Goal: Task Accomplishment & Management: Manage account settings

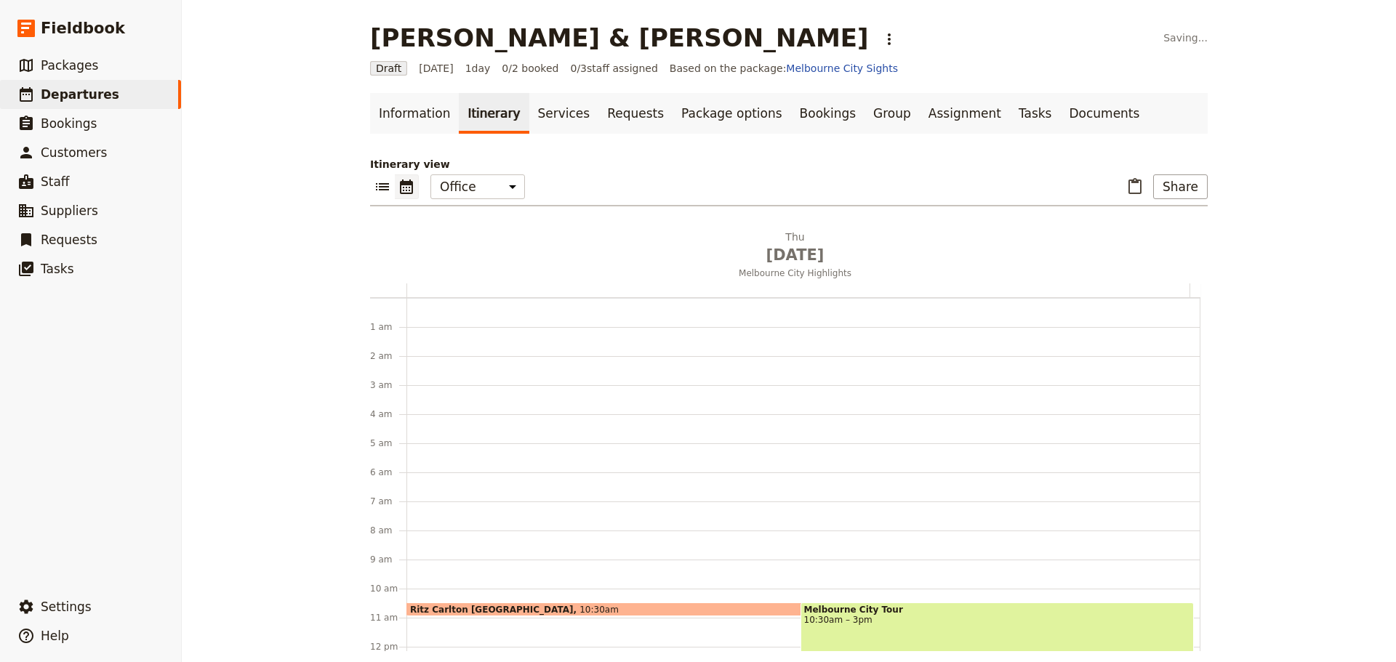
scroll to position [189, 0]
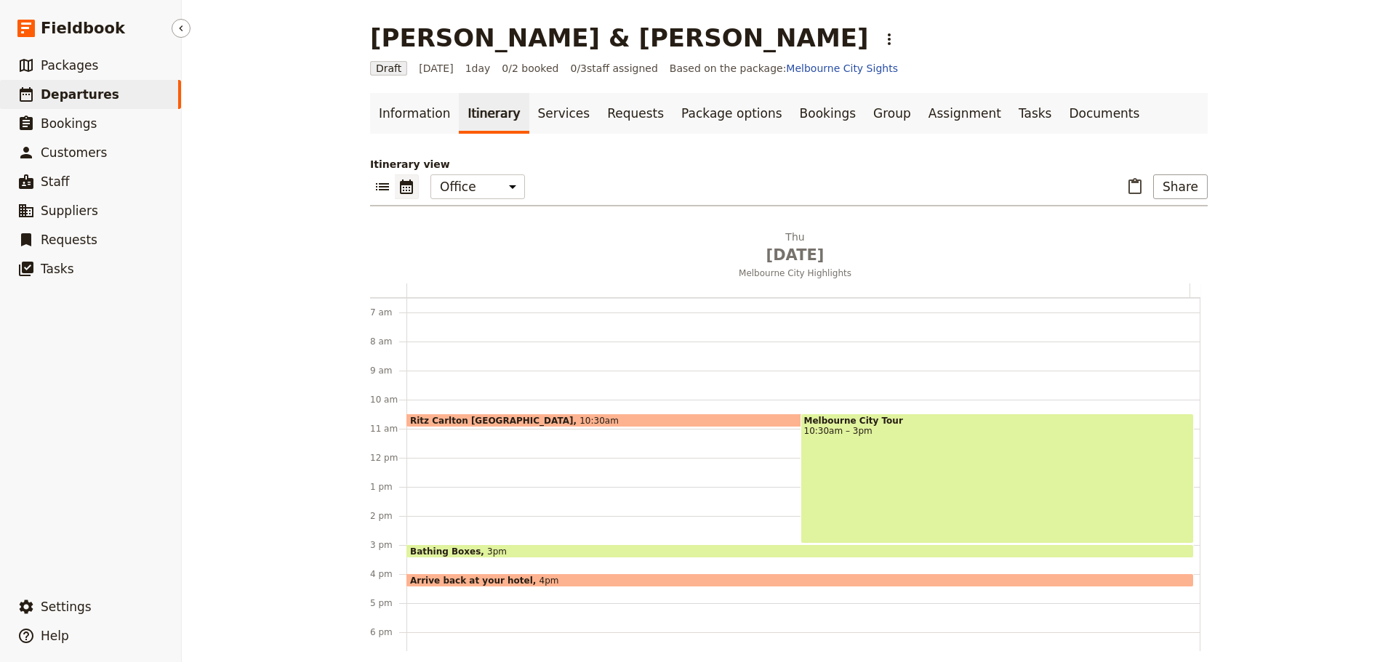
click at [90, 89] on span "Departures" at bounding box center [80, 94] width 79 height 15
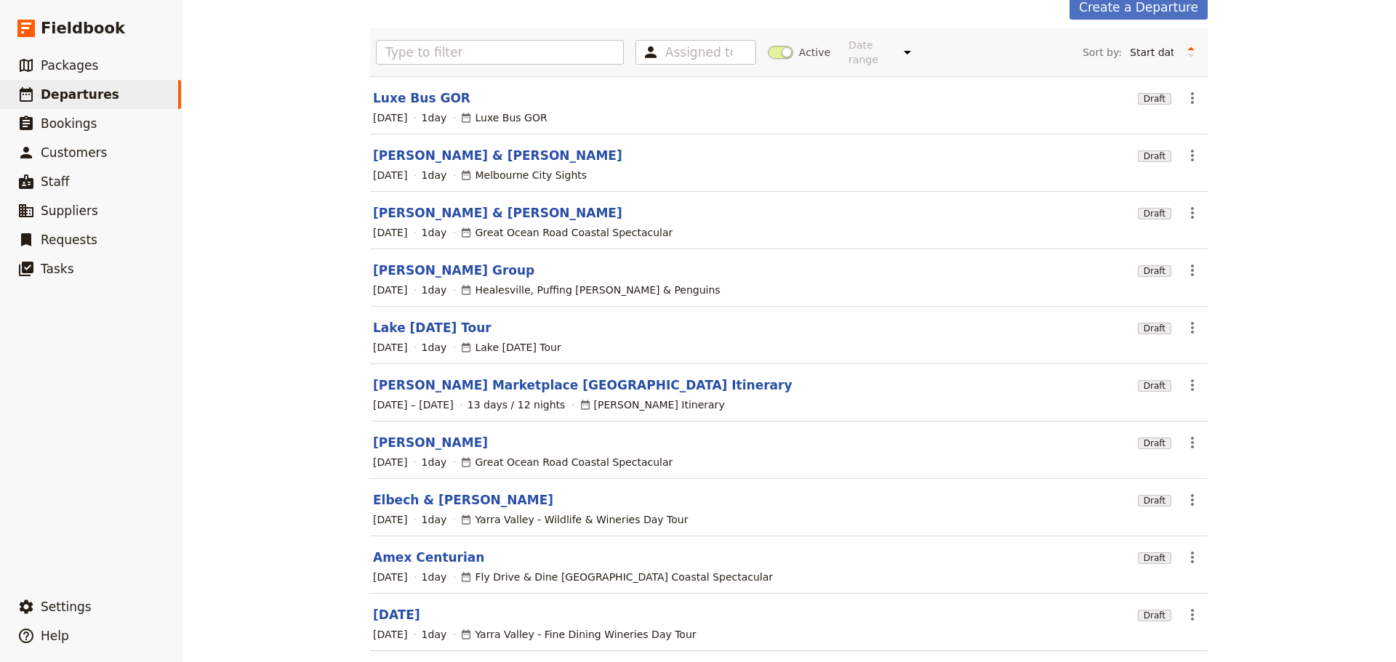
scroll to position [124, 0]
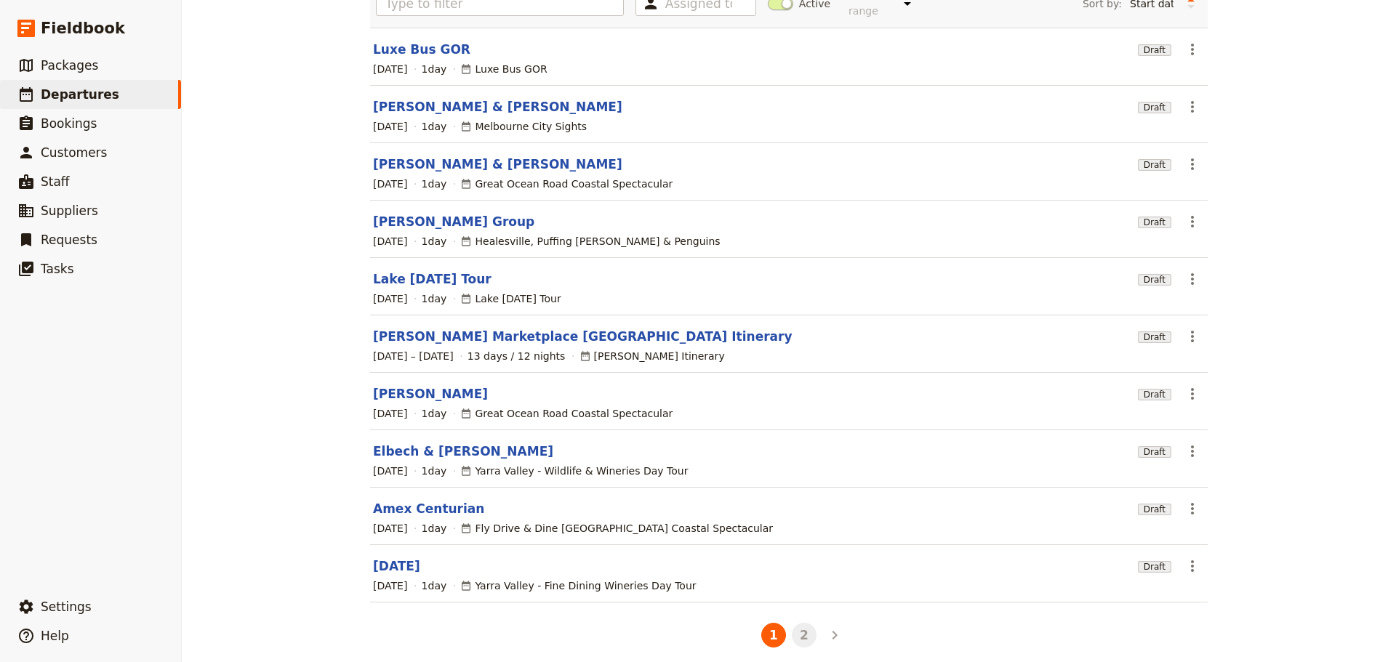
click at [795, 623] on button "2" at bounding box center [804, 635] width 25 height 25
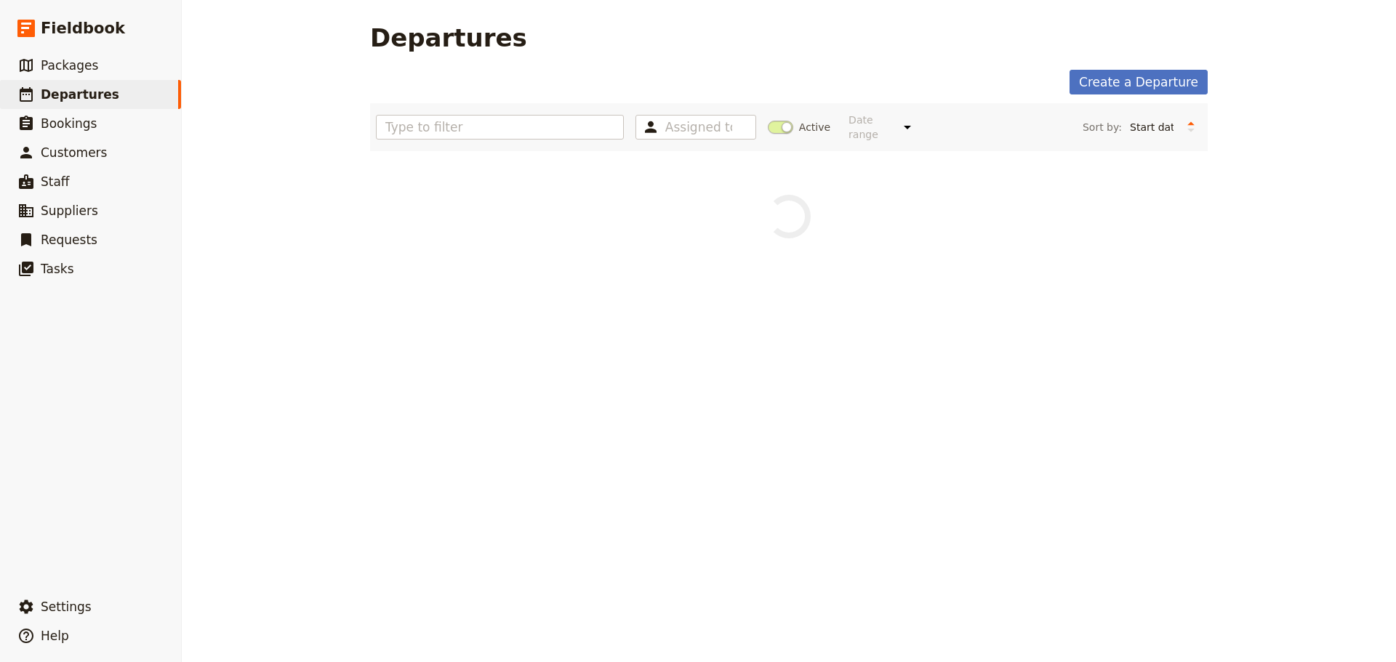
scroll to position [0, 0]
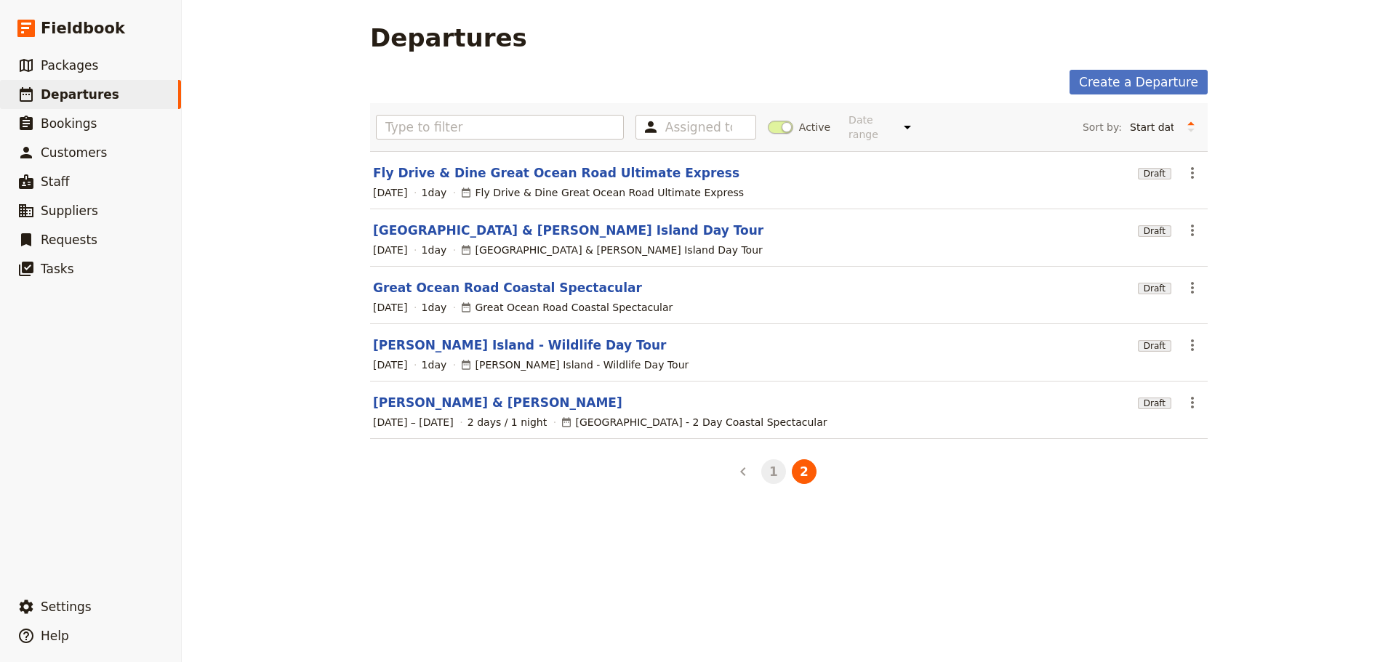
click at [771, 463] on button "1" at bounding box center [773, 471] width 25 height 25
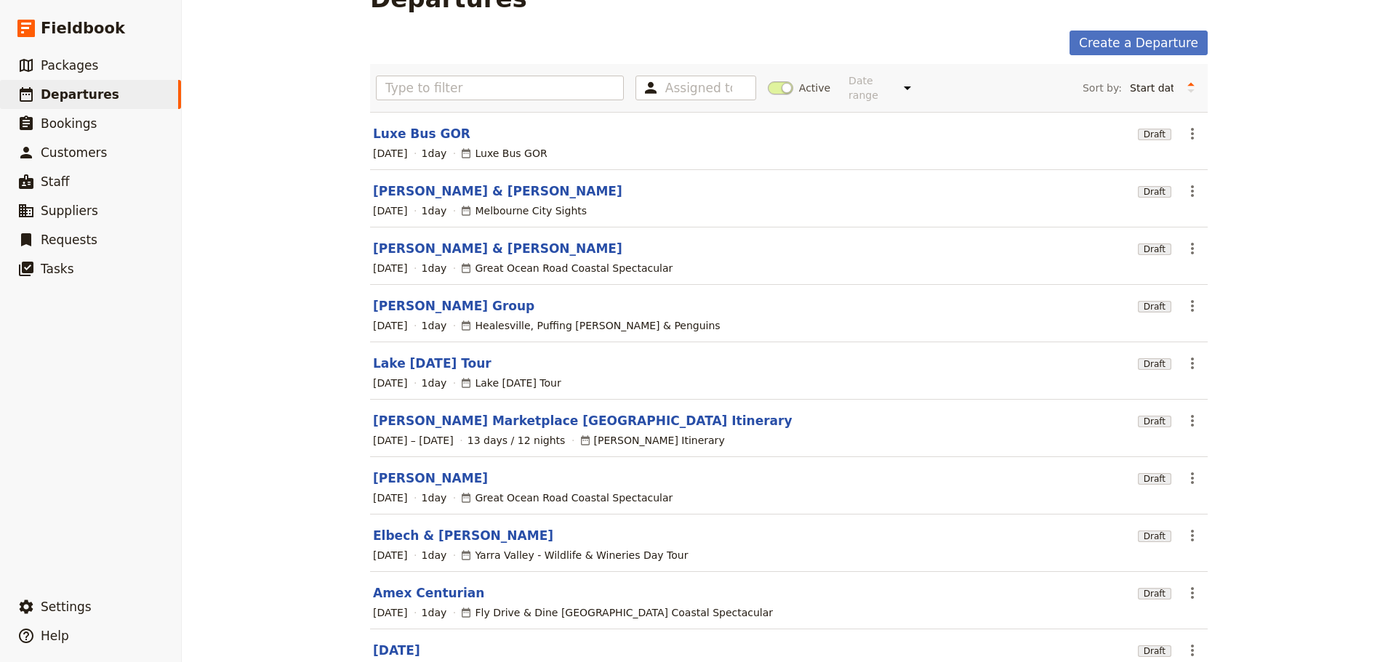
scroll to position [124, 0]
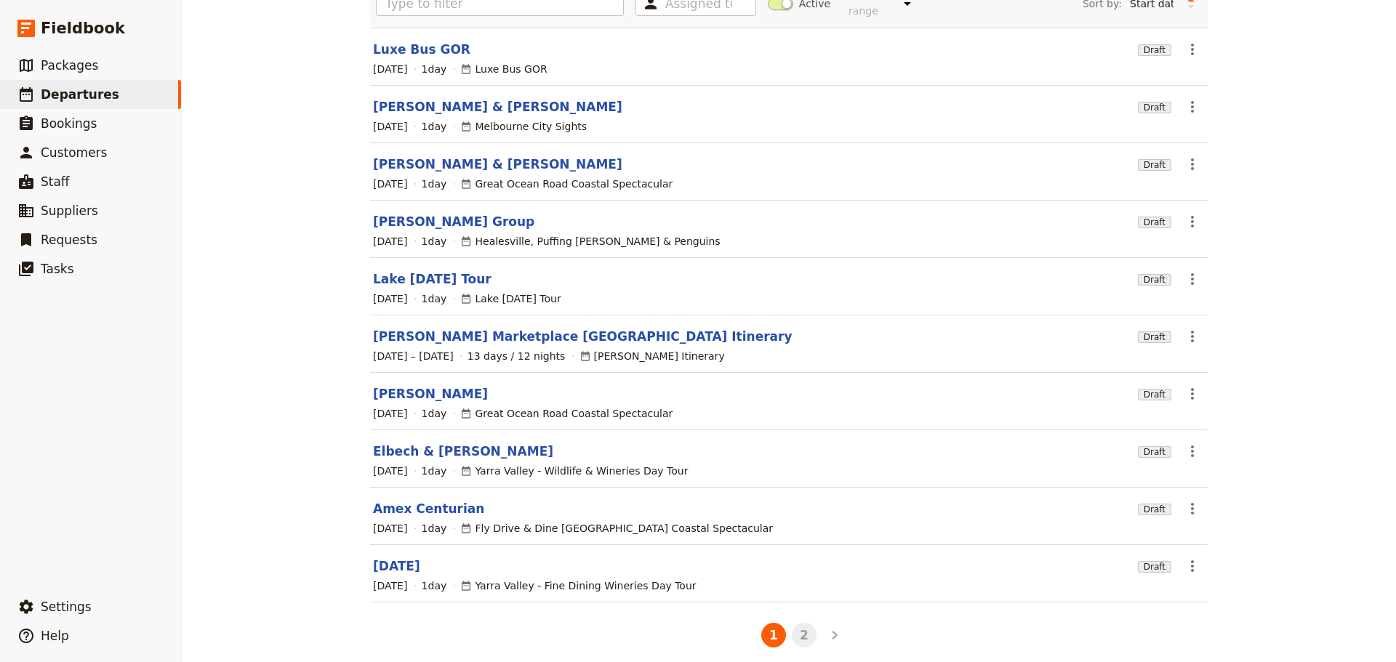
click at [793, 632] on button "2" at bounding box center [804, 635] width 25 height 25
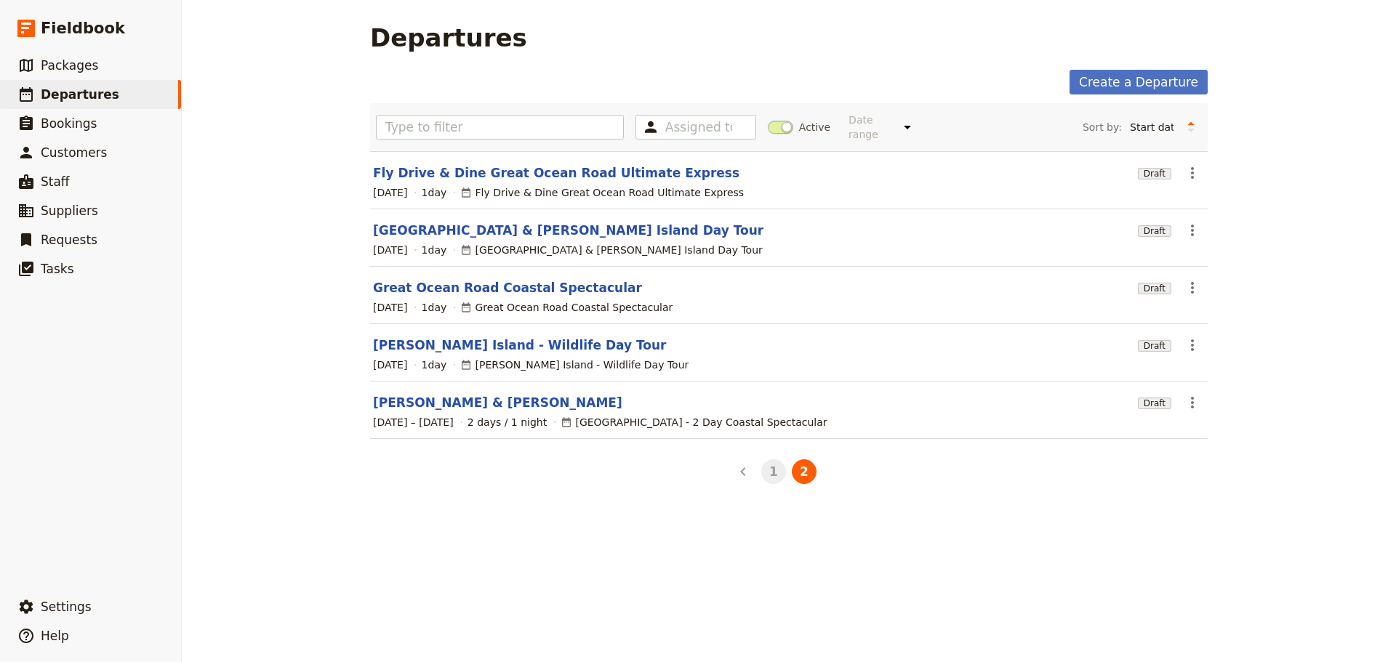
click at [768, 459] on button "1" at bounding box center [773, 471] width 25 height 25
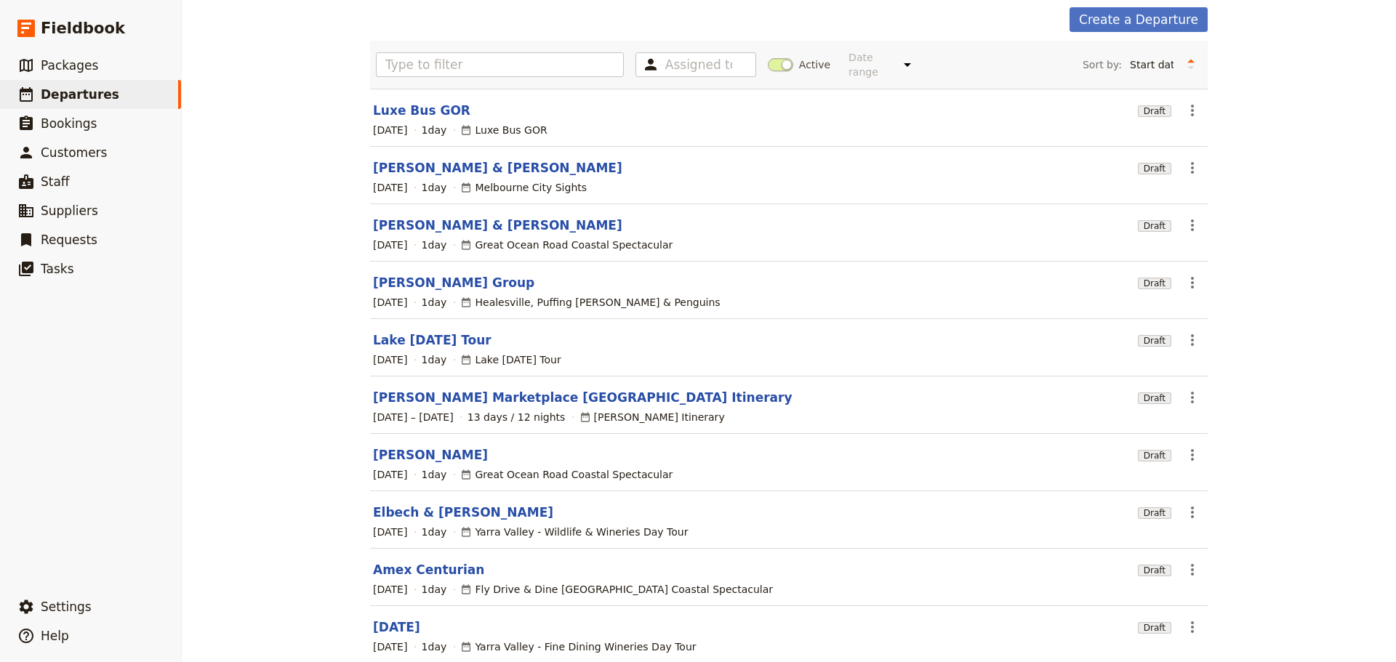
scroll to position [124, 0]
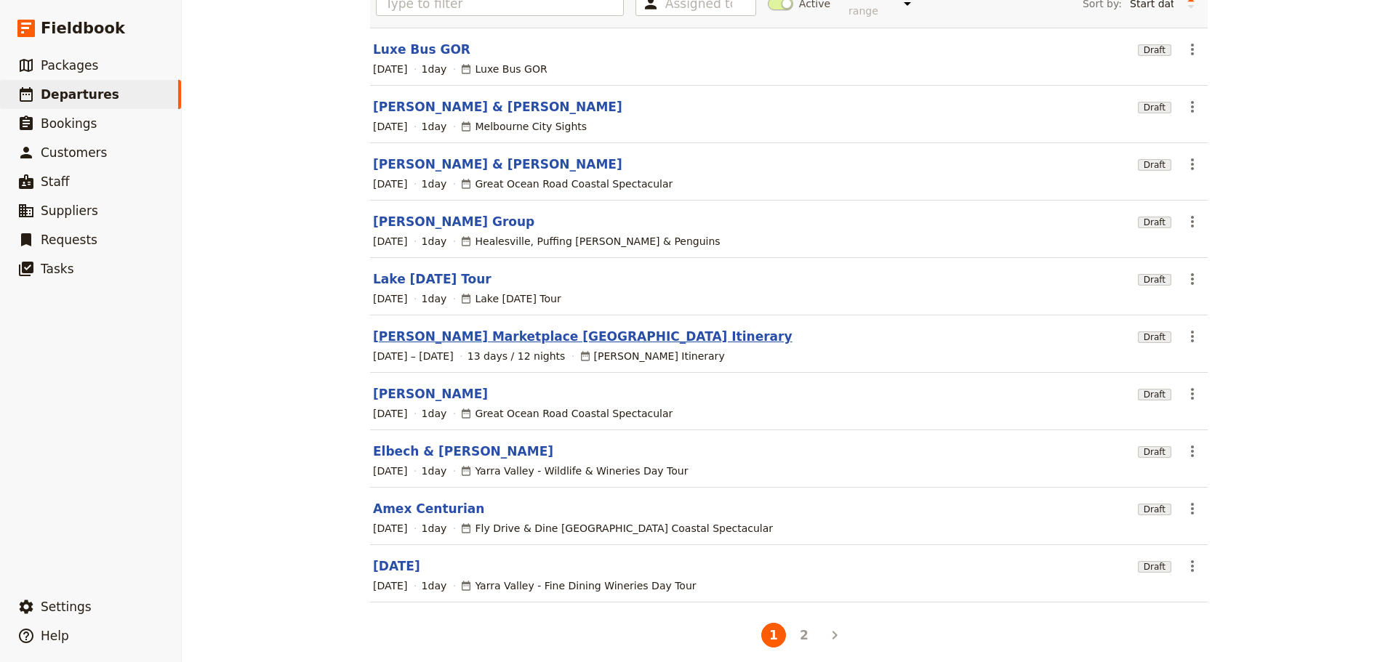
click at [507, 328] on link "[PERSON_NAME] Marketplace [GEOGRAPHIC_DATA] Itinerary" at bounding box center [582, 336] width 419 height 17
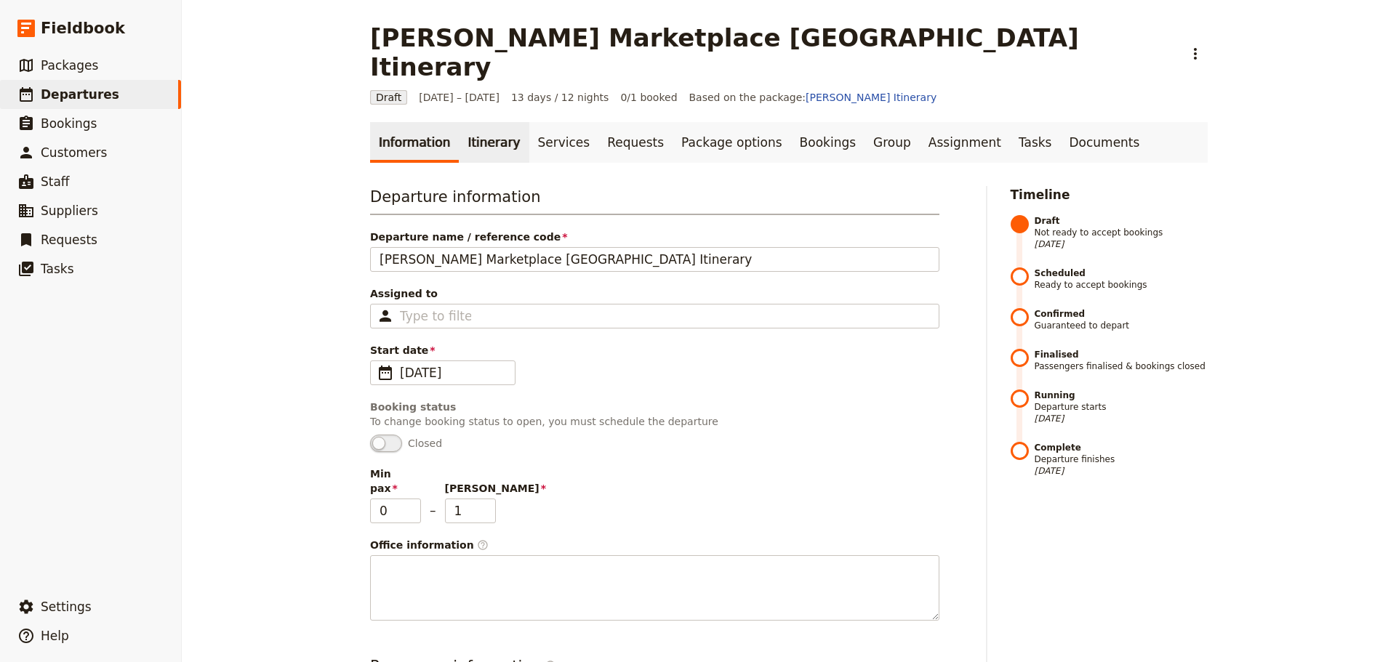
click at [459, 129] on link "Itinerary" at bounding box center [494, 142] width 70 height 41
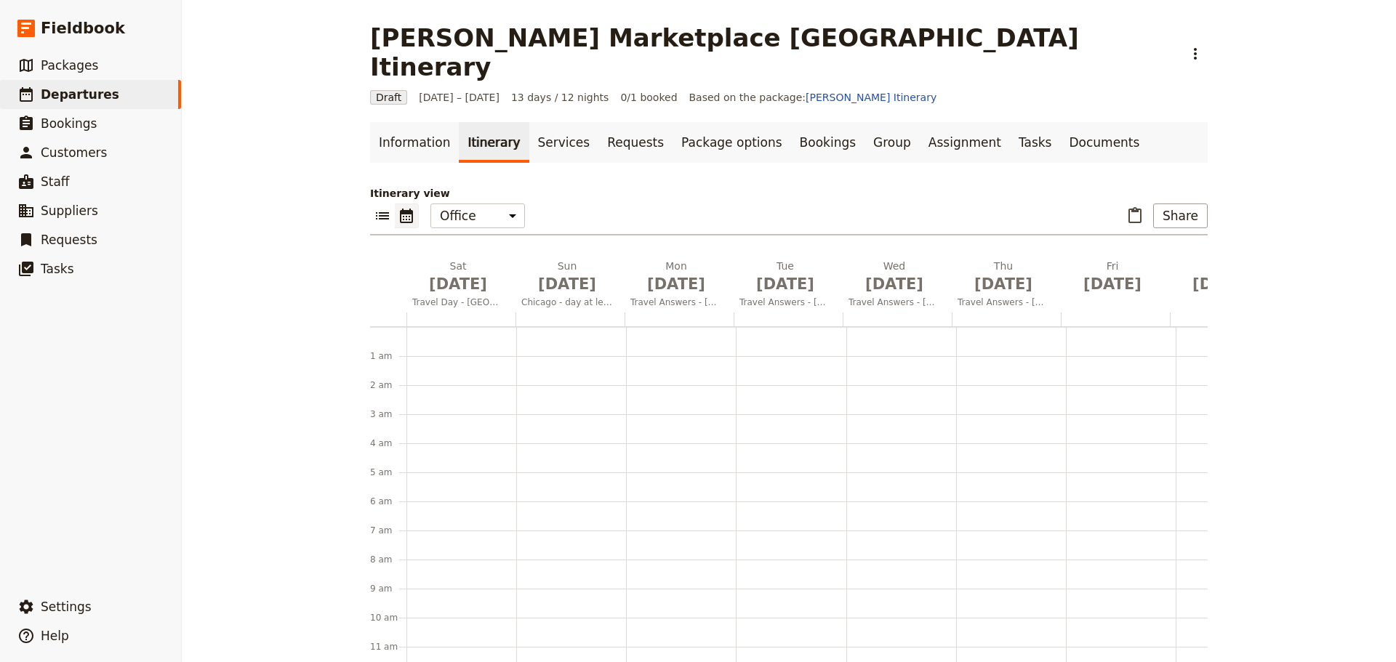
scroll to position [189, 0]
click at [397, 122] on link "Information" at bounding box center [414, 142] width 89 height 41
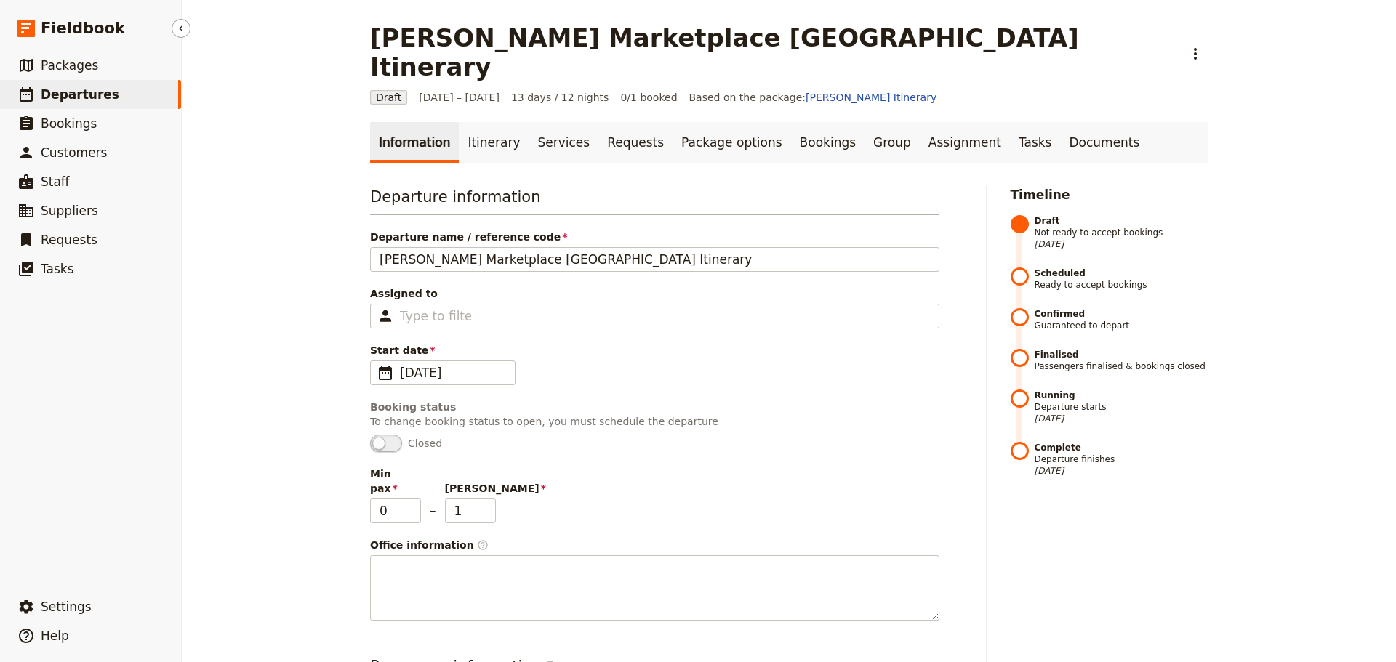
click at [73, 92] on span "Departures" at bounding box center [80, 94] width 79 height 15
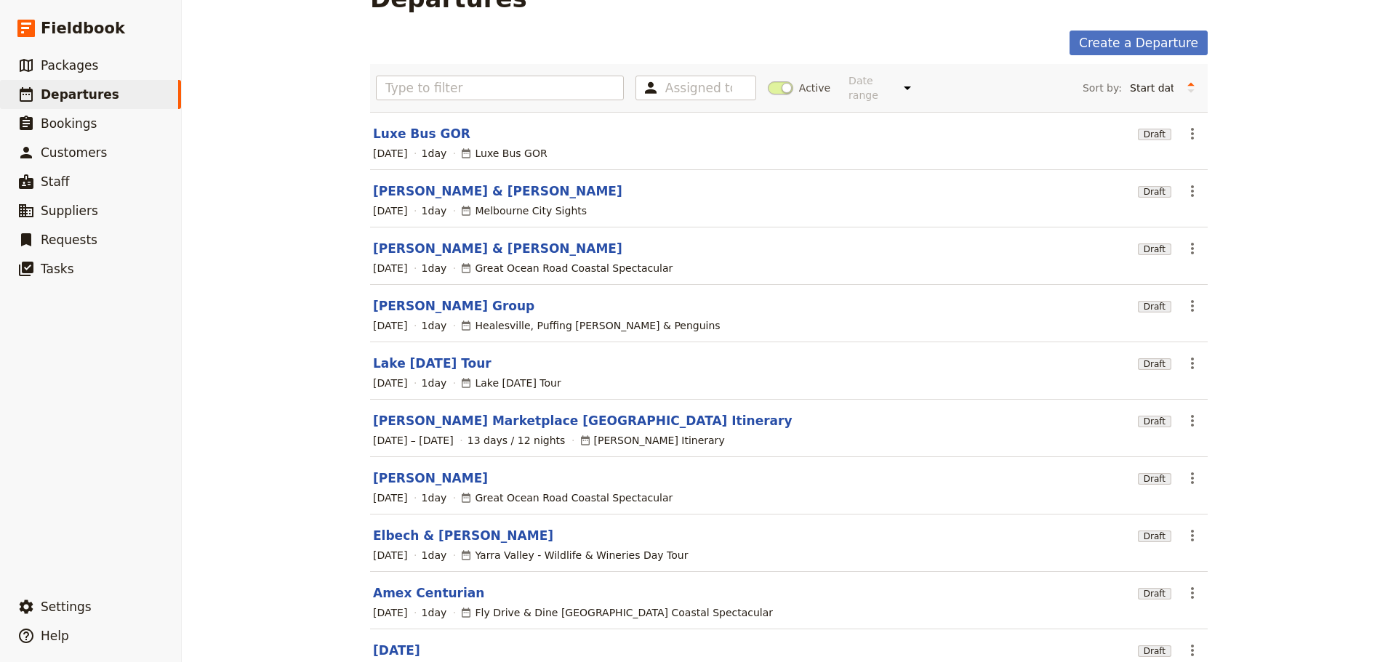
scroll to position [124, 0]
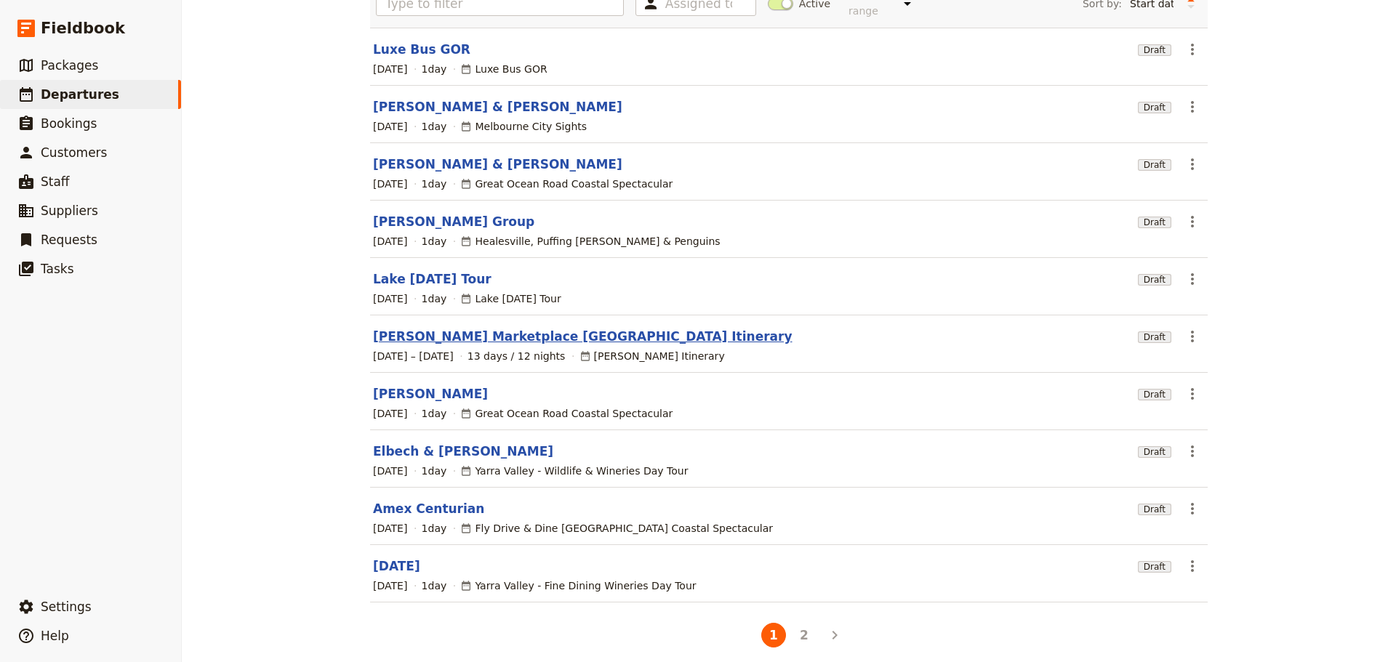
click at [475, 328] on link "[PERSON_NAME] Marketplace [GEOGRAPHIC_DATA] Itinerary" at bounding box center [582, 336] width 419 height 17
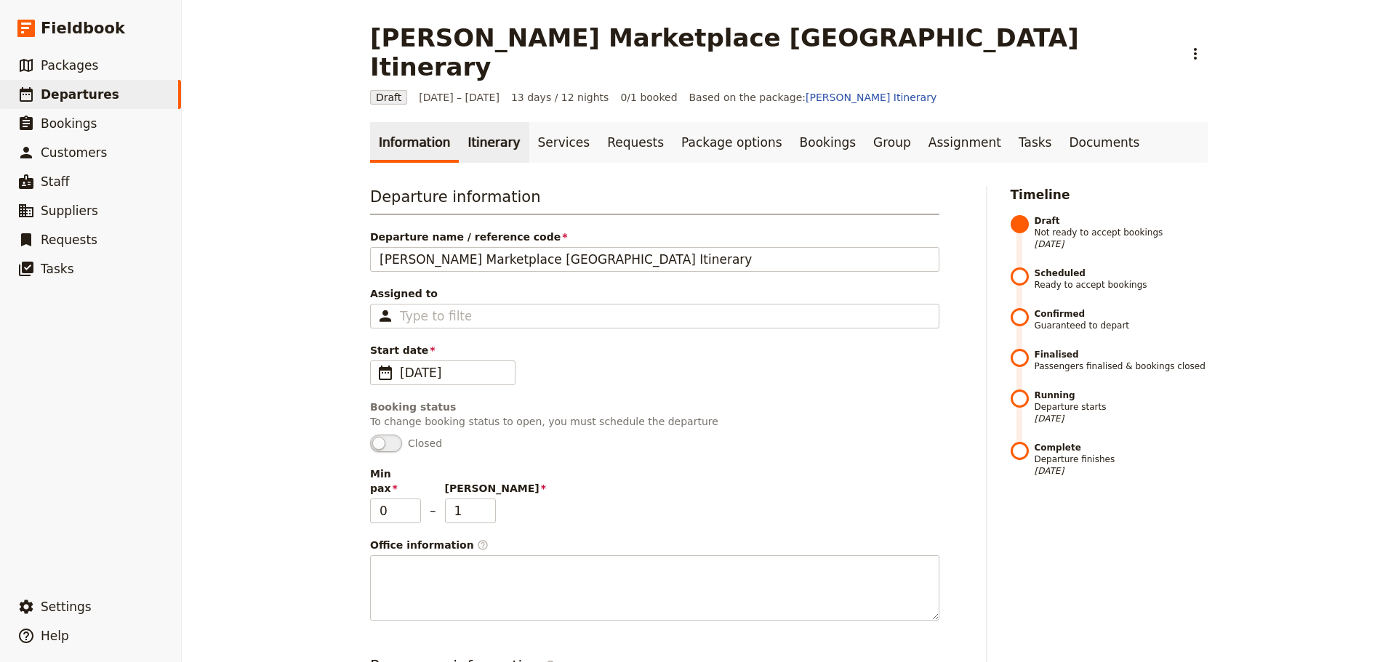
click at [486, 122] on link "Itinerary" at bounding box center [494, 142] width 70 height 41
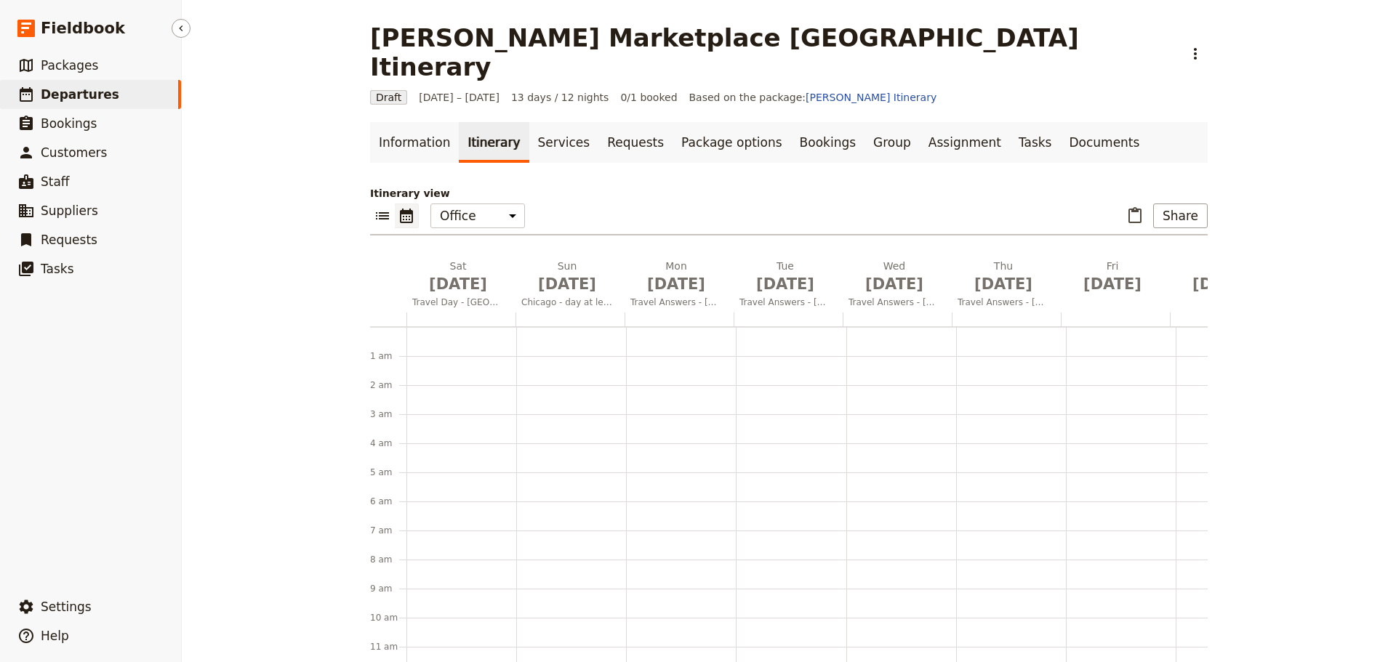
click at [117, 93] on link "​ Departures" at bounding box center [90, 94] width 181 height 29
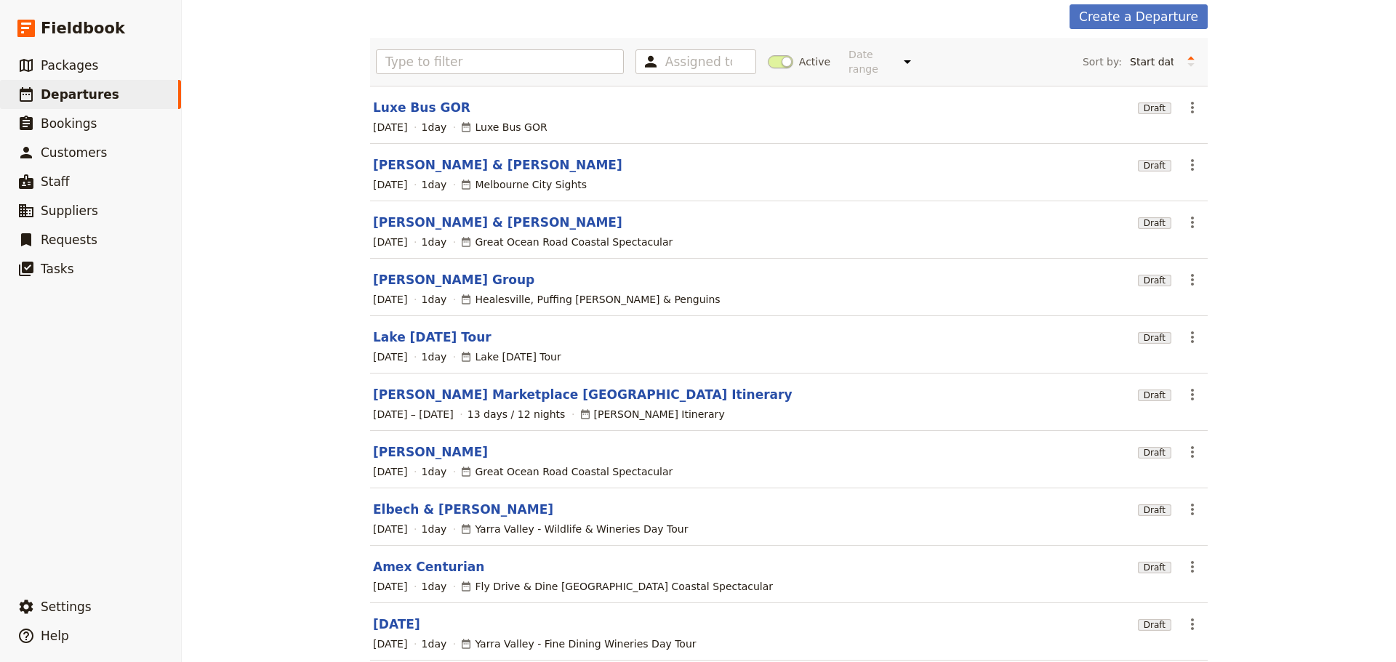
scroll to position [124, 0]
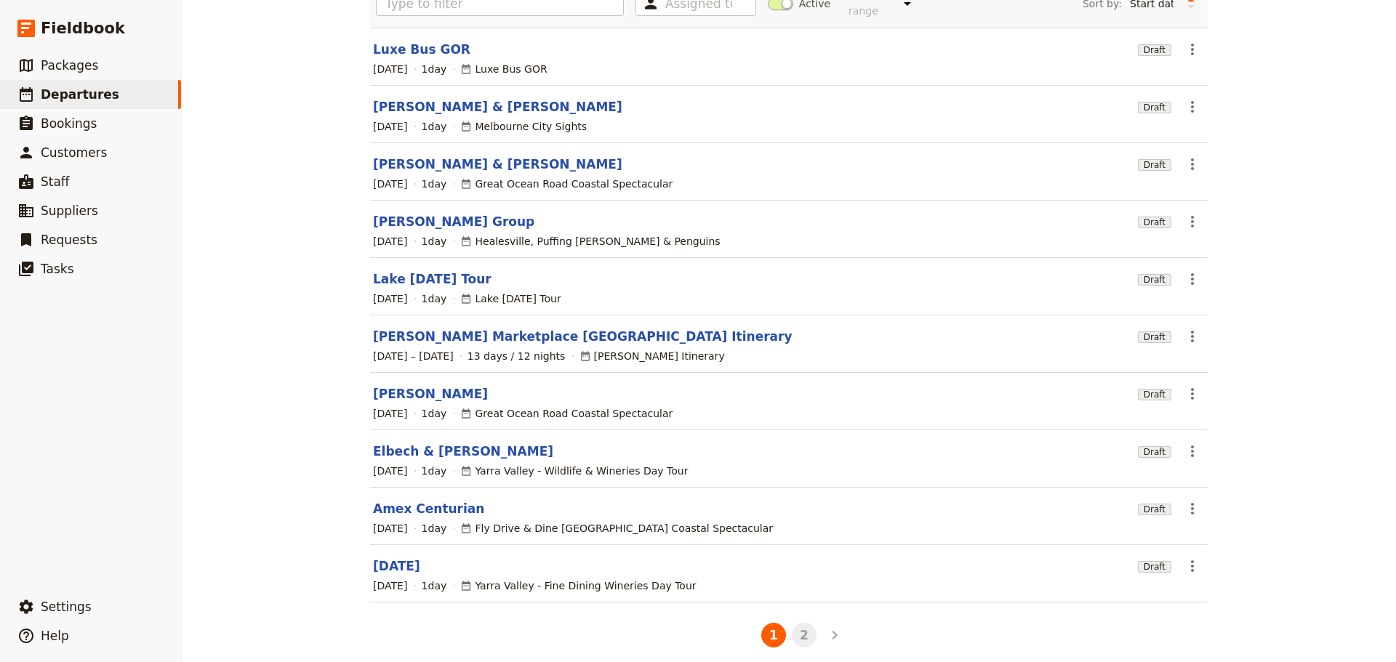
click at [797, 623] on button "2" at bounding box center [804, 635] width 25 height 25
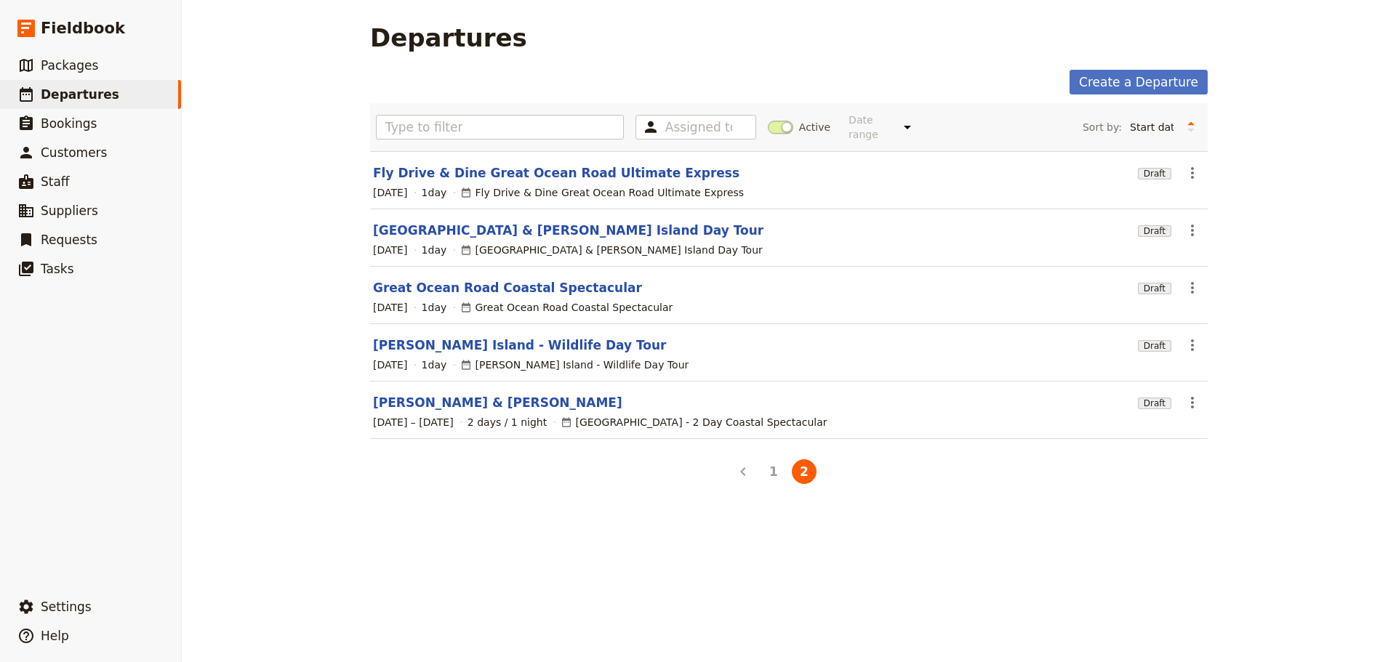
scroll to position [0, 0]
click at [765, 465] on button "1" at bounding box center [773, 471] width 25 height 25
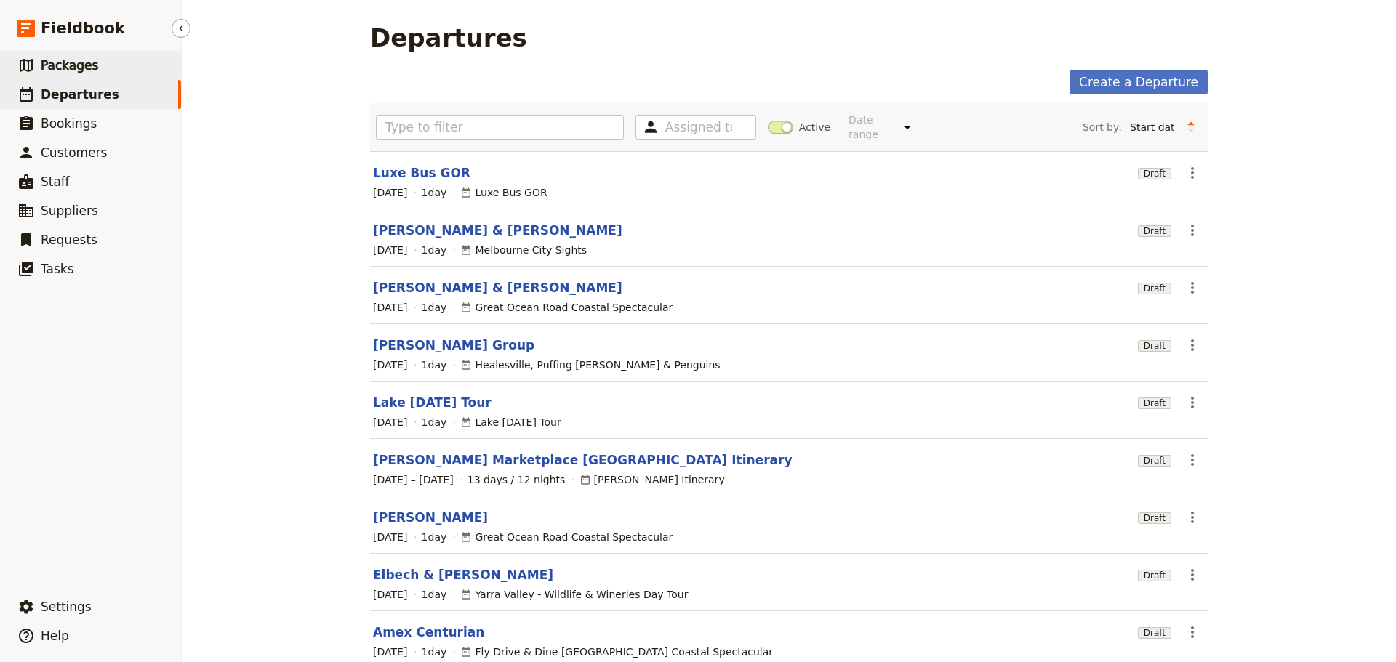
click at [106, 73] on link "​ Packages" at bounding box center [90, 65] width 181 height 29
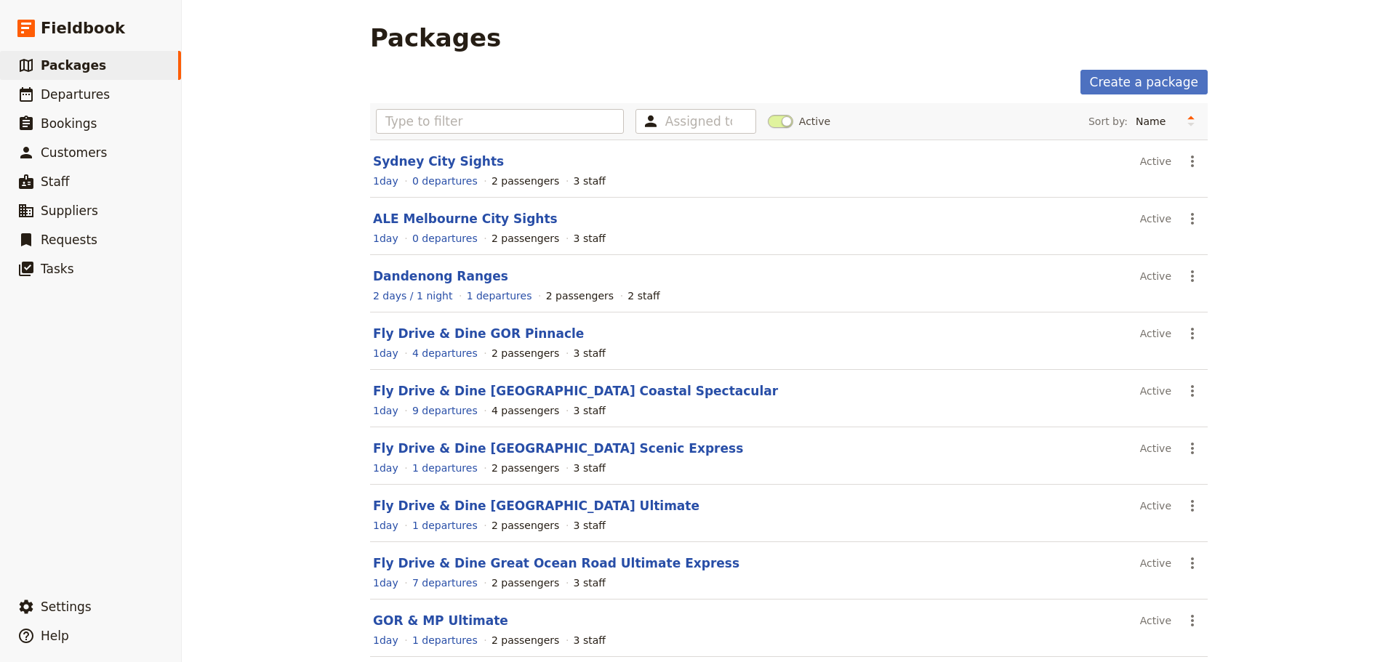
scroll to position [124, 0]
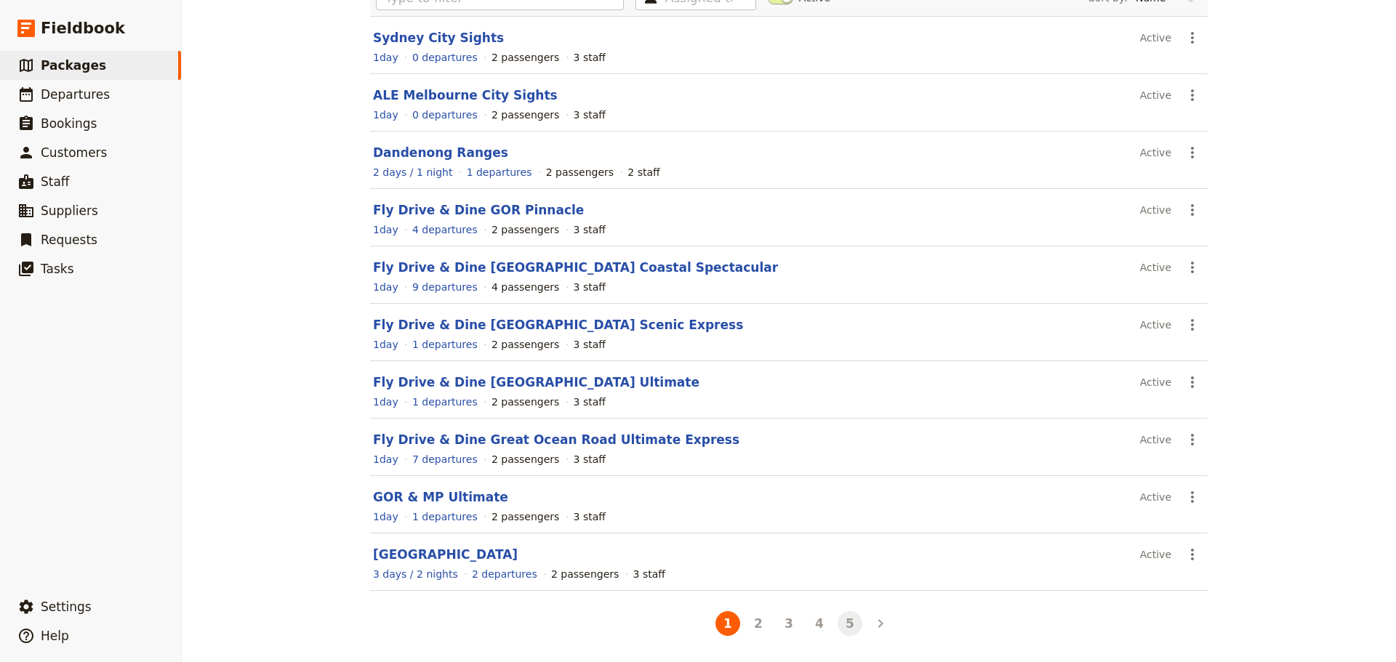
click at [848, 622] on button "5" at bounding box center [849, 623] width 25 height 25
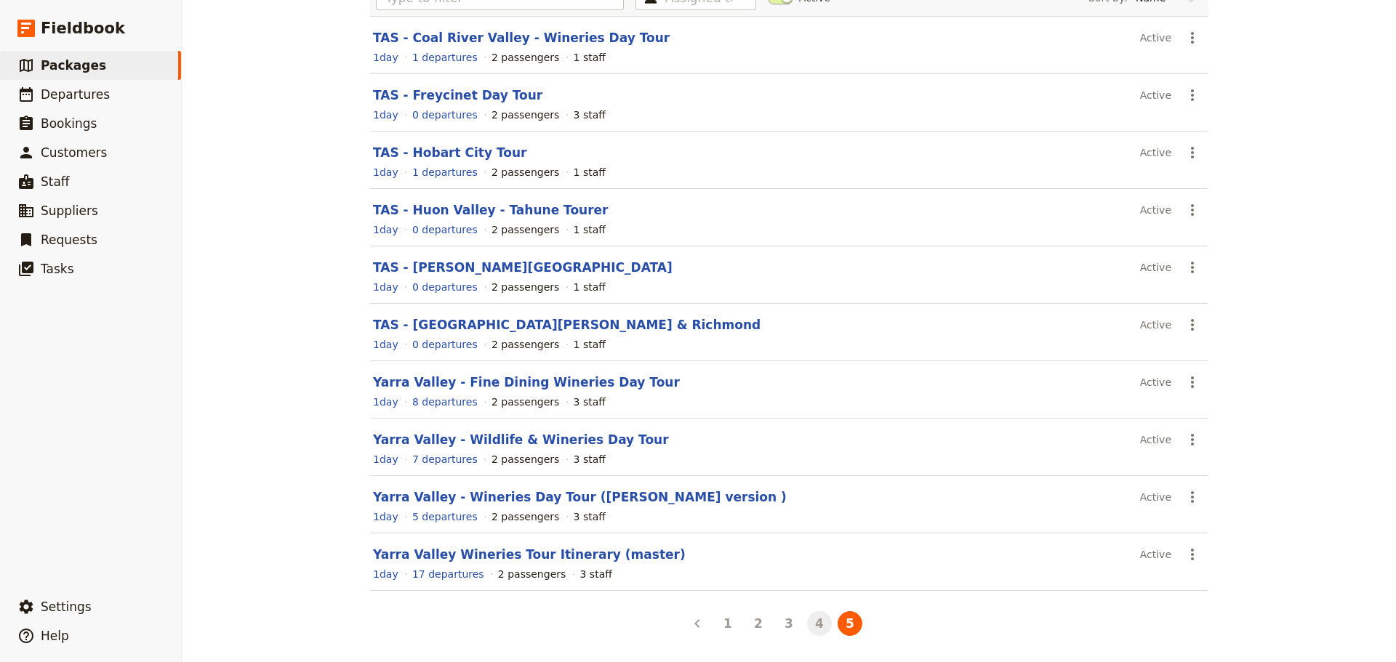
click at [813, 624] on button "4" at bounding box center [819, 623] width 25 height 25
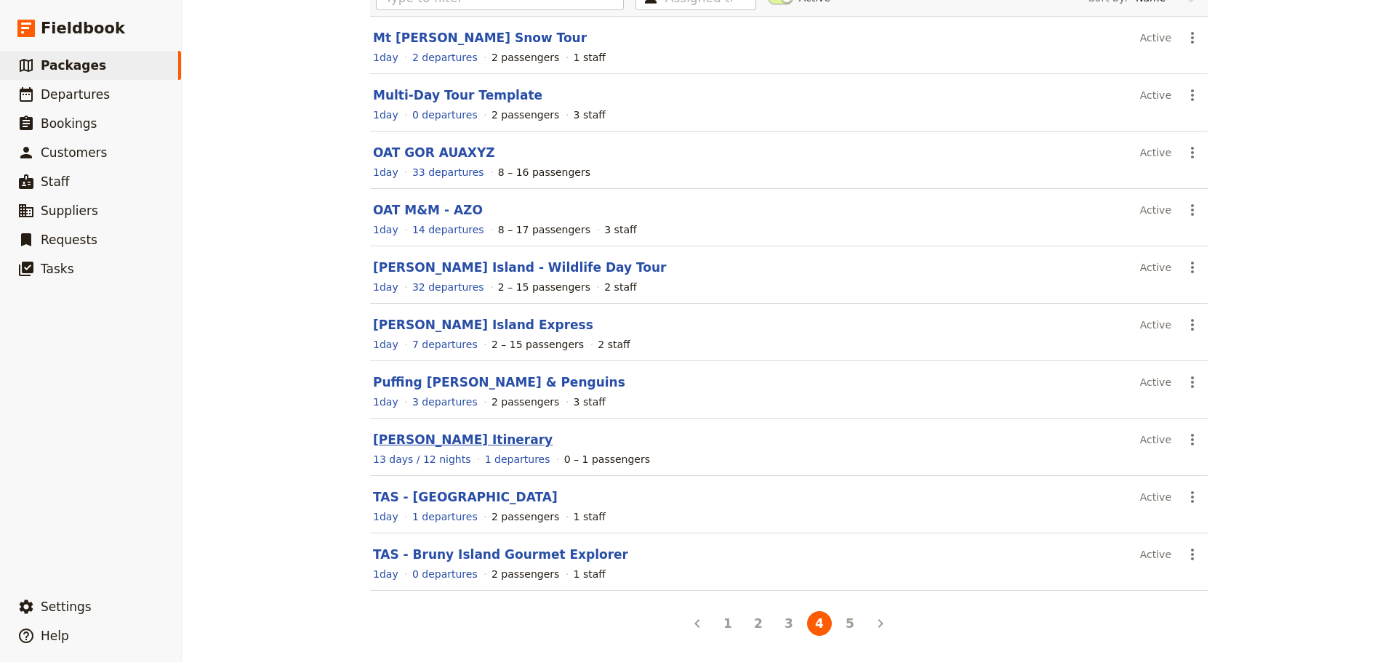
click at [430, 446] on link "[PERSON_NAME] Itinerary" at bounding box center [463, 440] width 180 height 15
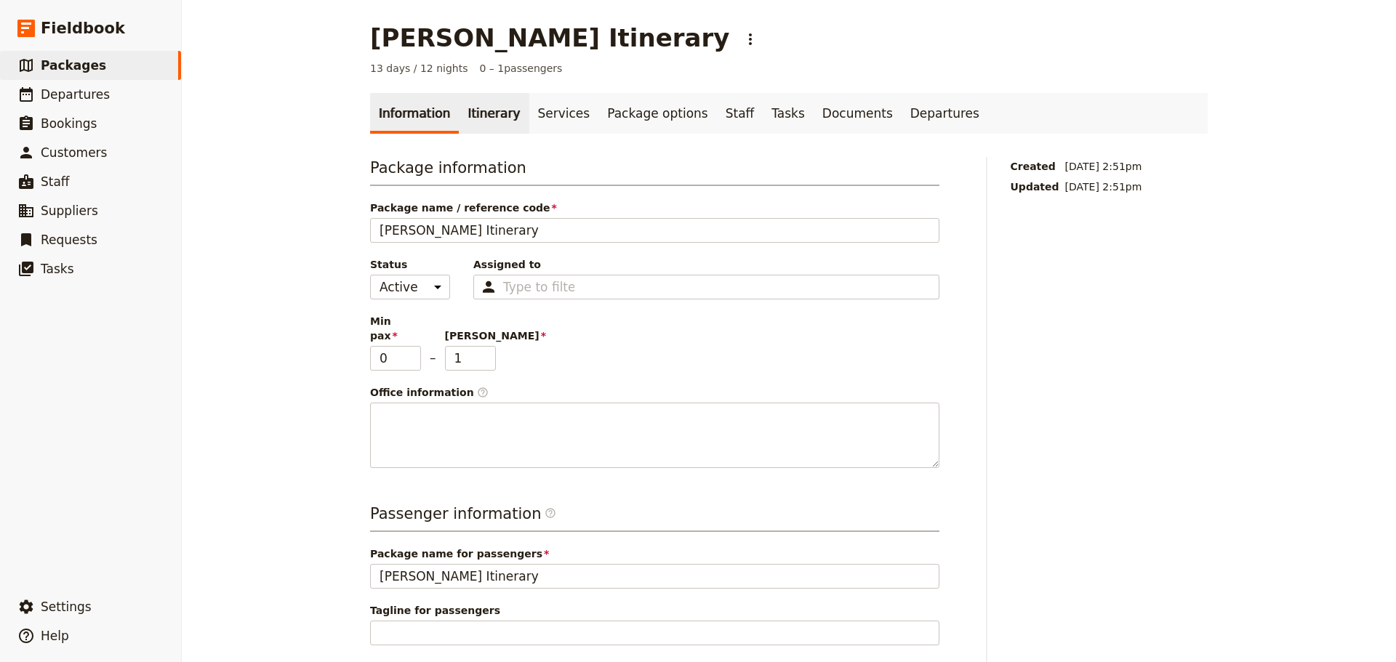
click at [483, 128] on link "Itinerary" at bounding box center [494, 113] width 70 height 41
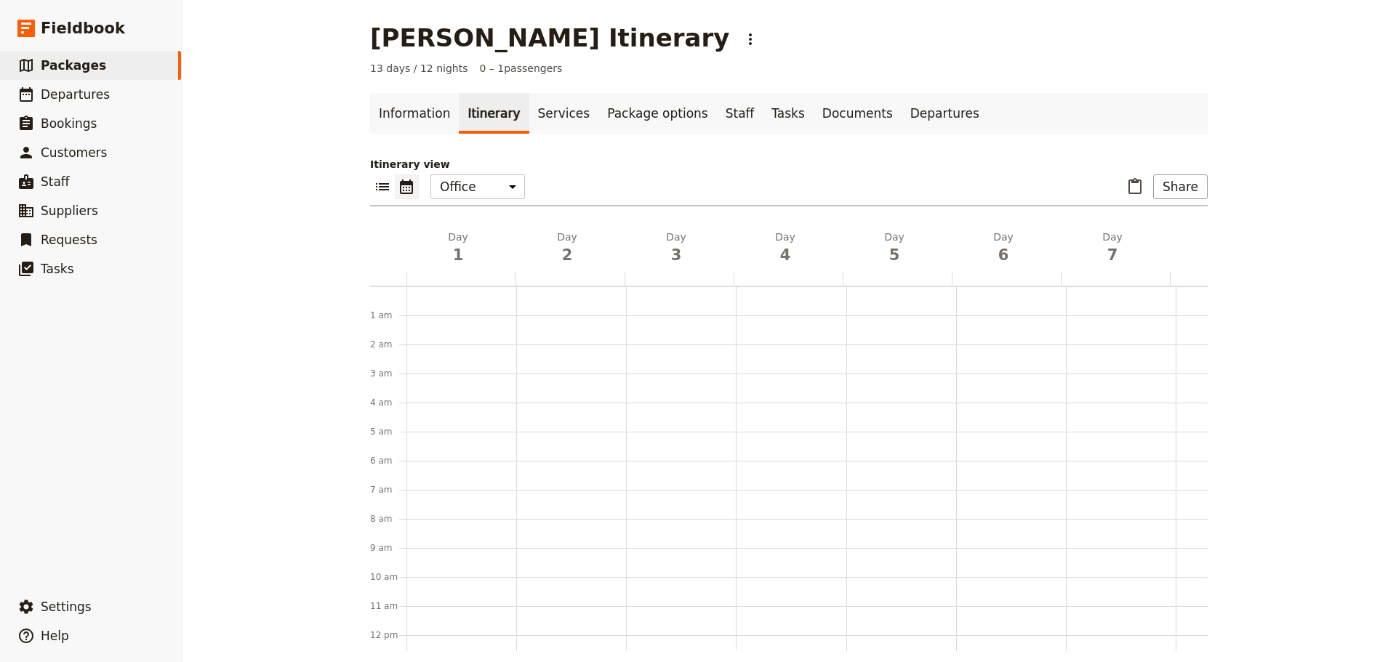
scroll to position [189, 0]
click at [71, 97] on span "Departures" at bounding box center [75, 94] width 69 height 15
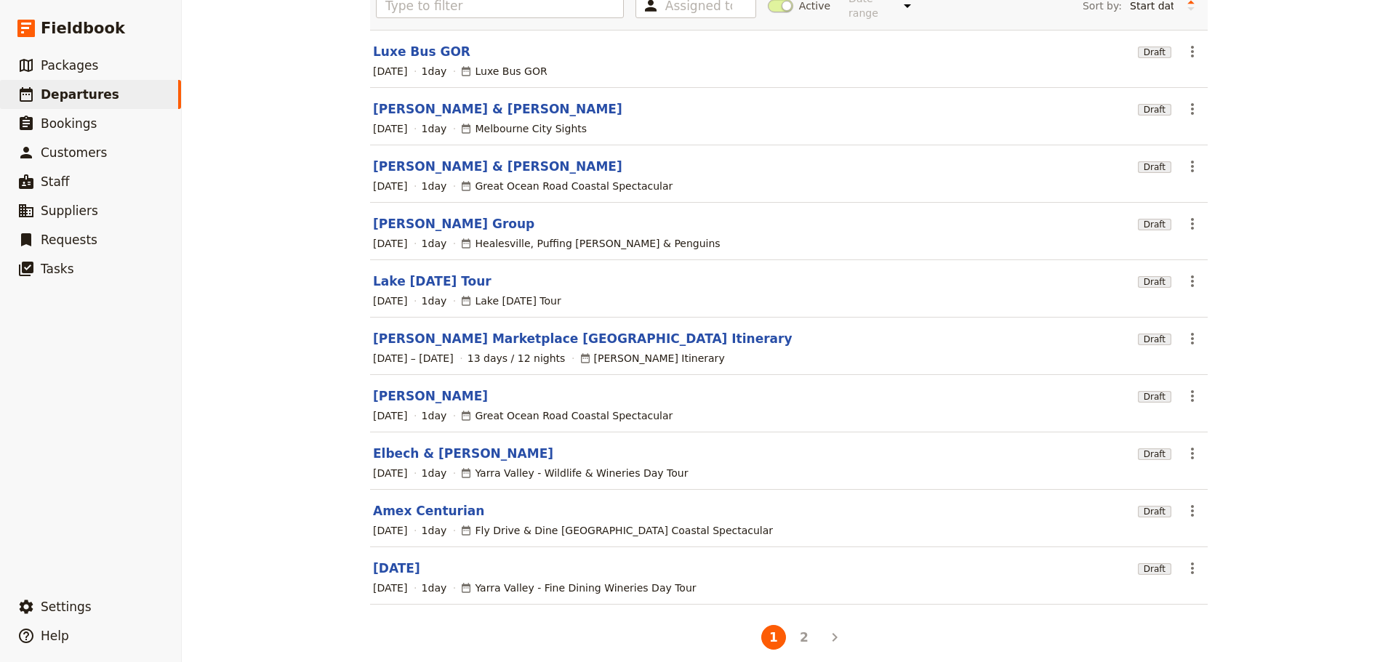
scroll to position [124, 0]
click at [432, 329] on link "[PERSON_NAME] Marketplace [GEOGRAPHIC_DATA] Itinerary" at bounding box center [582, 336] width 419 height 17
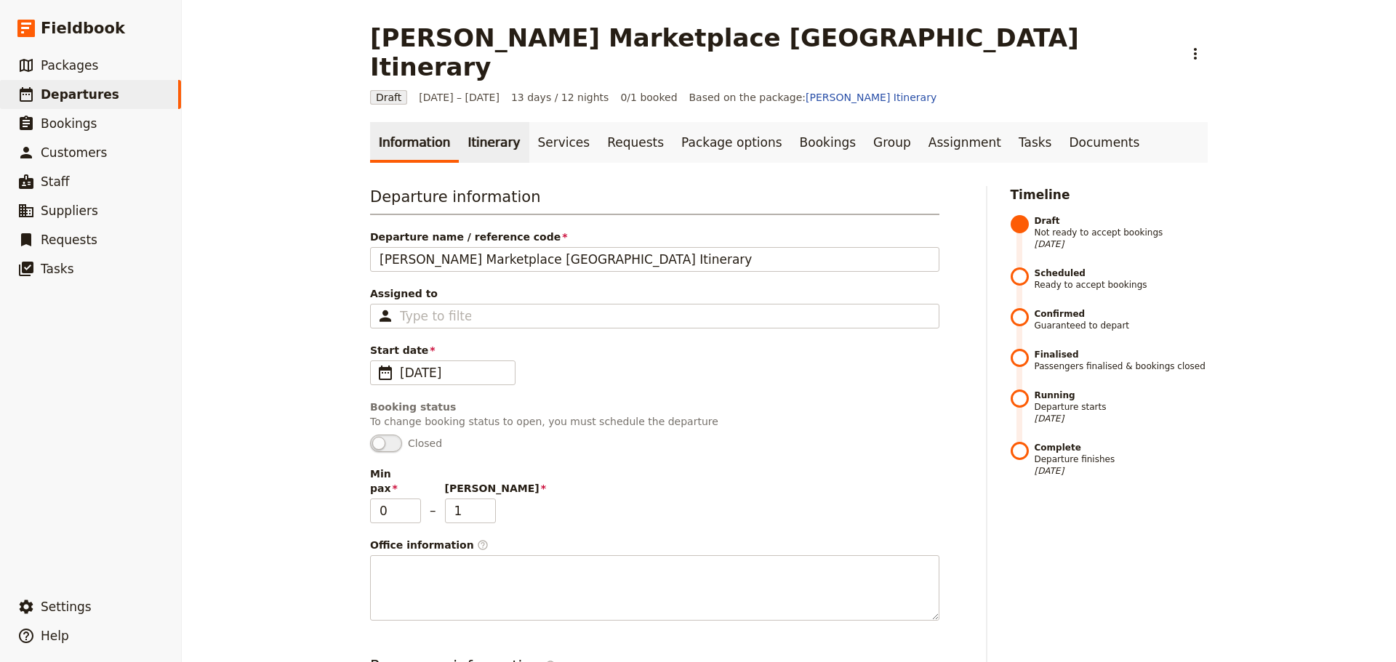
click at [476, 122] on link "Itinerary" at bounding box center [494, 142] width 70 height 41
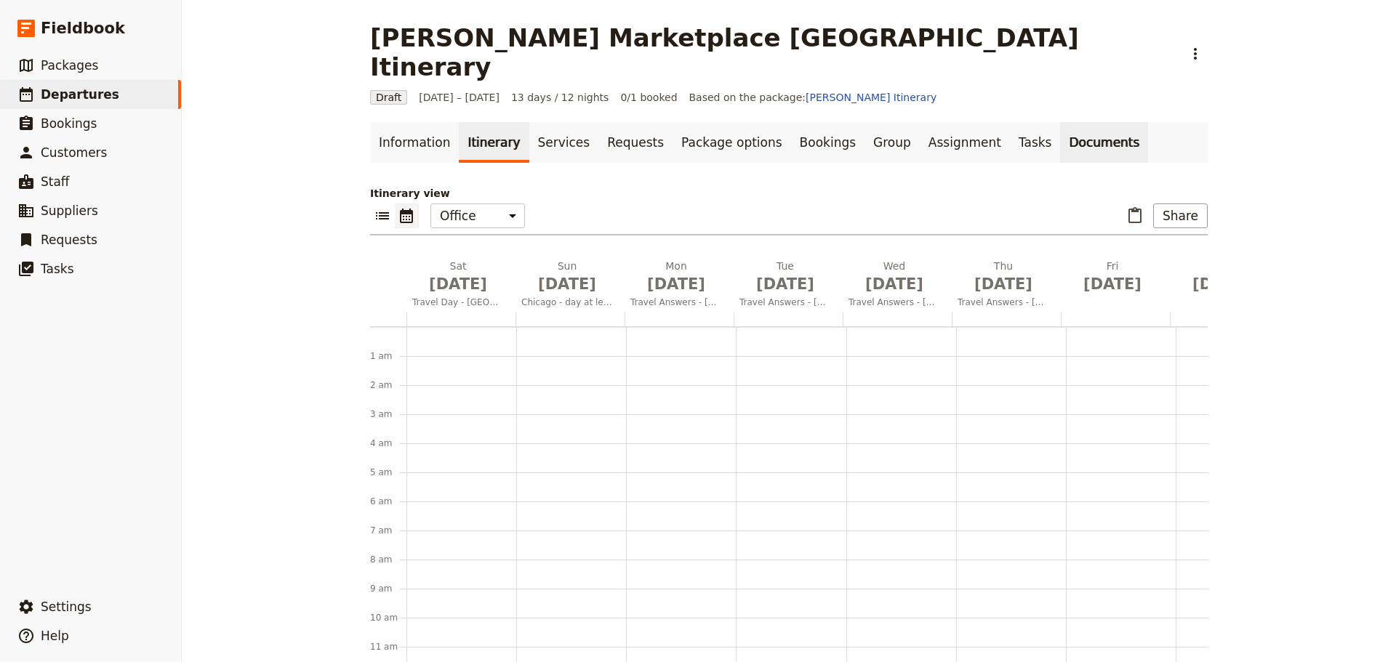
click at [1060, 122] on link "Documents" at bounding box center [1104, 142] width 88 height 41
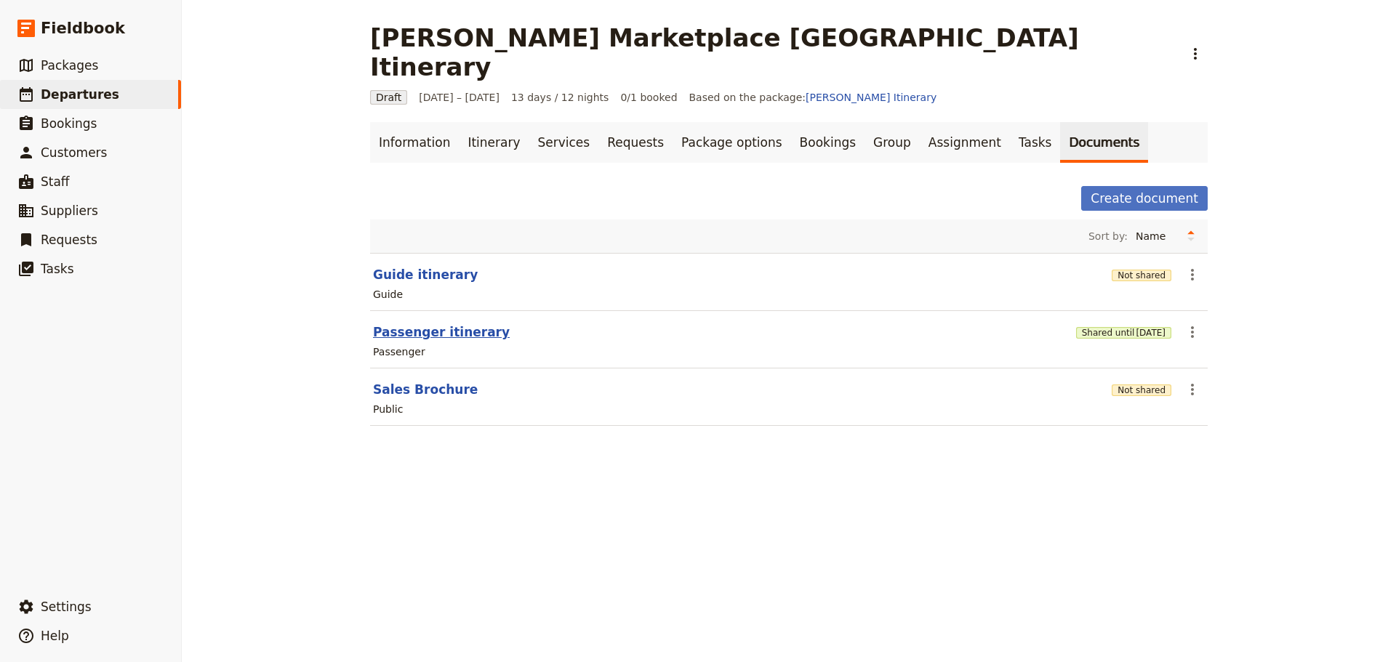
click at [455, 323] on button "Passenger itinerary" at bounding box center [441, 331] width 137 height 17
select select "PASSENGER"
select select "RUN_SHEET"
select select "DEFAULT"
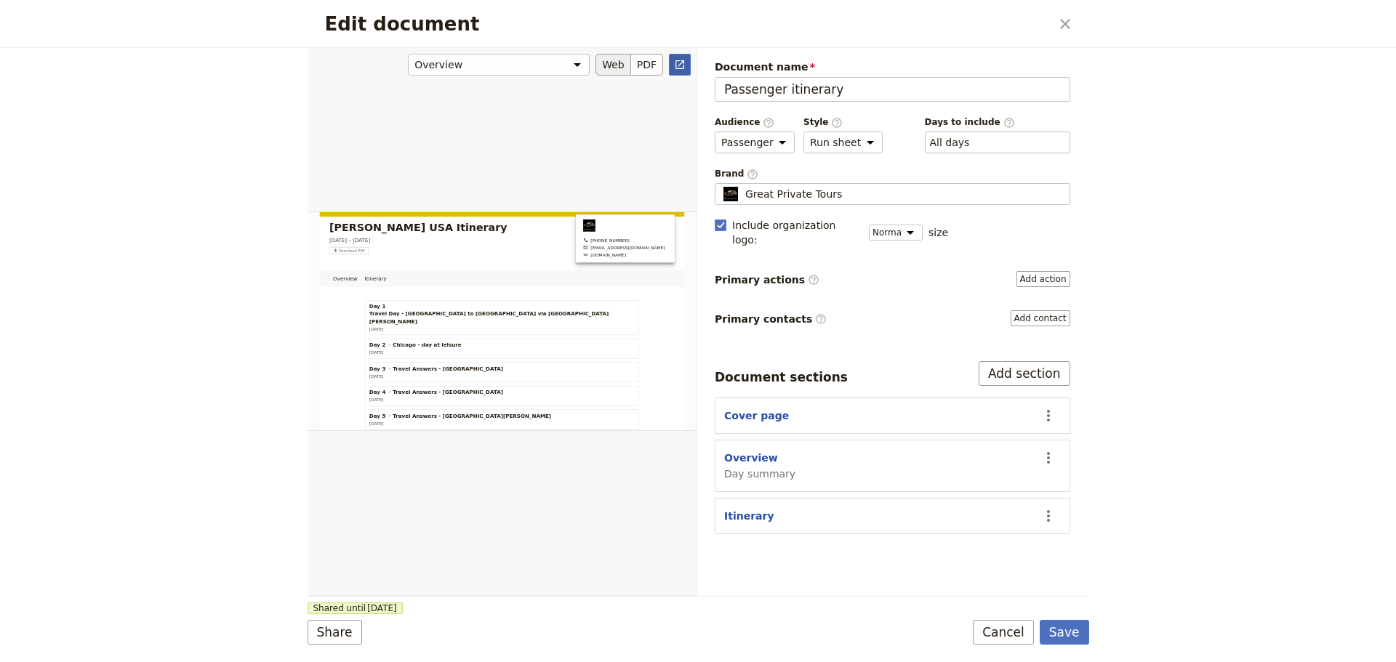
click at [687, 58] on link "​" at bounding box center [680, 65] width 22 height 22
click at [859, 142] on select "Brochure Run sheet" at bounding box center [842, 143] width 79 height 22
select select "BROCHURE"
click at [803, 132] on select "Brochure Run sheet" at bounding box center [842, 143] width 79 height 22
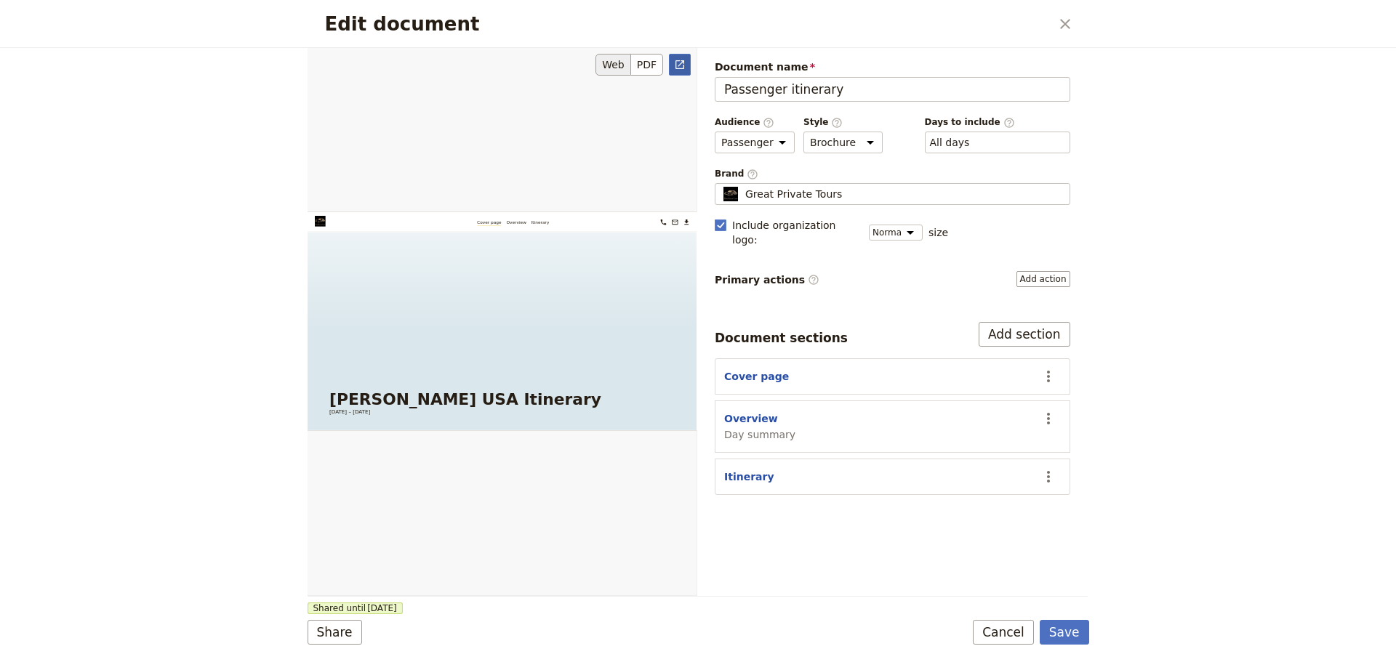
click at [683, 71] on button "​" at bounding box center [680, 65] width 22 height 22
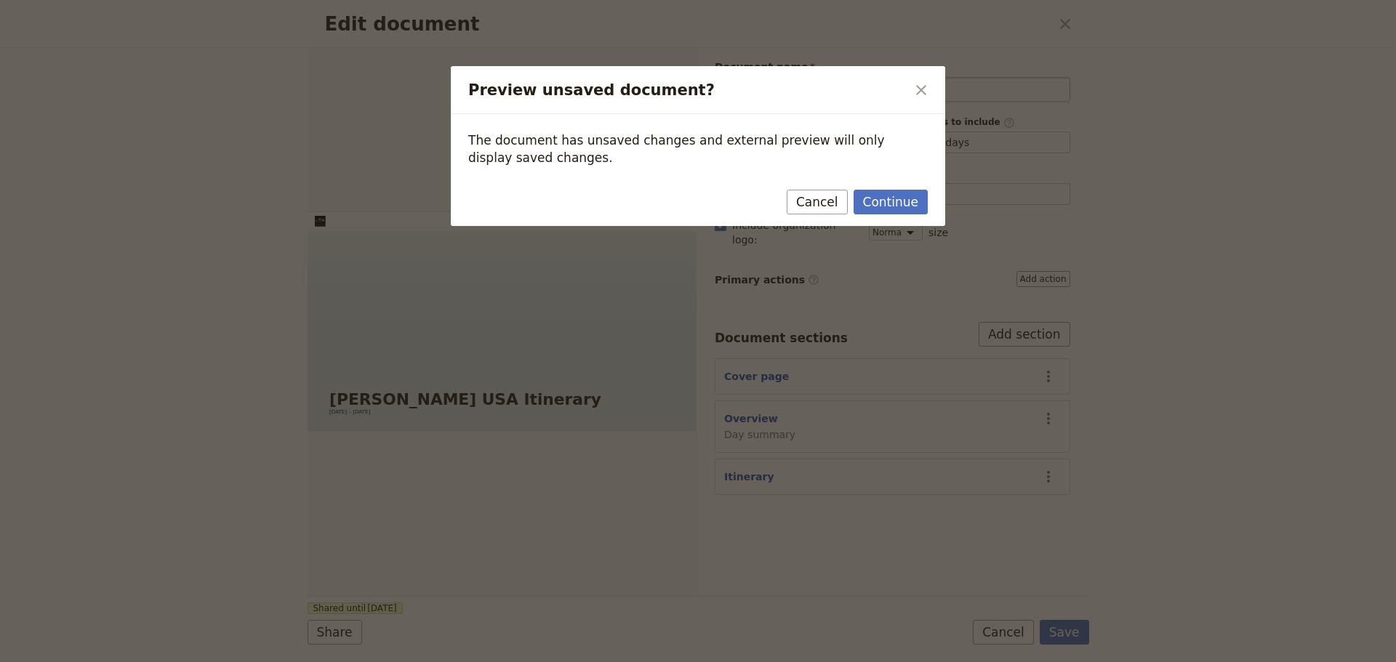
click at [925, 85] on icon "Close dialog" at bounding box center [920, 89] width 17 height 17
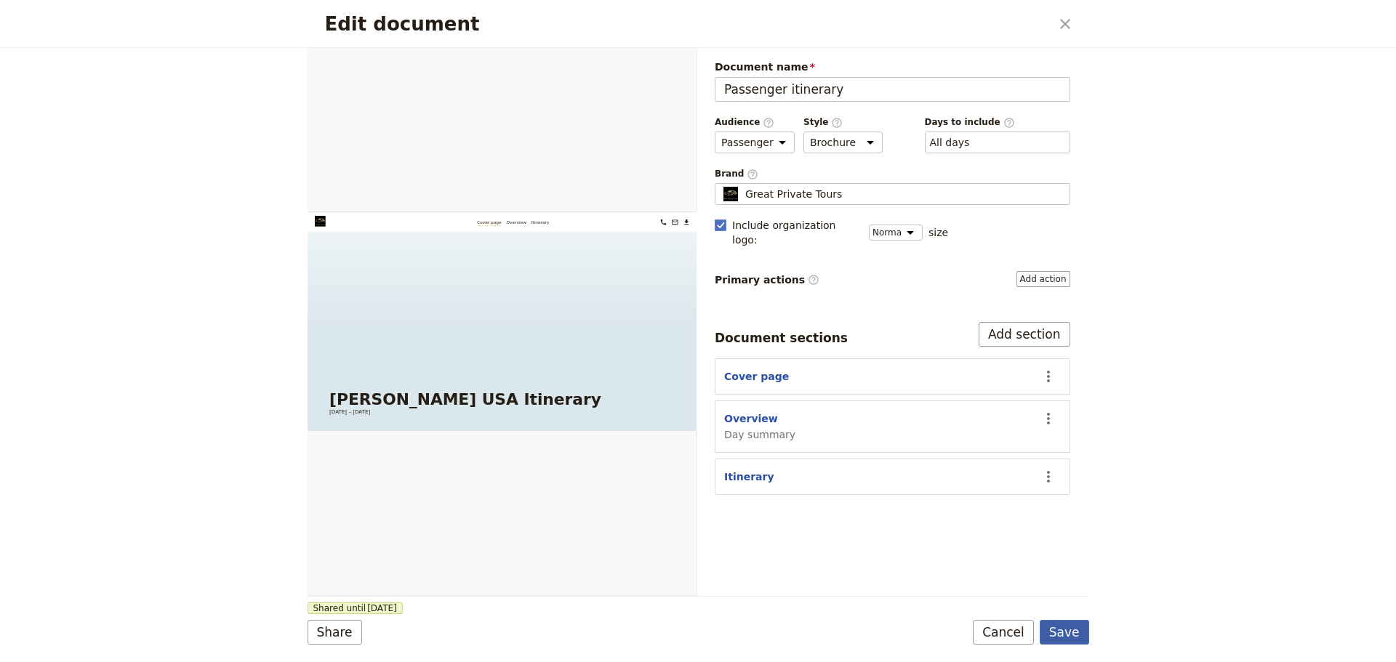
click at [1074, 632] on button "Save" at bounding box center [1064, 632] width 49 height 25
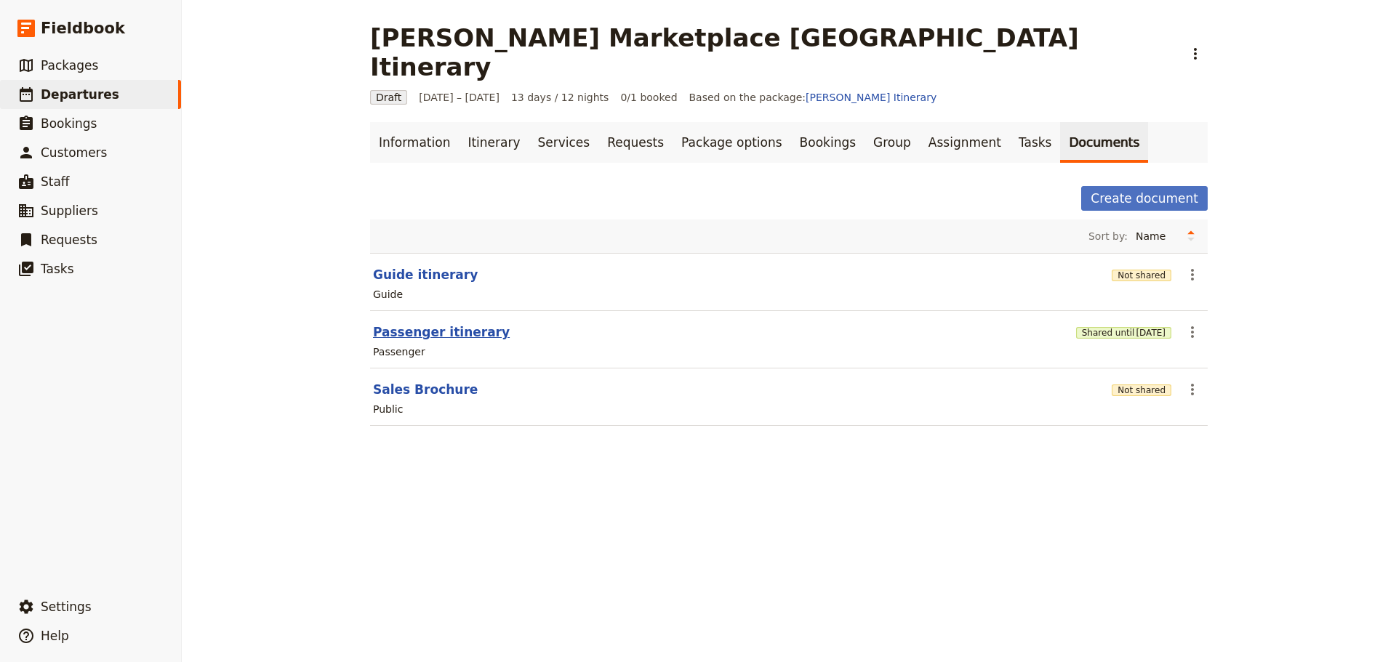
click at [430, 323] on button "Passenger itinerary" at bounding box center [441, 331] width 137 height 17
select select "PASSENGER"
select select "DEFAULT"
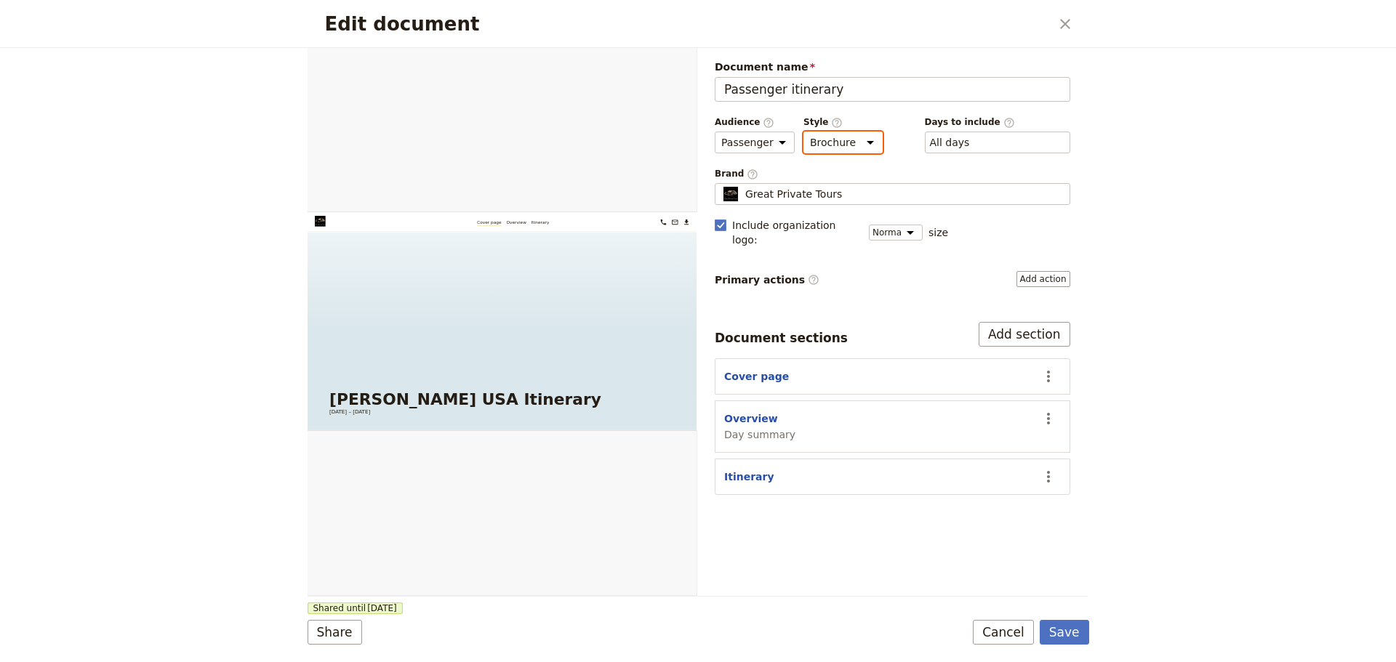
click at [851, 143] on select "Brochure Run sheet" at bounding box center [842, 143] width 79 height 22
select select "RUN_SHEET"
click at [803, 132] on select "Brochure Run sheet" at bounding box center [842, 143] width 79 height 22
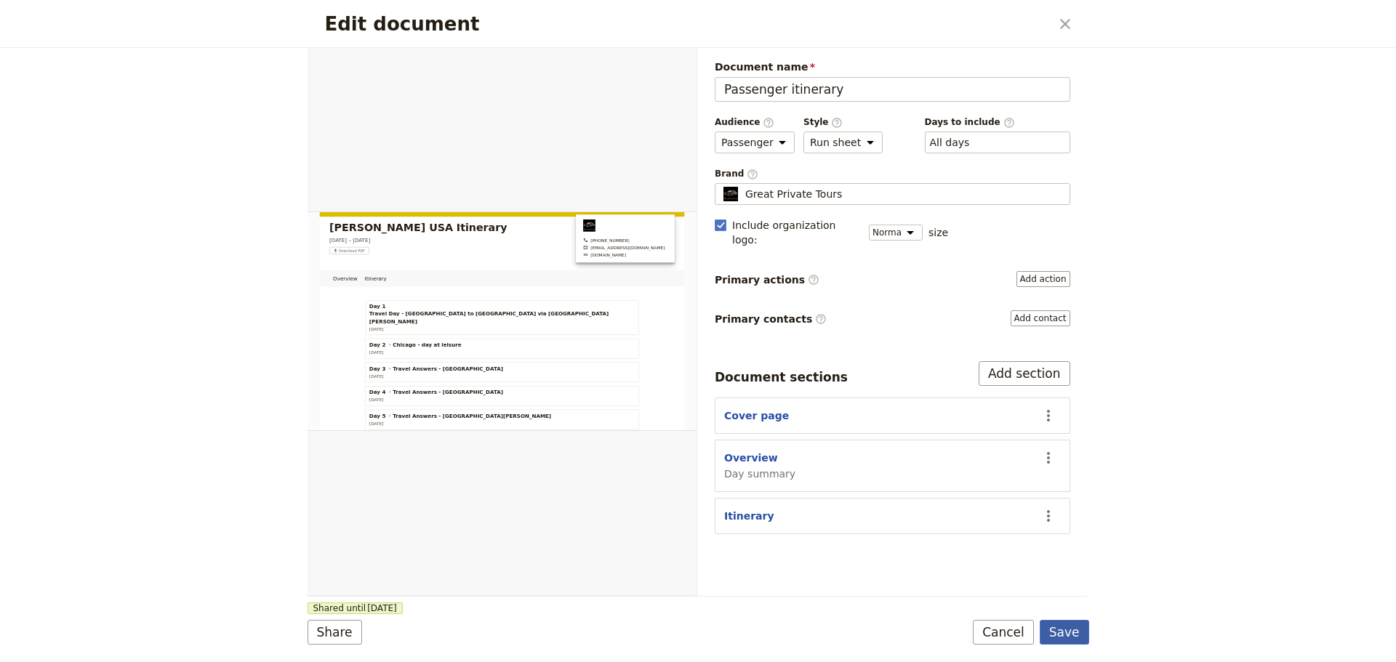
click at [1072, 627] on button "Save" at bounding box center [1064, 632] width 49 height 25
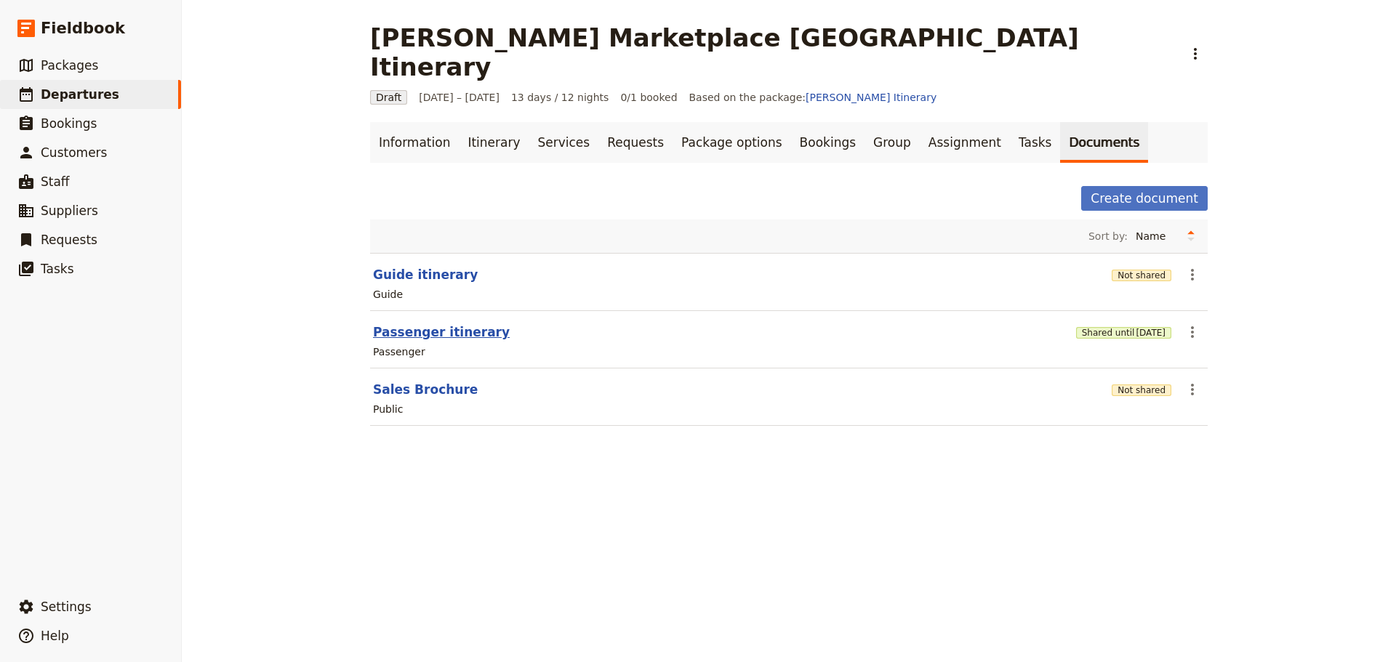
click at [422, 323] on button "Passenger itinerary" at bounding box center [441, 331] width 137 height 17
select select "PASSENGER"
select select "RUN_SHEET"
select select "DEFAULT"
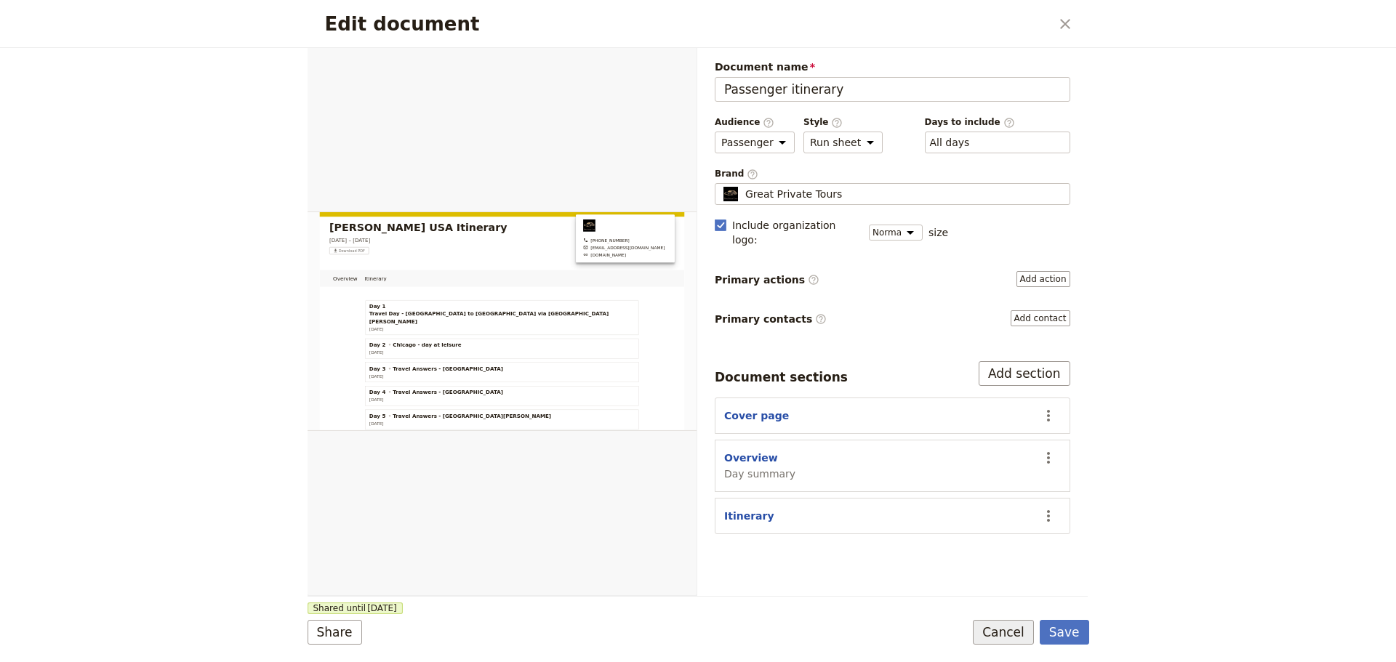
click at [1012, 636] on button "Cancel" at bounding box center [1003, 632] width 61 height 25
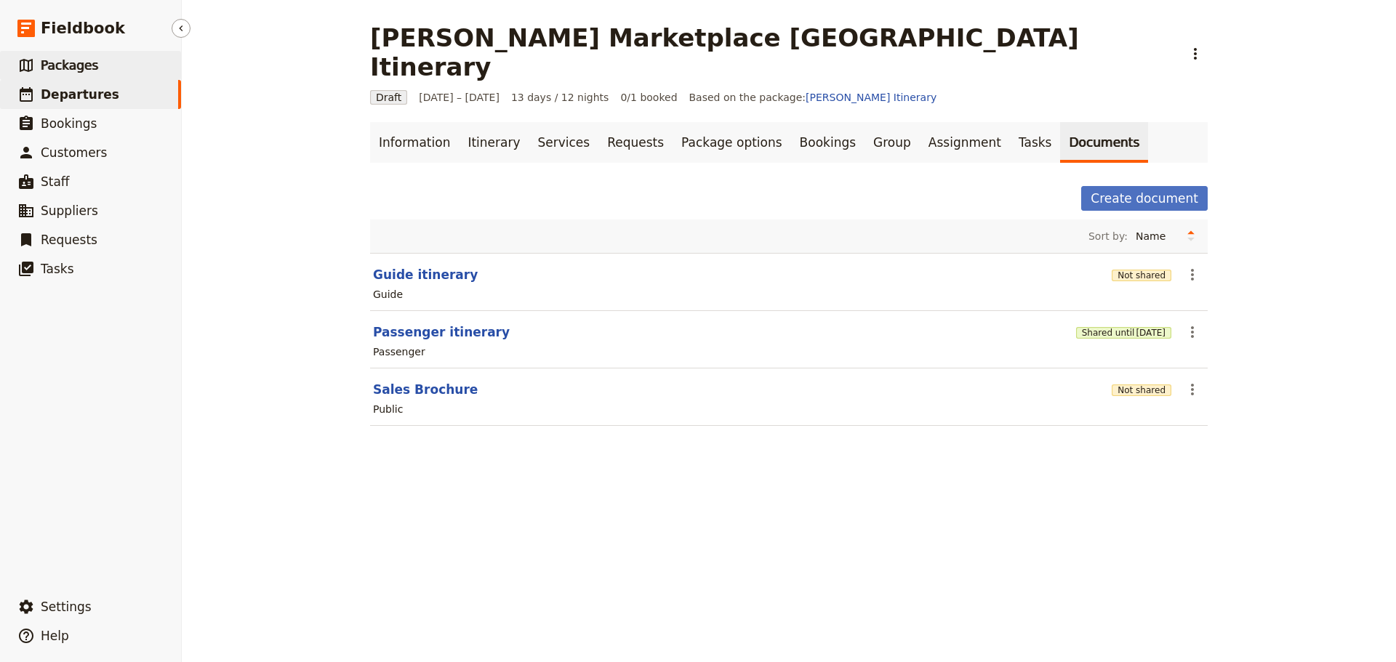
click at [85, 63] on span "Packages" at bounding box center [69, 65] width 57 height 15
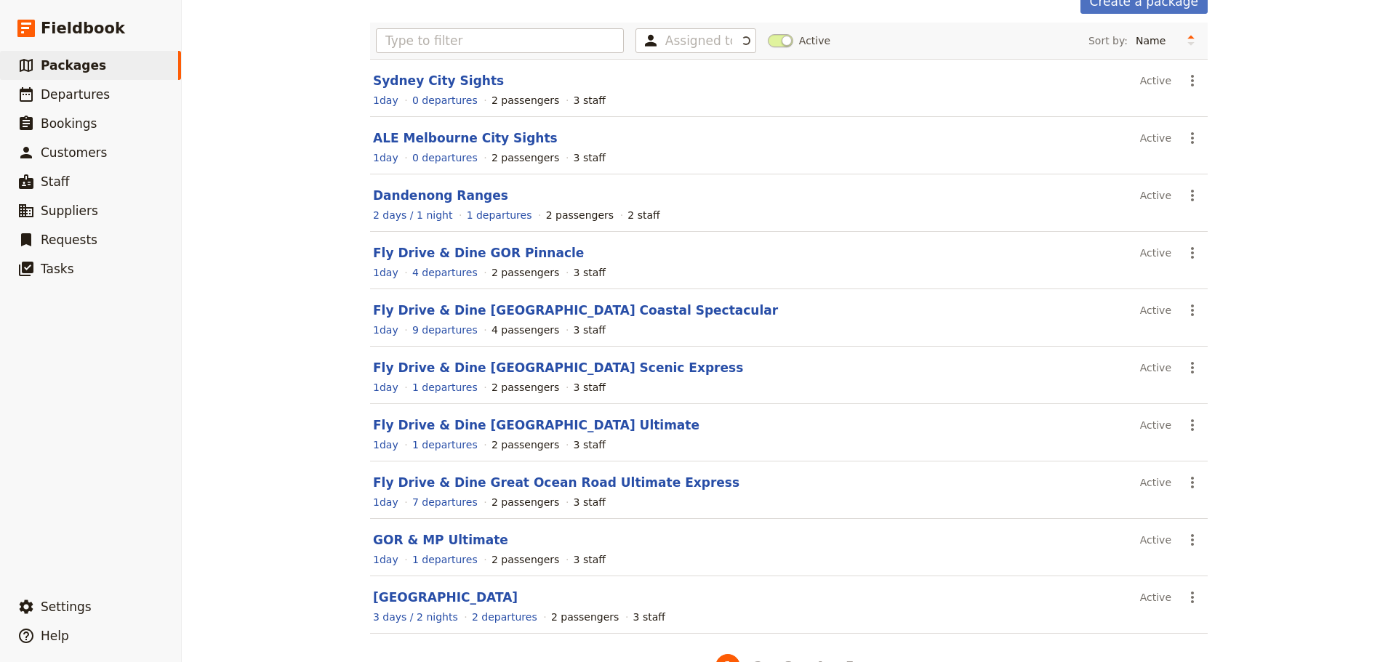
scroll to position [124, 0]
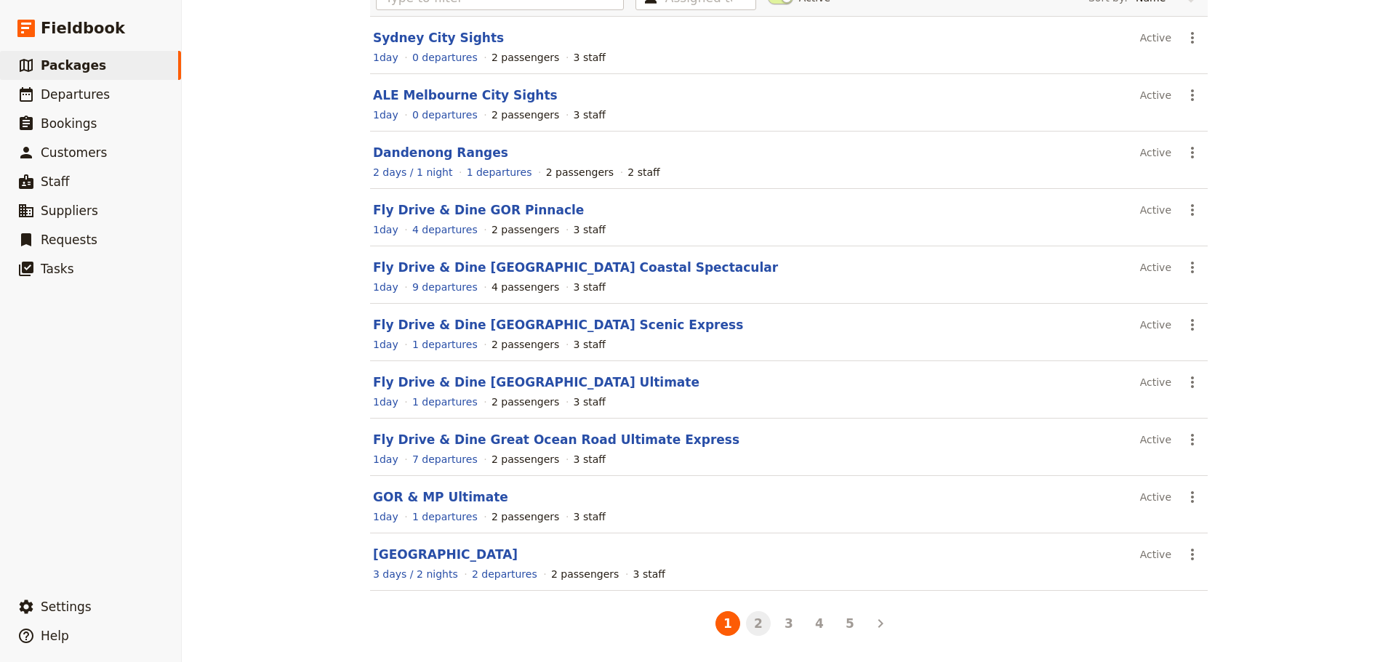
click at [752, 625] on button "2" at bounding box center [758, 623] width 25 height 25
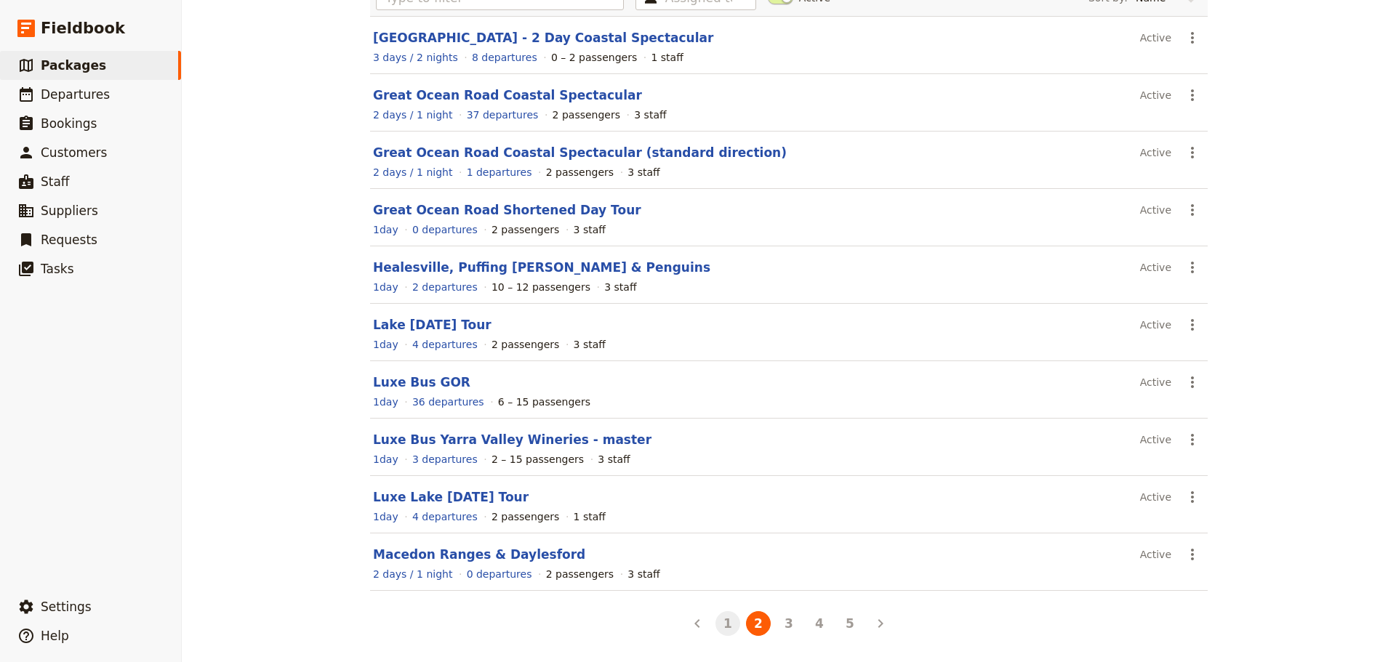
click at [720, 626] on button "1" at bounding box center [727, 623] width 25 height 25
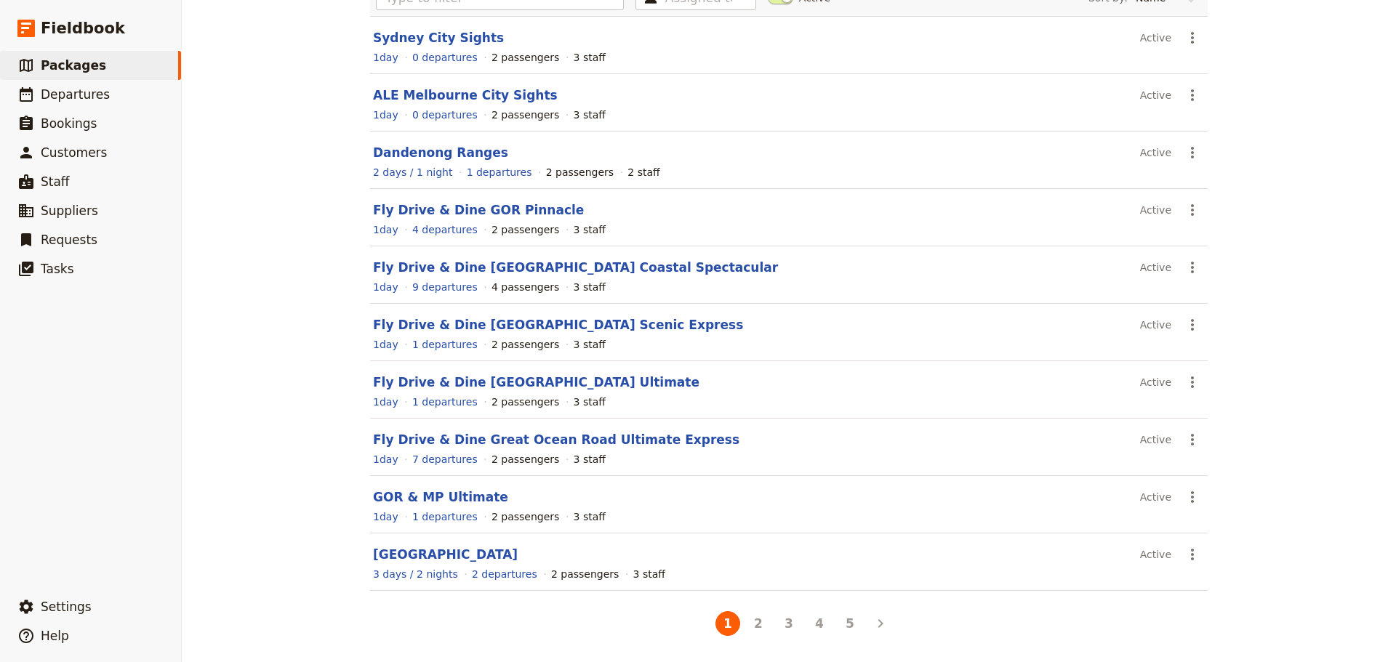
click at [791, 619] on button "3" at bounding box center [788, 623] width 25 height 25
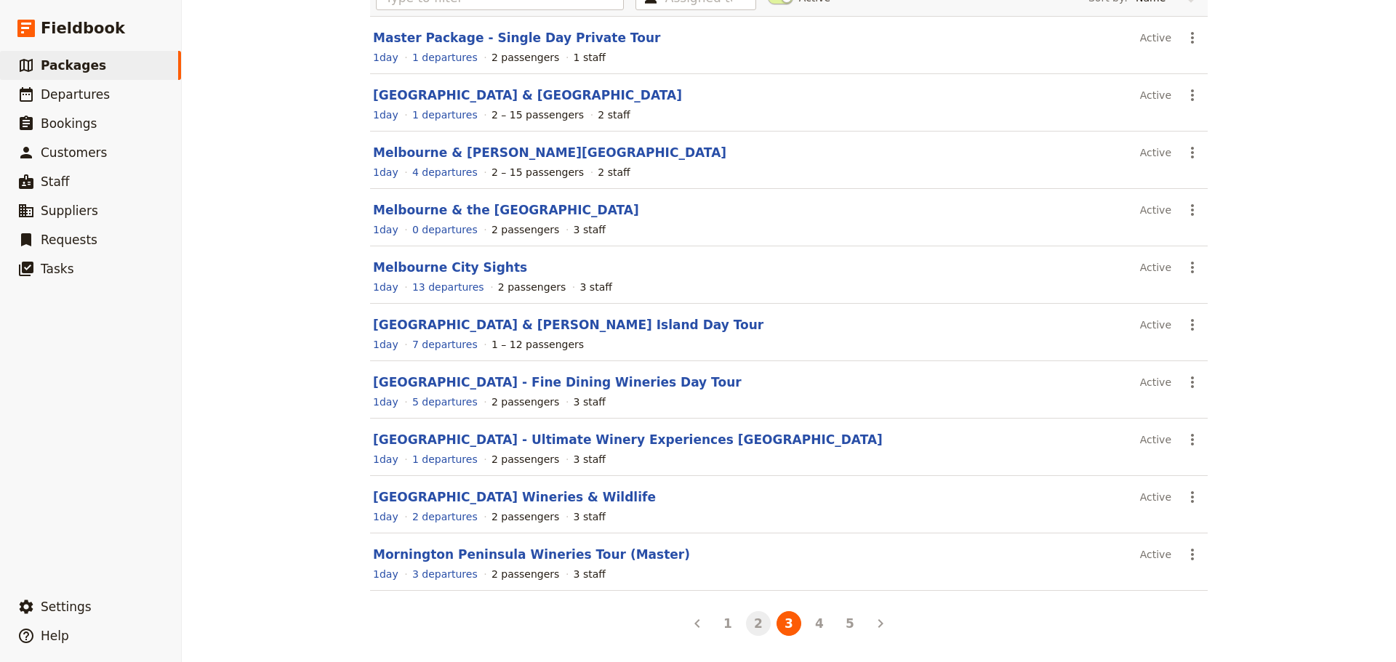
click at [755, 623] on button "2" at bounding box center [758, 623] width 25 height 25
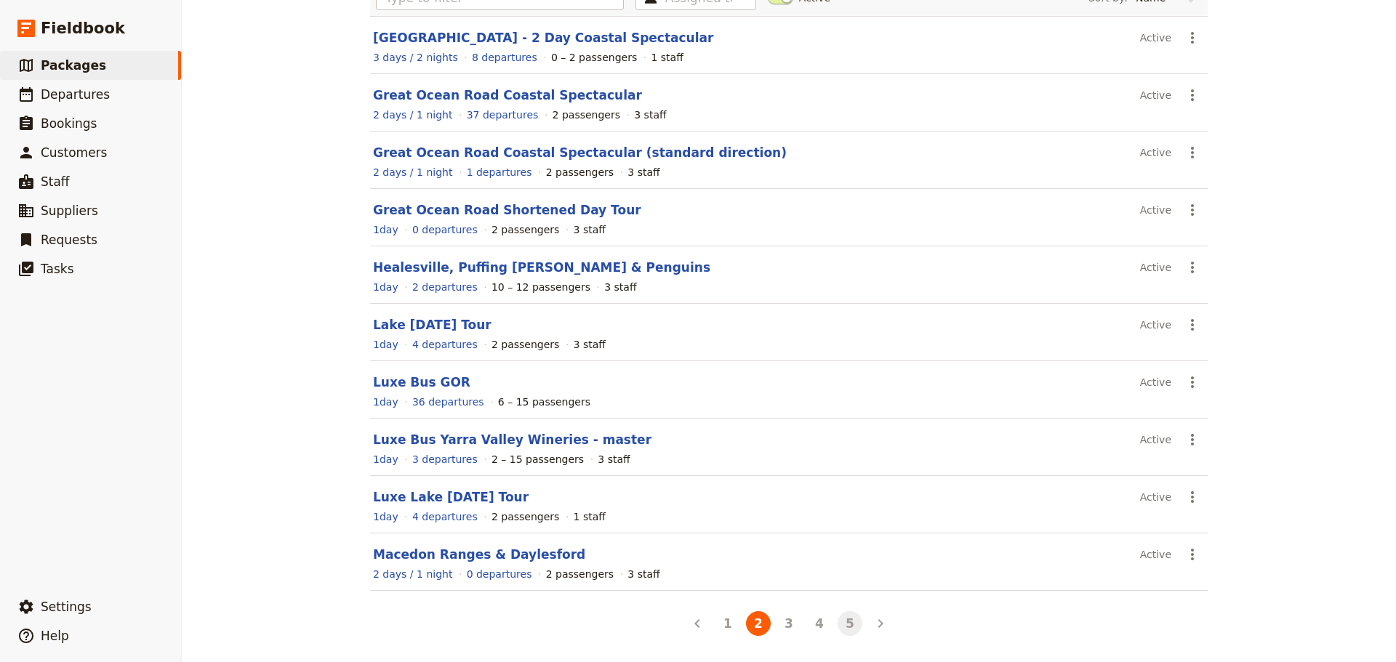
click at [849, 620] on button "5" at bounding box center [849, 623] width 25 height 25
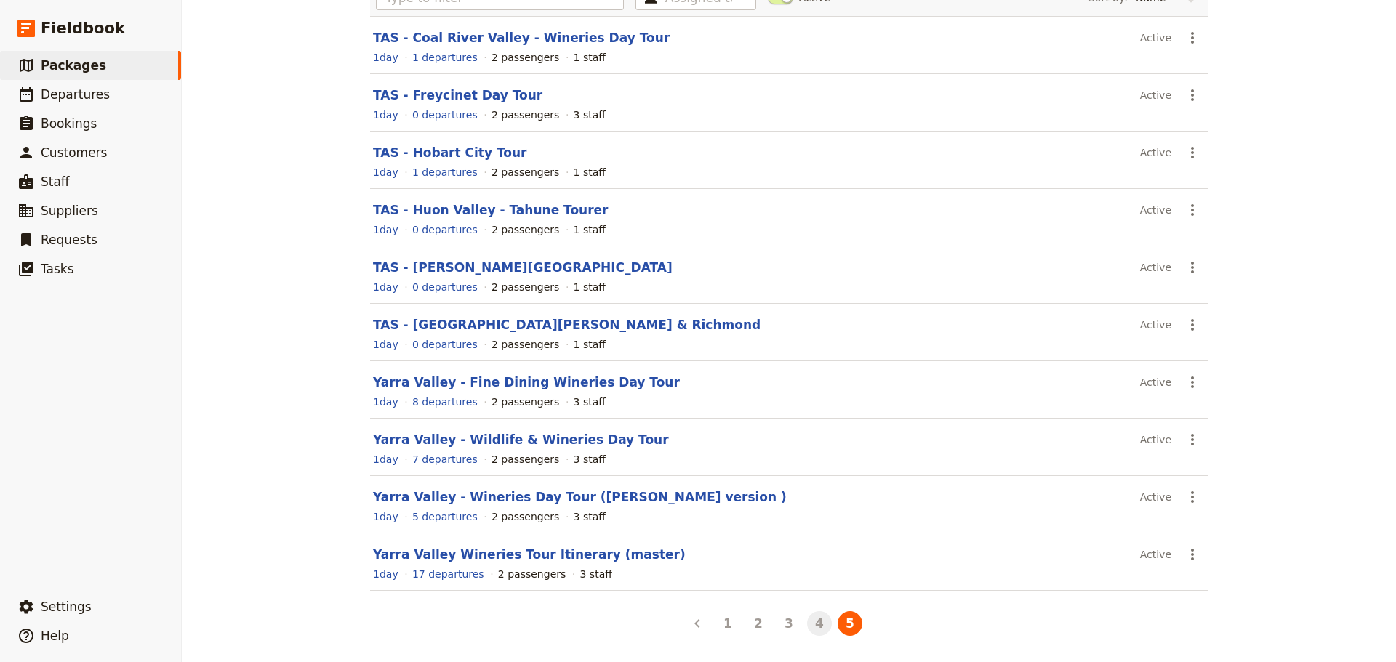
click at [817, 632] on button "4" at bounding box center [819, 623] width 25 height 25
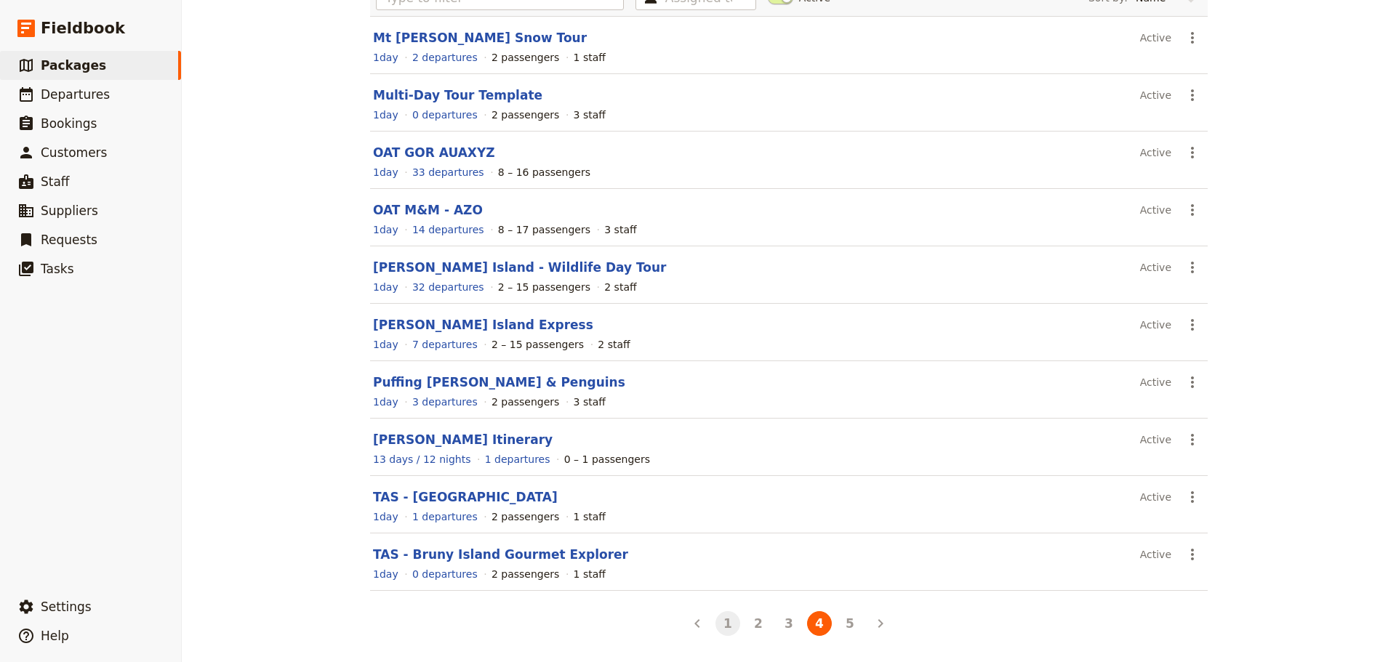
click at [724, 615] on button "1" at bounding box center [727, 623] width 25 height 25
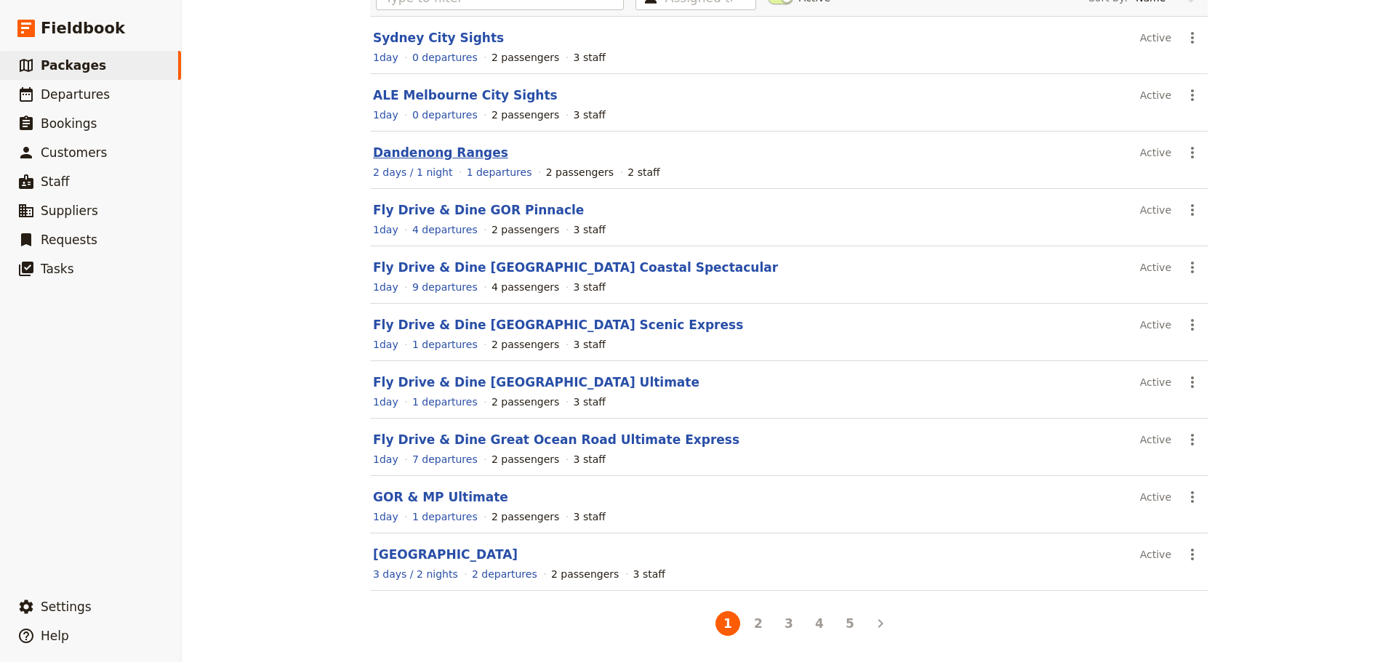
click at [457, 153] on link "Dandenong Ranges" at bounding box center [440, 152] width 135 height 15
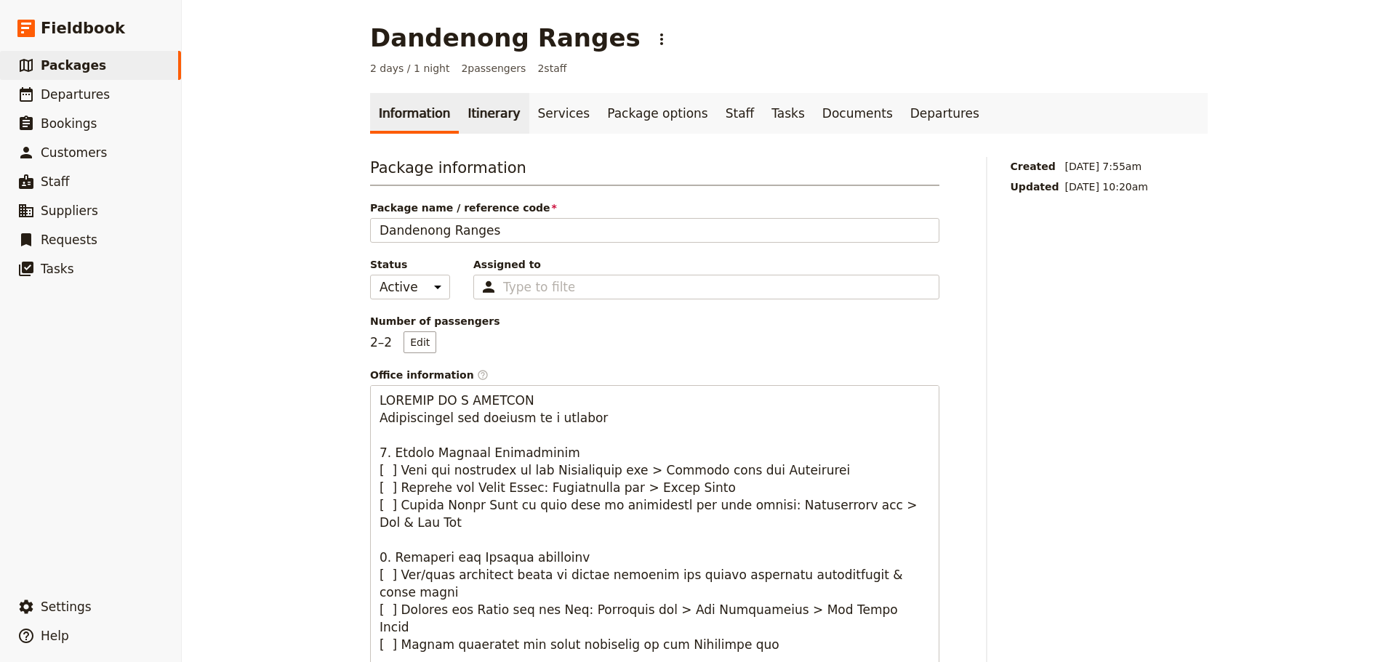
click at [475, 106] on link "Itinerary" at bounding box center [494, 113] width 70 height 41
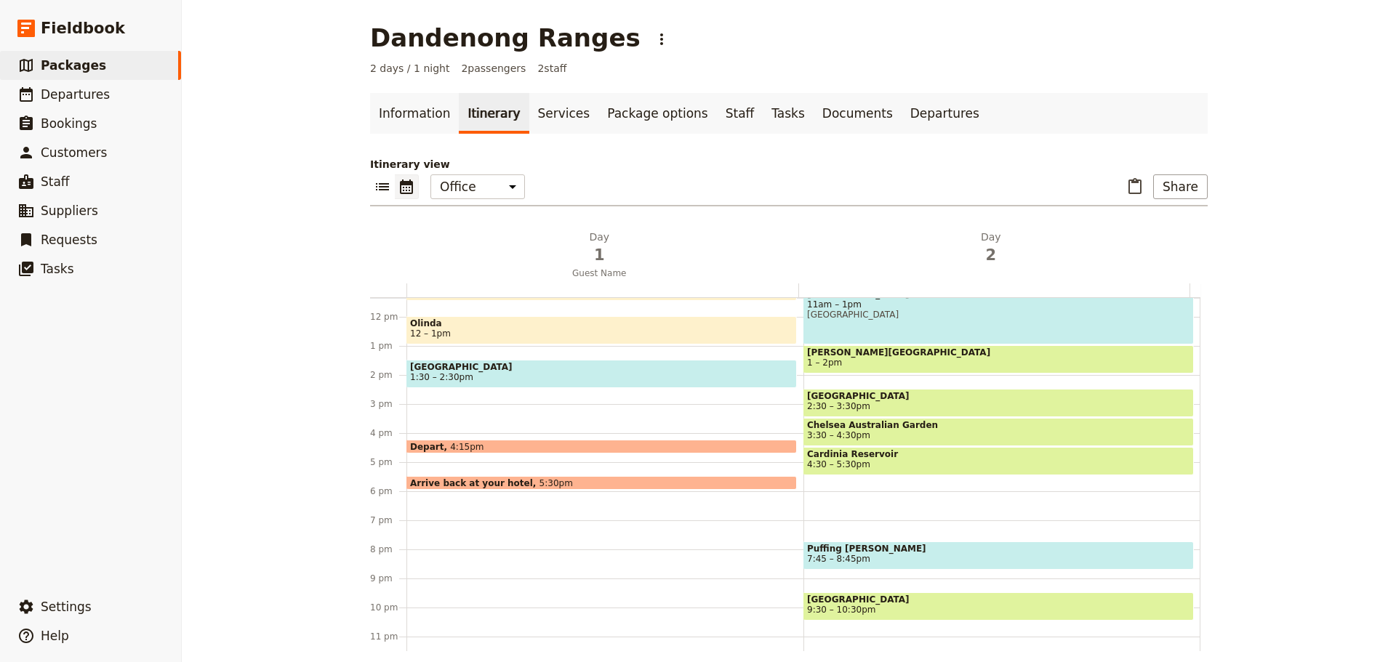
scroll to position [345, 0]
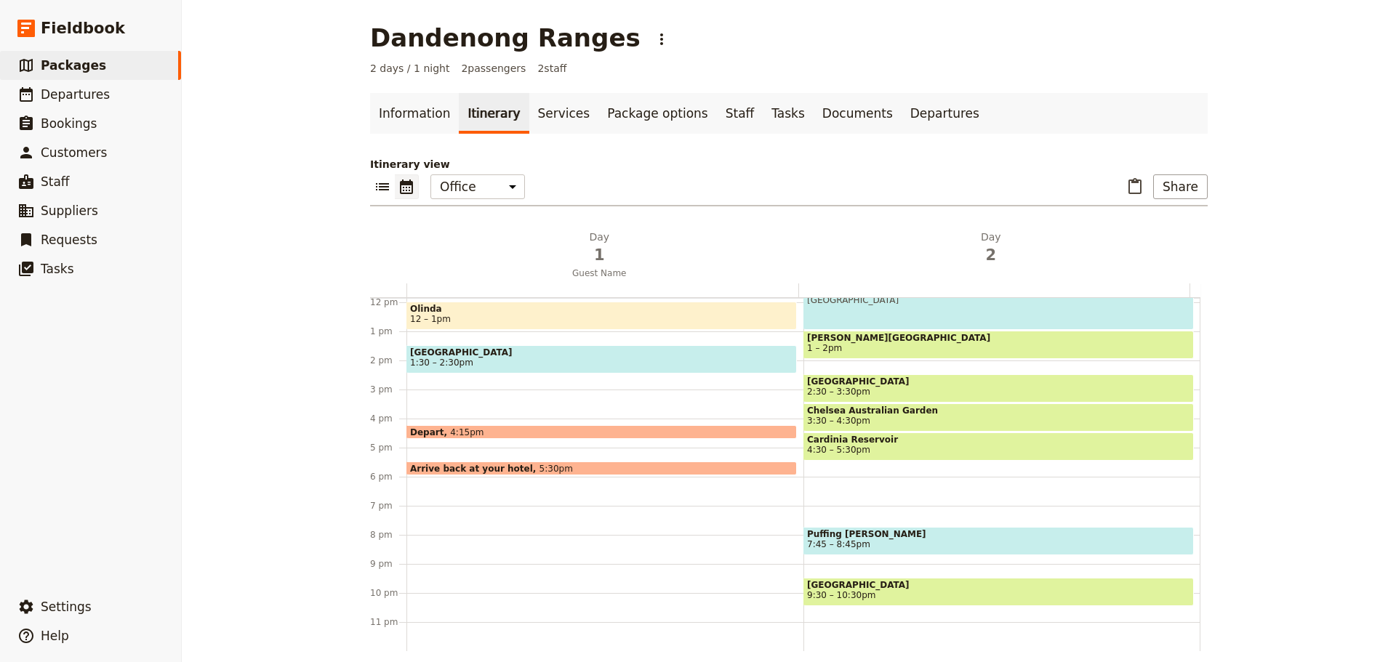
click at [942, 388] on span "2:30 – 3:30pm" at bounding box center [998, 392] width 383 height 10
select select "2"
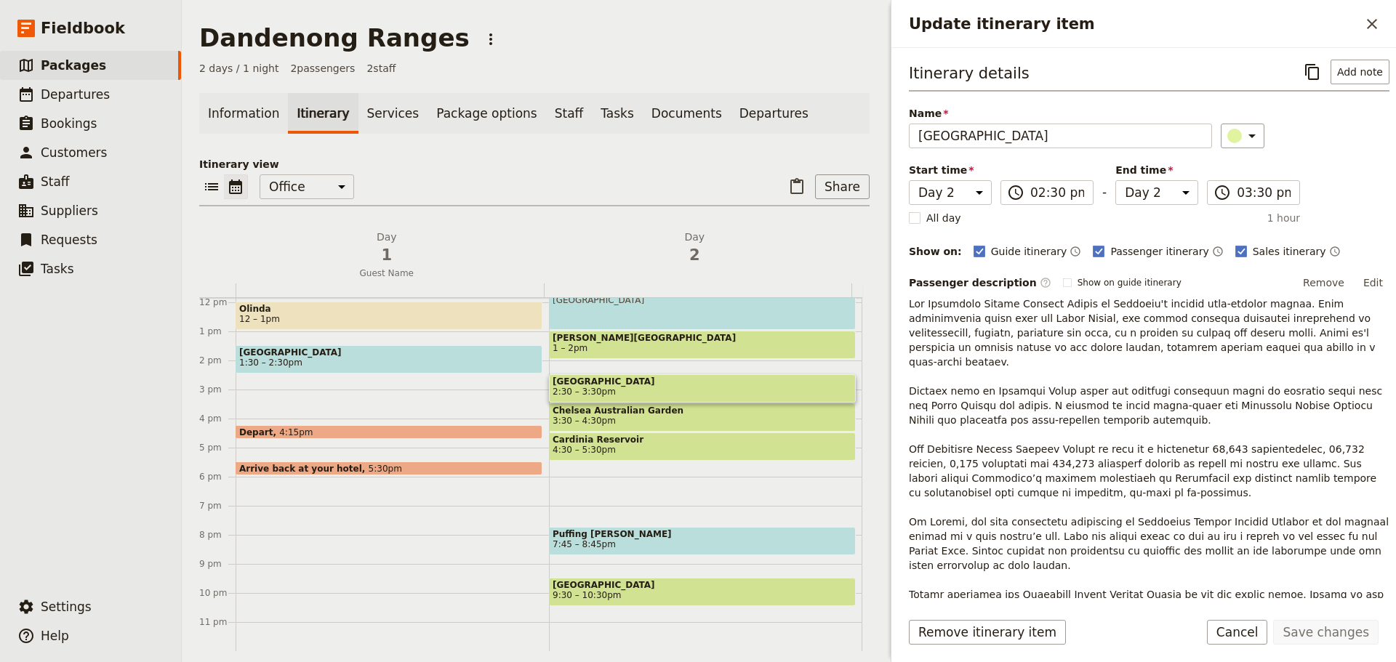
drag, startPoint x: 1248, startPoint y: 631, endPoint x: 1245, endPoint y: 622, distance: 9.2
click at [1247, 630] on button "Cancel" at bounding box center [1237, 632] width 61 height 25
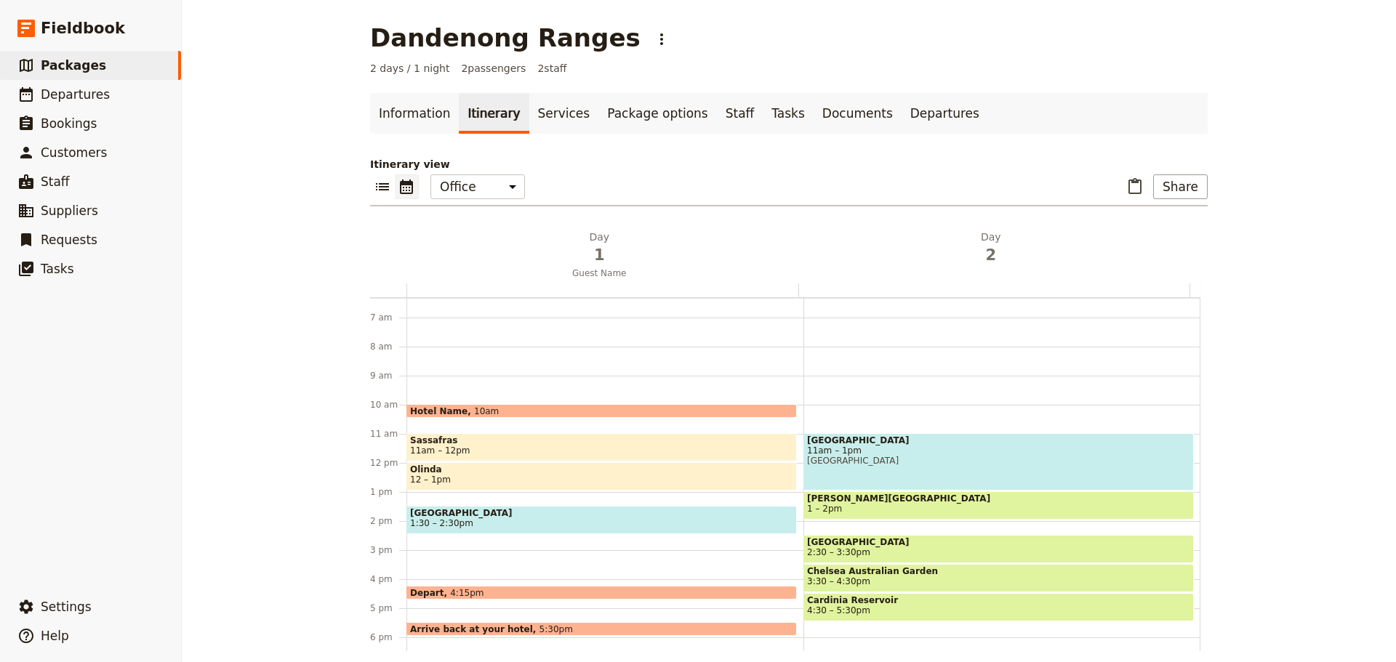
scroll to position [272, 0]
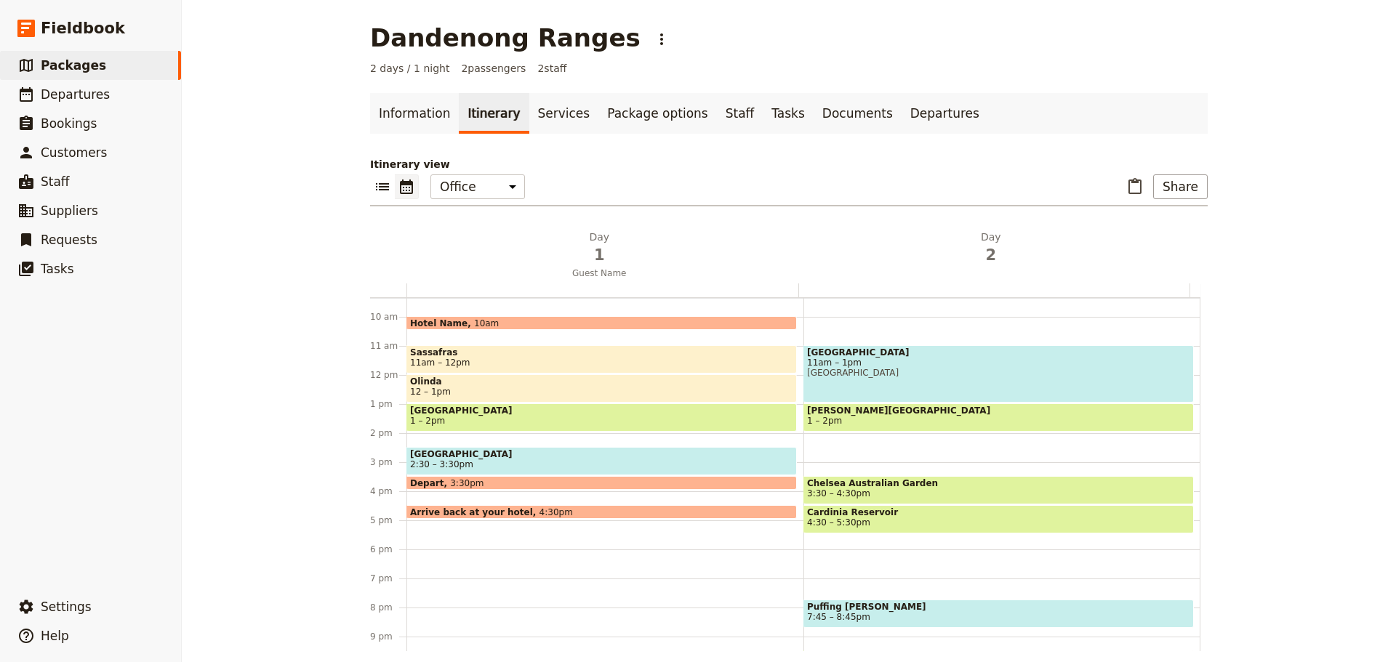
click at [472, 509] on span "Arrive back at your hotel" at bounding box center [474, 511] width 129 height 9
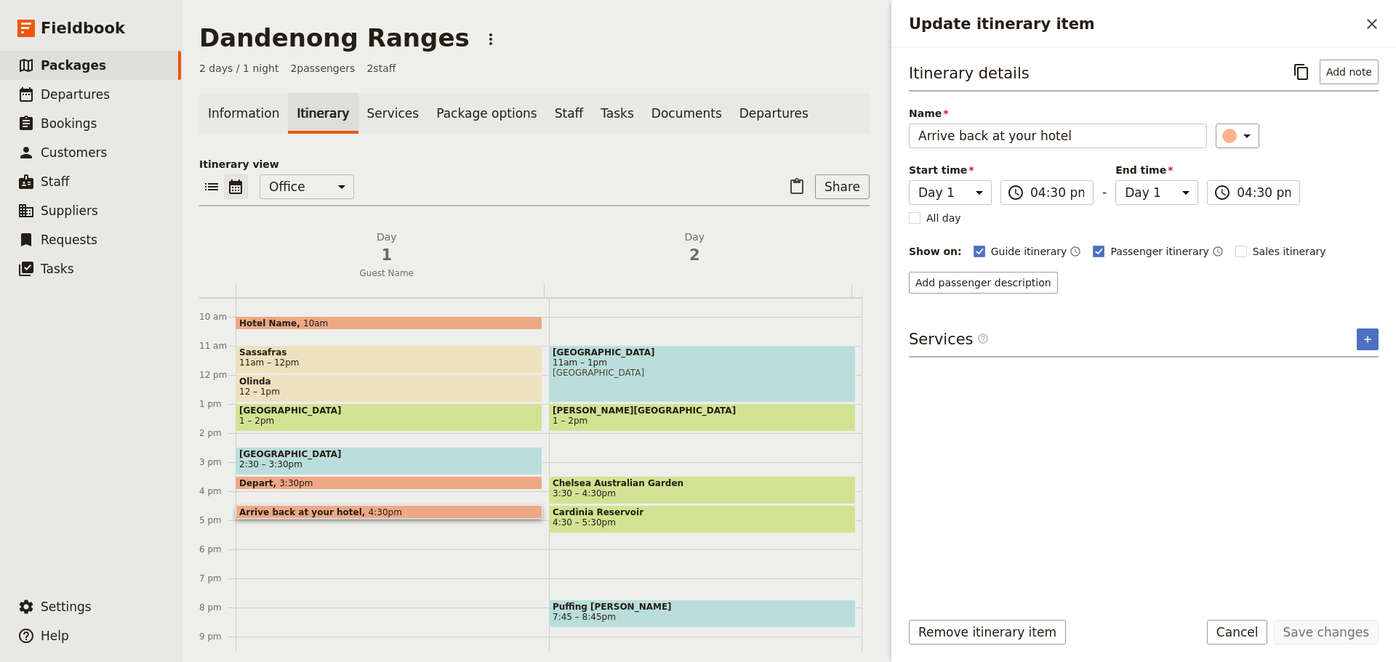
click at [1242, 633] on button "Cancel" at bounding box center [1237, 632] width 61 height 25
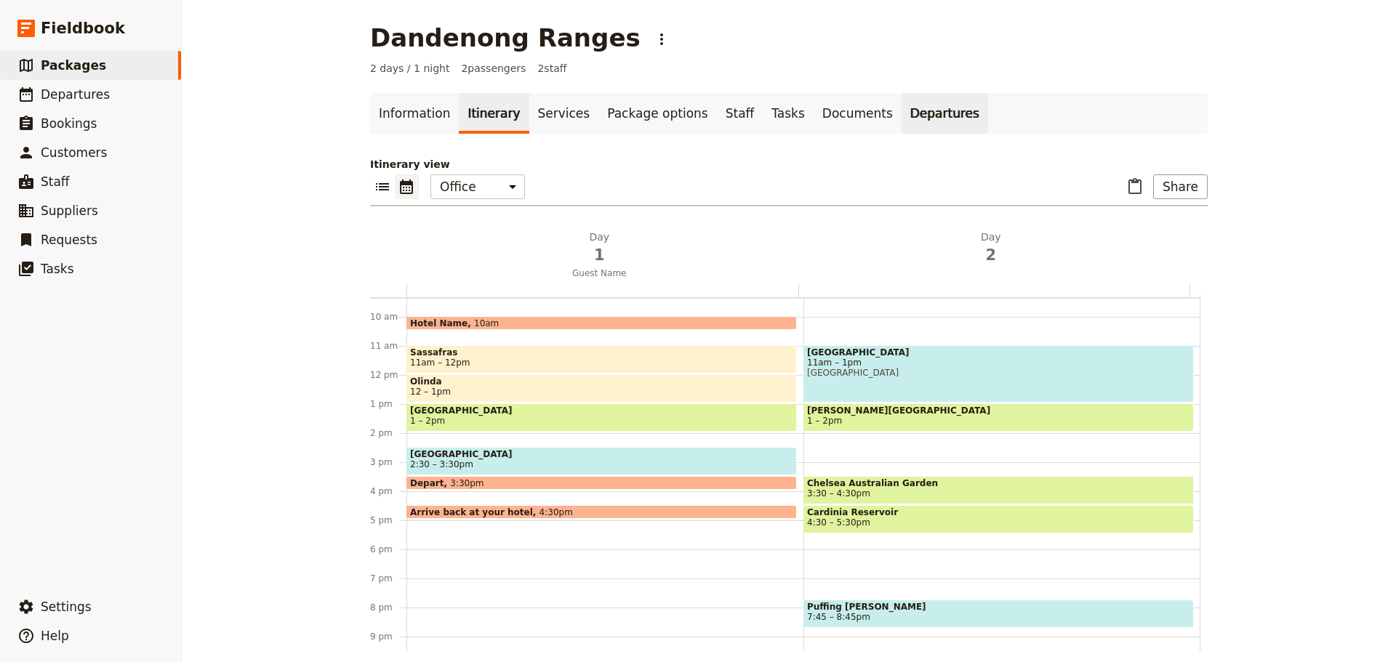
click at [901, 116] on link "Departures" at bounding box center [944, 113] width 87 height 41
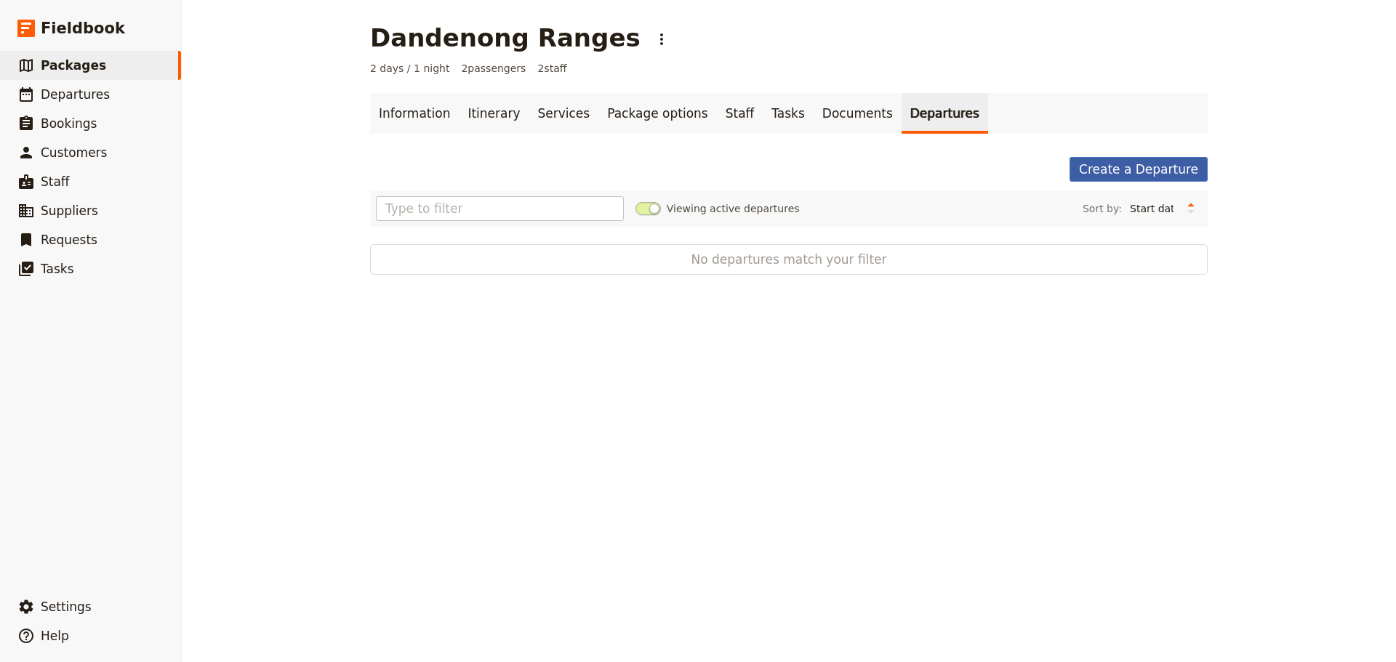
click at [1147, 171] on link "Create a Departure" at bounding box center [1138, 169] width 138 height 25
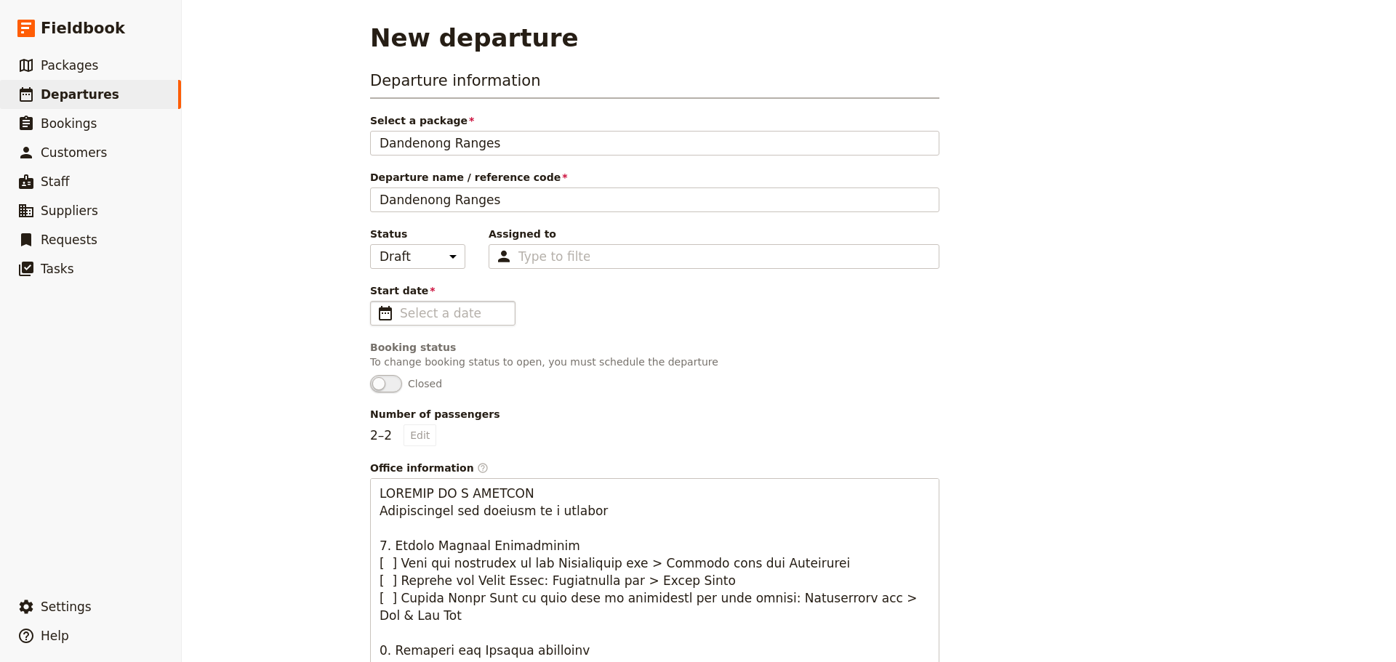
click at [377, 313] on span "​" at bounding box center [385, 313] width 17 height 17
click at [400, 313] on input "Start date ​" at bounding box center [453, 313] width 106 height 17
type input "dd/mm/yyyy"
click at [378, 313] on span "​" at bounding box center [385, 313] width 17 height 17
click at [400, 313] on input "Start date ​" at bounding box center [453, 313] width 106 height 17
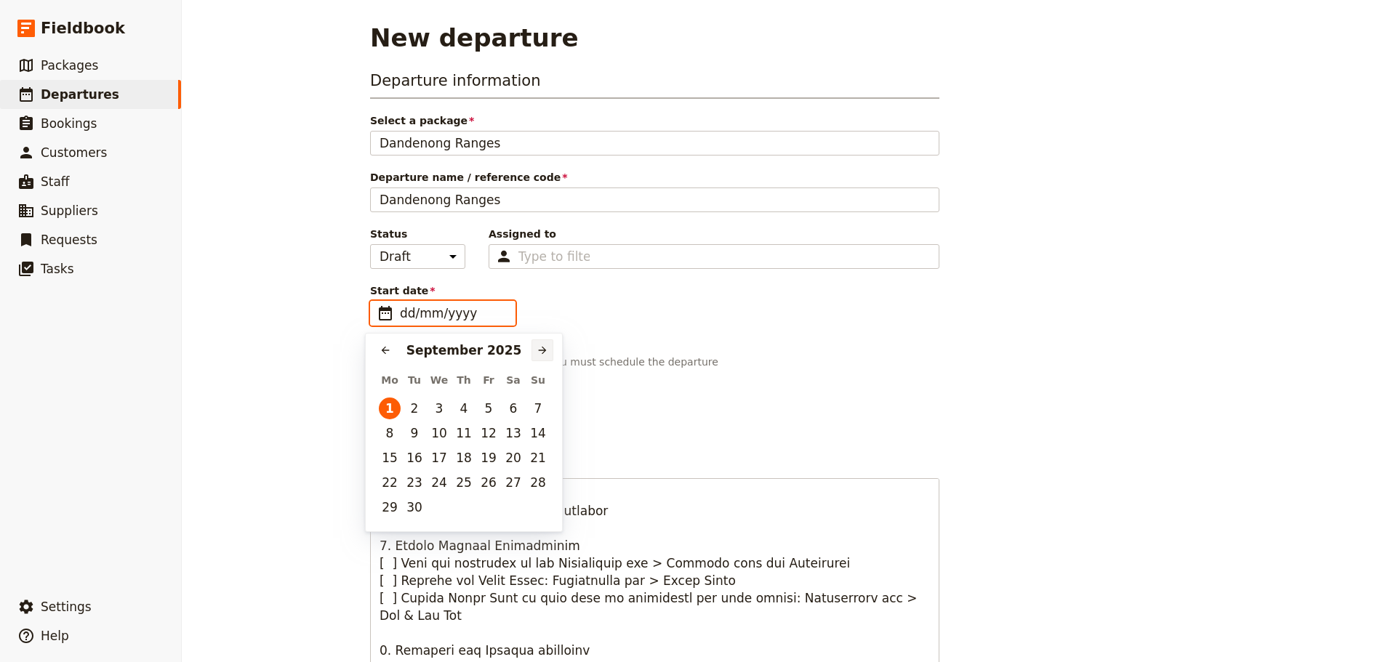
click at [542, 353] on icon "Next month" at bounding box center [543, 351] width 8 height 8
click at [441, 457] on button "14" at bounding box center [439, 458] width 22 height 22
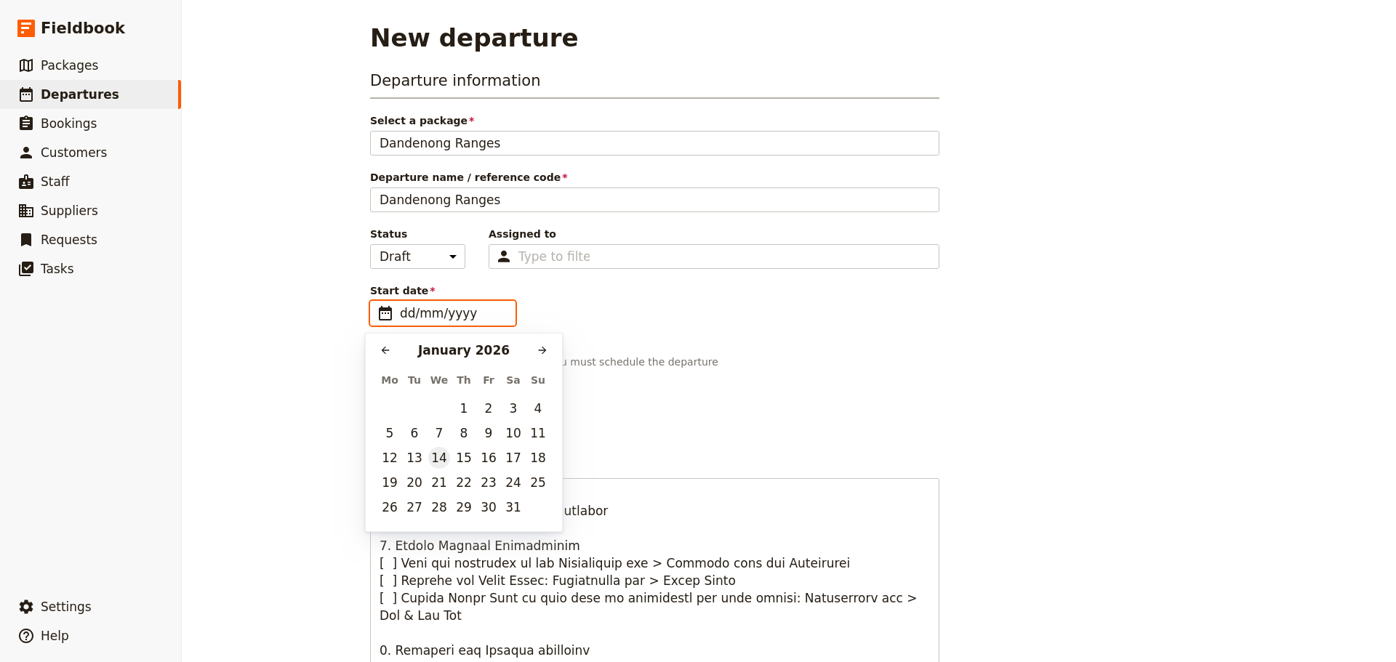
type input "[DATE]"
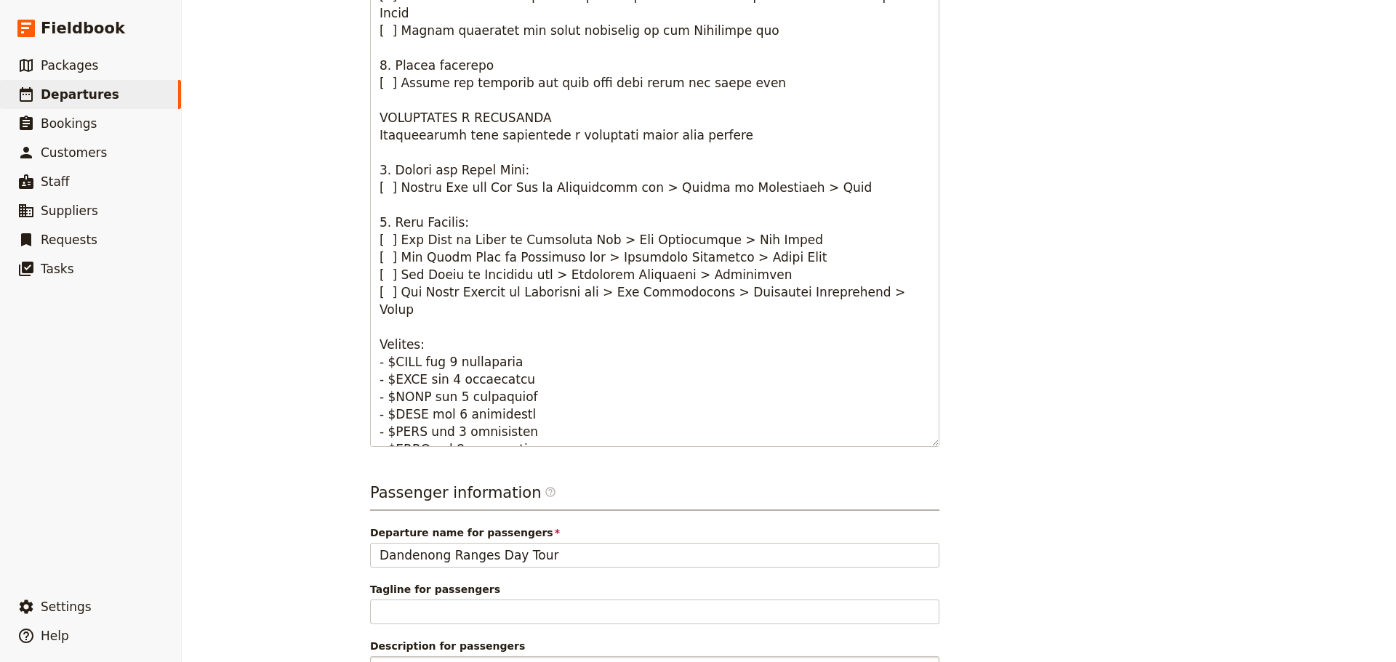
scroll to position [748, 0]
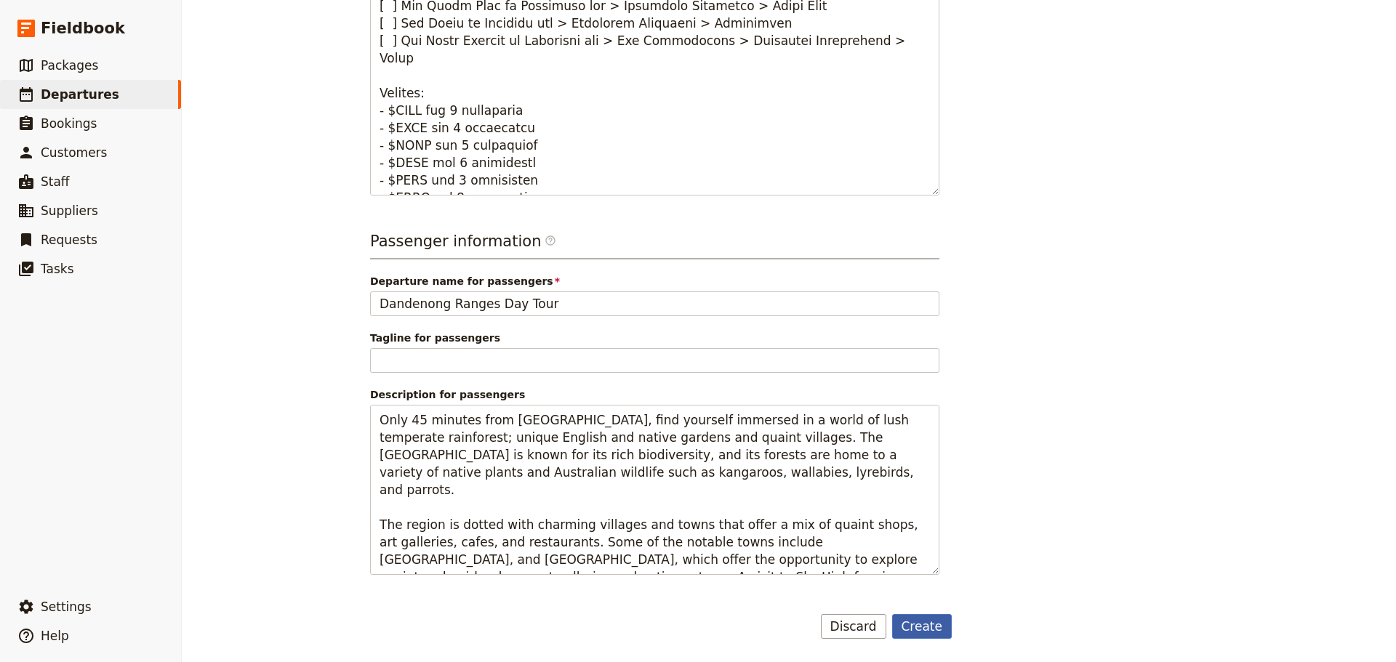
click at [916, 627] on button "Create" at bounding box center [922, 626] width 60 height 25
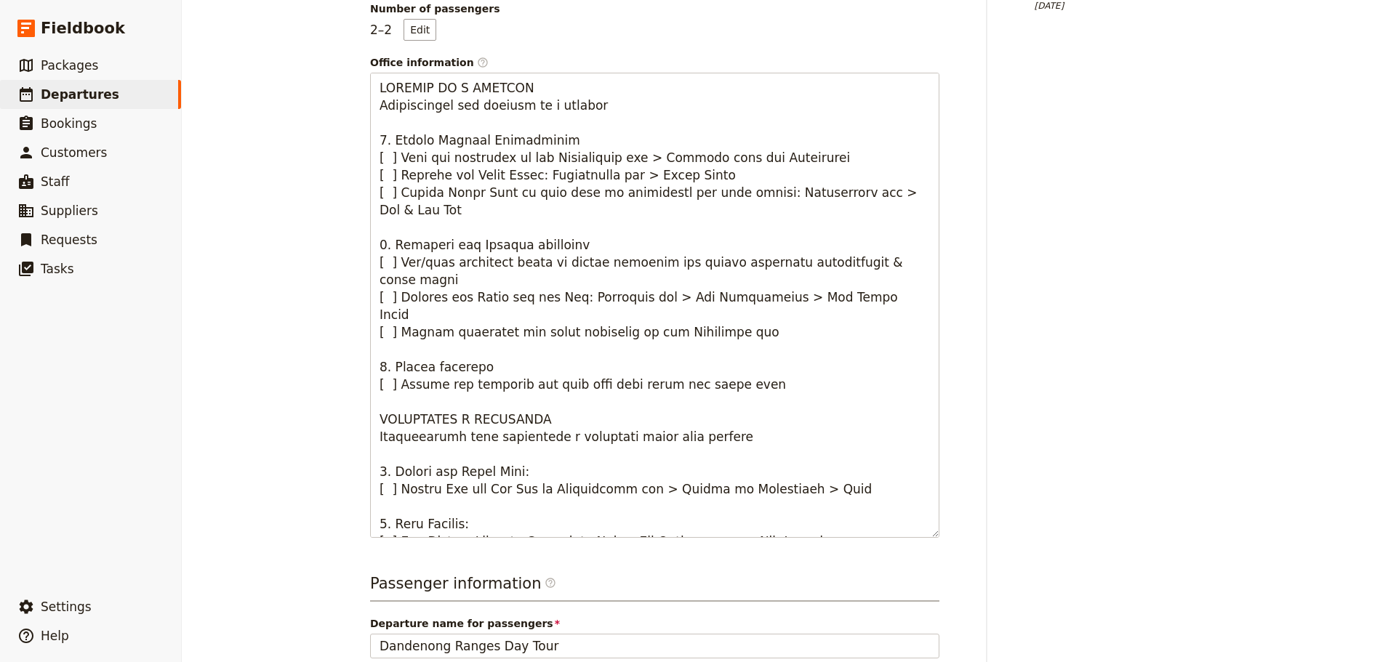
scroll to position [18, 0]
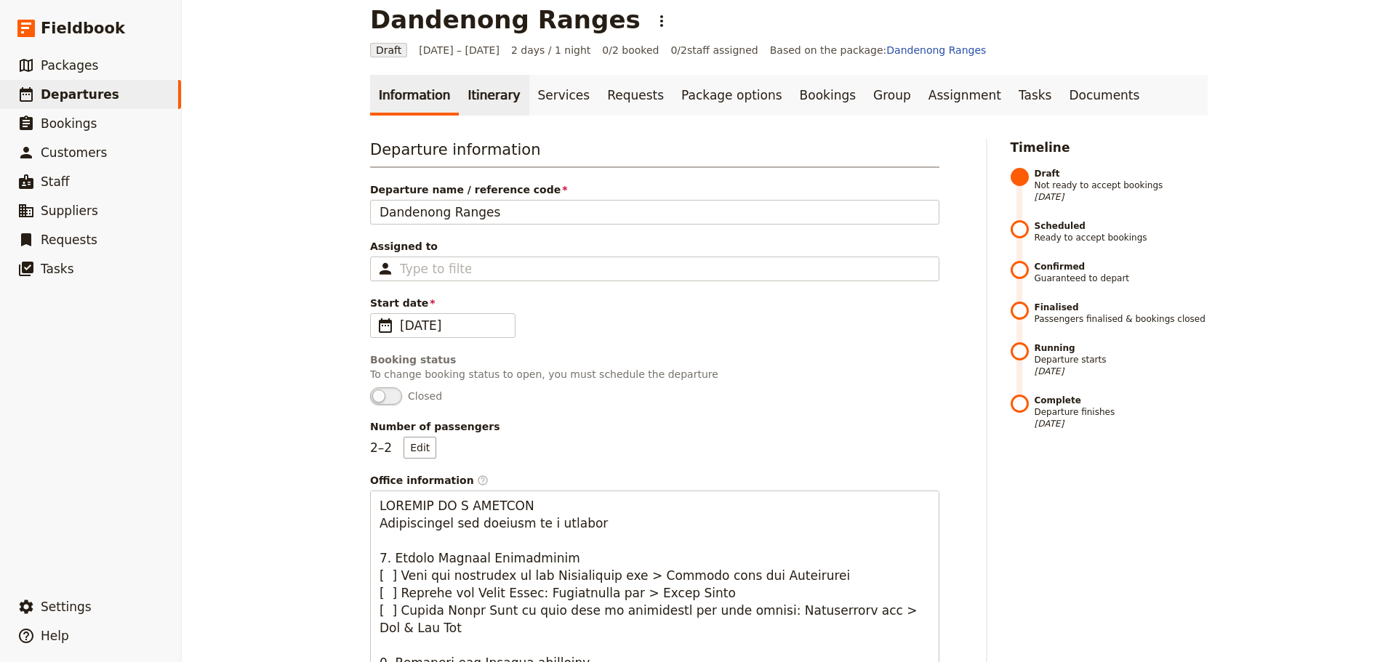
click at [487, 93] on link "Itinerary" at bounding box center [494, 95] width 70 height 41
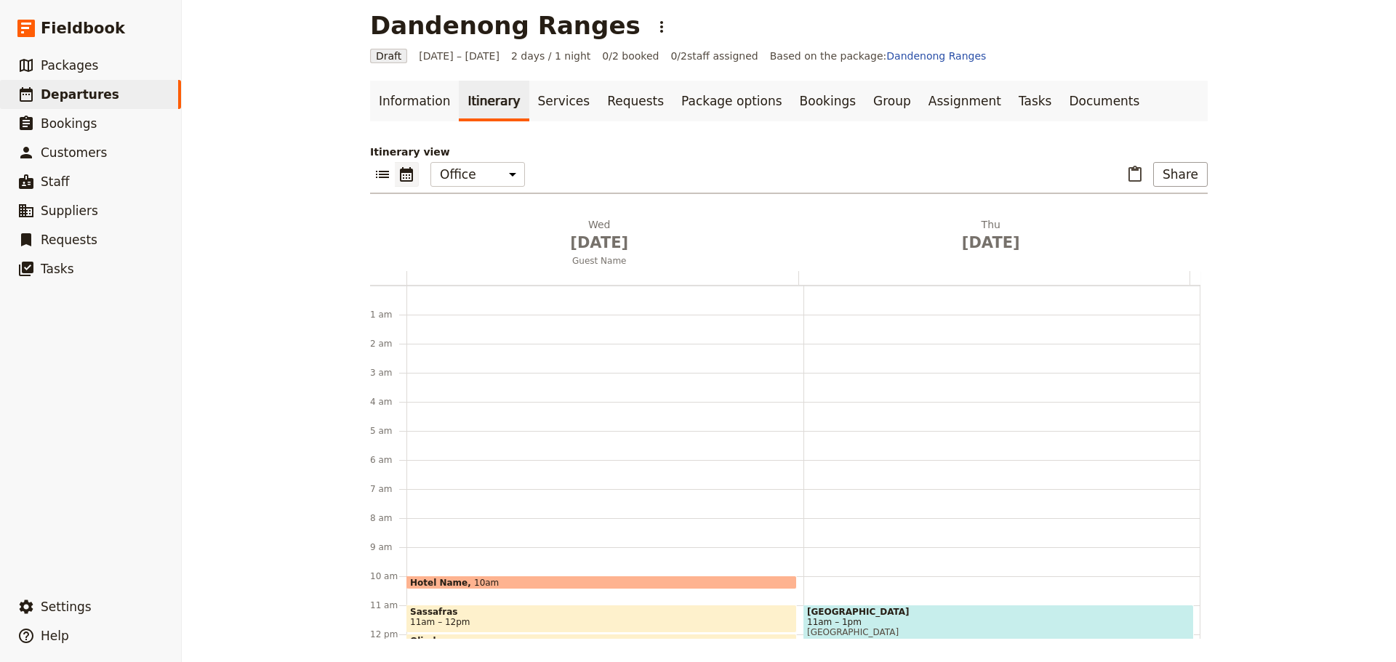
scroll to position [189, 0]
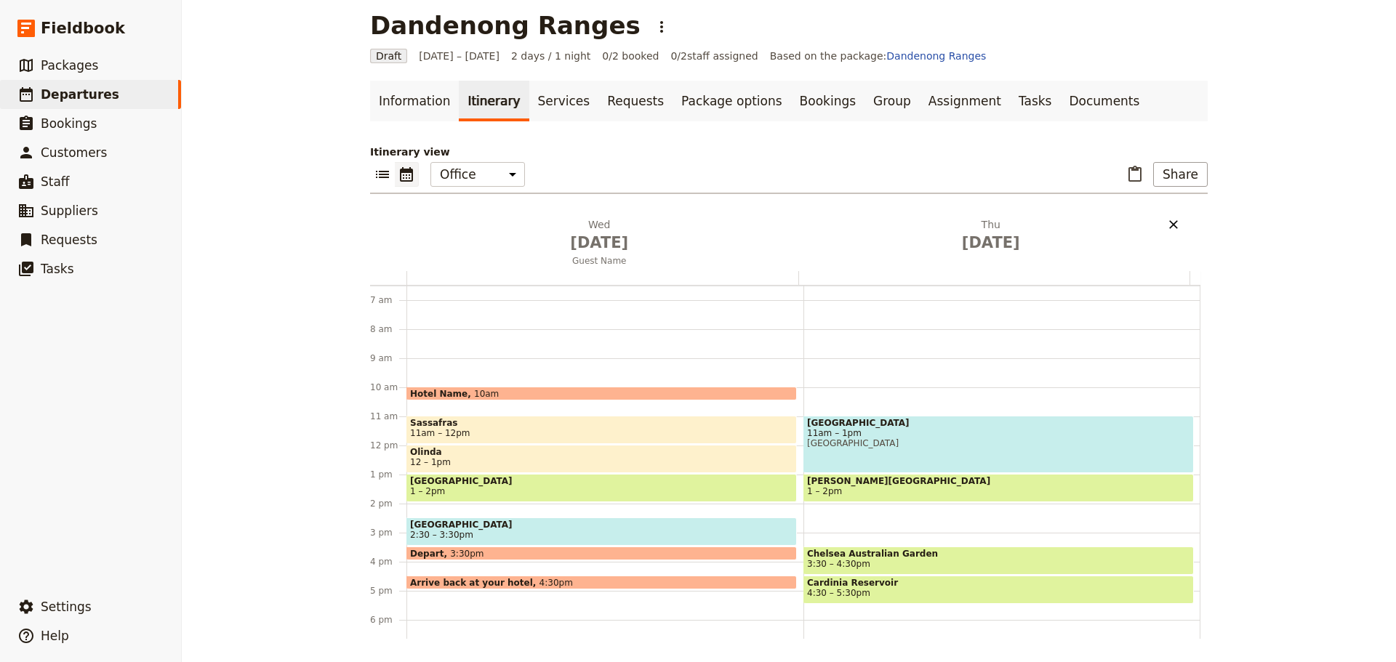
click at [1169, 226] on icon "Delete Thu Jan 15" at bounding box center [1173, 224] width 9 height 9
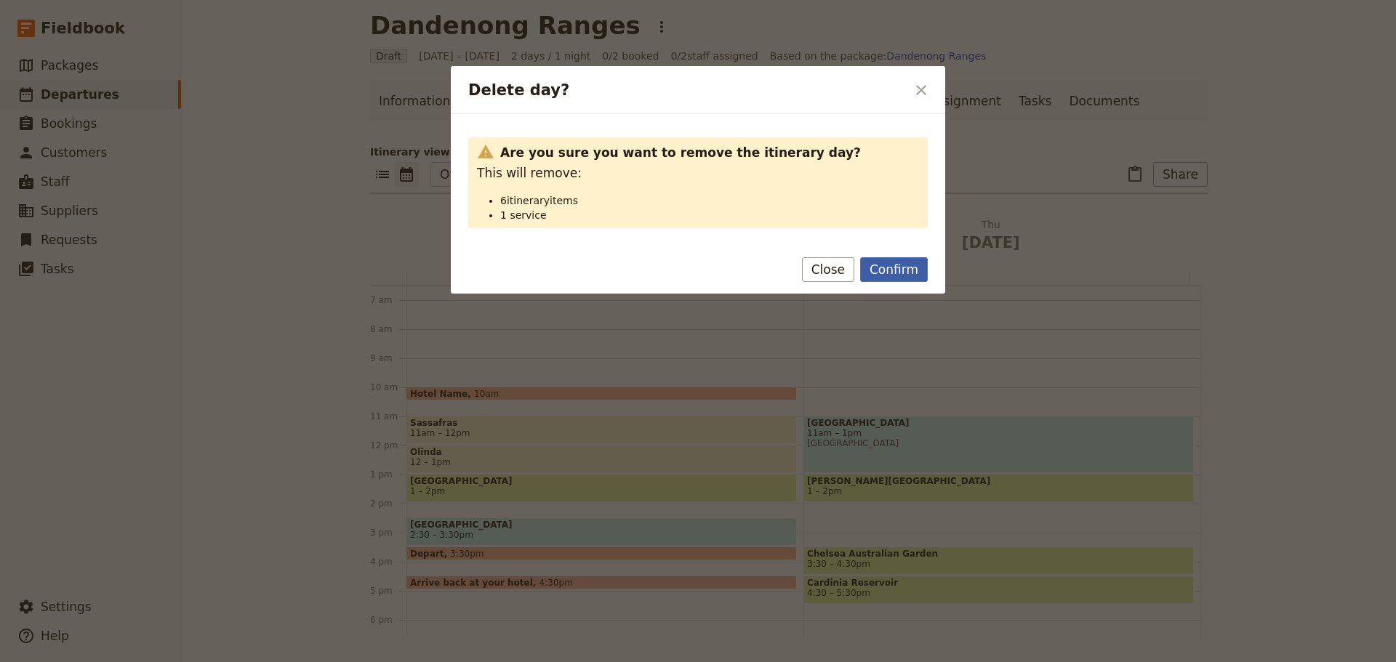
click at [886, 268] on button "Confirm" at bounding box center [894, 269] width 68 height 25
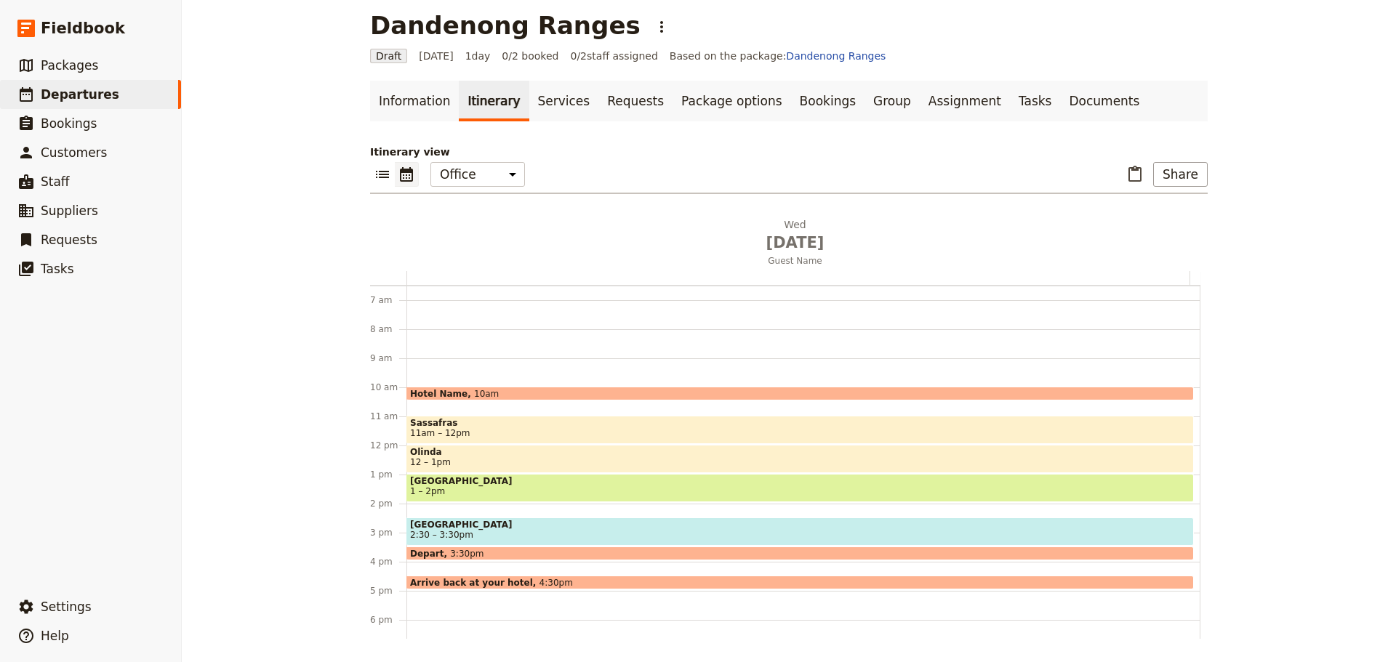
click at [474, 393] on span "10am" at bounding box center [486, 393] width 25 height 9
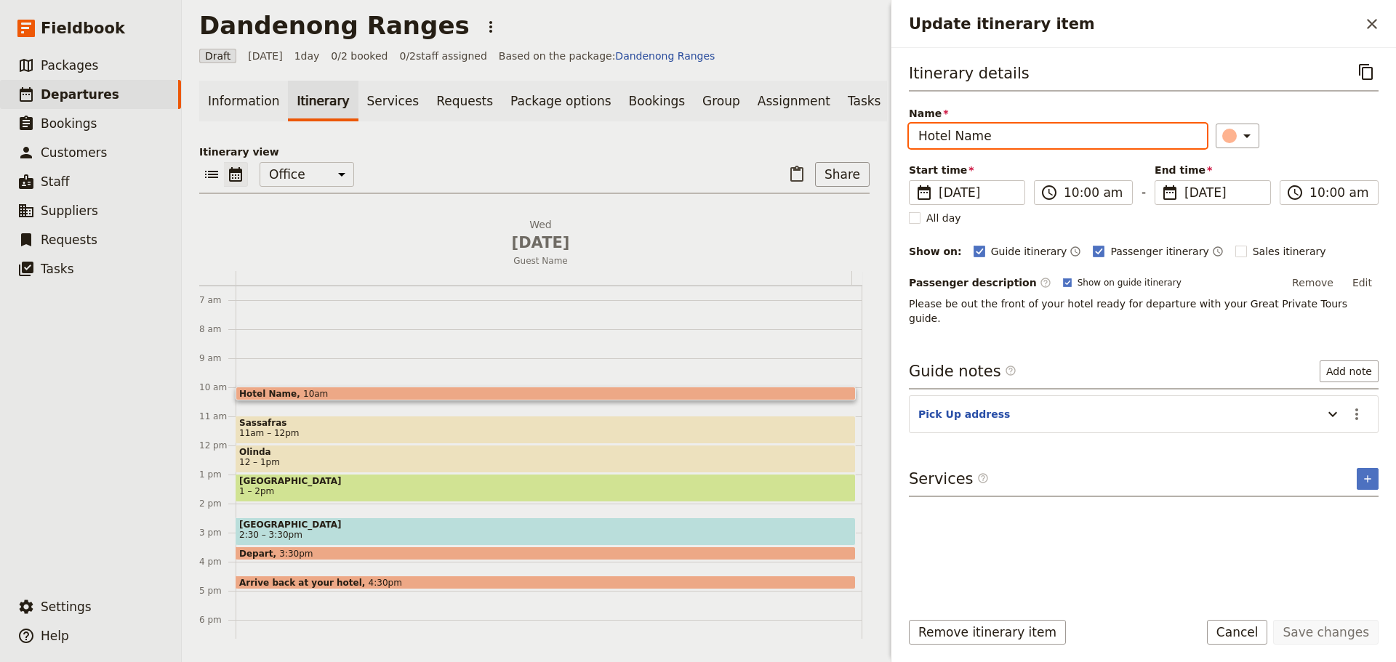
click at [833, 130] on div "Dandenong Ranges ​ Draft 14 Jan 2026 1 day 0/2 booked 0 / 2 staff assigned Base…" at bounding box center [789, 331] width 1214 height 662
type input "Cruise Ship - Port Pick Up"
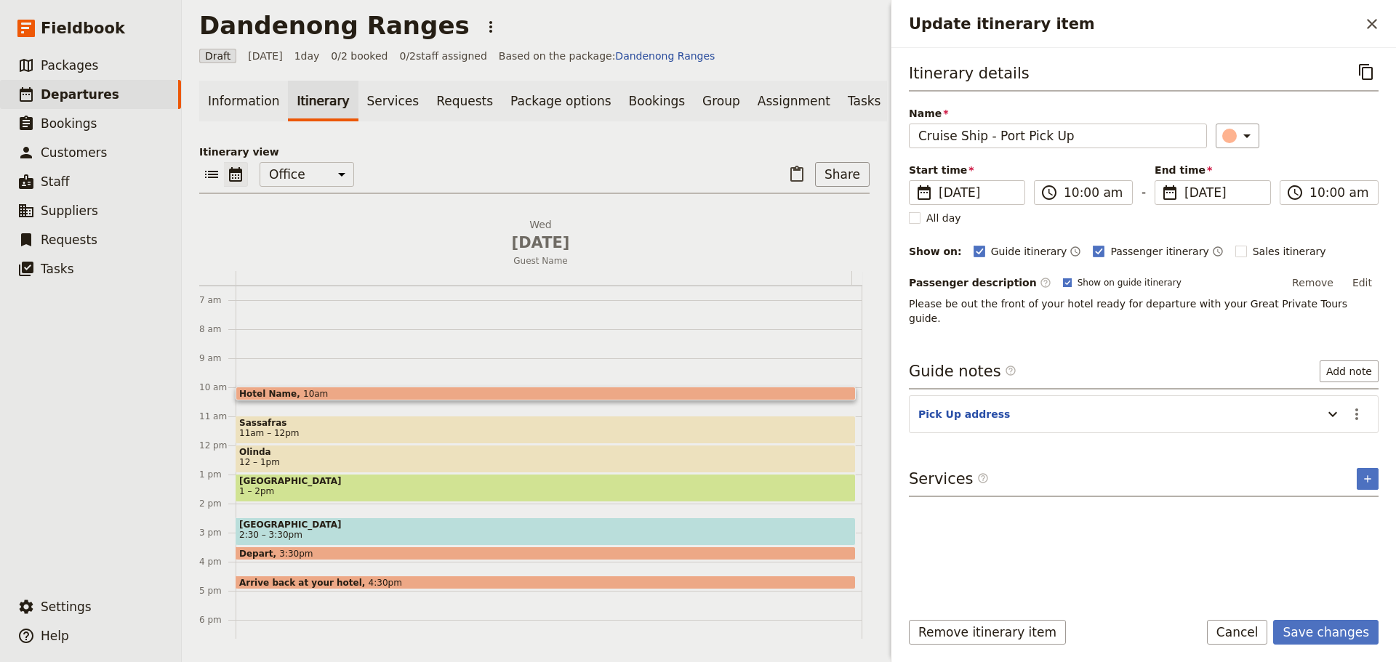
click at [1063, 281] on rect "Update itinerary item" at bounding box center [1067, 282] width 8 height 8
click at [1062, 277] on input "Show on guide itinerary" at bounding box center [1062, 276] width 1 height 1
checkbox input "false"
click at [1235, 251] on rect "Update itinerary item" at bounding box center [1240, 251] width 11 height 11
click at [1234, 244] on input "Sales itinerary" at bounding box center [1234, 244] width 1 height 1
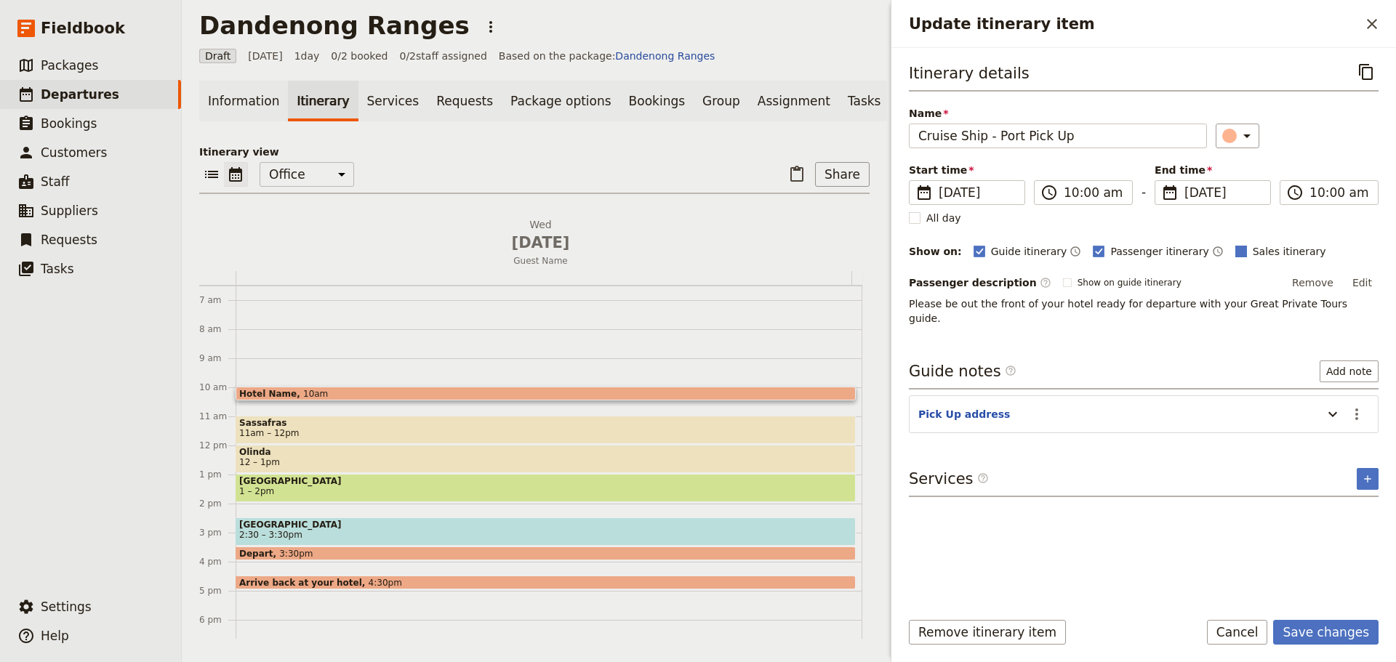
checkbox input "true"
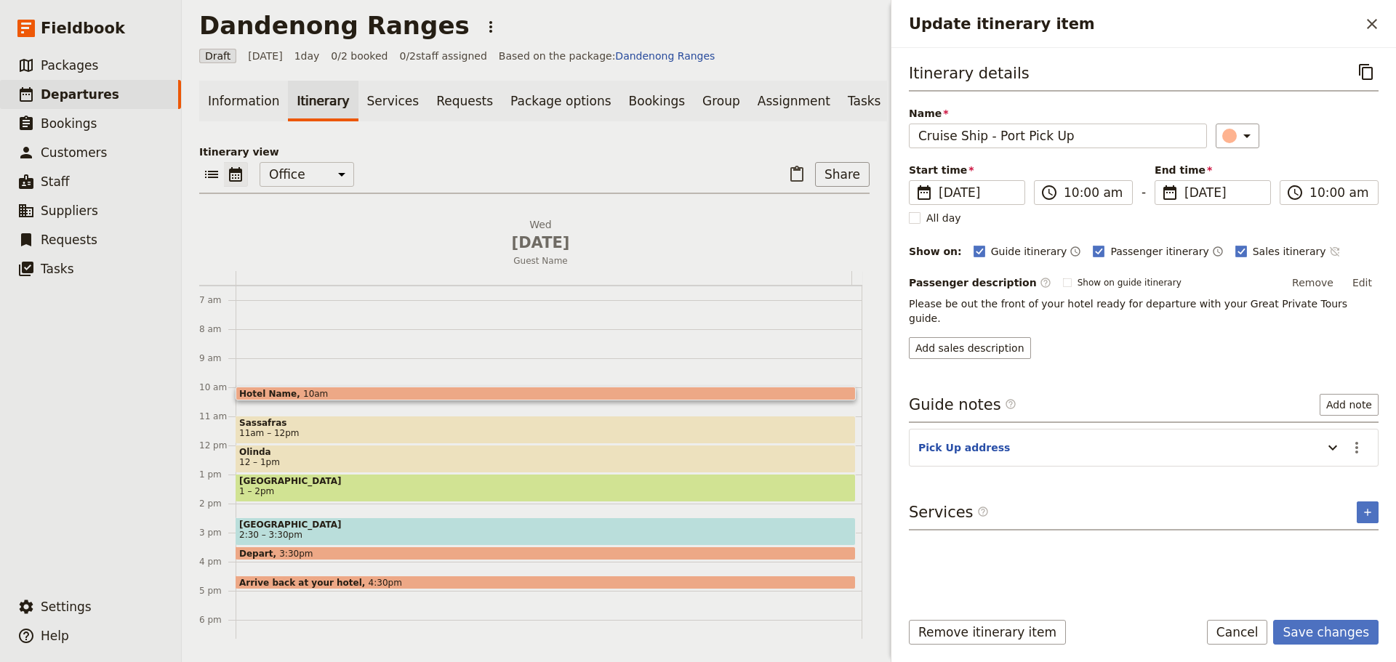
click at [1329, 250] on icon "Time not shown on sales itinerary" at bounding box center [1335, 252] width 12 height 12
click at [1347, 633] on button "Save changes" at bounding box center [1325, 632] width 105 height 25
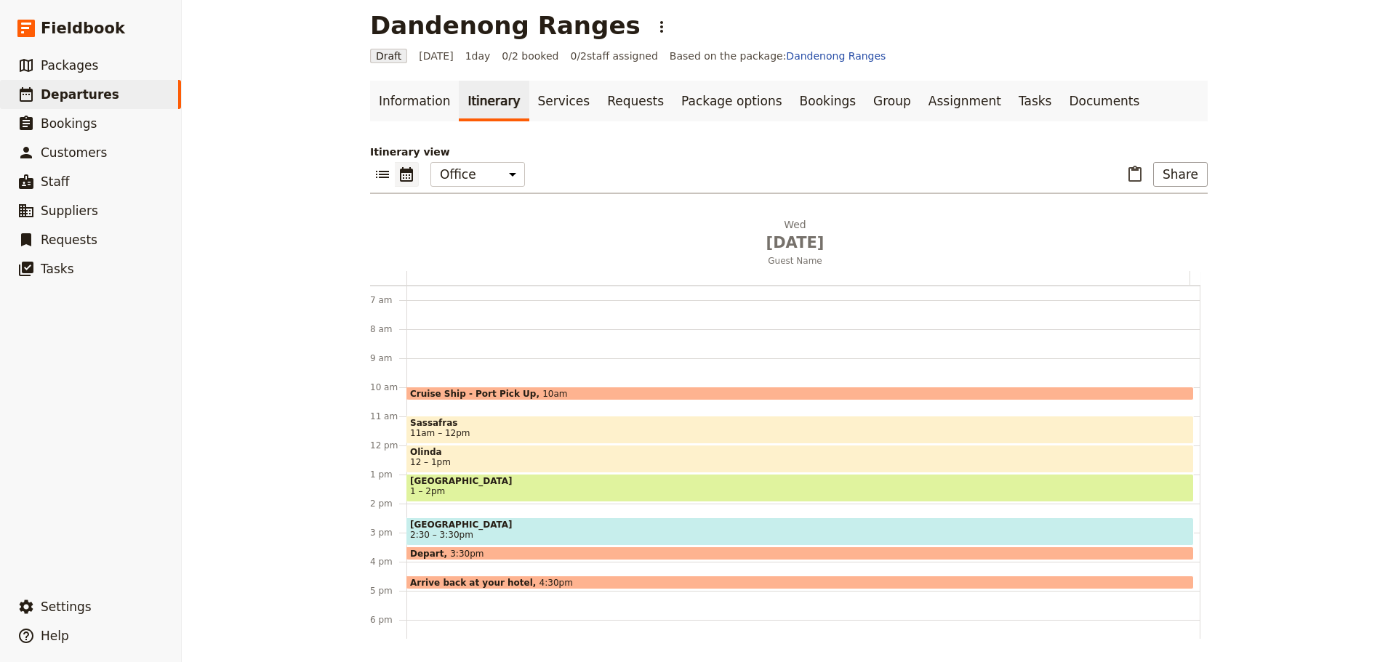
click at [494, 425] on span "Sassafras" at bounding box center [800, 423] width 780 height 10
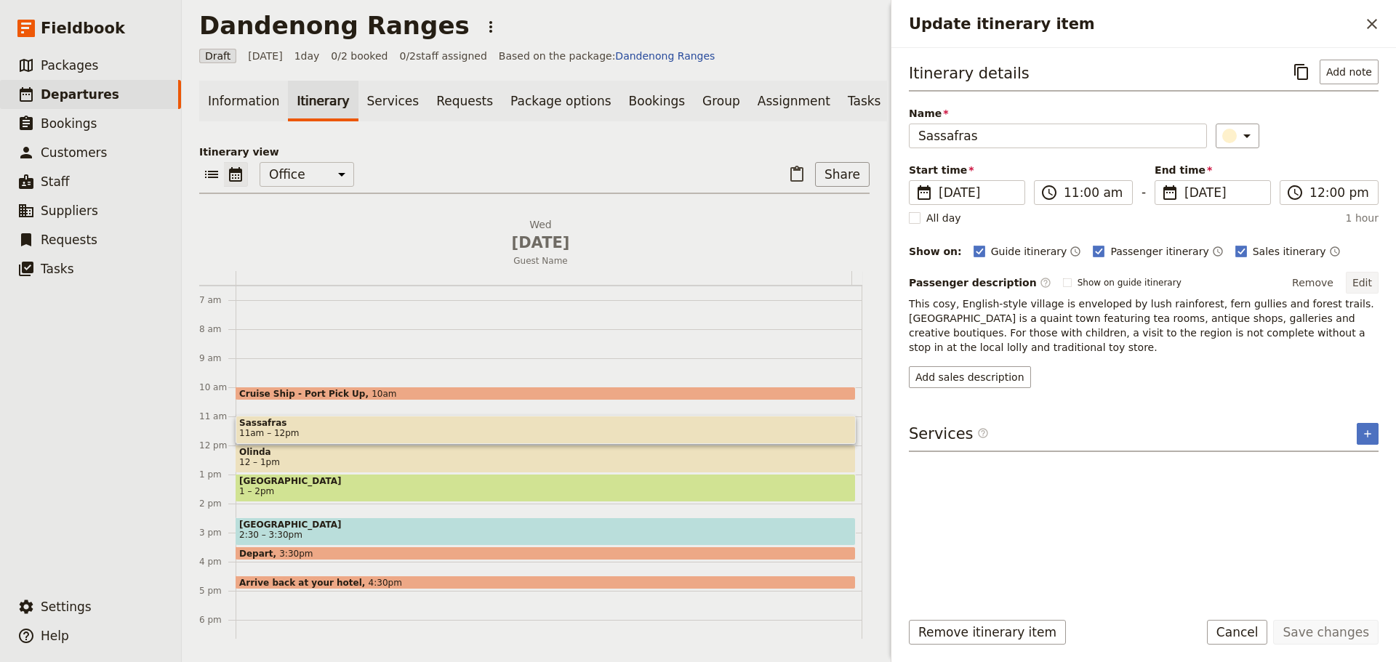
click at [1356, 281] on button "Edit" at bounding box center [1362, 283] width 33 height 22
click at [1233, 615] on form "Itinerary details ​ Add note Name Sassafras ​ Start time ​ 14 Jan 2026 14/01/20…" at bounding box center [1143, 355] width 505 height 614
click at [366, 467] on span "12 – 1pm" at bounding box center [545, 462] width 613 height 10
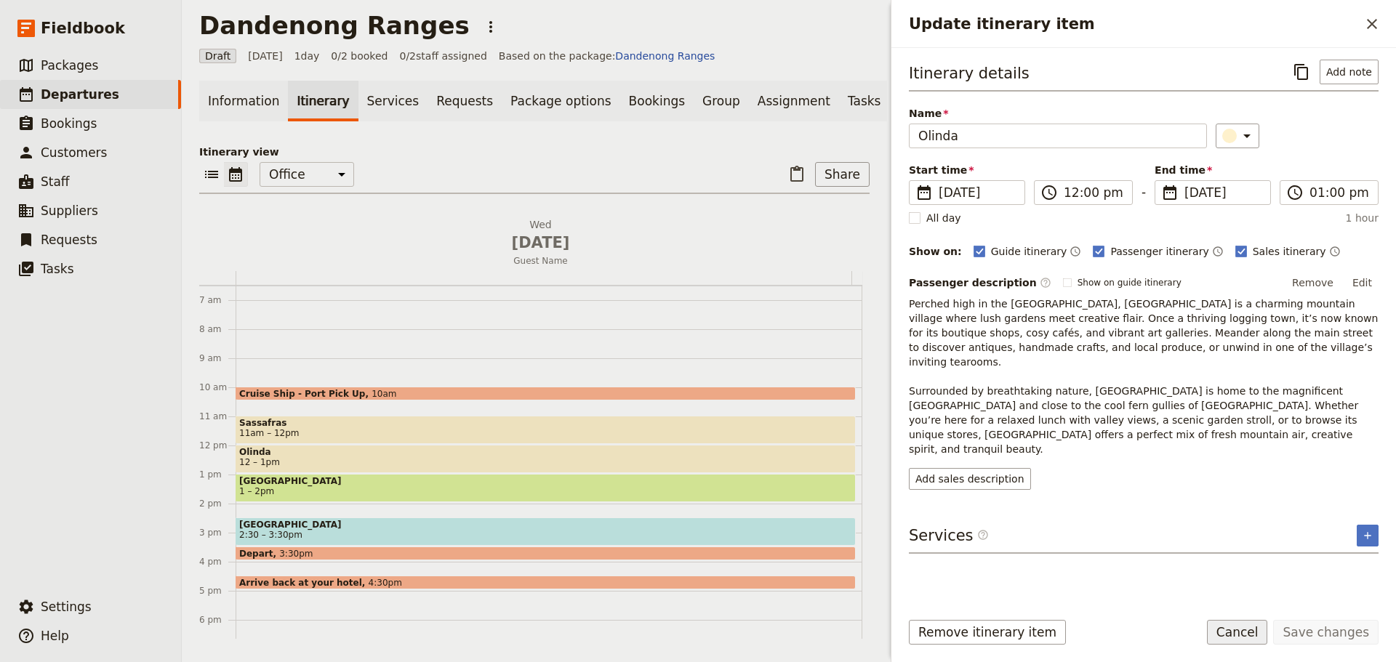
click at [1245, 627] on button "Cancel" at bounding box center [1237, 632] width 61 height 25
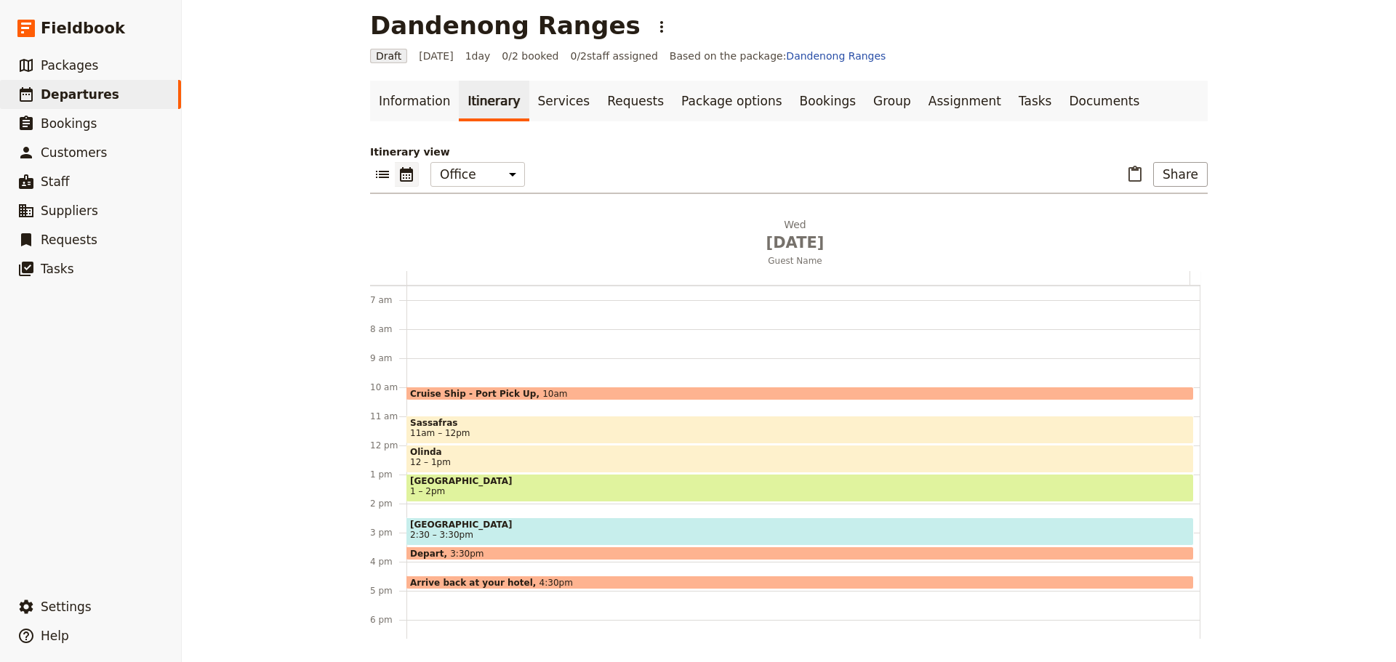
click at [486, 489] on span "1 – 2pm" at bounding box center [800, 491] width 780 height 10
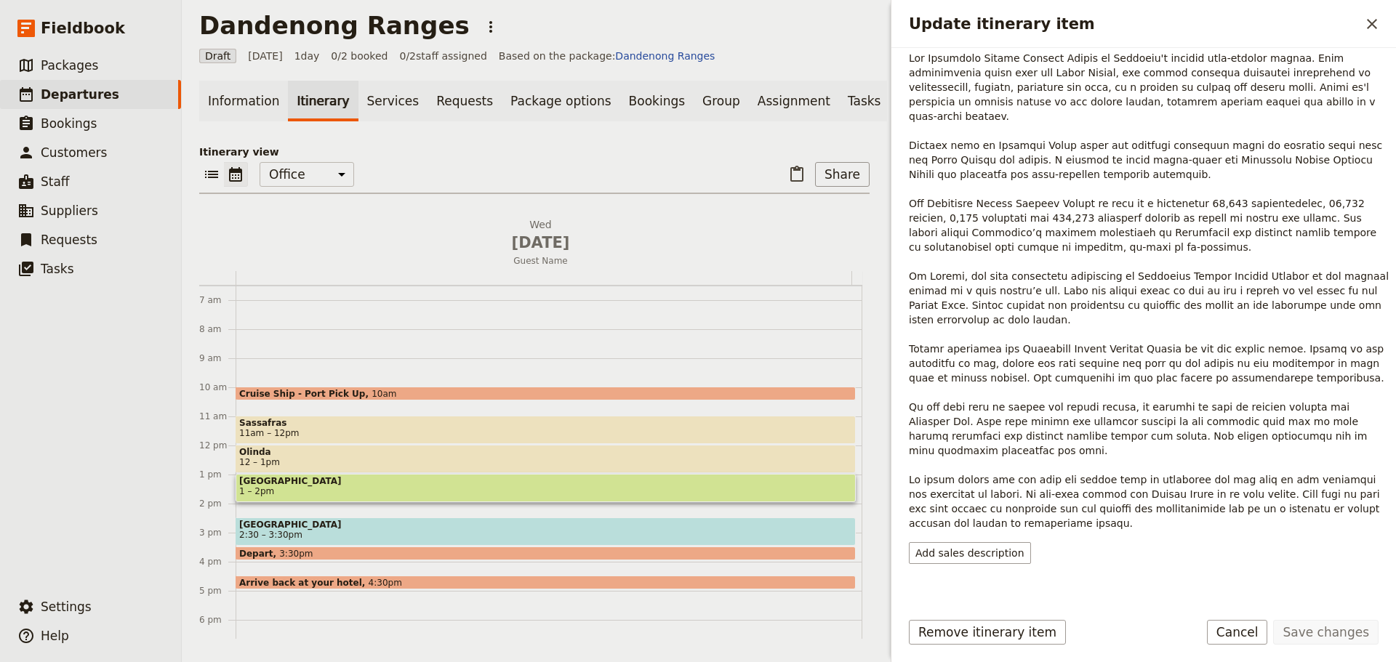
scroll to position [173, 0]
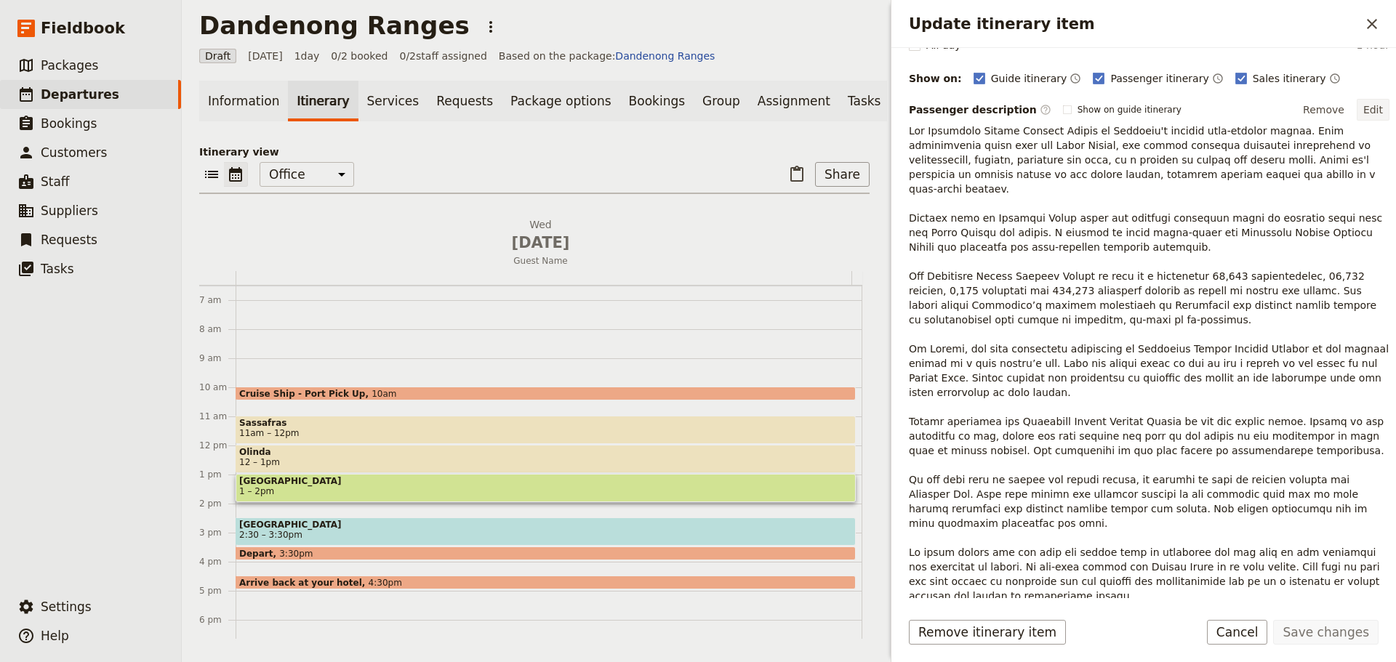
click at [1362, 102] on button "Edit" at bounding box center [1372, 110] width 33 height 22
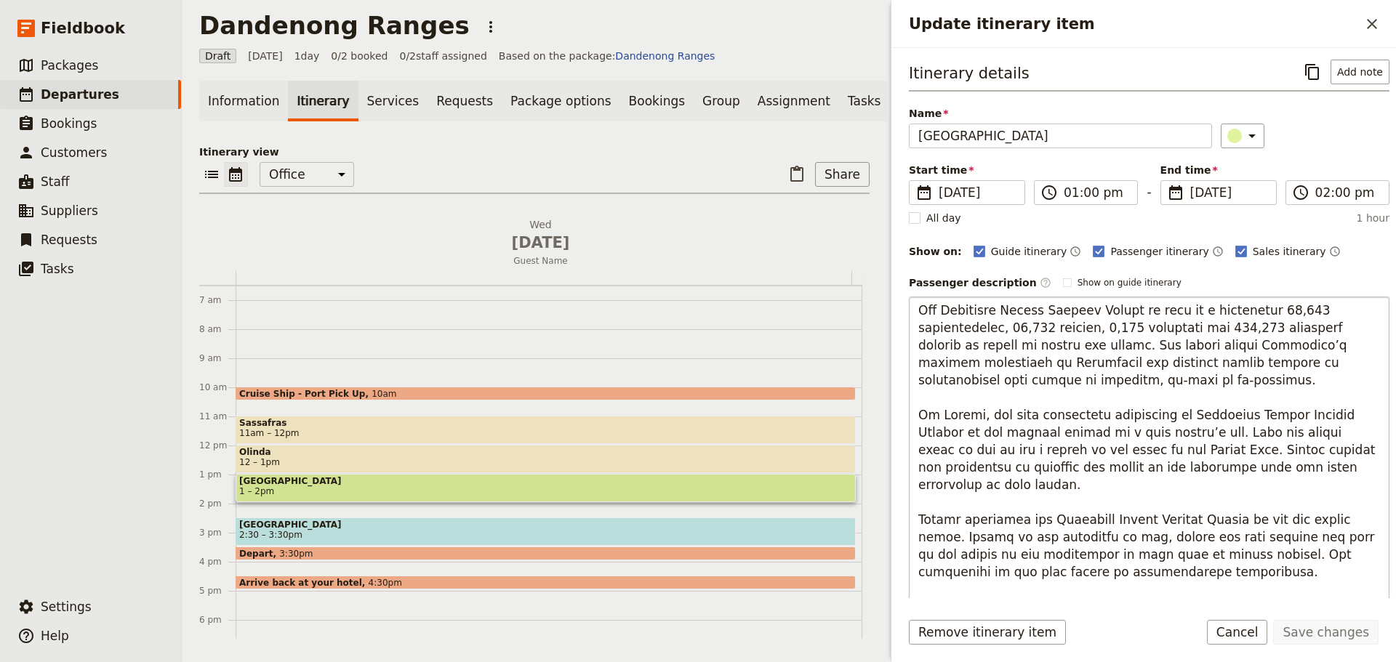
scroll to position [211, 0]
drag, startPoint x: 981, startPoint y: 491, endPoint x: 1047, endPoint y: 536, distance: 79.4
click at [1020, 539] on textarea "To enrich screen reader interactions, please activate Accessibility in Grammarl…" at bounding box center [1149, 529] width 481 height 465
drag, startPoint x: 1171, startPoint y: 555, endPoint x: 883, endPoint y: 506, distance: 292.0
click at [883, 506] on div "Dandenong Ranges ​ Draft 14 Jan 2026 1 day 0/2 booked 0 / 2 staff assigned Base…" at bounding box center [789, 331] width 1214 height 662
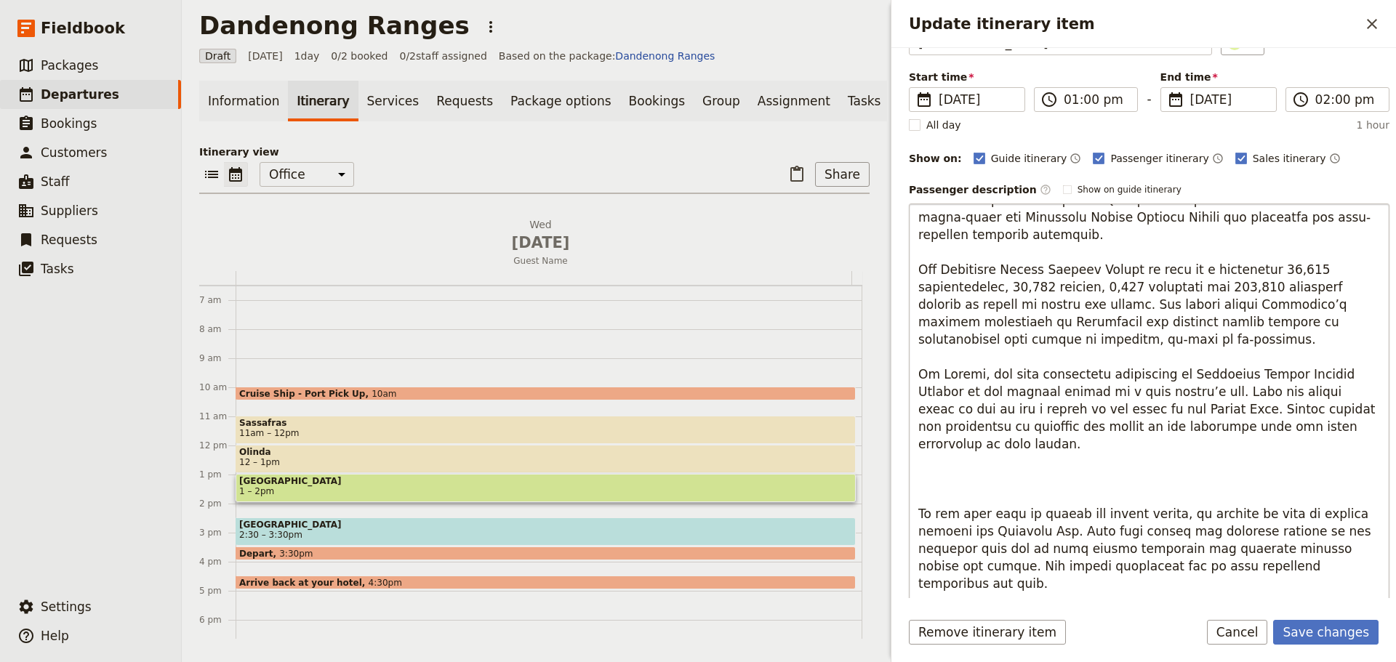
scroll to position [218, 0]
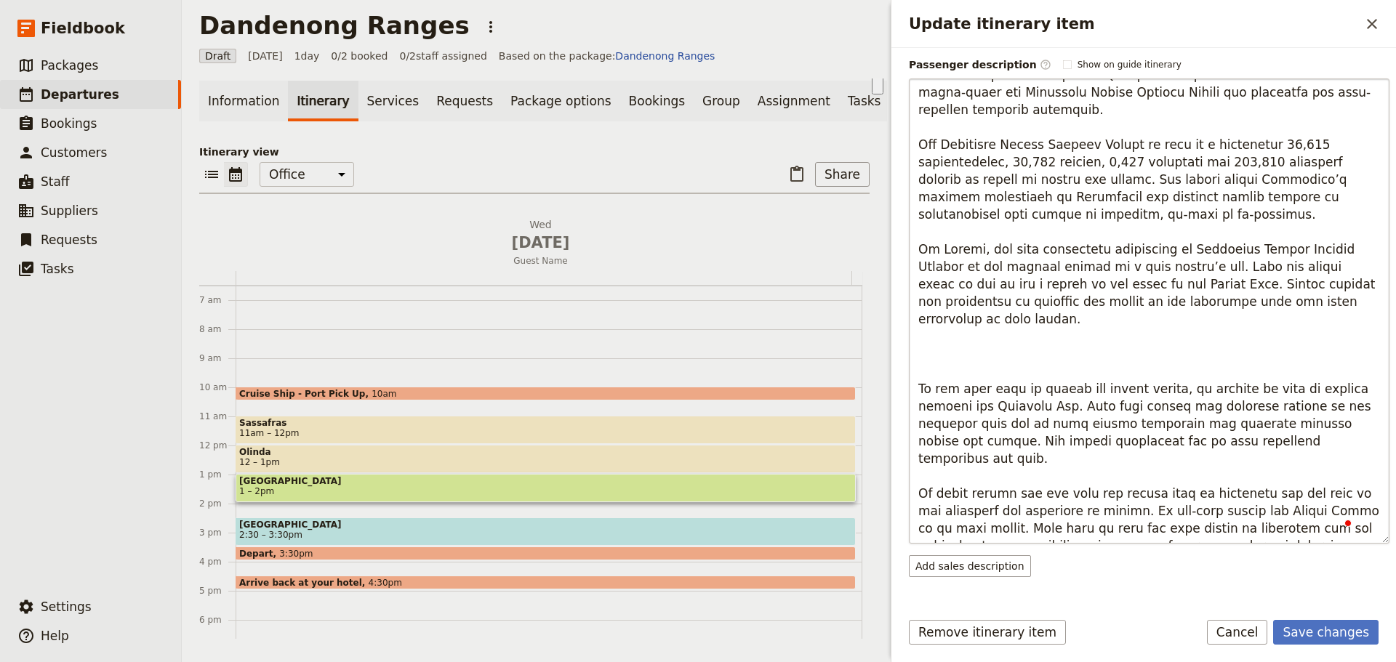
drag, startPoint x: 937, startPoint y: 459, endPoint x: 924, endPoint y: 326, distance: 134.4
click at [924, 326] on textarea "To enrich screen reader interactions, please activate Accessibility in Grammarl…" at bounding box center [1149, 311] width 481 height 465
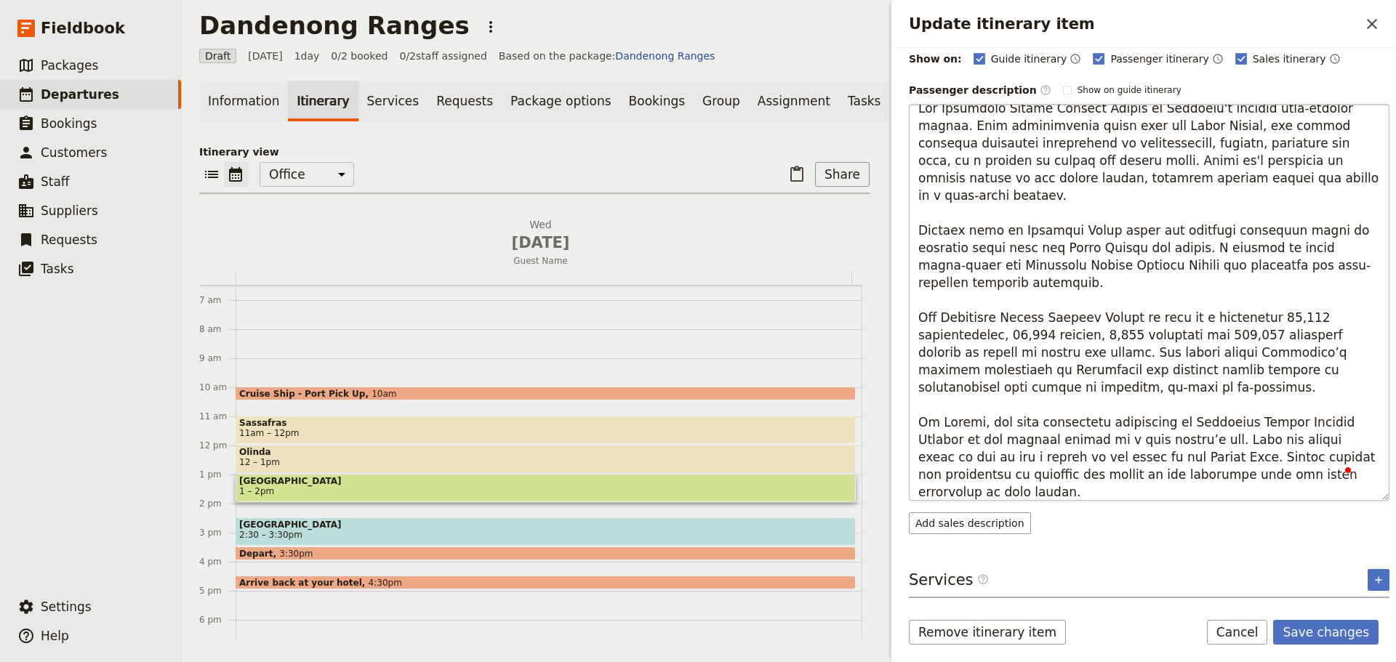
type textarea "The Dandenong Ranges Botanic Garden is Victoria's premier cool-climate garden. …"
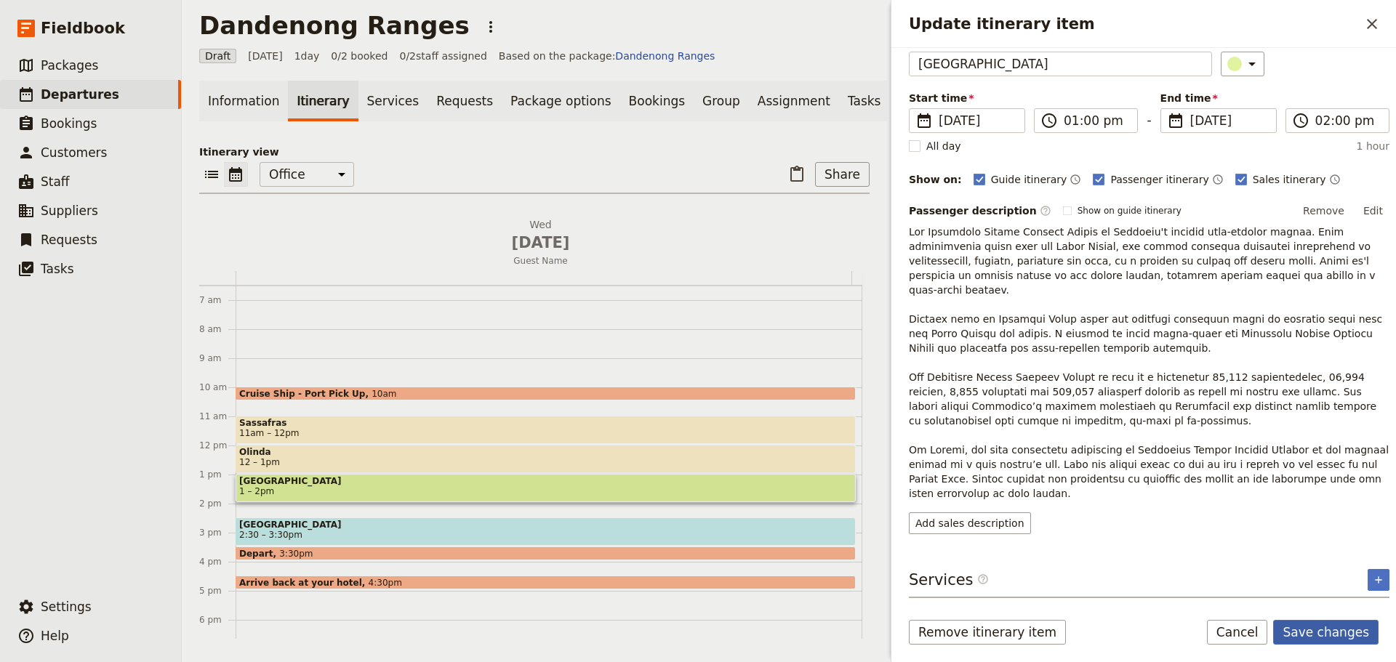
click at [1311, 620] on button "Save changes" at bounding box center [1325, 632] width 105 height 25
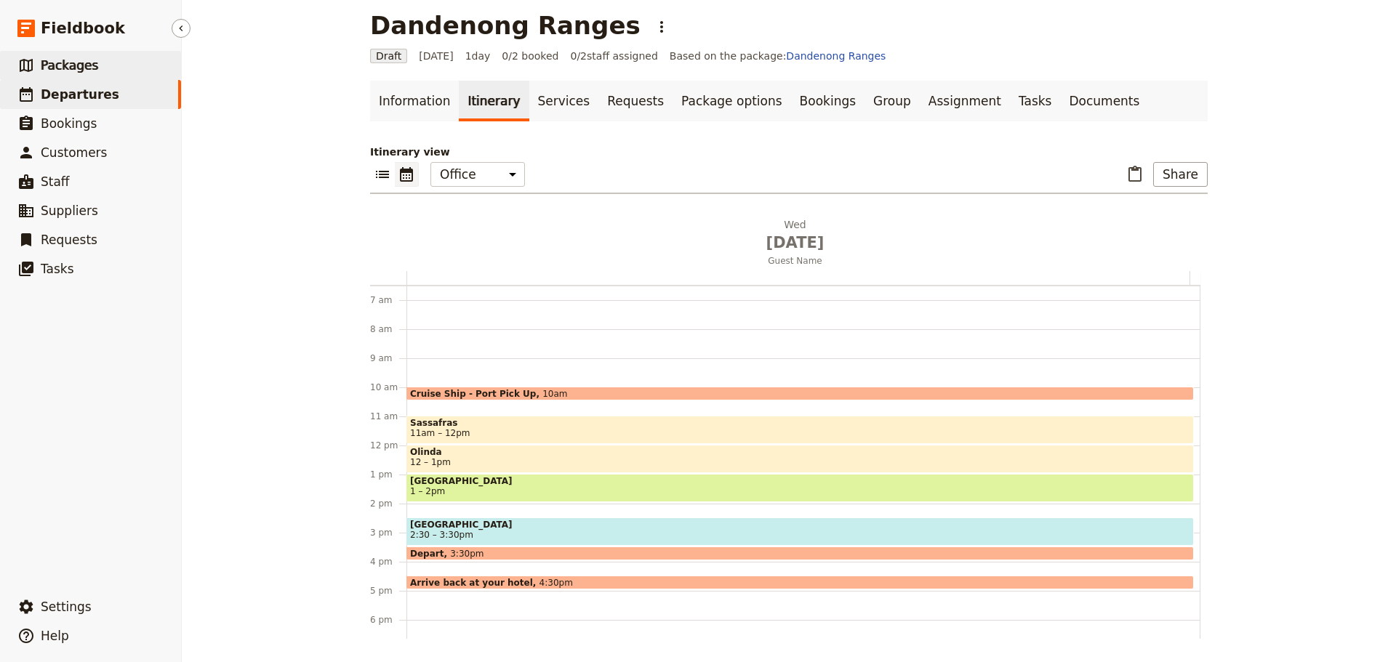
click at [72, 61] on span "Packages" at bounding box center [69, 65] width 57 height 15
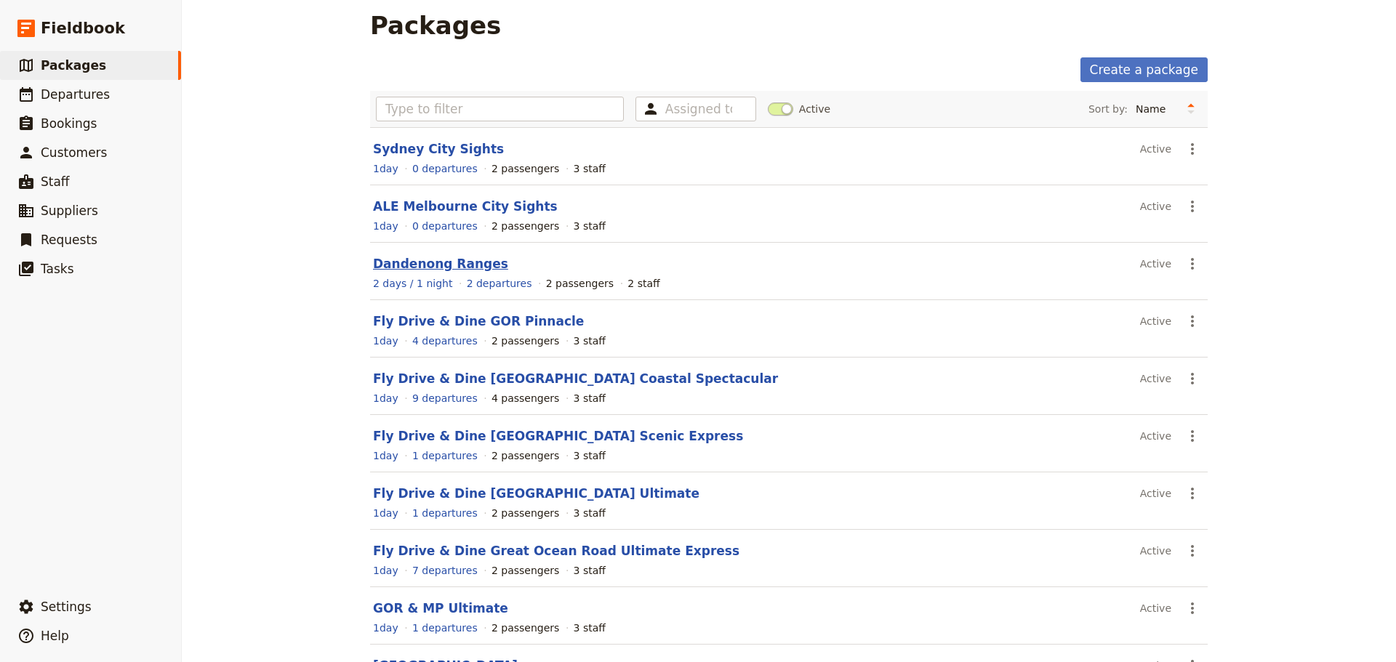
click at [387, 260] on link "Dandenong Ranges" at bounding box center [440, 264] width 135 height 15
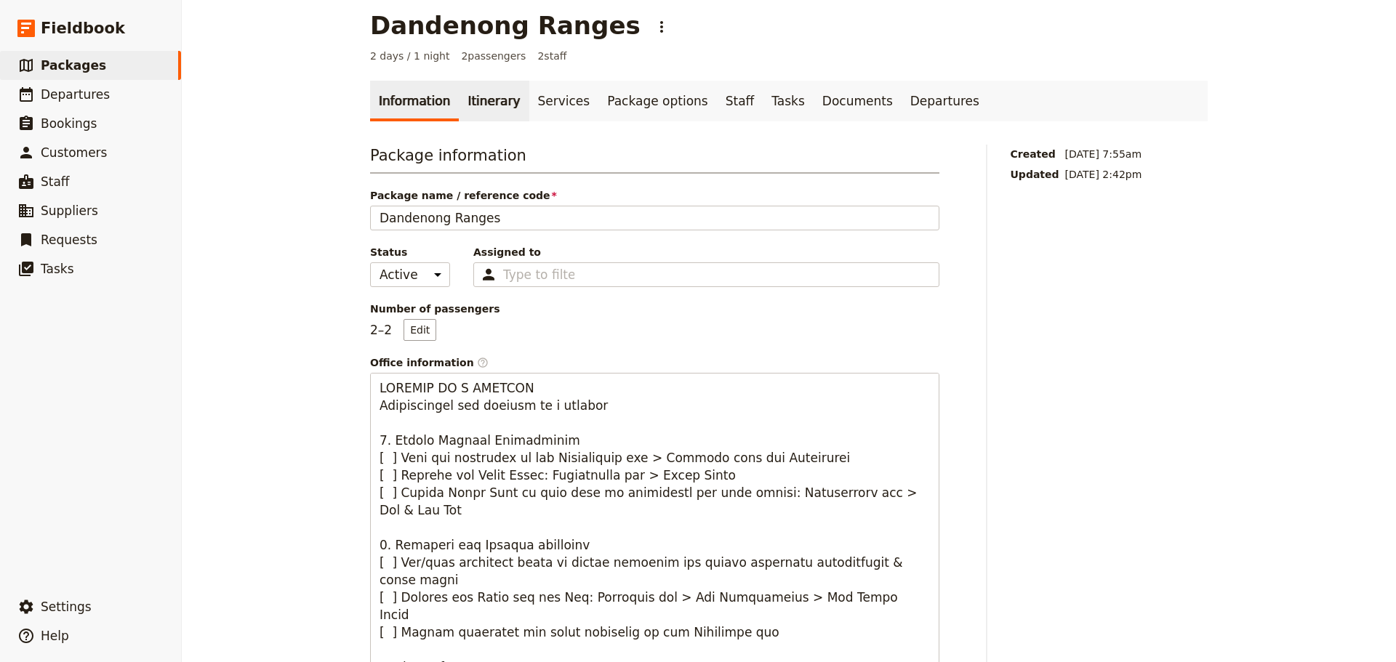
click at [475, 102] on link "Itinerary" at bounding box center [494, 101] width 70 height 41
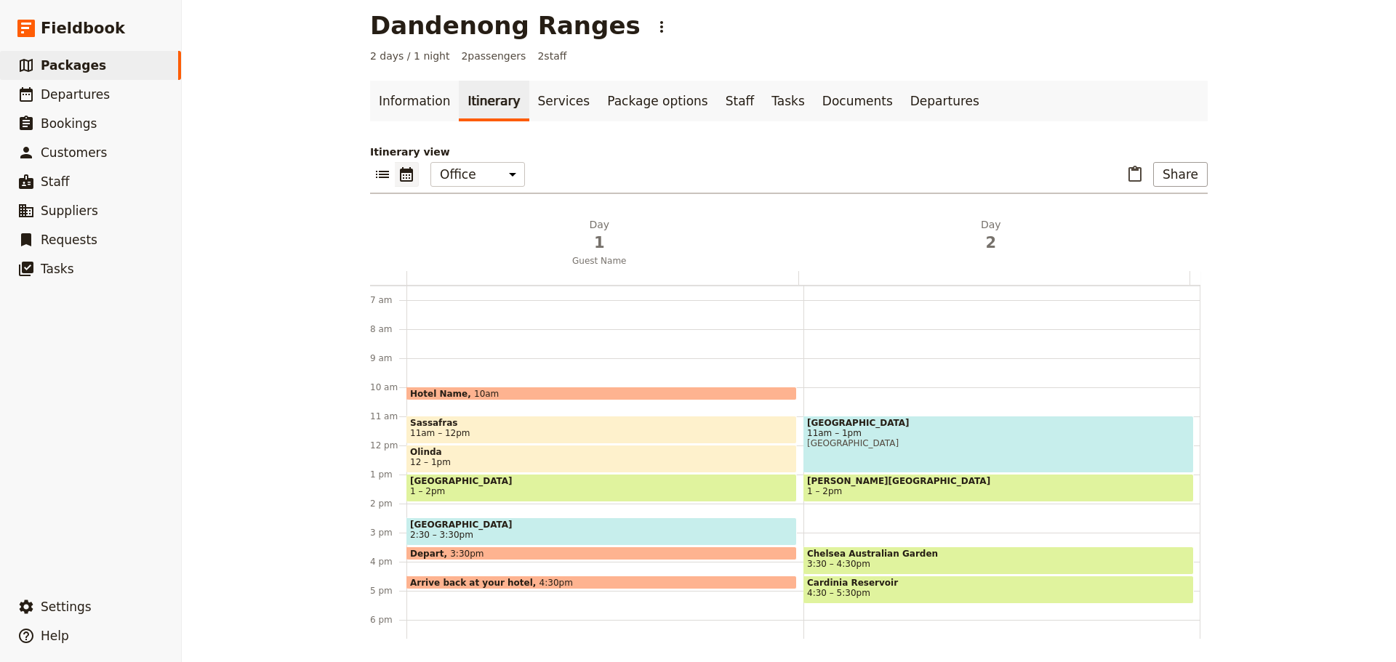
click at [853, 561] on span "3:30 – 4:30pm" at bounding box center [998, 564] width 383 height 10
select select "2"
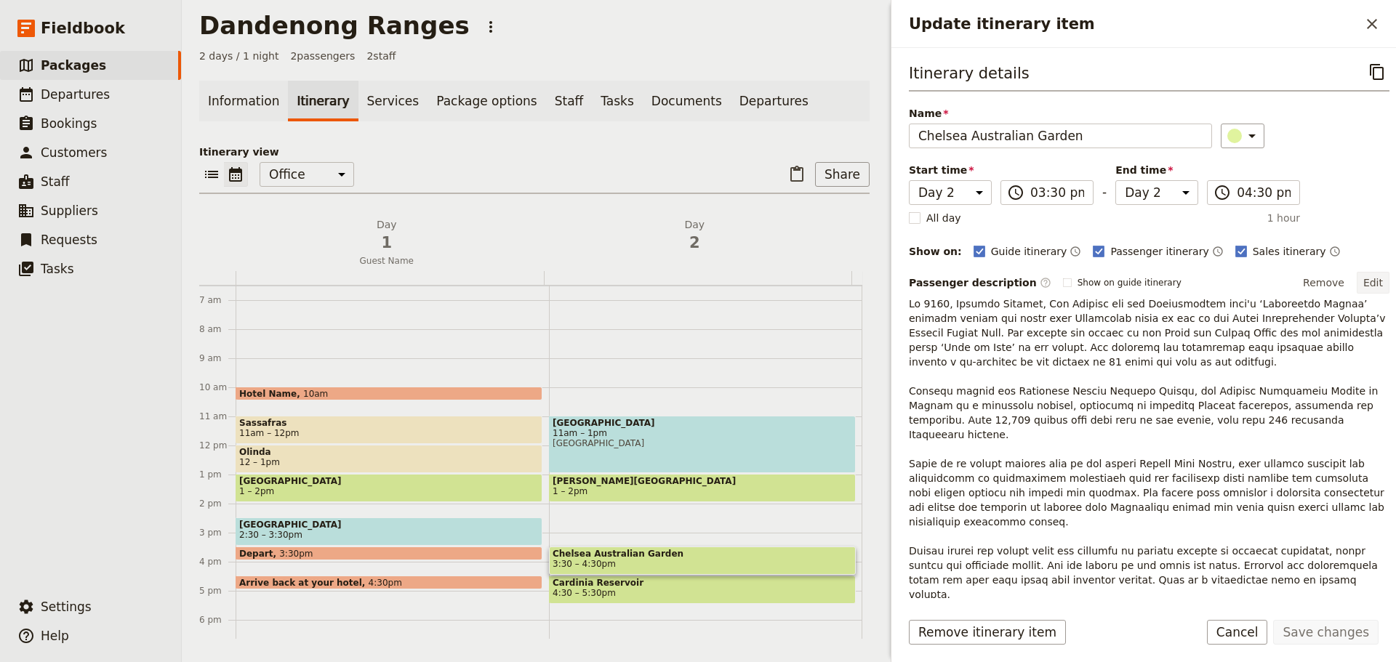
click at [1367, 278] on button "Edit" at bounding box center [1372, 283] width 33 height 22
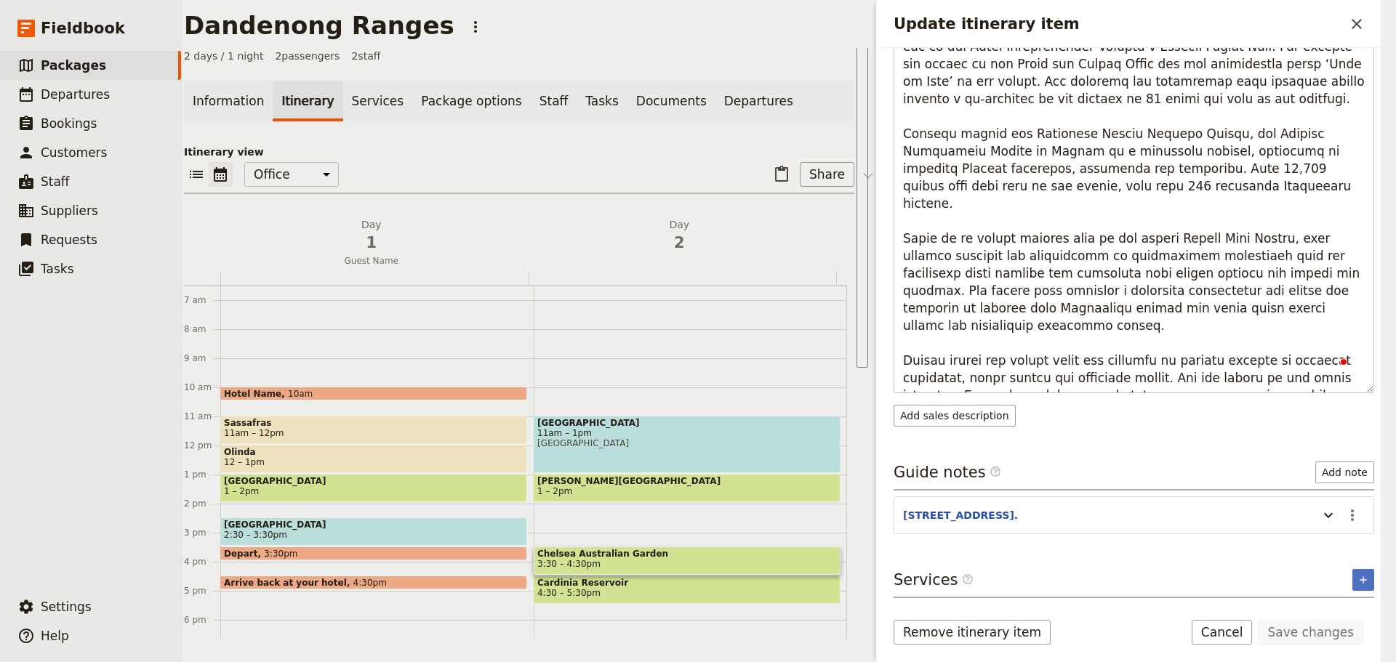
drag, startPoint x: 919, startPoint y: 313, endPoint x: 1395, endPoint y: 652, distance: 584.8
click at [1395, 652] on div "Dandenong Ranges ​ 2 days / 1 night 2 passengers 2 staff Information Itinerary …" at bounding box center [789, 331] width 1214 height 662
click at [1245, 622] on button "Cancel" at bounding box center [1221, 632] width 61 height 25
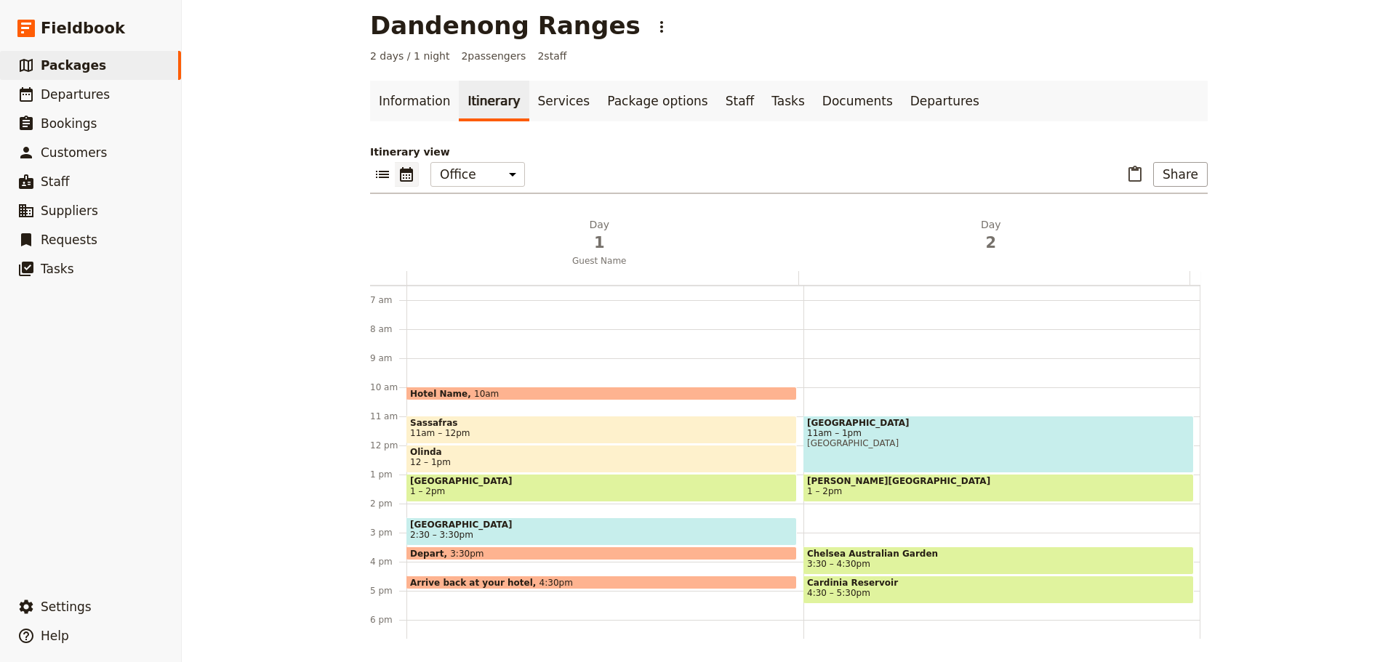
click at [865, 557] on span "Chelsea Australian Garden" at bounding box center [998, 554] width 383 height 10
select select "2"
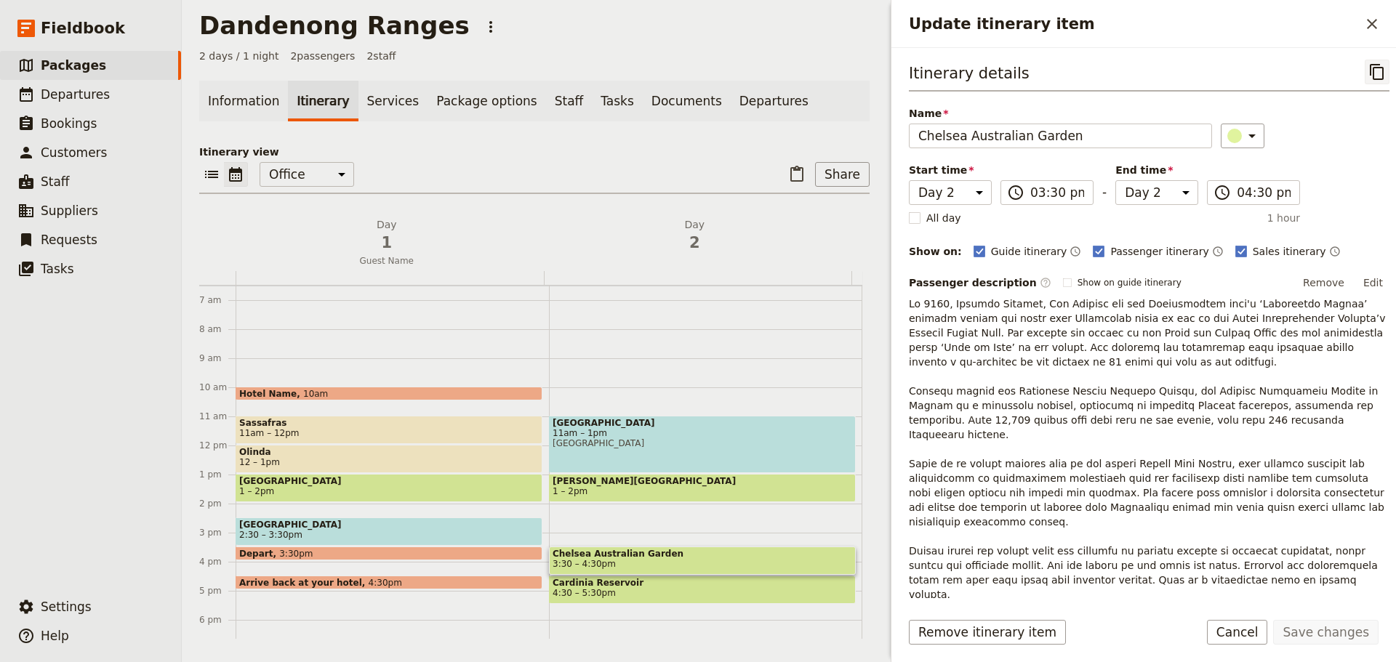
click at [1370, 65] on icon "Copy itinerary item" at bounding box center [1377, 72] width 14 height 16
click at [90, 95] on span "Departures" at bounding box center [75, 94] width 69 height 15
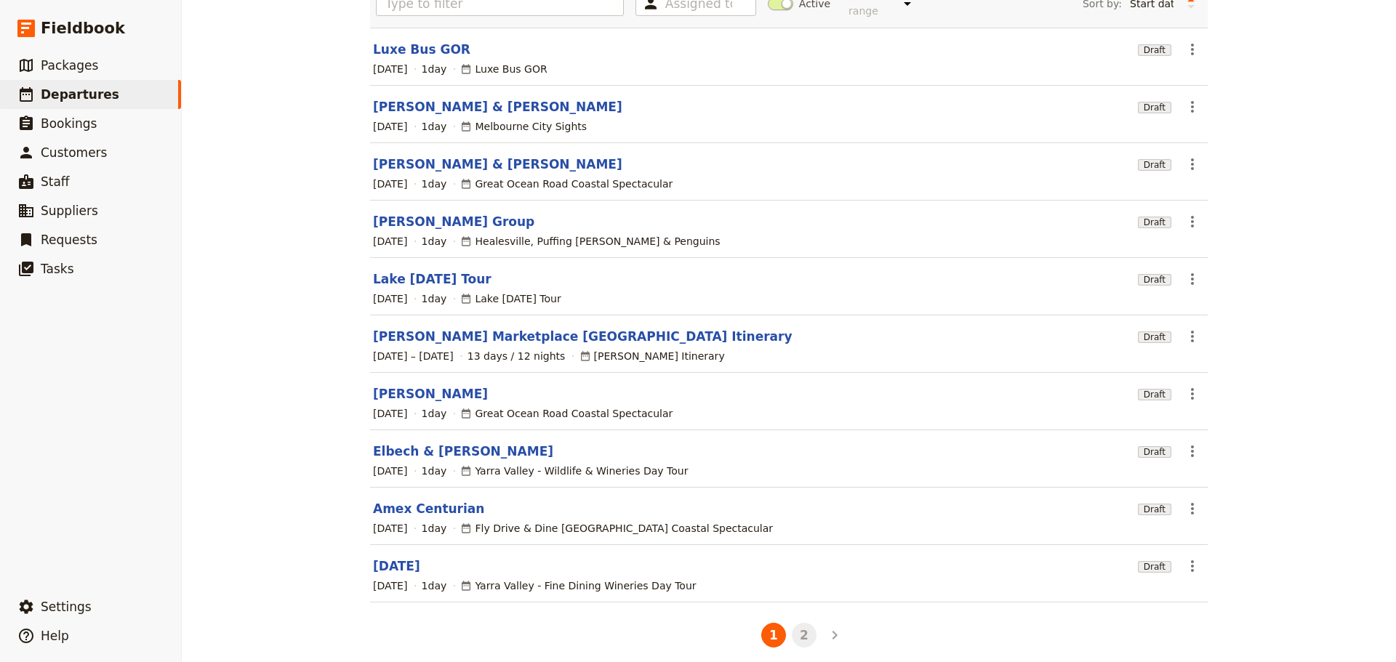
click at [798, 624] on button "2" at bounding box center [804, 635] width 25 height 25
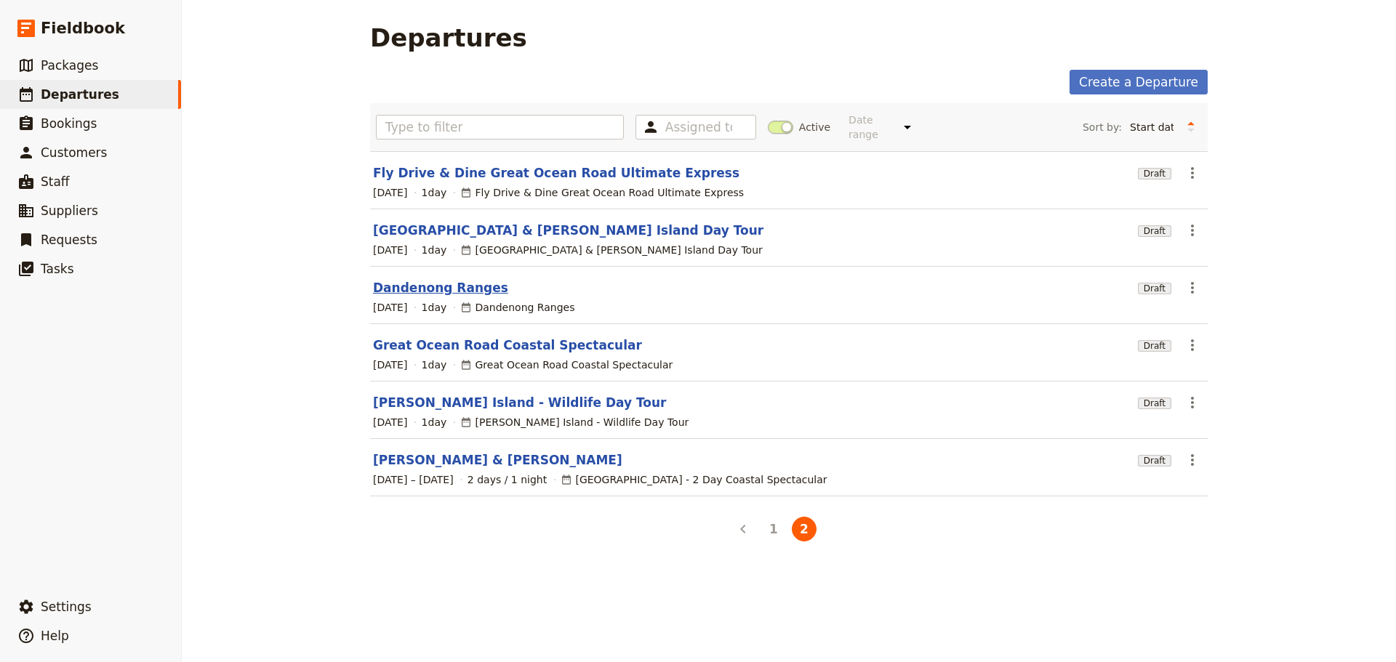
click at [417, 281] on link "Dandenong Ranges" at bounding box center [440, 287] width 135 height 17
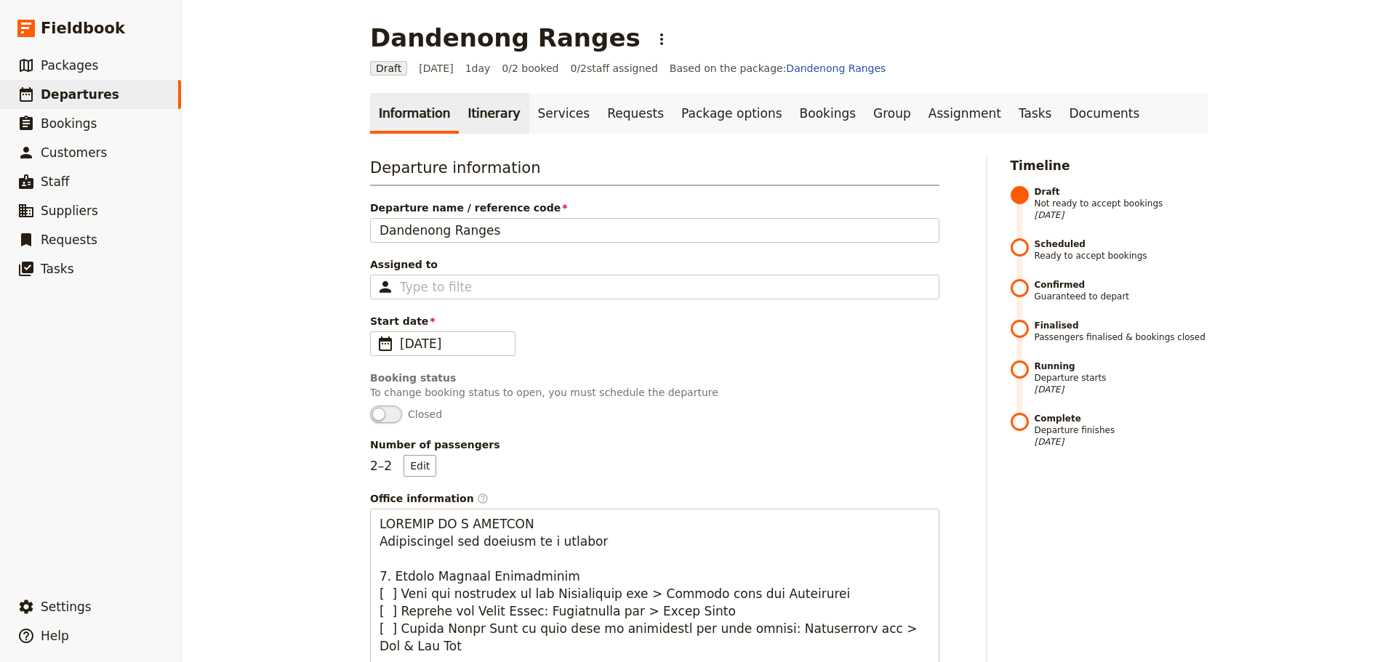
click at [462, 105] on link "Itinerary" at bounding box center [494, 113] width 70 height 41
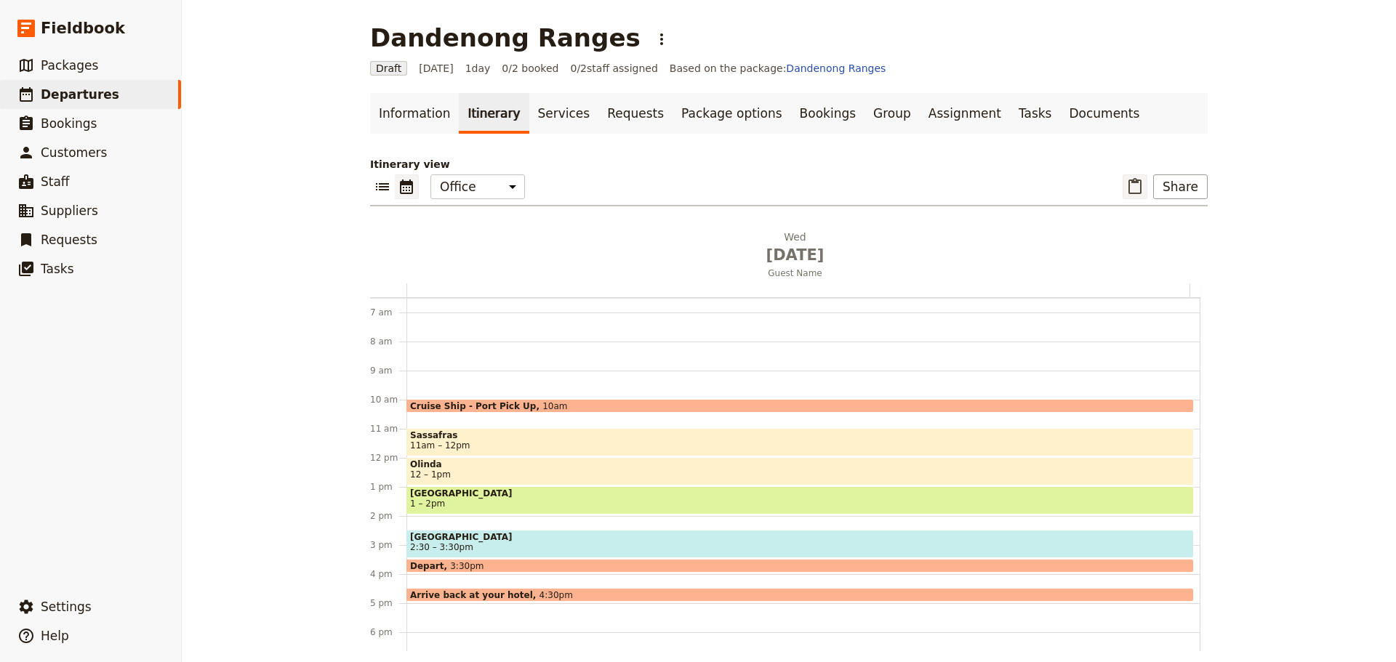
click at [1126, 188] on icon "Paste itinerary item" at bounding box center [1134, 186] width 17 height 17
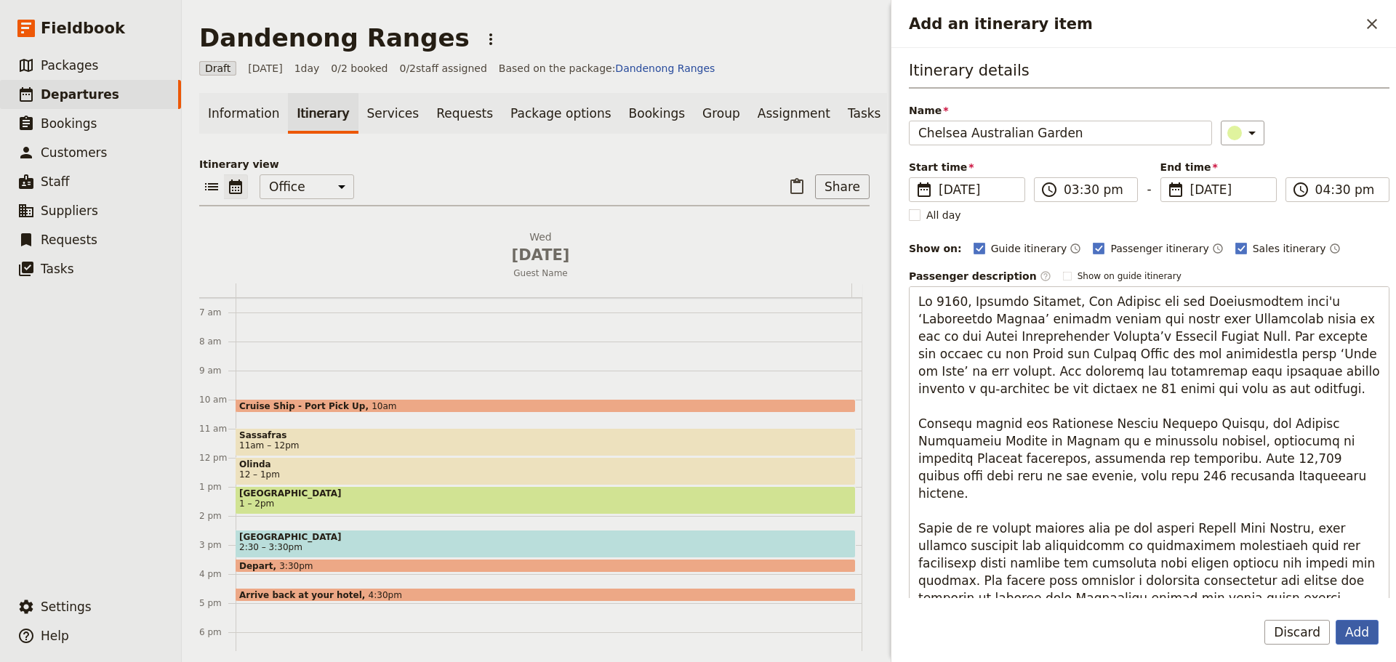
click at [1356, 635] on button "Add" at bounding box center [1356, 632] width 43 height 25
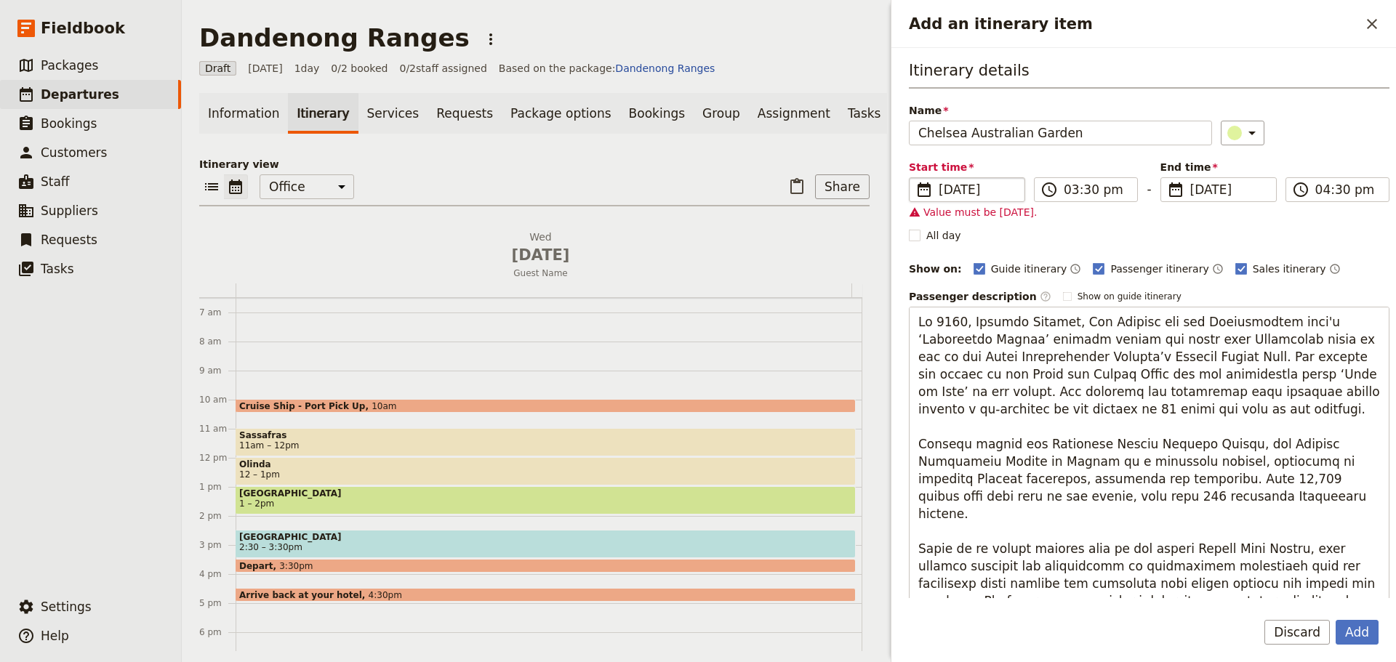
click at [967, 191] on span "[DATE]" at bounding box center [976, 189] width 77 height 17
click at [915, 178] on input "[DATE]" at bounding box center [915, 177] width 1 height 1
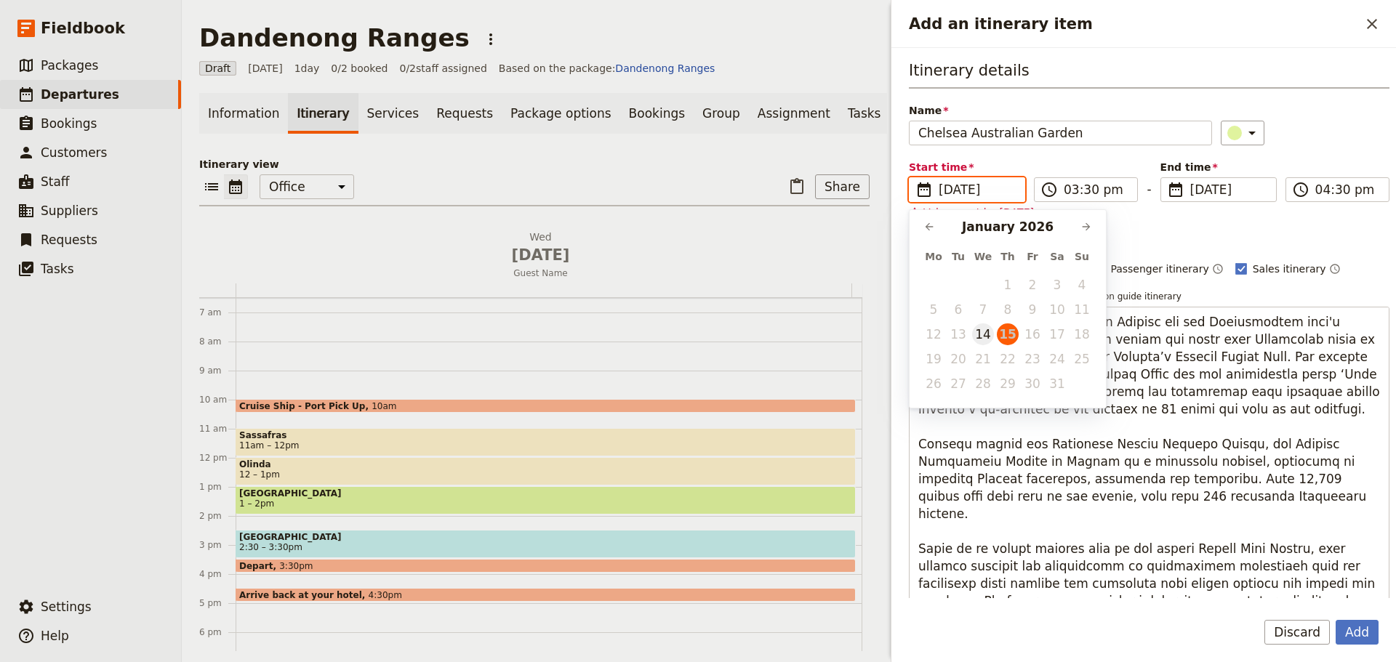
click at [985, 339] on button "14" at bounding box center [983, 334] width 22 height 22
type input "[DATE]"
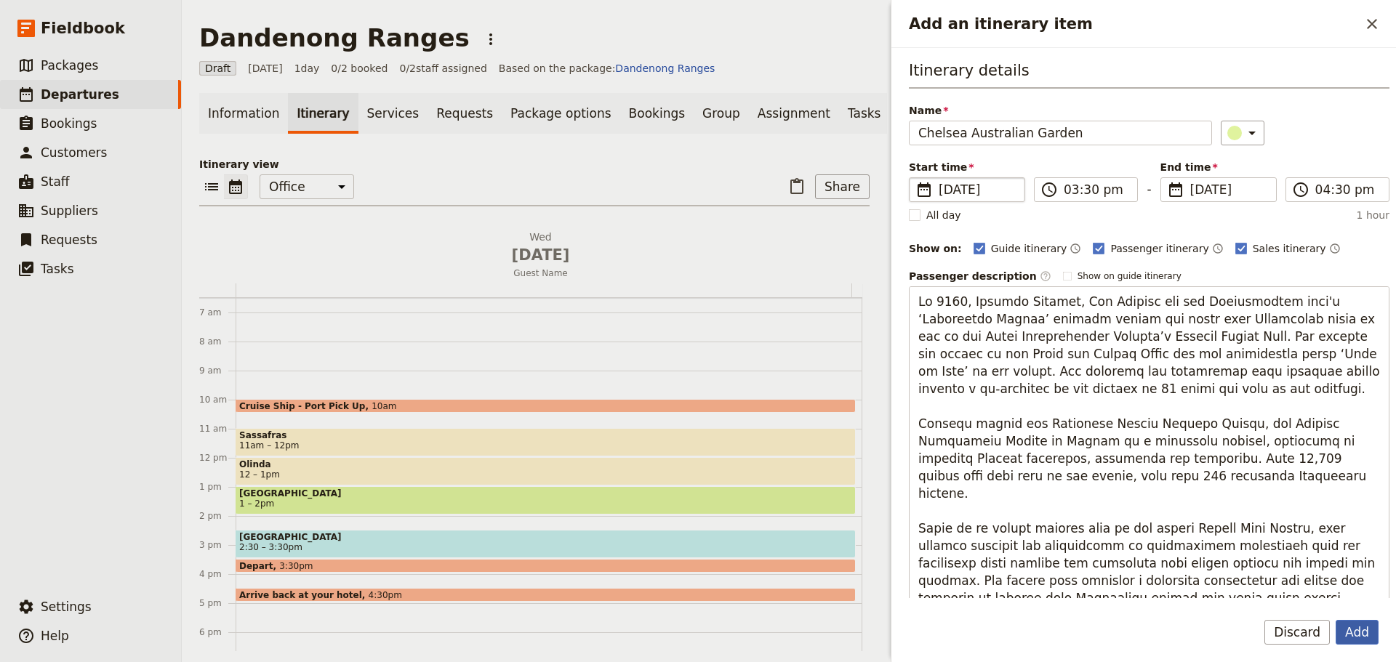
click at [1359, 626] on button "Add" at bounding box center [1356, 632] width 43 height 25
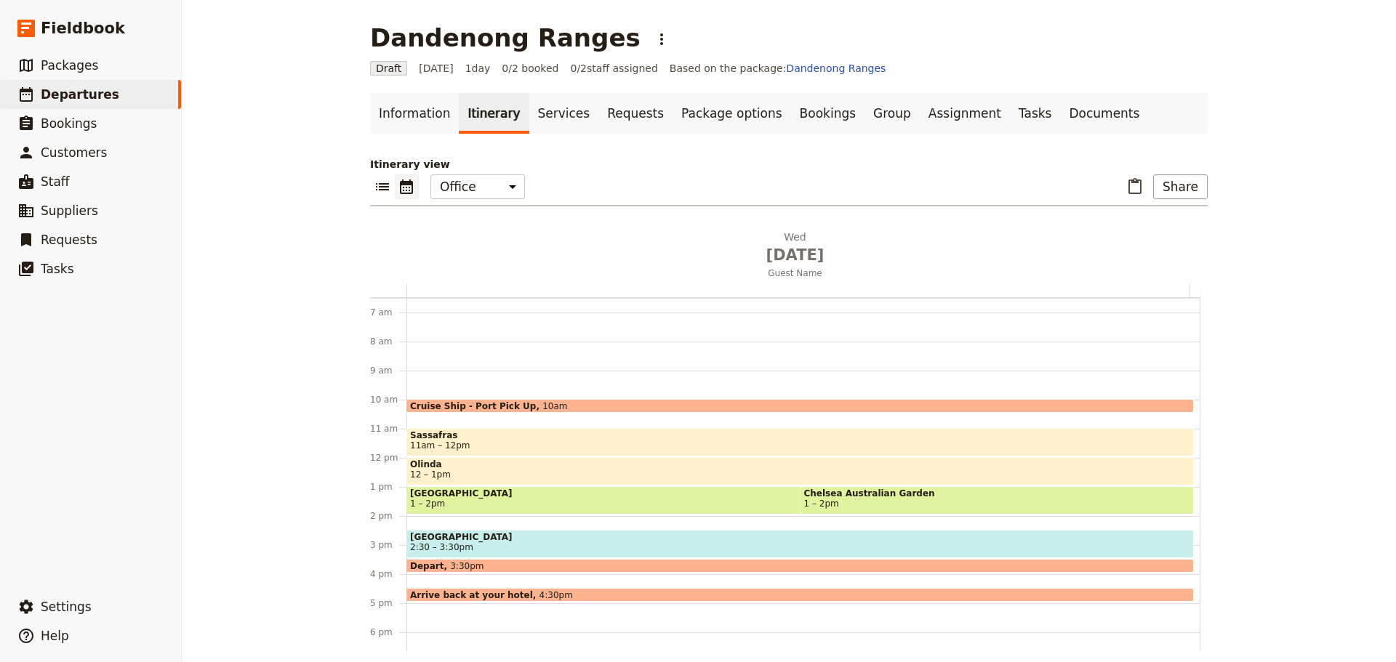
click at [839, 505] on span "1 – 2pm" at bounding box center [997, 504] width 387 height 10
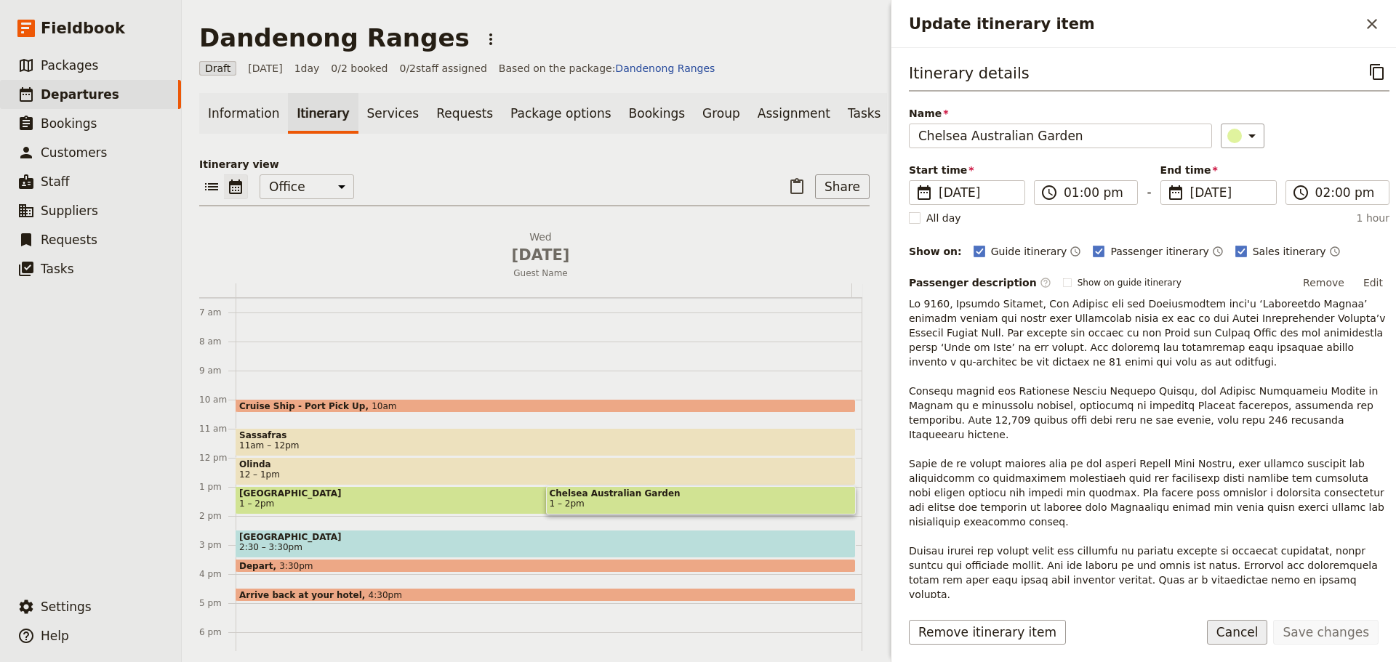
click at [1242, 636] on button "Cancel" at bounding box center [1237, 632] width 61 height 25
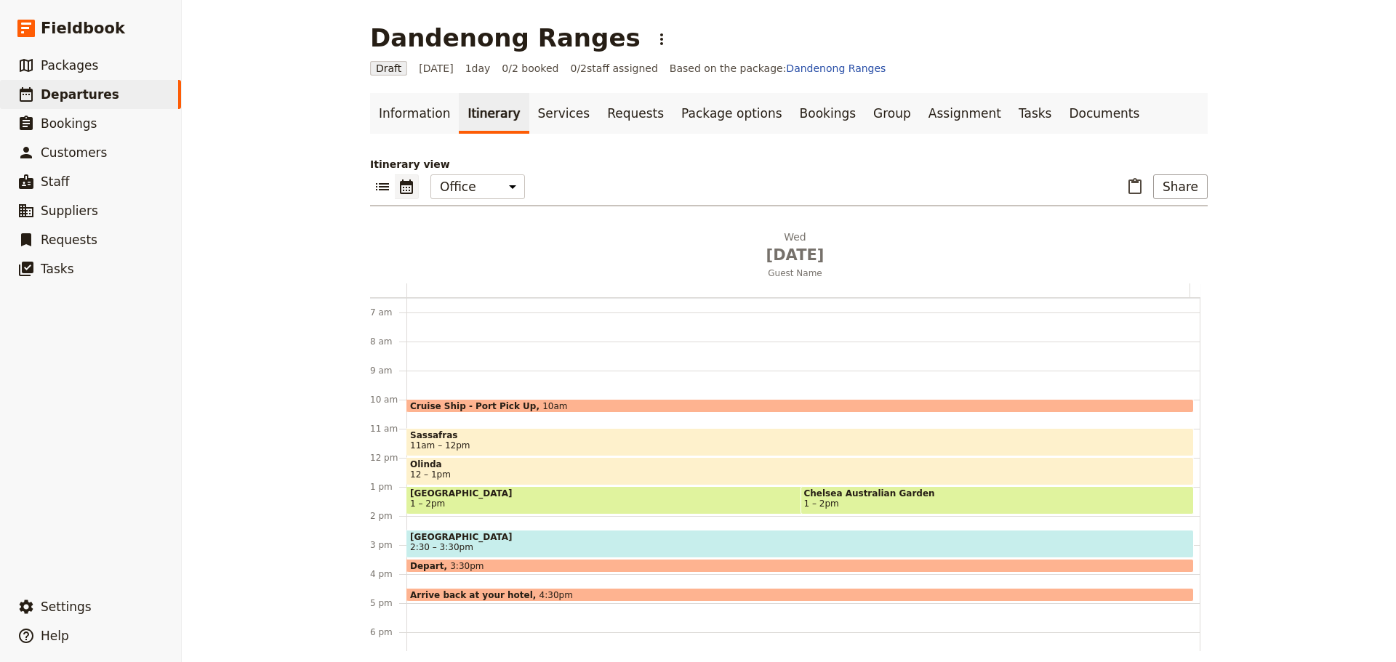
click at [550, 467] on span "Olinda" at bounding box center [800, 464] width 780 height 10
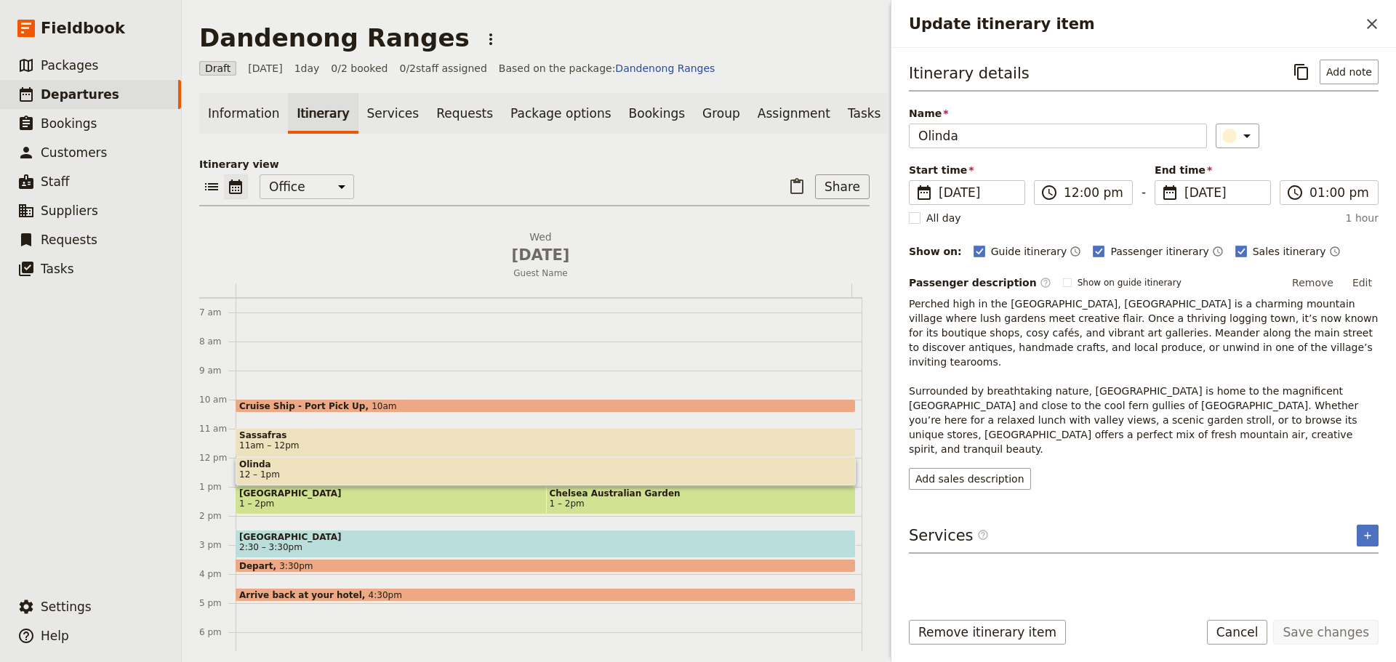
click at [514, 450] on span "11am – 12pm" at bounding box center [545, 446] width 613 height 10
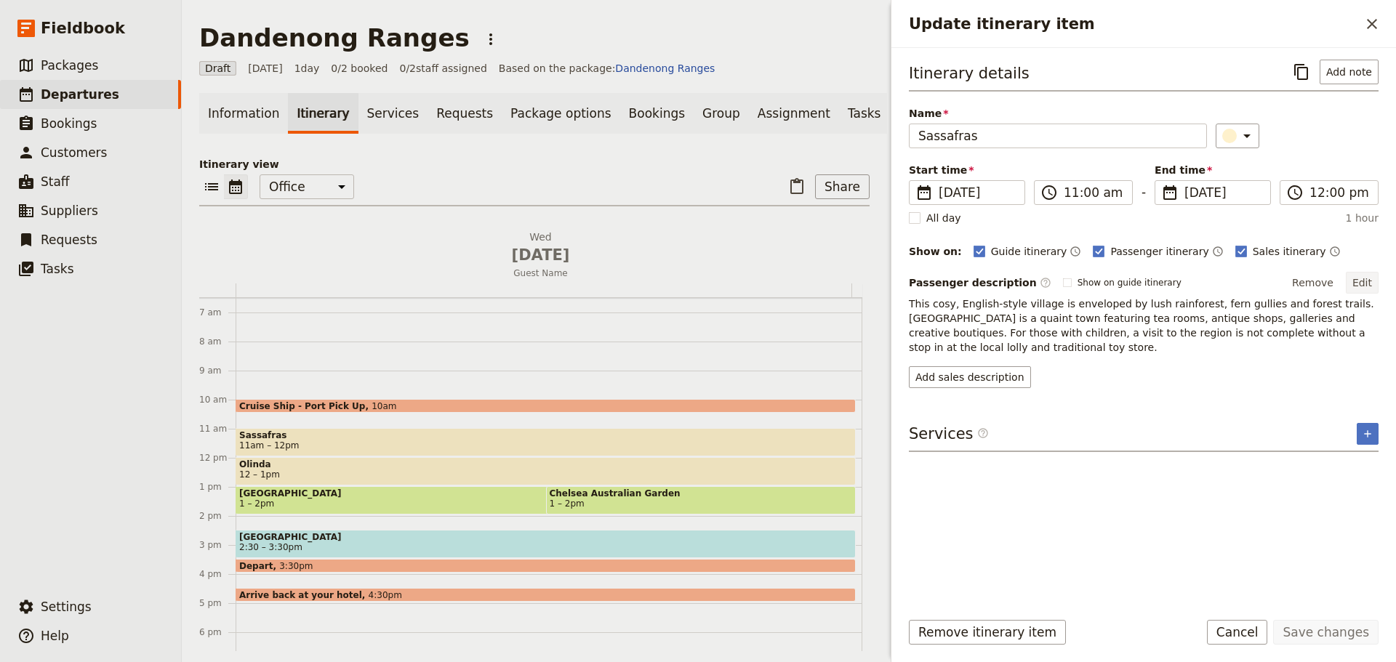
click at [1370, 282] on button "Edit" at bounding box center [1362, 283] width 33 height 22
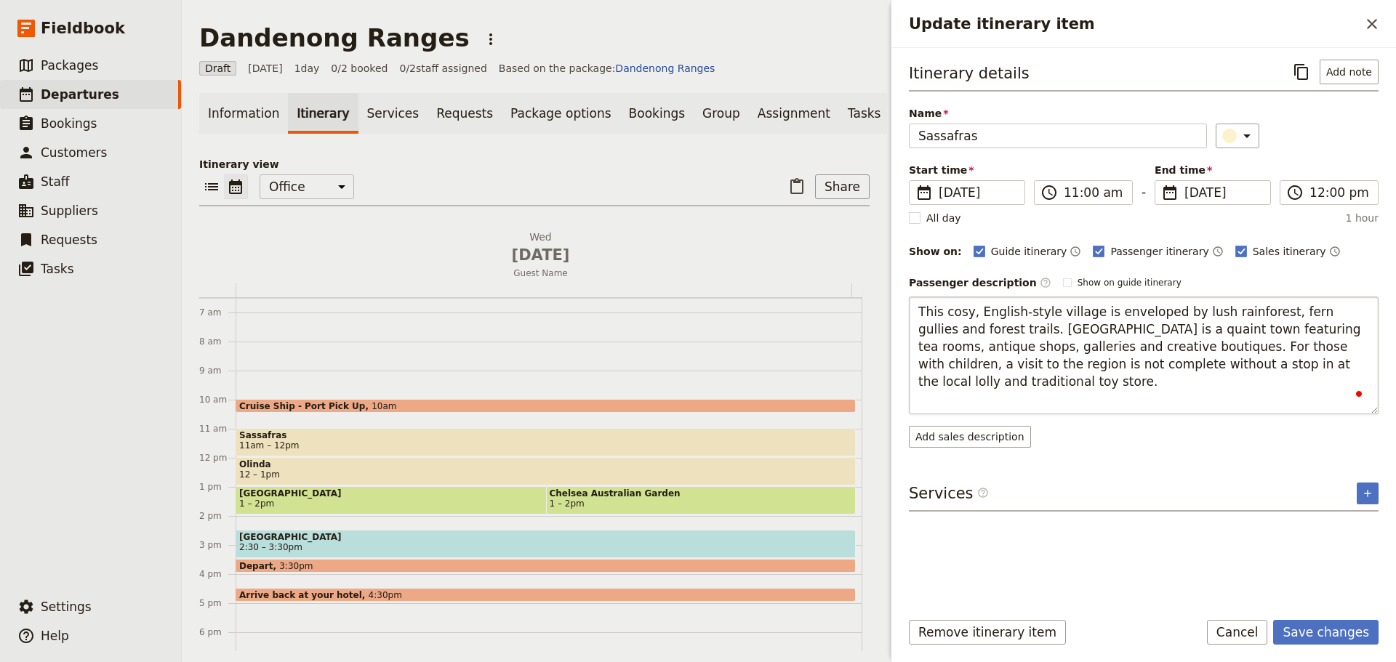
type textarea "This cosy, English-style village is enveloped by lush rainforest, fern gullies …"
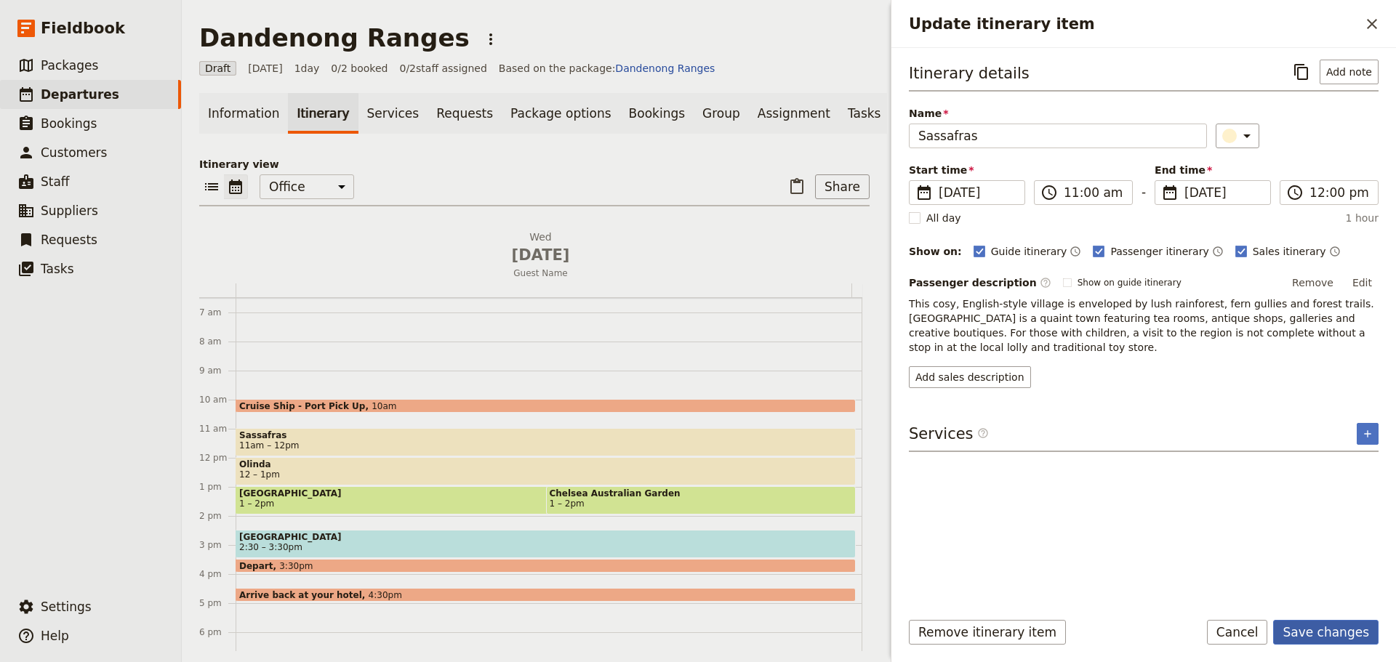
click at [1339, 622] on button "Save changes" at bounding box center [1325, 632] width 105 height 25
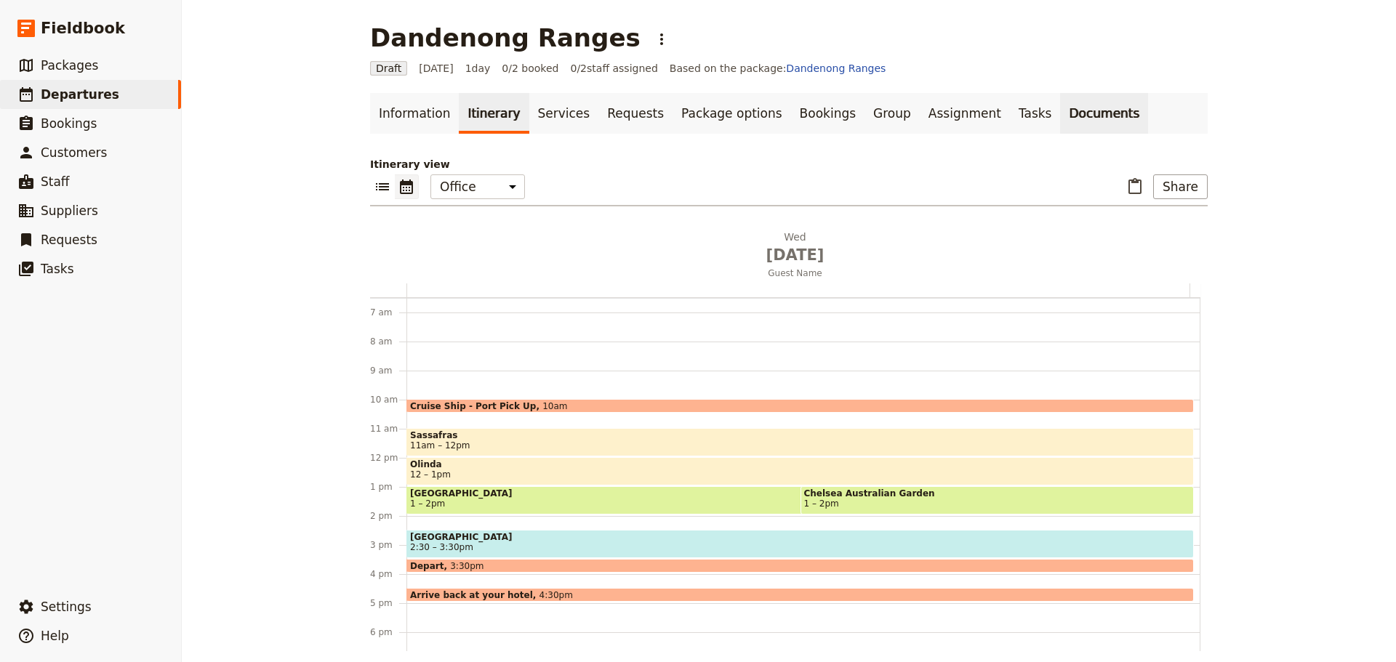
click at [1060, 108] on link "Documents" at bounding box center [1104, 113] width 88 height 41
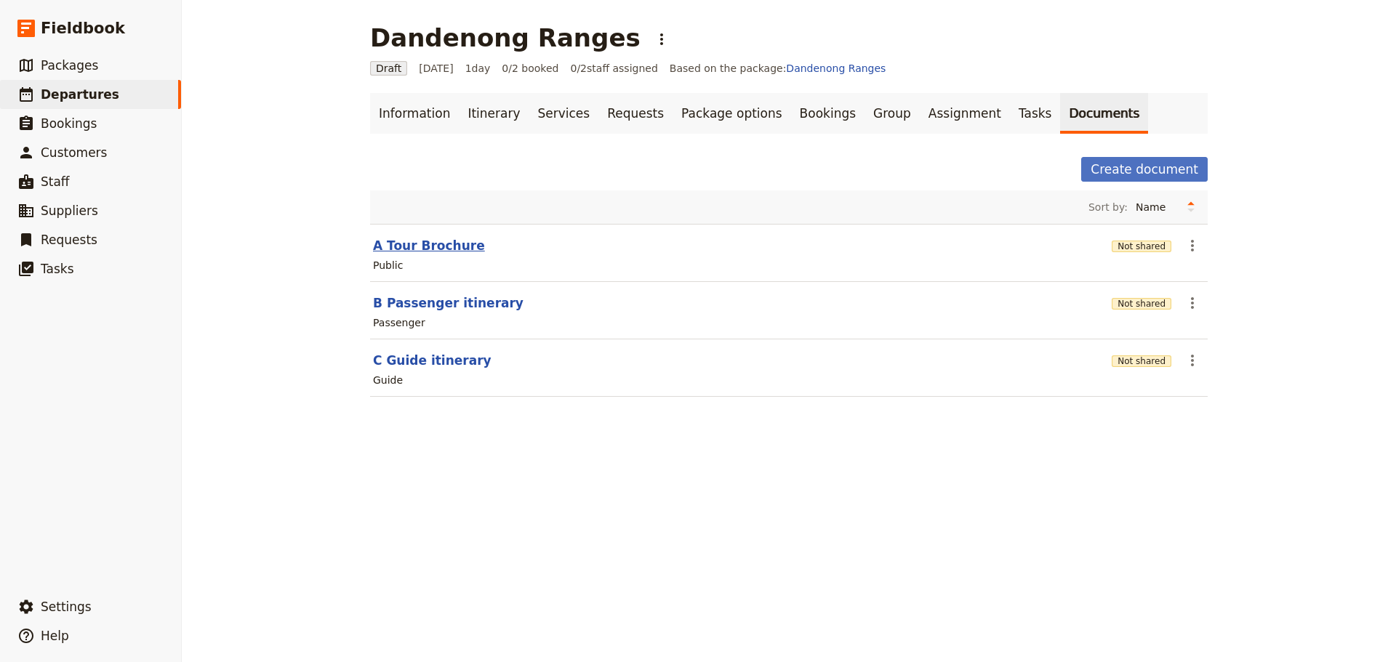
click at [403, 245] on button "A Tour Brochure" at bounding box center [429, 245] width 112 height 17
select select "RUN_SHEET"
select select "DEFAULT"
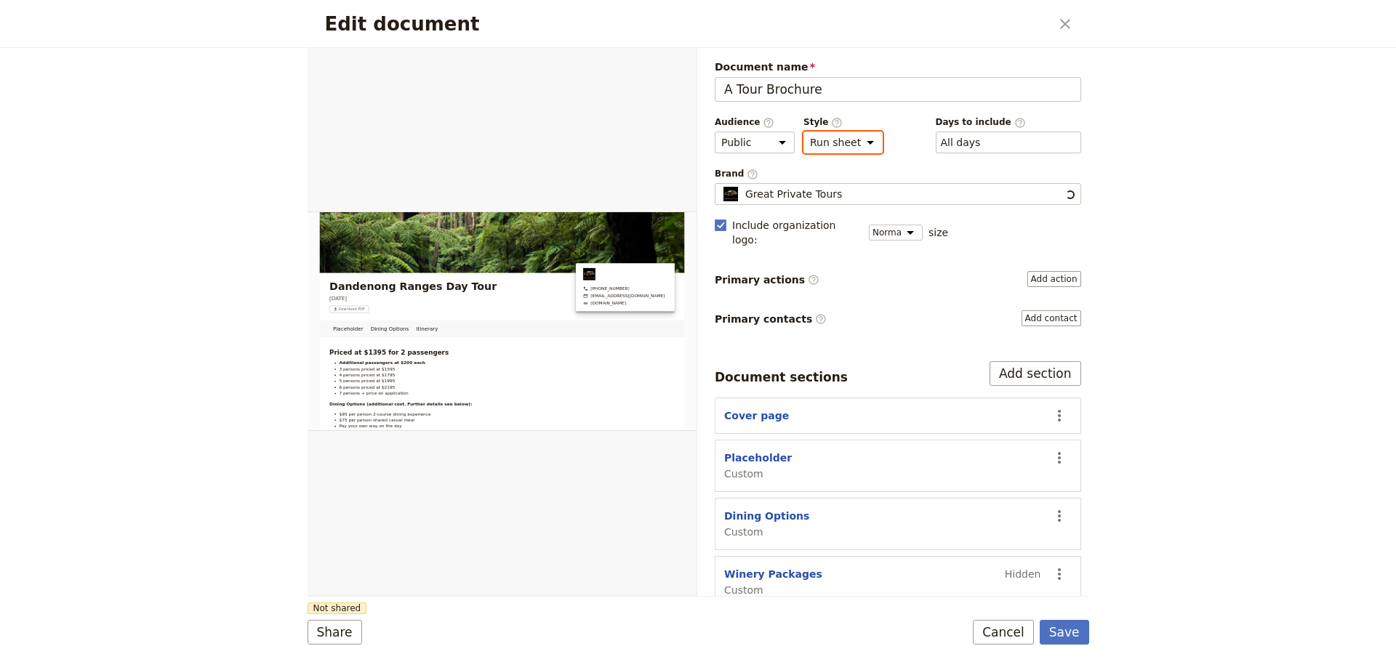
click at [859, 148] on select "Brochure Run sheet" at bounding box center [842, 143] width 79 height 22
select select "BROCHURE"
click at [803, 132] on select "Brochure Run sheet" at bounding box center [842, 143] width 79 height 22
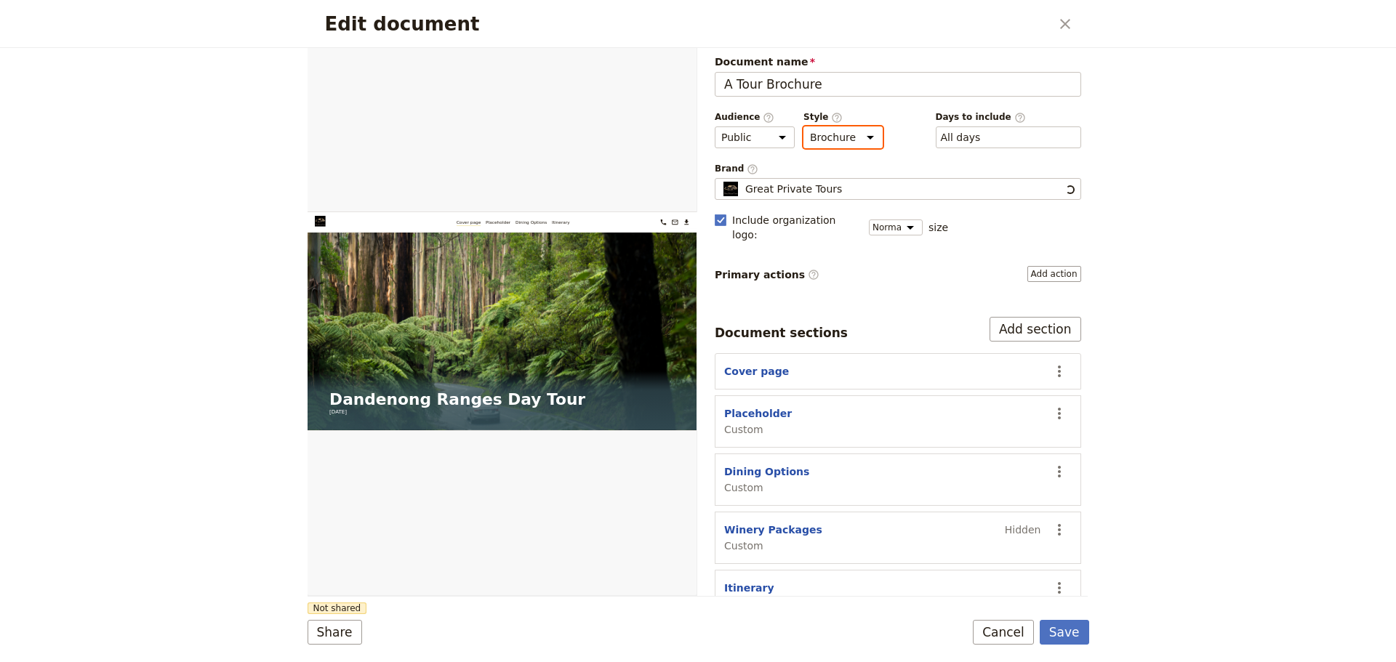
scroll to position [6, 0]
click at [1053, 520] on icon "Actions" at bounding box center [1058, 528] width 17 height 17
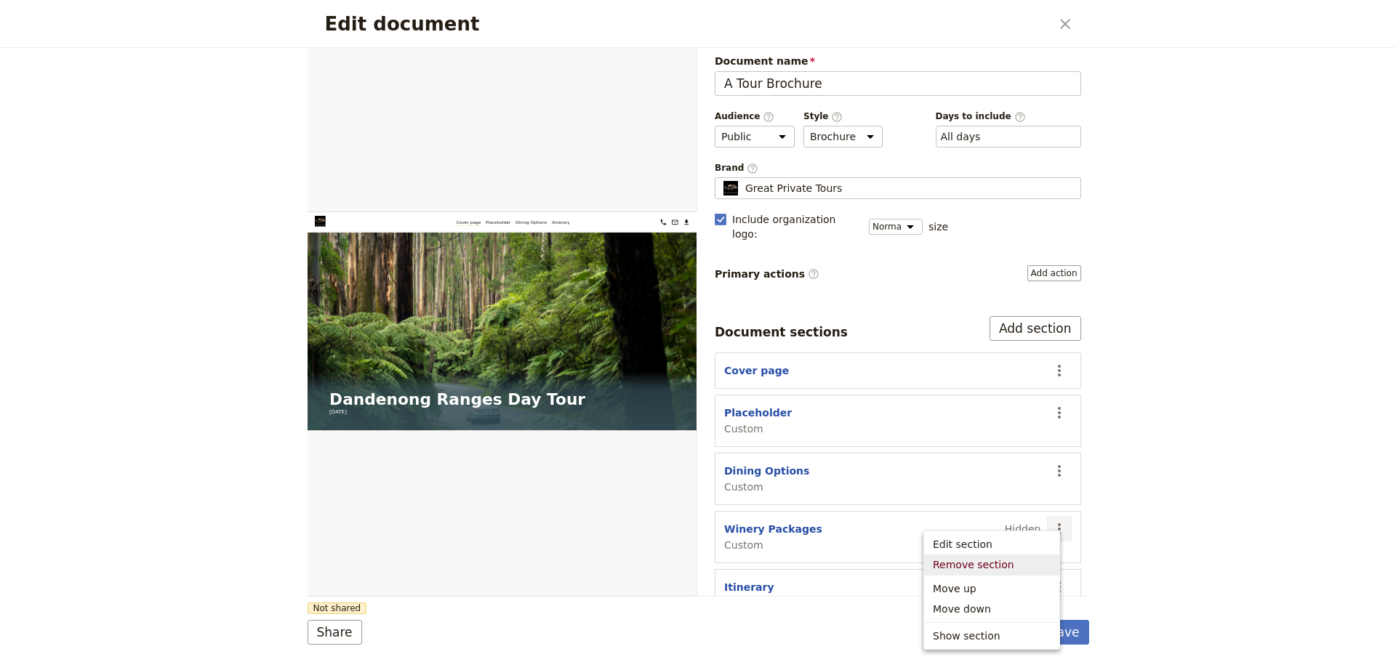
click at [968, 563] on span "Remove section" at bounding box center [973, 565] width 81 height 15
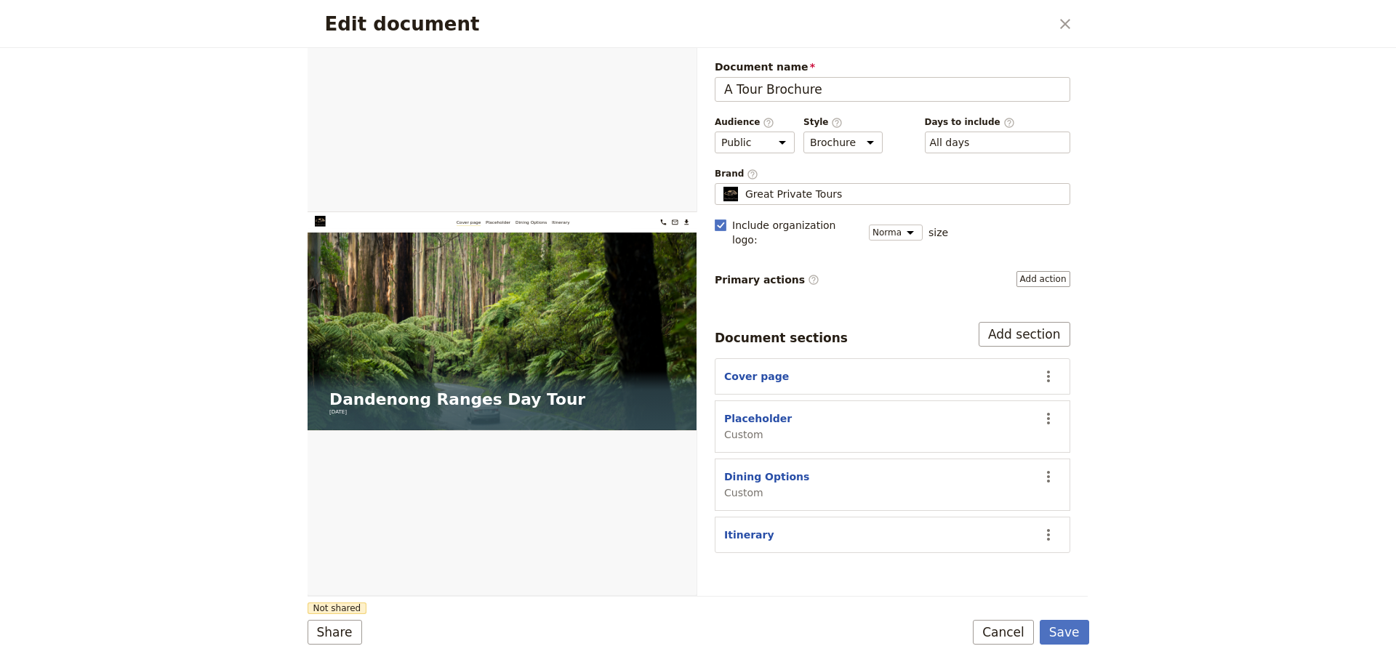
scroll to position [0, 0]
click at [1055, 638] on button "Save" at bounding box center [1064, 632] width 49 height 25
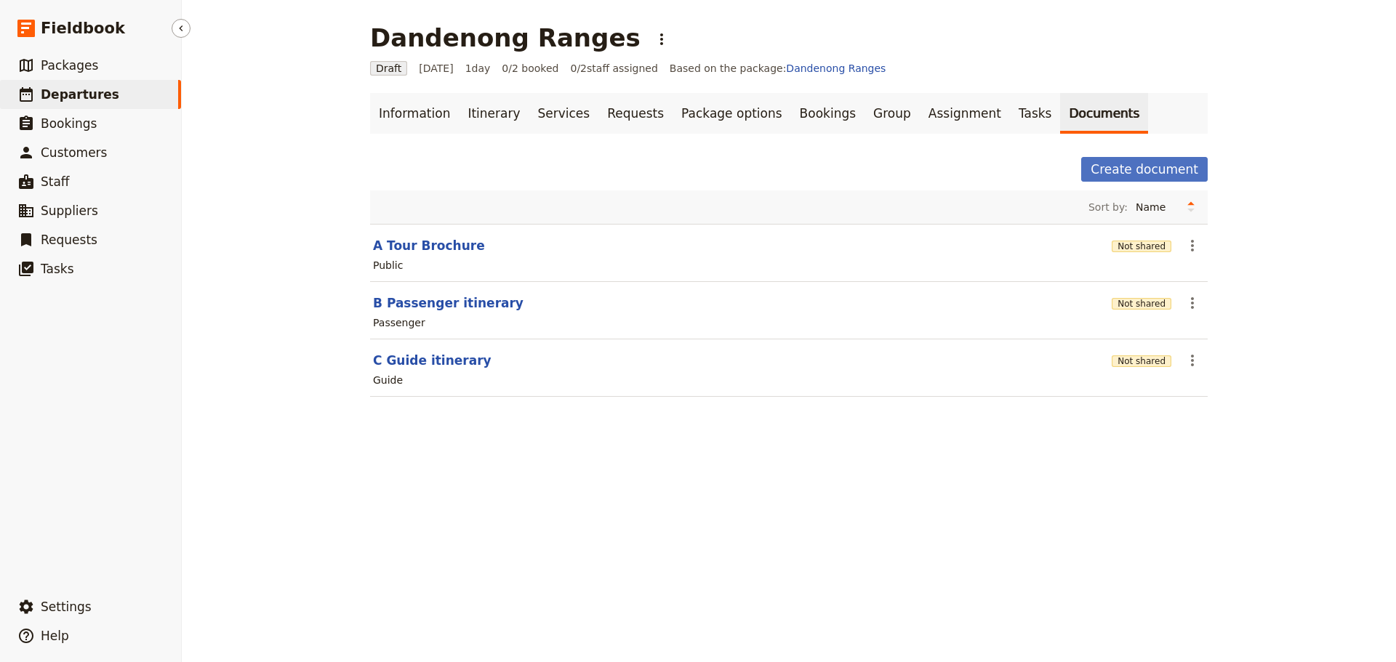
click at [79, 89] on span "Departures" at bounding box center [80, 94] width 79 height 15
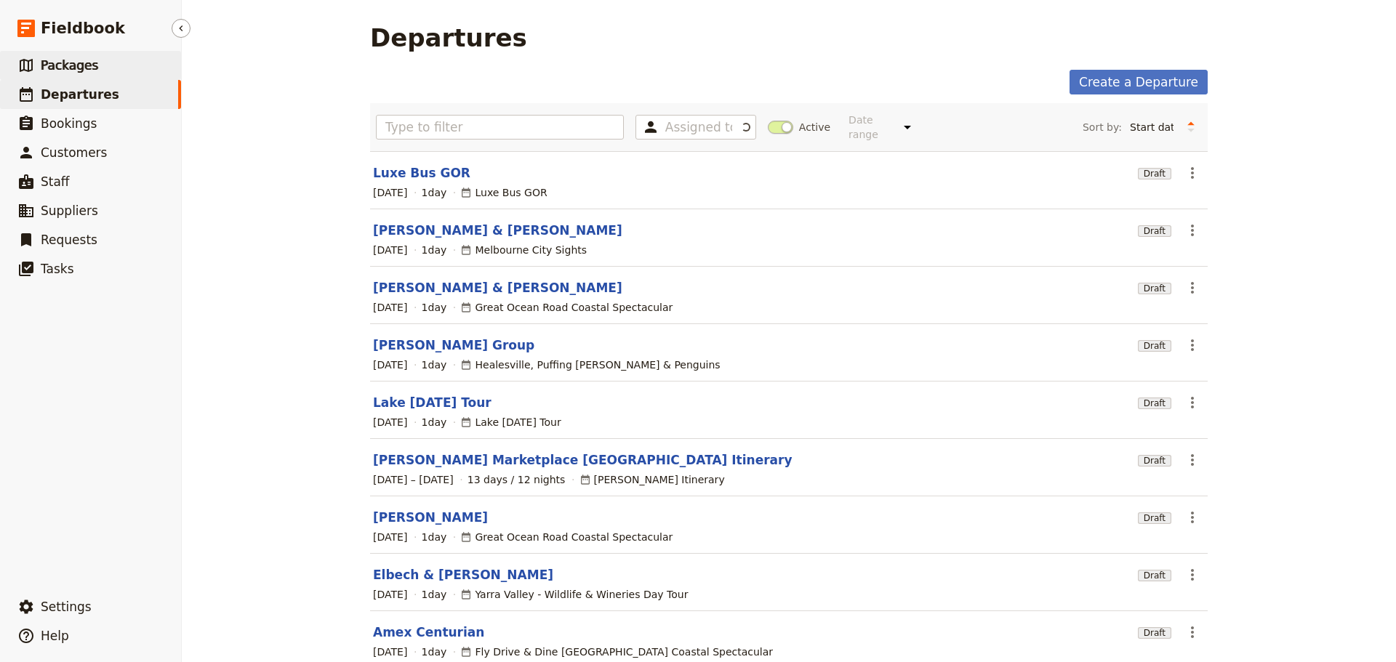
click at [78, 73] on span "Packages" at bounding box center [69, 65] width 57 height 17
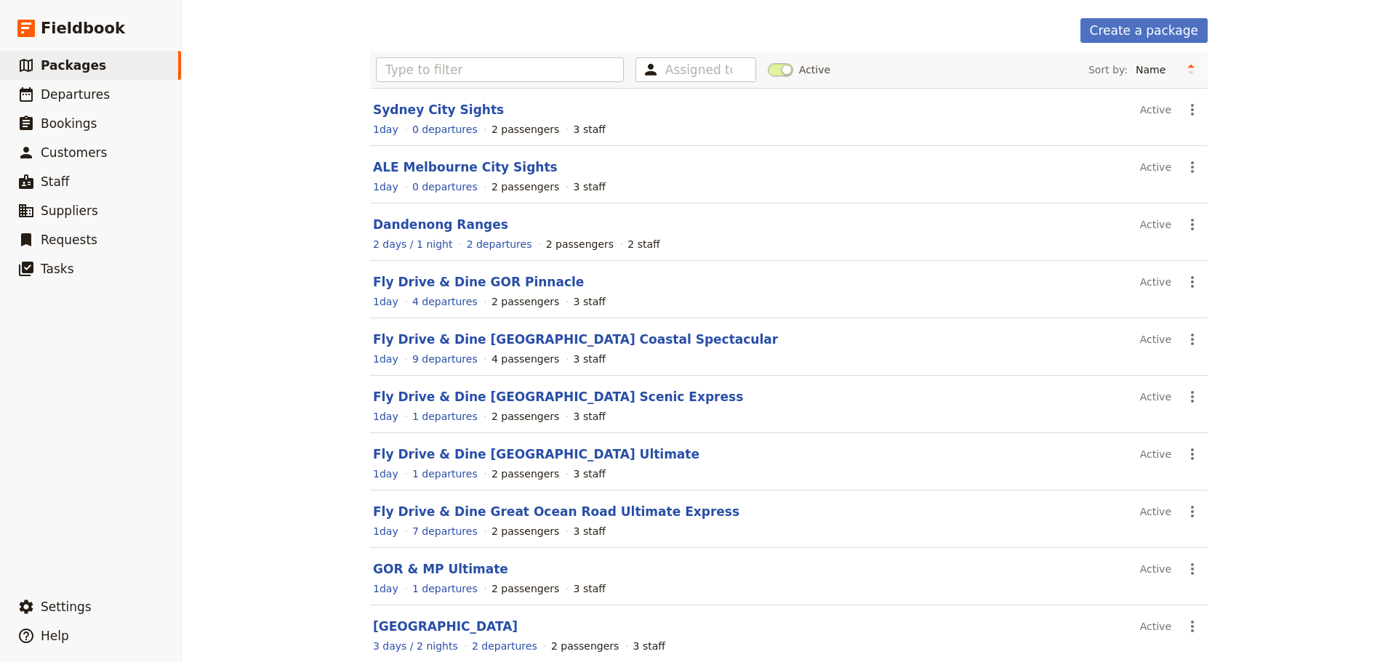
scroll to position [124, 0]
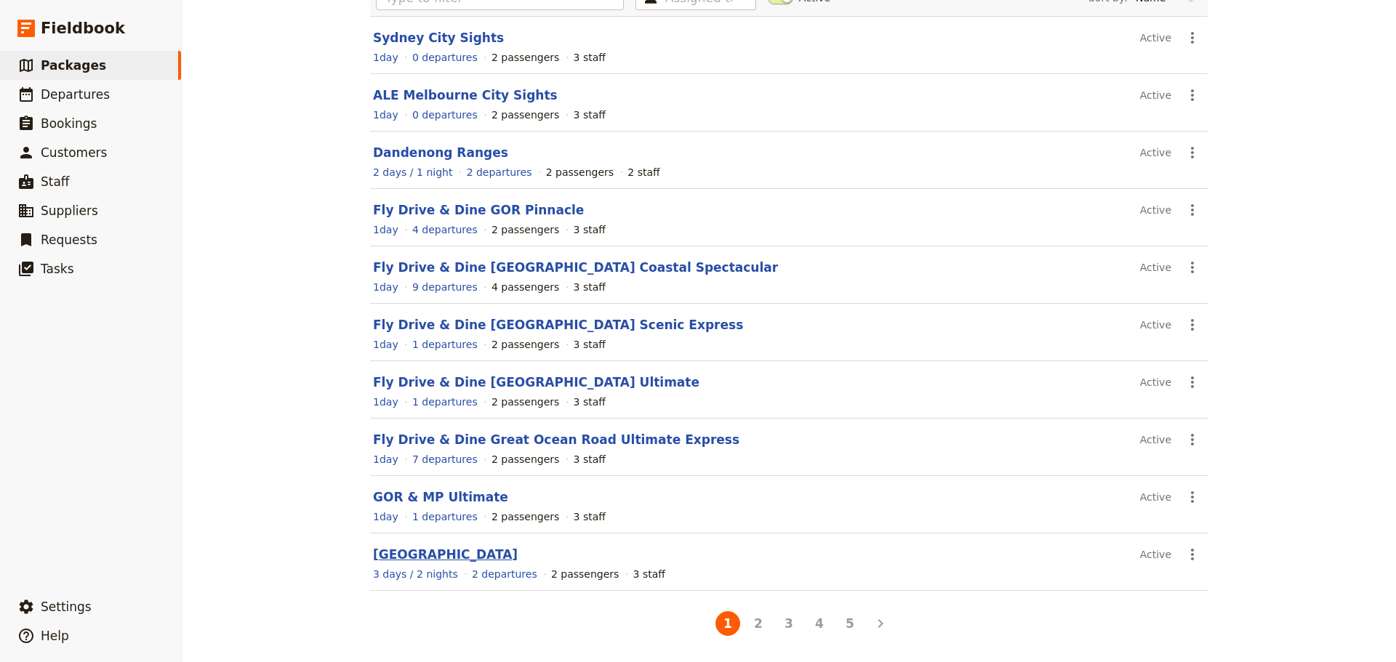
click at [476, 556] on link "[GEOGRAPHIC_DATA]" at bounding box center [445, 554] width 145 height 15
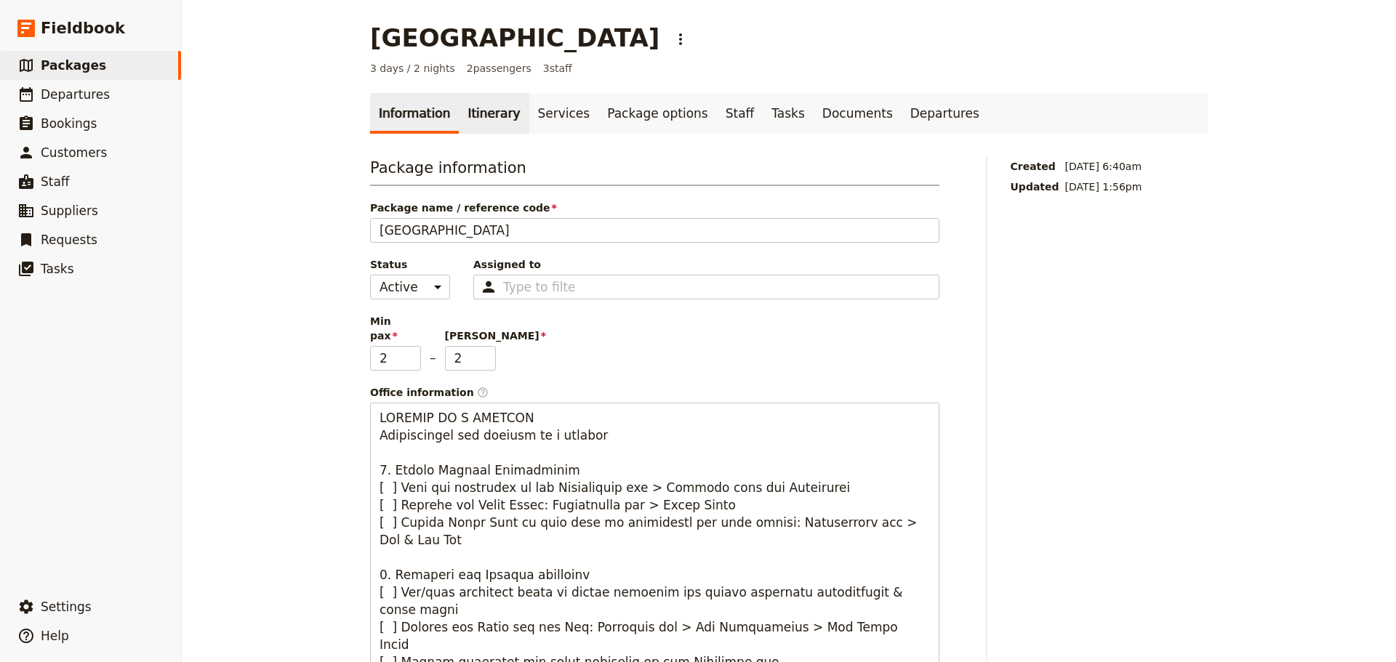
click at [485, 117] on link "Itinerary" at bounding box center [494, 113] width 70 height 41
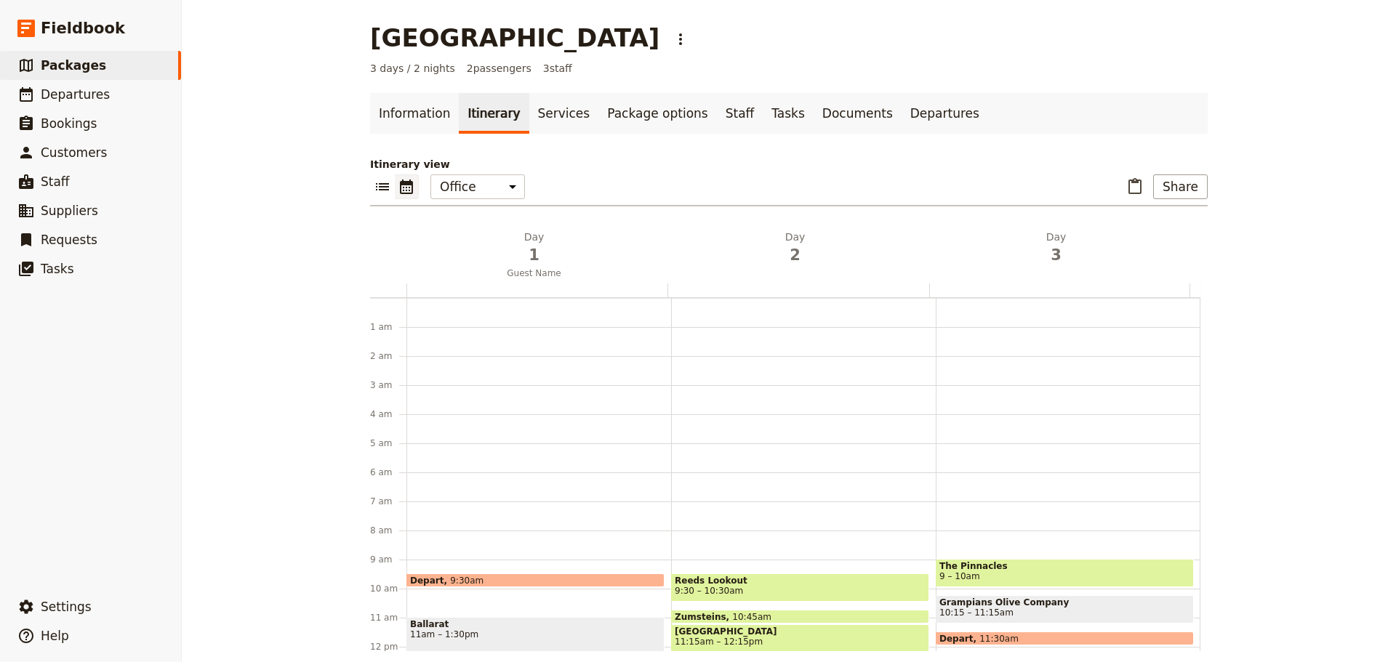
scroll to position [189, 0]
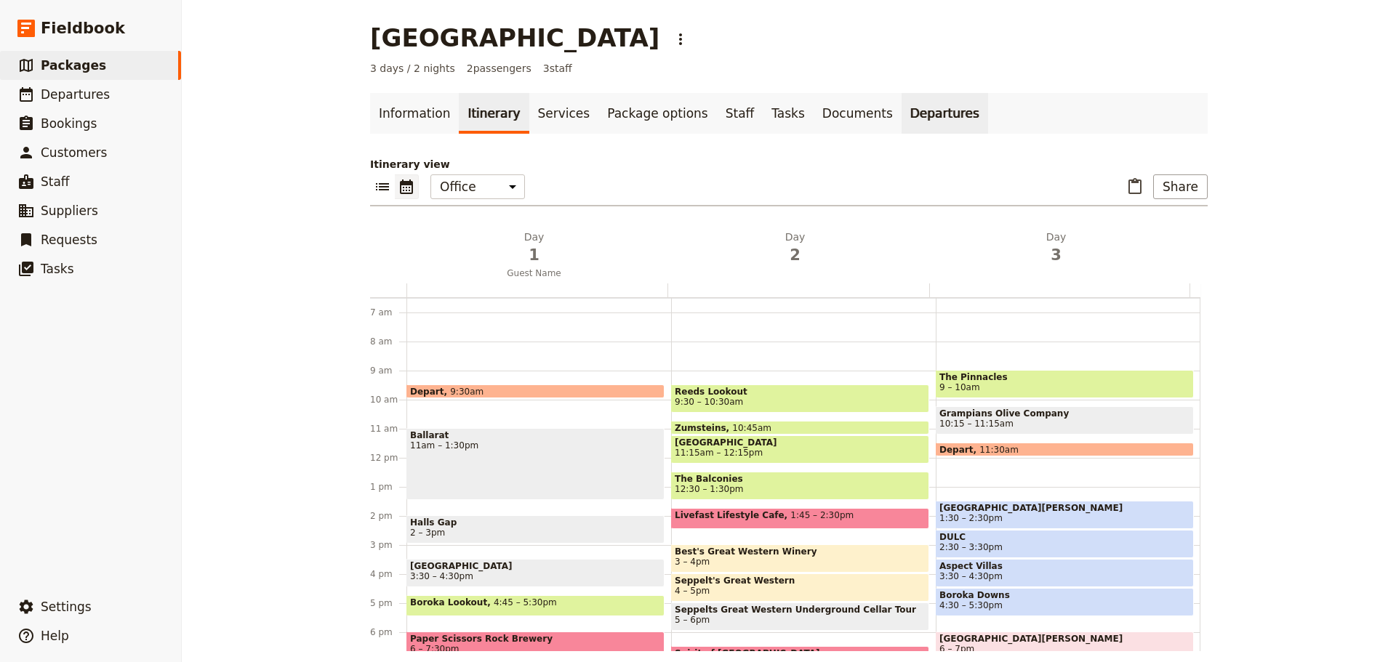
click at [901, 110] on link "Departures" at bounding box center [944, 113] width 87 height 41
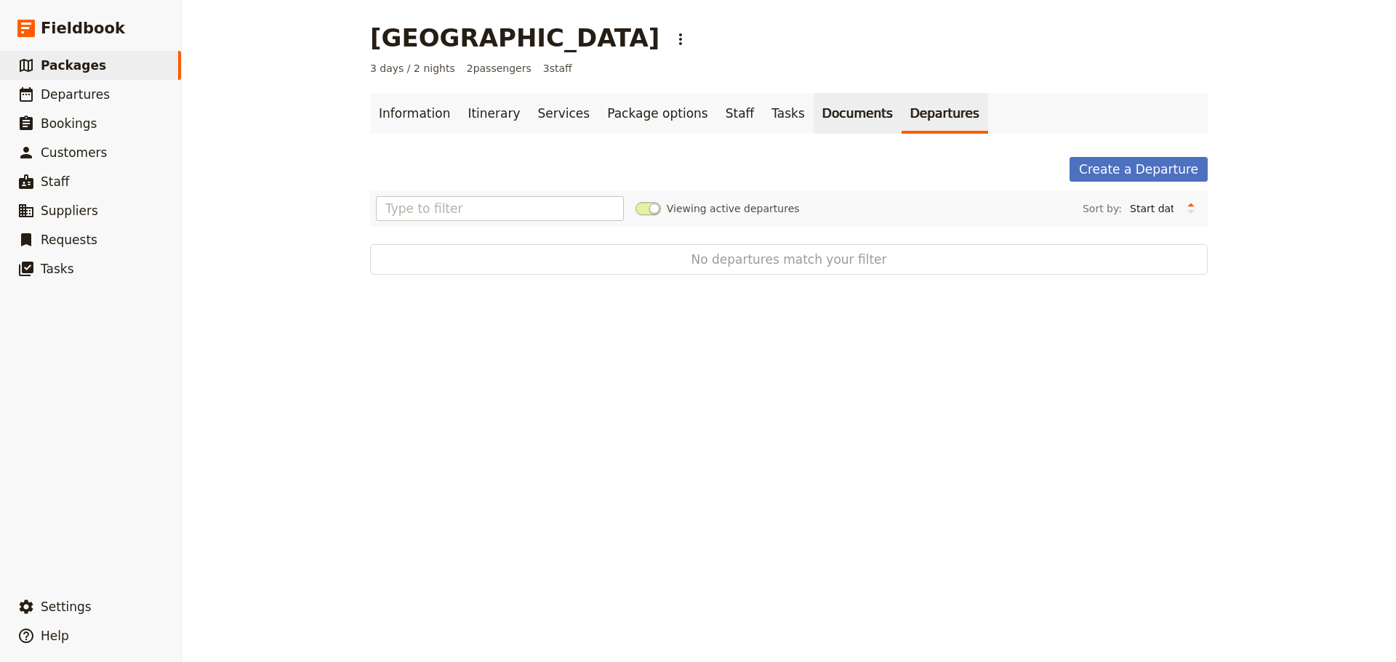
click at [813, 107] on link "Documents" at bounding box center [857, 113] width 88 height 41
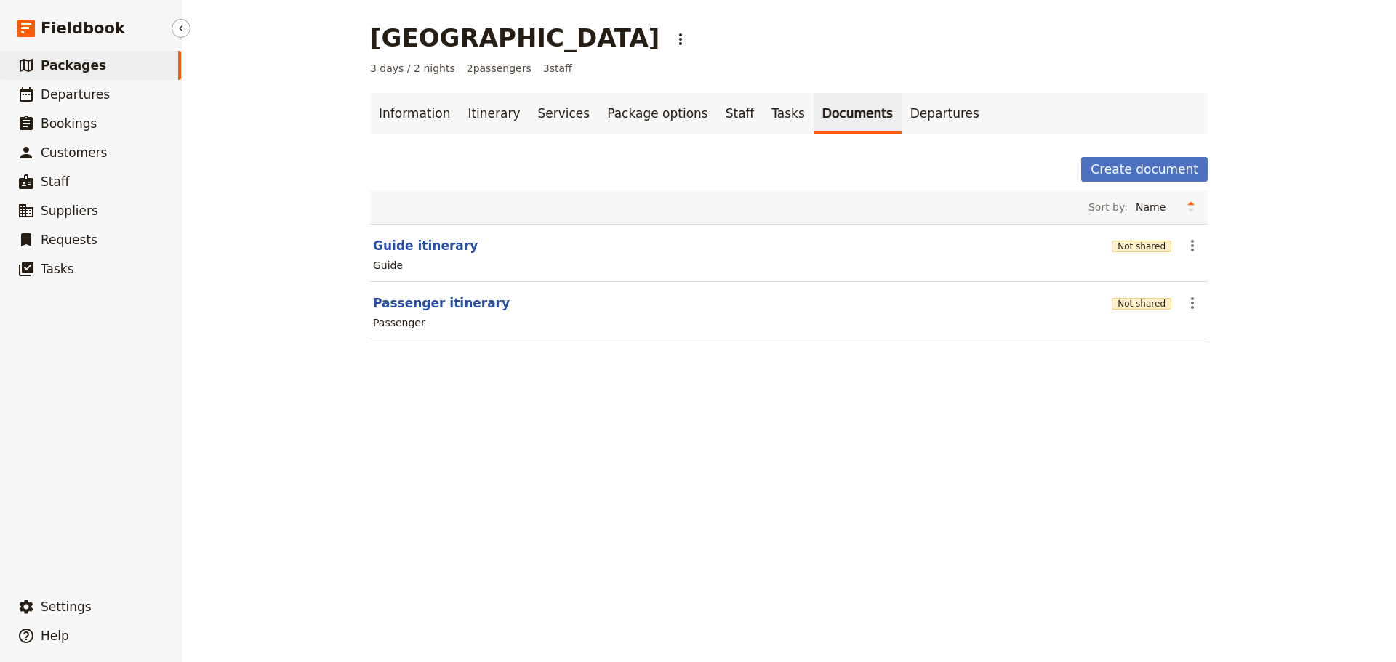
click at [142, 68] on link "​ Packages" at bounding box center [90, 65] width 181 height 29
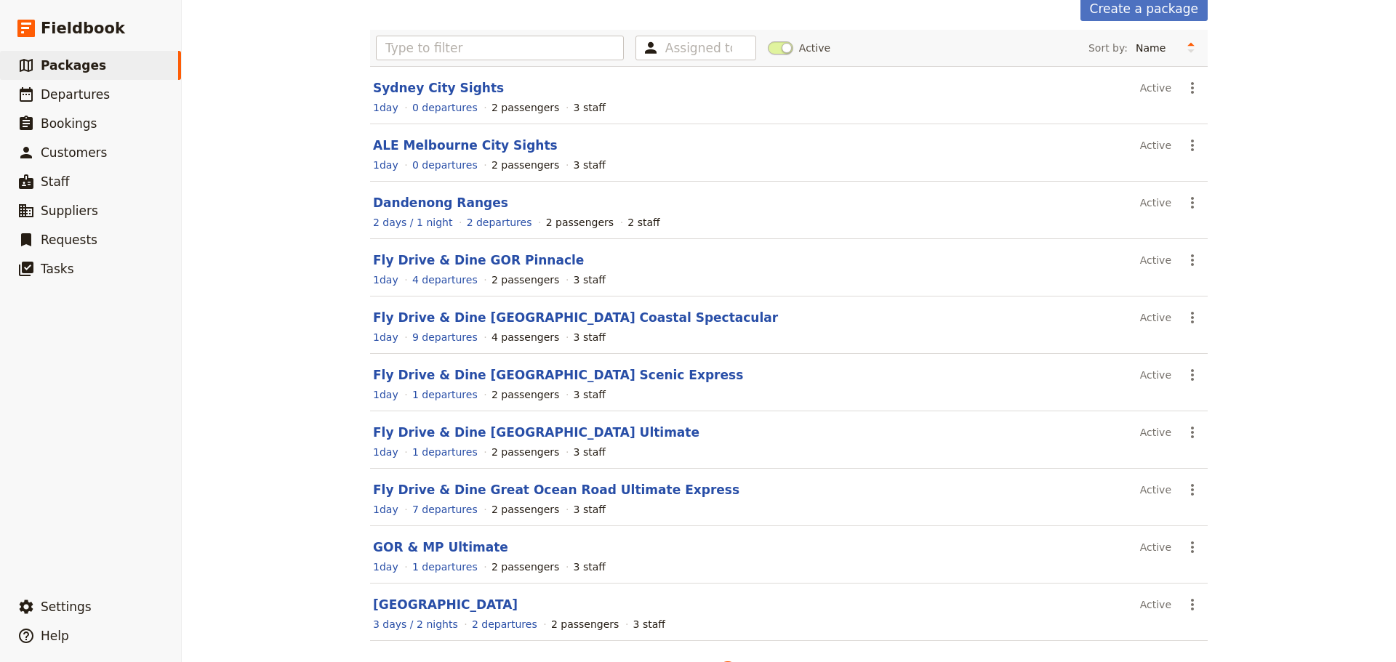
scroll to position [124, 0]
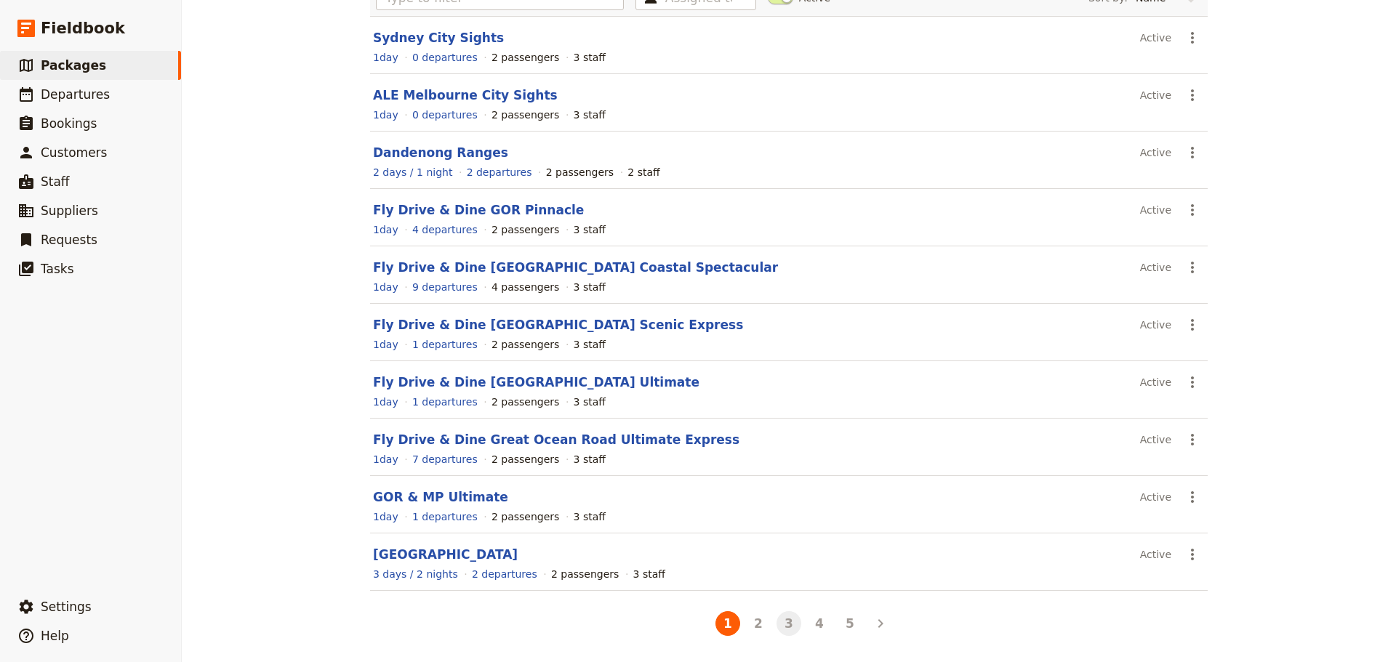
click at [783, 626] on button "3" at bounding box center [788, 623] width 25 height 25
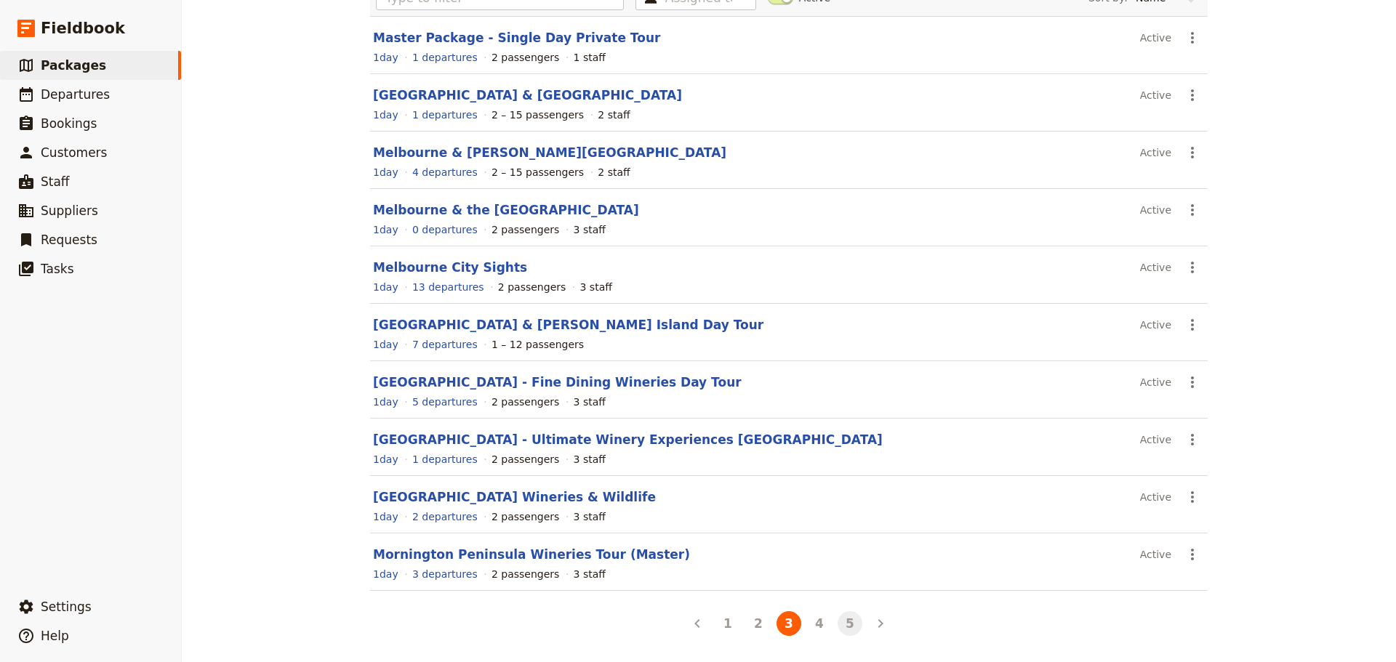
click at [851, 617] on button "5" at bounding box center [849, 623] width 25 height 25
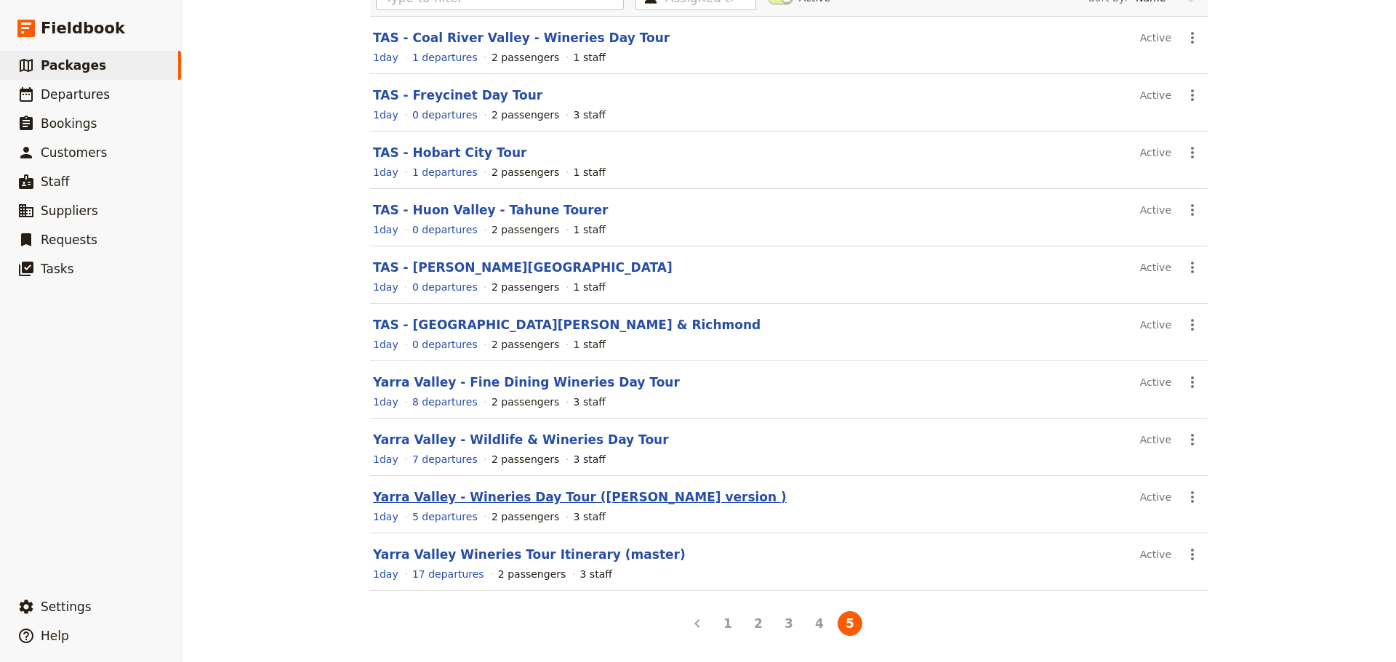
click at [547, 497] on link "Yarra Valley - Wineries Day Tour (Jeff version )" at bounding box center [580, 497] width 414 height 15
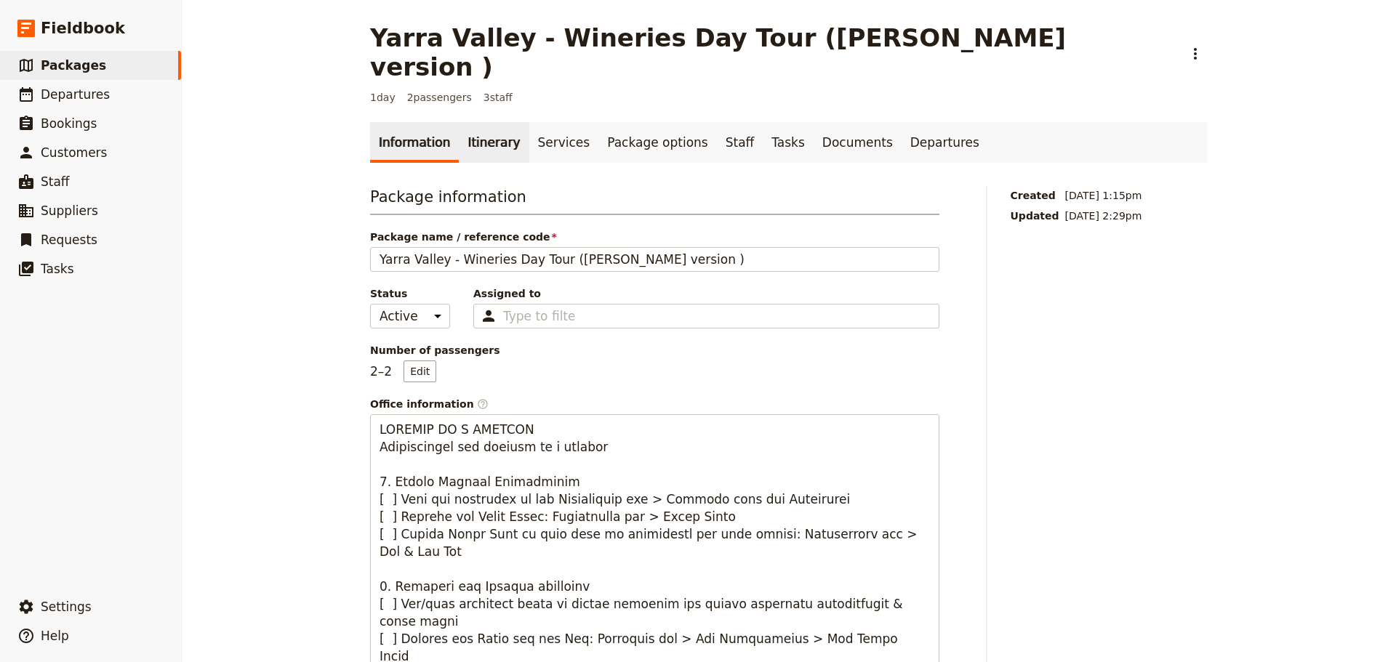
click at [491, 122] on link "Itinerary" at bounding box center [494, 142] width 70 height 41
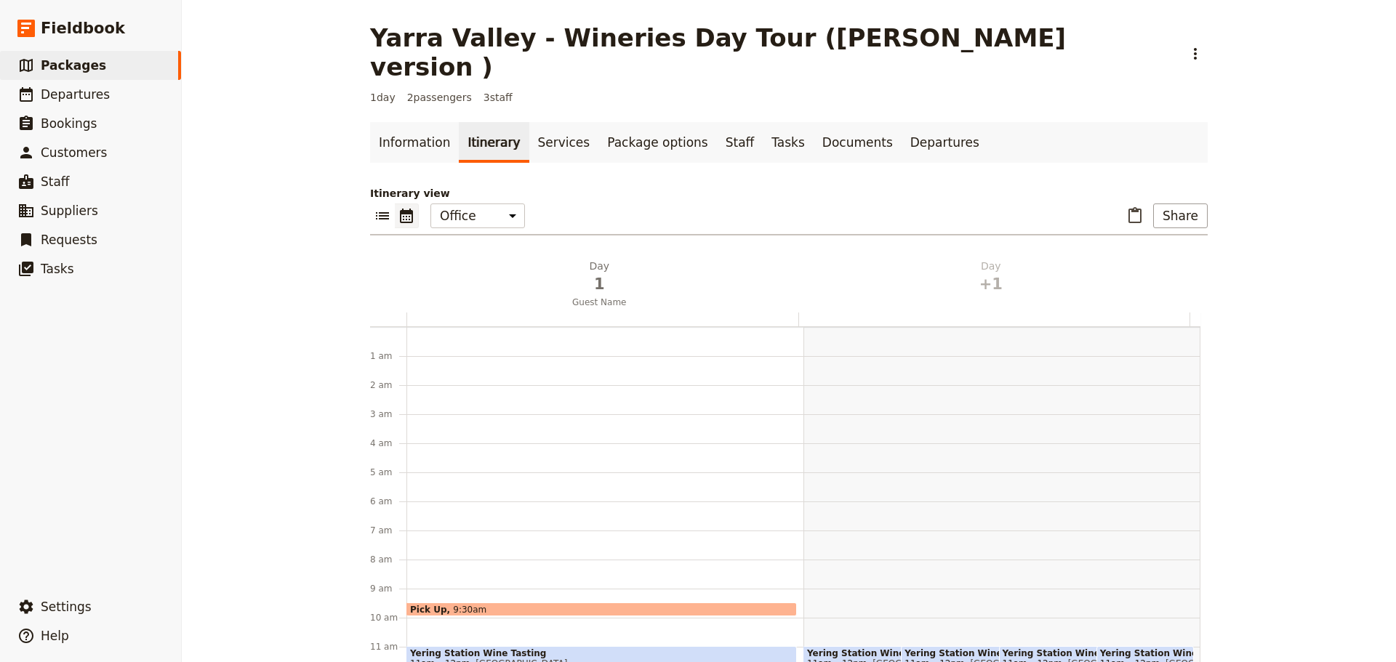
scroll to position [189, 0]
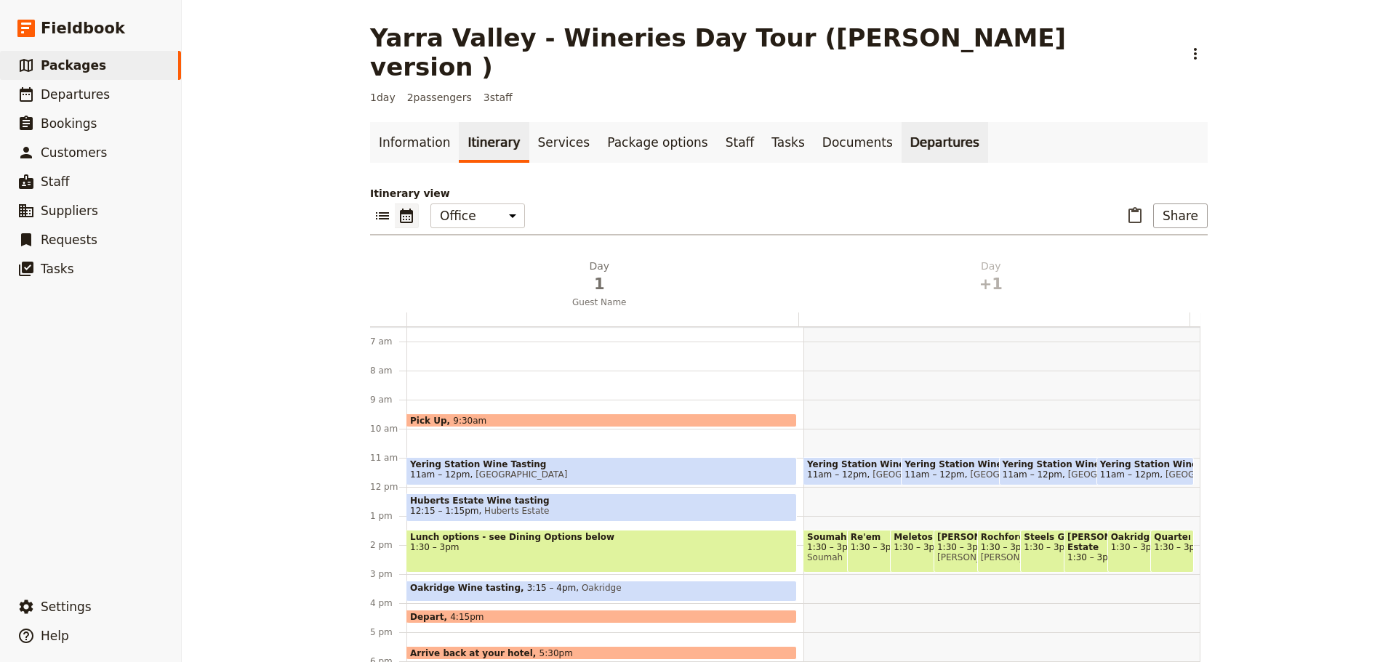
click at [901, 122] on link "Departures" at bounding box center [944, 142] width 87 height 41
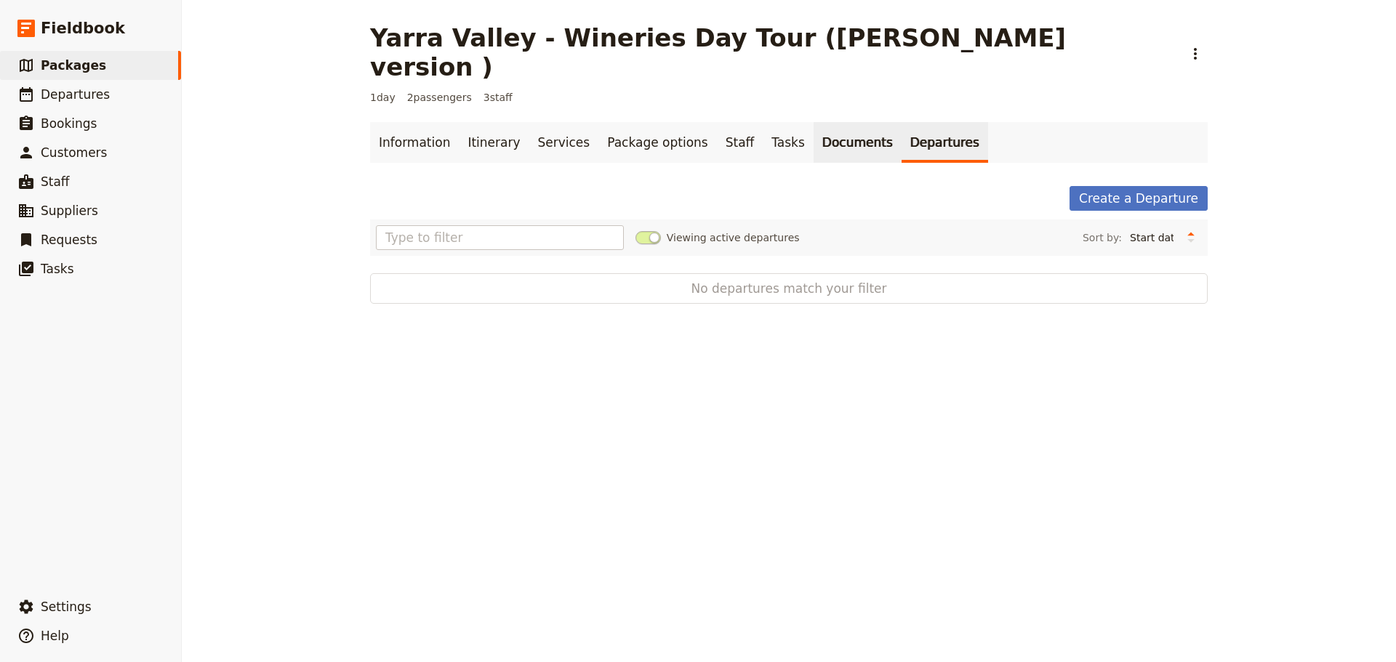
click at [821, 122] on link "Documents" at bounding box center [857, 142] width 88 height 41
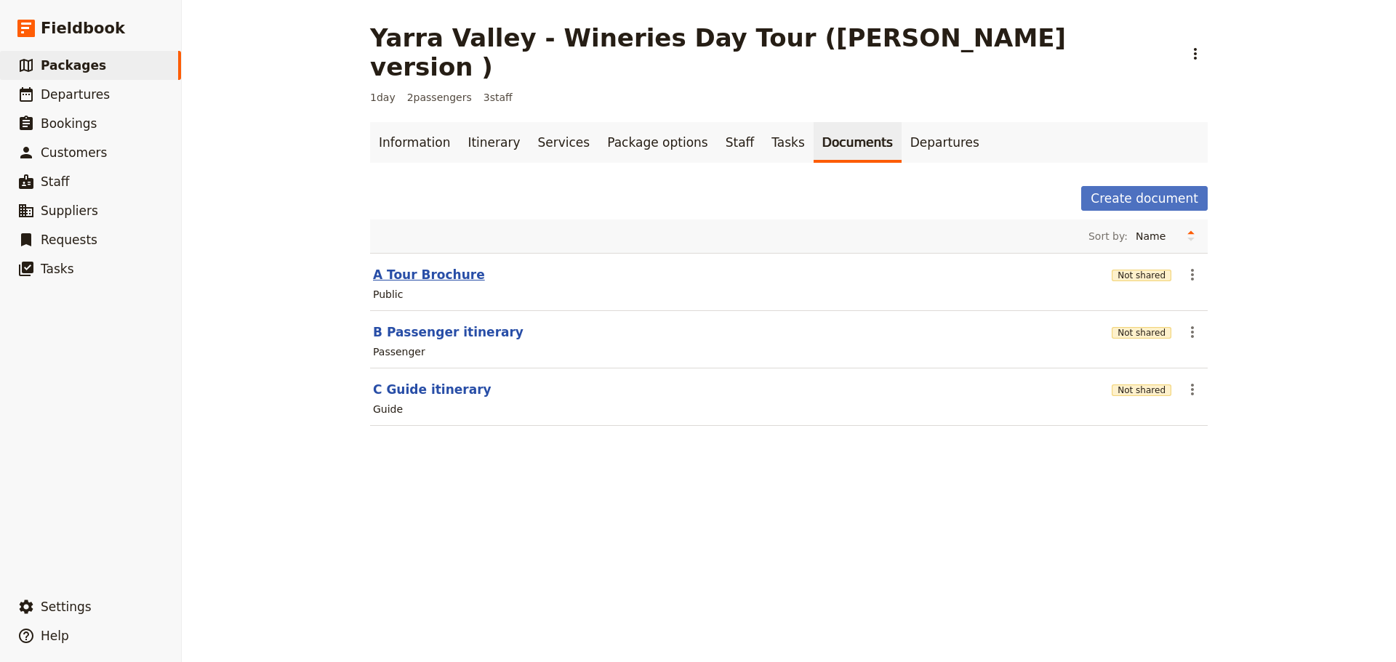
click at [404, 266] on button "A Tour Brochure" at bounding box center [429, 274] width 112 height 17
select select "RUN_SHEET"
select select "DEFAULT"
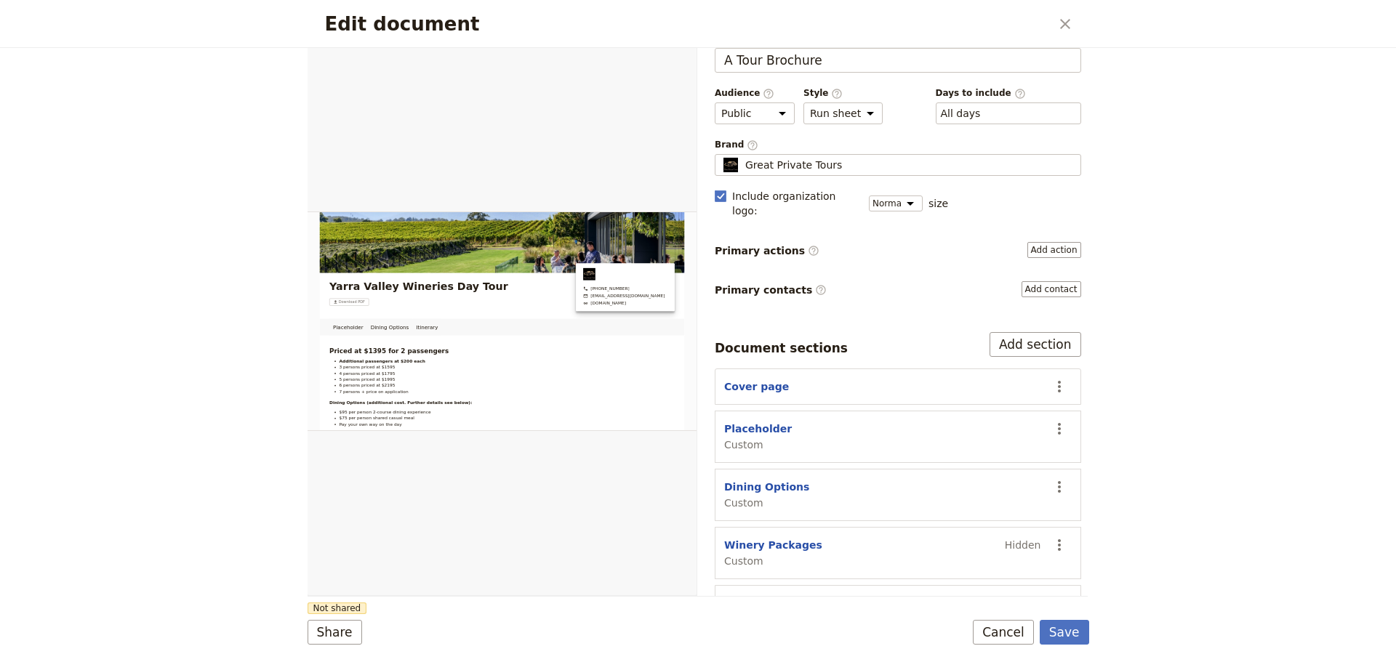
scroll to position [45, 0]
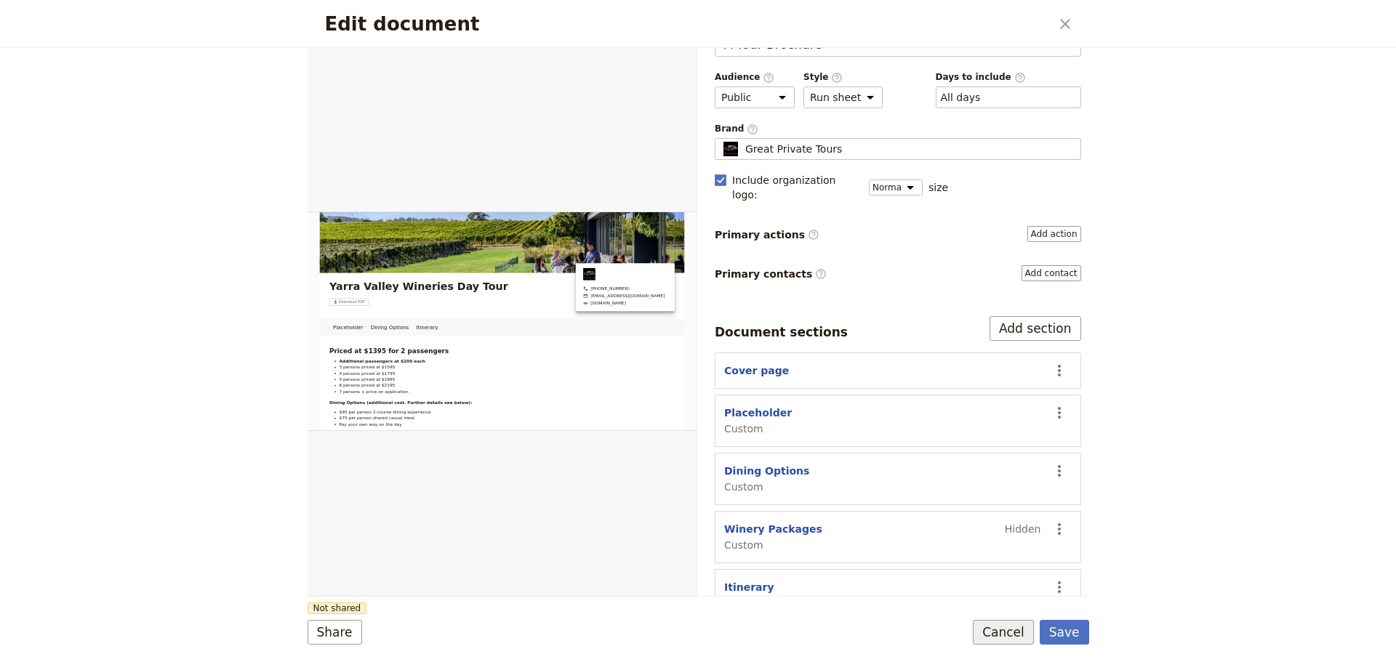
click at [1010, 635] on button "Cancel" at bounding box center [1003, 632] width 61 height 25
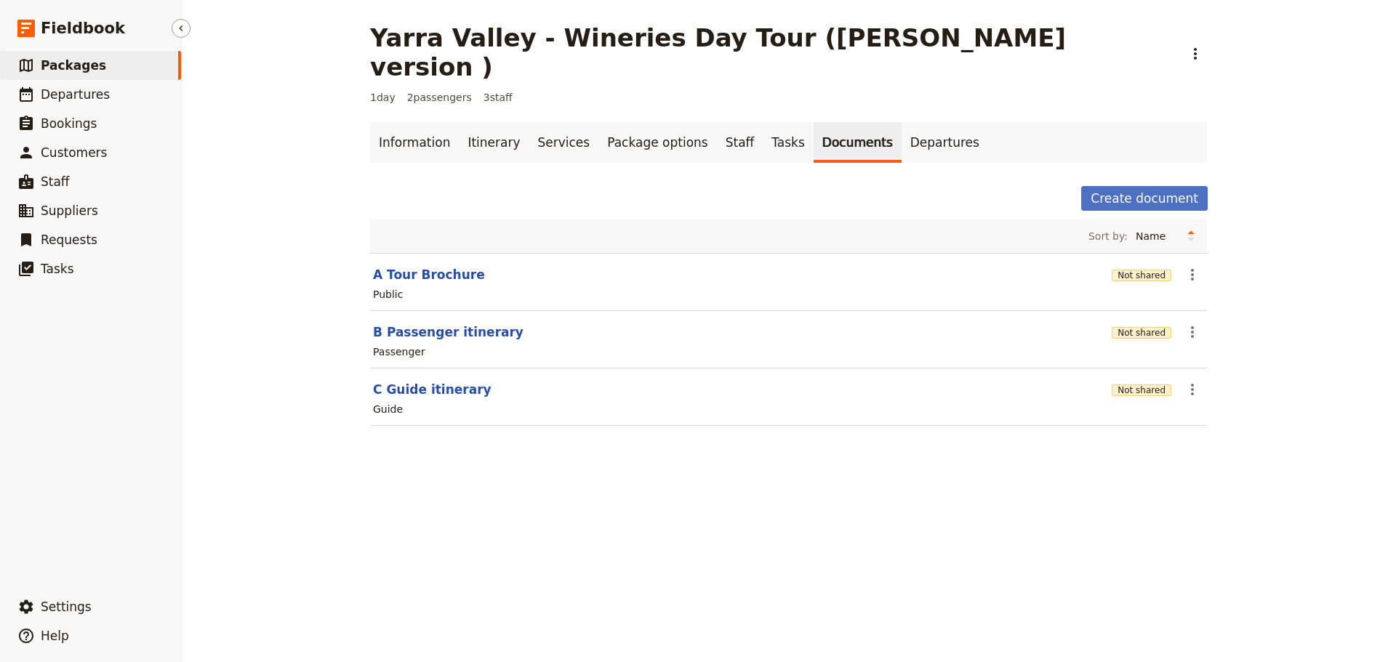
click at [56, 54] on link "​ Packages" at bounding box center [90, 65] width 181 height 29
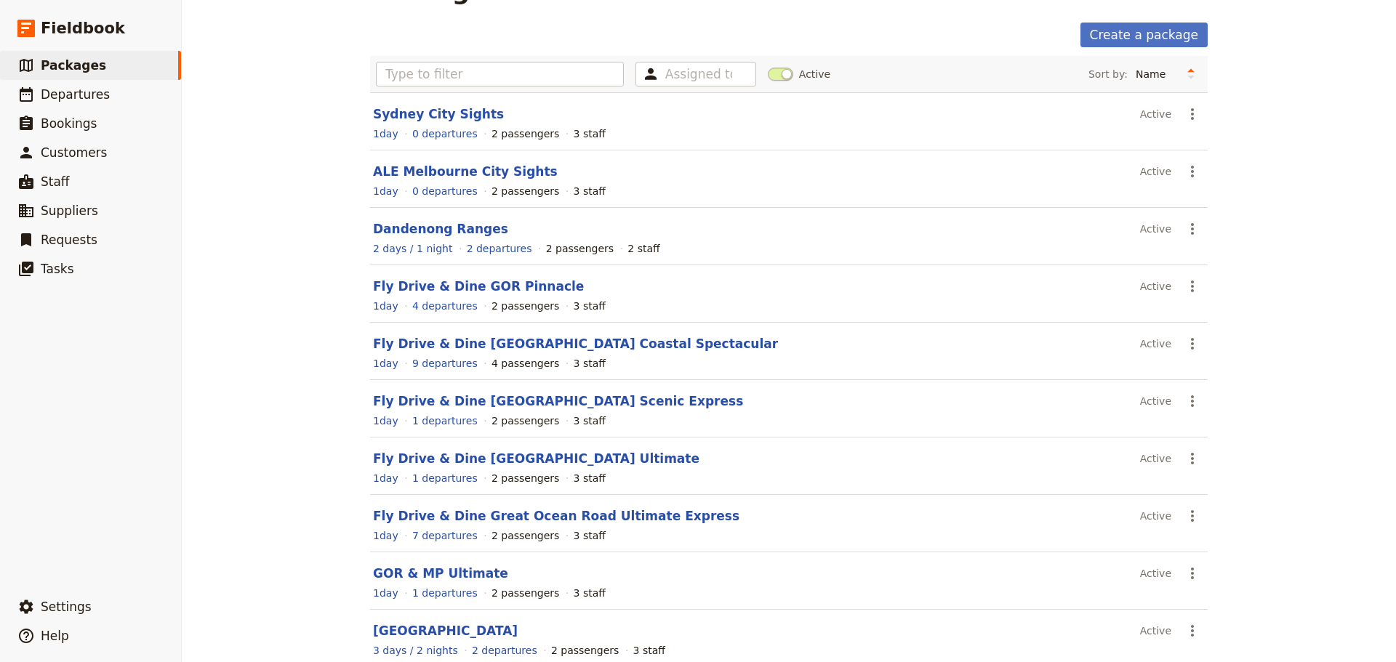
scroll to position [124, 0]
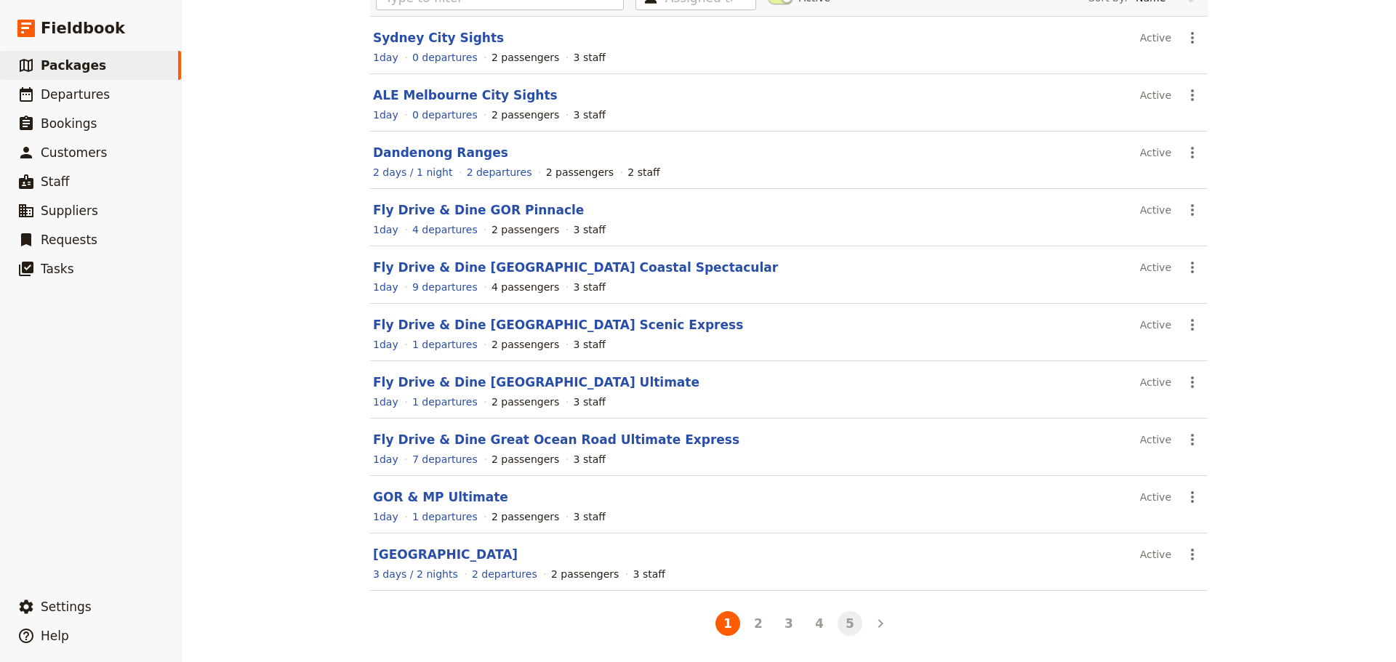
click at [845, 629] on button "5" at bounding box center [849, 623] width 25 height 25
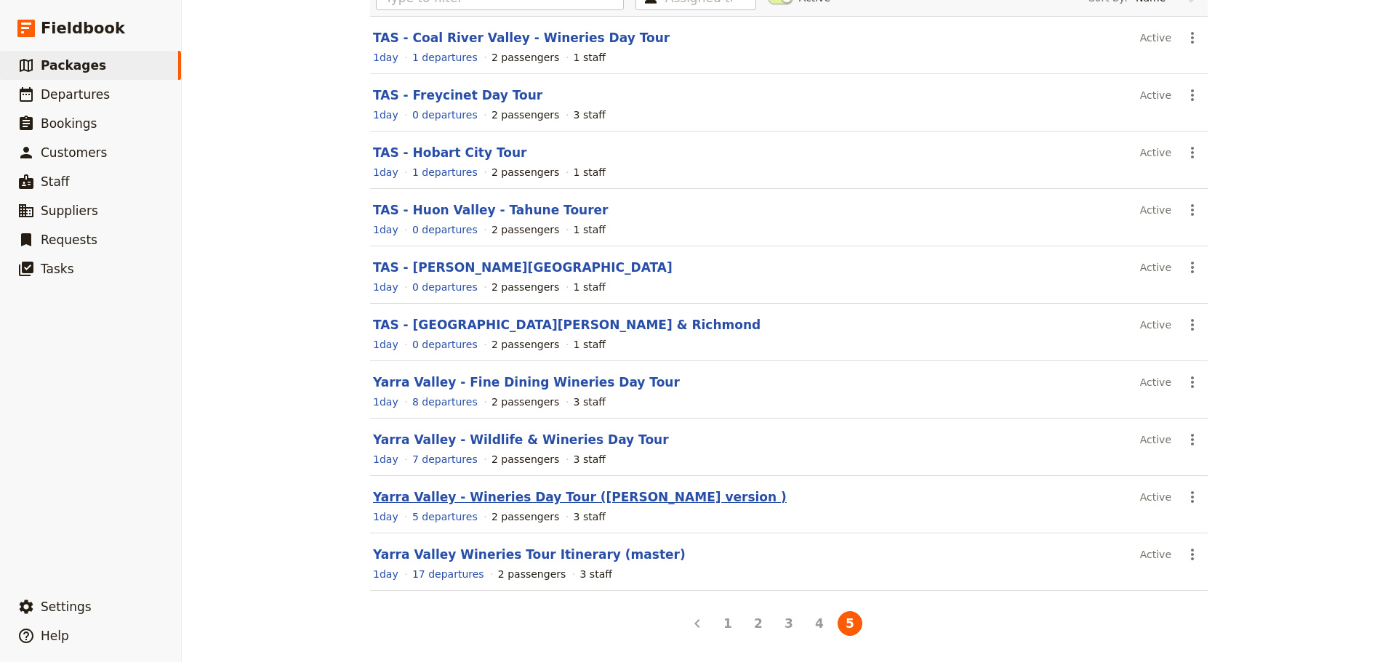
click at [402, 490] on link "Yarra Valley - Wineries Day Tour (Jeff version )" at bounding box center [580, 497] width 414 height 15
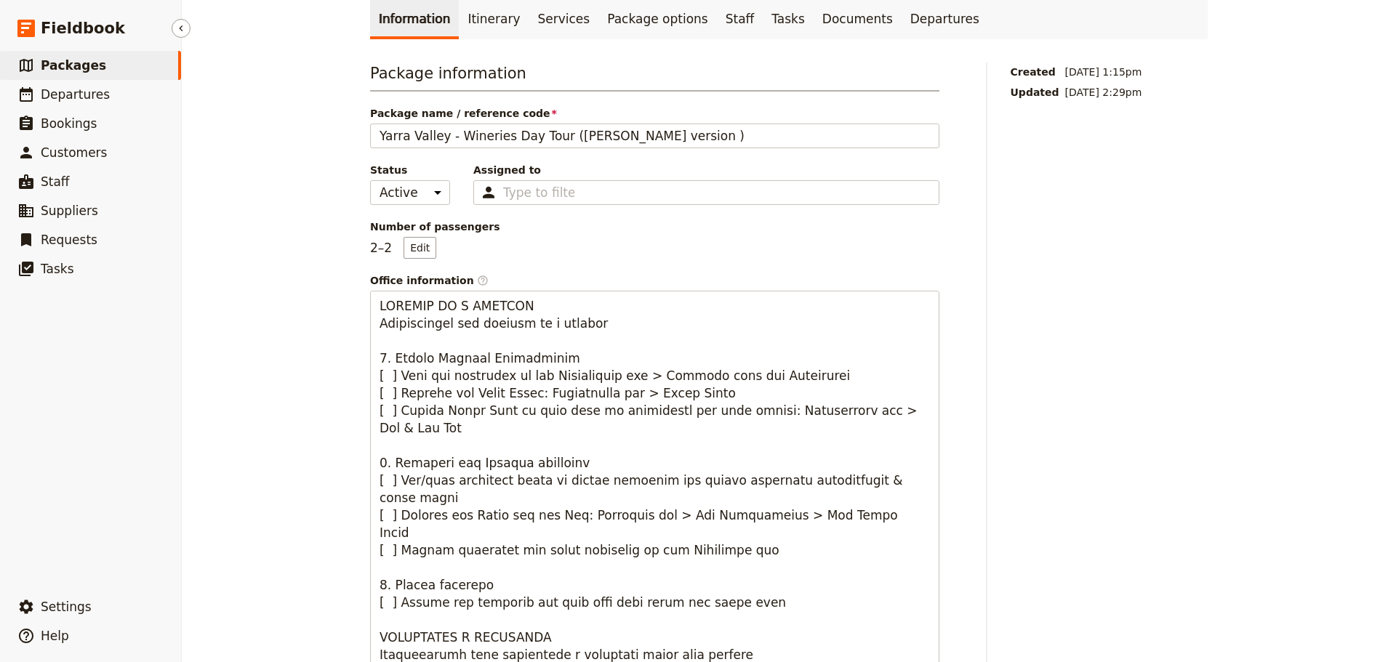
click at [89, 63] on span "Packages" at bounding box center [73, 65] width 65 height 15
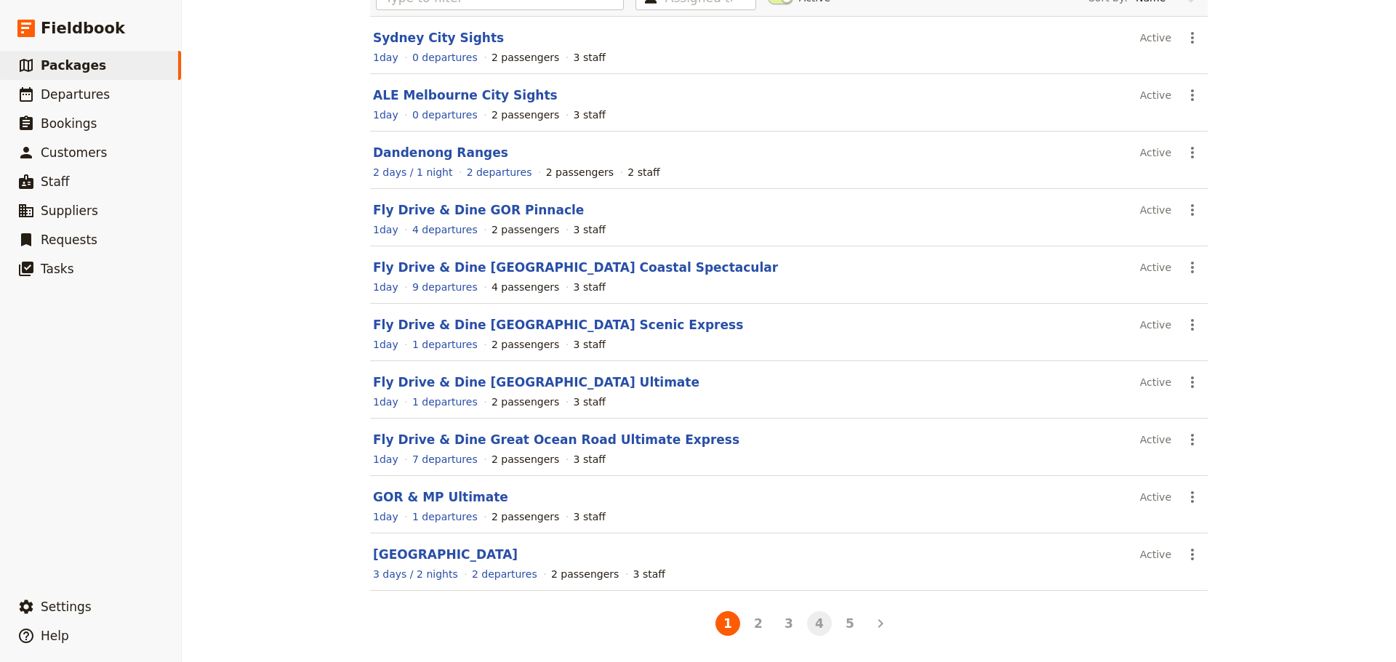
click at [811, 625] on button "4" at bounding box center [819, 623] width 25 height 25
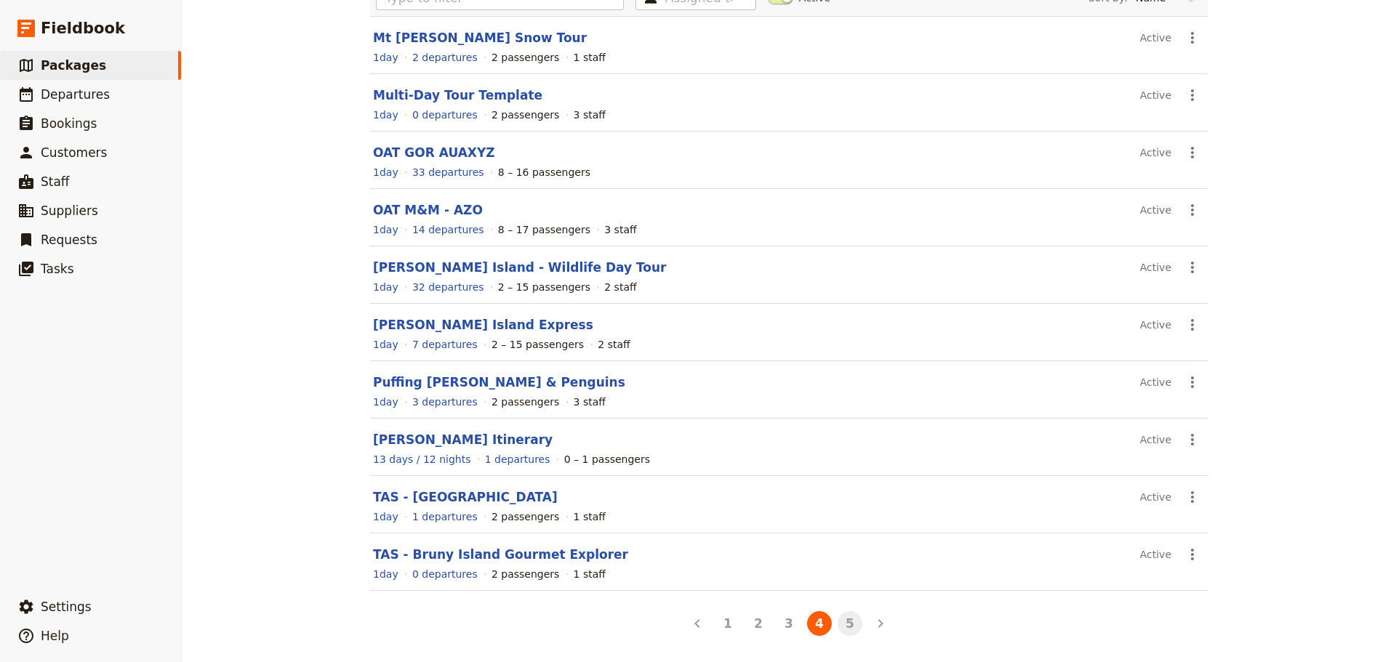
click at [838, 622] on button "5" at bounding box center [849, 623] width 25 height 25
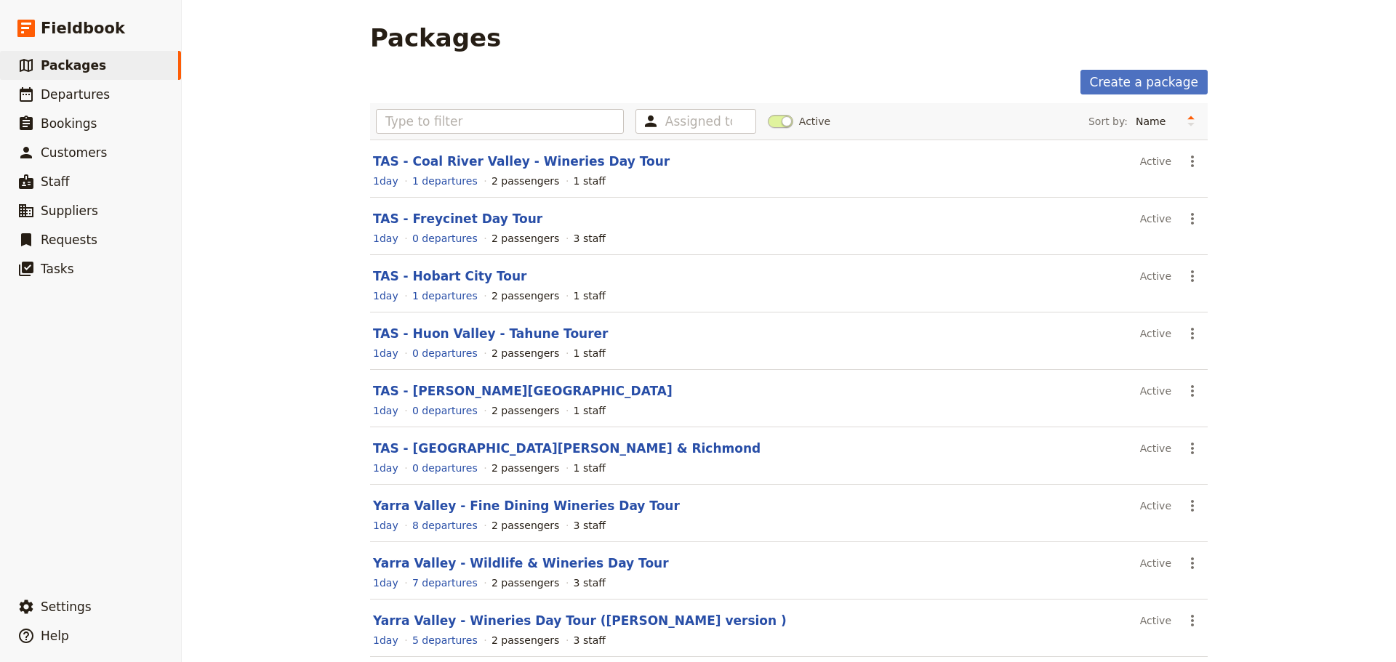
scroll to position [124, 0]
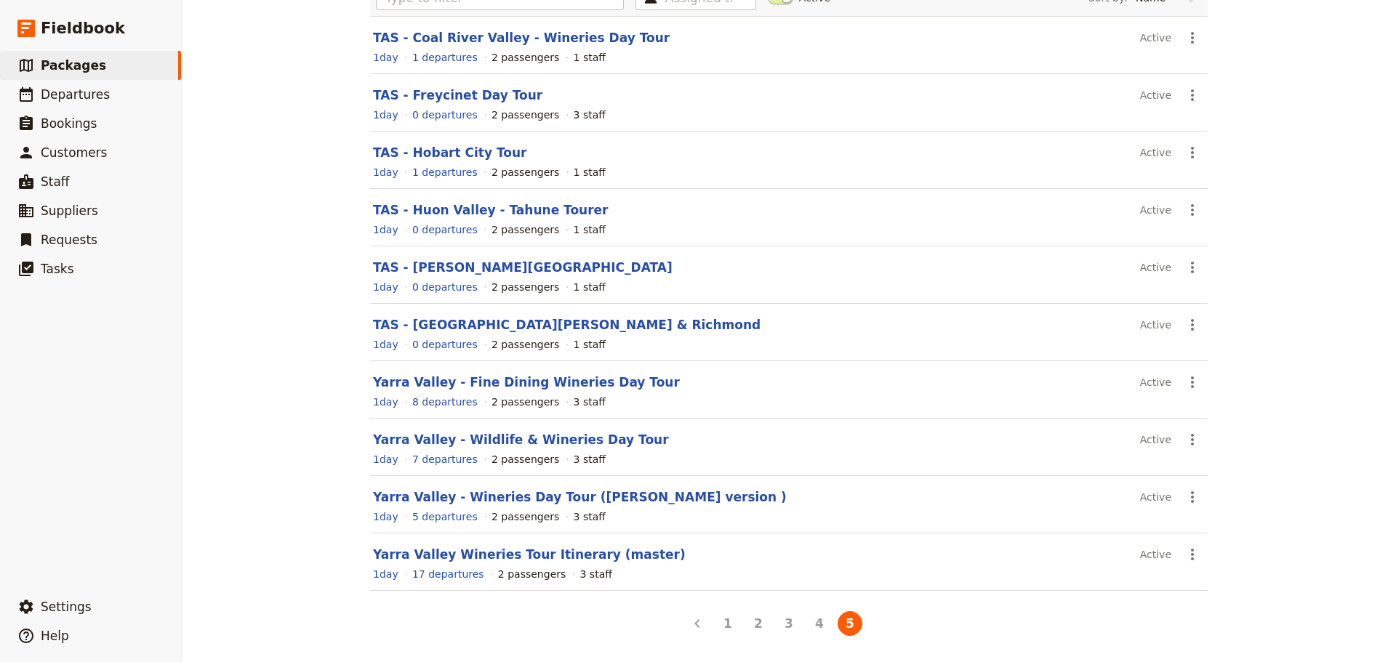
click at [453, 439] on link "Yarra Valley - Wildlife & Wineries Day Tour" at bounding box center [521, 440] width 296 height 15
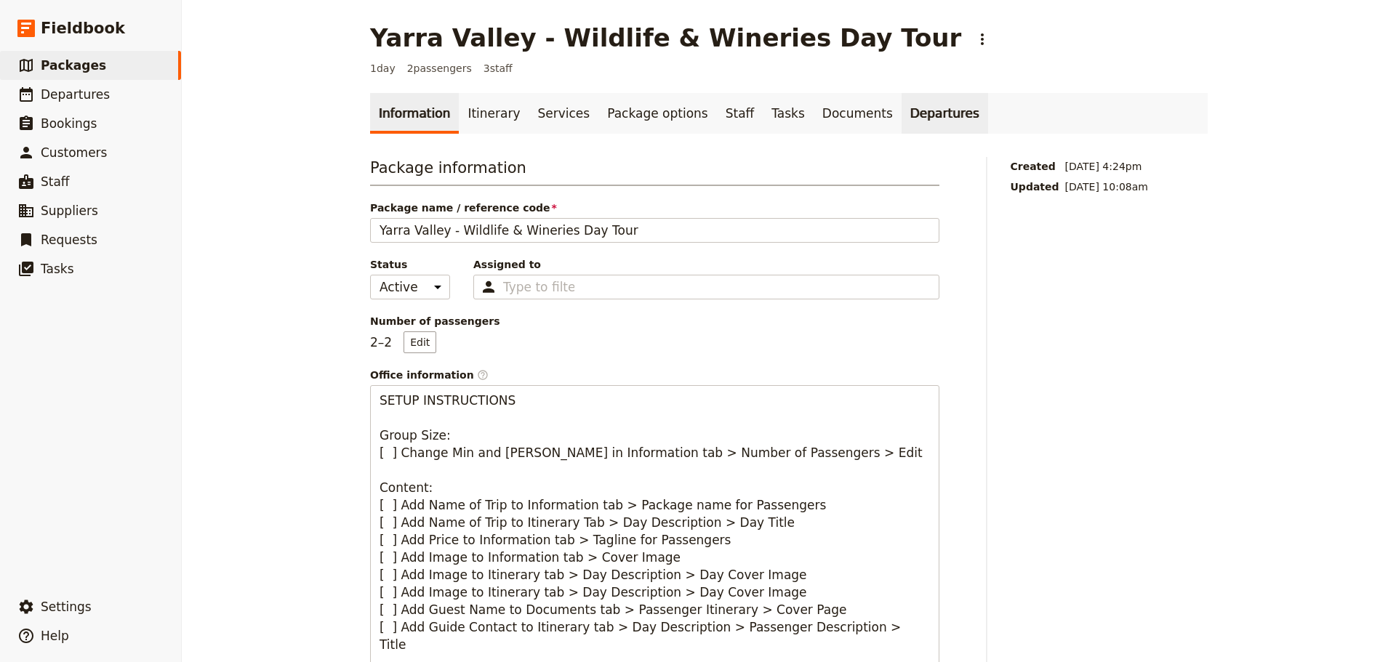
click at [901, 114] on link "Departures" at bounding box center [944, 113] width 87 height 41
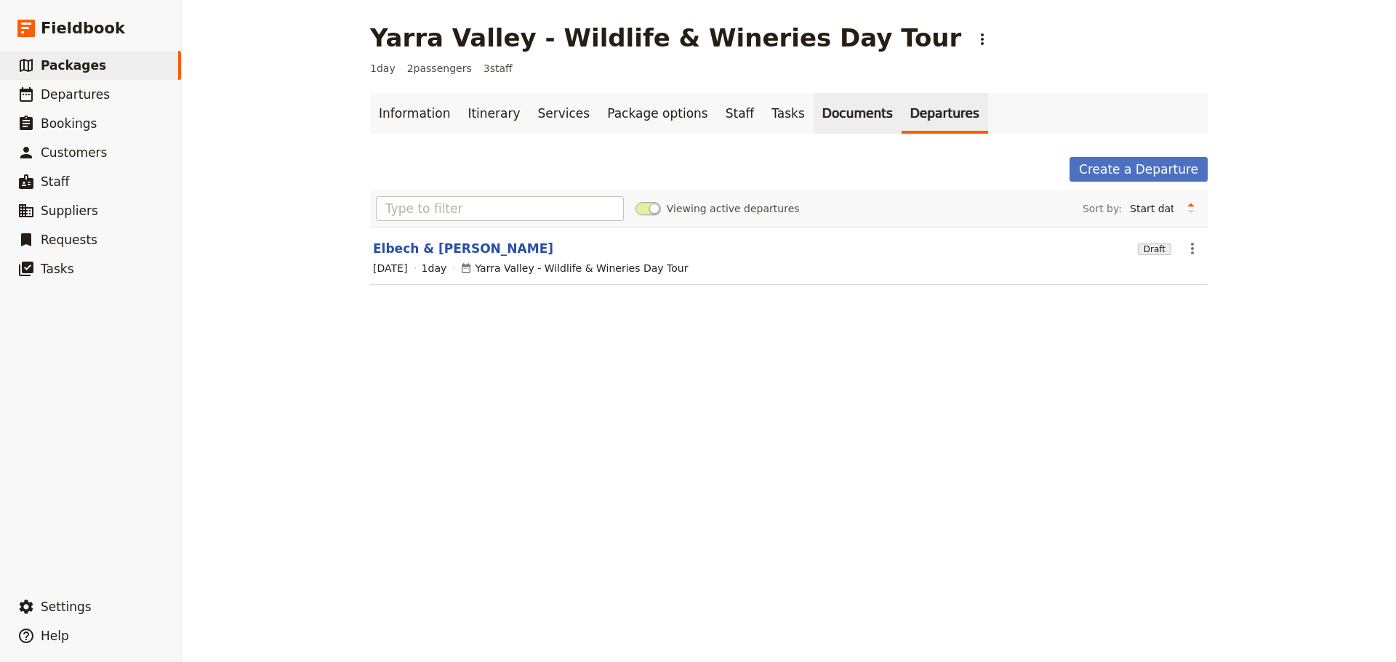
click at [813, 109] on link "Documents" at bounding box center [857, 113] width 88 height 41
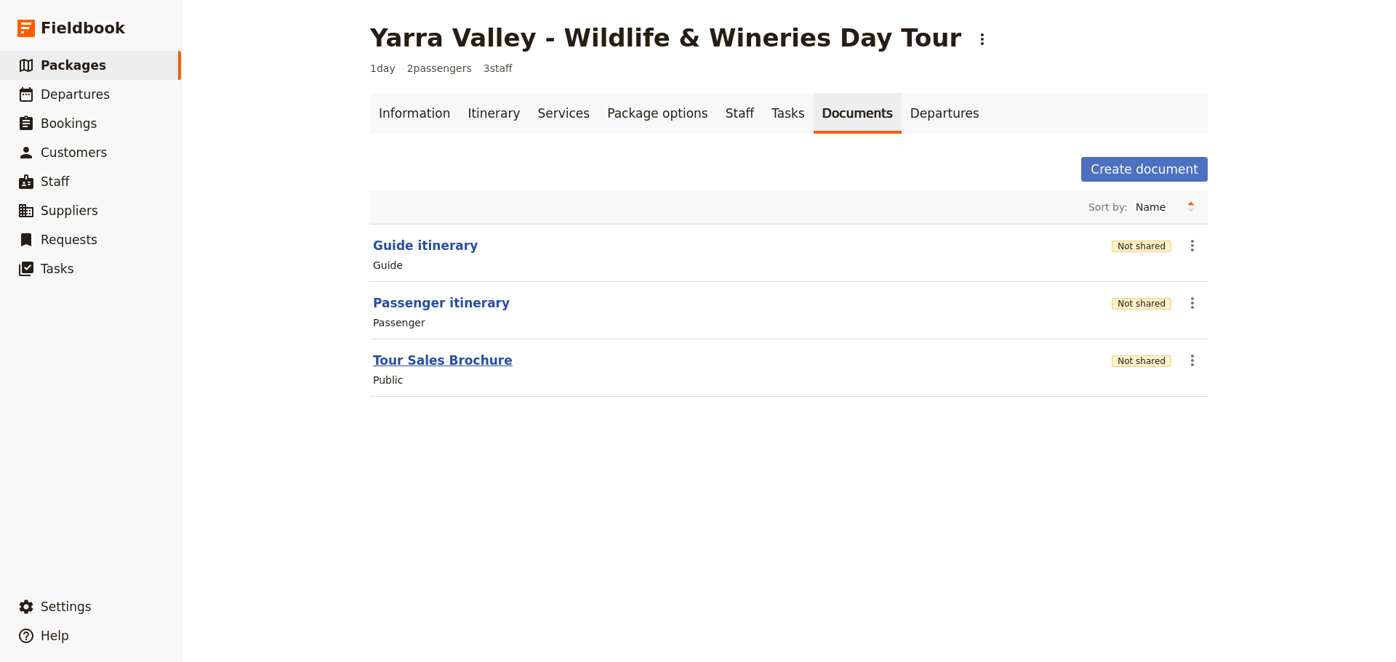
click at [391, 361] on button "Tour Sales Brochure" at bounding box center [443, 360] width 140 height 17
select select "DEFAULT"
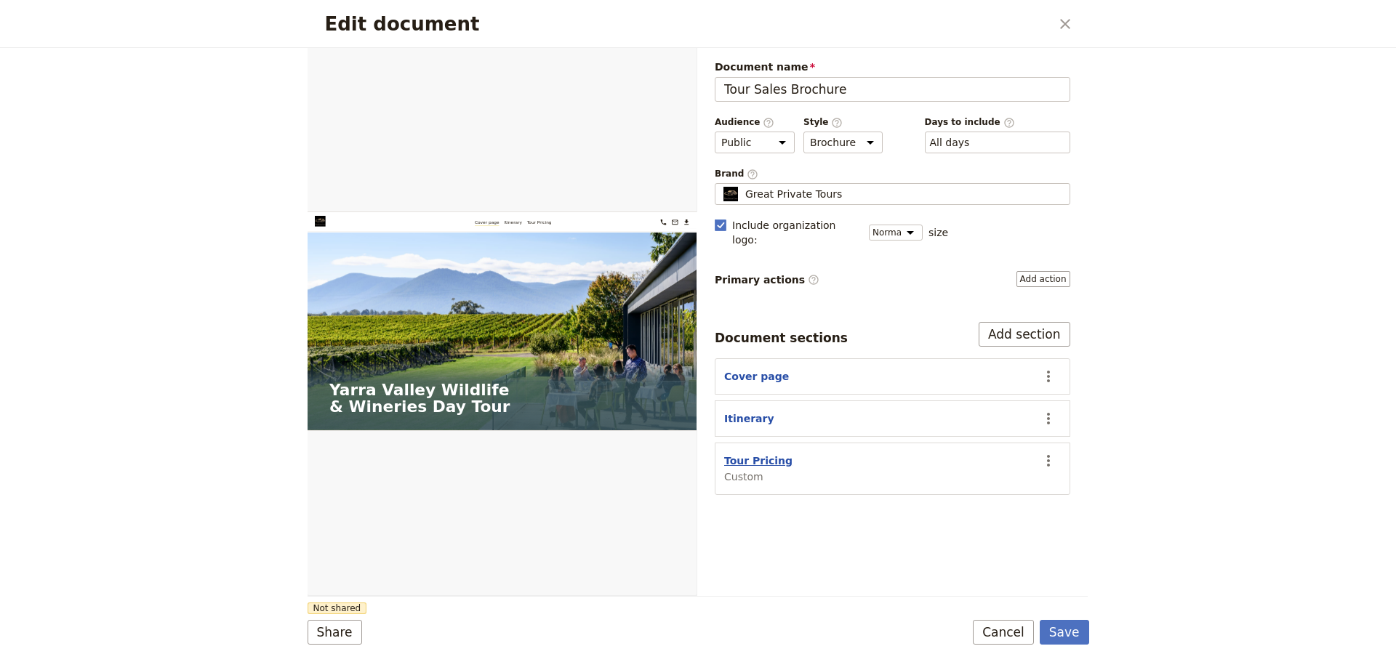
click at [761, 454] on button "Tour Pricing" at bounding box center [758, 461] width 68 height 15
select select "CUSTOM"
select select "default"
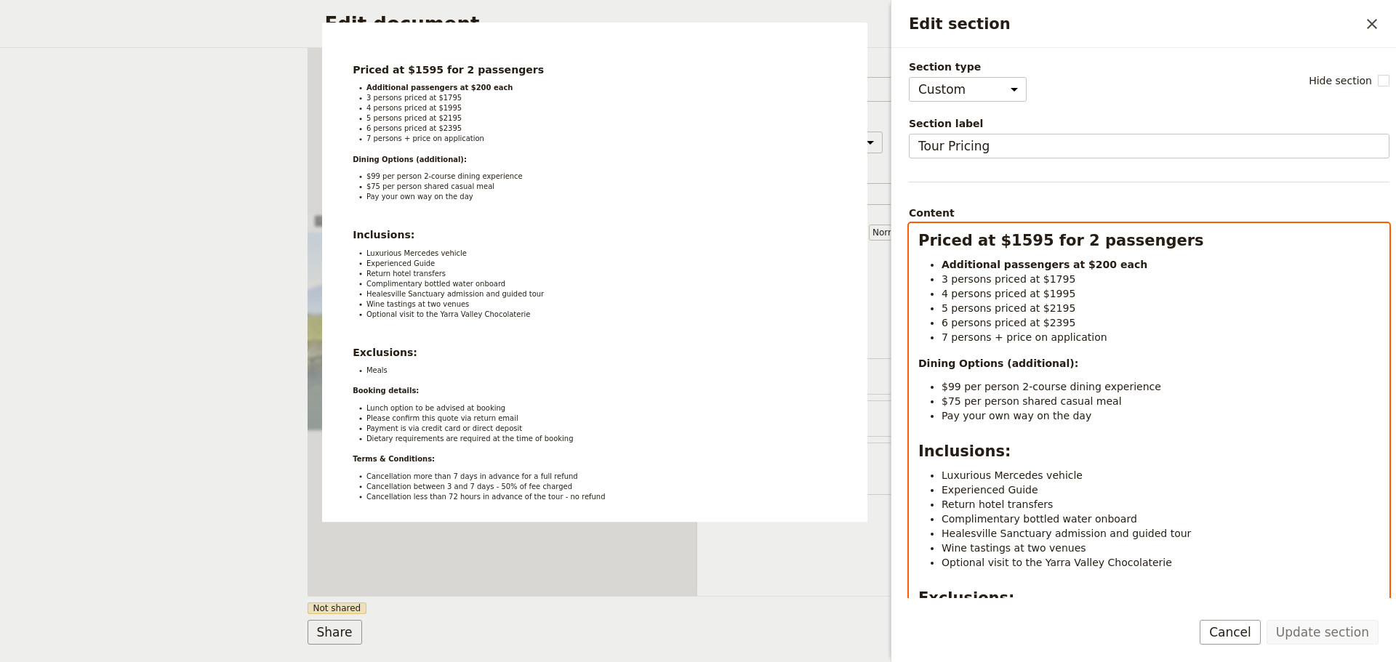
select select "h2"
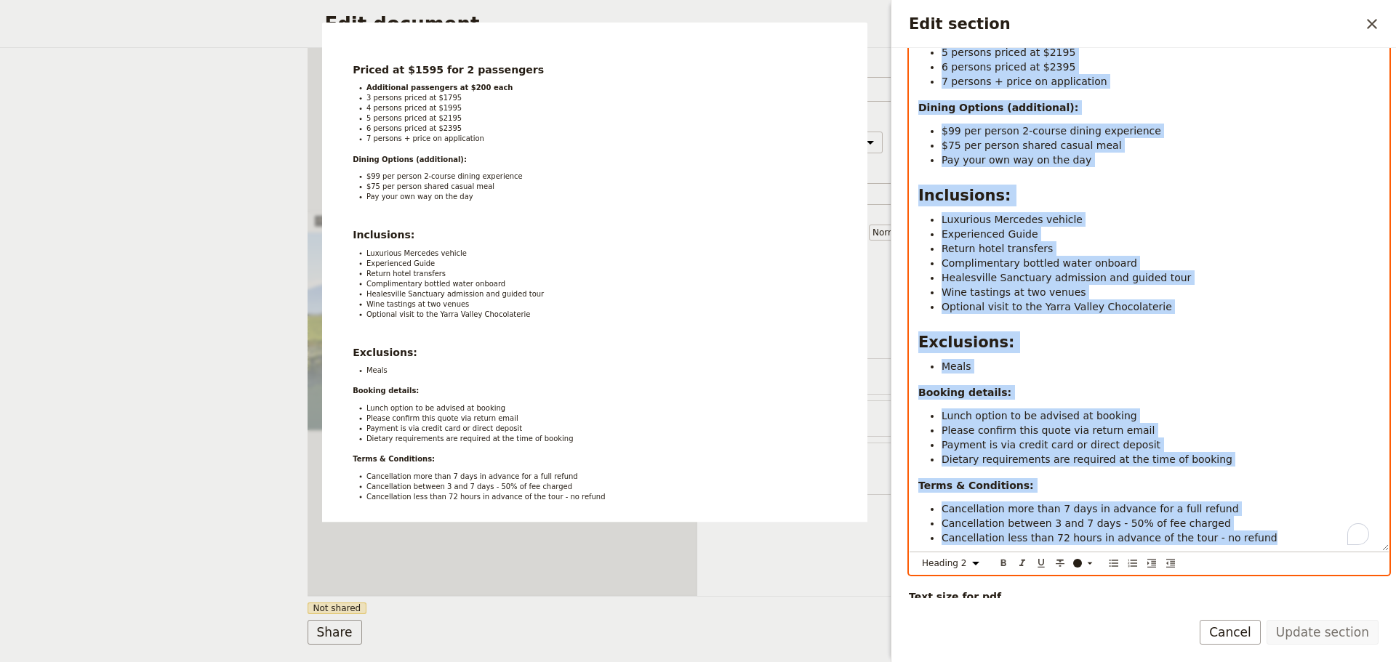
scroll to position [289, 0]
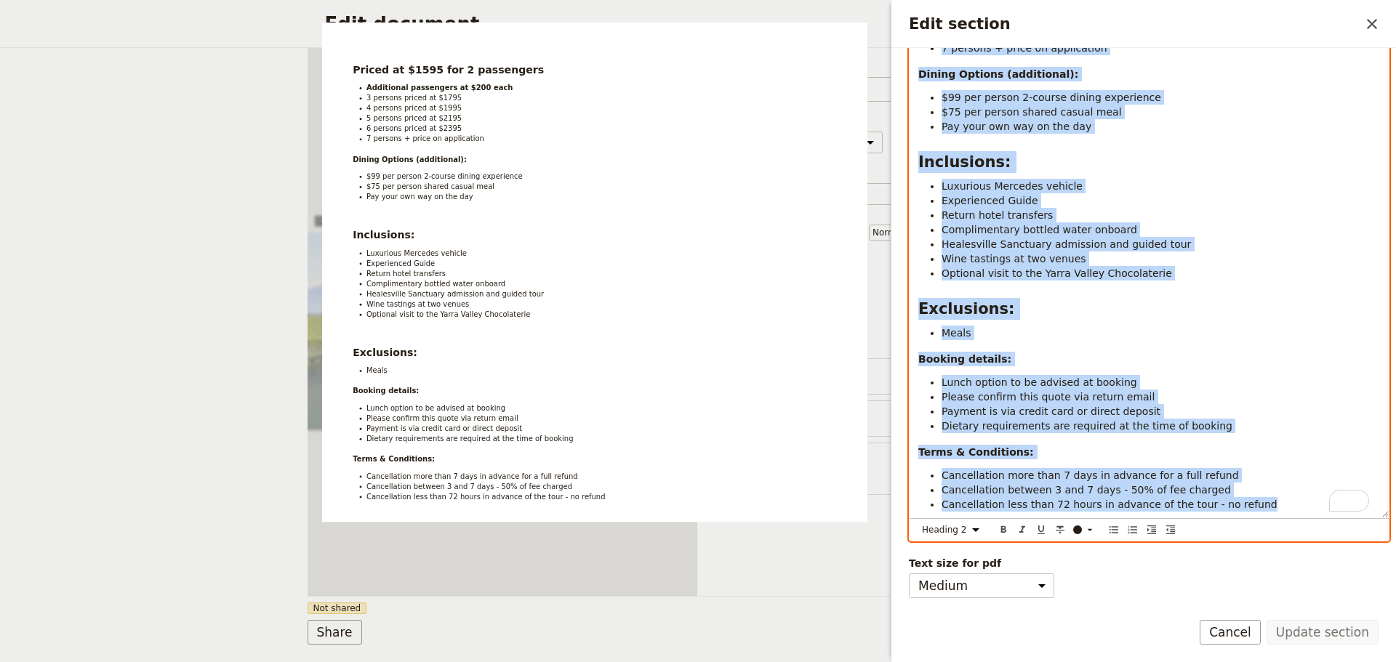
drag, startPoint x: 936, startPoint y: 263, endPoint x: 1331, endPoint y: 548, distance: 486.8
click at [1331, 548] on div "Section type Cover page Day summary Itinerary Custom Hide section Section label…" at bounding box center [1143, 323] width 505 height 550
copy div "Priced at $1595 for 2 passengers Additional passengers at $200 each 3 persons p…"
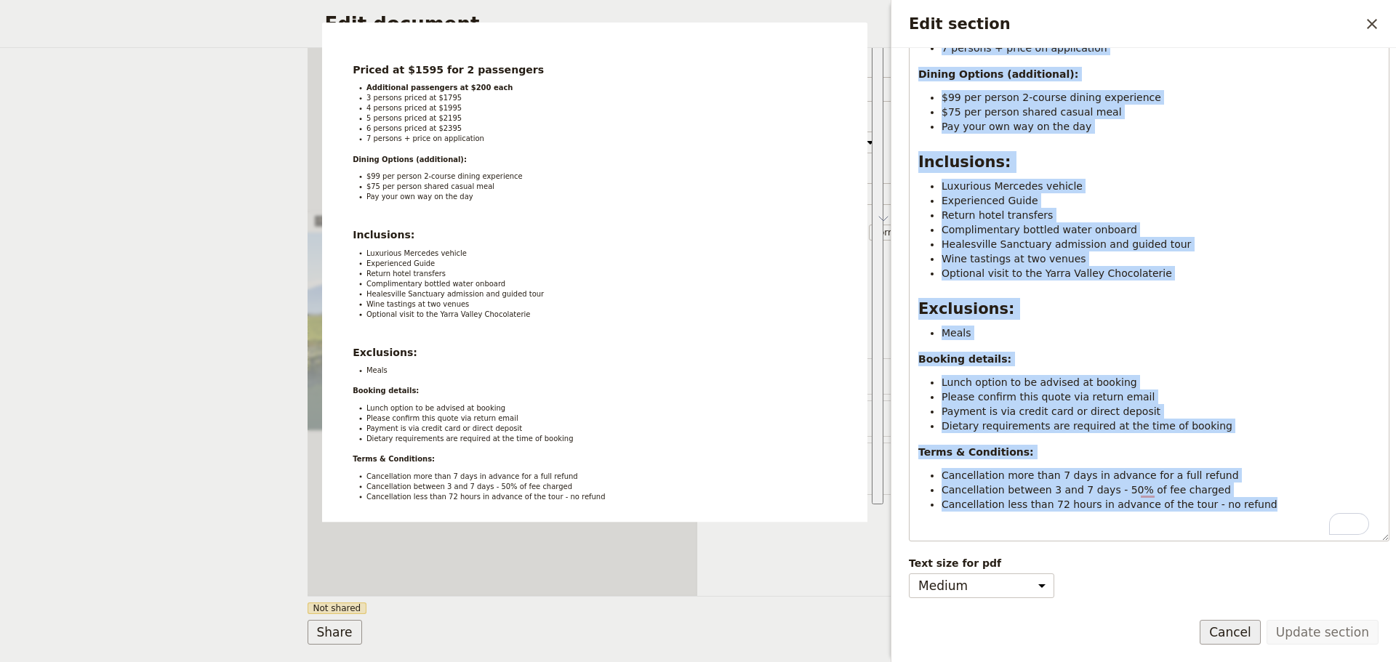
click at [1217, 620] on button "Cancel" at bounding box center [1229, 632] width 61 height 25
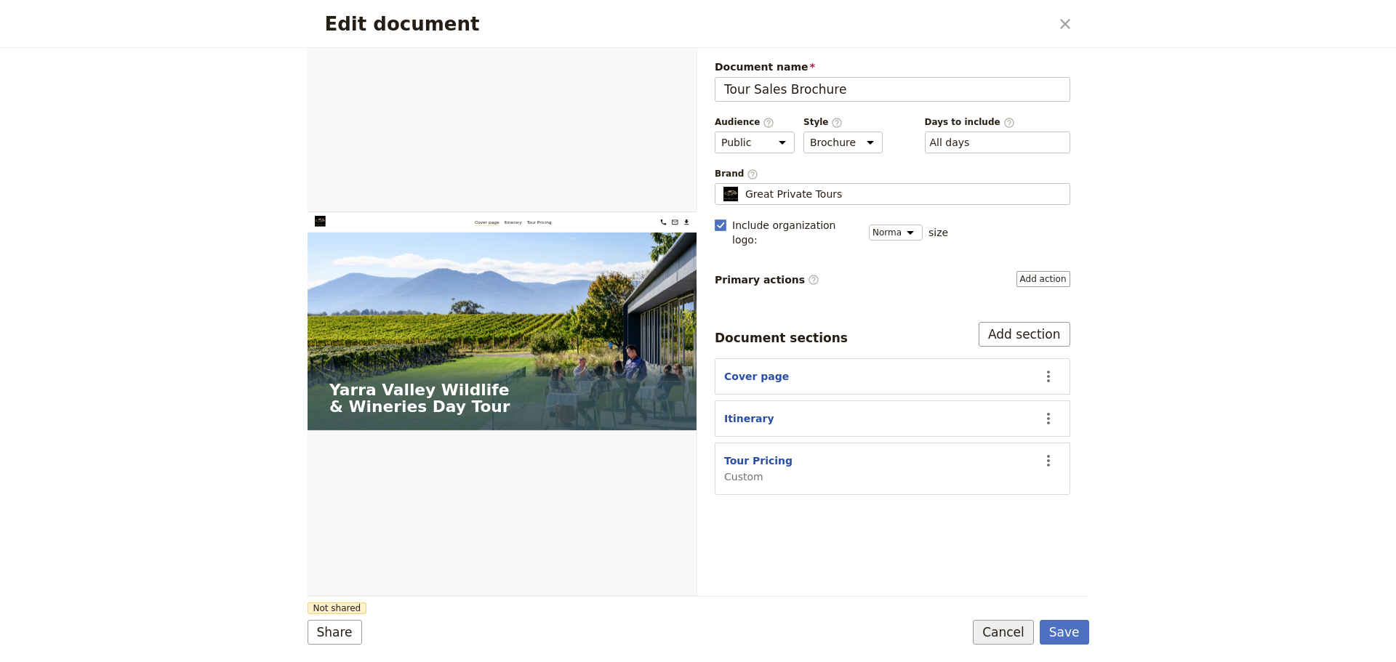
click at [1017, 630] on button "Cancel" at bounding box center [1003, 632] width 61 height 25
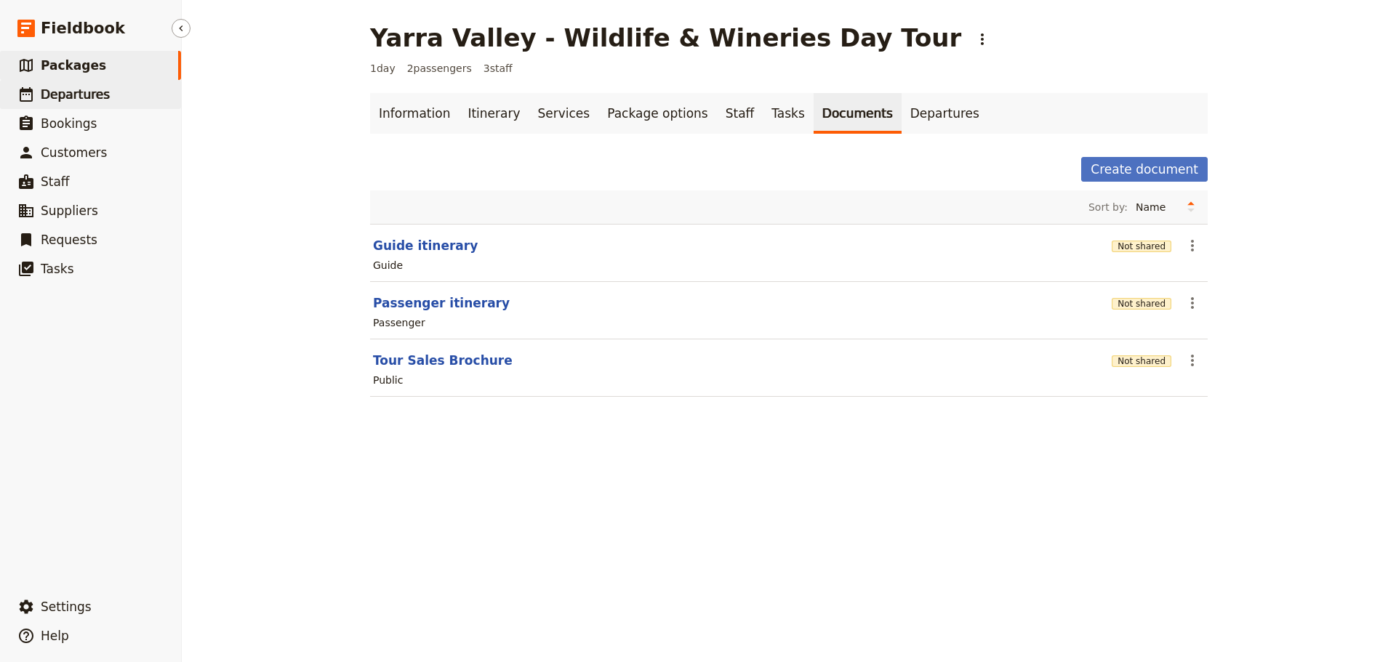
click at [78, 105] on link "​ Departures" at bounding box center [90, 94] width 181 height 29
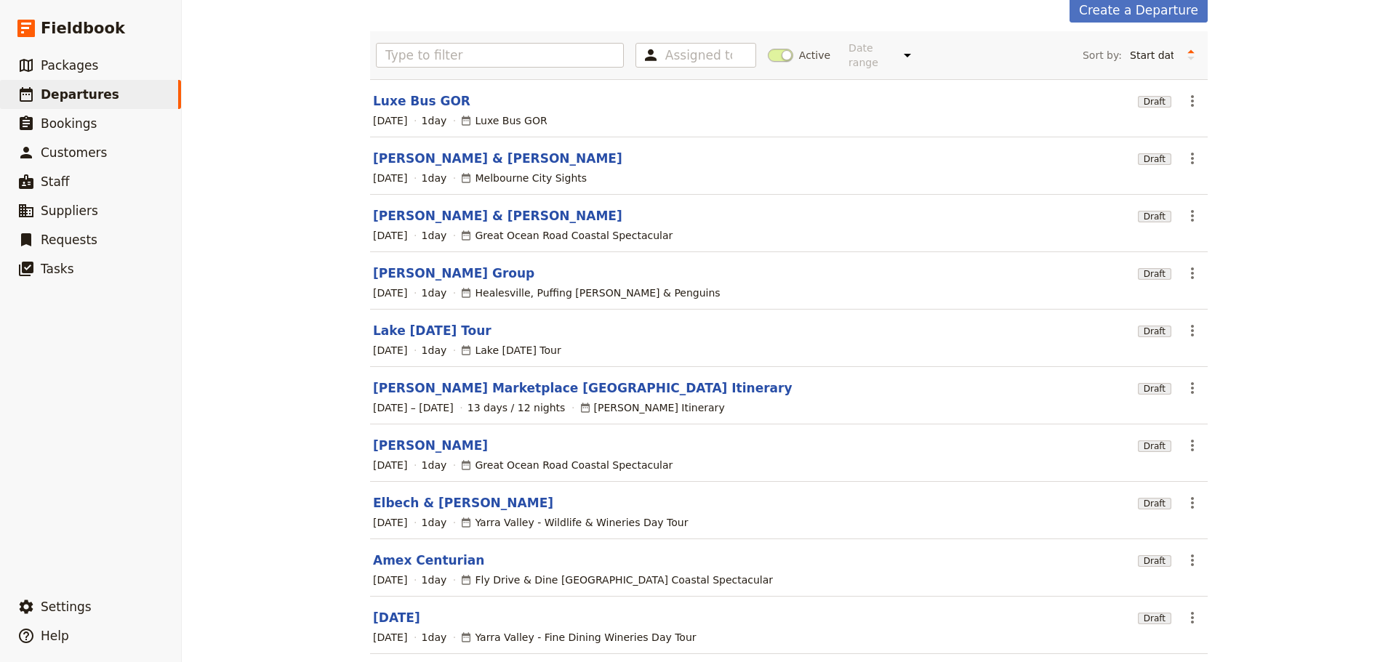
scroll to position [124, 0]
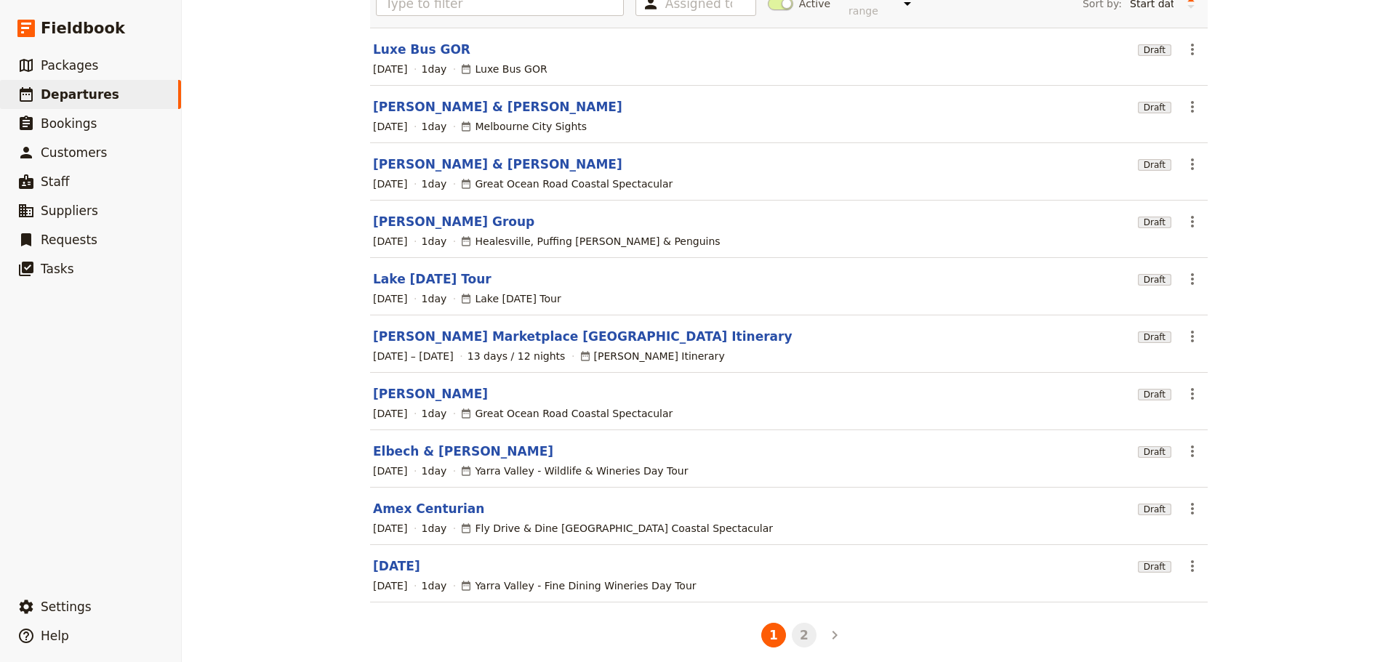
click at [800, 628] on button "2" at bounding box center [804, 635] width 25 height 25
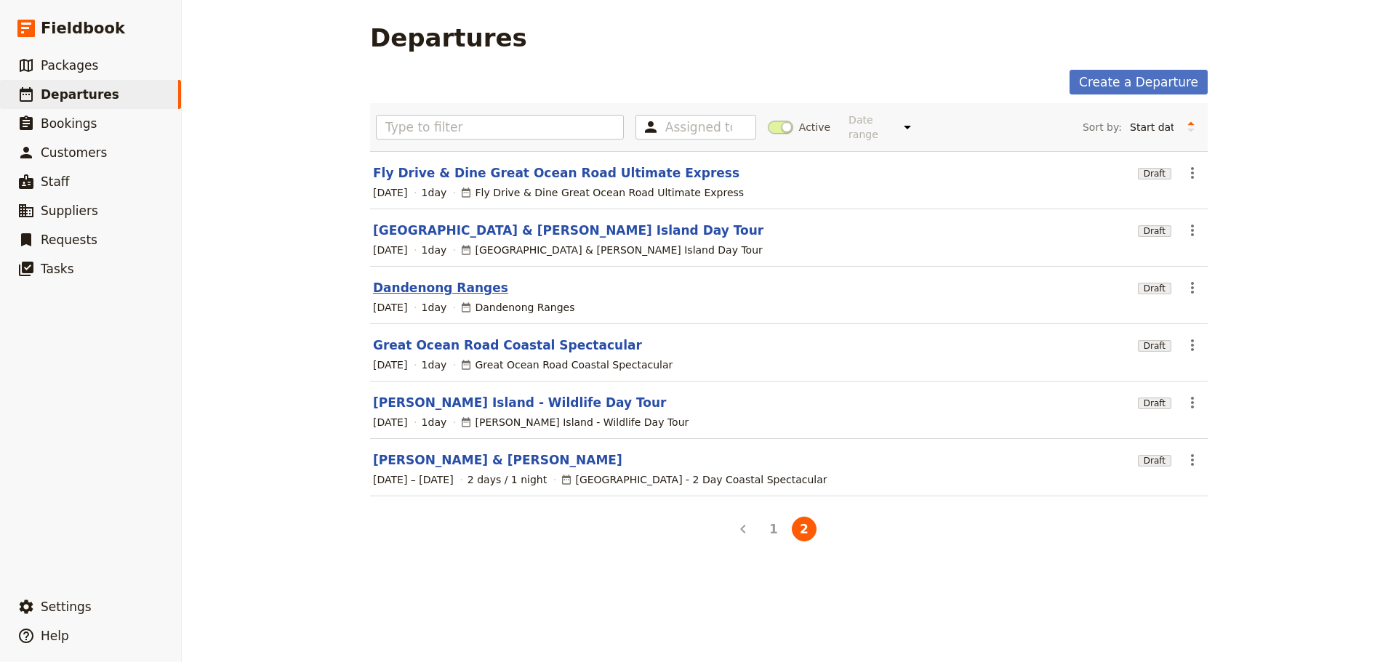
click at [411, 281] on link "Dandenong Ranges" at bounding box center [440, 287] width 135 height 17
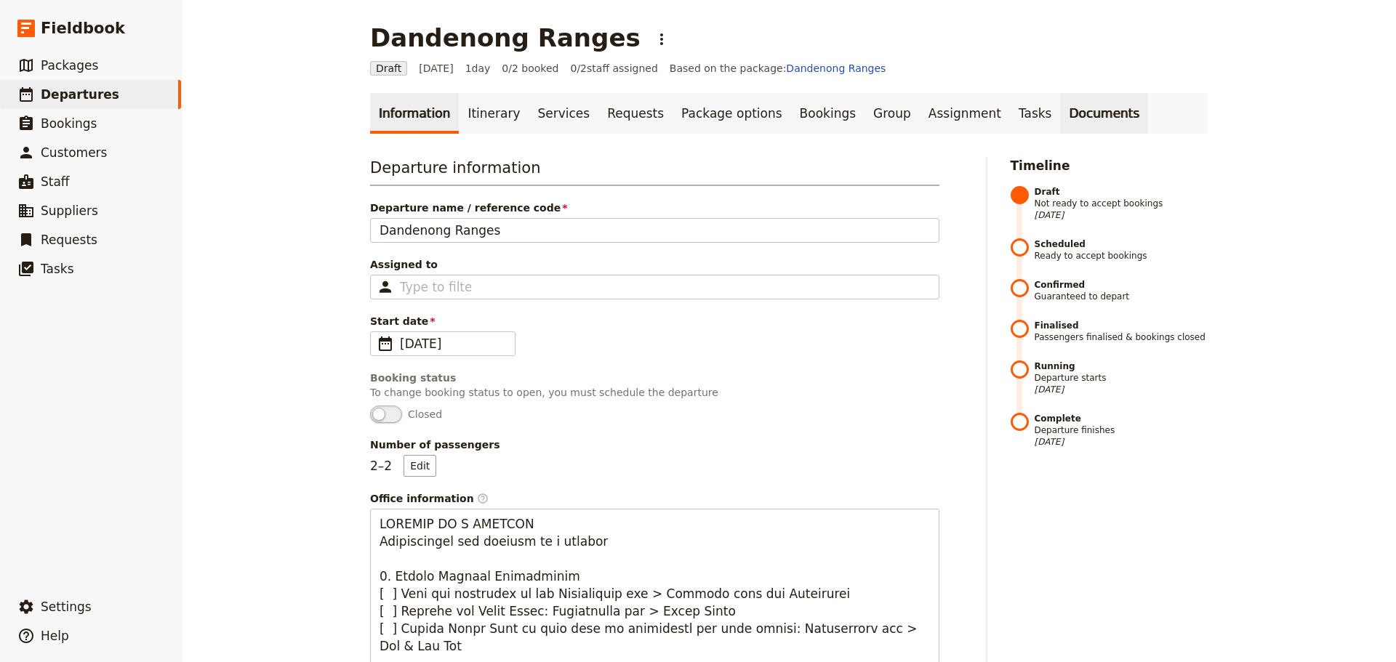
click at [1060, 110] on link "Documents" at bounding box center [1104, 113] width 88 height 41
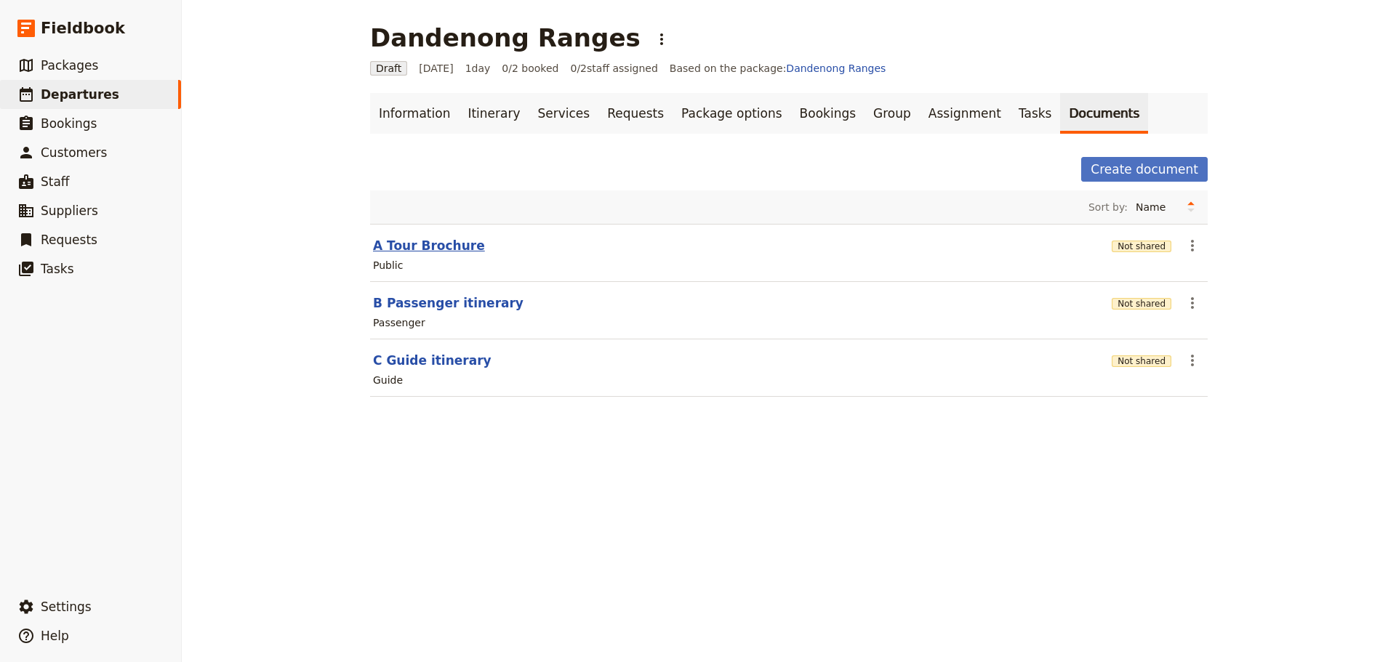
click at [397, 247] on button "A Tour Brochure" at bounding box center [429, 245] width 112 height 17
select select "DEFAULT"
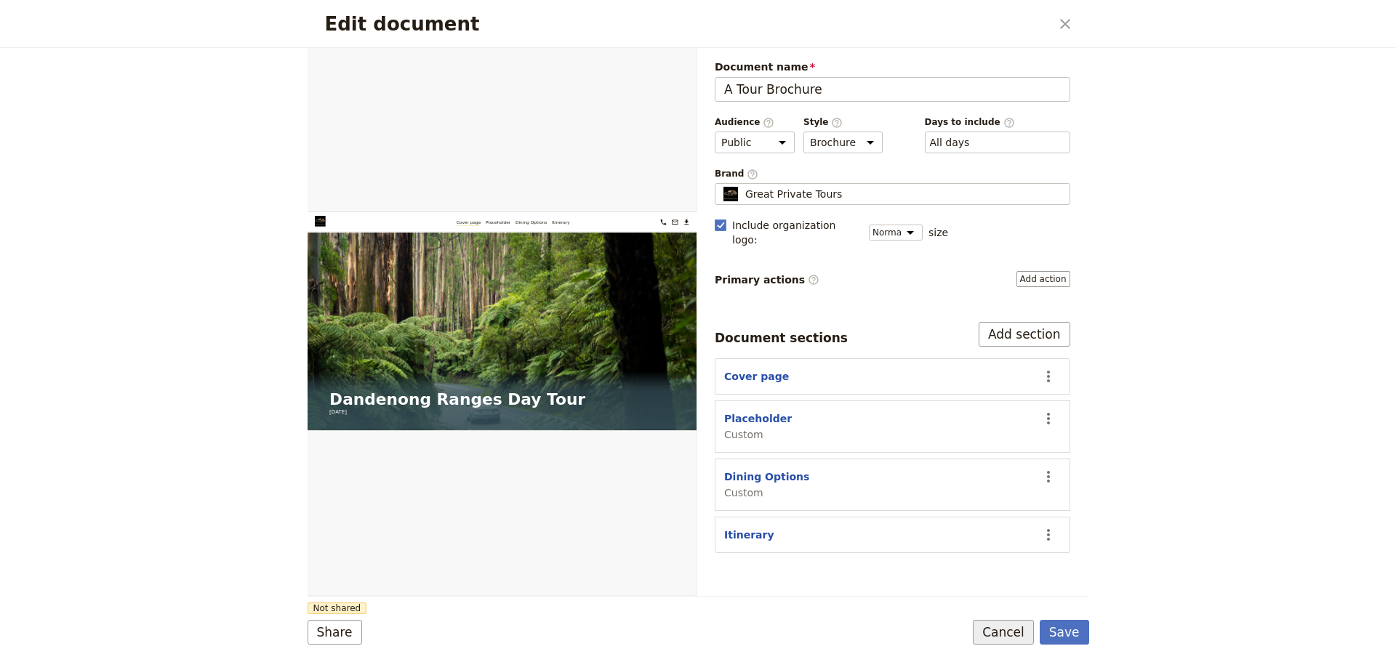
click at [1007, 640] on button "Cancel" at bounding box center [1003, 632] width 61 height 25
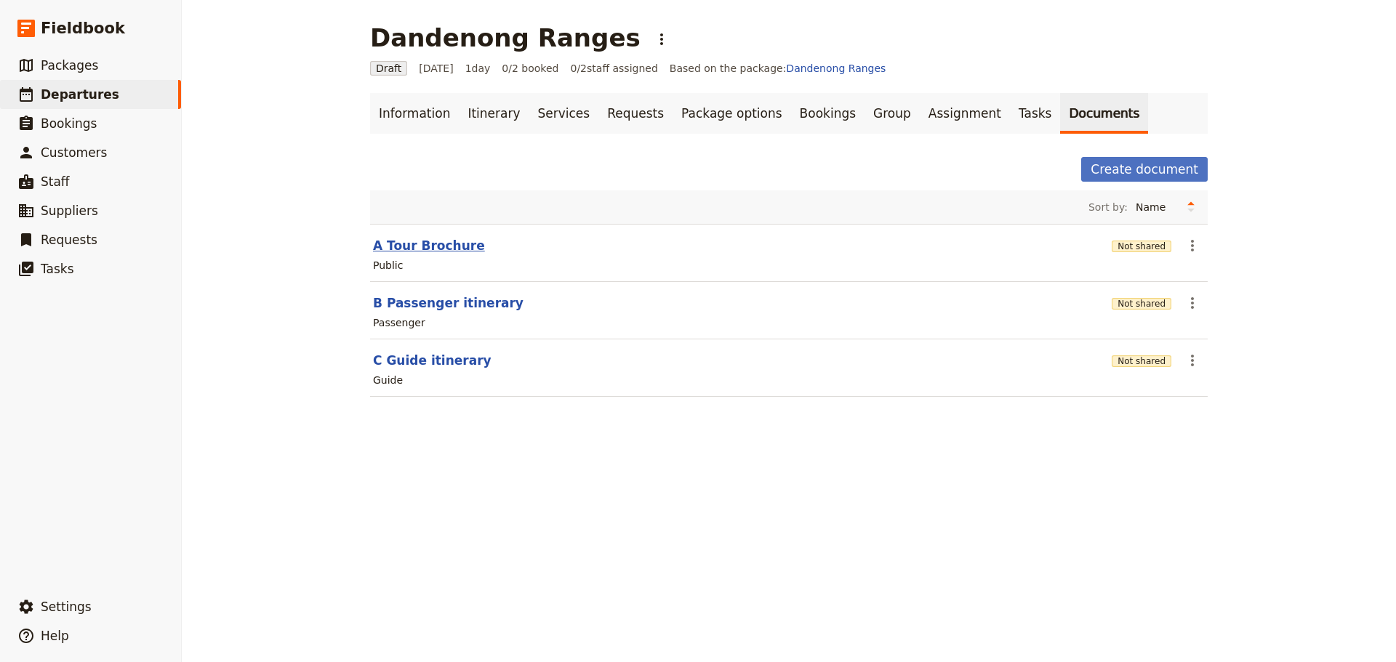
click at [400, 246] on button "A Tour Brochure" at bounding box center [429, 245] width 112 height 17
select select "DEFAULT"
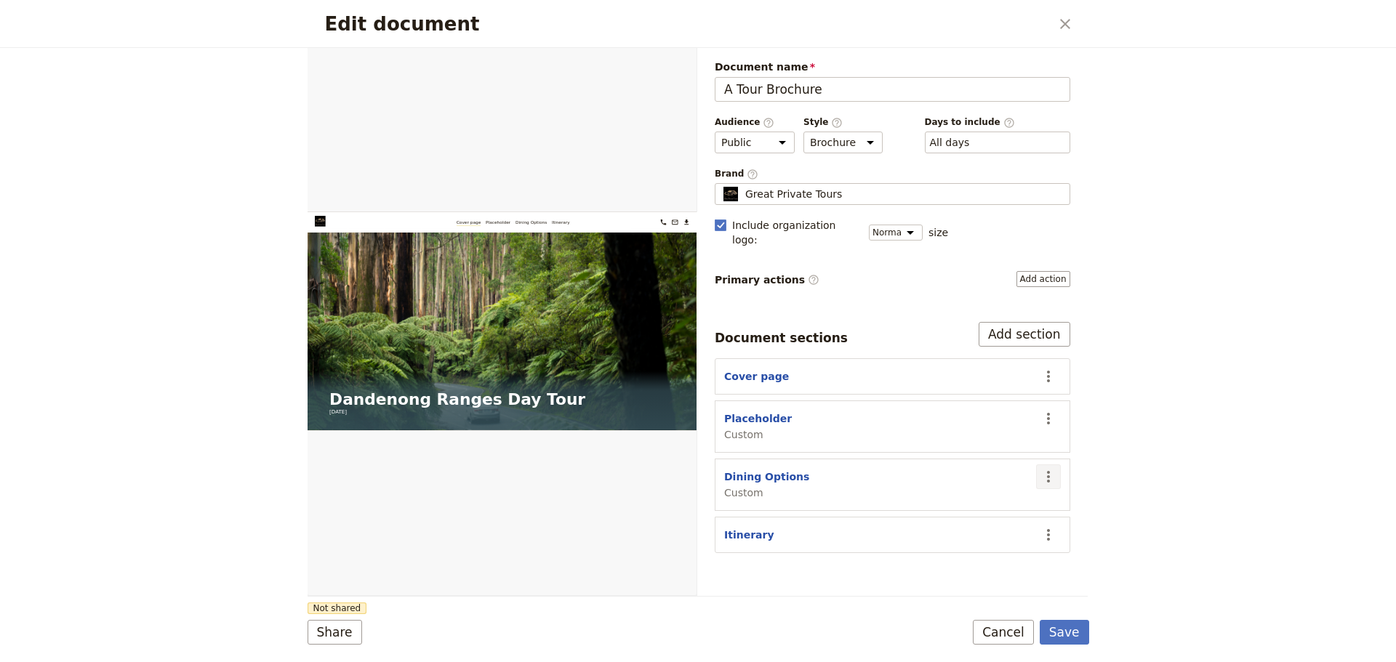
click at [1038, 465] on button "​" at bounding box center [1048, 477] width 25 height 25
click at [1043, 493] on span "Edit section" at bounding box center [992, 492] width 118 height 15
select select "CUSTOM"
select select "default"
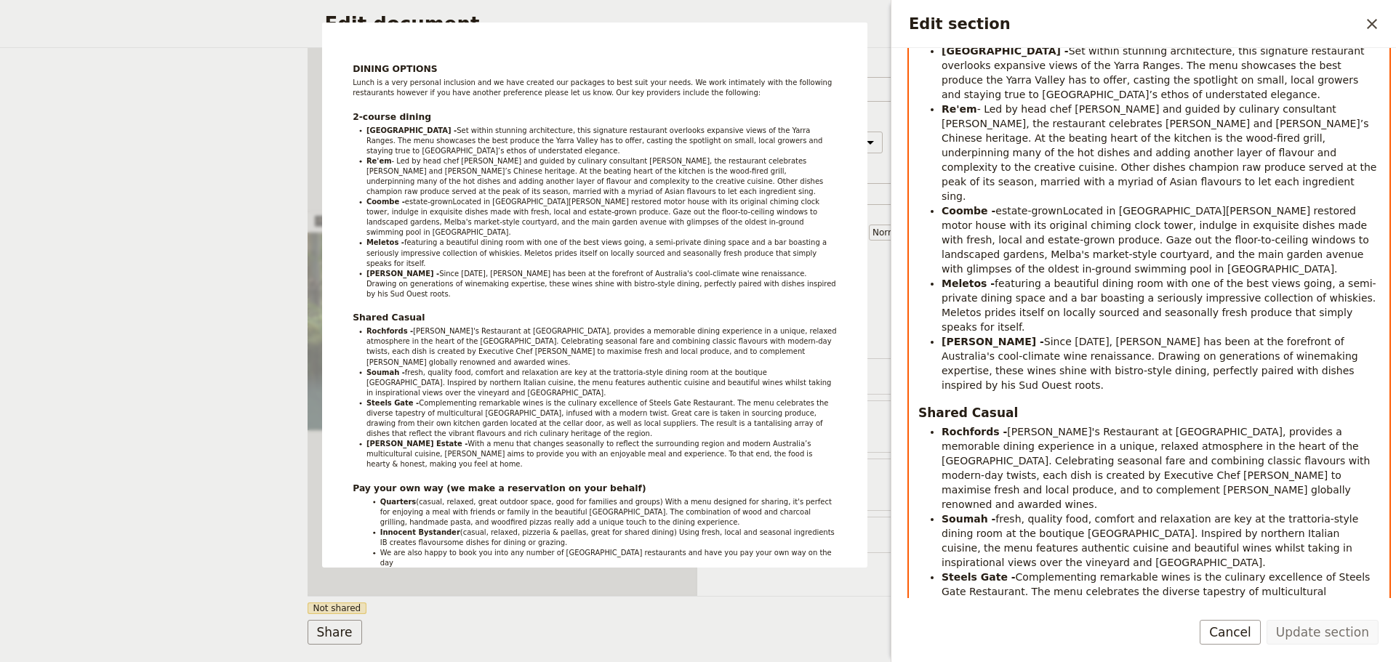
scroll to position [544, 0]
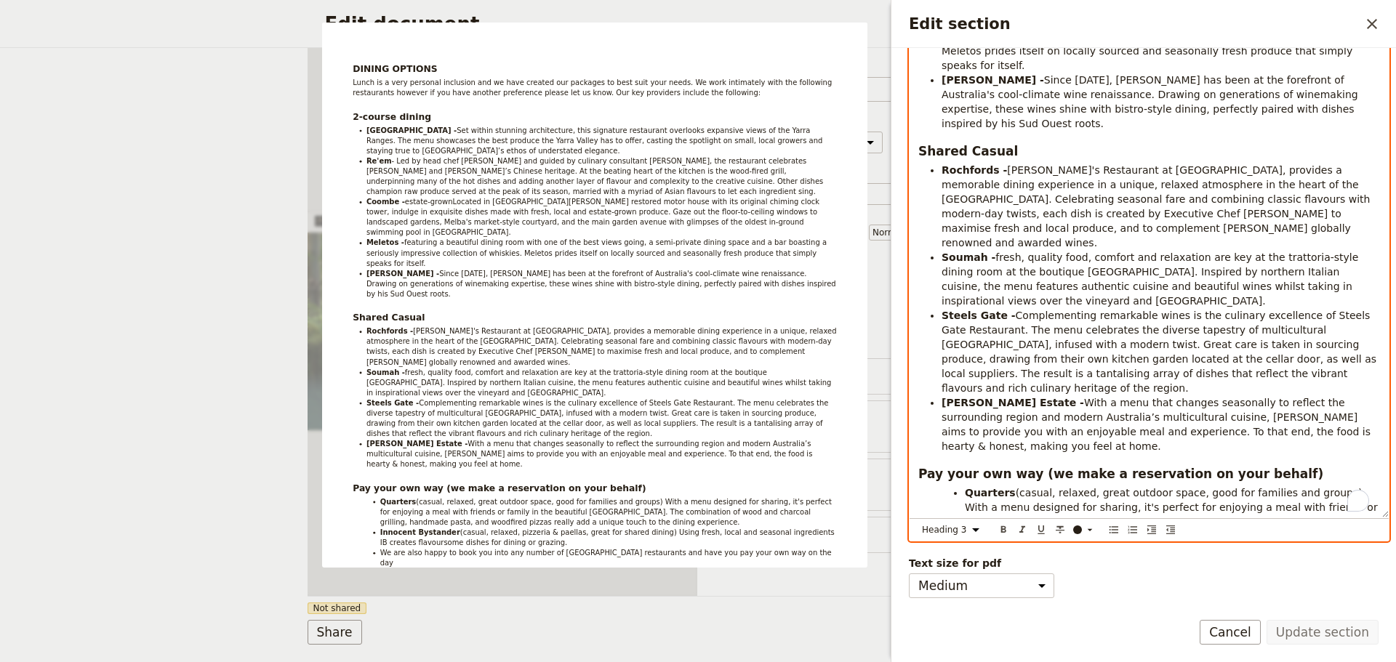
drag, startPoint x: 1072, startPoint y: 244, endPoint x: 1158, endPoint y: 300, distance: 103.0
click at [1395, 662] on html "Fieldbook ​ ​ Fieldbook ​ ​ Packages ​ Departures ​ Bookings ​ Customers ​ Staf…" at bounding box center [698, 331] width 1396 height 662
select select "paragraph"
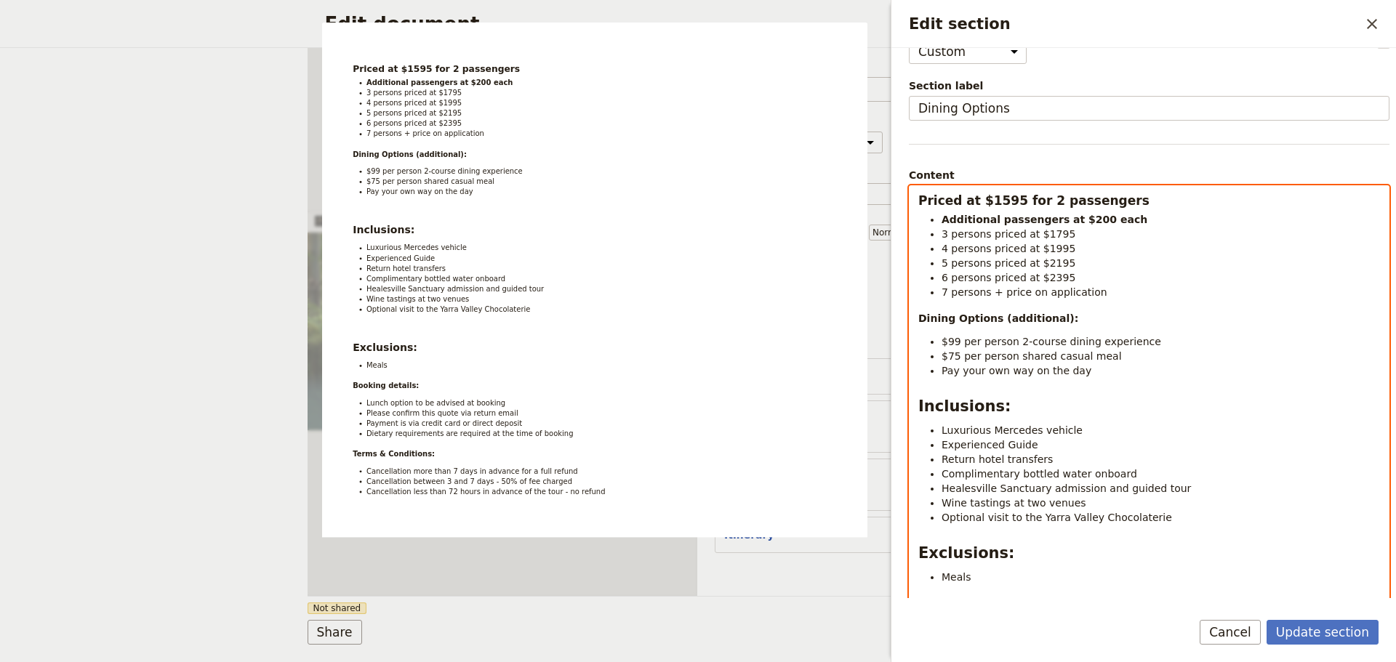
scroll to position [0, 0]
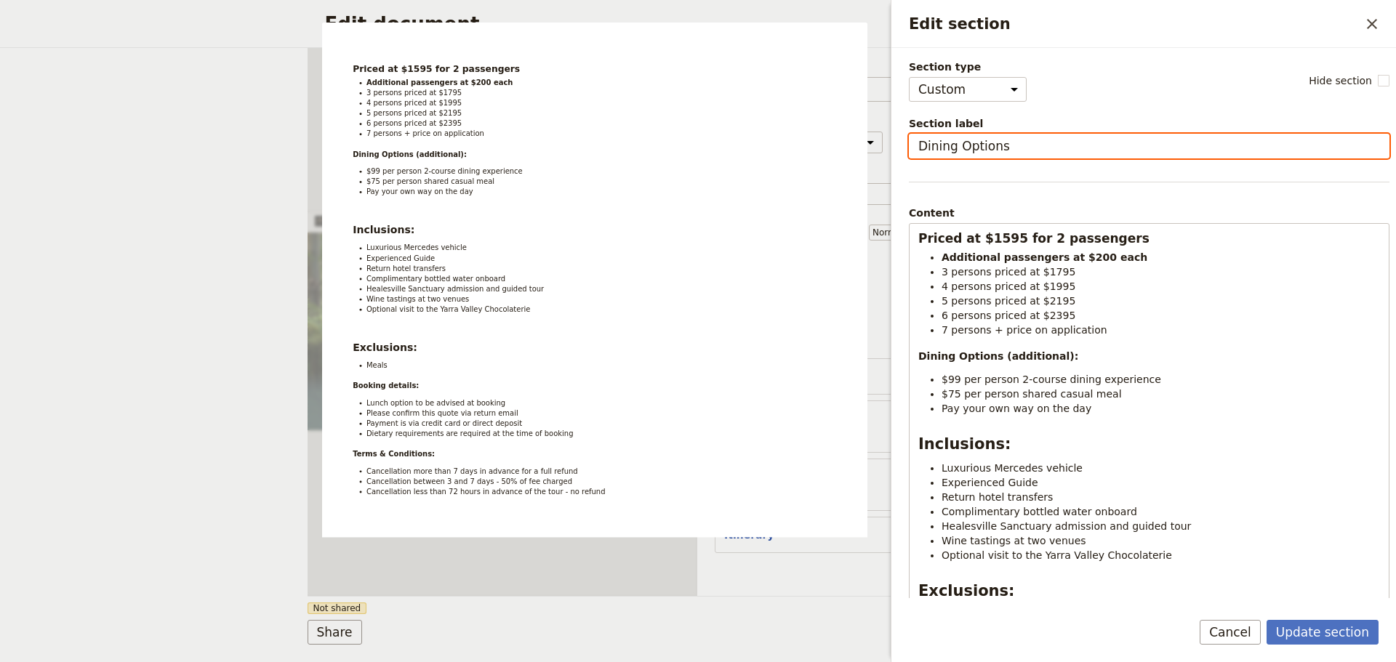
drag, startPoint x: 1021, startPoint y: 145, endPoint x: 899, endPoint y: 148, distance: 121.4
click at [890, 142] on div "Edit section ​ Section type Cover page Day summary Itinerary Custom Hide sectio…" at bounding box center [1141, 331] width 509 height 662
type input "Pricing & Inclusions"
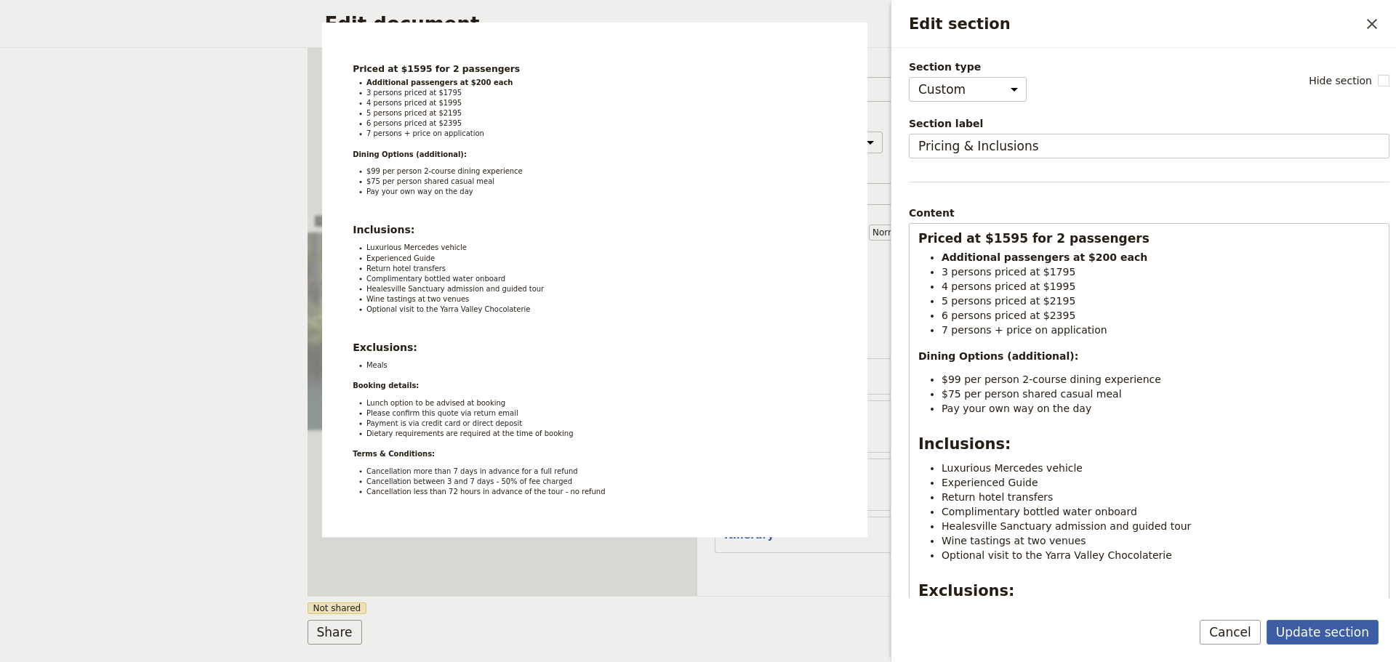
click at [1324, 620] on button "Update section" at bounding box center [1322, 632] width 112 height 25
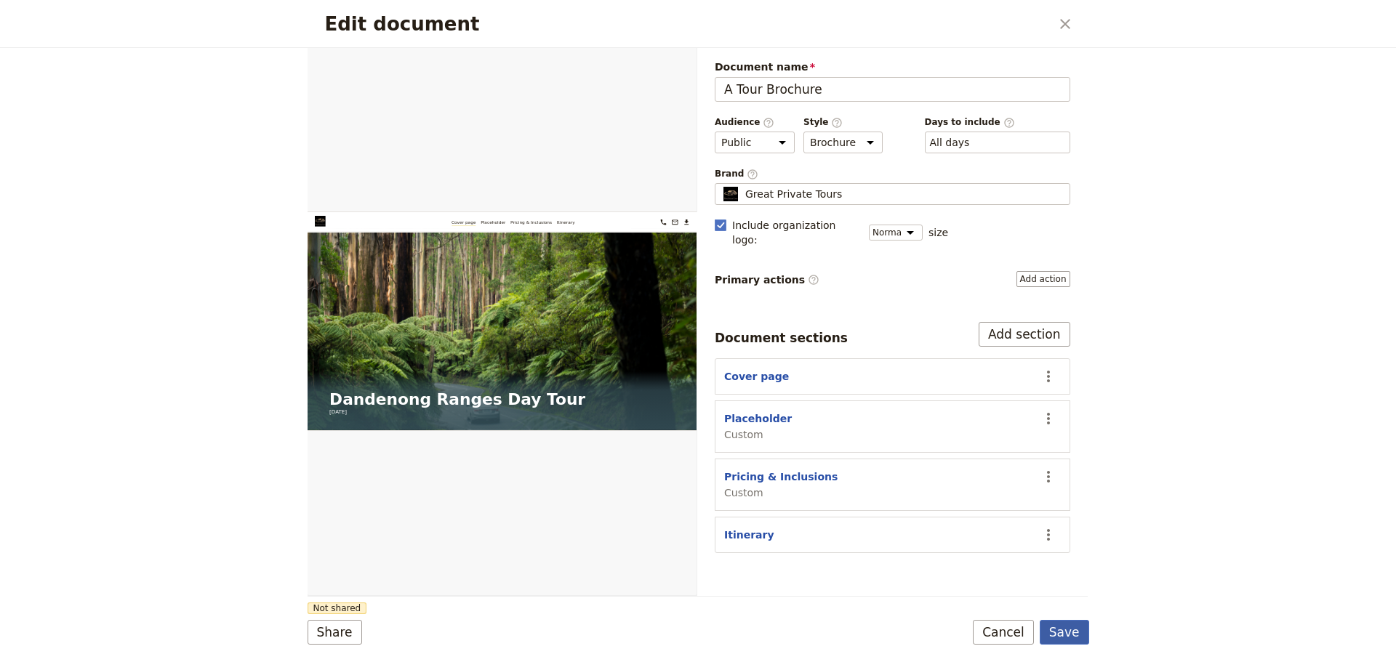
click at [1064, 630] on button "Save" at bounding box center [1064, 632] width 49 height 25
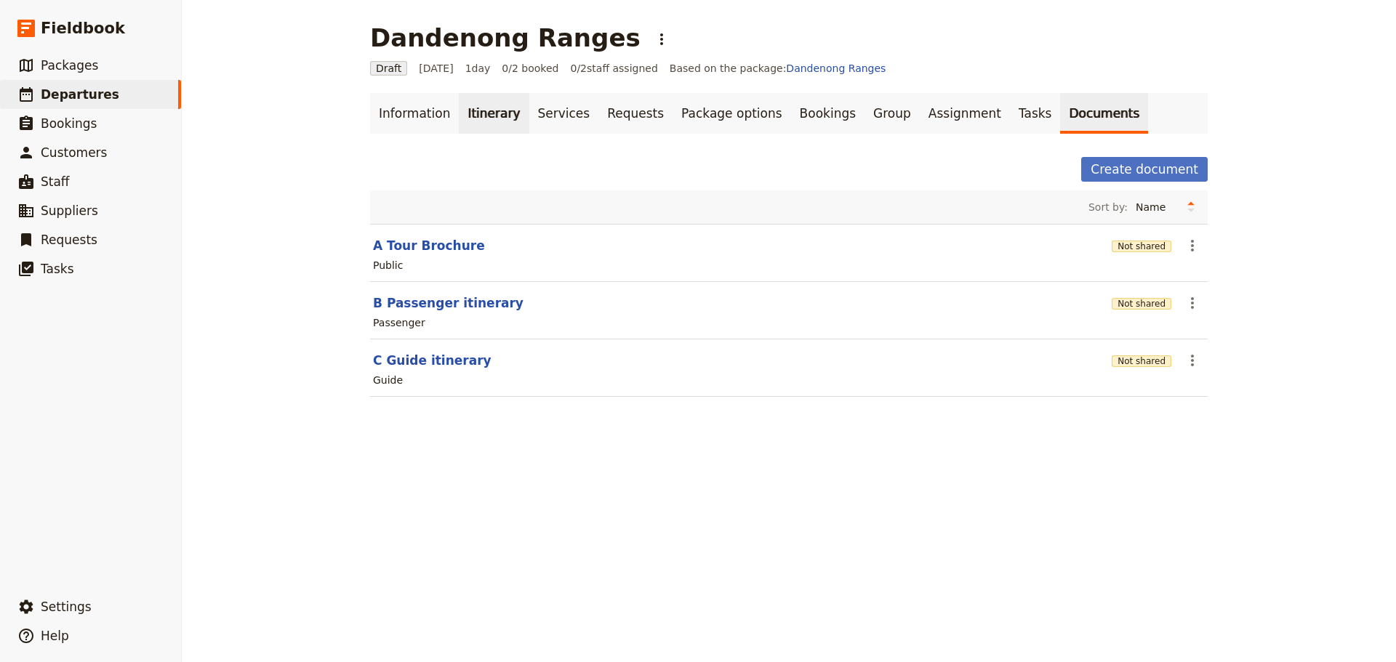
click at [475, 115] on link "Itinerary" at bounding box center [494, 113] width 70 height 41
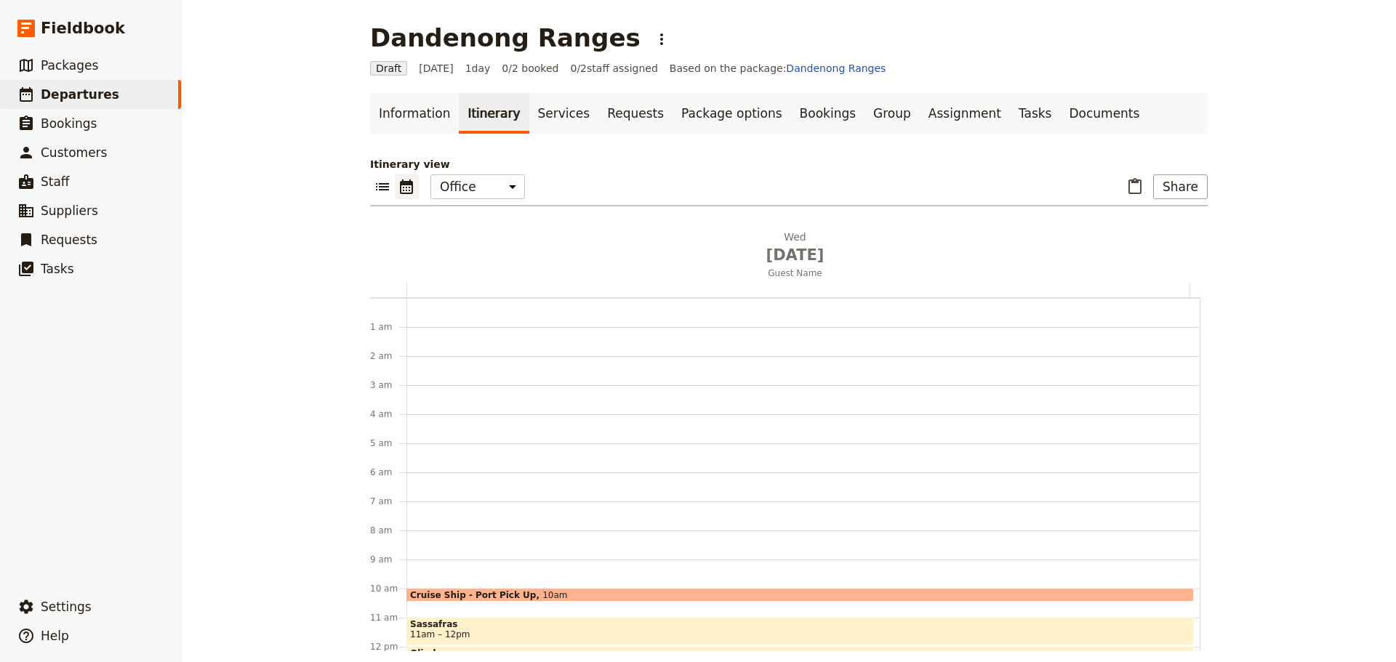
scroll to position [189, 0]
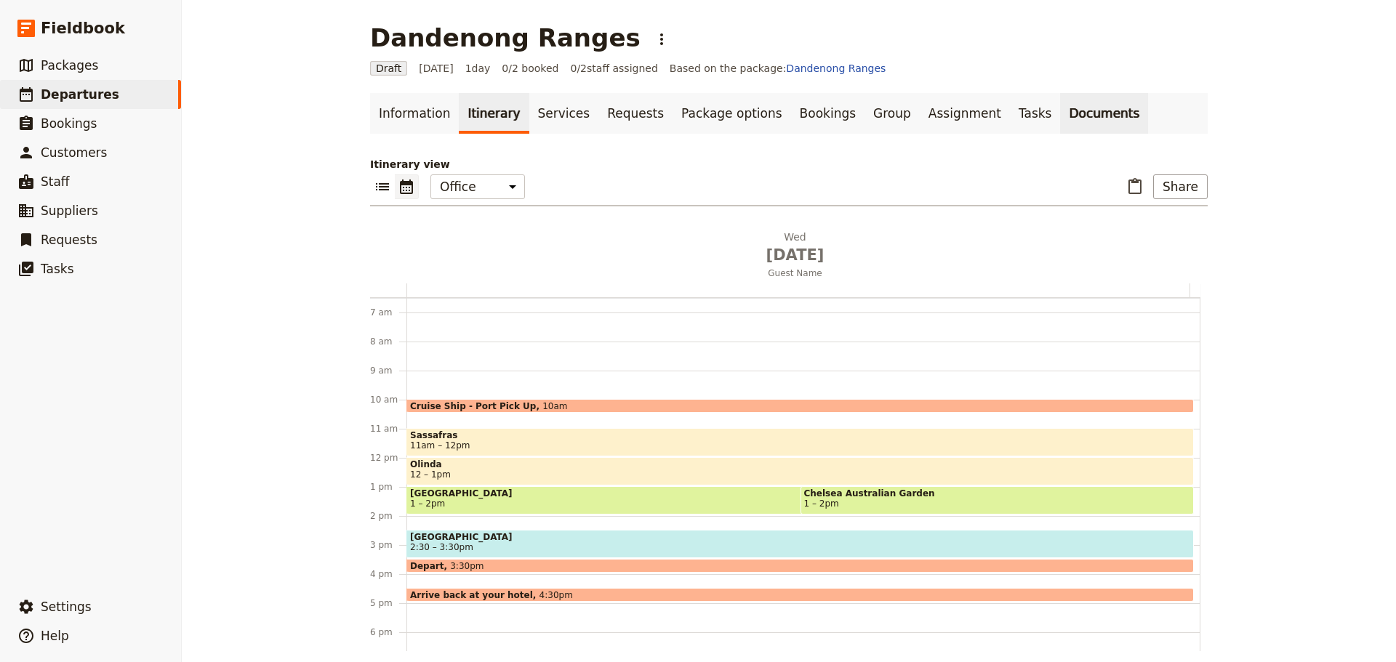
click at [1060, 109] on link "Documents" at bounding box center [1104, 113] width 88 height 41
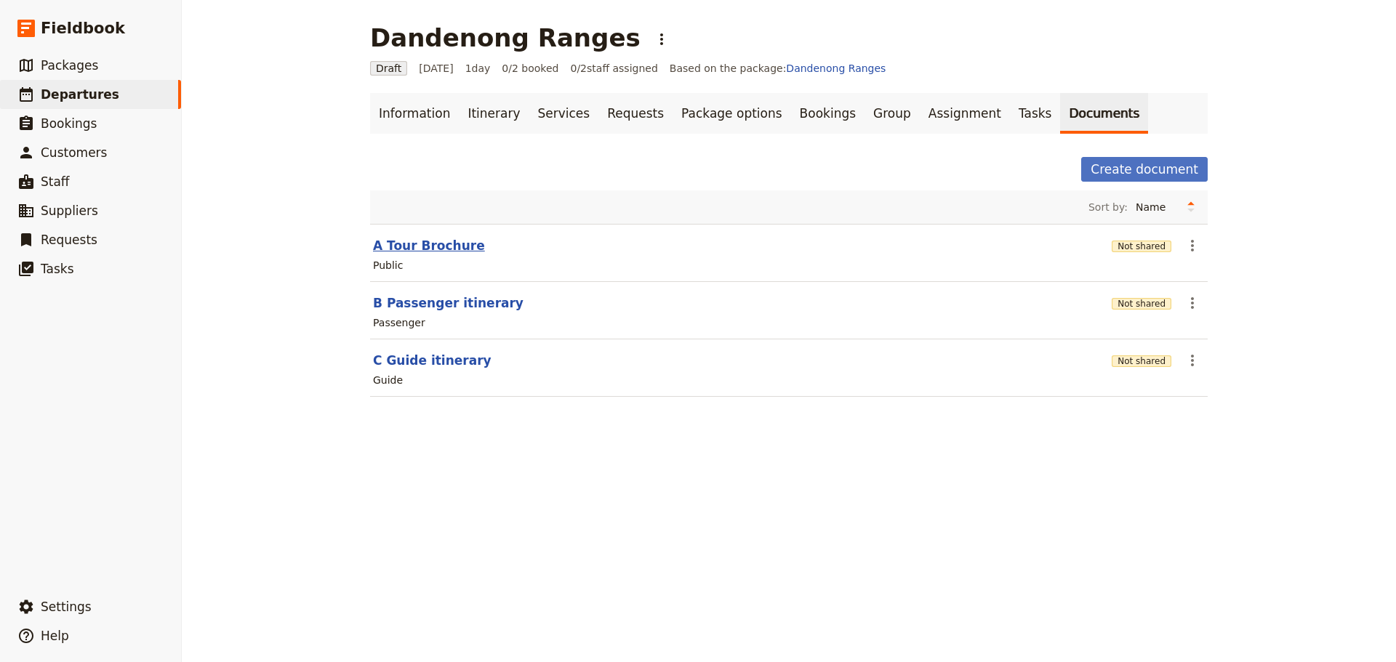
click at [409, 245] on button "A Tour Brochure" at bounding box center [429, 245] width 112 height 17
select select "DEFAULT"
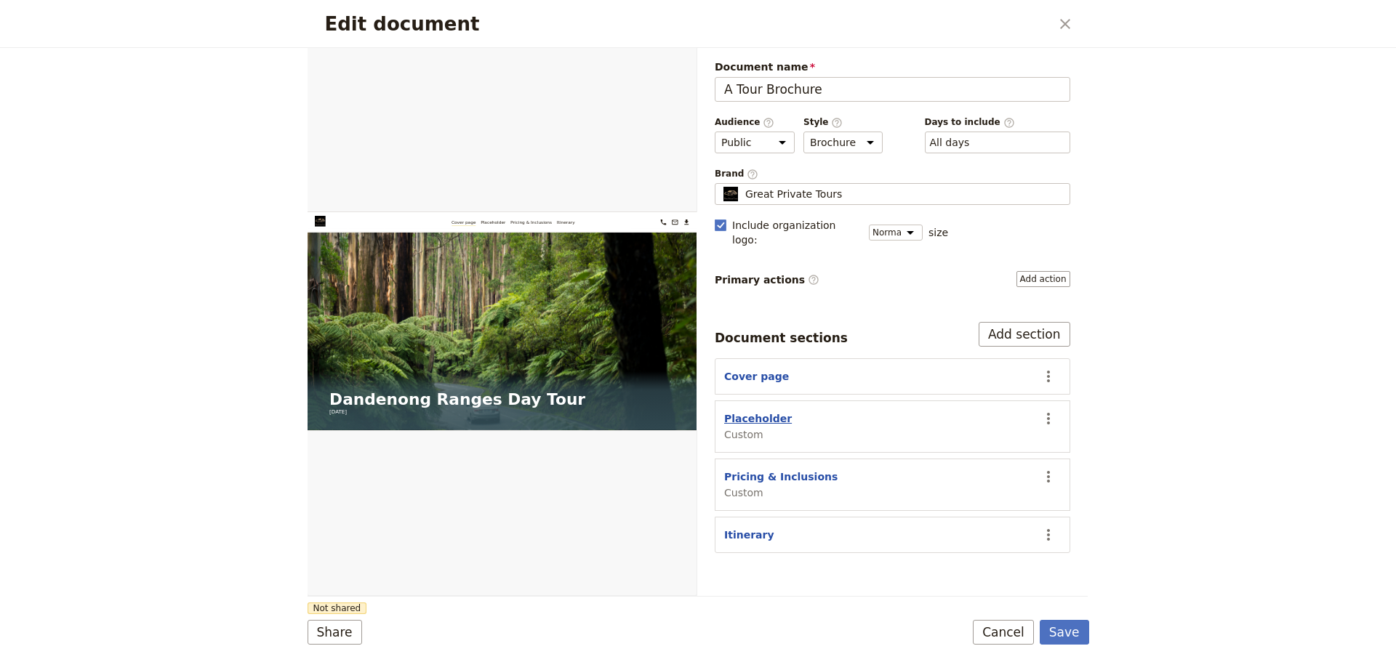
click at [739, 411] on button "Placeholder" at bounding box center [758, 418] width 68 height 15
select select "CUSTOM"
select select "default"
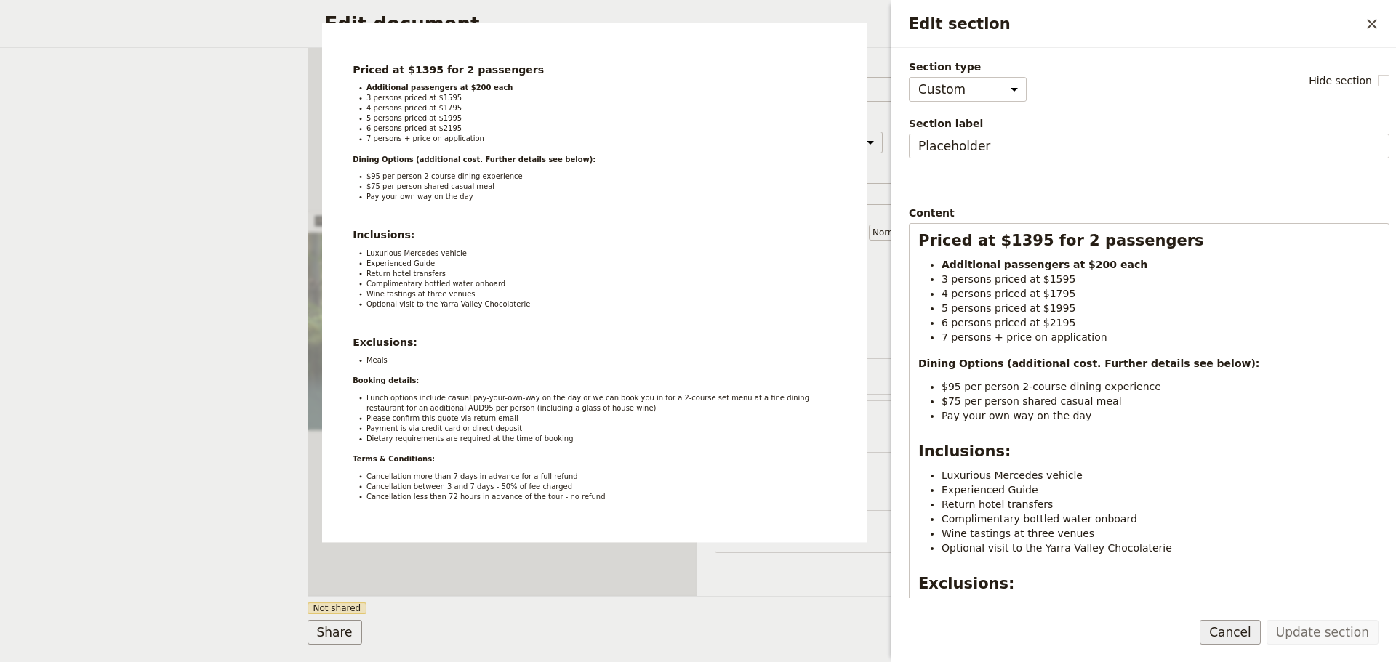
click at [1258, 633] on button "Cancel" at bounding box center [1229, 632] width 61 height 25
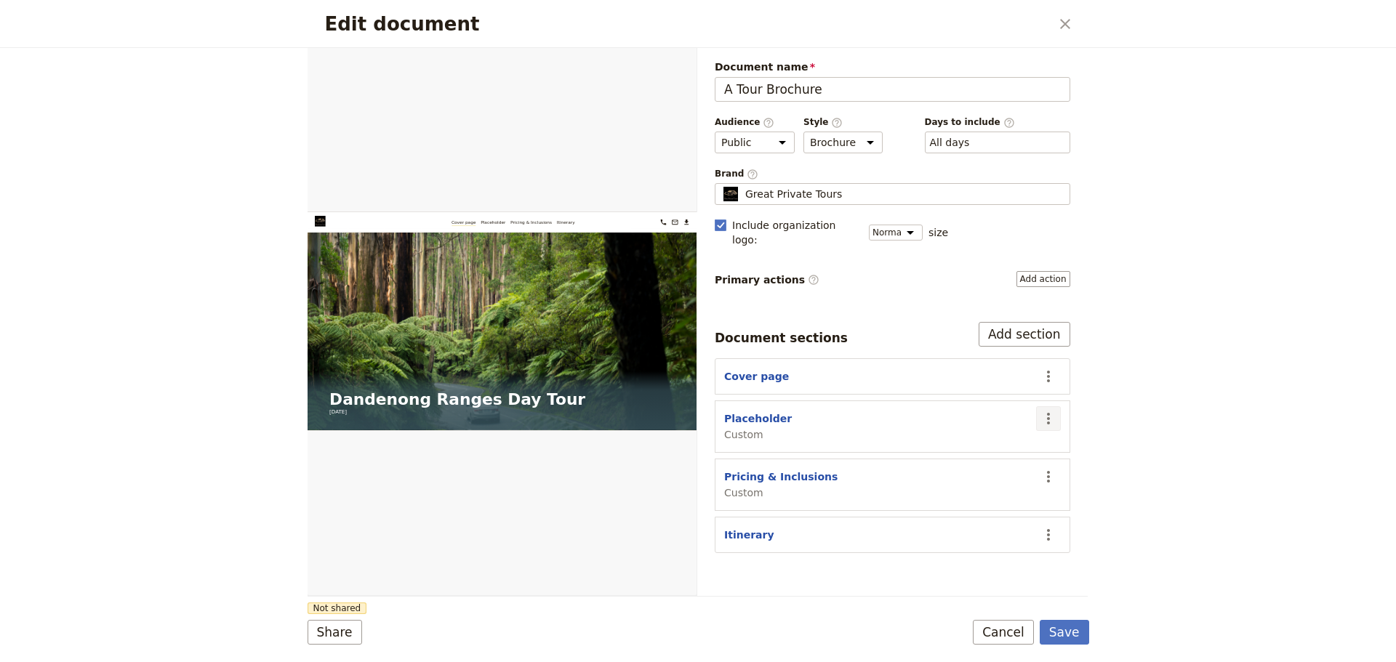
click at [1045, 410] on icon "Actions" at bounding box center [1048, 418] width 17 height 17
click at [988, 519] on span "Hide section" at bounding box center [964, 525] width 63 height 15
drag, startPoint x: 736, startPoint y: 515, endPoint x: 737, endPoint y: 470, distance: 45.1
click at [737, 470] on div "Document sections Add section Cover page ​ Placeholder Custom Hidden ​ Pricing …" at bounding box center [892, 437] width 355 height 231
click at [739, 470] on button "Pricing & Inclusions" at bounding box center [780, 477] width 113 height 15
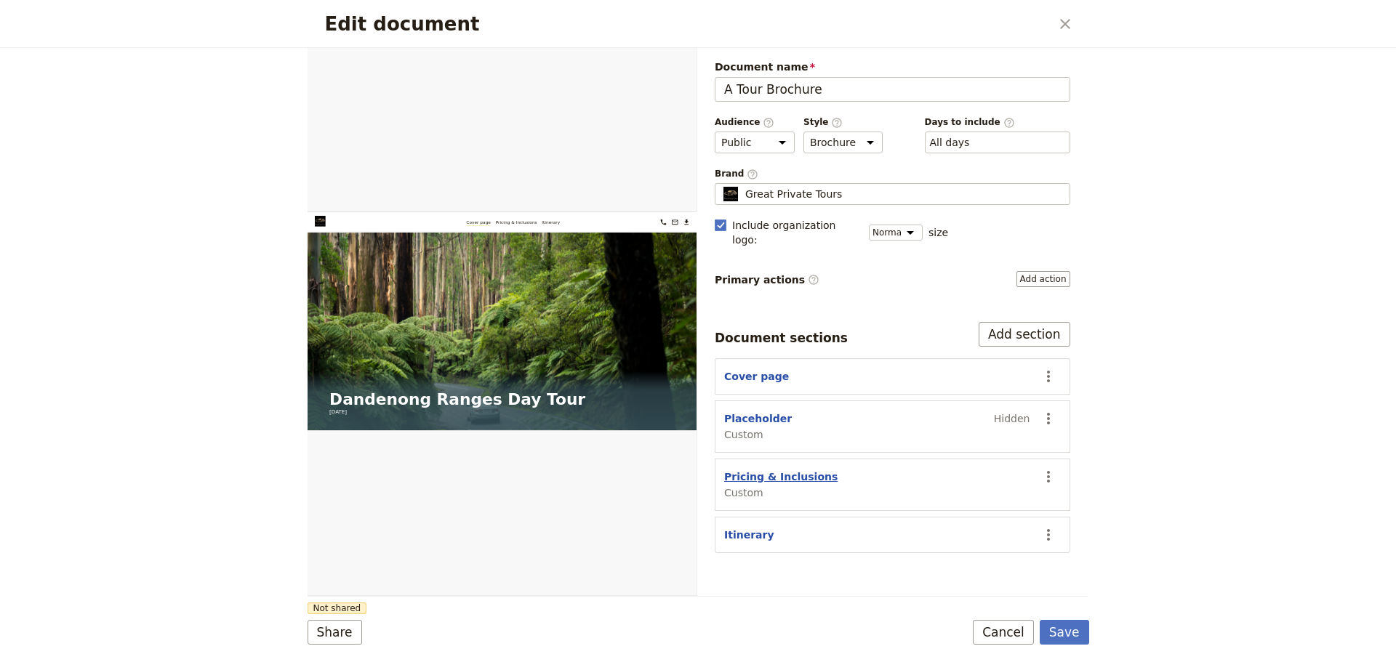
select select "CUSTOM"
select select "default"
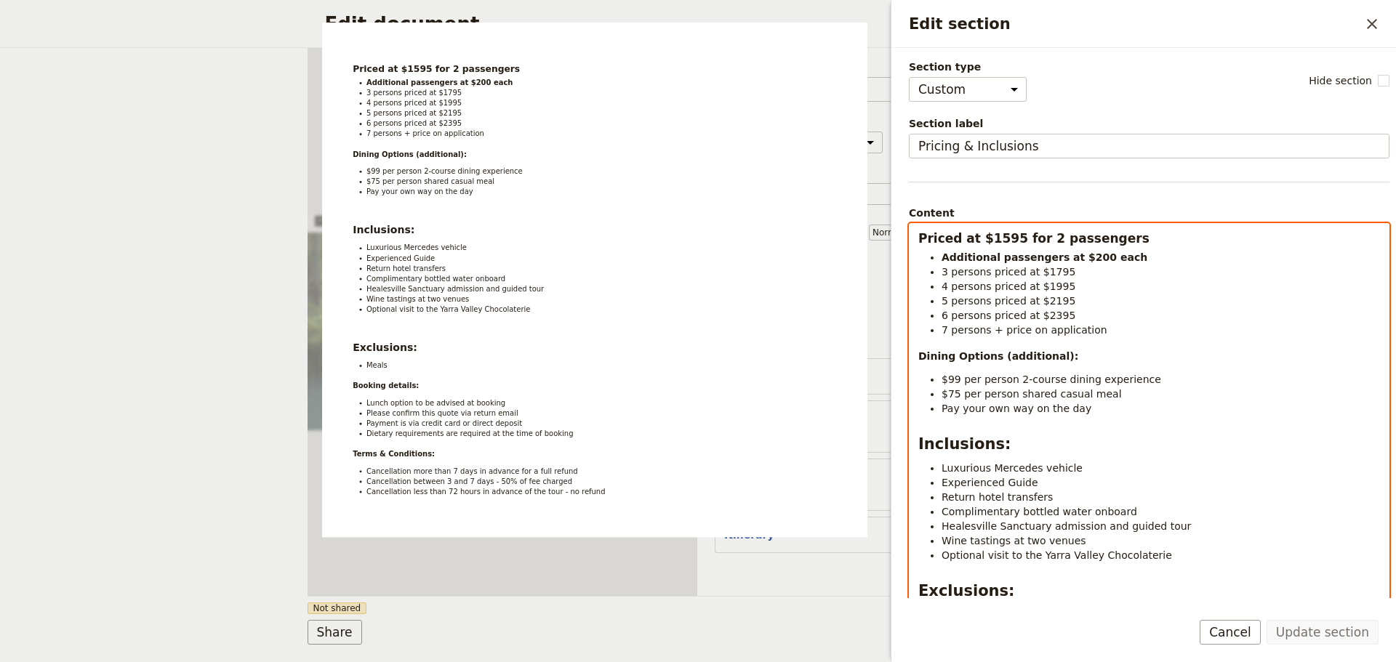
click at [1141, 242] on strong "Priced at $1595 for 2 passengers" at bounding box center [1033, 238] width 231 height 15
select select "paragraph"
click at [1074, 260] on strong "Additional passengers at $200 each" at bounding box center [1044, 258] width 206 height 12
click at [1039, 275] on span "3 persons priced at $1795" at bounding box center [1008, 272] width 134 height 12
click at [1042, 286] on span "4 persons priced at $1995" at bounding box center [1008, 287] width 134 height 12
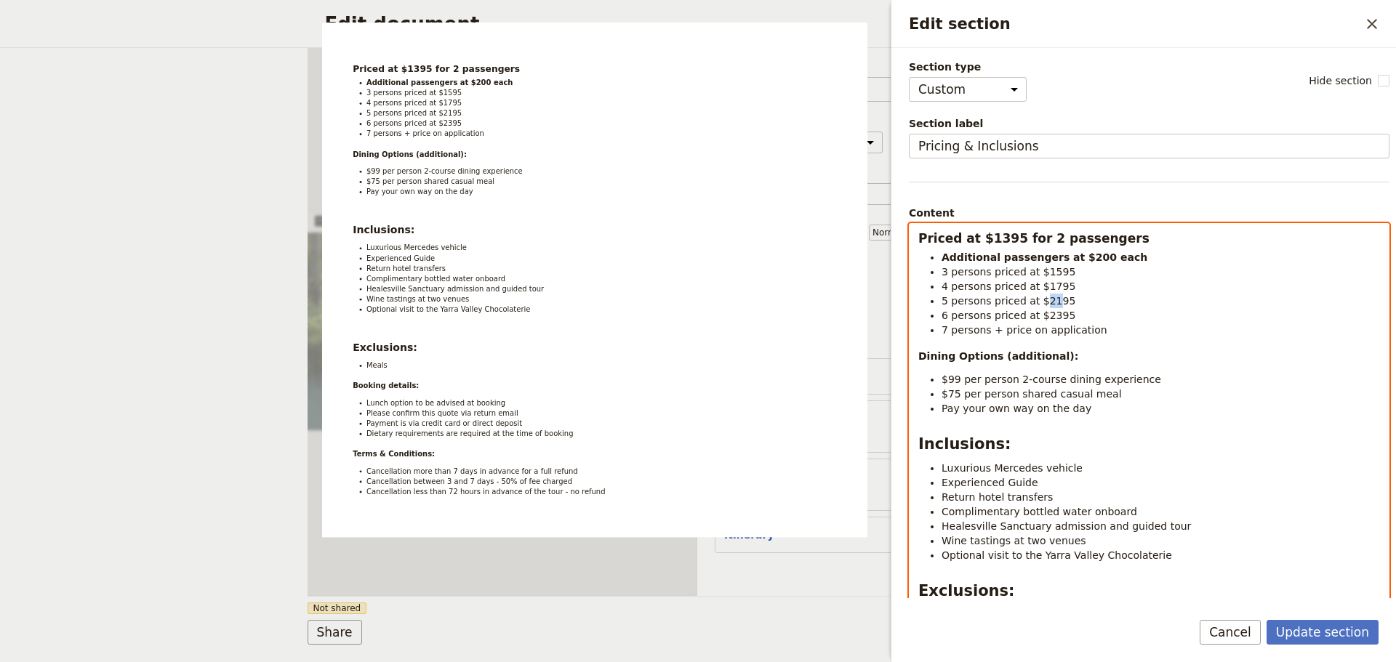
drag, startPoint x: 1045, startPoint y: 301, endPoint x: 1037, endPoint y: 305, distance: 9.1
click at [1037, 305] on span "5 persons priced at $2195" at bounding box center [1008, 301] width 134 height 12
click at [1041, 318] on span "6 persons priced at $2395" at bounding box center [1008, 316] width 134 height 12
click at [1090, 326] on li "7 persons + price on application" at bounding box center [1160, 330] width 438 height 15
drag, startPoint x: 1094, startPoint y: 328, endPoint x: 1023, endPoint y: 326, distance: 71.3
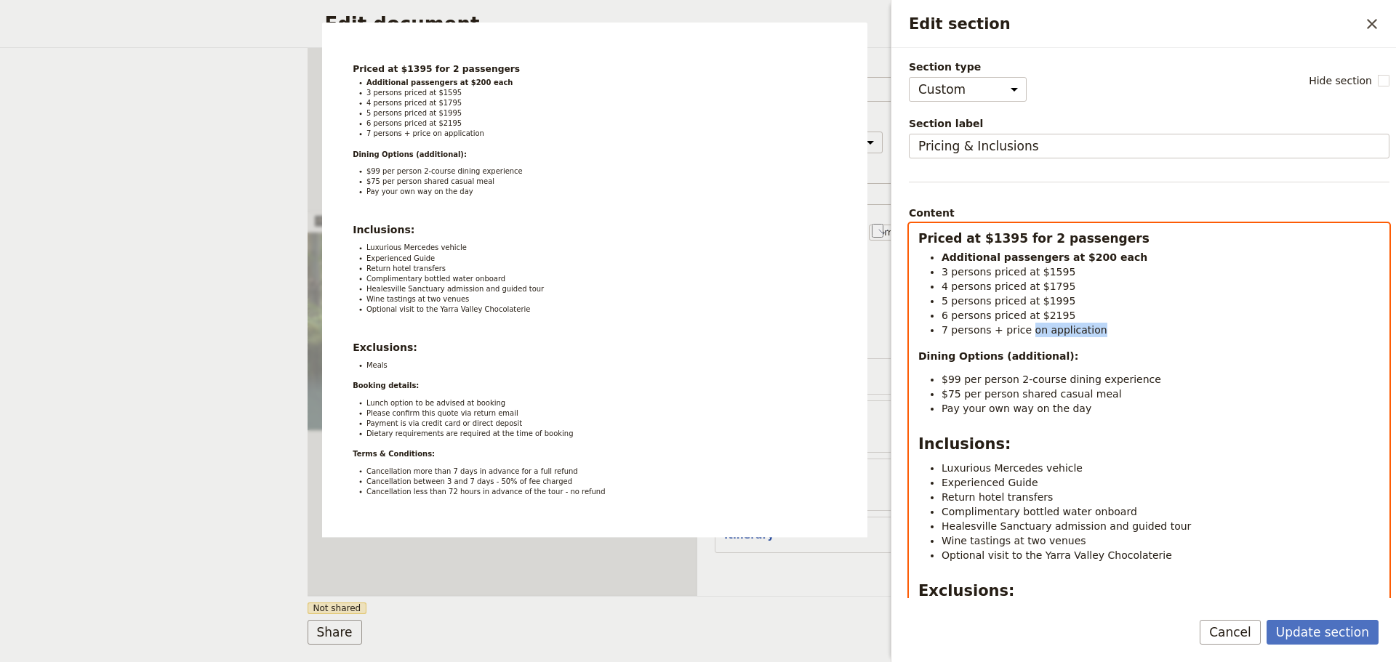
click at [1023, 326] on li "7 persons + price on application" at bounding box center [1160, 330] width 438 height 15
drag, startPoint x: 1063, startPoint y: 317, endPoint x: 990, endPoint y: 319, distance: 72.7
click at [990, 319] on li "6 persons priced at $2195" at bounding box center [1160, 315] width 438 height 15
copy span "priced at $2195"
drag, startPoint x: 1104, startPoint y: 328, endPoint x: 990, endPoint y: 328, distance: 114.1
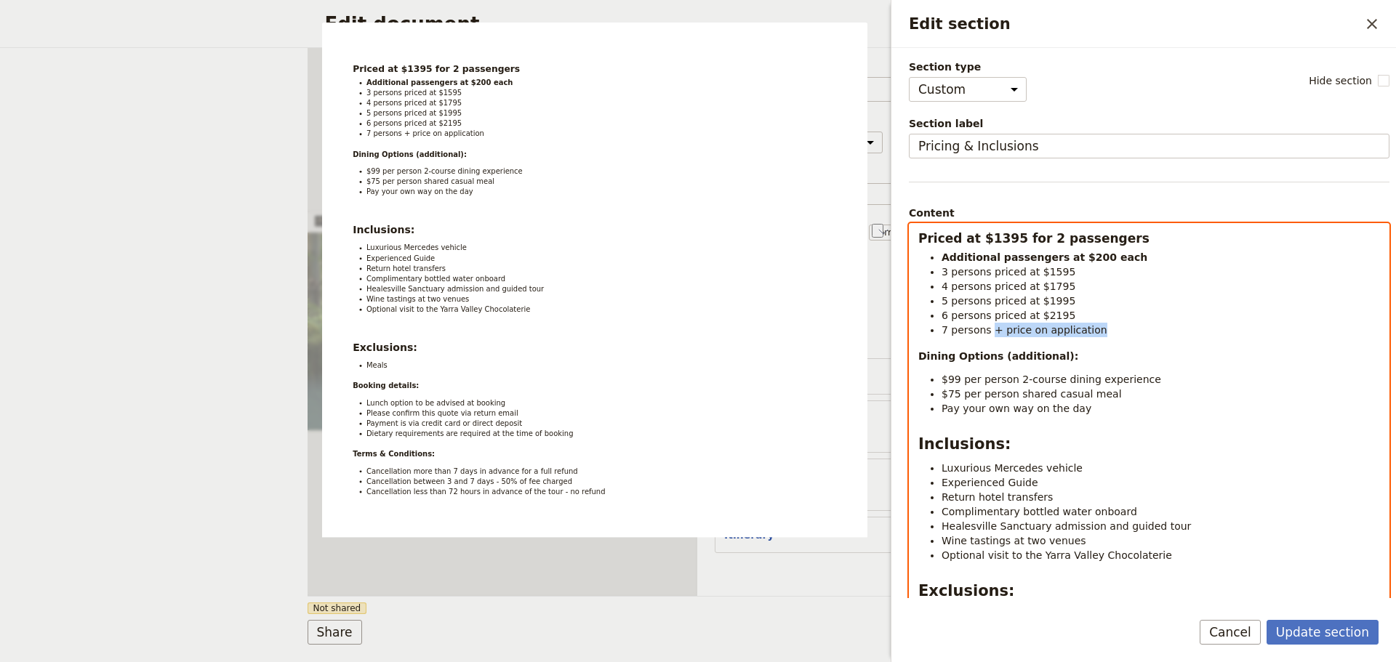
click at [990, 328] on li "7 persons + price on application" at bounding box center [1160, 330] width 438 height 15
click at [1041, 334] on span "7 persons priced at $2195" at bounding box center [1008, 330] width 134 height 12
click at [1098, 331] on li "7 persons priced at $2395" at bounding box center [1160, 330] width 438 height 15
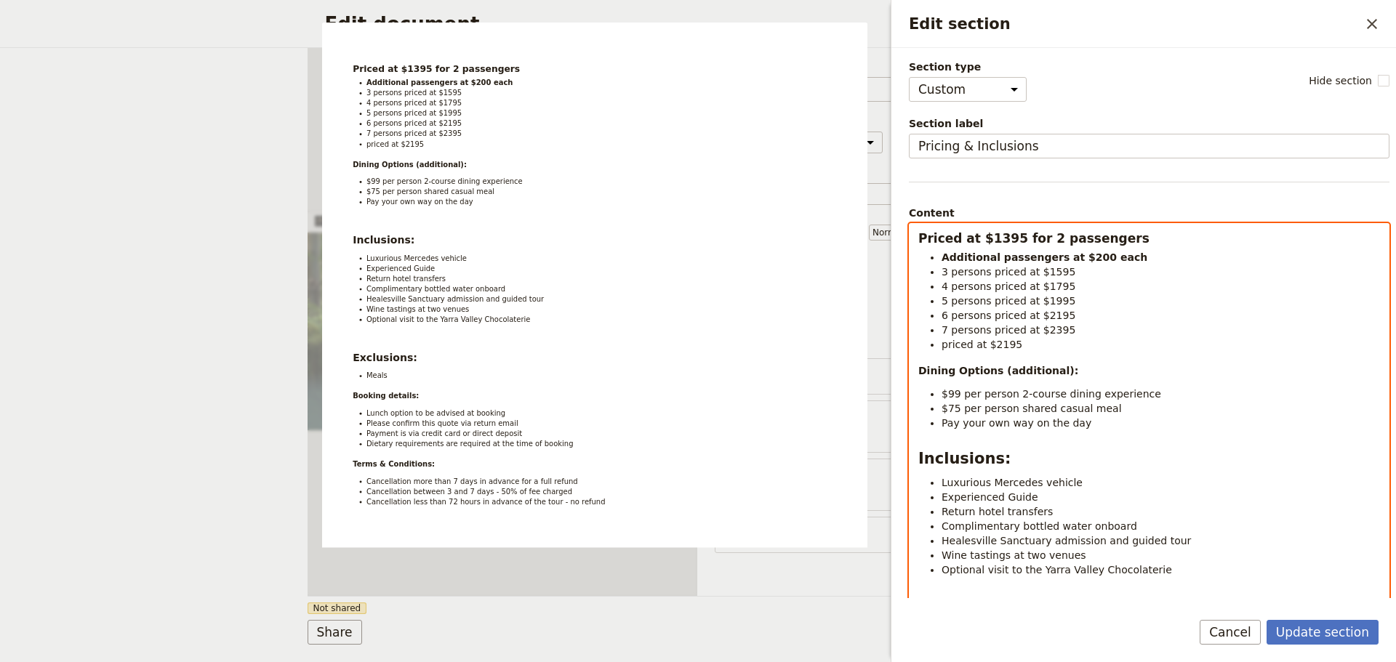
click at [939, 348] on ul "Additional passengers at $200 each 3 persons priced at $1595 4 persons priced a…" at bounding box center [1149, 301] width 462 height 102
drag, startPoint x: 1064, startPoint y: 331, endPoint x: 938, endPoint y: 331, distance: 125.8
click at [938, 331] on ul "Additional passengers at $200 each 3 persons priced at $1595 4 persons priced a…" at bounding box center [1149, 301] width 462 height 102
copy span "7 persons priced at $2395"
drag, startPoint x: 1022, startPoint y: 350, endPoint x: 927, endPoint y: 347, distance: 95.3
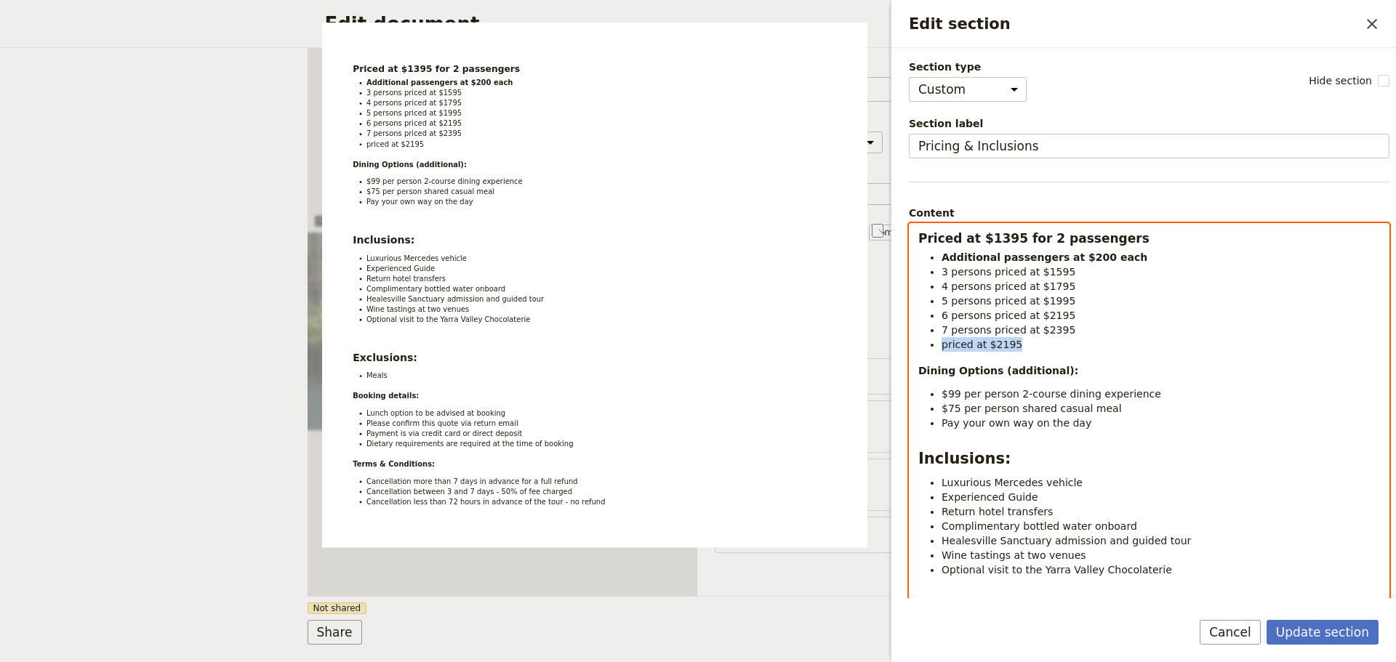
click at [925, 347] on ul "Additional passengers at $200 each 3 persons priced at $1595 4 persons priced a…" at bounding box center [1149, 301] width 462 height 102
drag, startPoint x: 972, startPoint y: 355, endPoint x: 954, endPoint y: 342, distance: 22.0
click at [944, 342] on span "priced at $2195" at bounding box center [981, 345] width 81 height 12
drag, startPoint x: 1029, startPoint y: 342, endPoint x: 944, endPoint y: 343, distance: 84.3
click at [944, 343] on li "priced at $2195" at bounding box center [1160, 344] width 438 height 15
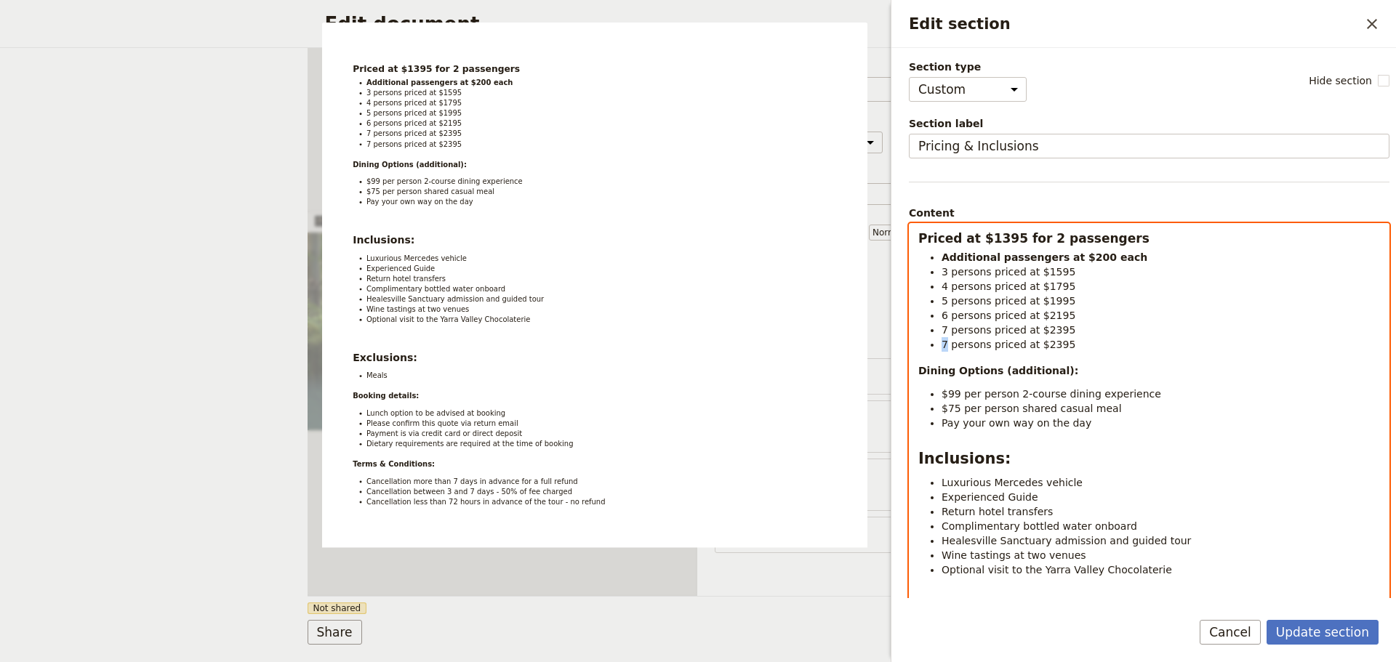
click at [946, 347] on span "7 persons priced at $2395" at bounding box center [1008, 345] width 134 height 12
click at [1079, 347] on li "8 persons priced at $2395" at bounding box center [1160, 344] width 438 height 15
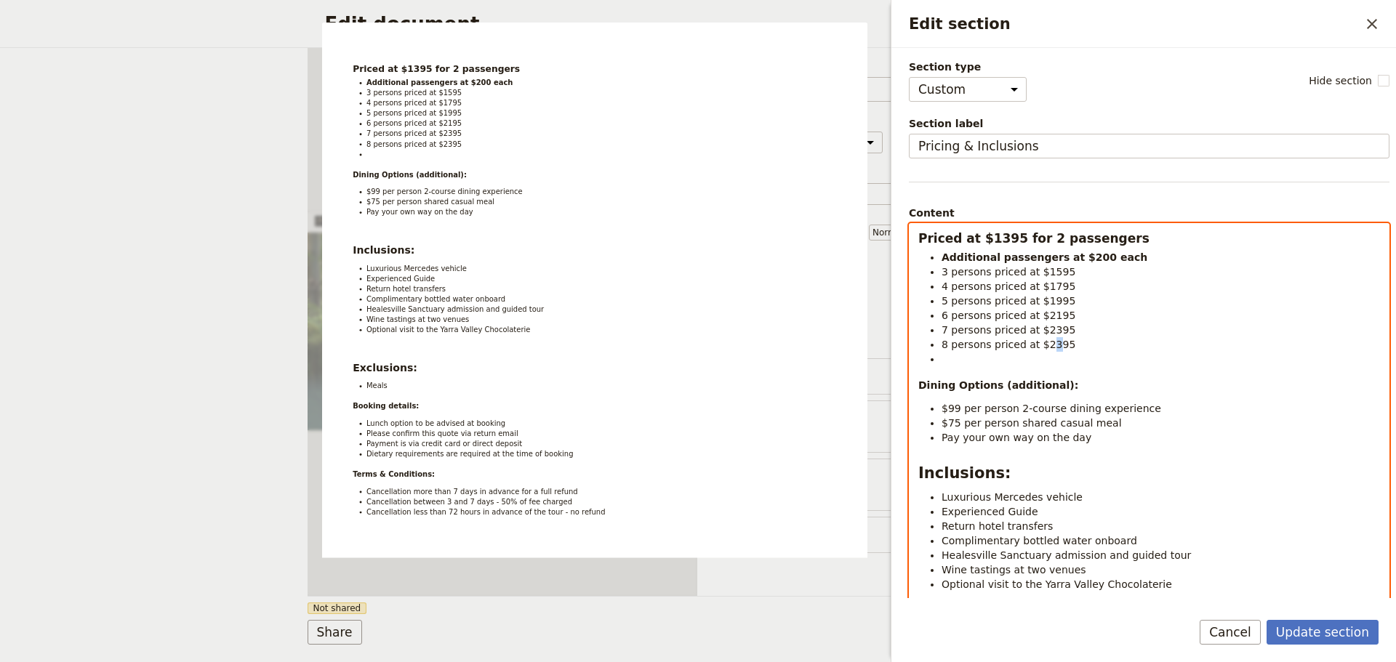
click at [1042, 350] on span "8 persons priced at $2395" at bounding box center [1008, 345] width 134 height 12
click at [1026, 362] on li "To enrich screen reader interactions, please activate Accessibility in Grammarl…" at bounding box center [1160, 359] width 438 height 15
click at [945, 362] on ul "Additional passengers at $200 each 3 persons priced at $1595 4 persons priced a…" at bounding box center [1149, 308] width 462 height 116
click at [1042, 363] on span "9 persons priced at $2395" at bounding box center [1008, 359] width 134 height 12
click at [1066, 364] on li "9 persons priced at $2795" at bounding box center [1160, 359] width 438 height 15
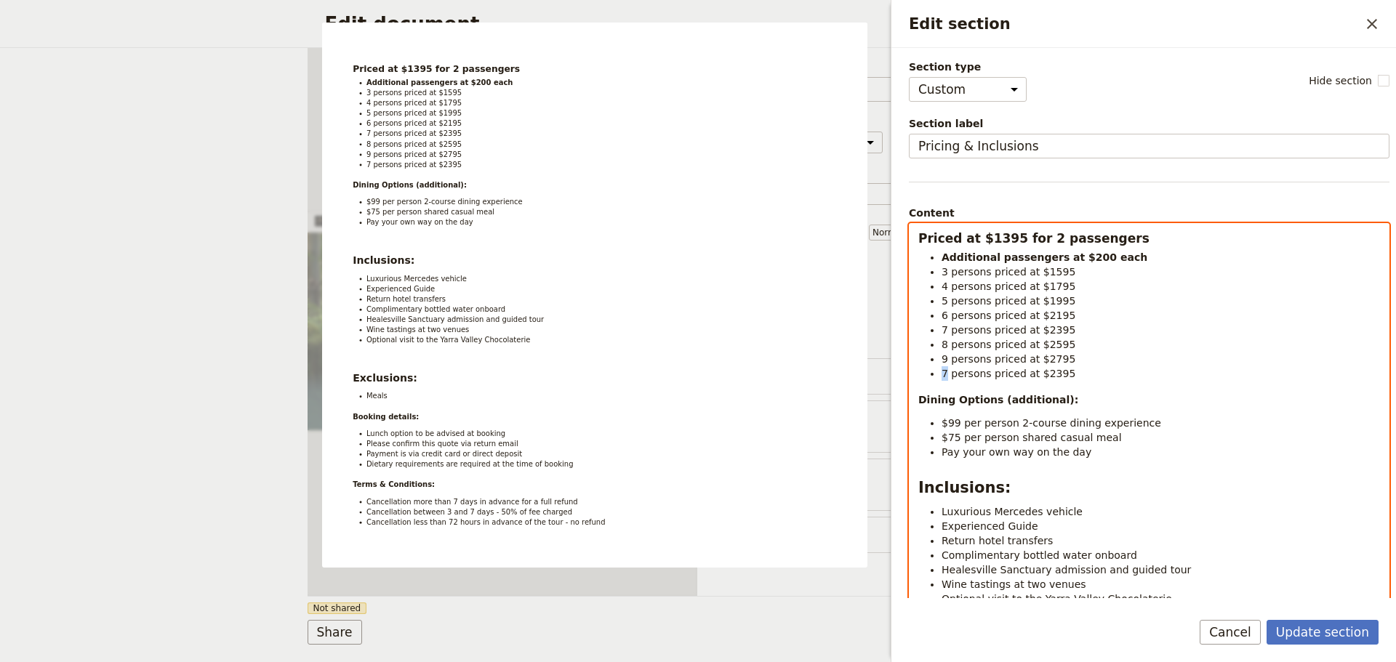
click at [941, 374] on ul "Additional passengers at $200 each 3 persons priced at $1595 4 persons priced a…" at bounding box center [1149, 315] width 462 height 131
click at [1051, 377] on span "10 persons priced at $2395" at bounding box center [1011, 374] width 140 height 12
click at [1072, 370] on li "10 persons priced at $2995" at bounding box center [1160, 373] width 438 height 15
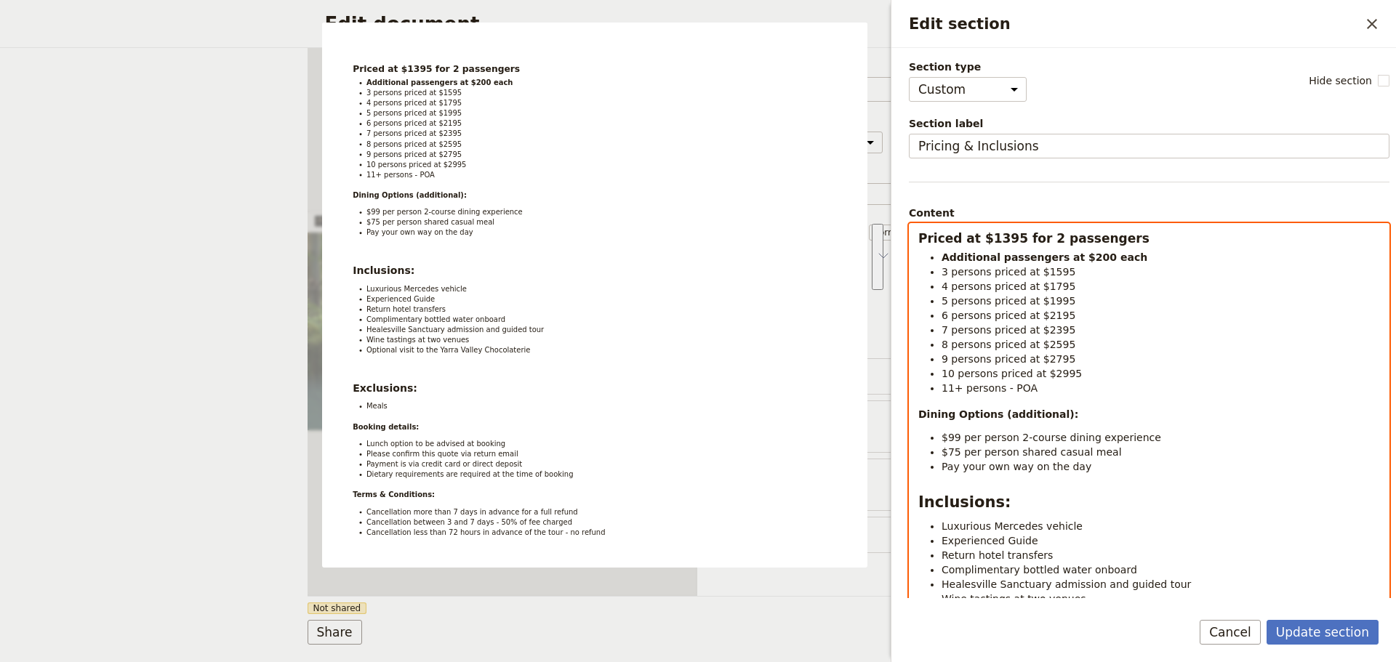
drag, startPoint x: 1034, startPoint y: 467, endPoint x: 906, endPoint y: 413, distance: 139.1
click at [906, 413] on div "Section type Cover page Day summary Itinerary Custom Hide section Section label…" at bounding box center [1143, 323] width 505 height 550
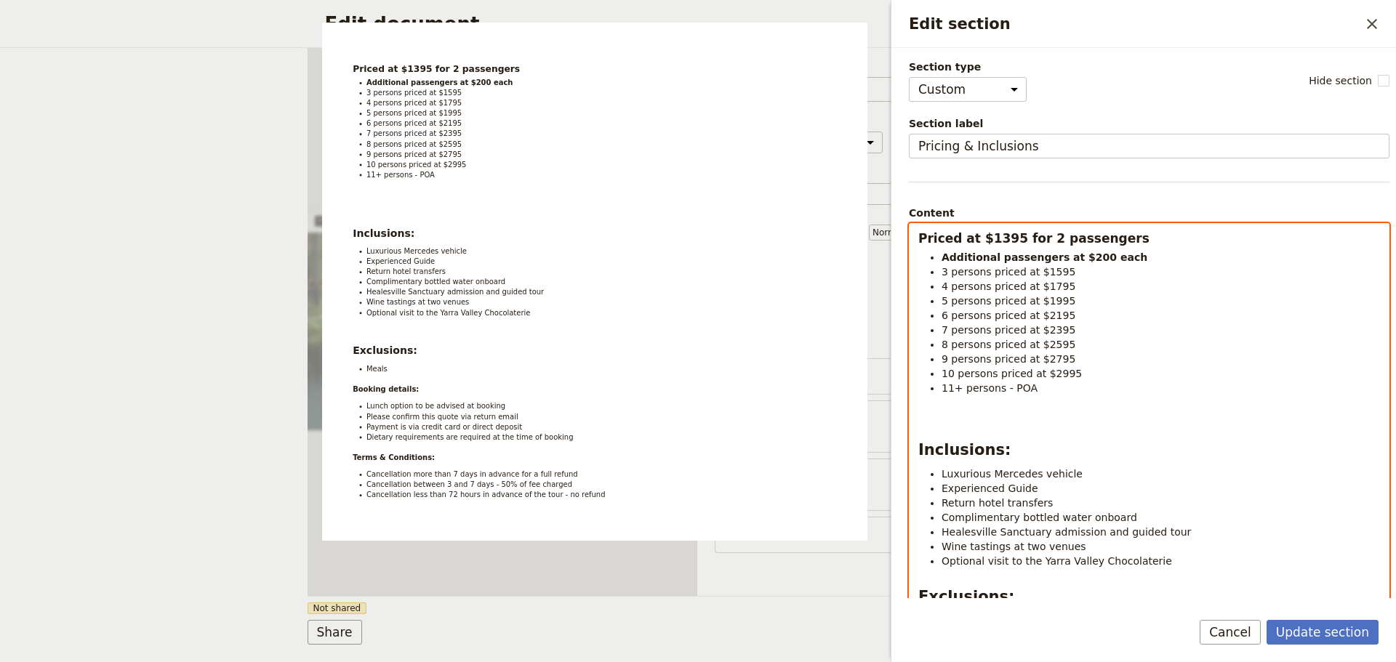
click at [980, 437] on div "Priced at $1395 for 2 passengers Additional passengers at $200 each 3 persons p…" at bounding box center [1148, 528] width 479 height 608
click at [1024, 425] on div "Priced at $1395 for 2 passengers Additional passengers at $200 each 3 persons p…" at bounding box center [1148, 528] width 479 height 608
click at [1021, 415] on p "To enrich screen reader interactions, please activate Accessibility in Grammarl…" at bounding box center [1149, 414] width 462 height 15
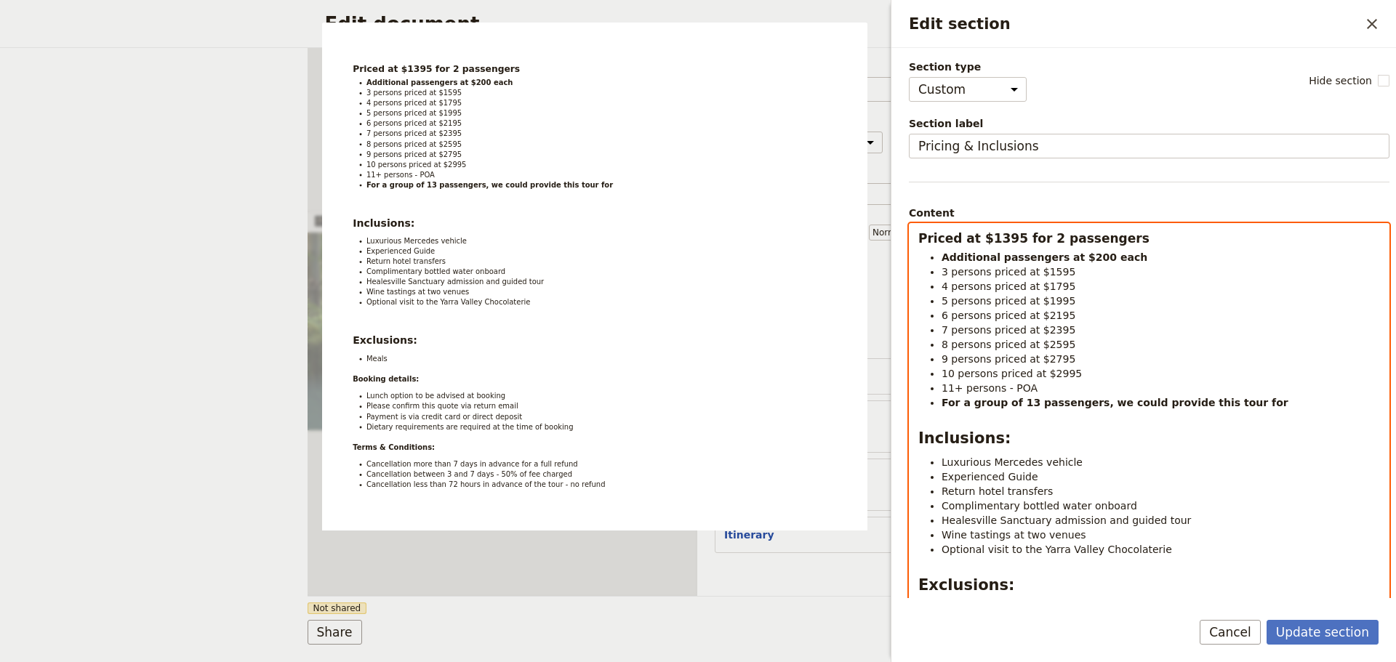
click at [1252, 419] on div "Priced at $1395 for 2 passengers Additional passengers at $200 each 3 persons p…" at bounding box center [1148, 533] width 479 height 619
select select "paragraph"
click at [1264, 398] on li "For a group of 13 passengers, we could provide this tour for" at bounding box center [1160, 402] width 438 height 15
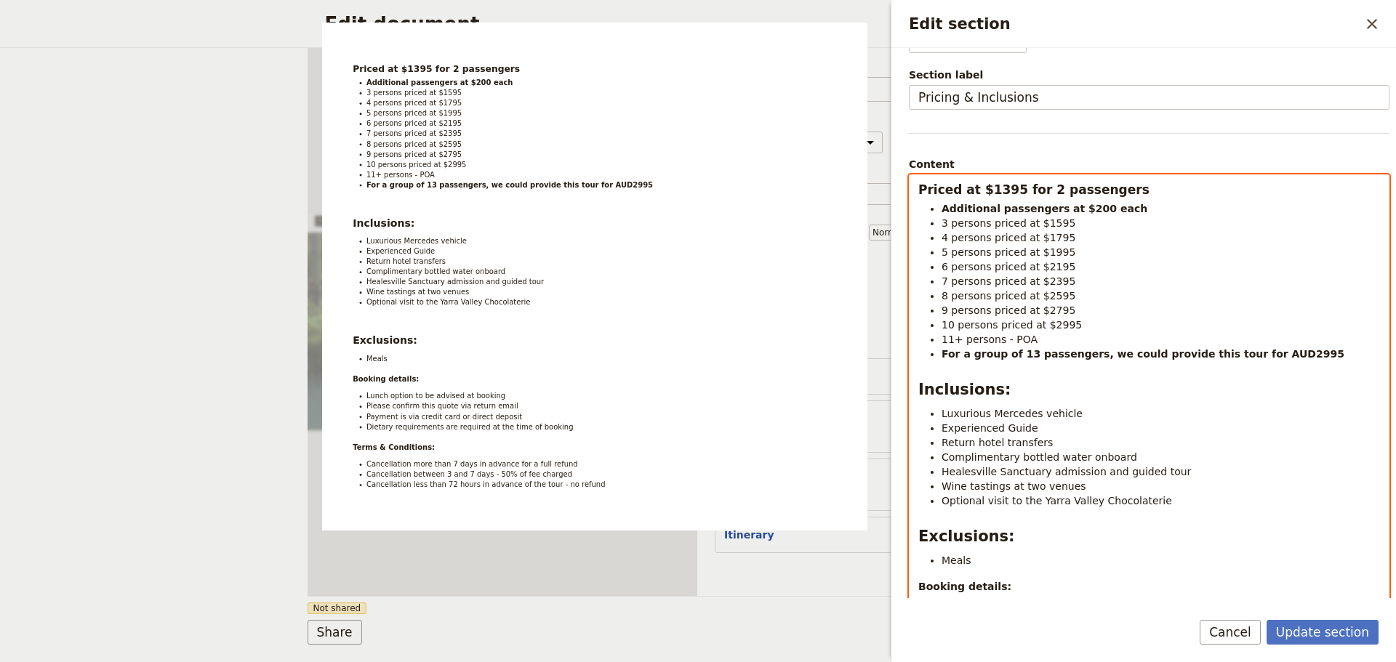
scroll to position [73, 0]
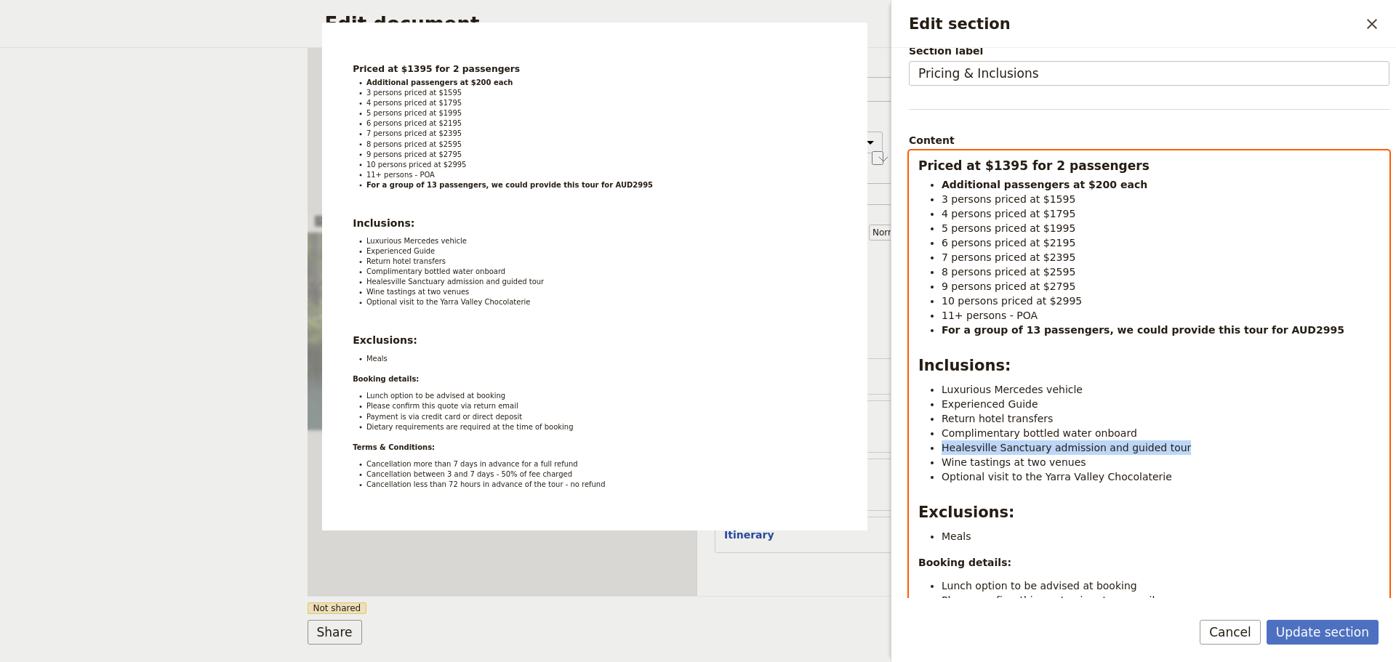
drag, startPoint x: 1088, startPoint y: 446, endPoint x: 928, endPoint y: 454, distance: 160.2
click at [941, 449] on li "Healesville Sanctuary admission and guided tour" at bounding box center [1160, 448] width 438 height 15
drag, startPoint x: 998, startPoint y: 422, endPoint x: 1047, endPoint y: 434, distance: 50.2
click at [999, 422] on span "Return hotel transfers" at bounding box center [996, 419] width 111 height 12
drag, startPoint x: 1192, startPoint y: 447, endPoint x: 941, endPoint y: 451, distance: 251.6
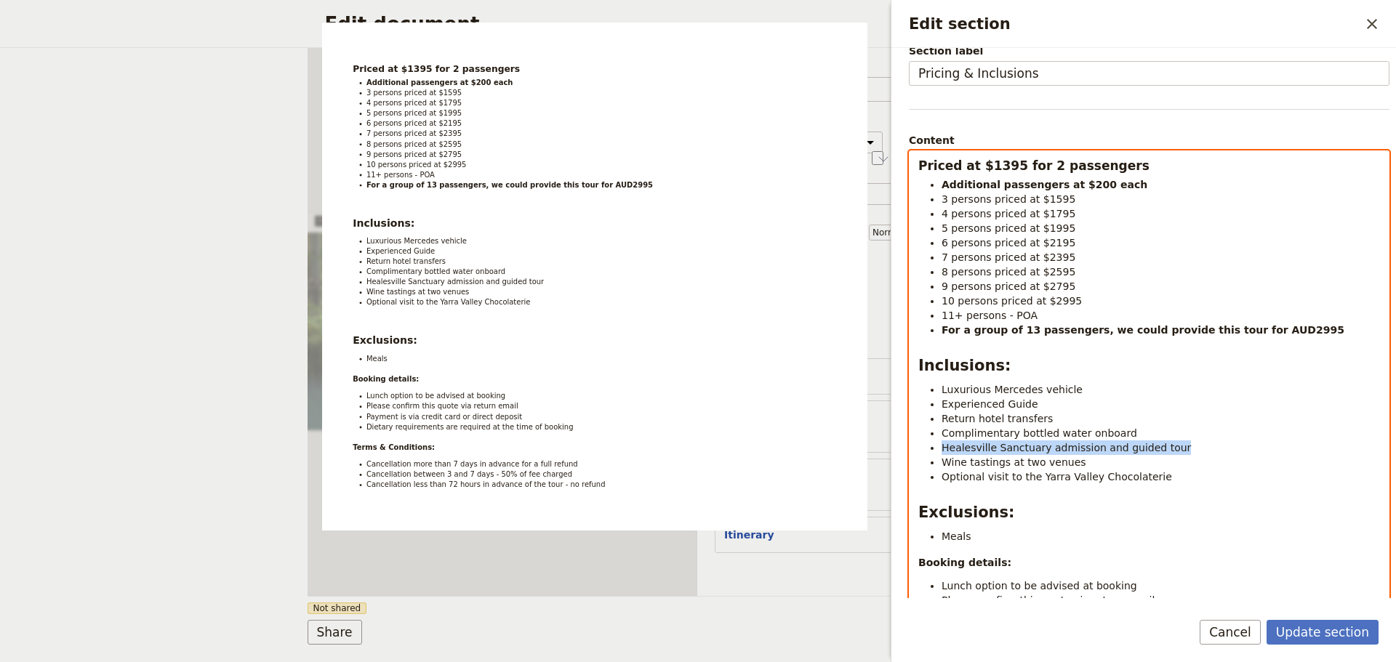
click at [941, 451] on ul "Luxurious Mercedes vehicle Experienced Guide Return hotel transfers Complimenta…" at bounding box center [1149, 433] width 462 height 102
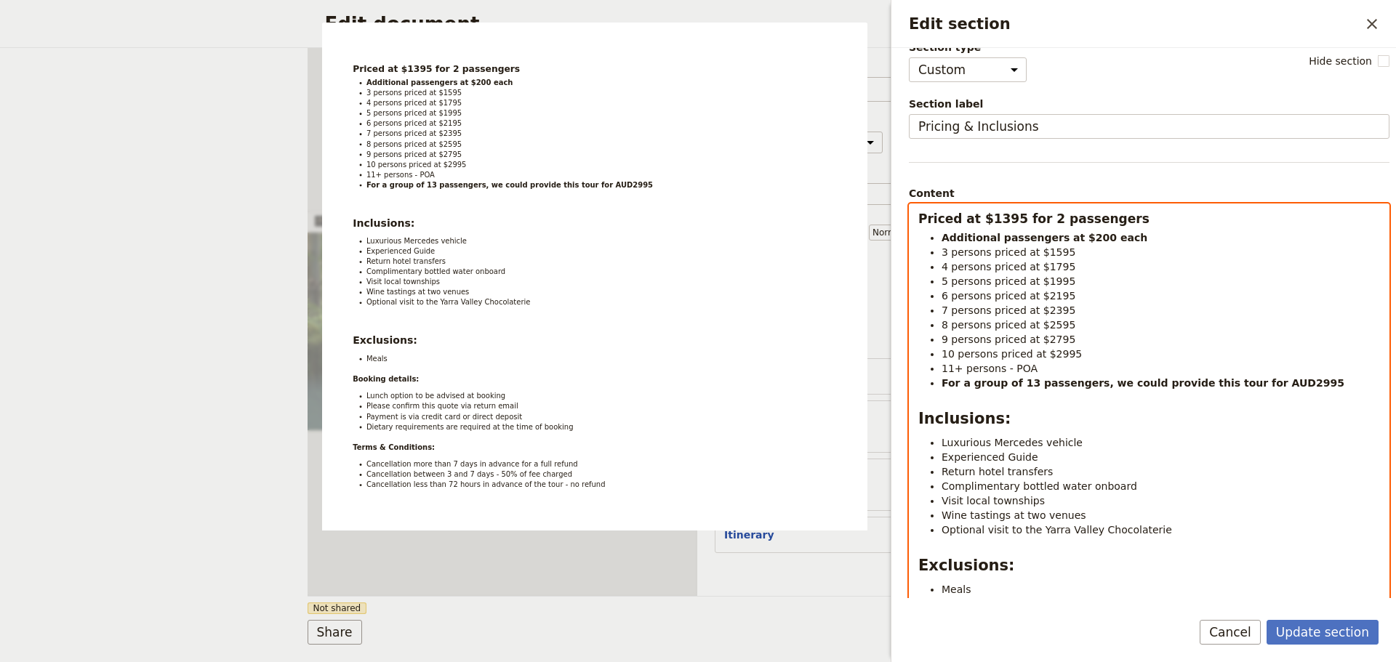
scroll to position [0, 0]
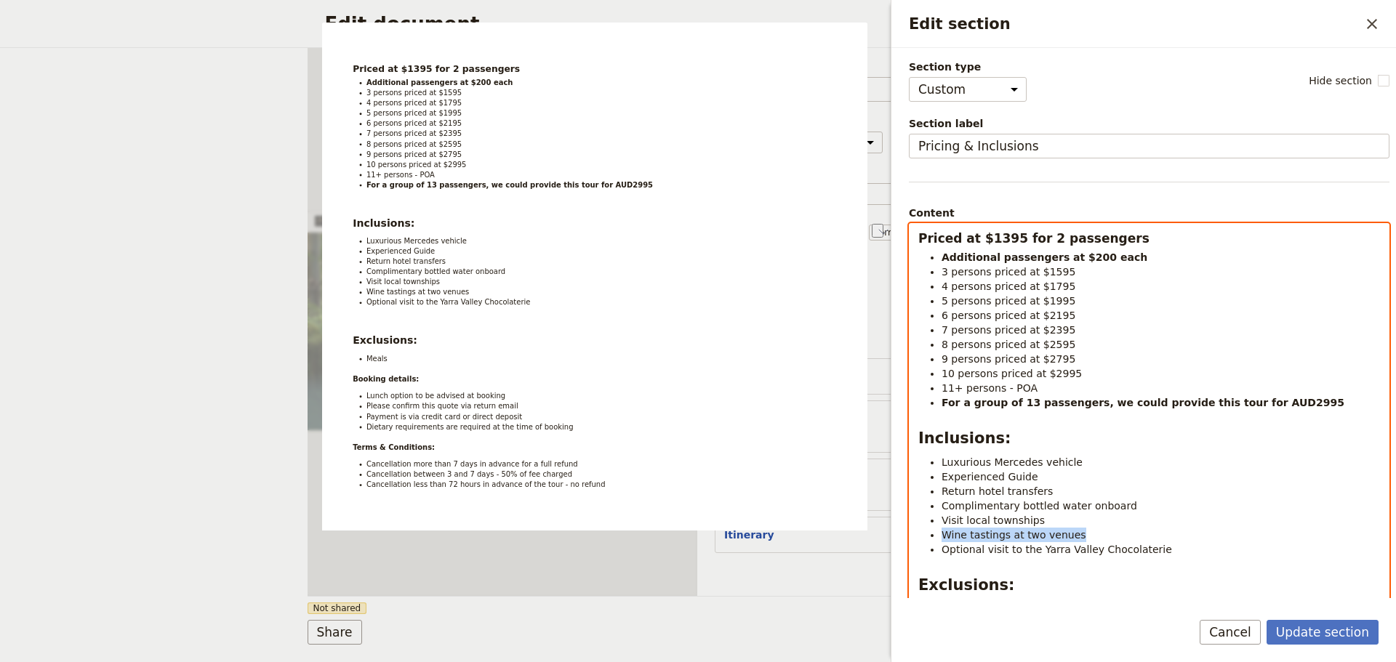
drag, startPoint x: 1072, startPoint y: 530, endPoint x: 940, endPoint y: 531, distance: 131.6
click at [940, 531] on ul "Luxurious Mercedes vehicle Experienced Guide Return hotel transfers Complimenta…" at bounding box center [1149, 506] width 462 height 102
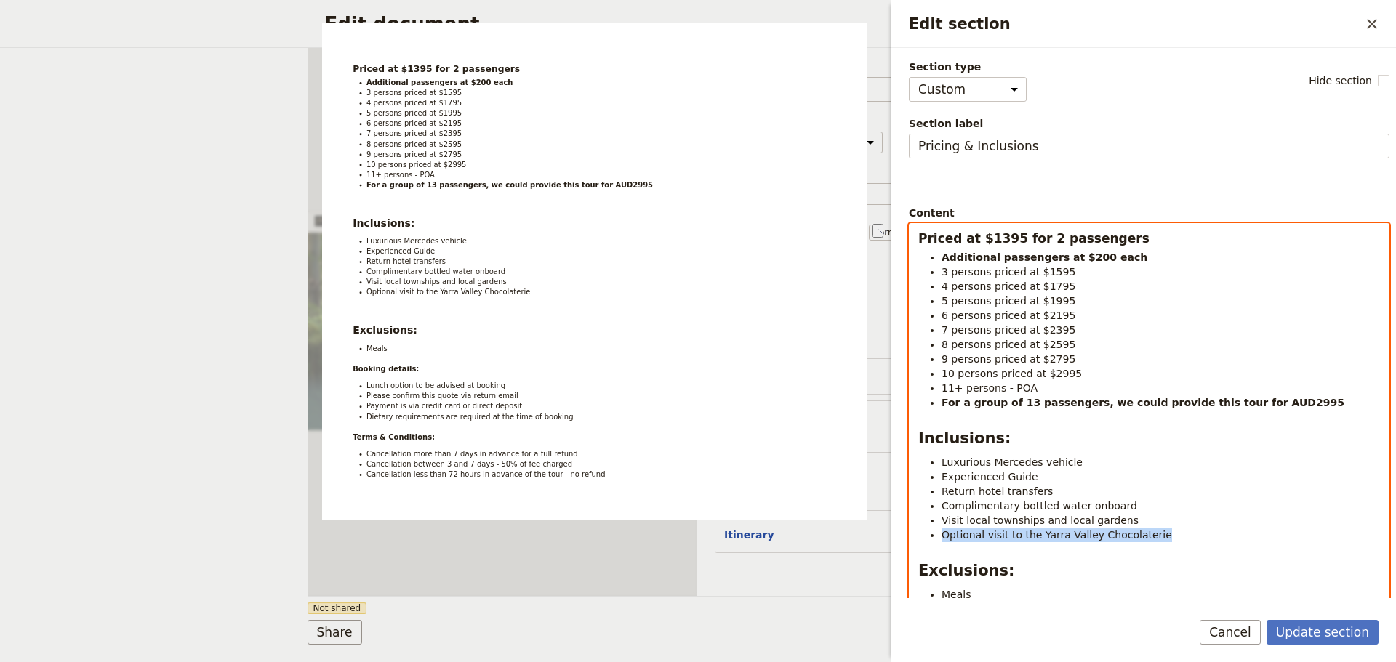
drag, startPoint x: 1157, startPoint y: 531, endPoint x: 908, endPoint y: 544, distance: 248.9
click at [917, 530] on div "Priced at $1395 for 2 passengers Additional passengers at $200 each 3 persons p…" at bounding box center [1148, 515] width 479 height 582
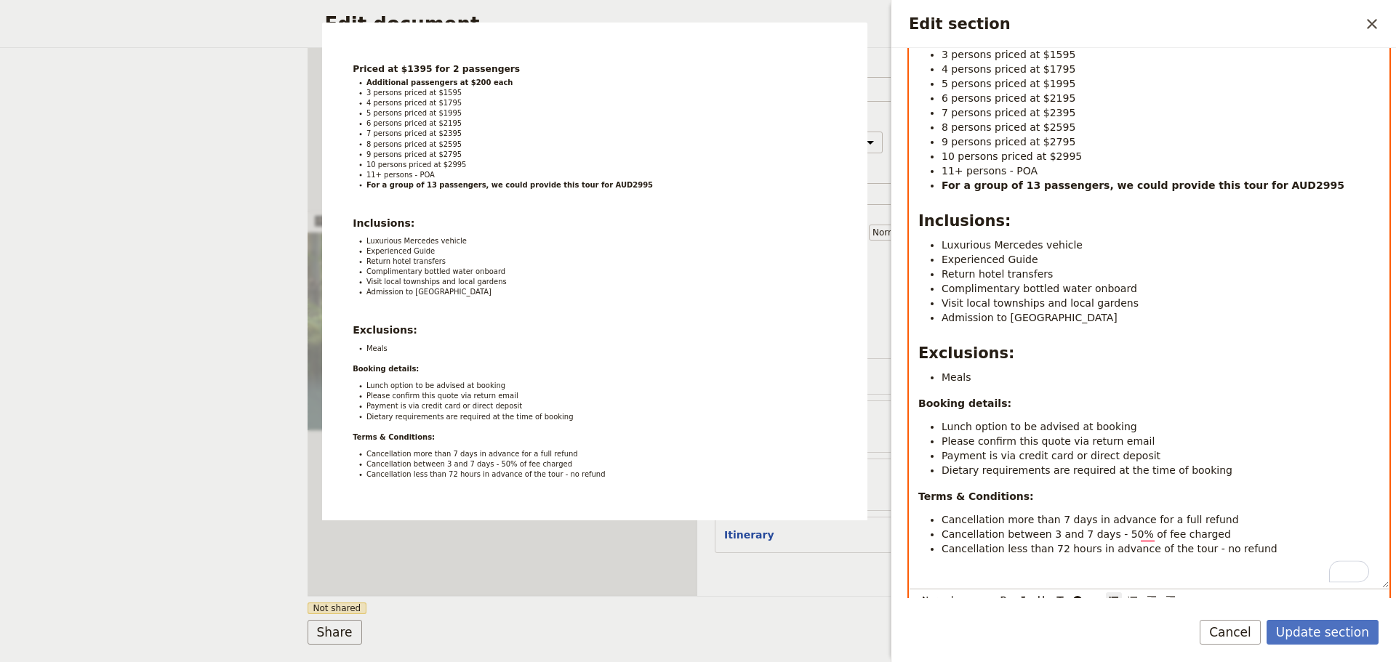
scroll to position [218, 0]
drag, startPoint x: 1075, startPoint y: 425, endPoint x: 973, endPoint y: 425, distance: 101.8
click at [973, 425] on li "Lunch option to be advised at booking" at bounding box center [1160, 426] width 438 height 15
drag, startPoint x: 980, startPoint y: 423, endPoint x: 939, endPoint y: 429, distance: 41.1
click at [939, 429] on ul "Lunch Please confirm this quote via return email Payment is via credit card or …" at bounding box center [1149, 448] width 462 height 58
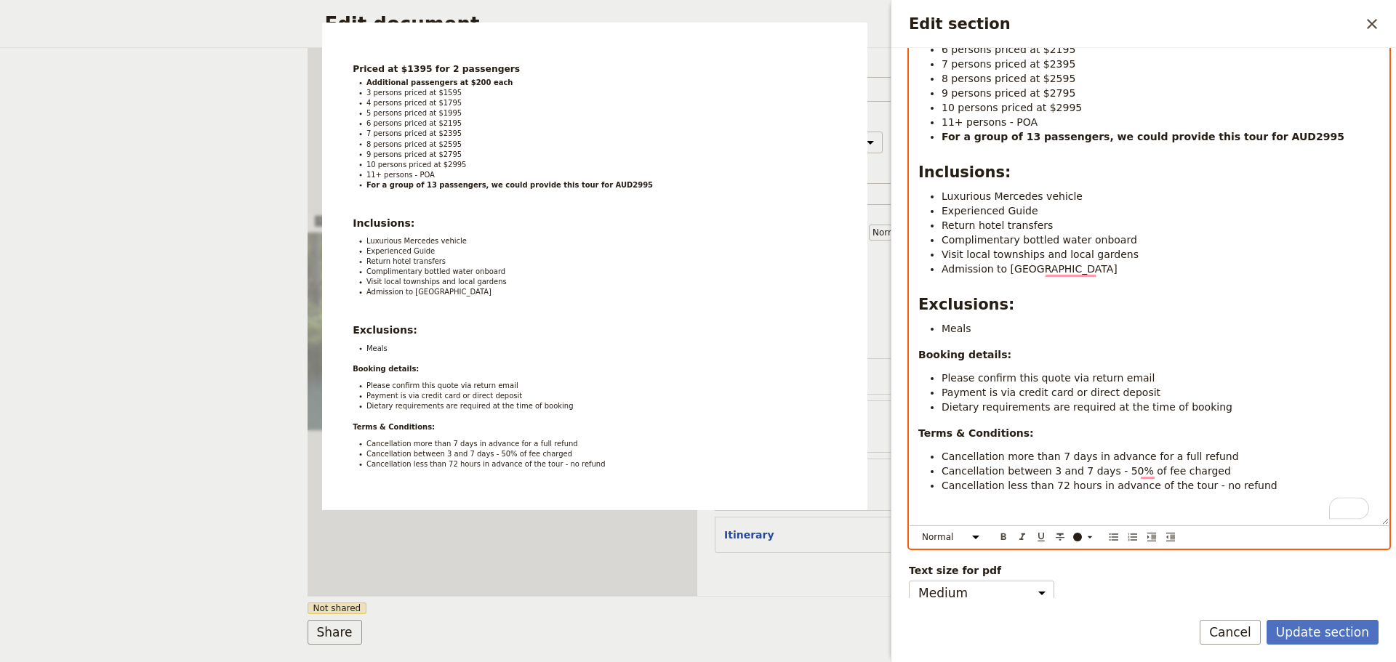
scroll to position [284, 0]
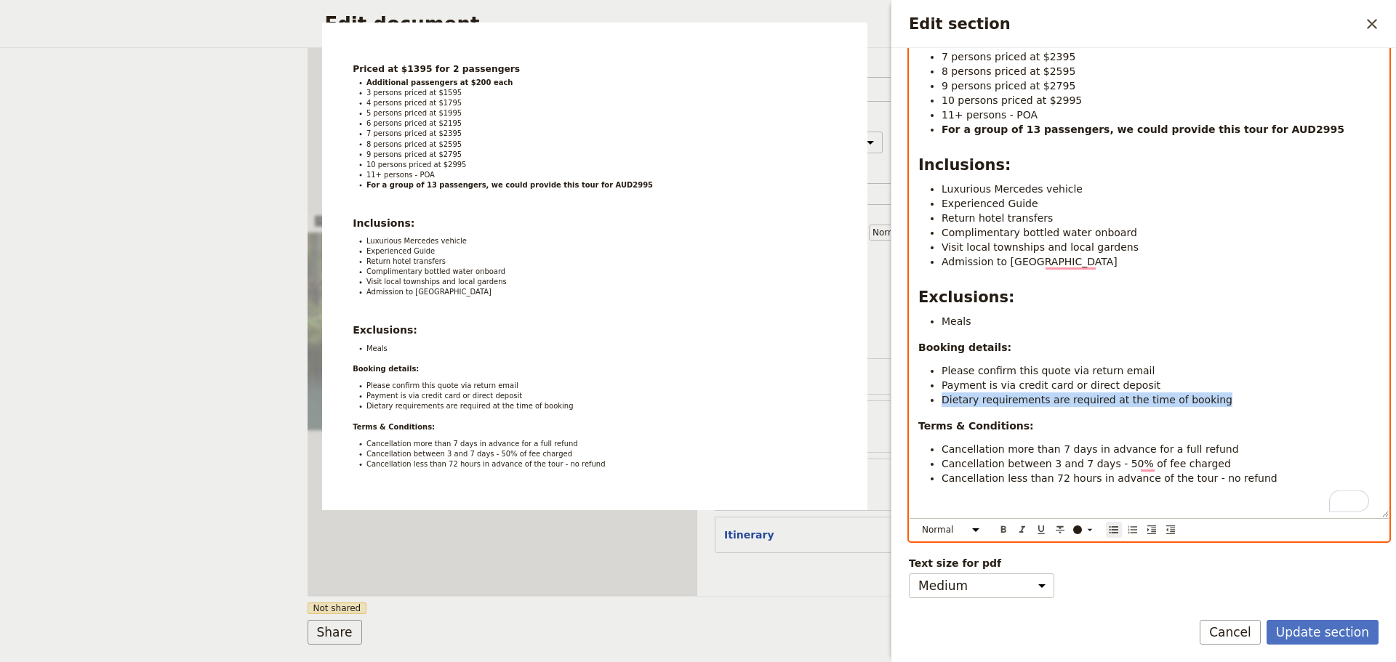
drag, startPoint x: 1178, startPoint y: 394, endPoint x: 938, endPoint y: 386, distance: 240.0
click at [938, 386] on ul "Please confirm this quote via return email Payment is via credit card or direct…" at bounding box center [1149, 385] width 462 height 44
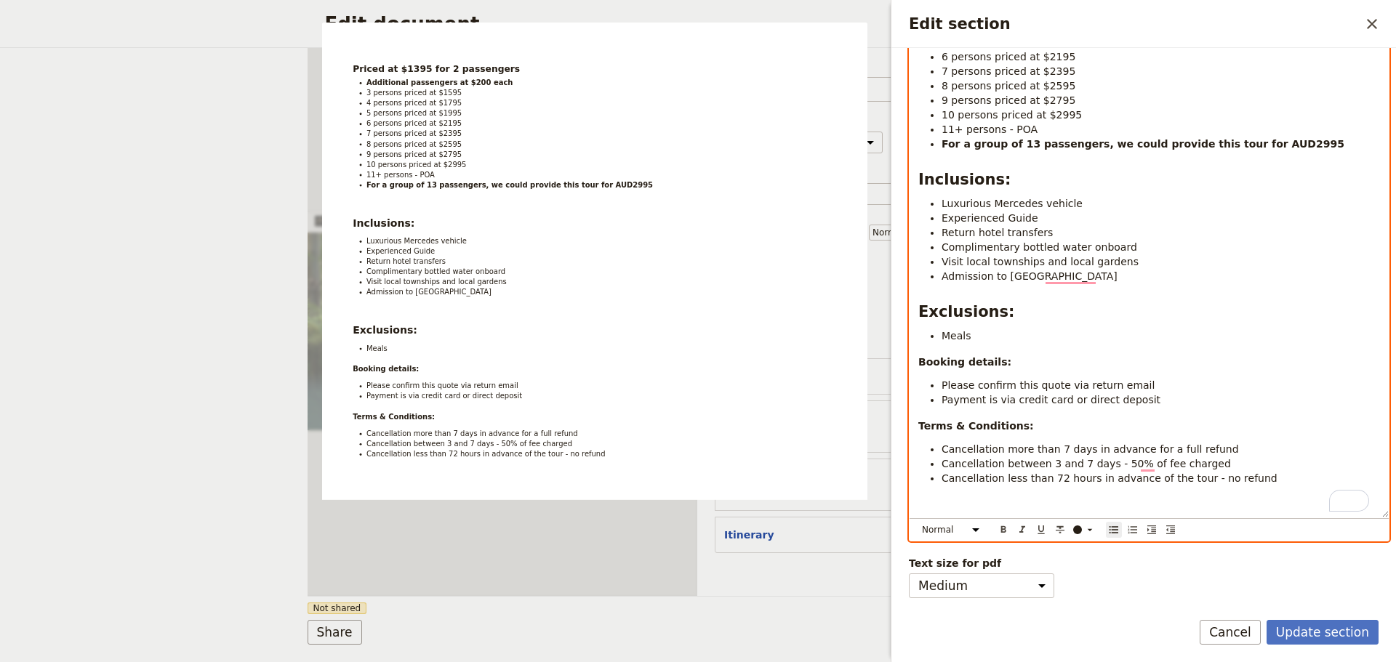
click at [944, 443] on span "Cancellation more than 7 days in advance for a full refund" at bounding box center [1089, 449] width 297 height 12
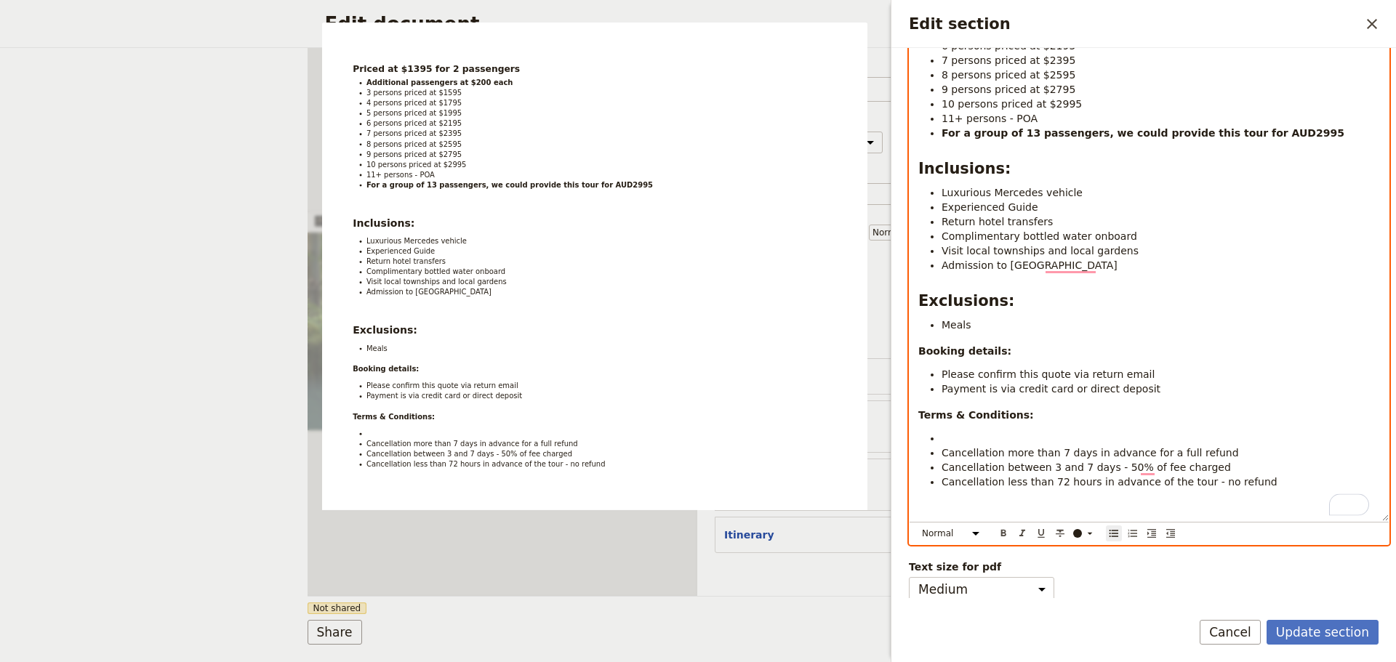
click at [962, 437] on li "To enrich screen reader interactions, please activate Accessibility in Grammarl…" at bounding box center [1160, 438] width 438 height 15
click at [1149, 374] on li "Please confirm this quote via return email" at bounding box center [1160, 374] width 438 height 15
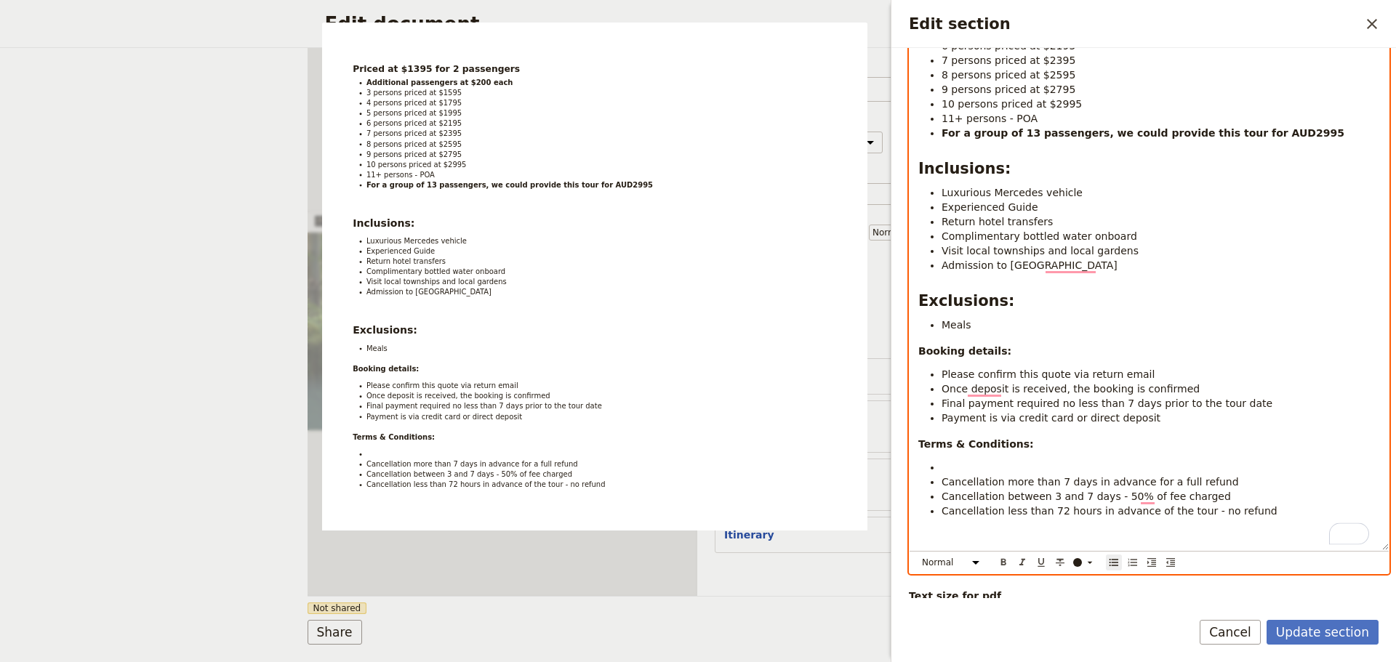
scroll to position [313, 0]
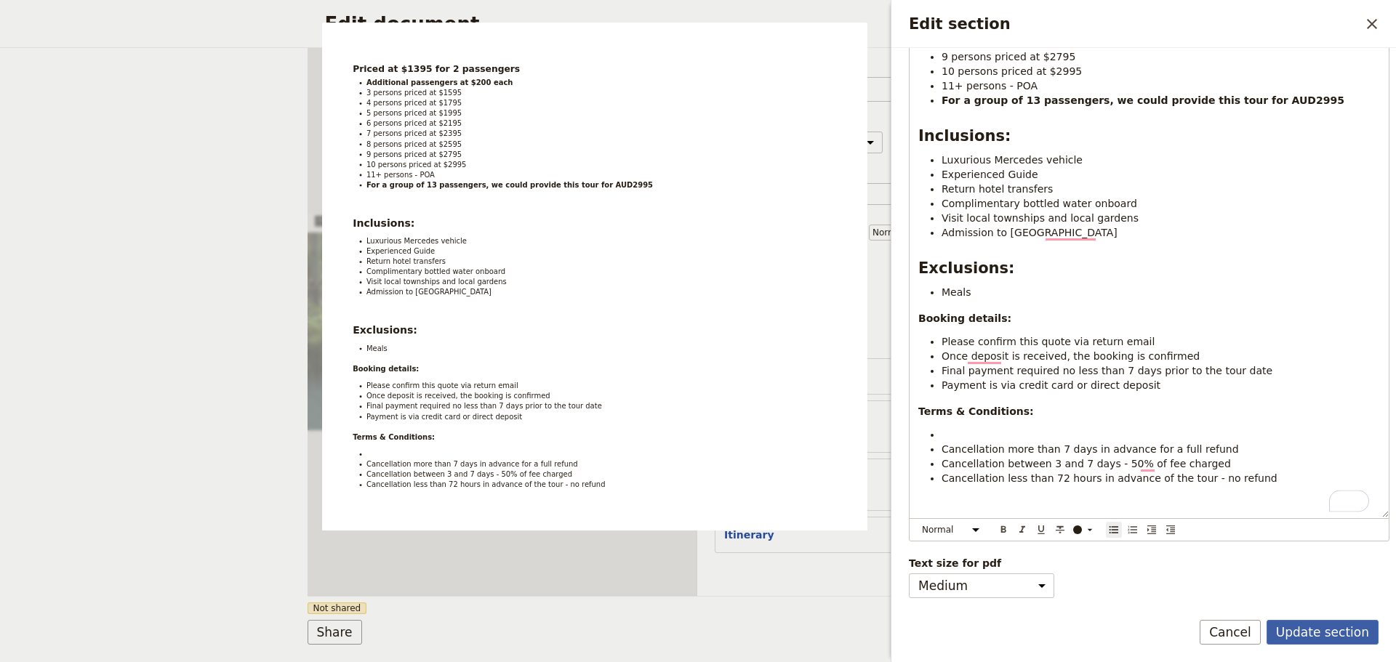
click at [1314, 622] on button "Update section" at bounding box center [1322, 632] width 112 height 25
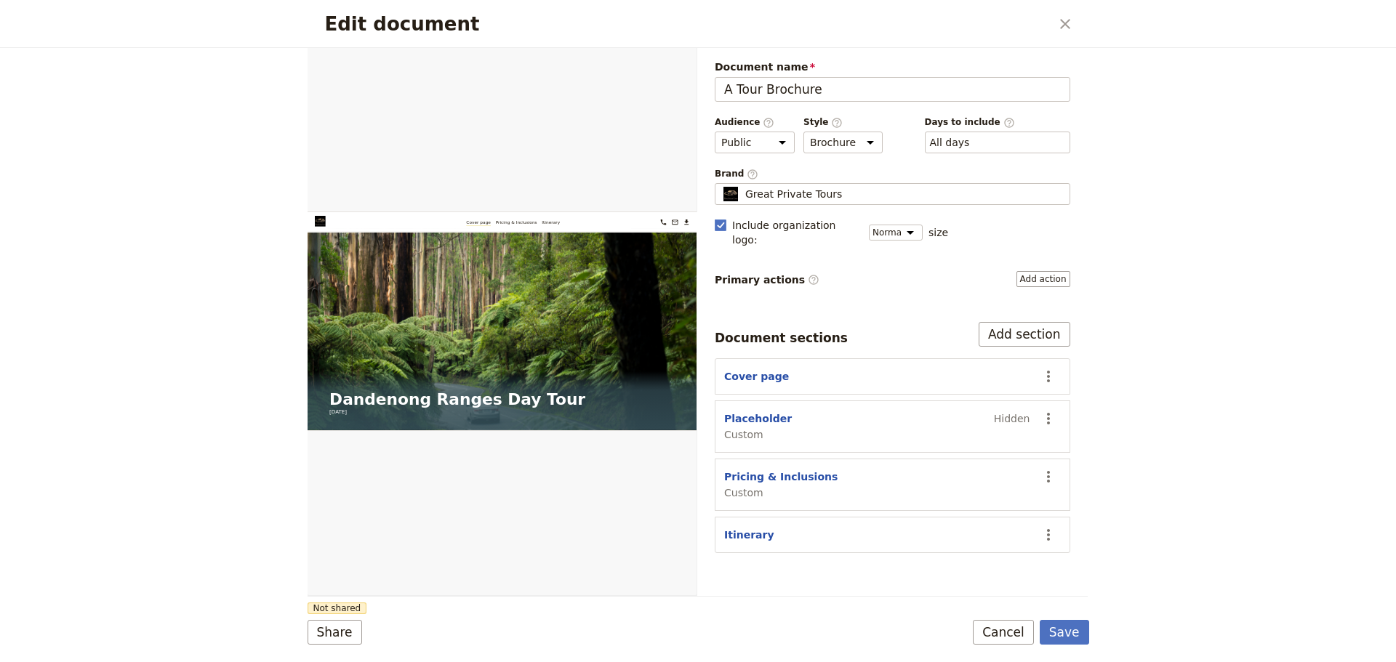
drag, startPoint x: 1056, startPoint y: 520, endPoint x: 1063, endPoint y: 406, distance: 114.4
click at [1063, 406] on div "Document sections Add section Cover page ​ Placeholder Custom Hidden ​ Pricing …" at bounding box center [892, 437] width 355 height 231
click at [1048, 616] on form "Web PDF ​ Document name A Tour Brochure Preview Audience ​ Public Passenger Gui…" at bounding box center [697, 355] width 781 height 614
click at [1072, 625] on button "Save" at bounding box center [1064, 632] width 49 height 25
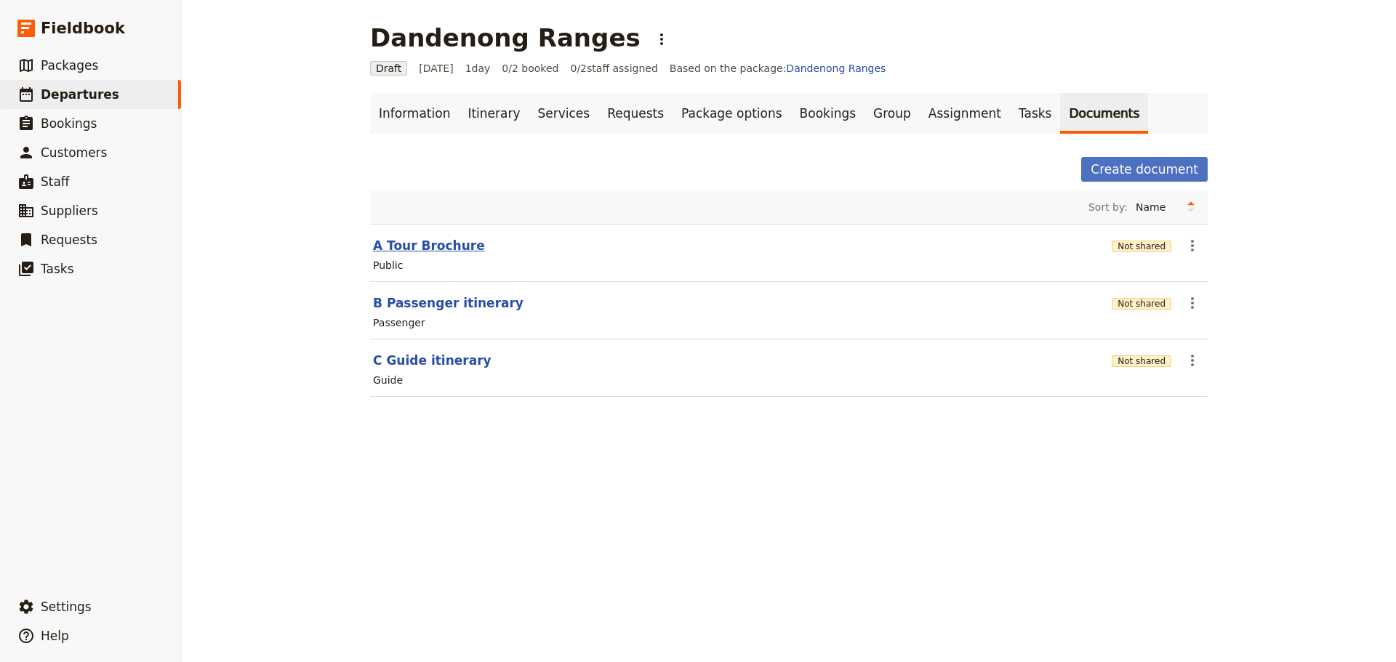
click at [376, 238] on button "A Tour Brochure" at bounding box center [429, 245] width 112 height 17
select select "DEFAULT"
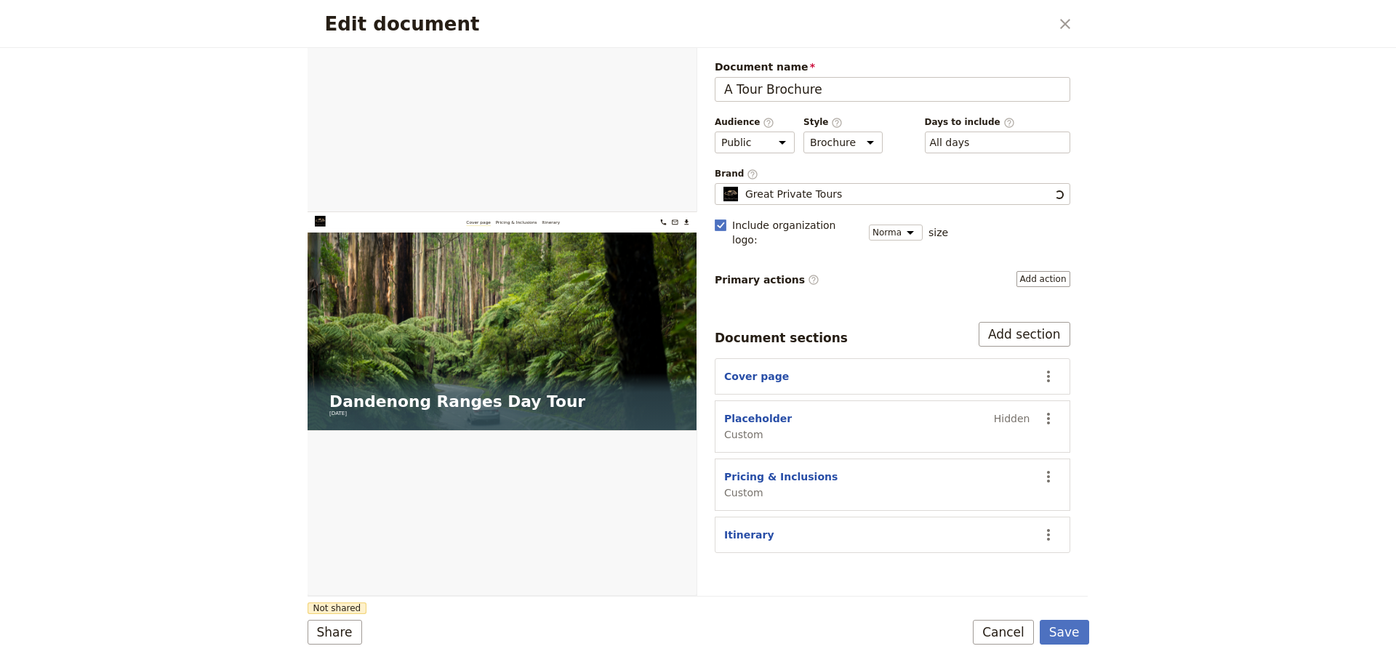
scroll to position [0, 0]
click at [1051, 468] on icon "Actions" at bounding box center [1048, 476] width 17 height 17
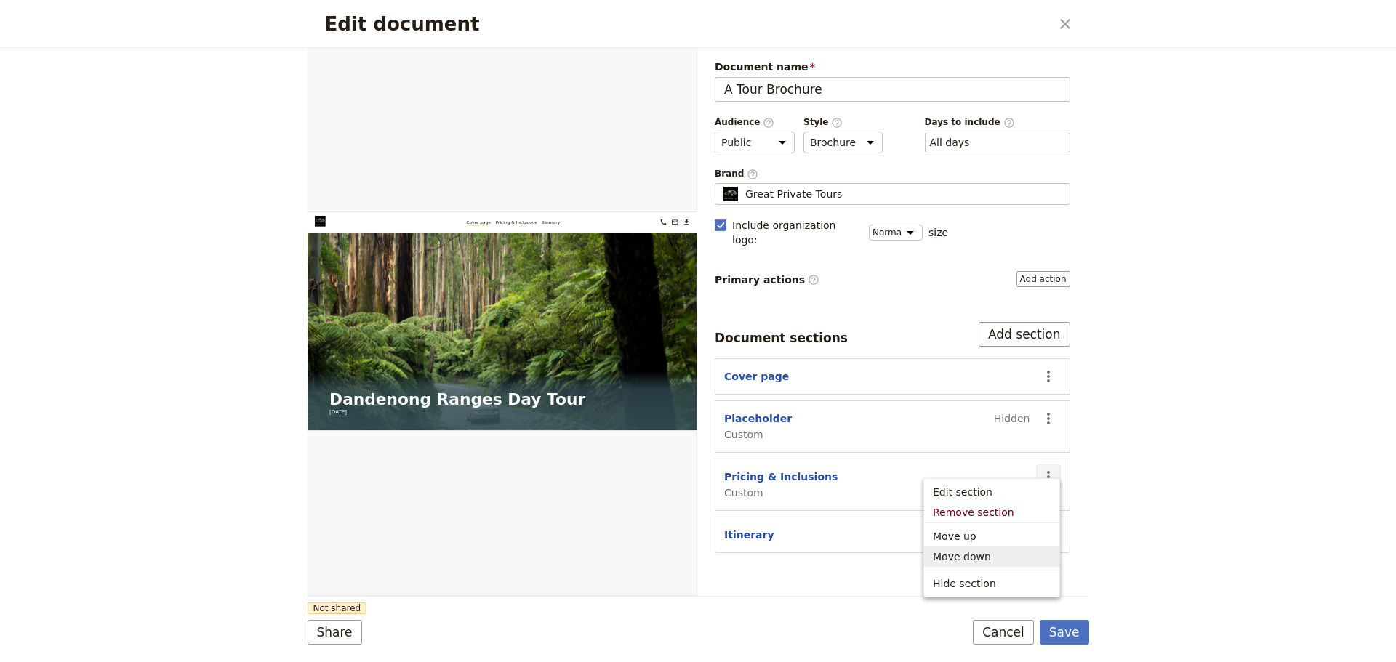
click at [957, 548] on button "Move down" at bounding box center [991, 557] width 135 height 20
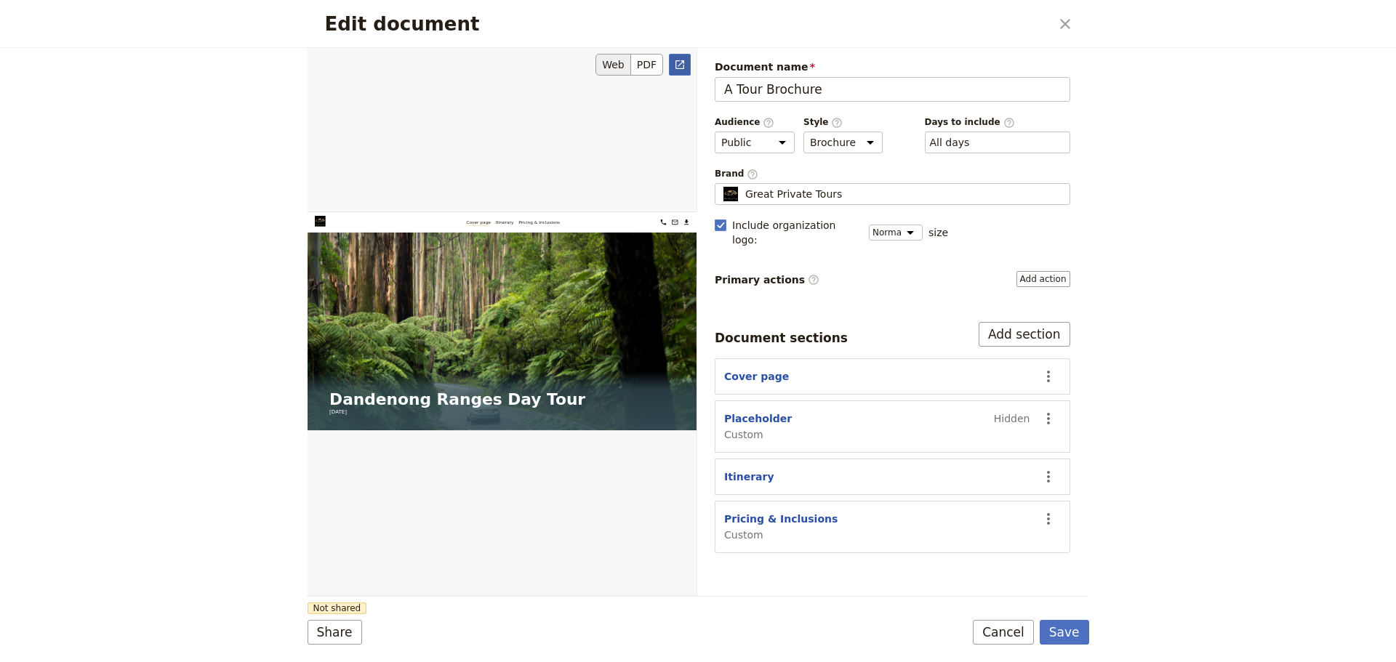
click at [680, 68] on icon "Open full preview" at bounding box center [680, 65] width 12 height 12
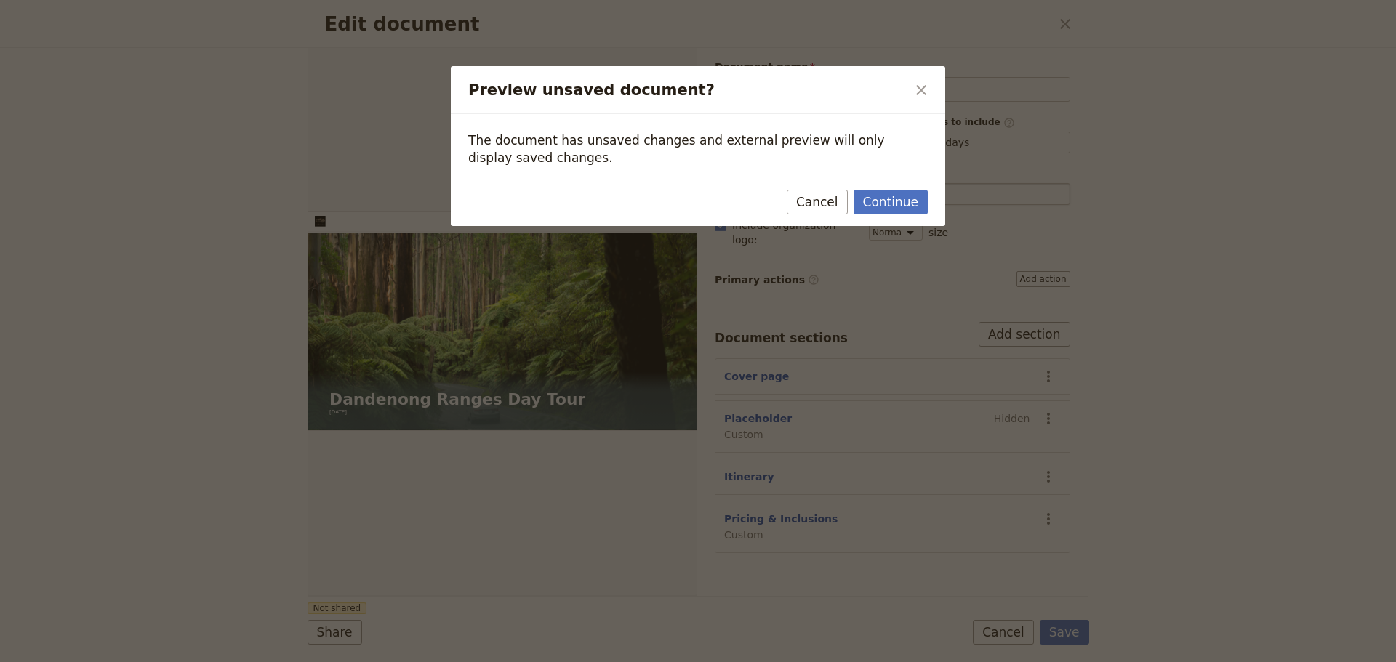
click at [893, 192] on link "Continue" at bounding box center [890, 202] width 74 height 25
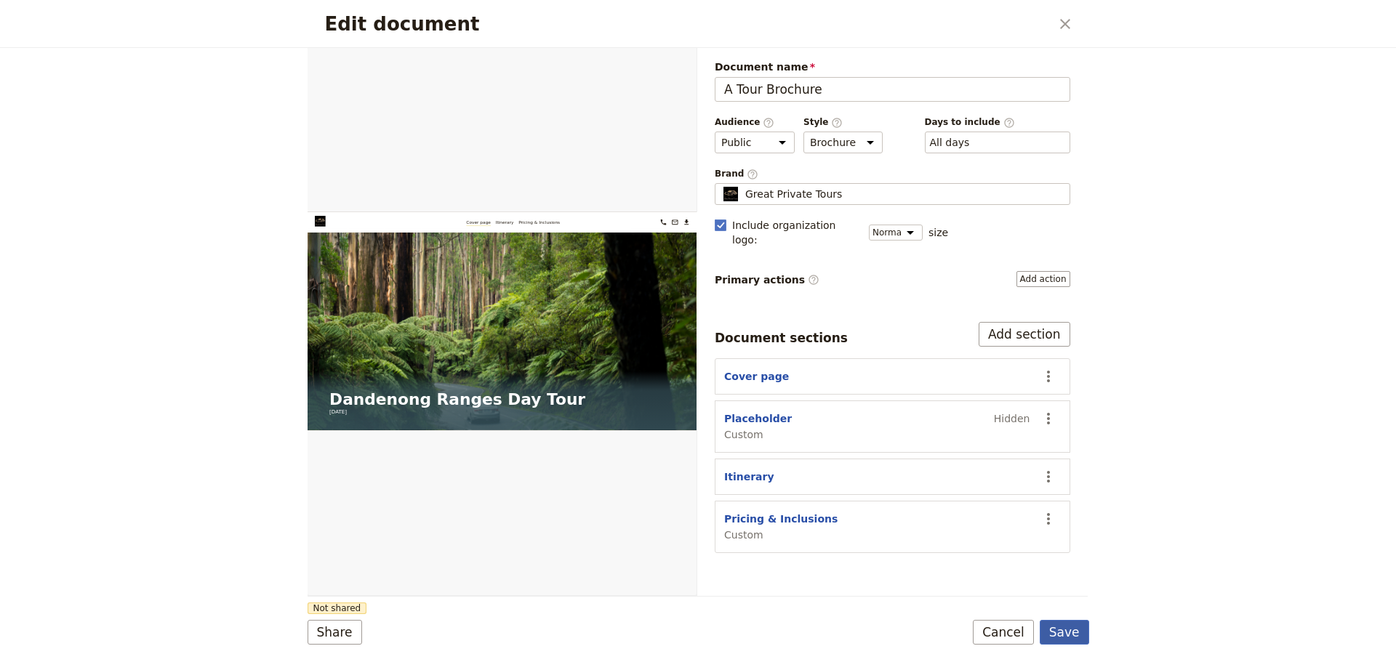
click at [1072, 640] on button "Save" at bounding box center [1064, 632] width 49 height 25
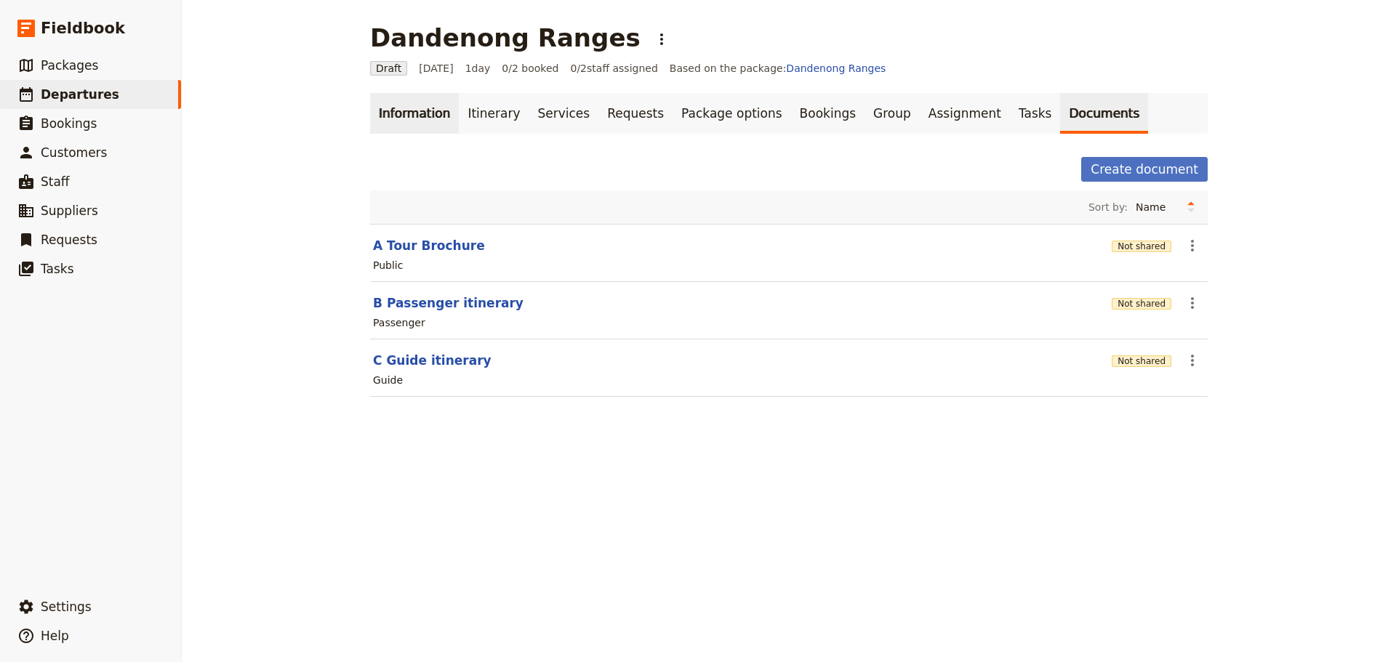
click at [436, 108] on link "Information" at bounding box center [414, 113] width 89 height 41
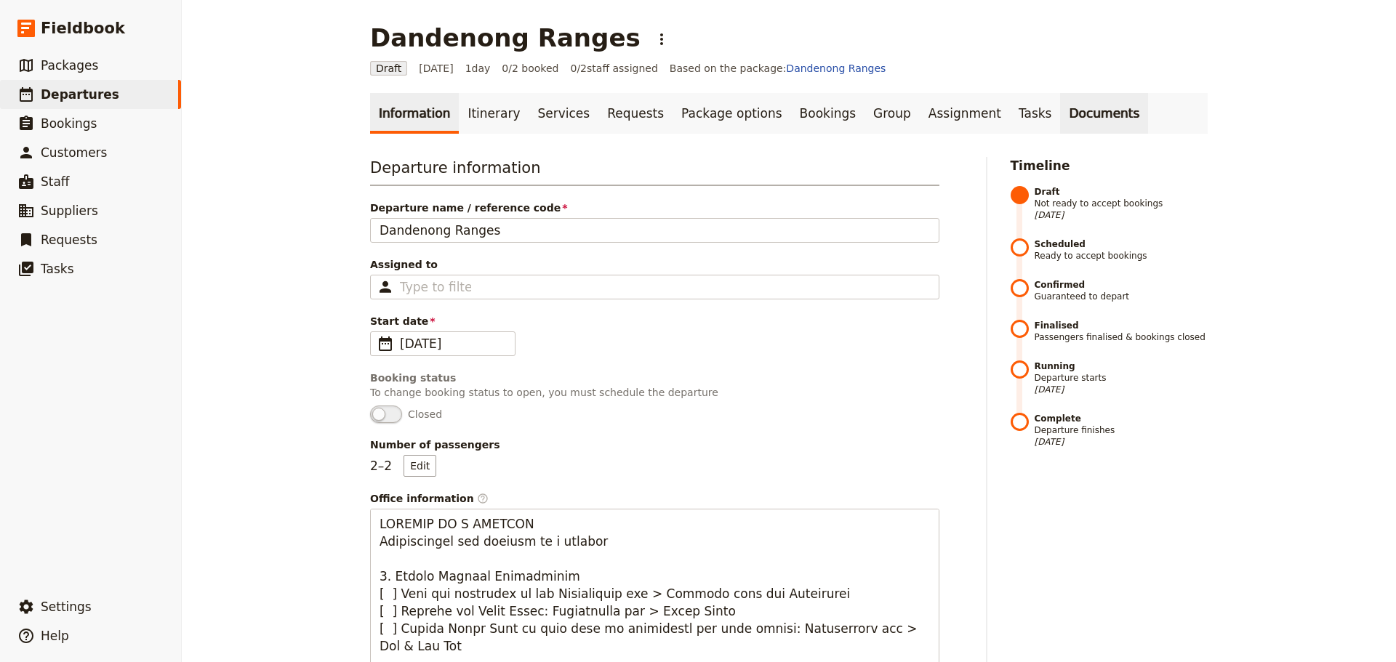
click at [1060, 113] on link "Documents" at bounding box center [1104, 113] width 88 height 41
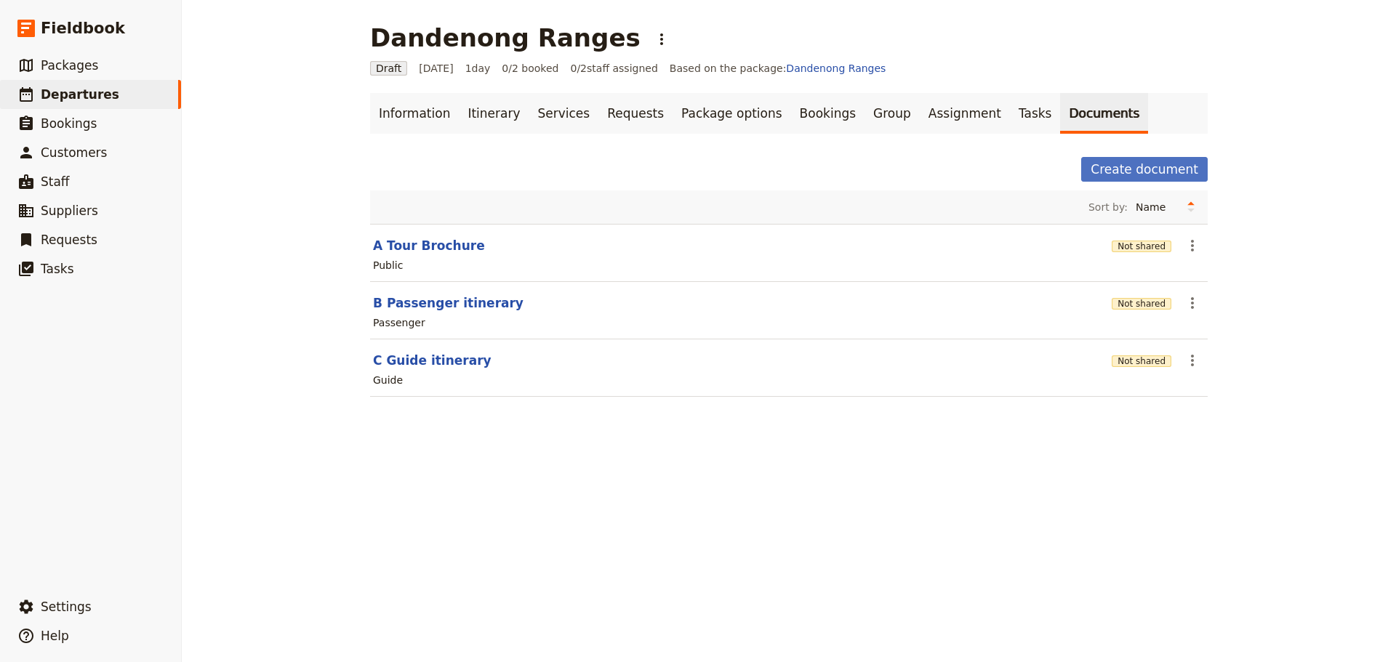
click at [414, 254] on section "A Tour Brochure Not shared ​ Public" at bounding box center [788, 253] width 837 height 58
click at [417, 246] on button "A Tour Brochure" at bounding box center [429, 245] width 112 height 17
select select "DEFAULT"
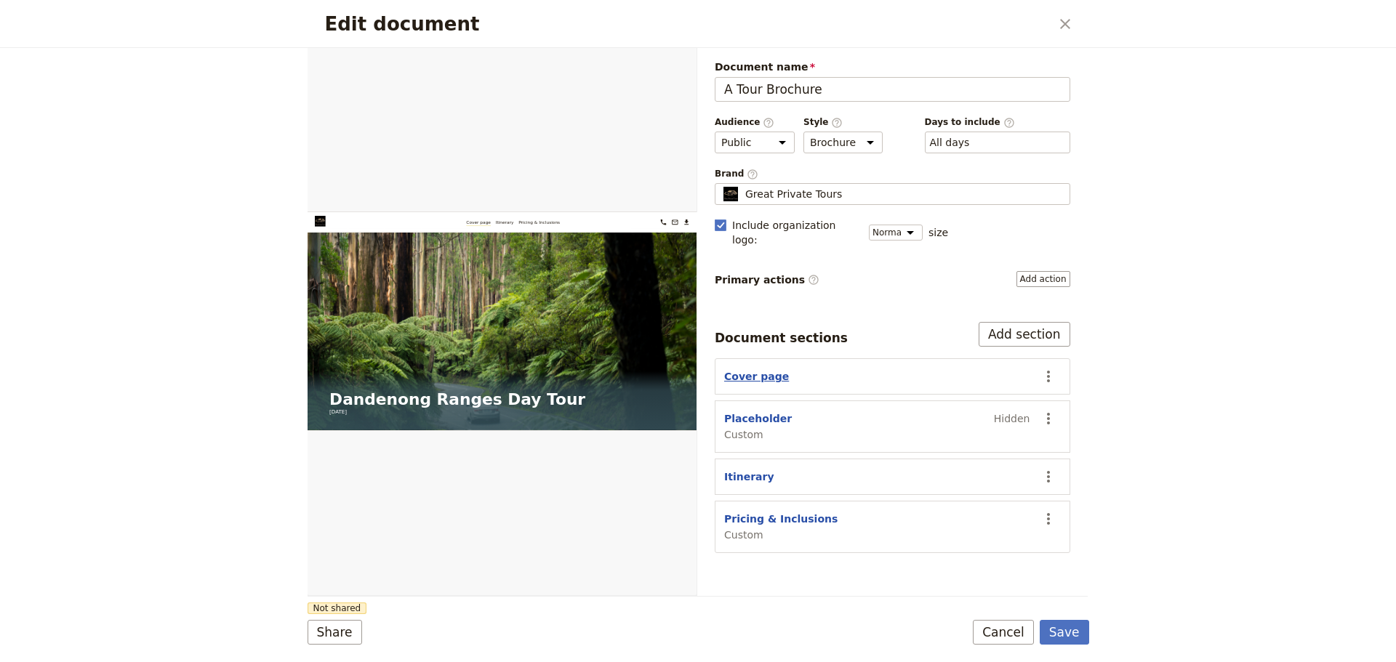
click at [749, 369] on button "Cover page" at bounding box center [756, 376] width 65 height 15
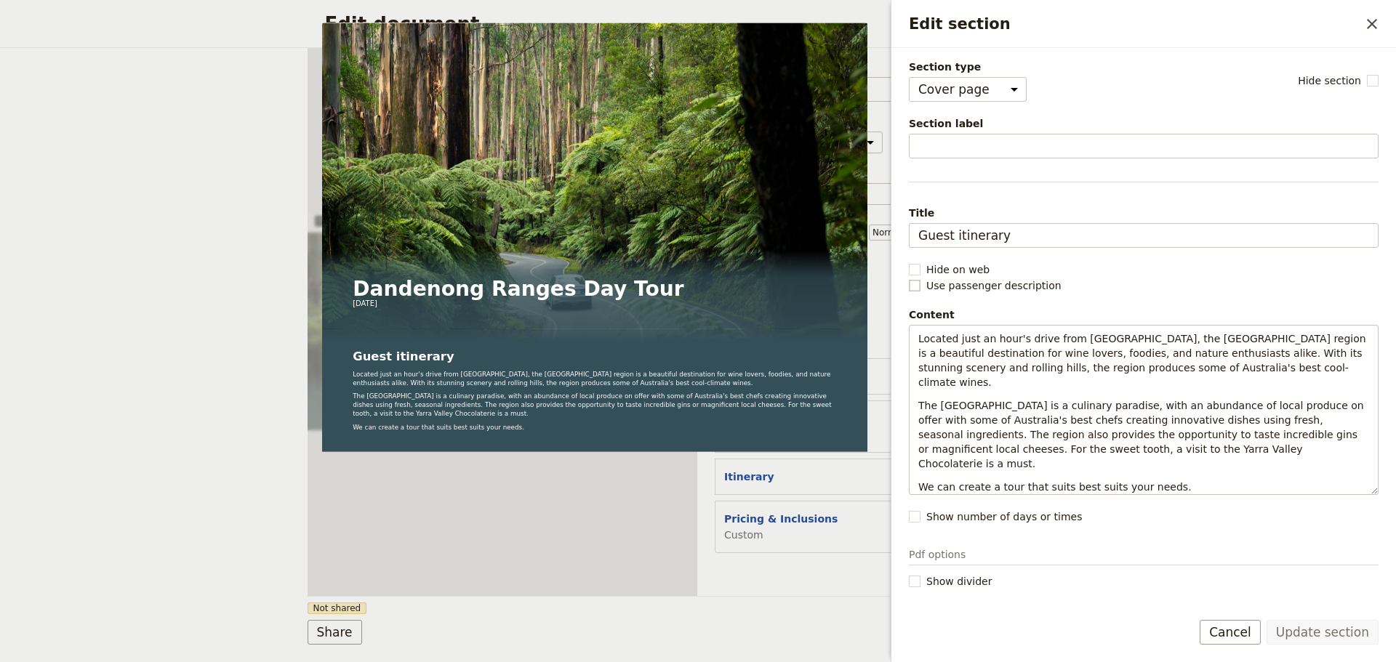
click at [917, 285] on rect "Edit section" at bounding box center [914, 285] width 11 height 11
click at [909, 278] on input "Use passenger description" at bounding box center [908, 278] width 1 height 1
checkbox input "true"
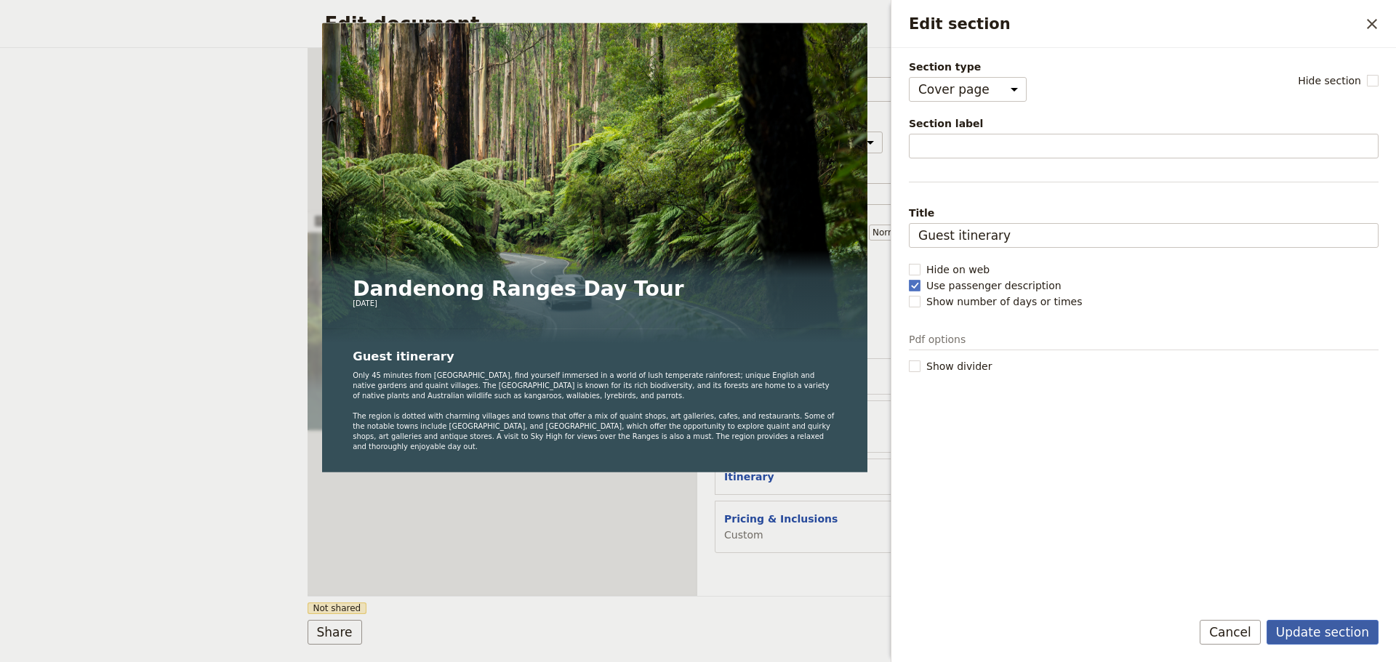
click at [1331, 643] on button "Update section" at bounding box center [1322, 632] width 112 height 25
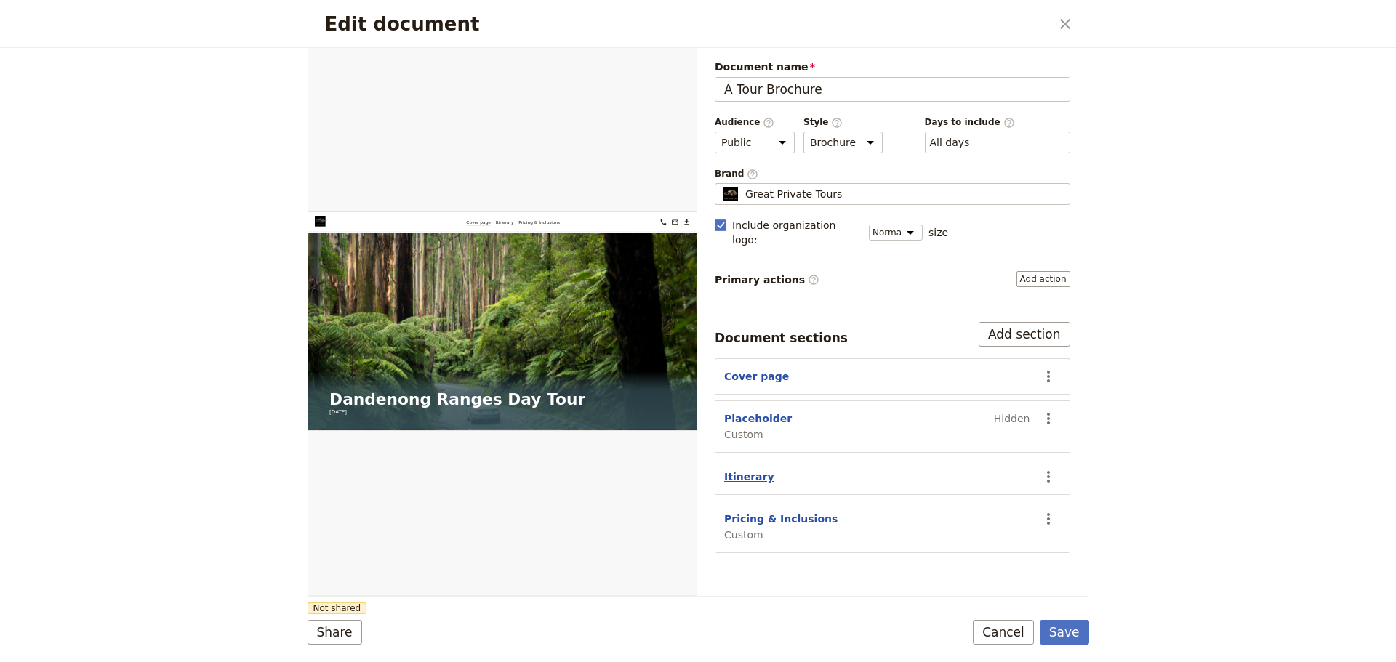
click at [744, 470] on button "Itinerary" at bounding box center [749, 477] width 50 height 15
select select "ITINERARY"
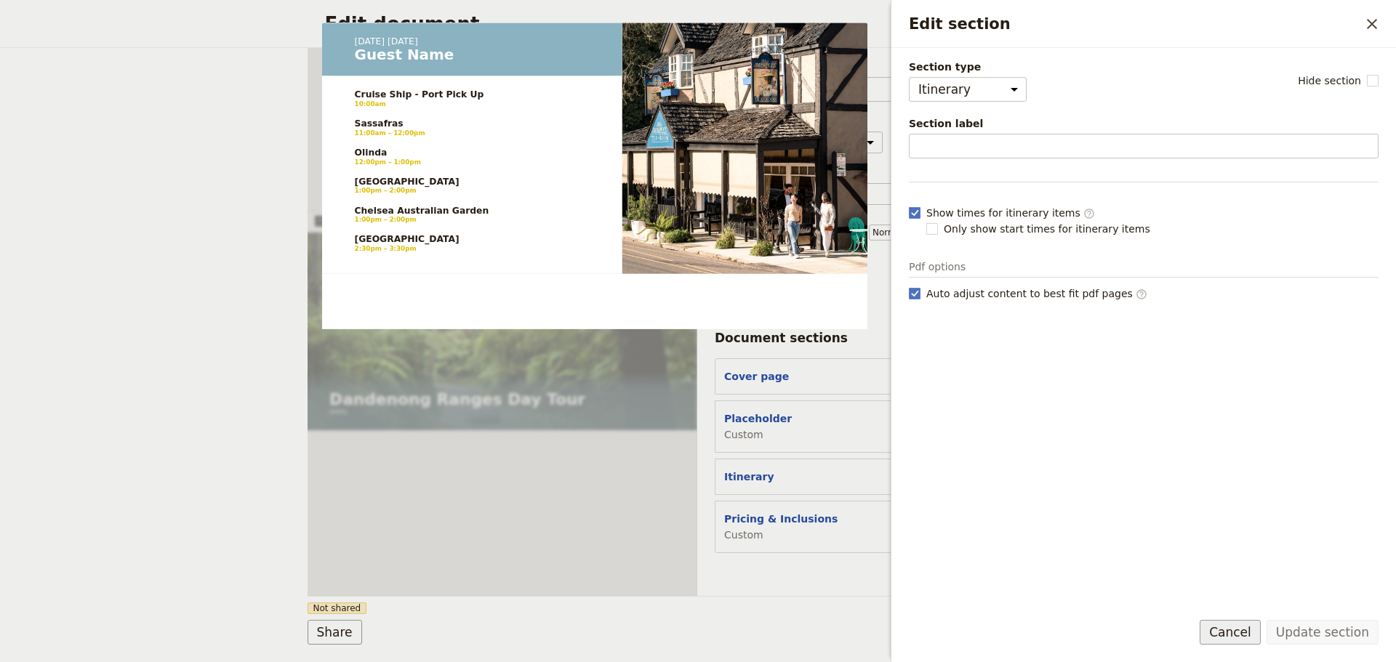
click at [1227, 628] on button "Cancel" at bounding box center [1229, 632] width 61 height 25
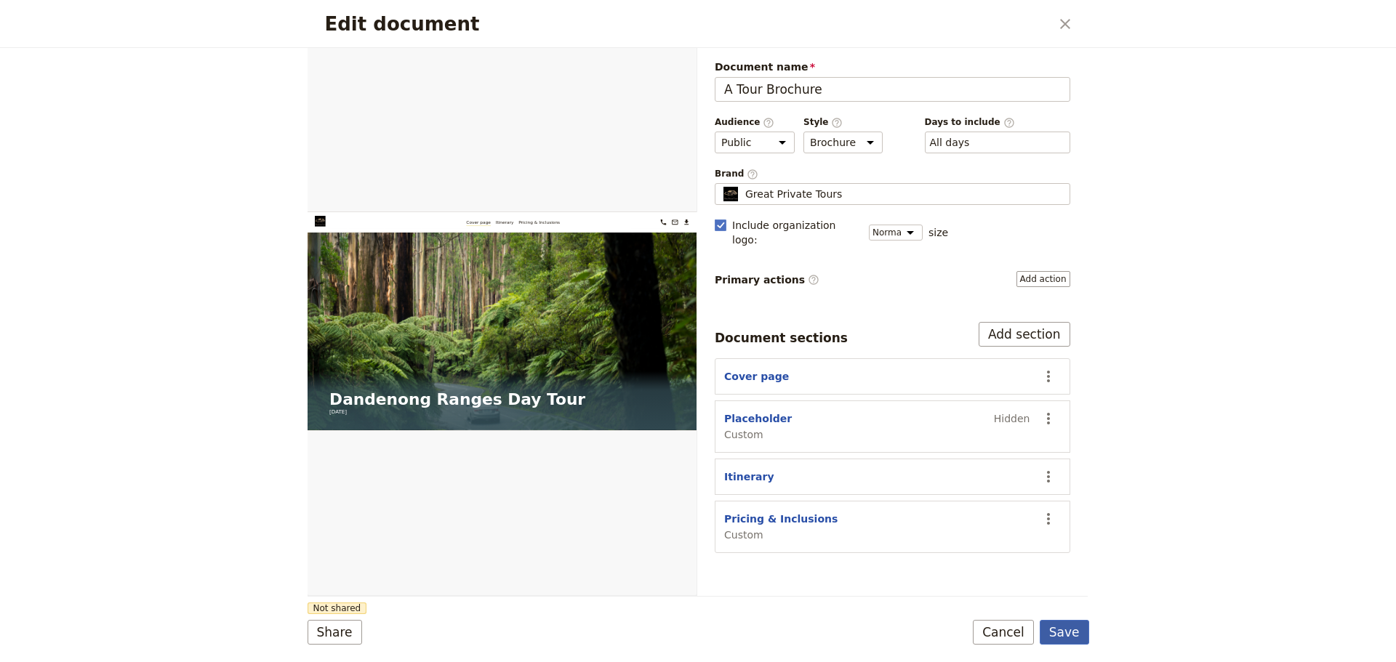
click at [1066, 631] on button "Save" at bounding box center [1064, 632] width 49 height 25
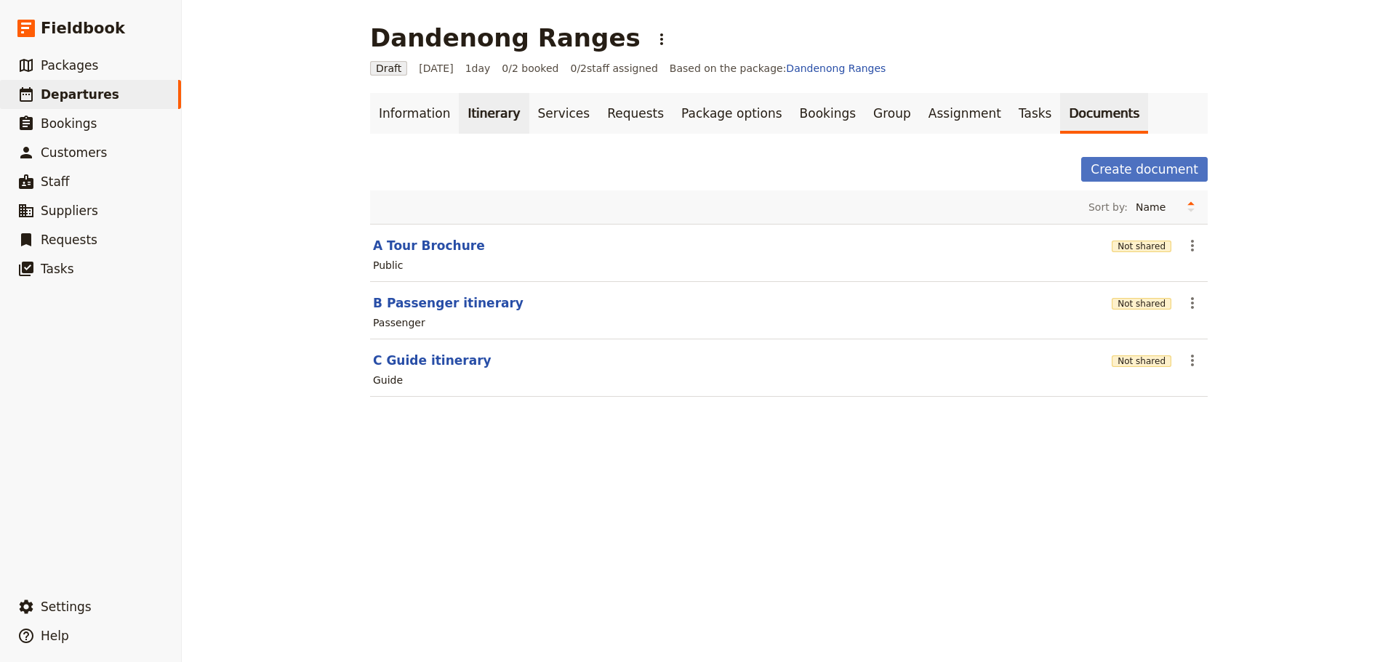
click at [465, 113] on link "Itinerary" at bounding box center [494, 113] width 70 height 41
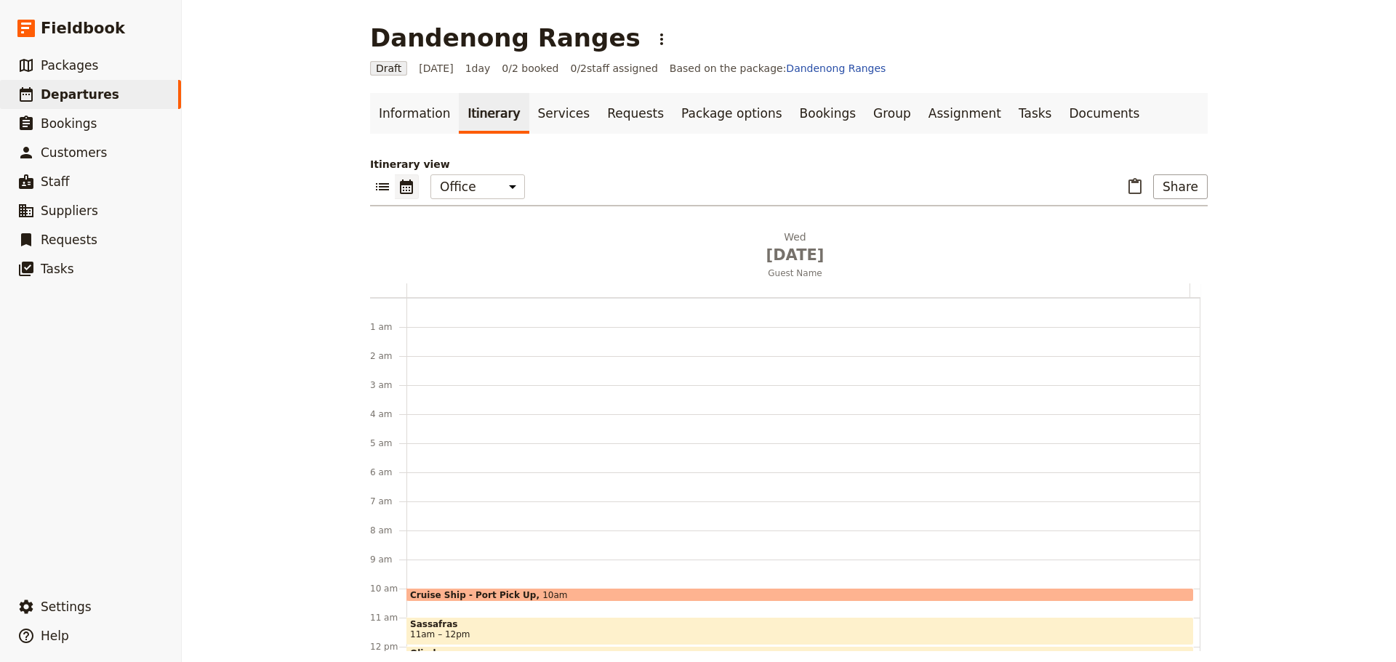
scroll to position [189, 0]
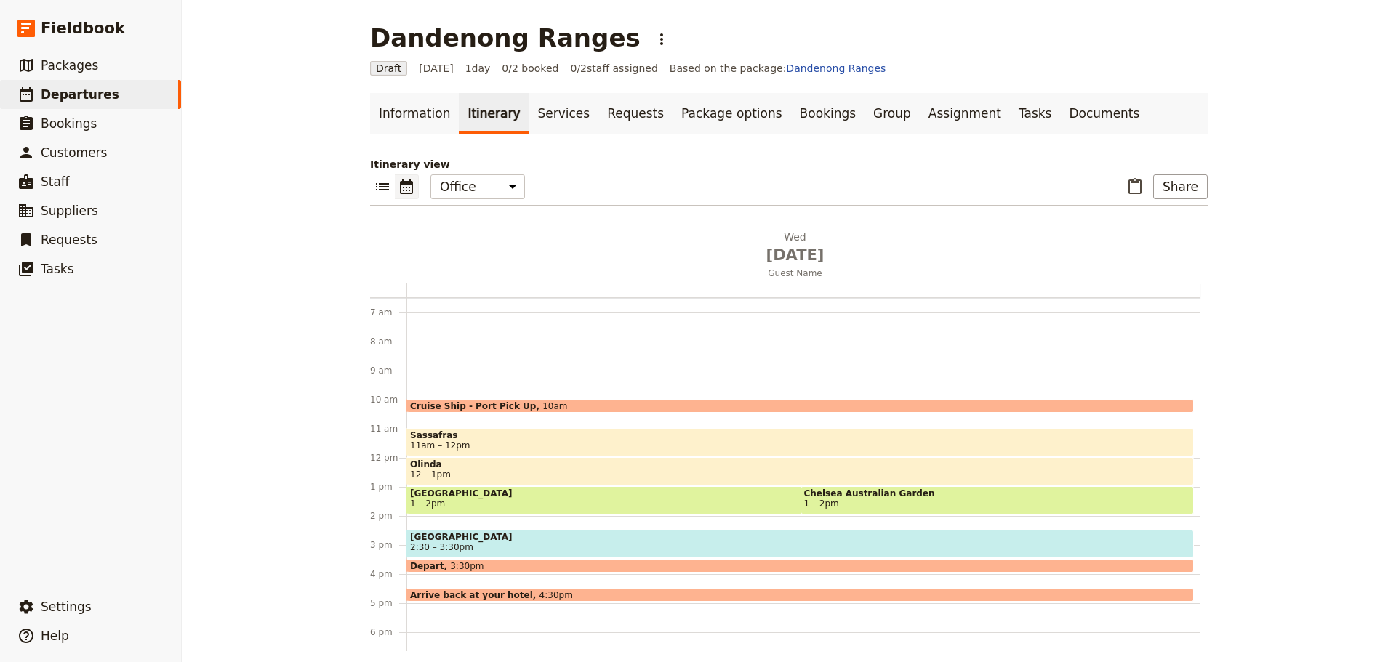
click at [476, 404] on span "Cruise Ship - Port Pick Up" at bounding box center [476, 405] width 132 height 9
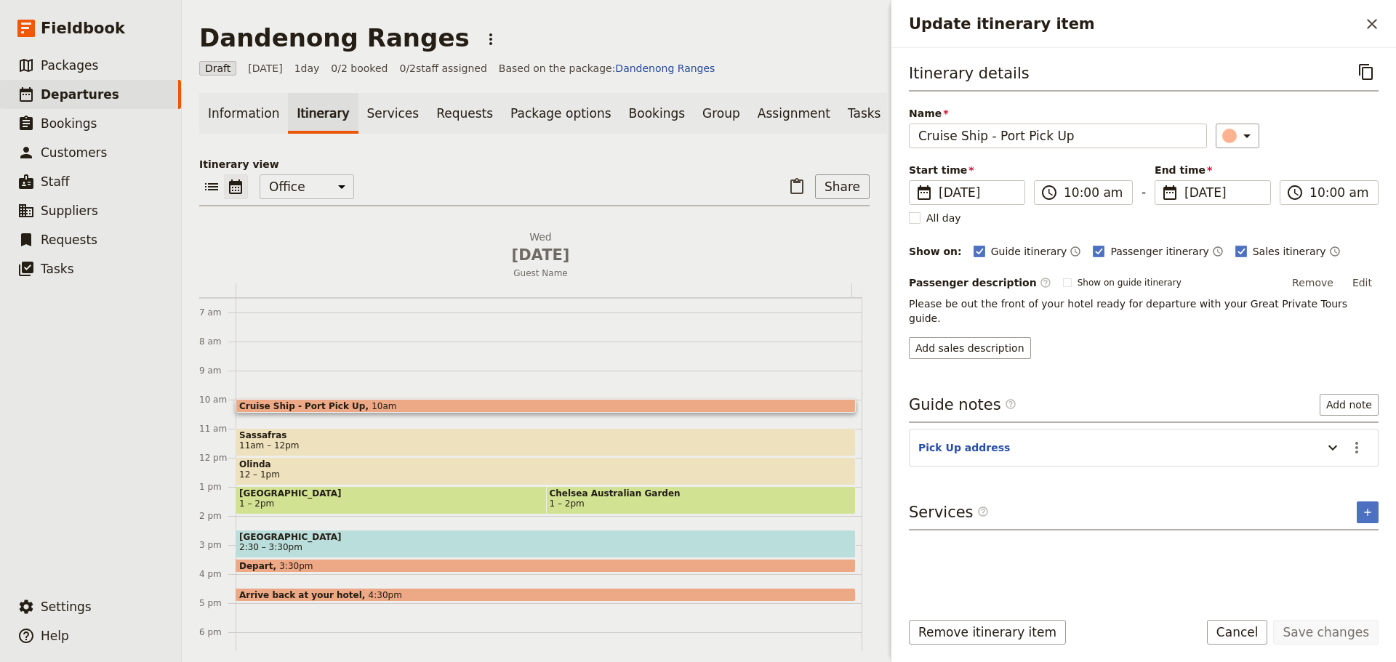
click at [367, 449] on span "11am – 12pm" at bounding box center [545, 446] width 613 height 10
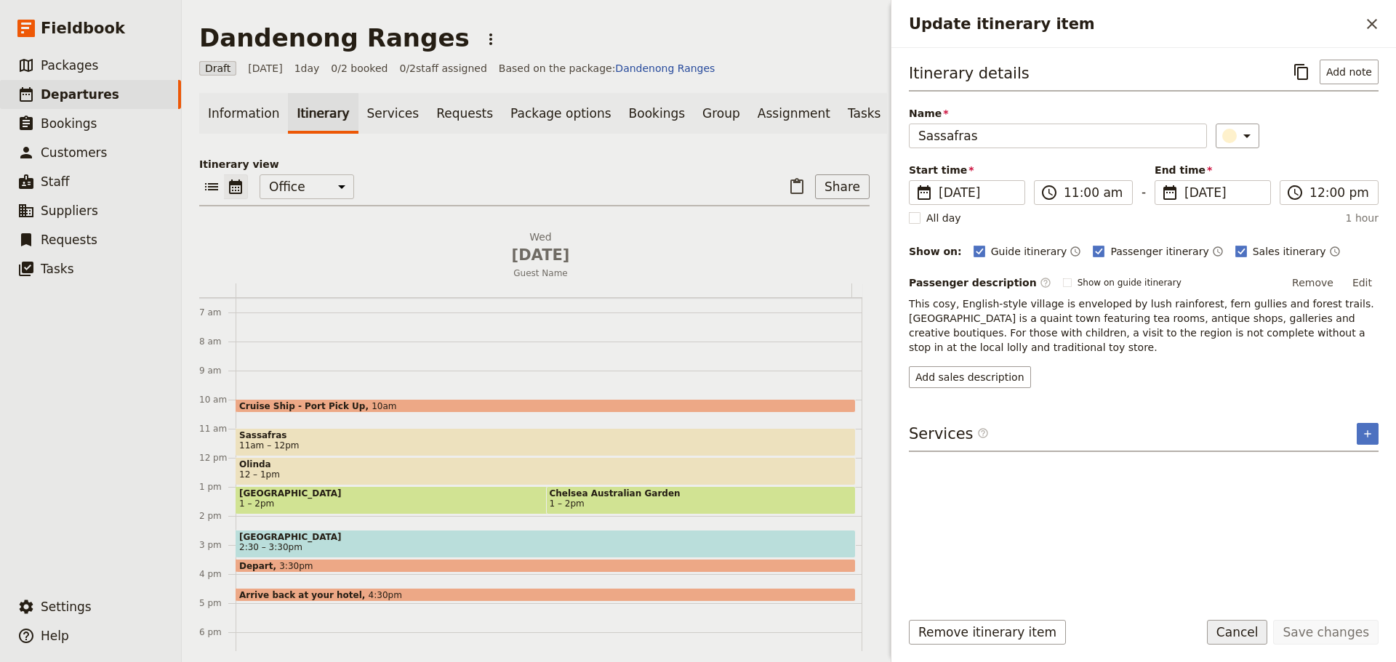
click at [1242, 634] on button "Cancel" at bounding box center [1237, 632] width 61 height 25
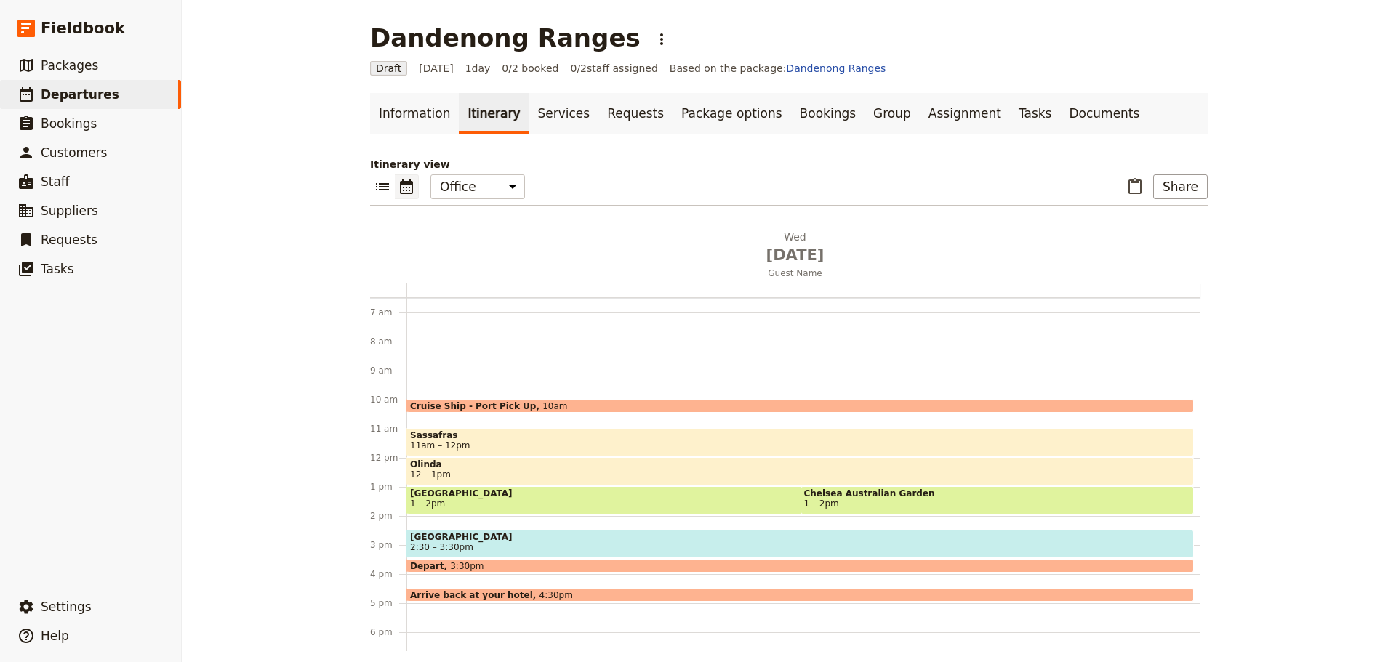
click at [443, 431] on span "Sassafras" at bounding box center [800, 435] width 780 height 10
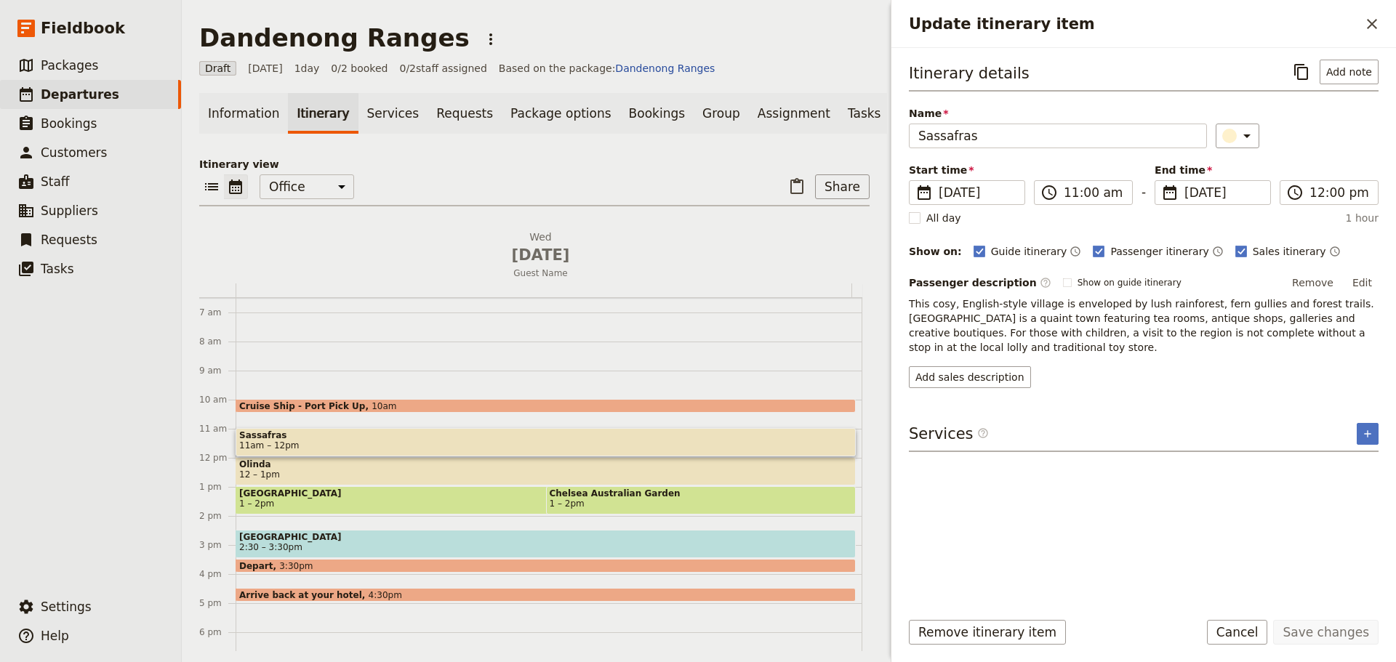
click at [889, 108] on link "Documents" at bounding box center [933, 113] width 88 height 41
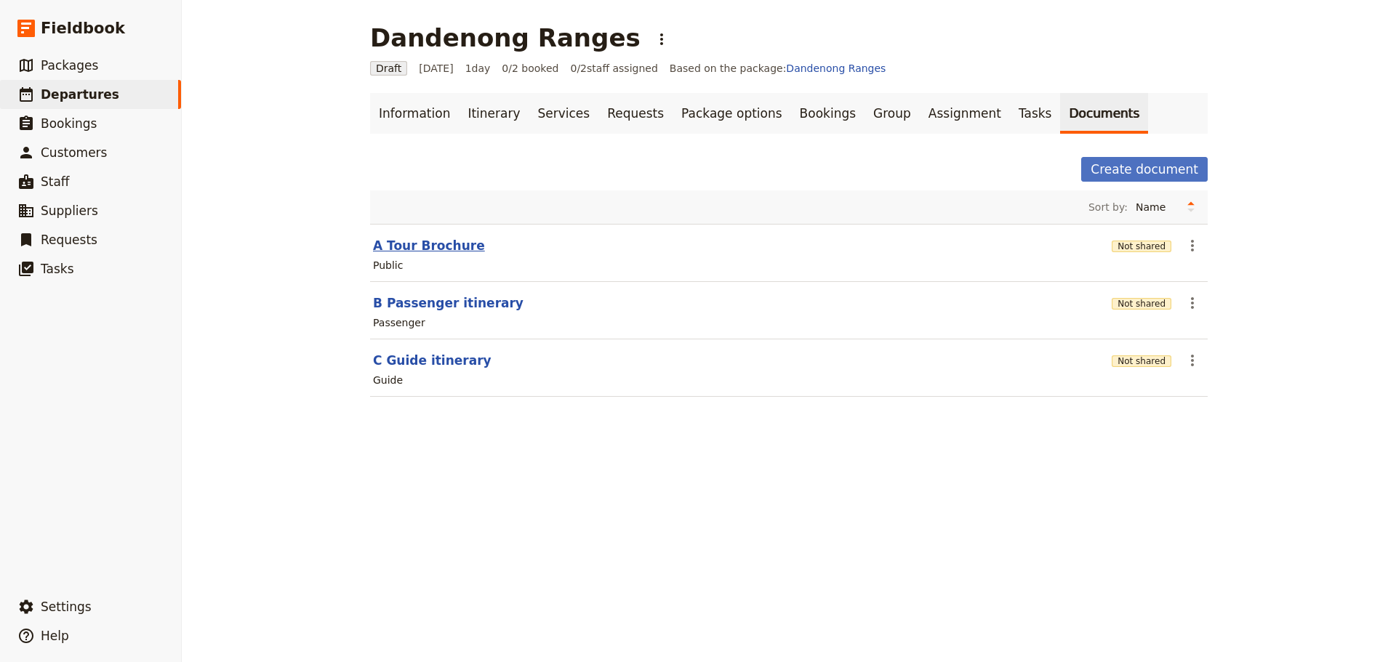
click at [396, 244] on button "A Tour Brochure" at bounding box center [429, 245] width 112 height 17
select select "DEFAULT"
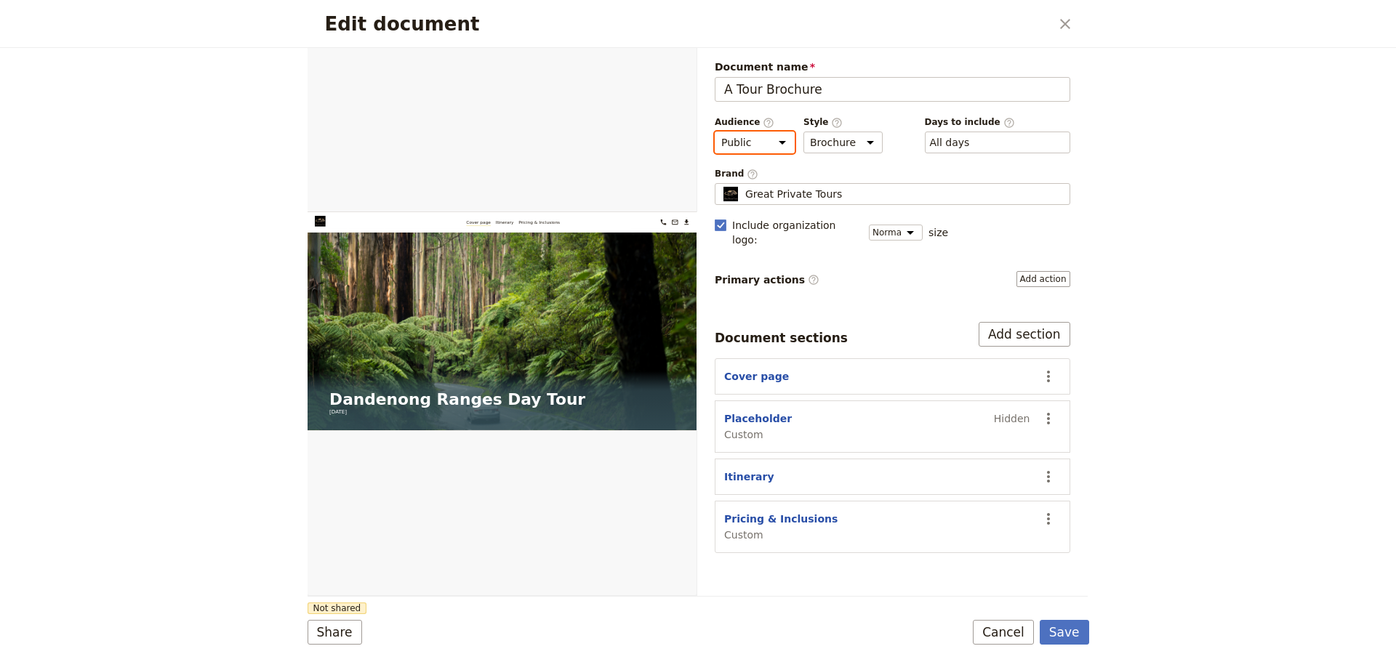
click at [772, 142] on select "Public Passenger Guide" at bounding box center [755, 143] width 80 height 22
select select "PASSENGER"
click at [715, 132] on select "Public Passenger Guide" at bounding box center [755, 143] width 80 height 22
drag, startPoint x: 1065, startPoint y: 629, endPoint x: 1072, endPoint y: 623, distance: 9.3
click at [1065, 628] on button "Save" at bounding box center [1064, 632] width 49 height 25
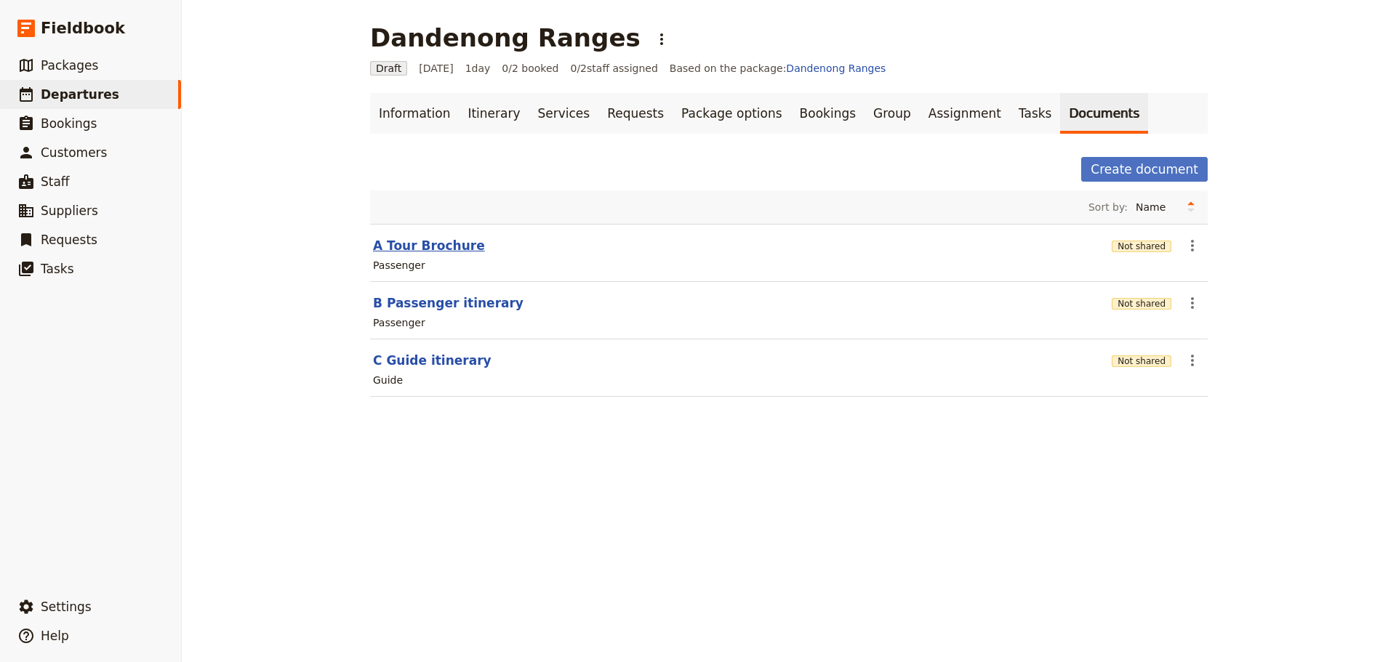
click at [422, 250] on button "A Tour Brochure" at bounding box center [429, 245] width 112 height 17
select select "PASSENGER"
select select "DEFAULT"
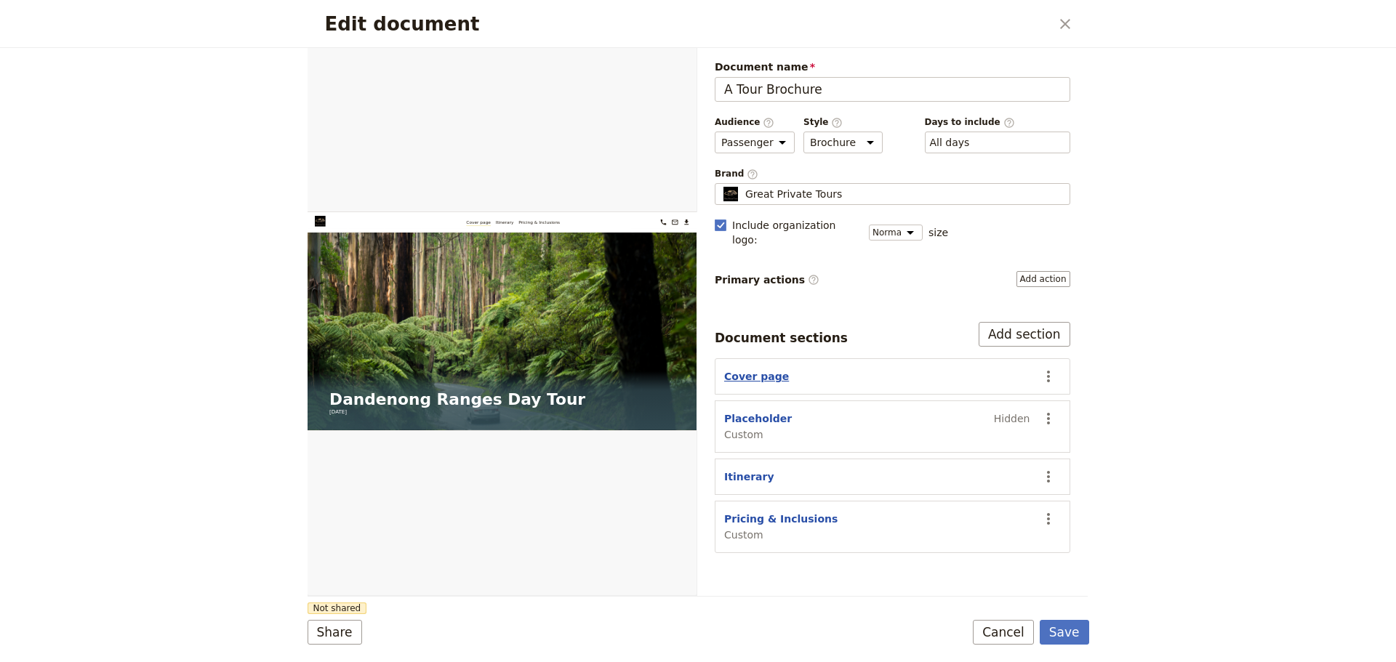
click at [760, 369] on button "Cover page" at bounding box center [756, 376] width 65 height 15
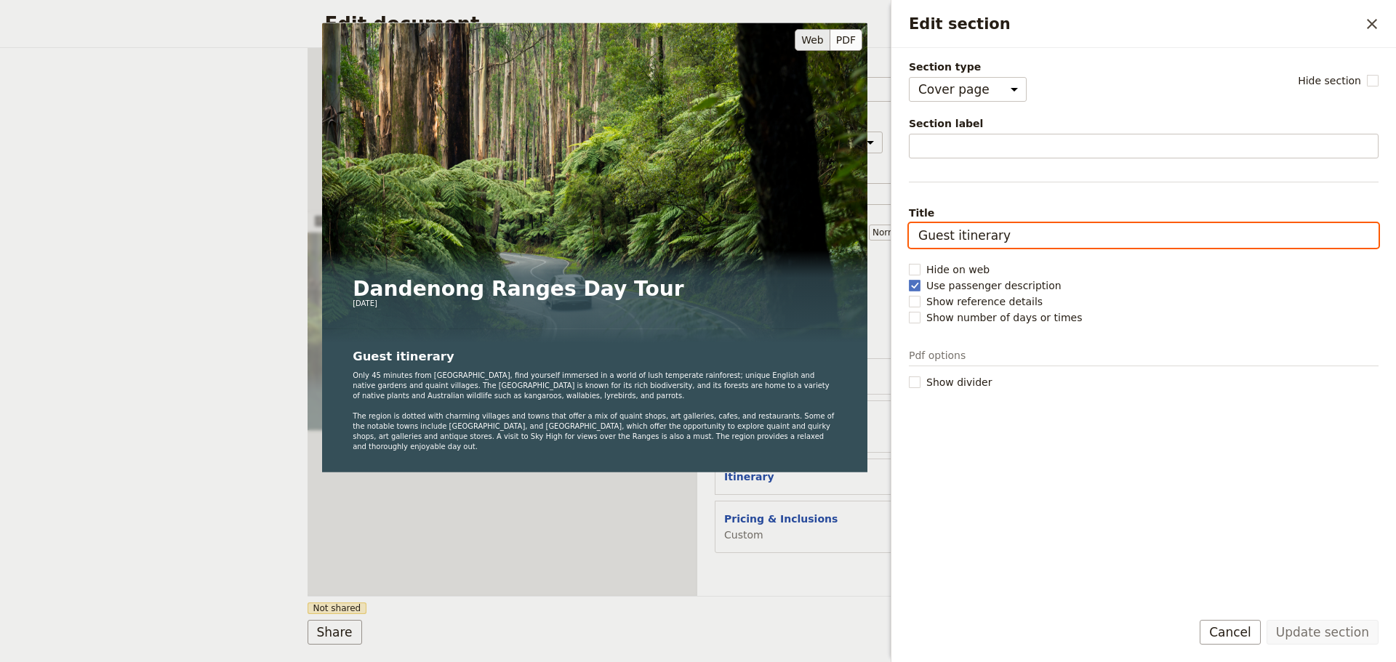
drag, startPoint x: 1024, startPoint y: 237, endPoint x: 861, endPoint y: 240, distance: 162.1
click at [909, 240] on div "Section type Cover page Day summary Itinerary Custom Hide section Section label…" at bounding box center [1144, 328] width 470 height 537
drag, startPoint x: 1013, startPoint y: 237, endPoint x: 899, endPoint y: 238, distance: 113.4
click at [899, 238] on div "Section type Cover page Day summary Itinerary Custom Hide section Section label…" at bounding box center [1143, 323] width 505 height 550
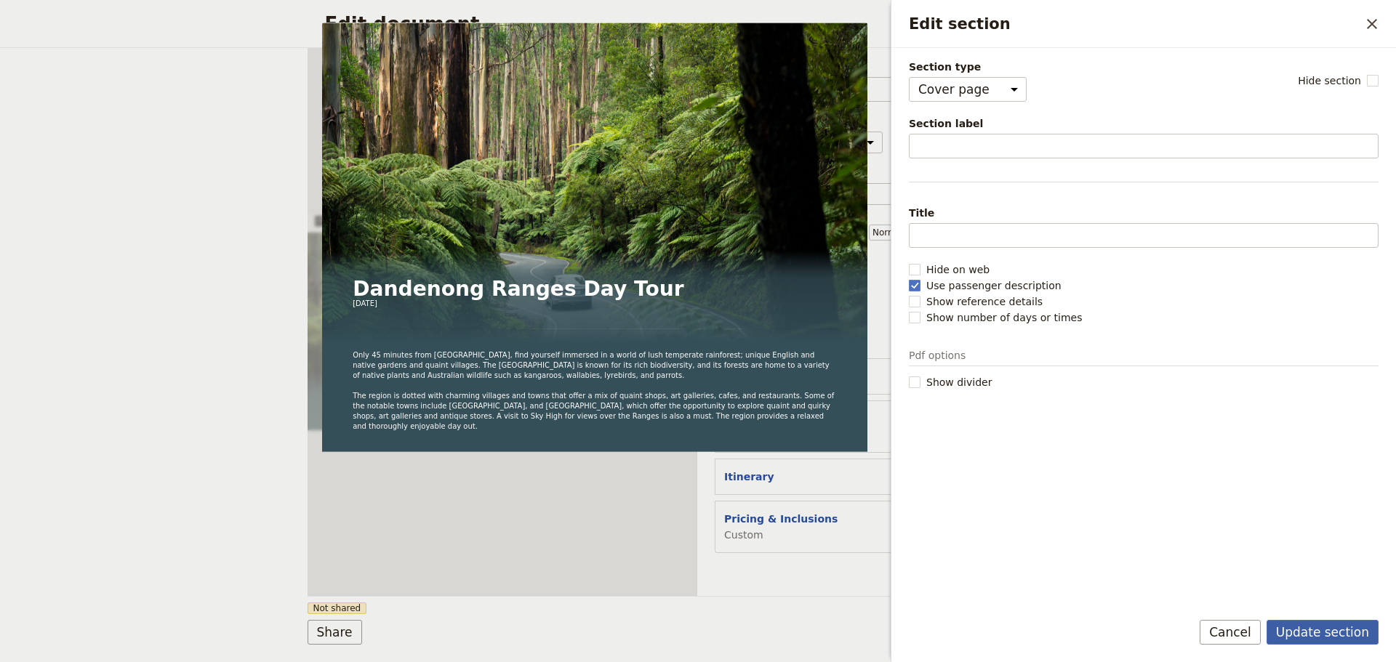
drag, startPoint x: 1314, startPoint y: 640, endPoint x: 1314, endPoint y: 632, distance: 8.7
click at [1314, 640] on button "Update section" at bounding box center [1322, 632] width 112 height 25
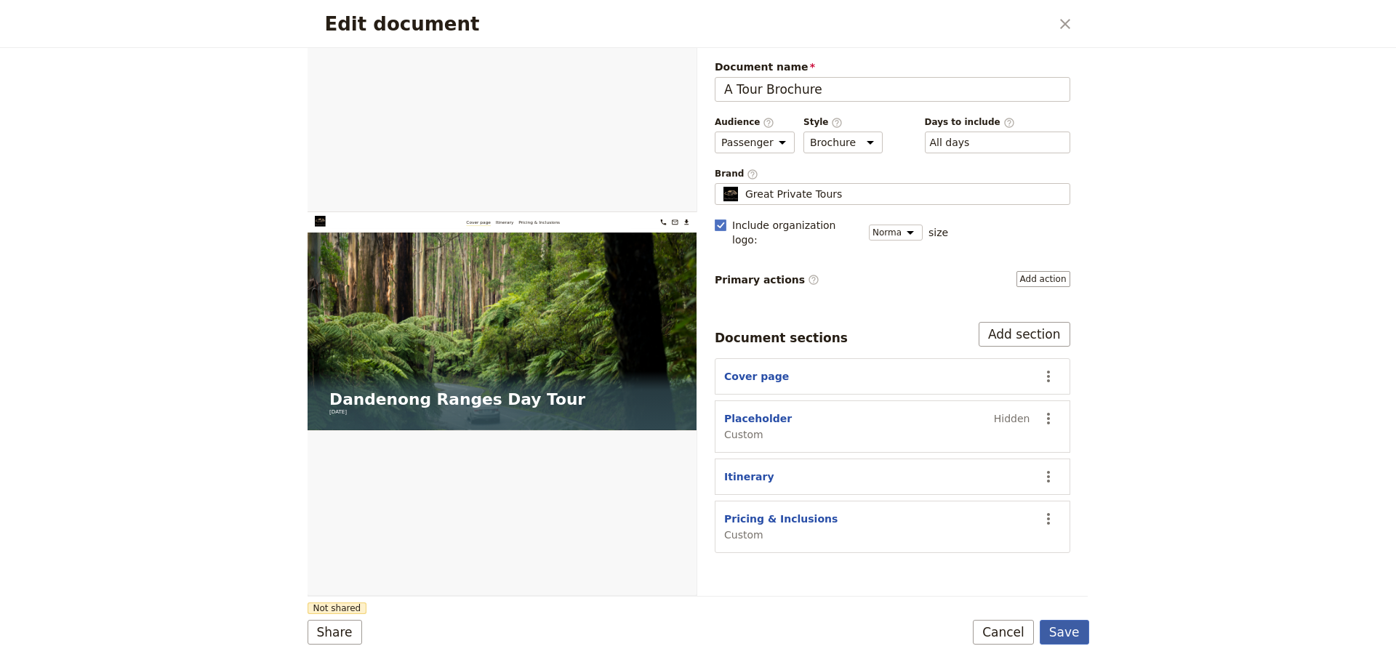
click at [1065, 635] on button "Save" at bounding box center [1064, 632] width 49 height 25
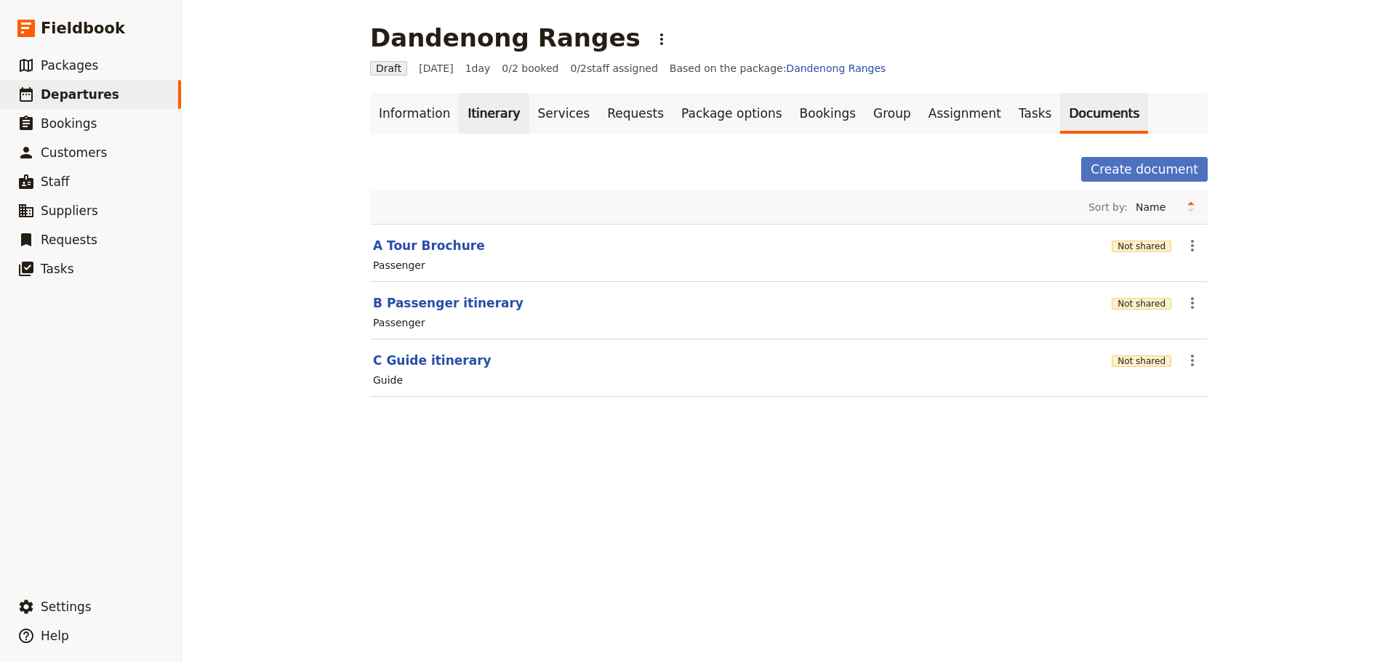
click at [478, 113] on link "Itinerary" at bounding box center [494, 113] width 70 height 41
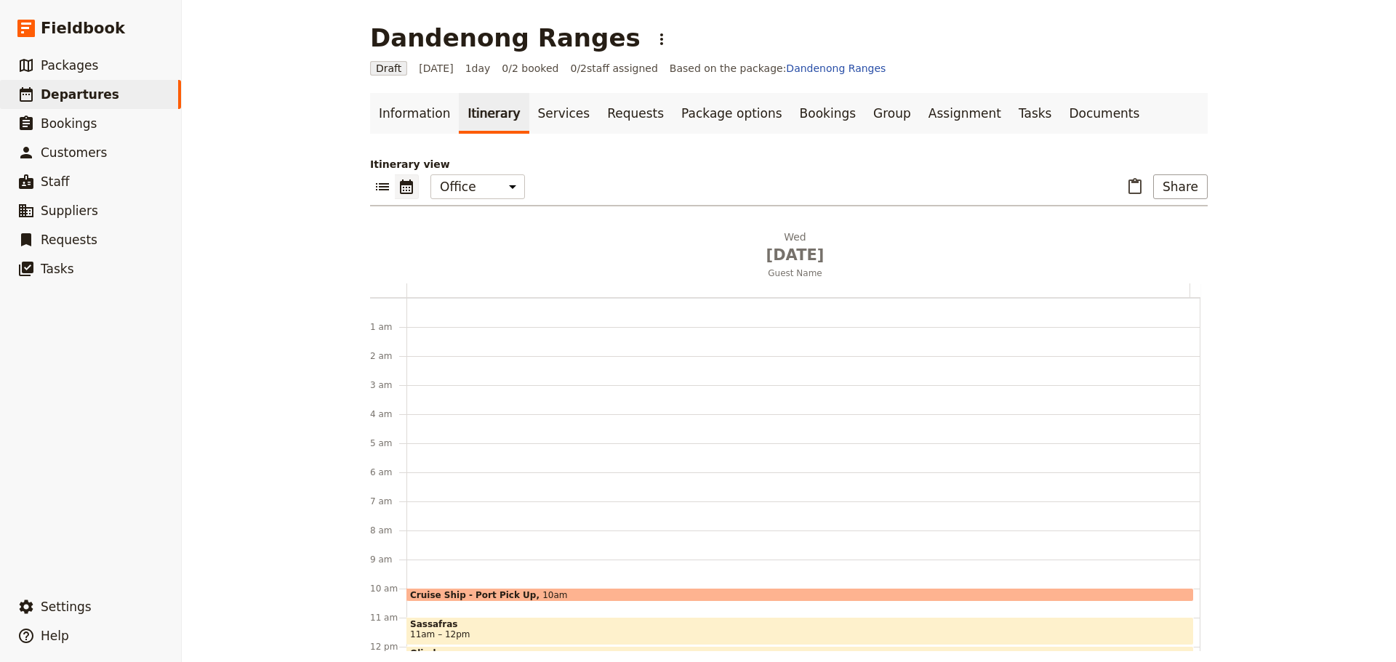
scroll to position [189, 0]
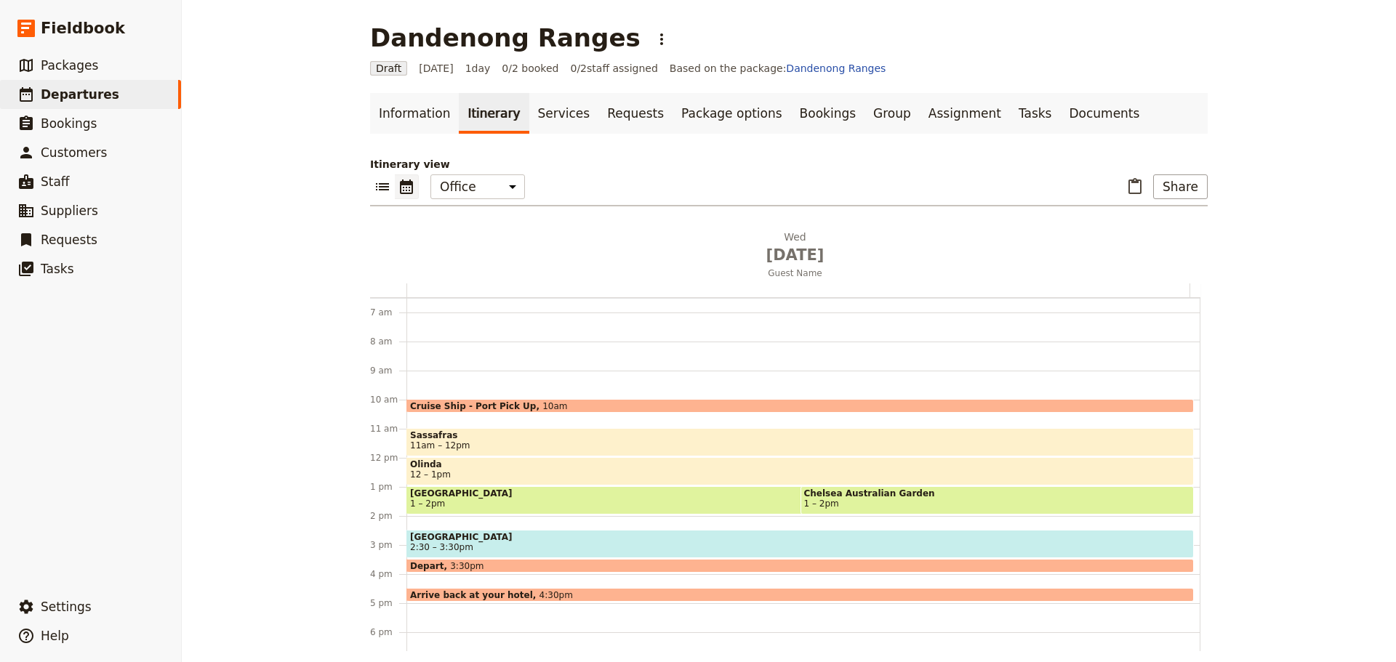
click at [536, 494] on span "Dandenong Ranges Botanic Gardens" at bounding box center [741, 494] width 662 height 10
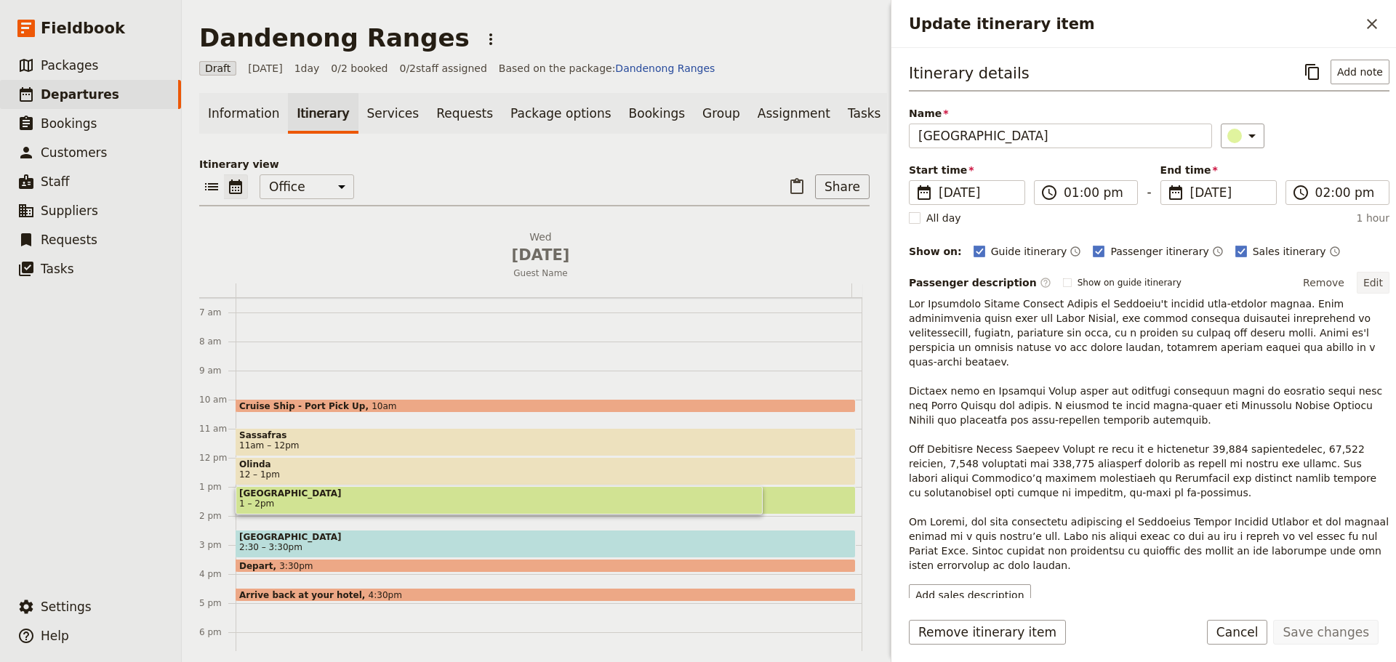
click at [1363, 283] on button "Edit" at bounding box center [1372, 283] width 33 height 22
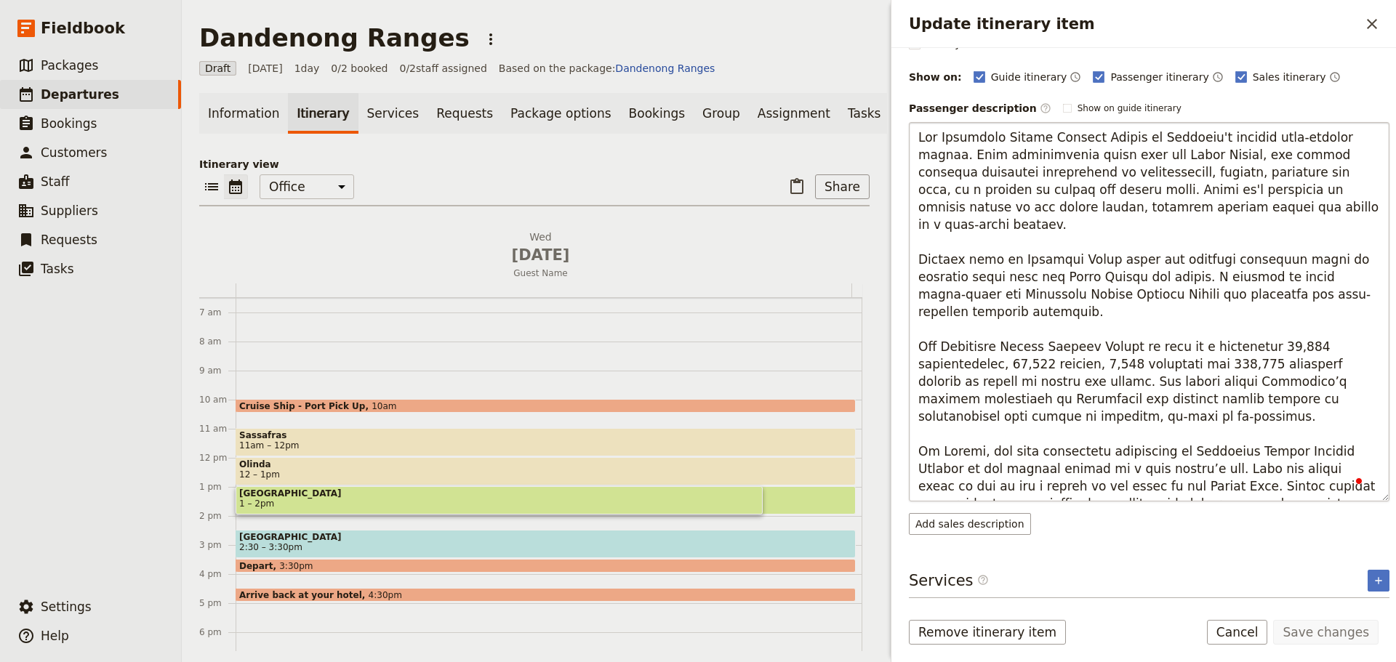
scroll to position [174, 0]
drag, startPoint x: 1130, startPoint y: 470, endPoint x: 1306, endPoint y: 457, distance: 177.2
click at [1306, 457] on textarea "To enrich screen reader interactions, please activate Accessibility in Grammarl…" at bounding box center [1149, 311] width 481 height 379
type textarea "The Dandenong Ranges Botanic Garden is Victoria's premier cool-climate garden. …"
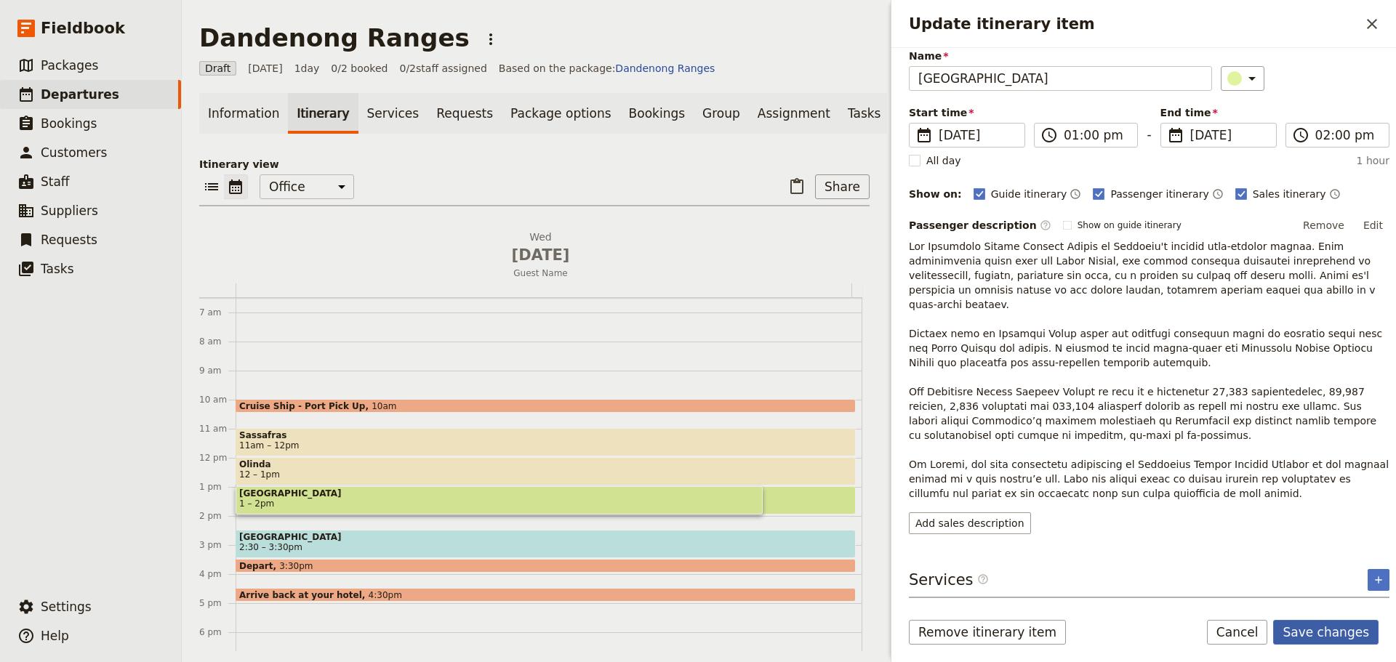
click at [1309, 620] on button "Save changes" at bounding box center [1325, 632] width 105 height 25
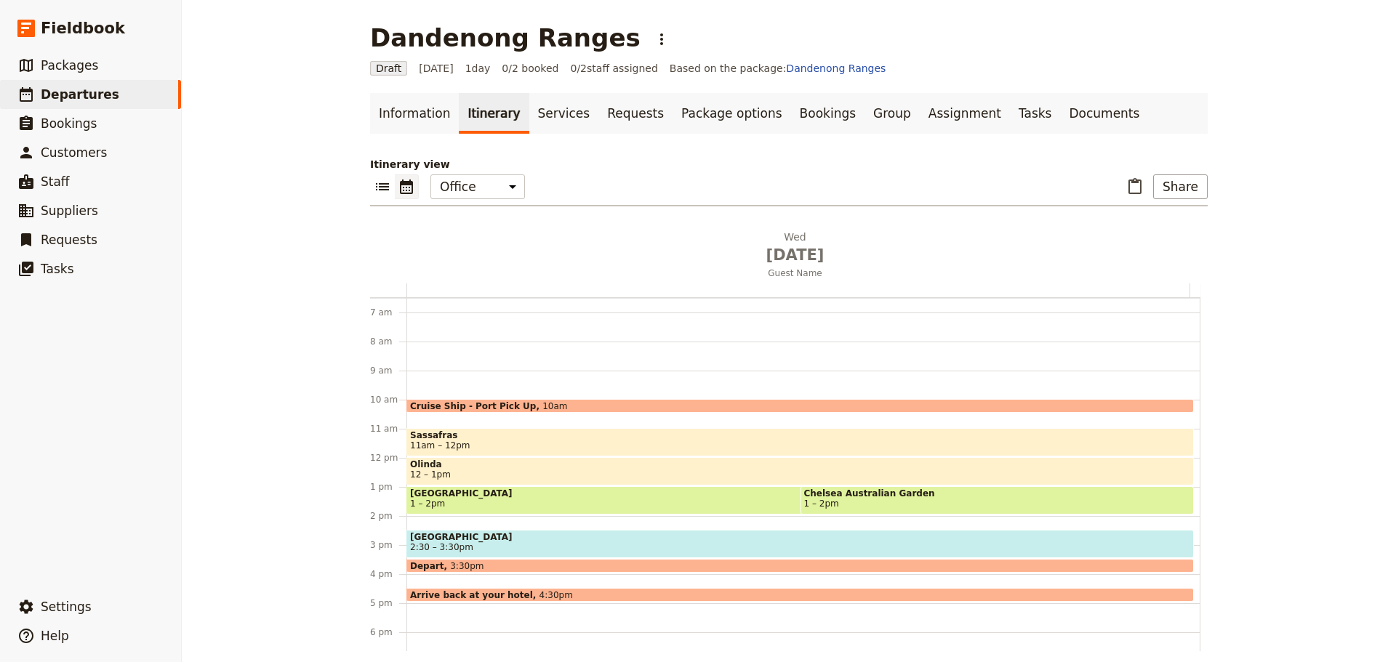
click at [899, 504] on span "1 – 2pm" at bounding box center [997, 504] width 387 height 10
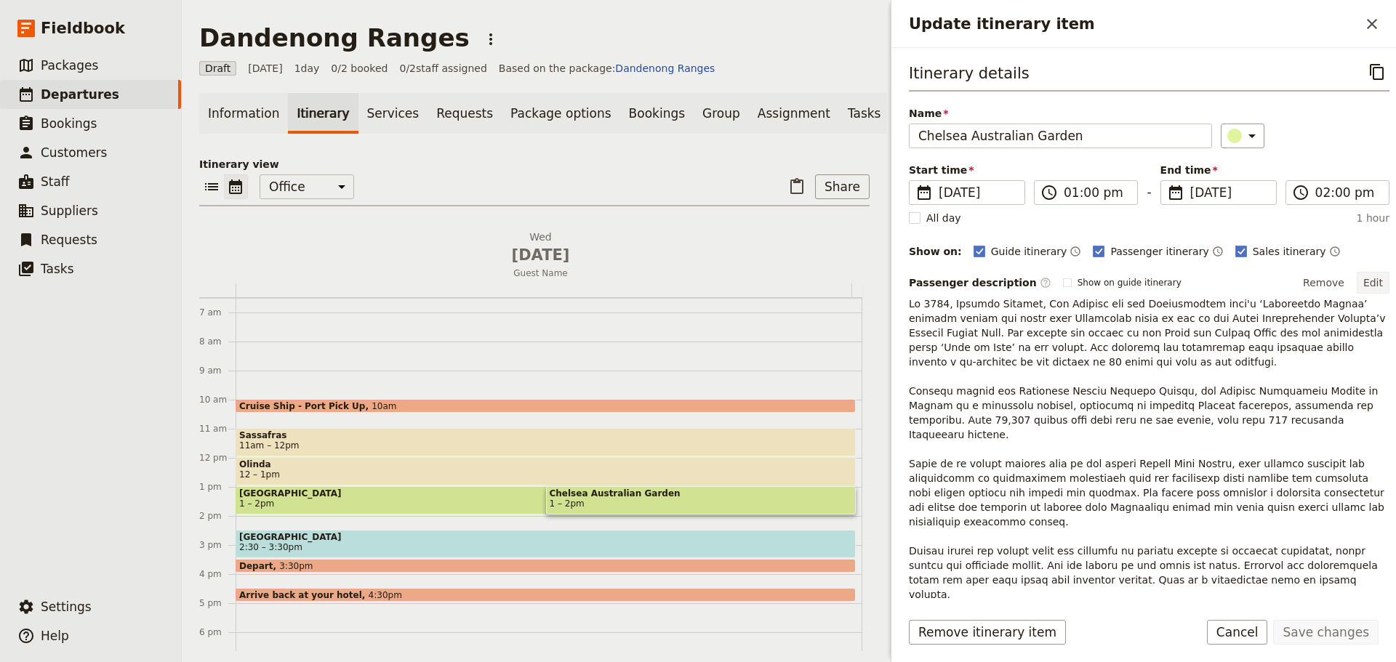
click at [1370, 279] on button "Edit" at bounding box center [1372, 283] width 33 height 22
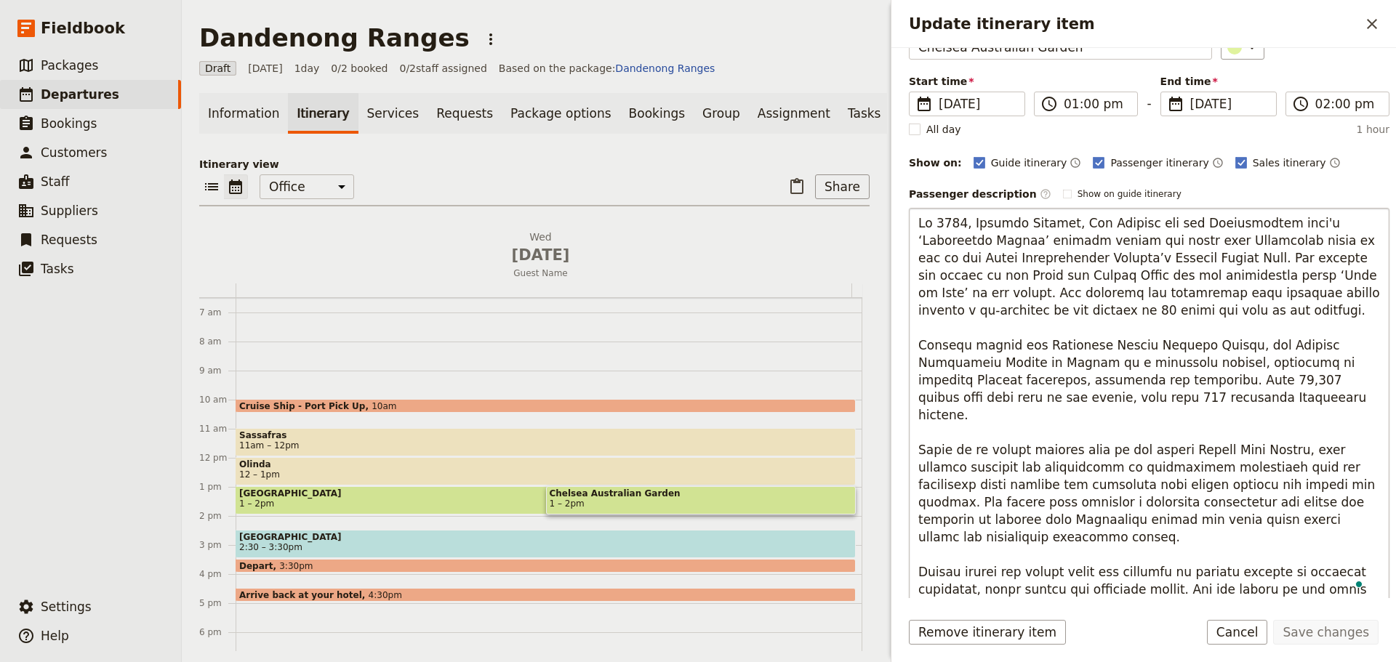
scroll to position [218, 0]
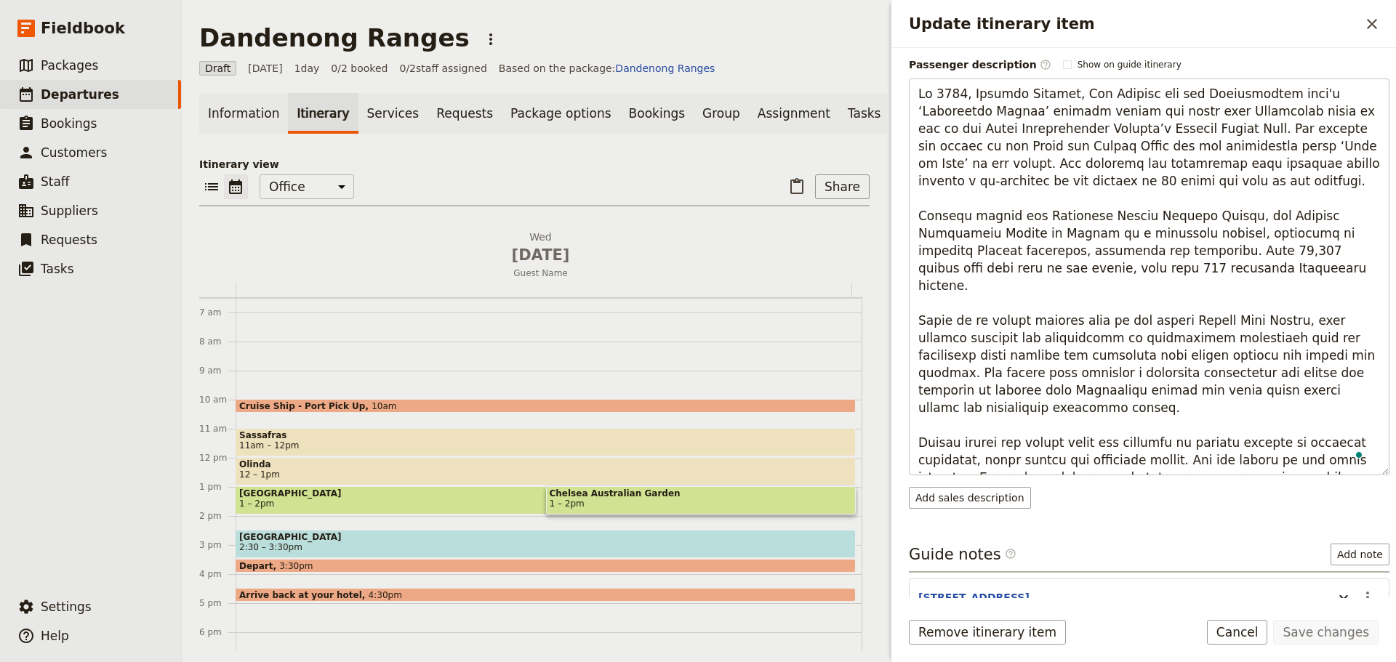
drag, startPoint x: 1321, startPoint y: 370, endPoint x: 899, endPoint y: 309, distance: 426.7
click at [899, 309] on div "Itinerary details ​ Name Chelsea Australian Garden ​ Start time ​ 14 Jan 2026 1…" at bounding box center [1143, 323] width 505 height 550
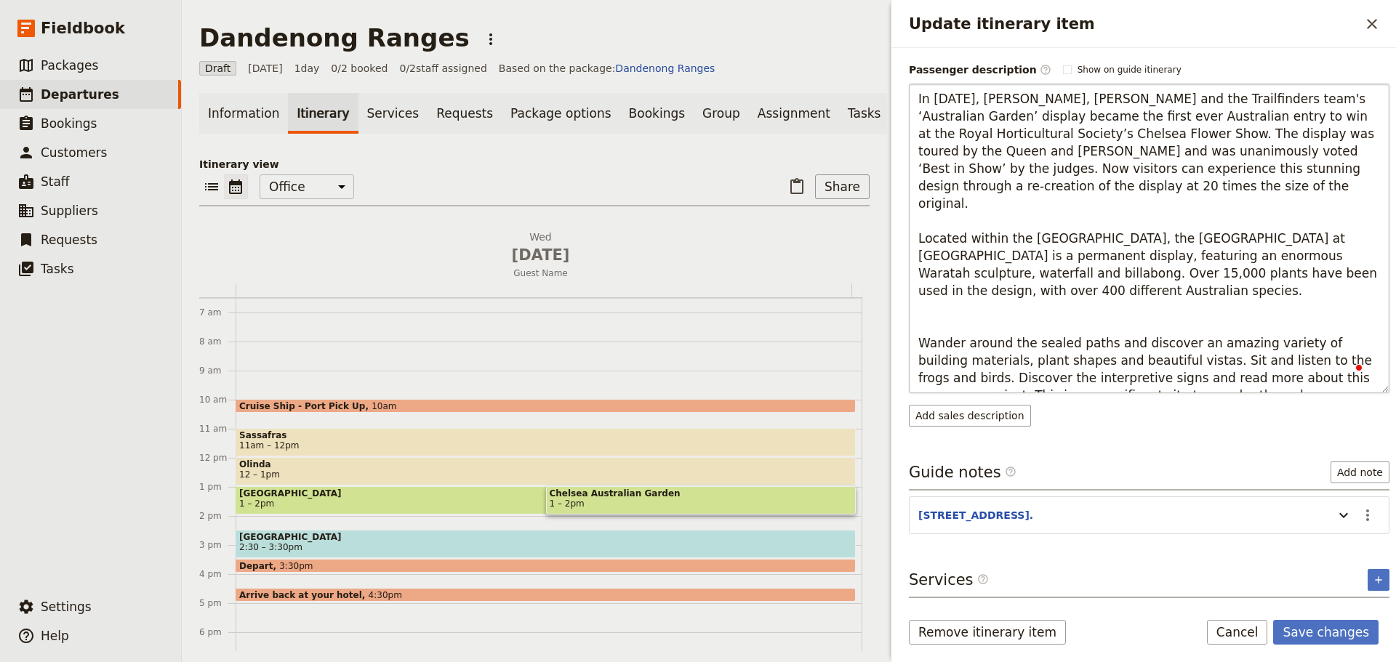
type textarea "In 2013, Phillip Johnson, Wes Fleming and the Trailfinders team's ‘Australian G…"
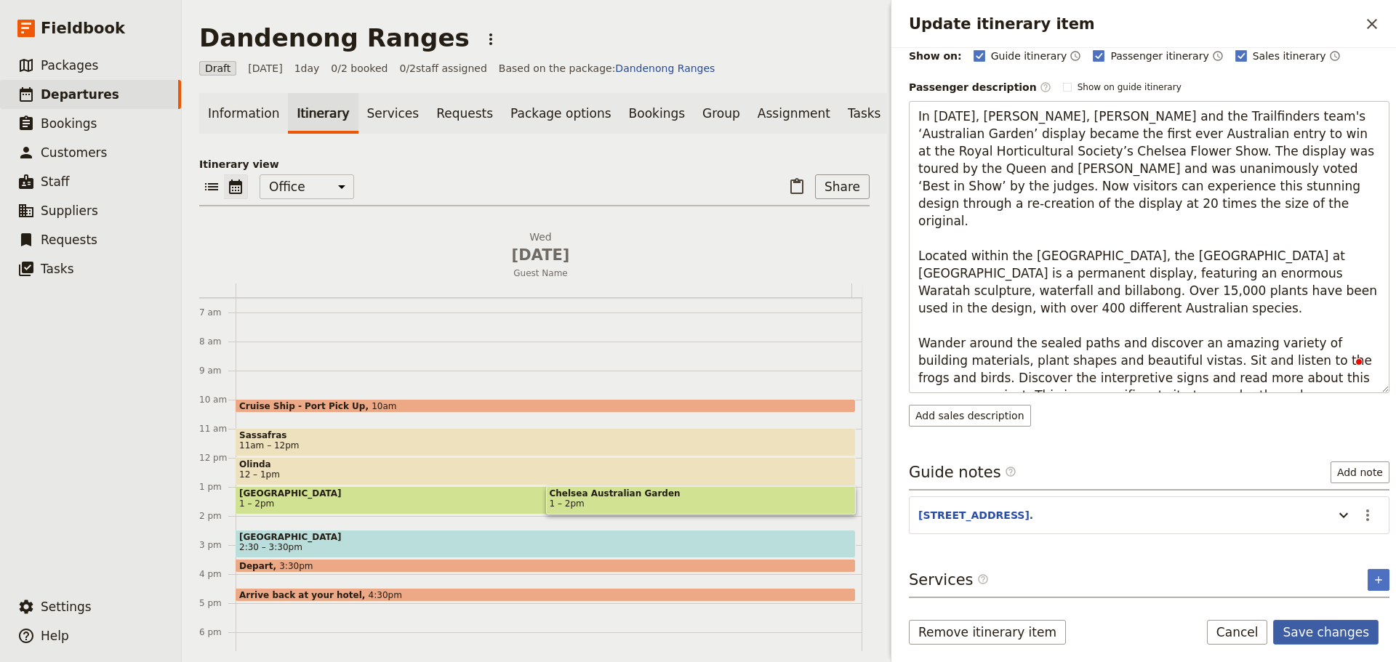
click at [1333, 624] on button "Save changes" at bounding box center [1325, 632] width 105 height 25
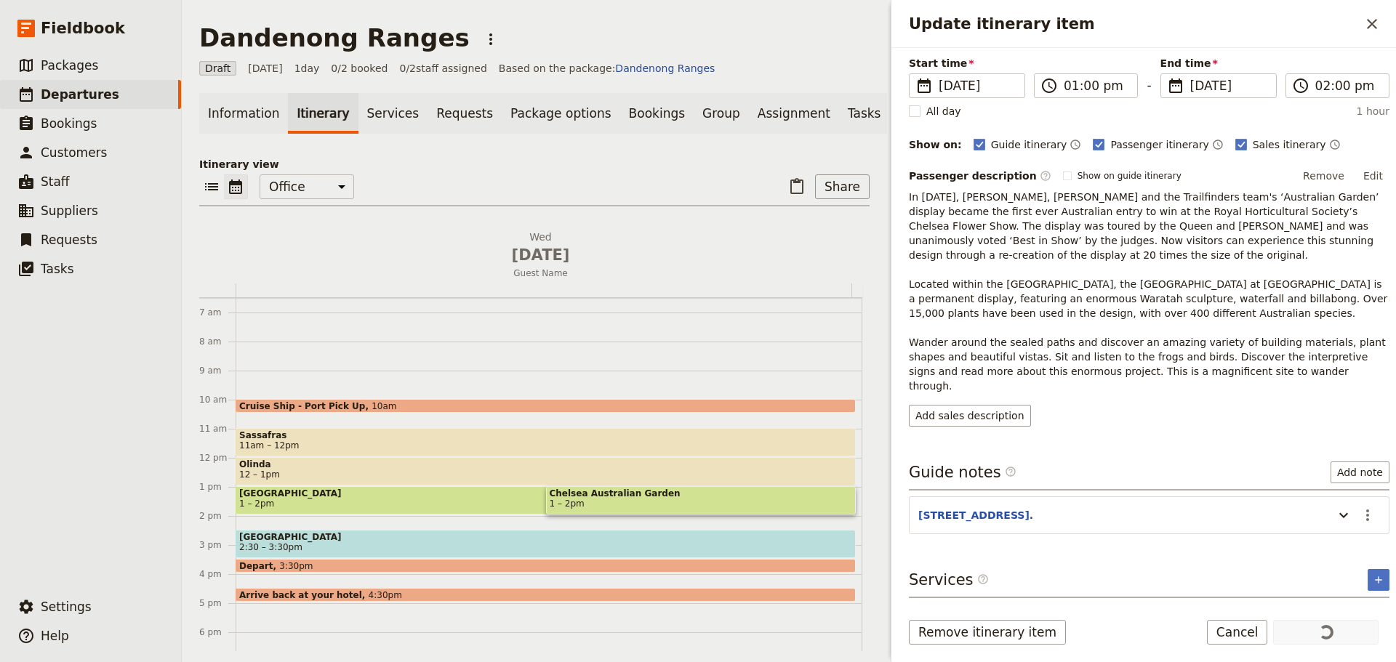
scroll to position [92, 0]
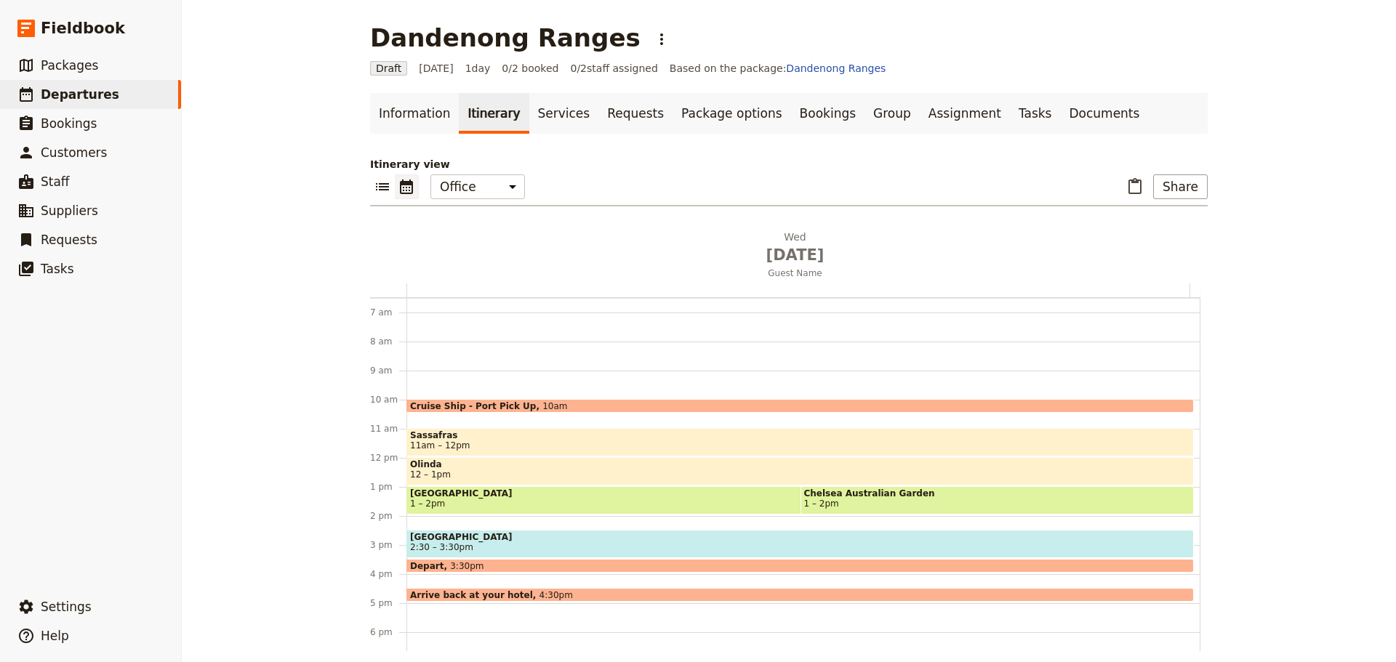
click at [479, 540] on span "Sky High Observatory" at bounding box center [800, 537] width 780 height 10
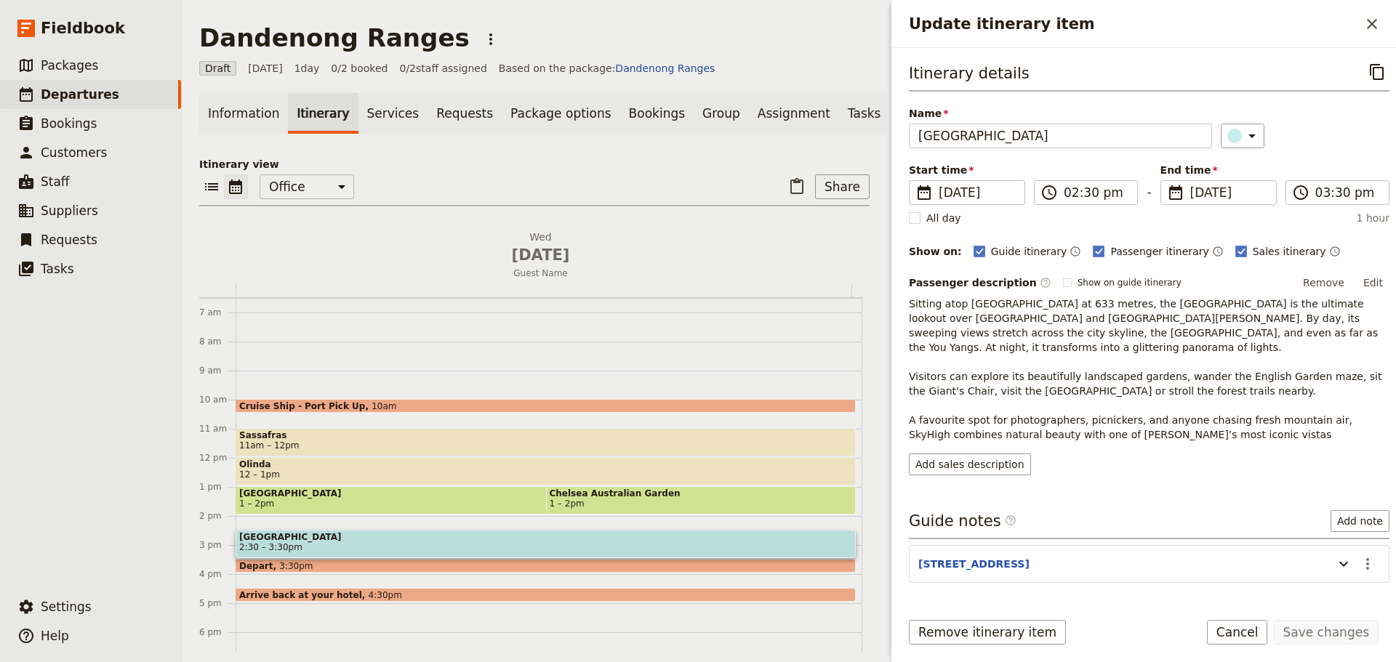
click at [279, 571] on span "3:30pm" at bounding box center [295, 565] width 33 height 9
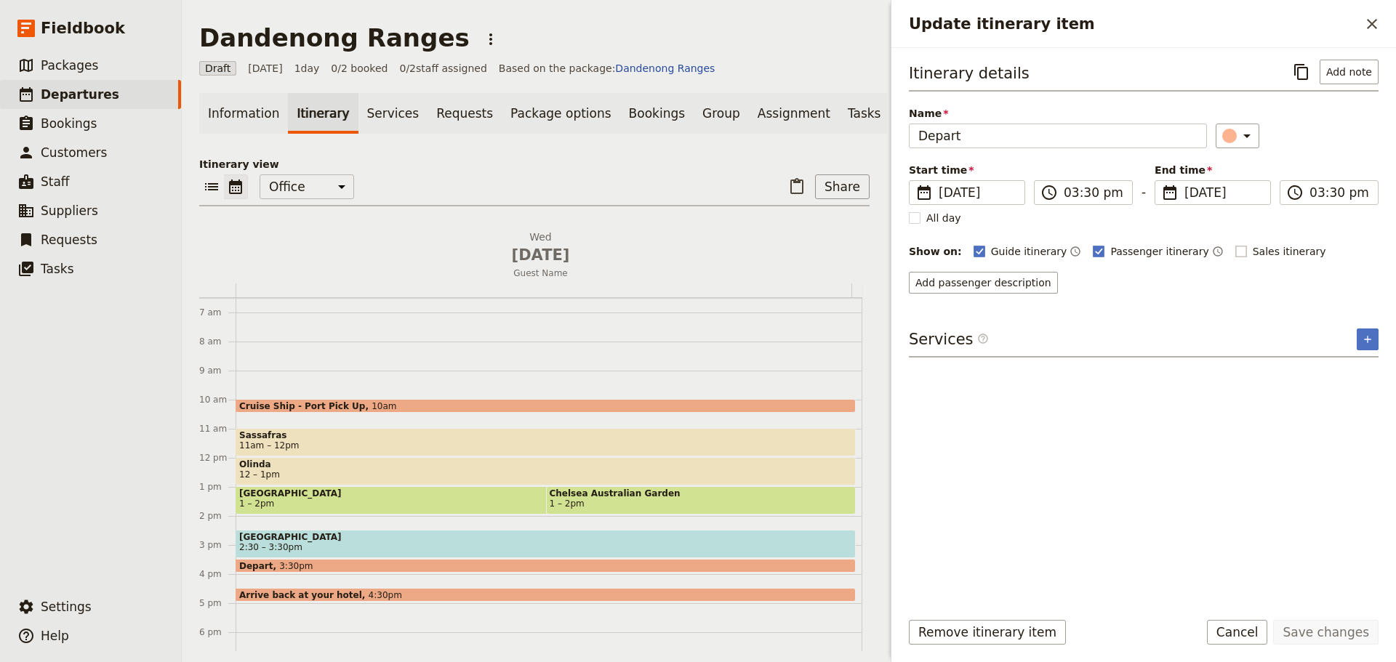
click at [1235, 254] on rect "Update itinerary item" at bounding box center [1240, 251] width 11 height 11
click at [1234, 244] on input "Sales itinerary" at bounding box center [1234, 244] width 1 height 1
checkbox input "true"
drag, startPoint x: 1293, startPoint y: 252, endPoint x: 1300, endPoint y: 258, distance: 9.8
click at [1329, 252] on icon "Time not shown on sales itinerary" at bounding box center [1335, 252] width 12 height 12
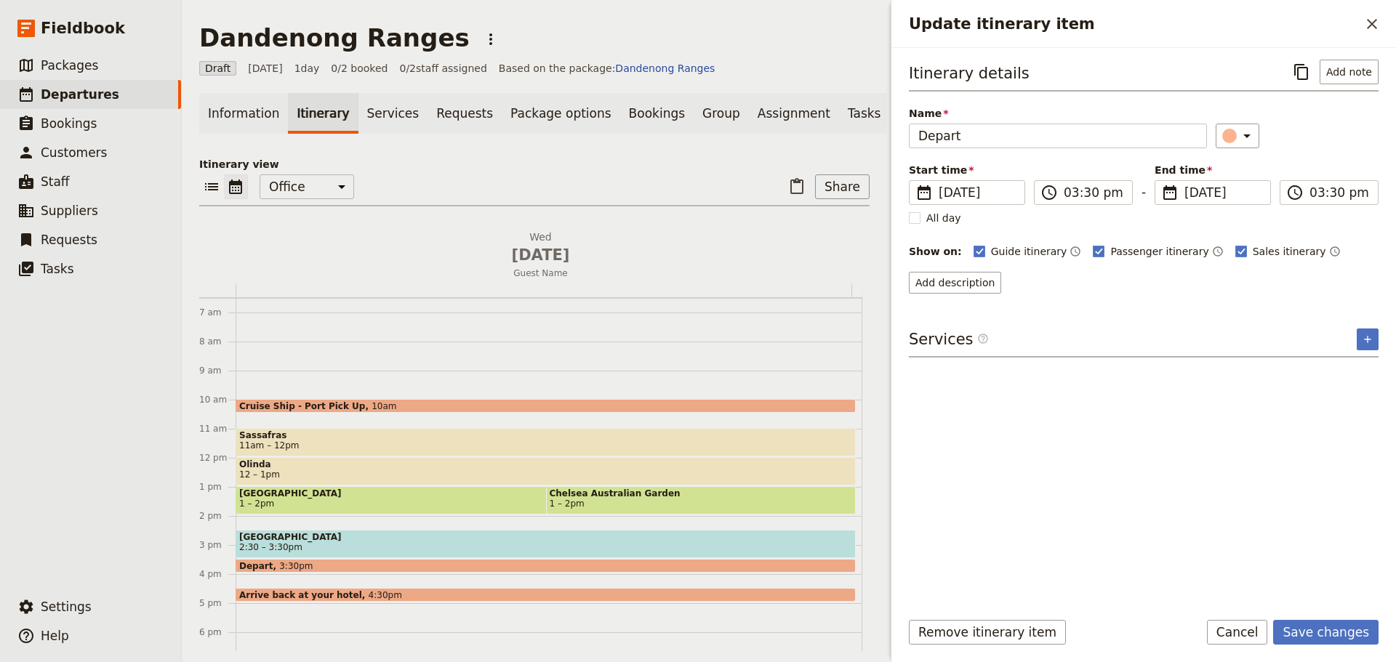
drag, startPoint x: 1311, startPoint y: 633, endPoint x: 1308, endPoint y: 602, distance: 31.4
click at [1311, 634] on button "Save changes" at bounding box center [1325, 632] width 105 height 25
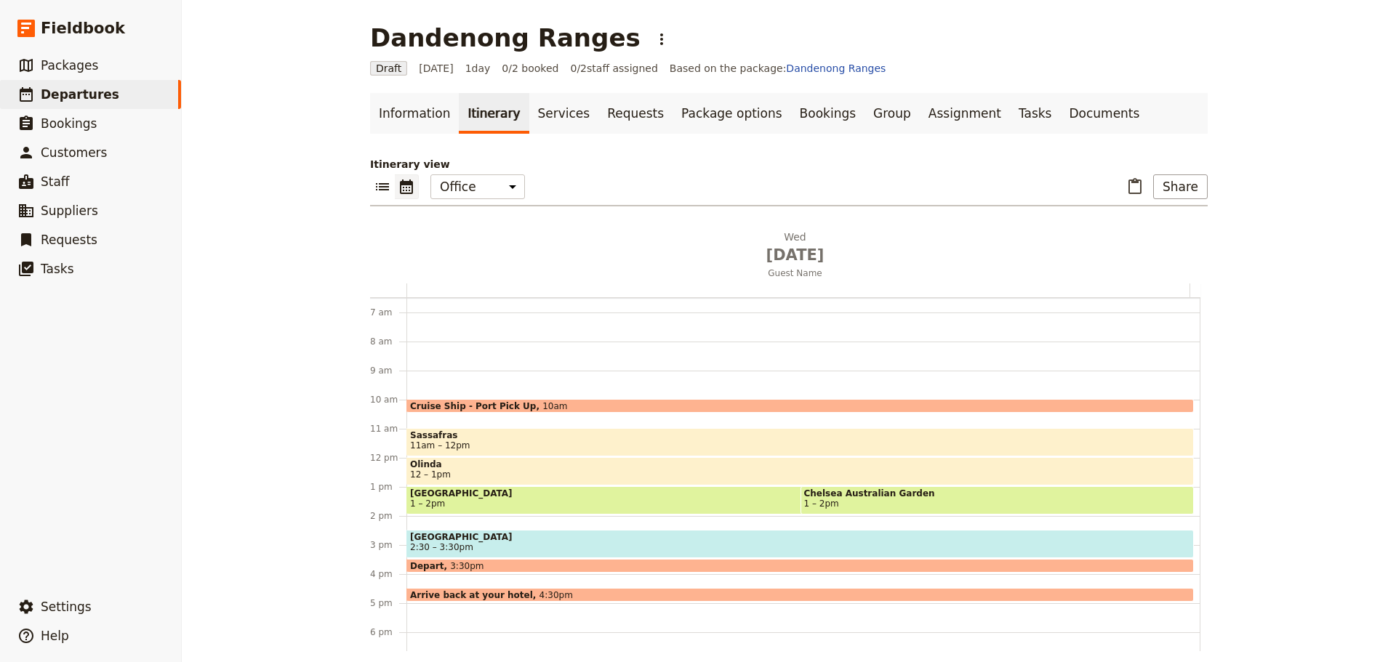
click at [503, 595] on span "Arrive back at your hotel" at bounding box center [474, 594] width 129 height 9
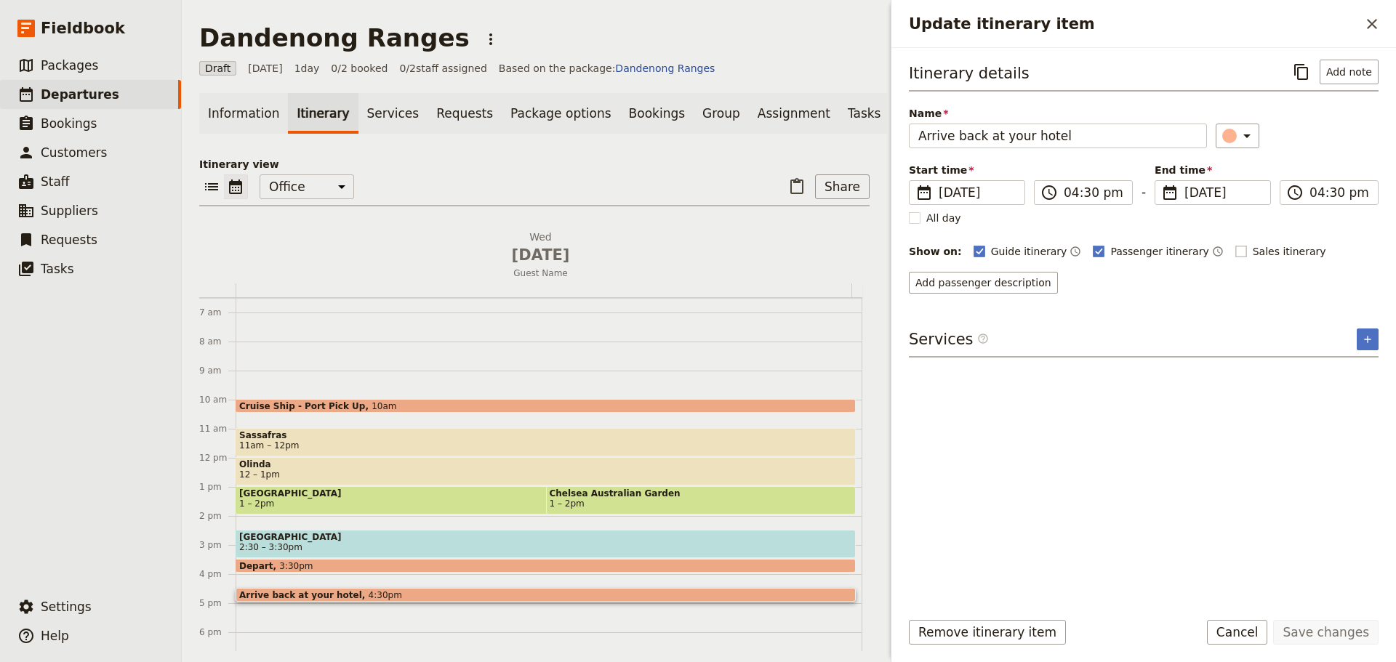
click at [1235, 250] on rect "Update itinerary item" at bounding box center [1240, 251] width 11 height 11
click at [1234, 244] on input "Sales itinerary" at bounding box center [1234, 244] width 1 height 1
checkbox input "true"
click at [1329, 246] on icon "Time not shown on sales itinerary" at bounding box center [1335, 252] width 12 height 12
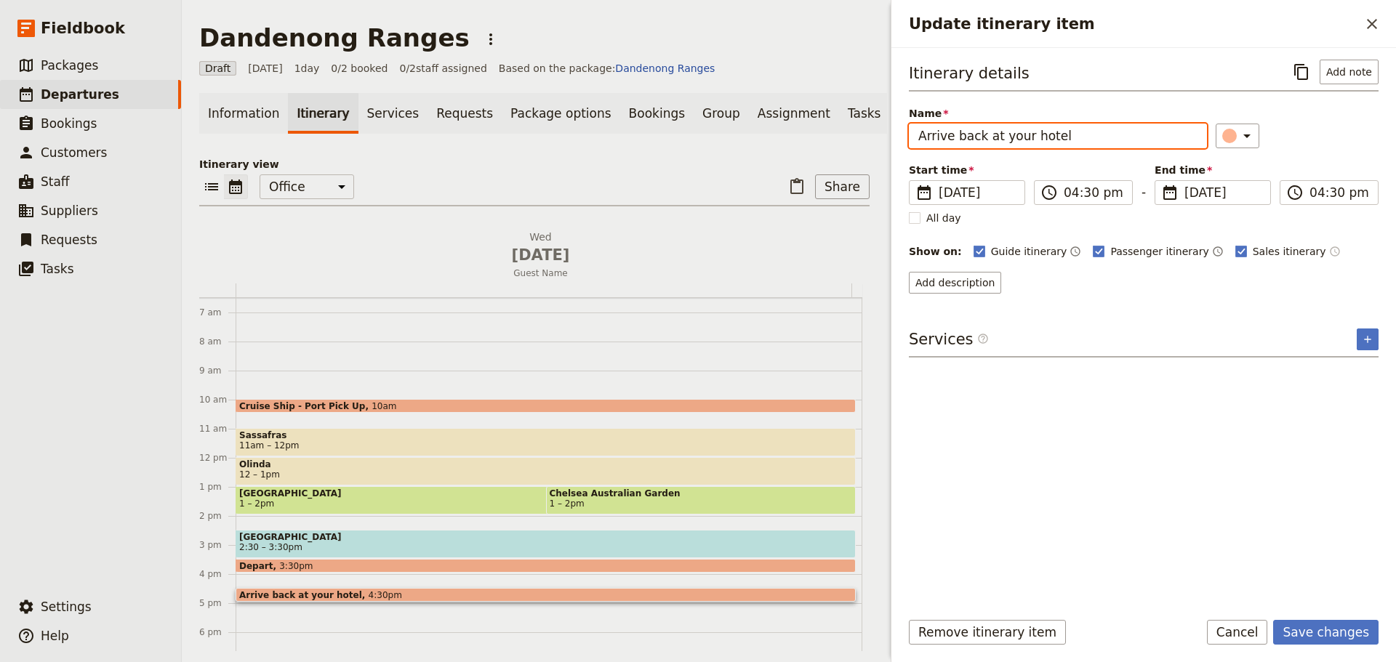
drag, startPoint x: 1061, startPoint y: 132, endPoint x: 997, endPoint y: 134, distance: 64.0
click at [997, 134] on input "Arrive back at your hotel" at bounding box center [1058, 136] width 298 height 25
type input "Arrive back at the cruise ship port"
click at [1309, 632] on button "Save changes" at bounding box center [1325, 632] width 105 height 25
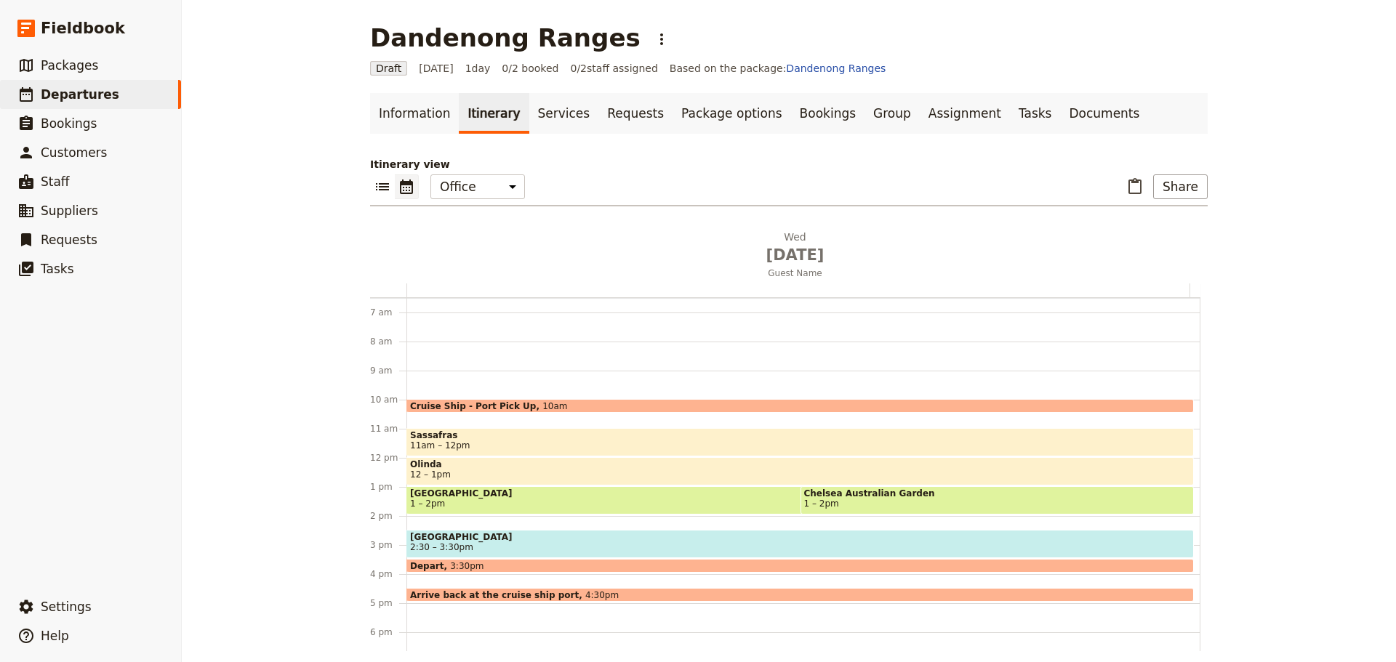
click at [465, 544] on span "2:30 – 3:30pm" at bounding box center [800, 547] width 780 height 10
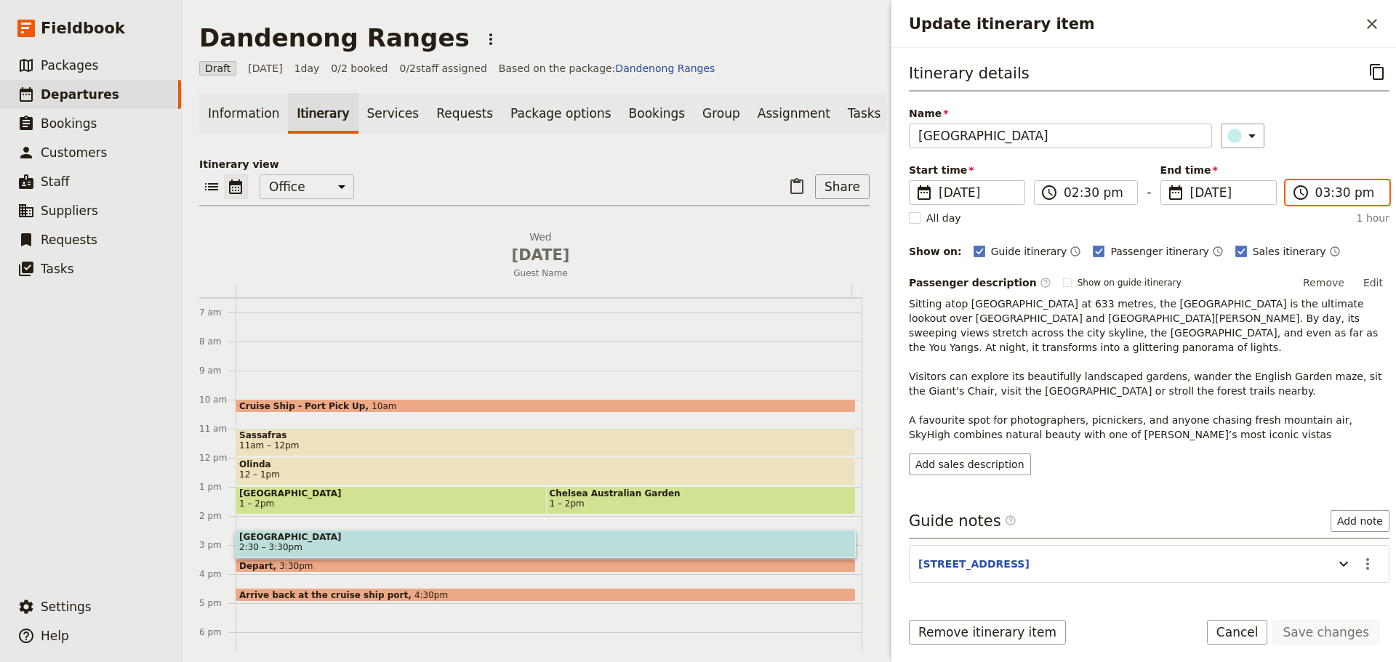
click at [1315, 196] on input "03:30 pm" at bounding box center [1347, 192] width 65 height 17
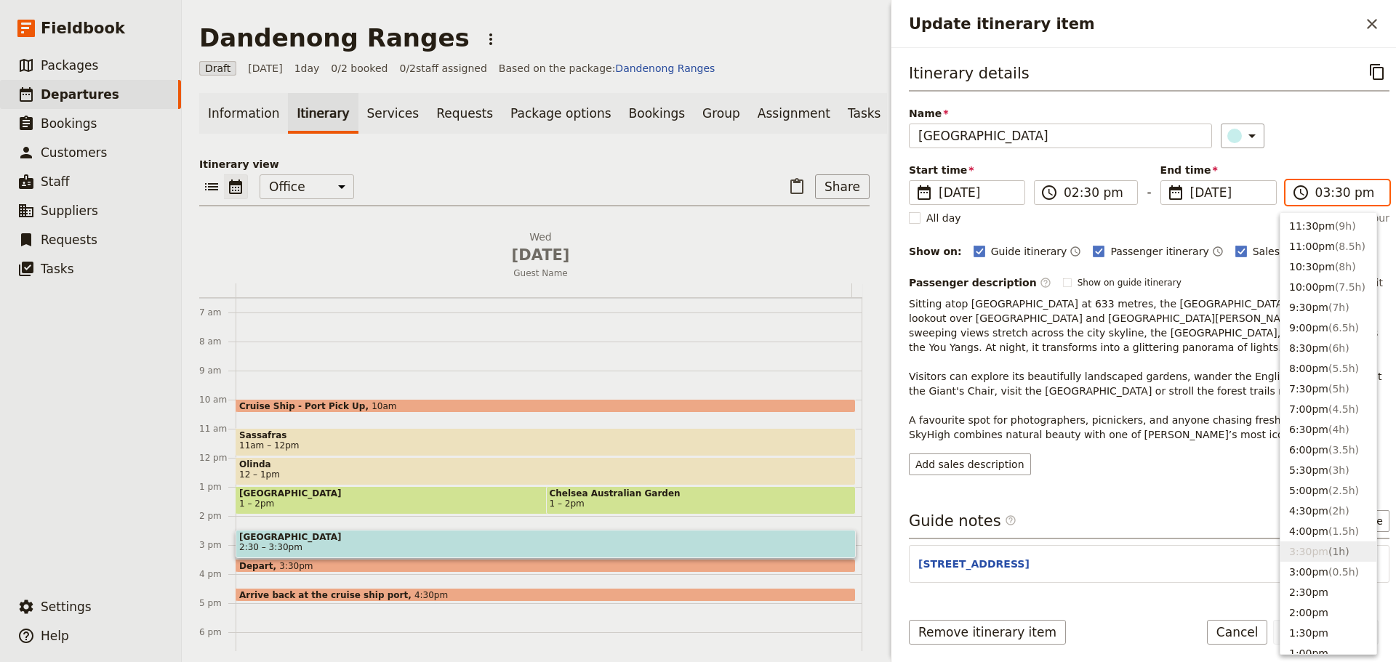
click at [1325, 196] on input "03:30 pm" at bounding box center [1347, 192] width 65 height 17
click at [1328, 196] on input "03:30 pm" at bounding box center [1347, 192] width 65 height 17
type input "03:15 pm"
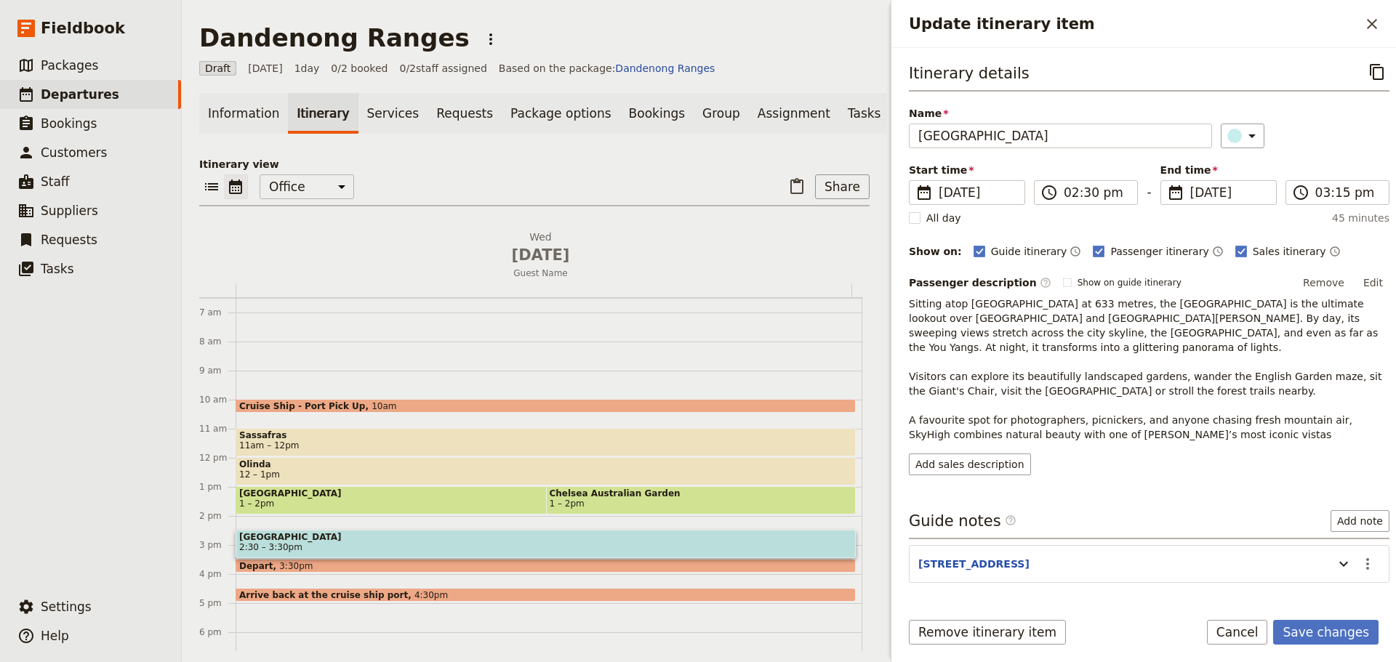
click at [1339, 140] on div "​" at bounding box center [1305, 136] width 169 height 25
click at [1330, 632] on button "Save changes" at bounding box center [1325, 632] width 105 height 25
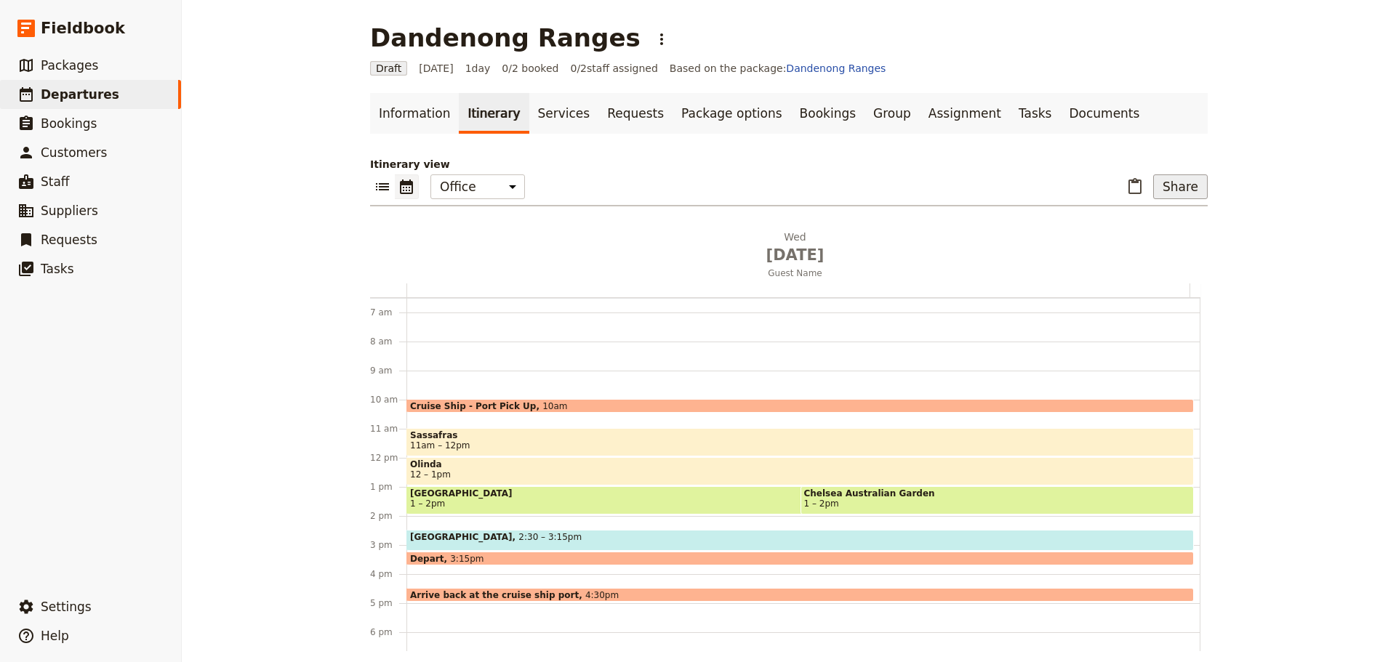
click at [1183, 190] on button "Share" at bounding box center [1180, 186] width 55 height 25
click at [1151, 225] on span "A Tour Brochure" at bounding box center [1124, 219] width 81 height 15
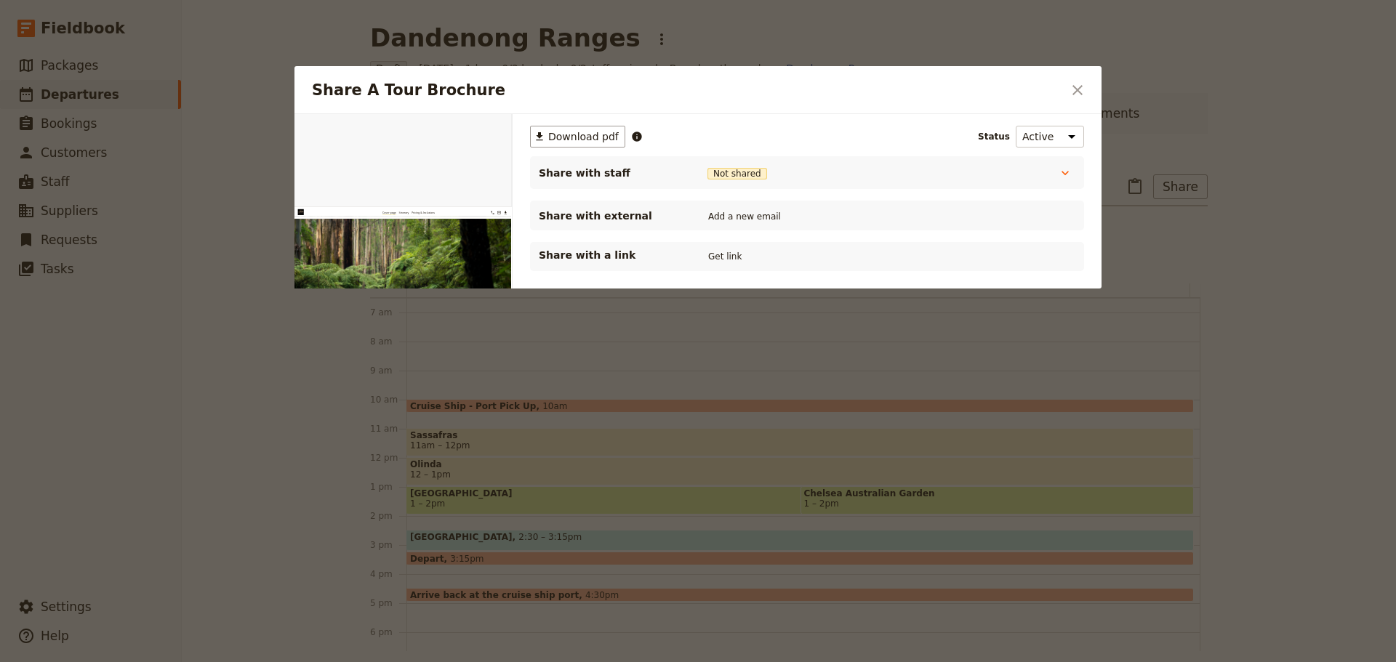
scroll to position [0, 0]
click at [717, 260] on button "Get link" at bounding box center [724, 257] width 41 height 16
click at [846, 257] on button "Get link" at bounding box center [834, 257] width 41 height 16
click at [1069, 91] on icon "Close dialog" at bounding box center [1077, 89] width 17 height 17
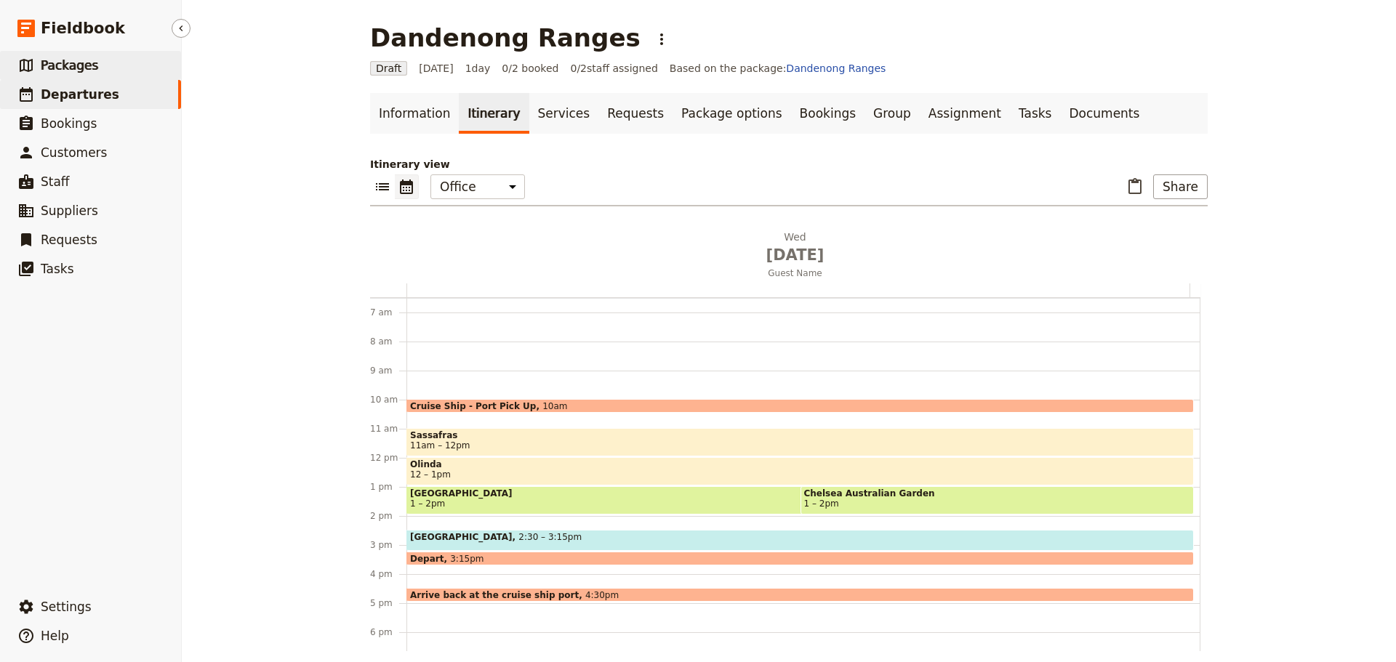
drag, startPoint x: 52, startPoint y: 72, endPoint x: 44, endPoint y: 72, distance: 8.0
click at [51, 72] on span "Packages" at bounding box center [69, 65] width 57 height 15
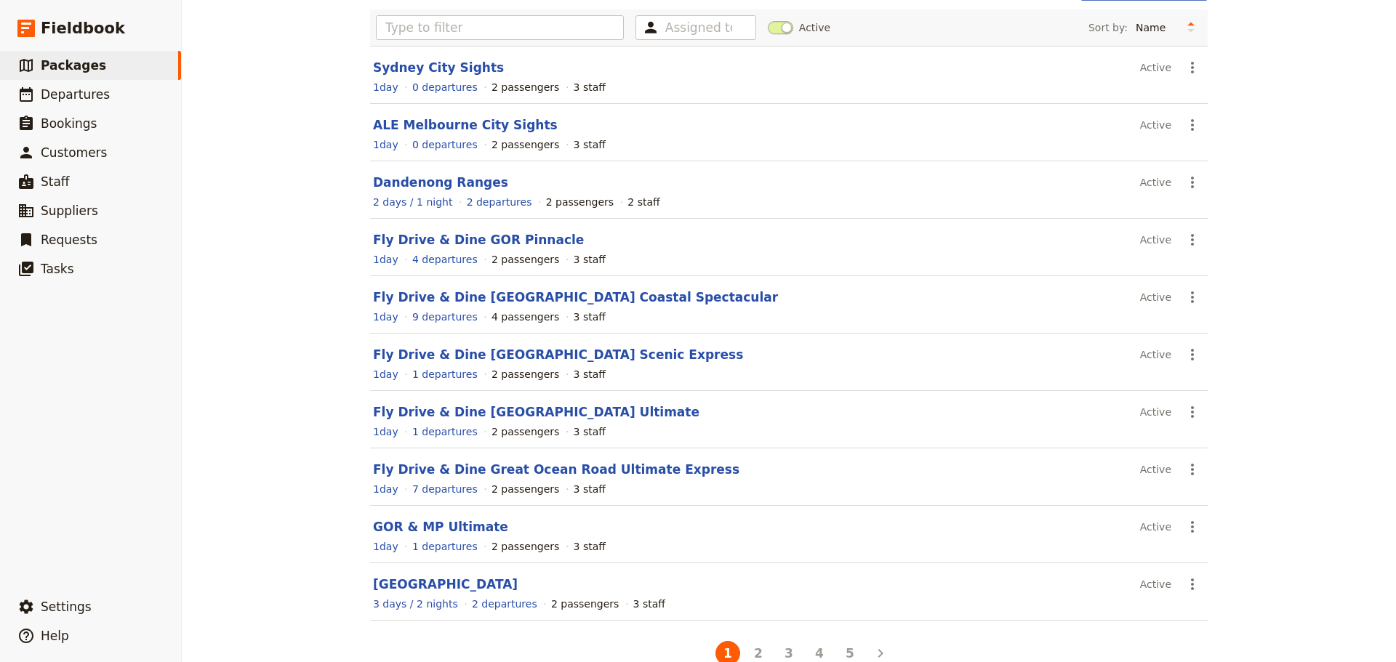
scroll to position [124, 0]
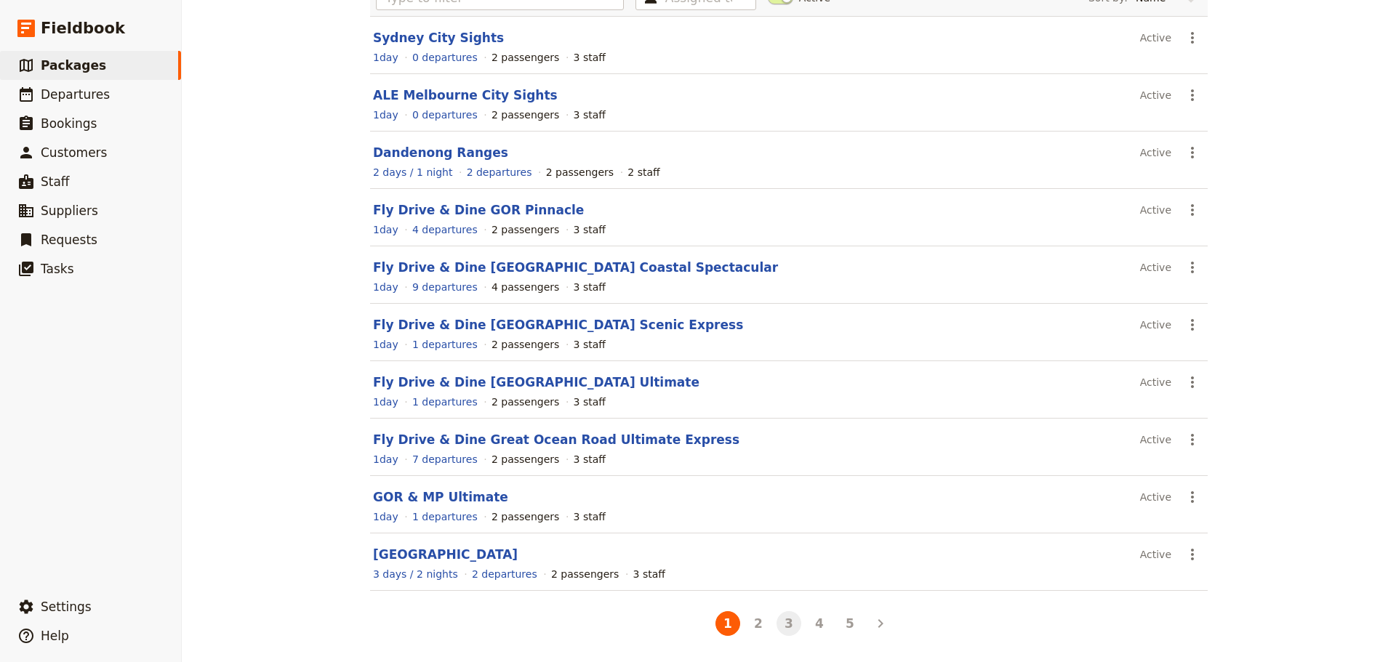
click at [781, 624] on button "3" at bounding box center [788, 623] width 25 height 25
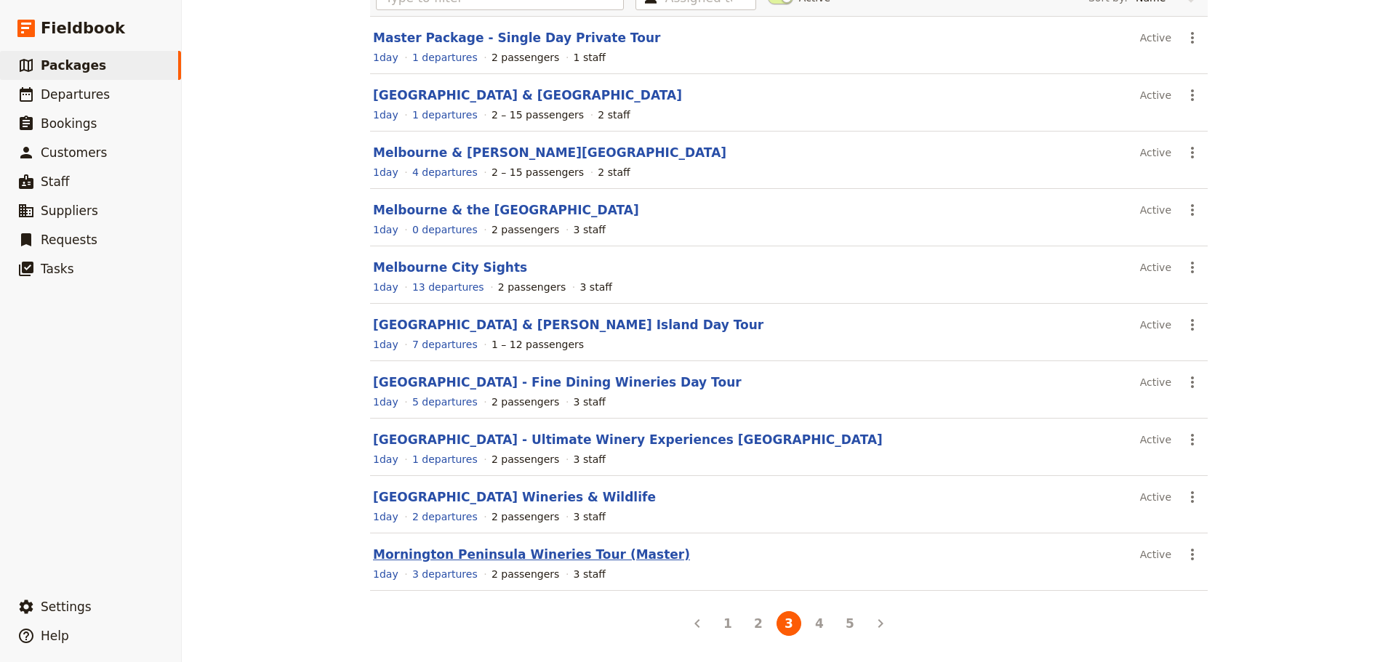
click at [480, 558] on link "Mornington Peninsula Wineries Tour (Master)" at bounding box center [531, 554] width 317 height 15
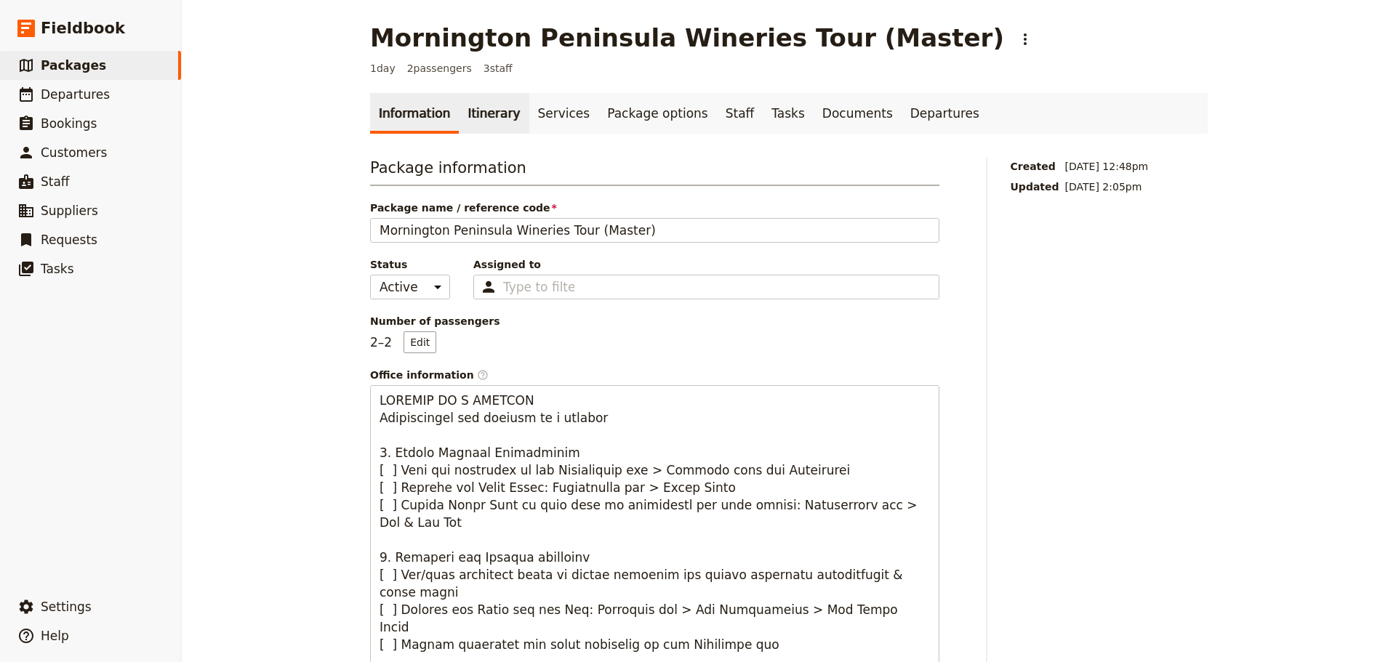
click at [481, 115] on link "Itinerary" at bounding box center [494, 113] width 70 height 41
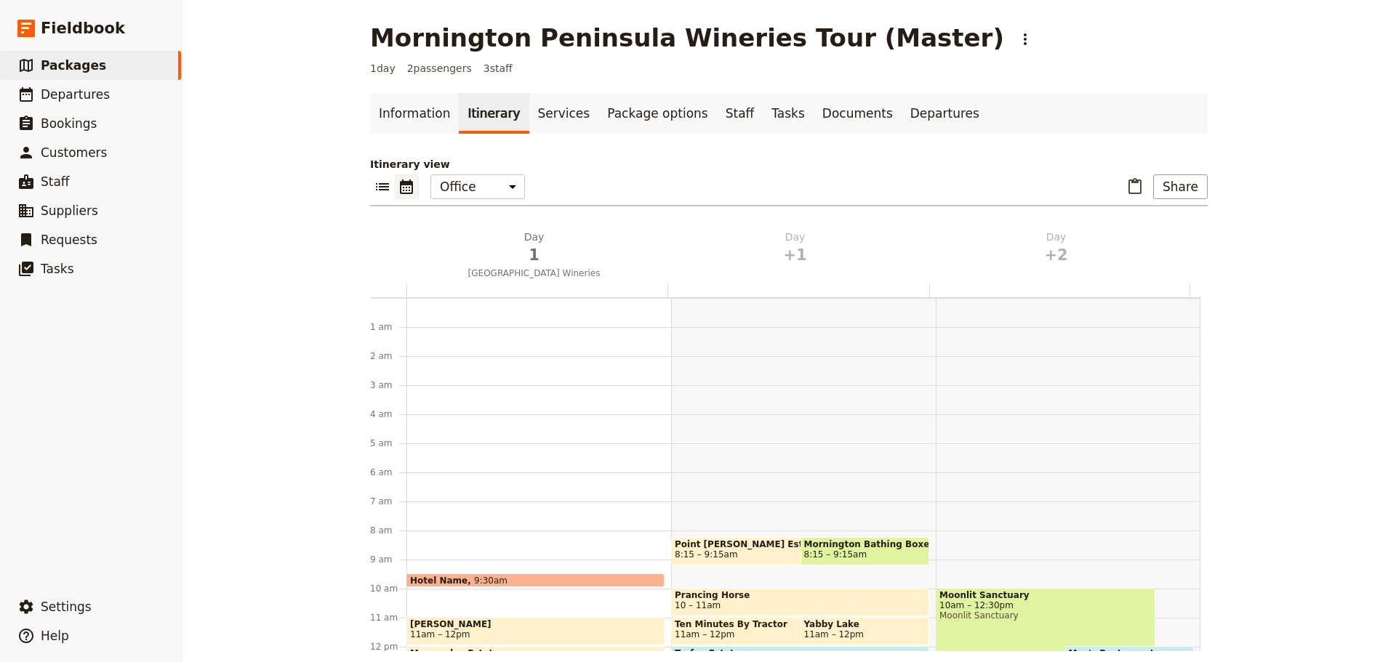
scroll to position [189, 0]
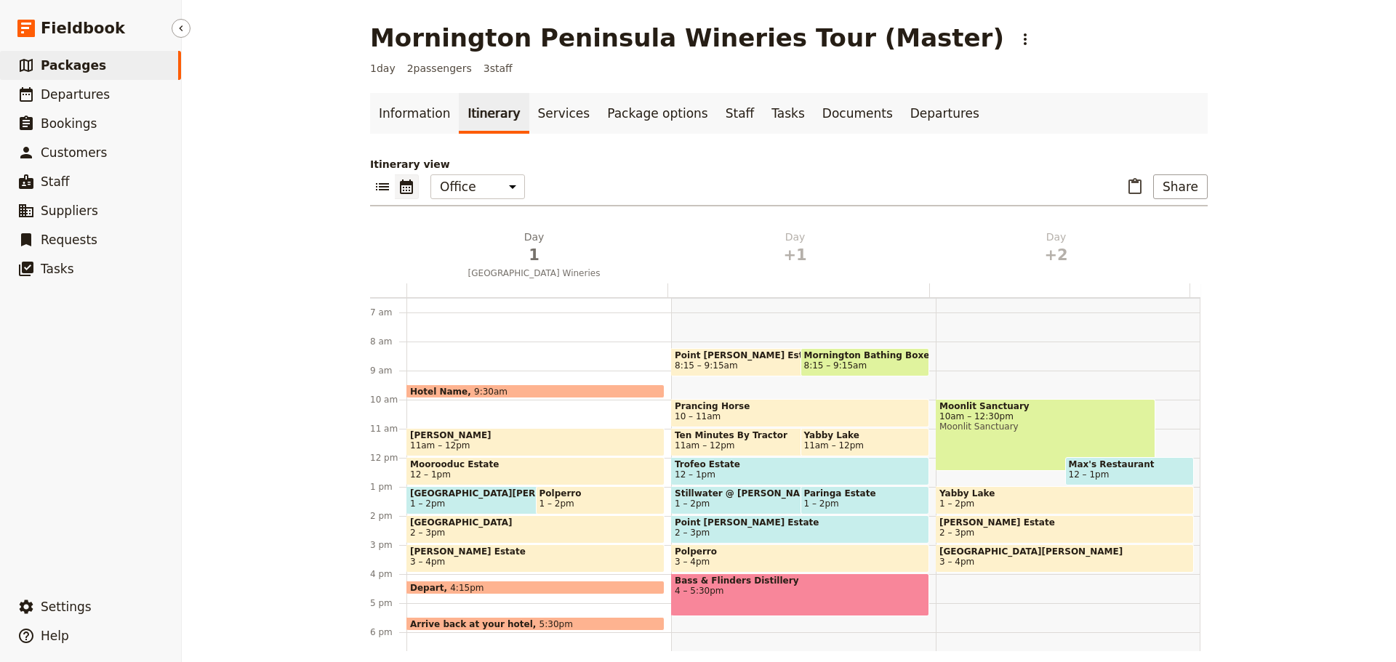
click at [78, 66] on span "Packages" at bounding box center [73, 65] width 65 height 15
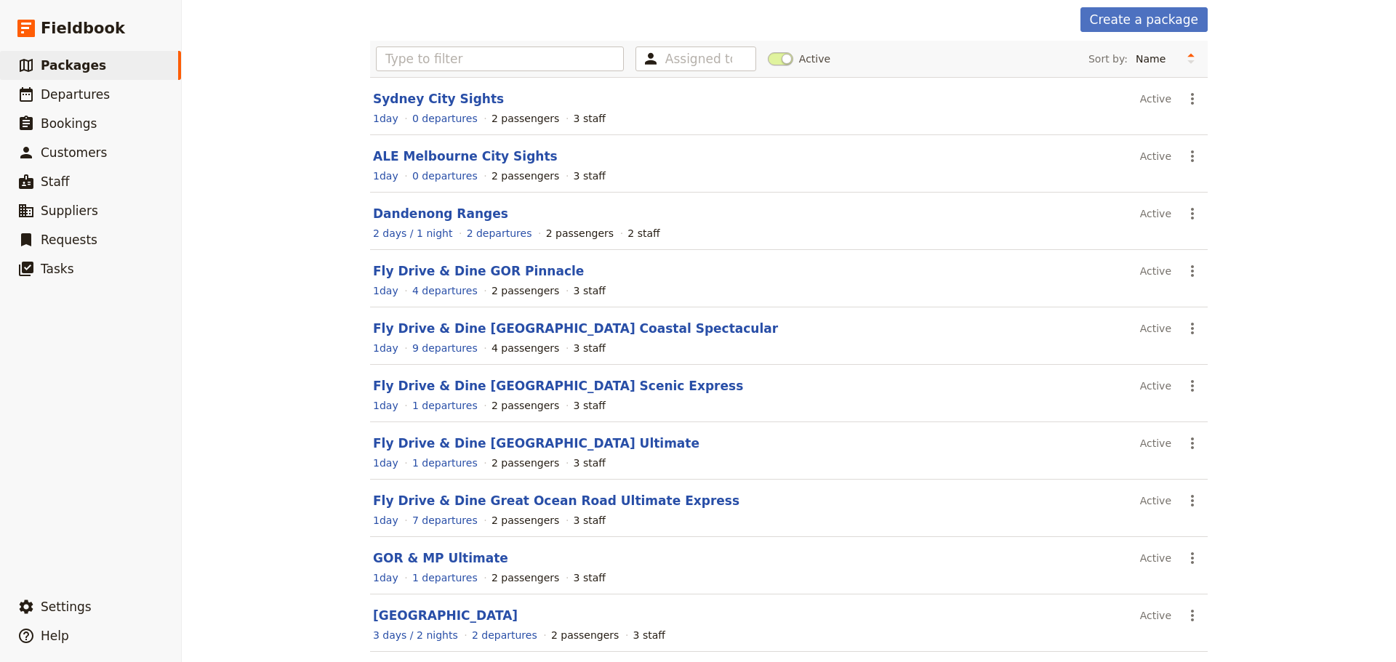
scroll to position [124, 0]
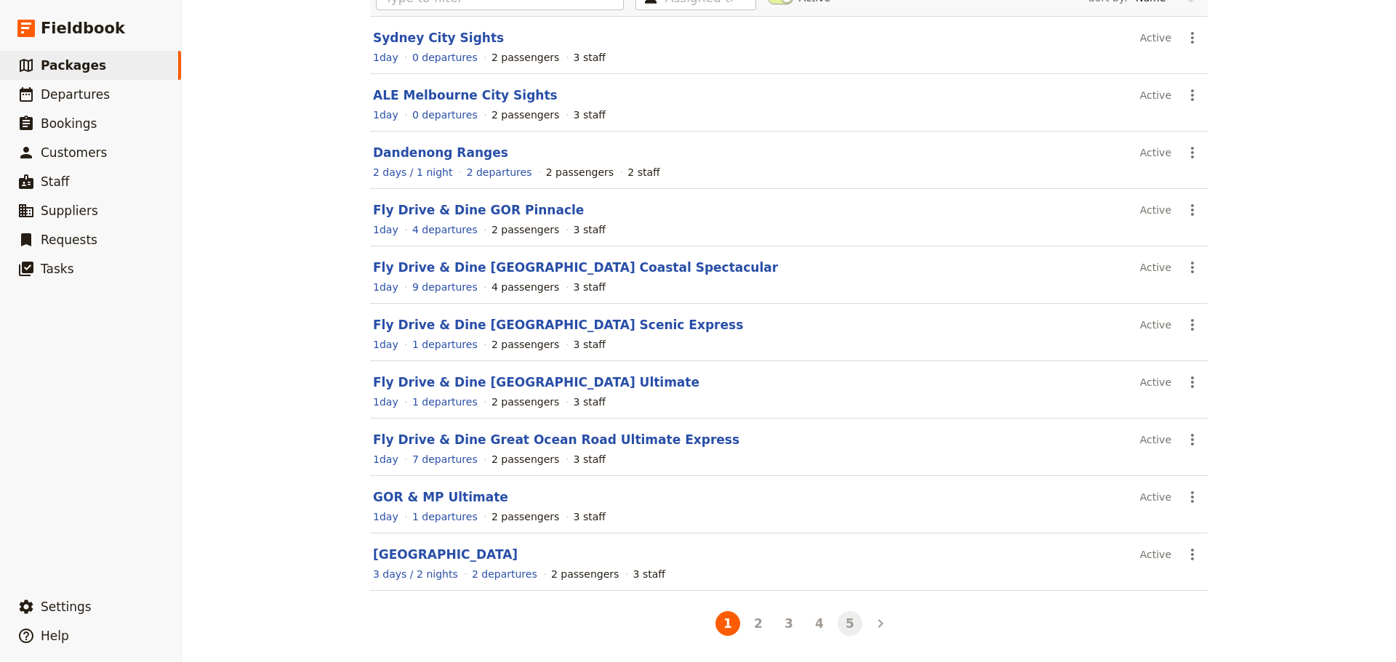
click at [848, 630] on button "5" at bounding box center [849, 623] width 25 height 25
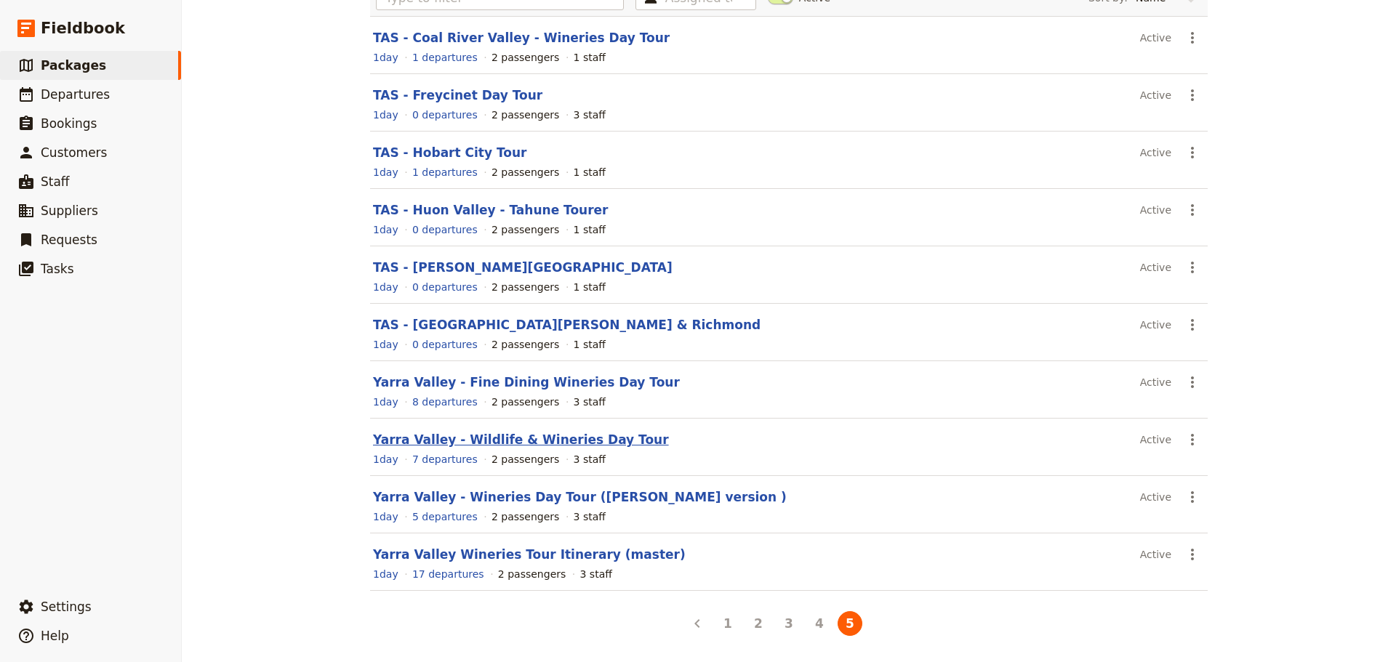
click at [550, 444] on link "Yarra Valley - Wildlife & Wineries Day Tour" at bounding box center [521, 440] width 296 height 15
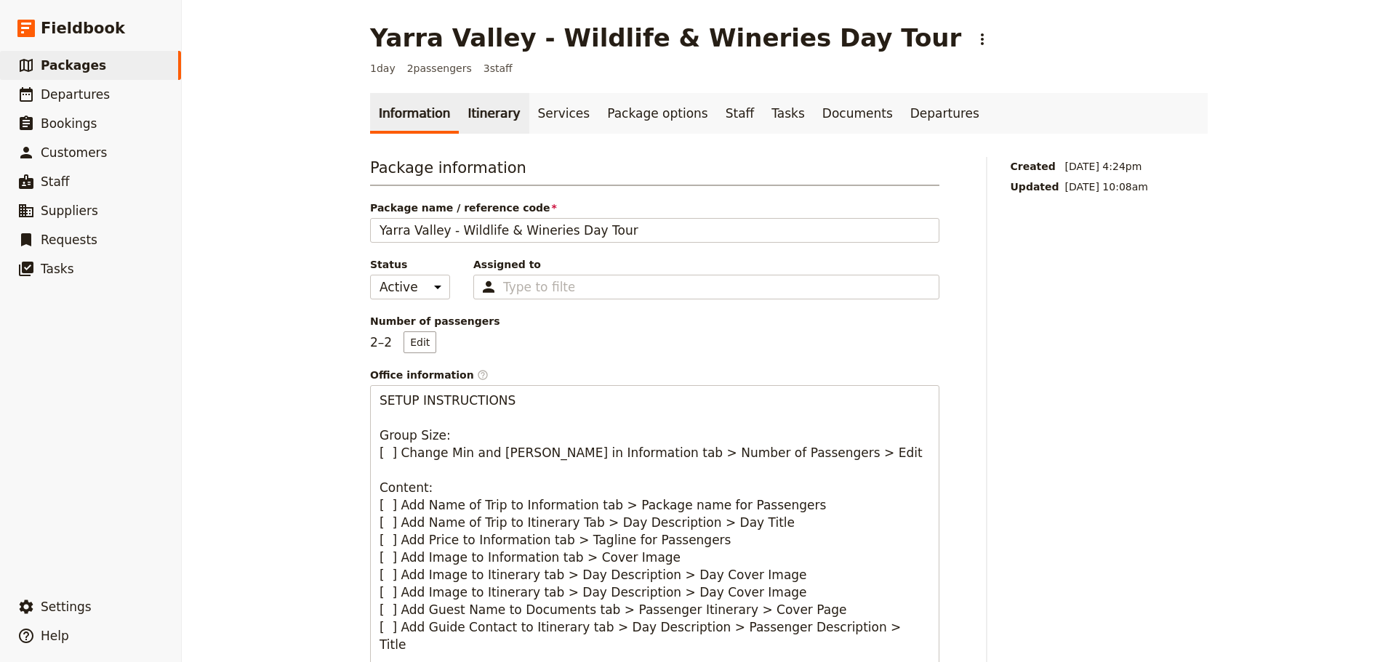
click at [481, 116] on link "Itinerary" at bounding box center [494, 113] width 70 height 41
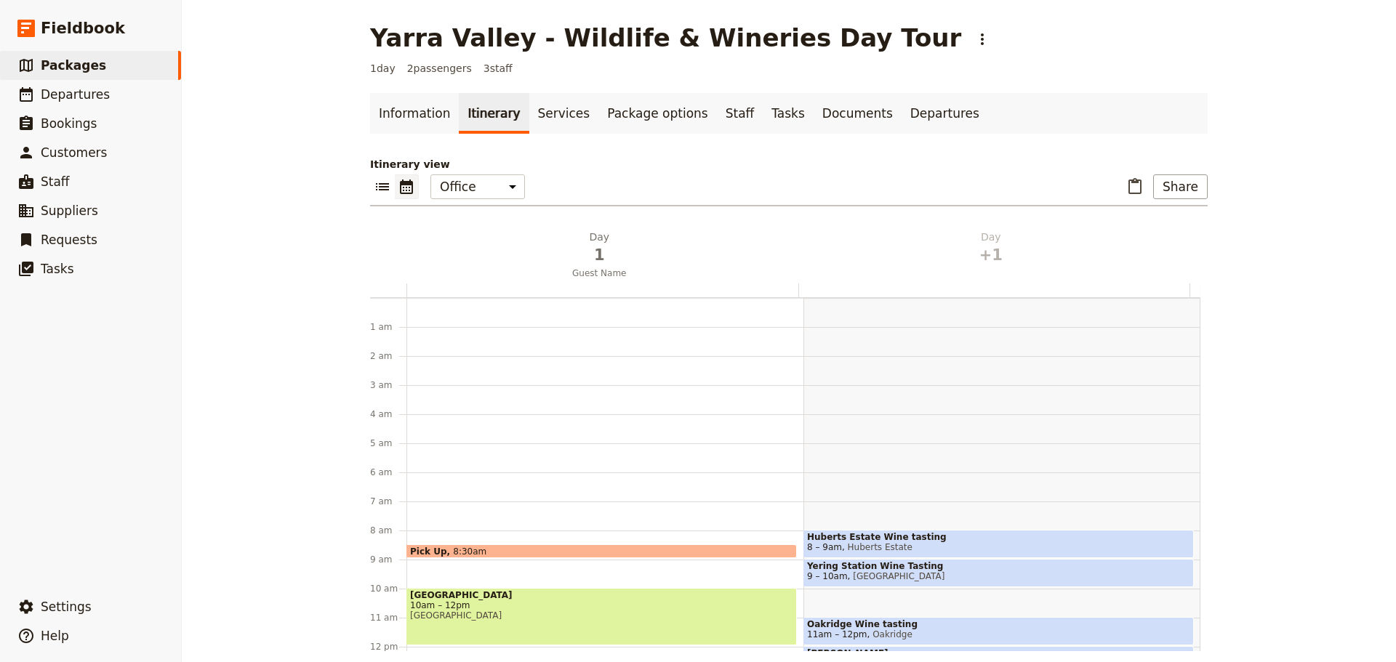
scroll to position [189, 0]
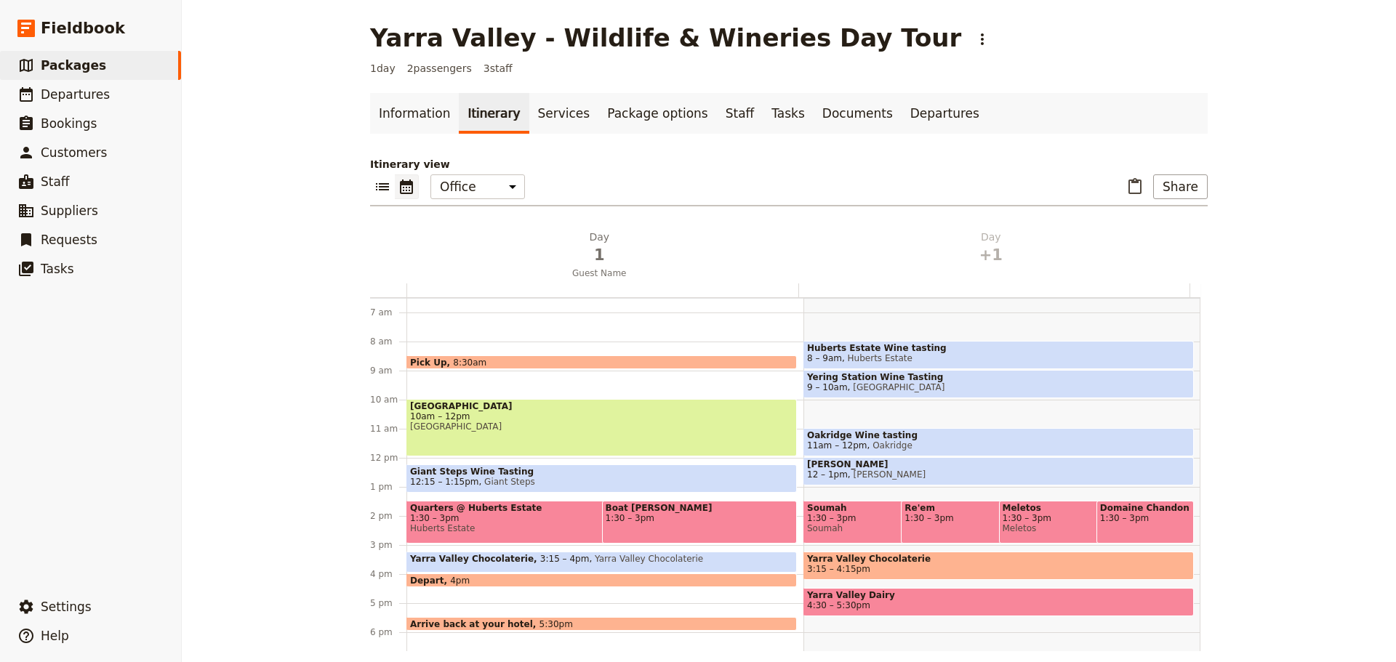
click at [936, 118] on ul "Information Itinerary Services Package options Staff Tasks Documents Departures" at bounding box center [788, 113] width 837 height 41
click at [909, 113] on link "Departures" at bounding box center [944, 113] width 87 height 41
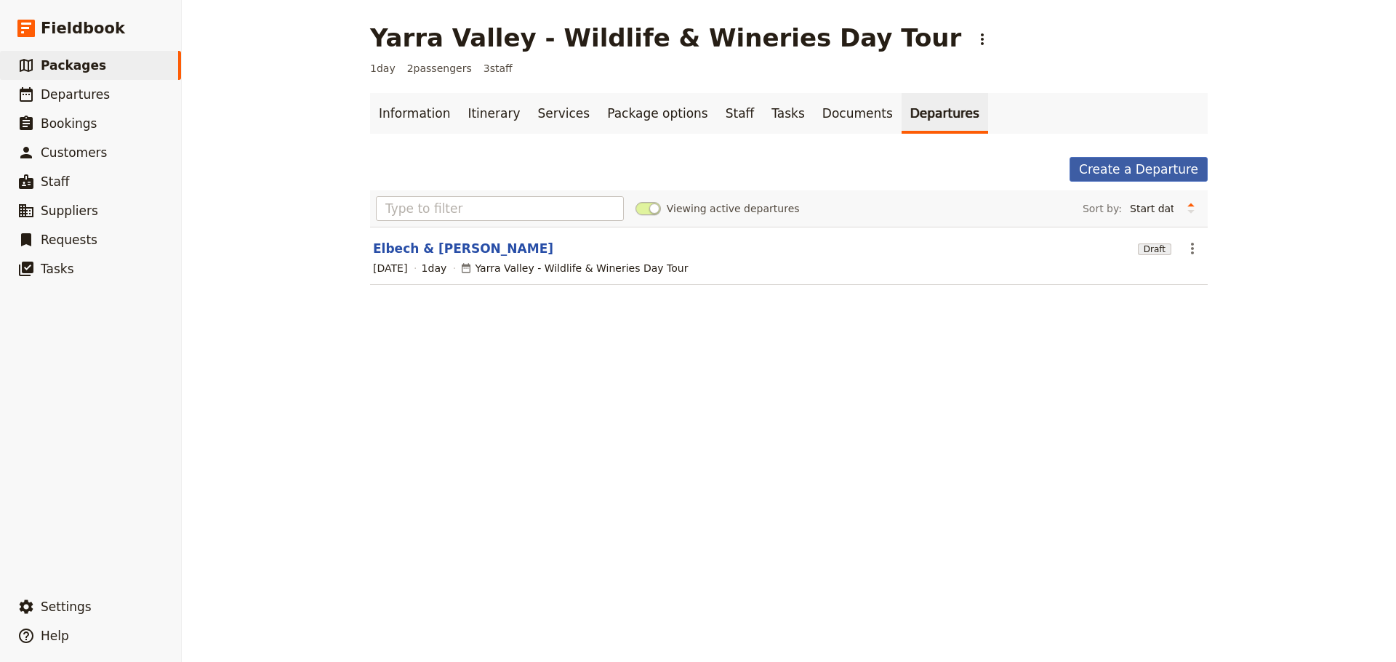
click at [1125, 172] on link "Create a Departure" at bounding box center [1138, 169] width 138 height 25
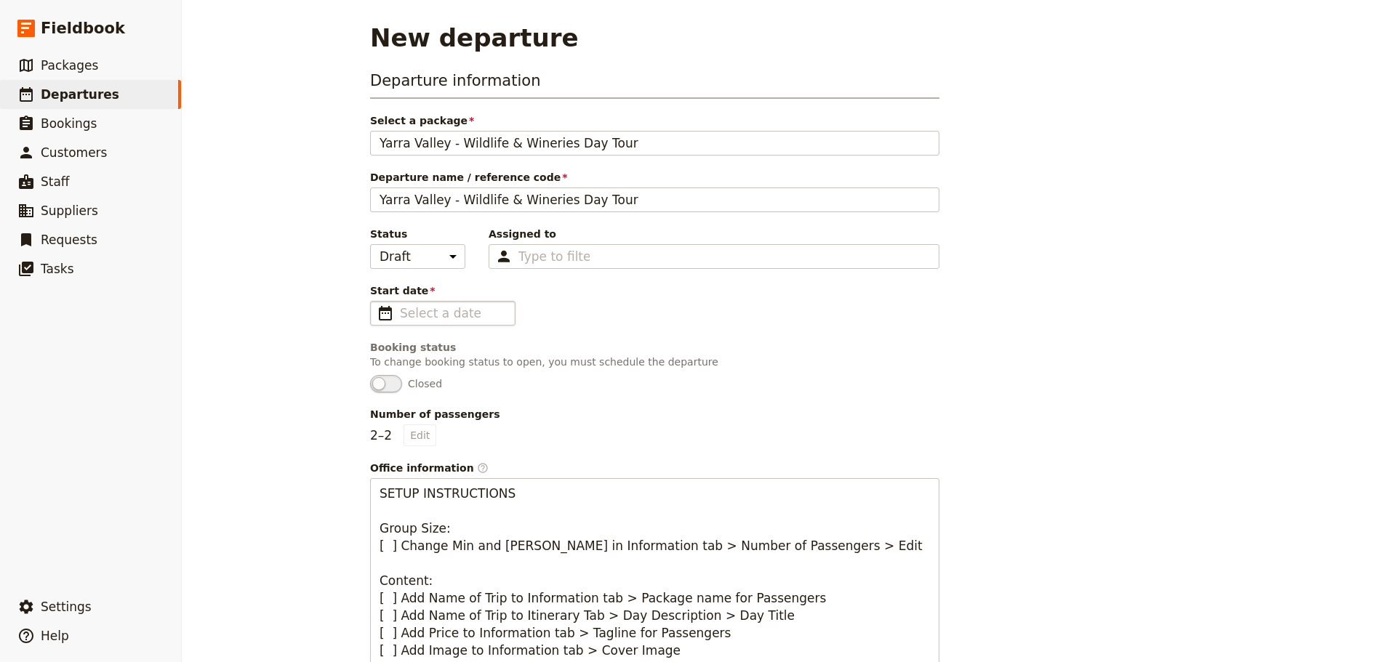
click at [385, 318] on span "​" at bounding box center [385, 313] width 17 height 17
click at [400, 318] on input "Start date ​" at bounding box center [453, 313] width 106 height 17
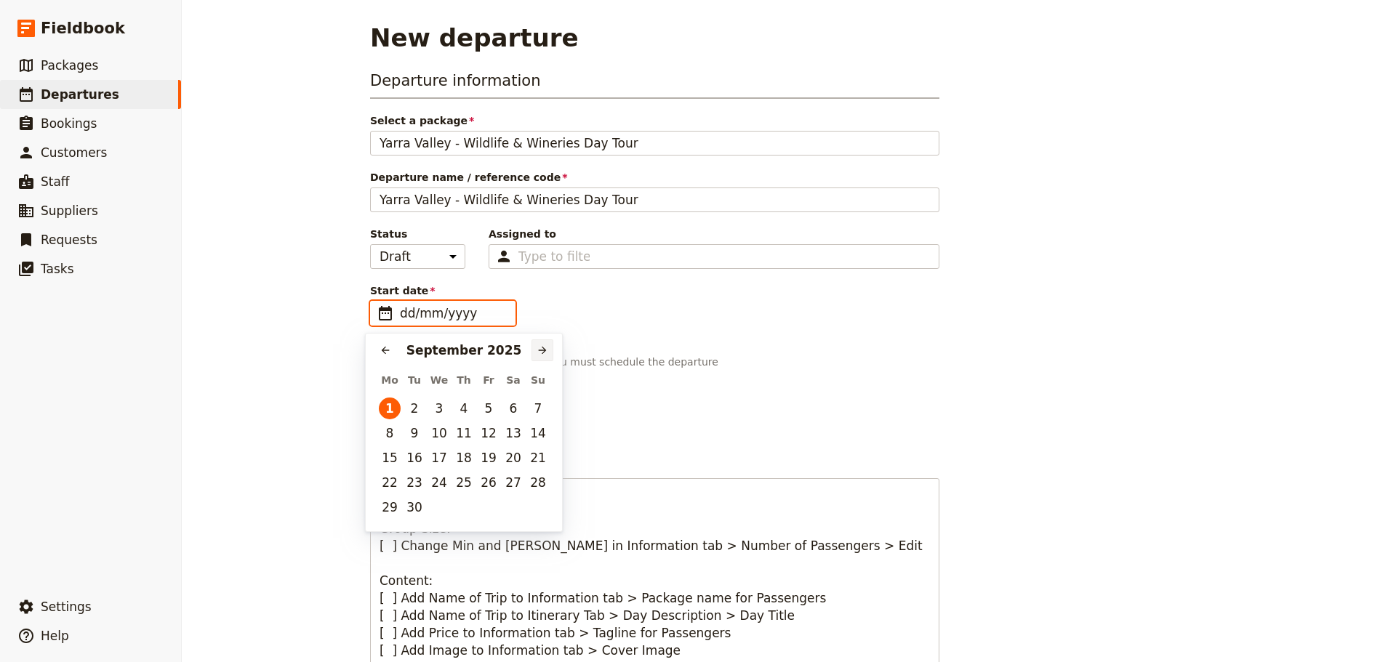
click at [542, 353] on icon "Next month" at bounding box center [542, 351] width 12 height 12
click at [445, 460] on button "14" at bounding box center [439, 458] width 22 height 22
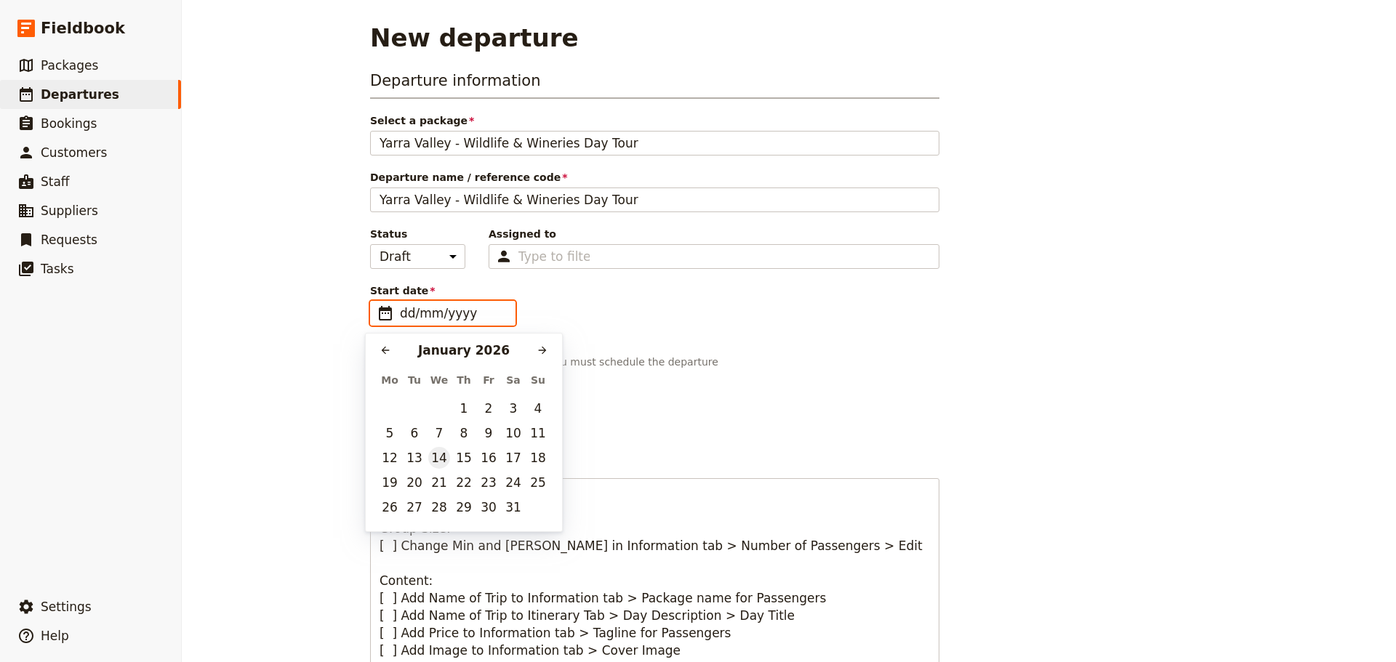
type input "[DATE]"
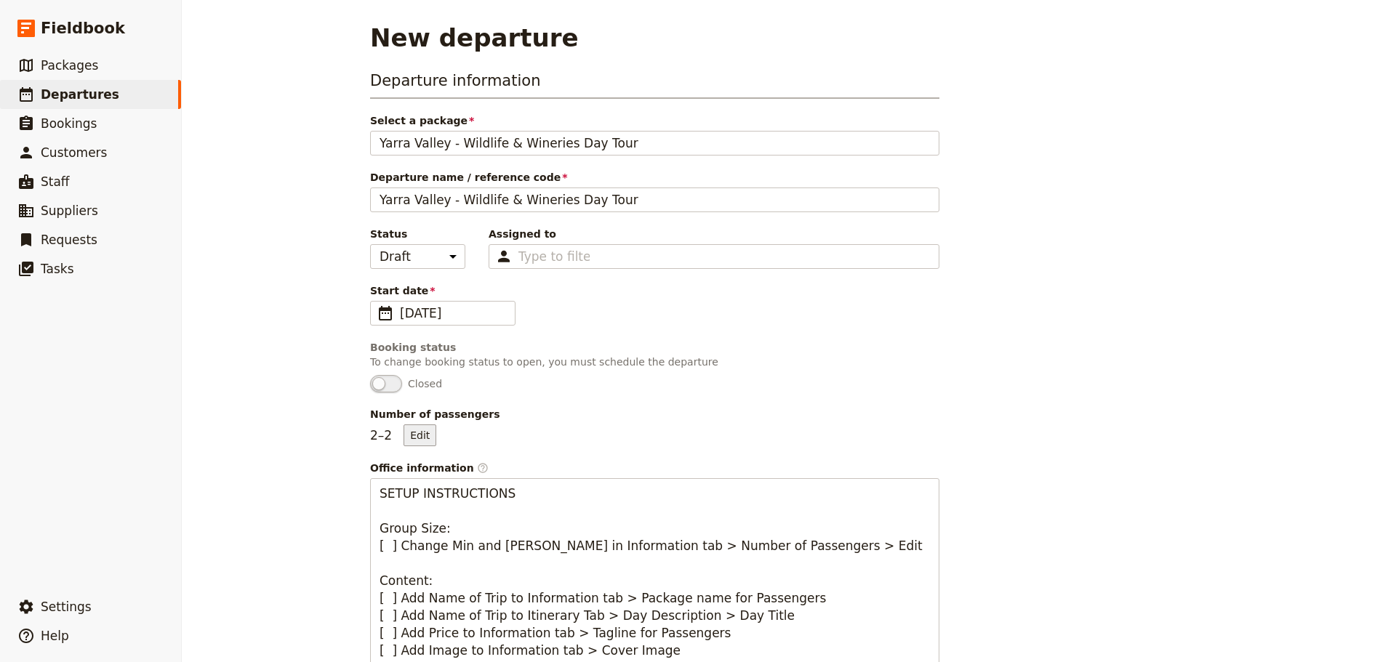
click at [422, 436] on button "Edit" at bounding box center [419, 436] width 33 height 22
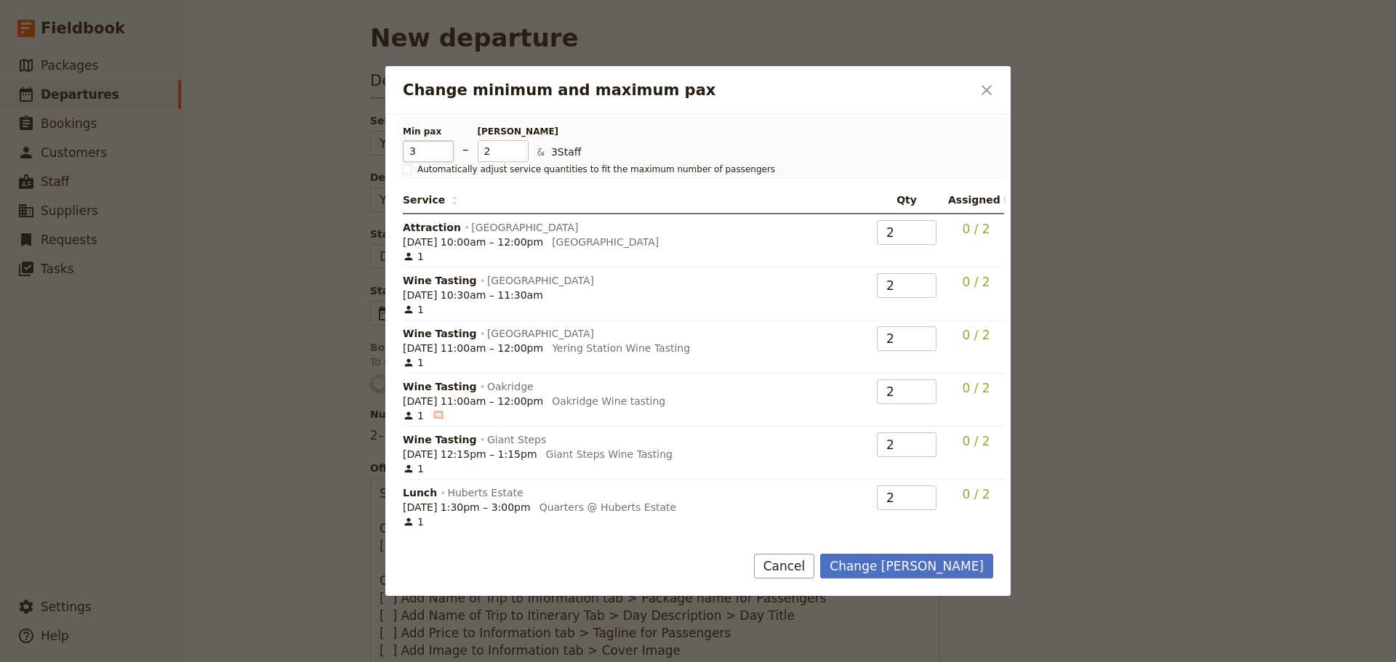
click at [446, 144] on input "3" at bounding box center [428, 151] width 51 height 22
click at [446, 144] on input "4" at bounding box center [428, 151] width 51 height 22
click at [446, 144] on input "5" at bounding box center [428, 151] width 51 height 22
click at [446, 144] on input "6" at bounding box center [428, 151] width 51 height 22
click at [446, 144] on input "7" at bounding box center [428, 151] width 51 height 22
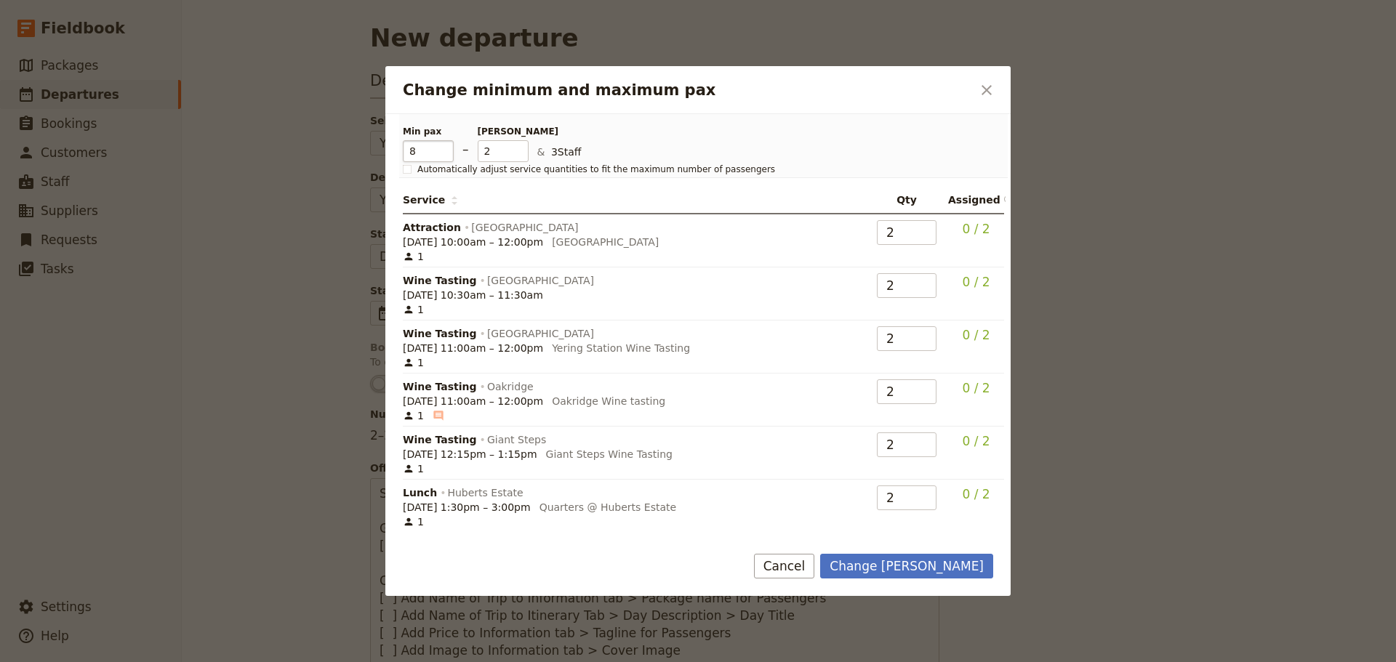
click at [446, 144] on input "8" at bounding box center [428, 151] width 51 height 22
click at [446, 144] on input "9" at bounding box center [428, 151] width 51 height 22
click at [446, 144] on input "10" at bounding box center [428, 151] width 51 height 22
click at [446, 144] on input "11" at bounding box center [428, 151] width 51 height 22
click at [446, 144] on input "12" at bounding box center [428, 151] width 51 height 22
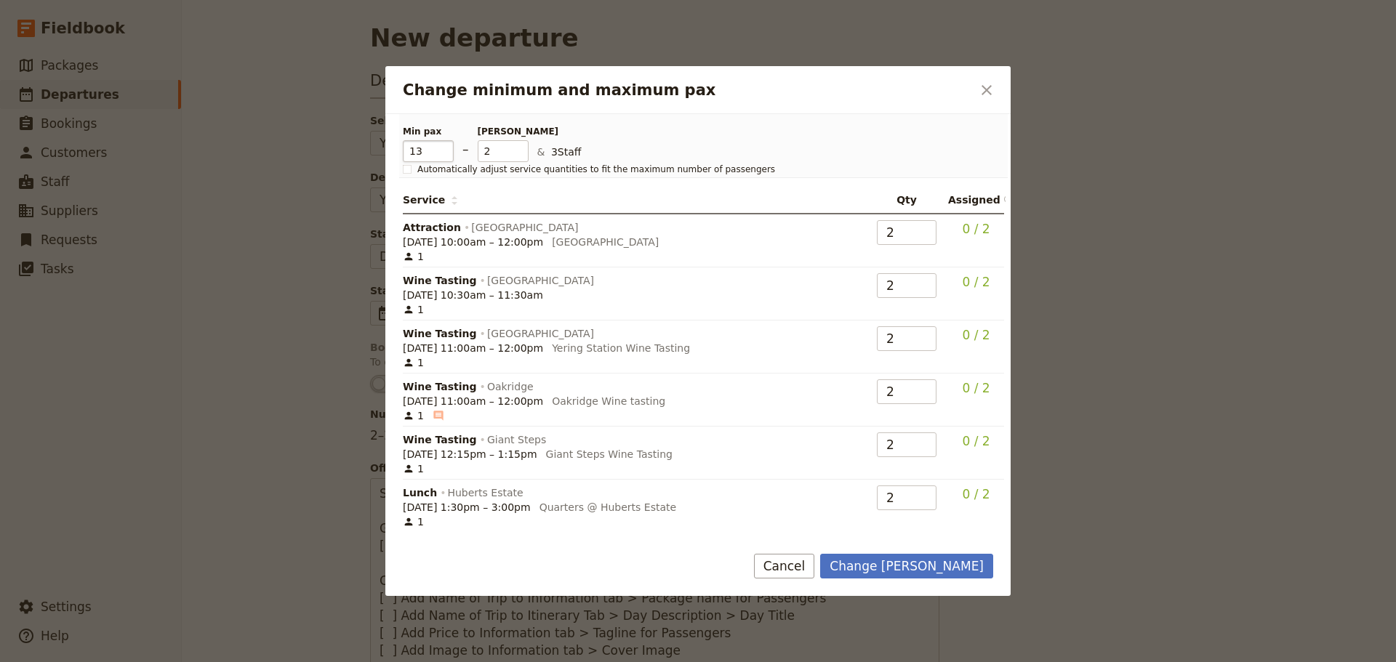
type input "13"
click at [446, 144] on input "13" at bounding box center [428, 151] width 51 height 22
click at [517, 148] on input "14" at bounding box center [503, 151] width 51 height 22
click at [517, 148] on input "15" at bounding box center [503, 151] width 51 height 22
click at [517, 148] on input "16" at bounding box center [503, 151] width 51 height 22
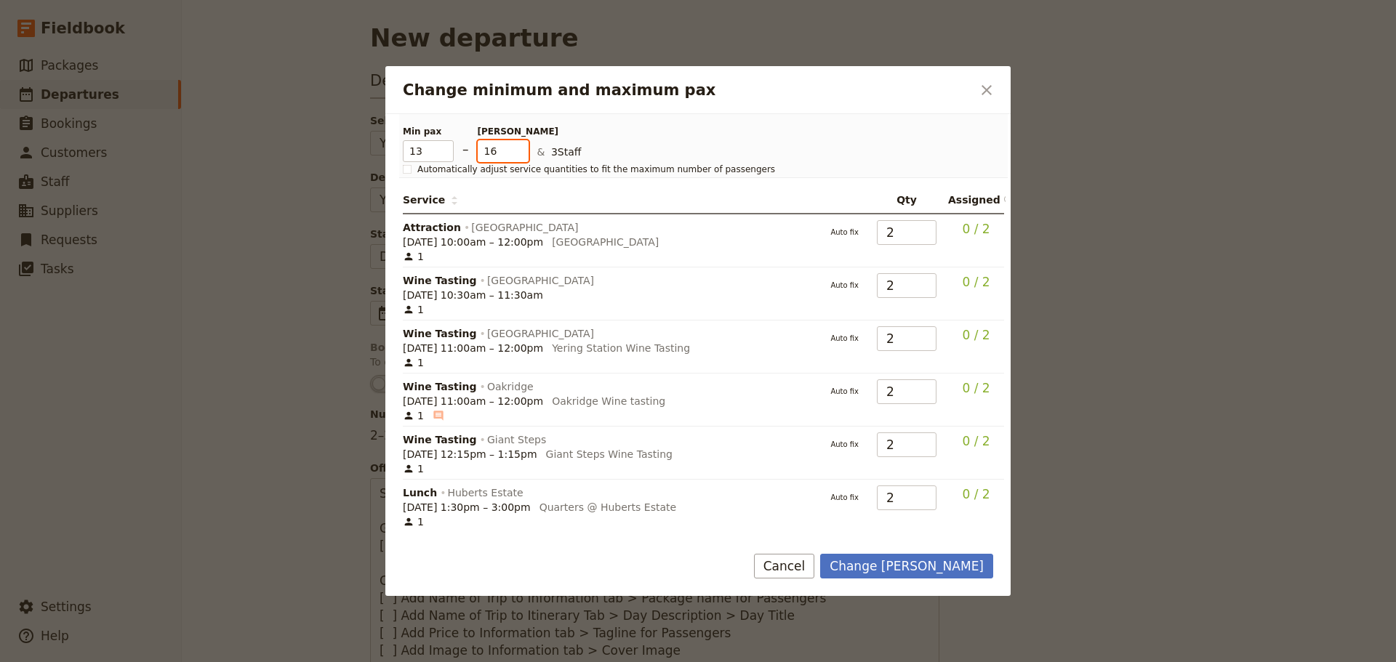
click at [518, 160] on input "16" at bounding box center [503, 151] width 51 height 22
click at [519, 156] on input "15" at bounding box center [503, 151] width 51 height 22
click at [519, 156] on input "14" at bounding box center [503, 151] width 51 height 22
type input "13"
click at [518, 156] on input "13" at bounding box center [503, 151] width 51 height 22
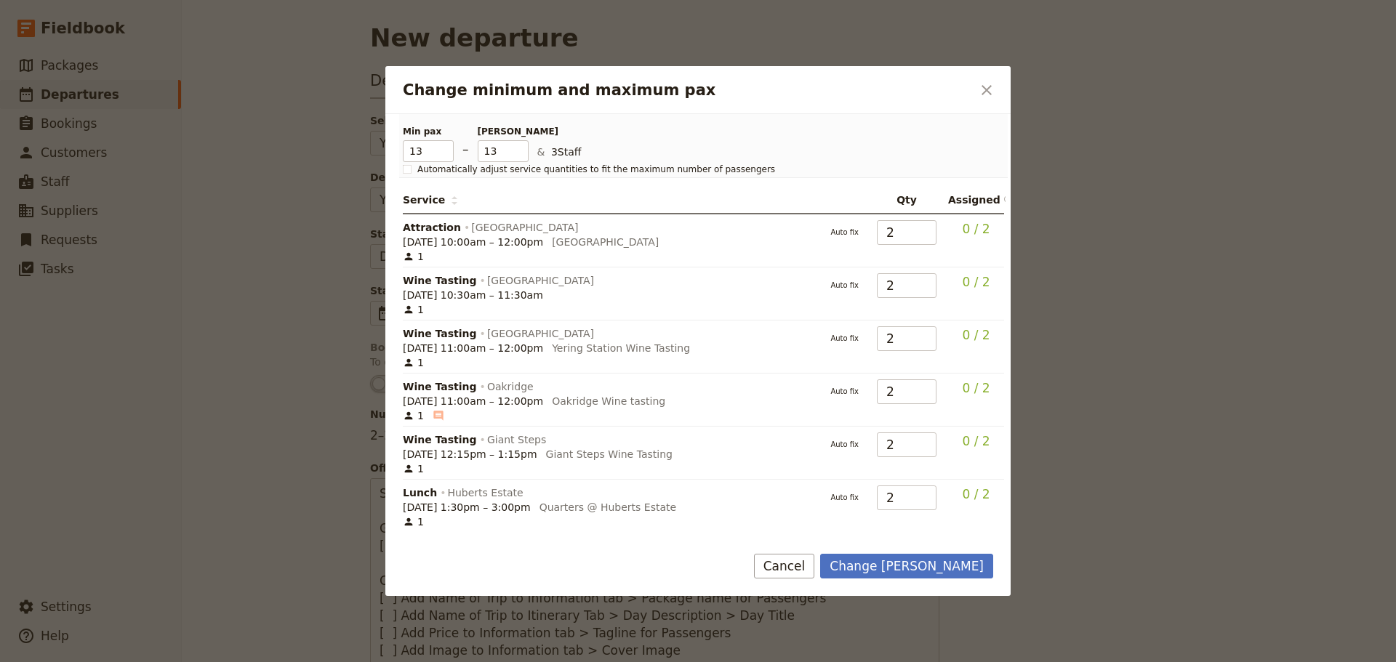
drag, startPoint x: 898, startPoint y: 571, endPoint x: 901, endPoint y: 544, distance: 27.1
click at [898, 570] on button "Change max pax" at bounding box center [906, 566] width 173 height 25
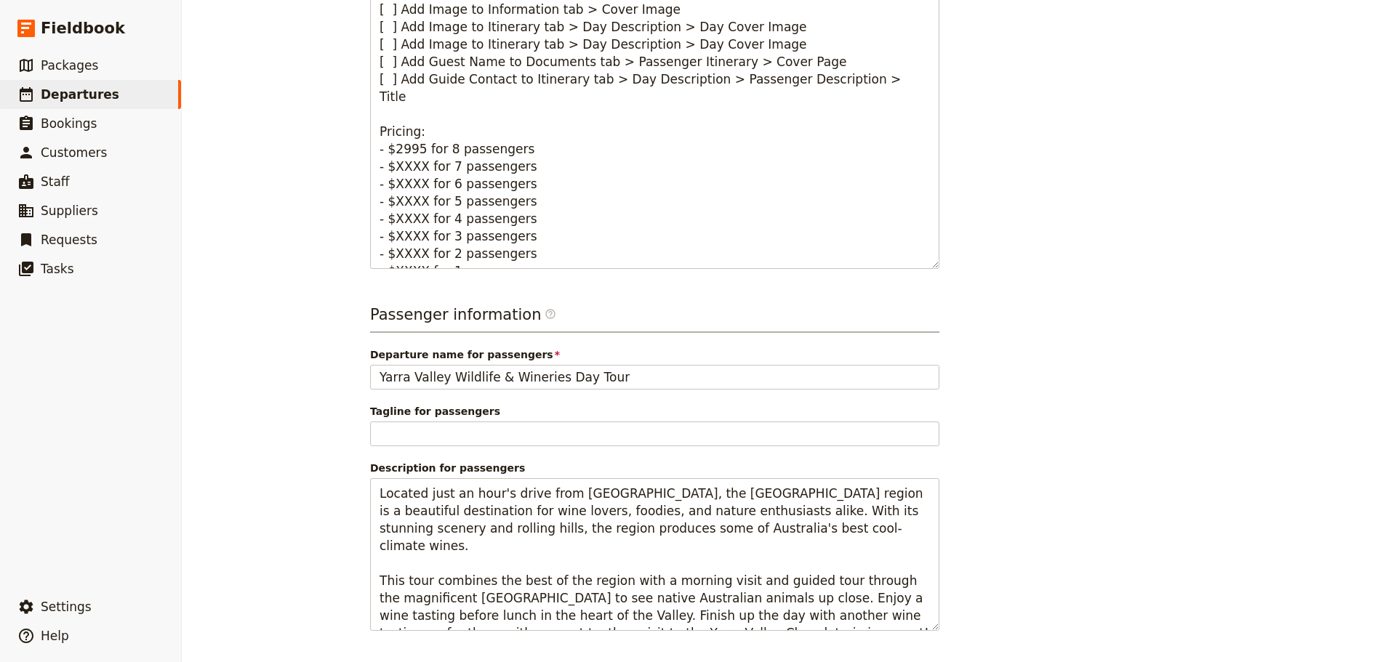
scroll to position [697, 0]
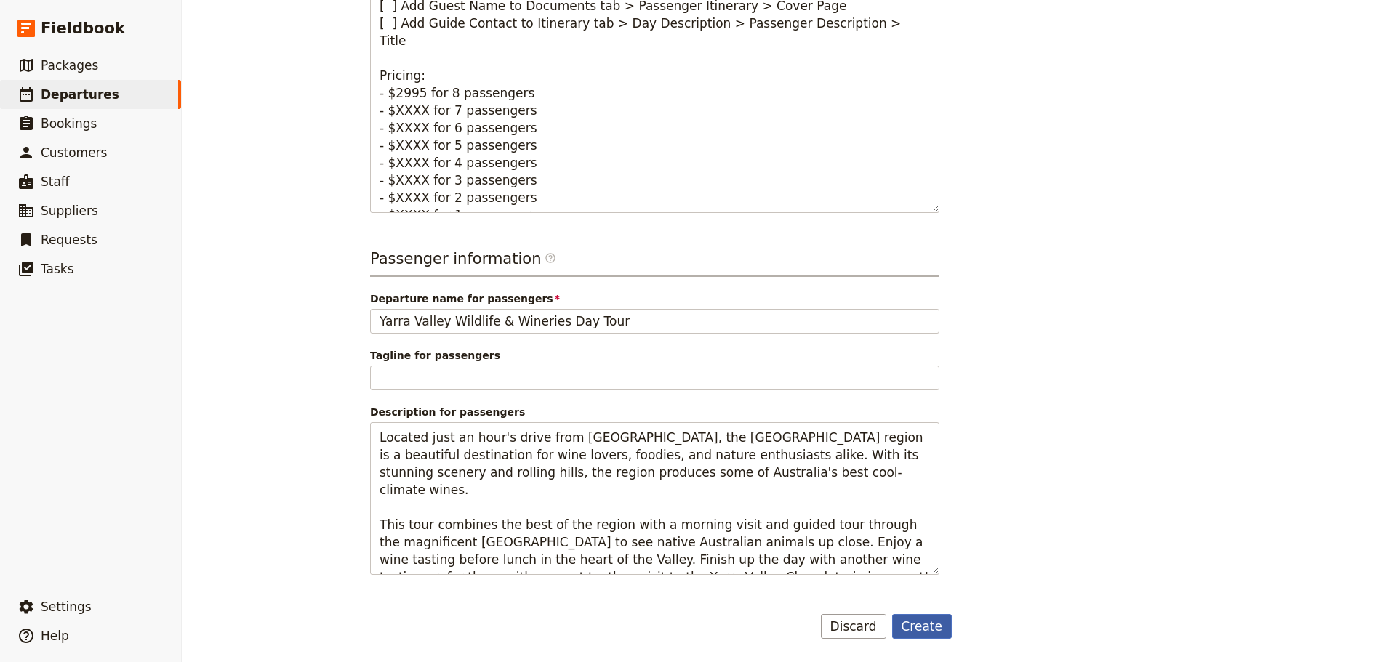
click at [904, 627] on button "Create" at bounding box center [922, 626] width 60 height 25
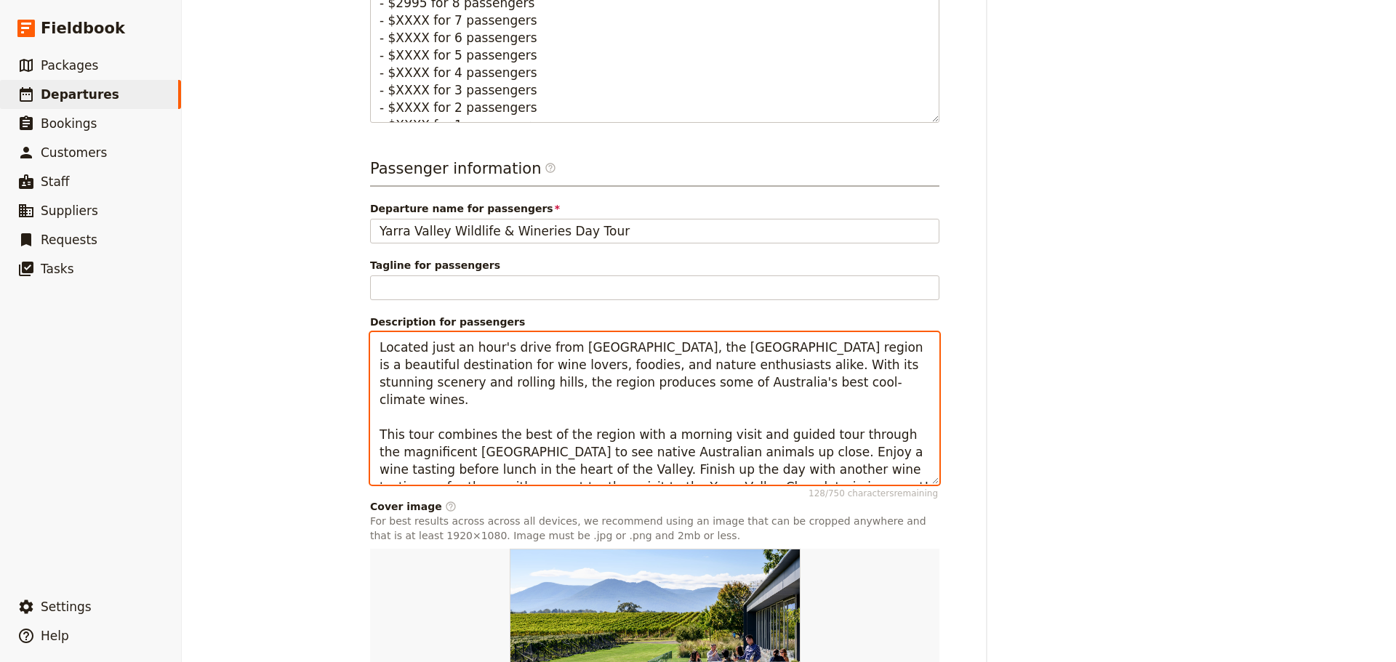
scroll to position [818, 0]
drag, startPoint x: 585, startPoint y: 456, endPoint x: 803, endPoint y: 481, distance: 219.5
click at [803, 481] on textarea "Located just an hour's drive from Melbourne, the Yarra Valley region is a beaut…" at bounding box center [654, 408] width 569 height 153
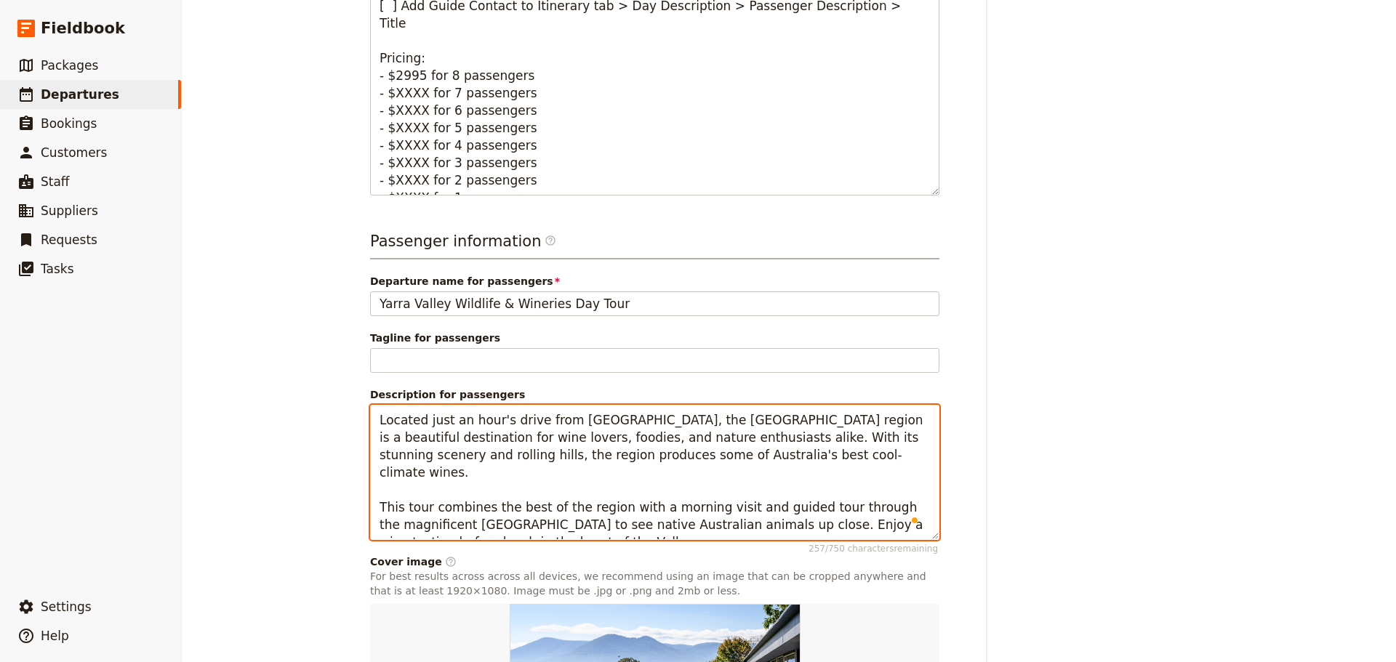
scroll to position [0, 0]
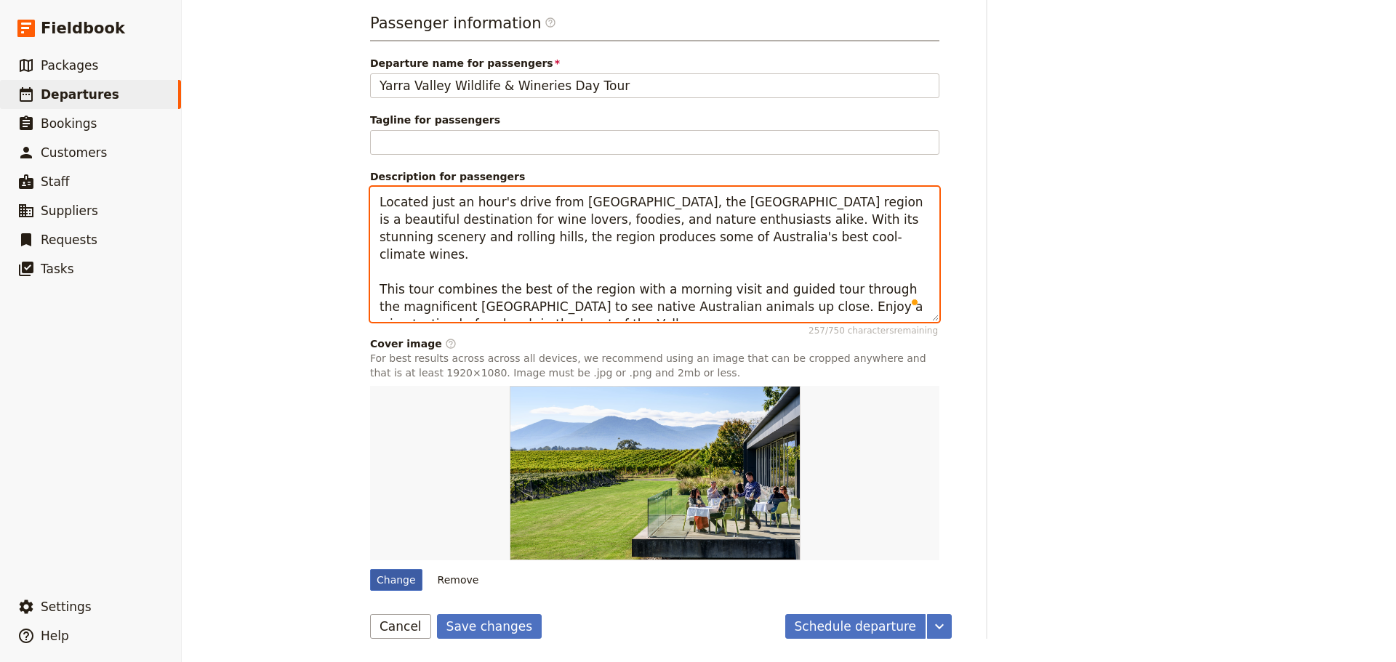
type textarea "Located just an hour's drive from Melbourne, the Yarra Valley region is a beaut…"
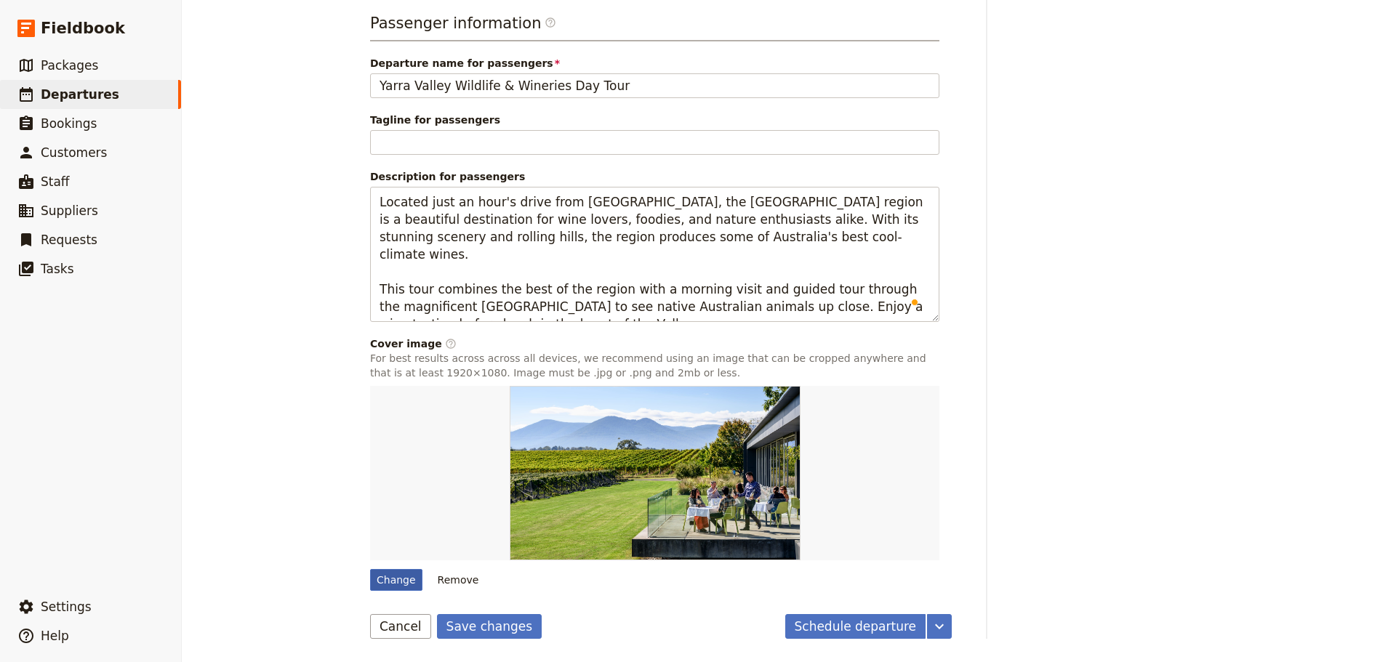
click at [375, 576] on div "Change" at bounding box center [396, 580] width 52 height 22
click at [370, 569] on input "Change" at bounding box center [369, 568] width 1 height 1
type input "C:\fakepath\128117-4.jpg"
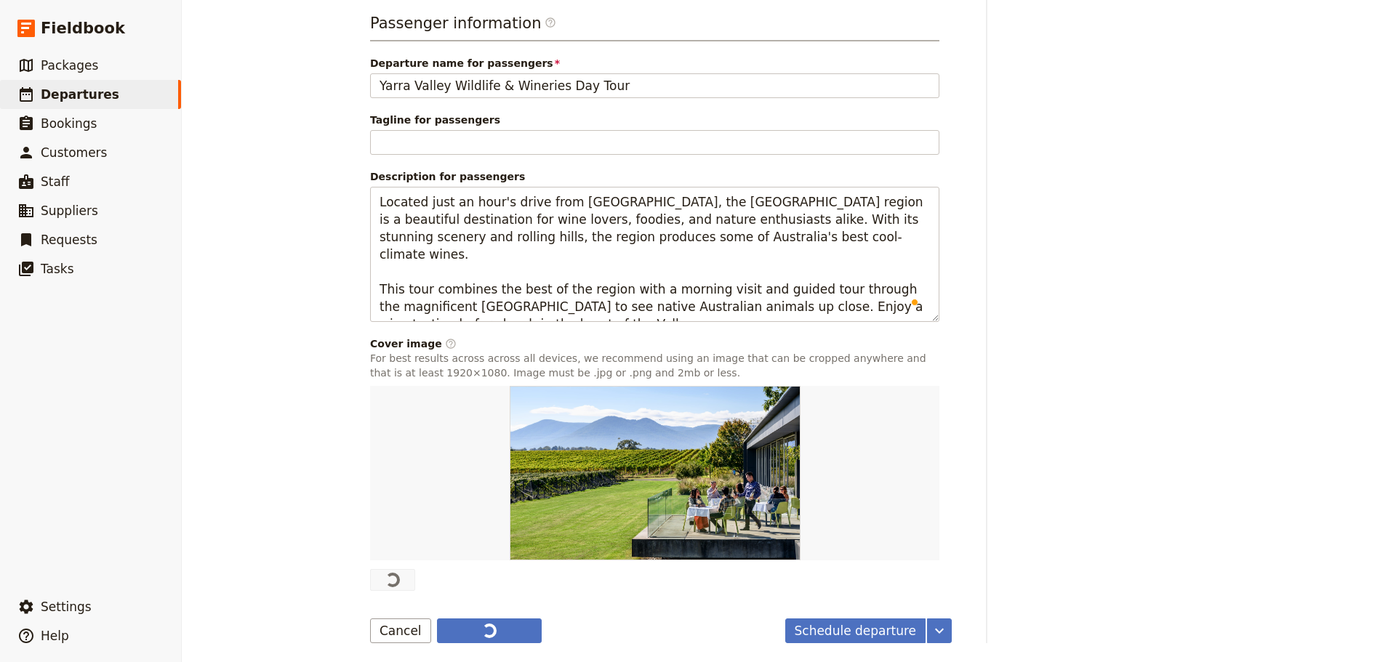
type textarea "Located just an hour's drive from Melbourne, the Yarra Valley region is a beaut…"
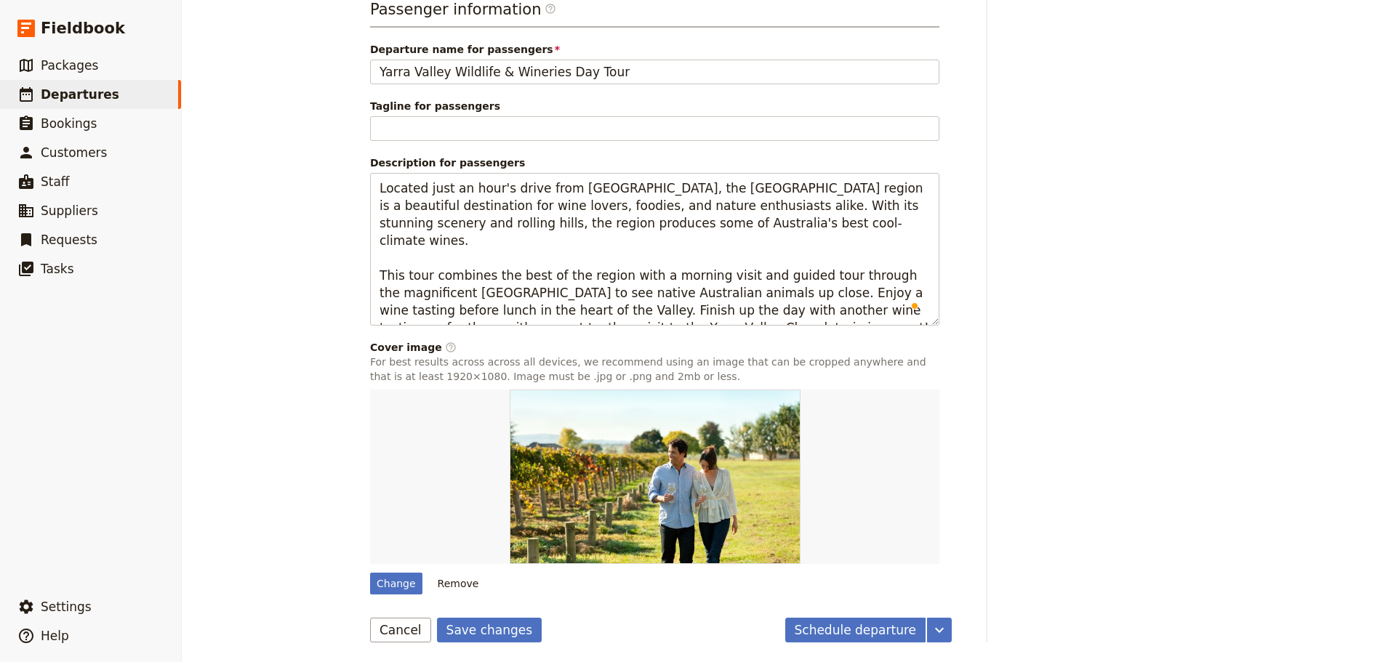
scroll to position [981, 0]
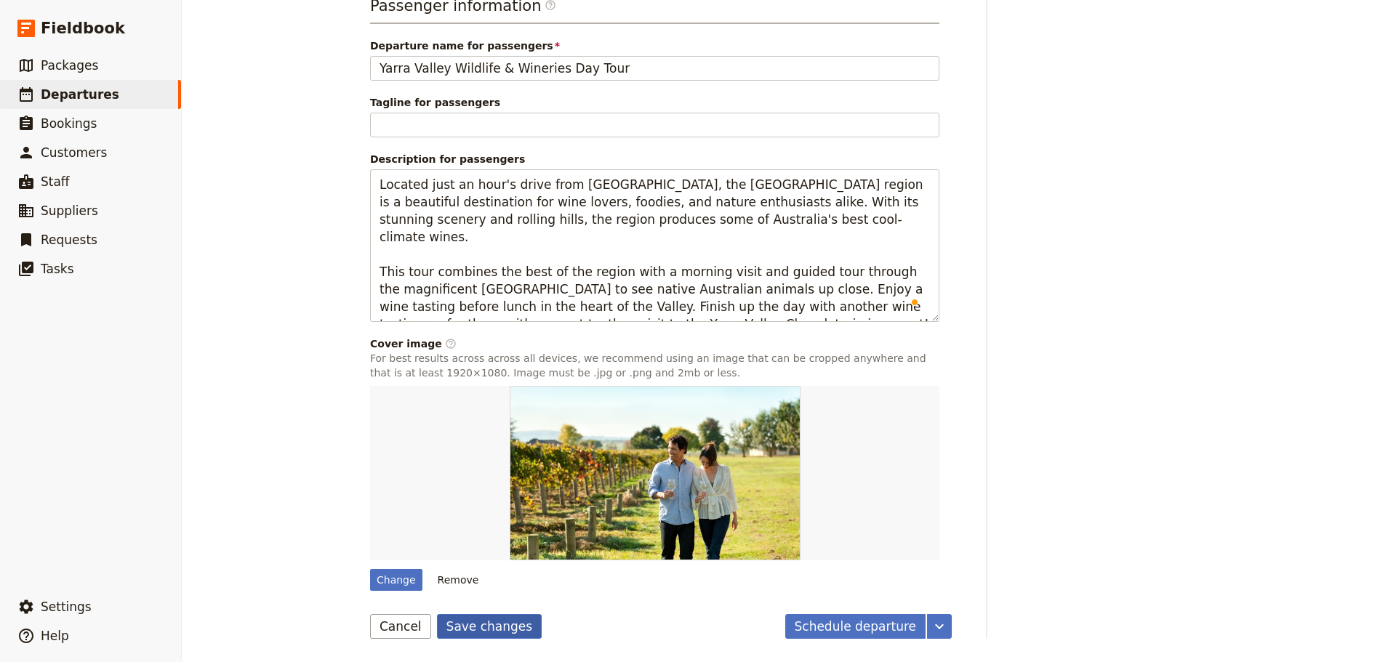
click at [450, 624] on button "Save changes" at bounding box center [489, 626] width 105 height 25
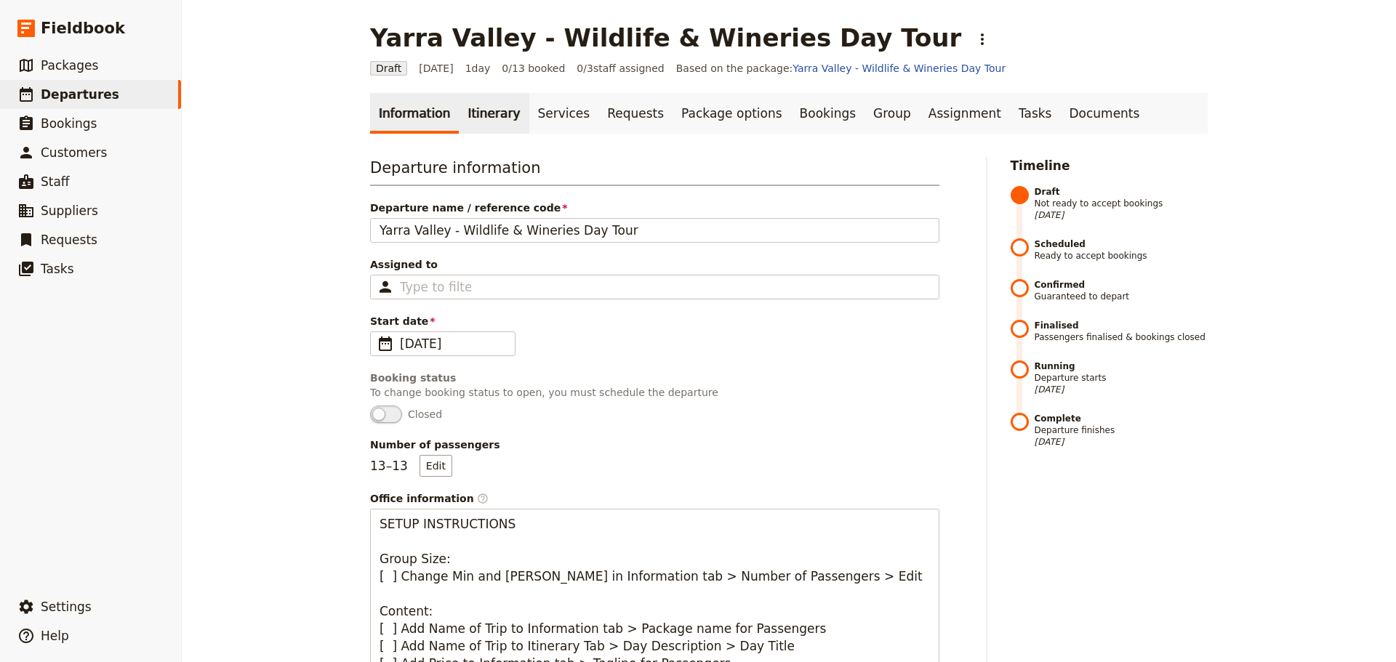
click at [476, 109] on link "Itinerary" at bounding box center [494, 113] width 70 height 41
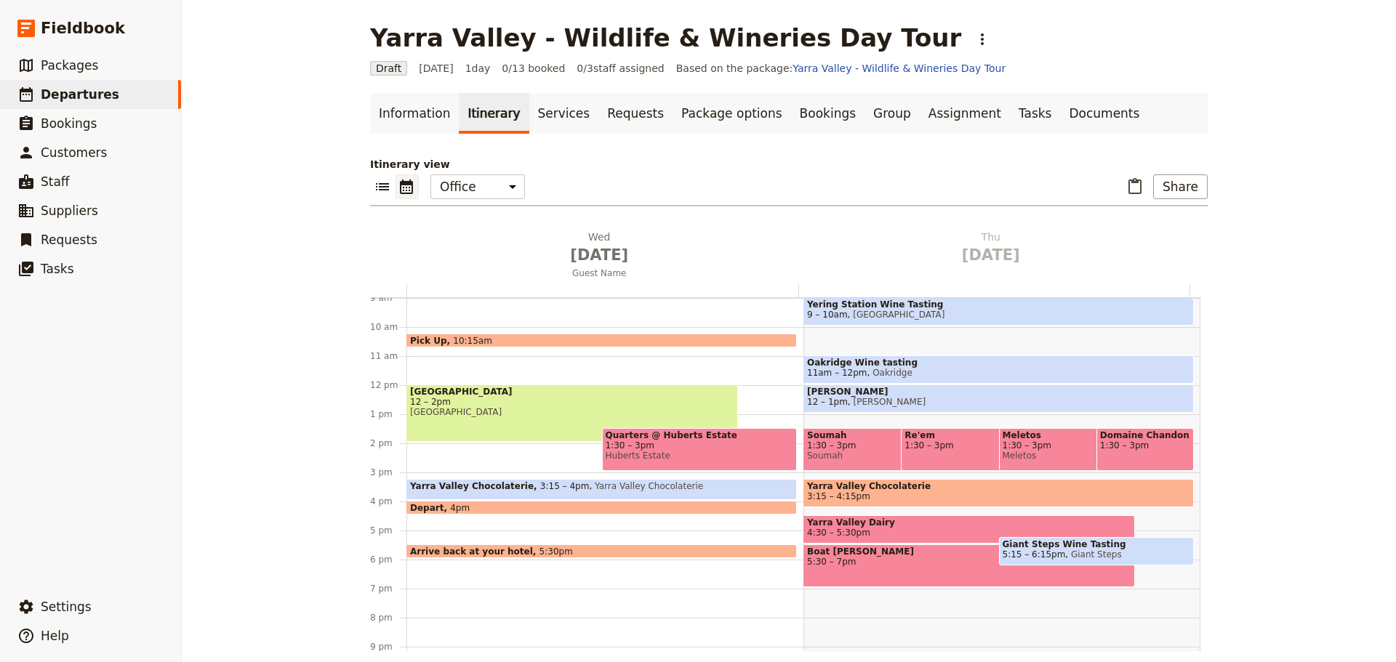
drag, startPoint x: 56, startPoint y: 92, endPoint x: 831, endPoint y: 60, distance: 775.6
click at [57, 92] on span "Departures" at bounding box center [80, 94] width 79 height 15
click at [823, 49] on h1 "Yarra Valley - Wildlife & Wineries Day Tour" at bounding box center [665, 37] width 591 height 29
click at [85, 94] on span "Departures" at bounding box center [80, 94] width 79 height 15
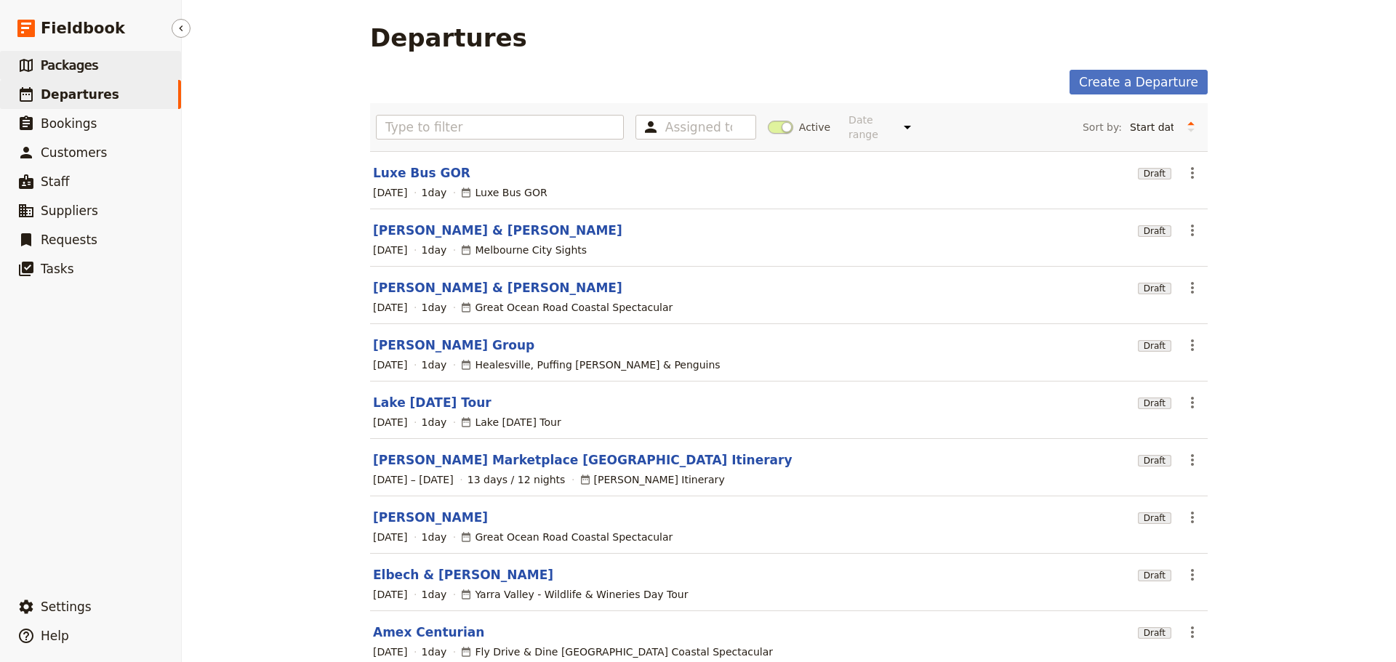
drag, startPoint x: 58, startPoint y: 62, endPoint x: 63, endPoint y: 55, distance: 8.9
click at [58, 63] on span "Packages" at bounding box center [69, 65] width 57 height 15
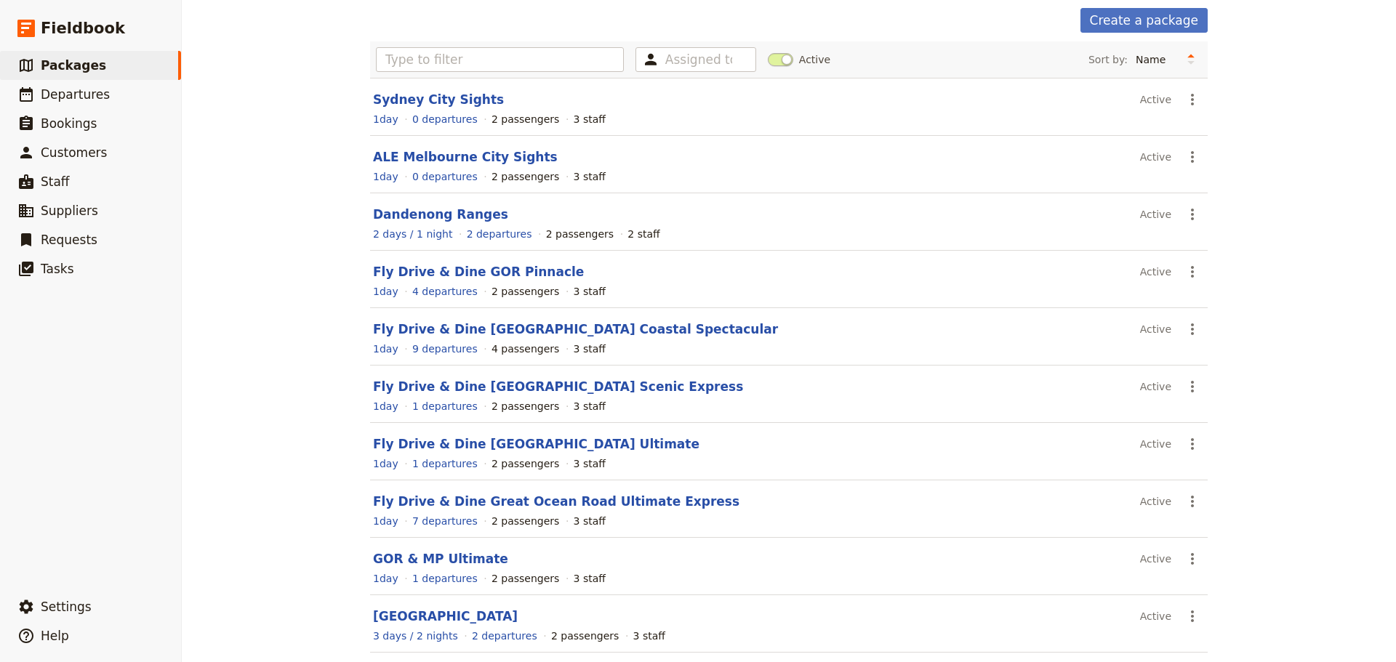
scroll to position [124, 0]
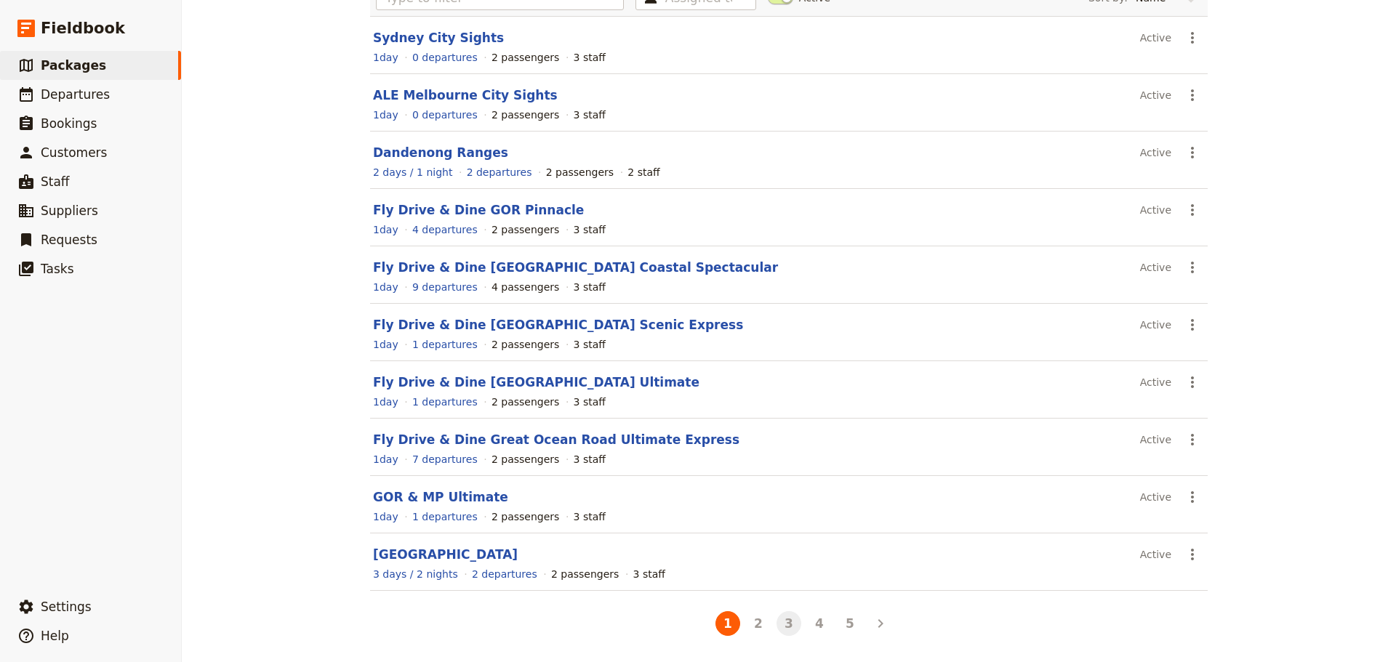
click at [781, 624] on button "3" at bounding box center [788, 623] width 25 height 25
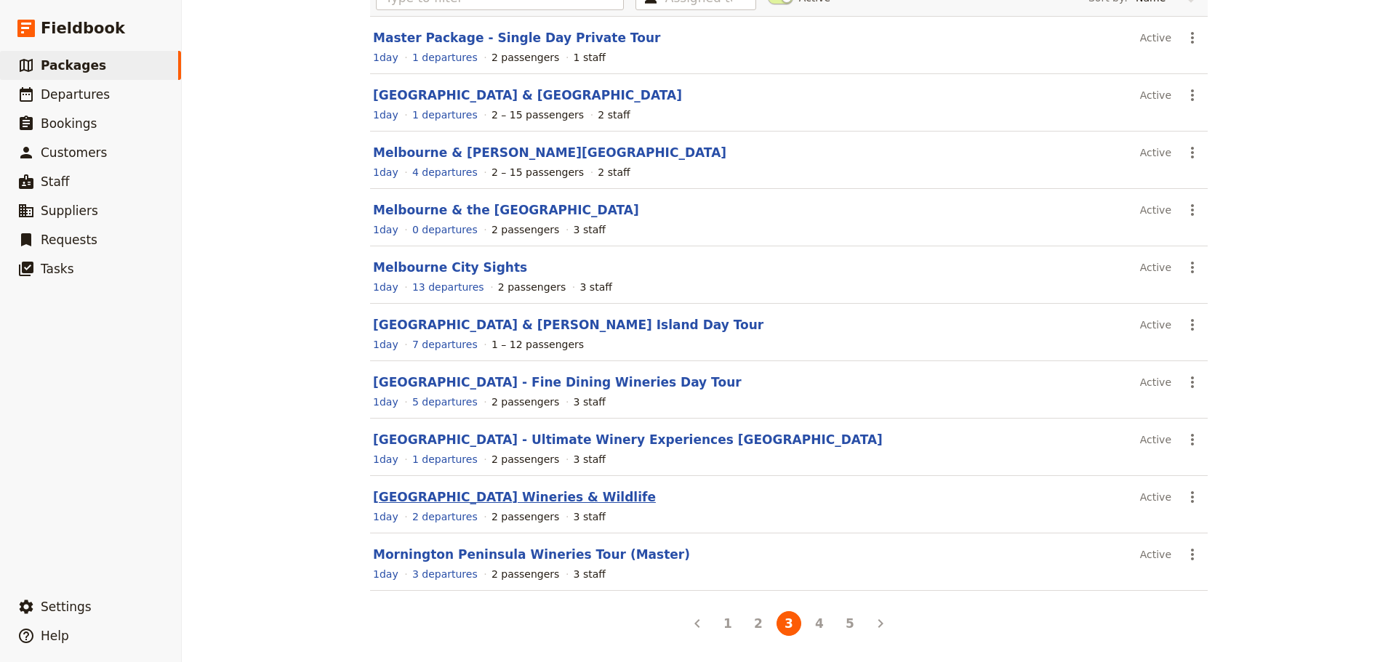
click at [505, 499] on link "Mornington Peninsula Wineries & Wildlife" at bounding box center [514, 497] width 283 height 15
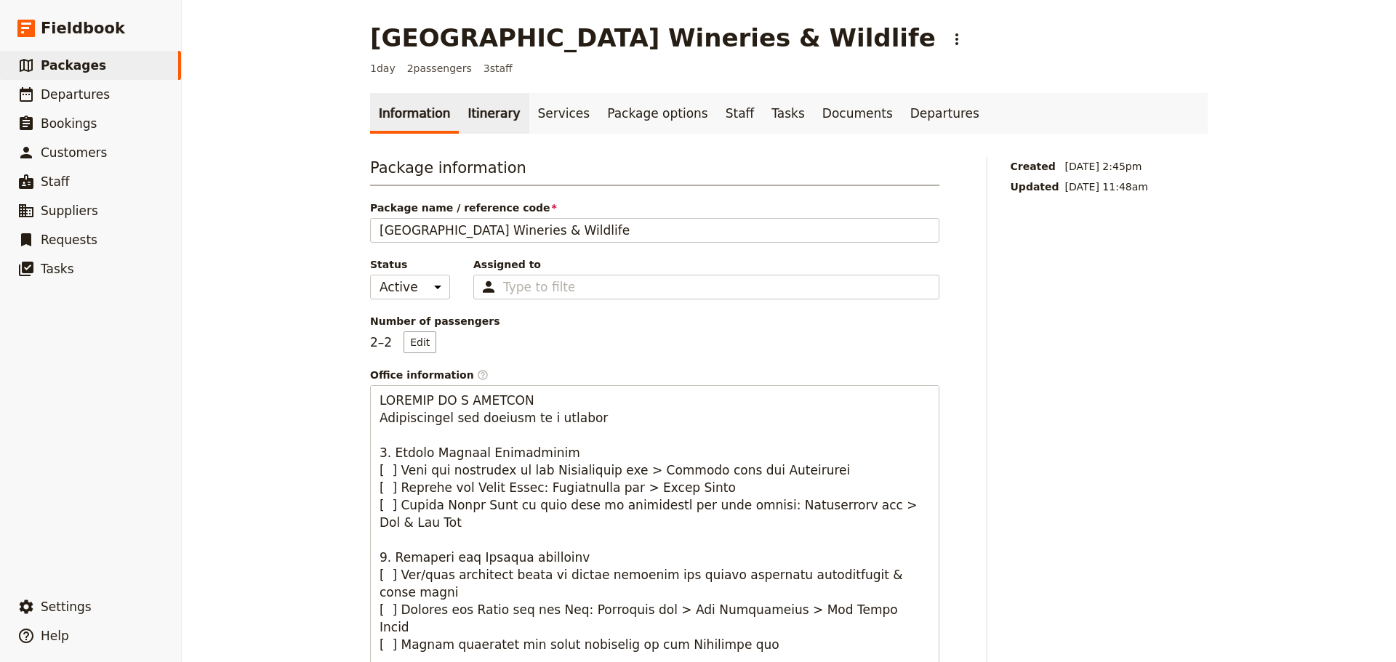
click at [485, 117] on link "Itinerary" at bounding box center [494, 113] width 70 height 41
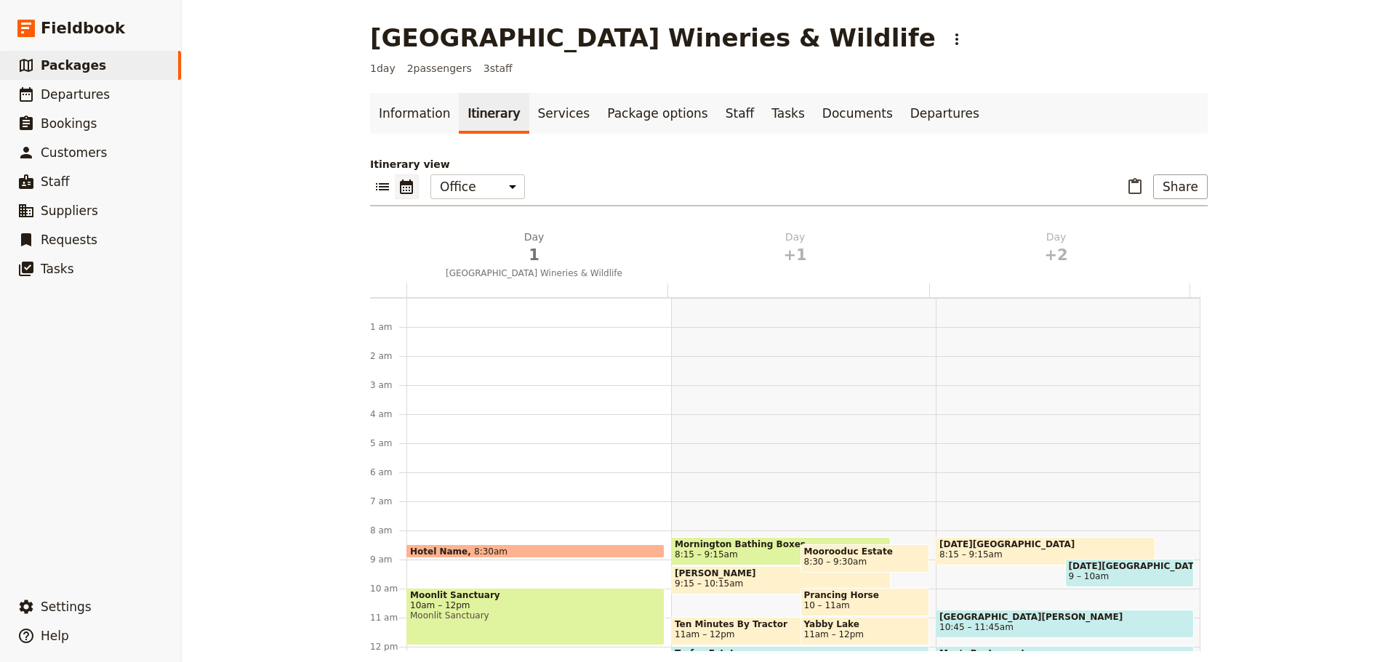
scroll to position [189, 0]
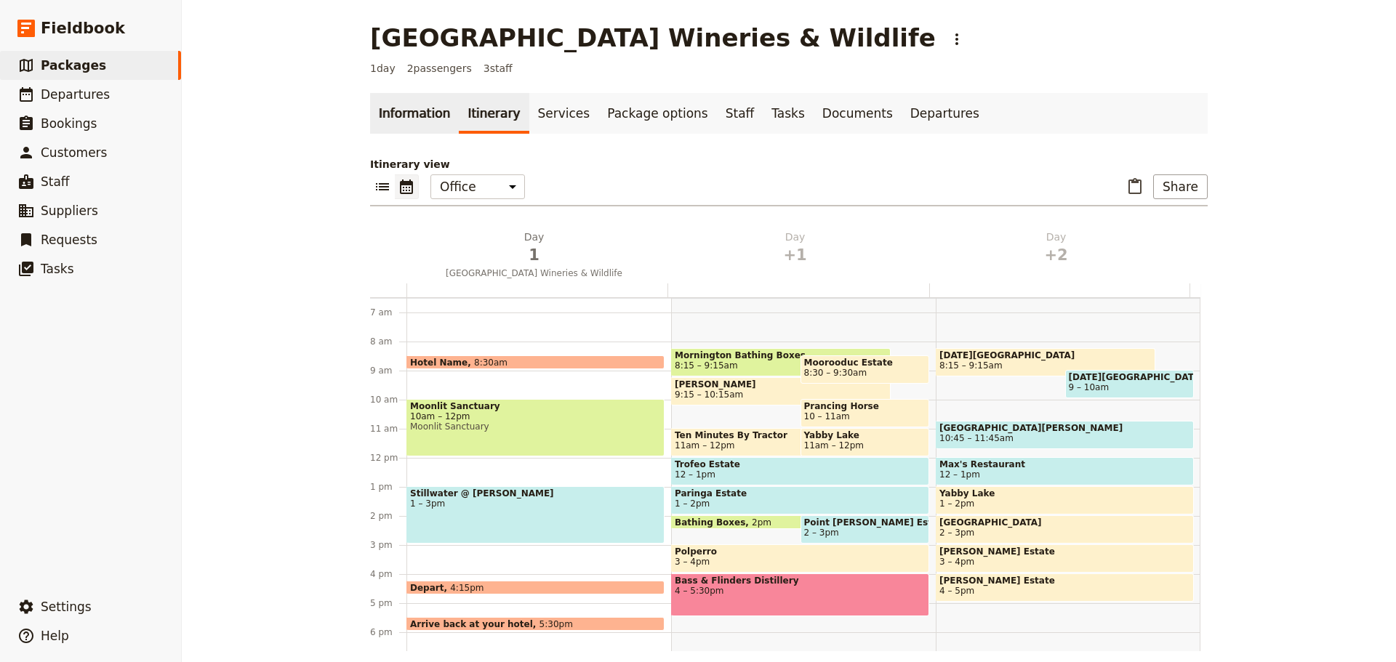
click at [395, 112] on link "Information" at bounding box center [414, 113] width 89 height 41
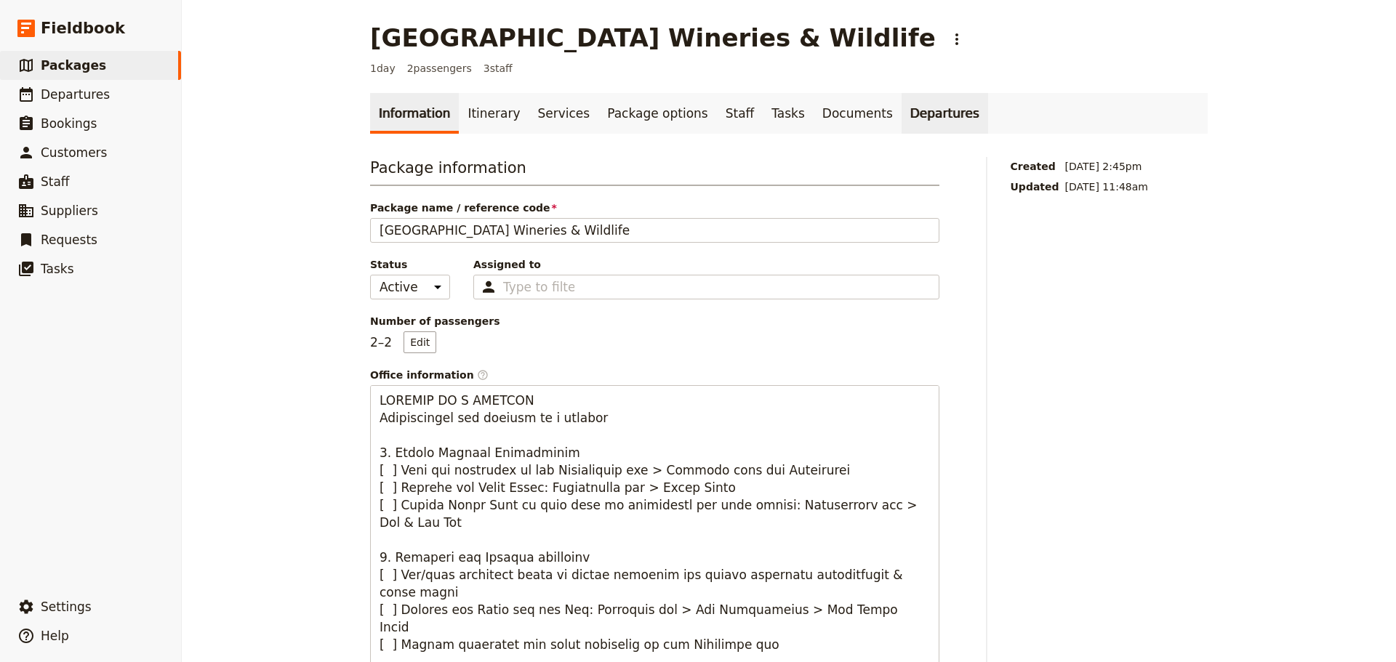
click at [902, 116] on link "Departures" at bounding box center [944, 113] width 87 height 41
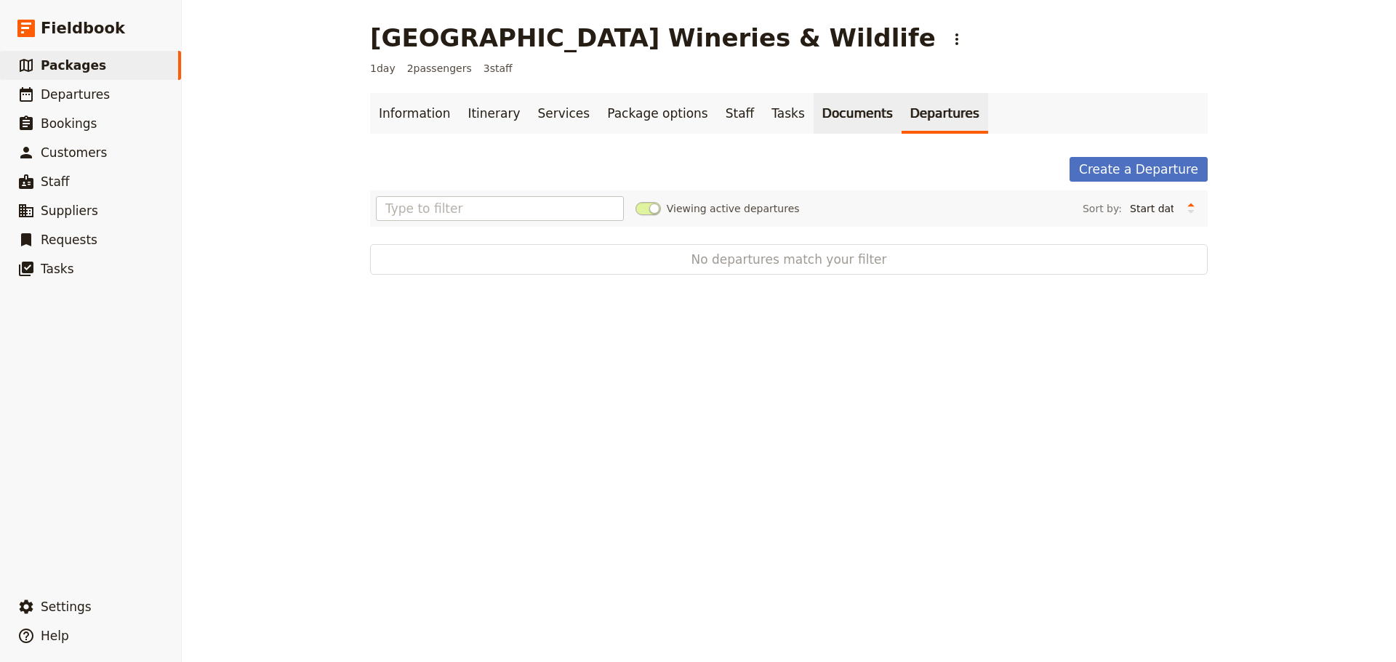
click at [813, 115] on link "Documents" at bounding box center [857, 113] width 88 height 41
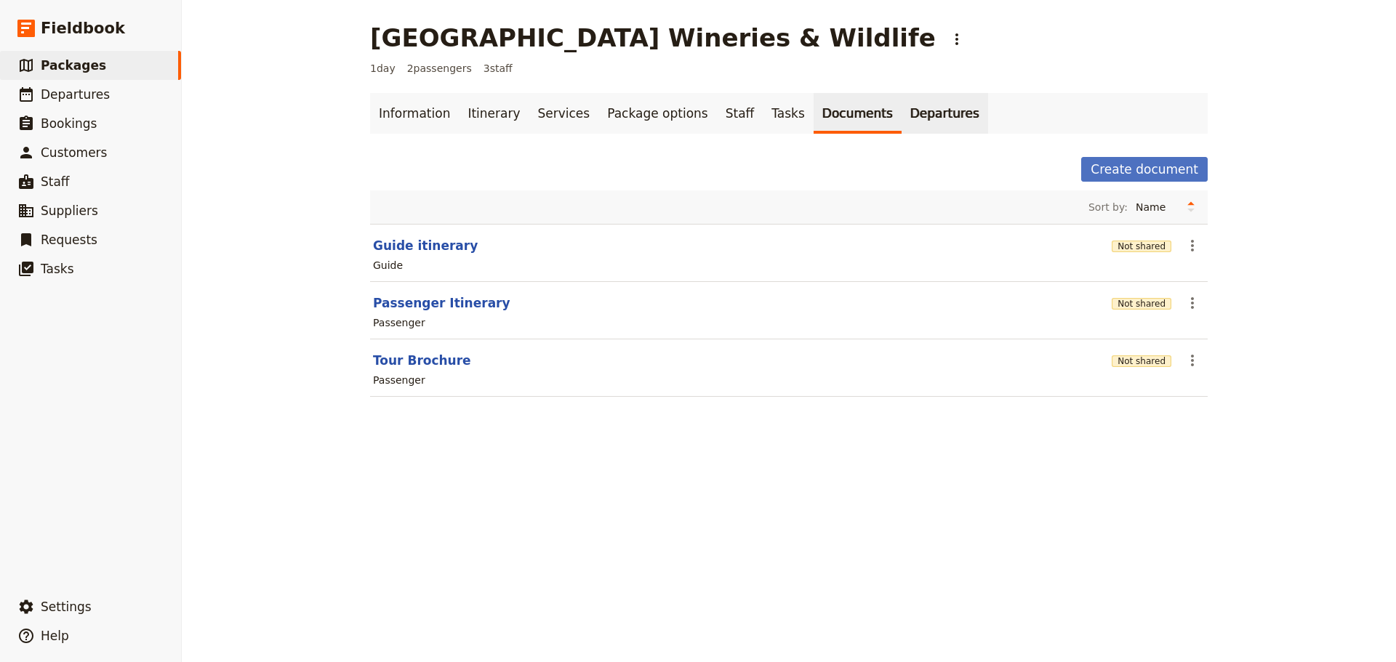
click at [901, 116] on link "Departures" at bounding box center [944, 113] width 87 height 41
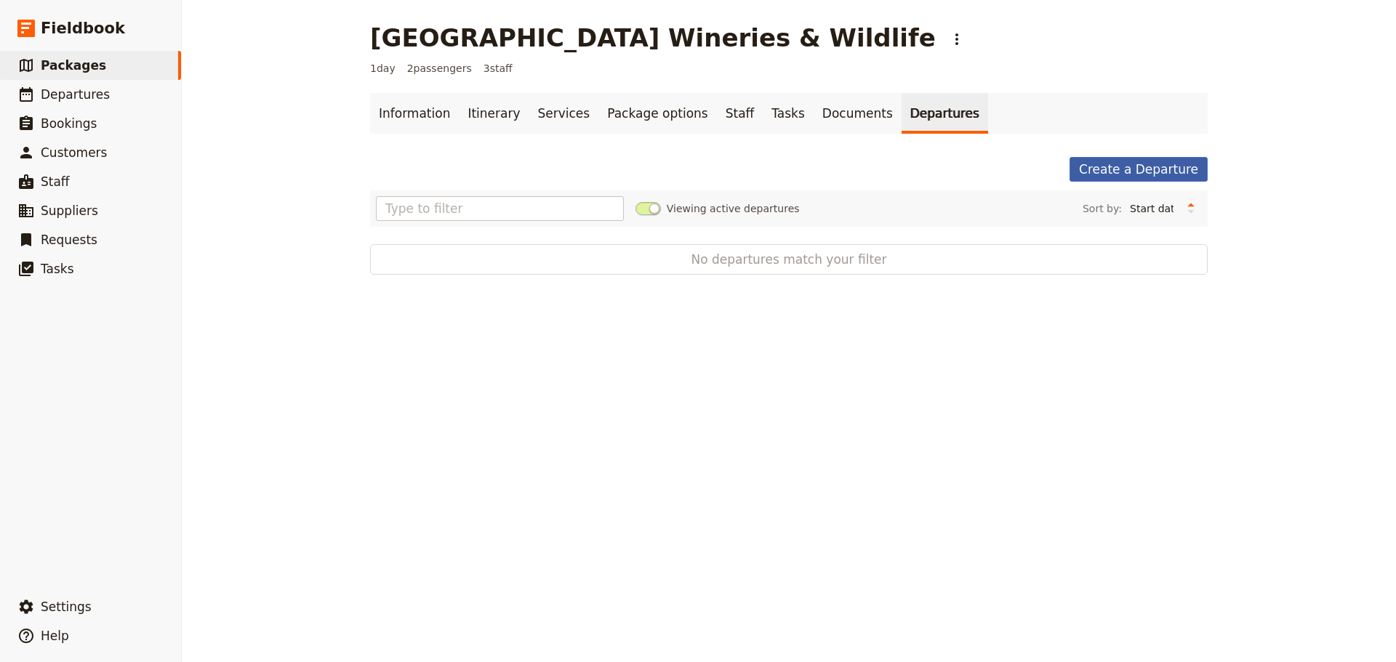
click at [1178, 170] on link "Create a Departure" at bounding box center [1138, 169] width 138 height 25
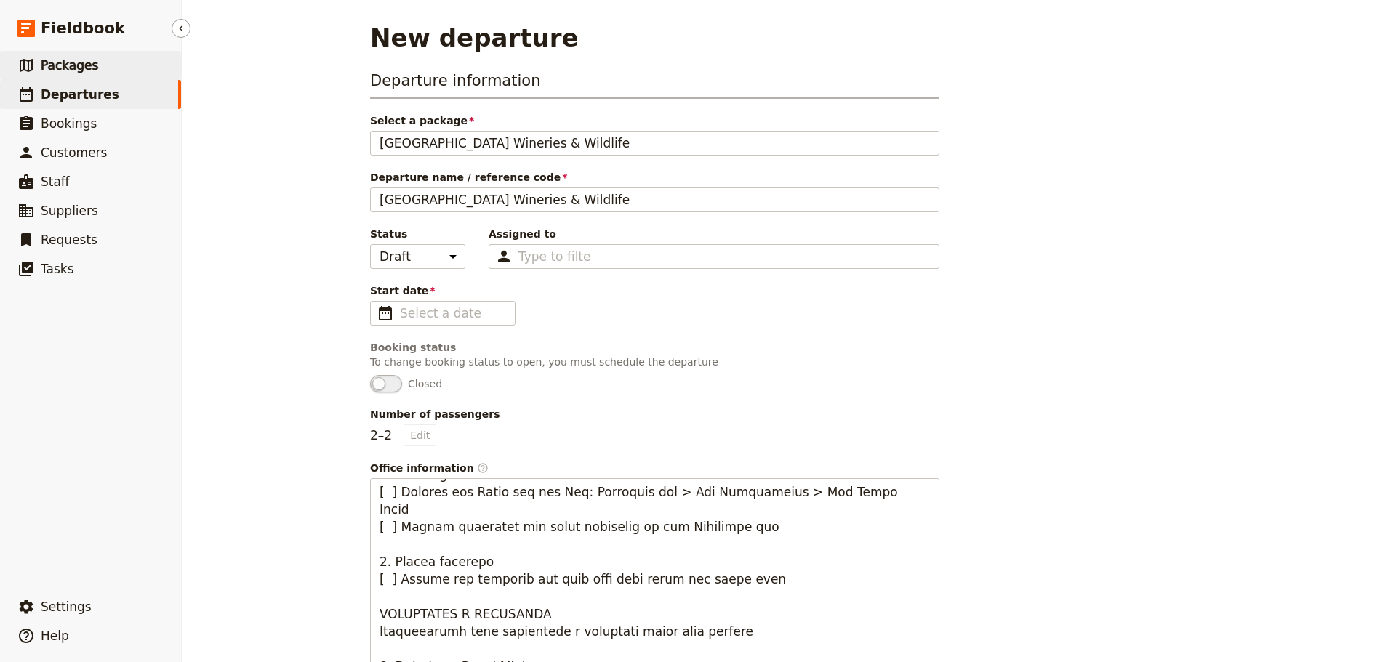
click at [71, 71] on span "Packages" at bounding box center [69, 65] width 57 height 15
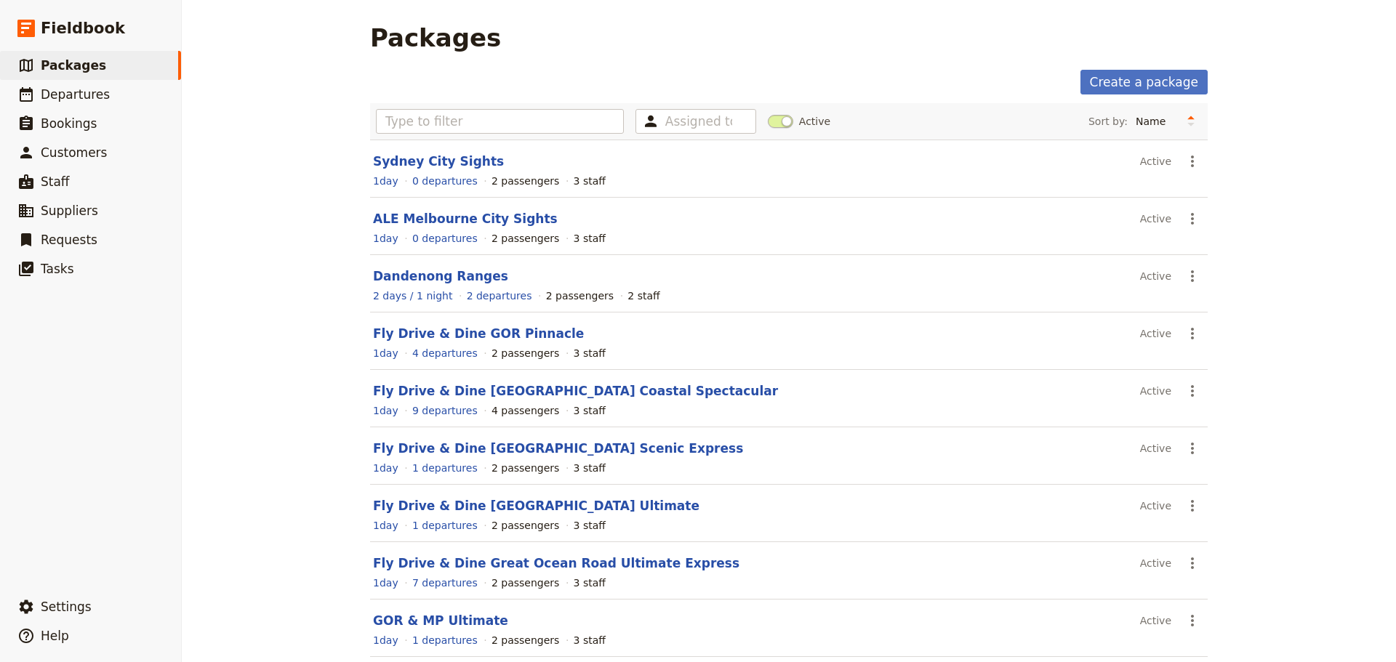
scroll to position [124, 0]
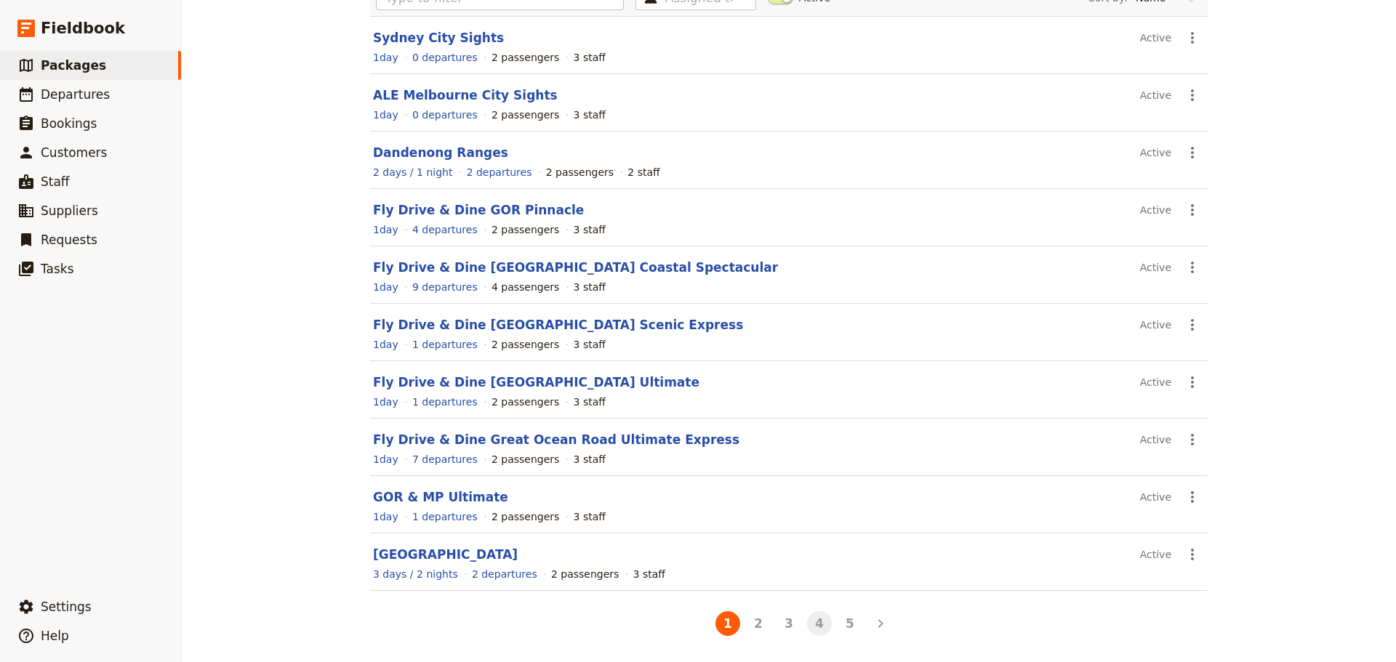
click at [809, 617] on button "4" at bounding box center [819, 623] width 25 height 25
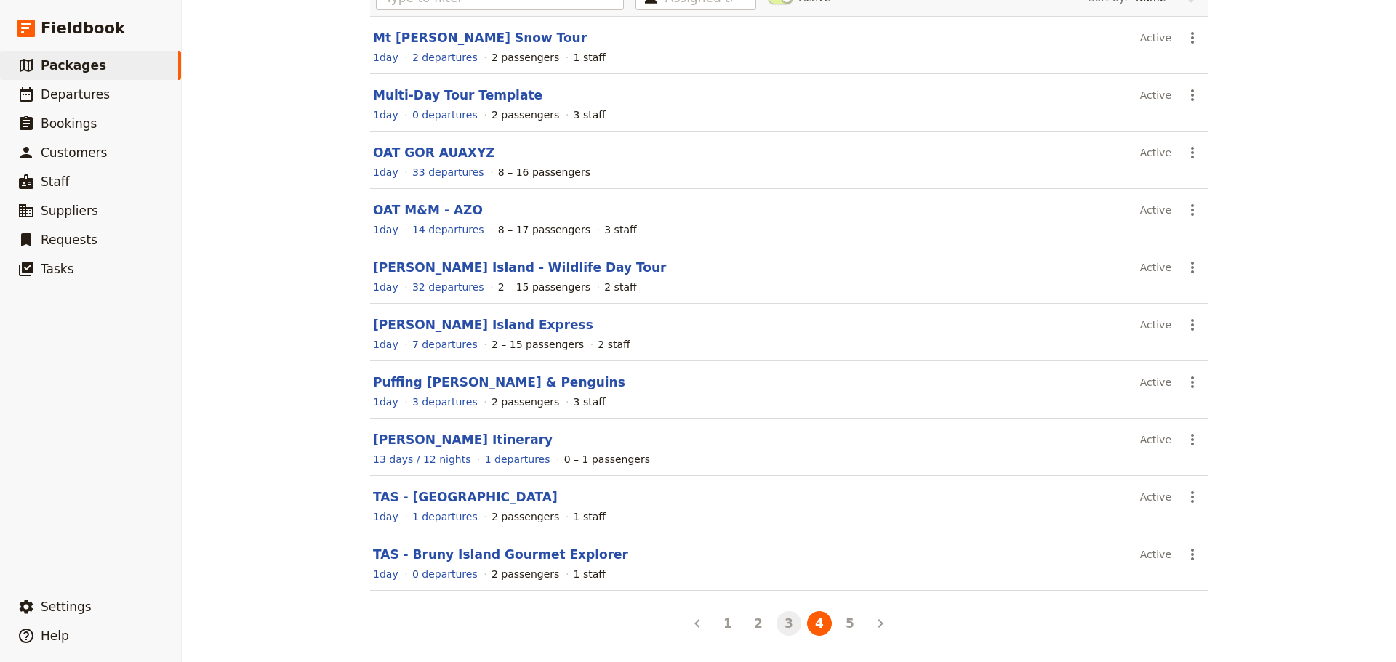
click at [789, 620] on button "3" at bounding box center [788, 623] width 25 height 25
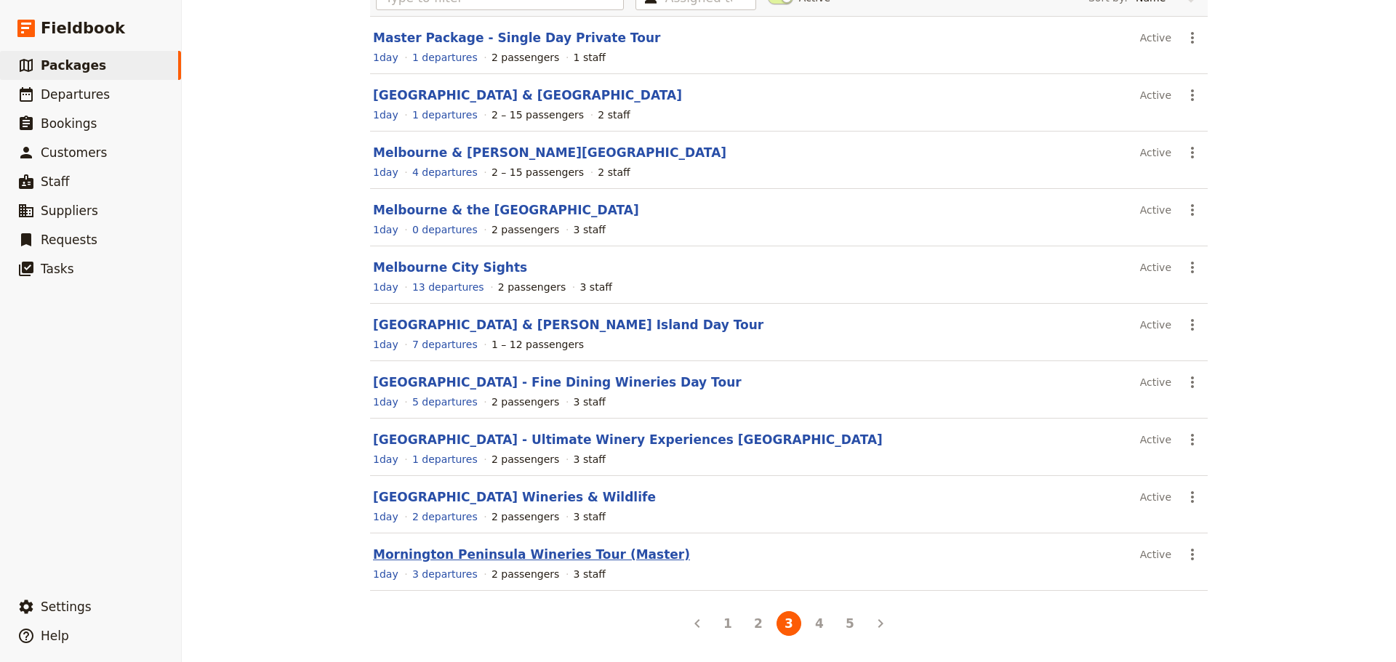
click at [425, 558] on link "Mornington Peninsula Wineries Tour (Master)" at bounding box center [531, 554] width 317 height 15
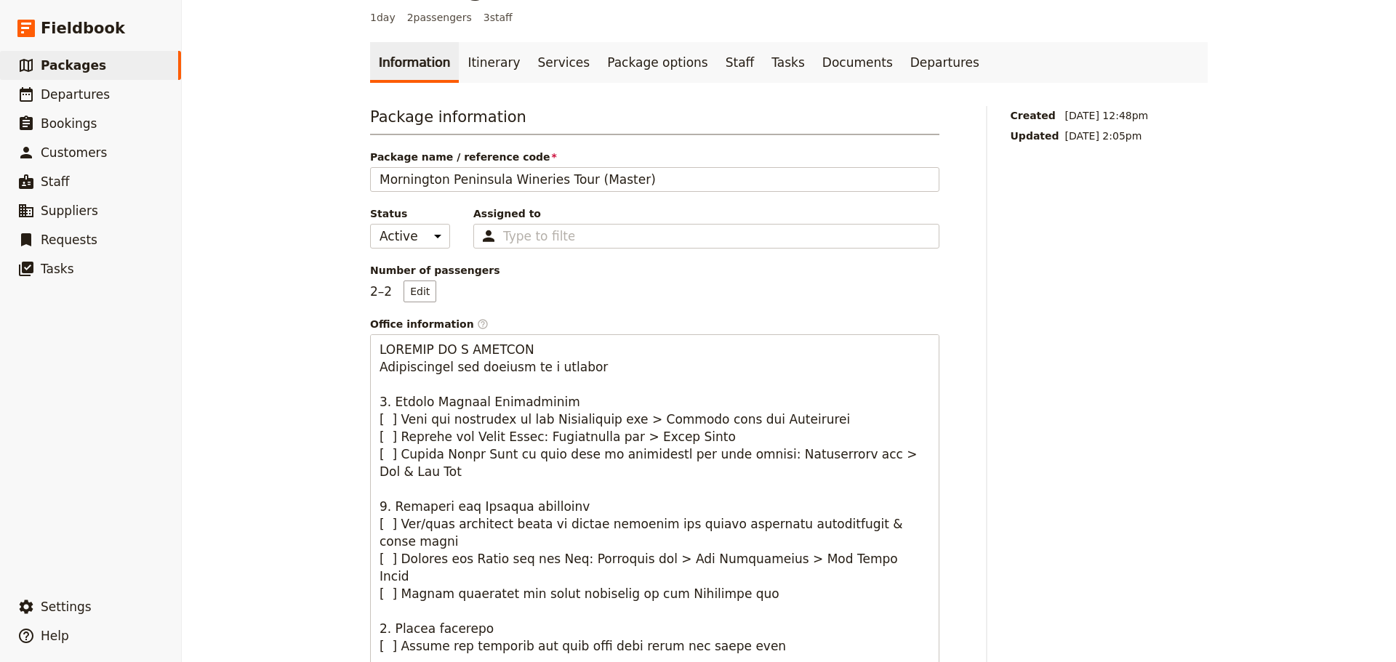
click at [489, 73] on link "Itinerary" at bounding box center [494, 62] width 70 height 41
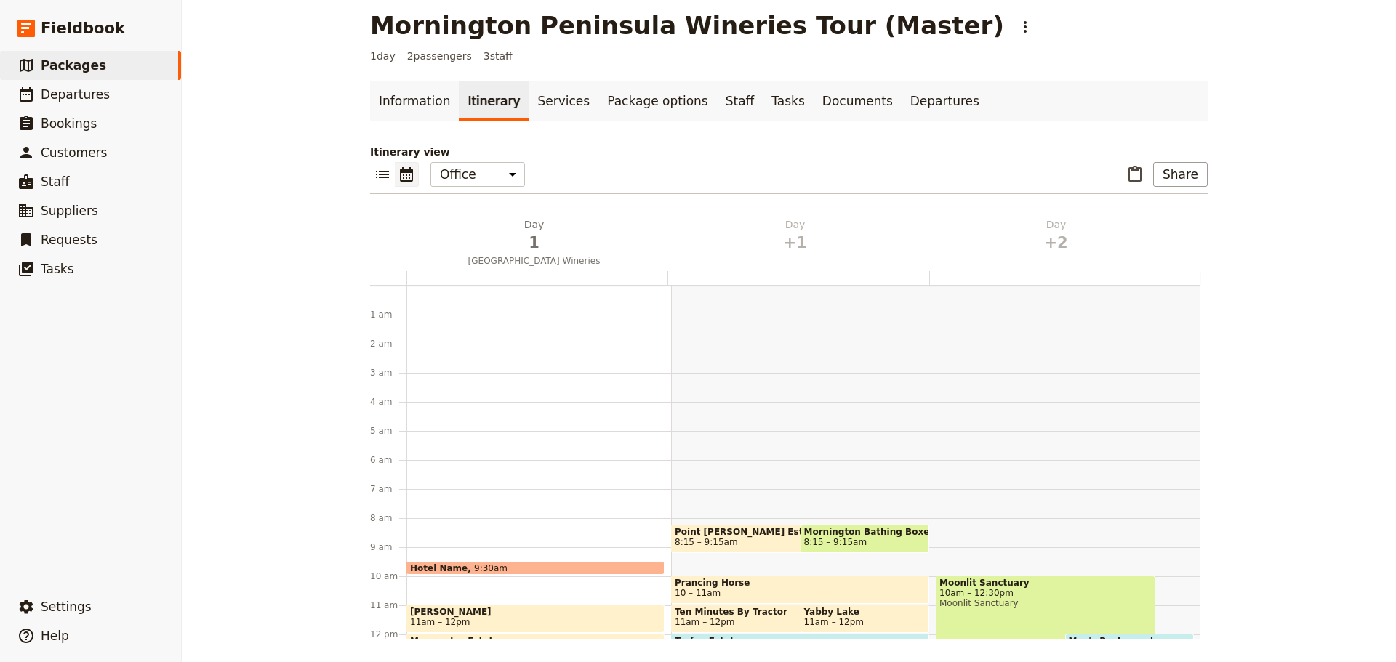
scroll to position [189, 0]
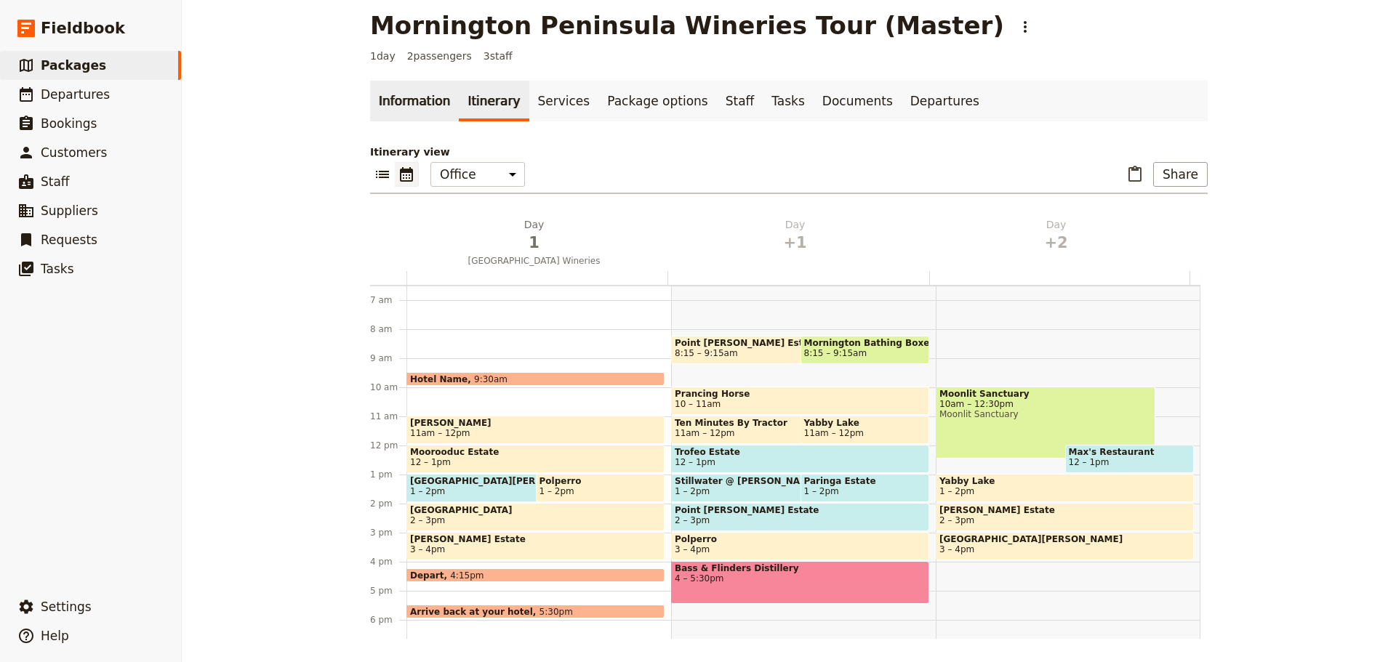
click at [398, 103] on link "Information" at bounding box center [414, 101] width 89 height 41
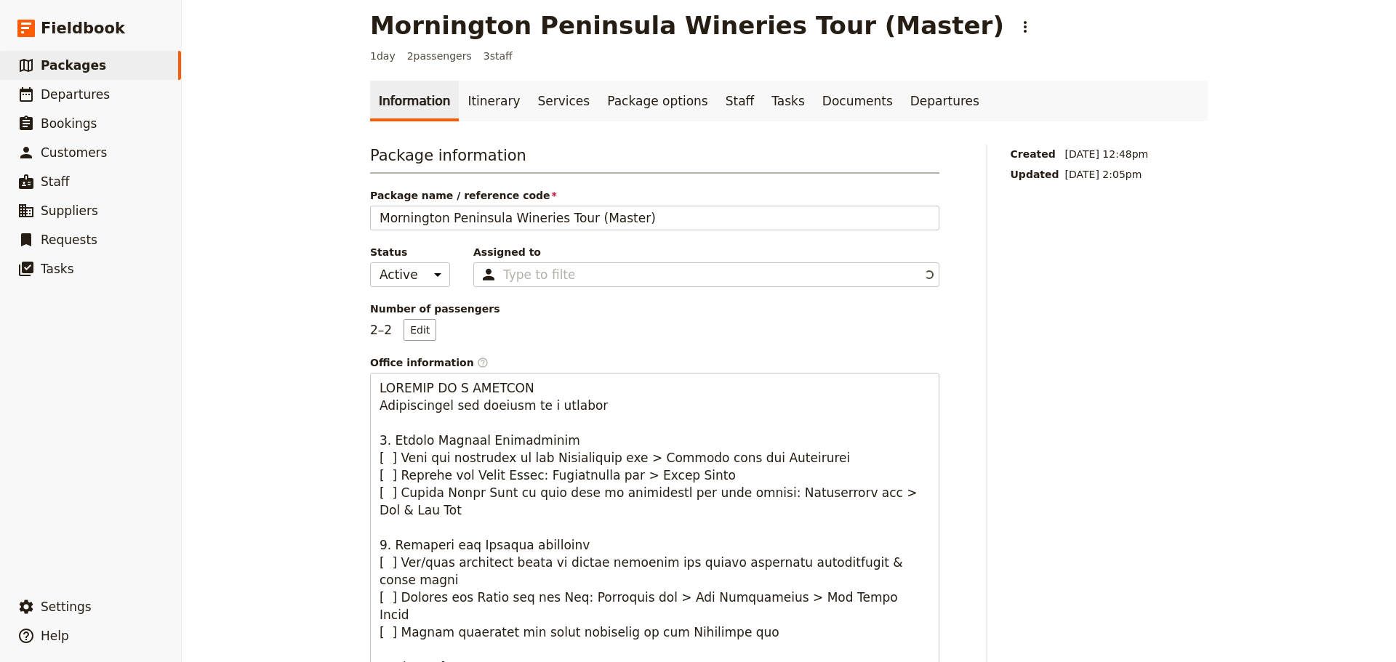
click at [443, 87] on link "Information" at bounding box center [414, 101] width 89 height 41
click at [491, 109] on link "Itinerary" at bounding box center [494, 101] width 70 height 41
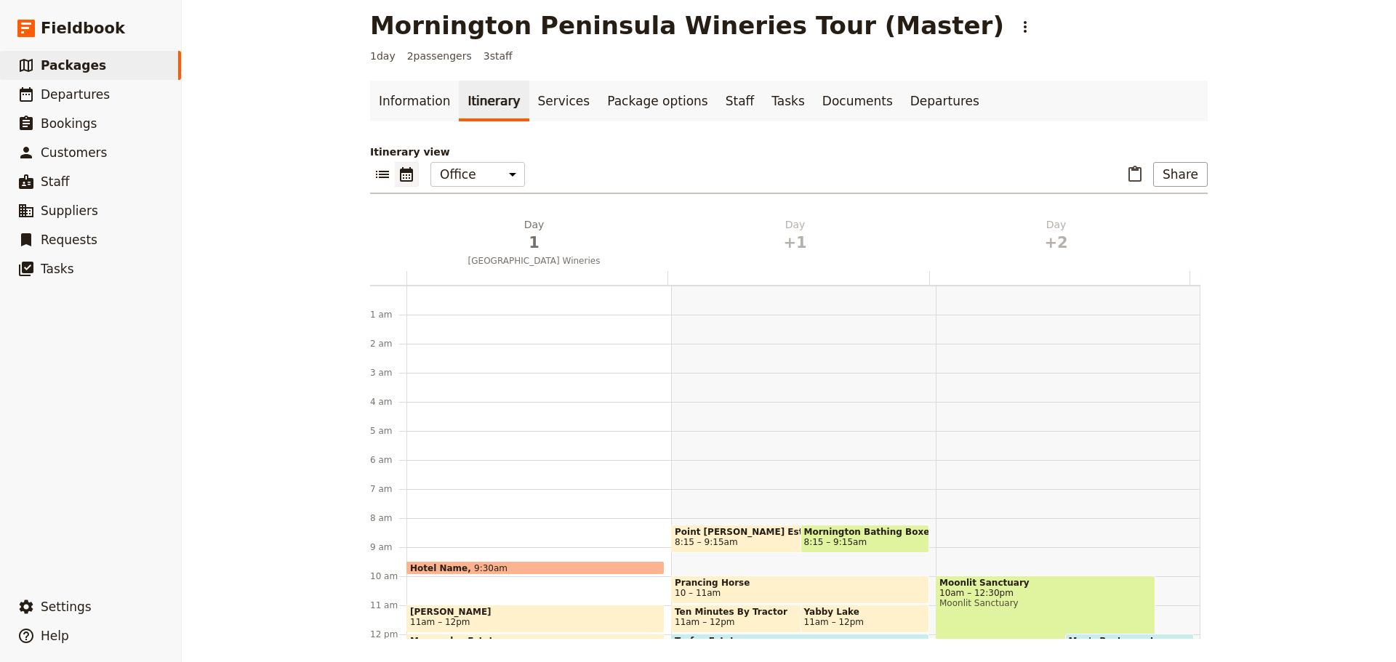
scroll to position [189, 0]
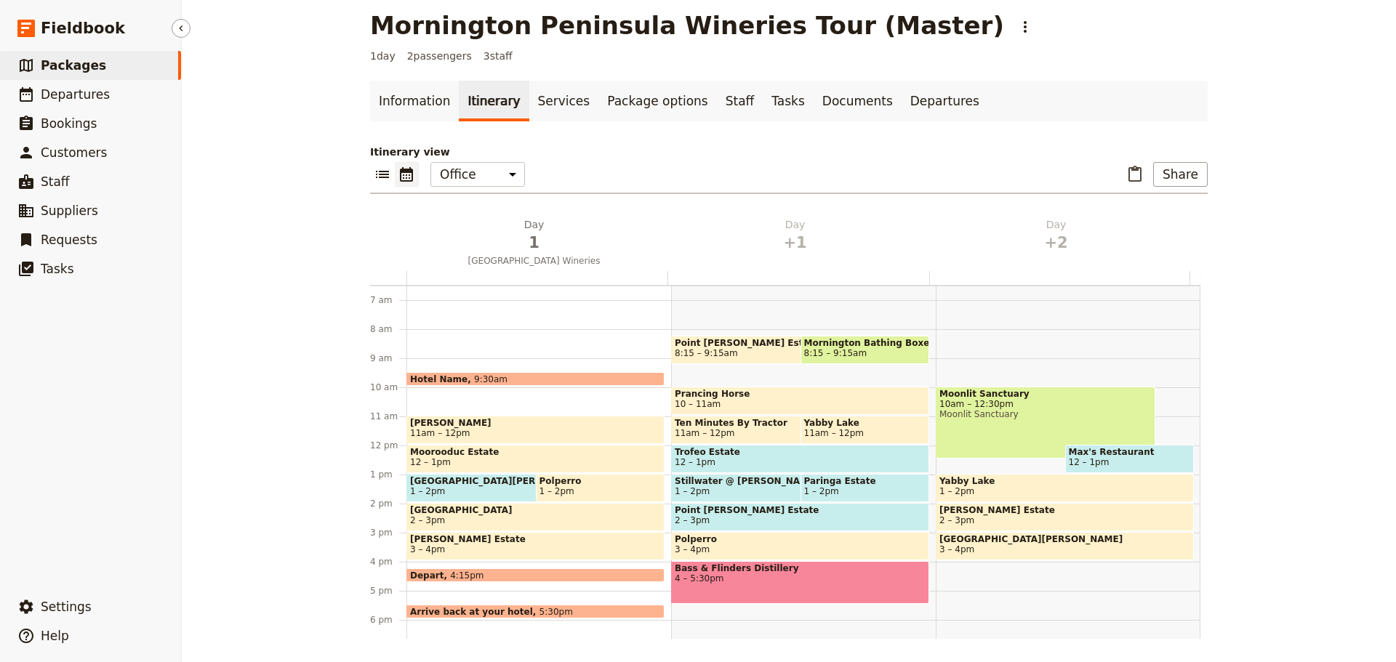
click at [78, 70] on span "Packages" at bounding box center [73, 65] width 65 height 15
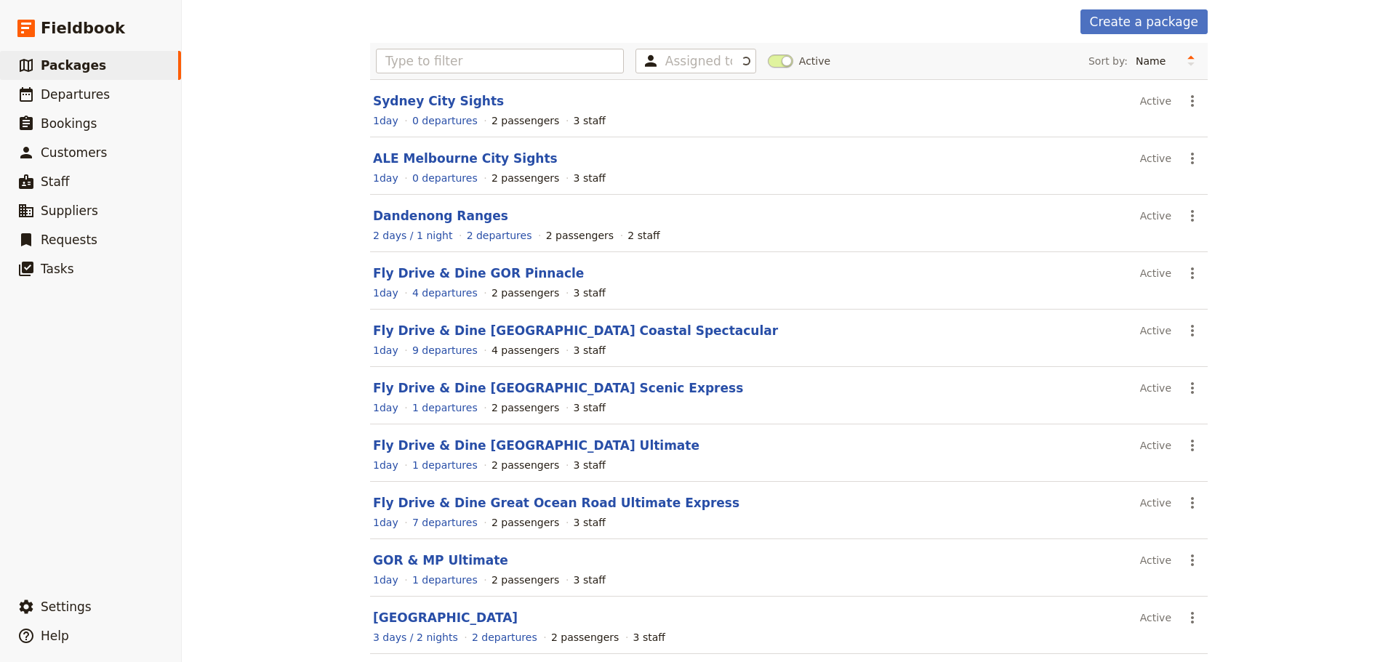
scroll to position [124, 0]
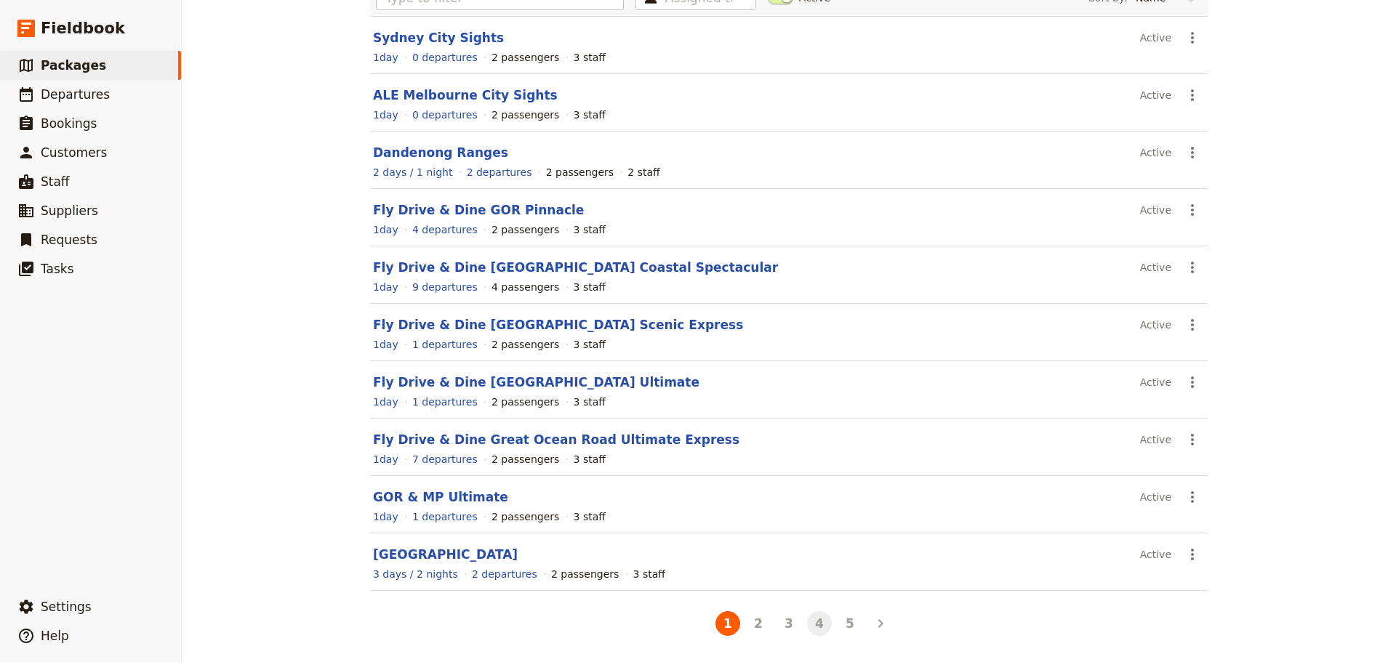
click at [820, 628] on button "4" at bounding box center [819, 623] width 25 height 25
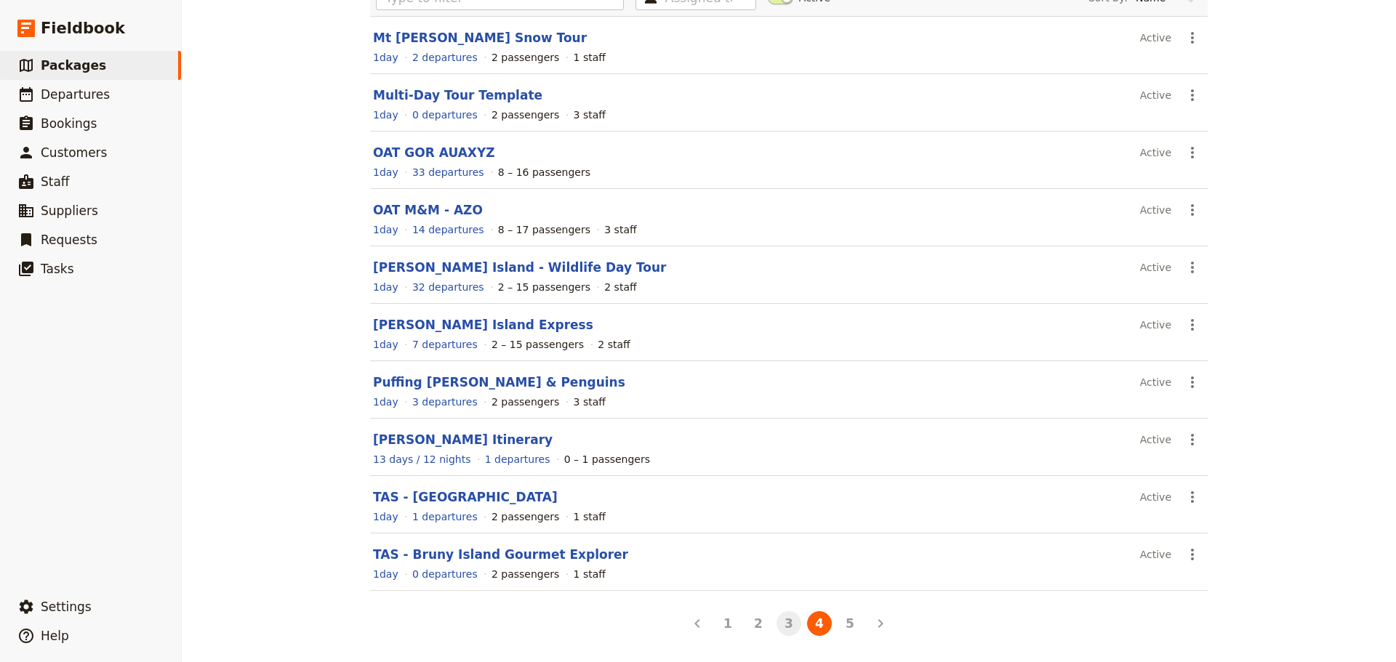
click at [780, 628] on button "3" at bounding box center [788, 623] width 25 height 25
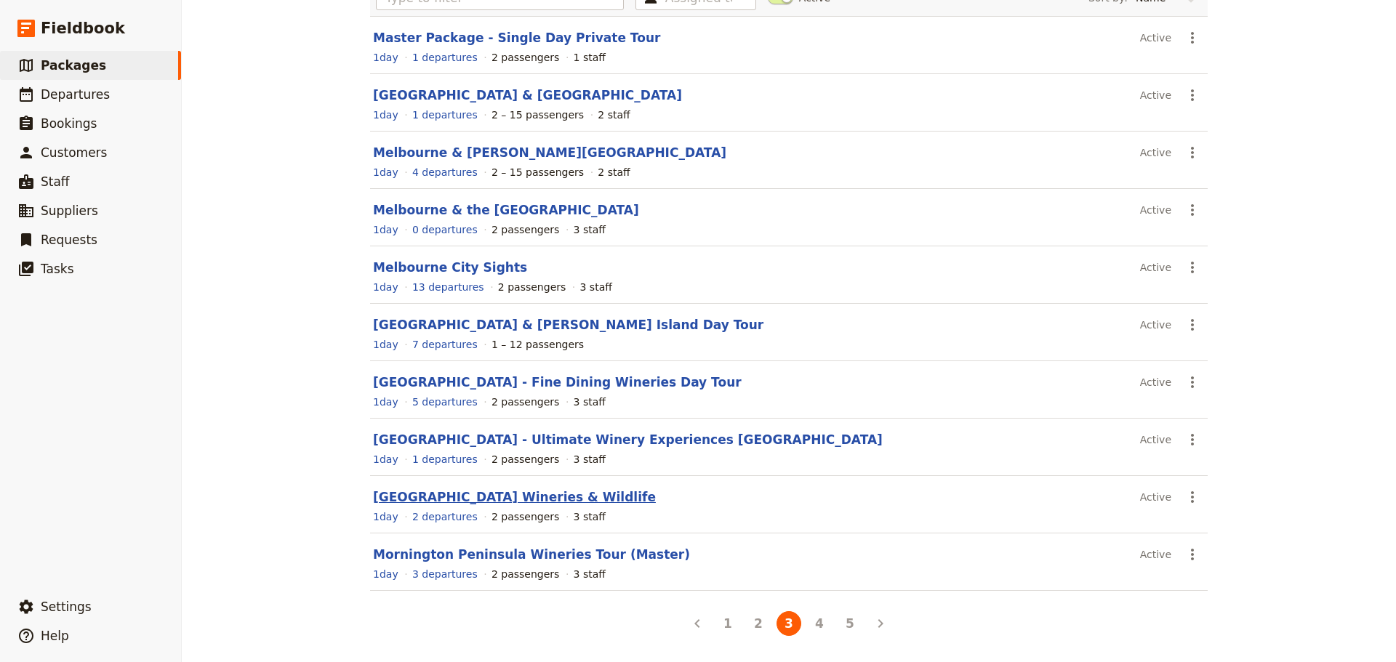
click at [475, 497] on link "Mornington Peninsula Wineries & Wildlife" at bounding box center [514, 497] width 283 height 15
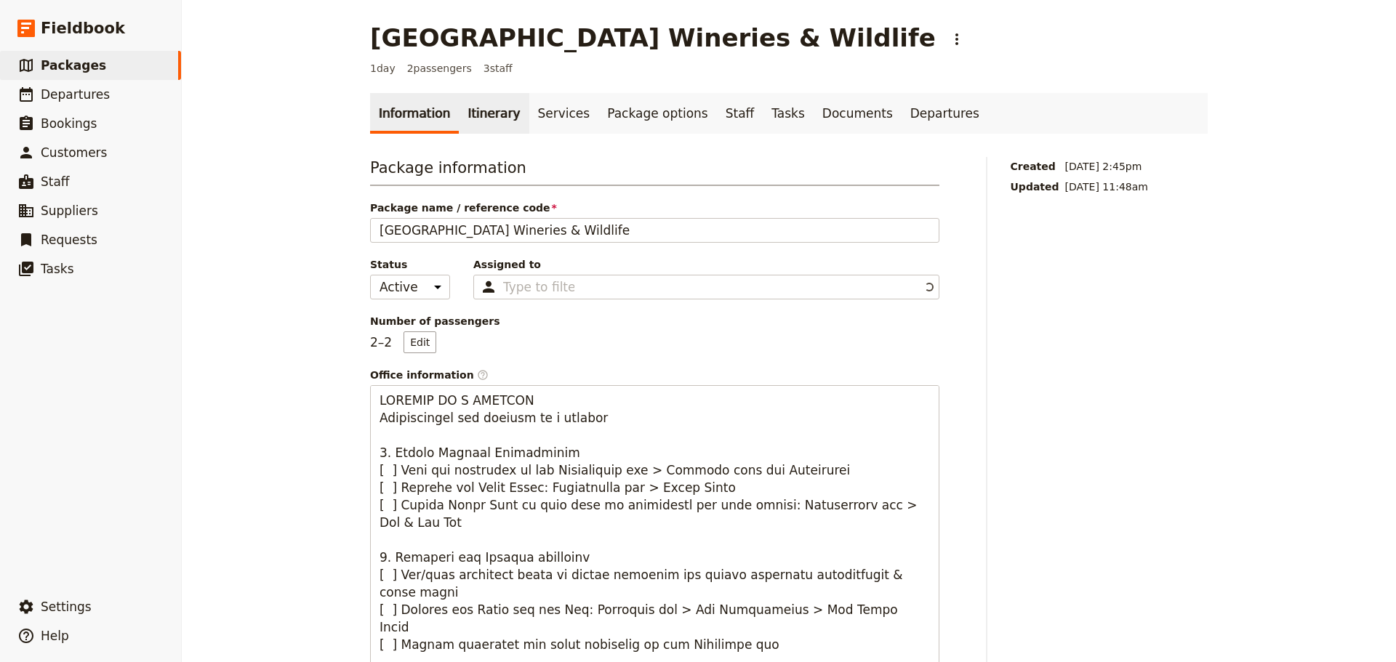
click at [491, 110] on link "Itinerary" at bounding box center [494, 113] width 70 height 41
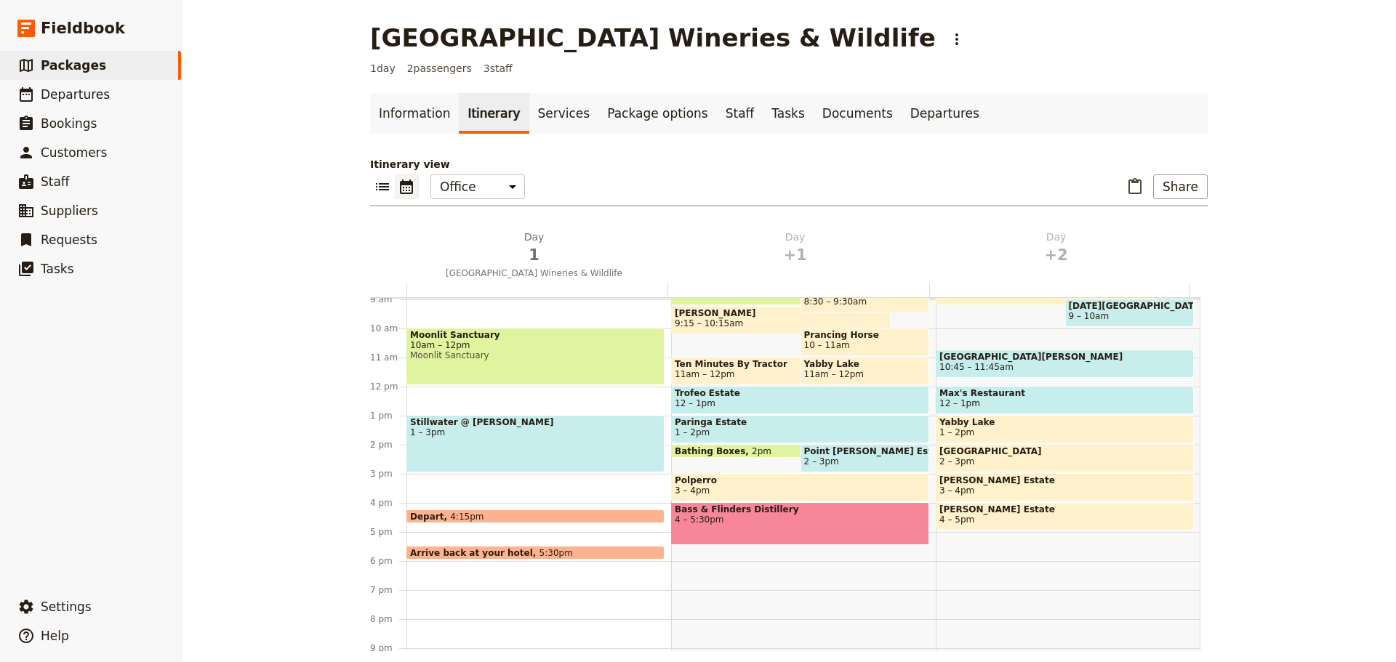
scroll to position [262, 0]
click at [427, 481] on div "Hotel Name 8:30am Moonlit Sanctuary 10am – 12pm Moonlit Sanctuary Stillwater @ …" at bounding box center [538, 385] width 265 height 698
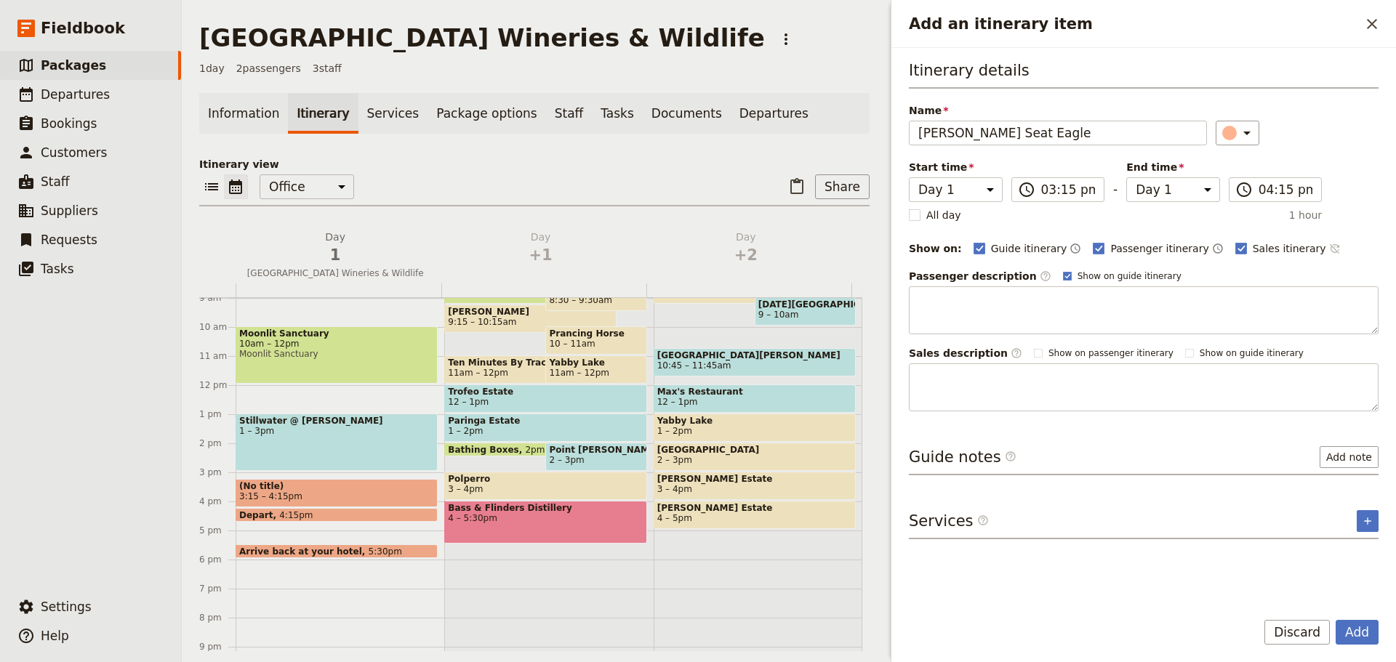
type input "[PERSON_NAME] Seat Eagle"
click at [1329, 248] on icon "Time not shown on sales itinerary" at bounding box center [1333, 248] width 9 height 9
click at [1063, 273] on rect "Add an itinerary item" at bounding box center [1067, 276] width 8 height 8
click at [1062, 270] on input "Show on guide itinerary" at bounding box center [1062, 270] width 1 height 1
checkbox input "false"
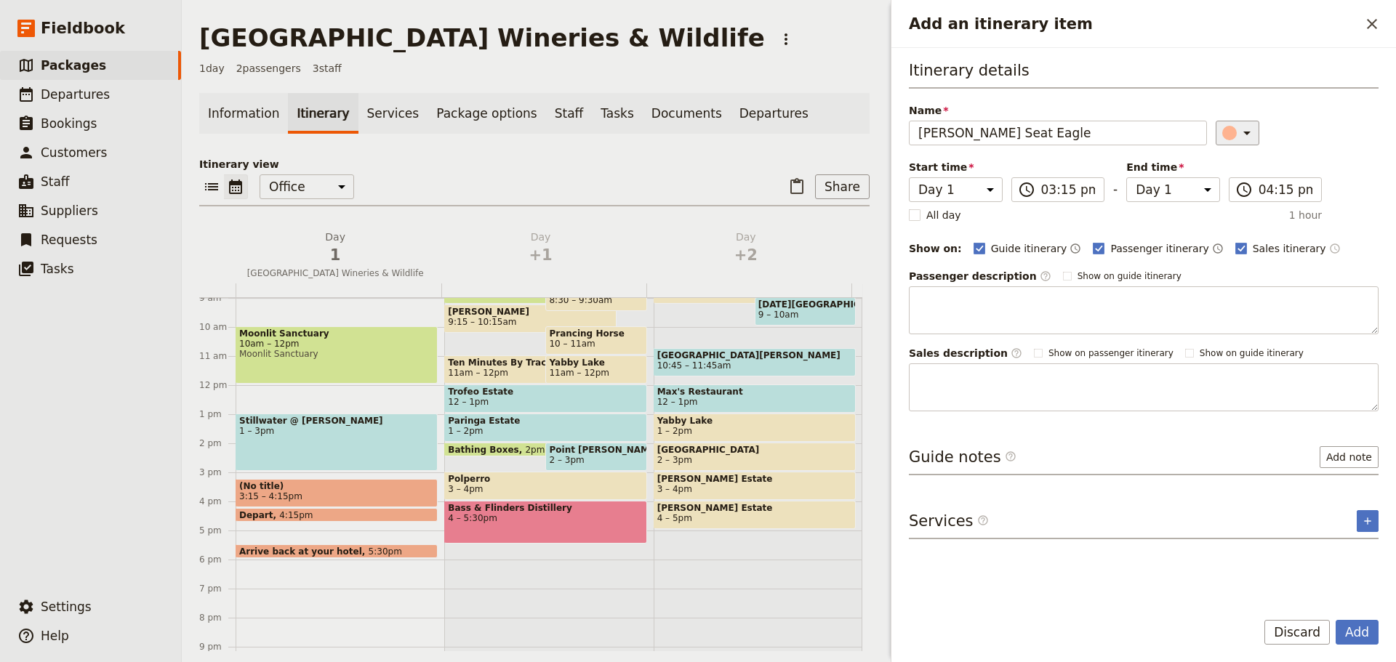
click at [1239, 135] on icon "Add an itinerary item" at bounding box center [1246, 132] width 17 height 17
click at [1242, 197] on div "button" at bounding box center [1237, 198] width 15 height 15
click at [1346, 632] on button "Add" at bounding box center [1356, 632] width 43 height 25
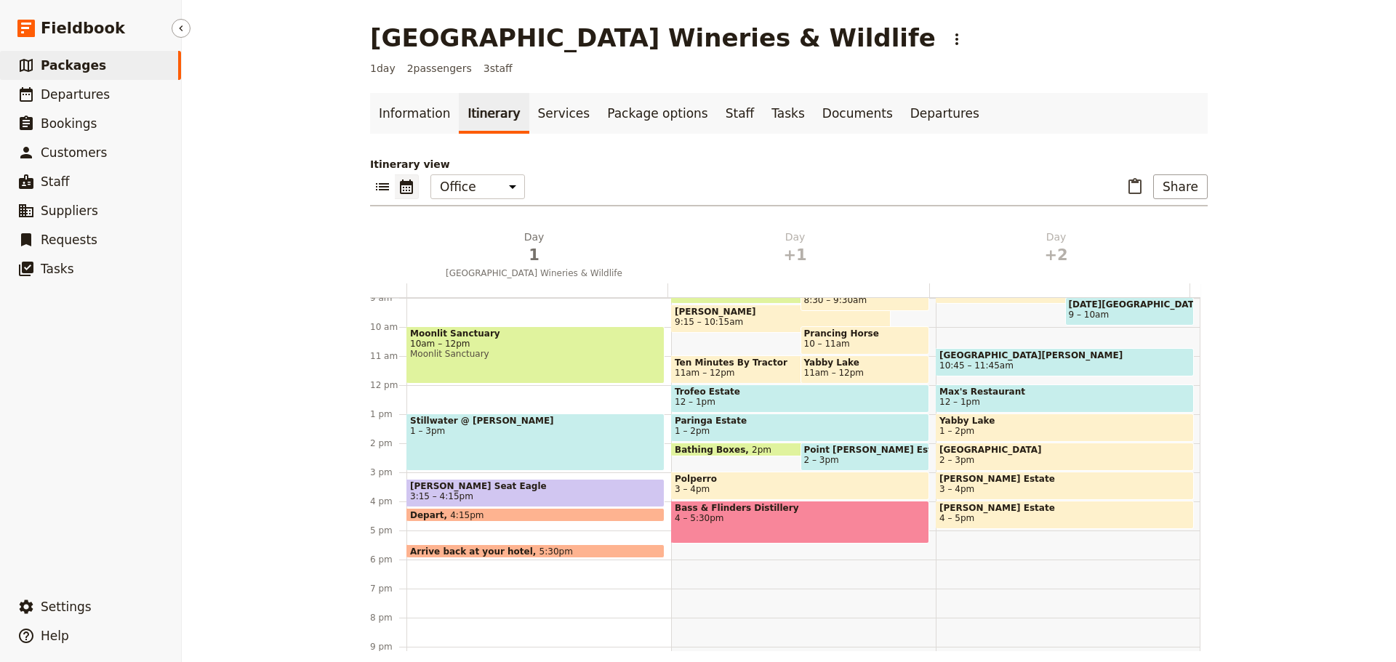
click at [71, 52] on link "​ Packages" at bounding box center [90, 65] width 181 height 29
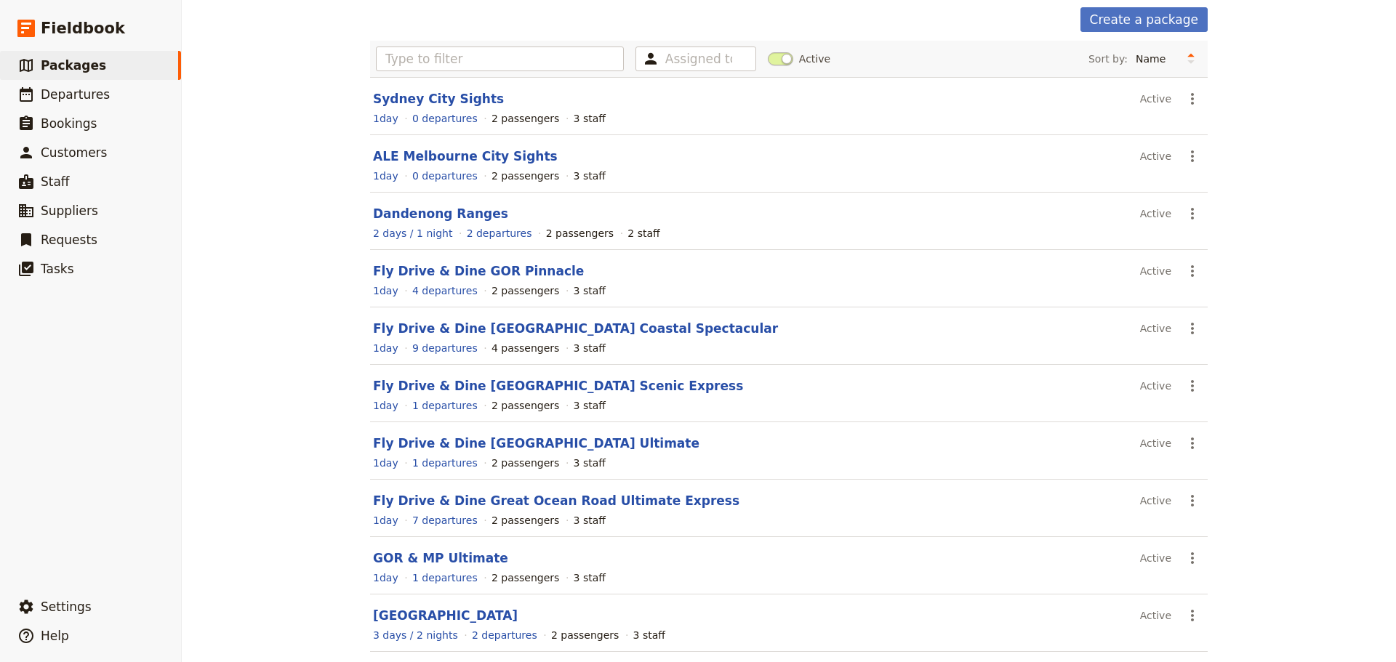
scroll to position [124, 0]
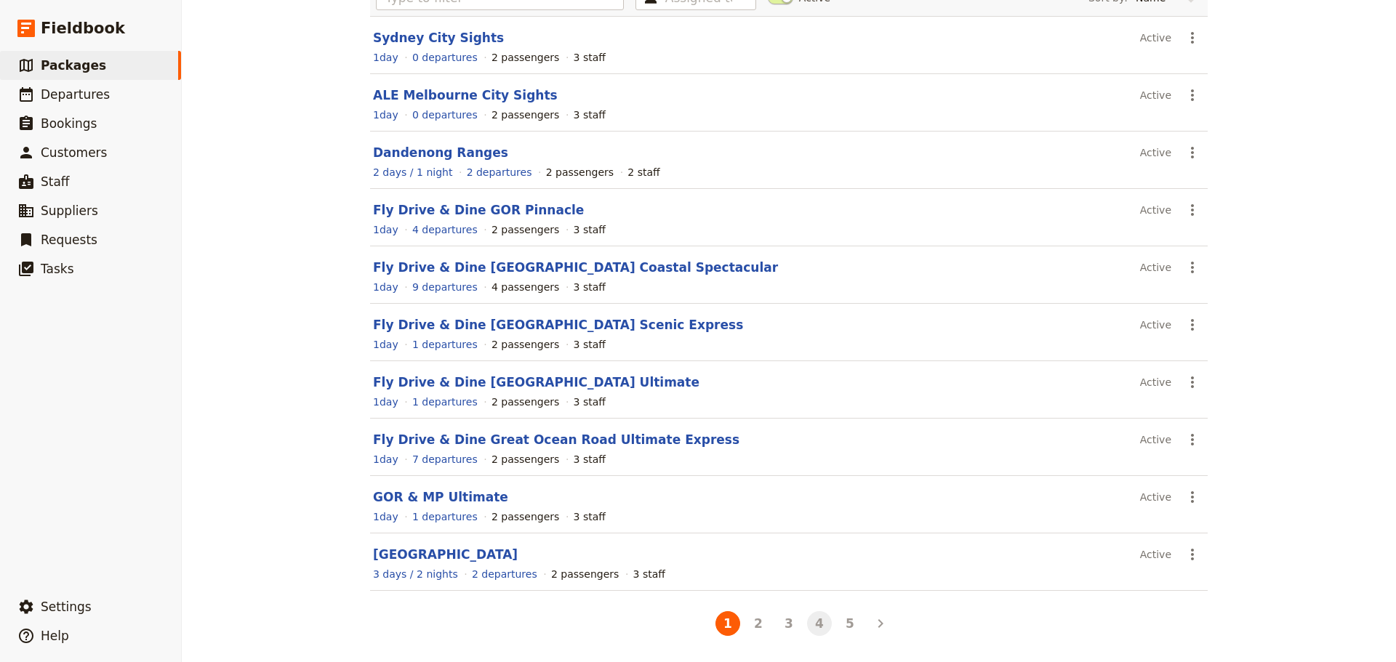
click at [816, 626] on button "4" at bounding box center [819, 623] width 25 height 25
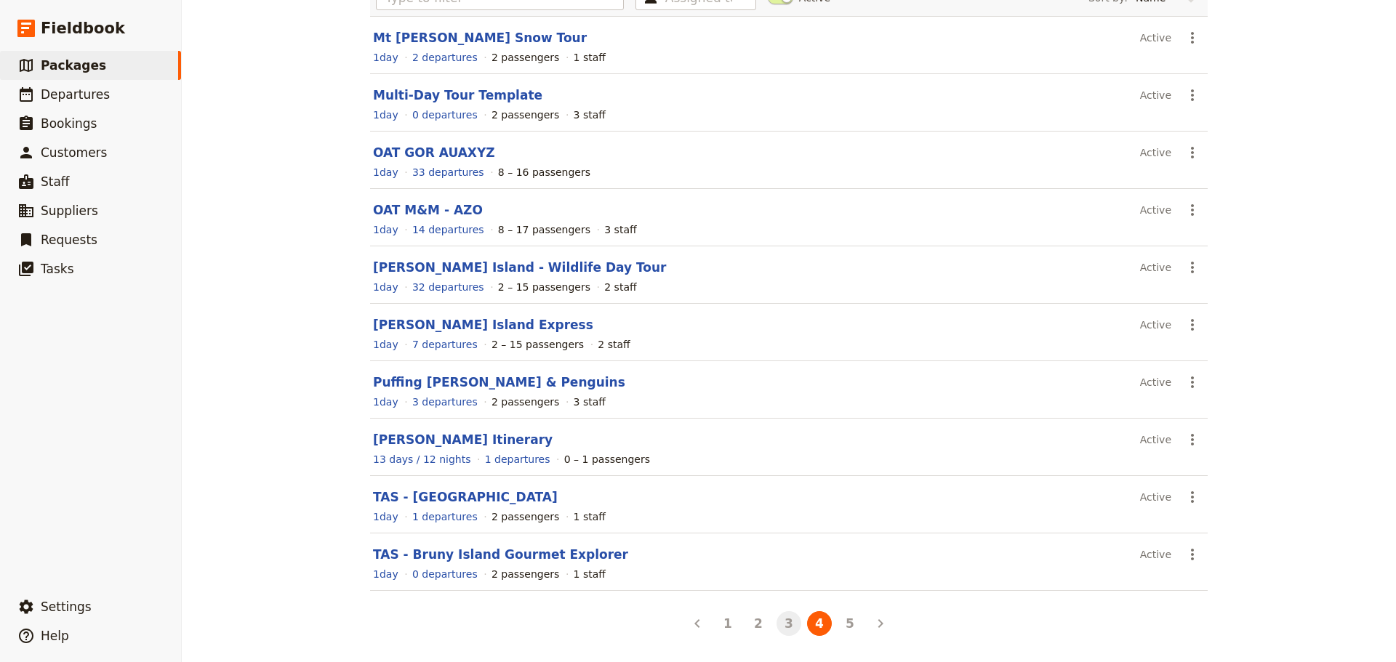
click at [788, 630] on button "3" at bounding box center [788, 623] width 25 height 25
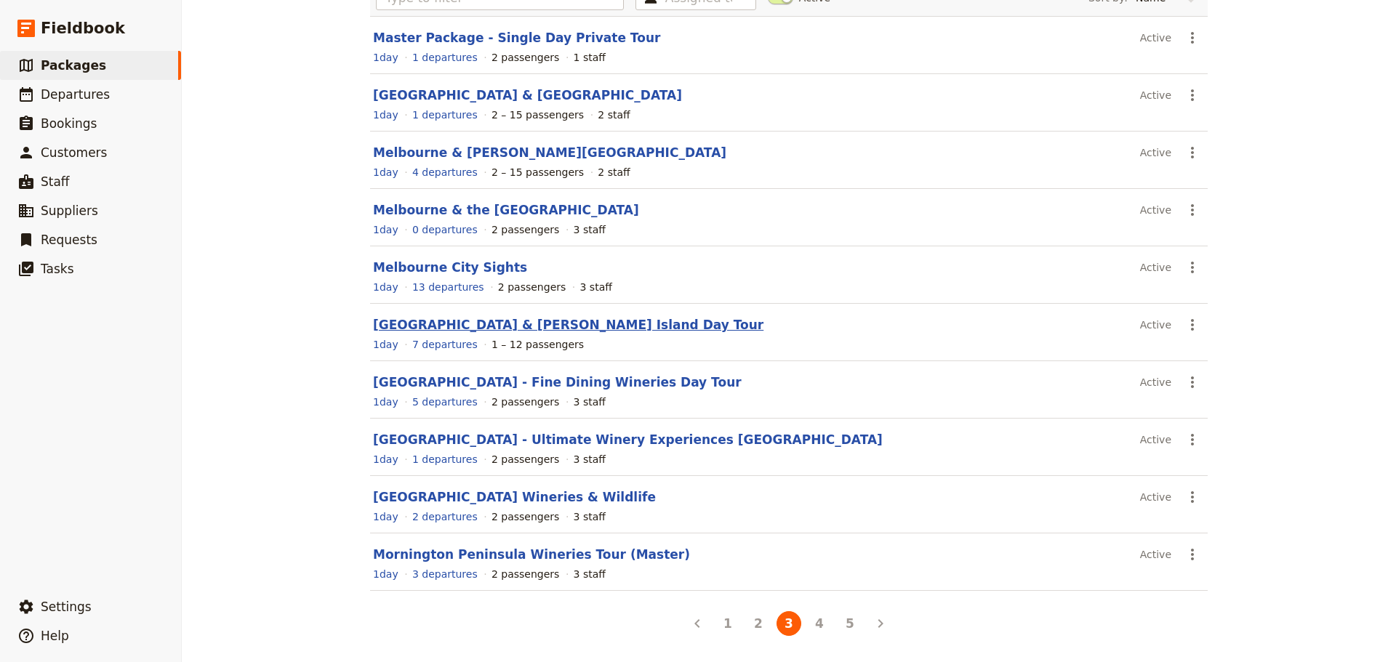
click at [460, 320] on link "[GEOGRAPHIC_DATA] & [PERSON_NAME] Island Day Tour" at bounding box center [568, 325] width 390 height 15
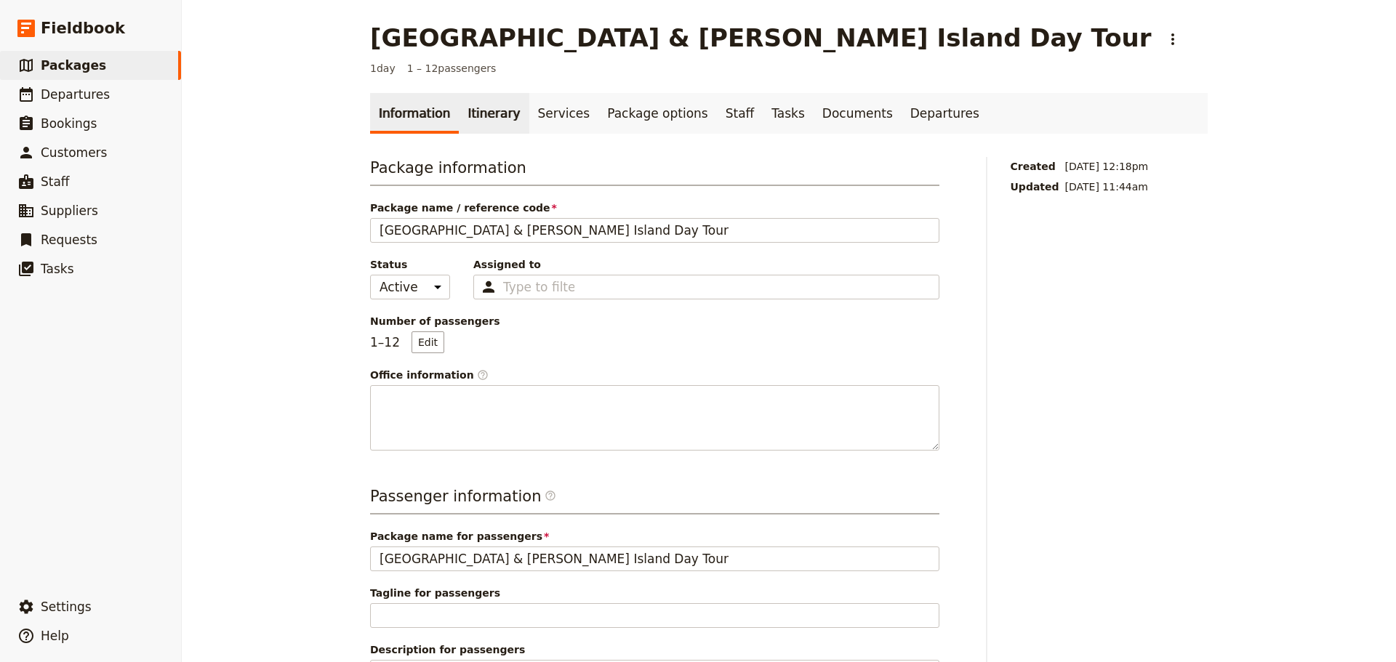
click at [483, 121] on link "Itinerary" at bounding box center [494, 113] width 70 height 41
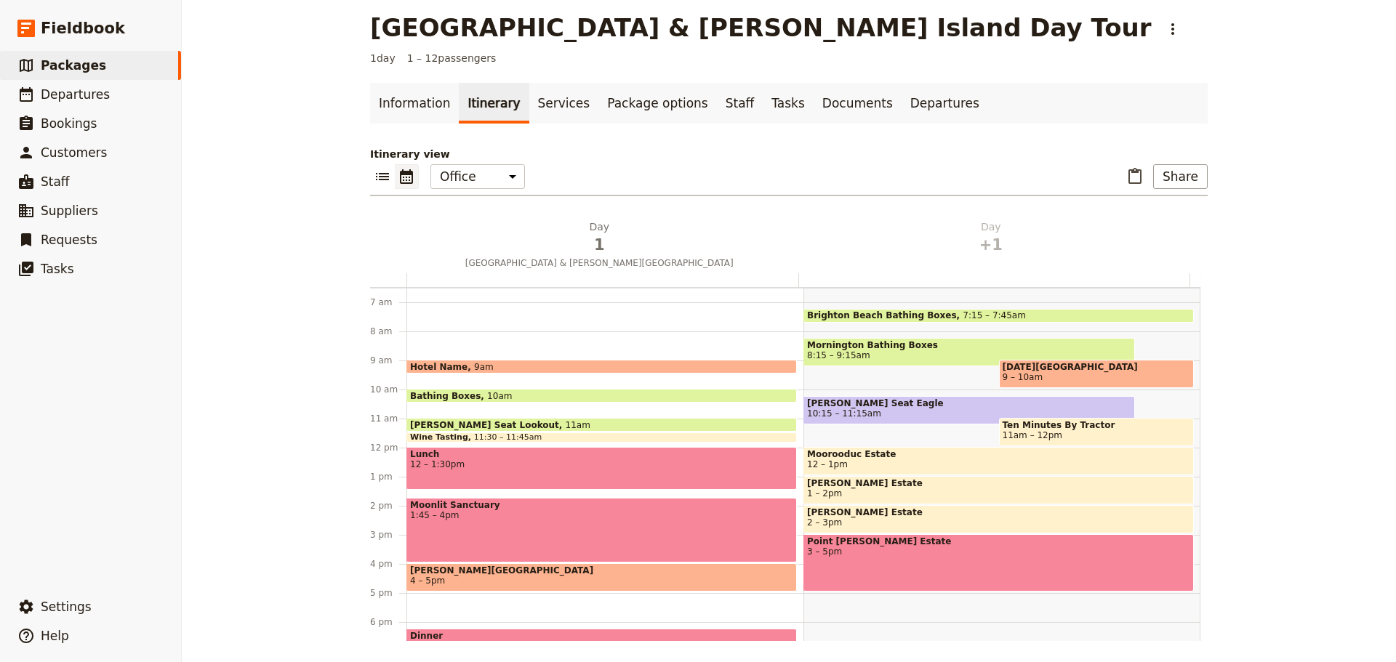
scroll to position [12, 0]
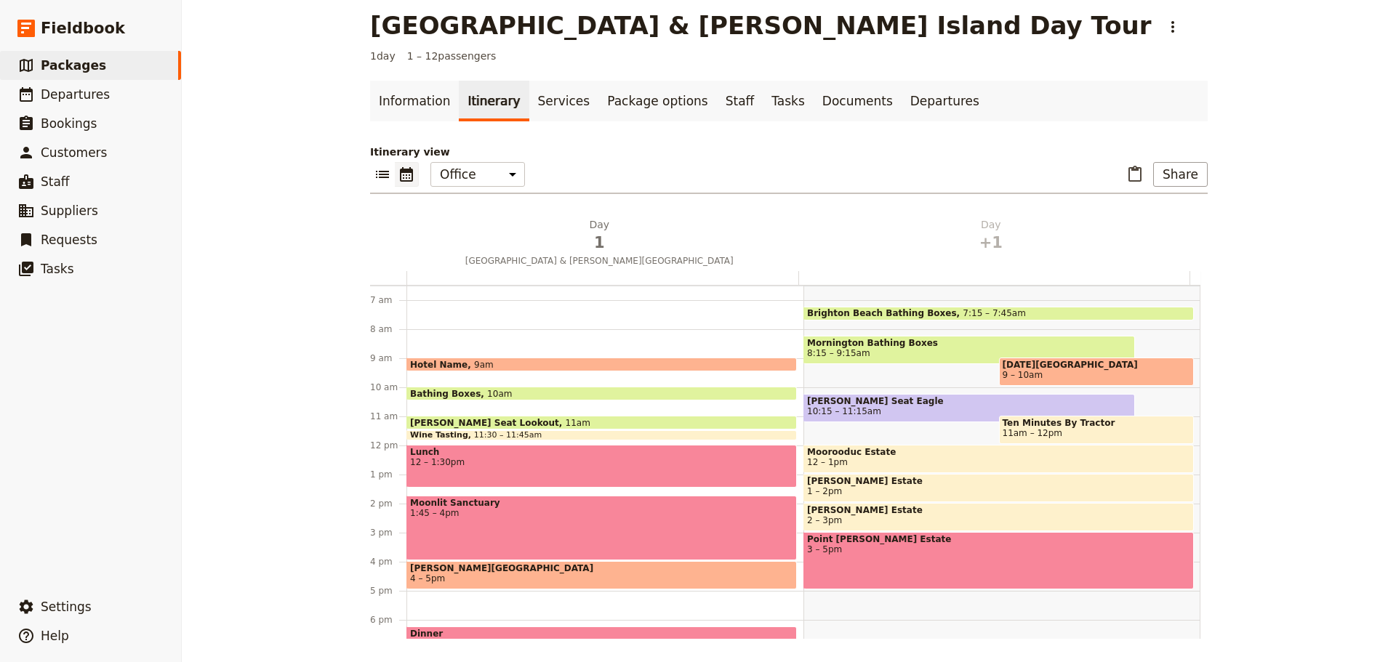
click at [881, 407] on span "10:15 – 11:15am" at bounding box center [969, 411] width 324 height 10
select select "2"
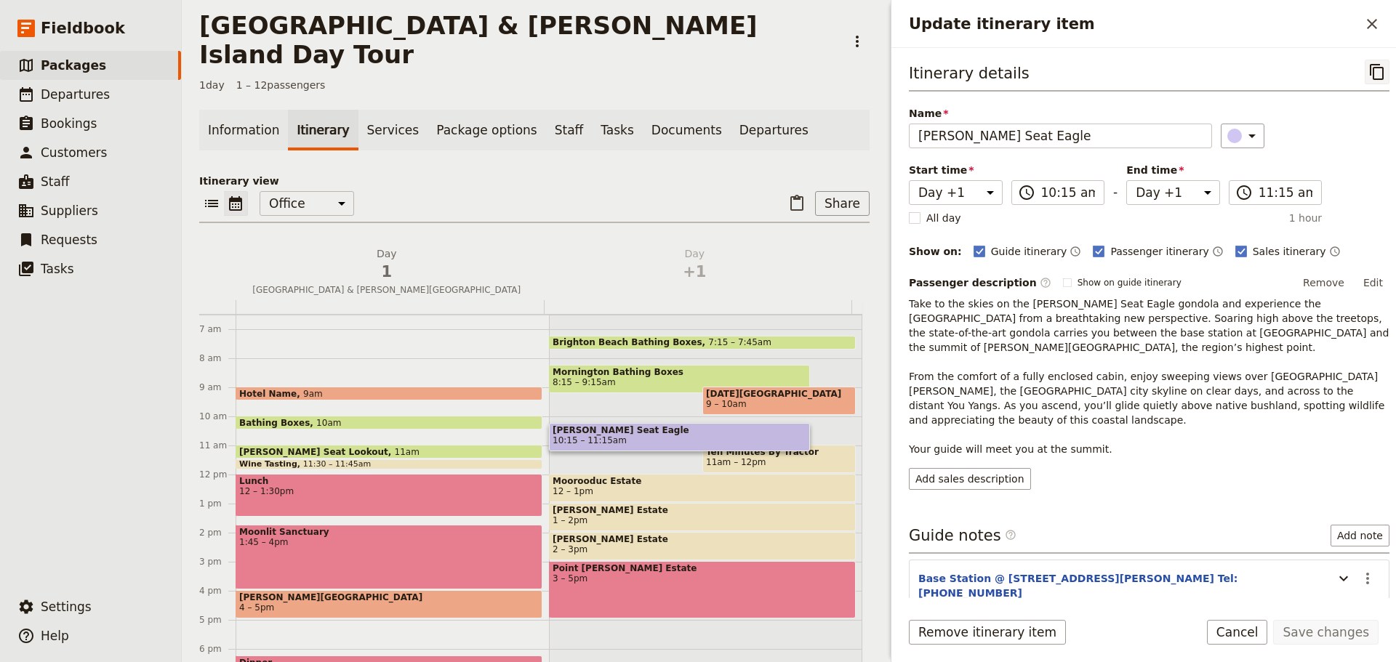
click at [1370, 72] on icon "Copy itinerary item" at bounding box center [1377, 72] width 14 height 16
click at [1369, 24] on icon "Close drawer" at bounding box center [1371, 23] width 17 height 17
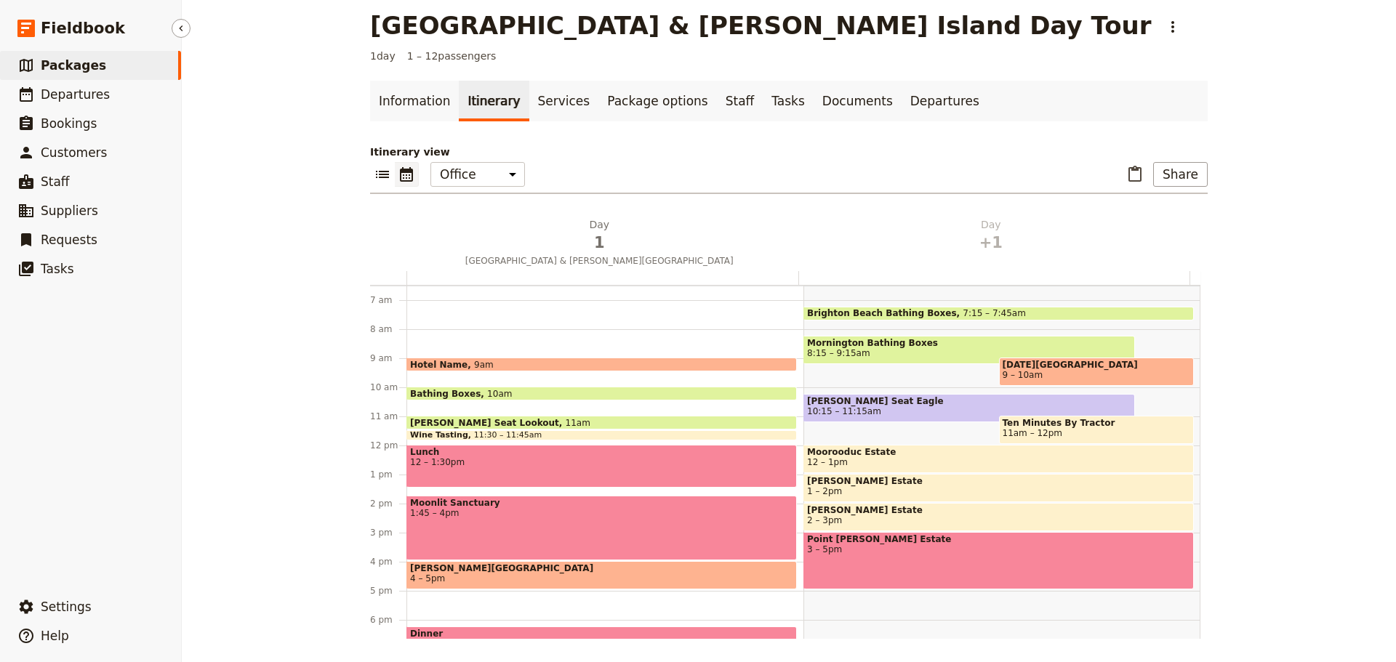
click at [99, 64] on link "​ Packages" at bounding box center [90, 65] width 181 height 29
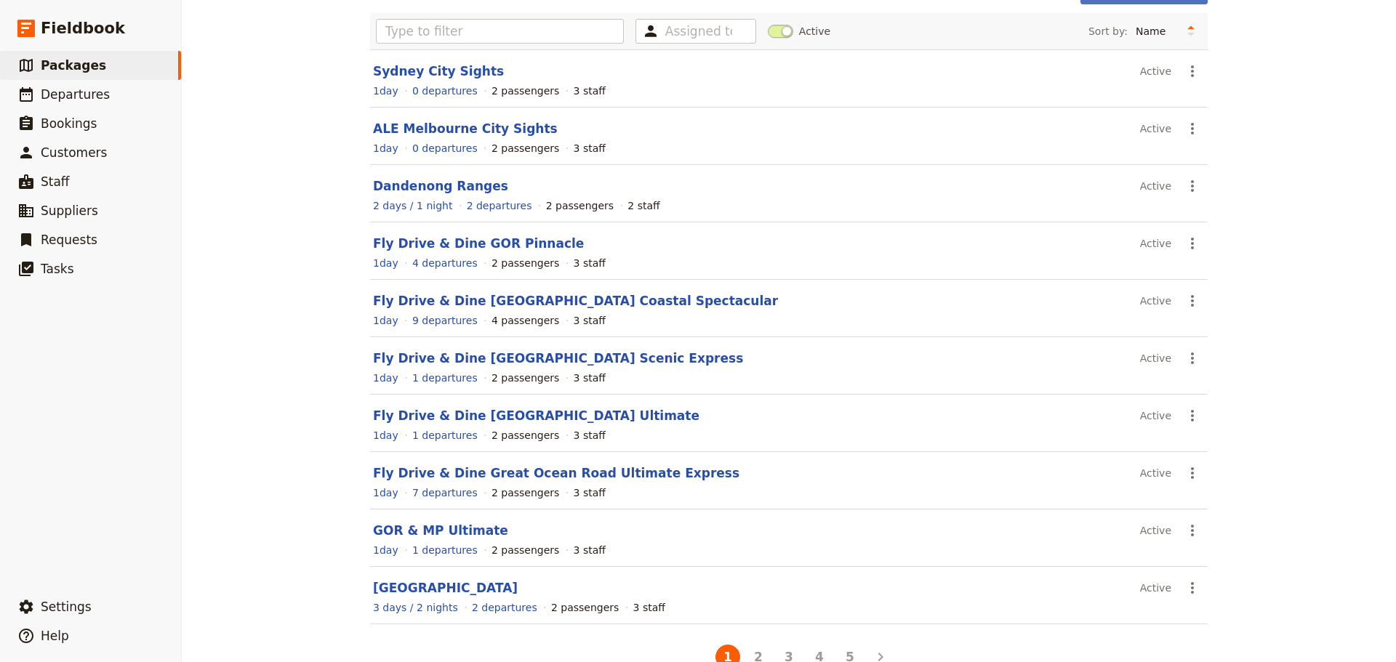
scroll to position [124, 0]
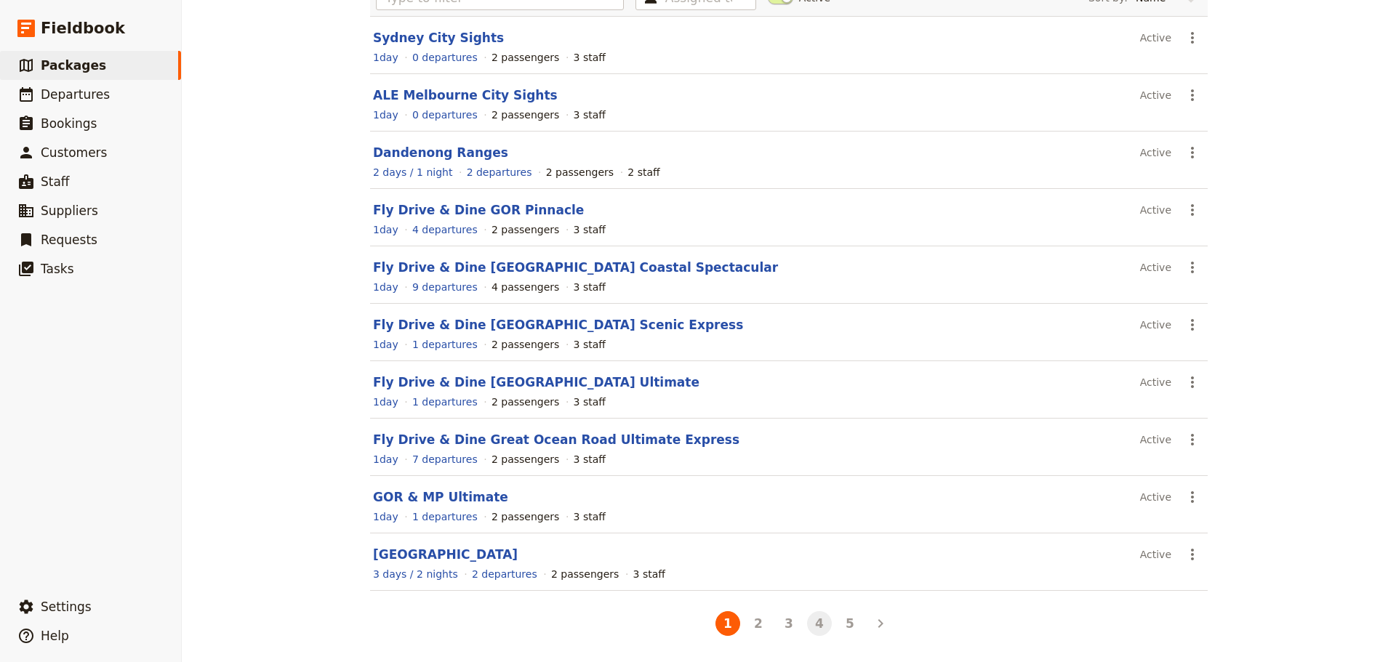
click at [807, 623] on button "4" at bounding box center [819, 623] width 25 height 25
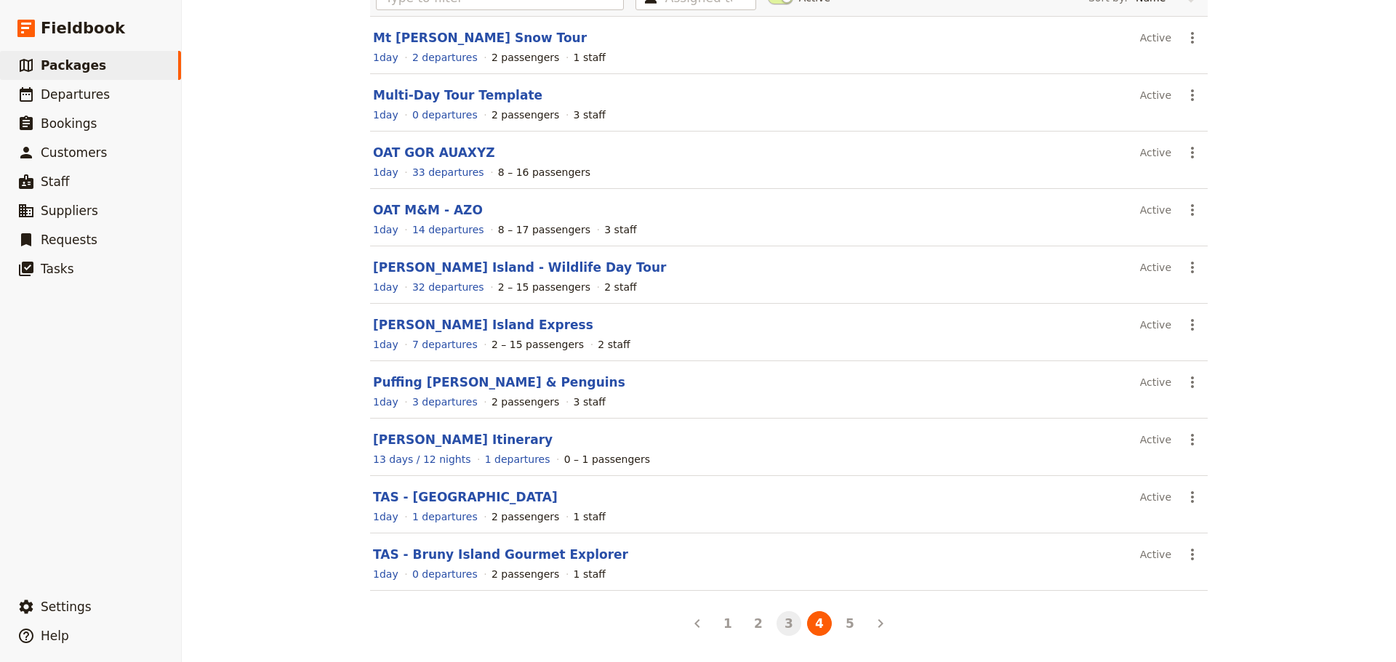
click at [781, 627] on button "3" at bounding box center [788, 623] width 25 height 25
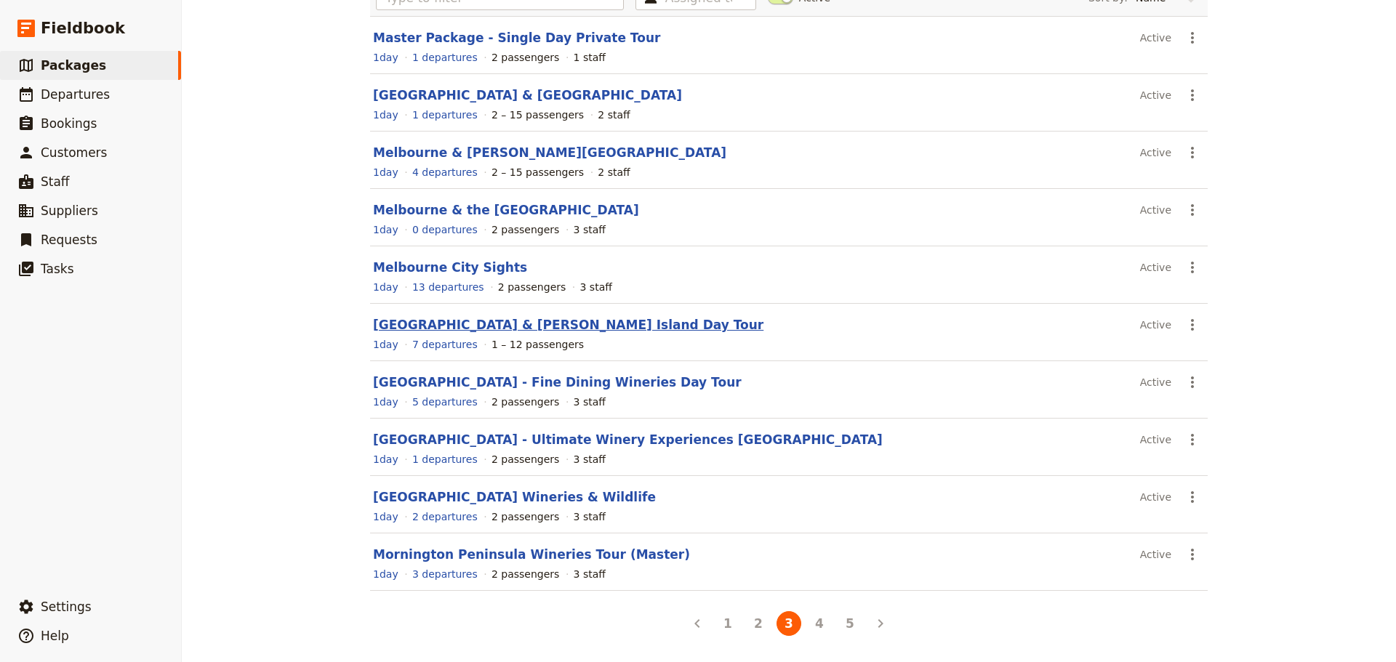
click at [475, 321] on link "[GEOGRAPHIC_DATA] & [PERSON_NAME] Island Day Tour" at bounding box center [568, 325] width 390 height 15
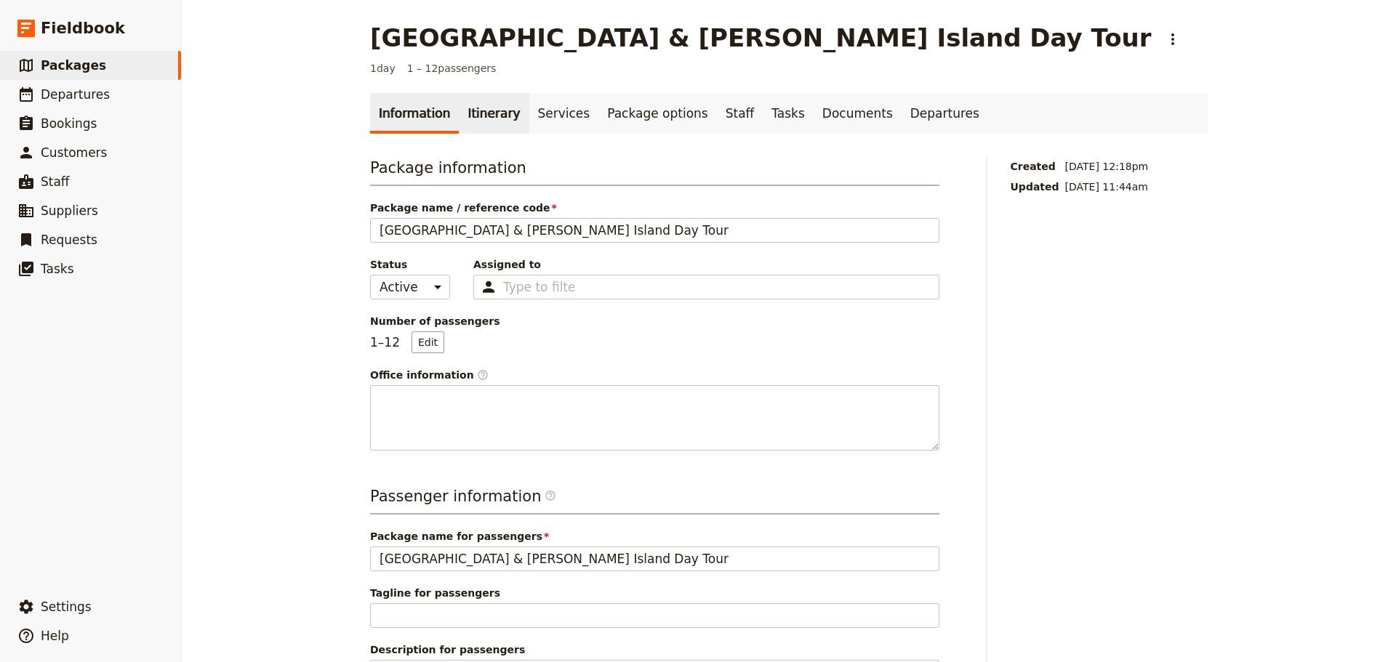
click at [498, 103] on link "Itinerary" at bounding box center [494, 113] width 70 height 41
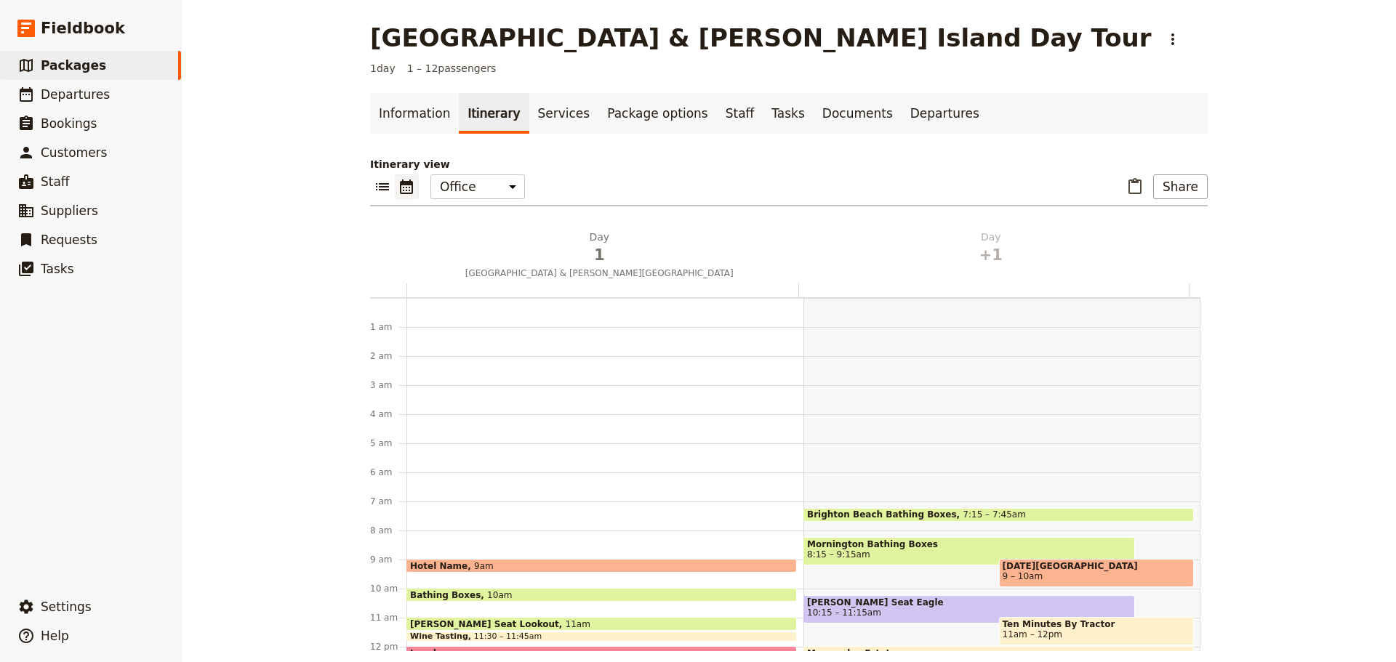
scroll to position [189, 0]
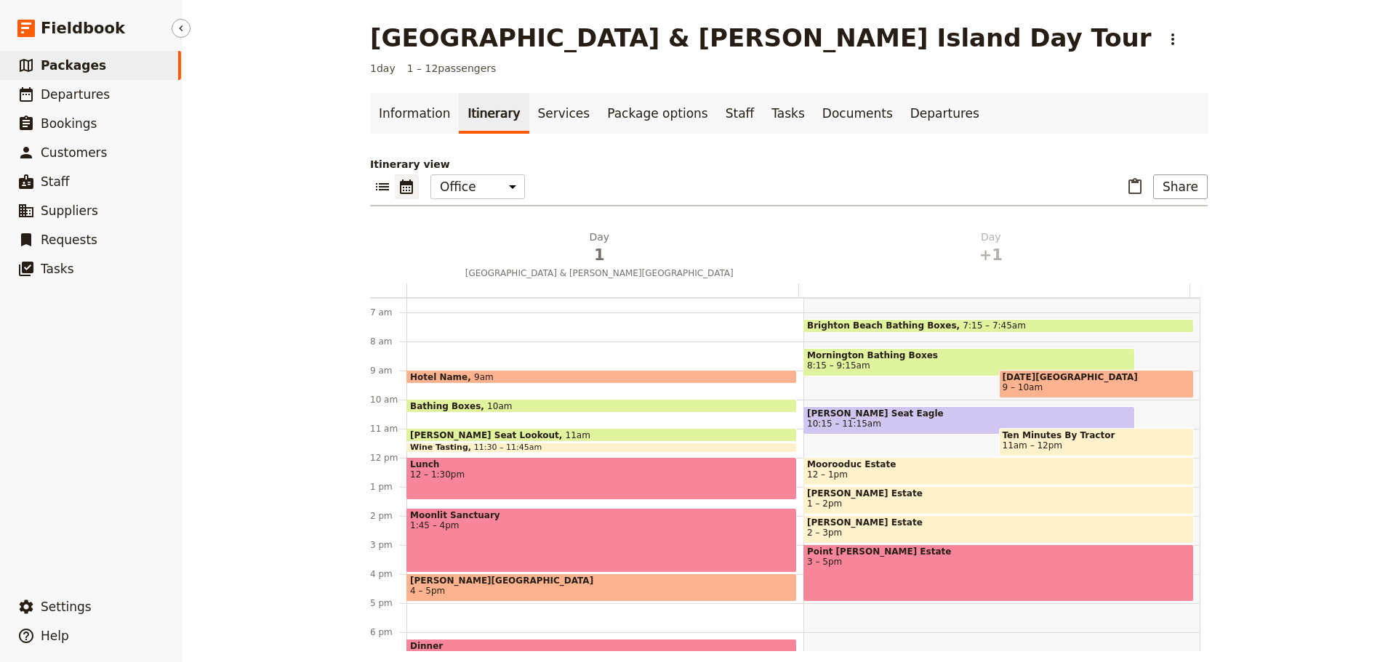
click at [63, 61] on span "Packages" at bounding box center [73, 65] width 65 height 15
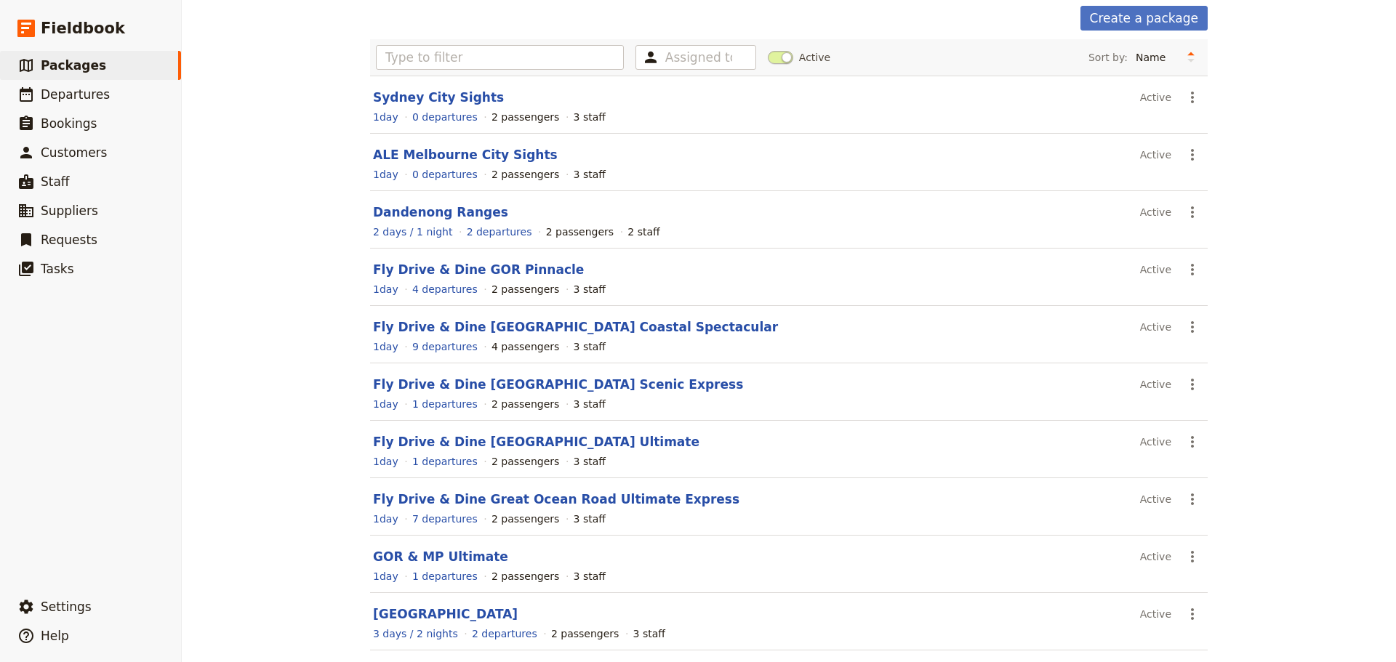
scroll to position [124, 0]
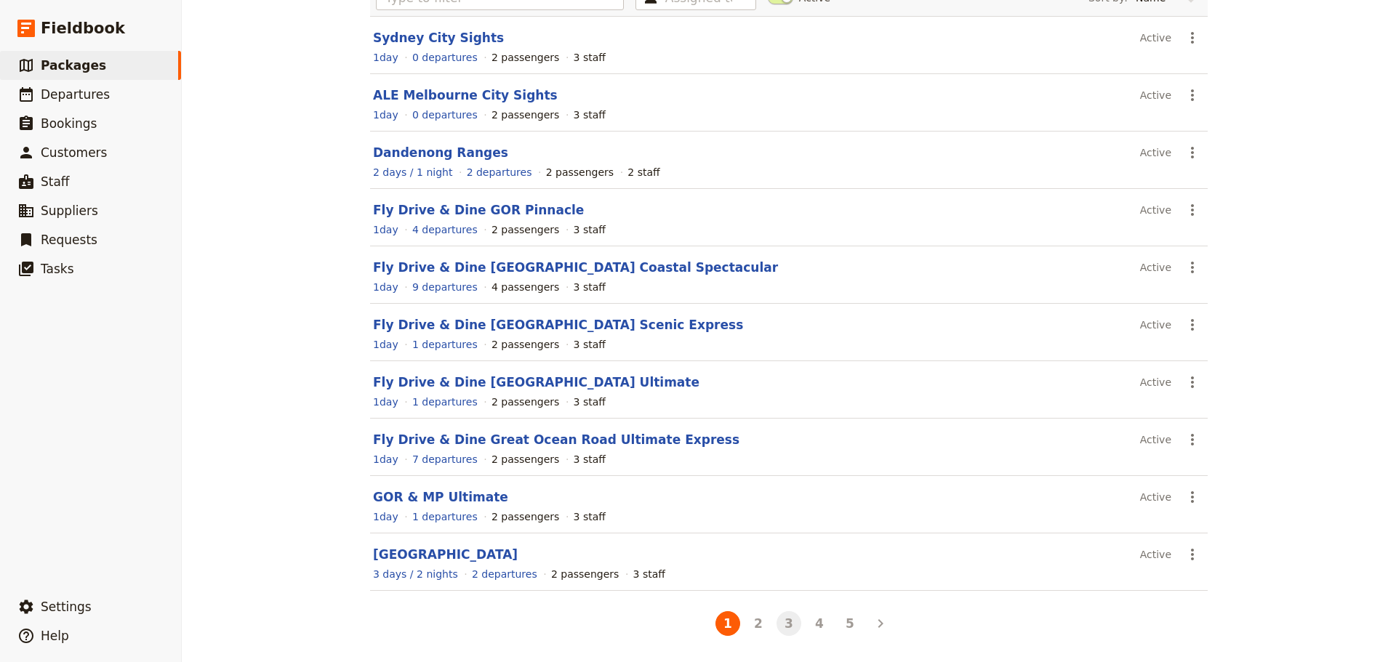
click at [788, 623] on button "3" at bounding box center [788, 623] width 25 height 25
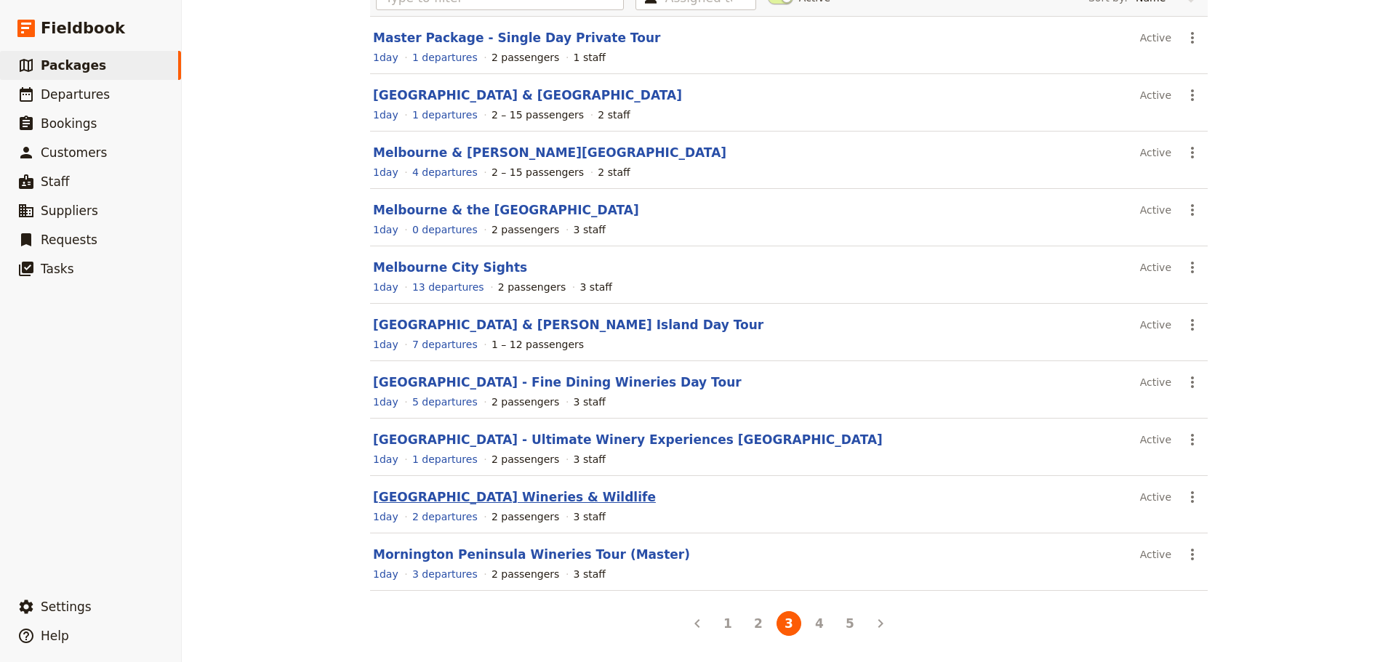
click at [475, 495] on link "Mornington Peninsula Wineries & Wildlife" at bounding box center [514, 497] width 283 height 15
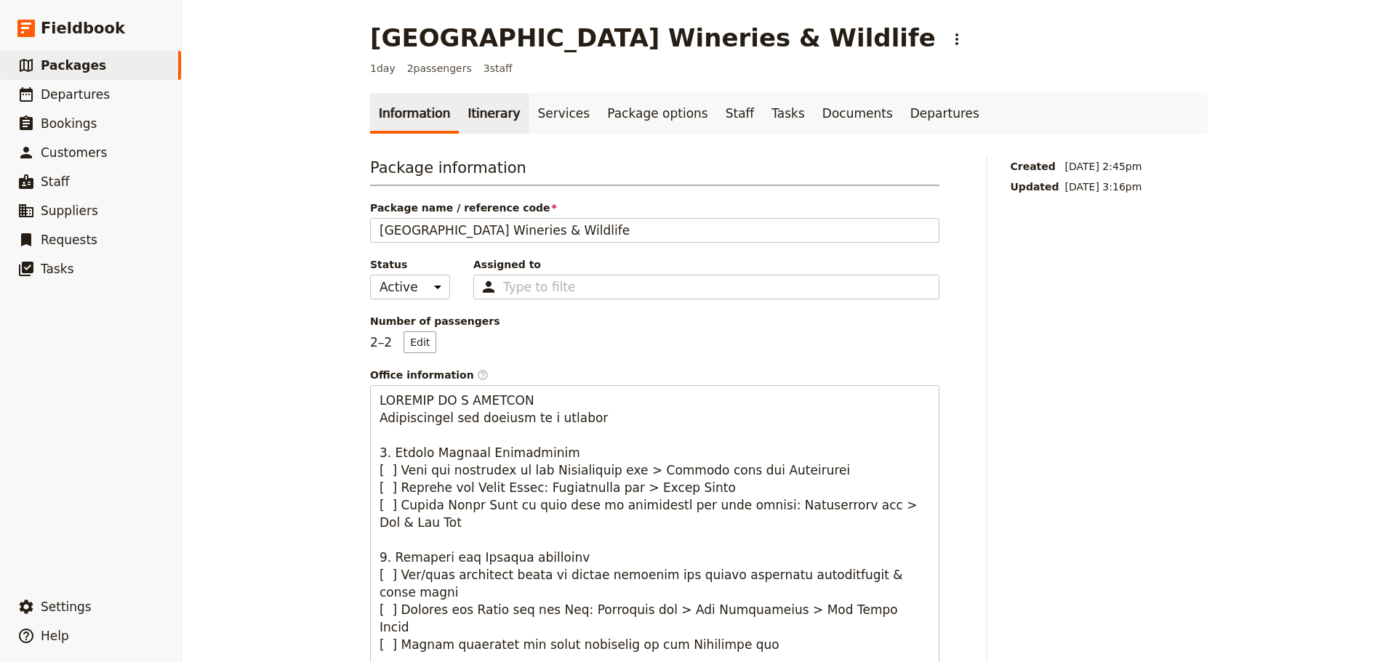
click at [495, 120] on link "Itinerary" at bounding box center [494, 113] width 70 height 41
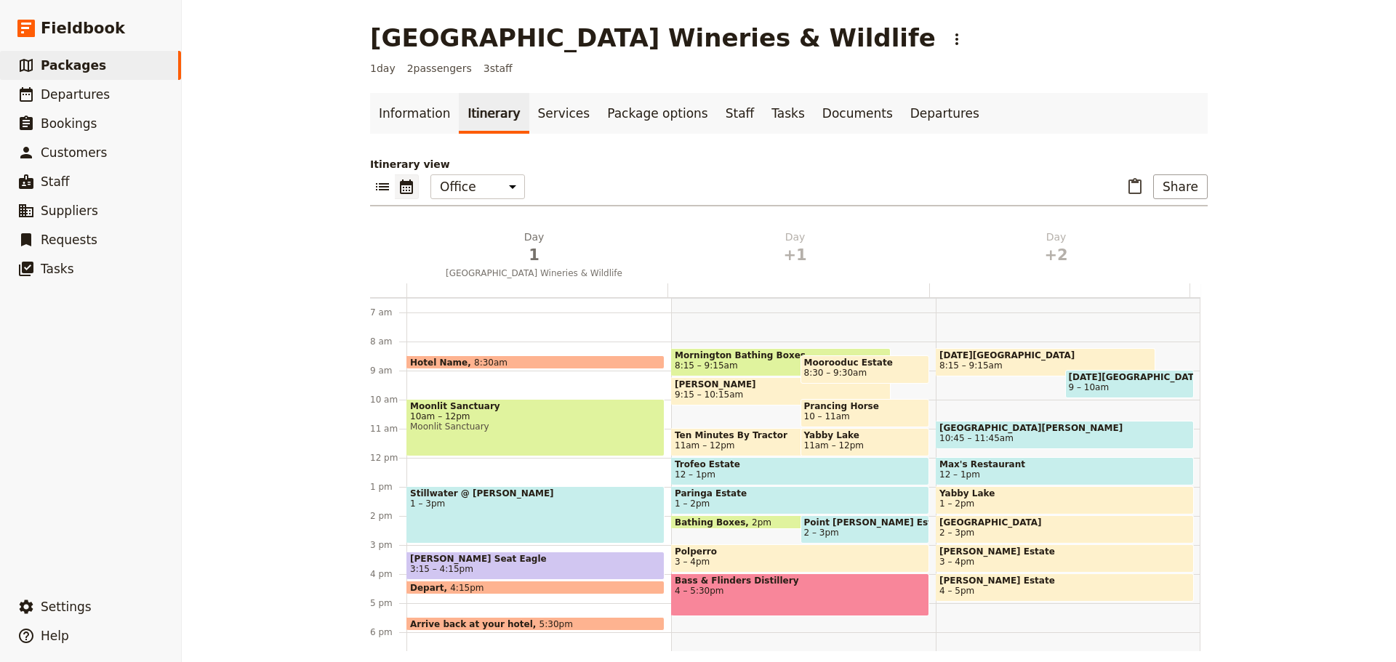
scroll to position [334, 0]
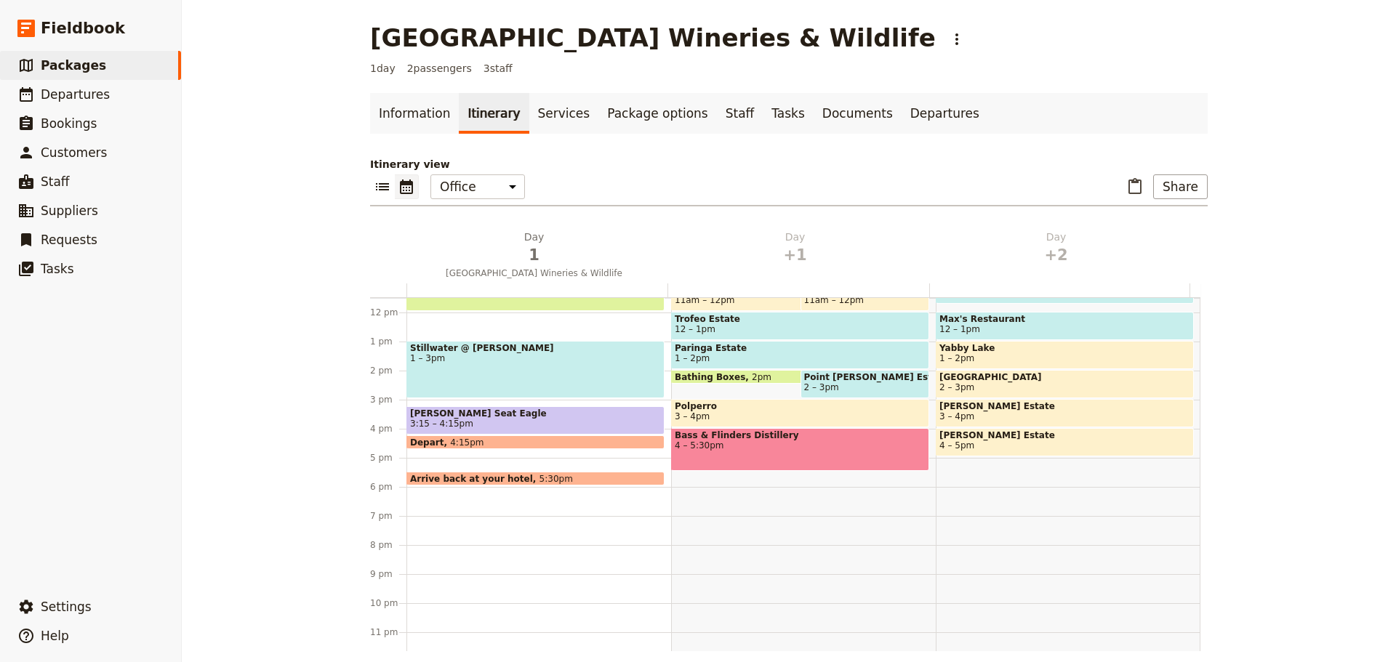
click at [534, 417] on span "[PERSON_NAME] Seat Eagle" at bounding box center [535, 414] width 251 height 10
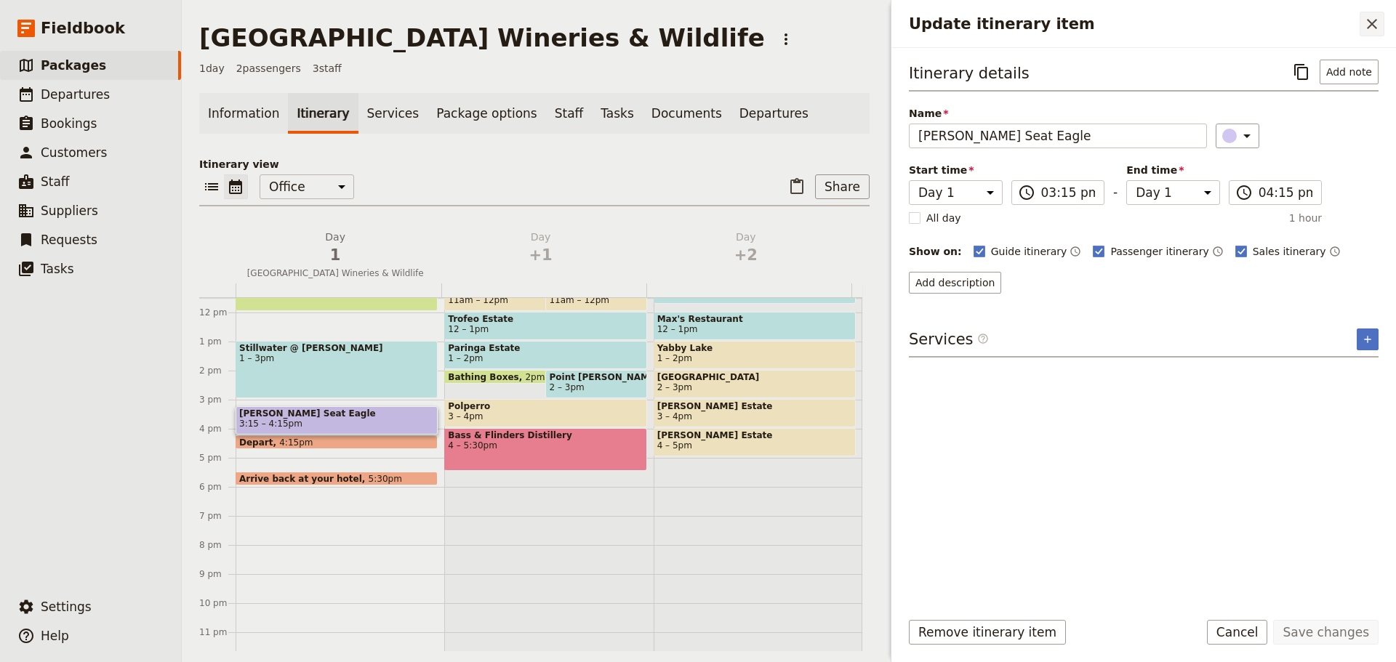
click at [1375, 27] on icon "Close drawer" at bounding box center [1372, 24] width 10 height 10
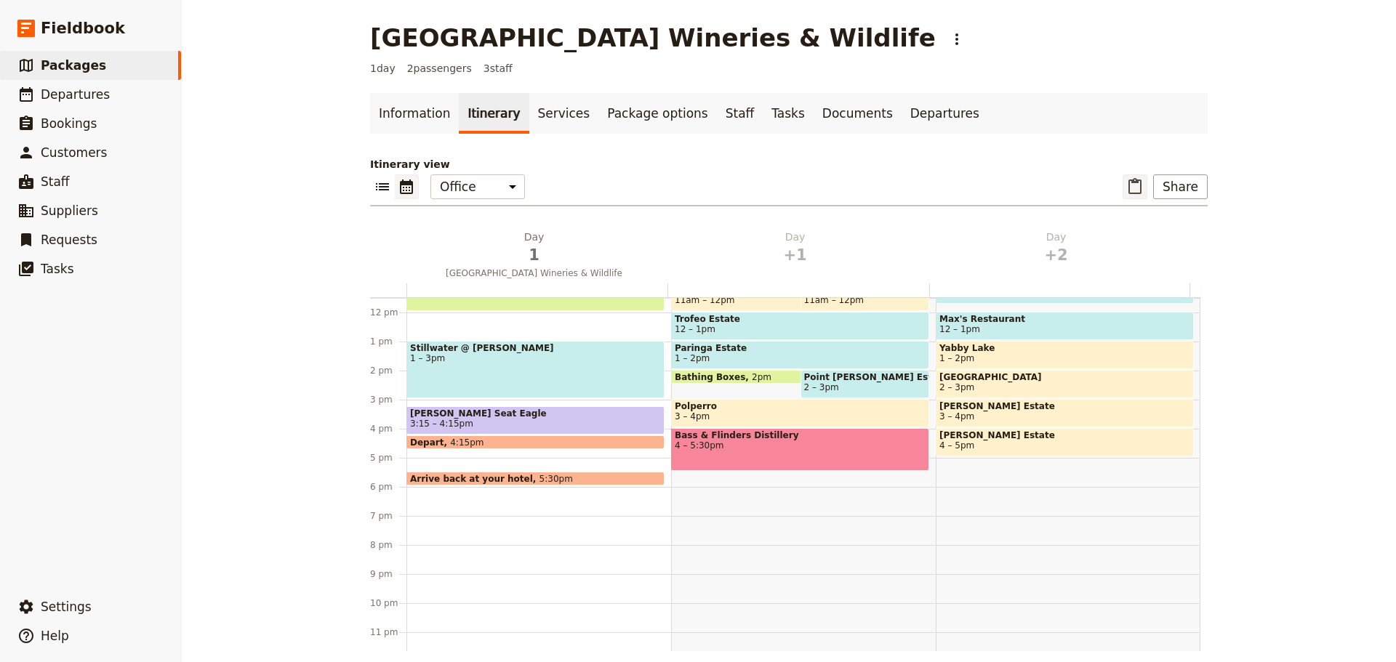
click at [1135, 182] on icon "Paste itinerary item" at bounding box center [1134, 186] width 13 height 16
select select "2"
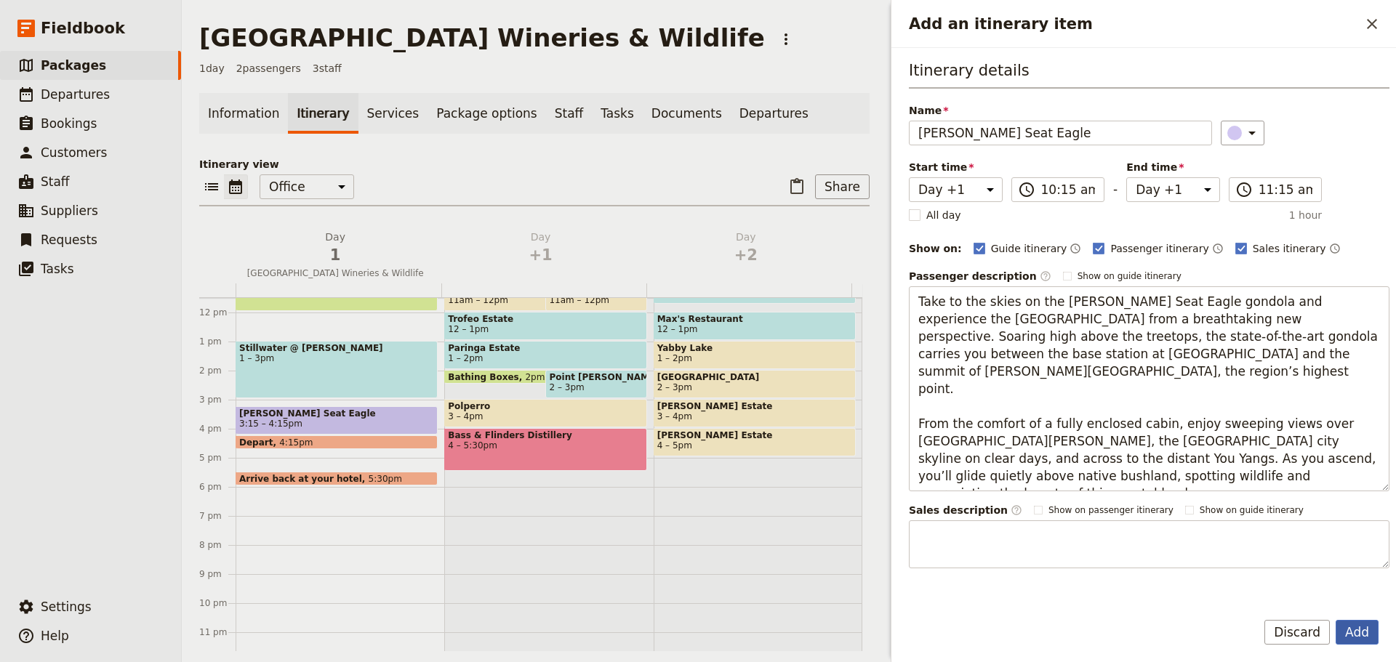
click at [1357, 631] on button "Add" at bounding box center [1356, 632] width 43 height 25
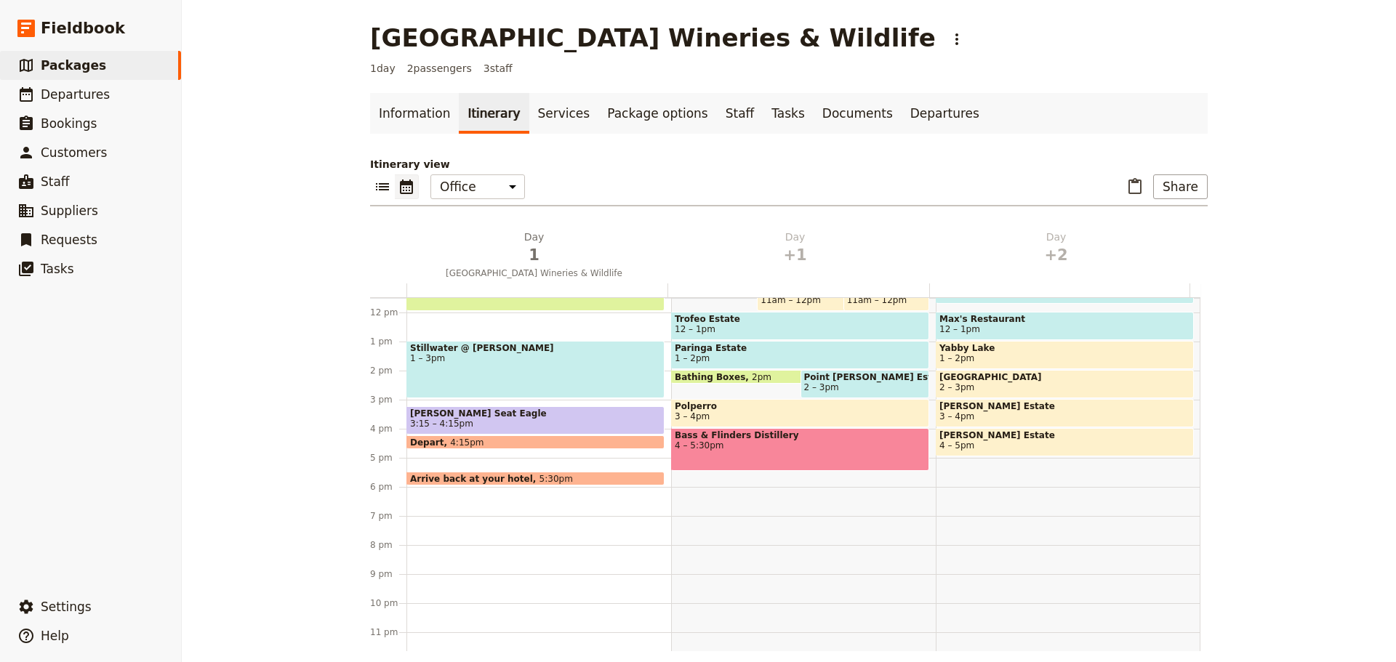
click at [462, 420] on span "3:15 – 4:15pm" at bounding box center [535, 424] width 251 height 10
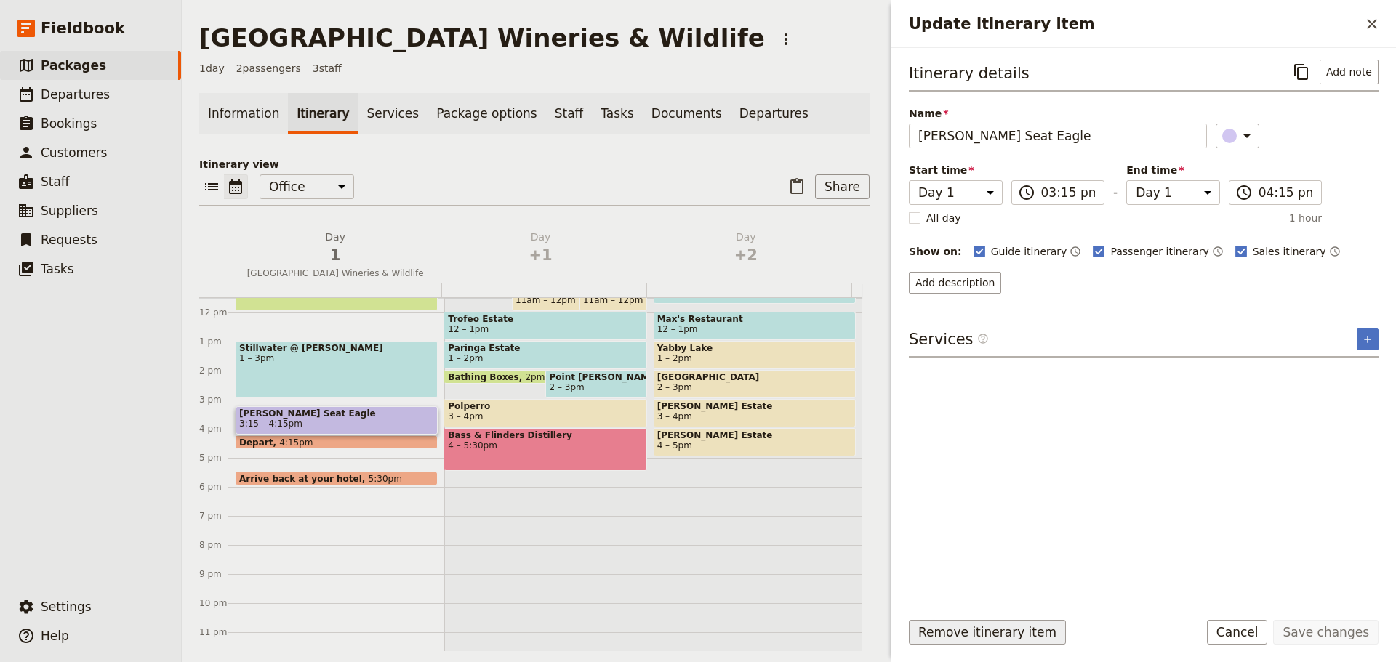
click at [929, 632] on button "Remove itinerary item" at bounding box center [987, 632] width 157 height 25
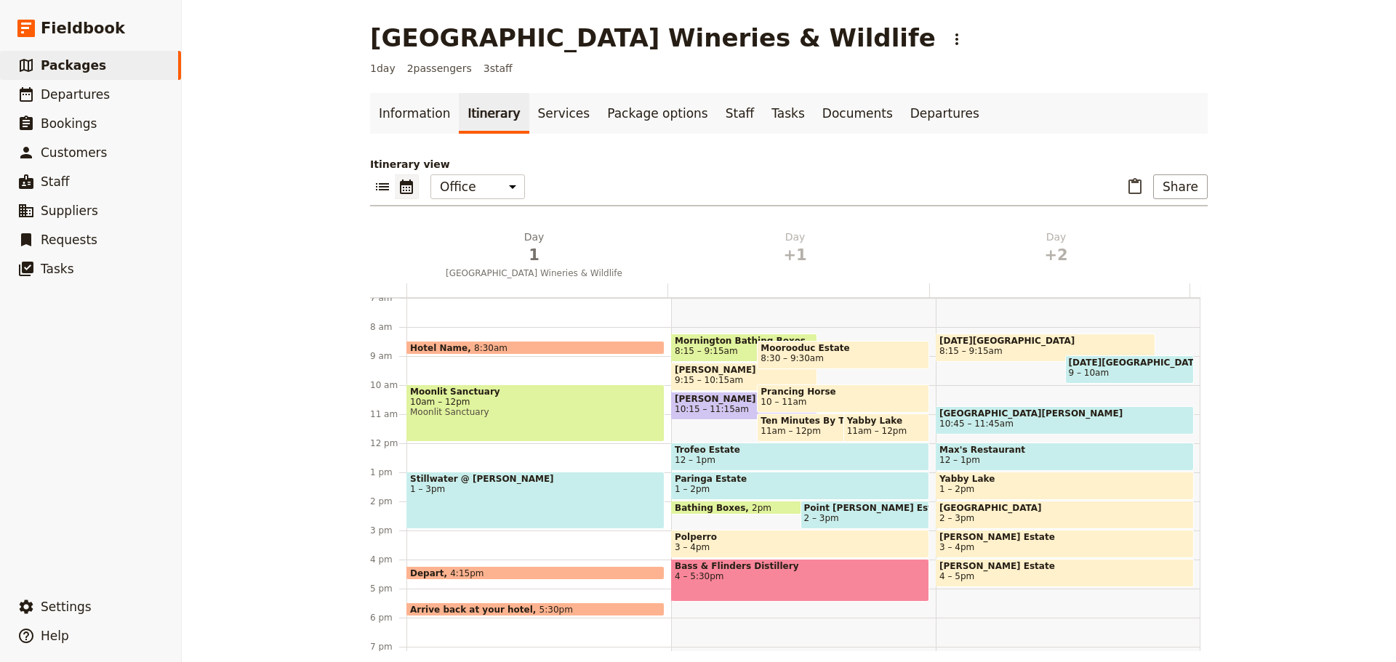
scroll to position [218, 0]
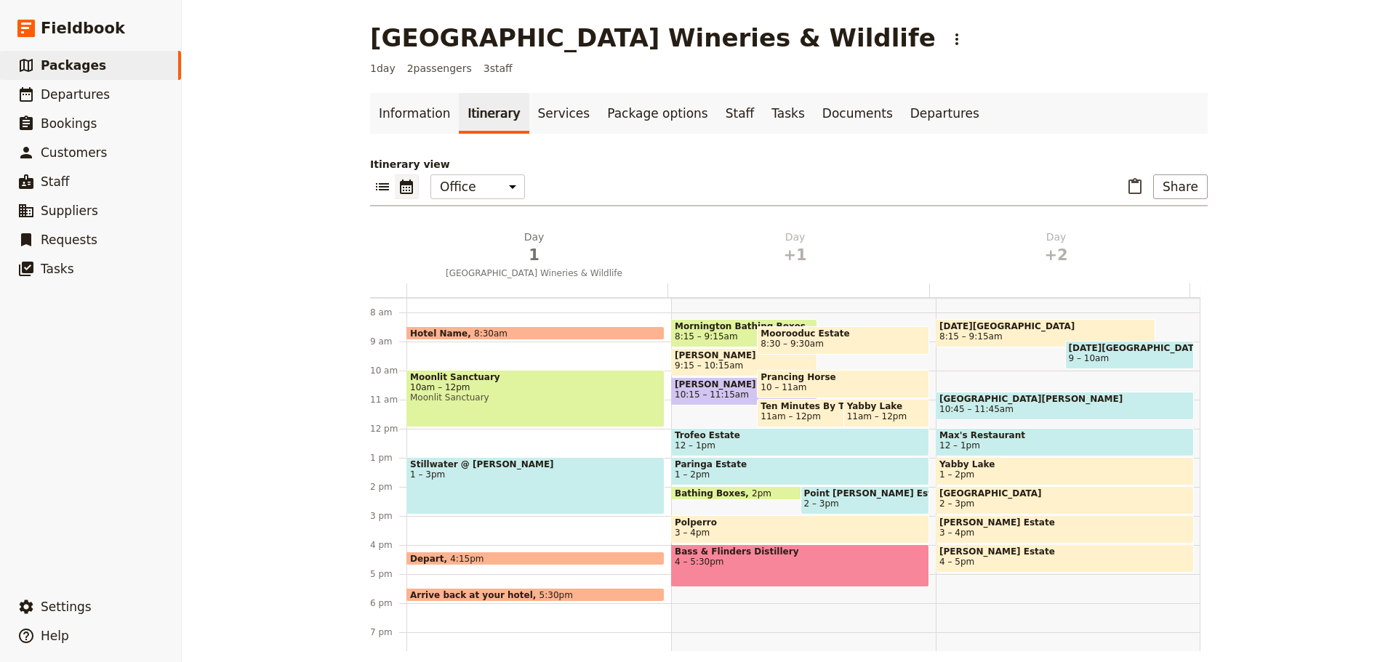
click at [694, 387] on span "[PERSON_NAME] Seat Eagle" at bounding box center [744, 384] width 139 height 10
select select "2"
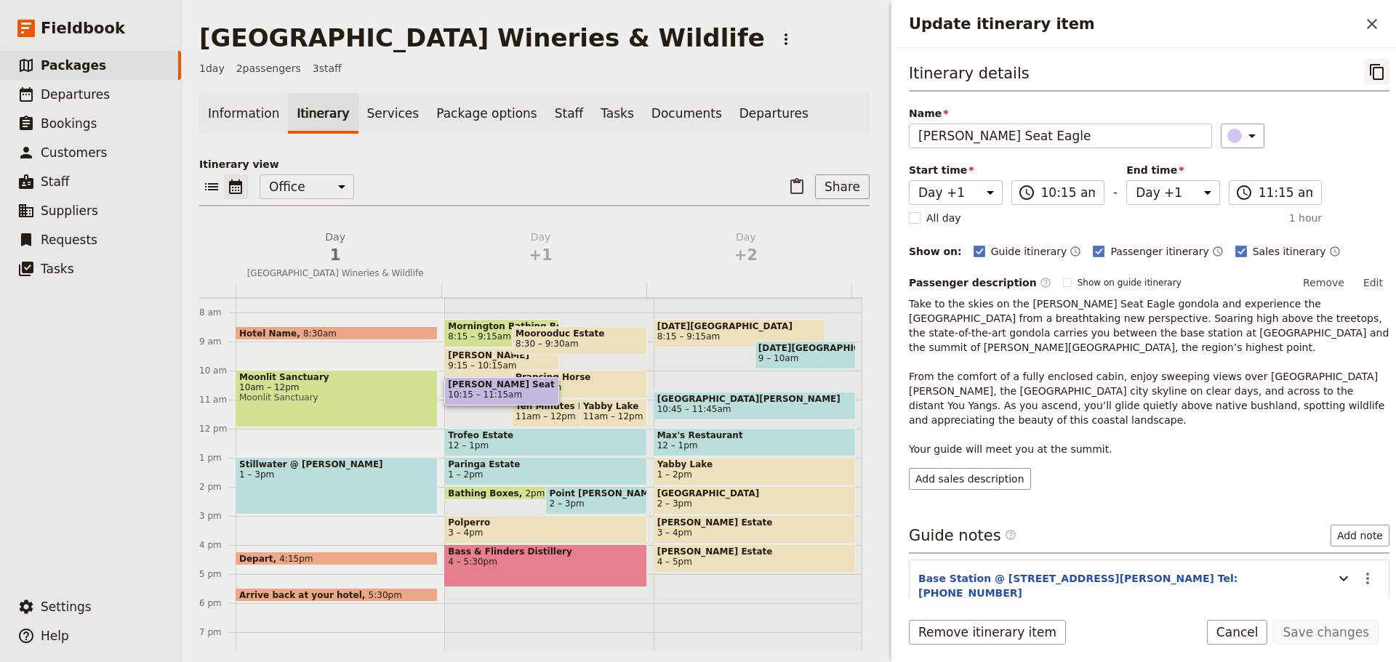
click at [1370, 74] on icon "Copy itinerary item" at bounding box center [1377, 72] width 14 height 16
click at [1359, 21] on h2 "Update itinerary item" at bounding box center [1134, 24] width 451 height 22
click at [70, 97] on span "Departures" at bounding box center [75, 94] width 69 height 15
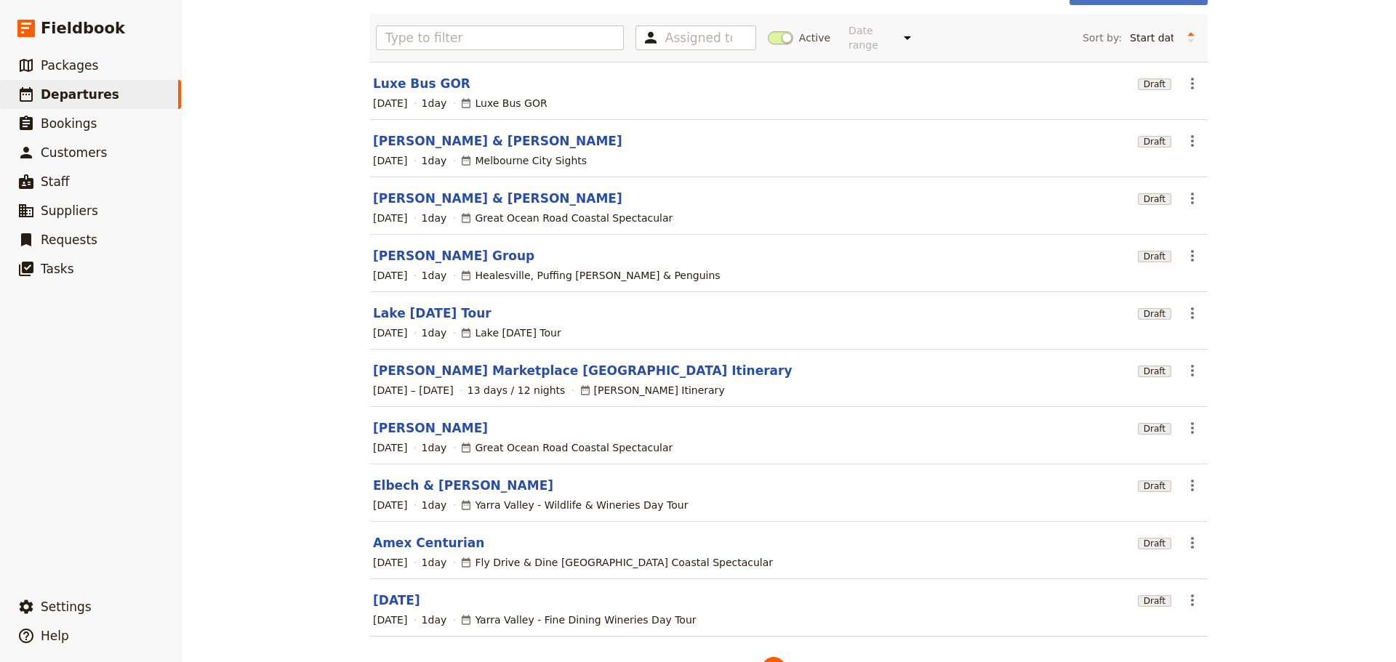
scroll to position [124, 0]
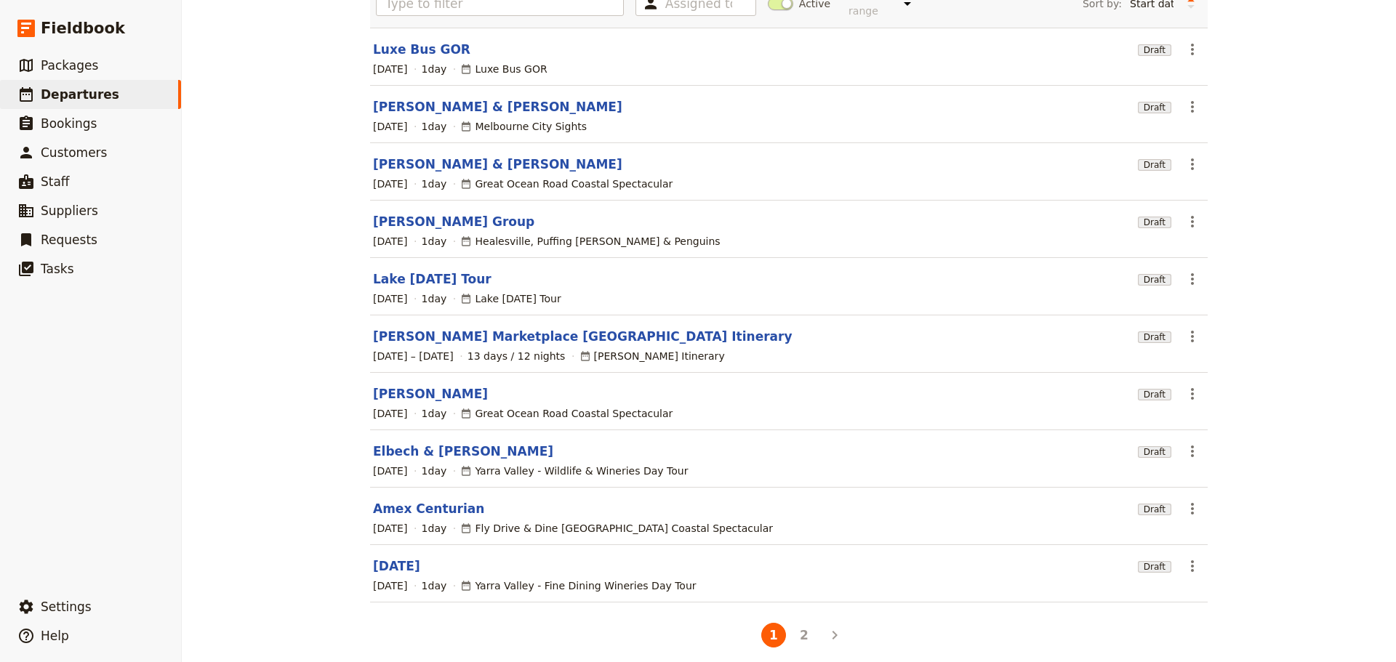
click at [795, 623] on button "2" at bounding box center [804, 635] width 25 height 25
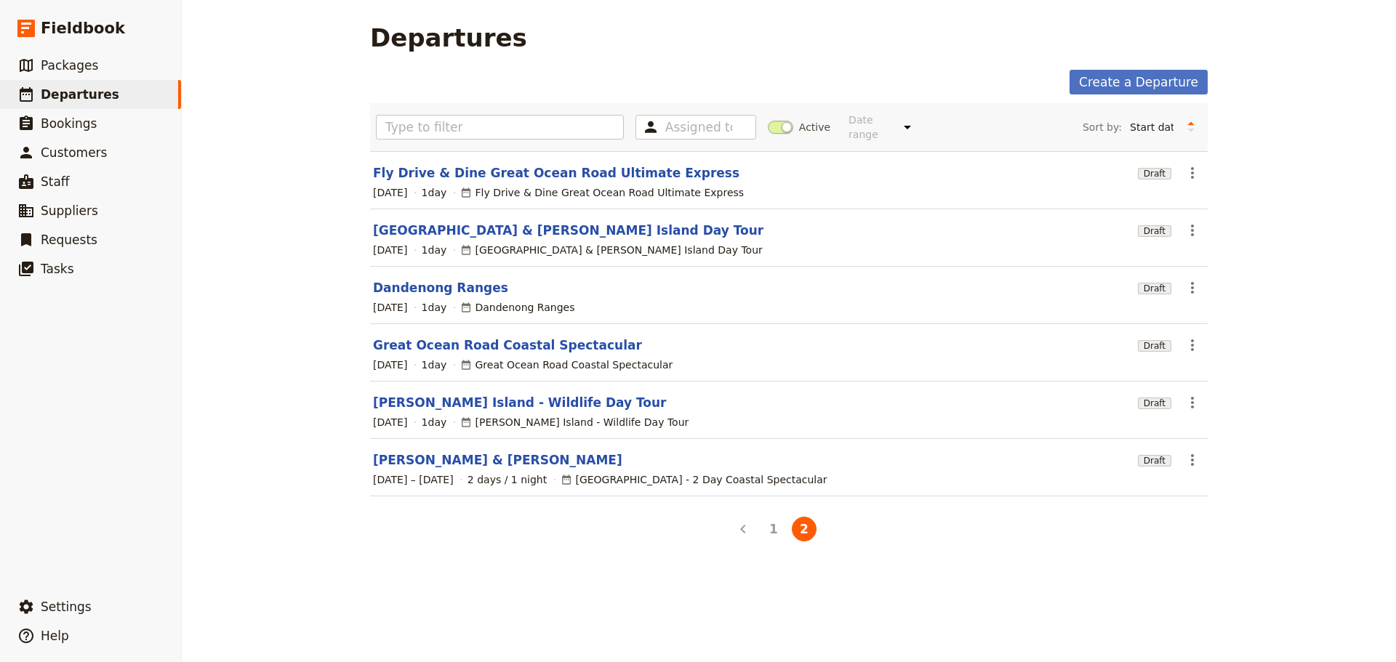
scroll to position [0, 0]
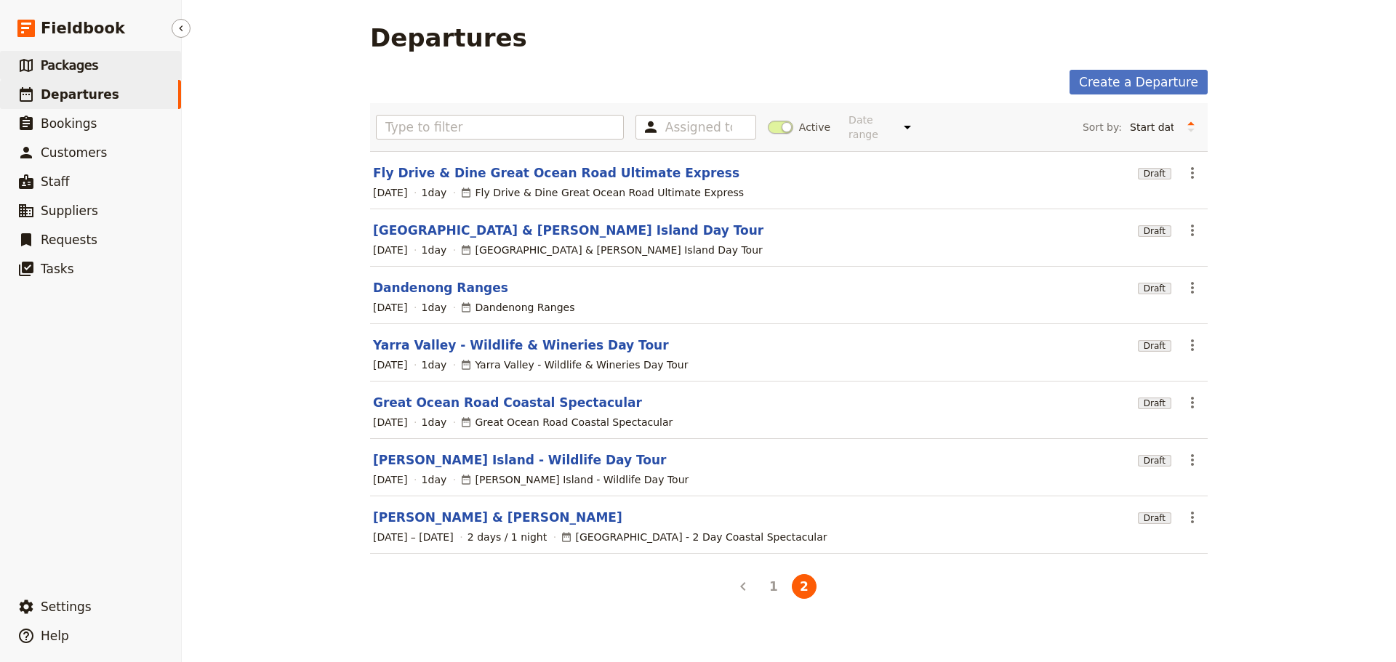
click at [69, 70] on span "Packages" at bounding box center [69, 65] width 57 height 15
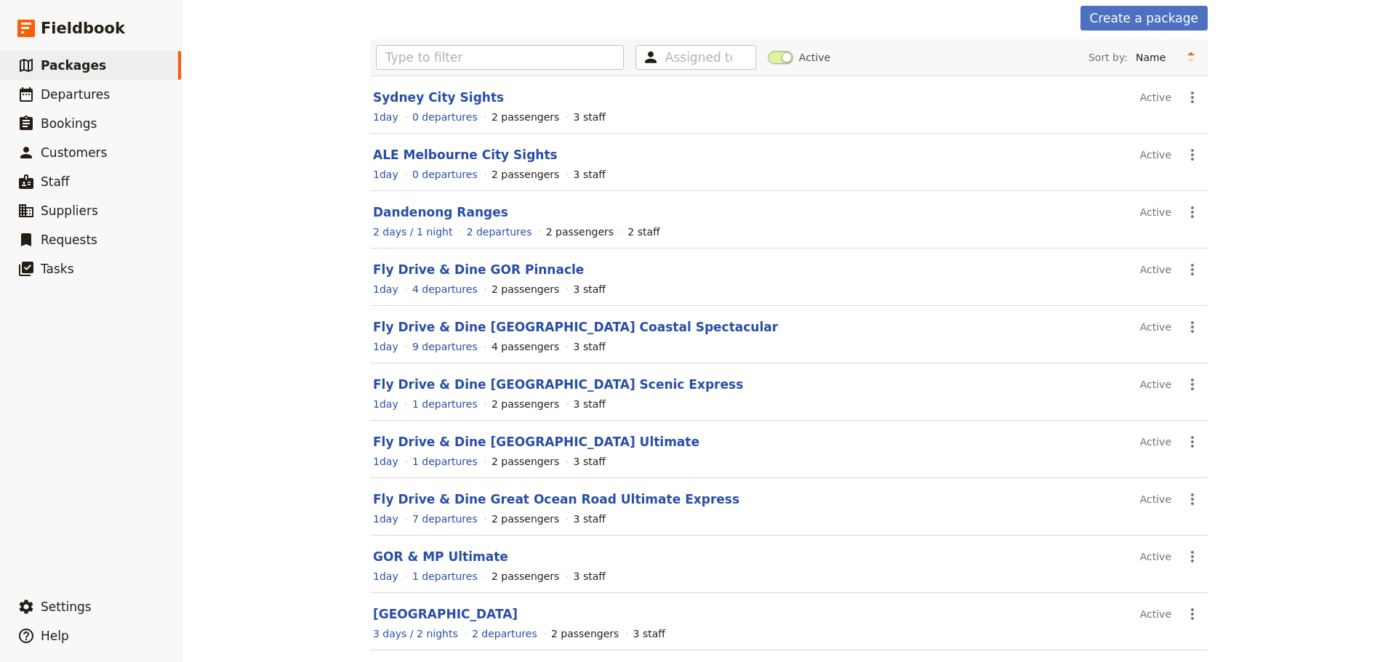
scroll to position [124, 0]
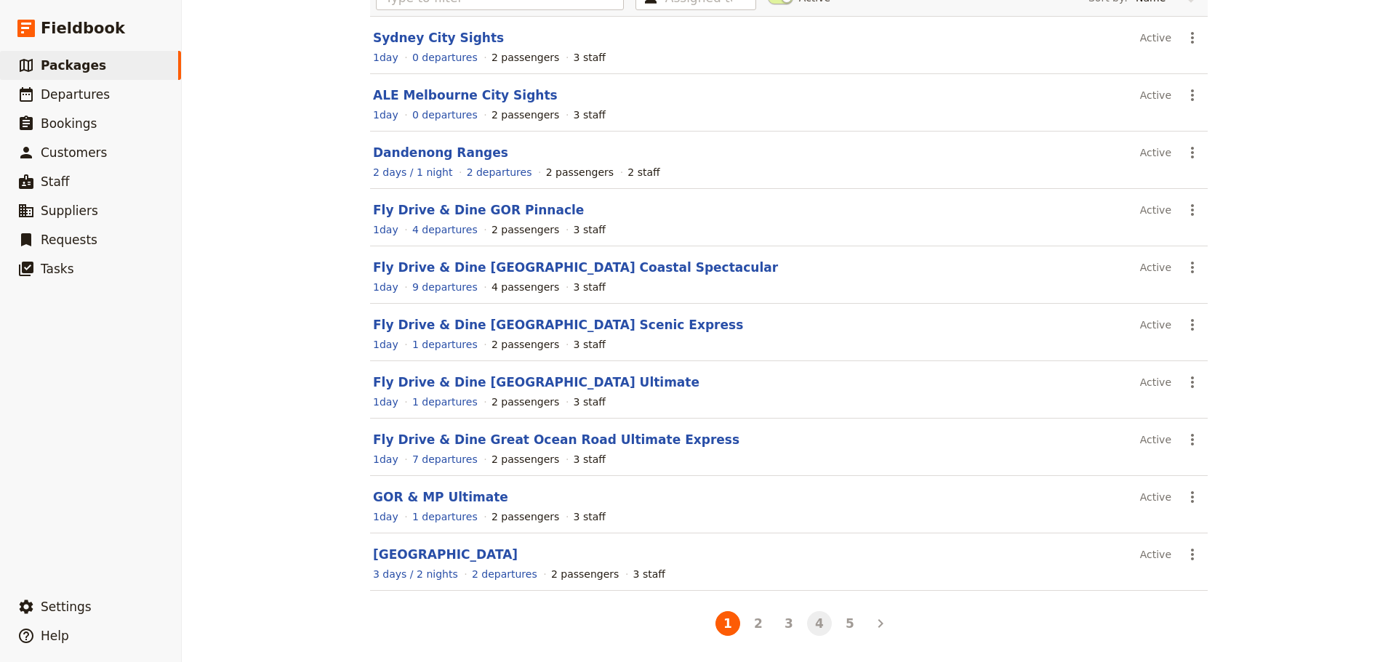
click at [820, 627] on button "4" at bounding box center [819, 623] width 25 height 25
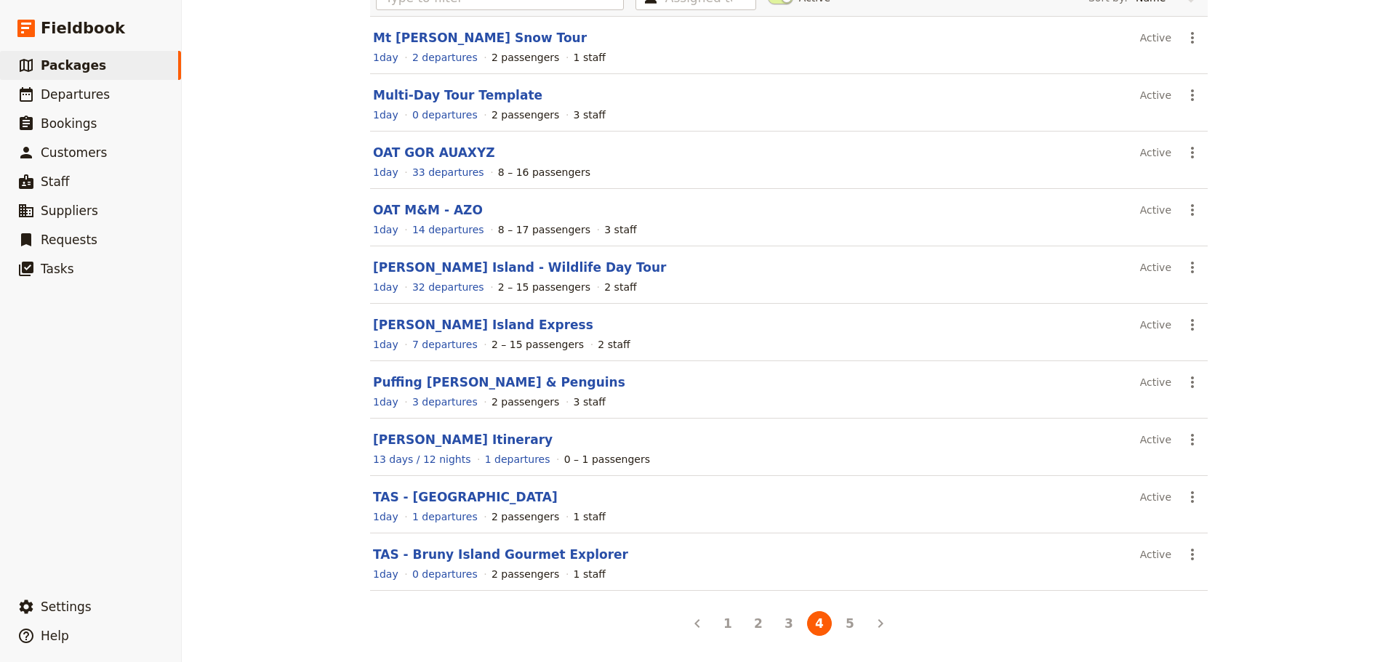
click at [766, 624] on li "2" at bounding box center [758, 623] width 31 height 31
click at [787, 626] on button "3" at bounding box center [788, 623] width 25 height 25
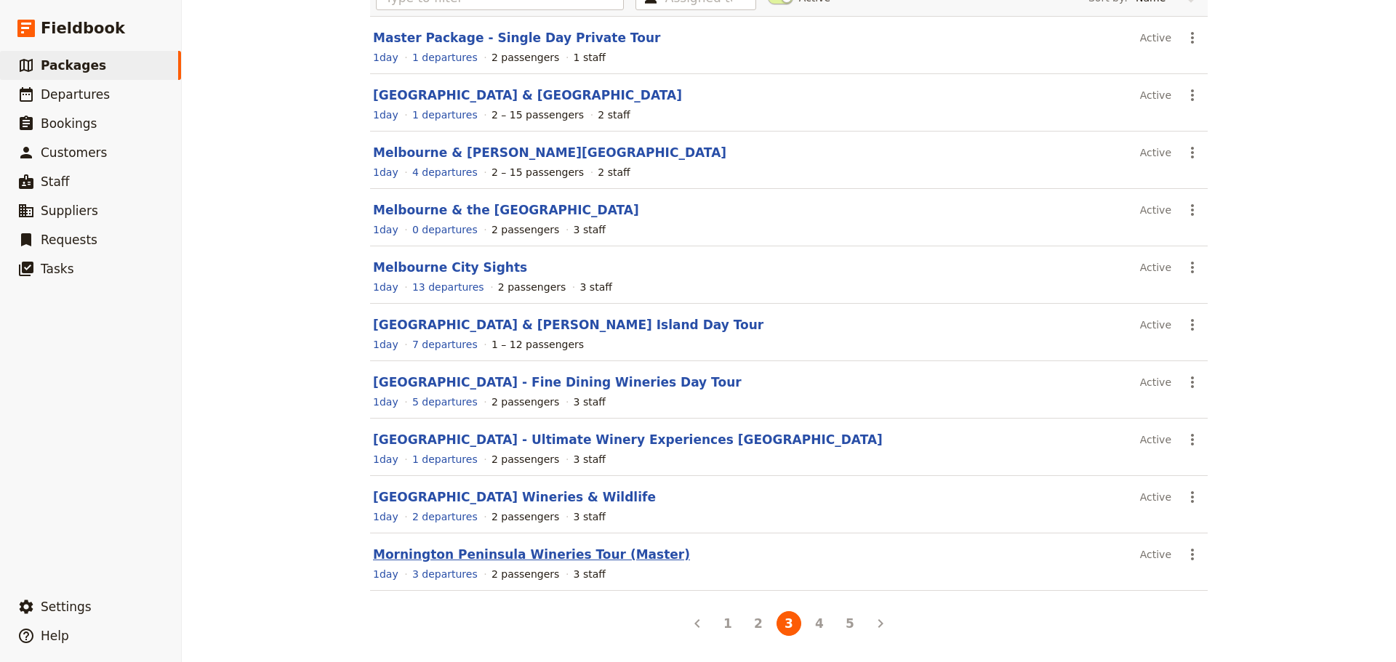
click at [468, 551] on link "Mornington Peninsula Wineries Tour (Master)" at bounding box center [531, 554] width 317 height 15
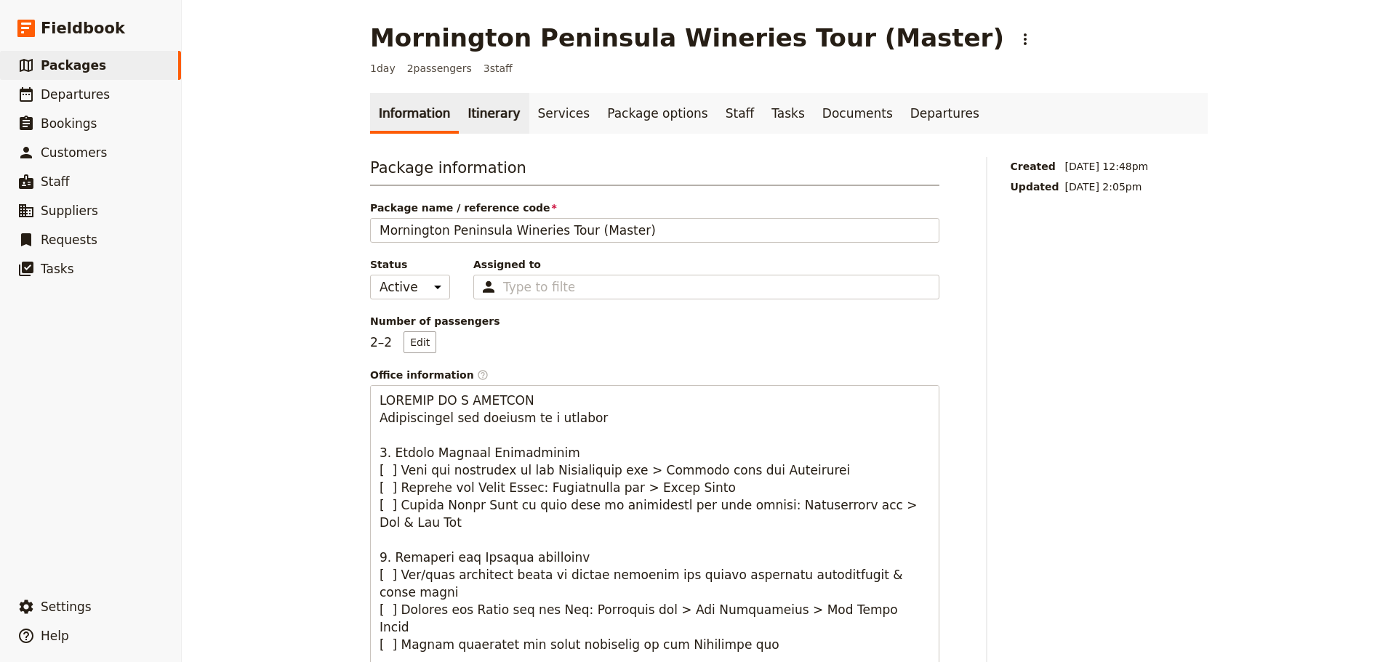
click at [481, 127] on link "Itinerary" at bounding box center [494, 113] width 70 height 41
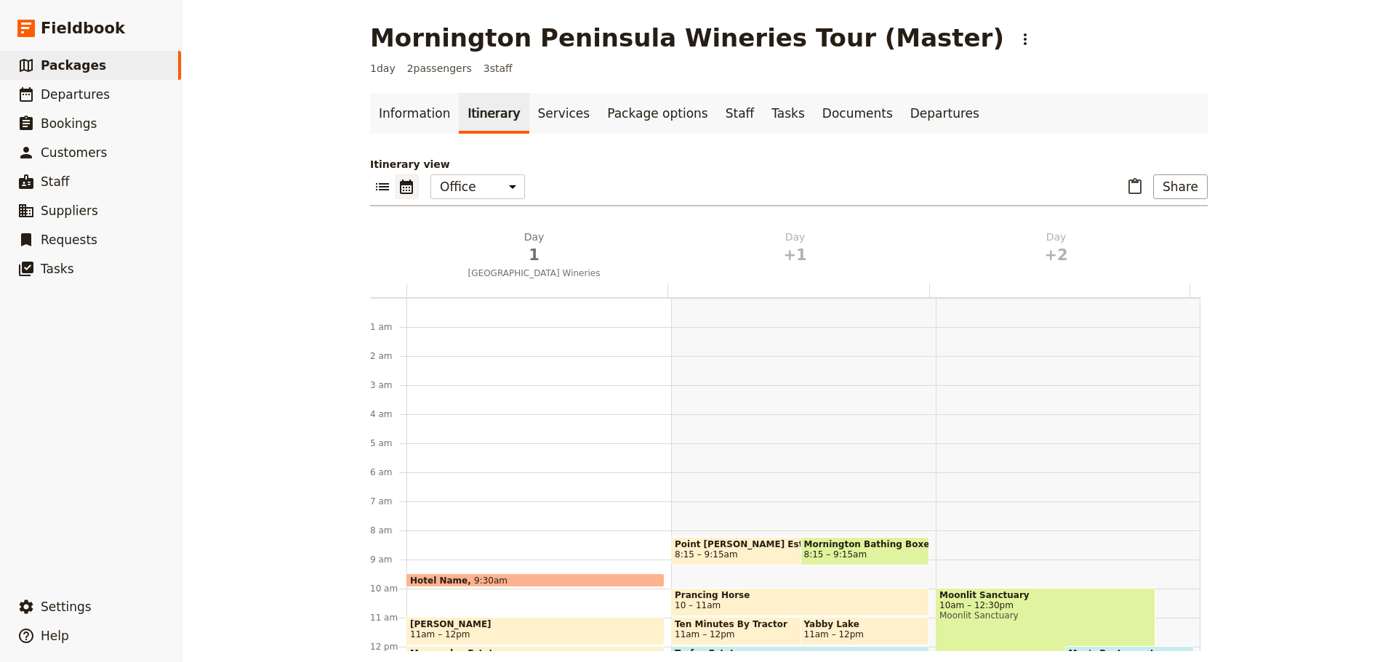
scroll to position [189, 0]
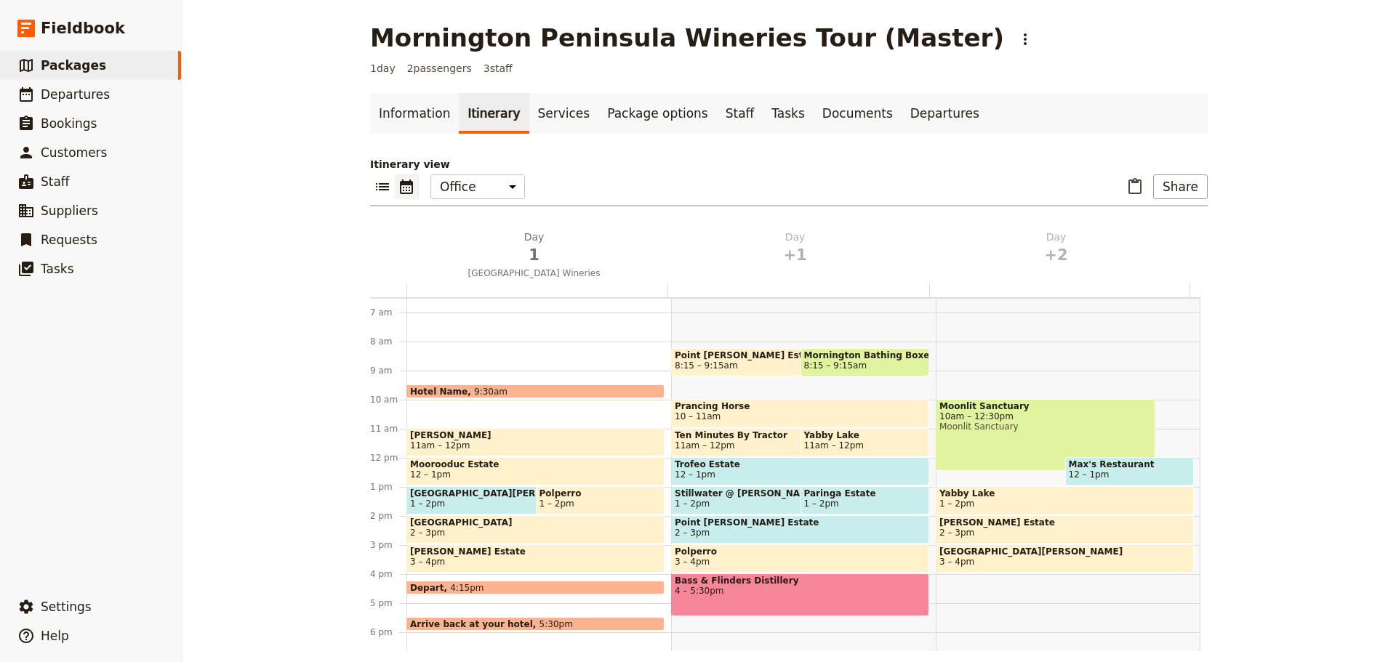
click at [966, 346] on div "Moonlit Sanctuary 10am – 12:30pm Moonlit Sanctuary Max's Restaurant 12 – 1pm Ya…" at bounding box center [1068, 458] width 265 height 698
select select "3"
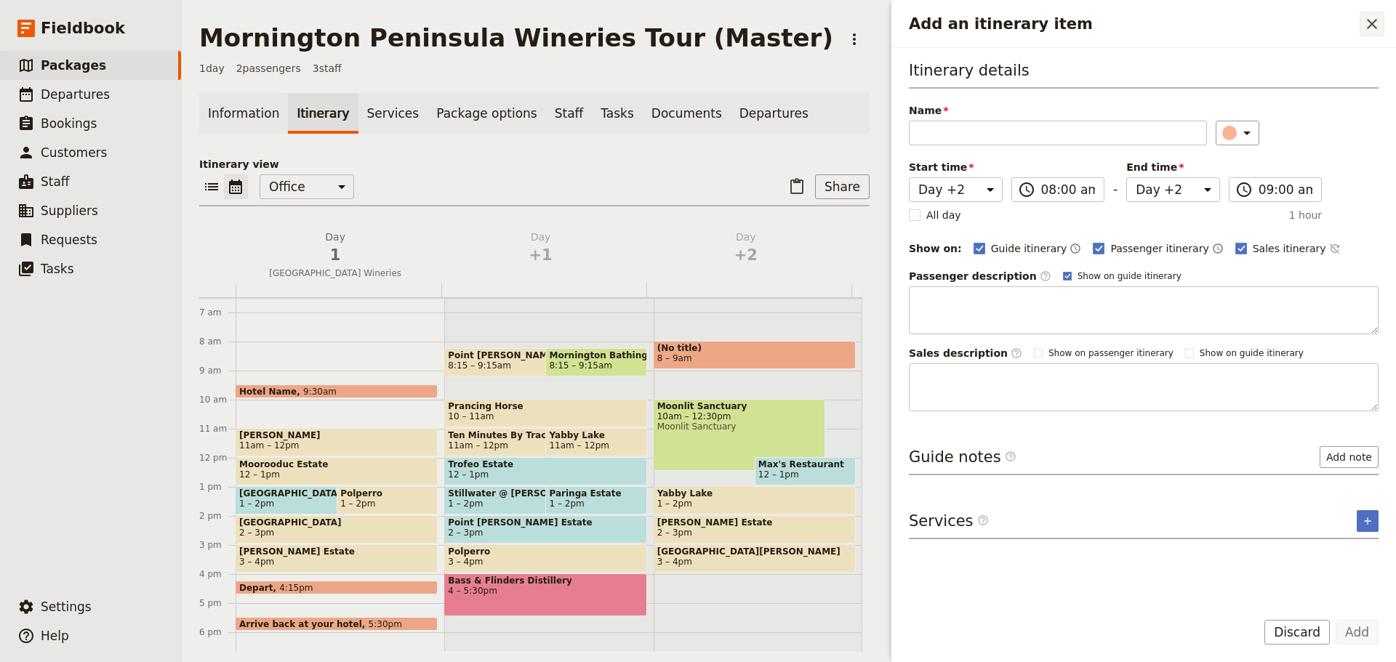
click at [1380, 28] on button "​" at bounding box center [1371, 24] width 25 height 25
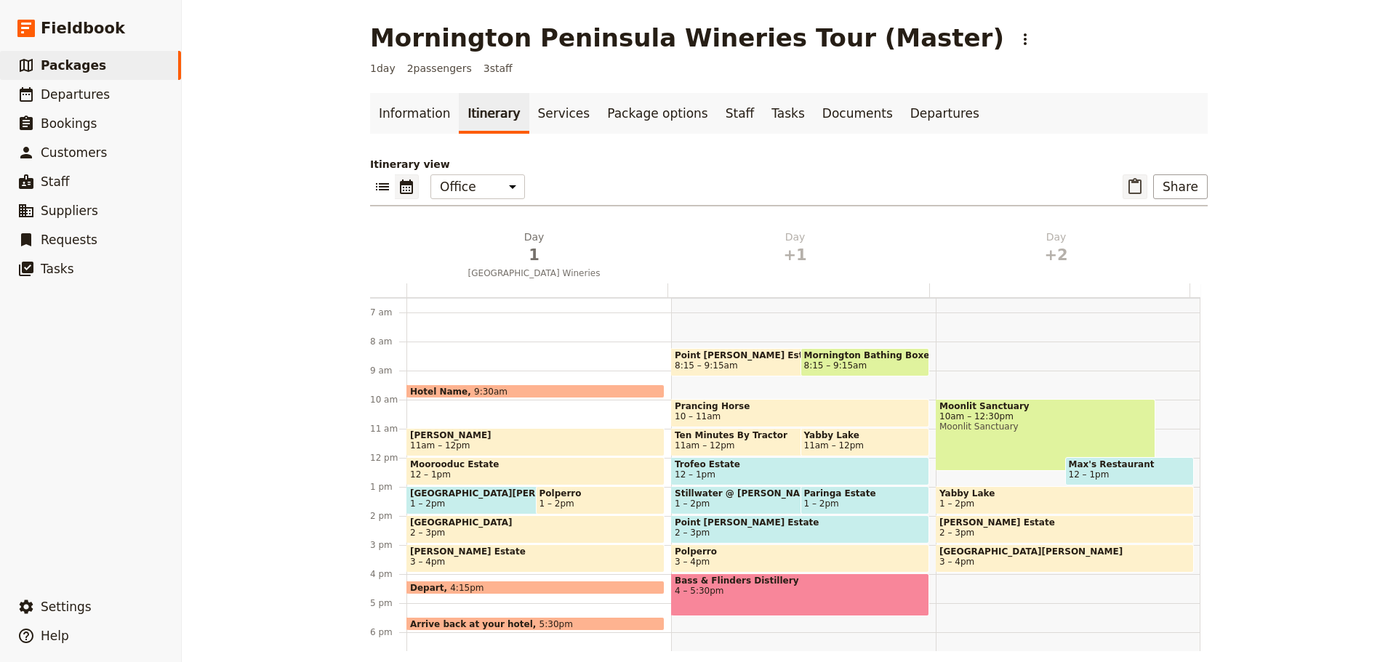
click at [1129, 189] on icon "Paste itinerary item" at bounding box center [1134, 186] width 17 height 17
select select "2"
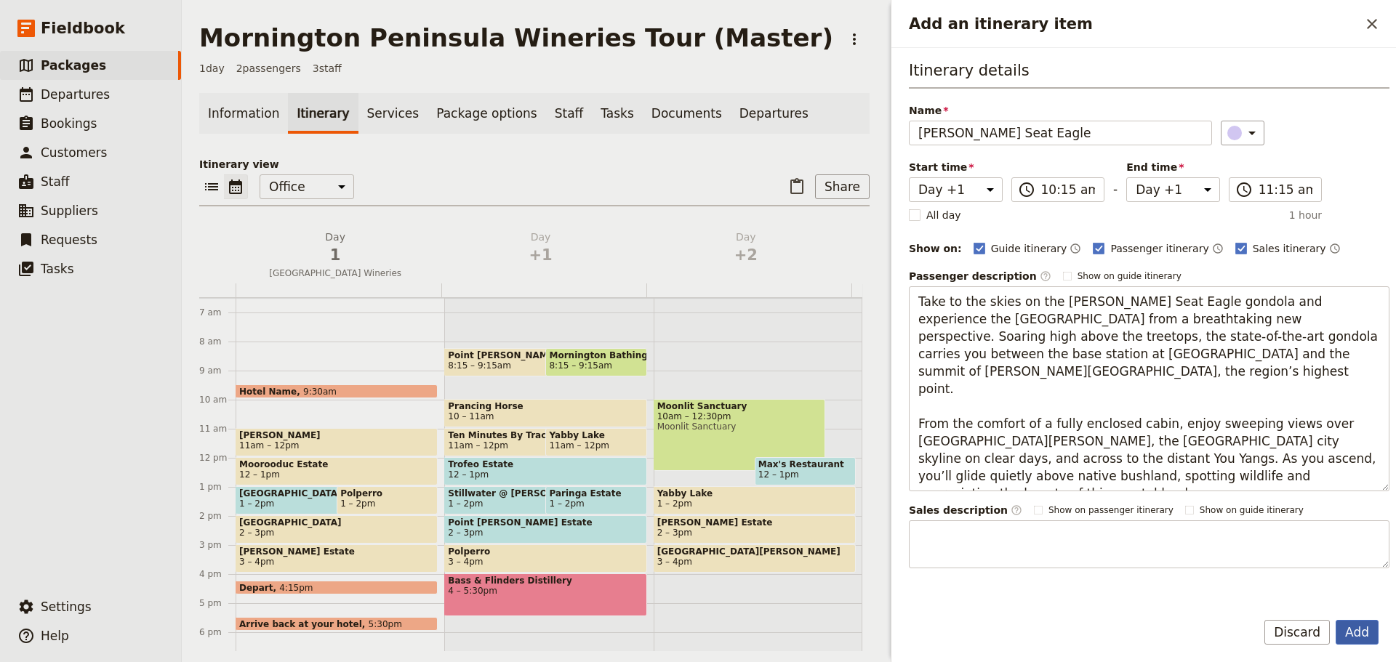
click at [1348, 625] on button "Add" at bounding box center [1356, 632] width 43 height 25
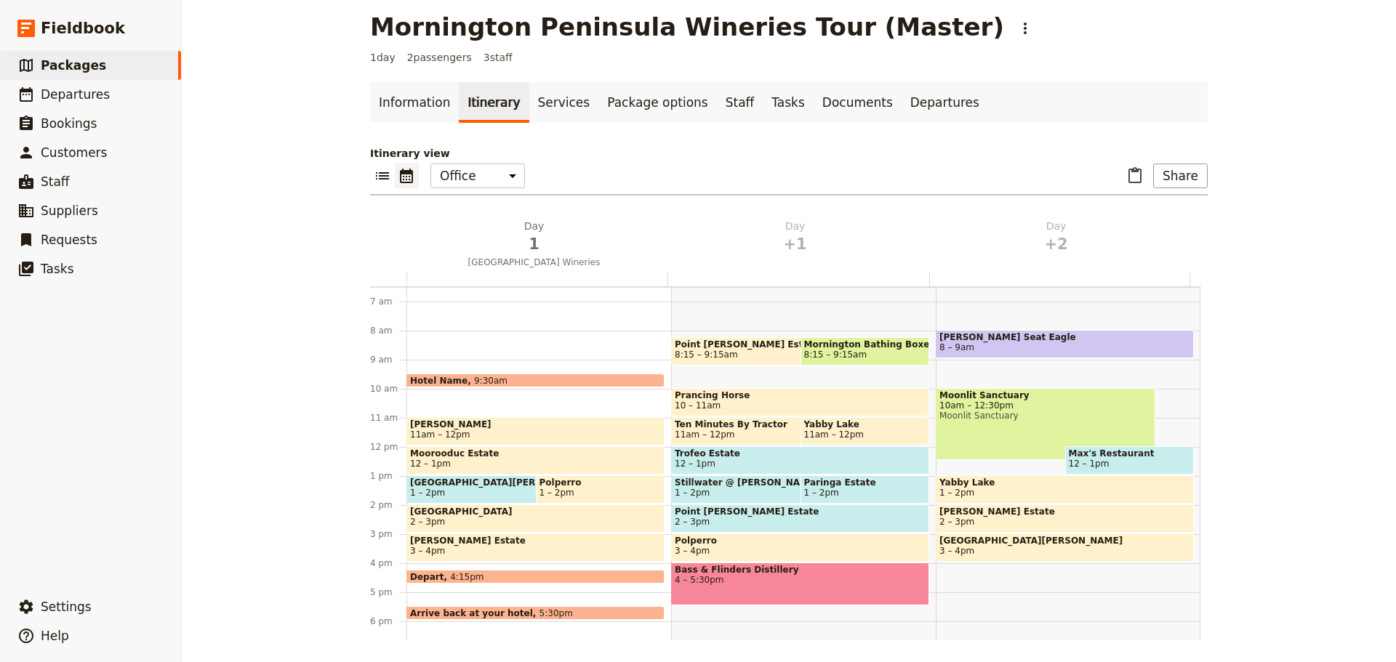
scroll to position [12, 0]
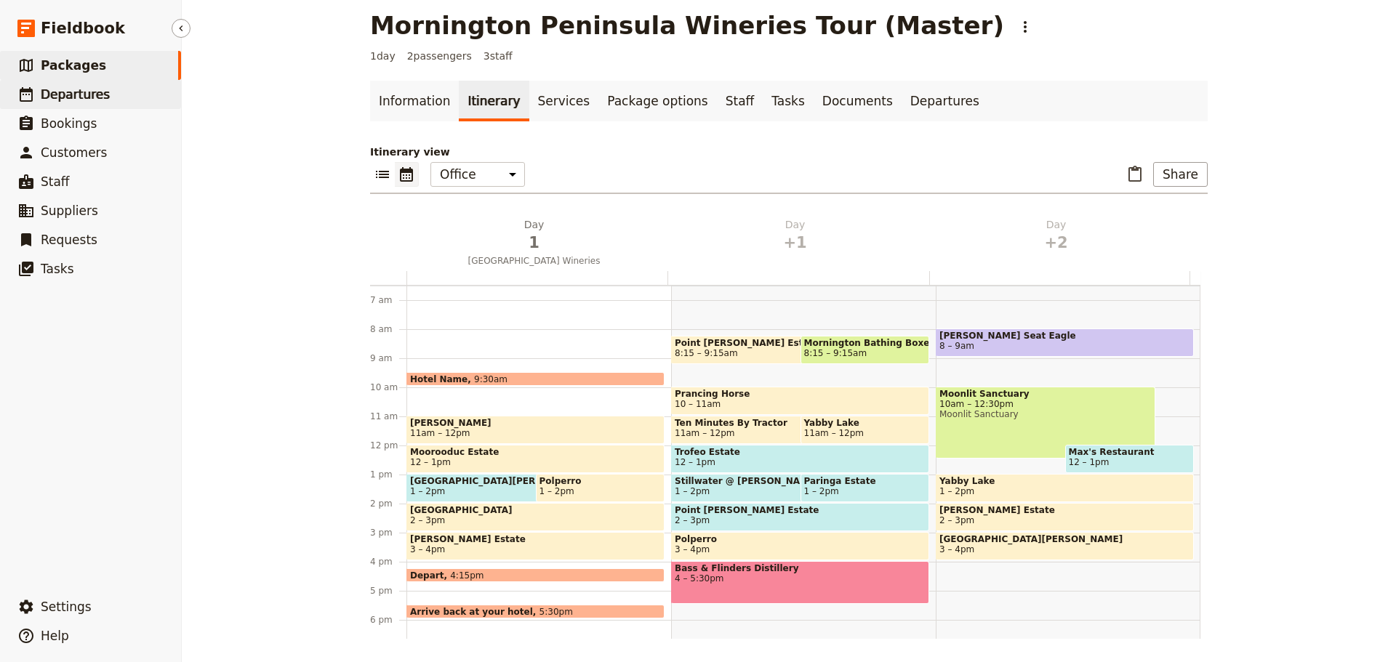
click at [57, 92] on span "Departures" at bounding box center [75, 94] width 69 height 15
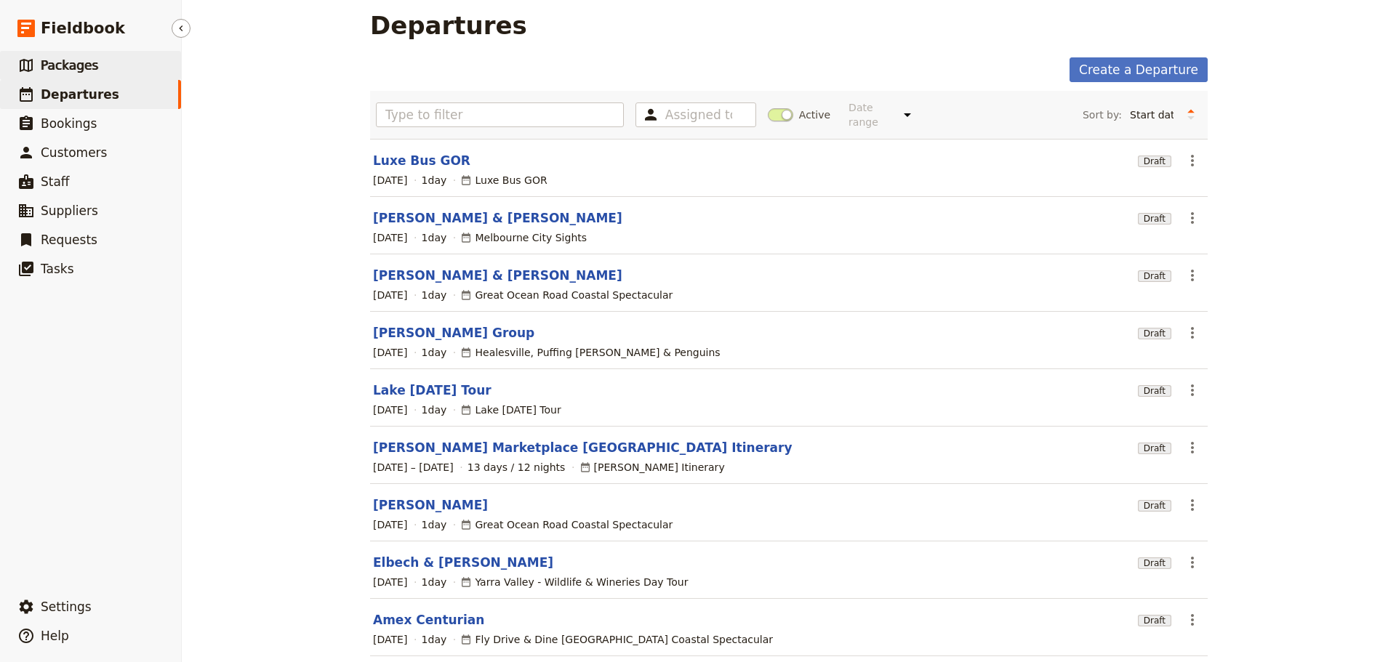
click at [50, 61] on span "Packages" at bounding box center [69, 65] width 57 height 15
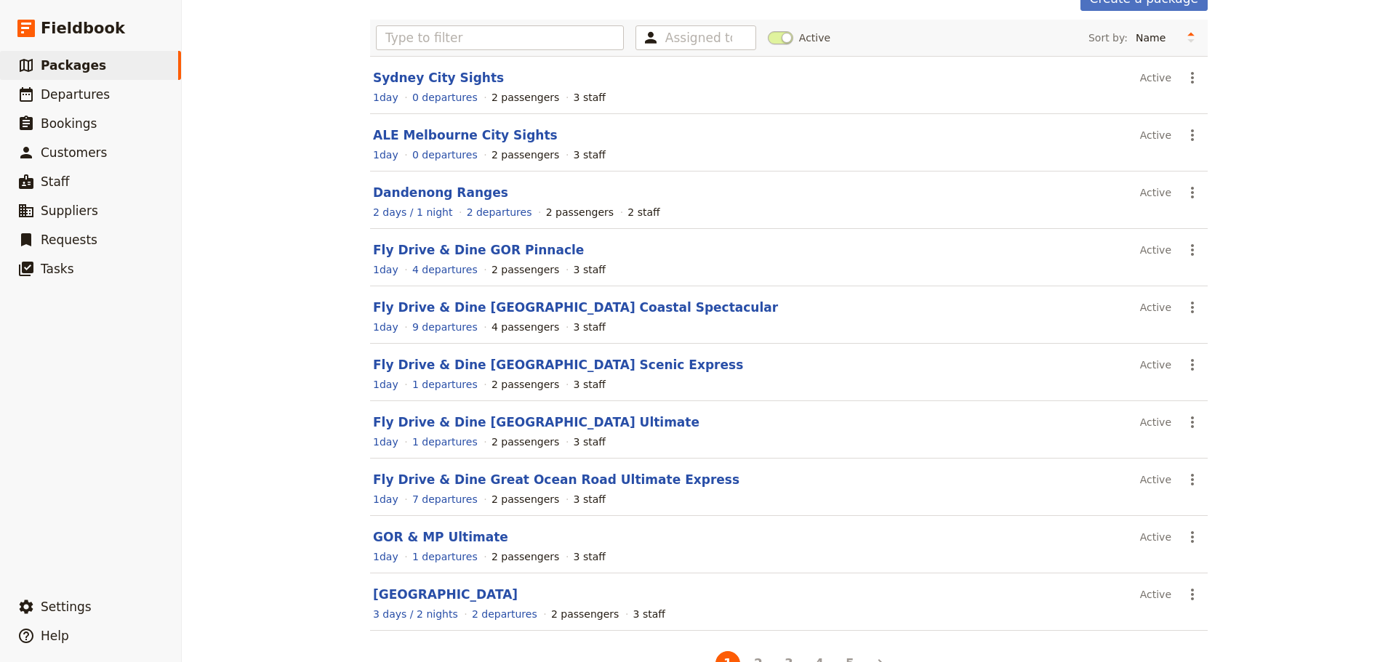
scroll to position [124, 0]
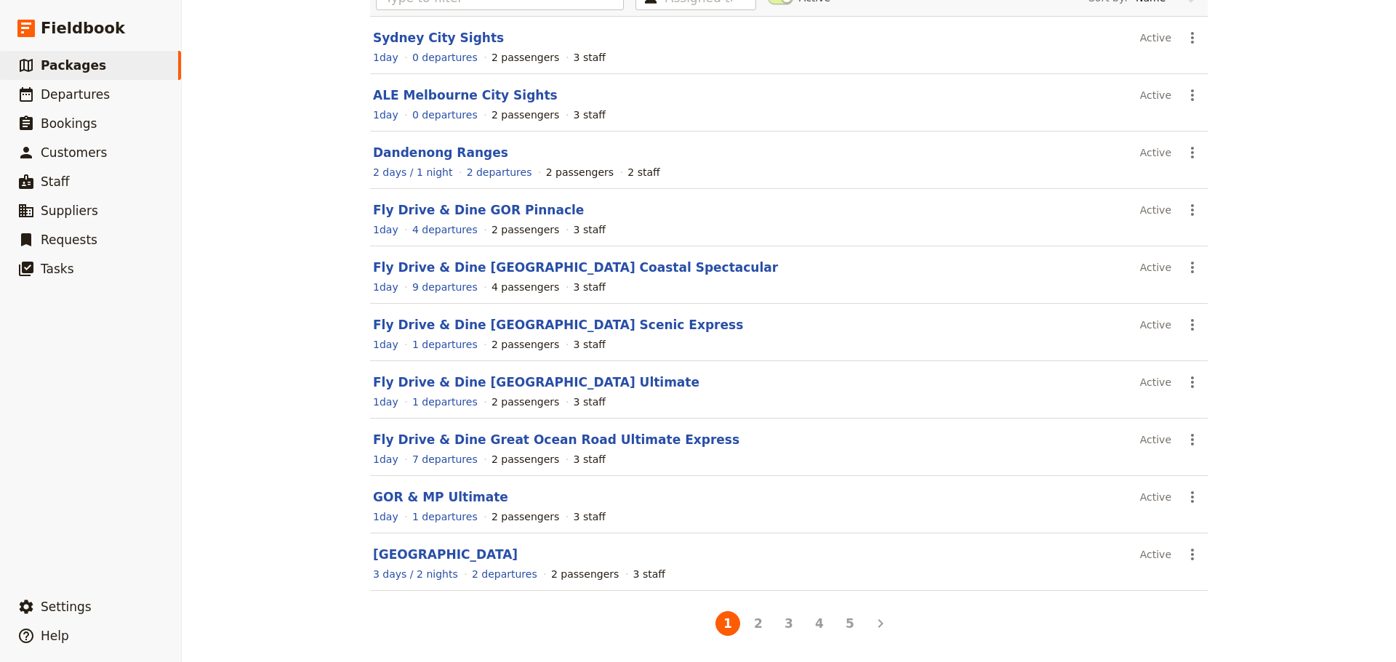
click at [795, 630] on li "3" at bounding box center [788, 623] width 31 height 31
click at [793, 630] on button "3" at bounding box center [788, 623] width 25 height 25
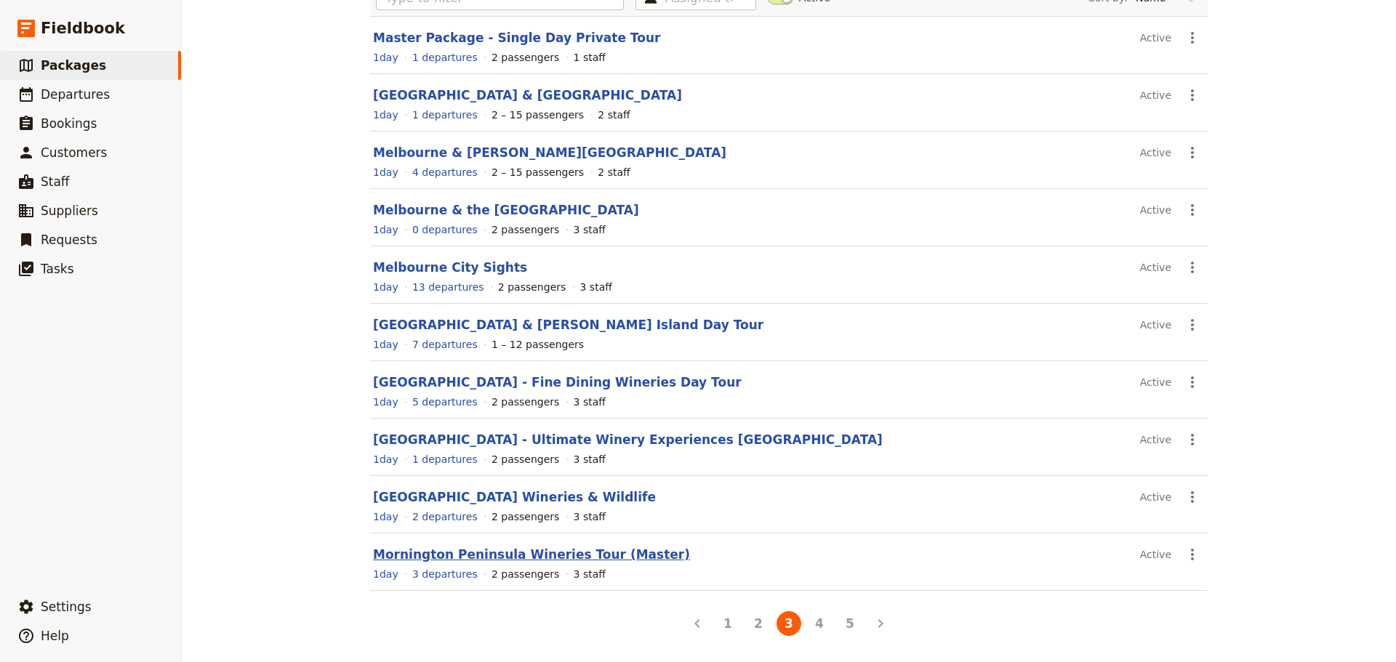
click at [457, 554] on link "Mornington Peninsula Wineries Tour (Master)" at bounding box center [531, 554] width 317 height 15
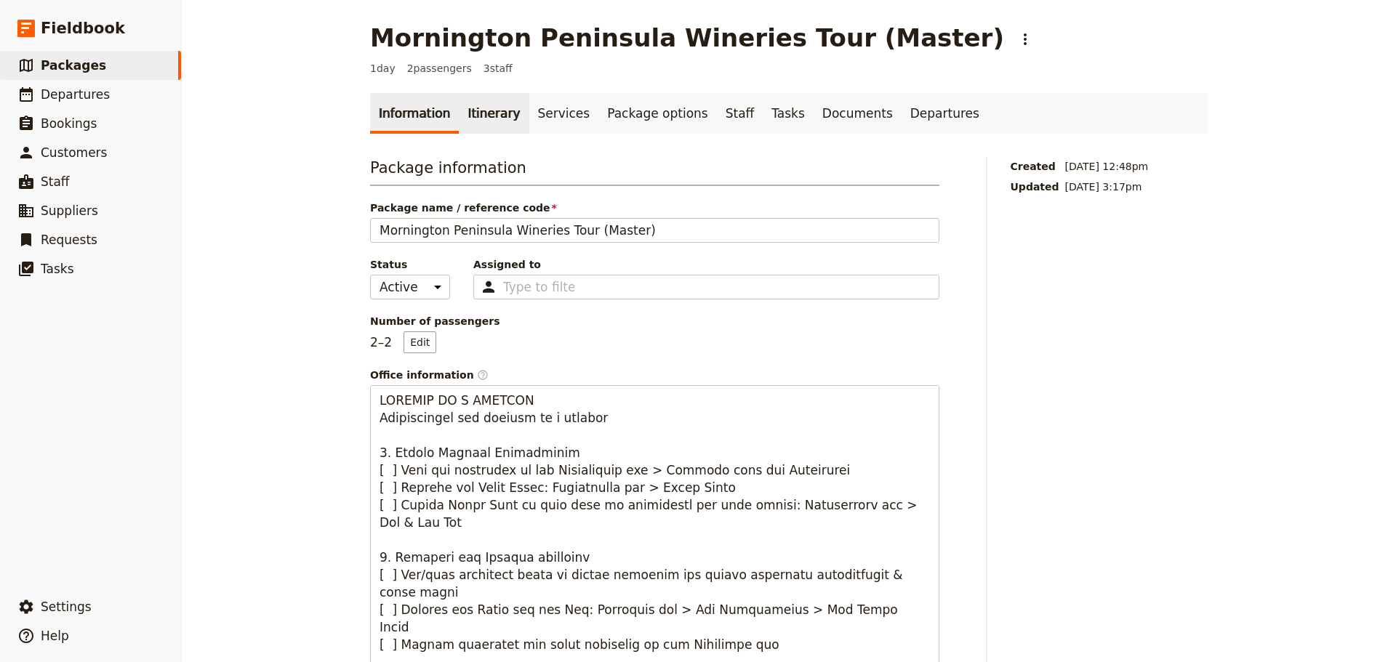
click at [482, 102] on link "Itinerary" at bounding box center [494, 113] width 70 height 41
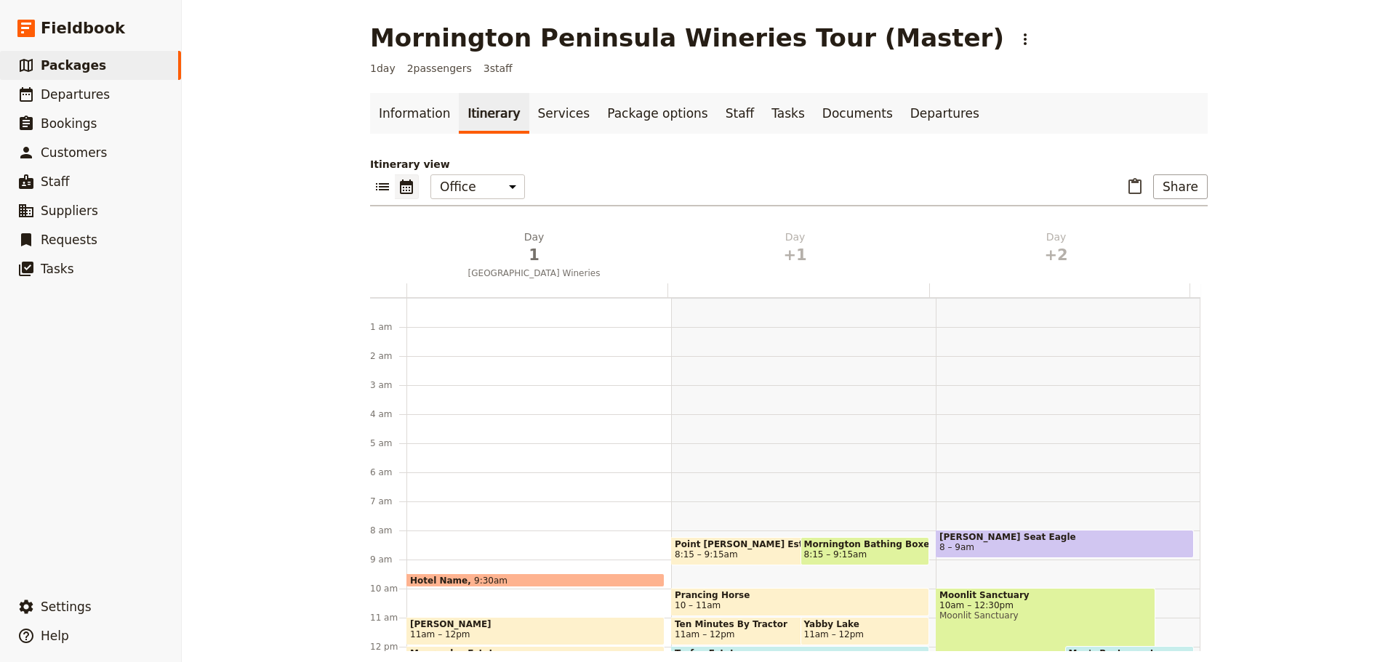
scroll to position [189, 0]
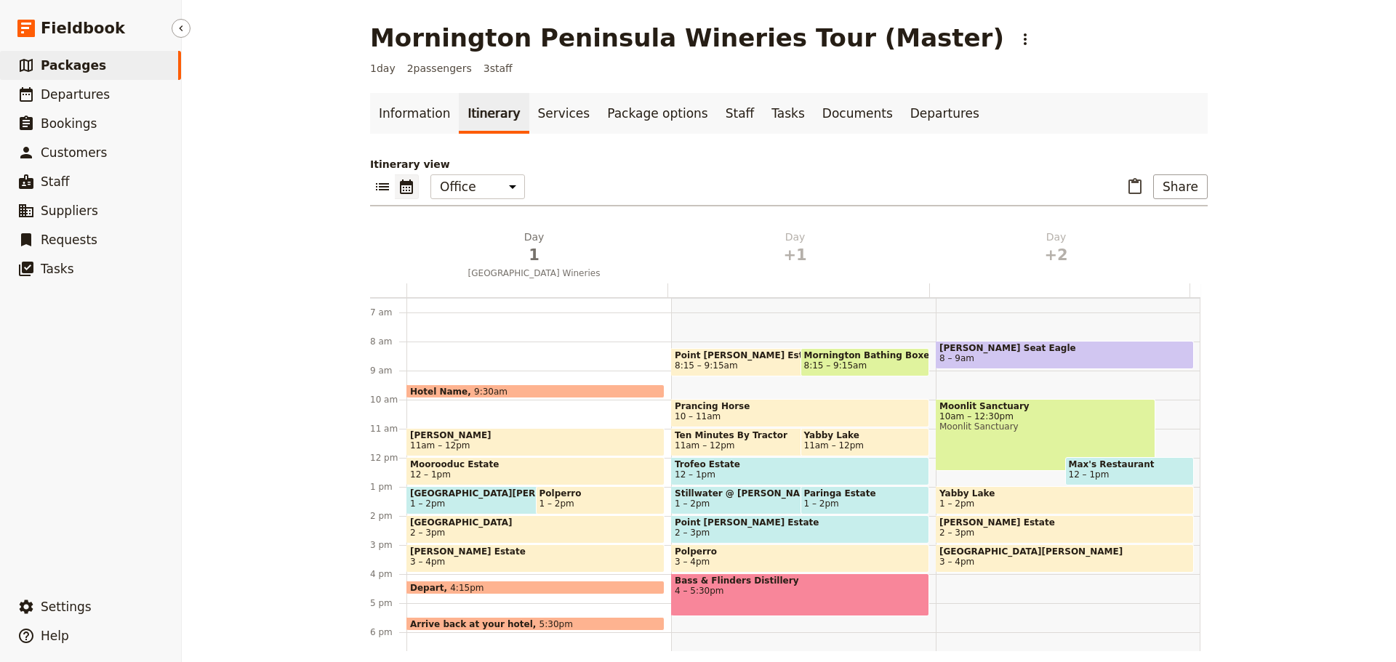
click at [78, 61] on span "Packages" at bounding box center [73, 65] width 65 height 15
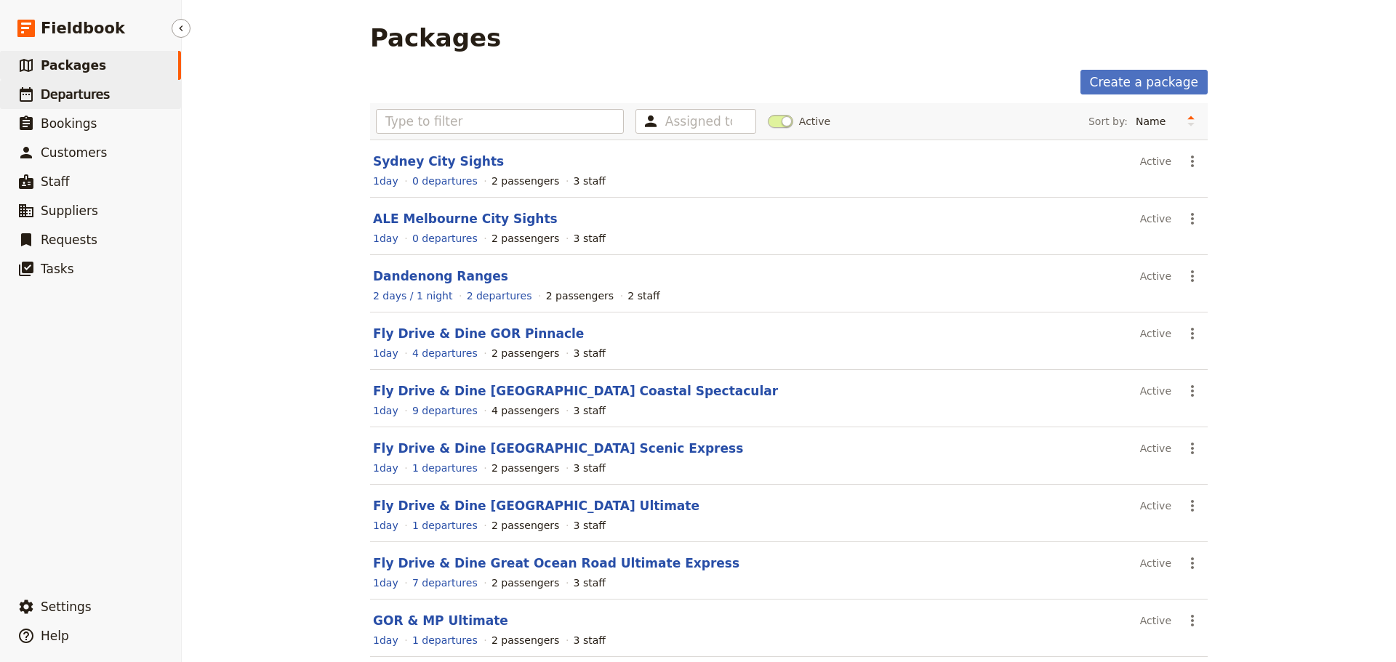
click at [89, 92] on span "Departures" at bounding box center [75, 94] width 69 height 15
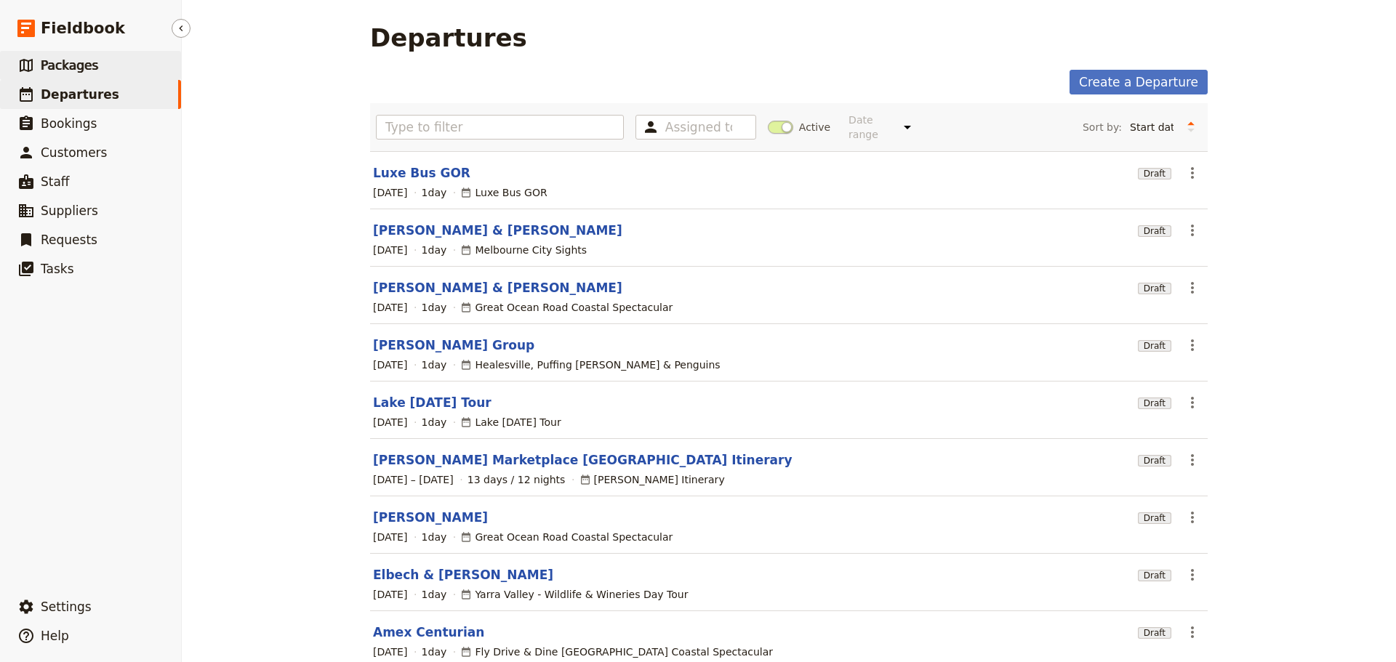
drag, startPoint x: 60, startPoint y: 68, endPoint x: 172, endPoint y: 72, distance: 112.8
click at [60, 67] on span "Packages" at bounding box center [69, 65] width 57 height 15
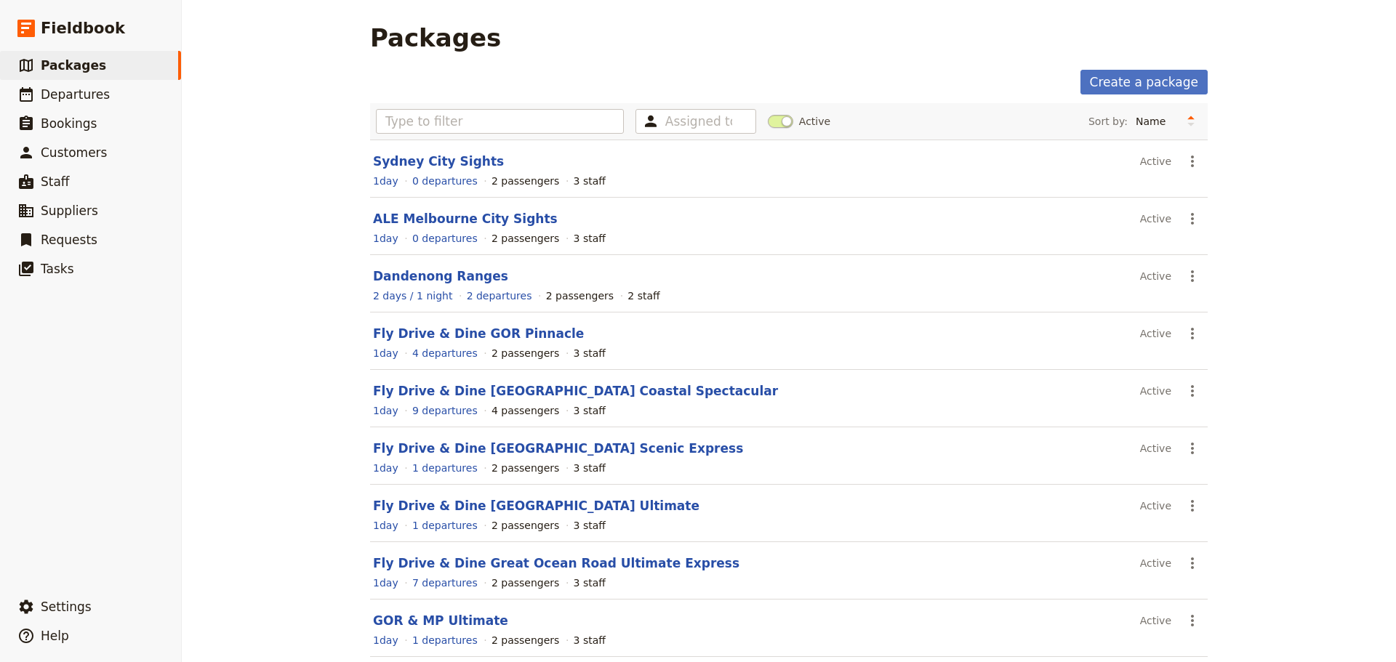
scroll to position [124, 0]
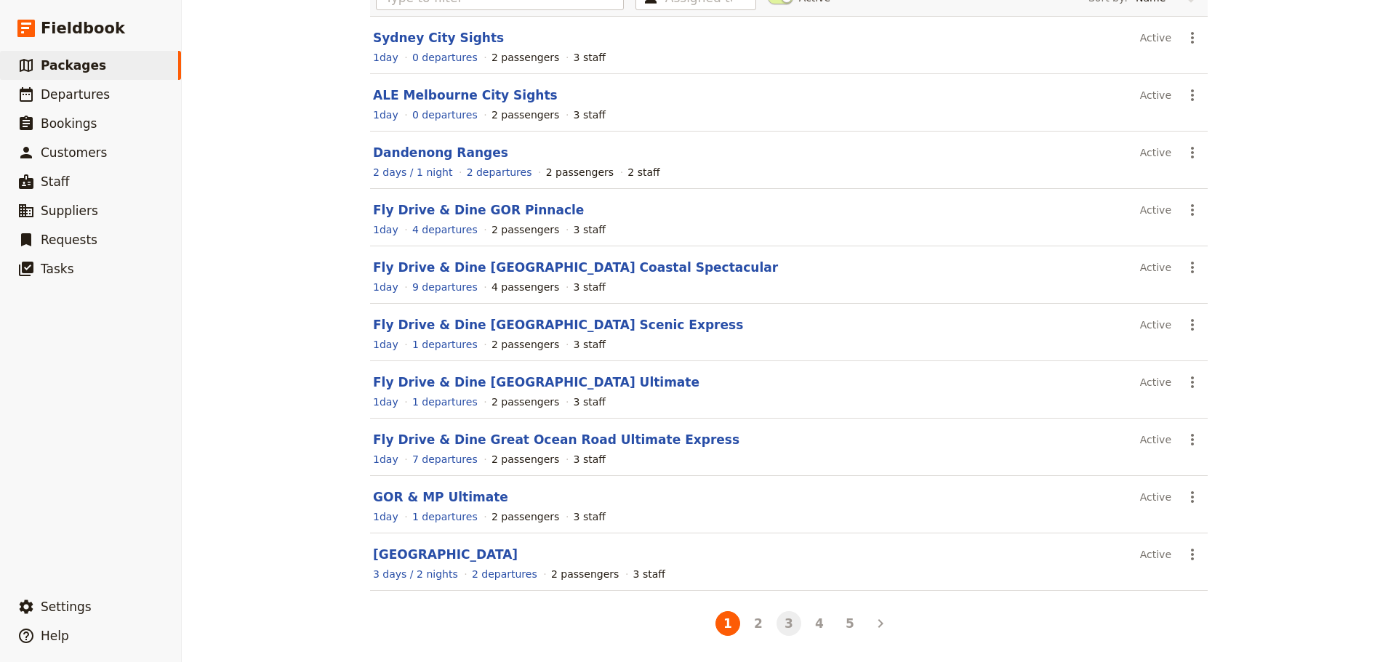
click at [782, 622] on button "3" at bounding box center [788, 623] width 25 height 25
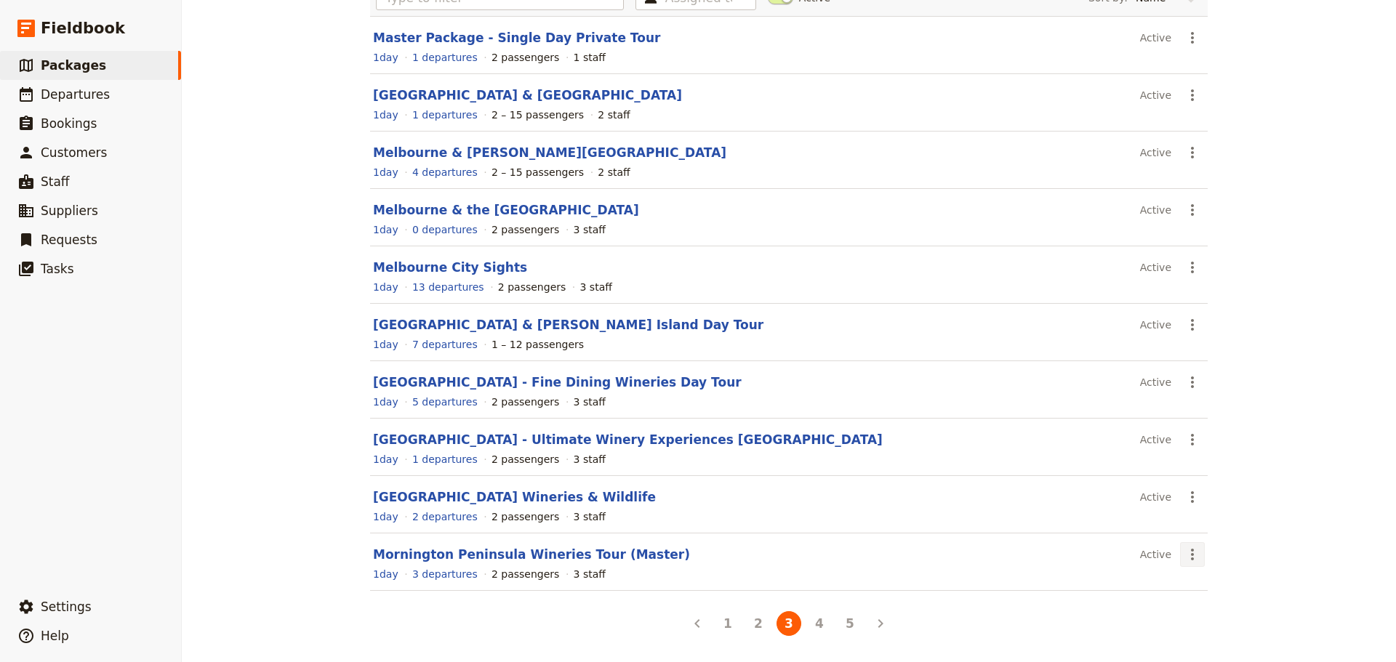
click at [1189, 550] on icon "Actions" at bounding box center [1191, 554] width 17 height 17
click at [1204, 482] on span "Schedule a departure" at bounding box center [1239, 482] width 110 height 15
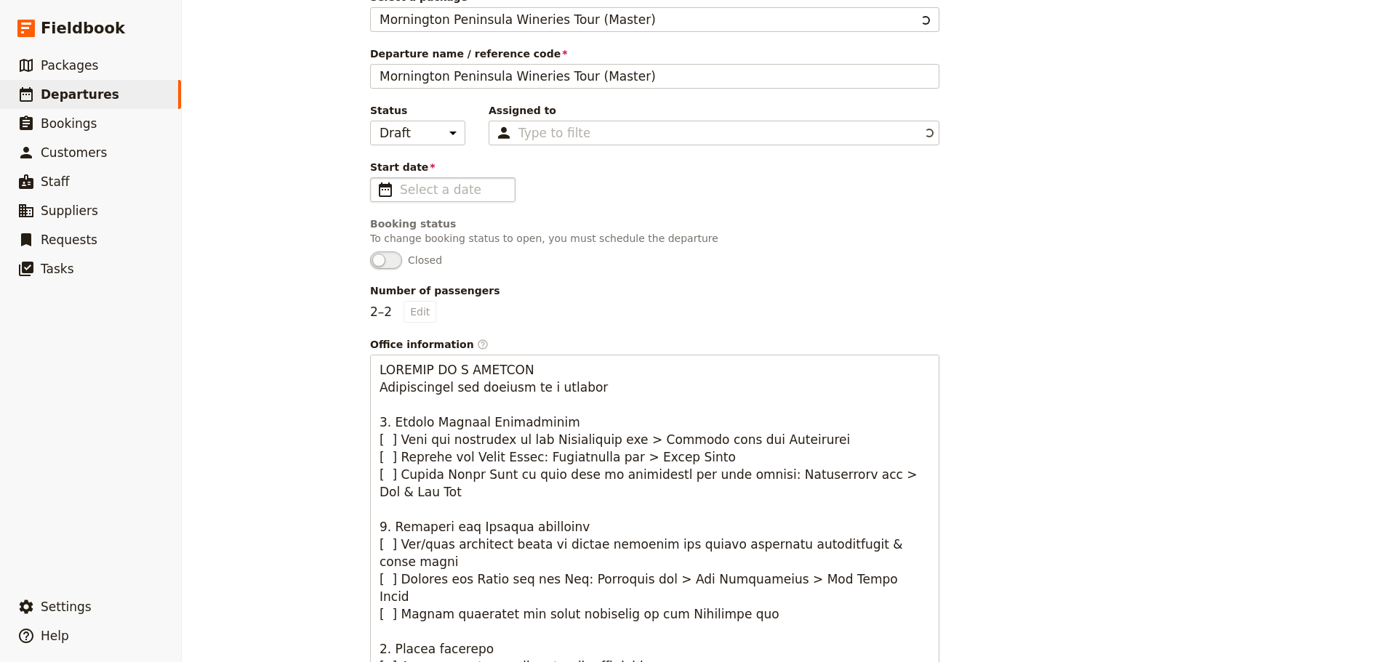
click at [377, 190] on span "​" at bounding box center [385, 189] width 17 height 17
click at [400, 190] on input "Start date ​" at bounding box center [453, 189] width 106 height 17
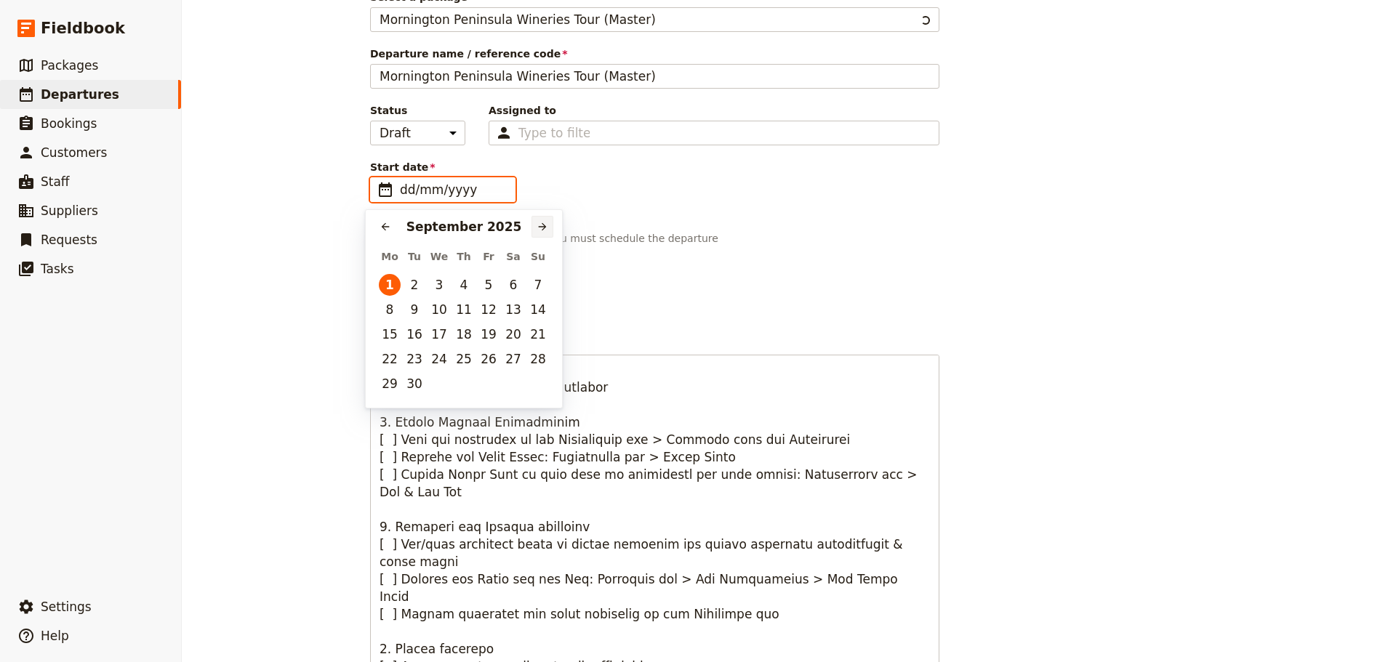
click at [540, 231] on icon "Next month" at bounding box center [542, 227] width 12 height 12
click at [541, 232] on icon "Next month" at bounding box center [542, 227] width 12 height 12
click at [438, 331] on button "14" at bounding box center [439, 334] width 22 height 22
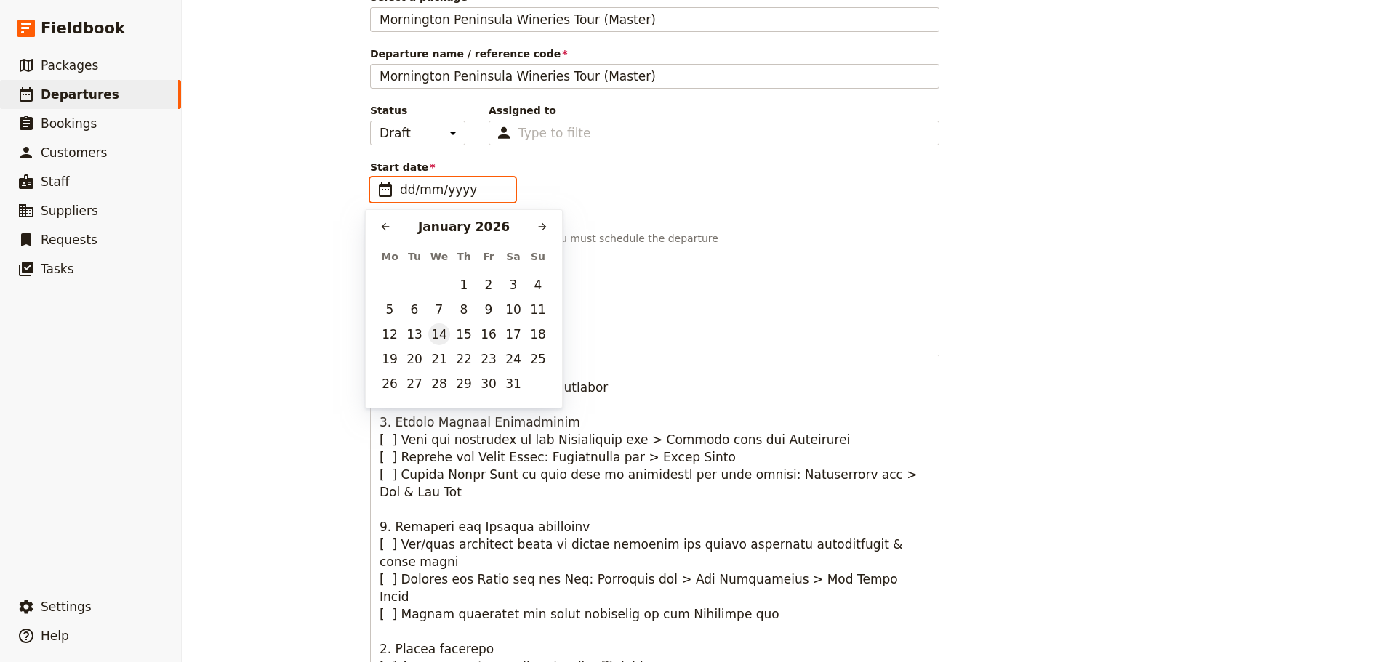
type input "[DATE]"
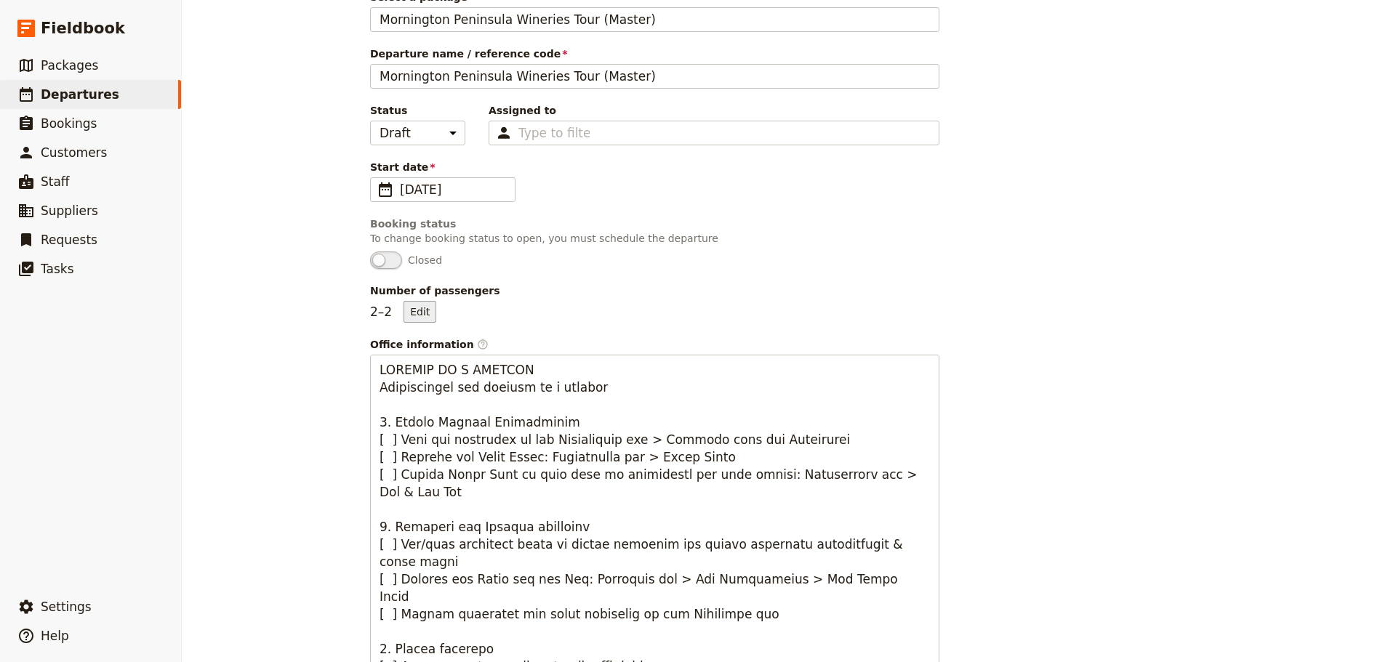
click at [414, 307] on button "Edit" at bounding box center [419, 312] width 33 height 22
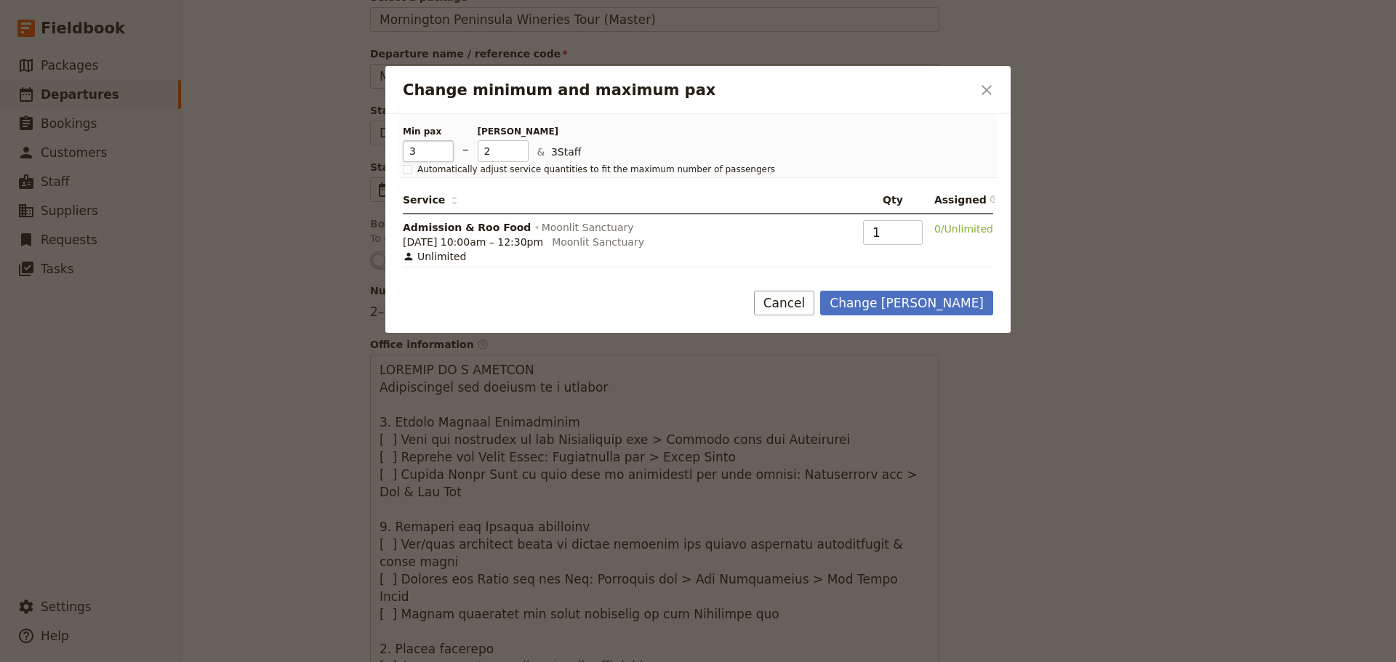
click at [446, 148] on input "3" at bounding box center [428, 151] width 51 height 22
click at [446, 148] on input "4" at bounding box center [428, 151] width 51 height 22
click at [446, 148] on input "5" at bounding box center [428, 151] width 51 height 22
click at [446, 148] on input "6" at bounding box center [428, 151] width 51 height 22
click at [446, 148] on input "7" at bounding box center [428, 151] width 51 height 22
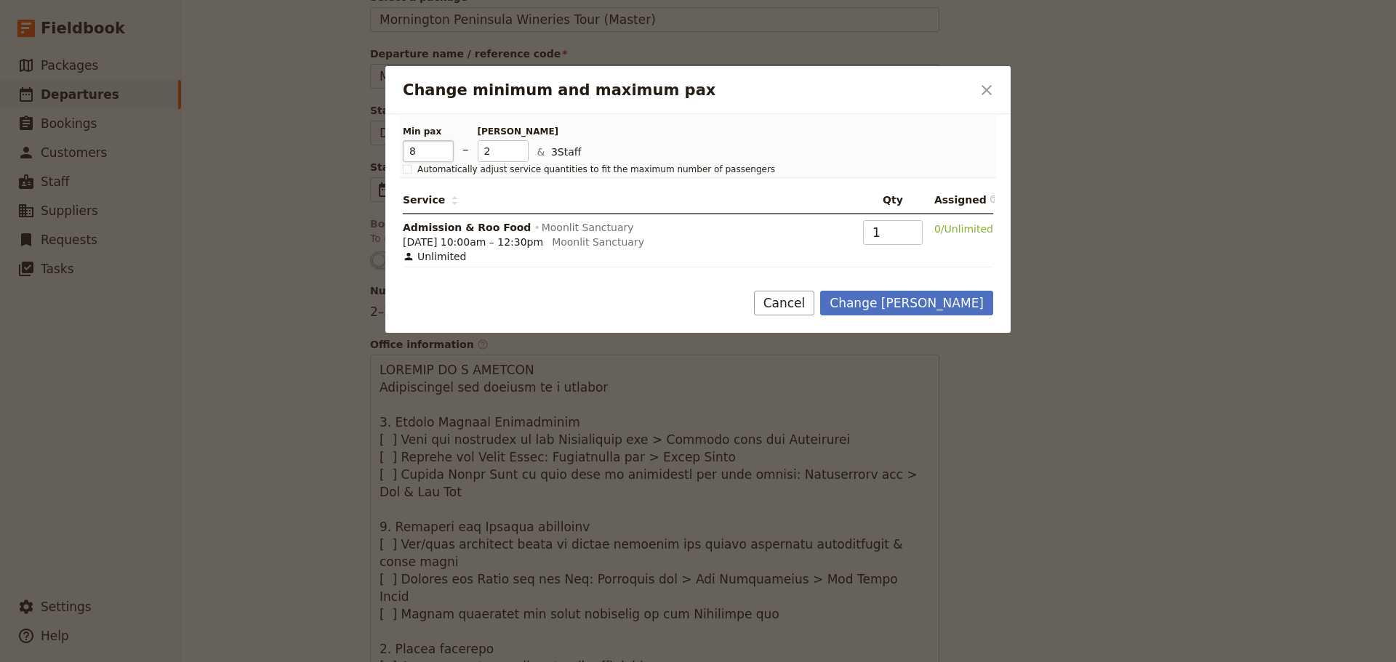
click at [446, 148] on input "8" at bounding box center [428, 151] width 51 height 22
click at [446, 148] on input "9" at bounding box center [428, 151] width 51 height 22
click at [446, 148] on input "10" at bounding box center [428, 151] width 51 height 22
click at [446, 148] on input "11" at bounding box center [428, 151] width 51 height 22
click at [446, 148] on input "12" at bounding box center [428, 151] width 51 height 22
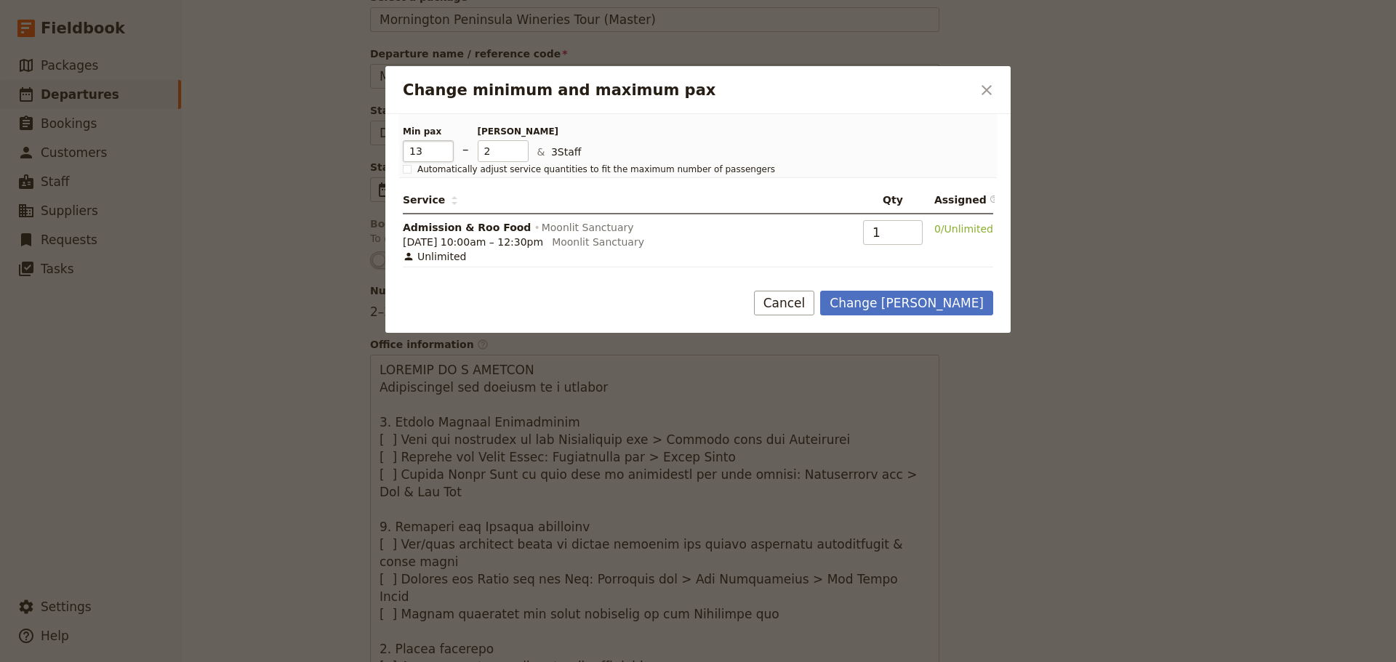
type input "13"
click at [446, 148] on input "13" at bounding box center [428, 151] width 51 height 22
click at [521, 145] on input "14" at bounding box center [503, 151] width 51 height 22
type input "13"
click at [520, 156] on input "13" at bounding box center [503, 151] width 51 height 22
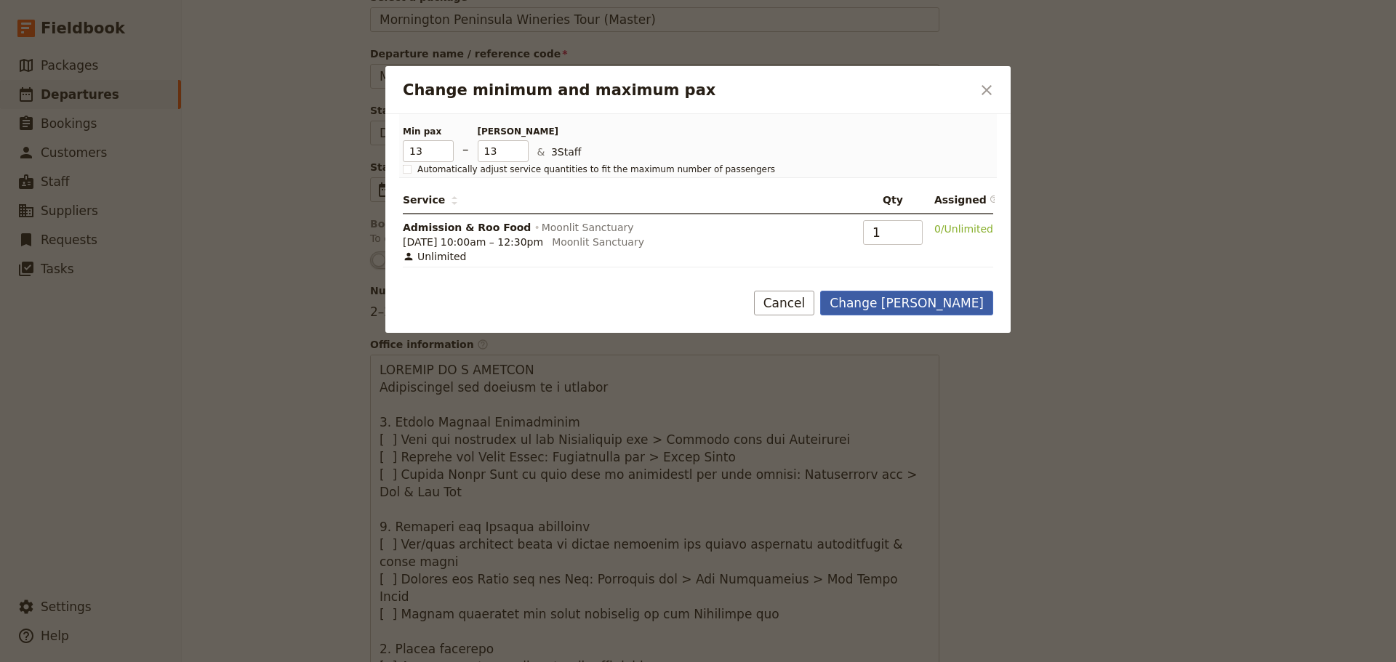
click at [904, 298] on button "Change max pax" at bounding box center [906, 303] width 173 height 25
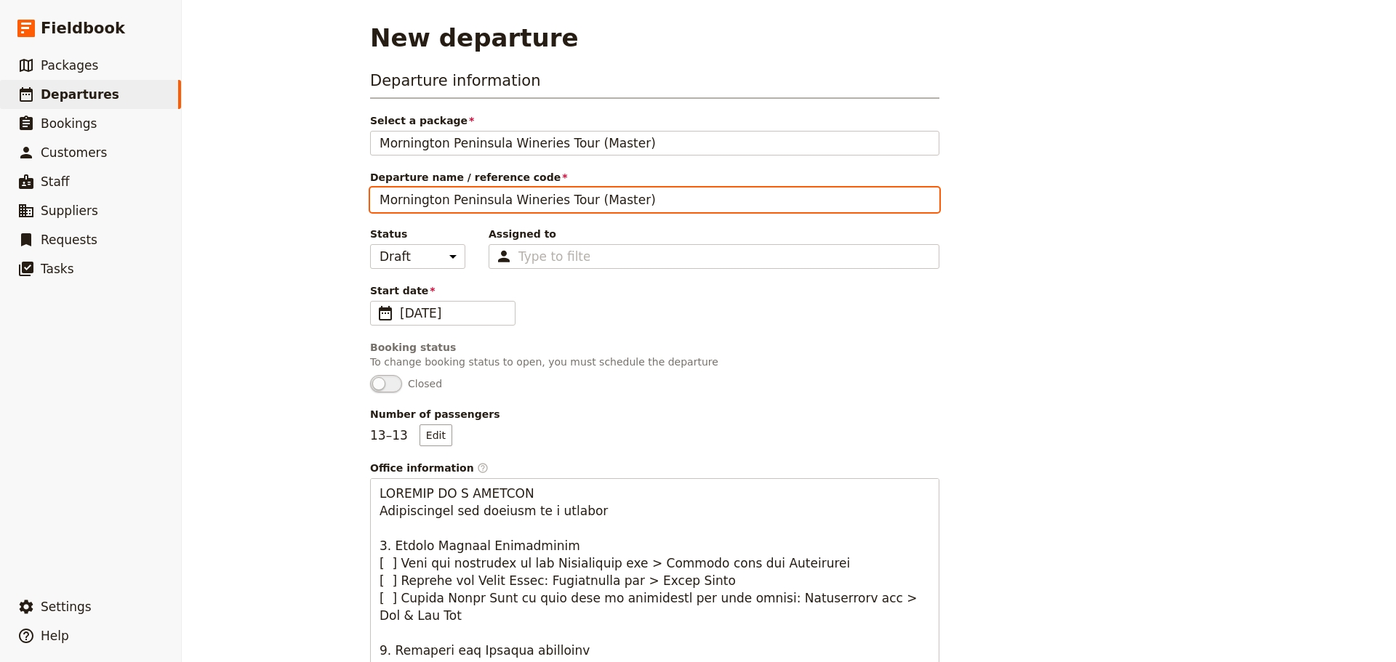
drag, startPoint x: 621, startPoint y: 202, endPoint x: 503, endPoint y: 206, distance: 117.8
click at [503, 206] on input "Mornington Peninsula Wineries Tour (Master)" at bounding box center [654, 200] width 569 height 25
type input "Mornington Peninsula Scenic Tour"
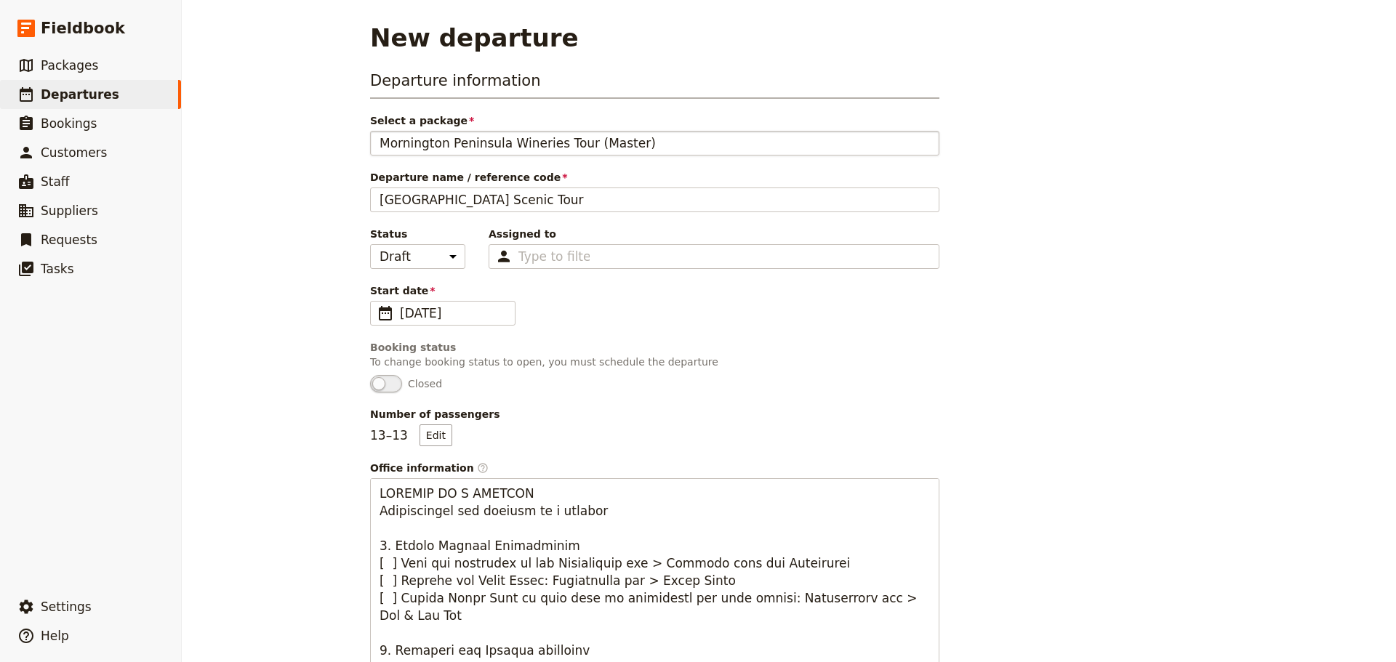
click at [624, 141] on div "Mornington Peninsula Wineries Tour (Master)" at bounding box center [654, 142] width 550 height 17
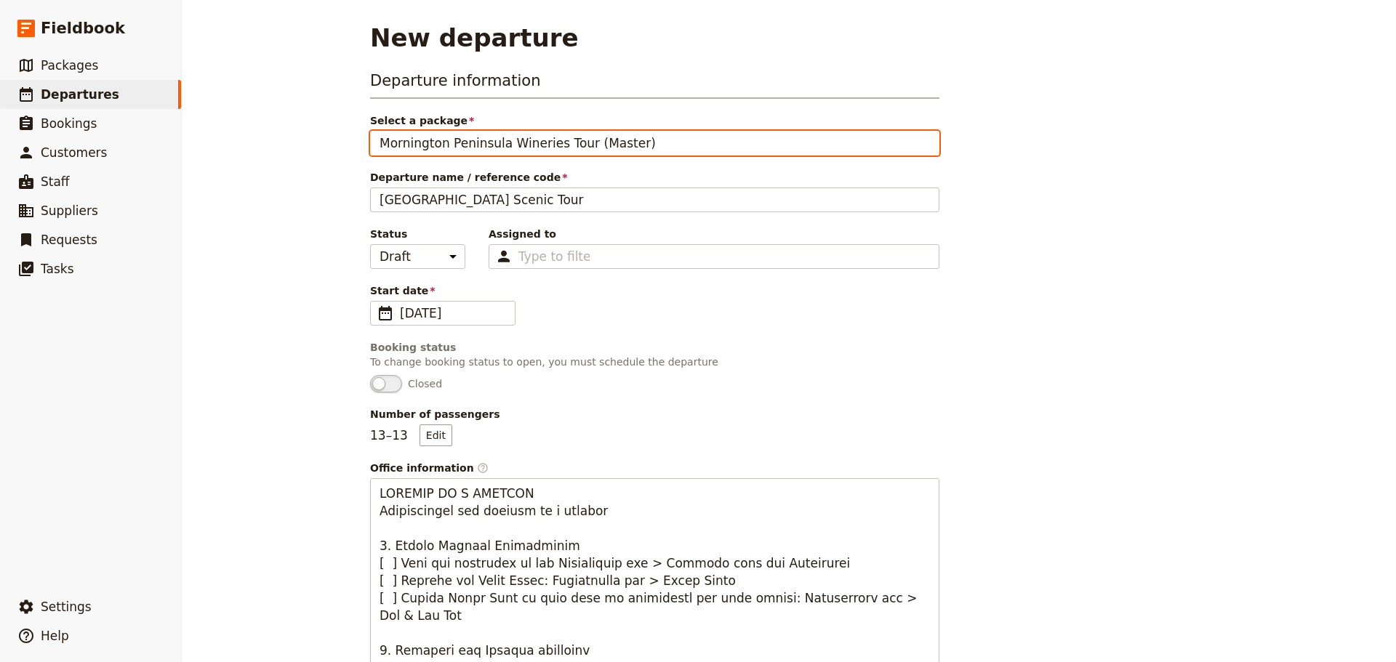
click at [379, 132] on input "Mornington Peninsula Wineries Tour (Master)" at bounding box center [379, 131] width 1 height 1
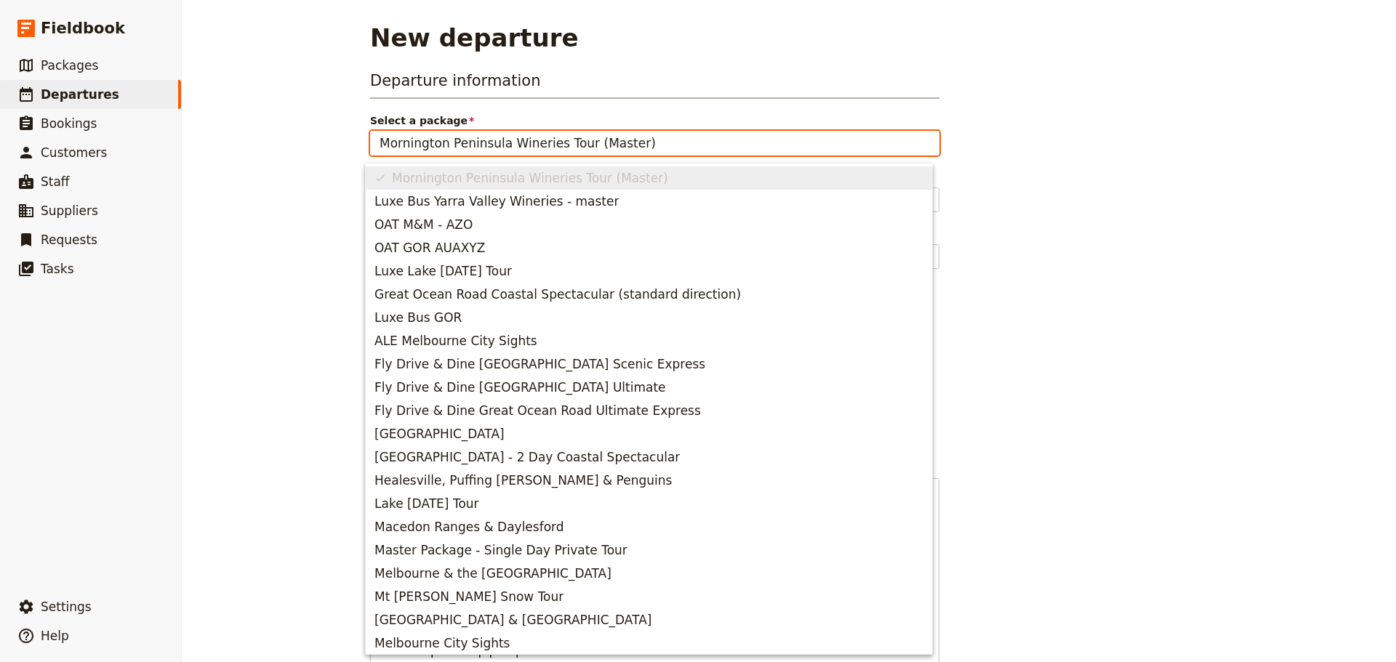
click at [626, 142] on input "Mornington Peninsula Wineries Tour (Master)" at bounding box center [654, 142] width 550 height 17
drag, startPoint x: 626, startPoint y: 142, endPoint x: 590, endPoint y: 145, distance: 35.7
click at [590, 145] on input "Mornington Peninsula Wineries Tour (Master)" at bounding box center [654, 142] width 550 height 17
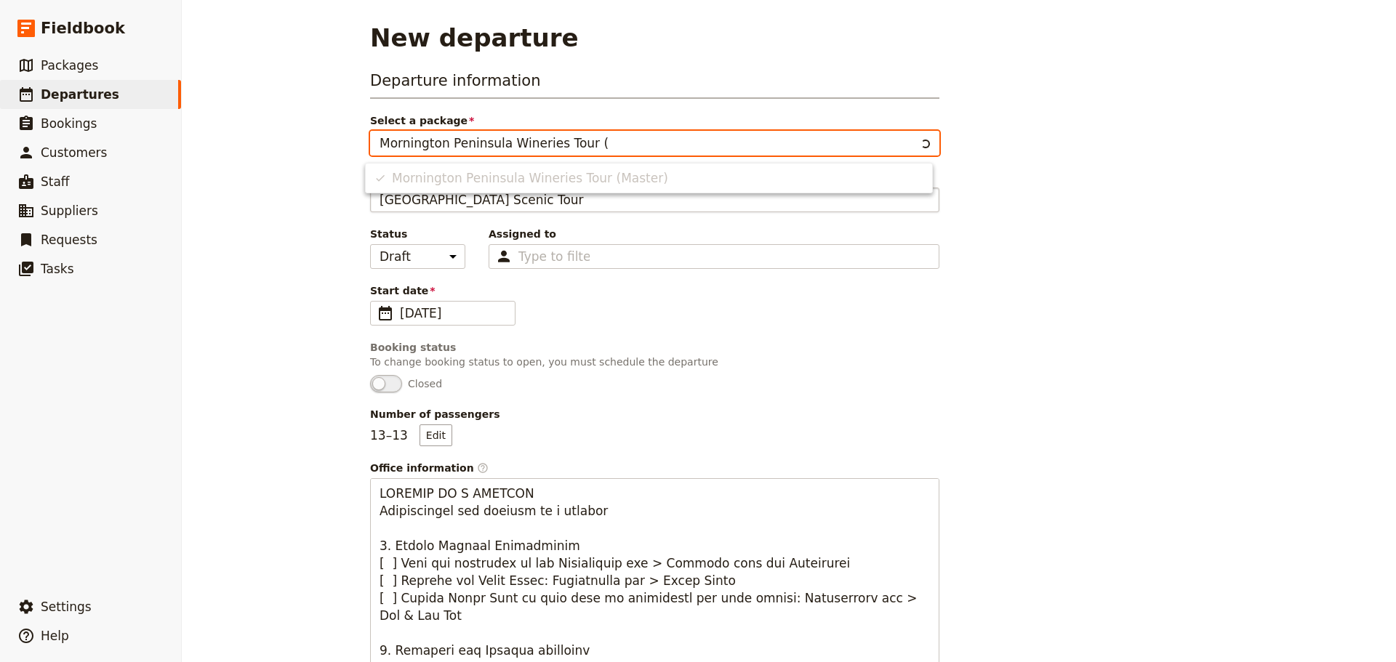
type input "Mornington Peninsula Wineries Tour"
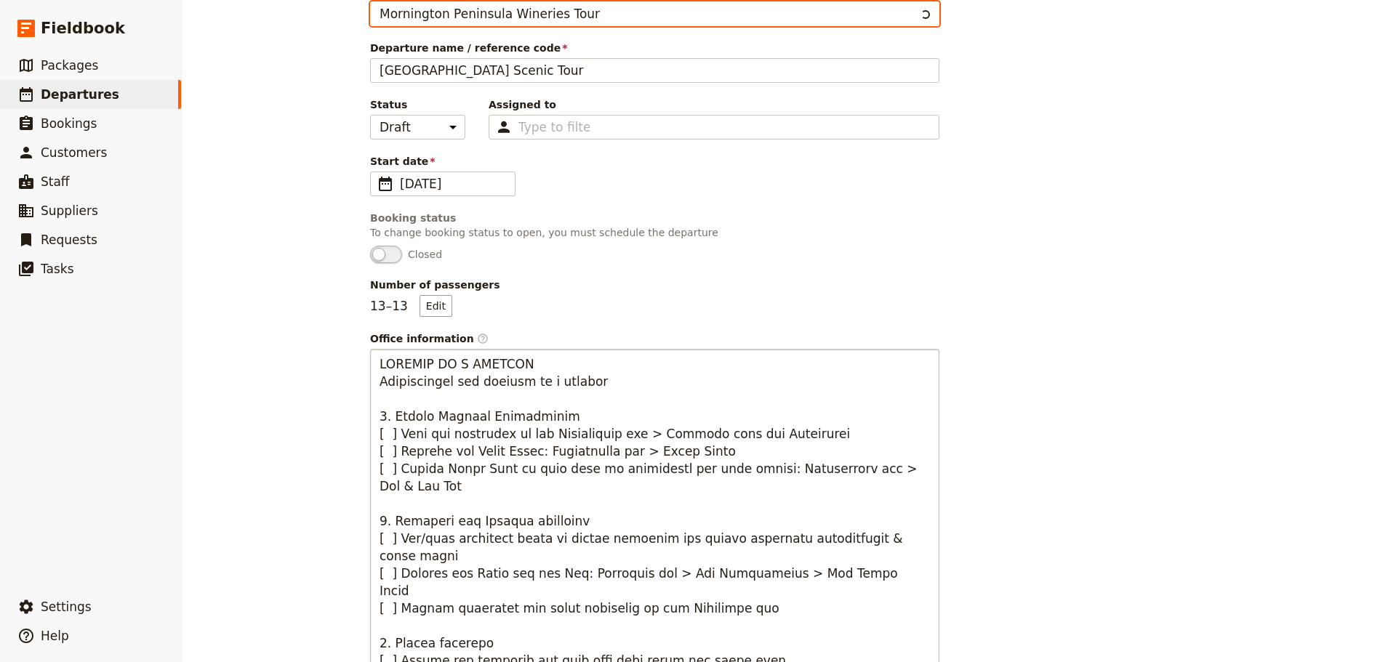
scroll to position [363, 0]
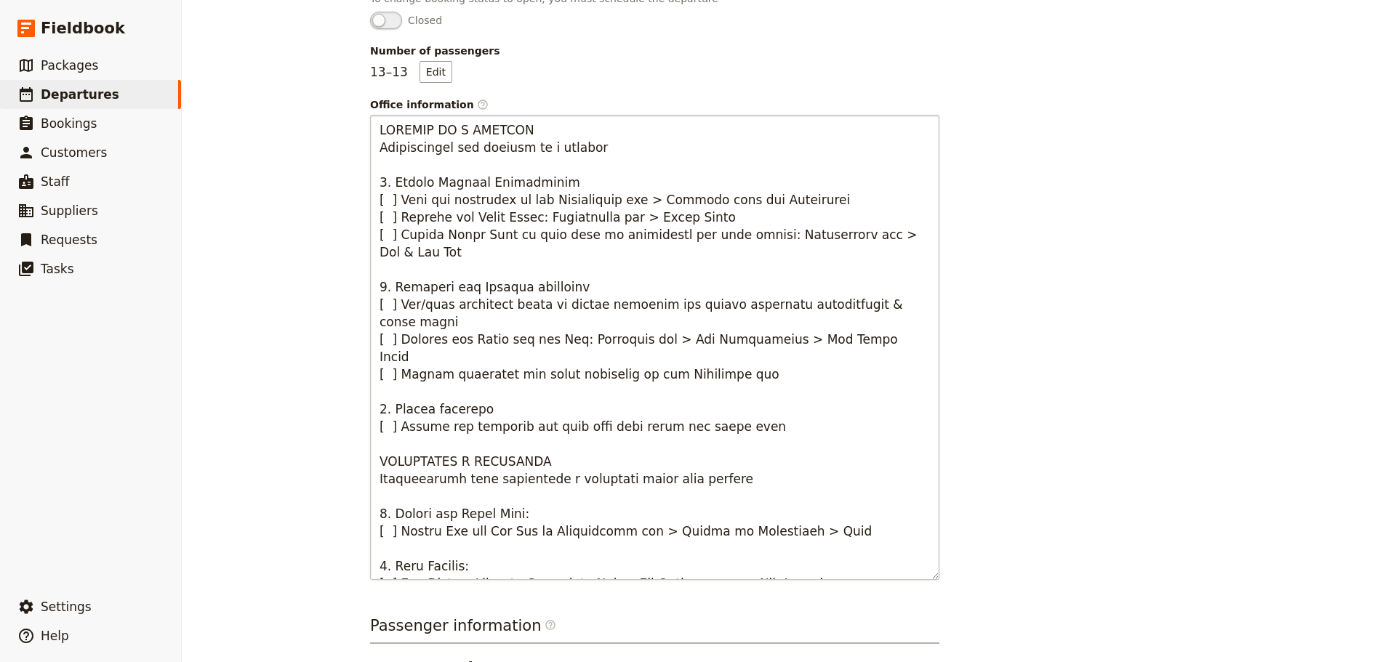
type input "Mornington Peninsula Wineries Tour (Master)"
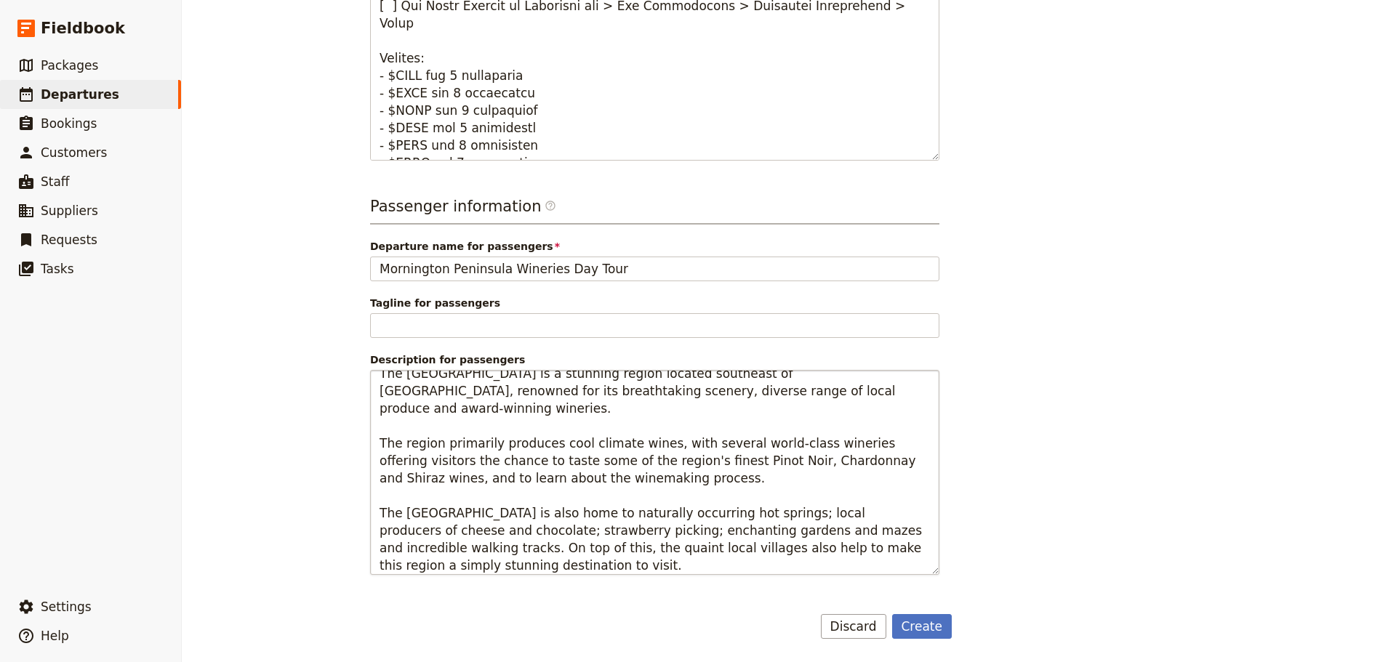
scroll to position [17, 0]
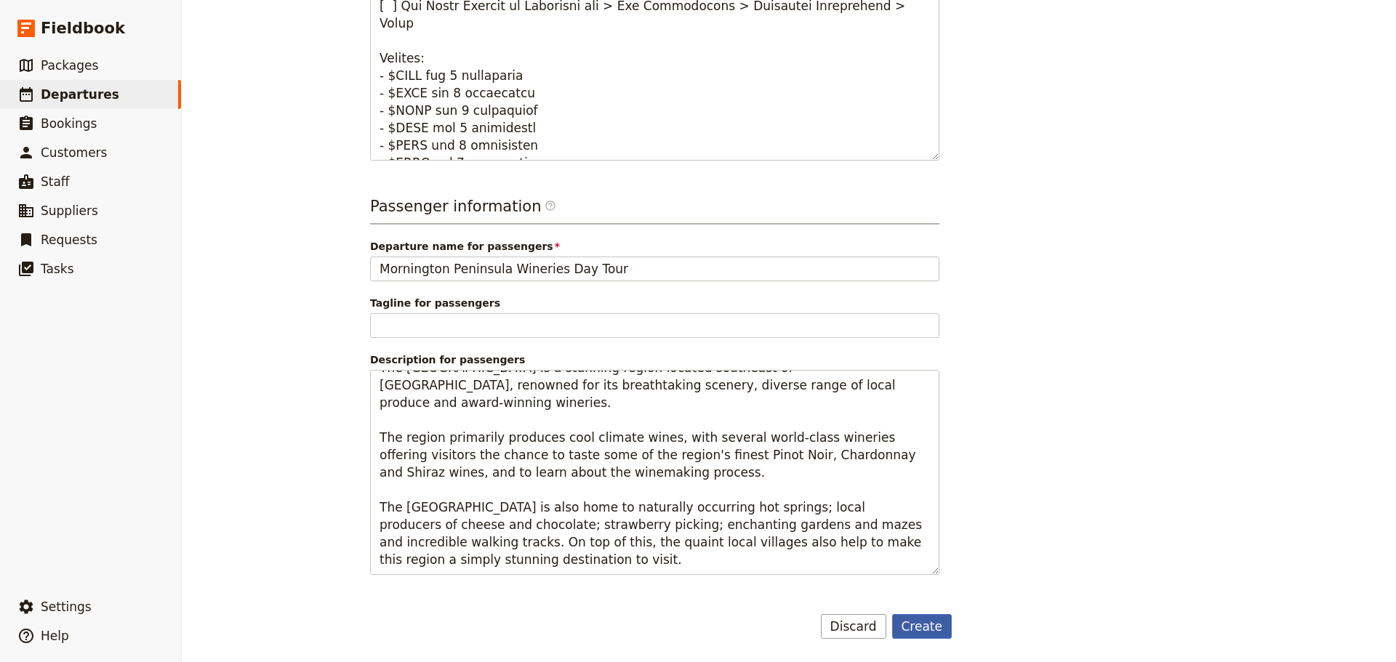
type input "Mornington Peninsula Wineries Tour (Master)"
click at [933, 626] on button "Create" at bounding box center [922, 626] width 60 height 25
click at [914, 624] on button "Create" at bounding box center [922, 626] width 60 height 25
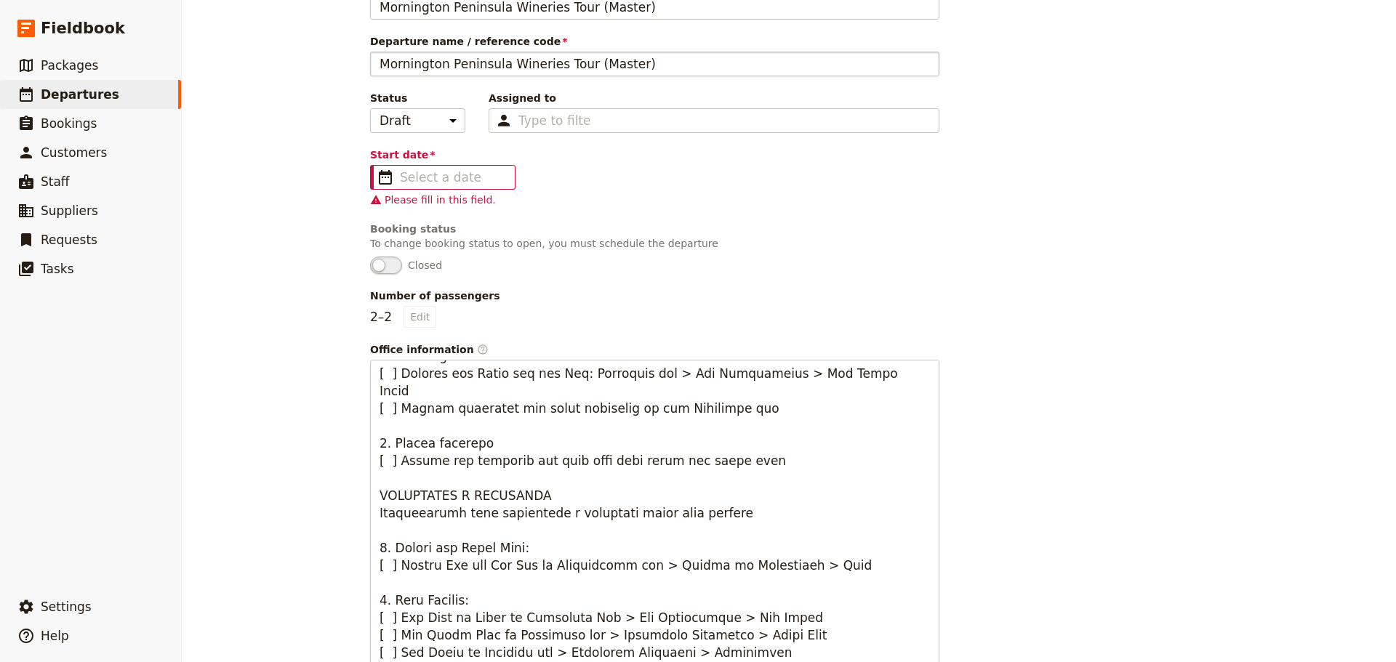
scroll to position [0, 0]
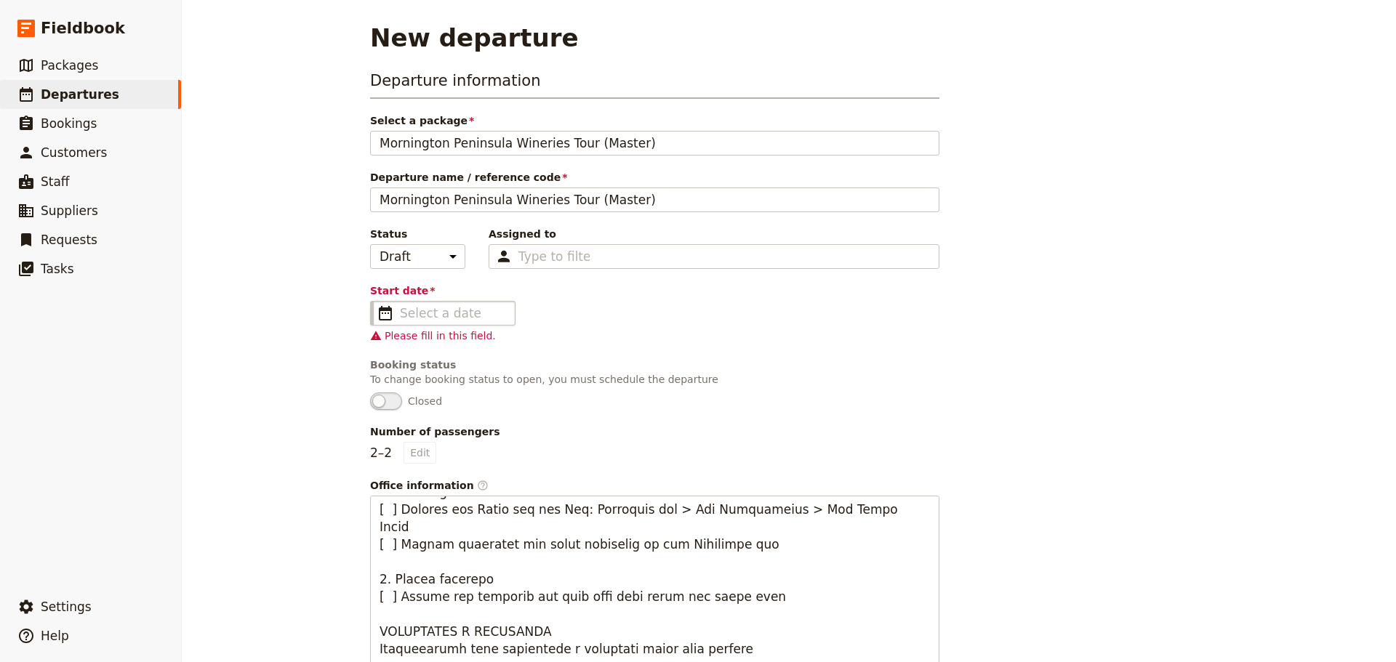
click at [377, 307] on span "​" at bounding box center [385, 313] width 17 height 17
click at [400, 307] on input "Start date ​" at bounding box center [453, 313] width 106 height 17
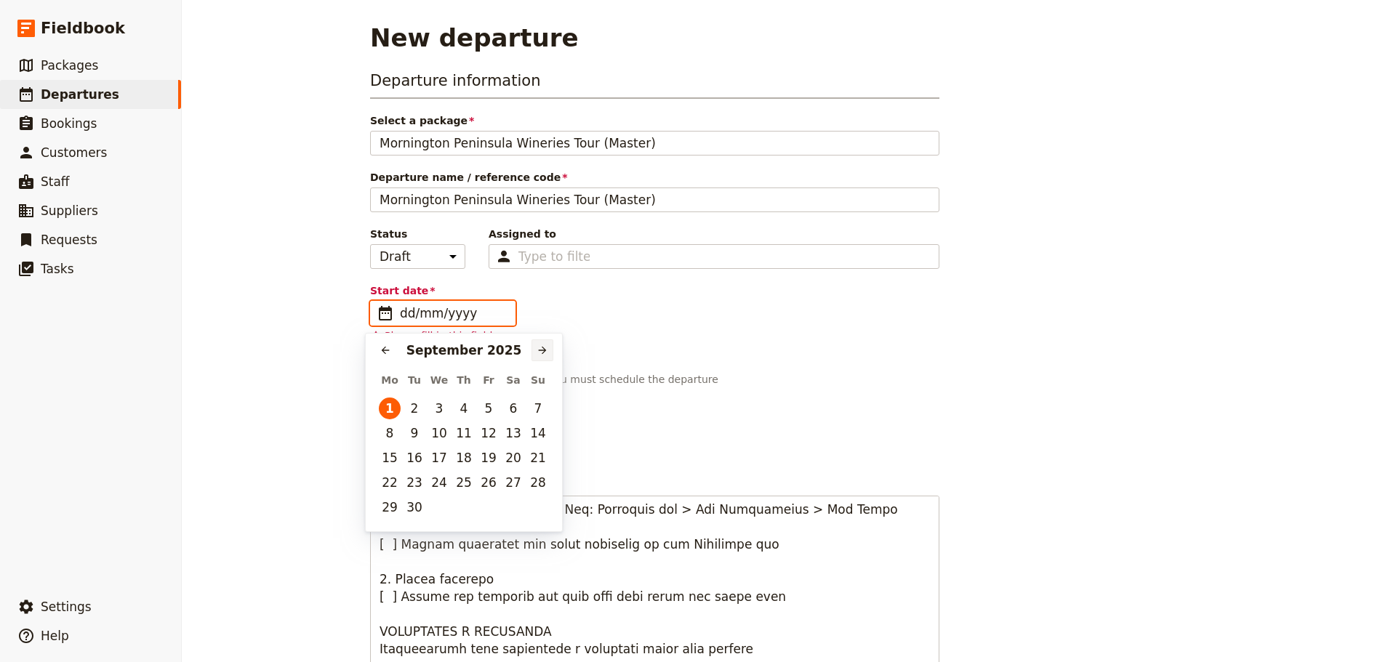
click at [552, 347] on button "​" at bounding box center [542, 350] width 22 height 22
click at [552, 348] on button "​" at bounding box center [542, 350] width 22 height 22
click at [443, 458] on button "14" at bounding box center [439, 458] width 22 height 22
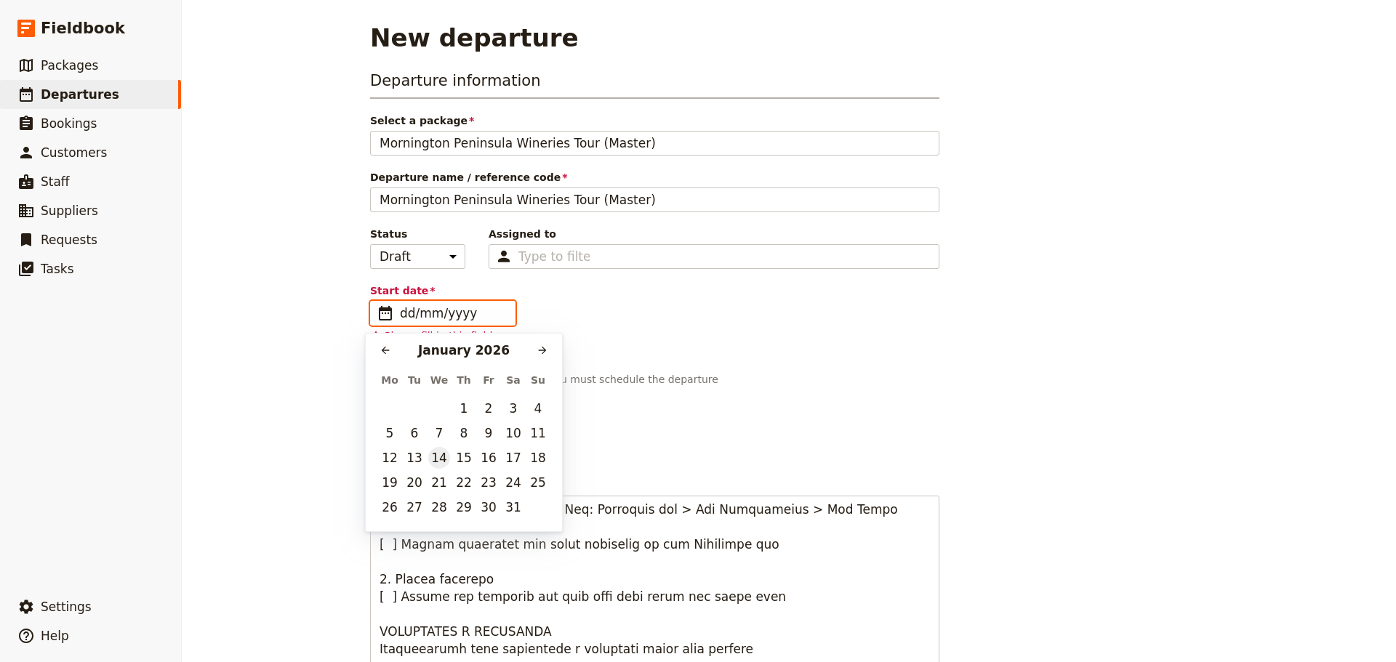
type input "[DATE]"
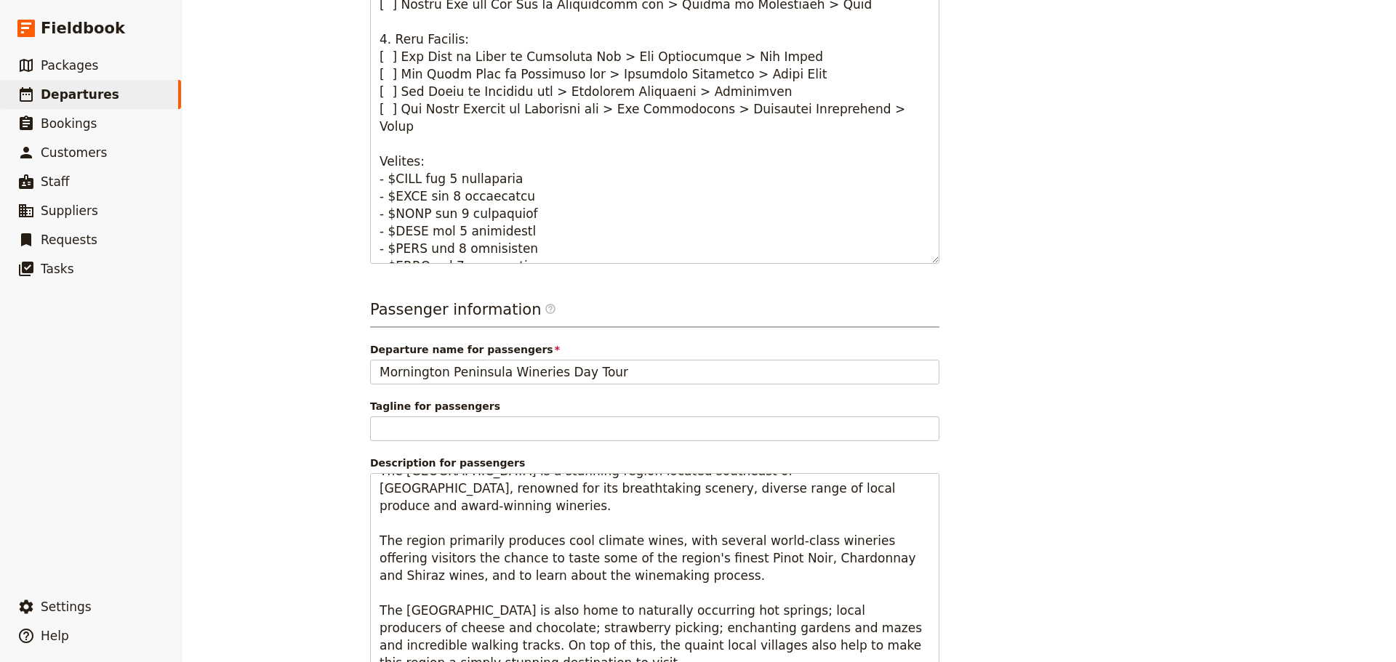
scroll to position [783, 0]
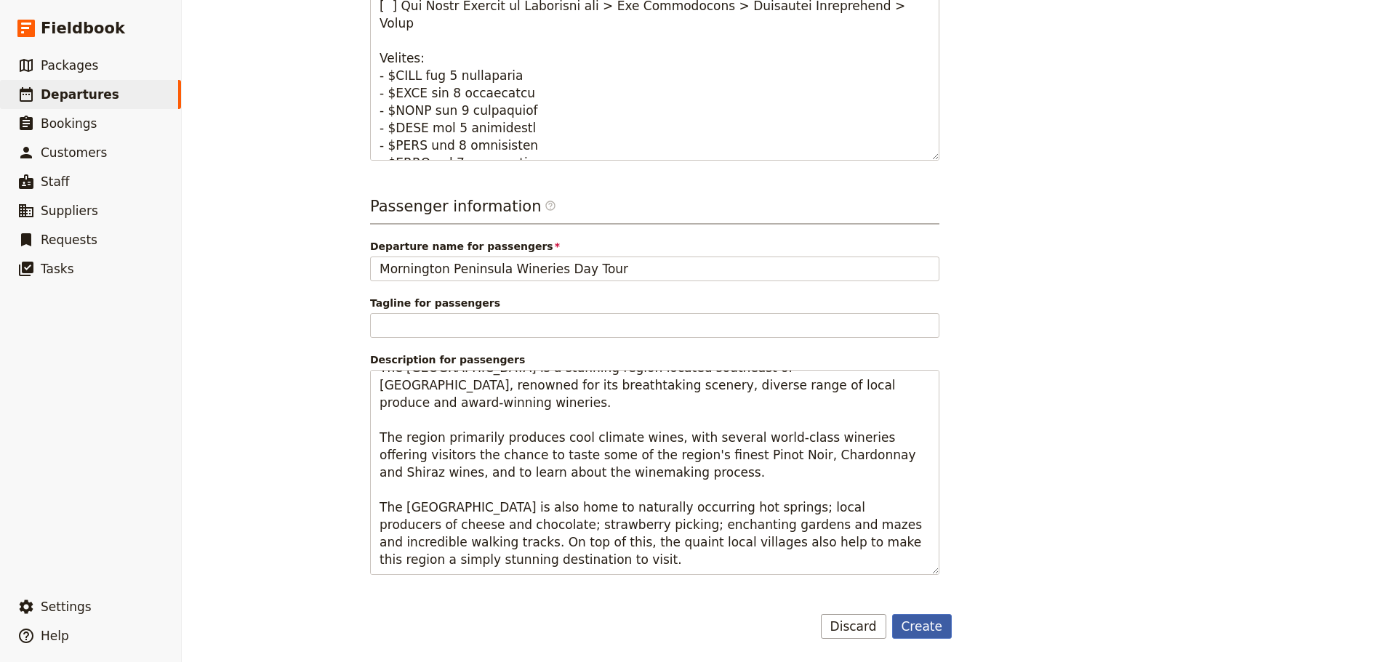
click at [913, 624] on button "Create" at bounding box center [922, 626] width 60 height 25
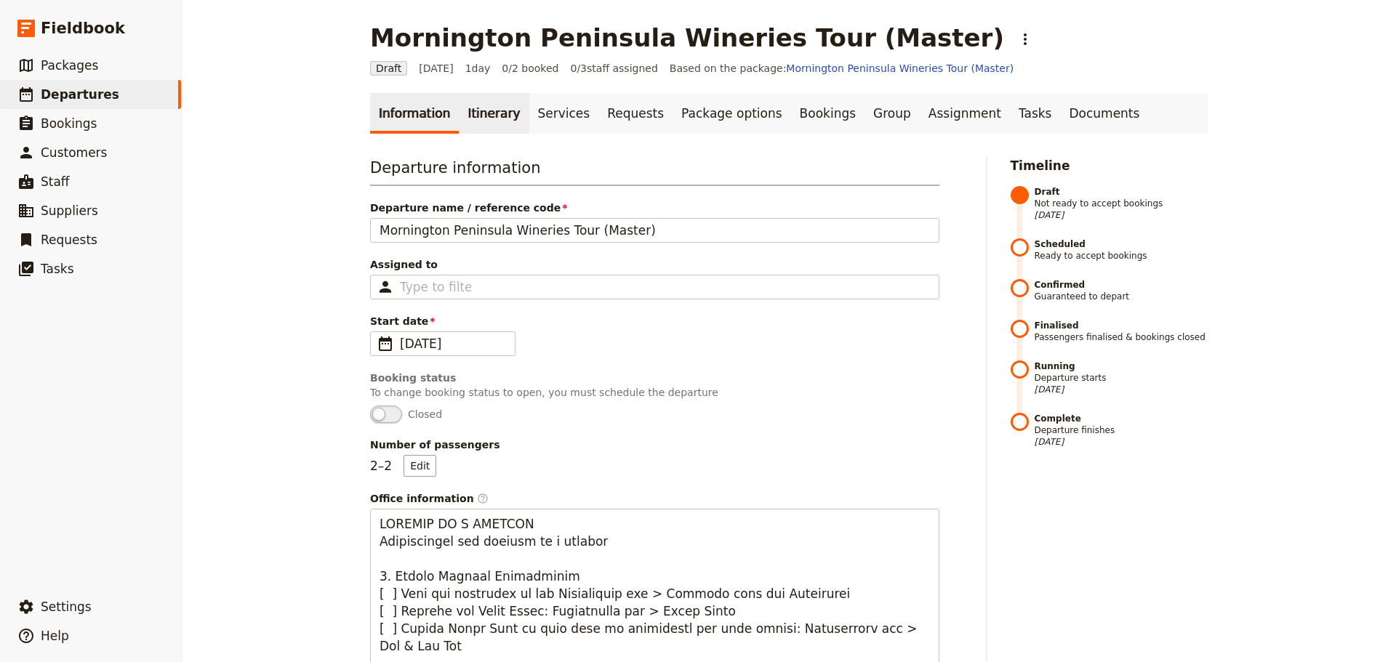
click at [459, 110] on link "Itinerary" at bounding box center [494, 113] width 70 height 41
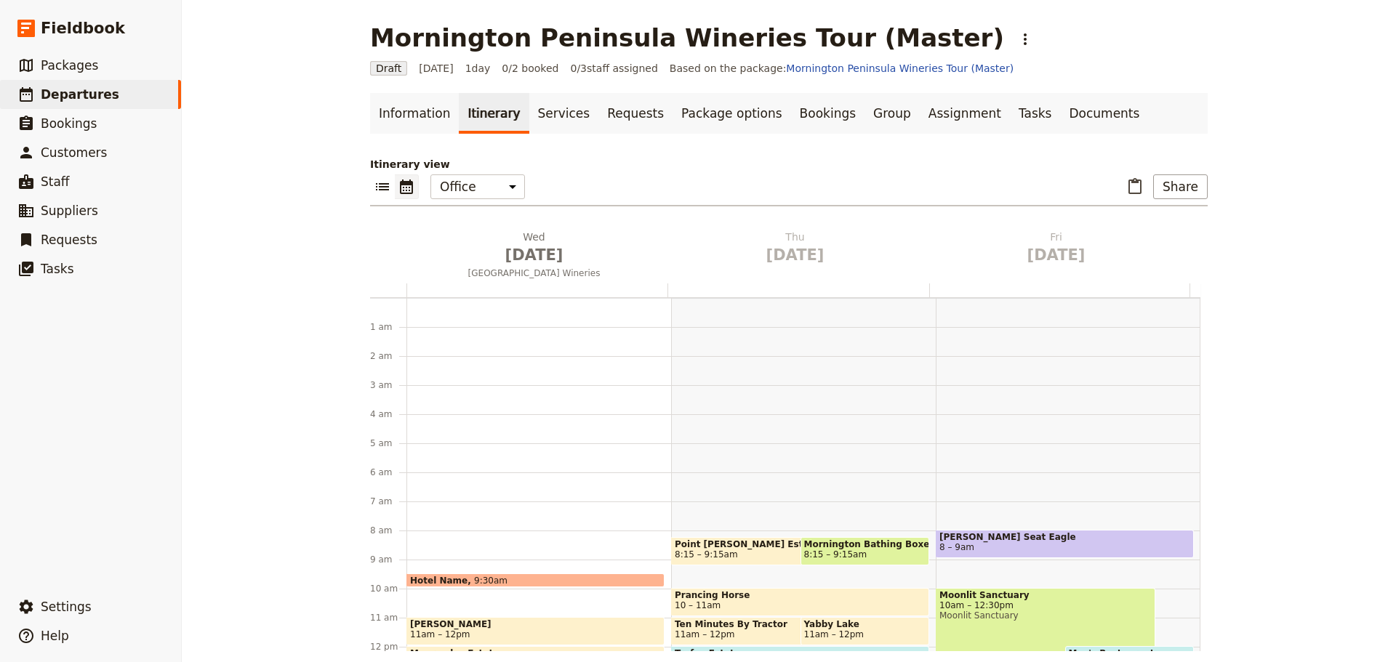
scroll to position [189, 0]
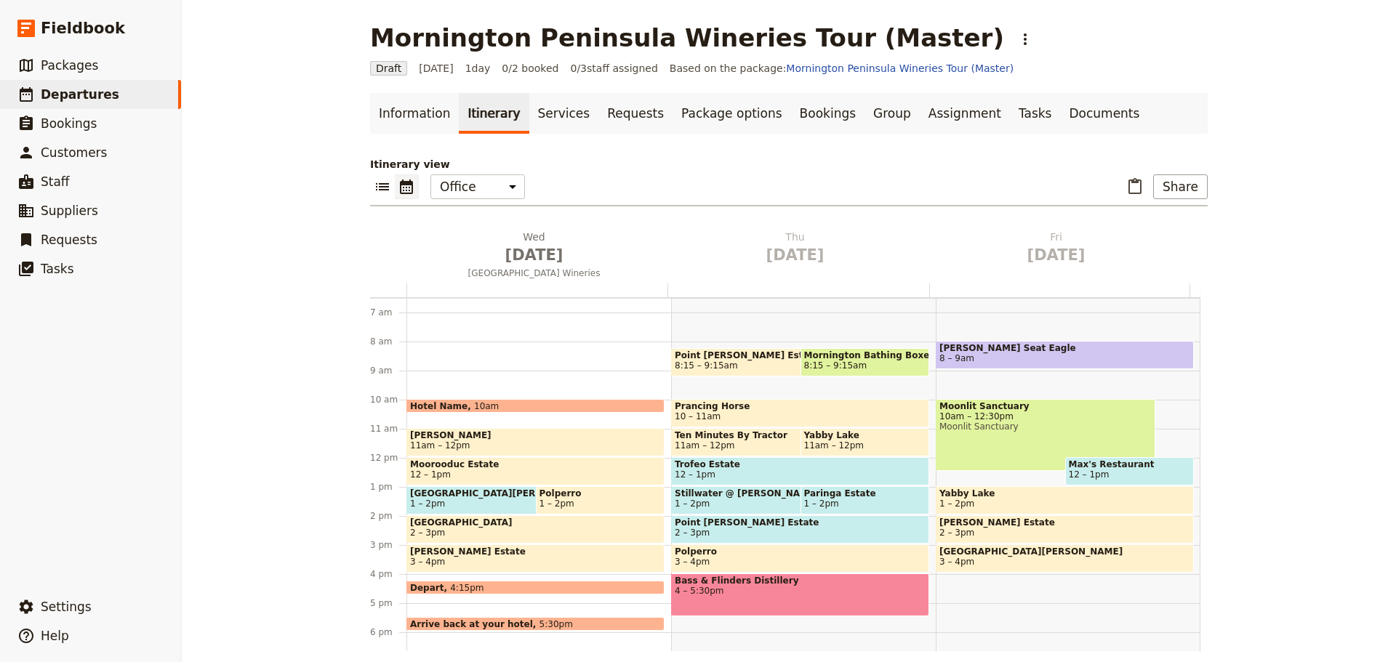
click at [474, 403] on span "10am" at bounding box center [486, 405] width 25 height 9
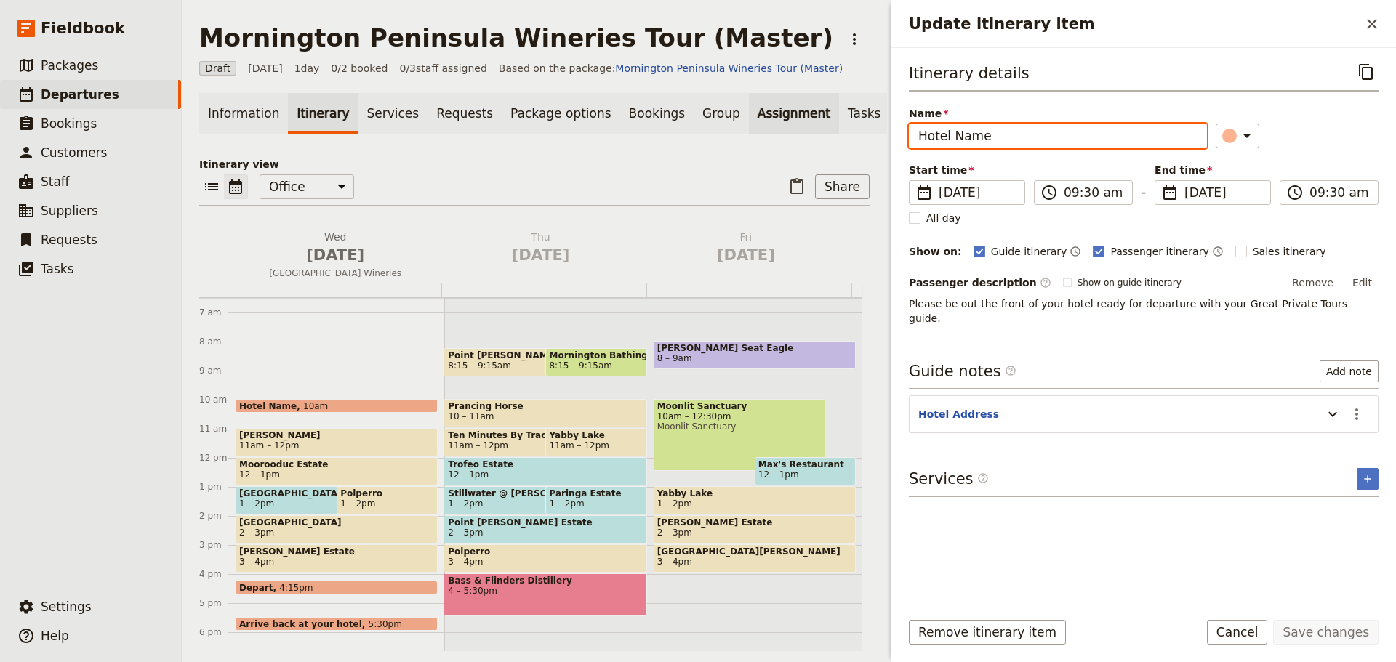
drag, startPoint x: 1024, startPoint y: 140, endPoint x: 770, endPoint y: 126, distance: 254.1
click at [772, 122] on div "Mornington Peninsula Wineries Tour (Master) ​ Draft 14 Jan 2026 1 day 0/2 booke…" at bounding box center [789, 331] width 1214 height 662
type input "Cruise Port Departure"
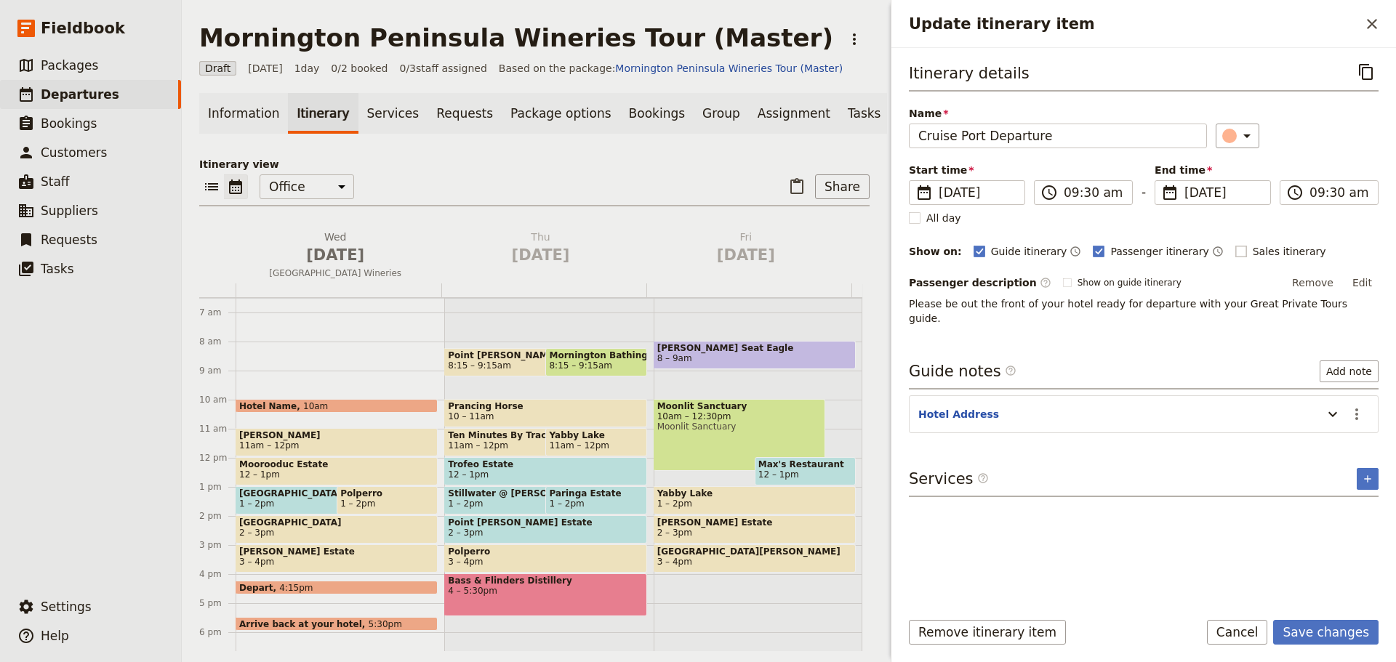
click at [1235, 250] on rect "Update itinerary item" at bounding box center [1240, 251] width 11 height 11
click at [1234, 244] on input "Sales itinerary" at bounding box center [1234, 244] width 1 height 1
checkbox input "true"
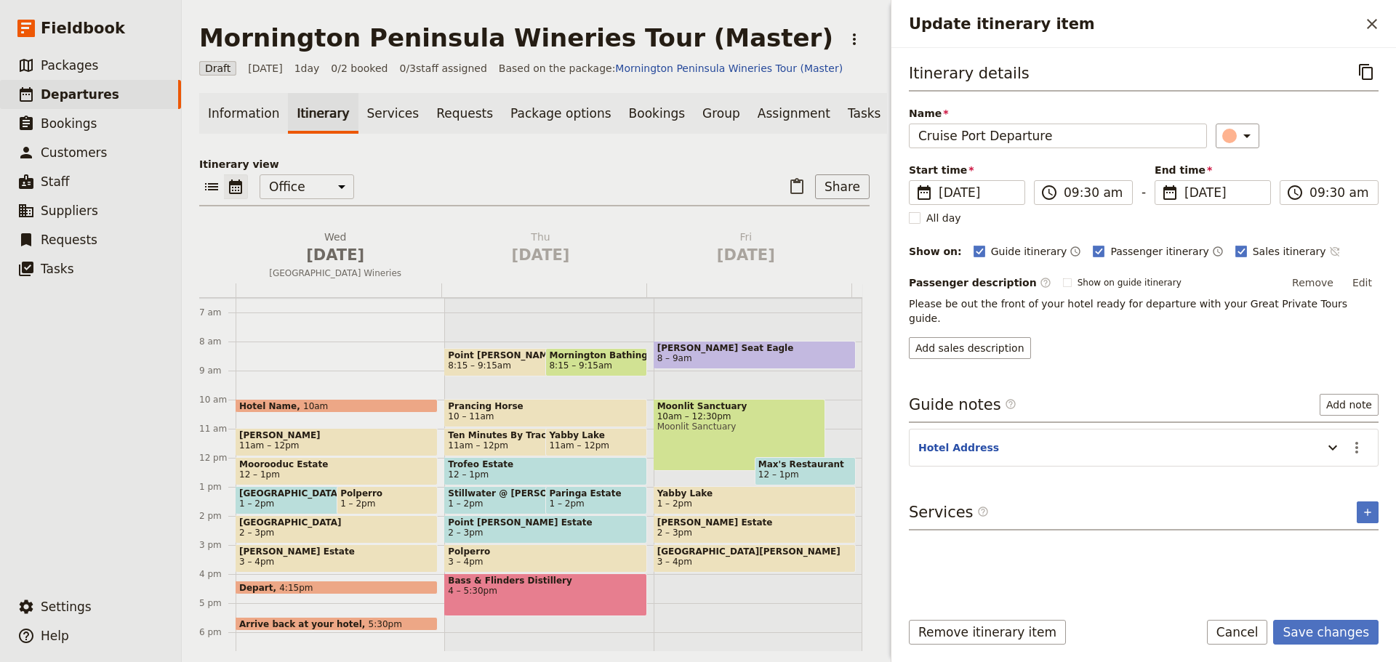
click at [1329, 254] on icon "Time not shown on sales itinerary" at bounding box center [1335, 252] width 12 height 12
click at [1303, 632] on button "Save changes" at bounding box center [1325, 632] width 105 height 25
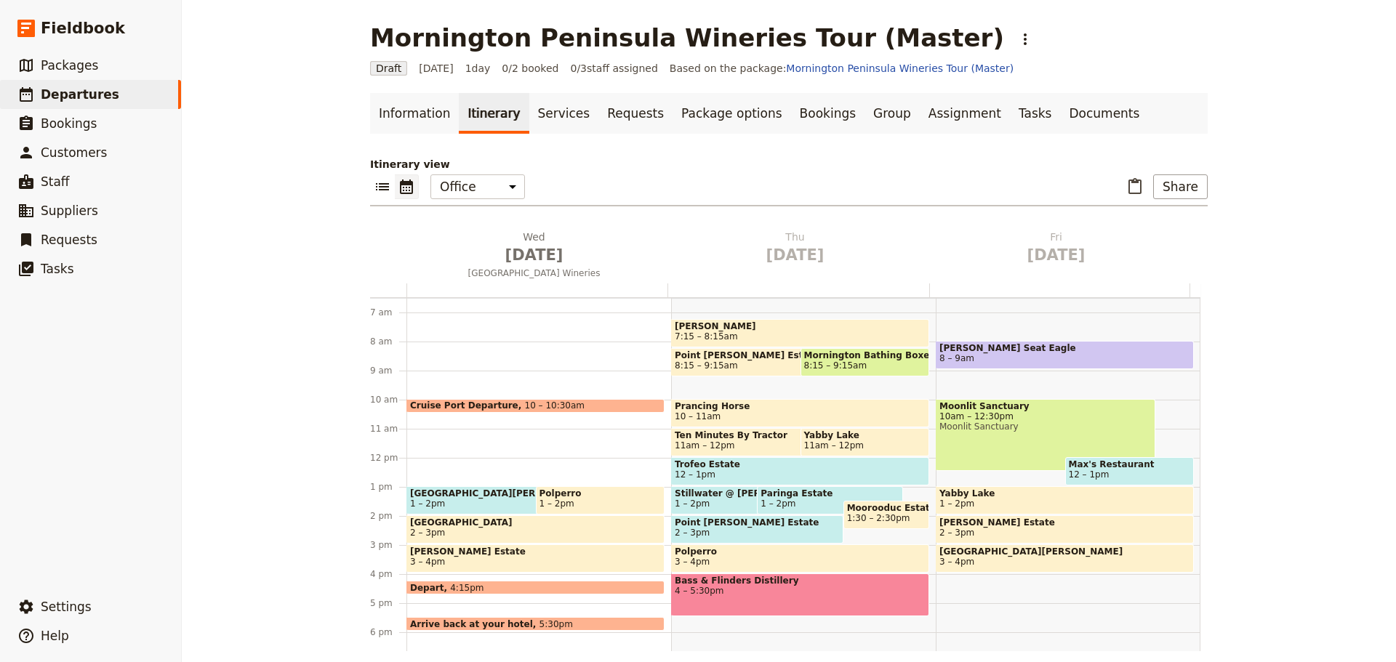
click at [474, 406] on span "Cruise Port Departure" at bounding box center [467, 406] width 115 height 10
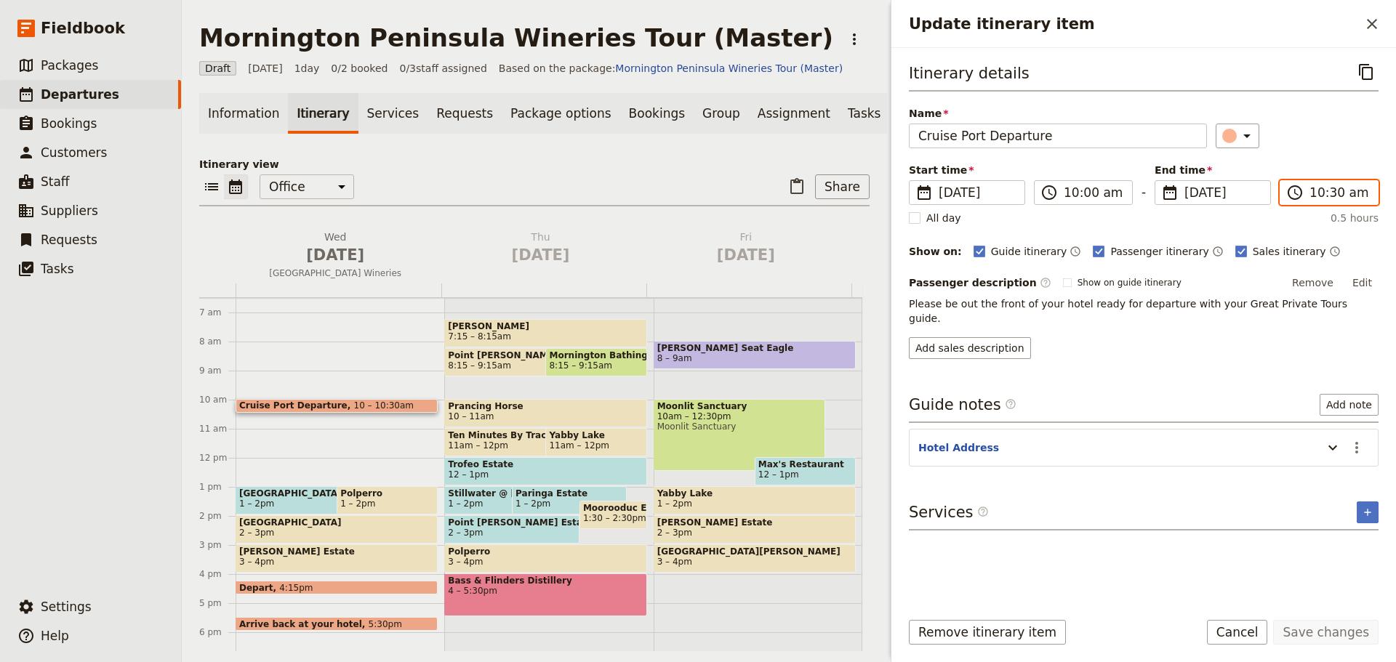
click at [1322, 196] on input "10:30 am" at bounding box center [1339, 192] width 60 height 17
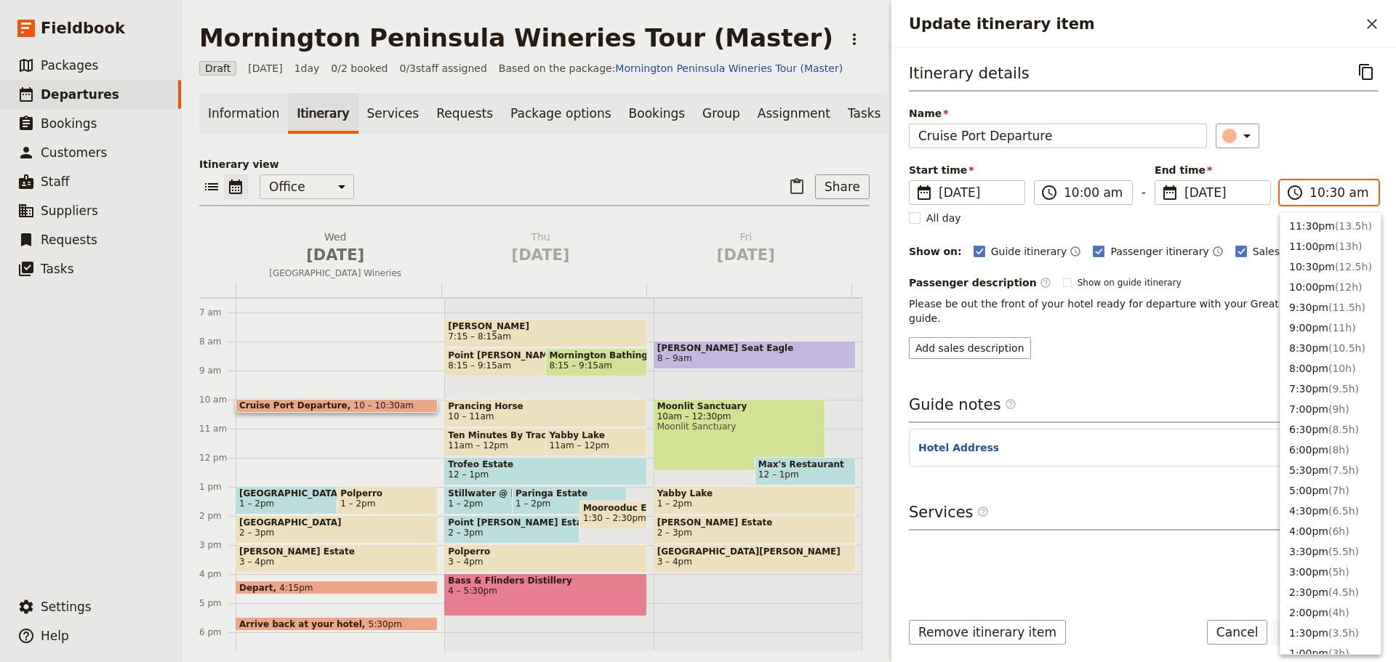
scroll to position [532, 0]
click at [1317, 243] on button "10:00am" at bounding box center [1330, 243] width 100 height 20
type input "10:00 am"
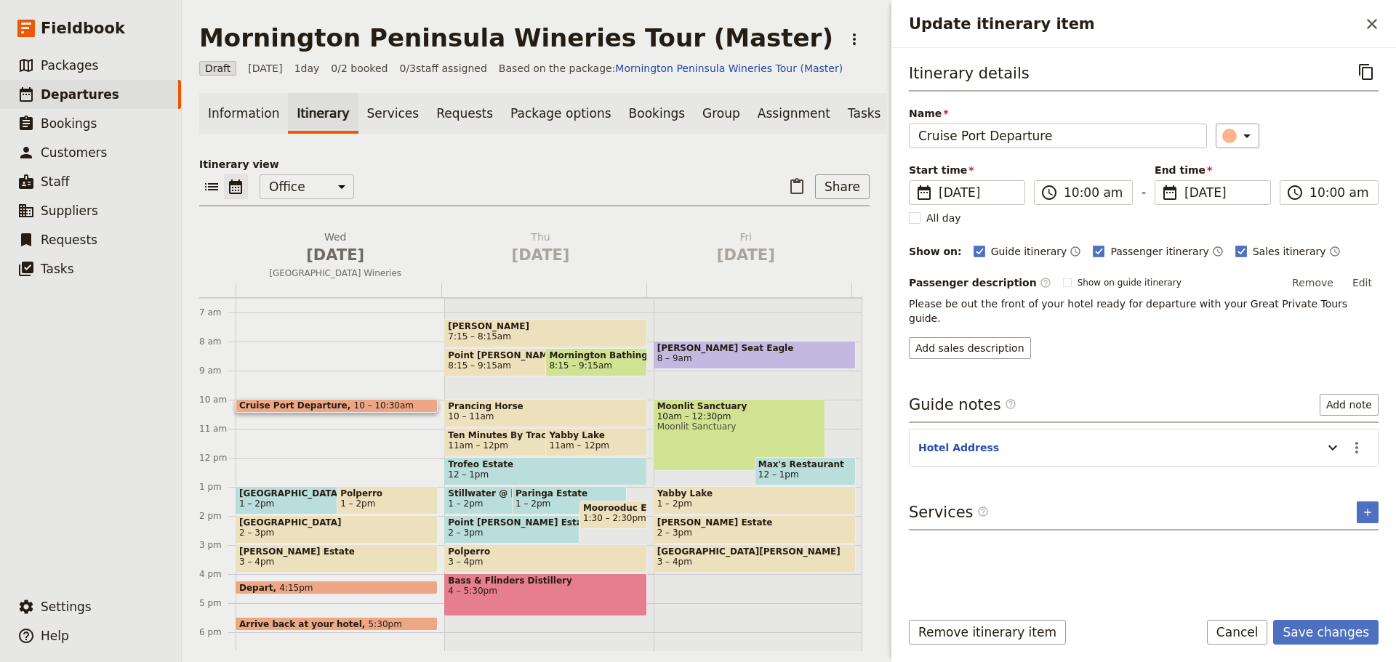
click at [1306, 121] on div "Name Cruise Port Departure ​" at bounding box center [1144, 127] width 470 height 42
click at [1317, 635] on button "Save changes" at bounding box center [1325, 632] width 105 height 25
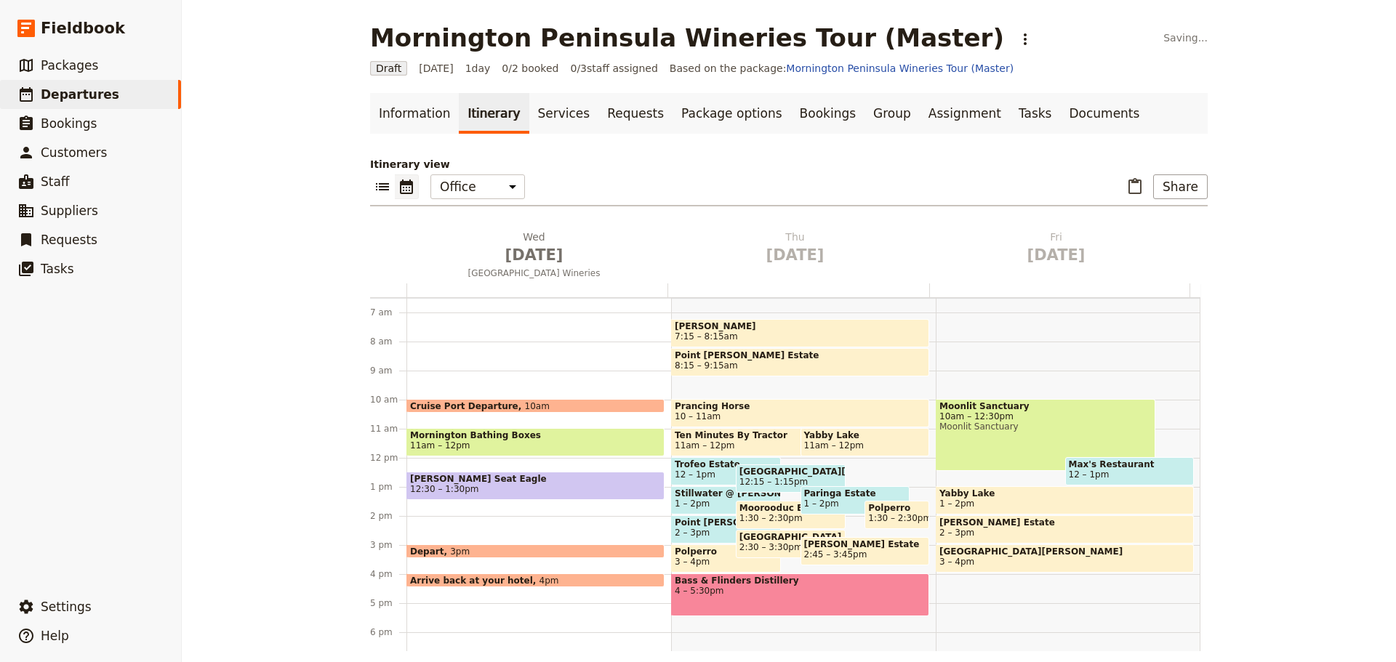
click at [435, 582] on span at bounding box center [535, 584] width 257 height 6
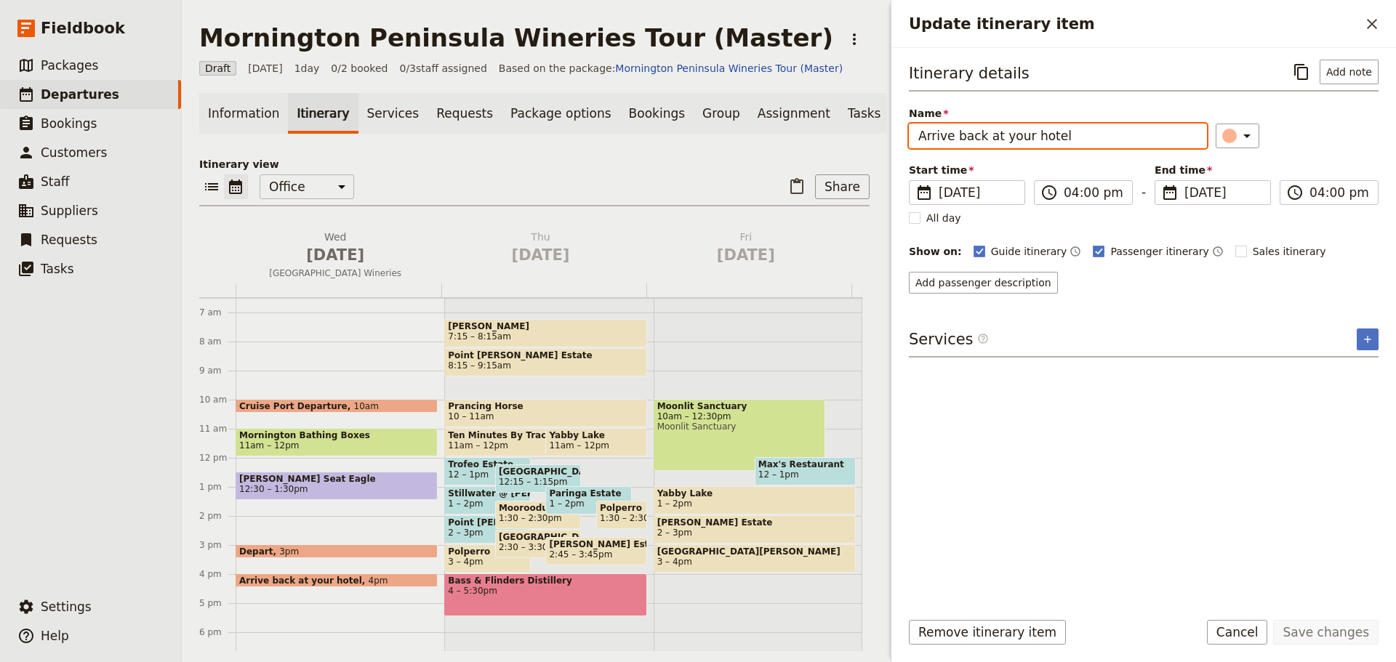
drag, startPoint x: 1068, startPoint y: 145, endPoint x: 993, endPoint y: 161, distance: 76.7
click at [993, 148] on input "Arrive back at your hotel" at bounding box center [1058, 136] width 298 height 25
type input "Arrive back at the port"
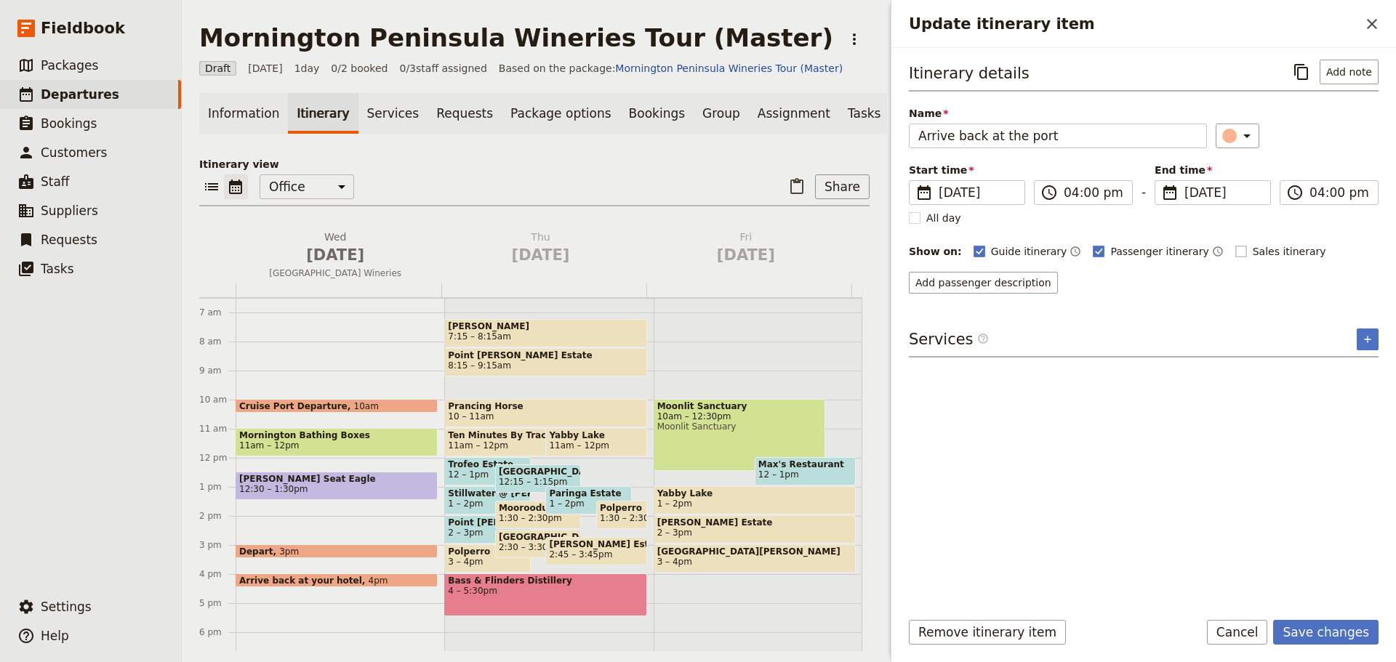
click at [1235, 254] on rect "Update itinerary item" at bounding box center [1240, 251] width 11 height 11
click at [1234, 244] on input "Sales itinerary" at bounding box center [1234, 244] width 1 height 1
checkbox input "true"
click at [1296, 248] on div "Guide itinerary ​ Passenger itinerary ​ Sales itinerary ​" at bounding box center [1175, 251] width 405 height 17
click at [1329, 247] on icon "Time not shown on sales itinerary" at bounding box center [1335, 252] width 12 height 12
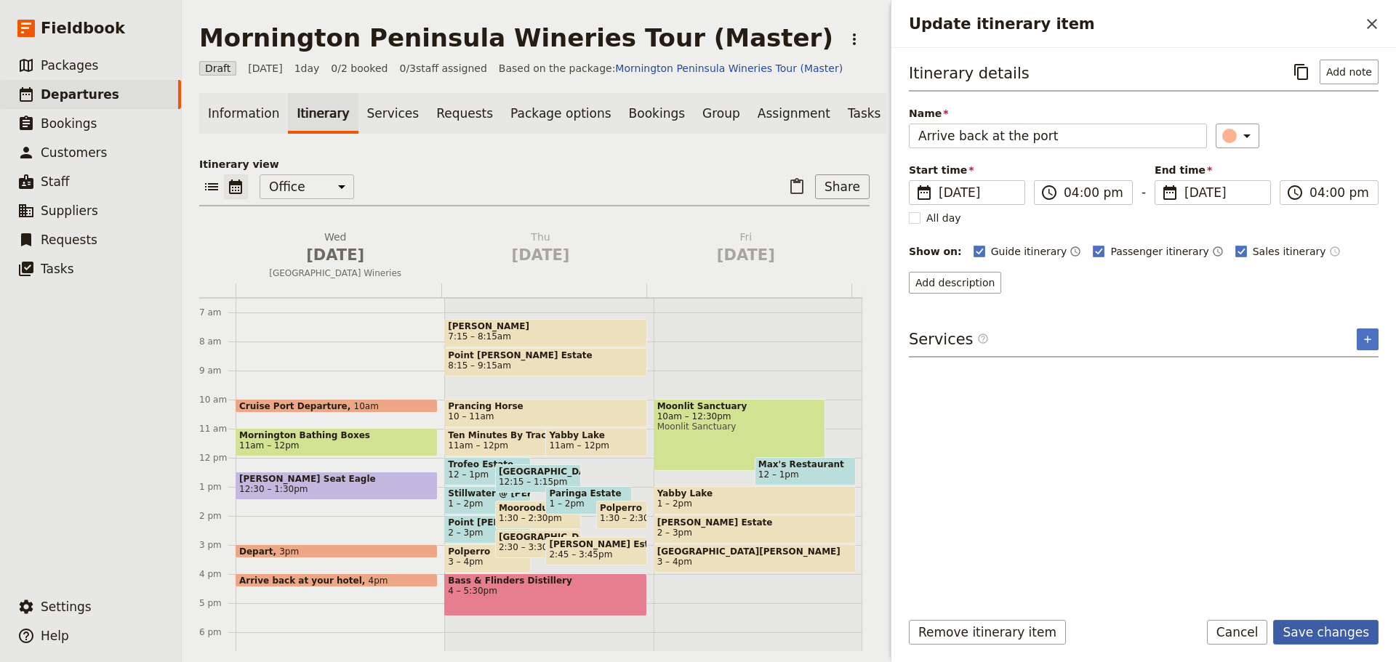
click at [1343, 627] on button "Save changes" at bounding box center [1325, 632] width 105 height 25
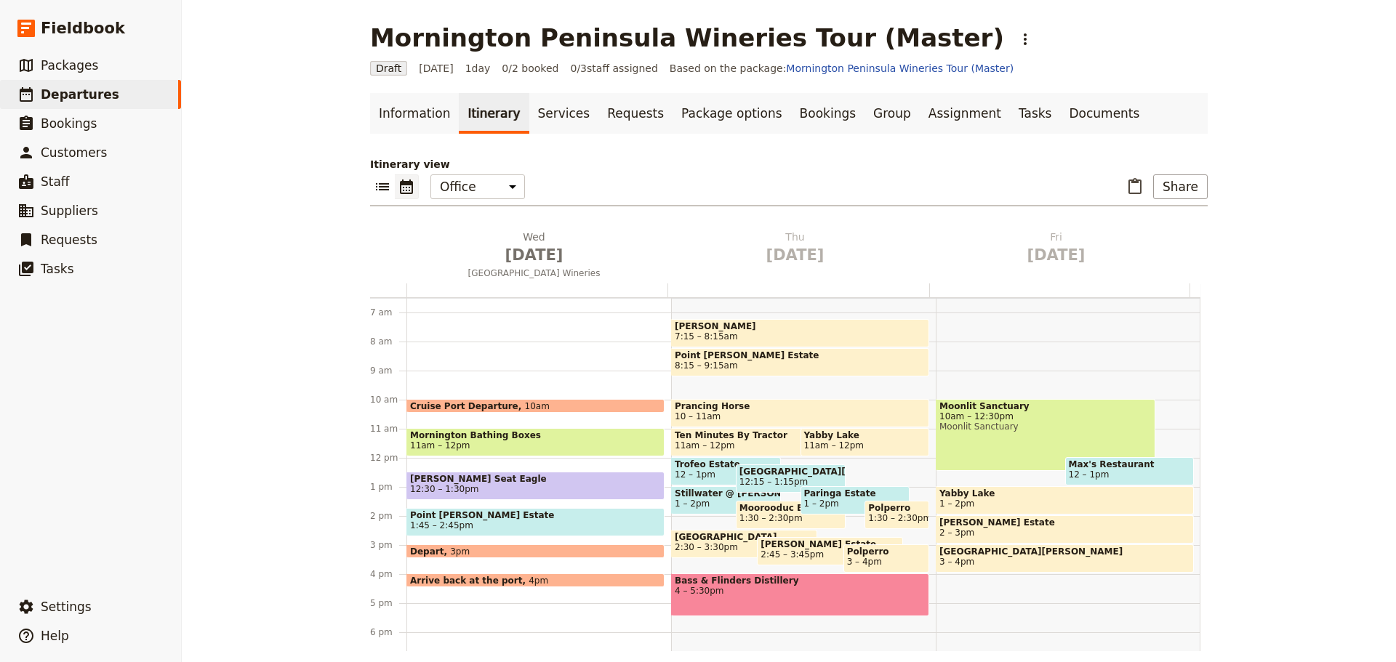
click at [574, 515] on span "Point Leo Estate" at bounding box center [535, 515] width 251 height 10
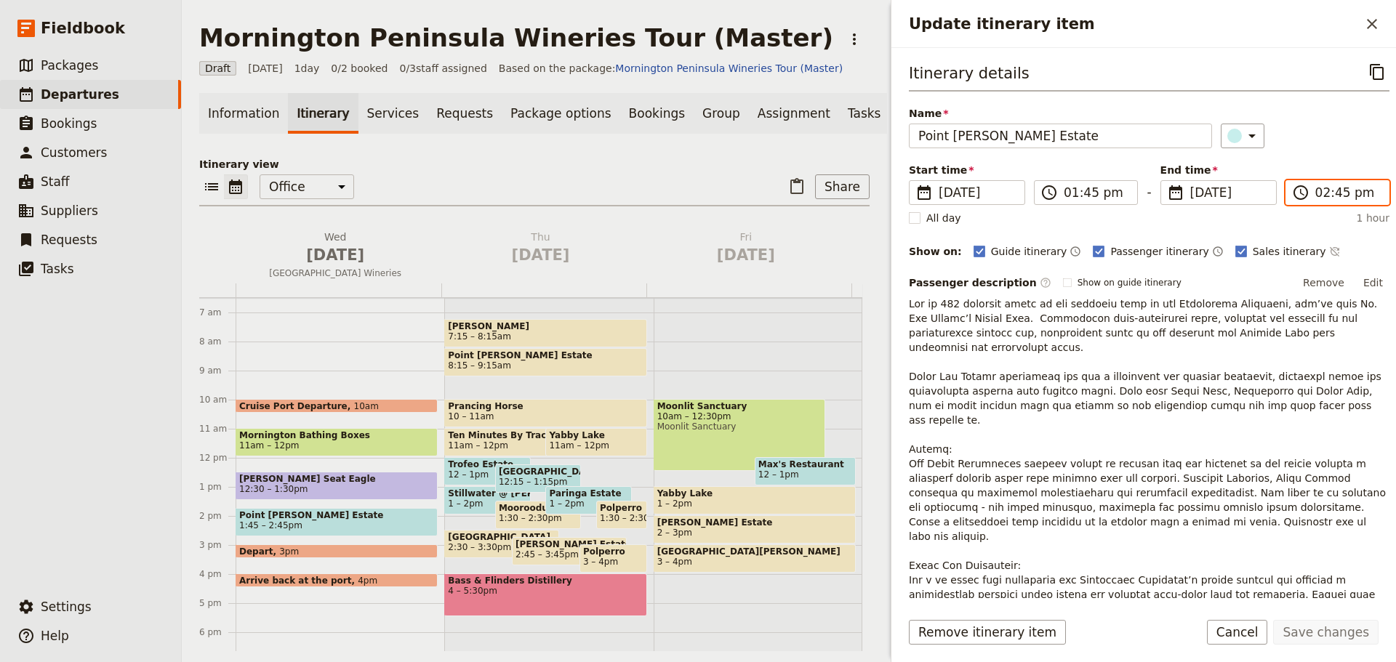
click at [1332, 190] on input "02:45 pm" at bounding box center [1347, 192] width 65 height 17
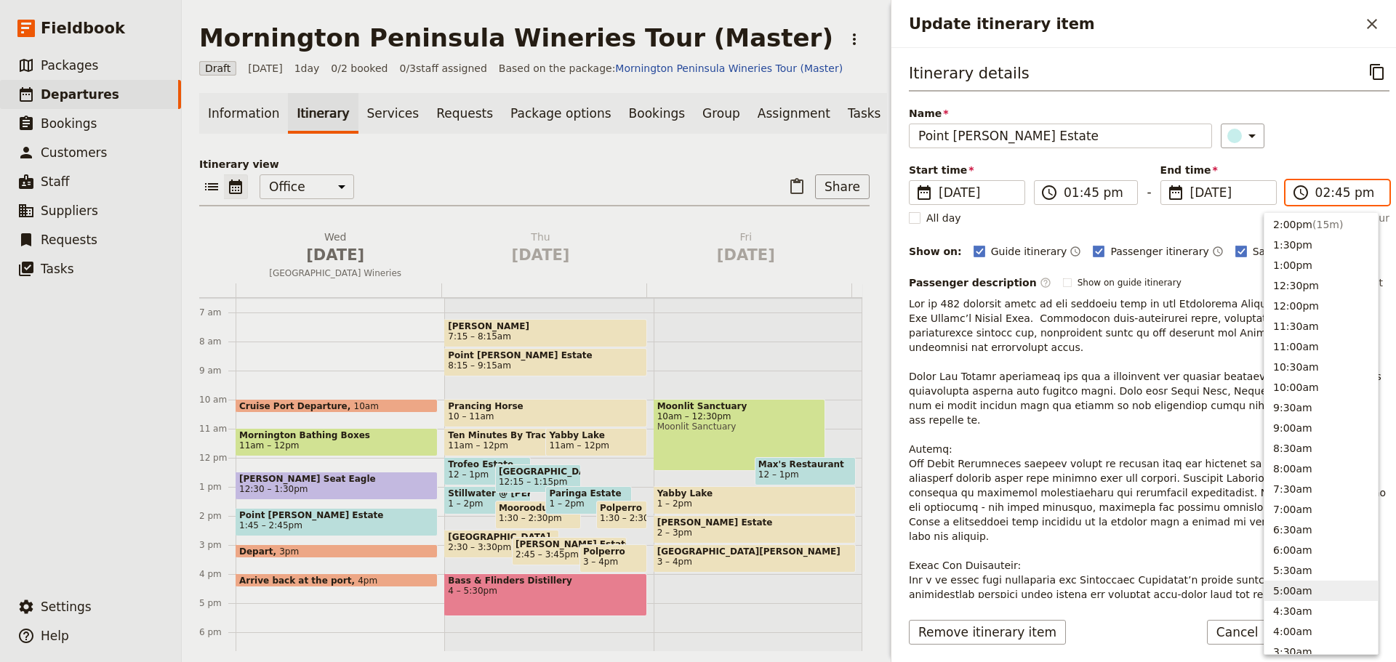
scroll to position [178, 0]
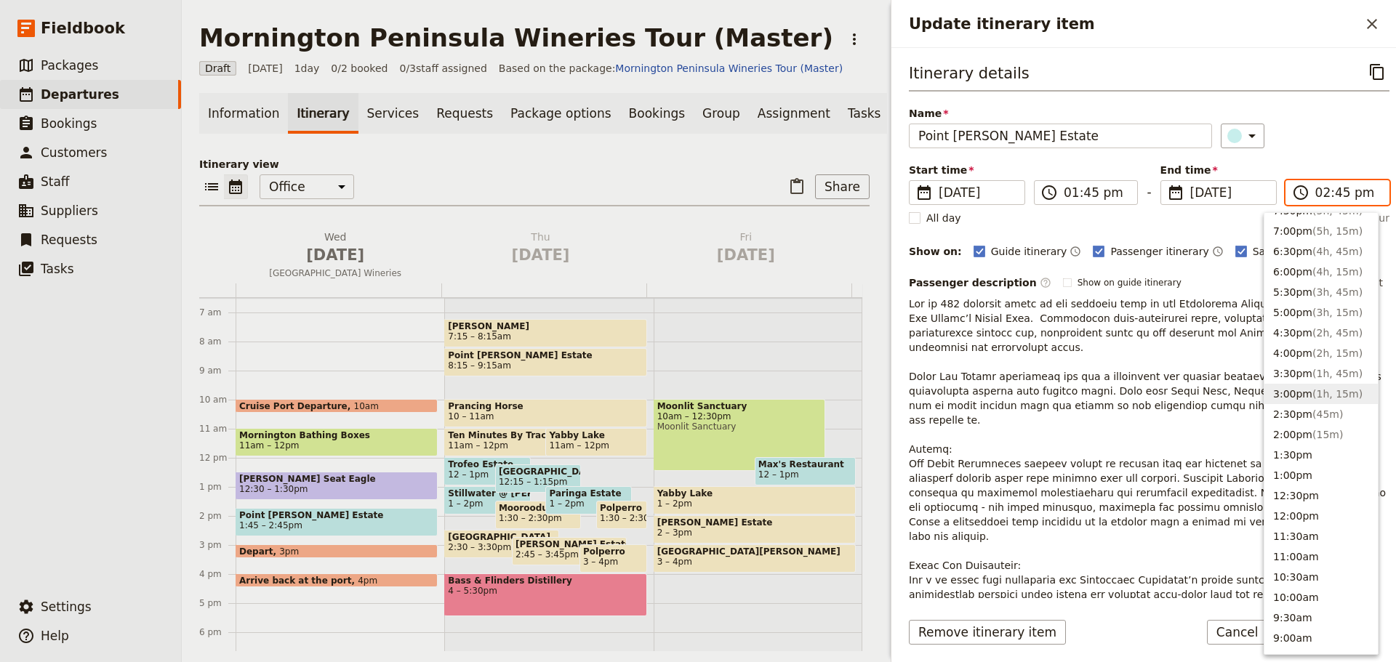
click at [1306, 385] on button "3:00pm ( 1h, 15m )" at bounding box center [1320, 394] width 113 height 20
type input "03:00 pm"
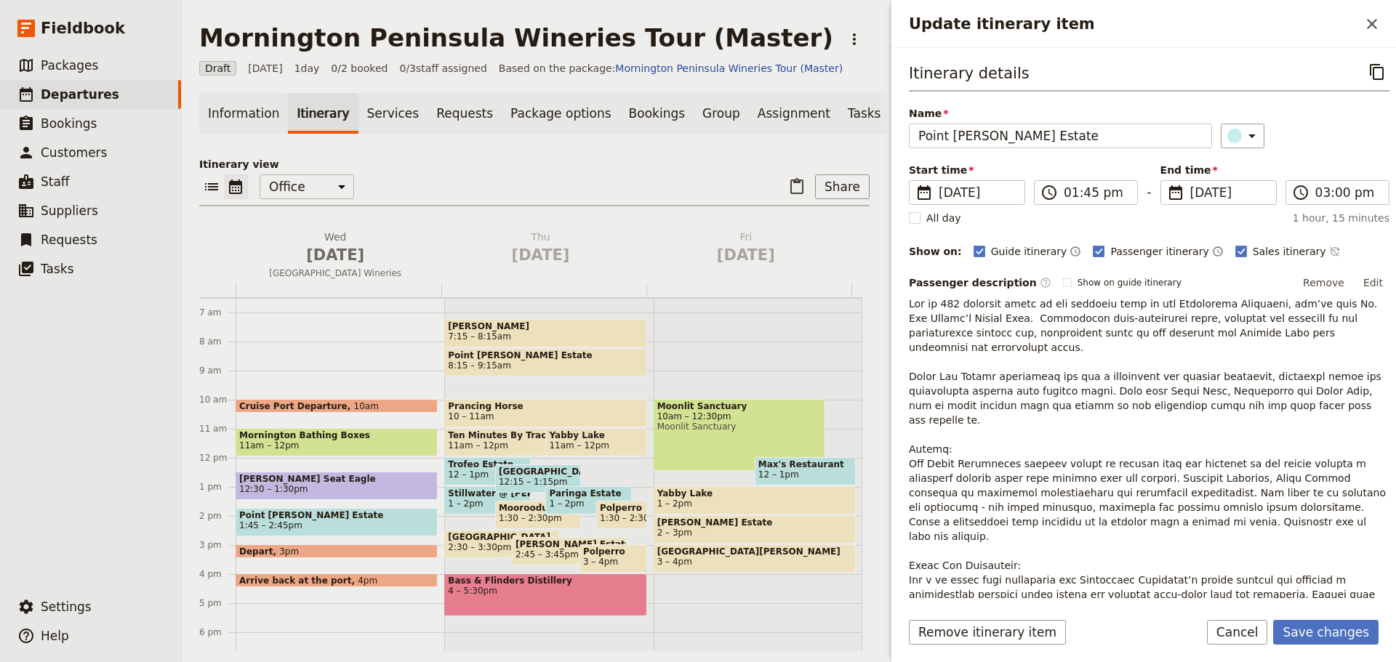
click at [1328, 124] on div "​" at bounding box center [1305, 136] width 169 height 25
click at [1295, 253] on div "Guide itinerary ​ Passenger itinerary ​ Sales itinerary ​" at bounding box center [1181, 251] width 416 height 17
click at [1329, 254] on icon "Time not shown on sales itinerary" at bounding box center [1335, 252] width 12 height 12
click at [1359, 282] on button "Edit" at bounding box center [1372, 283] width 33 height 22
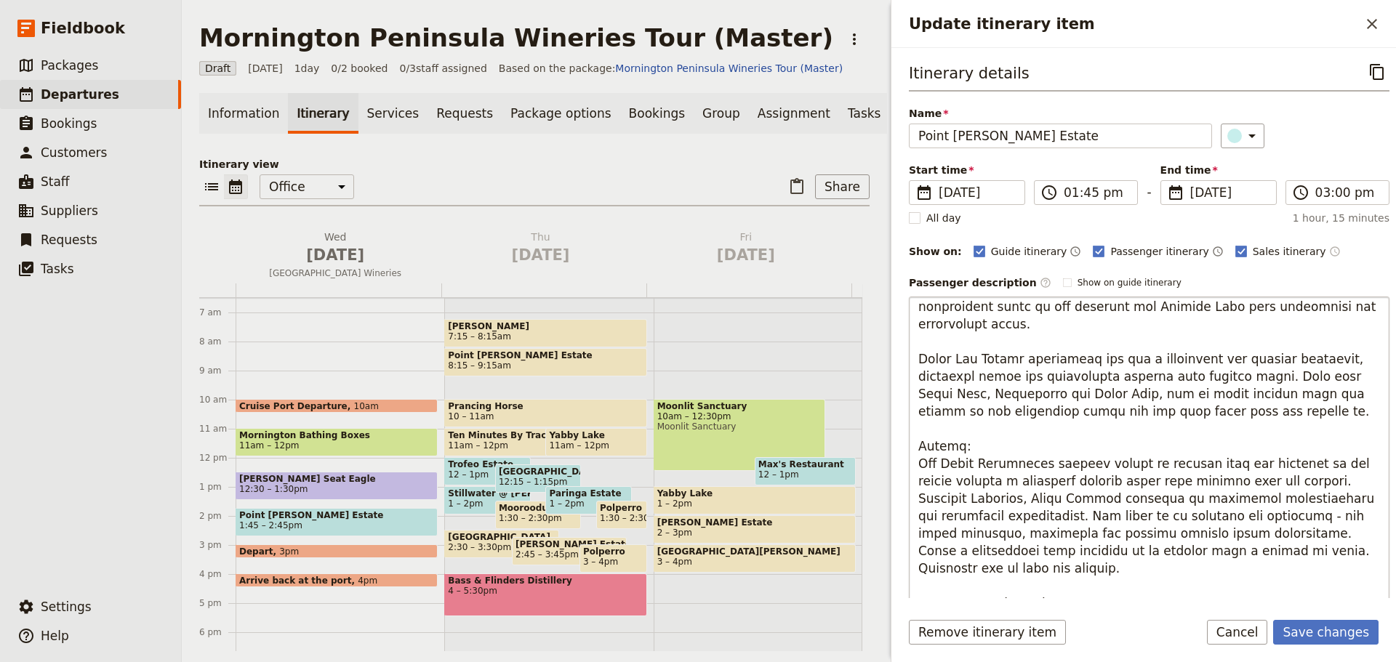
scroll to position [141, 0]
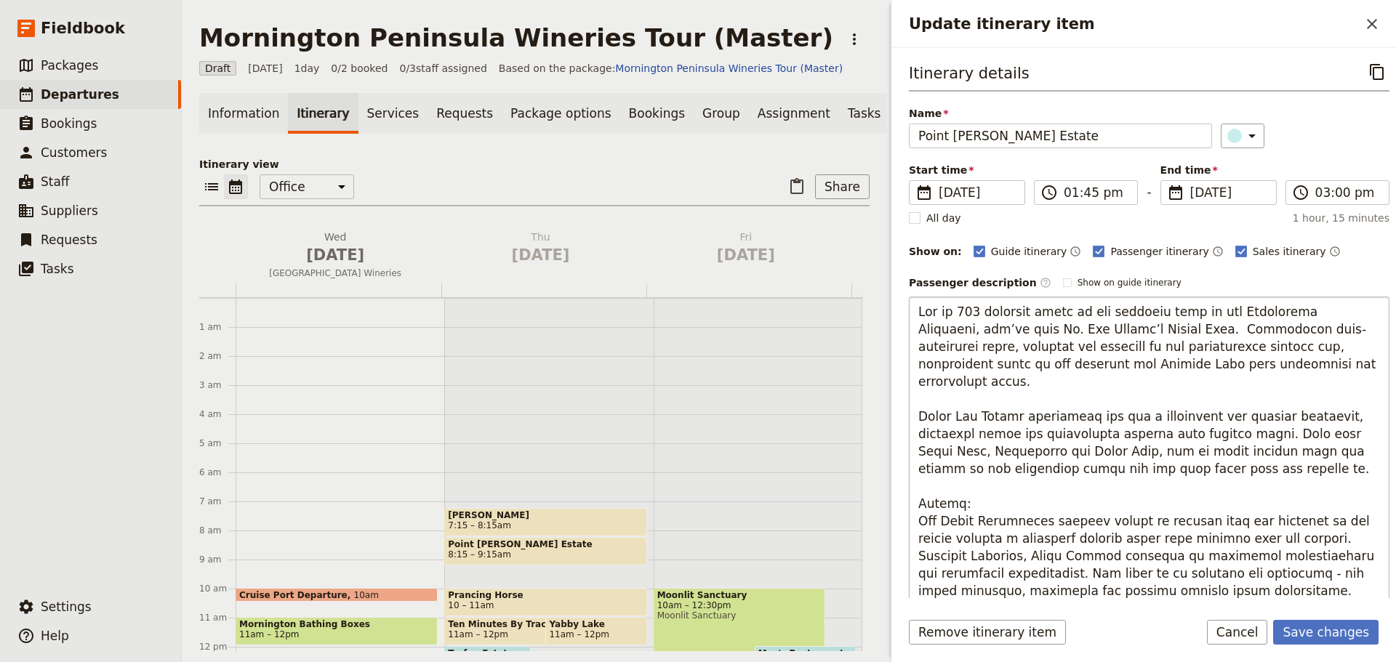
scroll to position [141, 0]
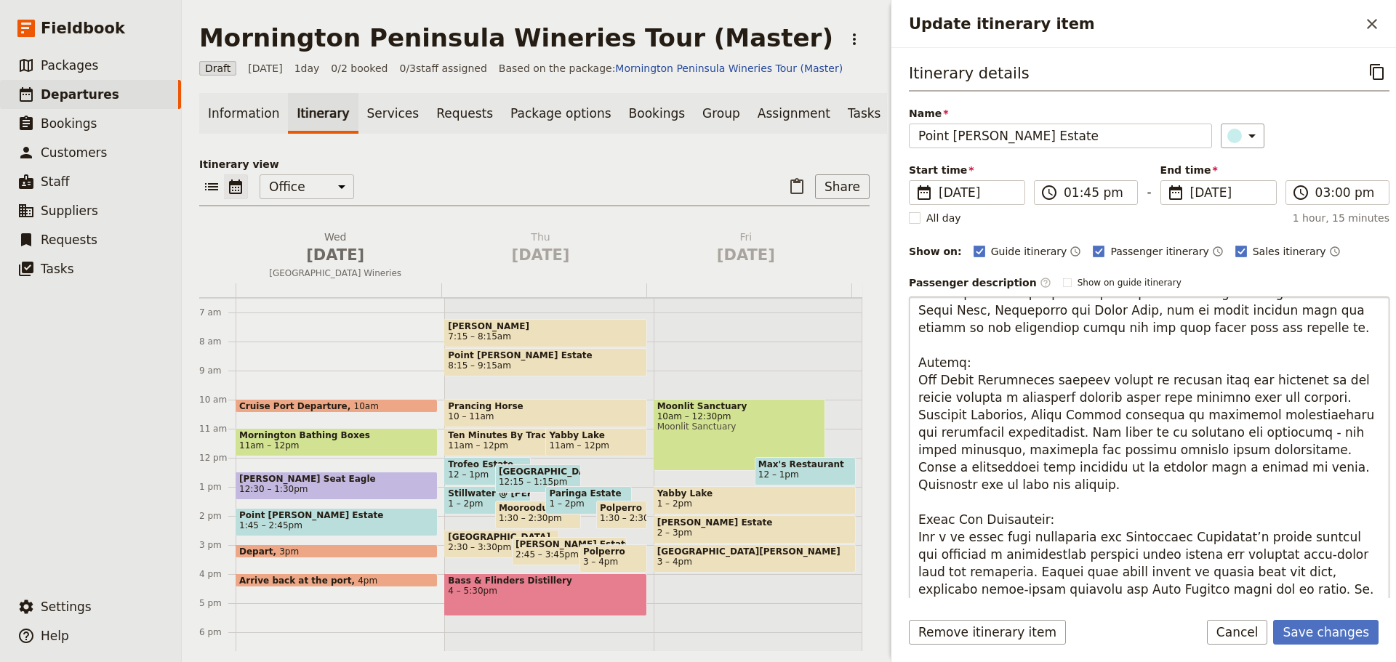
drag, startPoint x: 974, startPoint y: 469, endPoint x: 915, endPoint y: 350, distance: 132.3
click at [915, 350] on textarea "To enrich screen reader interactions, please activate Accessibility in Grammarl…" at bounding box center [1149, 529] width 481 height 465
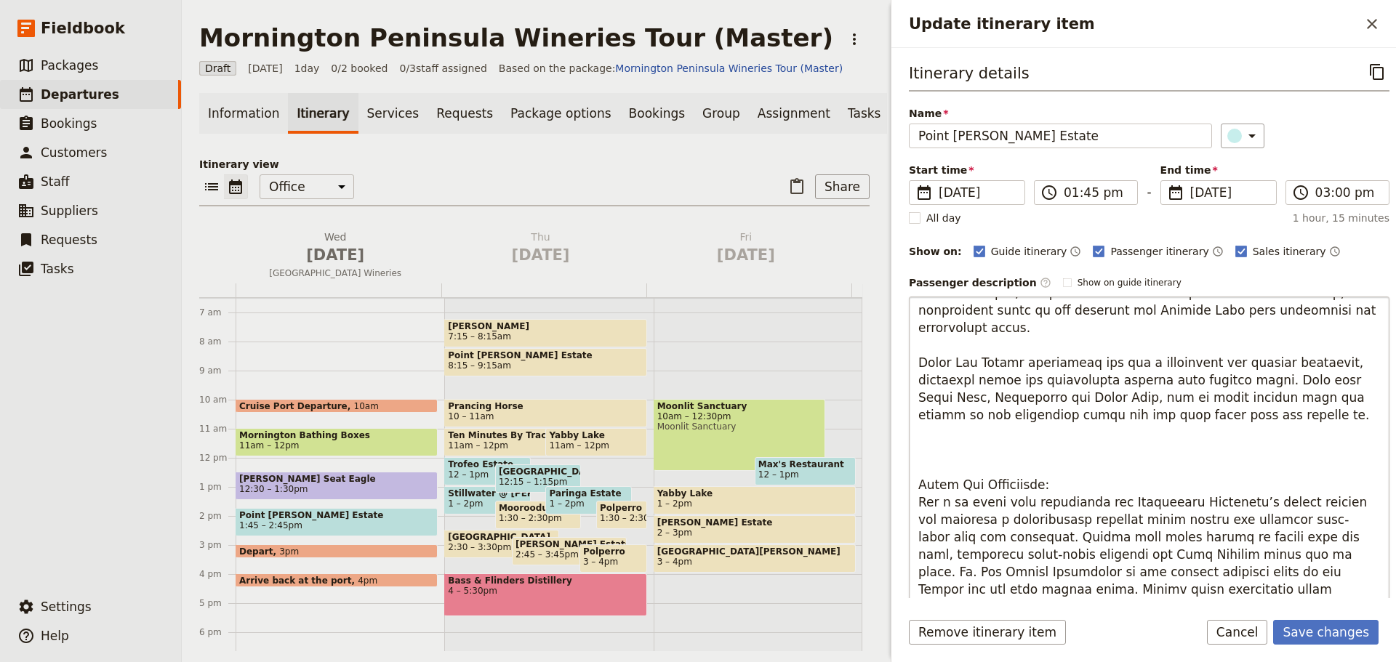
scroll to position [19, 0]
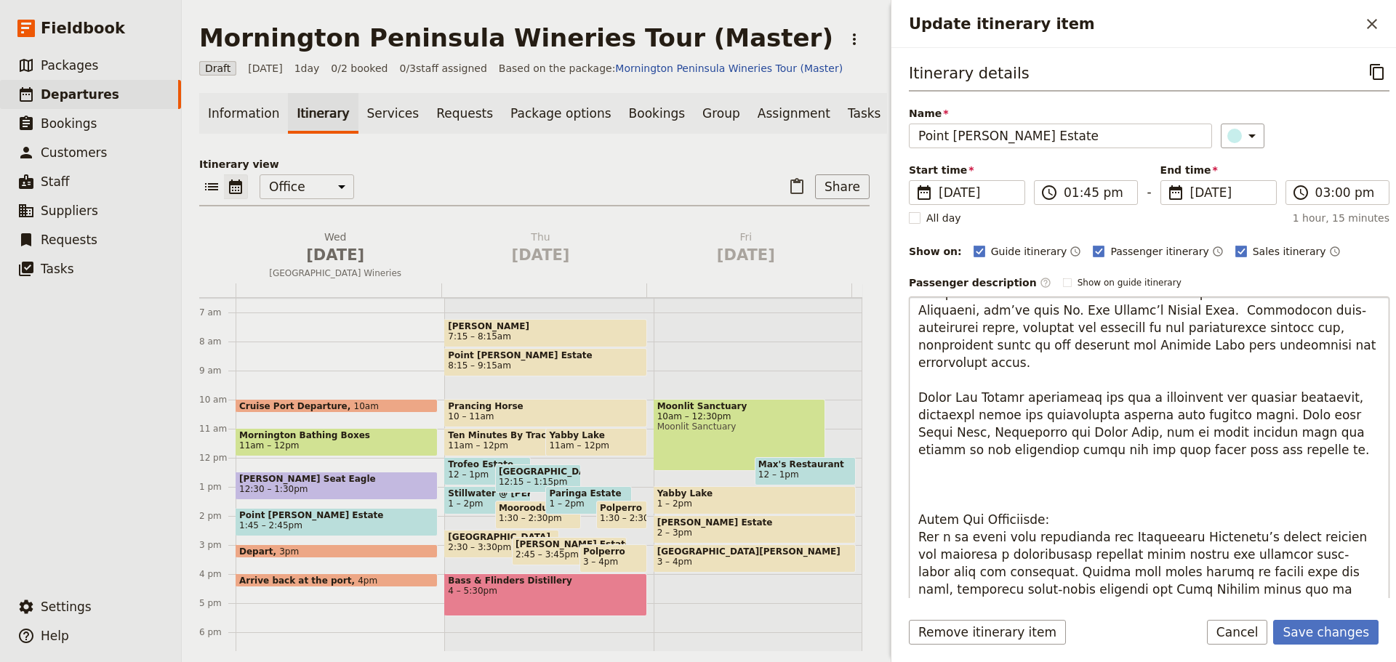
click at [1000, 473] on textarea "To enrich screen reader interactions, please activate Accessibility in Grammarl…" at bounding box center [1149, 529] width 481 height 465
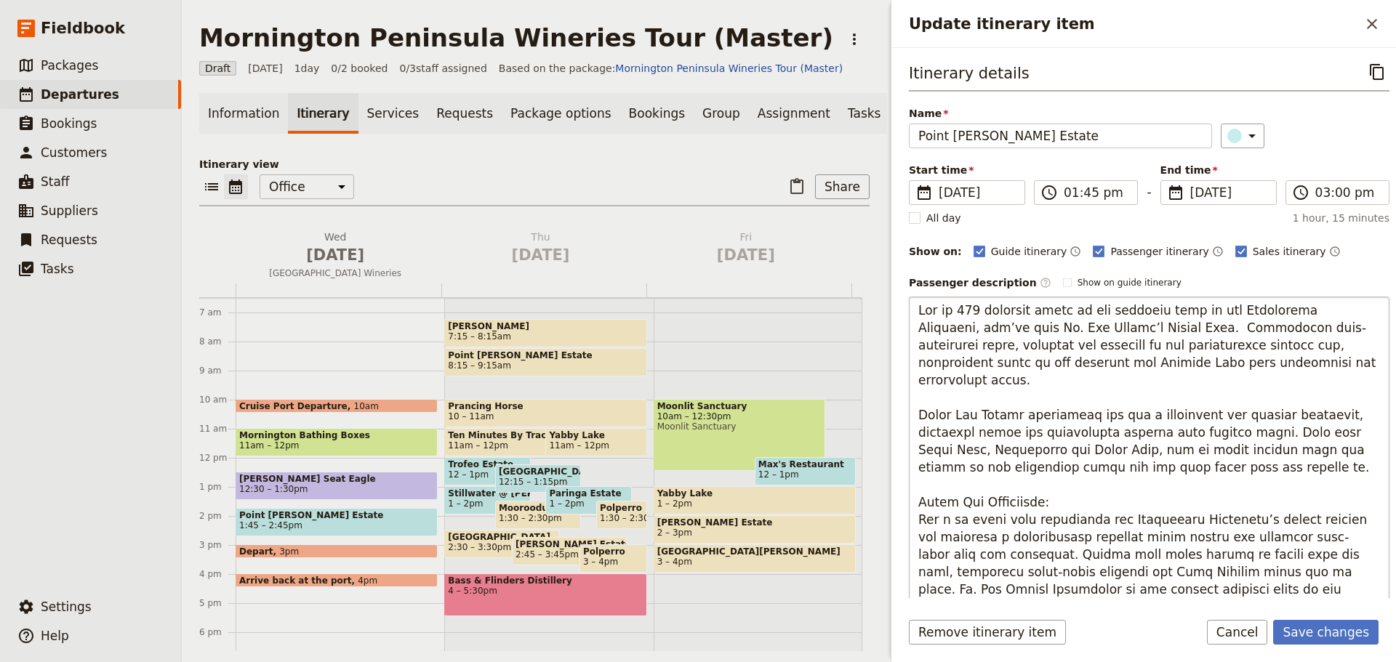
scroll to position [0, 0]
drag, startPoint x: 1024, startPoint y: 490, endPoint x: 912, endPoint y: 486, distance: 112.0
click at [912, 486] on textarea "To enrich screen reader interactions, please activate Accessibility in Grammarl…" at bounding box center [1149, 513] width 481 height 432
type textarea "Lor ip 444 dolorsit ametc ad eli seddoeiu temp in utl Etdolorema Aliquaeni, adm…"
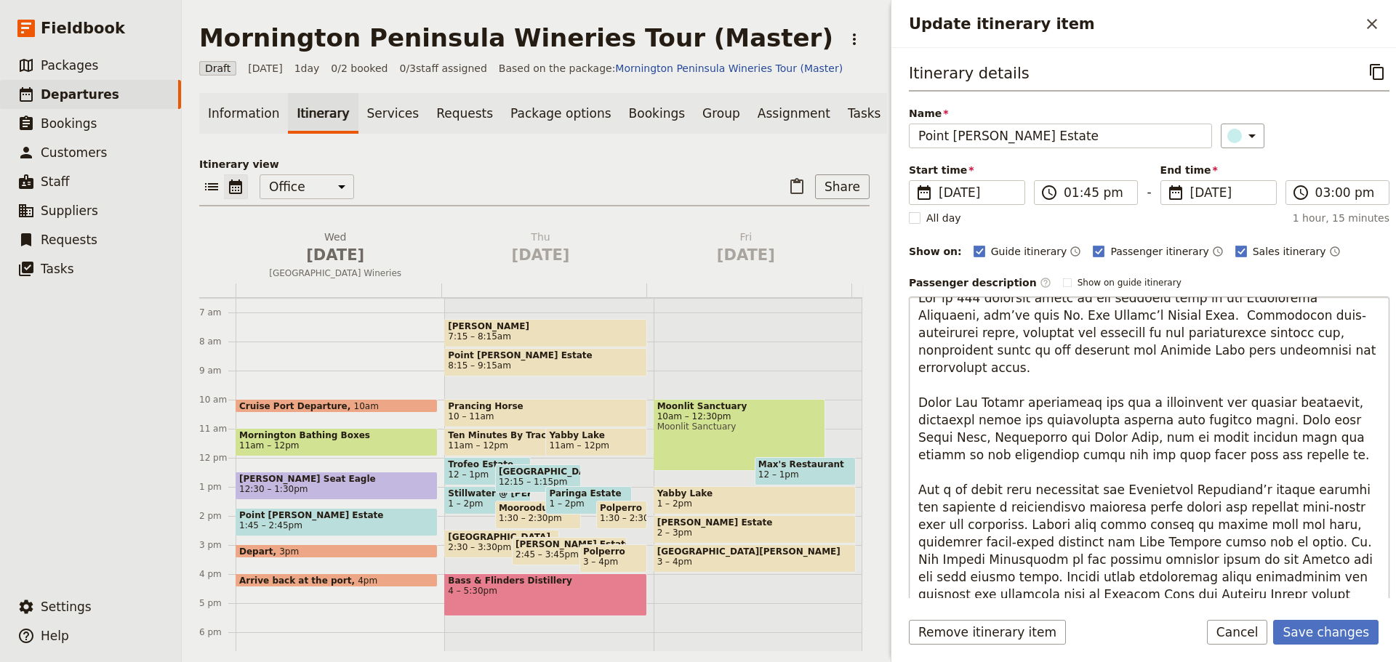
scroll to position [17, 0]
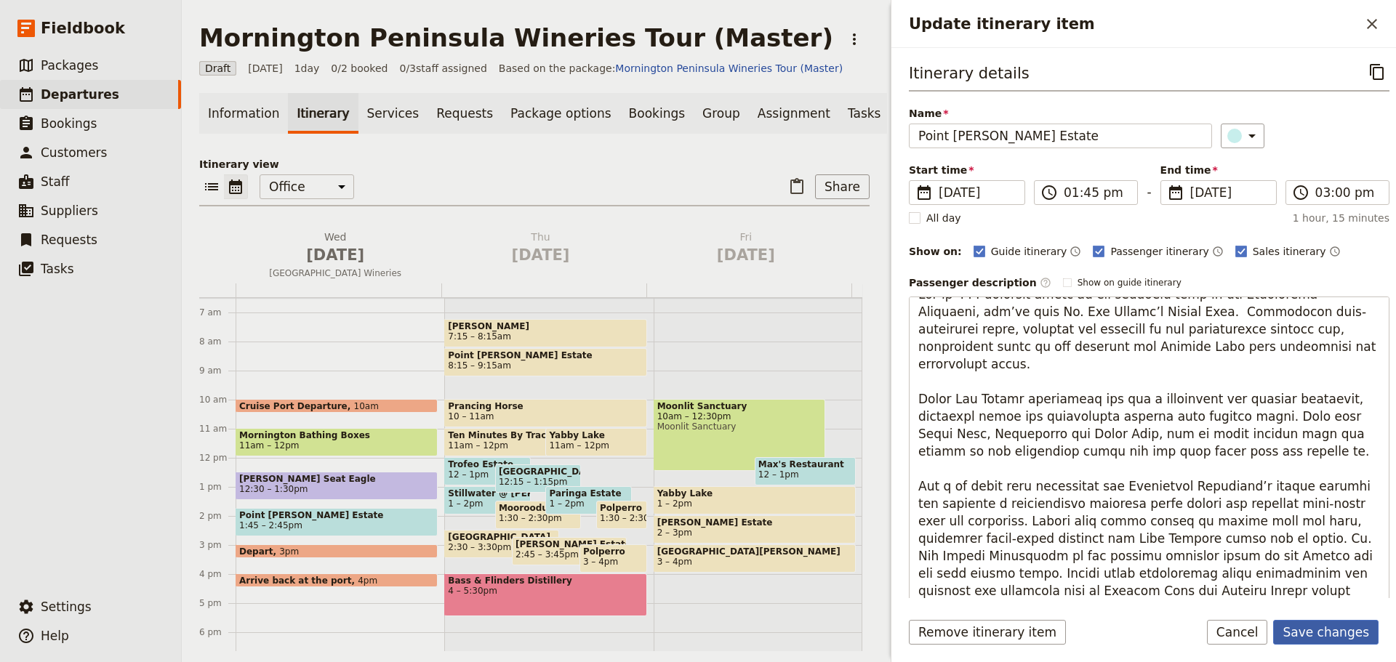
click at [1320, 624] on button "Save changes" at bounding box center [1325, 632] width 105 height 25
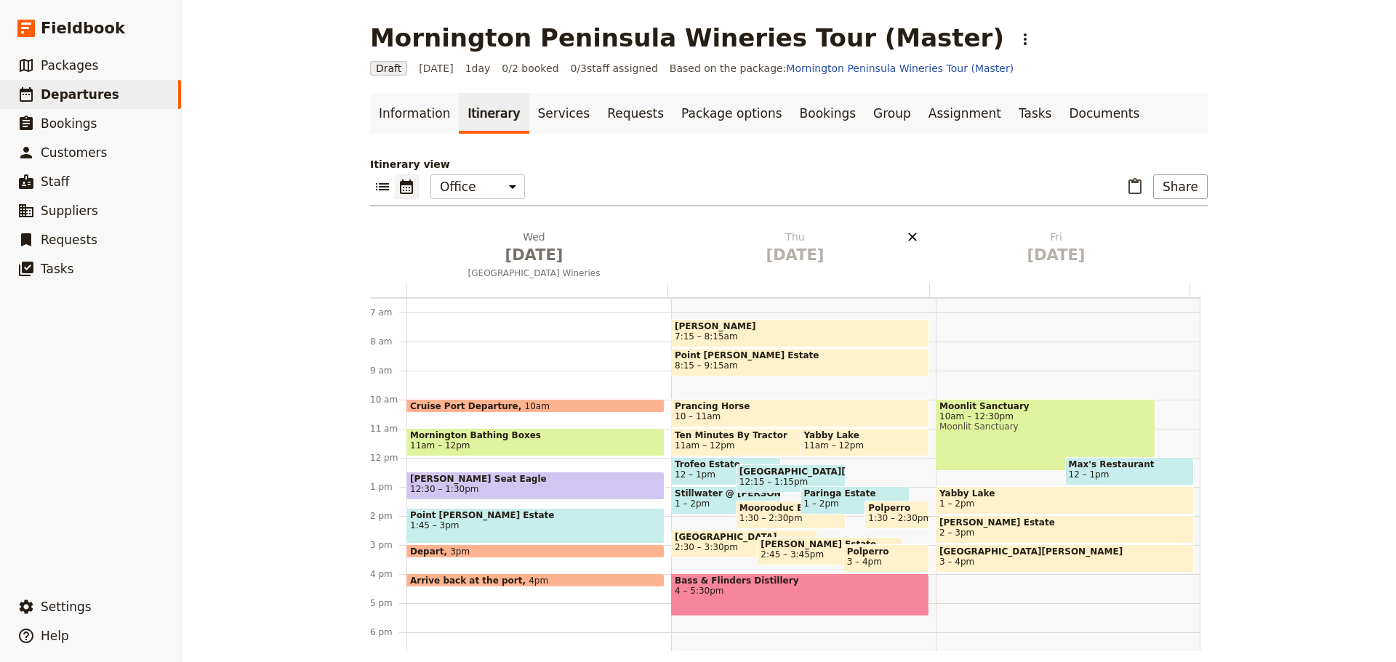
click at [908, 236] on icon "Delete Thu Jan 15" at bounding box center [912, 237] width 9 height 9
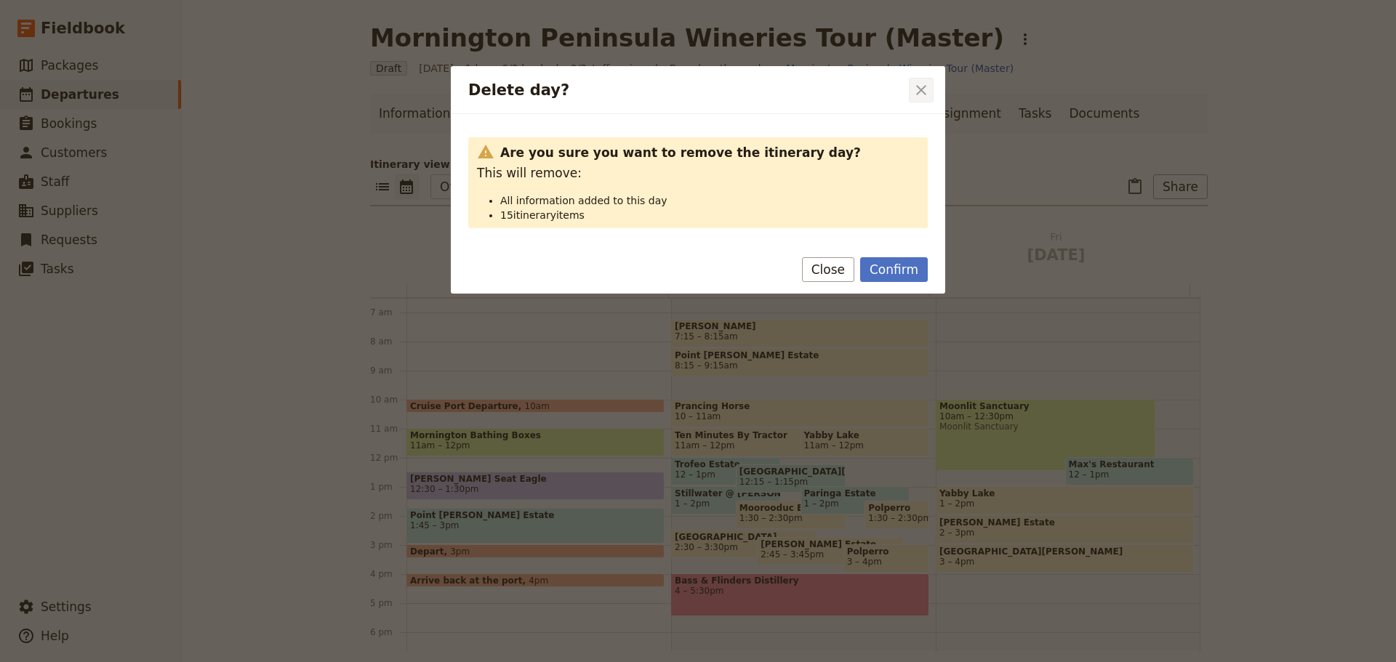
click at [927, 87] on icon "Close dialog" at bounding box center [920, 89] width 17 height 17
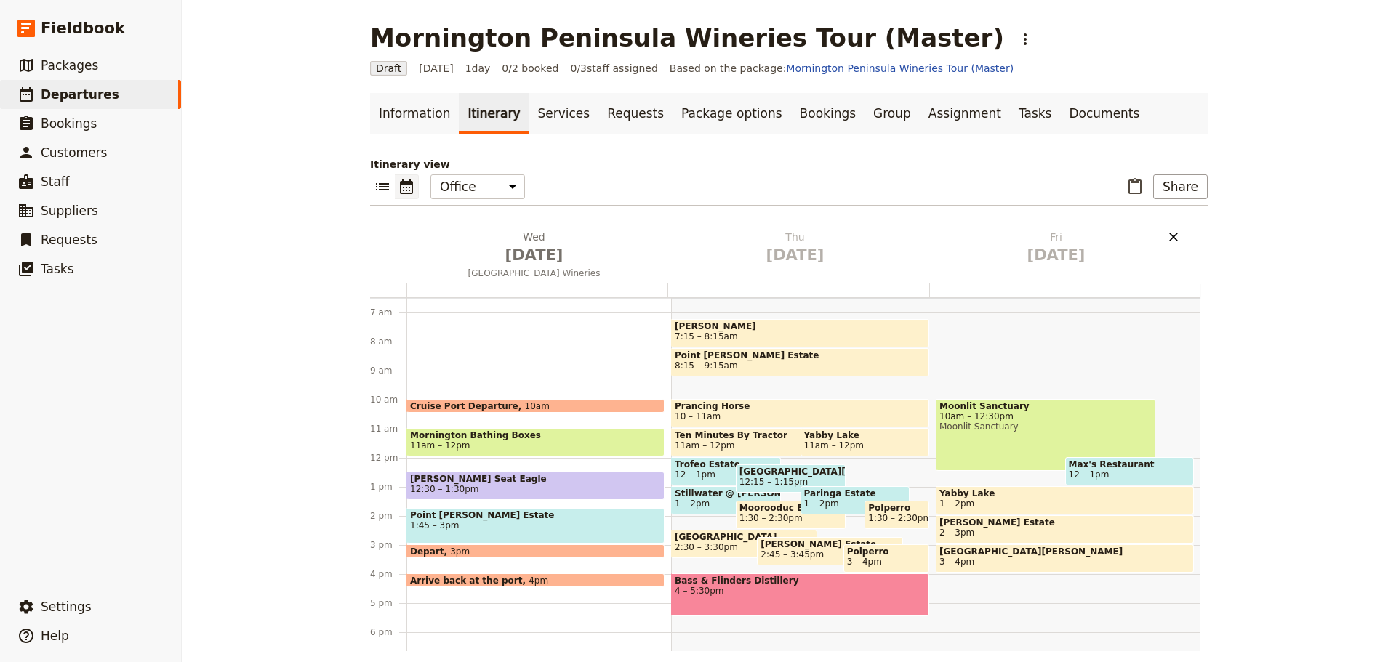
click at [1172, 235] on icon "Delete Fri Jan 16" at bounding box center [1173, 237] width 15 height 15
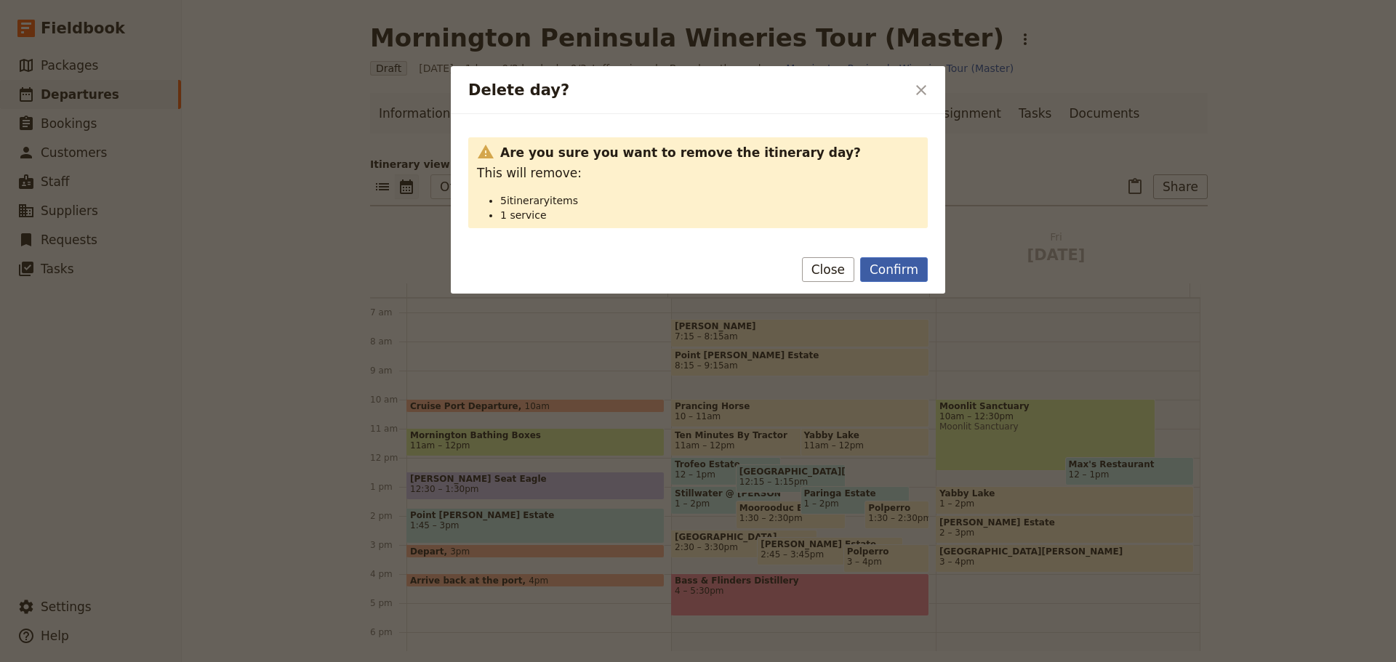
click at [901, 268] on button "Confirm" at bounding box center [894, 269] width 68 height 25
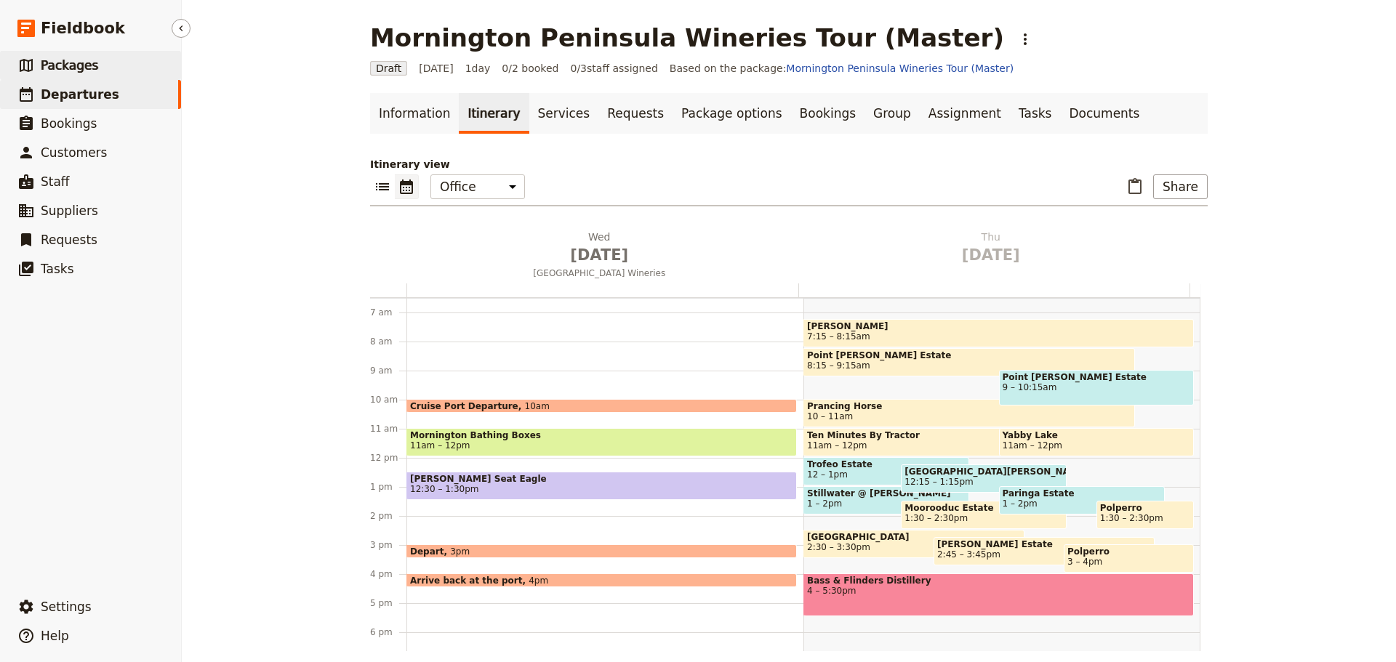
click at [87, 68] on span "Packages" at bounding box center [69, 65] width 57 height 15
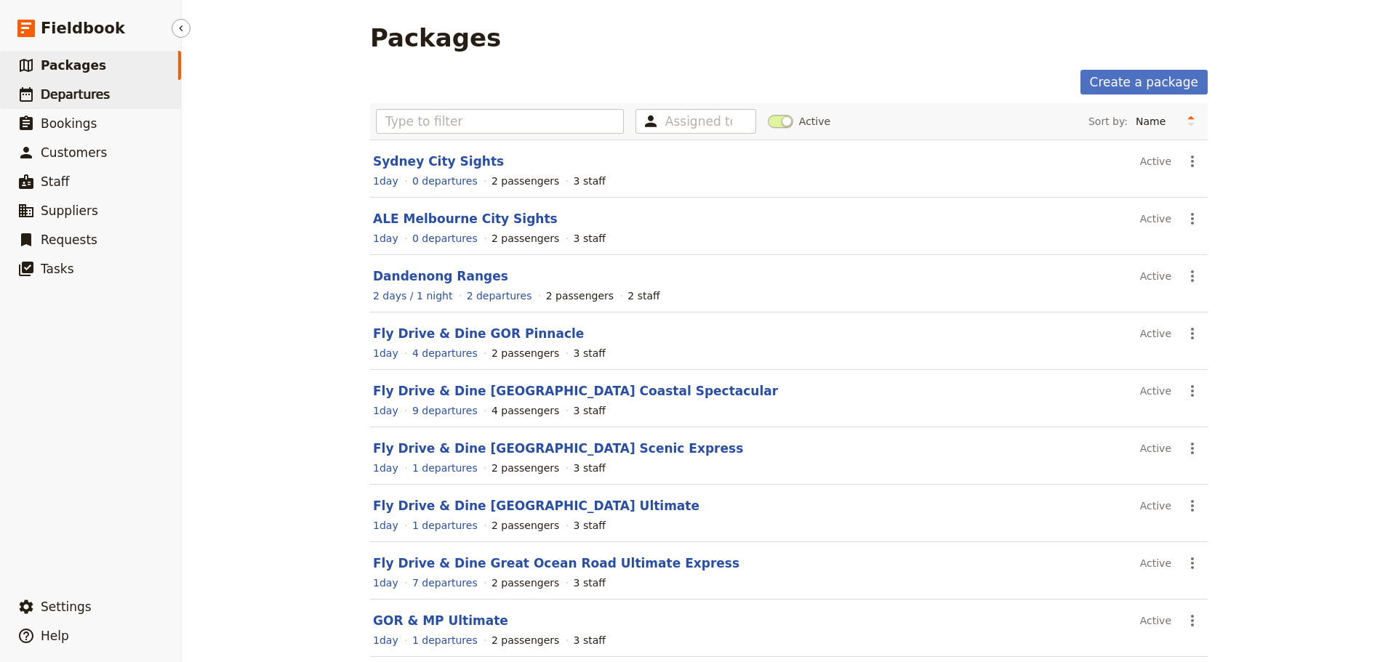
click at [53, 94] on span "Departures" at bounding box center [75, 94] width 69 height 15
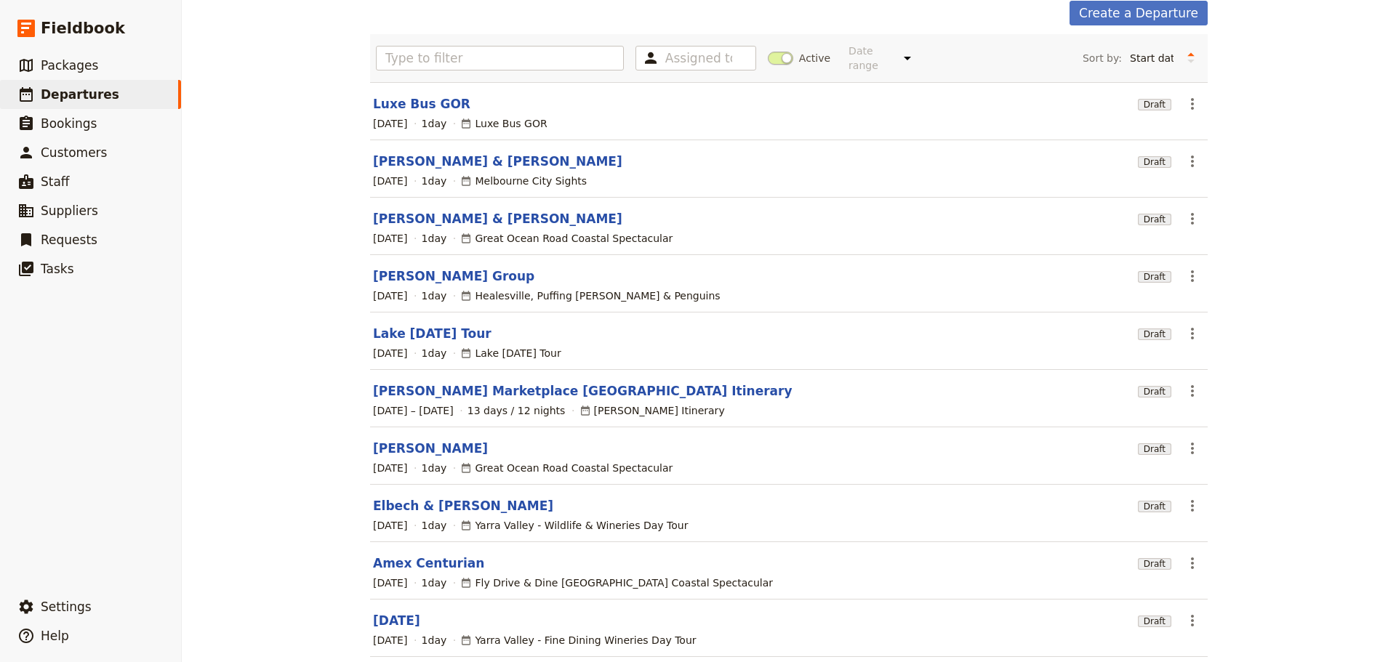
scroll to position [124, 0]
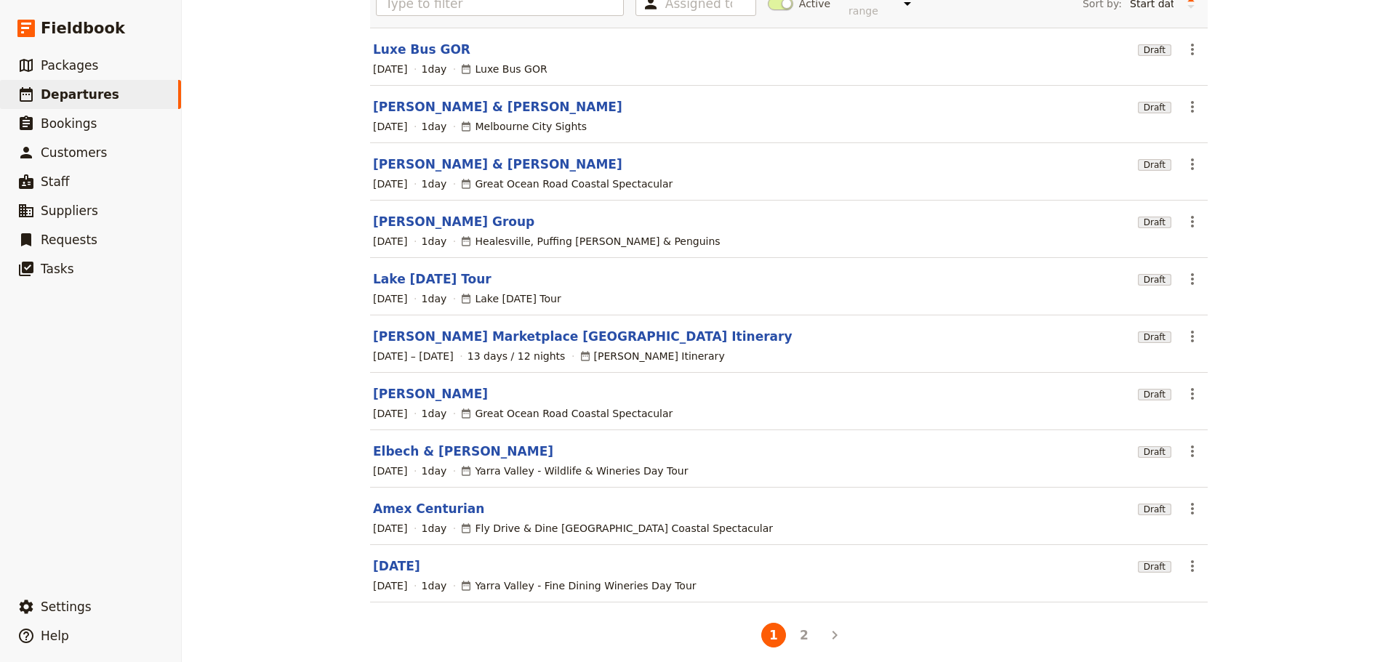
click at [803, 623] on button "2" at bounding box center [804, 635] width 25 height 25
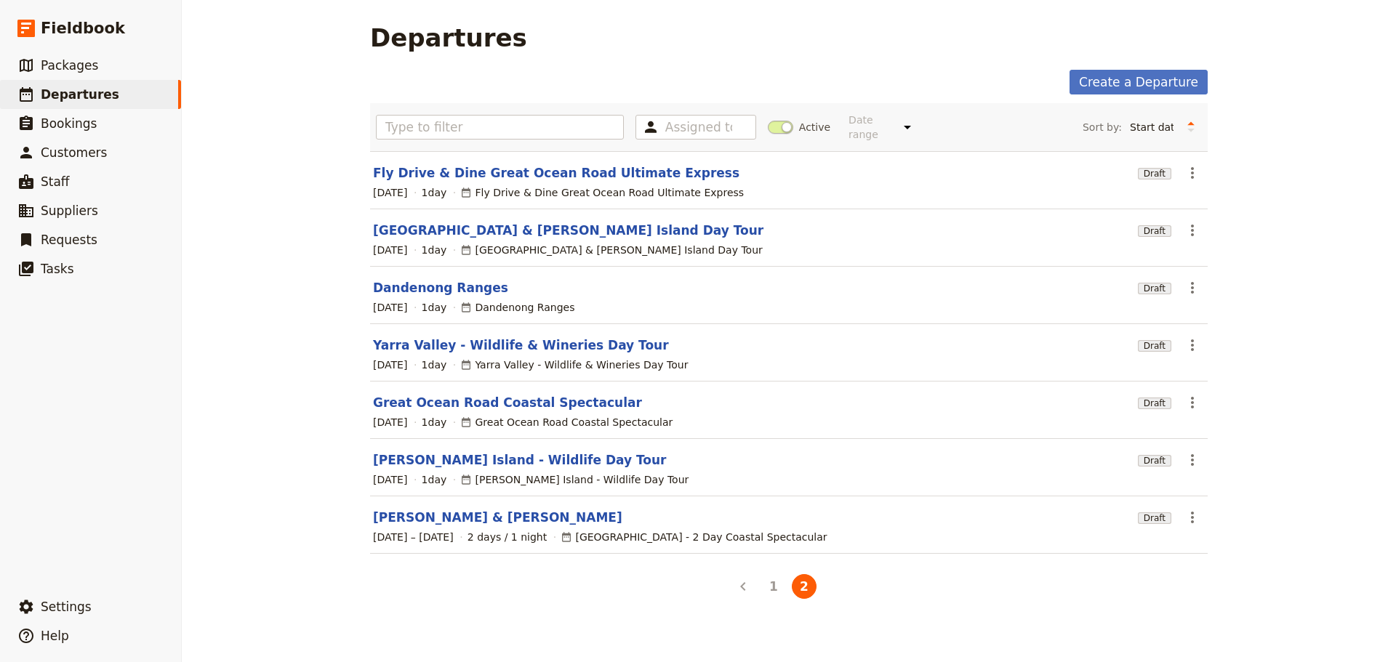
scroll to position [0, 0]
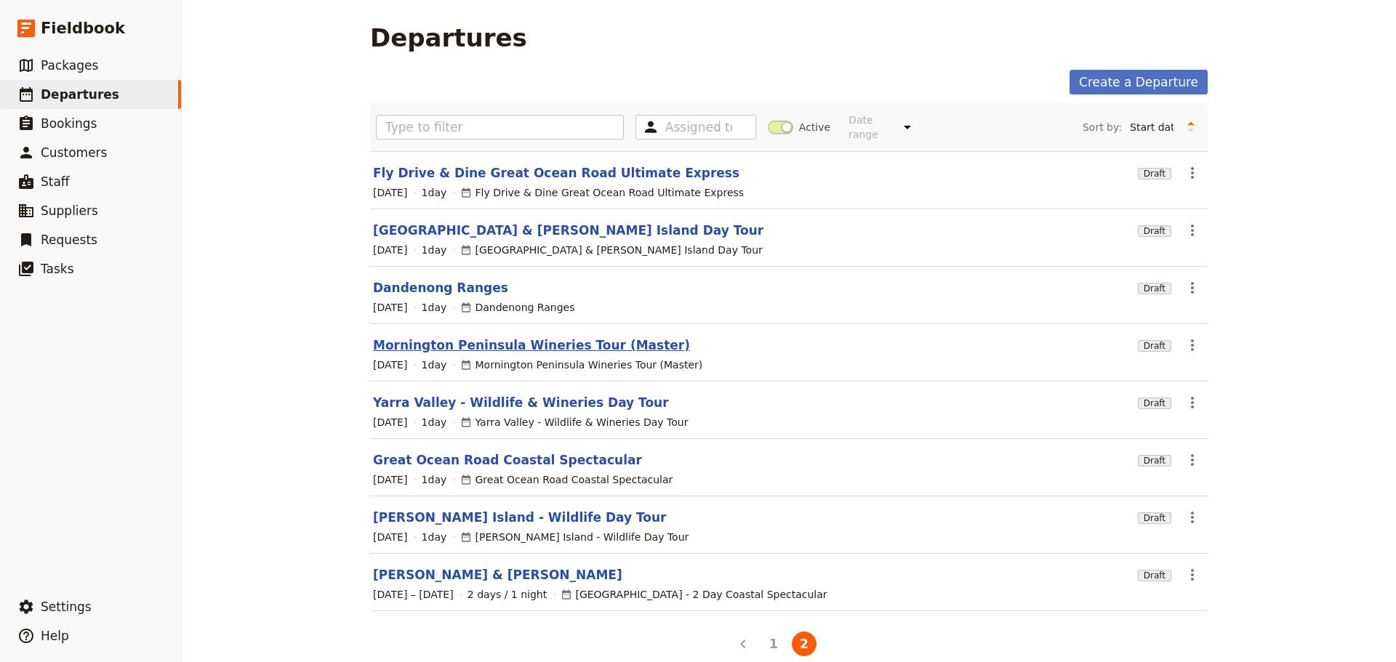
click at [581, 337] on link "Mornington Peninsula Wineries Tour (Master)" at bounding box center [531, 345] width 317 height 17
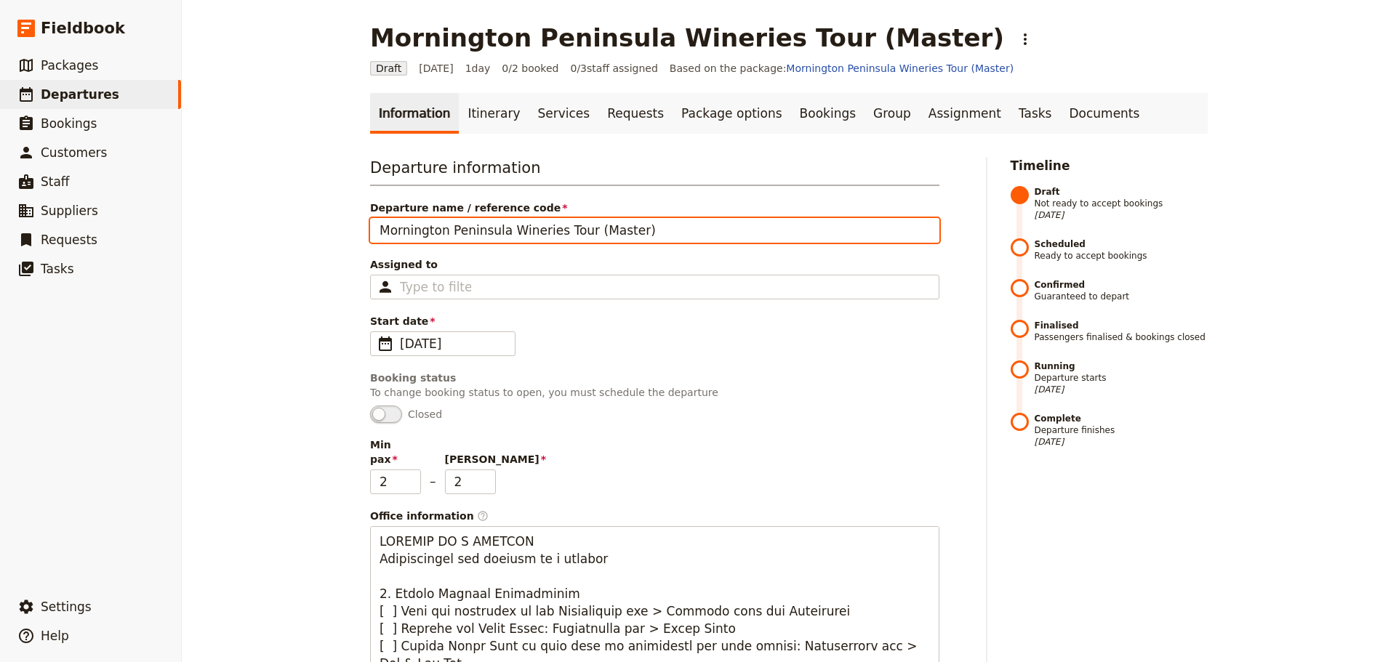
drag, startPoint x: 632, startPoint y: 230, endPoint x: 502, endPoint y: 238, distance: 129.6
click at [502, 238] on input "Mornington Peninsula Wineries Tour (Master)" at bounding box center [654, 230] width 569 height 25
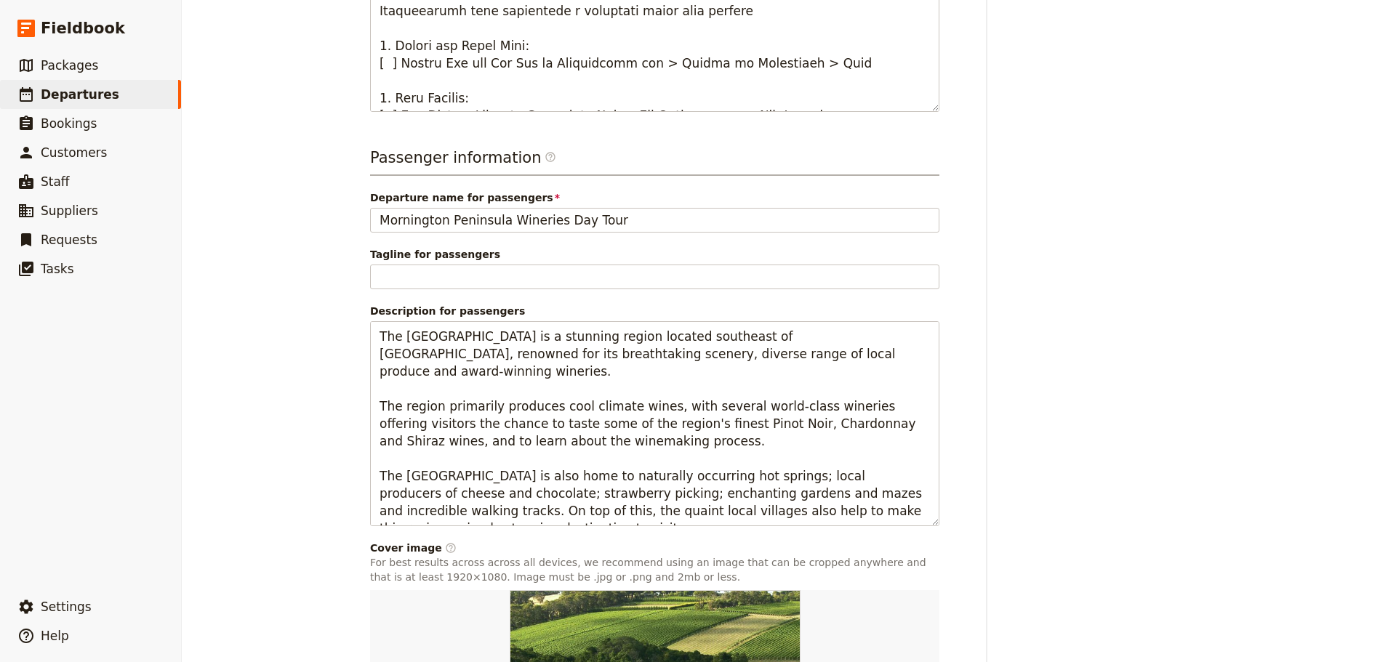
scroll to position [1069, 0]
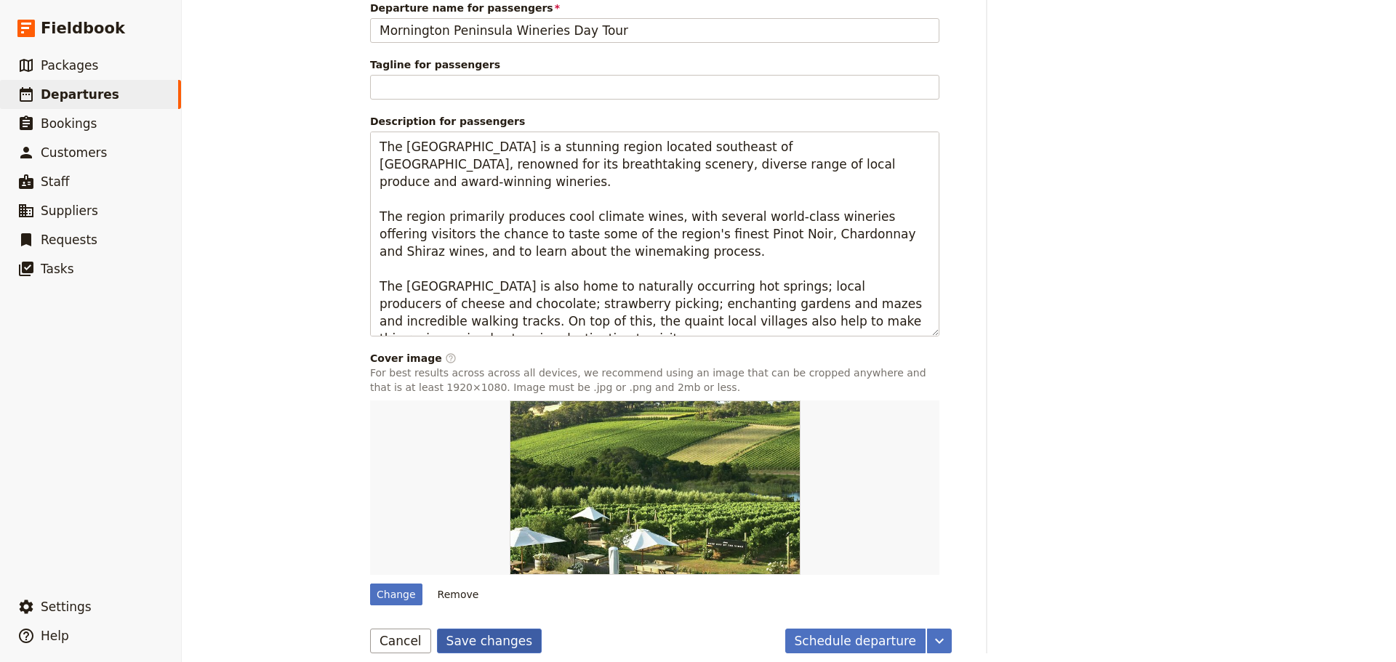
type input "[GEOGRAPHIC_DATA] Scenic Day Tour"
click at [495, 629] on button "Save changes" at bounding box center [489, 641] width 105 height 25
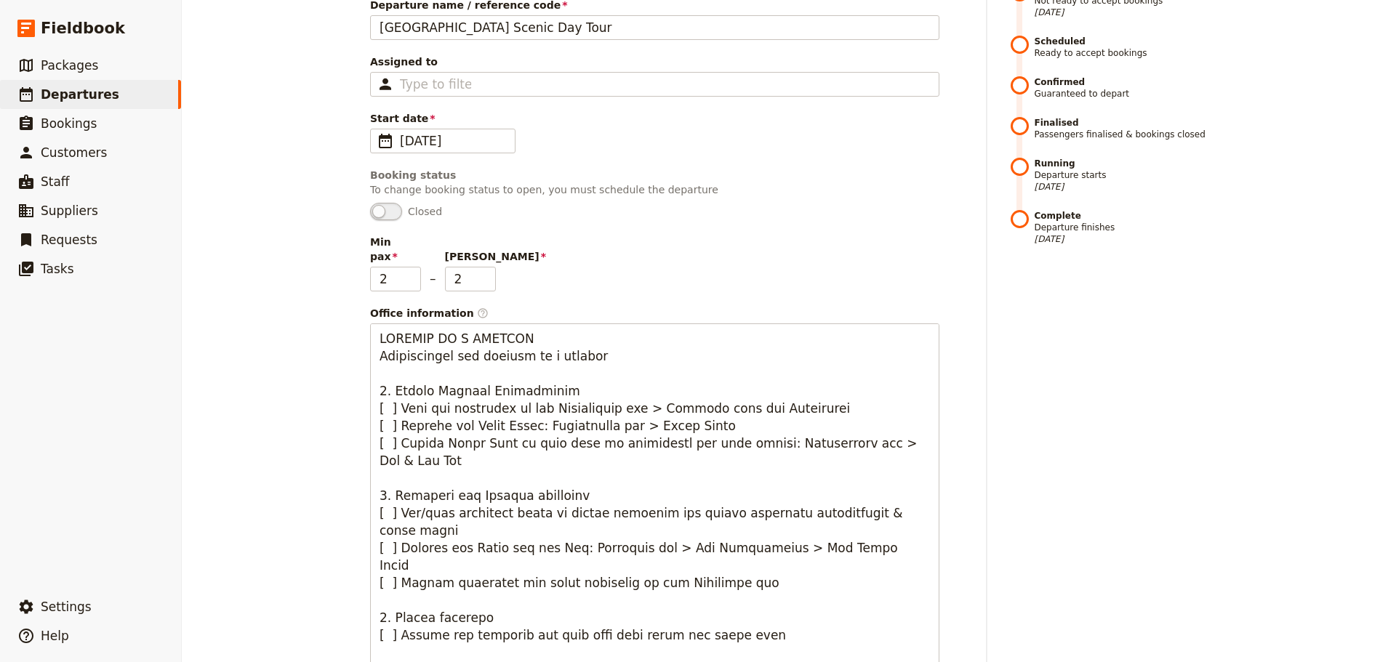
scroll to position [0, 0]
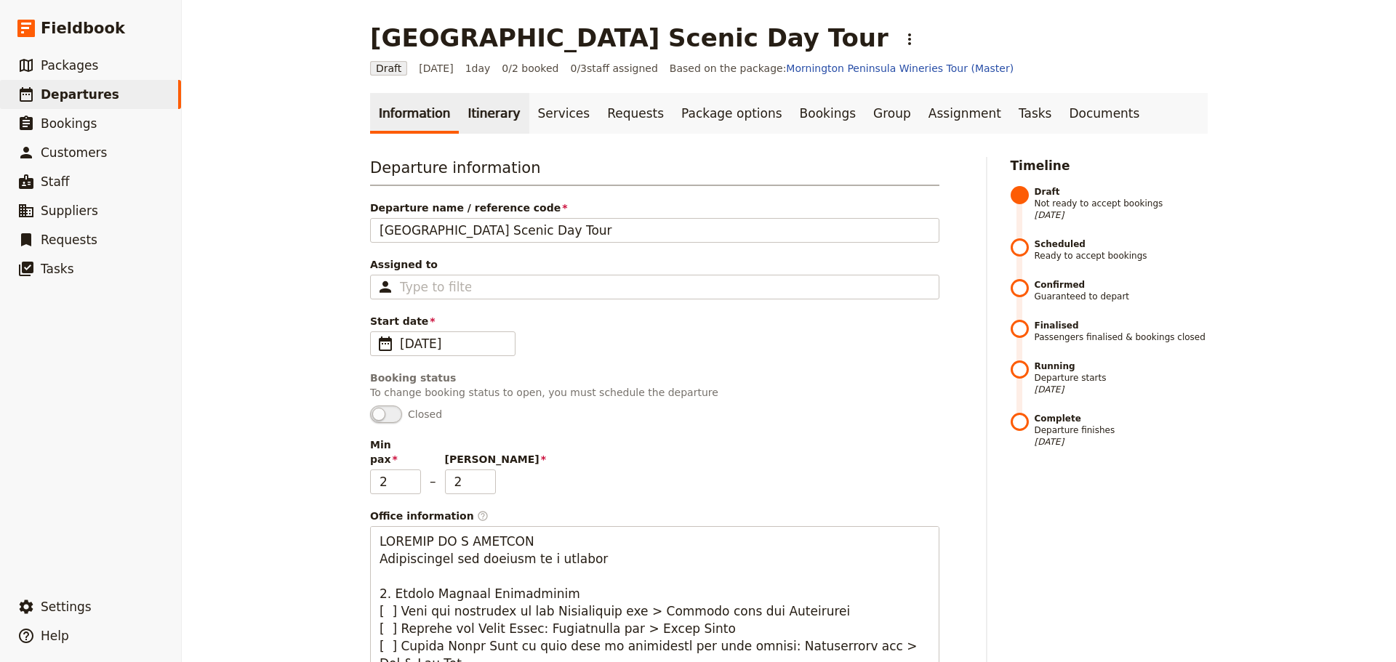
drag, startPoint x: 414, startPoint y: 100, endPoint x: 446, endPoint y: 106, distance: 33.2
click at [414, 100] on link "Information" at bounding box center [414, 113] width 89 height 41
click at [459, 108] on link "Itinerary" at bounding box center [494, 113] width 70 height 41
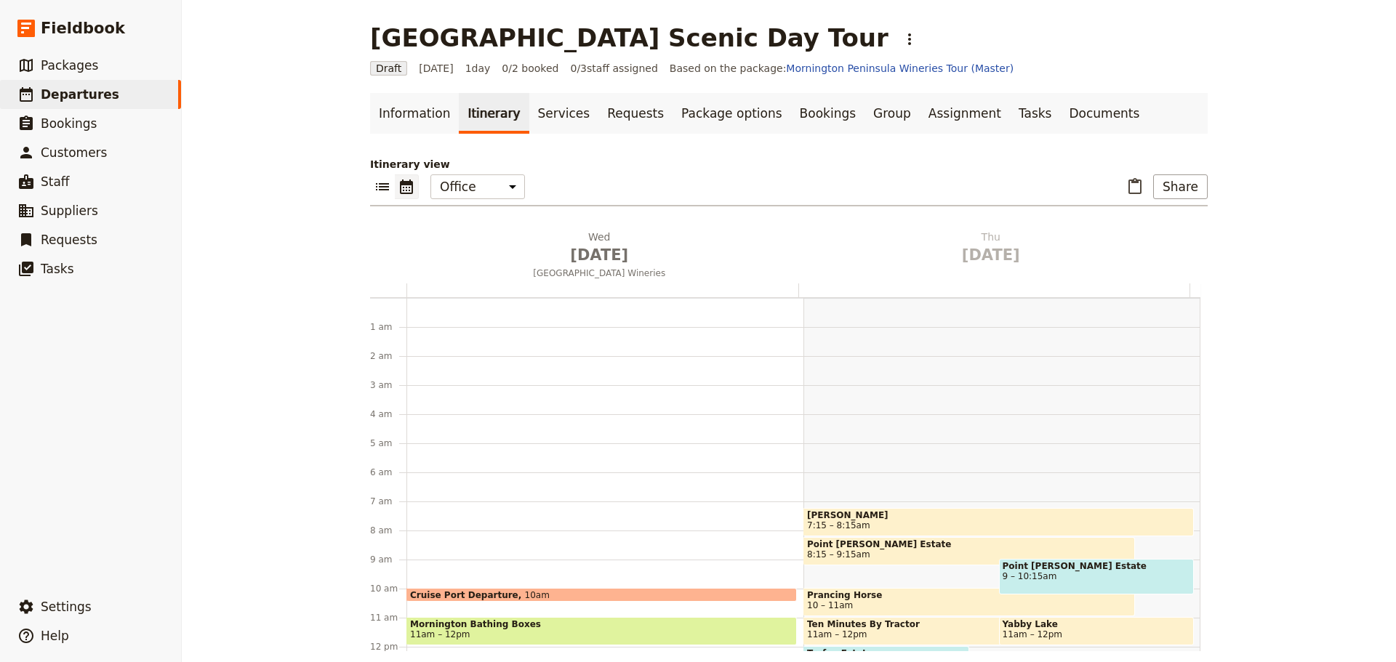
scroll to position [189, 0]
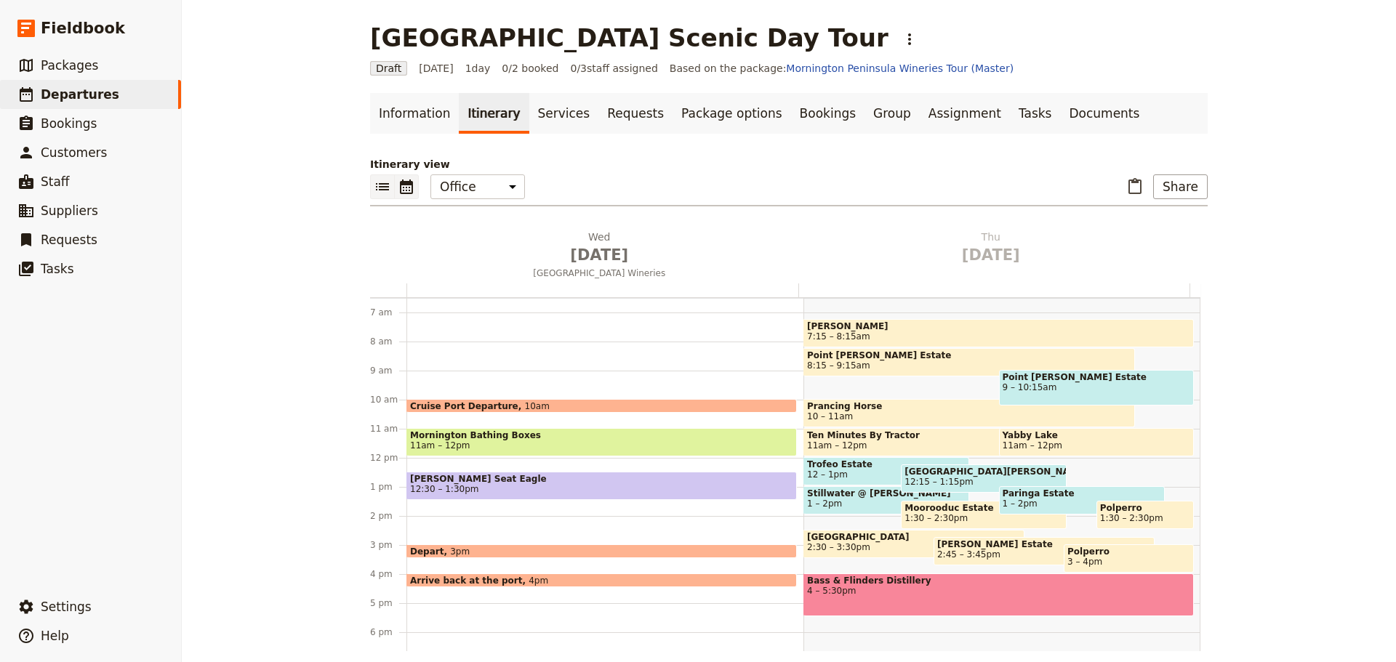
click at [374, 180] on icon "List view" at bounding box center [382, 186] width 17 height 17
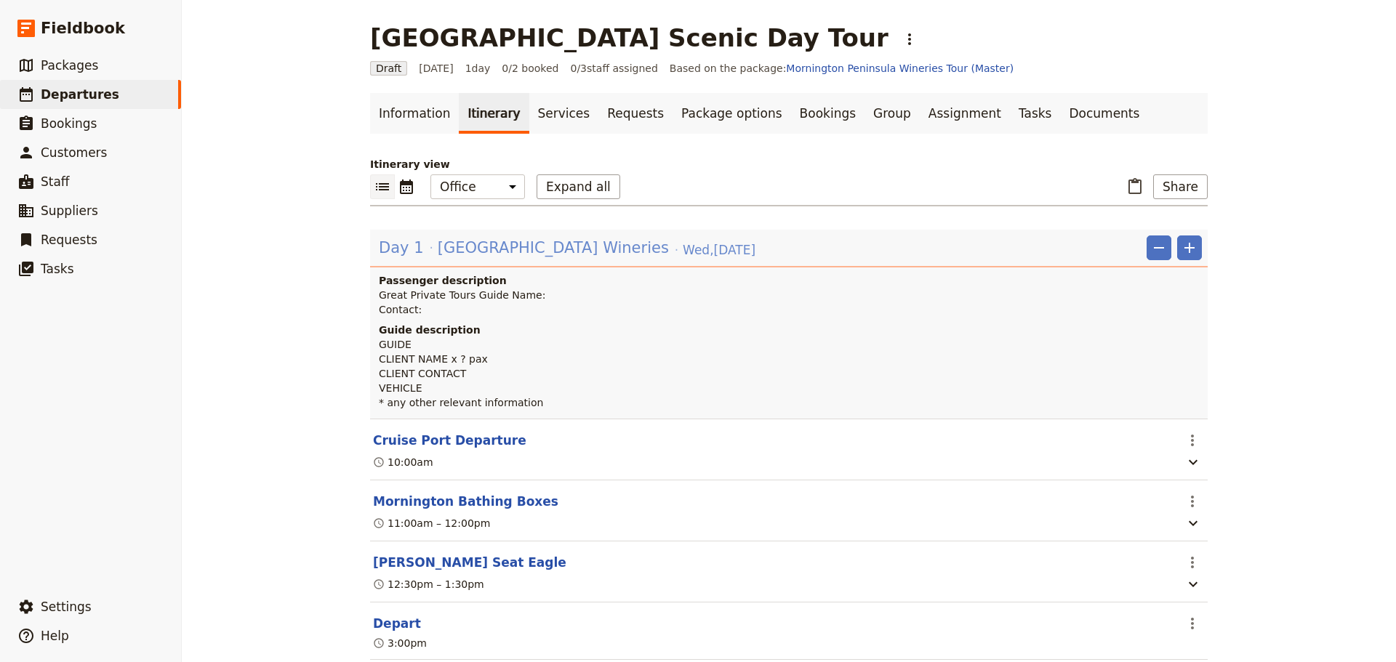
click at [478, 248] on span "[GEOGRAPHIC_DATA] Wineries" at bounding box center [553, 248] width 231 height 22
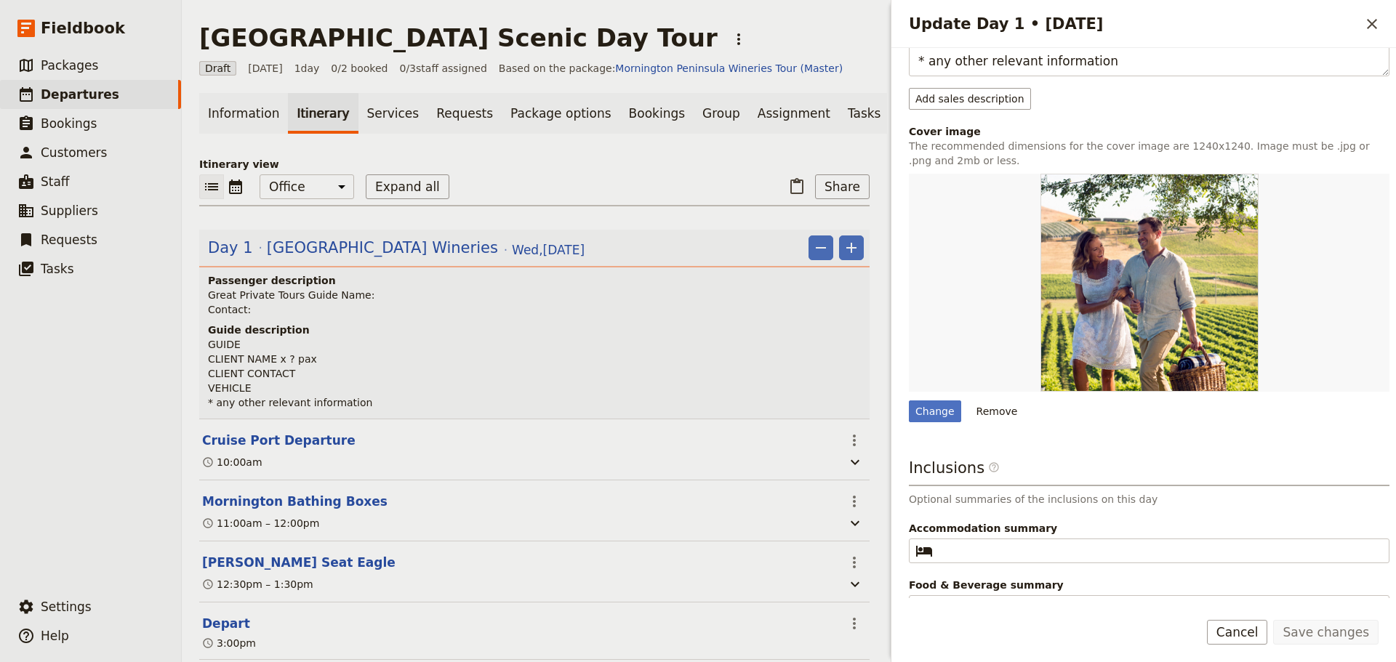
scroll to position [382, 0]
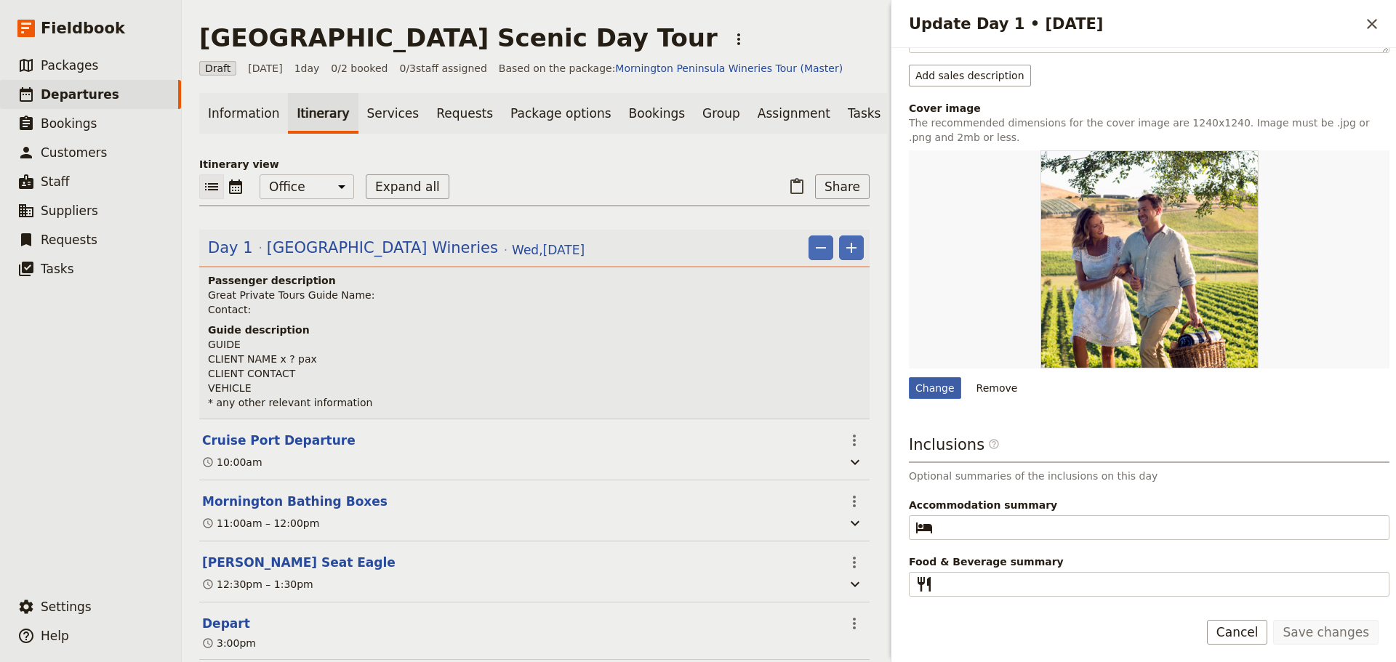
click at [933, 385] on div "Change" at bounding box center [935, 388] width 52 height 22
click at [909, 377] on input "Change" at bounding box center [908, 377] width 1 height 1
type input "C:\fakepath\[PERSON_NAME] Seat extended view.jpg"
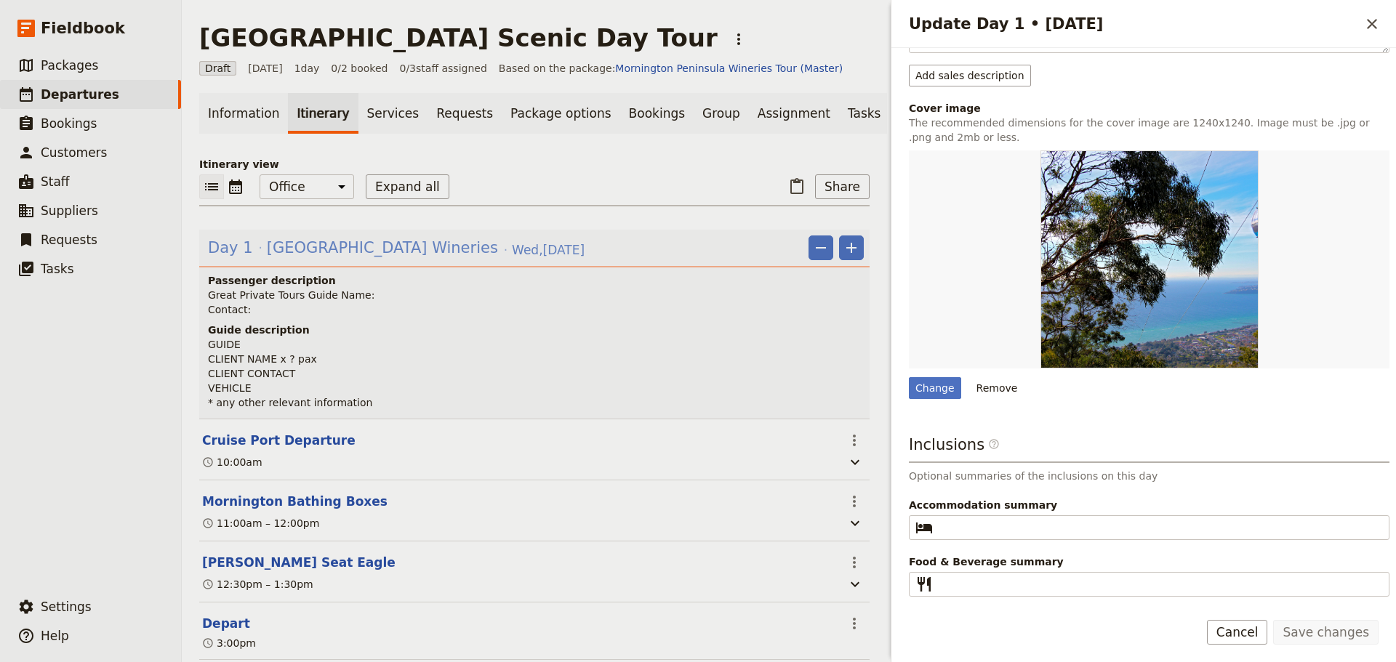
click at [398, 259] on span "[GEOGRAPHIC_DATA] Wineries" at bounding box center [382, 248] width 231 height 22
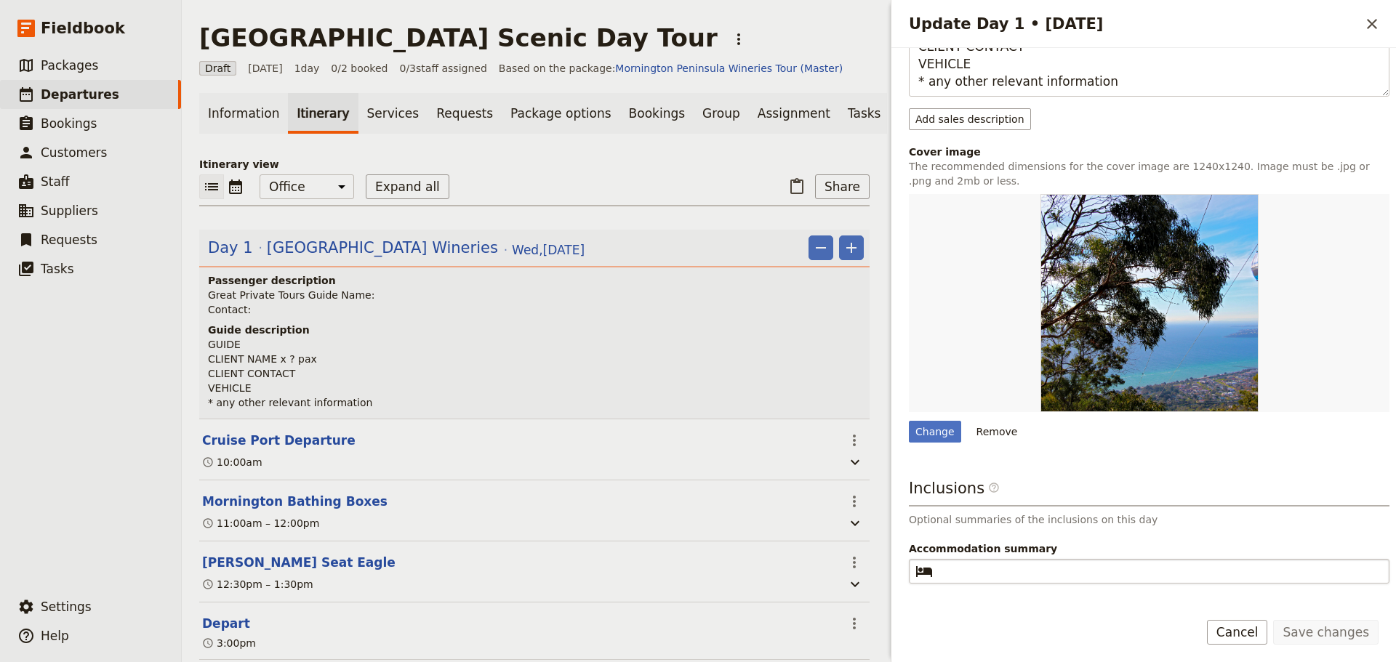
scroll to position [363, 0]
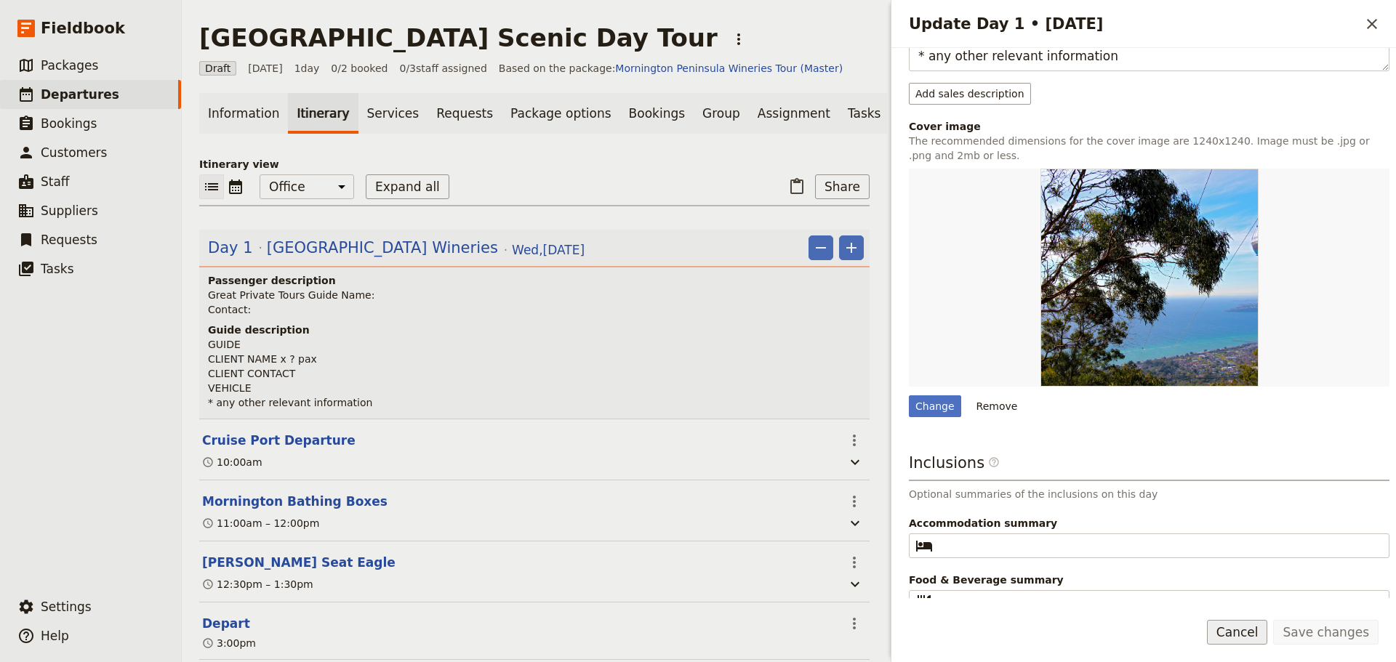
click at [1248, 636] on button "Cancel" at bounding box center [1237, 632] width 61 height 25
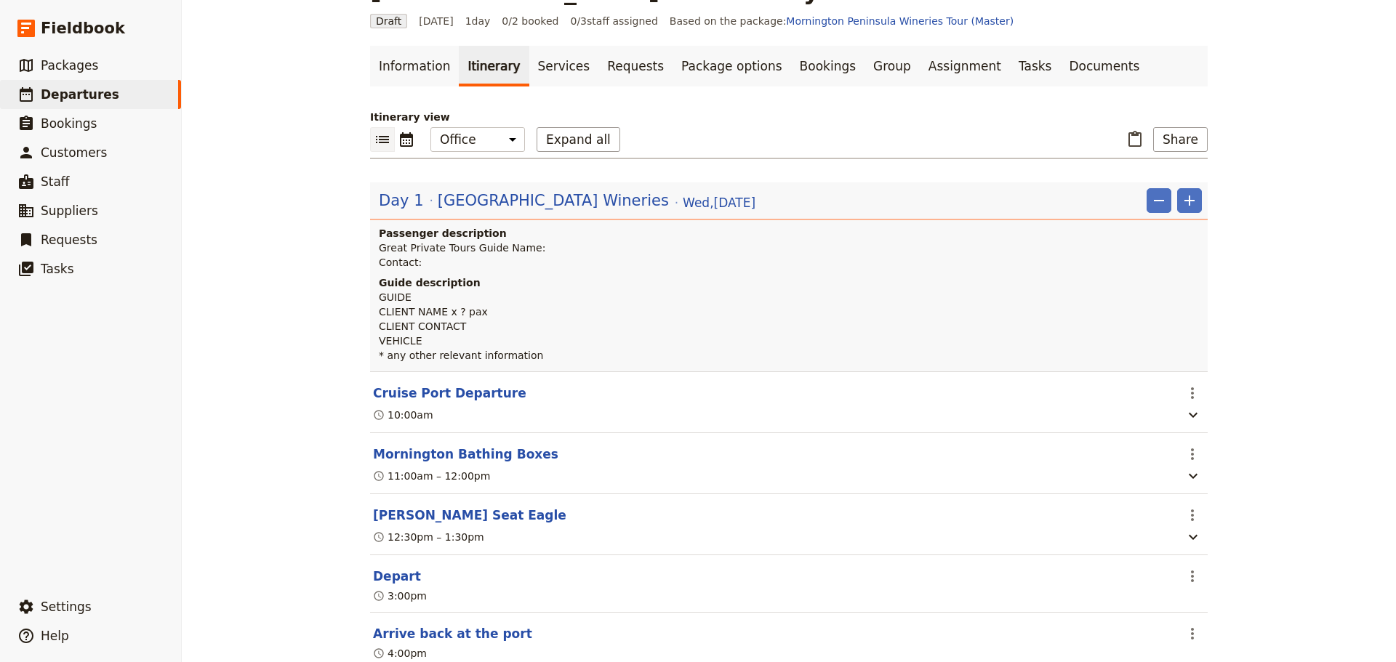
scroll to position [73, 0]
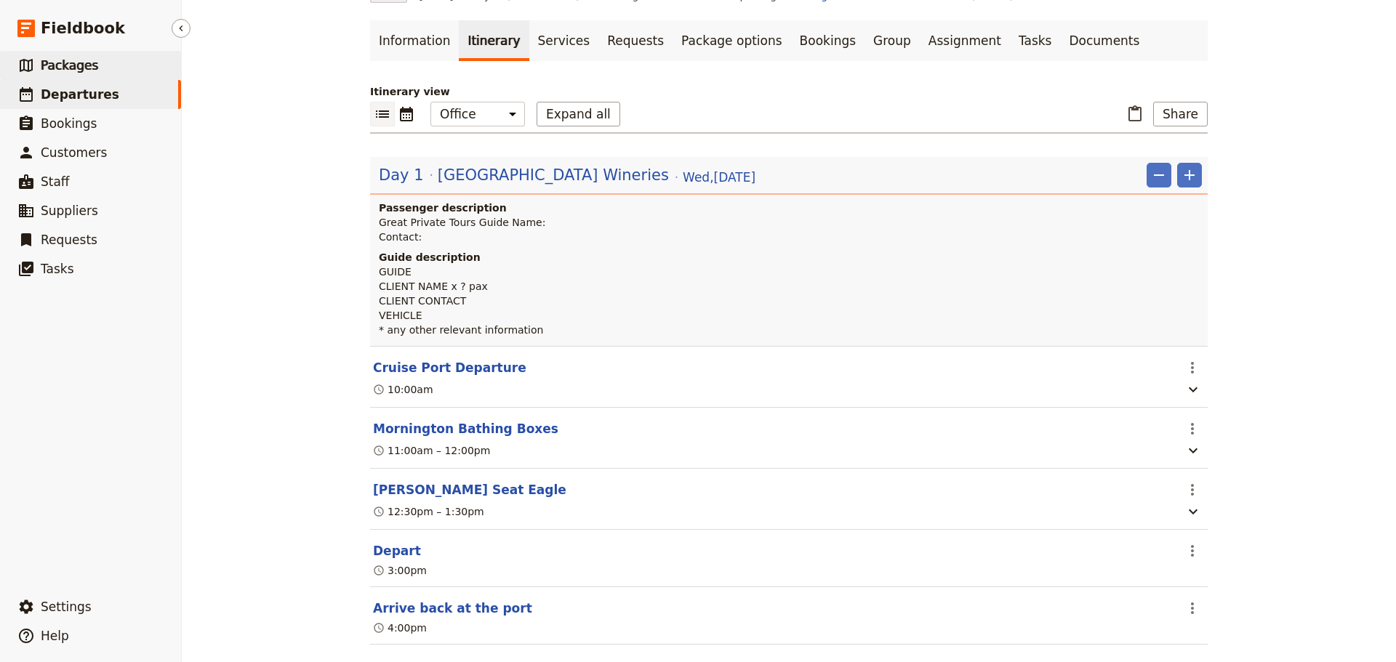
click at [81, 68] on span "Packages" at bounding box center [69, 65] width 57 height 15
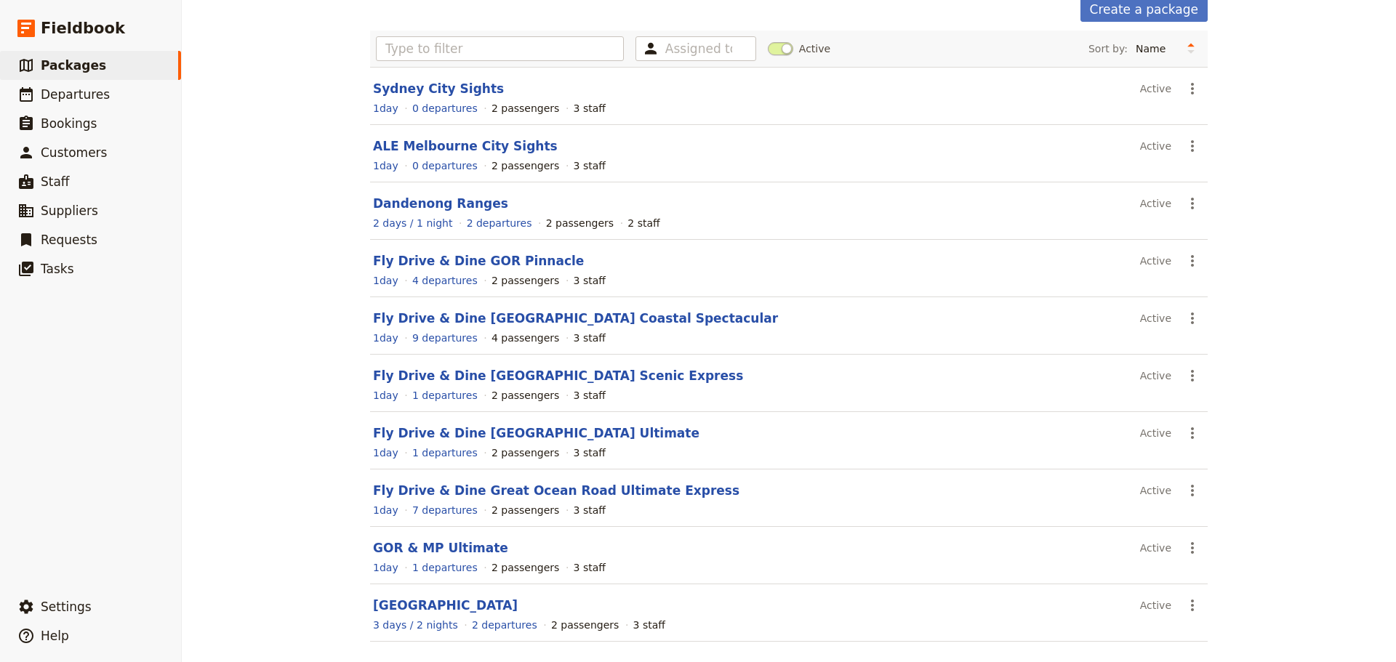
scroll to position [124, 0]
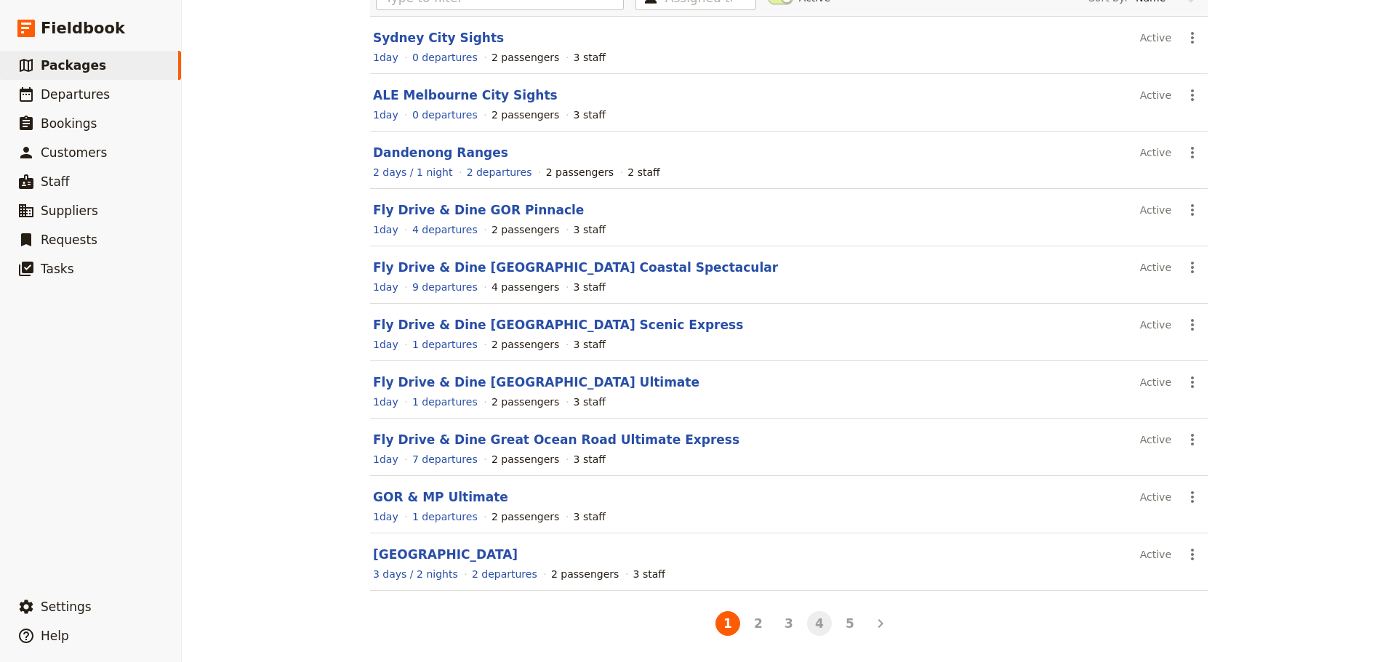
click at [814, 619] on button "4" at bounding box center [819, 623] width 25 height 25
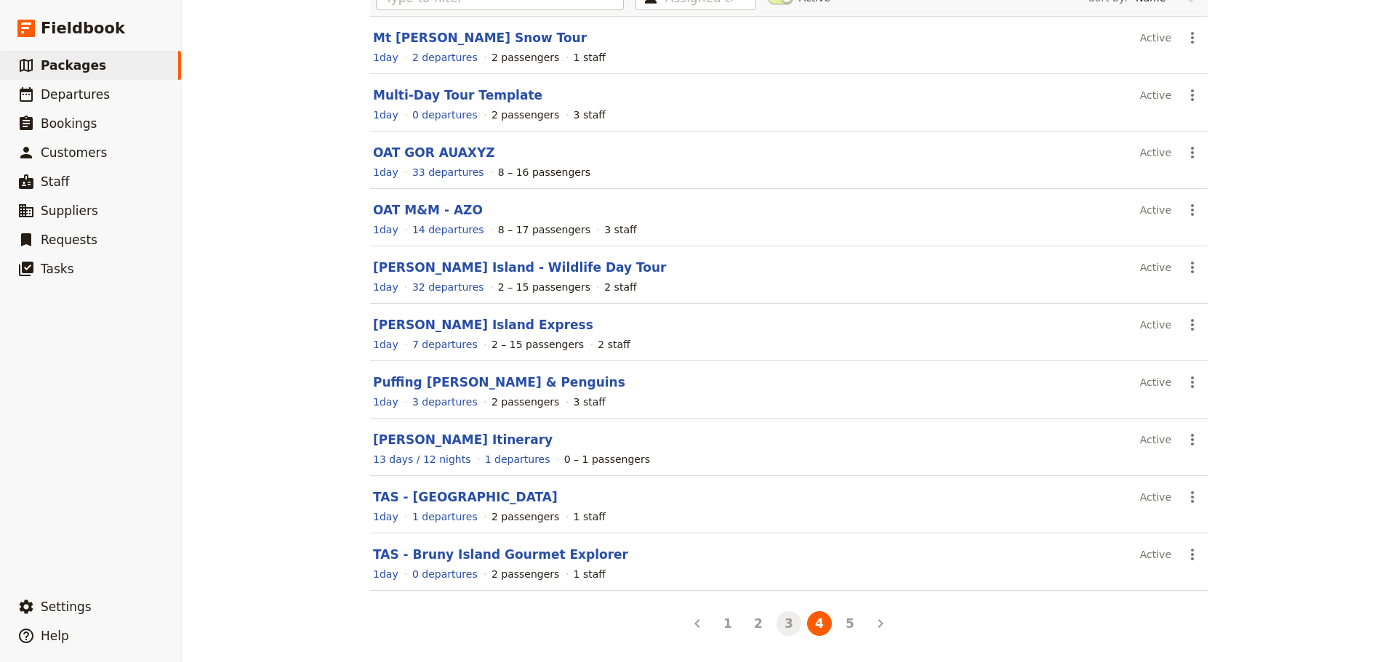
click at [784, 624] on button "3" at bounding box center [788, 623] width 25 height 25
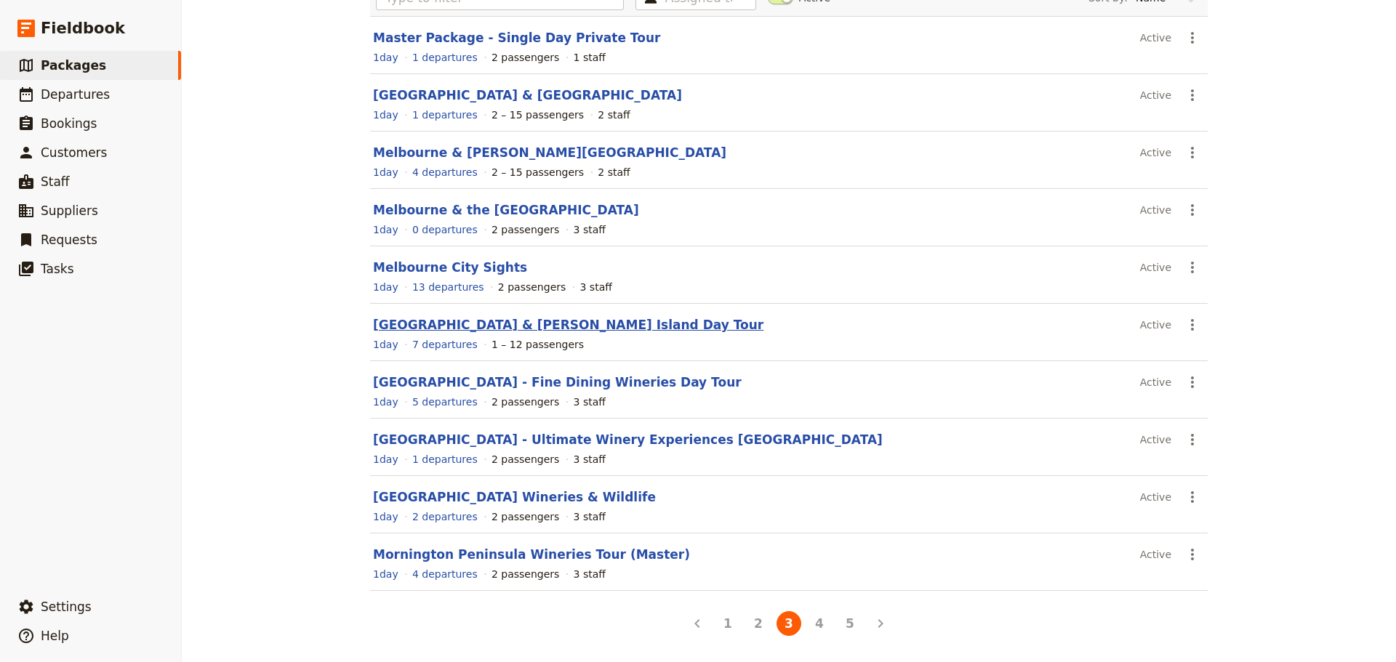
click at [539, 326] on link "Mornington Peninsula & Phillip Island Day Tour" at bounding box center [568, 325] width 390 height 15
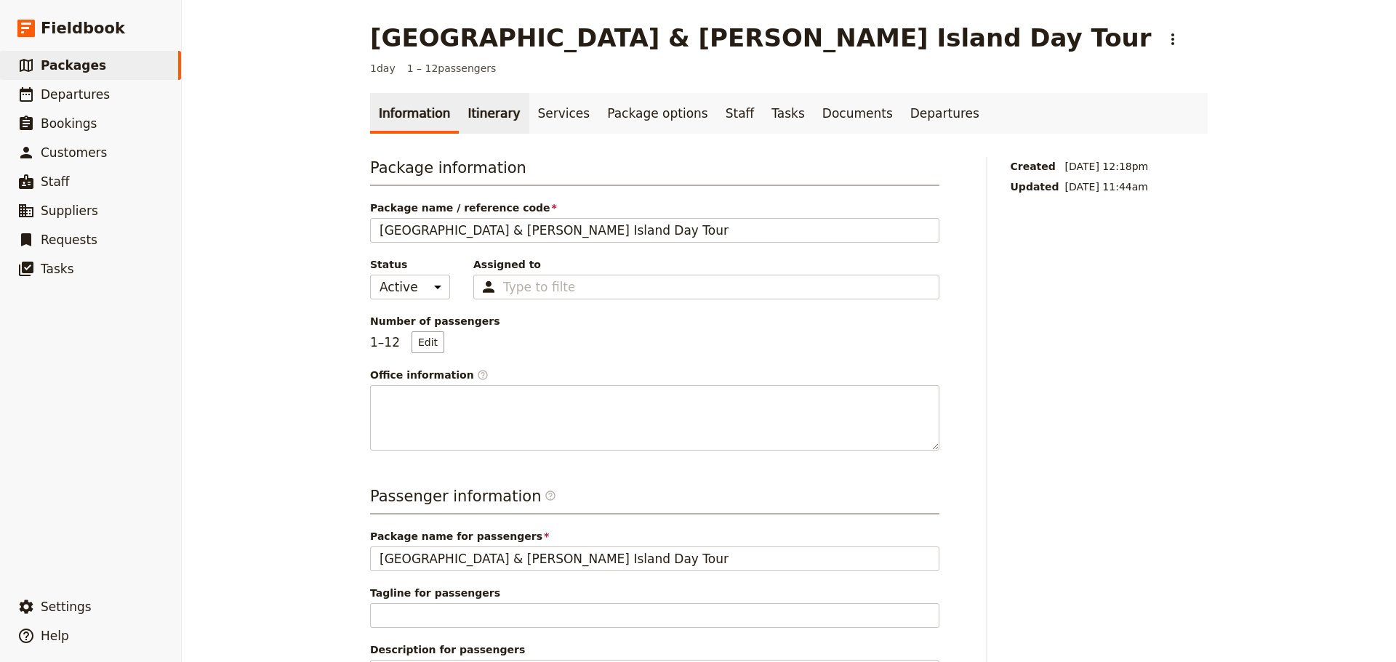
click at [483, 113] on link "Itinerary" at bounding box center [494, 113] width 70 height 41
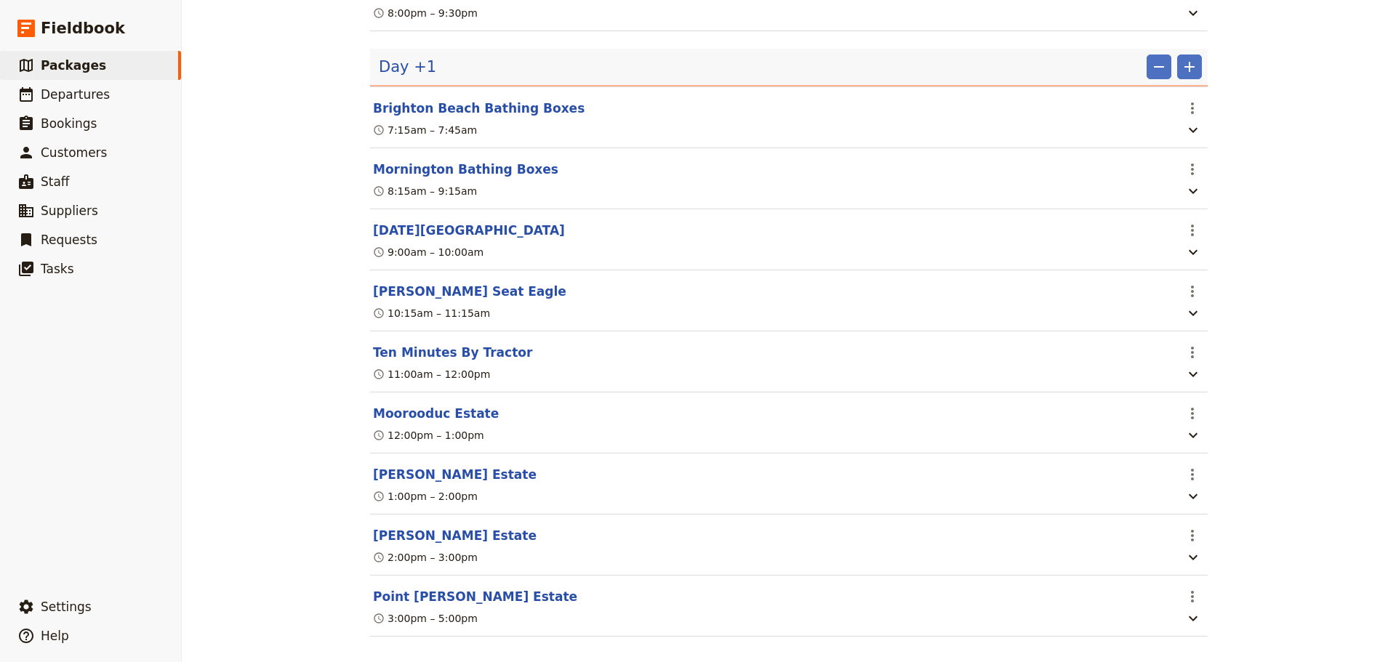
scroll to position [976, 0]
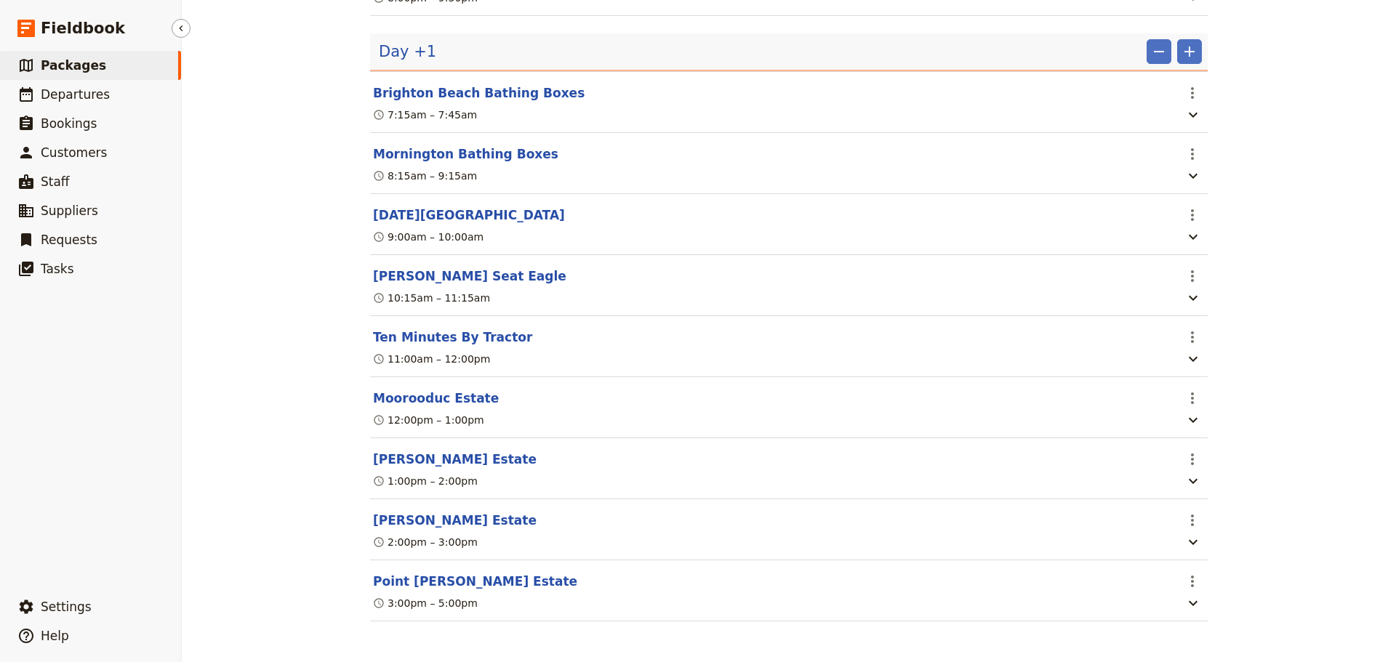
click at [108, 69] on link "​ Packages" at bounding box center [90, 65] width 181 height 29
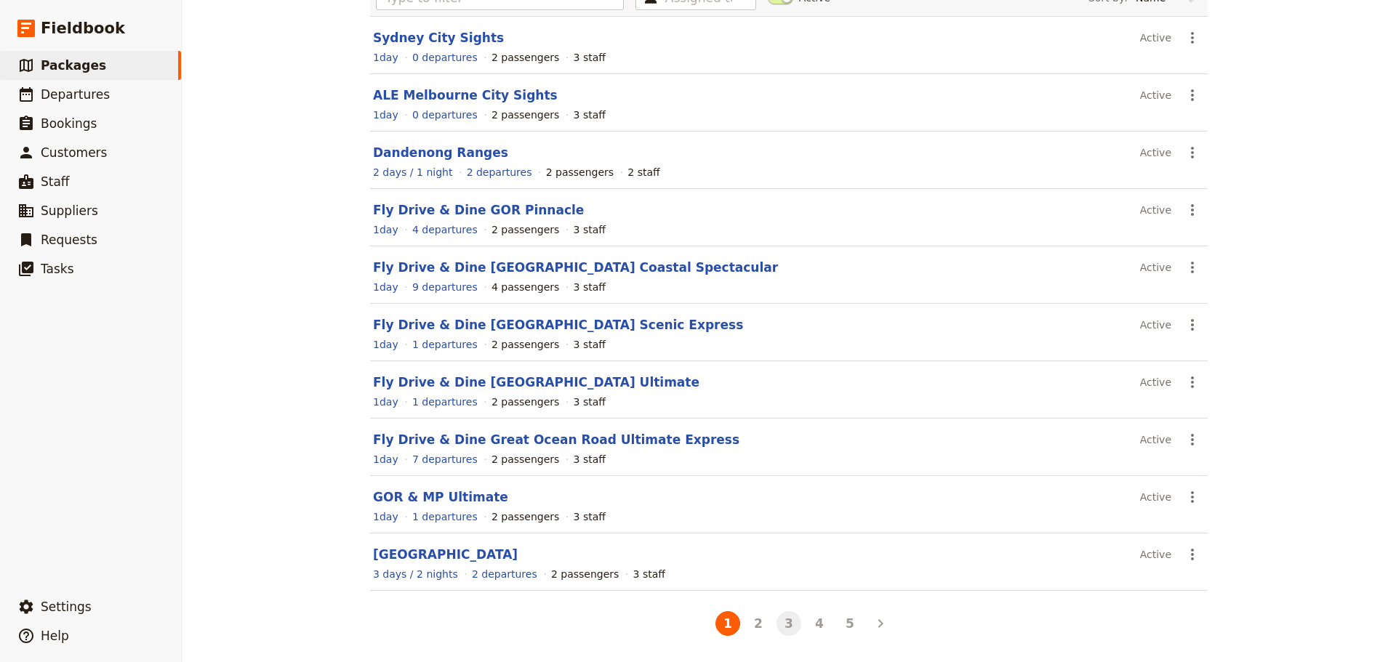
click at [794, 625] on button "3" at bounding box center [788, 623] width 25 height 25
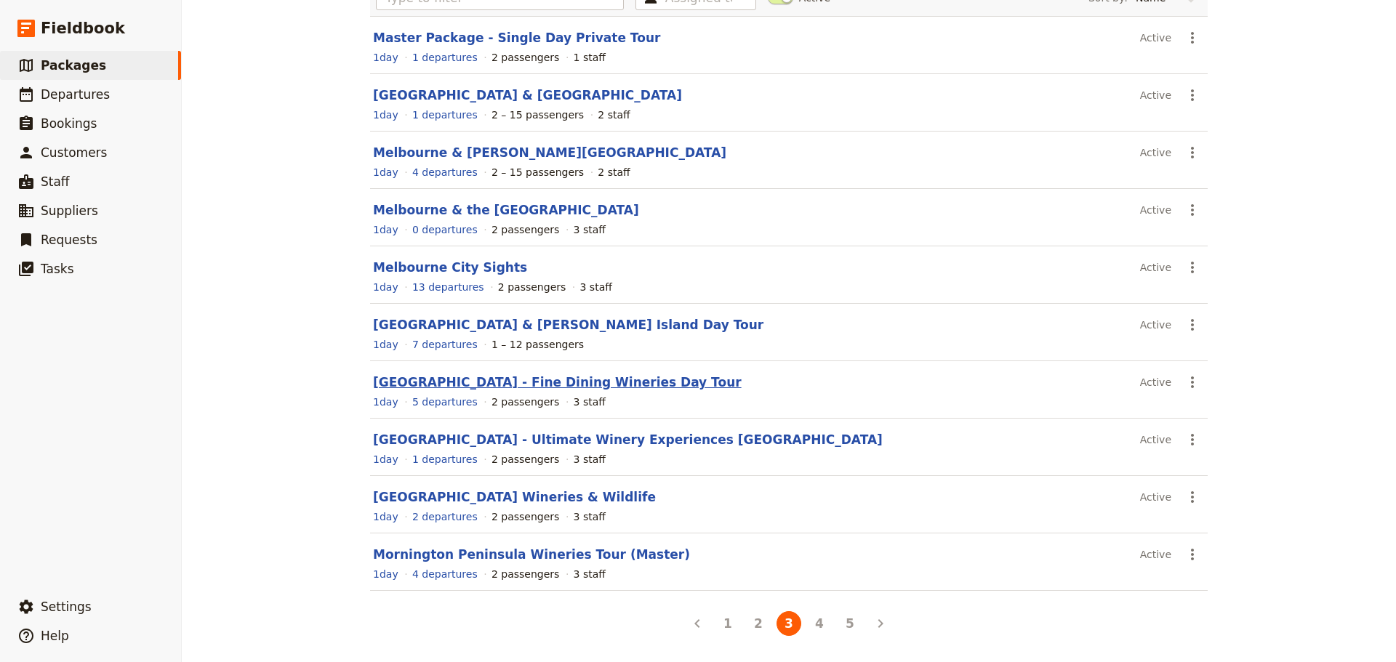
click at [534, 381] on link "Mornington Peninsula - Fine Dining Wineries Day Tour" at bounding box center [557, 382] width 369 height 15
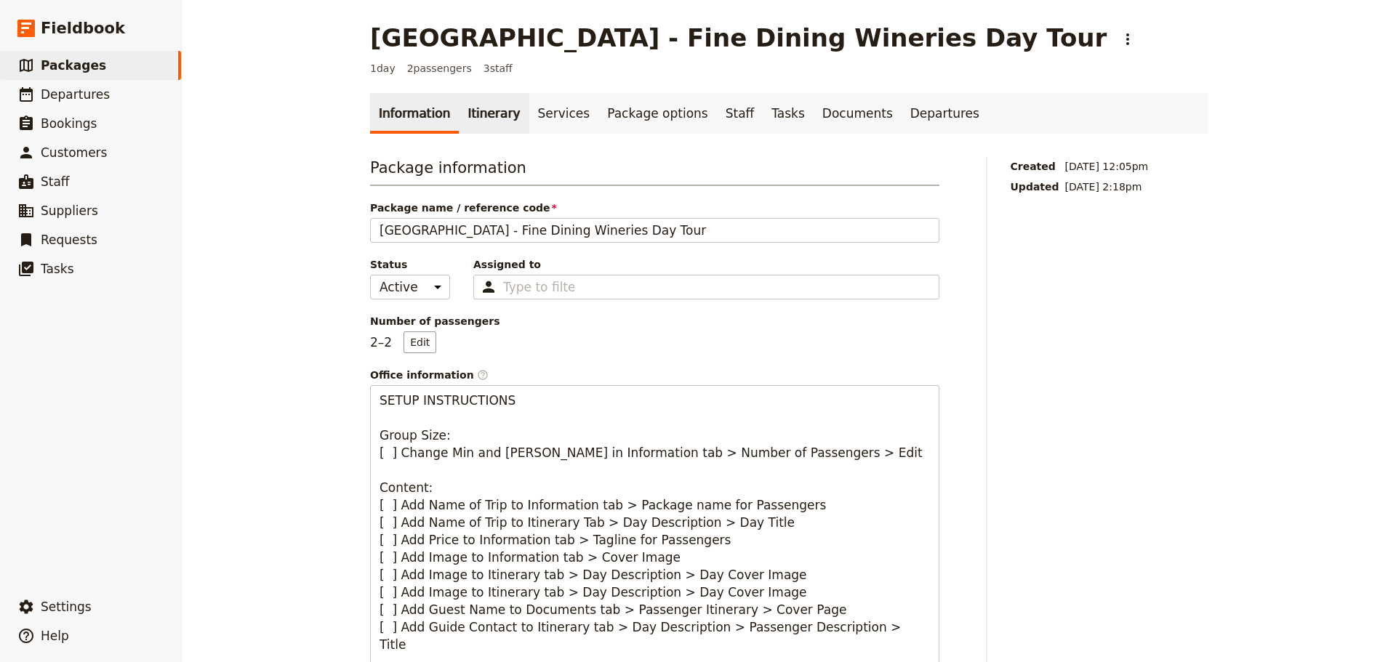
drag, startPoint x: 475, startPoint y: 109, endPoint x: 489, endPoint y: 109, distance: 14.5
click at [475, 109] on link "Itinerary" at bounding box center [494, 113] width 70 height 41
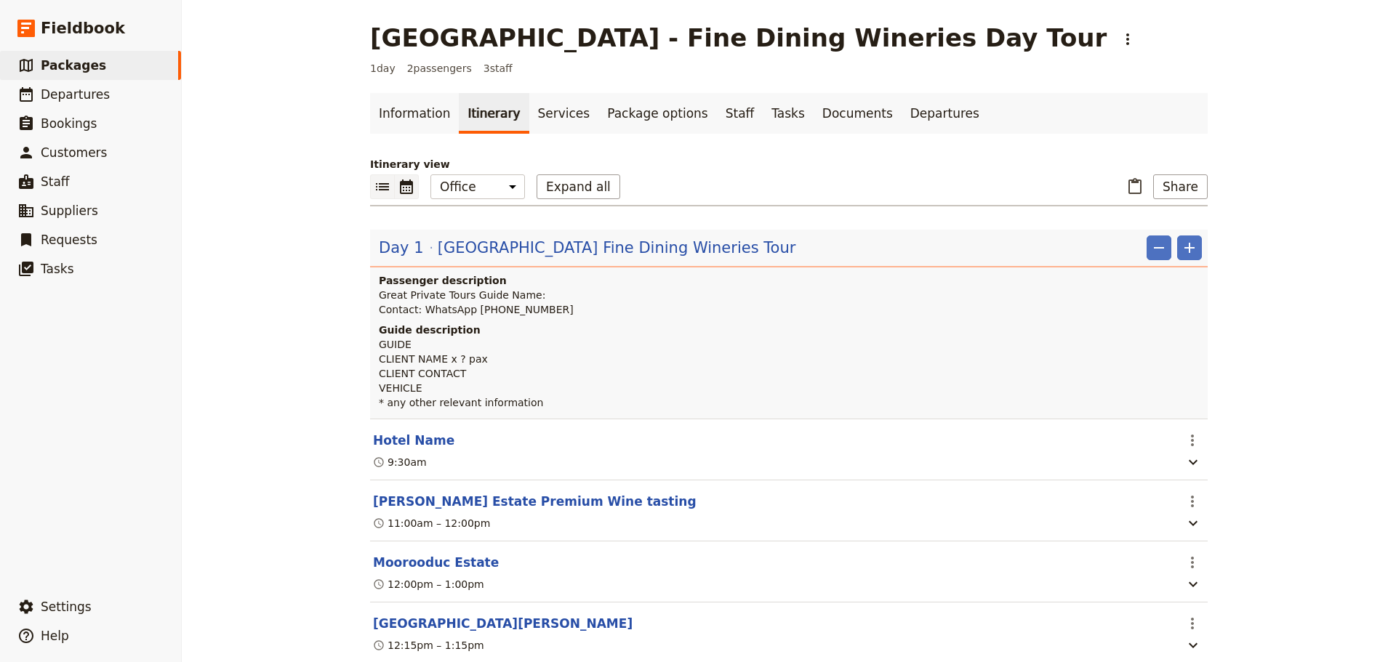
click at [404, 188] on icon "Calendar view" at bounding box center [406, 187] width 13 height 15
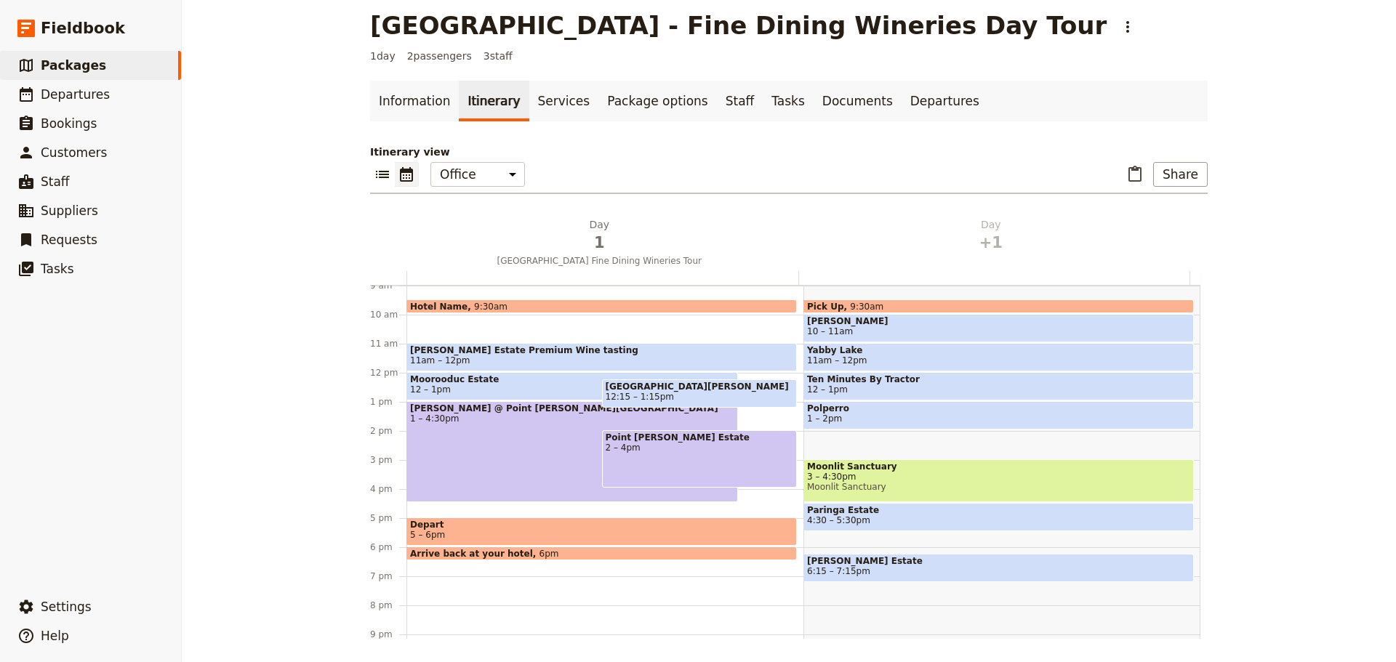
scroll to position [189, 0]
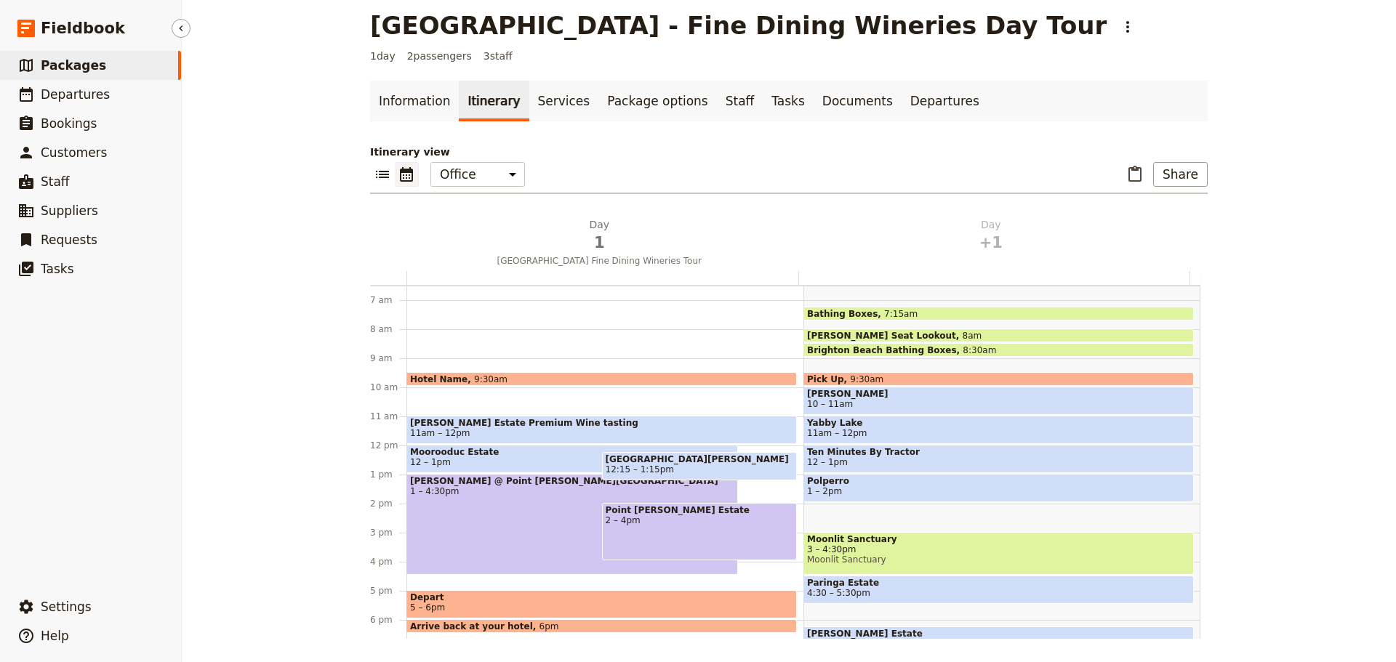
click at [76, 60] on span "Packages" at bounding box center [73, 65] width 65 height 15
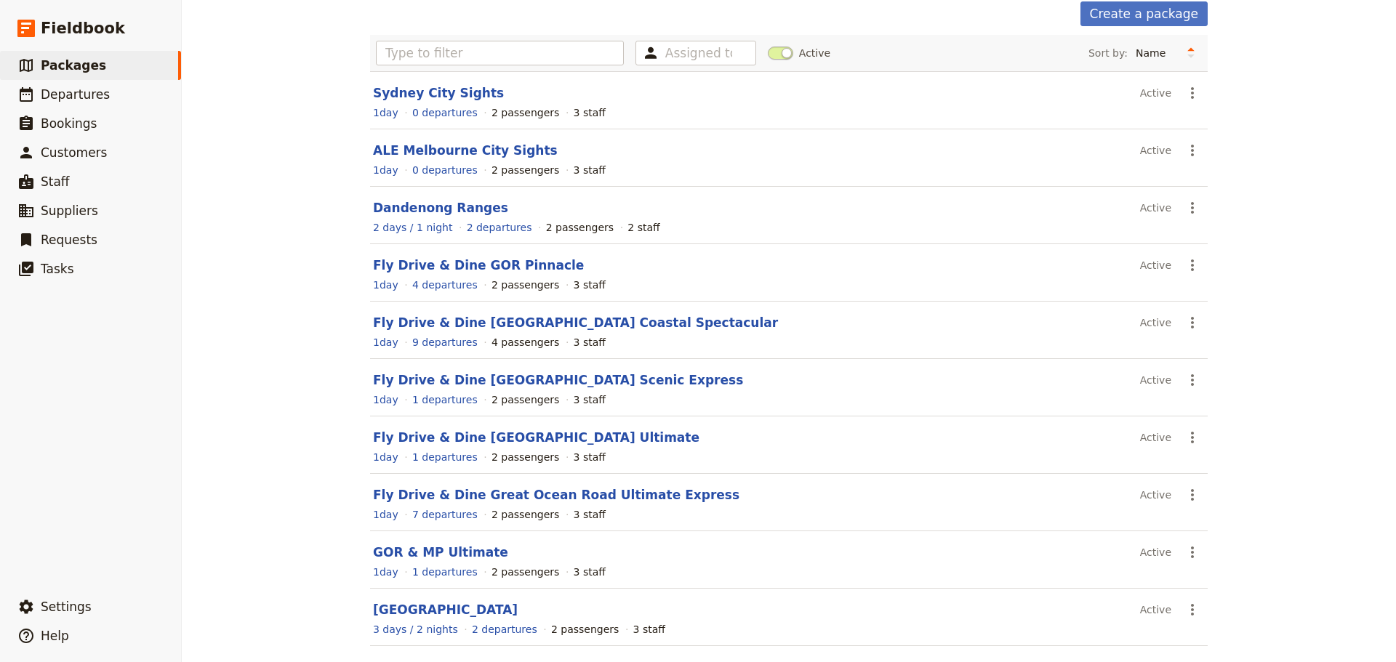
scroll to position [124, 0]
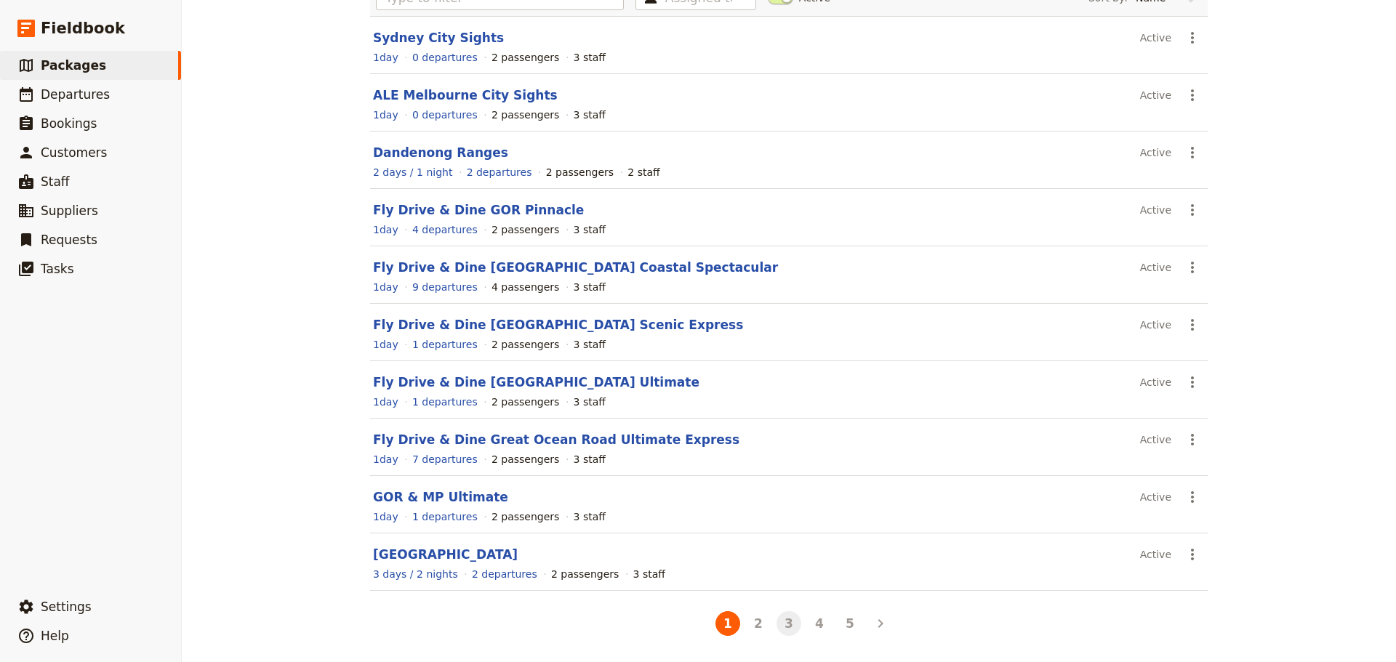
click at [780, 628] on button "3" at bounding box center [788, 623] width 25 height 25
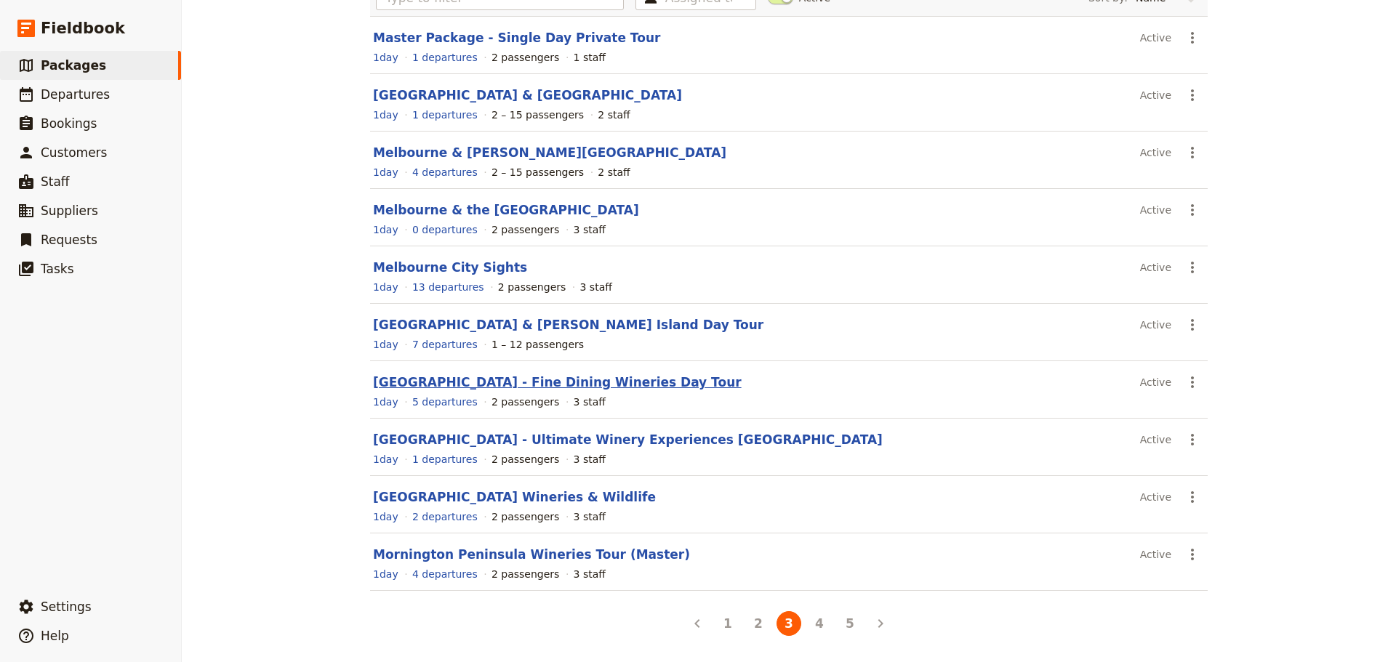
click at [523, 380] on link "Mornington Peninsula - Fine Dining Wineries Day Tour" at bounding box center [557, 382] width 369 height 15
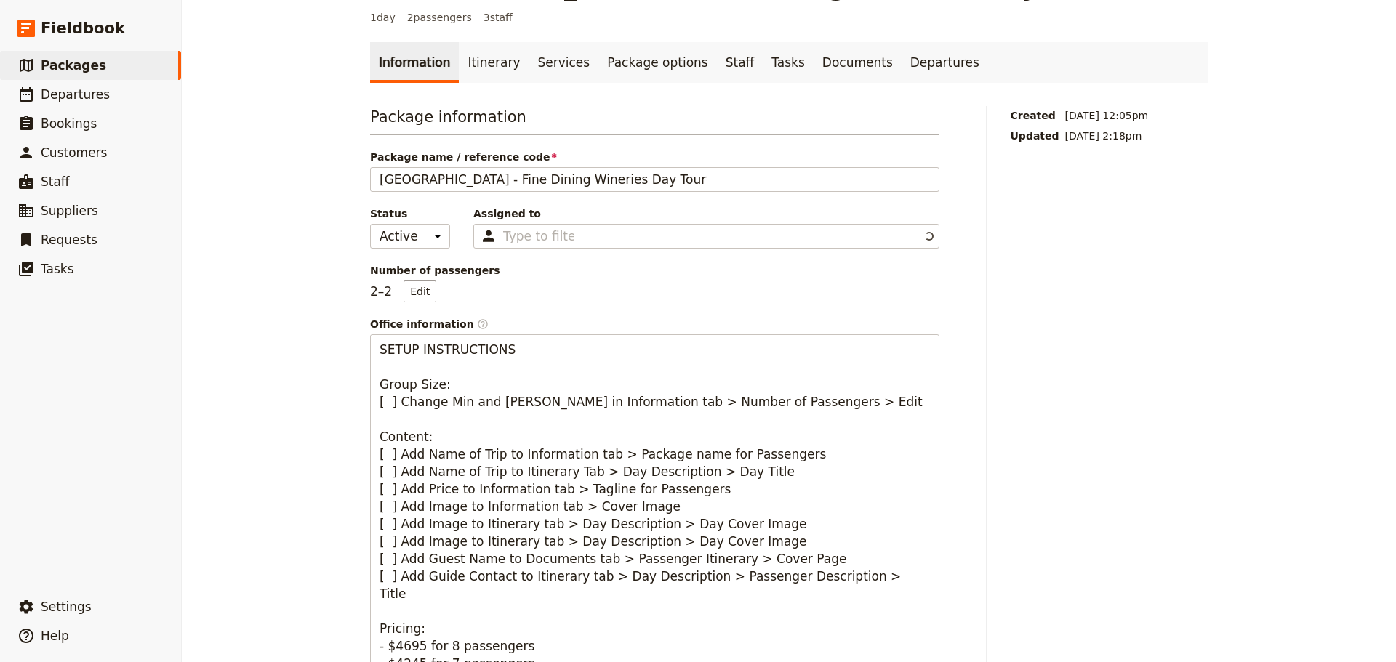
click at [489, 71] on link "Itinerary" at bounding box center [494, 62] width 70 height 41
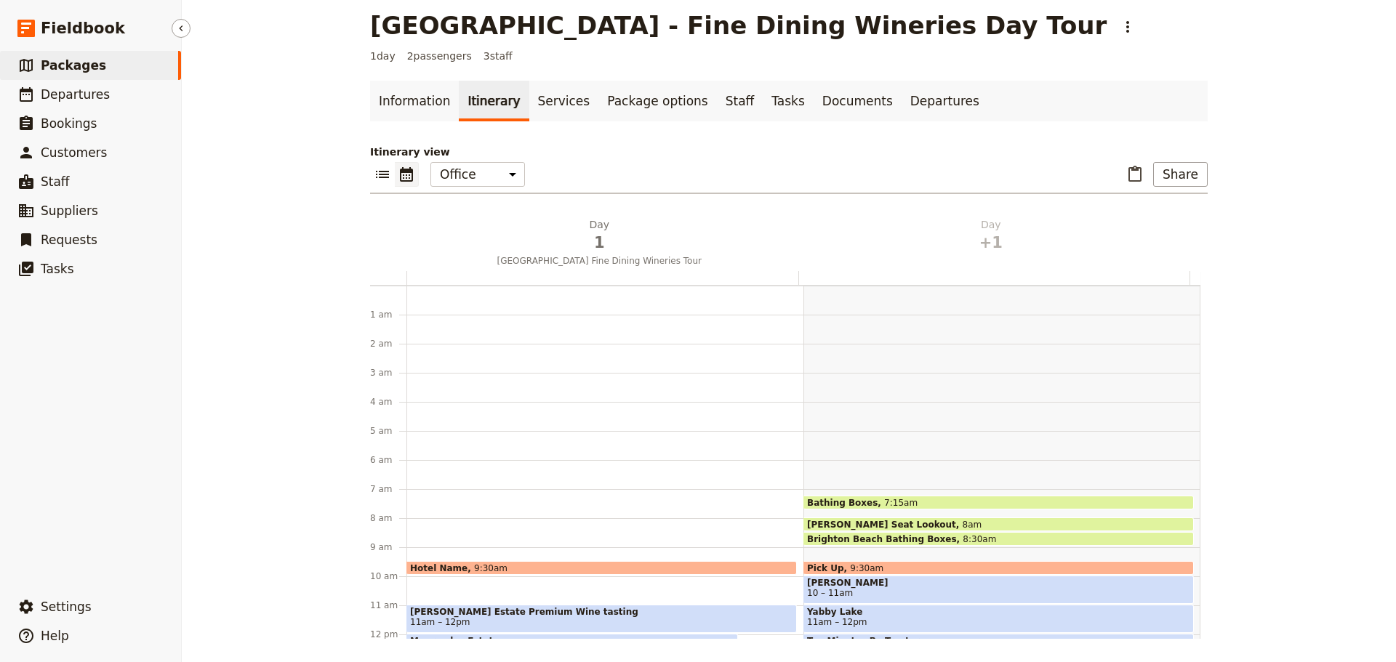
click at [113, 70] on link "​ Packages" at bounding box center [90, 65] width 181 height 29
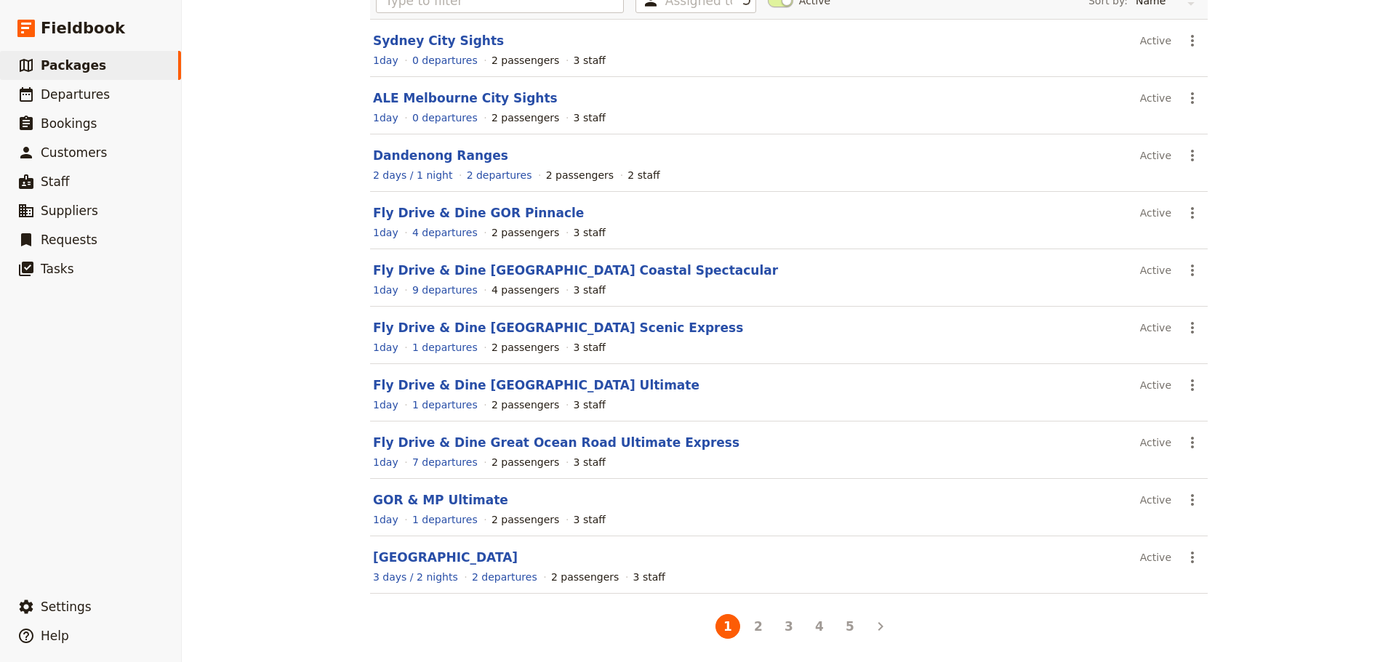
scroll to position [124, 0]
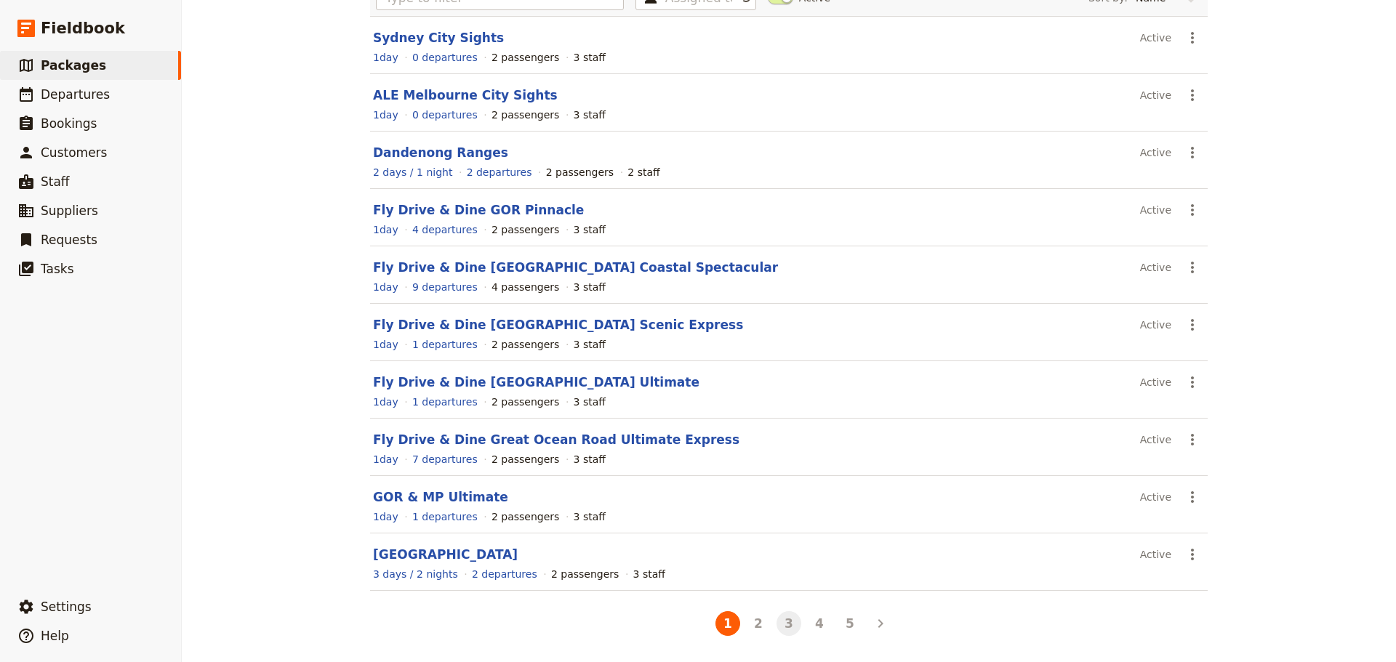
click at [777, 625] on button "3" at bounding box center [788, 623] width 25 height 25
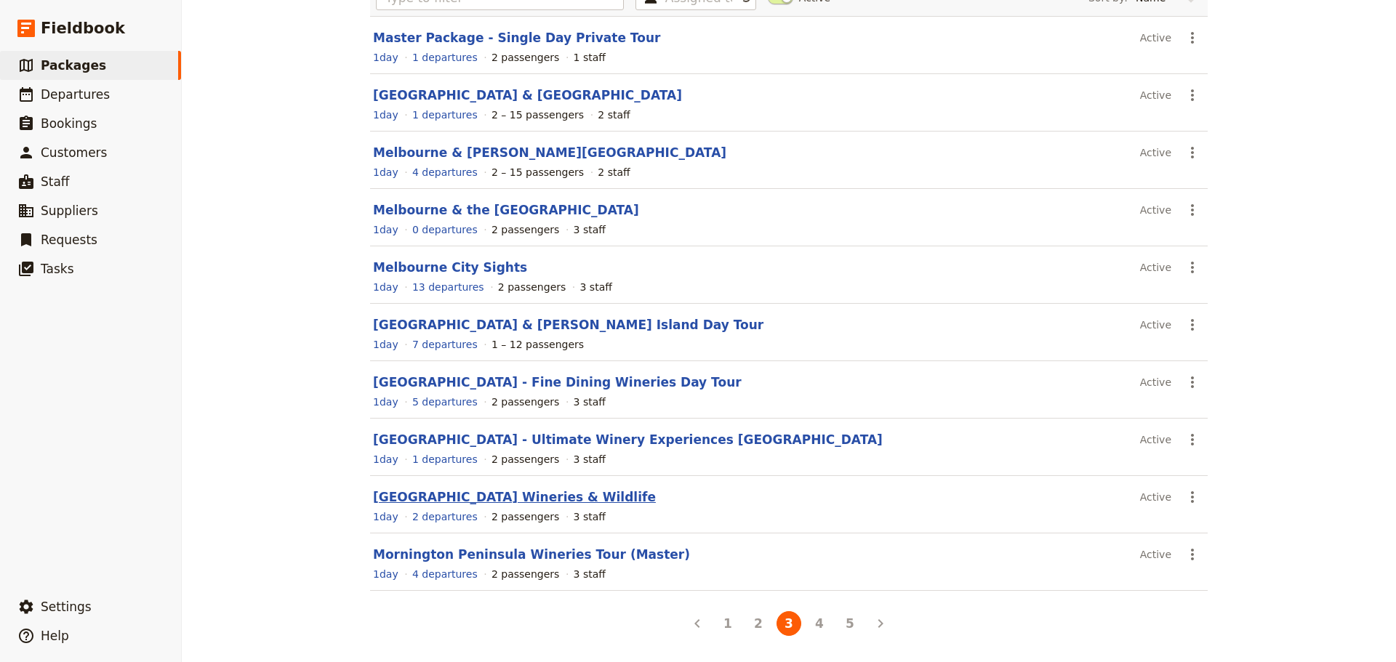
click at [542, 497] on link "Mornington Peninsula Wineries & Wildlife" at bounding box center [514, 497] width 283 height 15
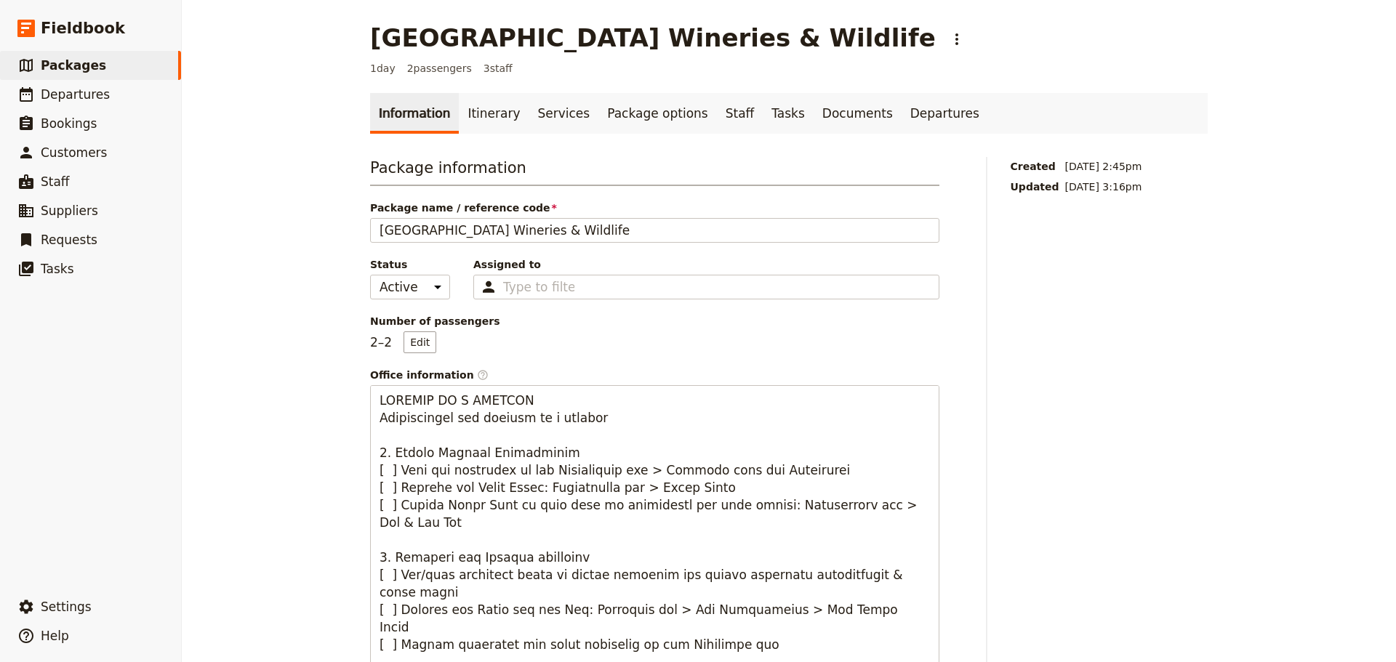
click at [469, 108] on link "Itinerary" at bounding box center [494, 113] width 70 height 41
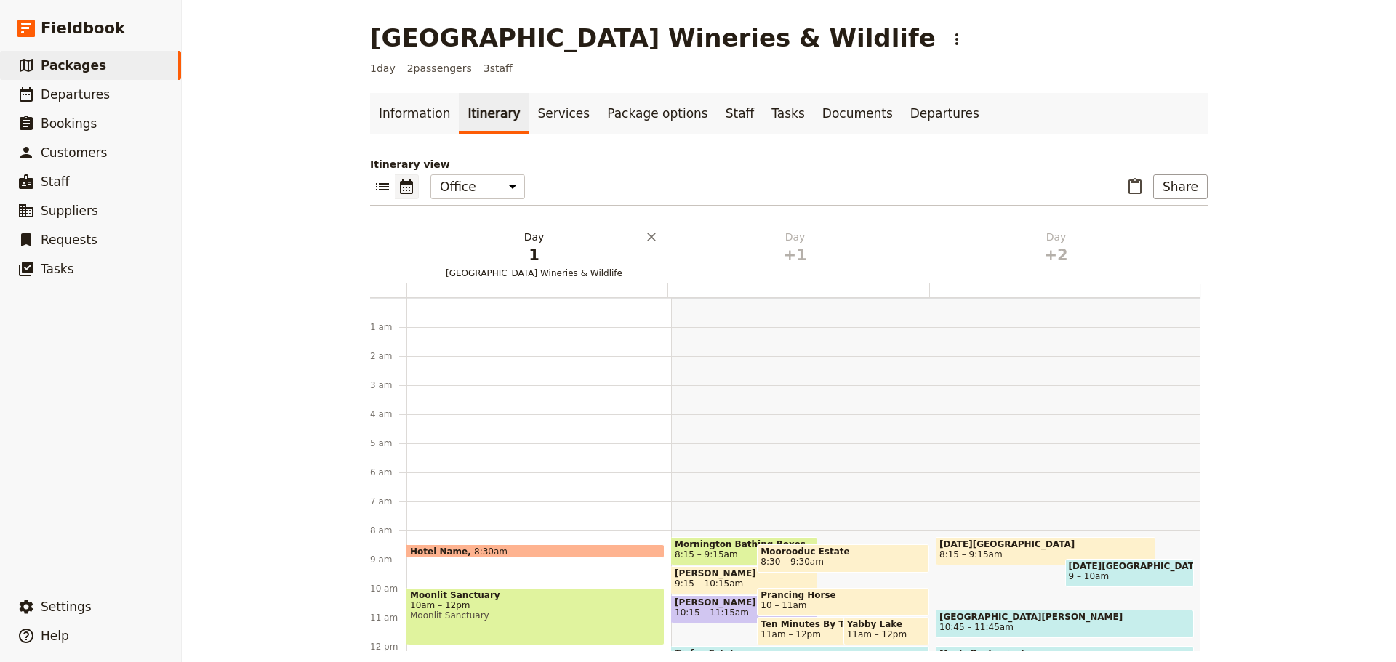
scroll to position [189, 0]
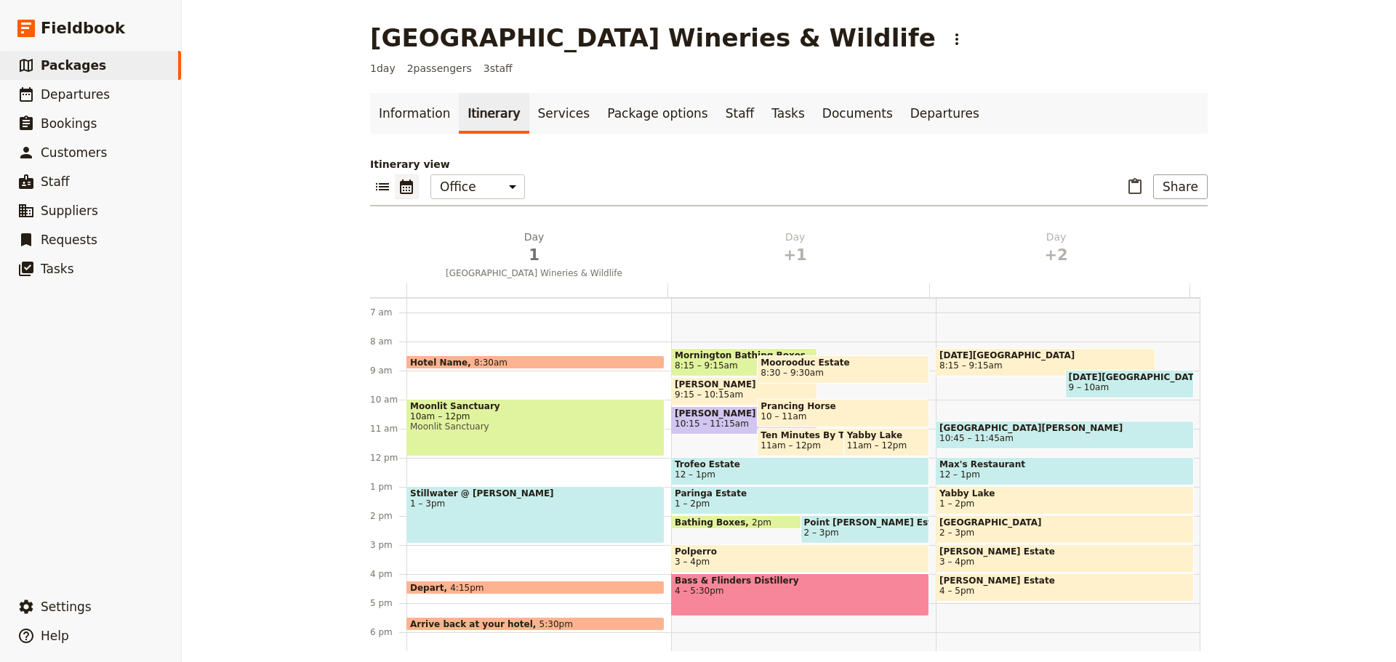
click at [1037, 470] on span "12 – 1pm" at bounding box center [1064, 475] width 251 height 10
select select "3"
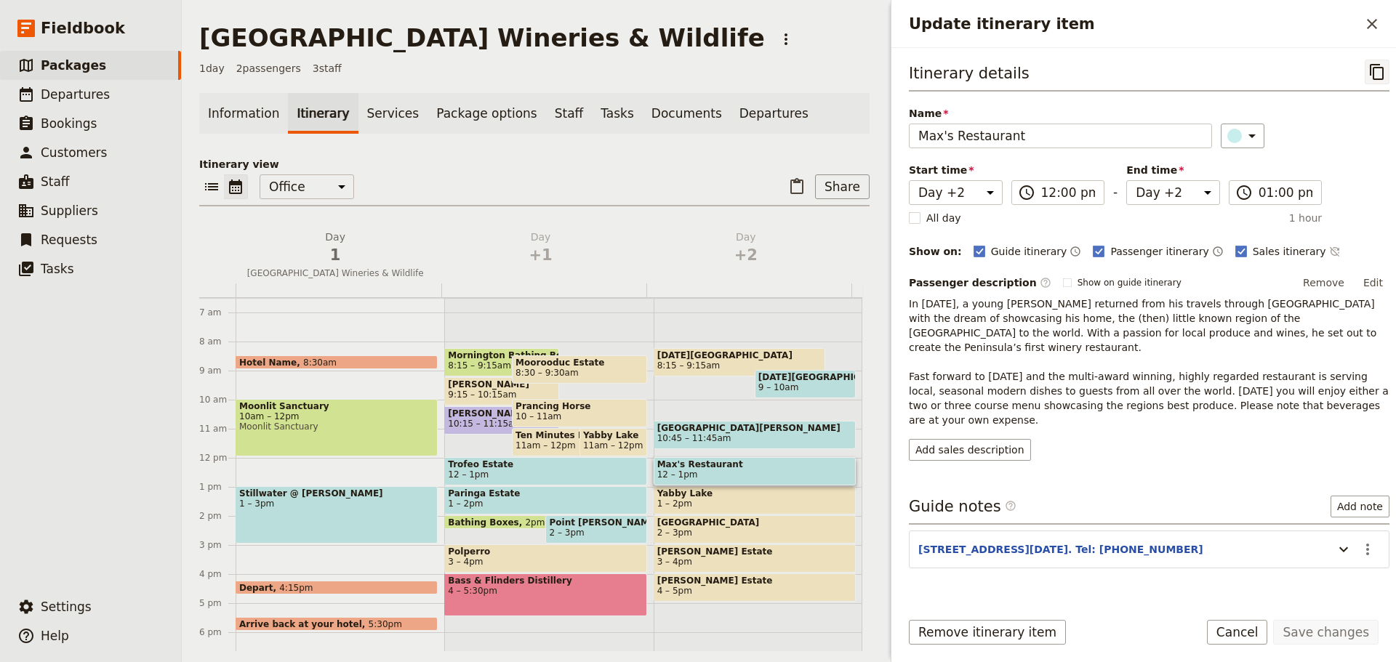
click at [1368, 75] on icon "Copy itinerary item" at bounding box center [1376, 71] width 17 height 17
click at [62, 96] on span "Departures" at bounding box center [75, 94] width 69 height 15
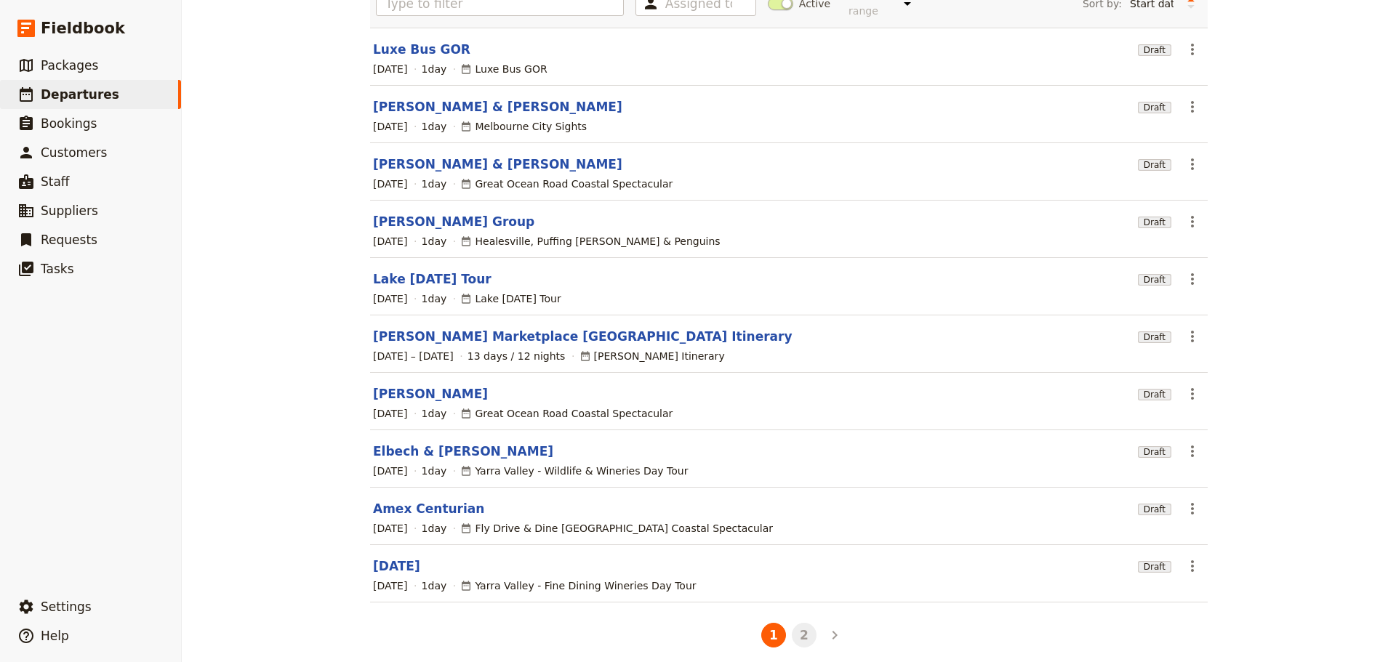
click at [797, 623] on button "2" at bounding box center [804, 635] width 25 height 25
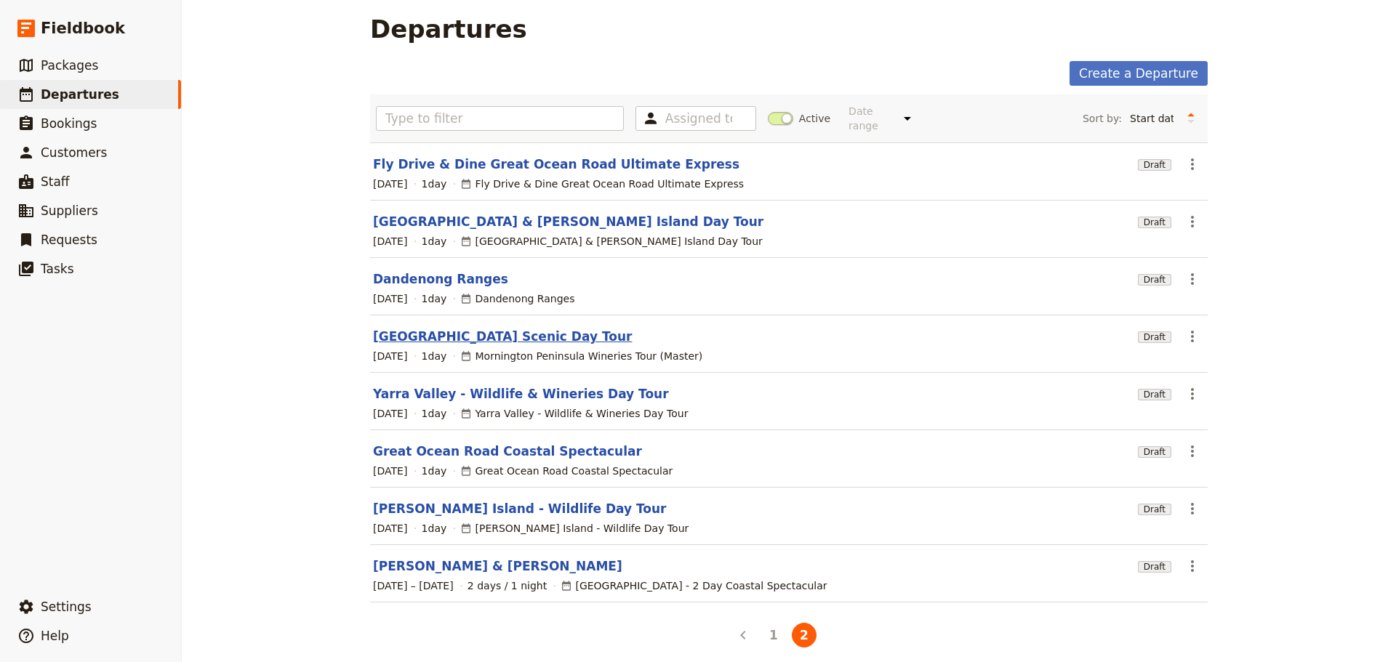
click at [446, 328] on link "Mornington Peninsula Scenic Day Tour" at bounding box center [502, 336] width 259 height 17
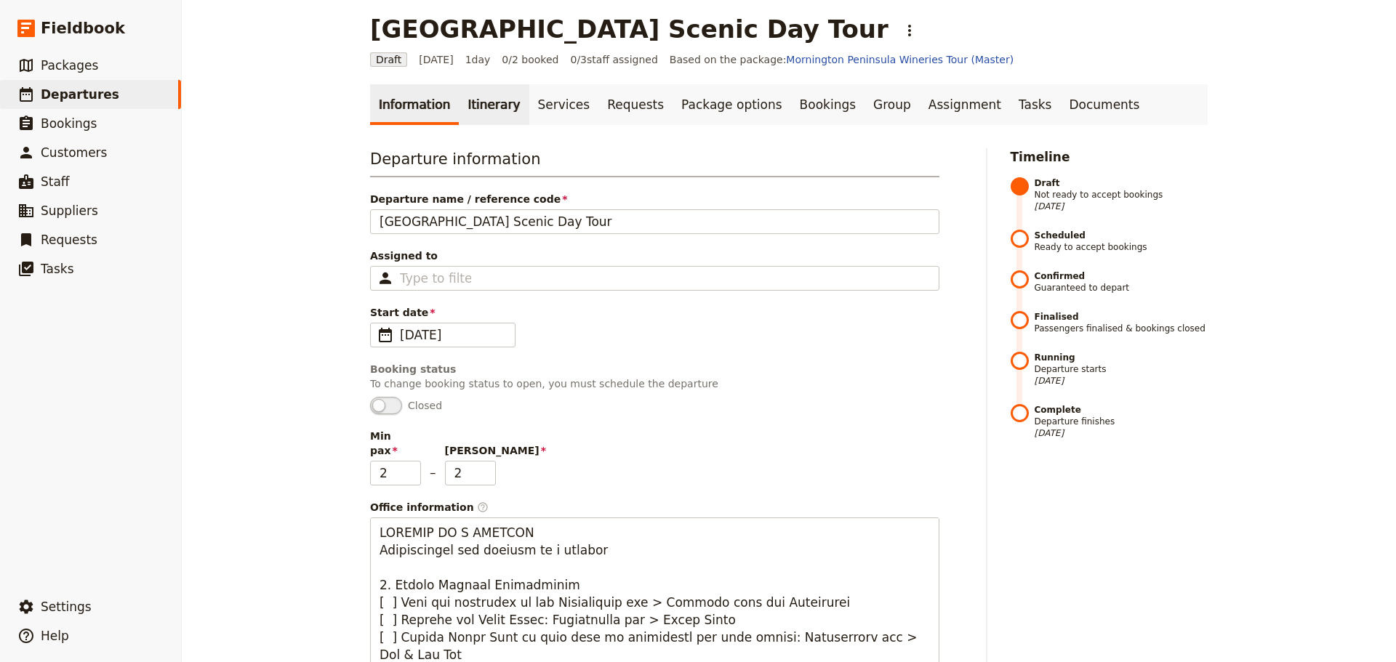
click at [478, 116] on link "Itinerary" at bounding box center [494, 104] width 70 height 41
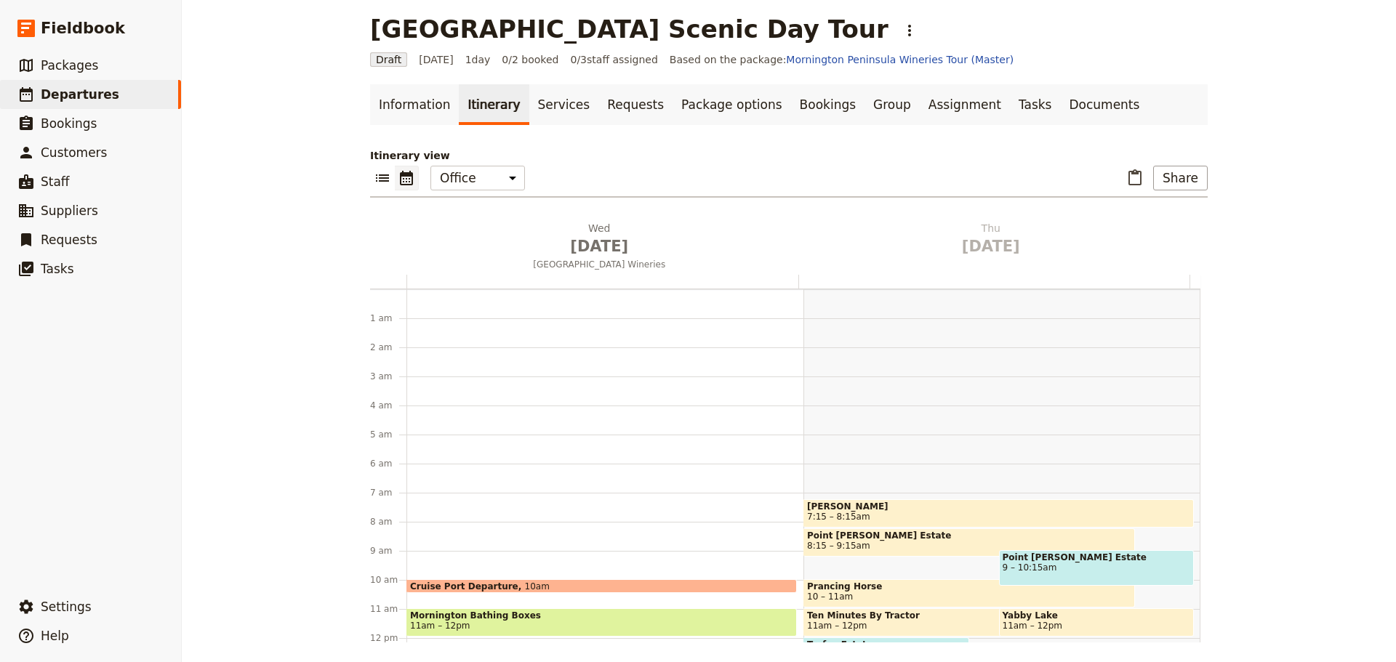
scroll to position [189, 0]
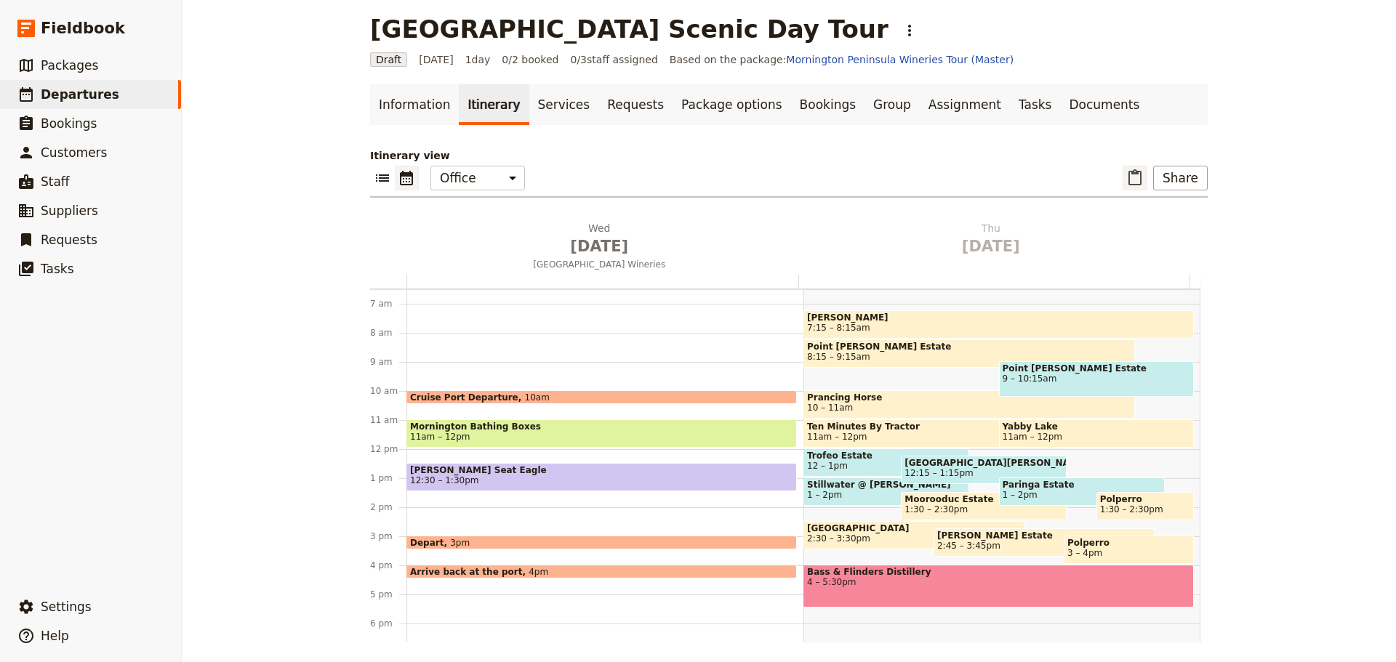
click at [1134, 174] on icon "Paste itinerary item" at bounding box center [1134, 177] width 13 height 16
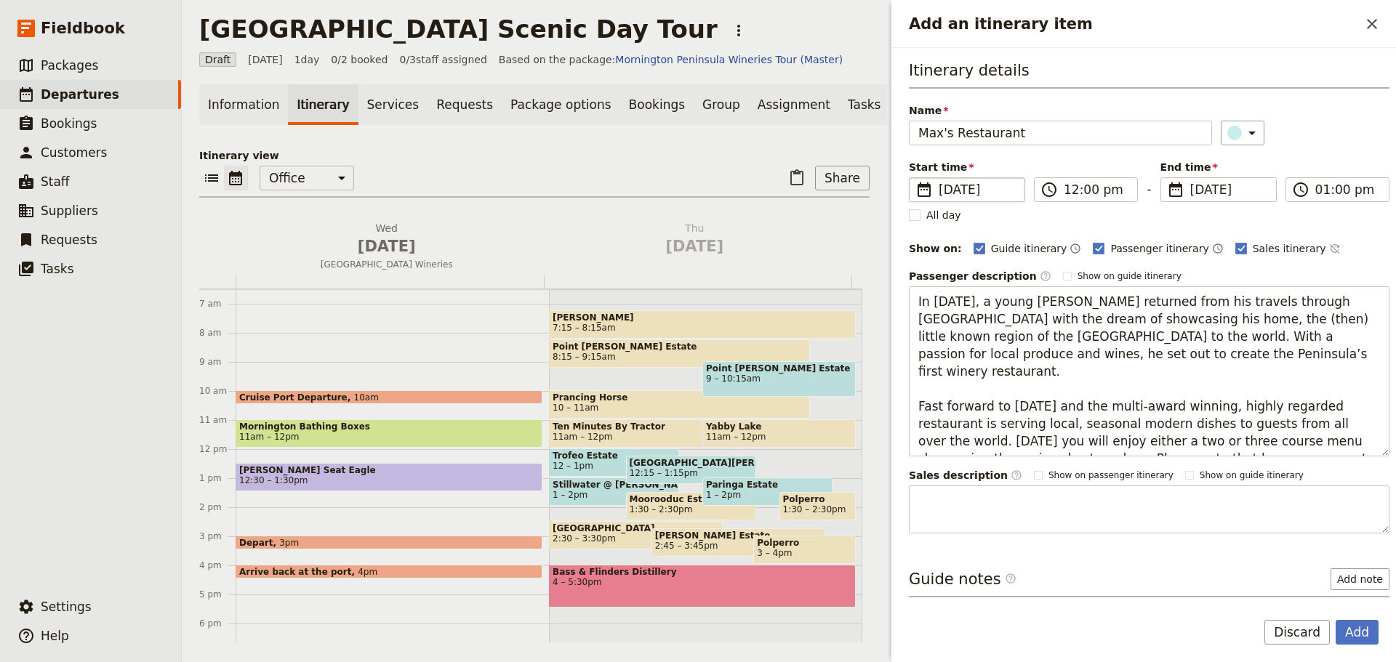
click at [993, 191] on span "16 Jan 2026" at bounding box center [976, 189] width 77 height 17
click at [915, 178] on input "16/01/2026" at bounding box center [915, 177] width 1 height 1
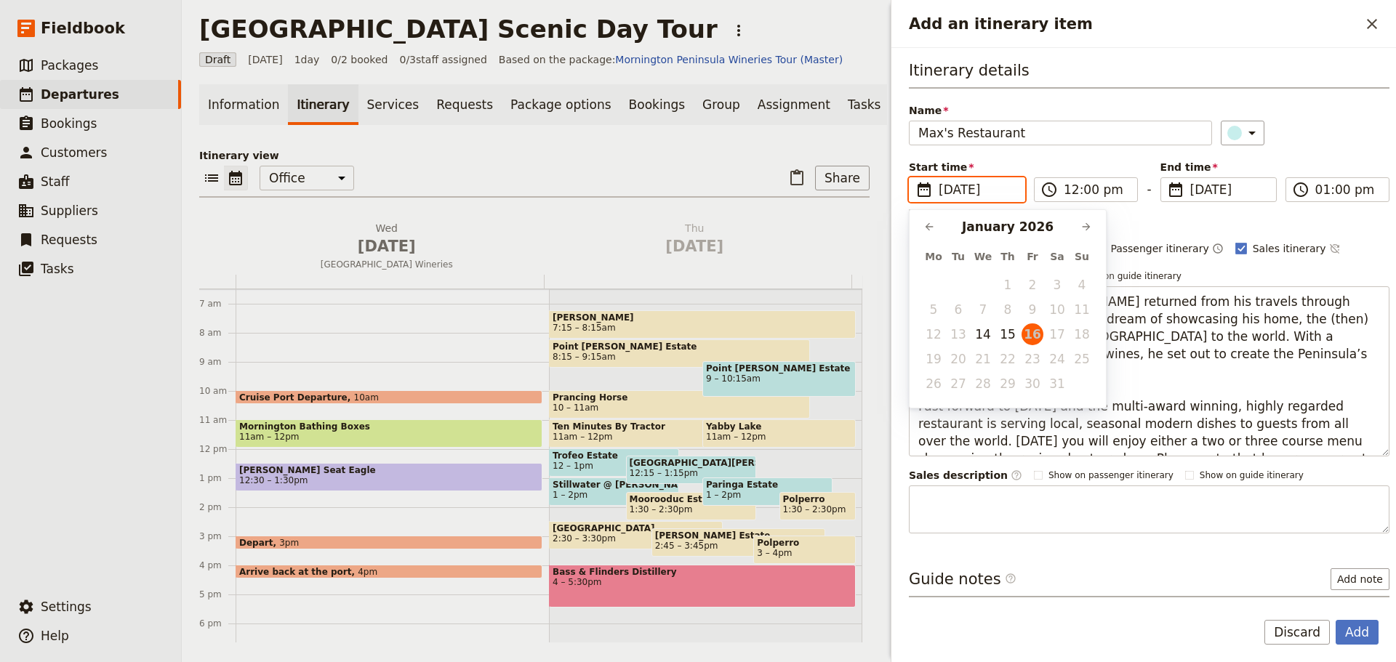
scroll to position [0, 0]
click at [978, 331] on button "14" at bounding box center [983, 334] width 22 height 22
type input "14/01/2026"
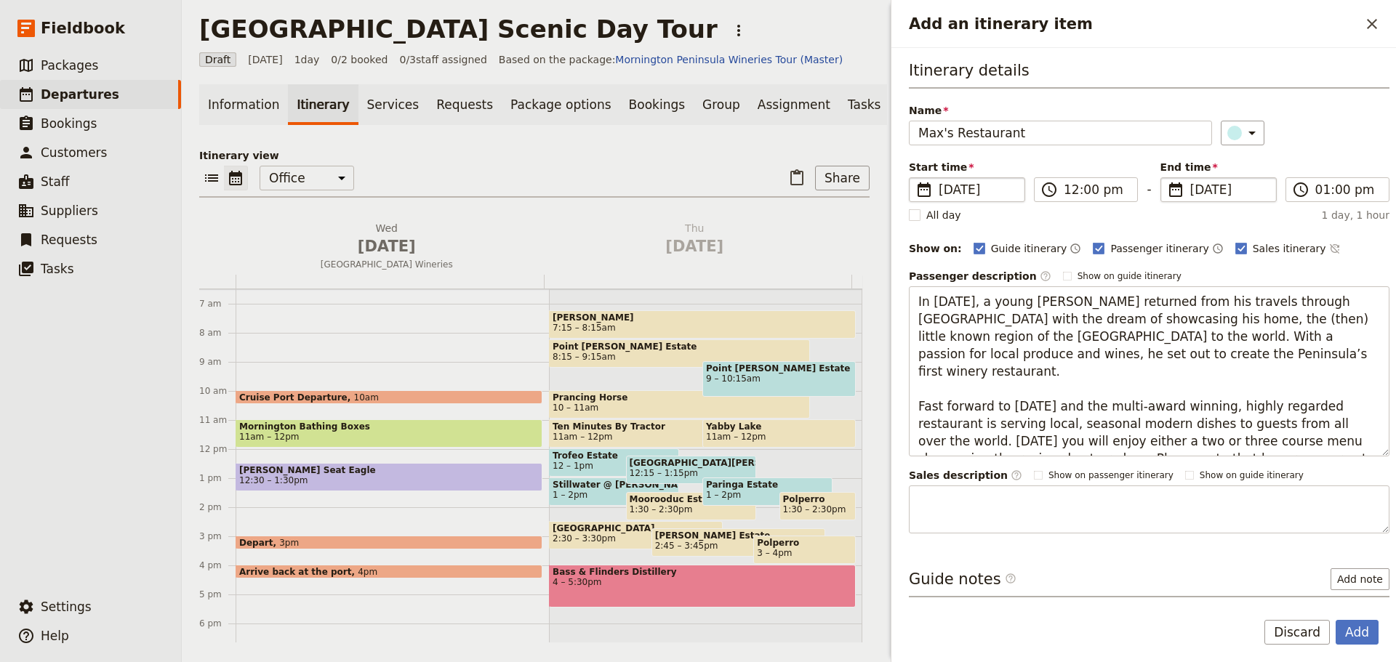
click at [1207, 186] on span "15 Jan 2026" at bounding box center [1228, 189] width 77 height 17
click at [1167, 178] on input "15/01/2026" at bounding box center [1166, 177] width 1 height 1
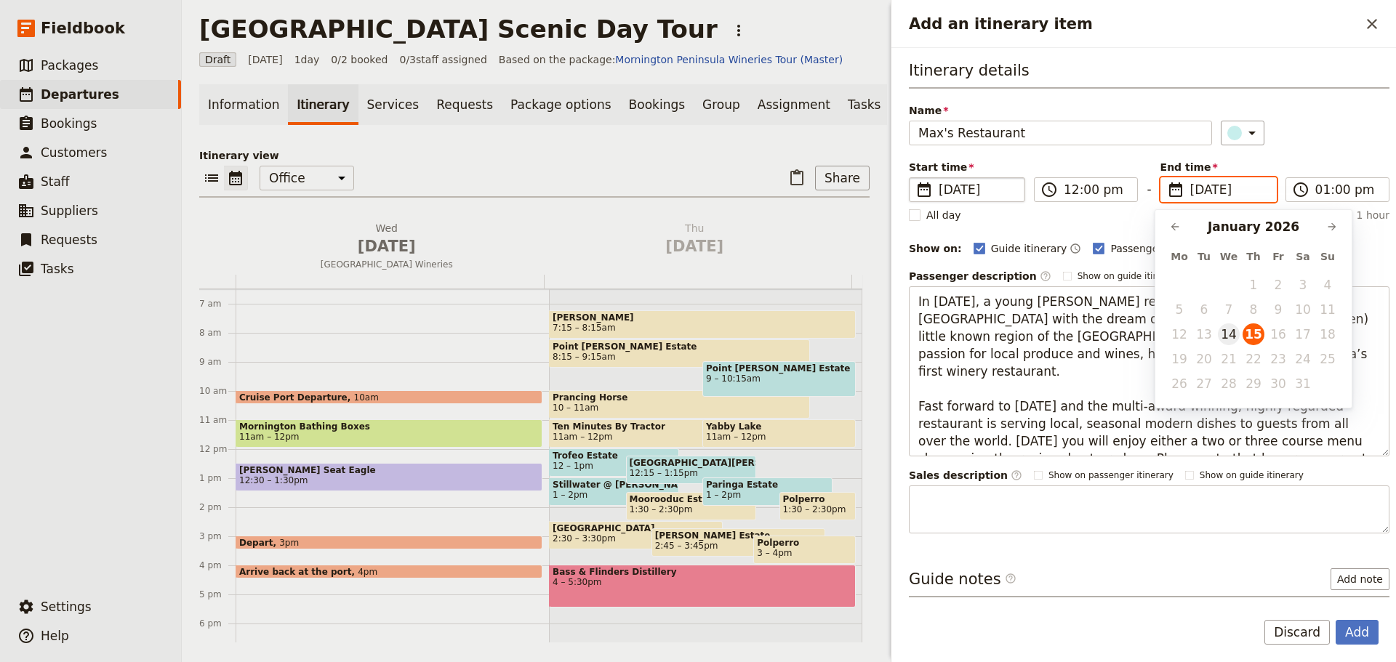
click at [1229, 333] on button "14" at bounding box center [1229, 334] width 22 height 22
type input "14/01/2026"
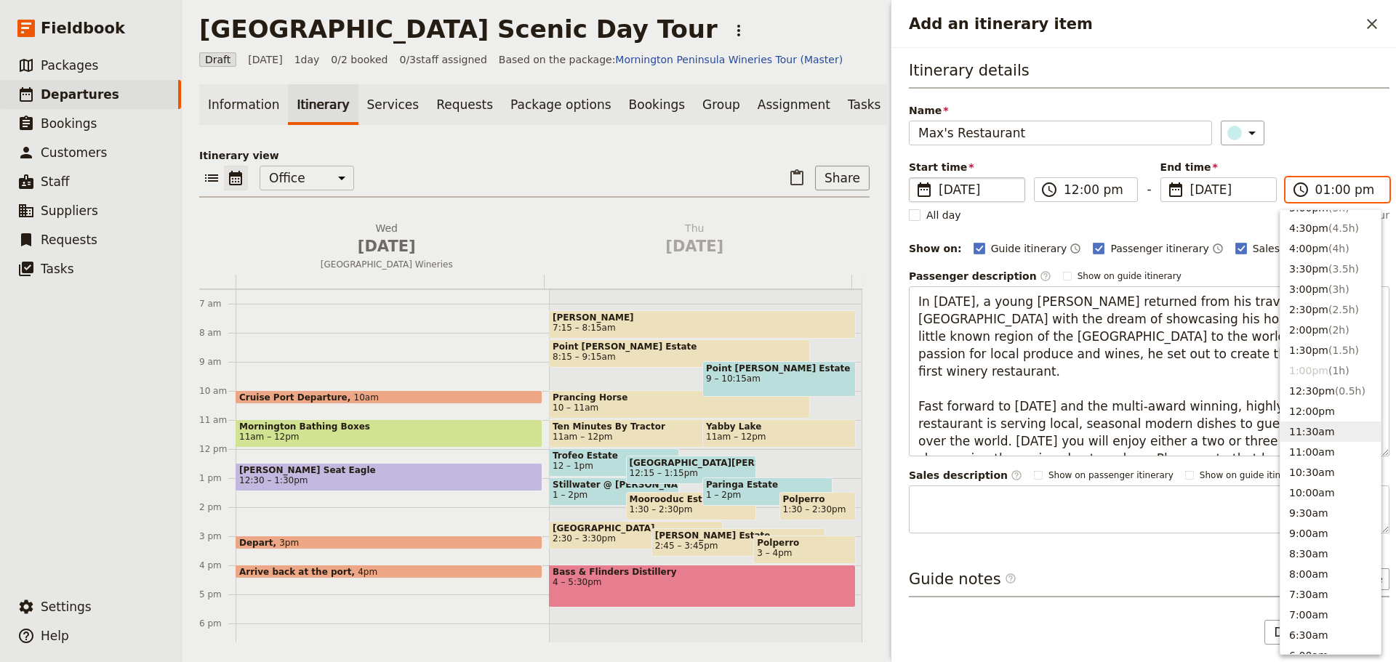
scroll to position [265, 0]
click at [1302, 304] on button "3:00pm ( 3h )" at bounding box center [1330, 304] width 100 height 20
type input "03:00 pm"
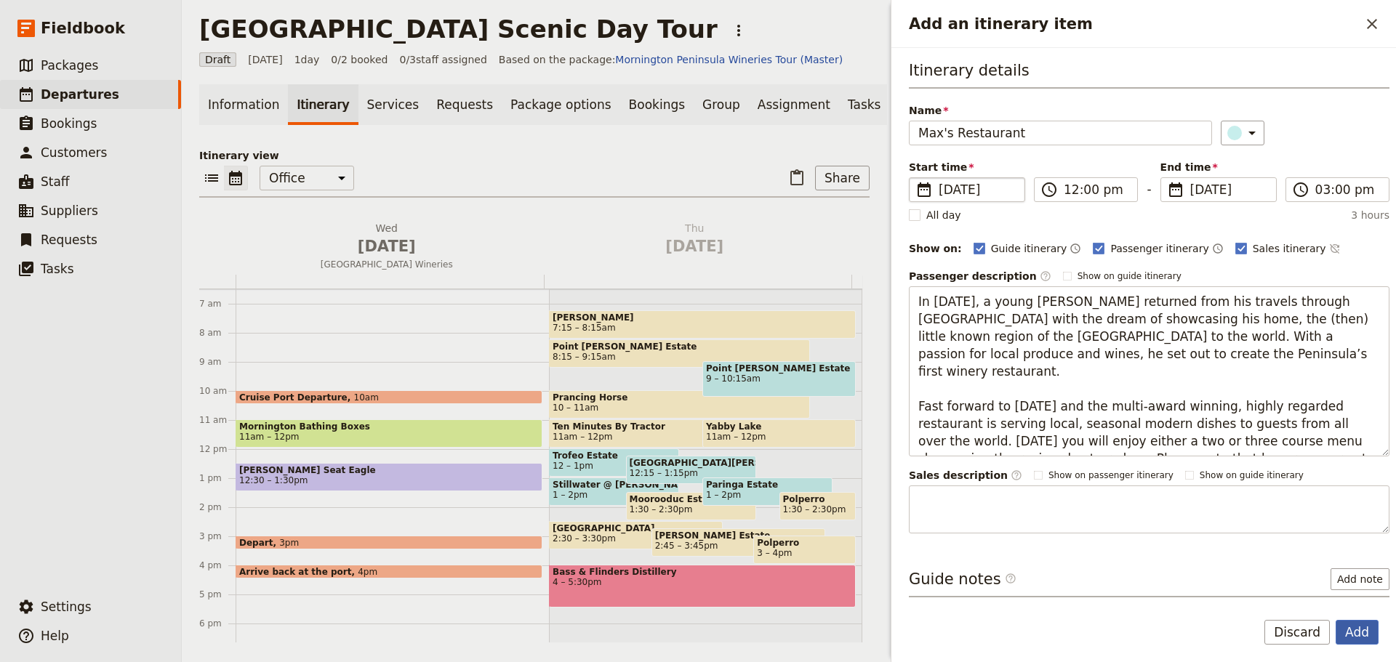
click at [1348, 636] on button "Add" at bounding box center [1356, 632] width 43 height 25
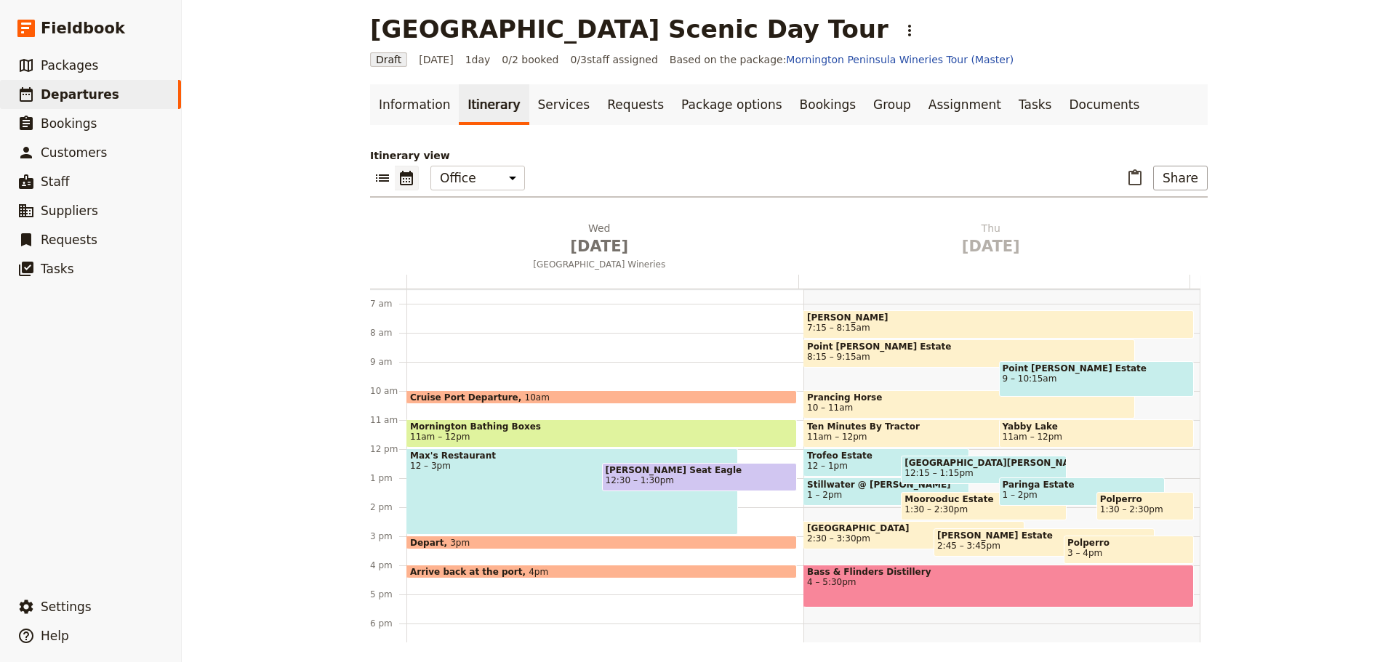
click at [468, 430] on span "Mornington Bathing Boxes" at bounding box center [601, 427] width 383 height 10
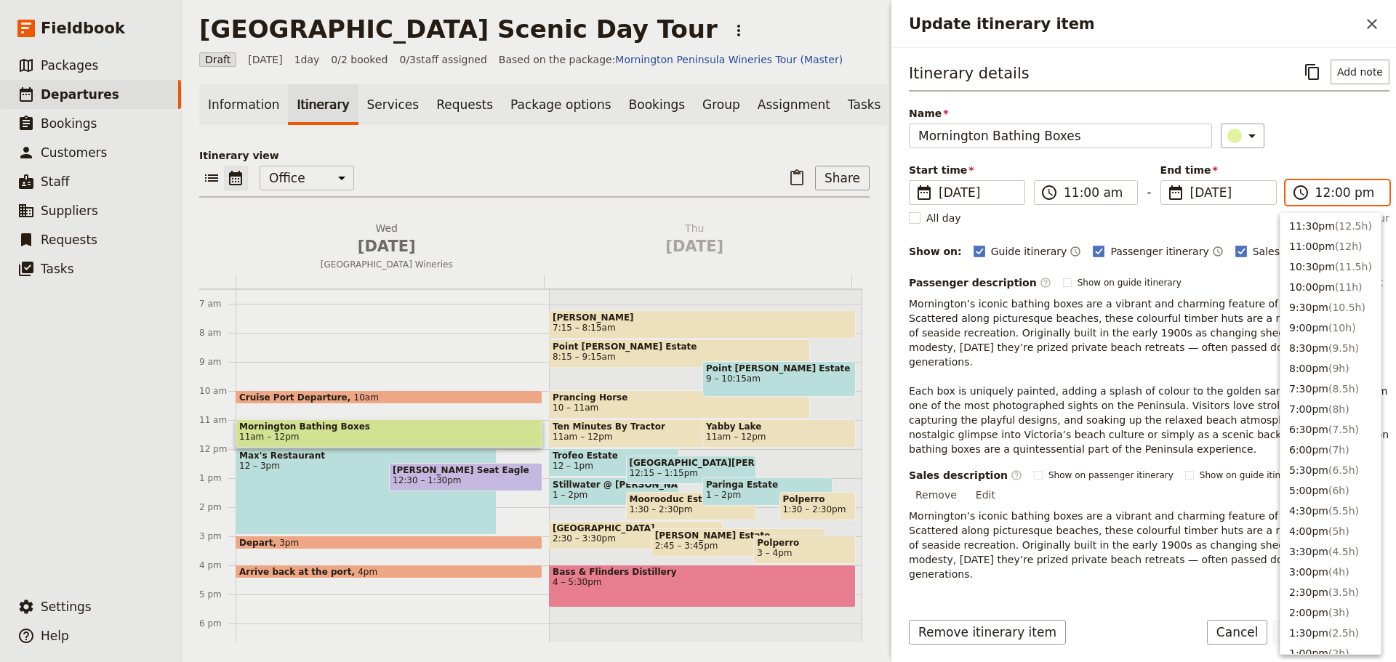
click at [1332, 195] on input "12:00 pm" at bounding box center [1347, 192] width 65 height 17
click at [1335, 240] on span "( 0.5h )" at bounding box center [1350, 244] width 31 height 12
type input "11:30 am"
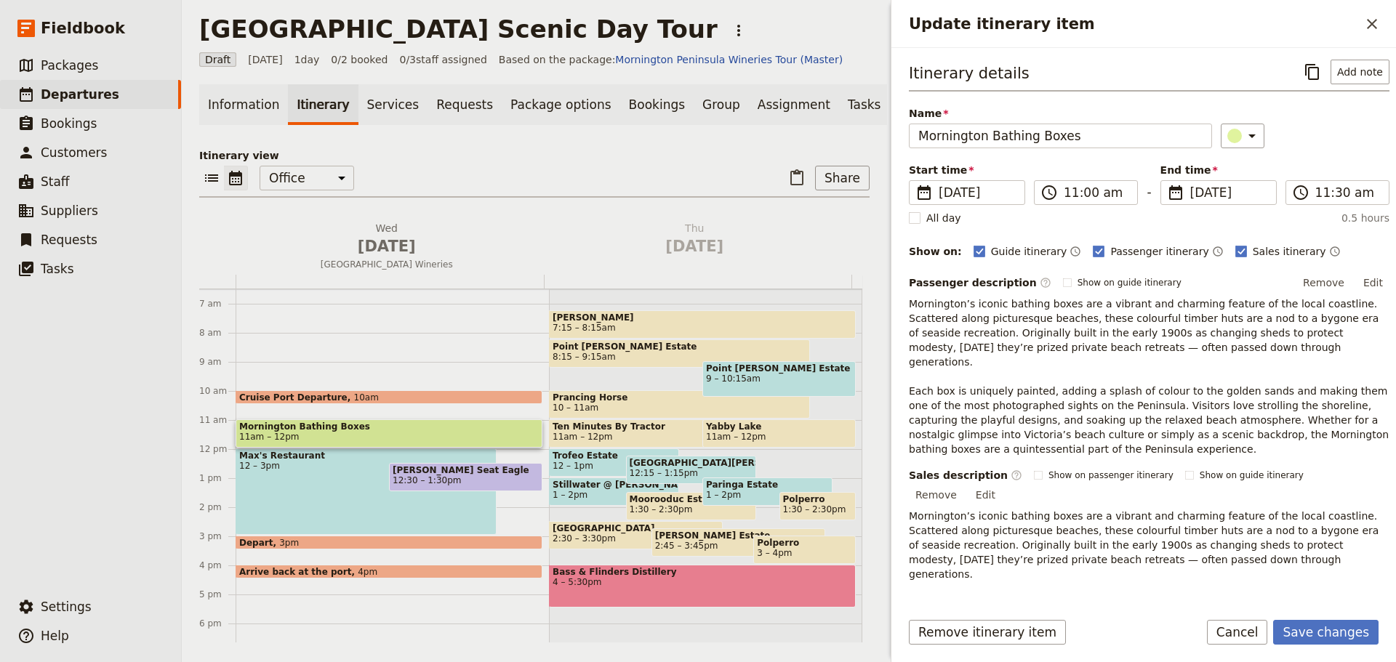
click at [1338, 149] on div "Itinerary details ​ Add note Name Mornington Bathing Boxes ​ Start time ​ 14 Ja…" at bounding box center [1149, 364] width 481 height 609
click at [1340, 628] on button "Save changes" at bounding box center [1325, 632] width 105 height 25
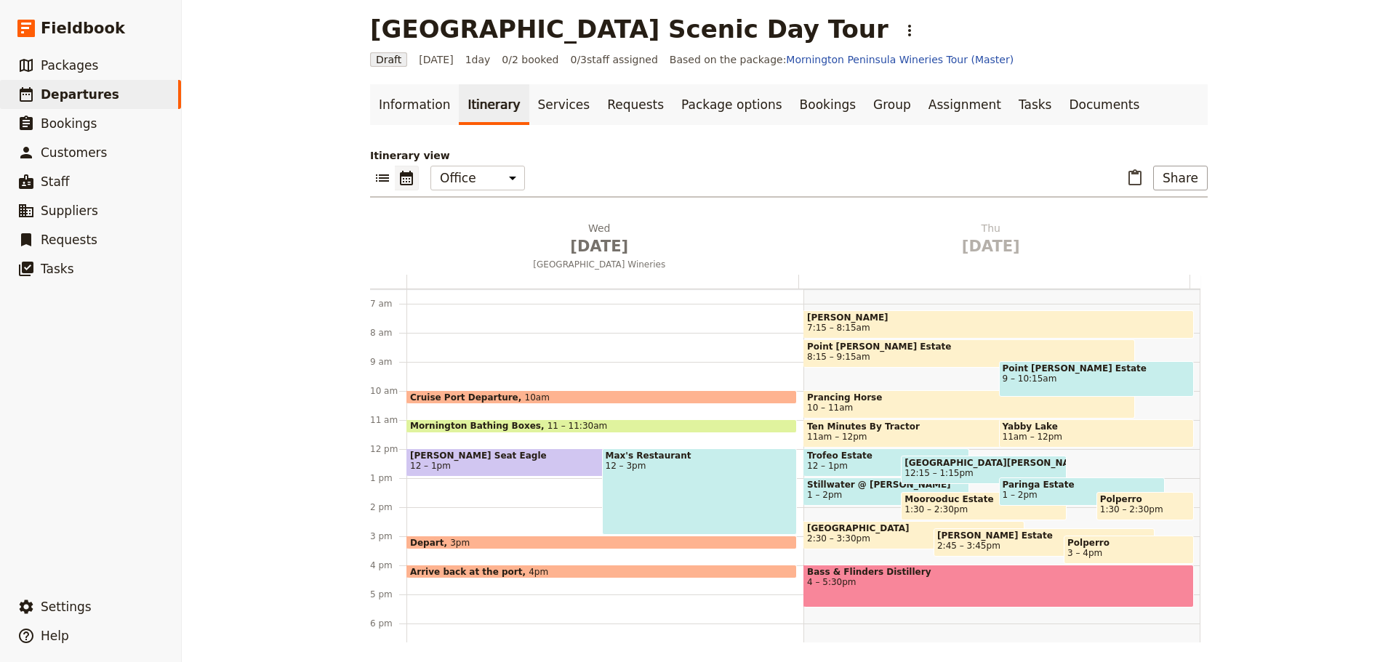
click at [501, 455] on span "Arthurs Seat Eagle" at bounding box center [572, 456] width 324 height 10
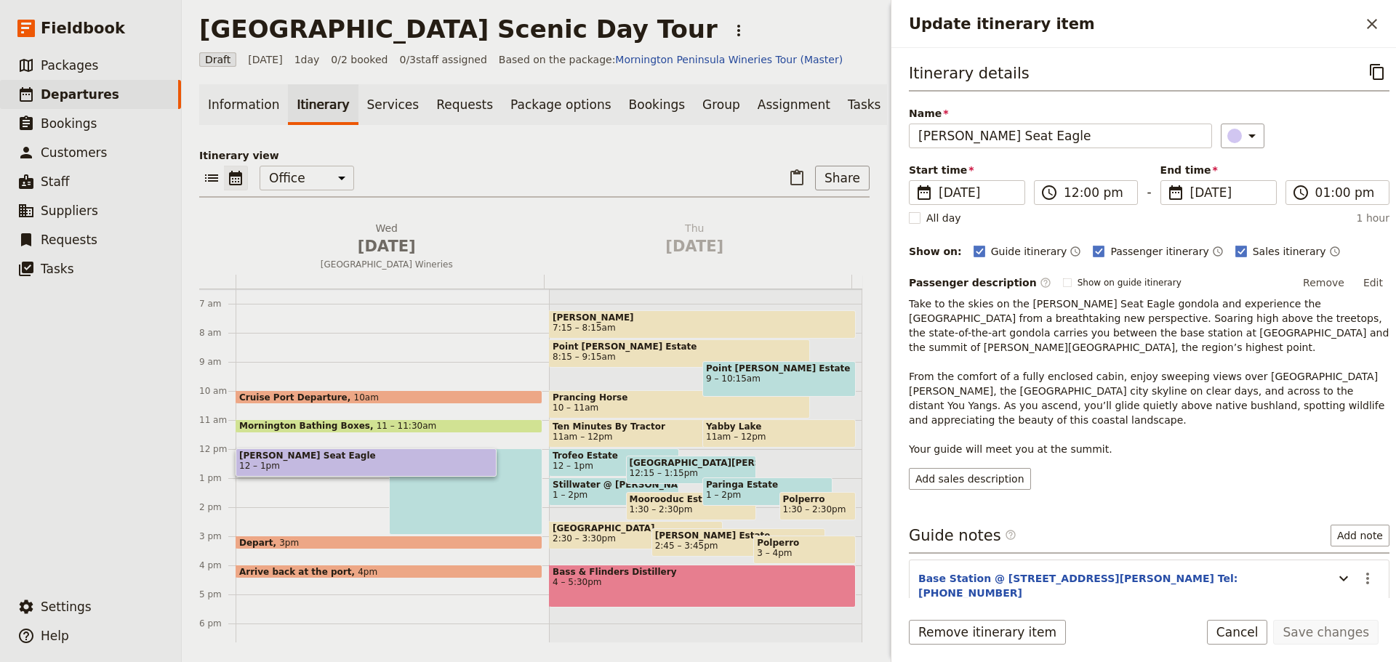
click at [1365, 20] on icon "Close drawer" at bounding box center [1371, 23] width 17 height 17
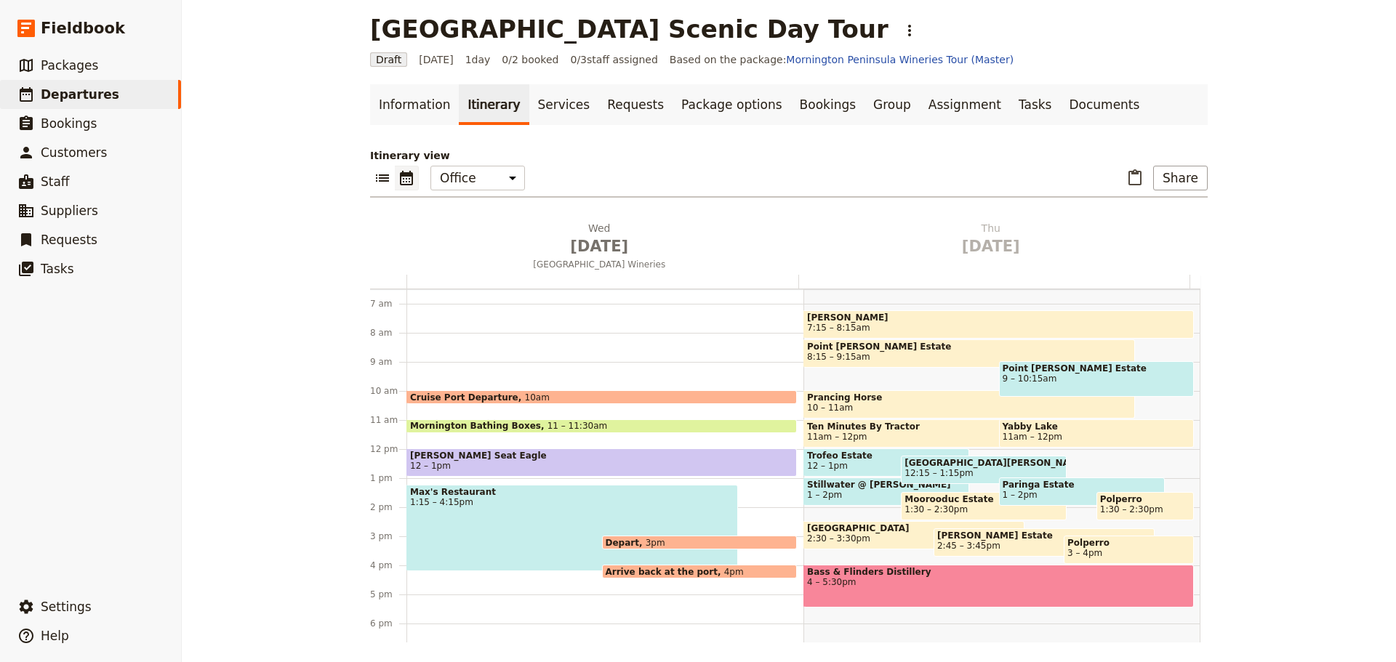
click at [562, 510] on div "Max's Restaurant 1:15 – 4:15pm" at bounding box center [571, 528] width 331 height 87
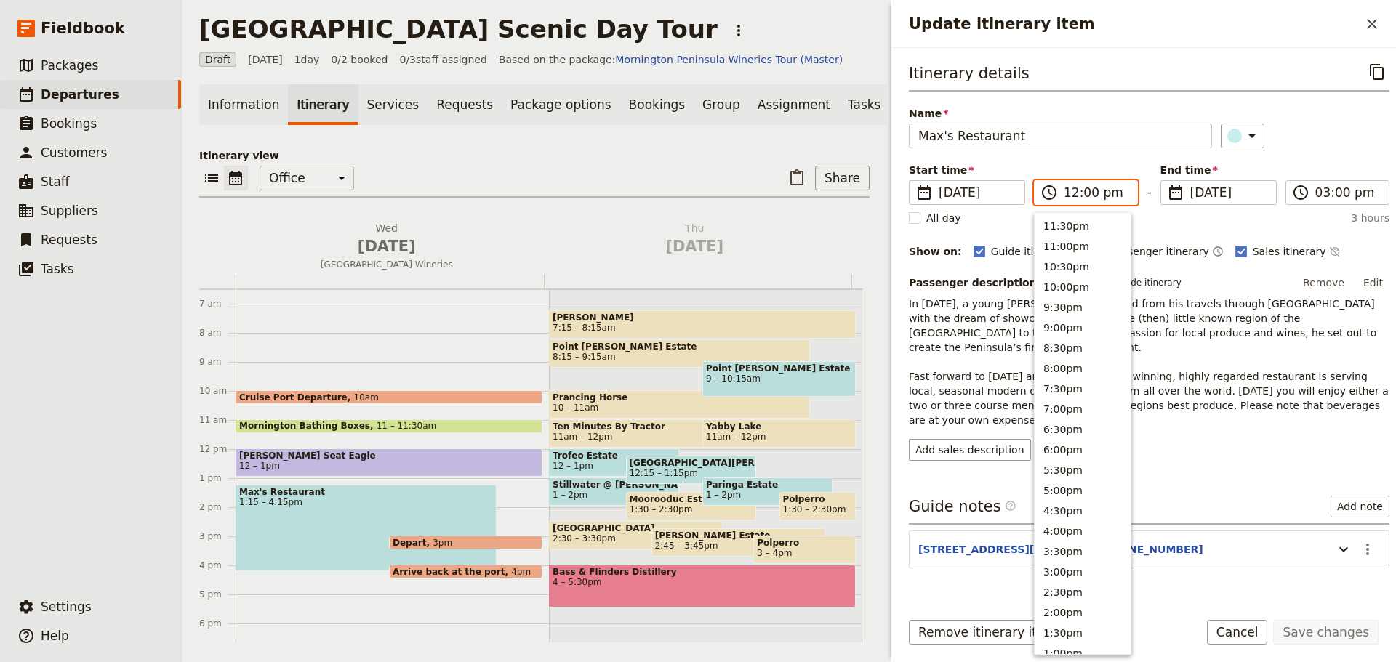
click at [1066, 185] on input "12:00 pm" at bounding box center [1096, 192] width 65 height 17
click at [1056, 395] on button "1:00pm" at bounding box center [1082, 400] width 96 height 20
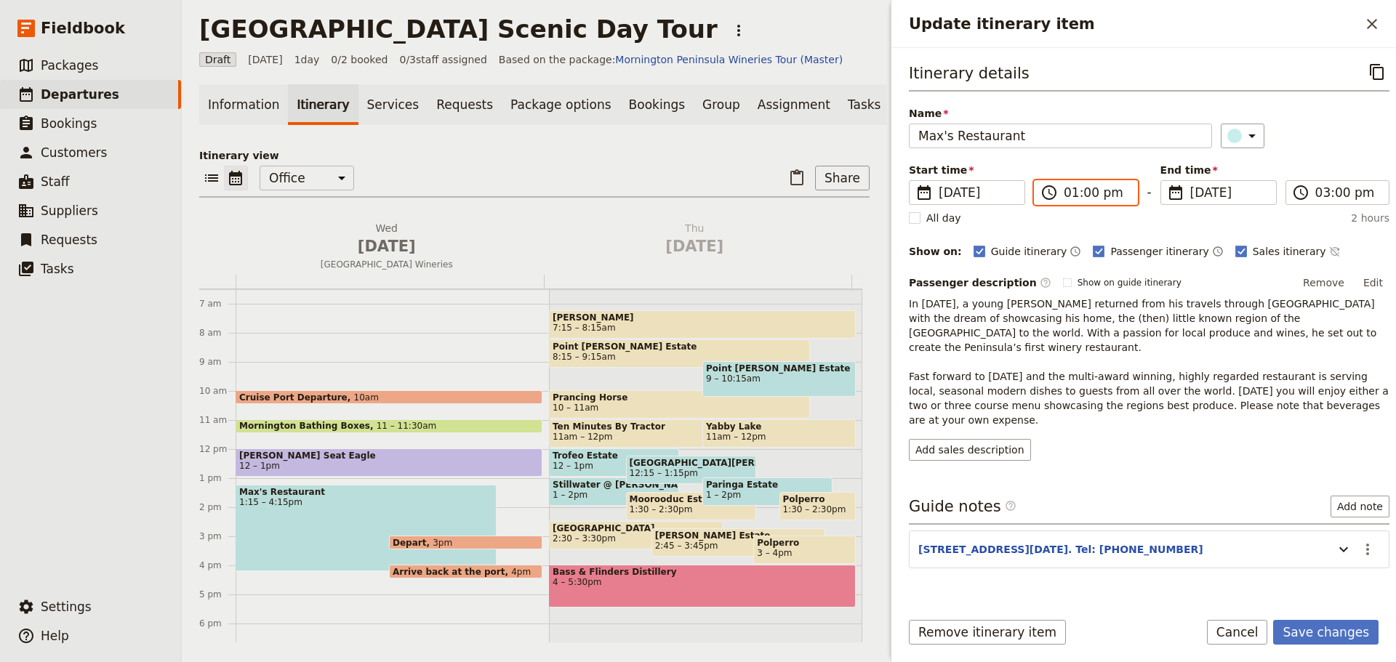
click at [1085, 191] on input "01:00 pm" at bounding box center [1096, 192] width 65 height 17
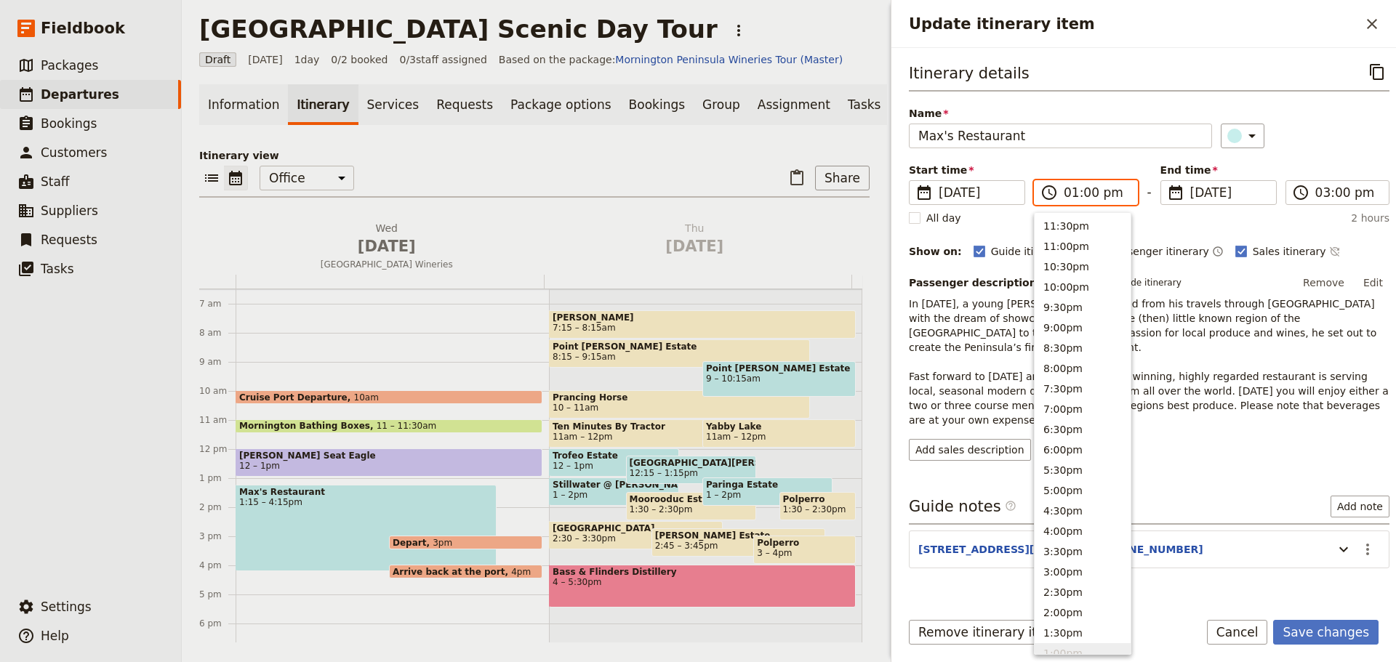
scroll to position [430, 0]
type input "01:15 pm"
click at [1315, 111] on div "Name Max's Restaurant ​" at bounding box center [1149, 127] width 481 height 42
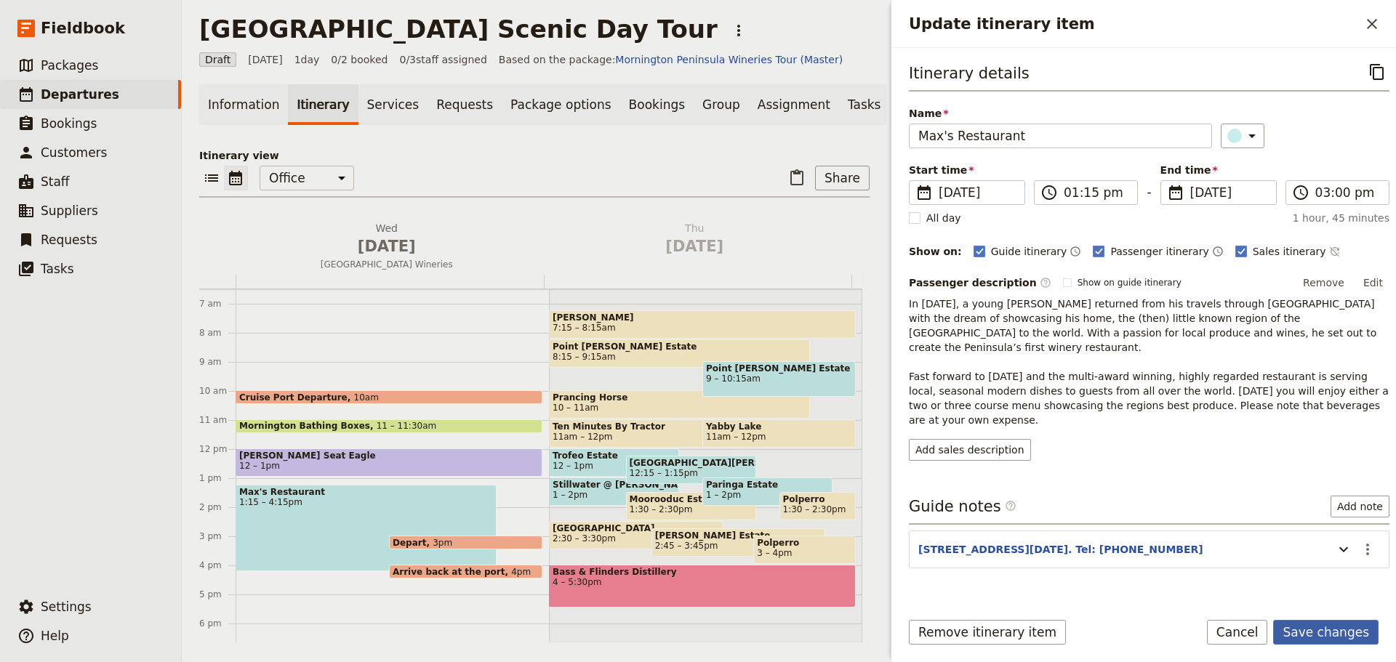
click at [1338, 634] on button "Save changes" at bounding box center [1325, 632] width 105 height 25
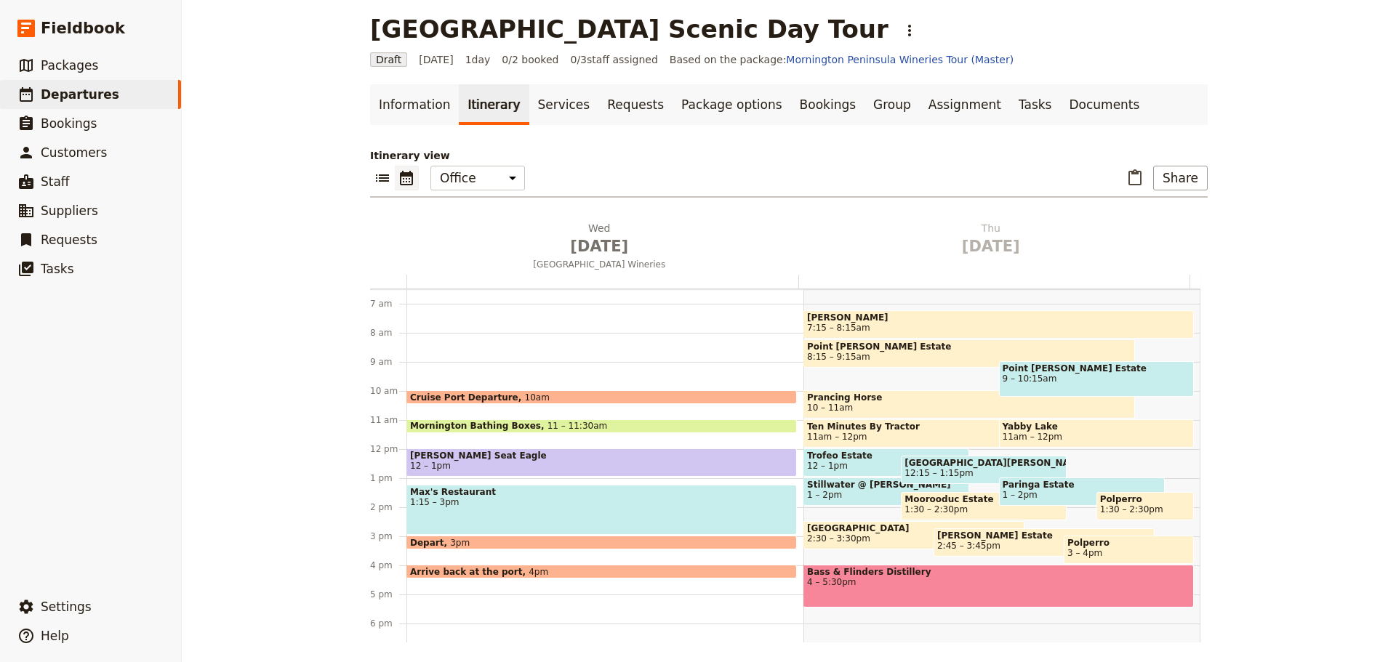
click at [478, 425] on span "Mornington Bathing Boxes" at bounding box center [478, 426] width 137 height 10
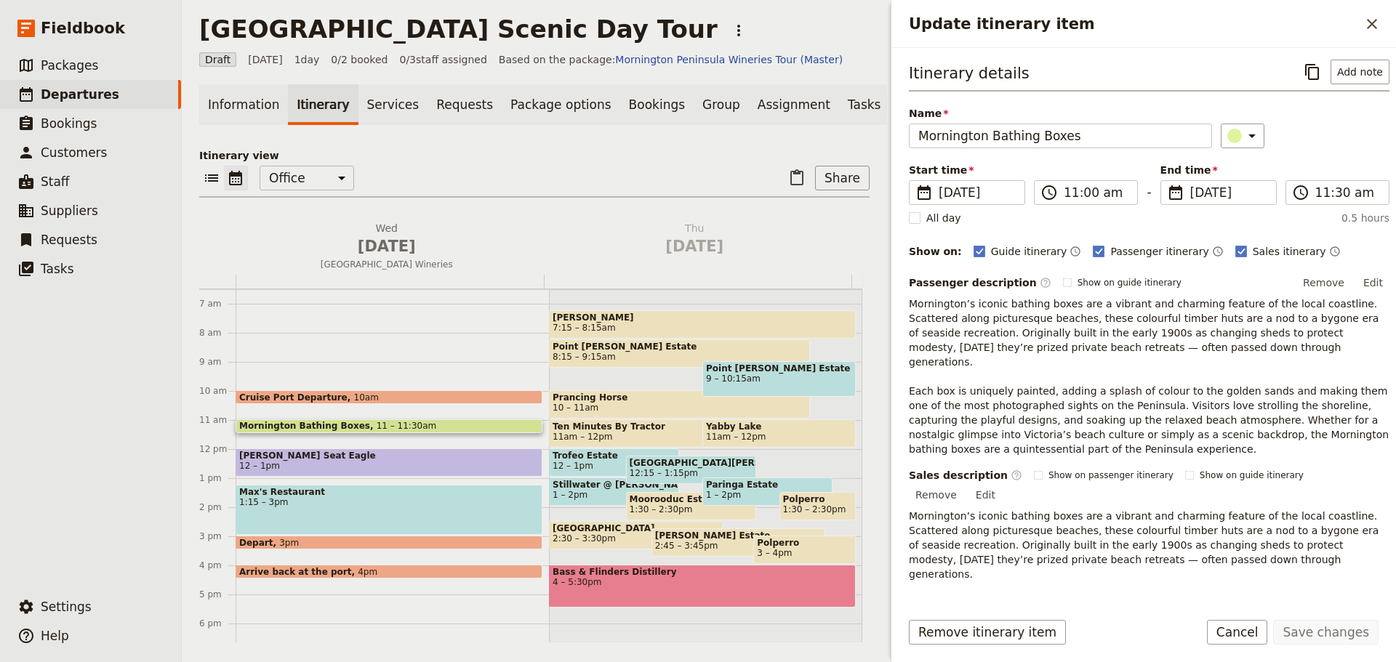
click at [433, 461] on span "Arthurs Seat Eagle" at bounding box center [389, 456] width 300 height 10
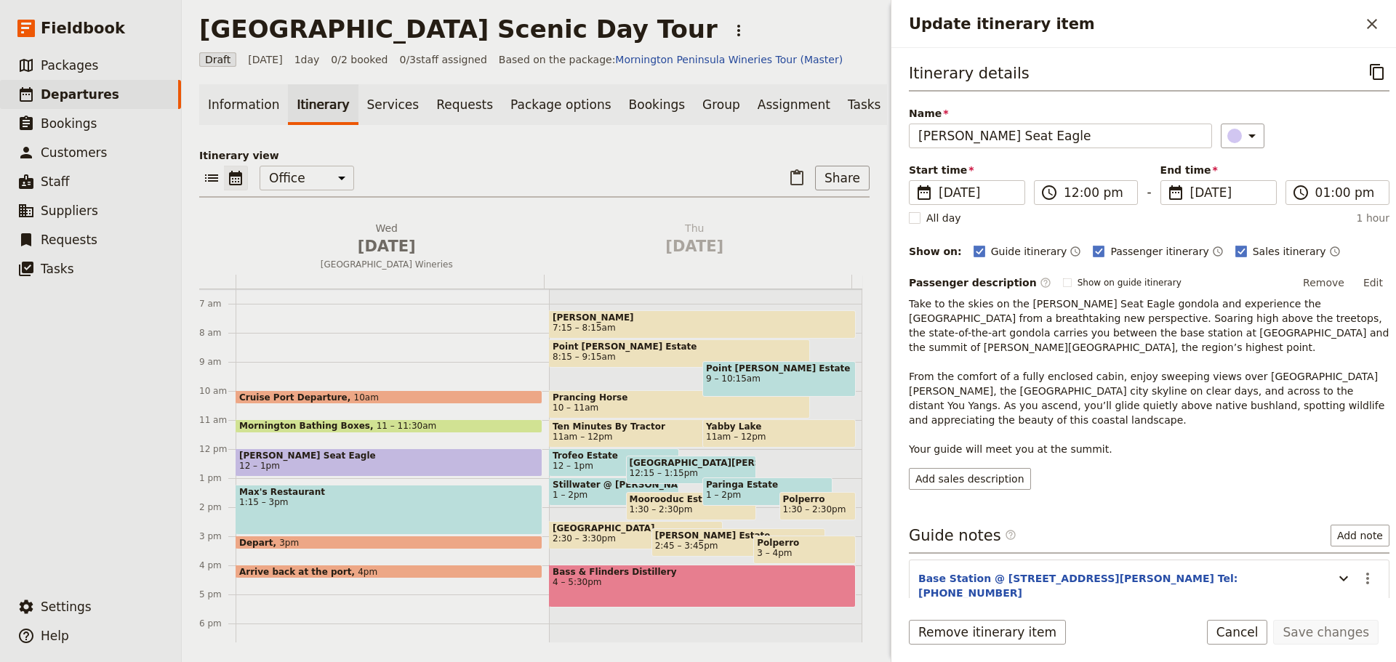
click at [429, 507] on span "1:15 – 3pm" at bounding box center [389, 502] width 300 height 10
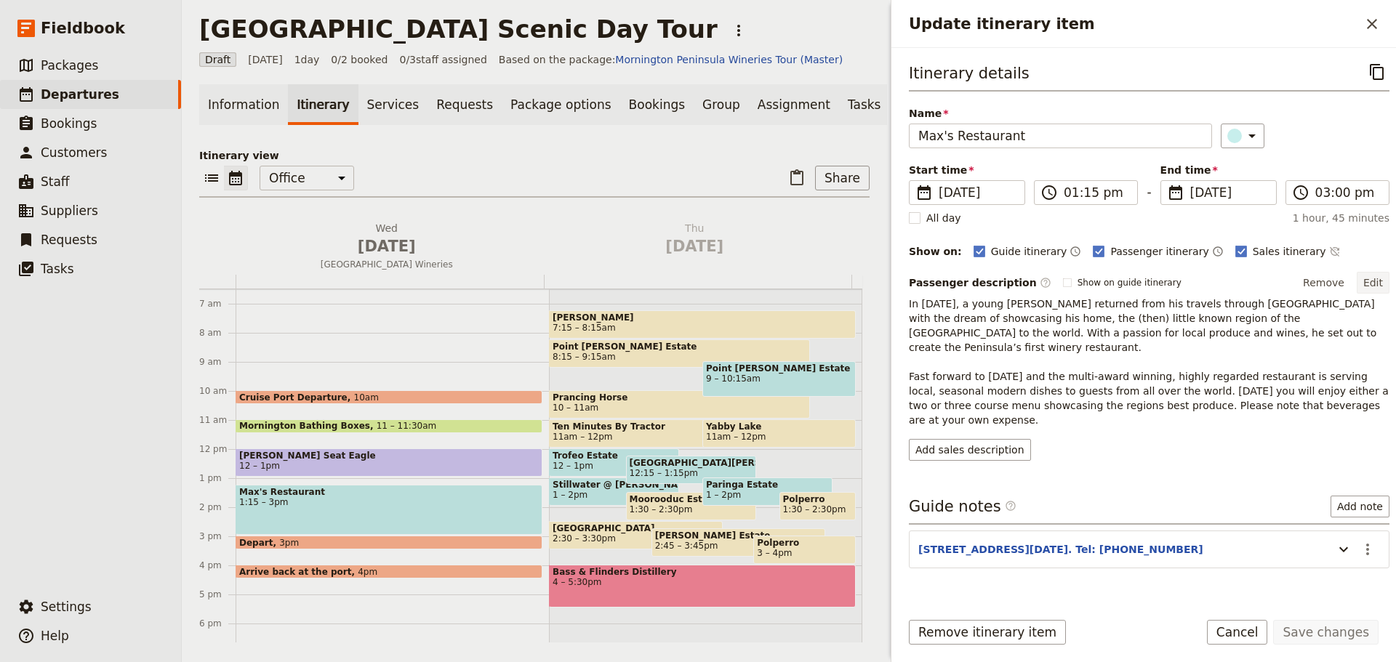
click at [1366, 276] on button "Edit" at bounding box center [1372, 283] width 33 height 22
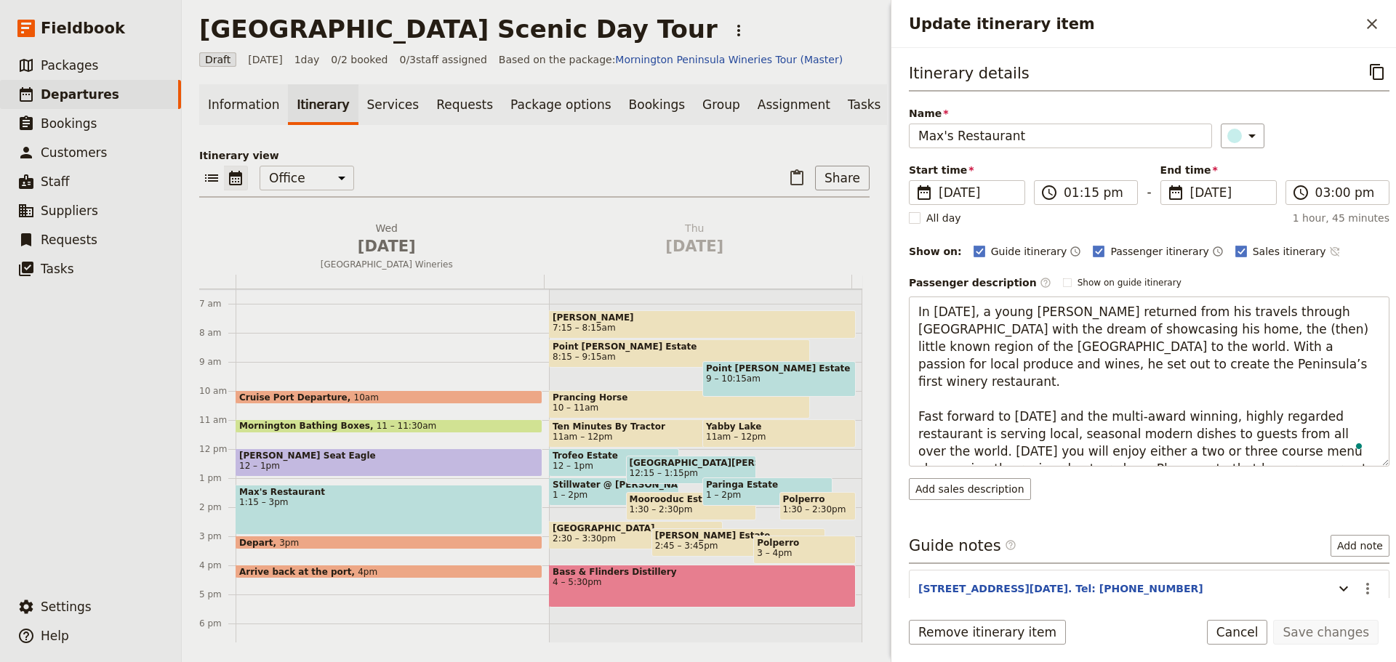
click at [1329, 250] on icon "Time not shown on sales itinerary" at bounding box center [1335, 252] width 12 height 12
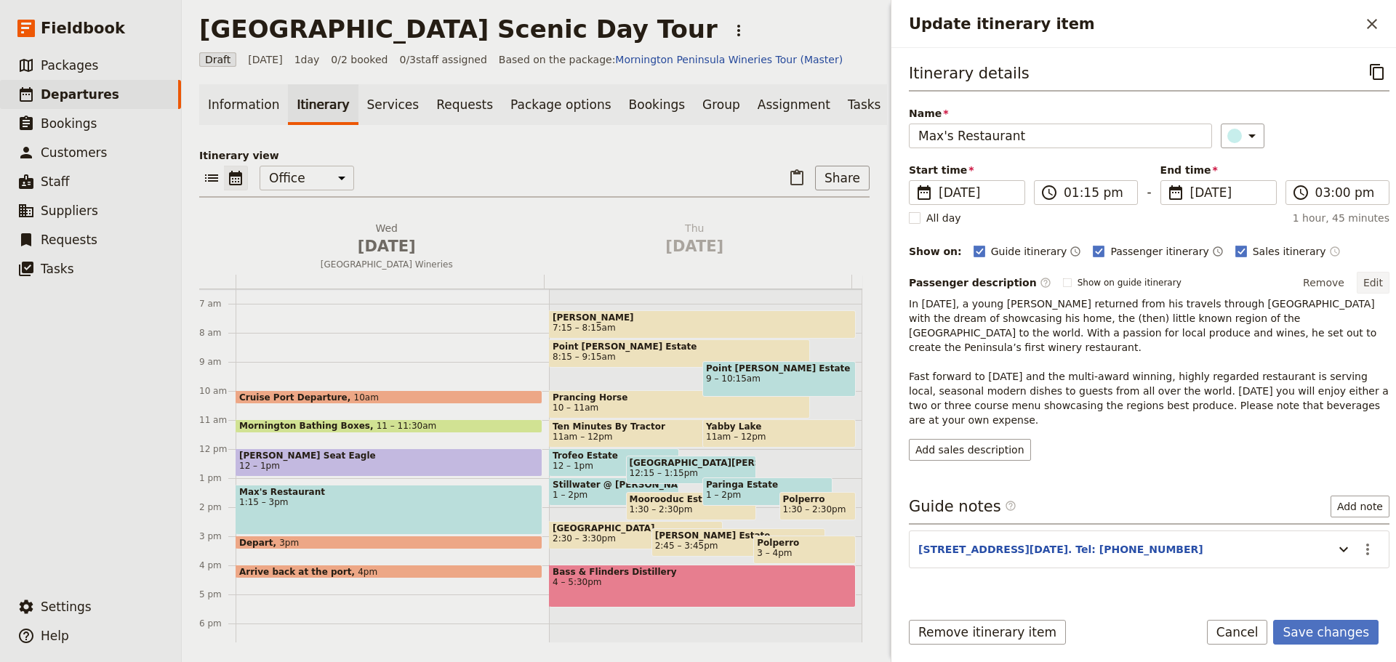
click at [1372, 285] on button "Edit" at bounding box center [1372, 283] width 33 height 22
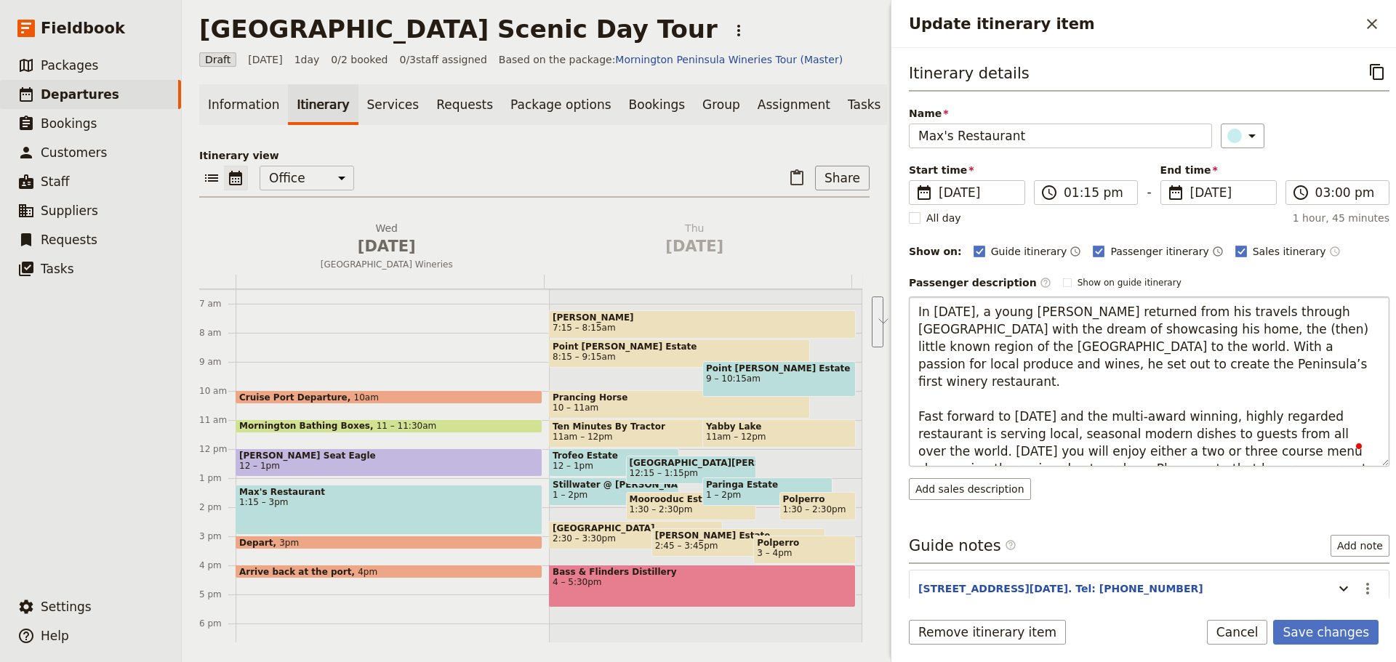
drag, startPoint x: 1306, startPoint y: 453, endPoint x: 1311, endPoint y: 417, distance: 36.1
click at [1311, 417] on textarea "In 1994, a young Max Paganoni returned from his travels through Europe with the…" at bounding box center [1149, 382] width 481 height 170
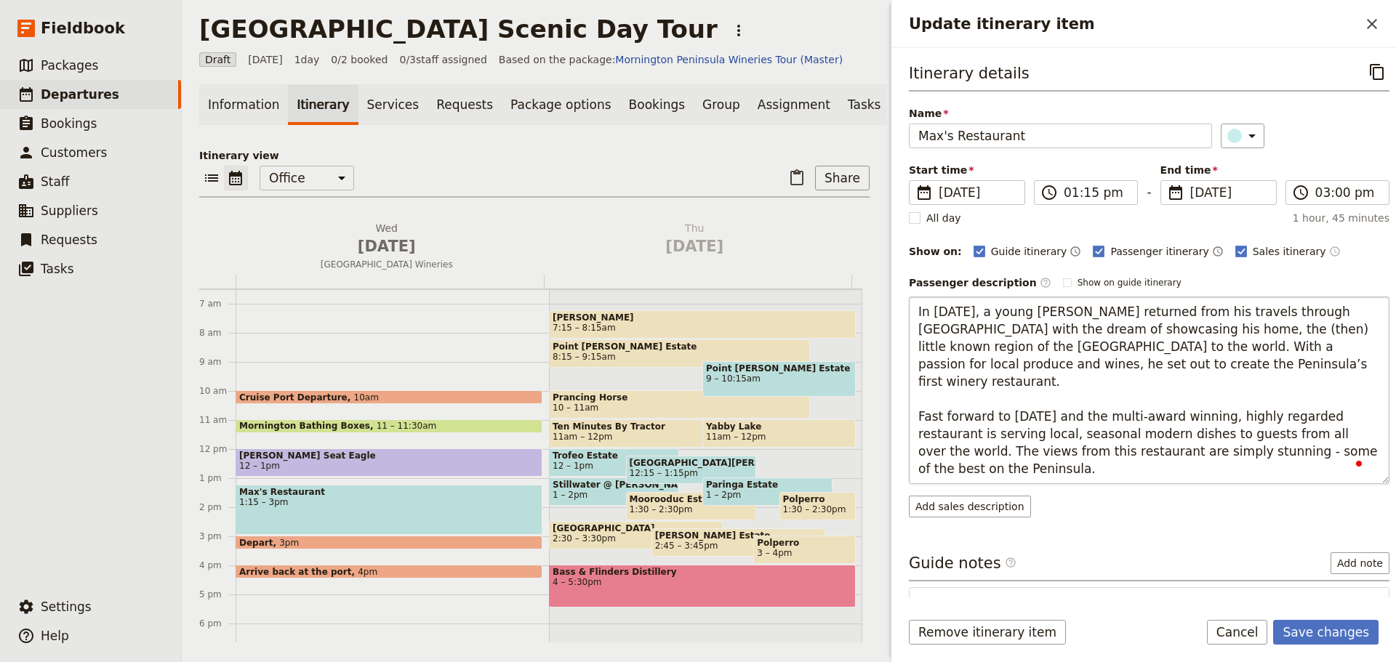
type textarea "In 1994, a young Max Paganoni returned from his travels through Europe with the…"
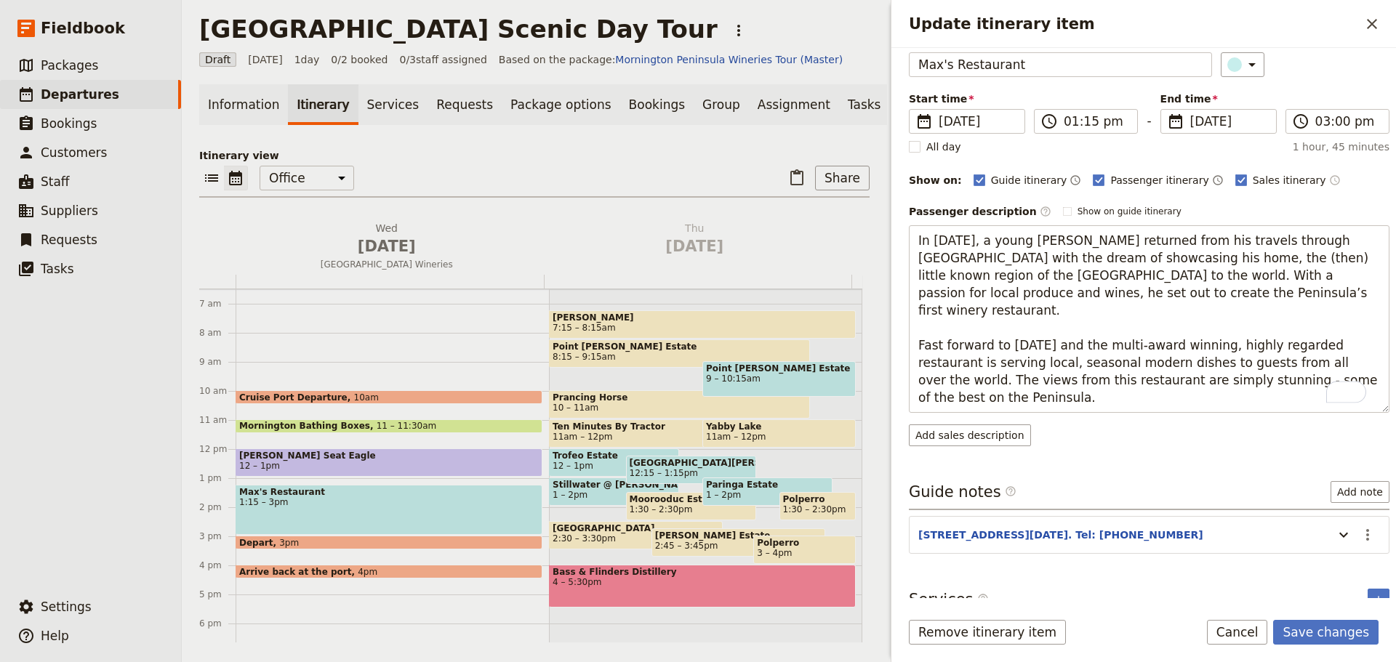
scroll to position [102, 0]
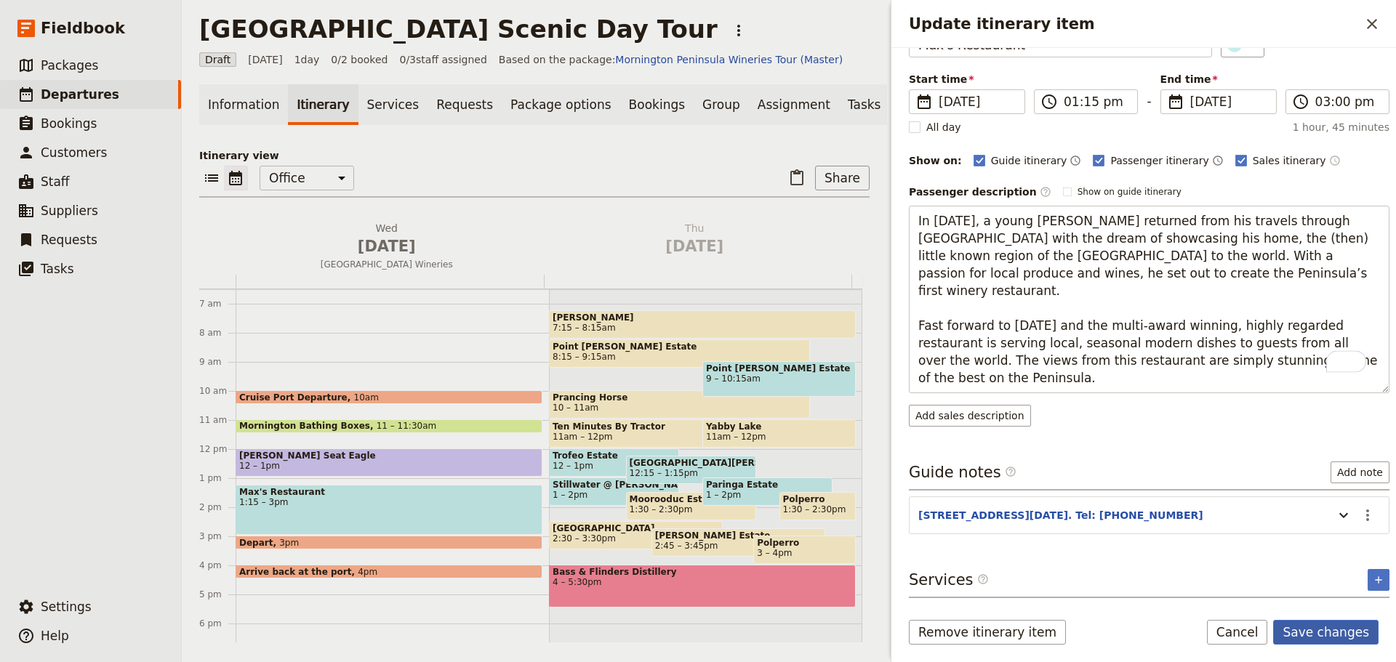
click at [1330, 623] on button "Save changes" at bounding box center [1325, 632] width 105 height 25
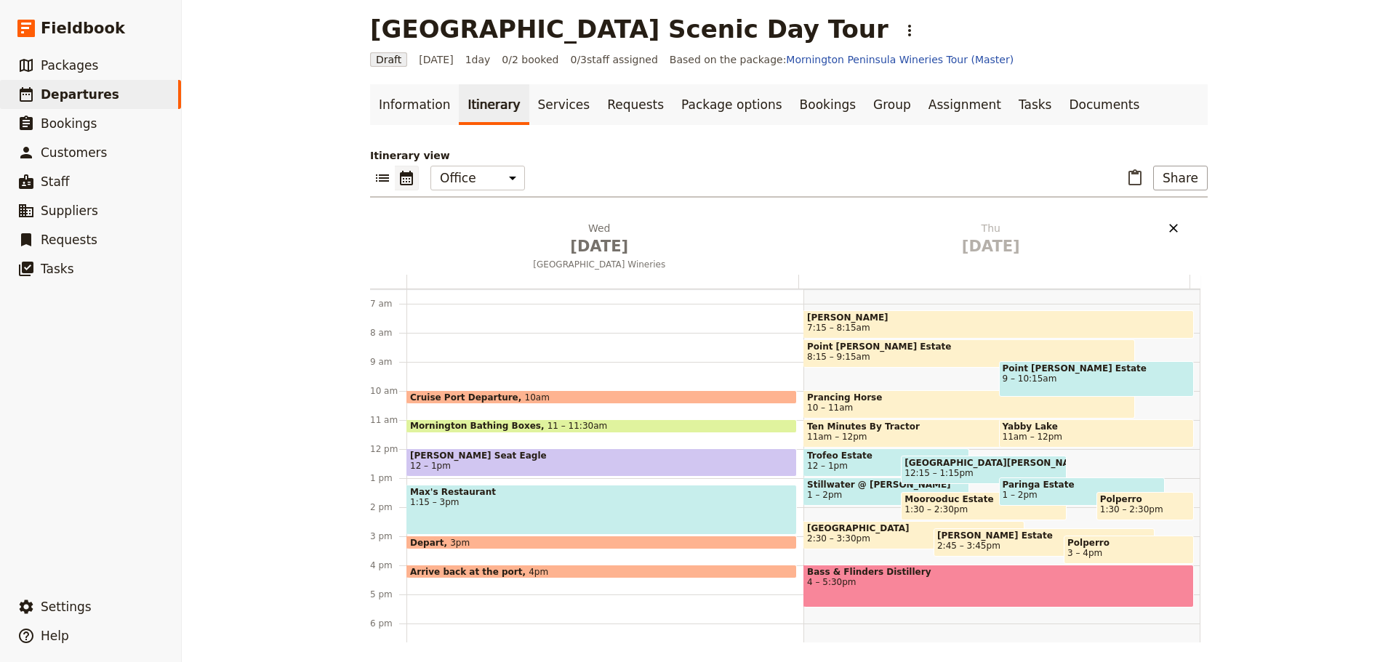
click at [1169, 228] on icon "Delete Thu Jan 15" at bounding box center [1173, 228] width 9 height 9
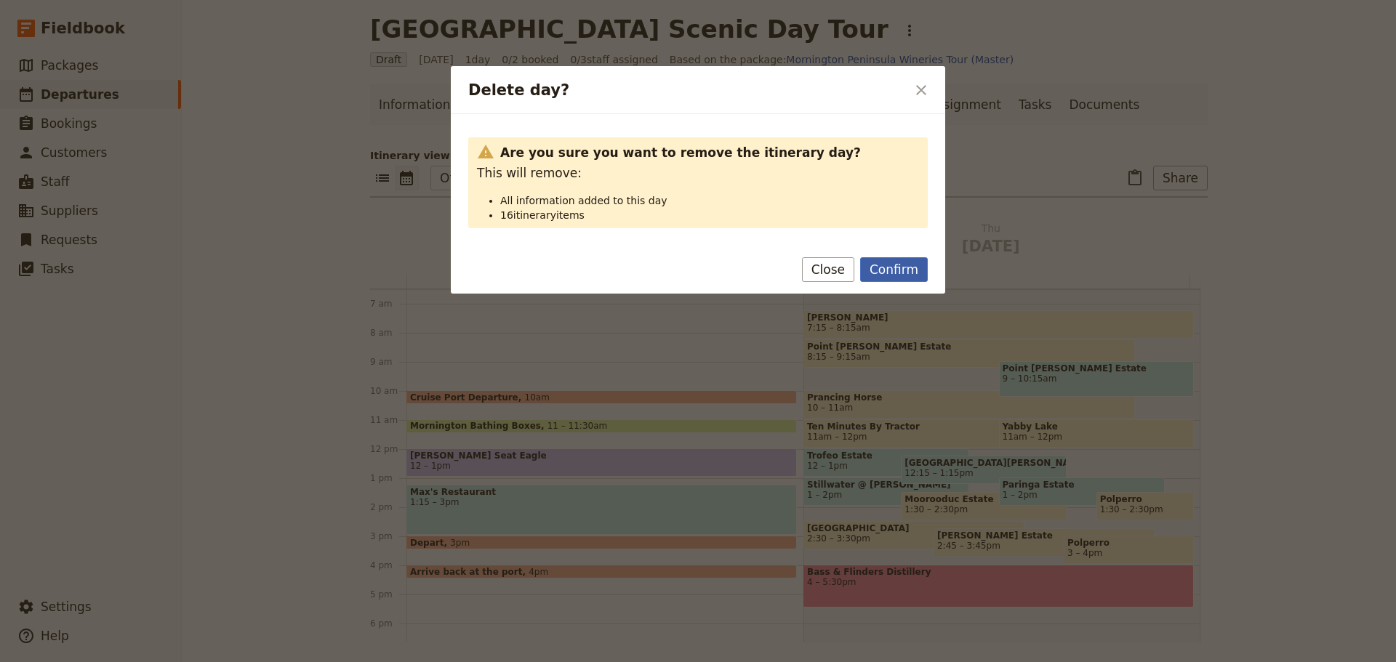
click at [909, 270] on button "Confirm" at bounding box center [894, 269] width 68 height 25
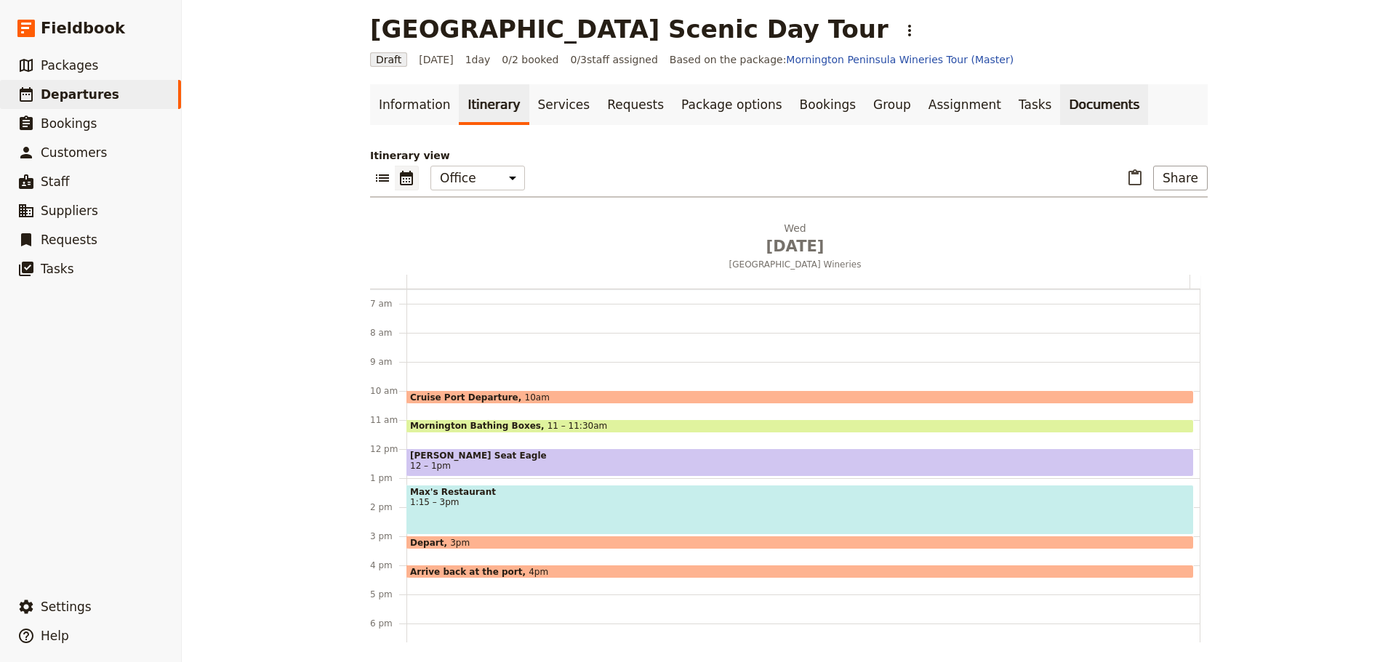
click at [1060, 100] on link "Documents" at bounding box center [1104, 104] width 88 height 41
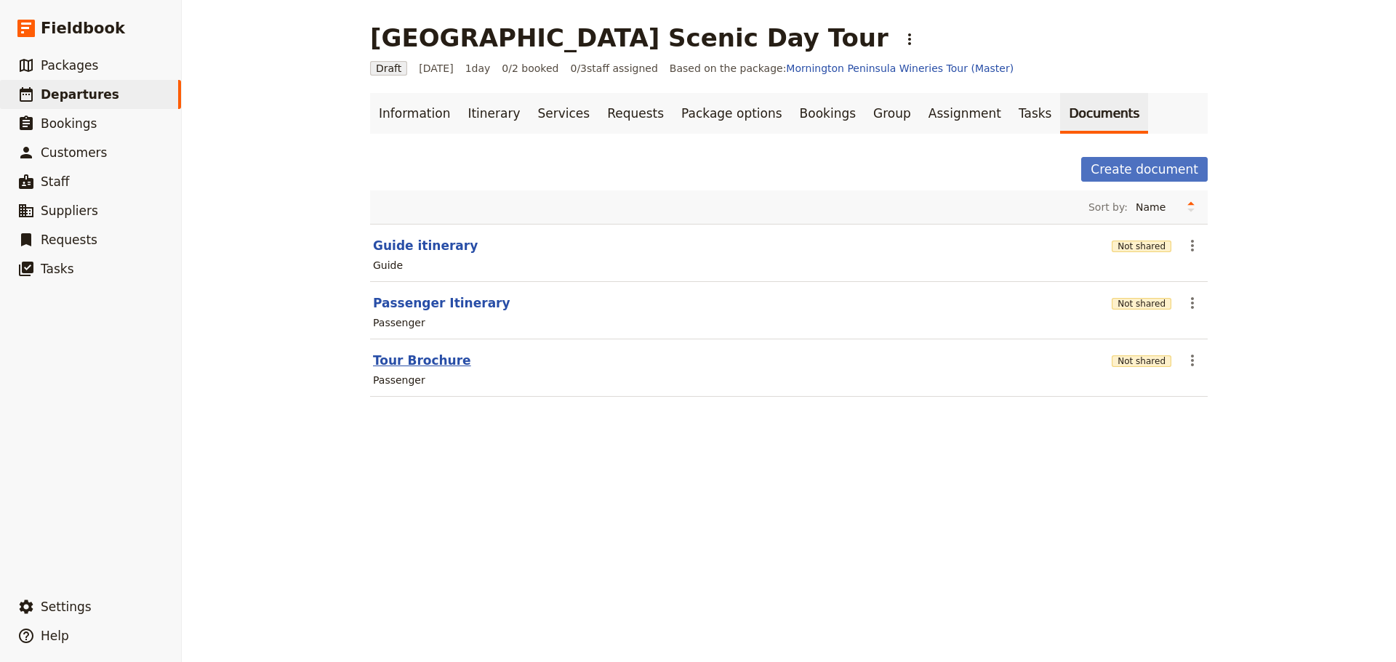
click at [385, 359] on button "Tour Brochure" at bounding box center [422, 360] width 98 height 17
select select "PASSENGER"
select select "RUN_SHEET"
select select "DEFAULT"
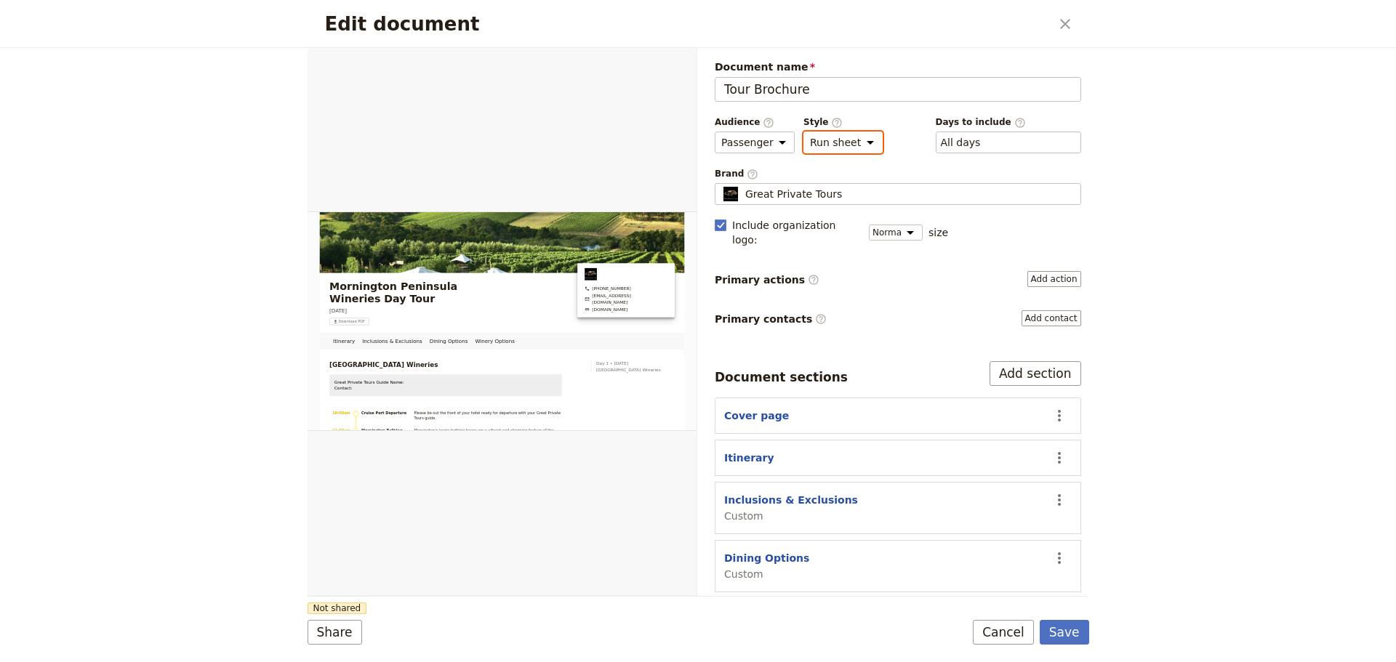
click at [855, 140] on select "Brochure Run sheet" at bounding box center [842, 143] width 79 height 22
select select "BROCHURE"
click at [803, 132] on select "Brochure Run sheet" at bounding box center [842, 143] width 79 height 22
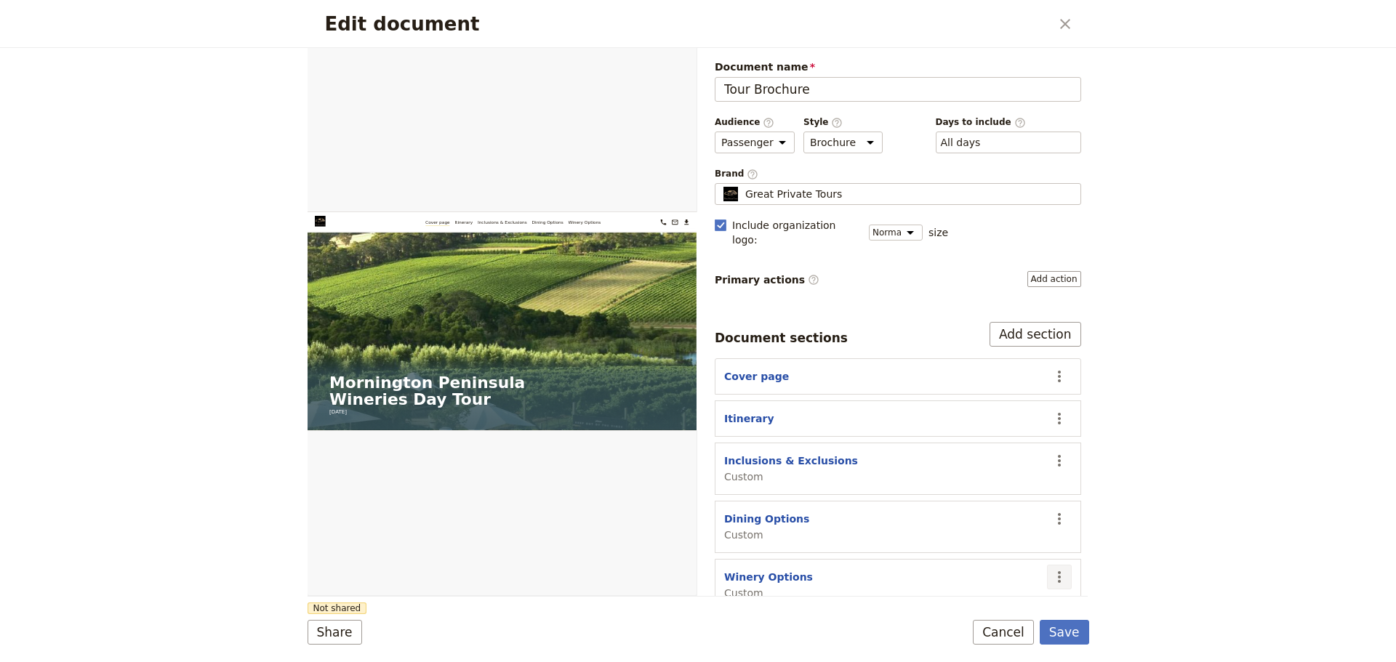
click at [1050, 568] on icon "Actions" at bounding box center [1058, 576] width 17 height 17
click at [1024, 474] on span "Remove section" at bounding box center [992, 477] width 118 height 15
click at [766, 454] on button "Inclusions & Exclusions" at bounding box center [791, 461] width 134 height 15
select select "CUSTOM"
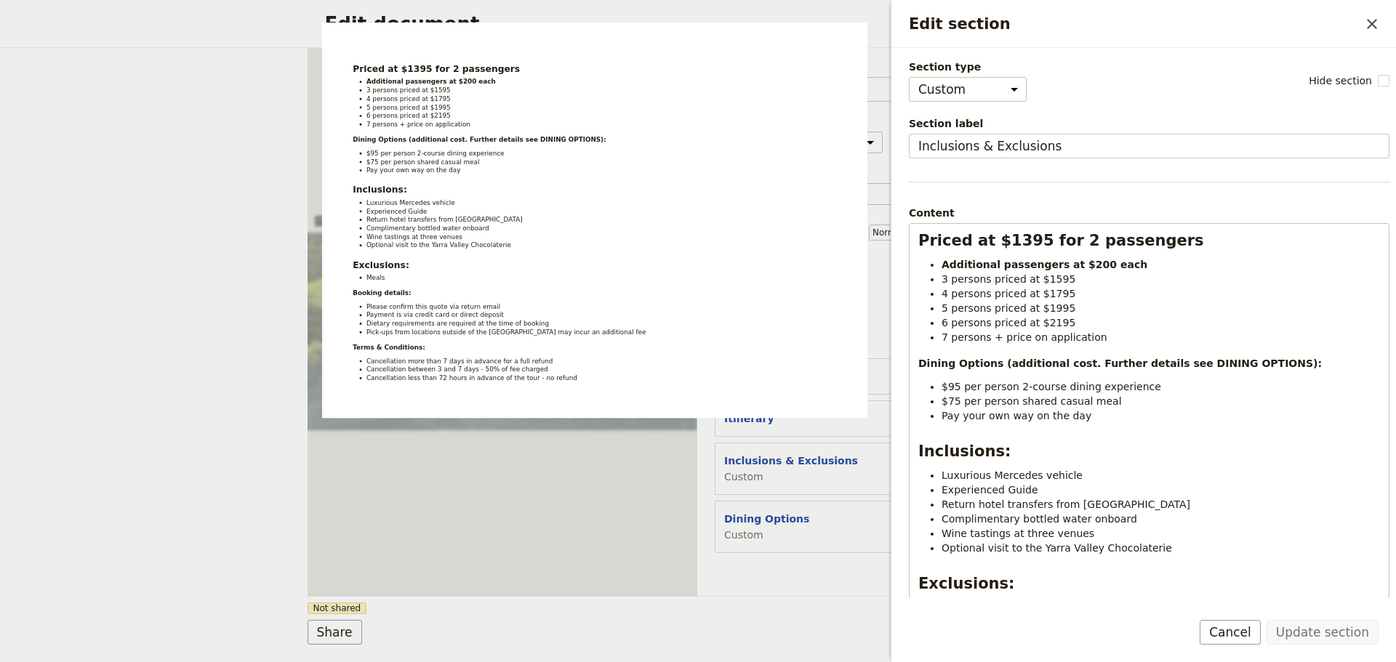
click at [1235, 635] on button "Cancel" at bounding box center [1229, 632] width 61 height 25
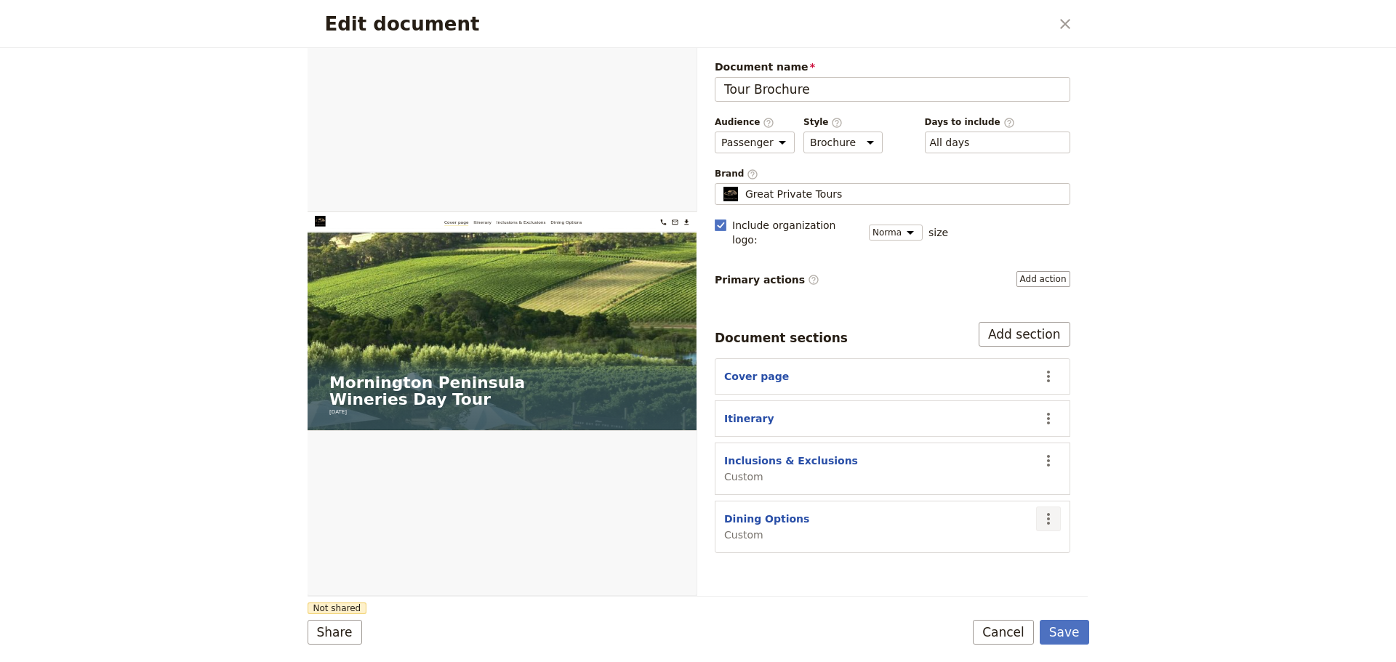
click at [1057, 507] on button "​" at bounding box center [1048, 519] width 25 height 25
click at [968, 605] on span "Hide section" at bounding box center [964, 605] width 63 height 15
click at [1064, 638] on button "Save" at bounding box center [1064, 632] width 49 height 25
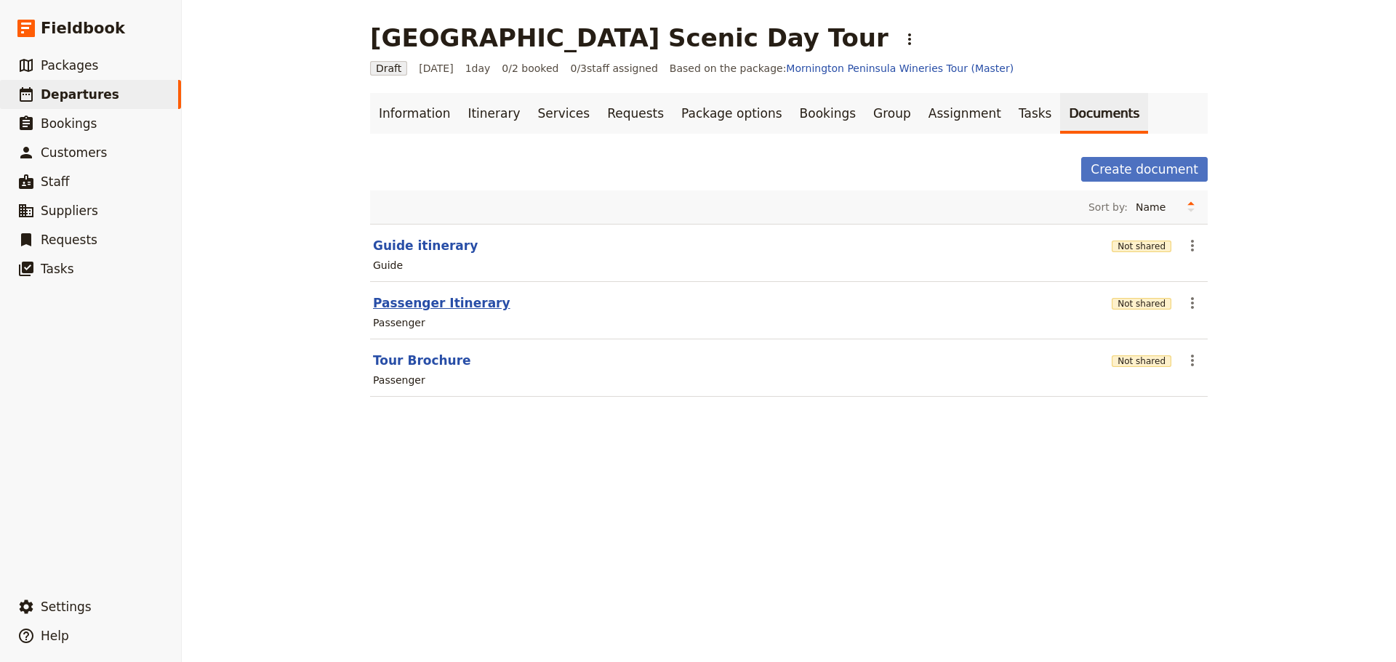
click at [406, 302] on button "Passenger Itinerary" at bounding box center [441, 302] width 137 height 17
select select "PASSENGER"
select select "DEFAULT"
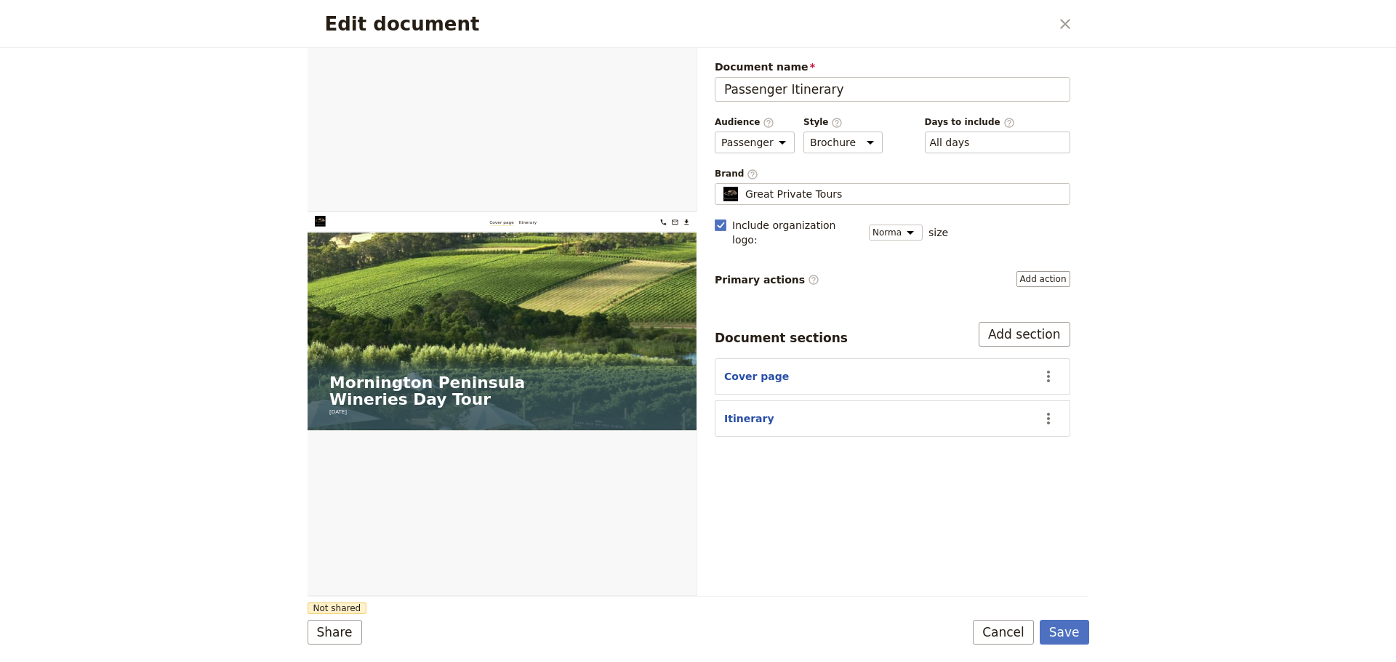
drag, startPoint x: 1009, startPoint y: 639, endPoint x: 976, endPoint y: 631, distance: 33.7
click at [1009, 640] on button "Cancel" at bounding box center [1003, 632] width 61 height 25
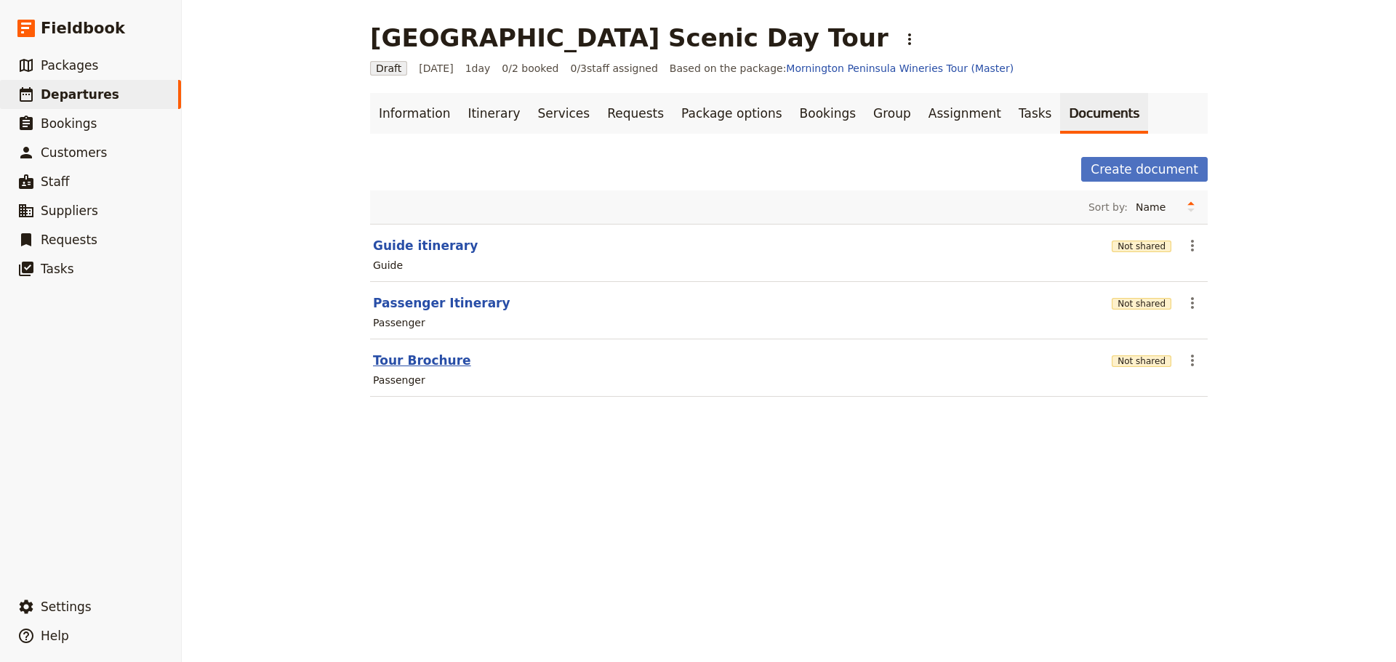
click at [410, 357] on button "Tour Brochure" at bounding box center [422, 360] width 98 height 17
select select "PASSENGER"
select select "DEFAULT"
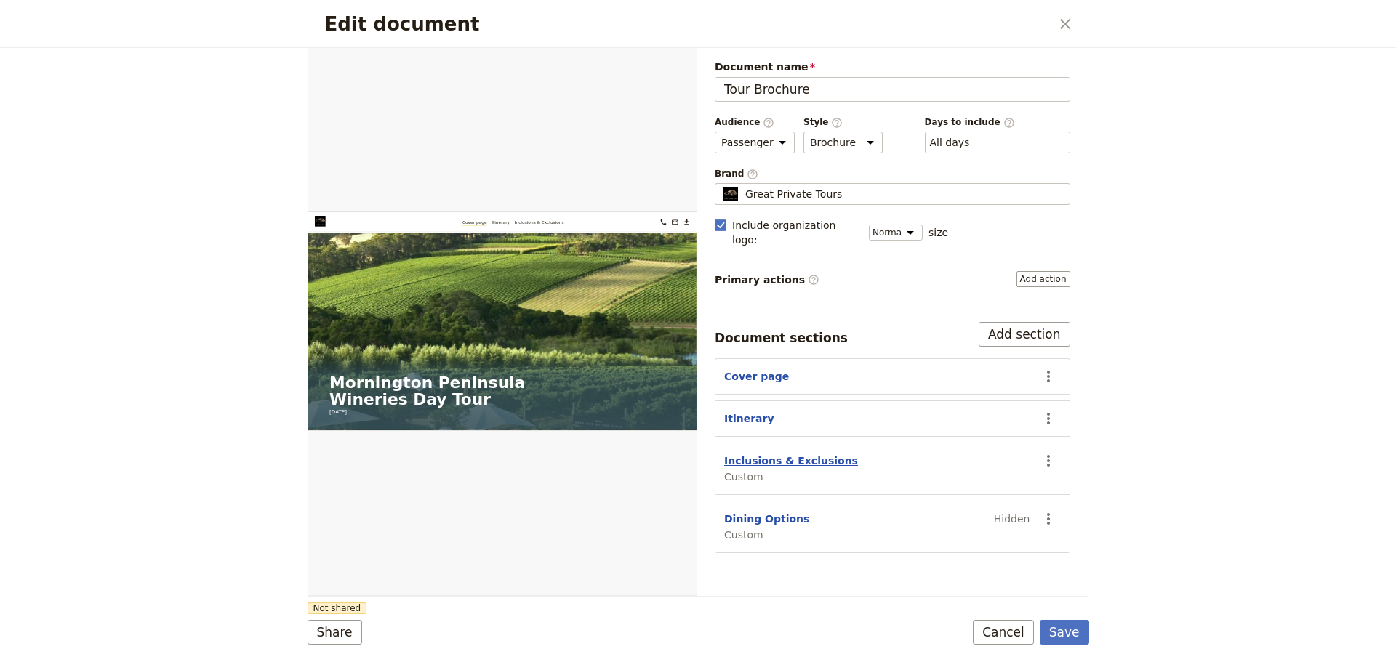
click at [764, 454] on button "Inclusions & Exclusions" at bounding box center [791, 461] width 134 height 15
select select "CUSTOM"
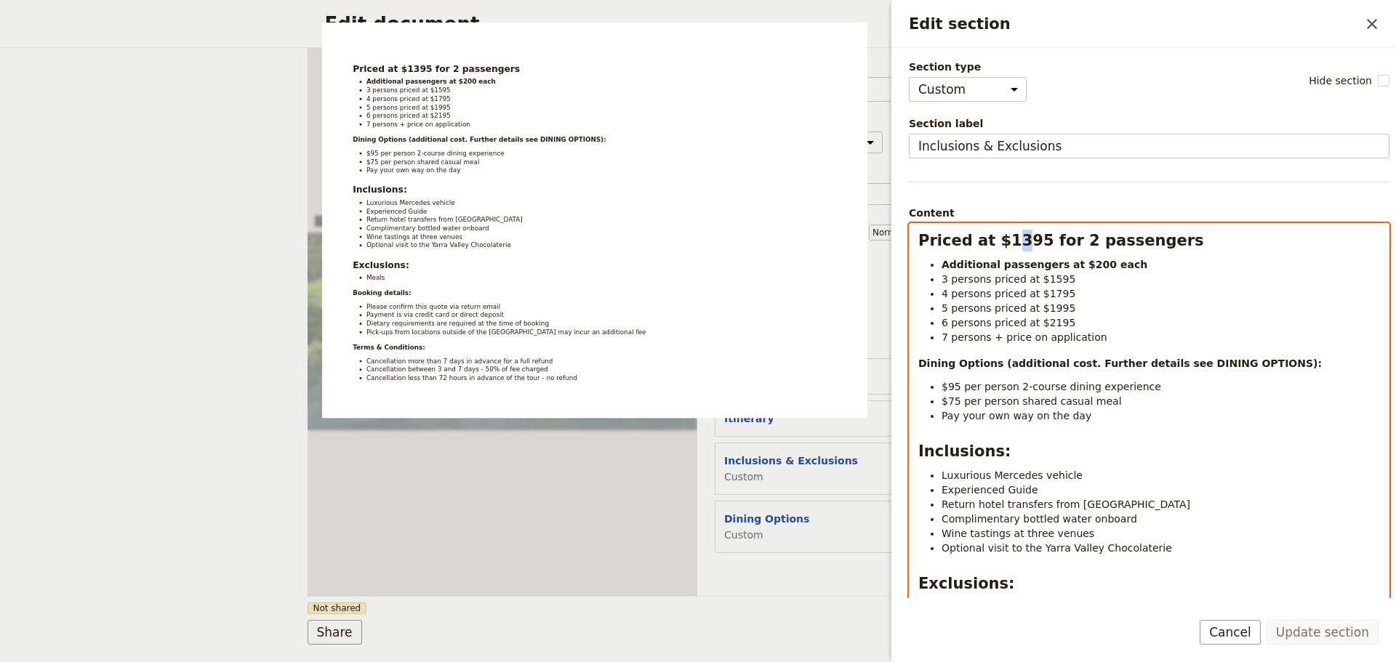
click at [1004, 246] on strong "Priced at $1395 for 2 passengers" at bounding box center [1061, 240] width 286 height 17
select select "paragraph"
click at [1042, 281] on span "3 persons priced at $1595" at bounding box center [1008, 279] width 134 height 12
click at [1047, 294] on span "4 persons priced at $1795" at bounding box center [1008, 294] width 134 height 12
click at [1037, 309] on span "5 persons priced at $1995" at bounding box center [1008, 308] width 134 height 12
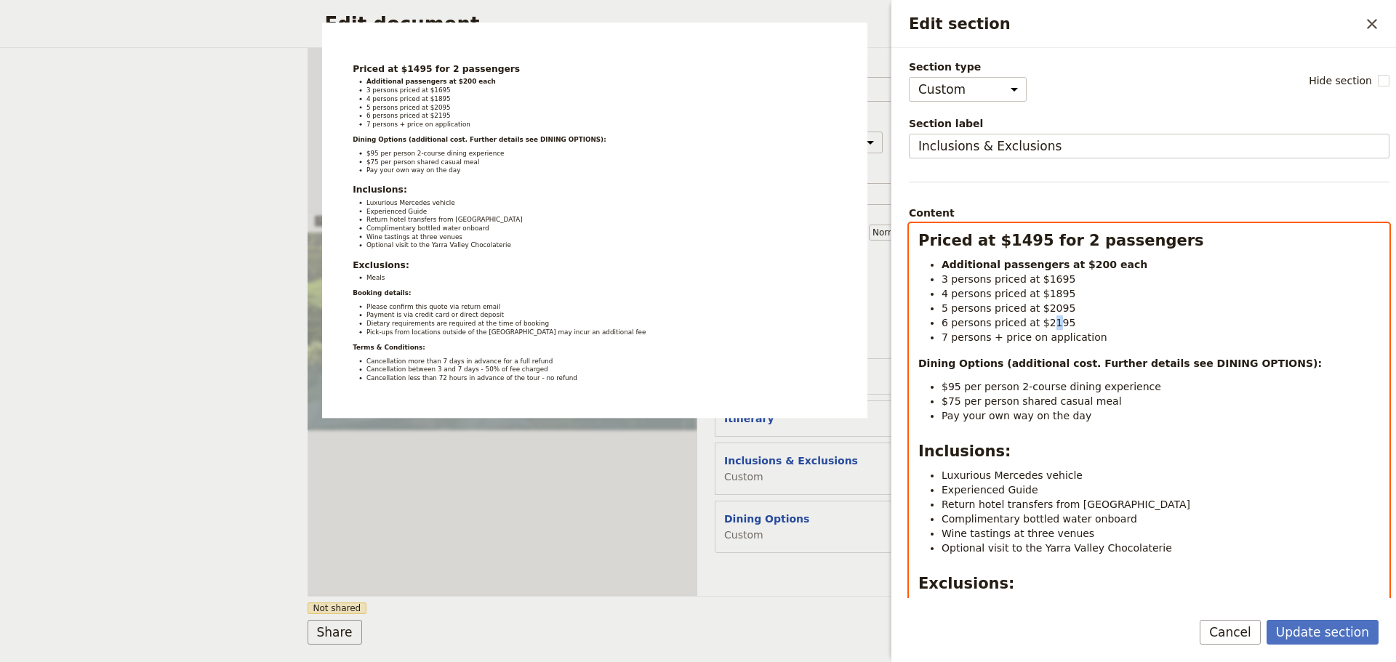
click at [1041, 323] on span "6 persons priced at $2195" at bounding box center [1008, 323] width 134 height 12
click at [1074, 325] on li "6 persons priced at $2295" at bounding box center [1160, 322] width 438 height 15
drag, startPoint x: 1120, startPoint y: 337, endPoint x: 1004, endPoint y: 342, distance: 115.7
click at [994, 339] on li "7 persons + price on application" at bounding box center [1160, 337] width 438 height 15
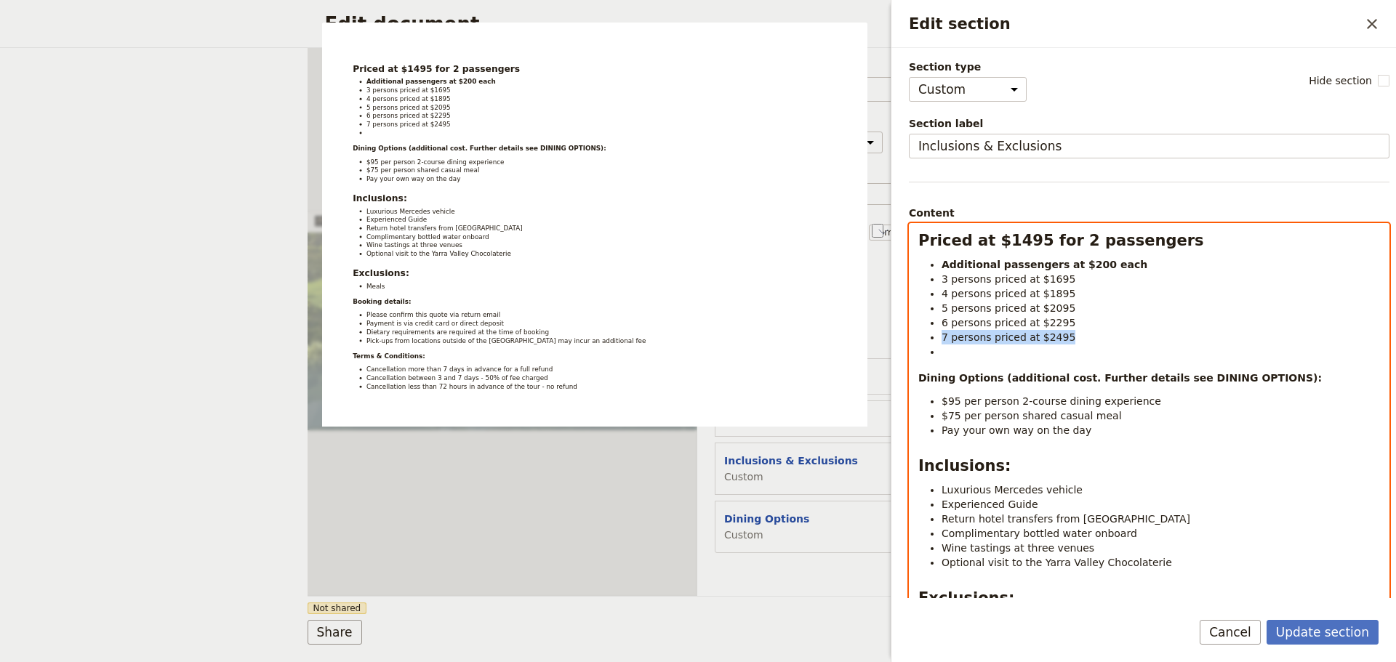
drag, startPoint x: 1086, startPoint y: 336, endPoint x: 943, endPoint y: 336, distance: 143.2
click at [943, 336] on li "7 persons priced at $2495" at bounding box center [1160, 337] width 438 height 15
copy span "7 persons priced at $2495"
click at [944, 353] on span "7 persons priced at $2495" at bounding box center [1008, 352] width 134 height 12
click at [1045, 354] on span "8 persons priced at $2495" at bounding box center [1008, 352] width 134 height 12
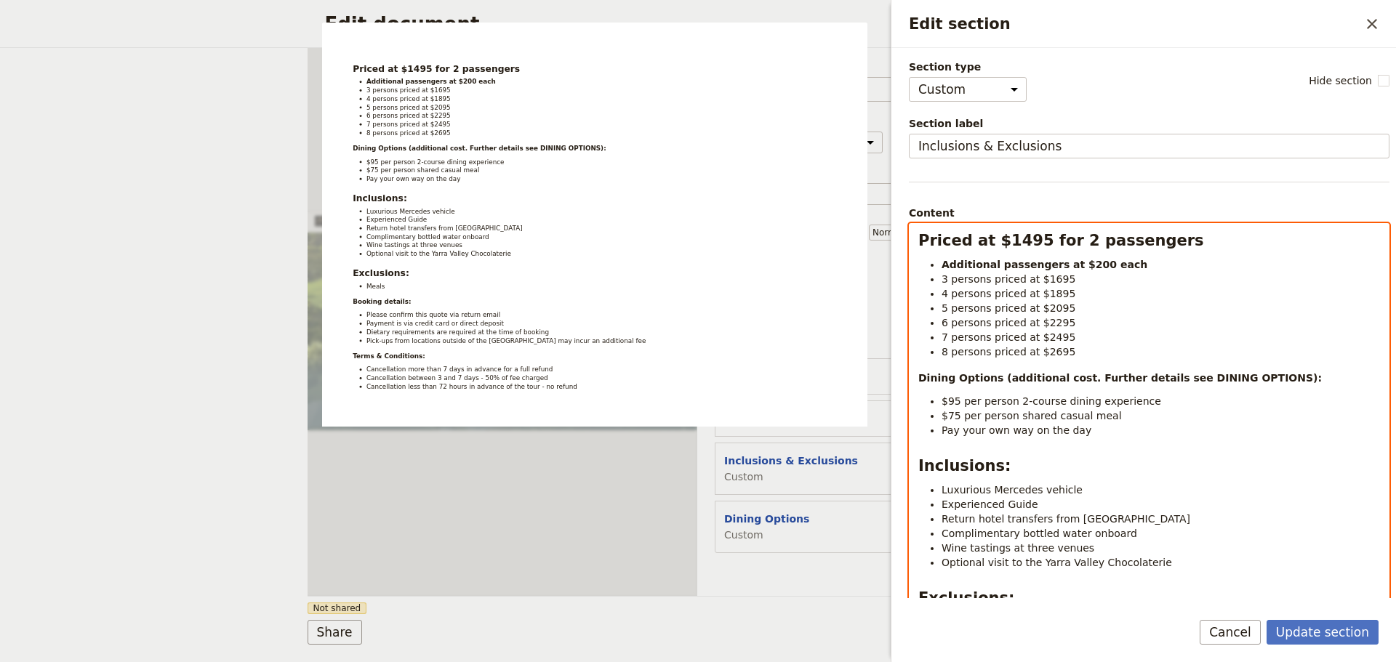
click at [1087, 354] on li "8 persons priced at $2695" at bounding box center [1160, 352] width 438 height 15
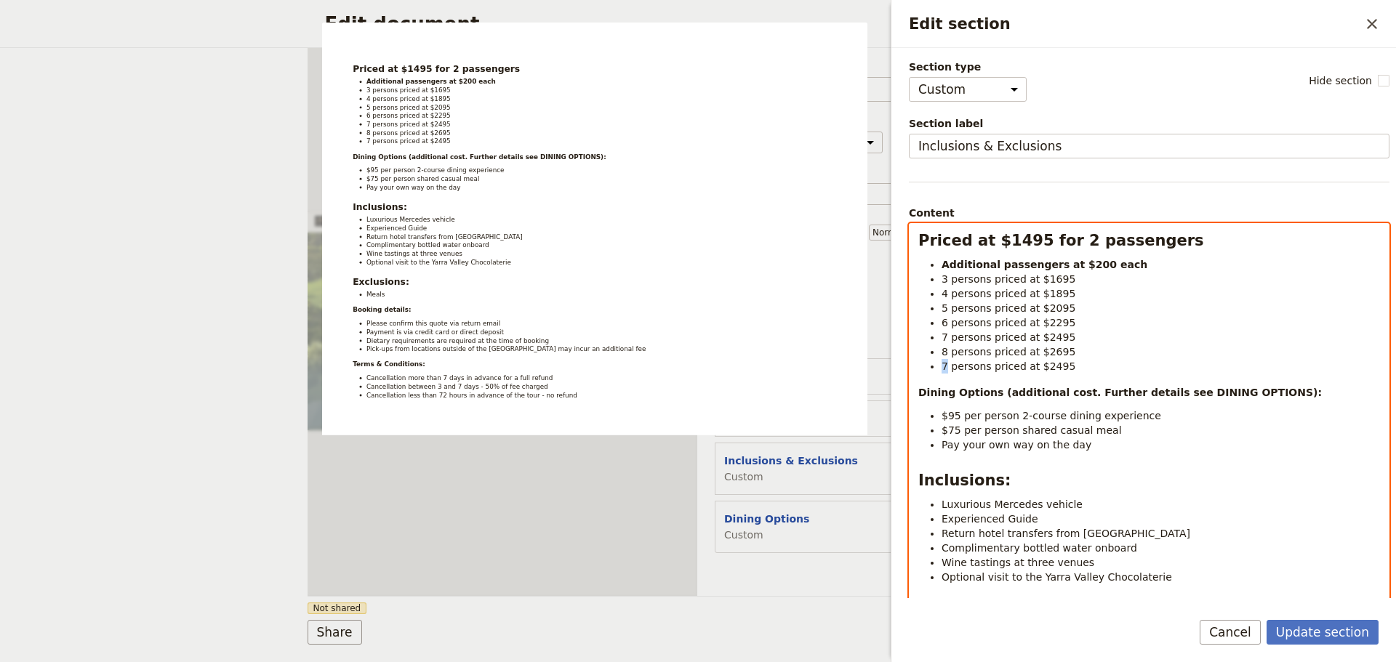
click at [943, 368] on span "7 persons priced at $2495" at bounding box center [1008, 367] width 134 height 12
click at [1042, 366] on span "9 persons priced at $2495" at bounding box center [1008, 367] width 134 height 12
click at [1084, 367] on li "9 persons priced at $2895" at bounding box center [1160, 366] width 438 height 15
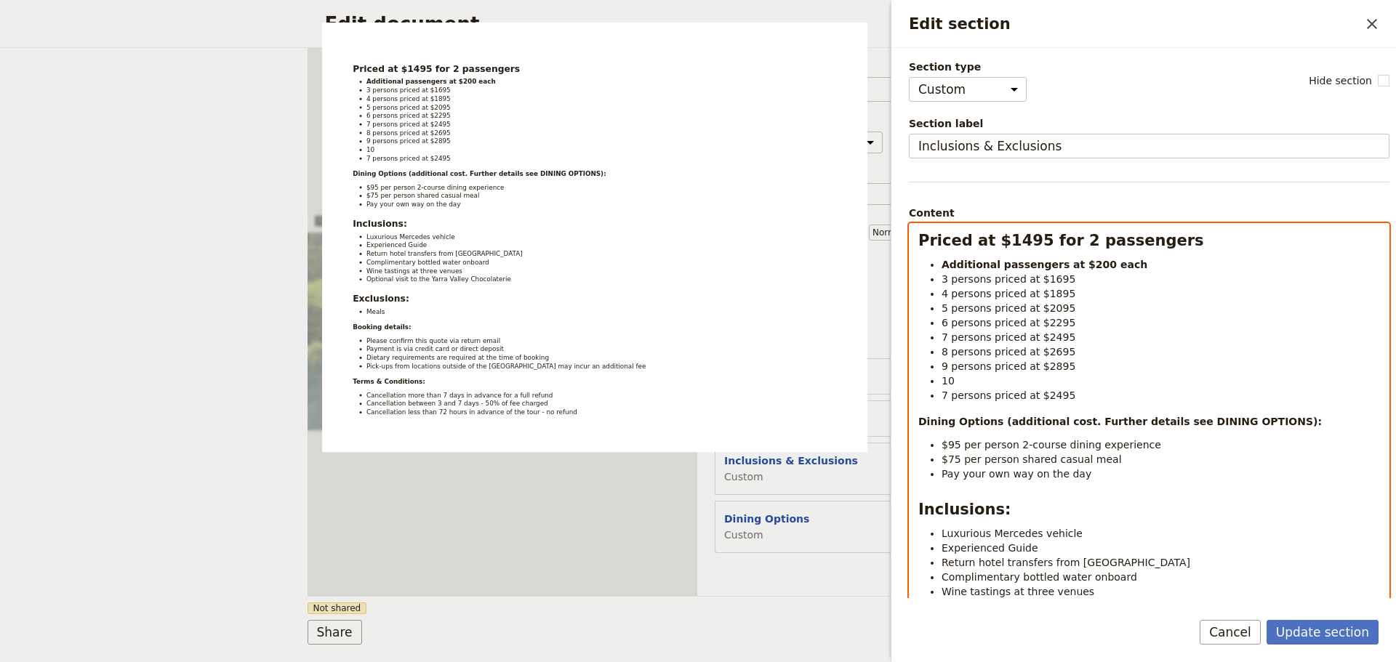
click at [949, 393] on span "7 persons priced at $2495" at bounding box center [1008, 396] width 134 height 12
click at [950, 393] on span "7 persons priced at $2495" at bounding box center [1008, 396] width 134 height 12
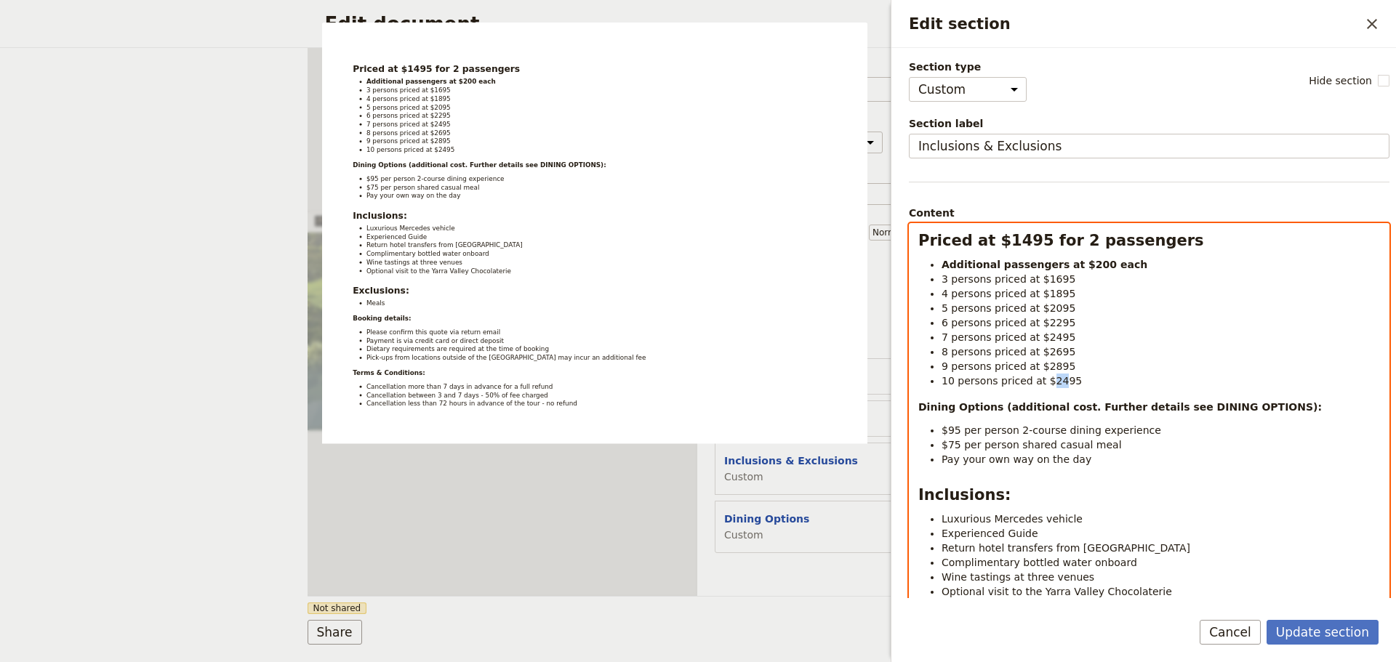
drag, startPoint x: 1050, startPoint y: 382, endPoint x: 1042, endPoint y: 382, distance: 8.7
click at [1042, 382] on span "10 persons priced at $2495" at bounding box center [1011, 381] width 140 height 12
drag, startPoint x: 1050, startPoint y: 458, endPoint x: 909, endPoint y: 429, distance: 143.3
click at [909, 429] on div "Priced at $1495 for 2 passengers Additional passengers at $200 each 3 persons p…" at bounding box center [1148, 543] width 479 height 638
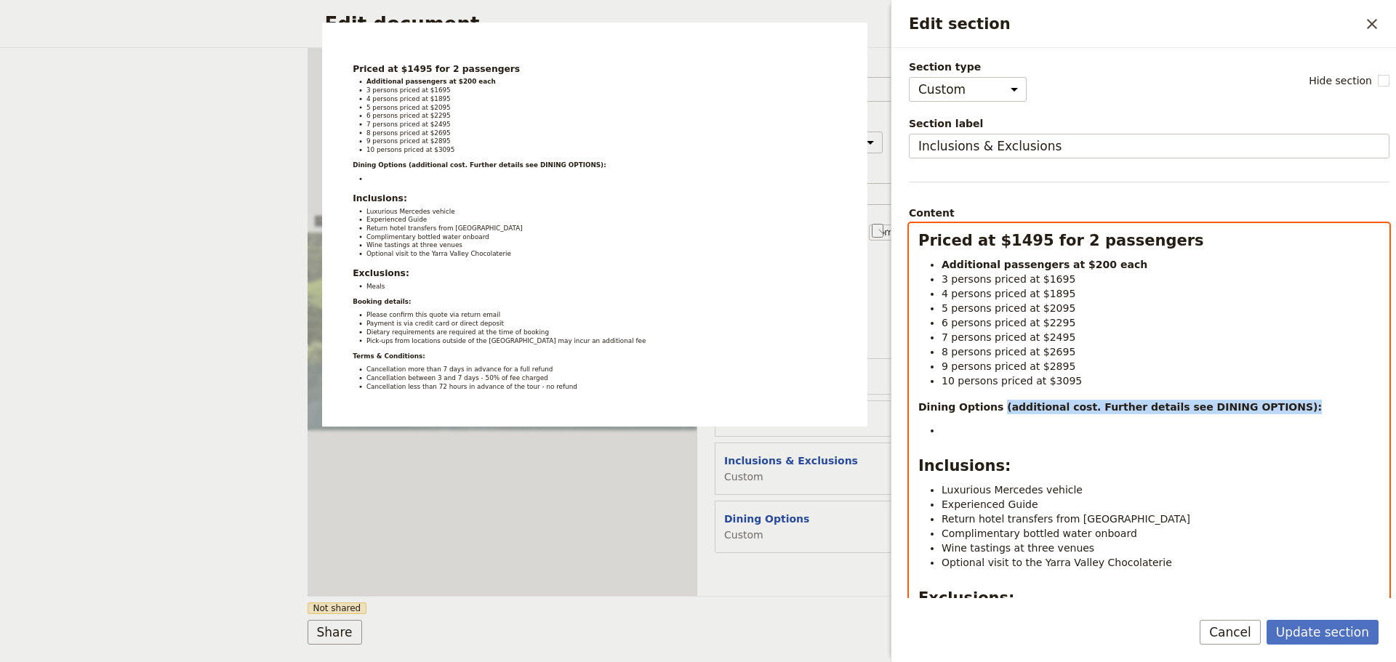
drag, startPoint x: 1270, startPoint y: 407, endPoint x: 993, endPoint y: 411, distance: 277.0
click at [993, 411] on p "Dining Options (additional cost. Further details see DINING OPTIONS):" at bounding box center [1149, 407] width 462 height 15
click at [968, 435] on li "To enrich screen reader interactions, please activate Accessibility in Grammarl…" at bounding box center [1160, 430] width 438 height 15
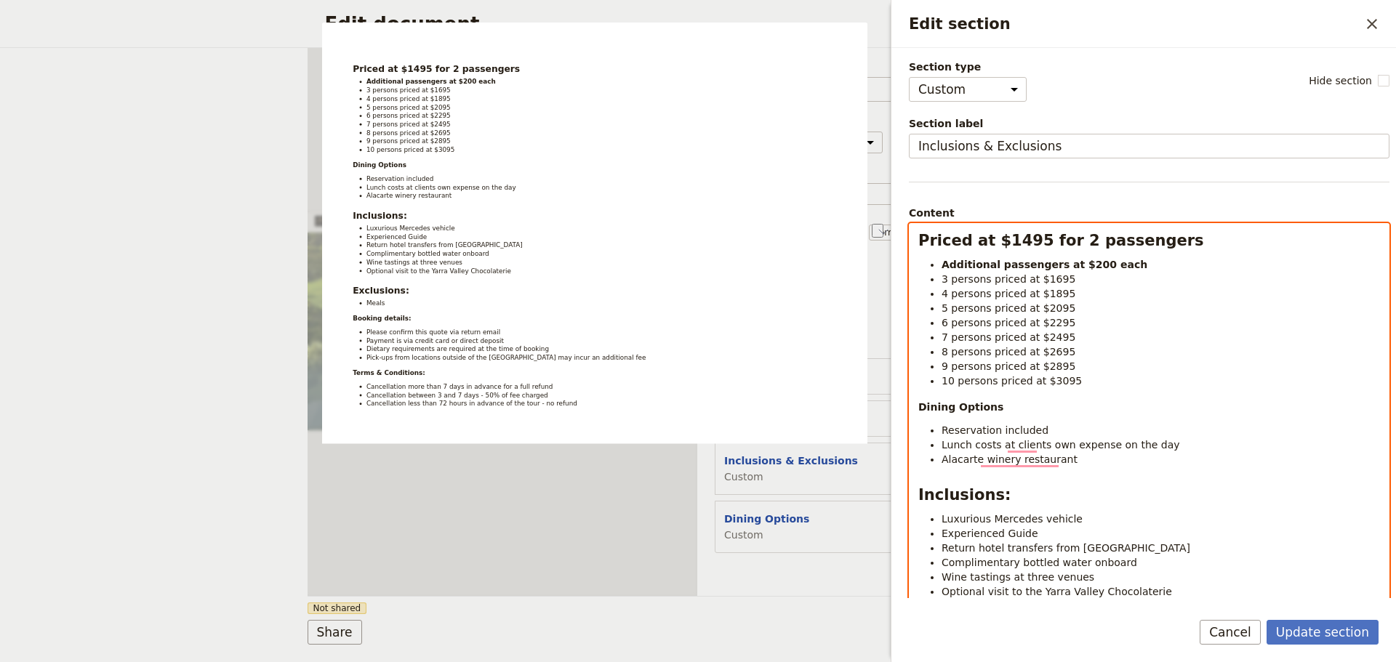
drag, startPoint x: 1076, startPoint y: 454, endPoint x: 934, endPoint y: 458, distance: 141.8
click at [934, 458] on ul "Reservation included Lunch costs at clients own expense on the day Alacarte win…" at bounding box center [1149, 445] width 462 height 44
click at [1049, 429] on li "Reservation included" at bounding box center [1160, 430] width 438 height 15
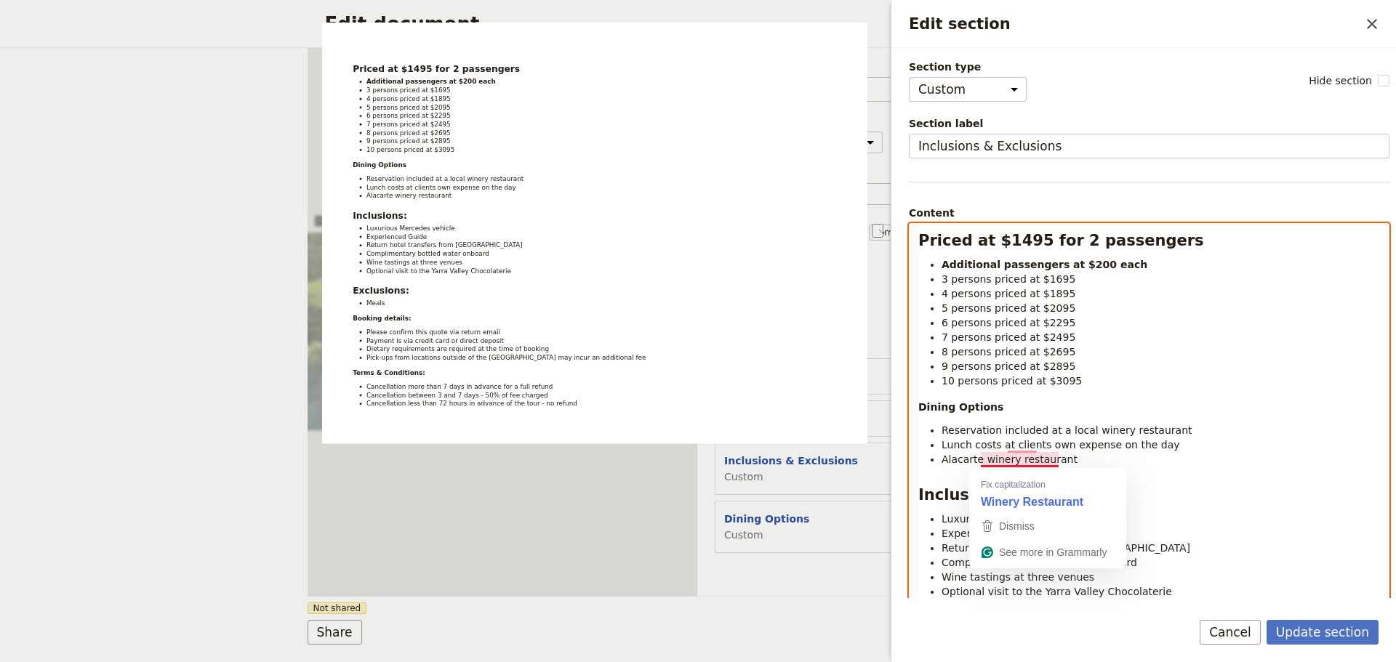
drag, startPoint x: 1082, startPoint y: 457, endPoint x: 981, endPoint y: 454, distance: 100.4
click at [981, 454] on li "Alacarte winery restaurant" at bounding box center [1160, 459] width 438 height 15
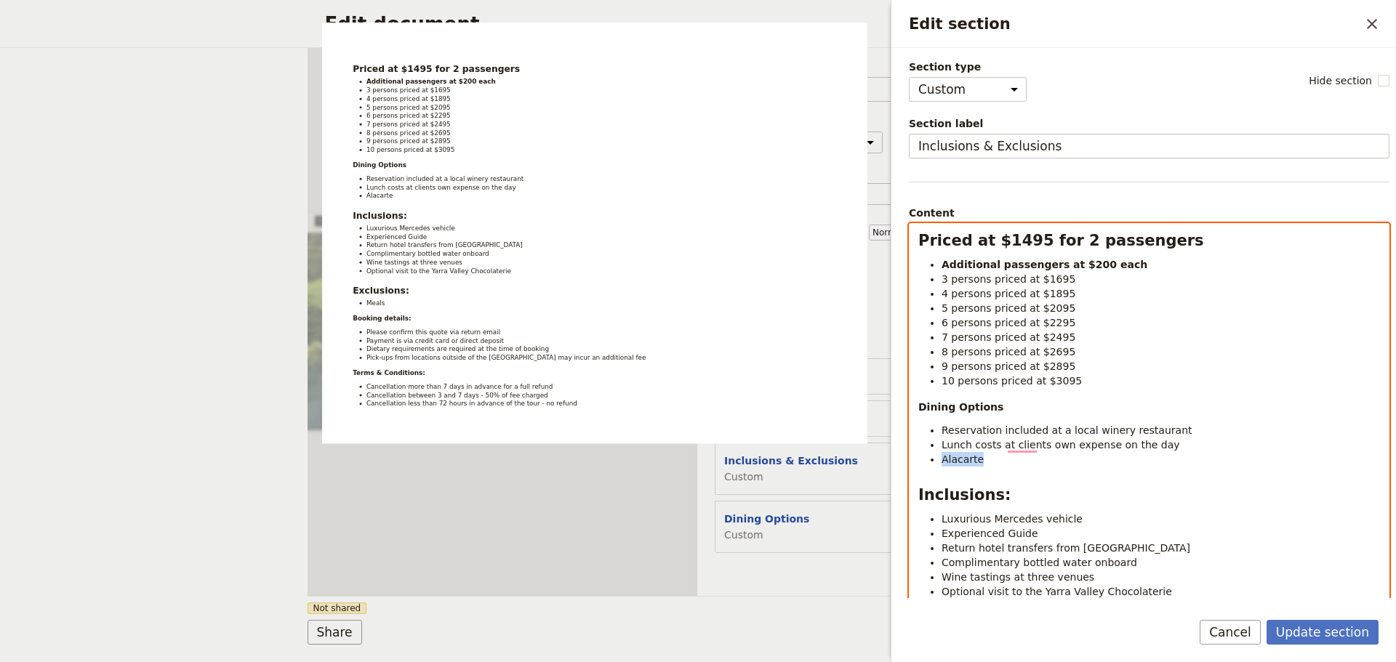
drag, startPoint x: 976, startPoint y: 465, endPoint x: 930, endPoint y: 464, distance: 45.1
click at [941, 464] on li "Alacarte" at bounding box center [1160, 459] width 438 height 15
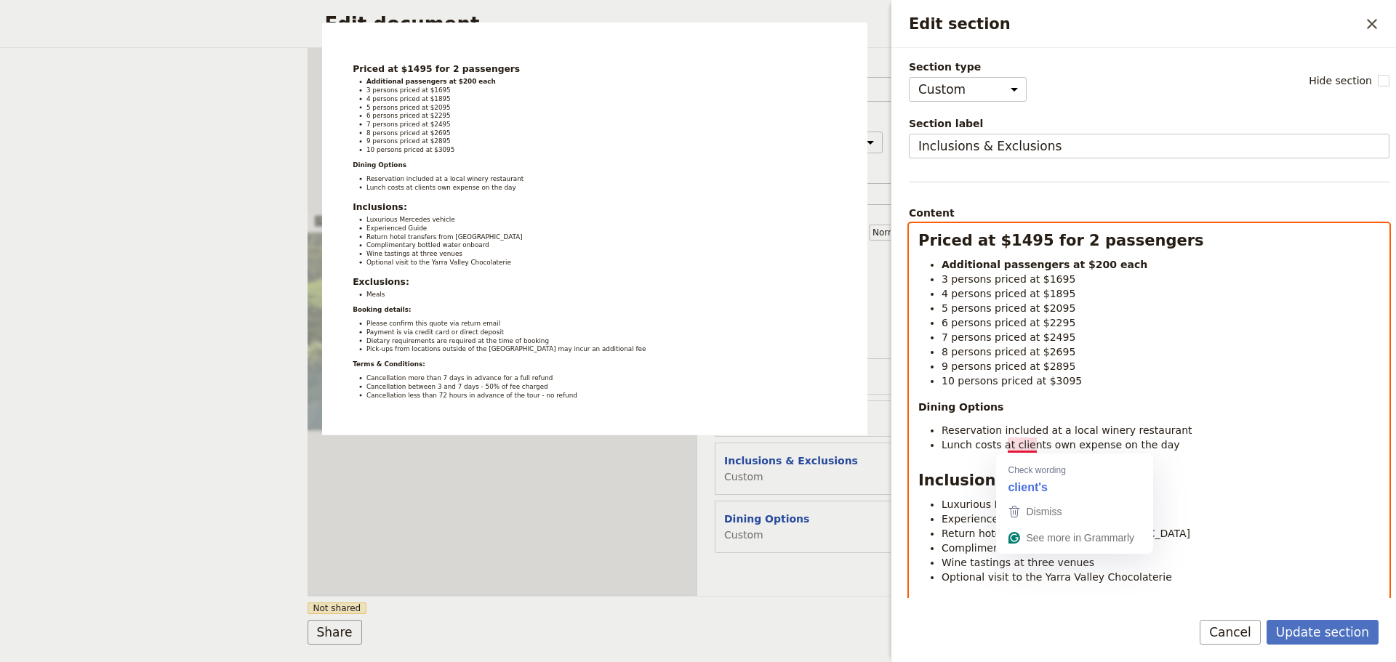
click at [1033, 447] on span "Lunch costs at clients own expense on the day" at bounding box center [1060, 445] width 238 height 12
click at [1077, 371] on li "9 persons priced at $2895" at bounding box center [1160, 366] width 438 height 15
click at [1077, 376] on li "10 persons priced at $3095" at bounding box center [1160, 381] width 438 height 15
click at [918, 410] on strong "Dining Options" at bounding box center [960, 407] width 85 height 12
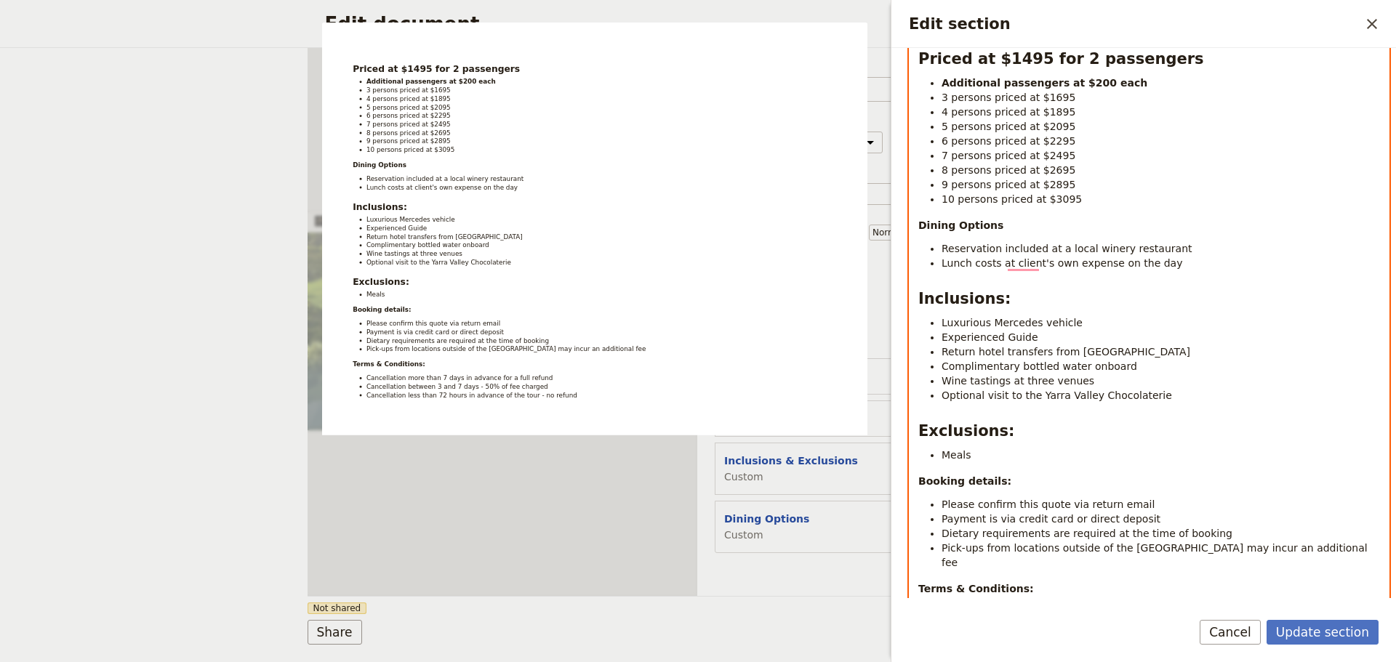
scroll to position [145, 0]
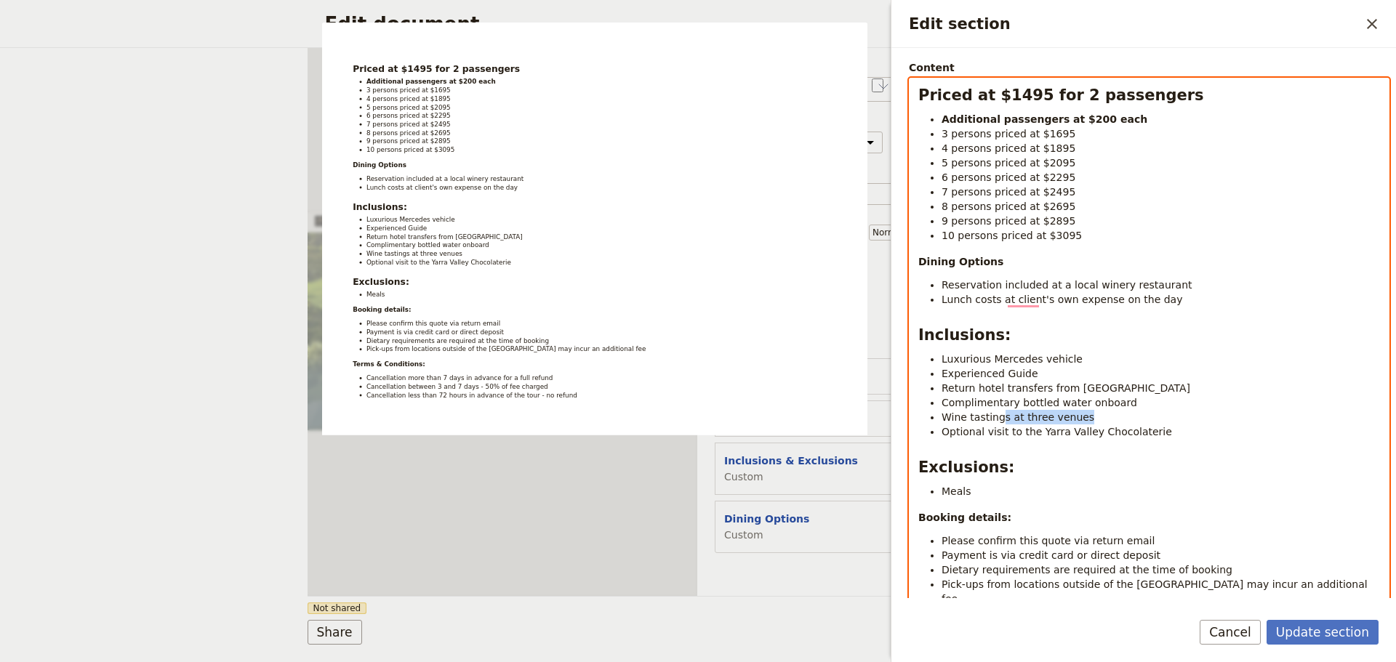
drag, startPoint x: 1082, startPoint y: 417, endPoint x: 998, endPoint y: 417, distance: 83.6
click at [998, 417] on li "Wine tastings at three venues" at bounding box center [1160, 417] width 438 height 15
drag, startPoint x: 1149, startPoint y: 425, endPoint x: 894, endPoint y: 428, distance: 254.4
click at [894, 428] on div "Edit section ​ Section type Cover page Day summary Itinerary Custom Hide sectio…" at bounding box center [1141, 331] width 509 height 662
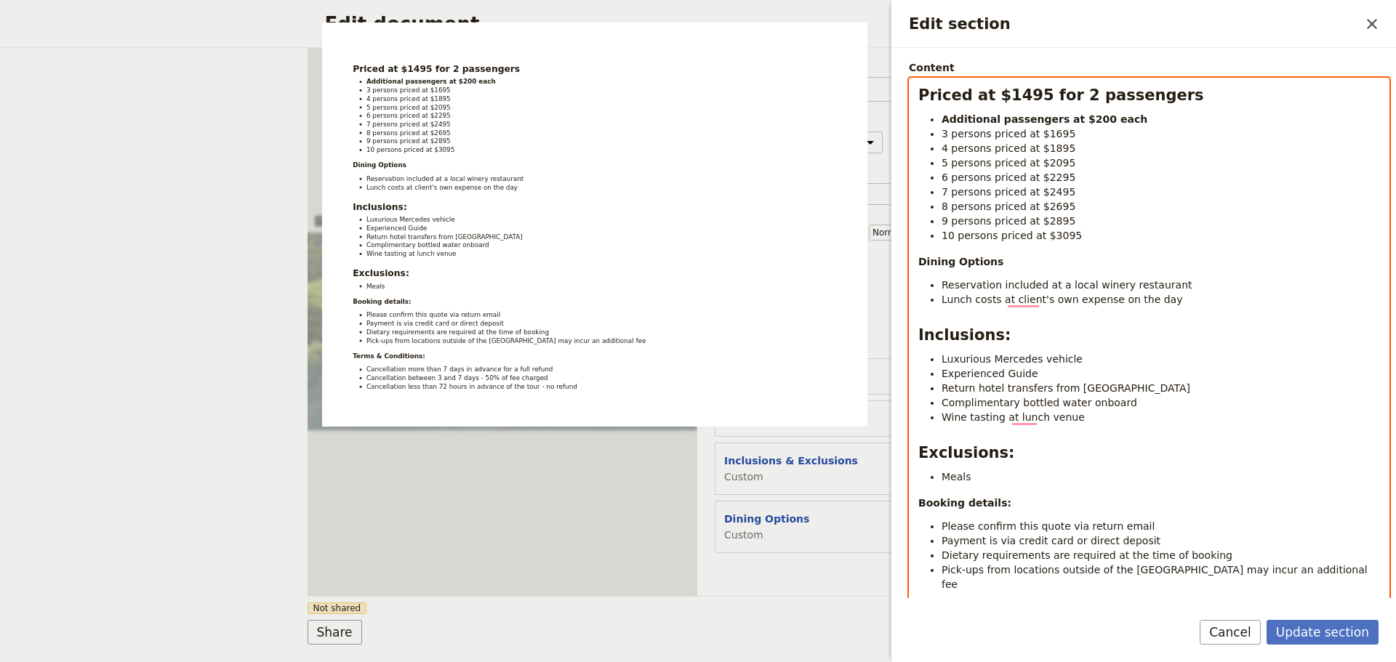
click at [1147, 405] on li "Complimentary bottled water onboard" at bounding box center [1160, 402] width 438 height 15
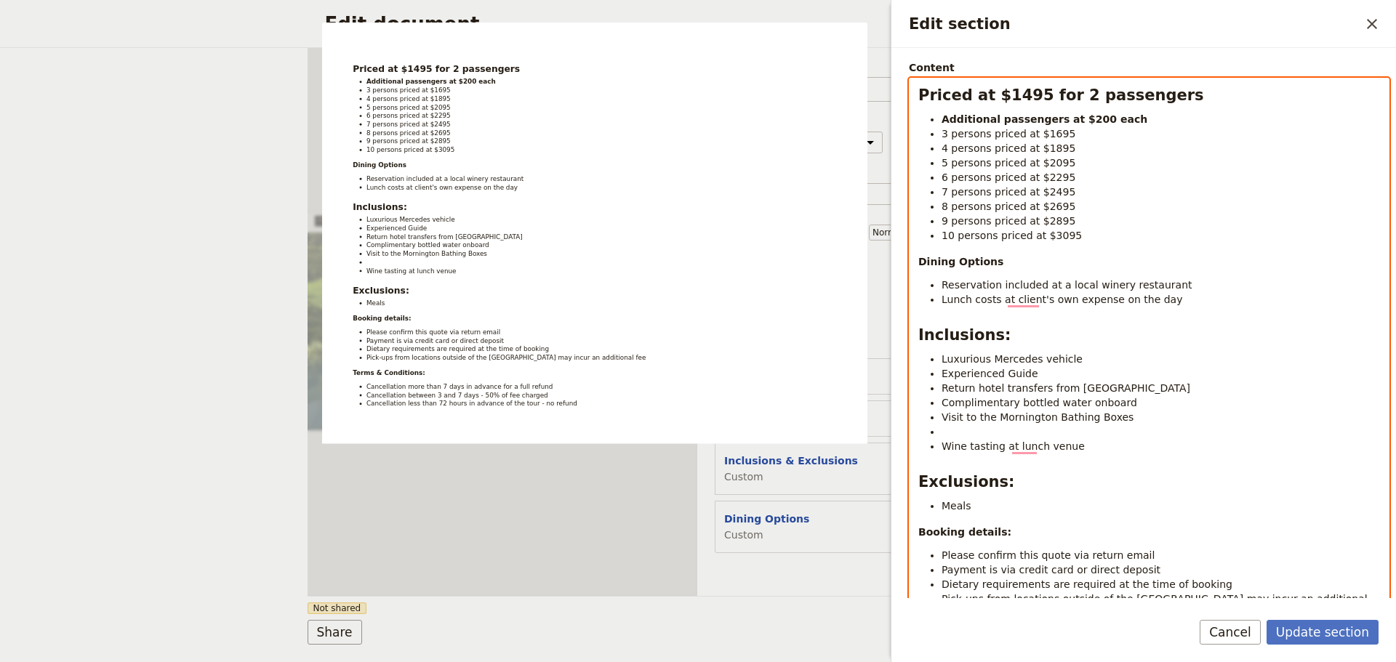
click at [997, 422] on span "Visit to the Mornington Bathing Boxes" at bounding box center [1037, 417] width 192 height 12
click at [993, 430] on li "To enrich screen reader interactions, please activate Accessibility in Grammarl…" at bounding box center [1160, 432] width 438 height 15
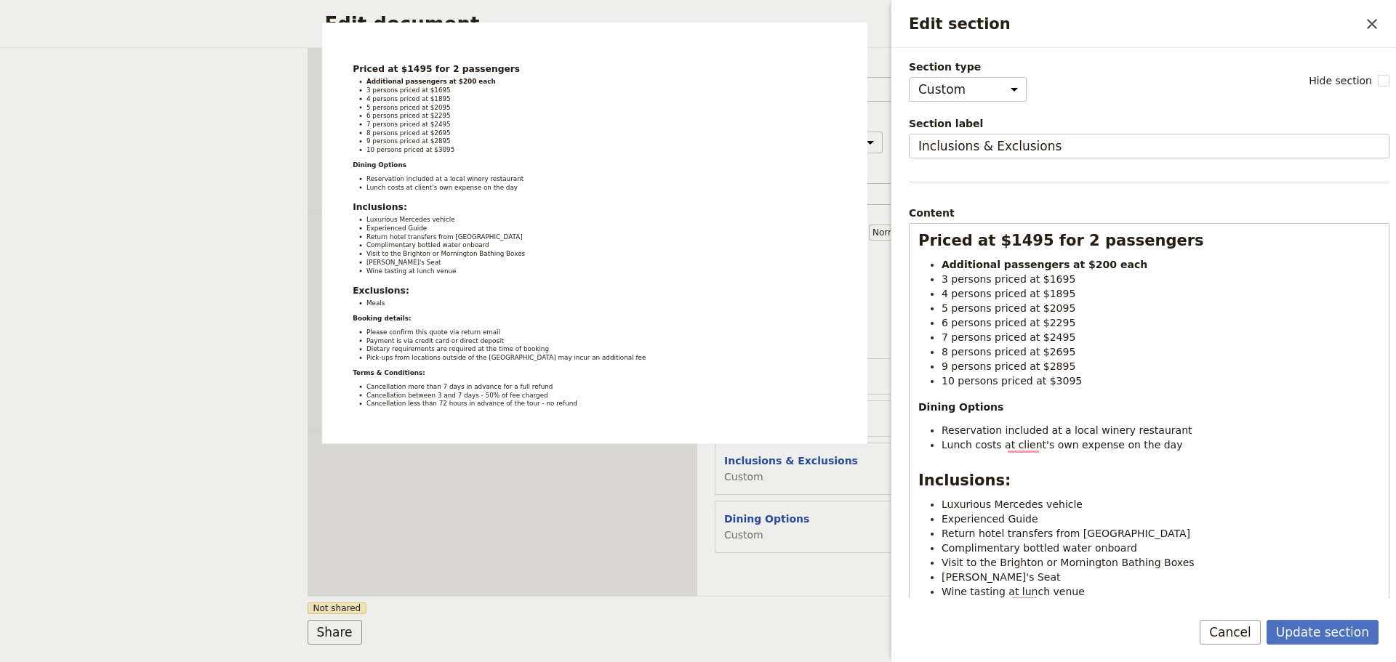
select select "CUSTOM"
select select "PASSENGER"
select select "DEFAULT"
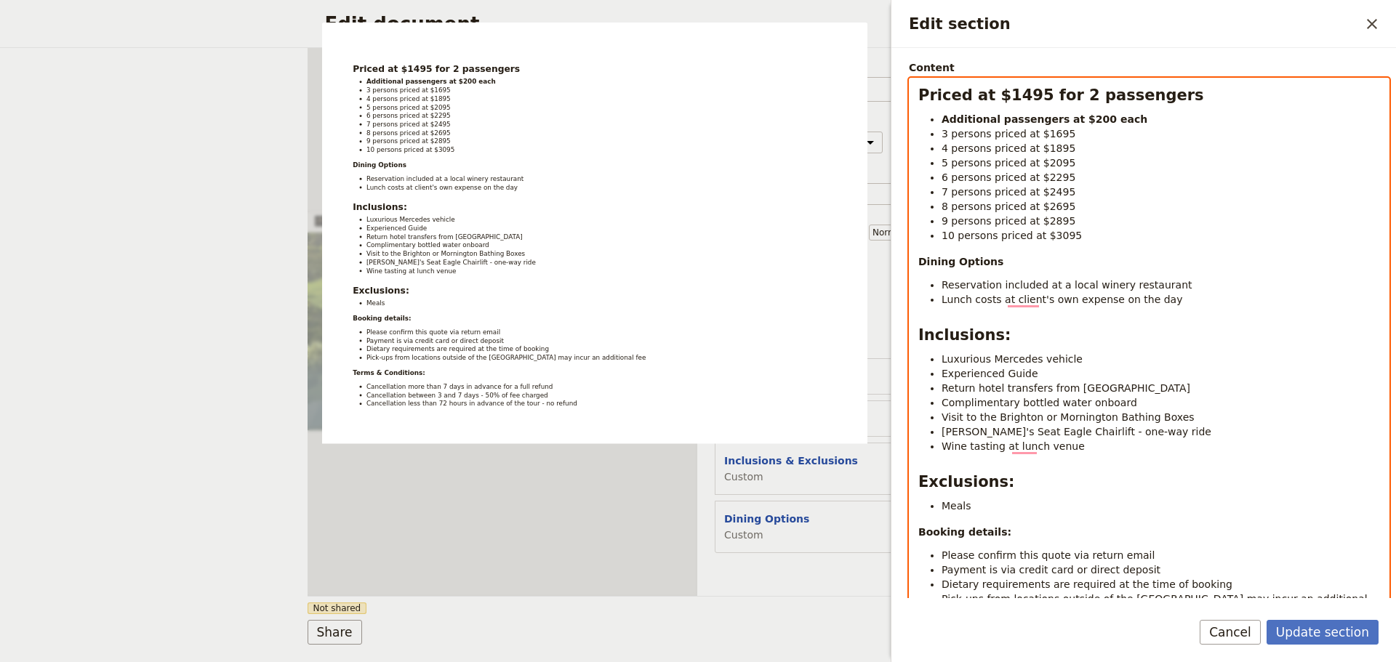
click at [1120, 433] on span "[PERSON_NAME]'s Seat Eagle Chairlift - one-way ride" at bounding box center [1076, 432] width 270 height 12
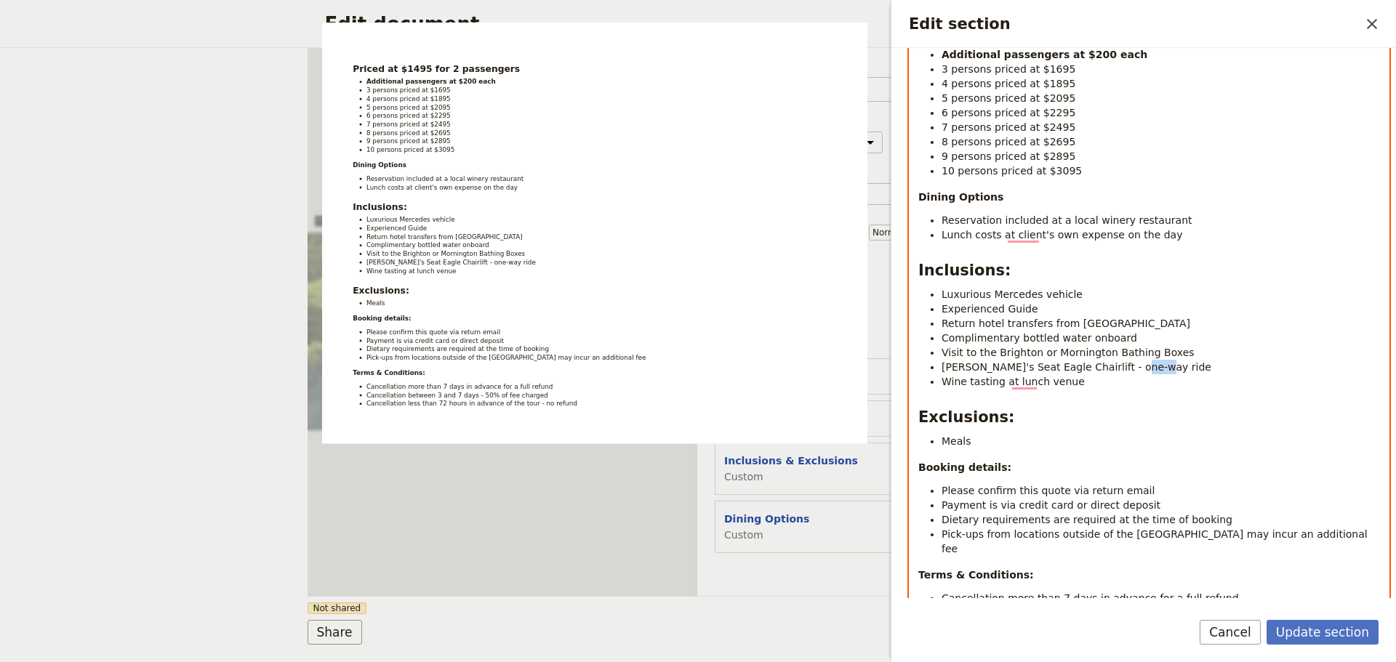
scroll to position [291, 0]
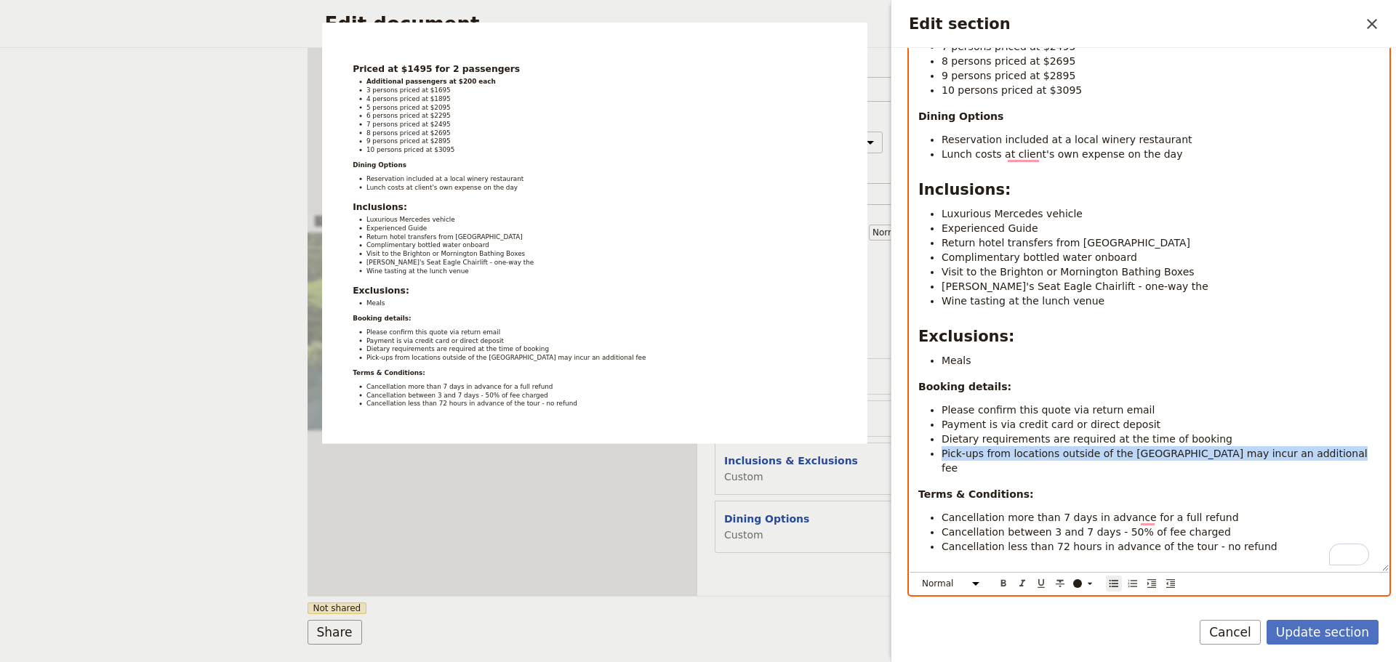
drag, startPoint x: 1315, startPoint y: 455, endPoint x: 931, endPoint y: 457, distance: 383.8
click at [941, 457] on li "Pick-ups from locations outside of the [GEOGRAPHIC_DATA] may incur an additiona…" at bounding box center [1160, 460] width 438 height 29
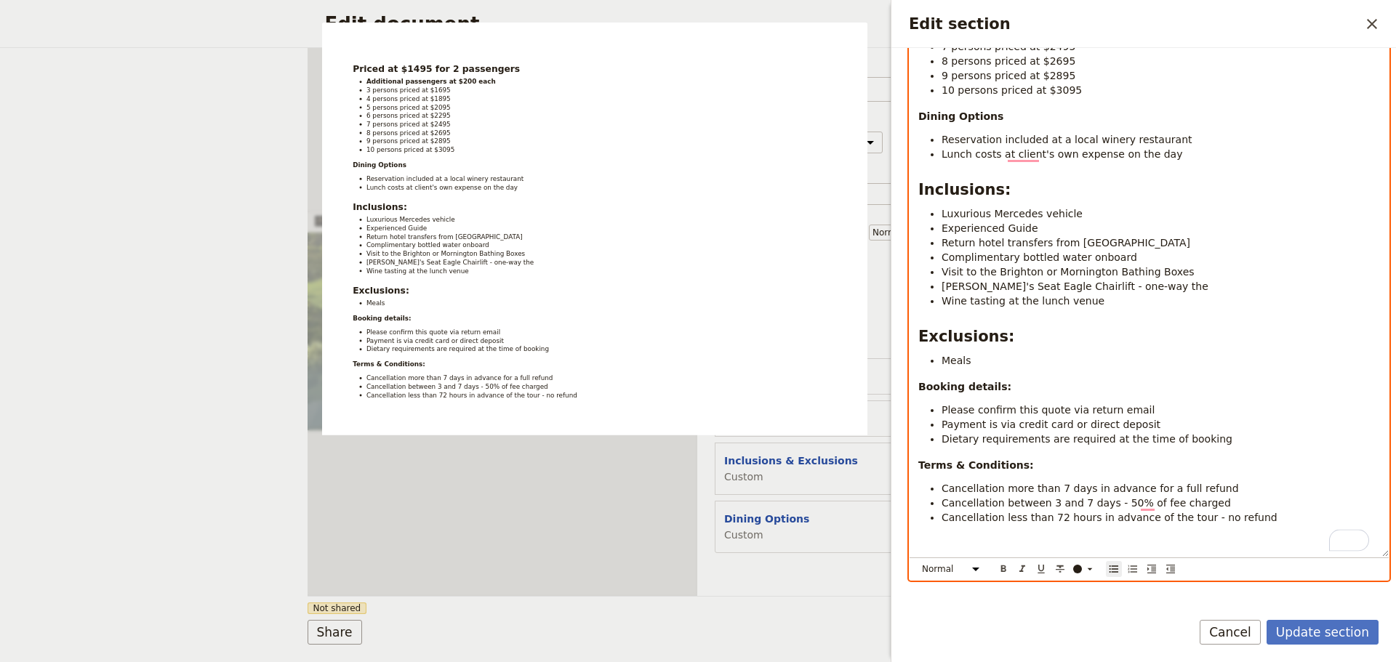
click at [1167, 425] on li "Payment is via credit card or direct deposit" at bounding box center [1160, 424] width 438 height 15
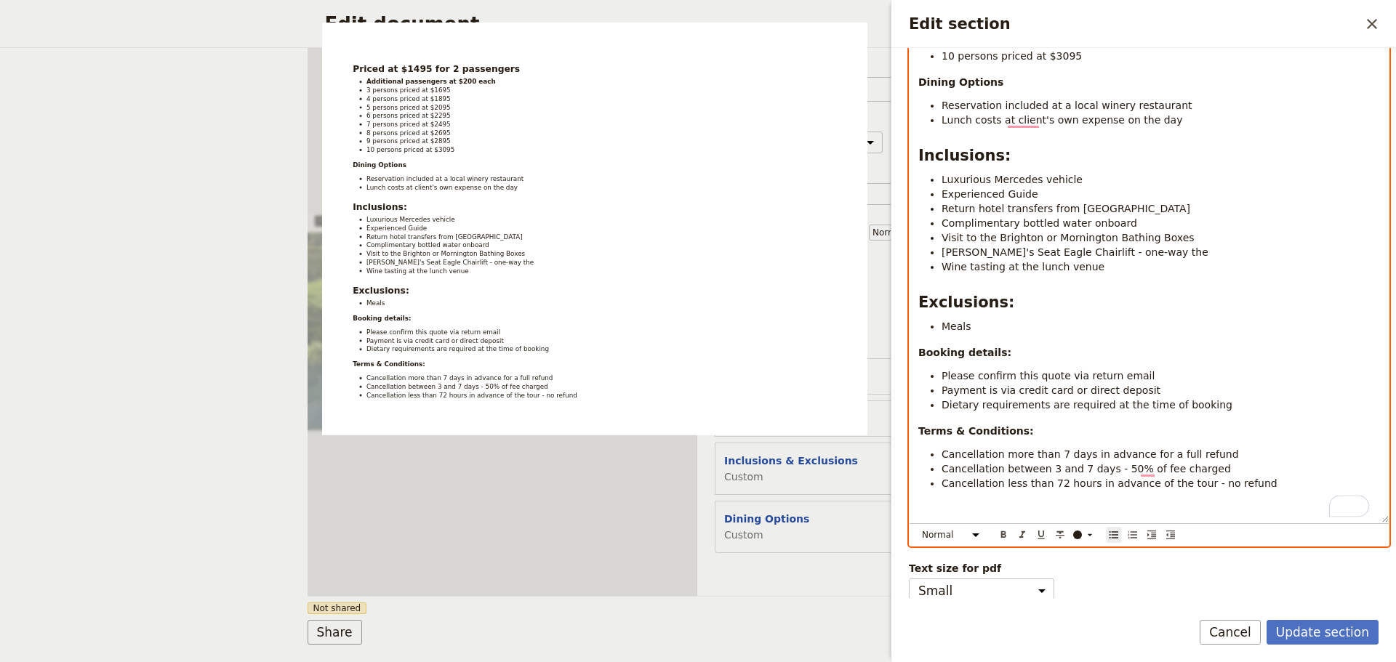
scroll to position [341, 0]
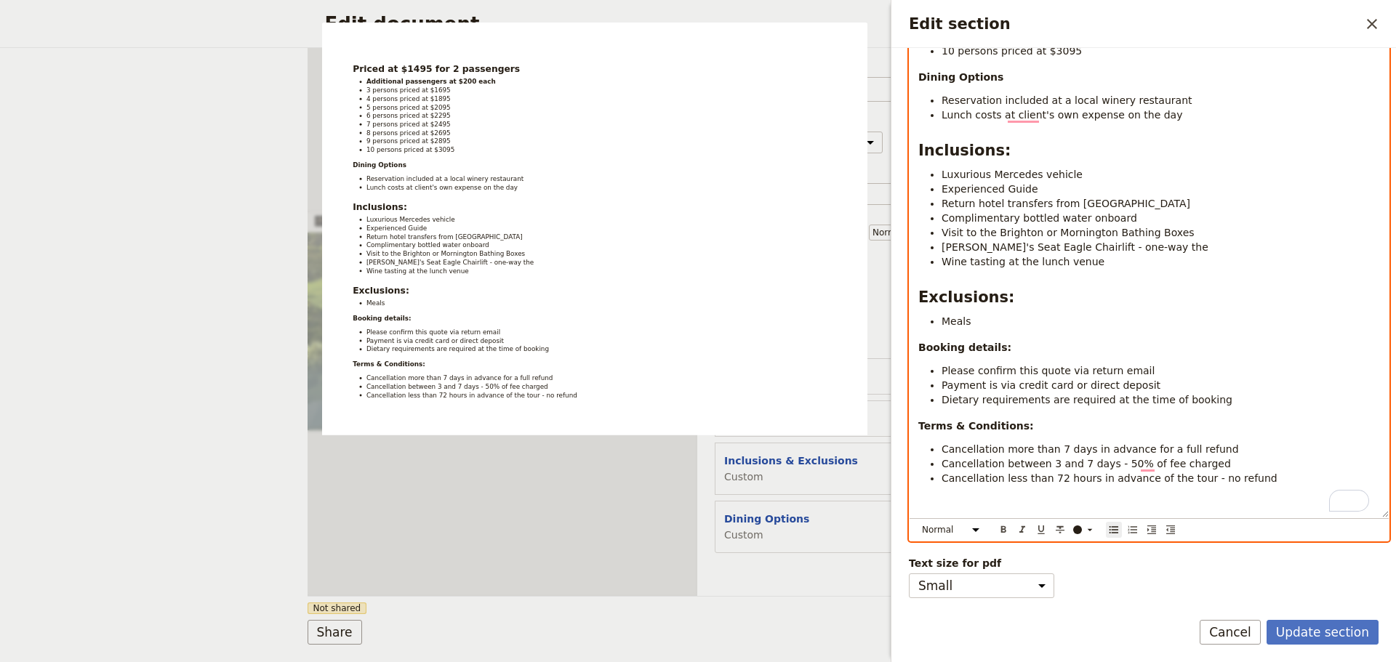
click at [942, 444] on span "Cancellation more than 7 days in advance for a full refund" at bounding box center [1089, 449] width 297 height 12
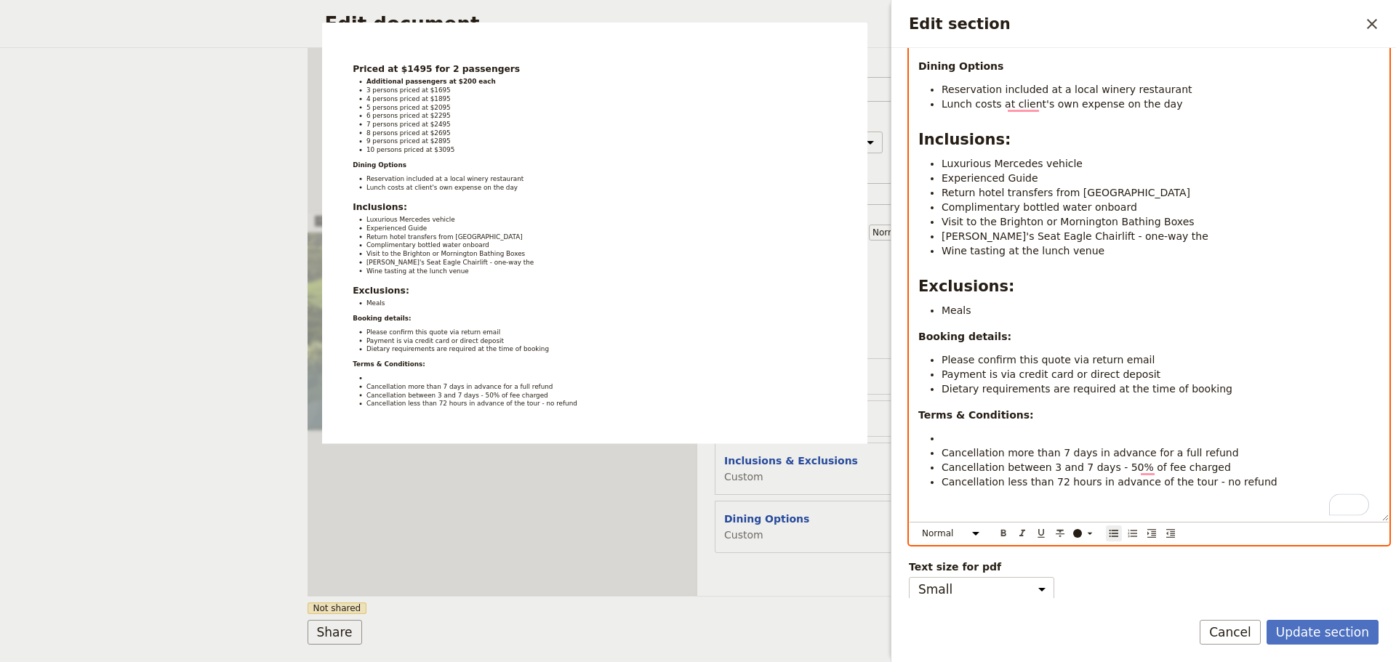
click at [946, 443] on li "To enrich screen reader interactions, please activate Accessibility in Grammarl…" at bounding box center [1160, 438] width 438 height 15
click at [1144, 374] on li "Payment is via credit card or direct deposit" at bounding box center [1160, 374] width 438 height 15
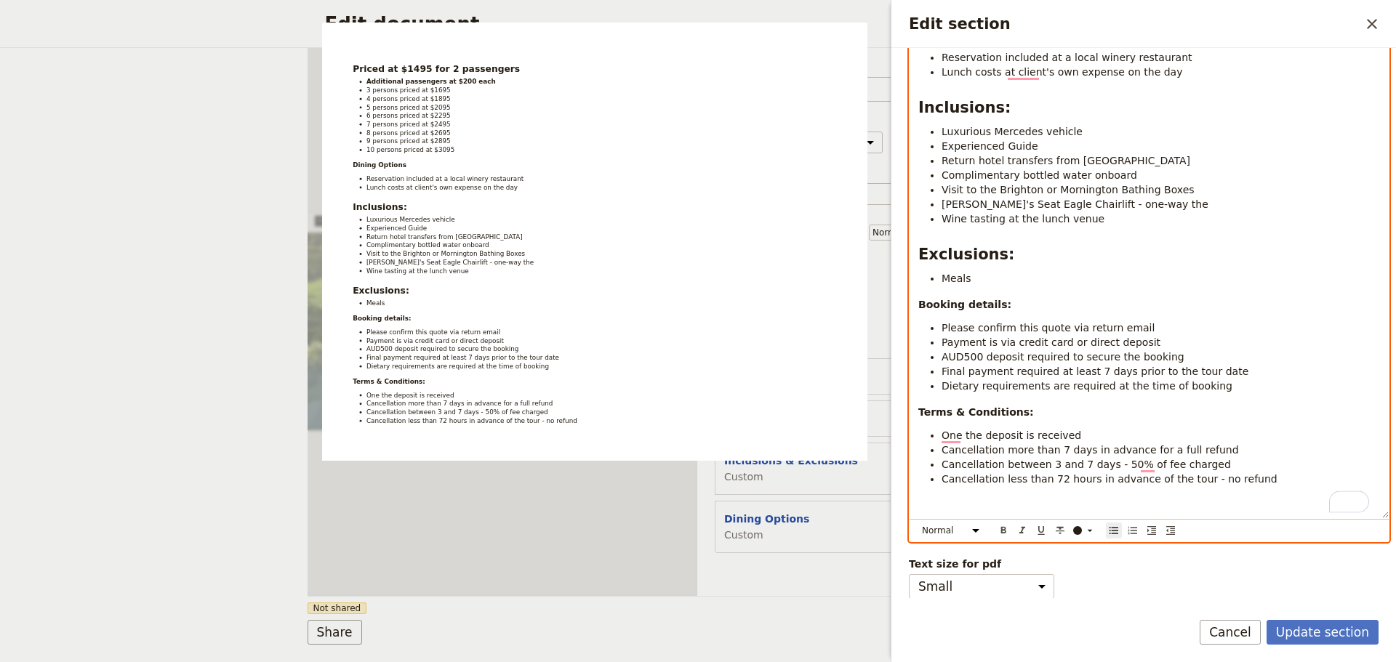
scroll to position [385, 0]
click at [1069, 427] on li "One the deposit is received" at bounding box center [1160, 434] width 438 height 15
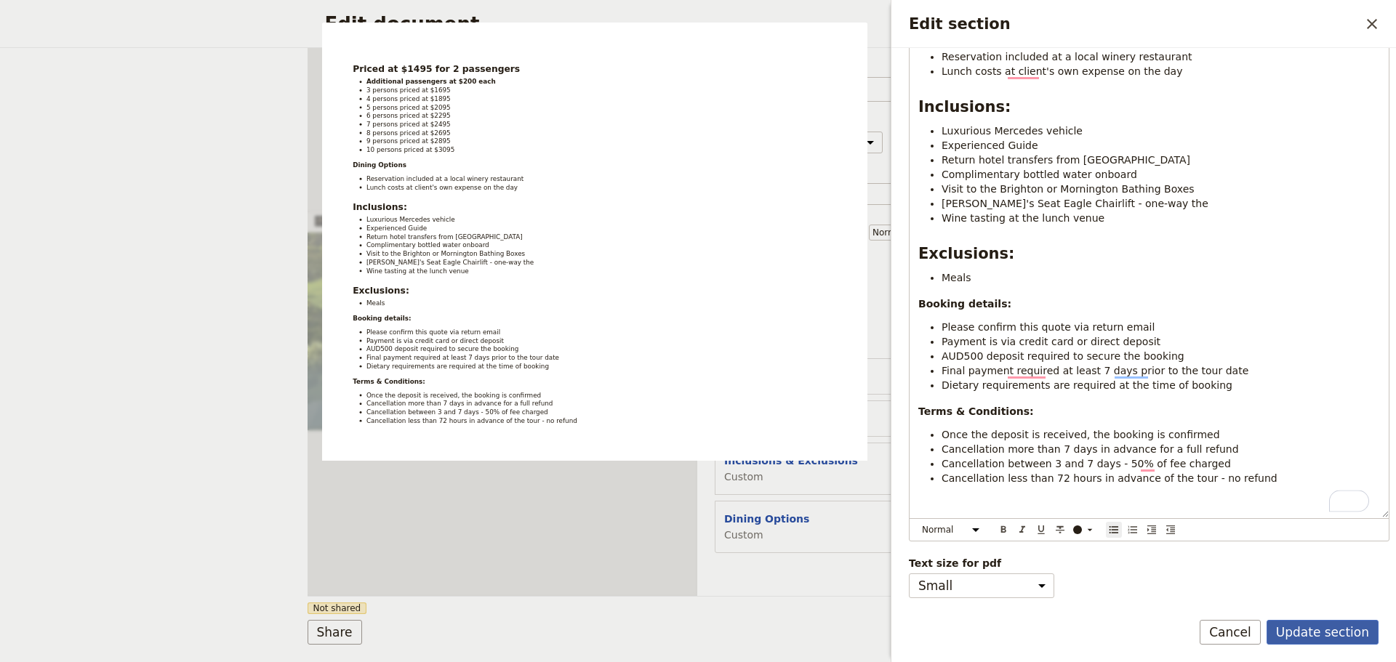
click at [1321, 620] on button "Update section" at bounding box center [1322, 632] width 112 height 25
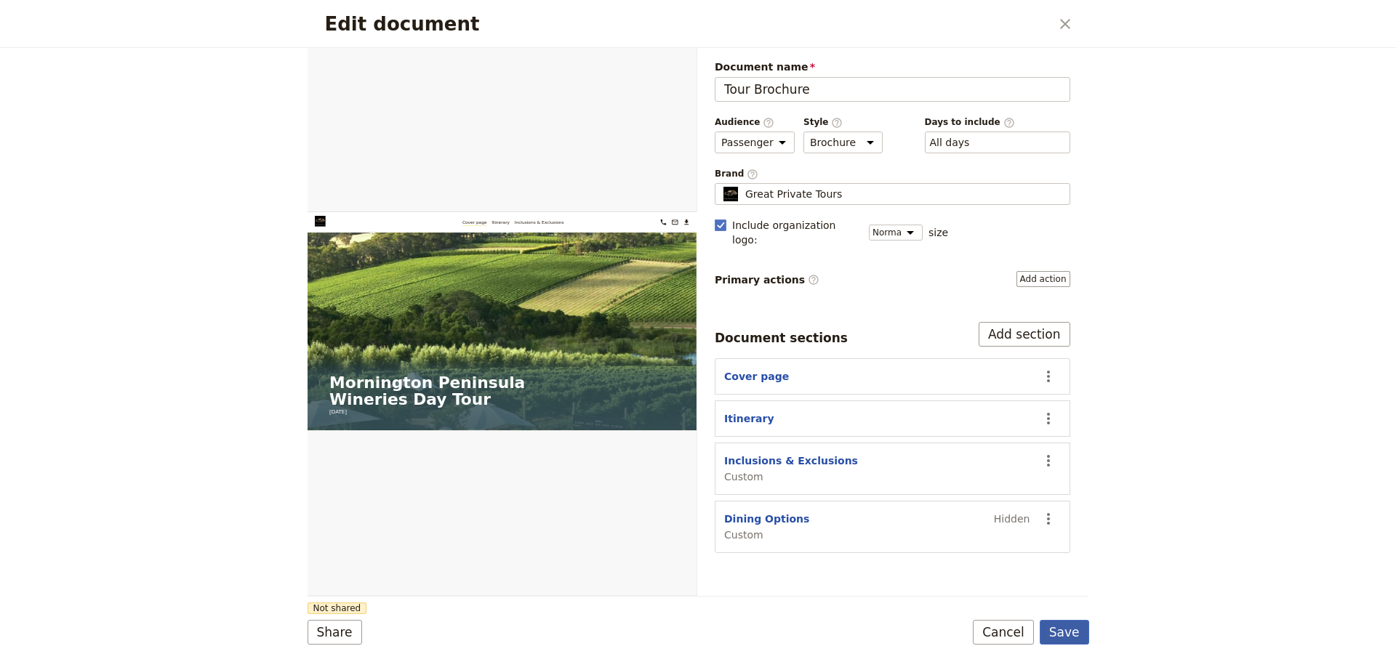
click at [1055, 627] on button "Save" at bounding box center [1064, 632] width 49 height 25
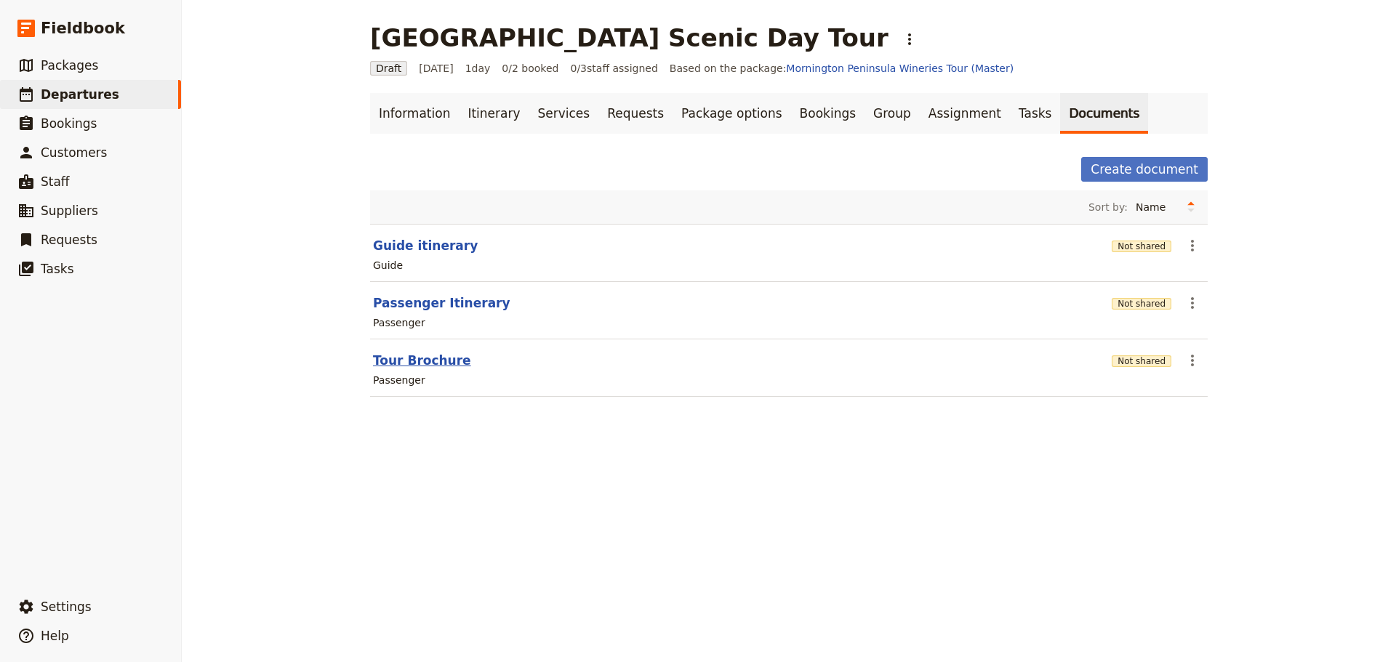
click at [375, 355] on button "Tour Brochure" at bounding box center [422, 360] width 98 height 17
select select "PASSENGER"
select select "DEFAULT"
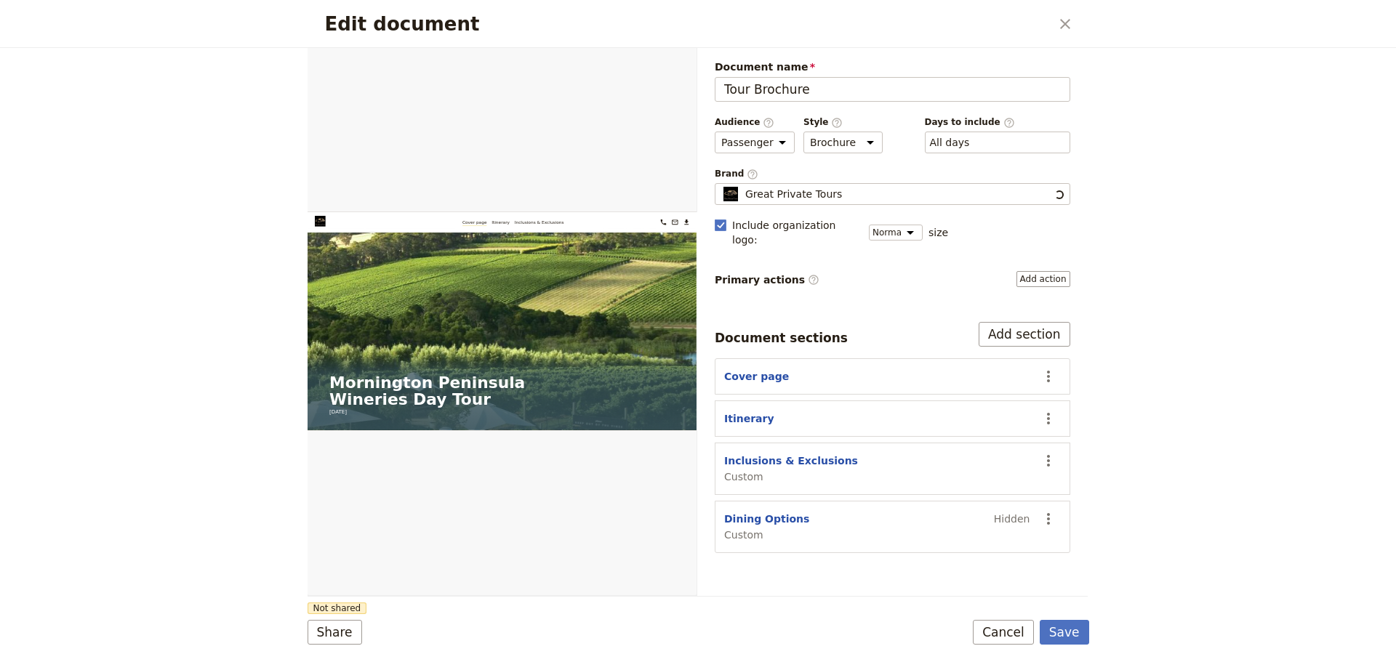
scroll to position [0, 0]
click at [682, 58] on link "​" at bounding box center [680, 65] width 22 height 22
click at [731, 369] on button "Cover page" at bounding box center [756, 376] width 65 height 15
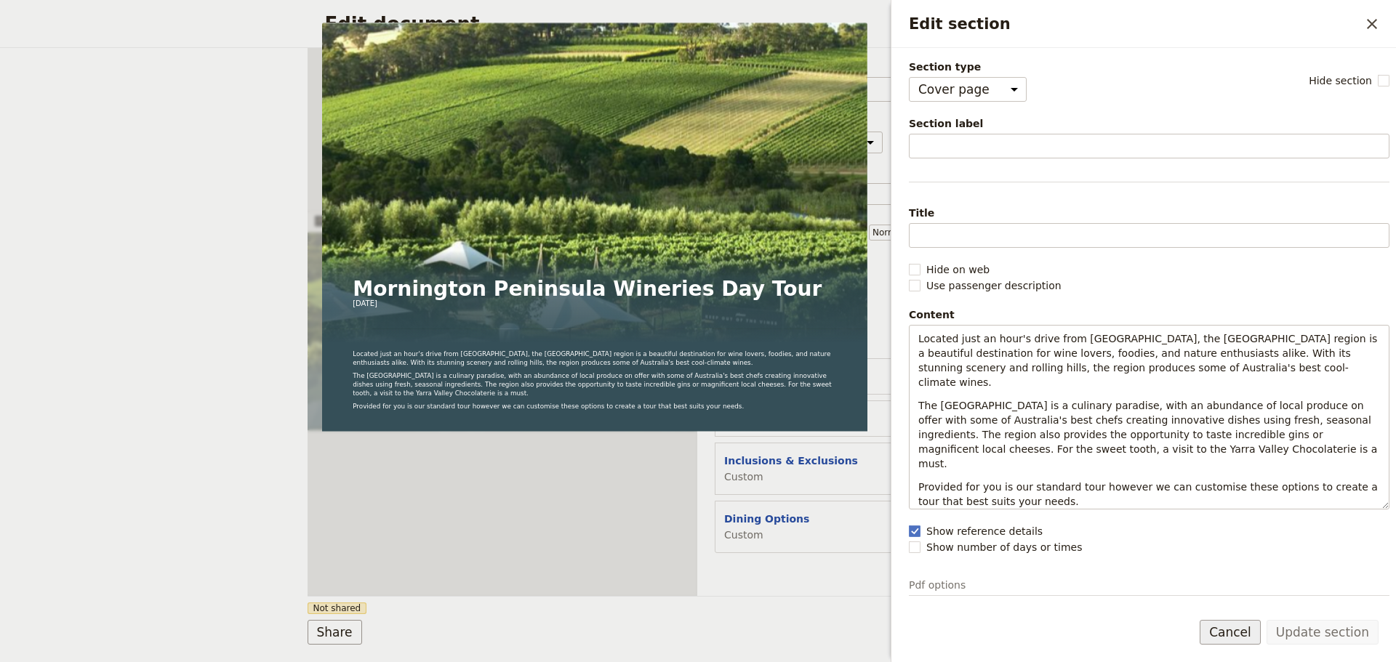
click at [1228, 633] on button "Cancel" at bounding box center [1229, 632] width 61 height 25
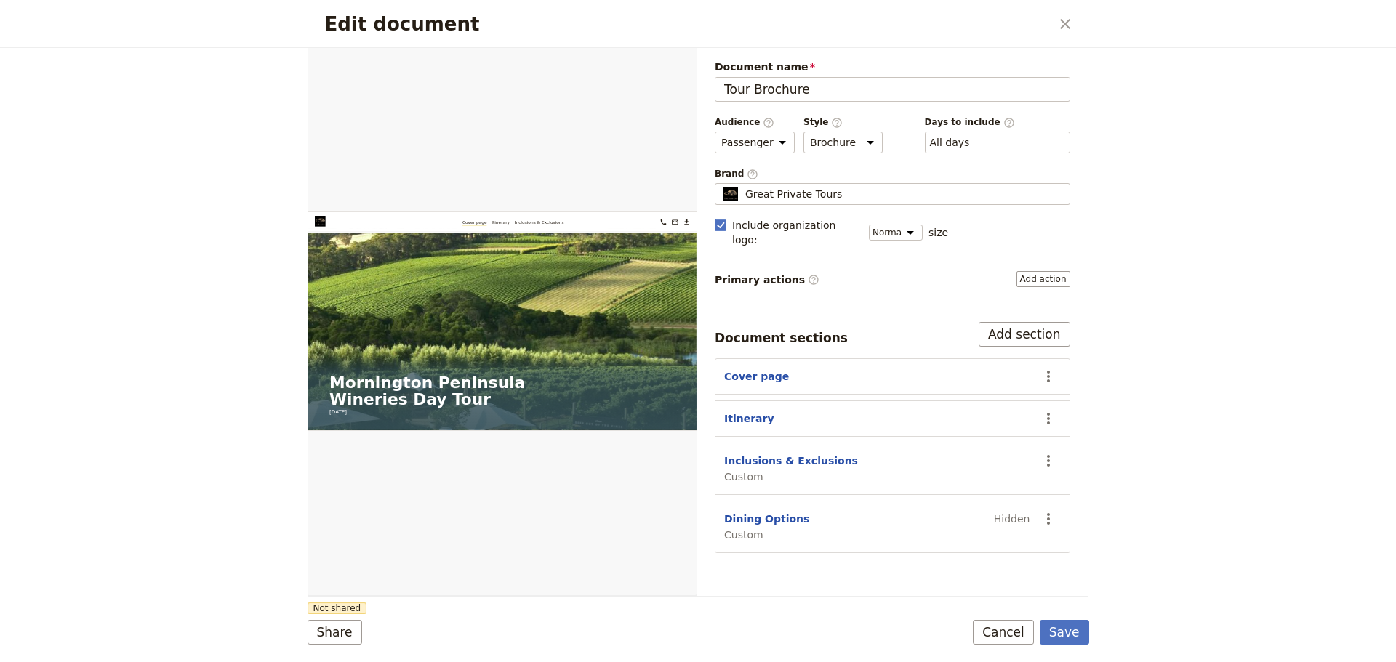
click at [1022, 632] on button "Cancel" at bounding box center [1003, 632] width 61 height 25
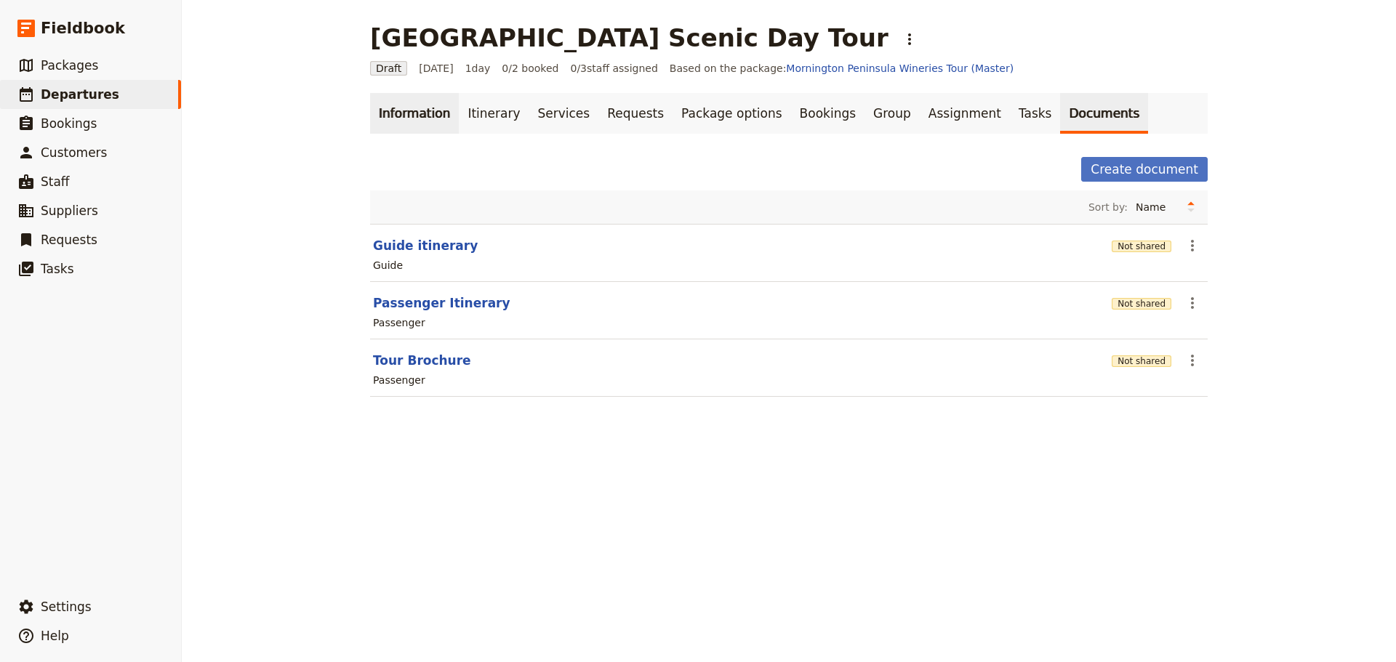
click at [406, 113] on link "Information" at bounding box center [414, 113] width 89 height 41
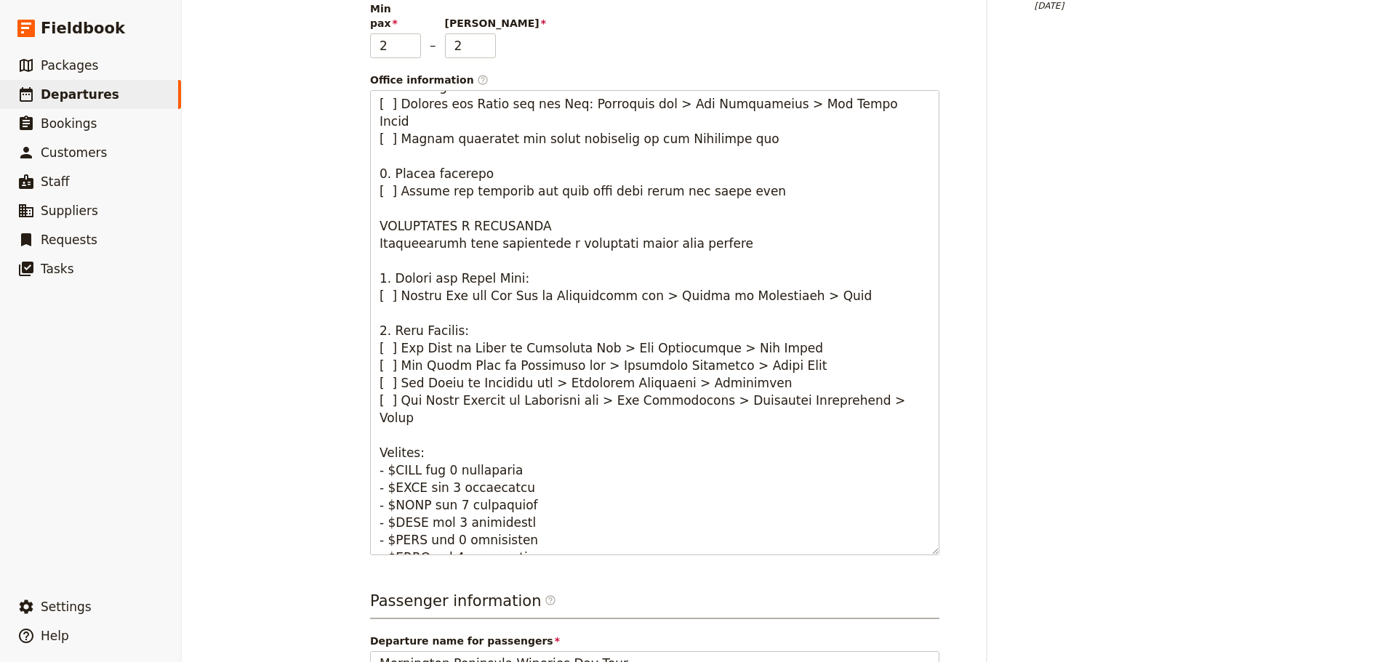
scroll to position [727, 0]
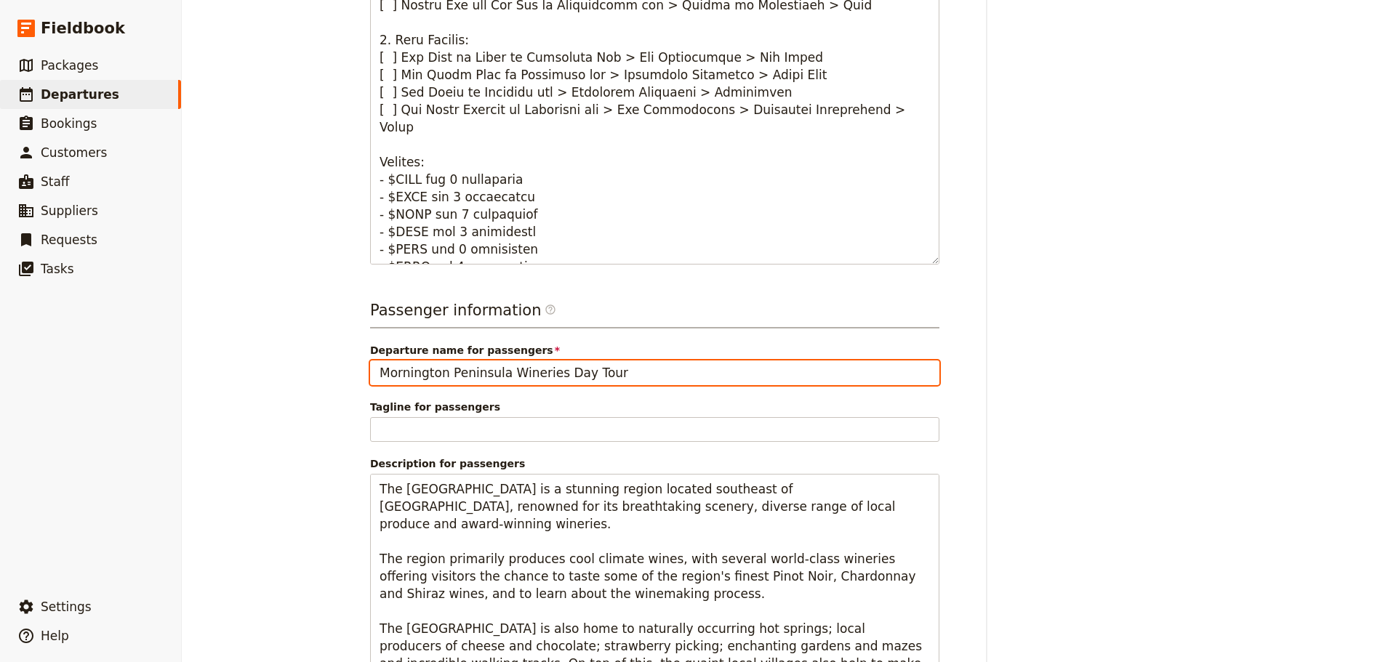
click at [515, 363] on input "Mornington Peninsula Wineries Day Tour" at bounding box center [654, 373] width 569 height 25
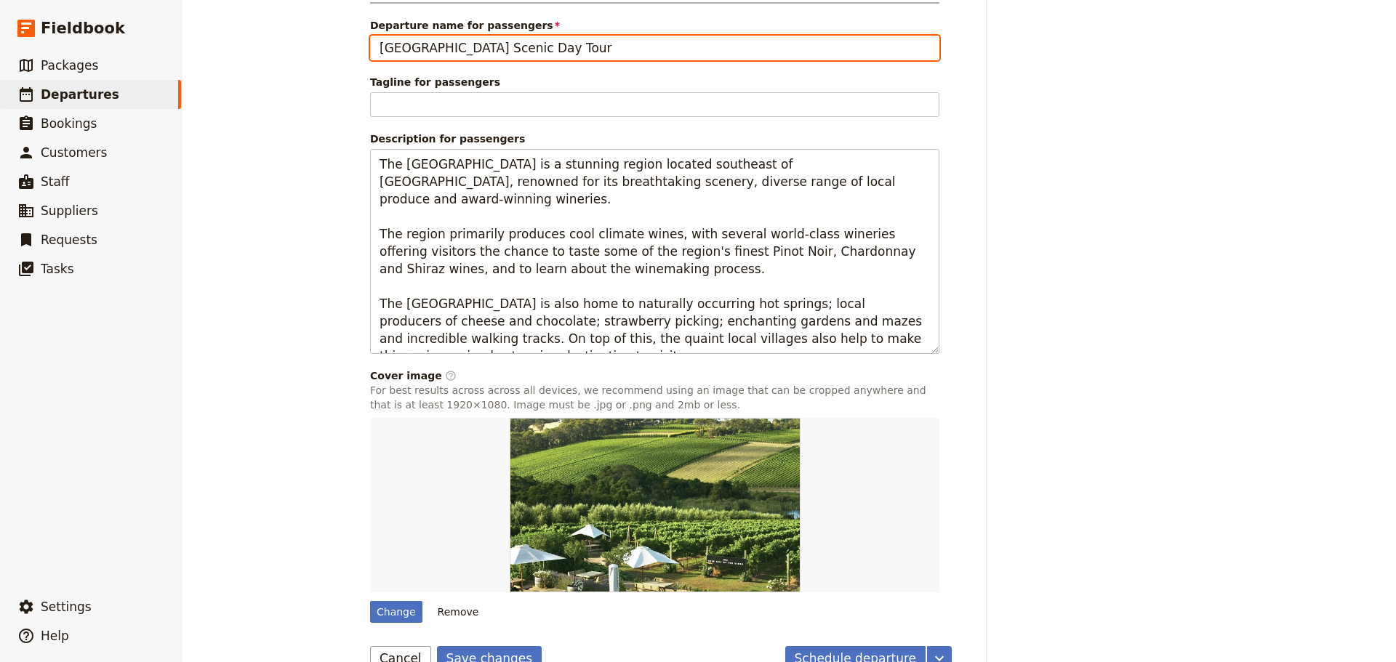
scroll to position [1069, 0]
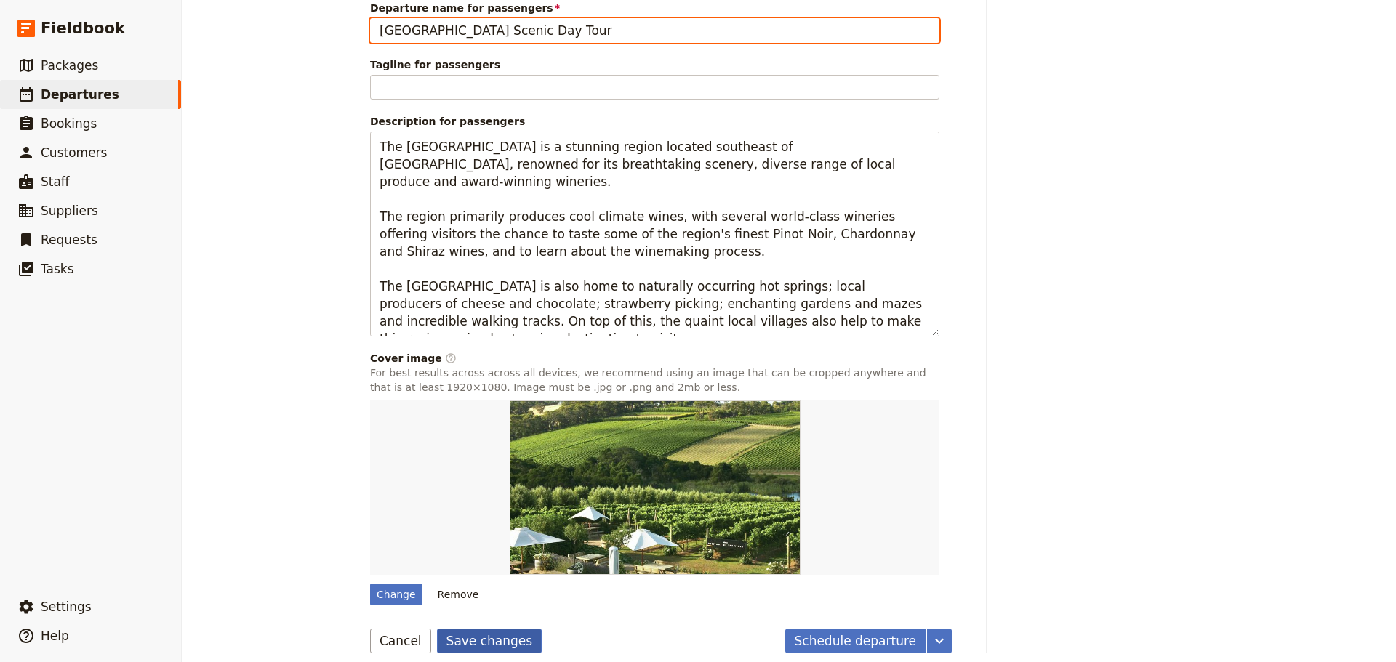
type input "[GEOGRAPHIC_DATA] Scenic Day Tour"
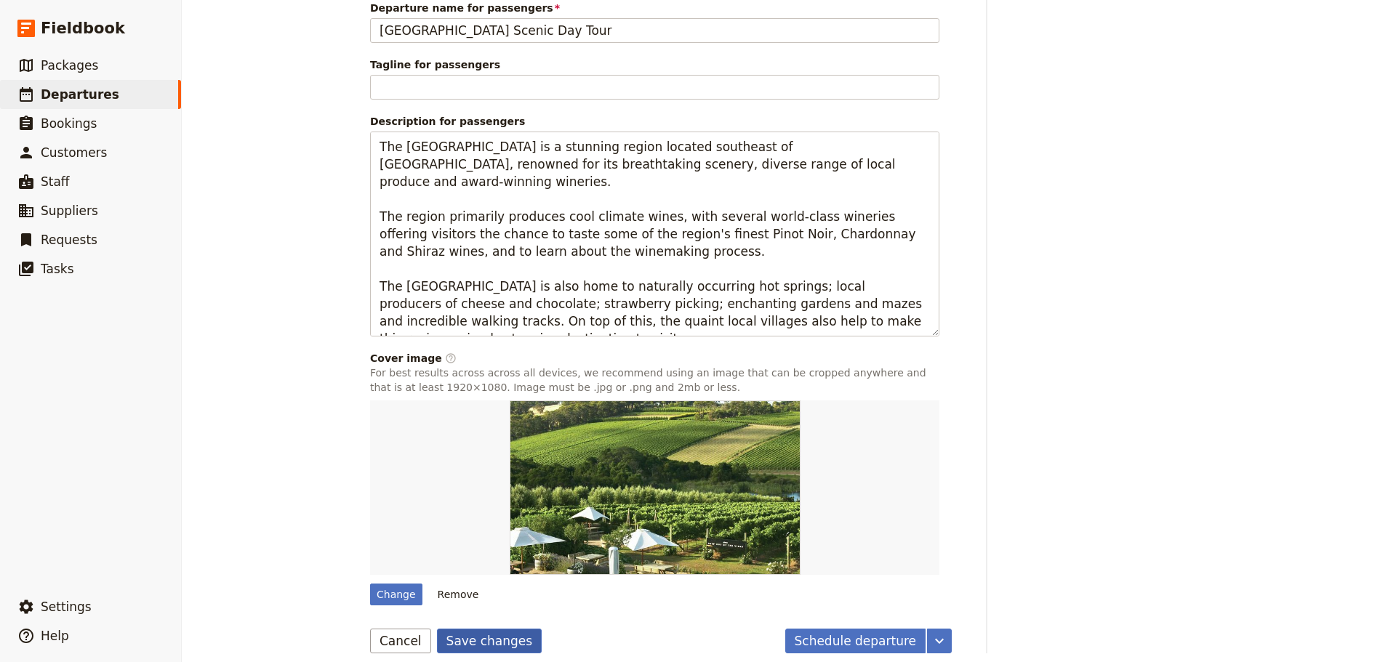
click at [446, 629] on button "Save changes" at bounding box center [489, 641] width 105 height 25
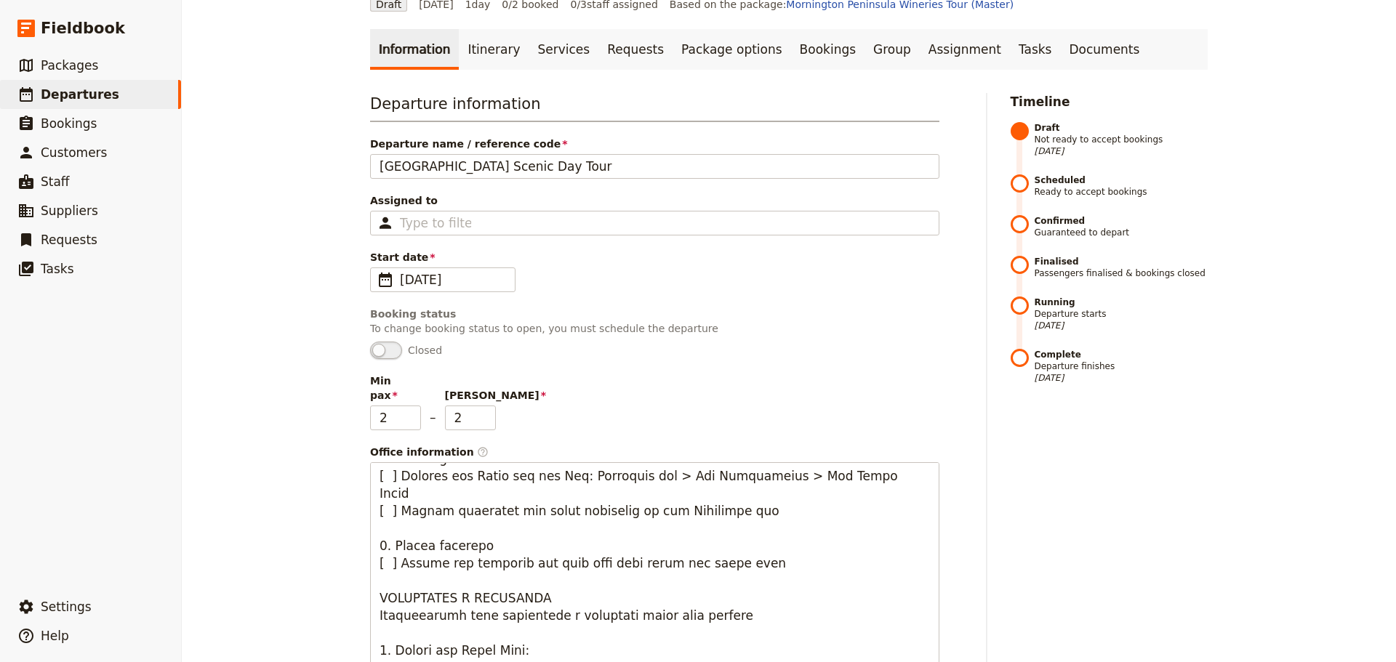
scroll to position [0, 0]
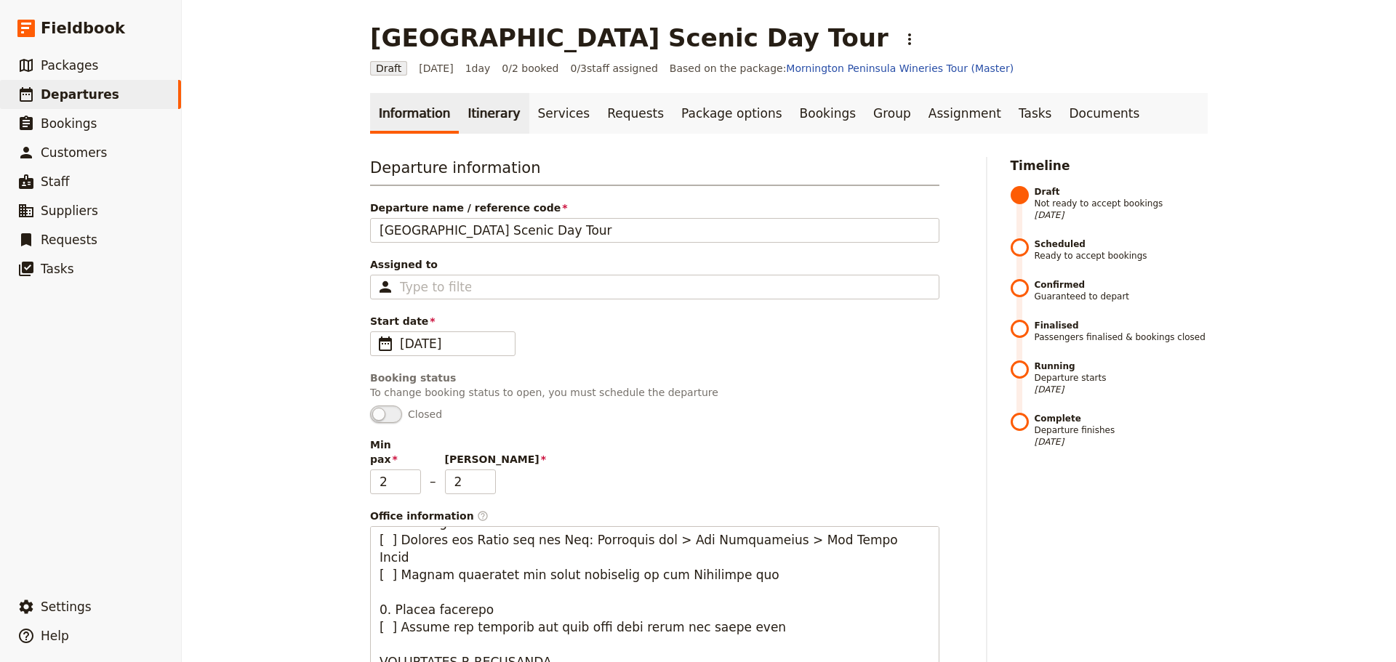
click at [475, 126] on link "Itinerary" at bounding box center [494, 113] width 70 height 41
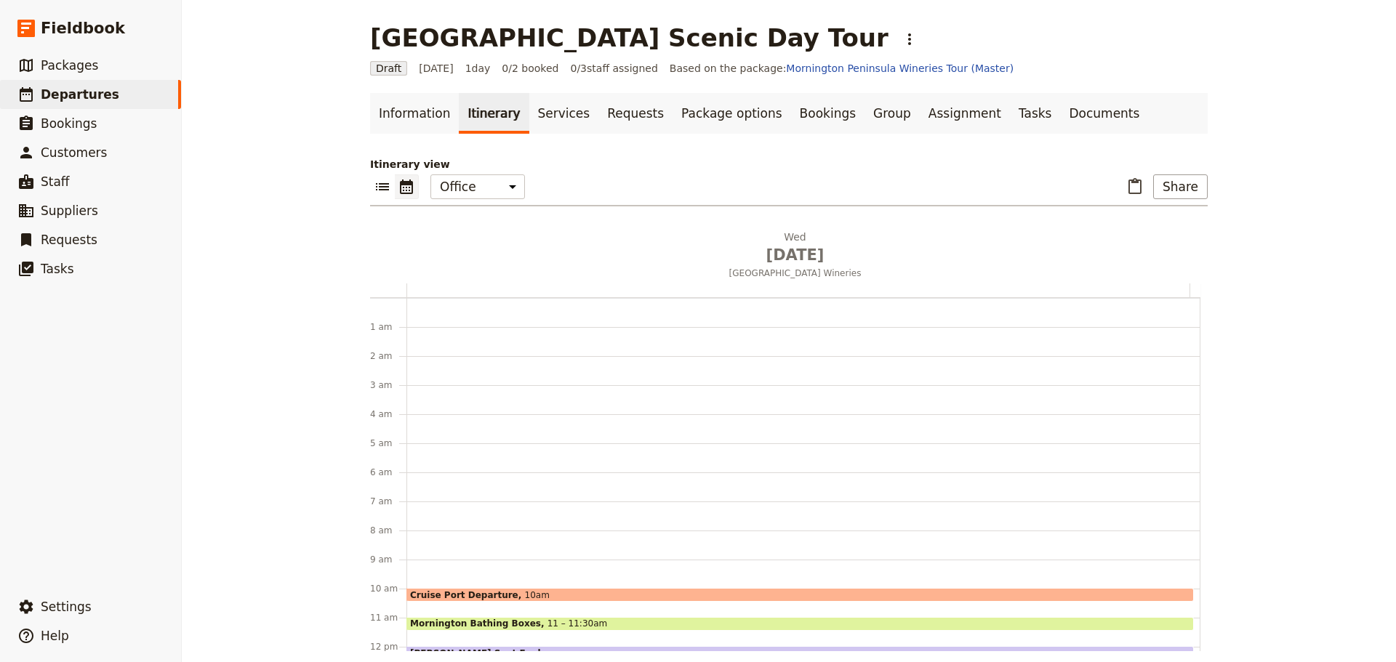
scroll to position [189, 0]
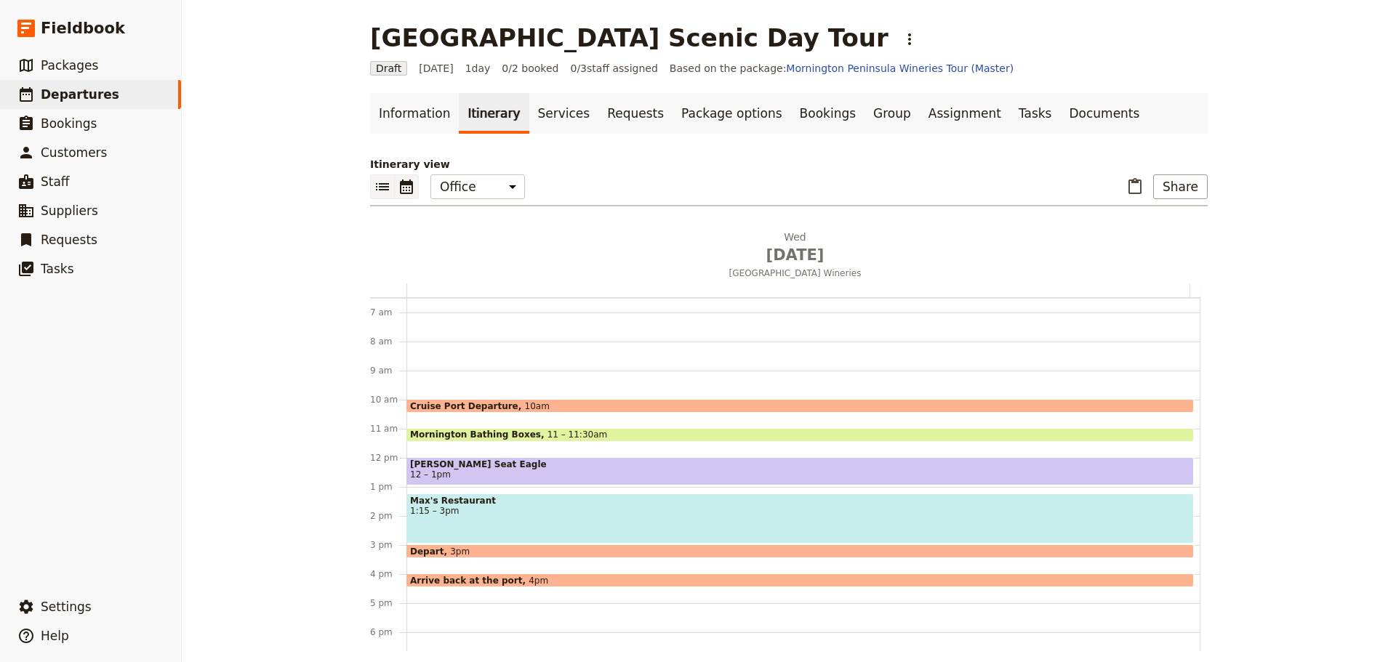
click at [370, 184] on button "​" at bounding box center [382, 186] width 25 height 25
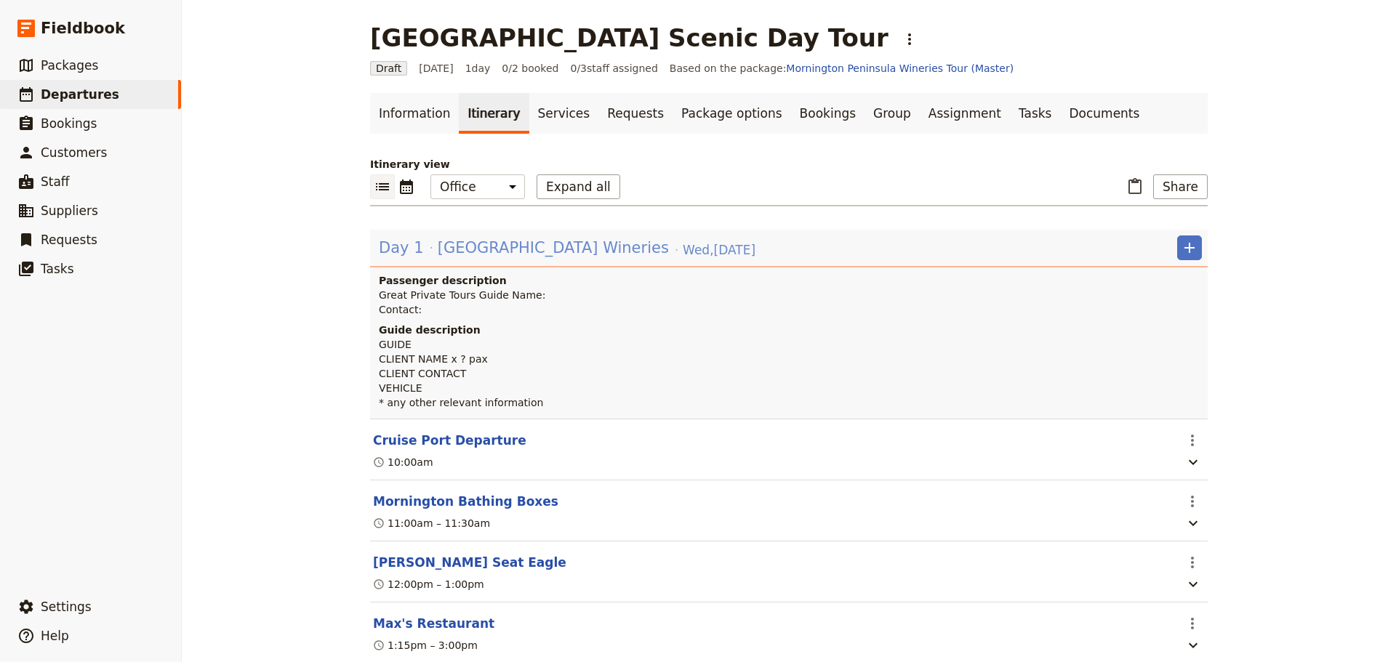
click at [572, 249] on span "[GEOGRAPHIC_DATA] Wineries" at bounding box center [553, 248] width 231 height 22
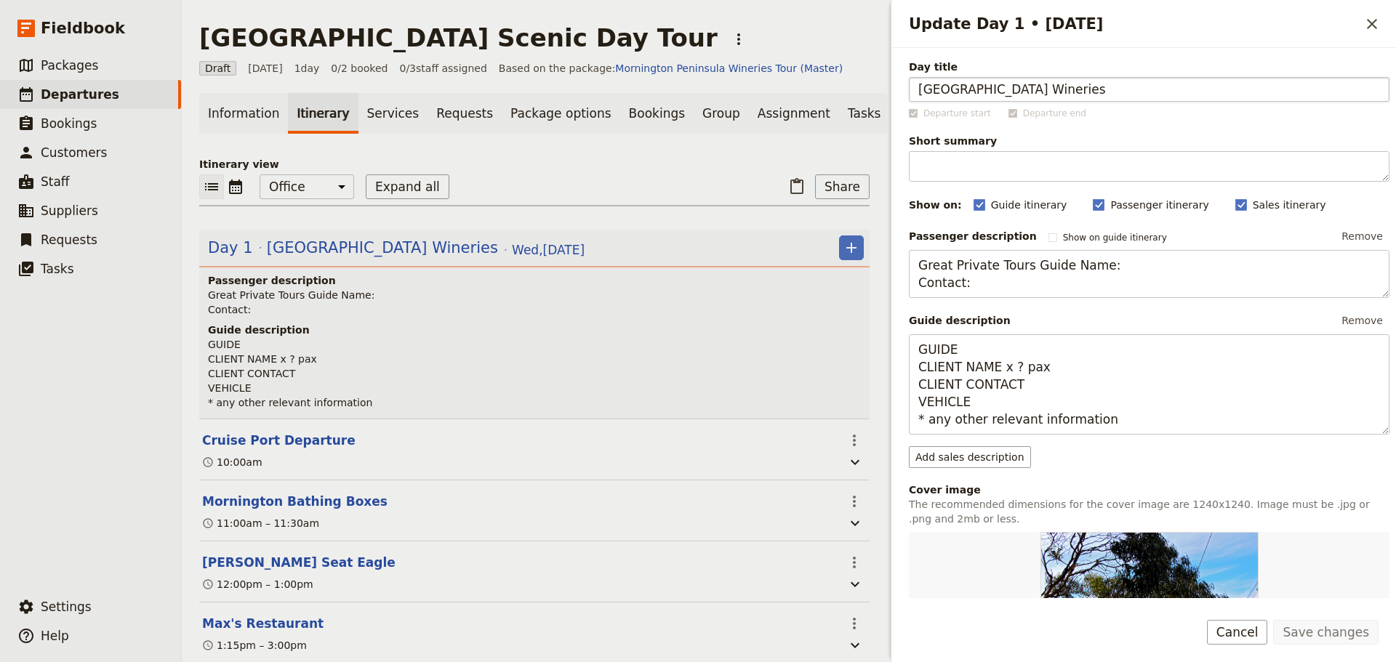
click at [1062, 89] on input "[GEOGRAPHIC_DATA] Wineries" at bounding box center [1149, 89] width 481 height 25
type input "Mornington Peninsula Day Tour"
click at [1308, 632] on button "Save changes" at bounding box center [1325, 632] width 105 height 25
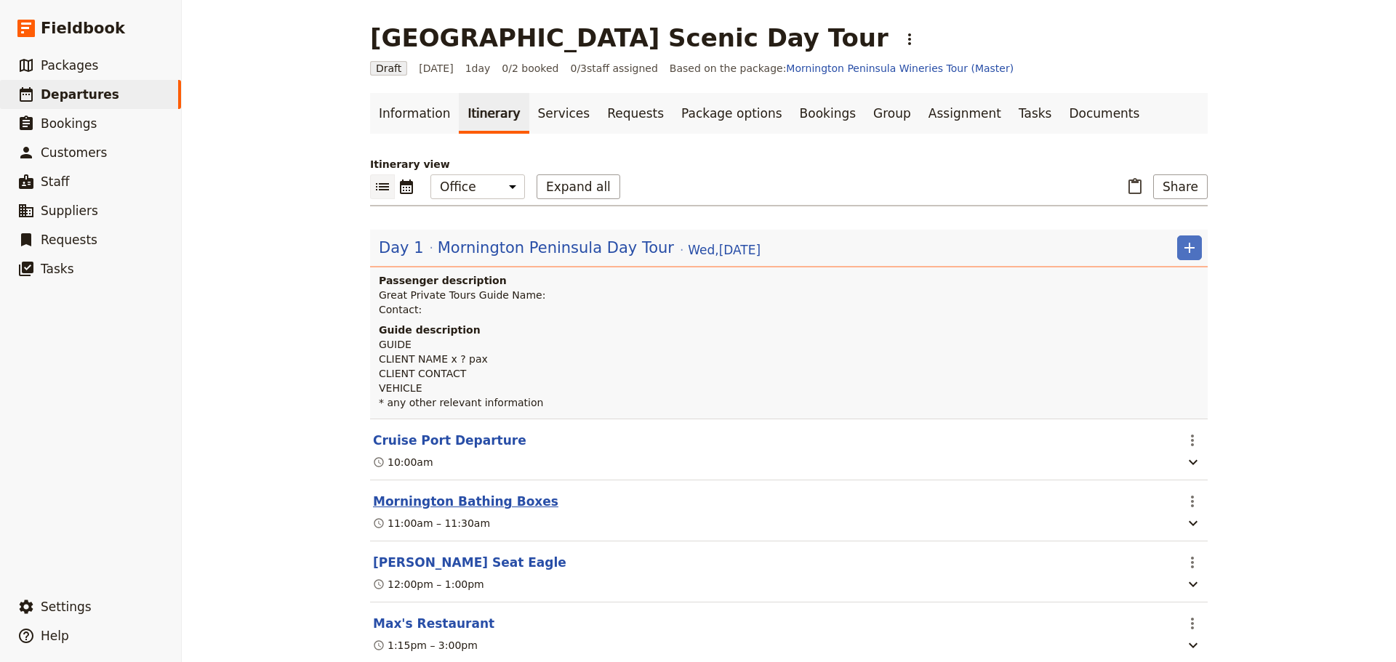
click at [457, 505] on button "Mornington Bathing Boxes" at bounding box center [465, 501] width 185 height 17
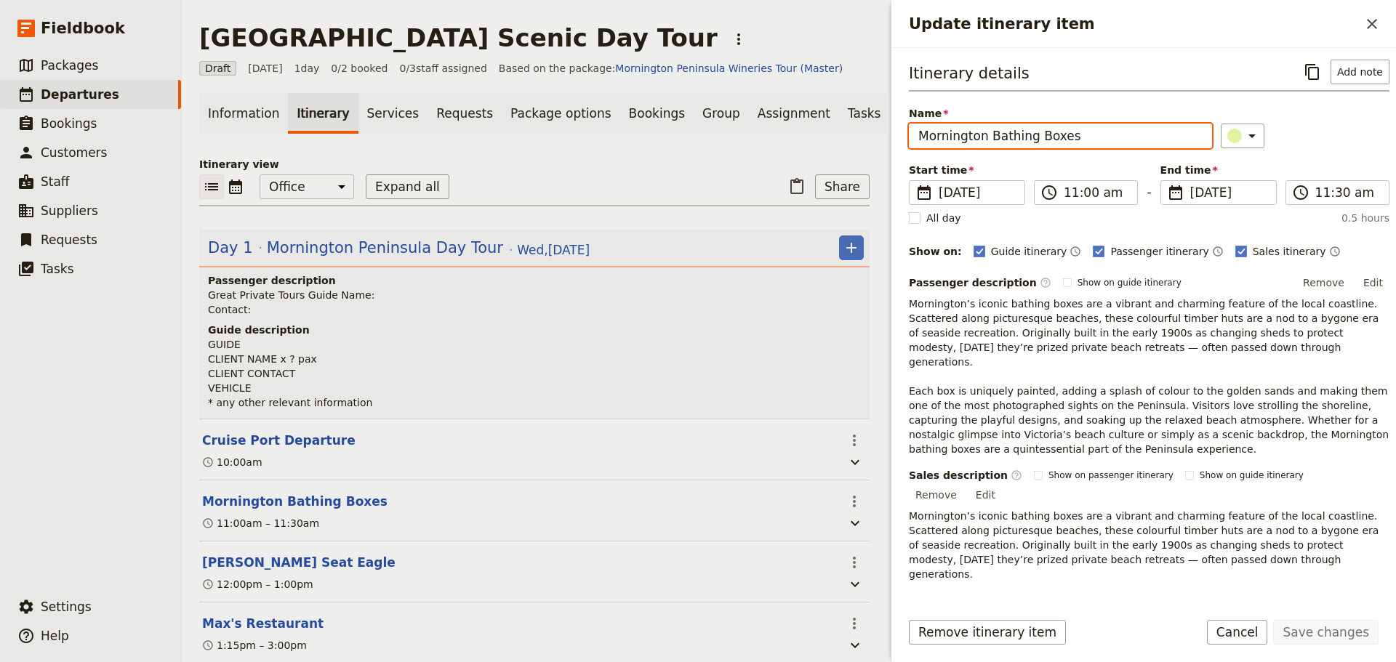
drag, startPoint x: 986, startPoint y: 136, endPoint x: 655, endPoint y: 166, distance: 332.8
click at [655, 166] on div "[GEOGRAPHIC_DATA] Scenic Day Tour ​ Draft [DATE] 1 day 0/2 booked 0 / 3 staff a…" at bounding box center [789, 331] width 1214 height 662
type input "Bathing Boxes"
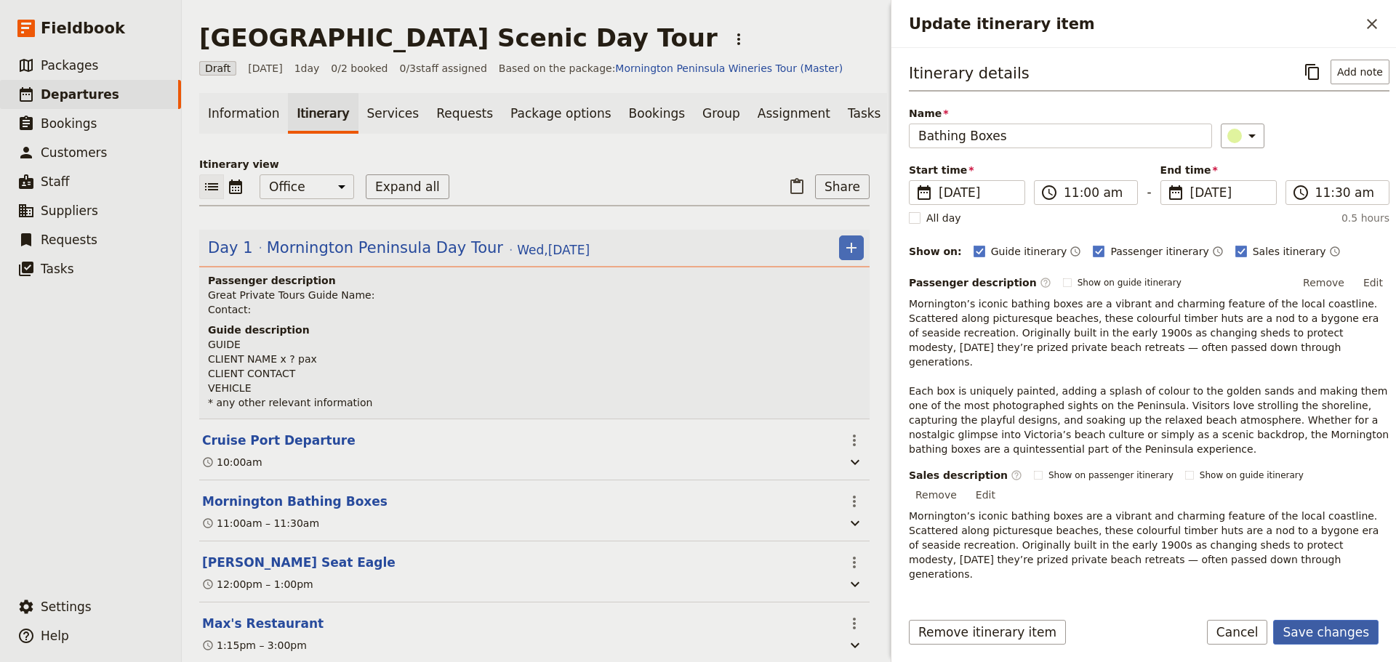
click at [1351, 629] on button "Save changes" at bounding box center [1325, 632] width 105 height 25
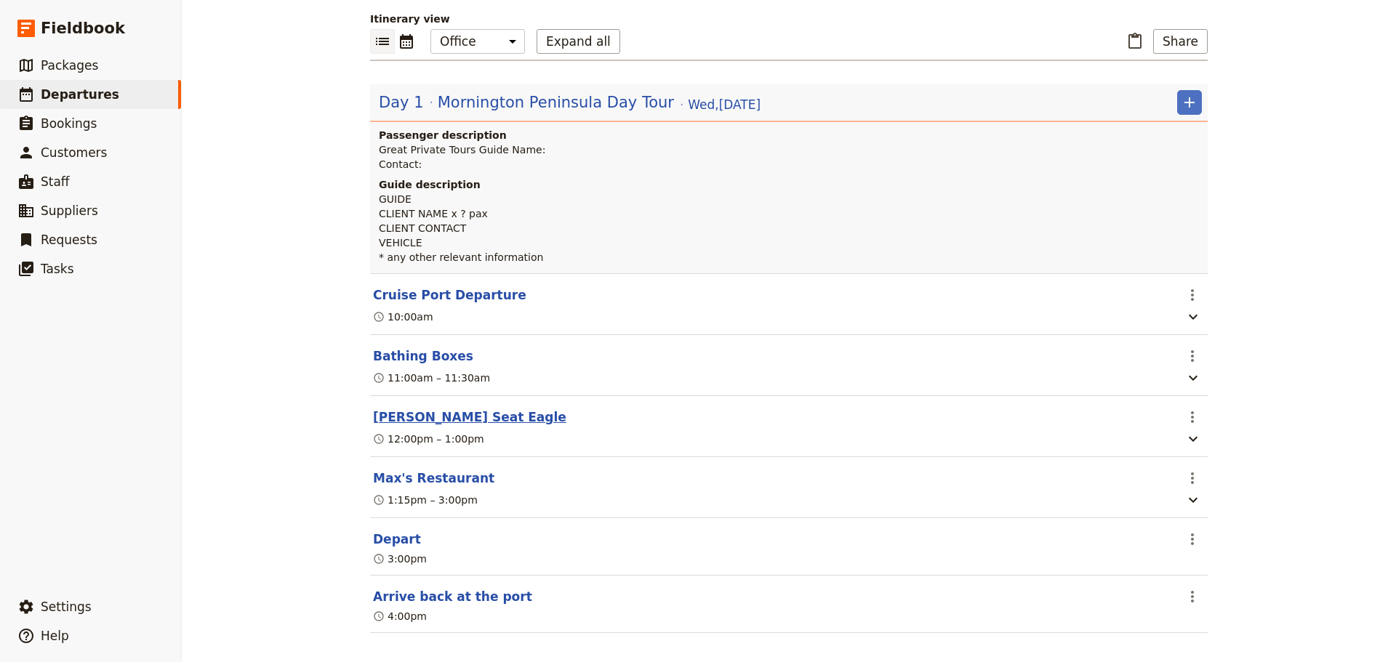
click at [454, 419] on button "[PERSON_NAME] Seat Eagle" at bounding box center [469, 417] width 193 height 17
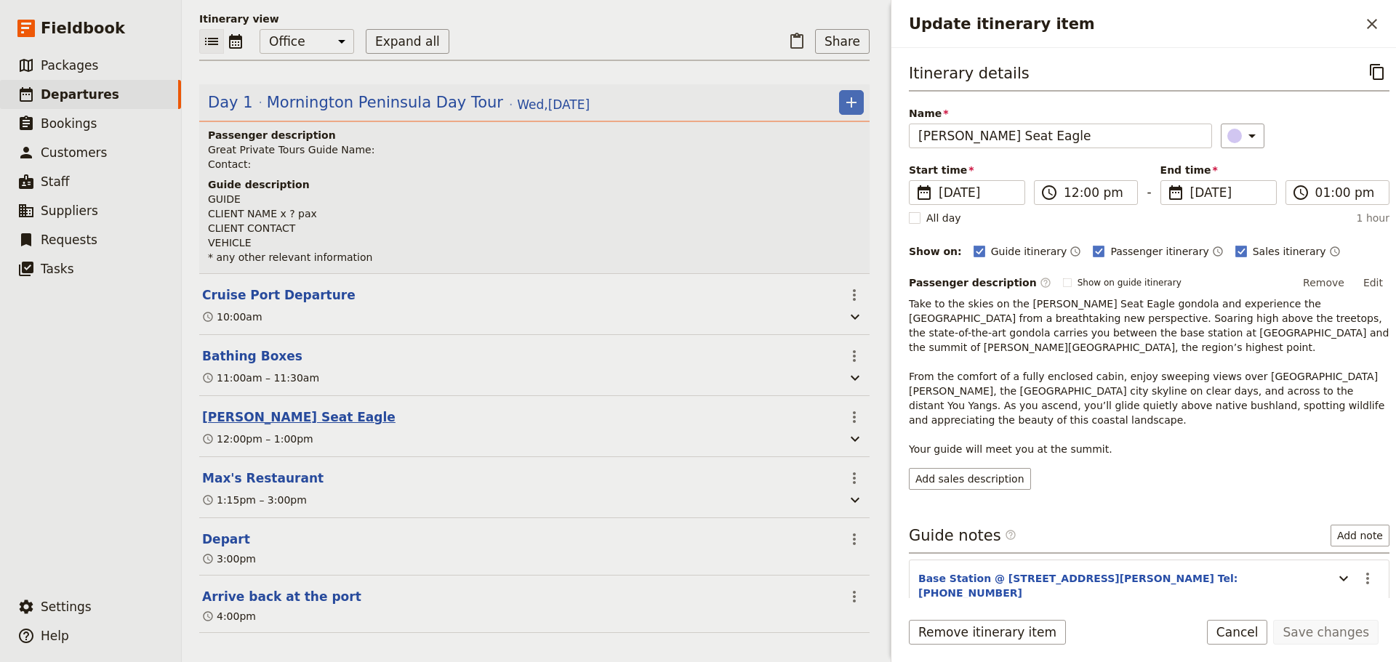
scroll to position [153, 0]
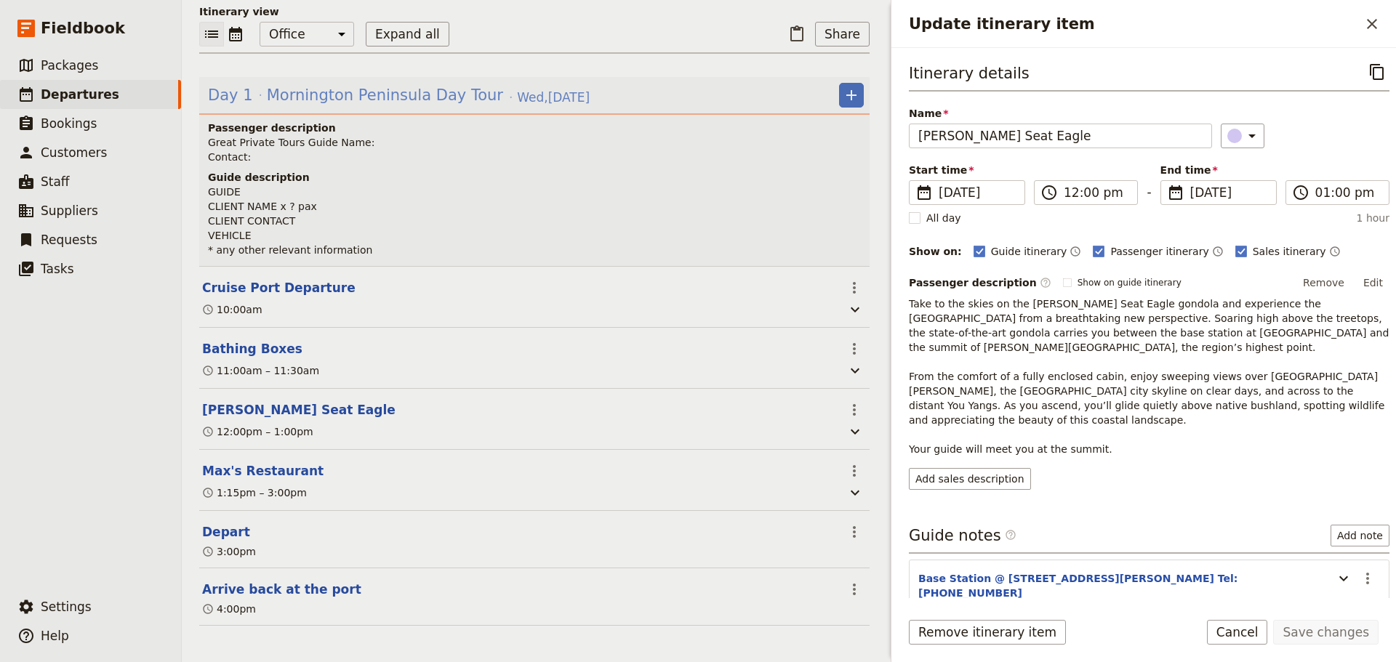
drag, startPoint x: 1231, startPoint y: 633, endPoint x: 702, endPoint y: 92, distance: 756.7
click at [1231, 632] on button "Cancel" at bounding box center [1237, 632] width 61 height 25
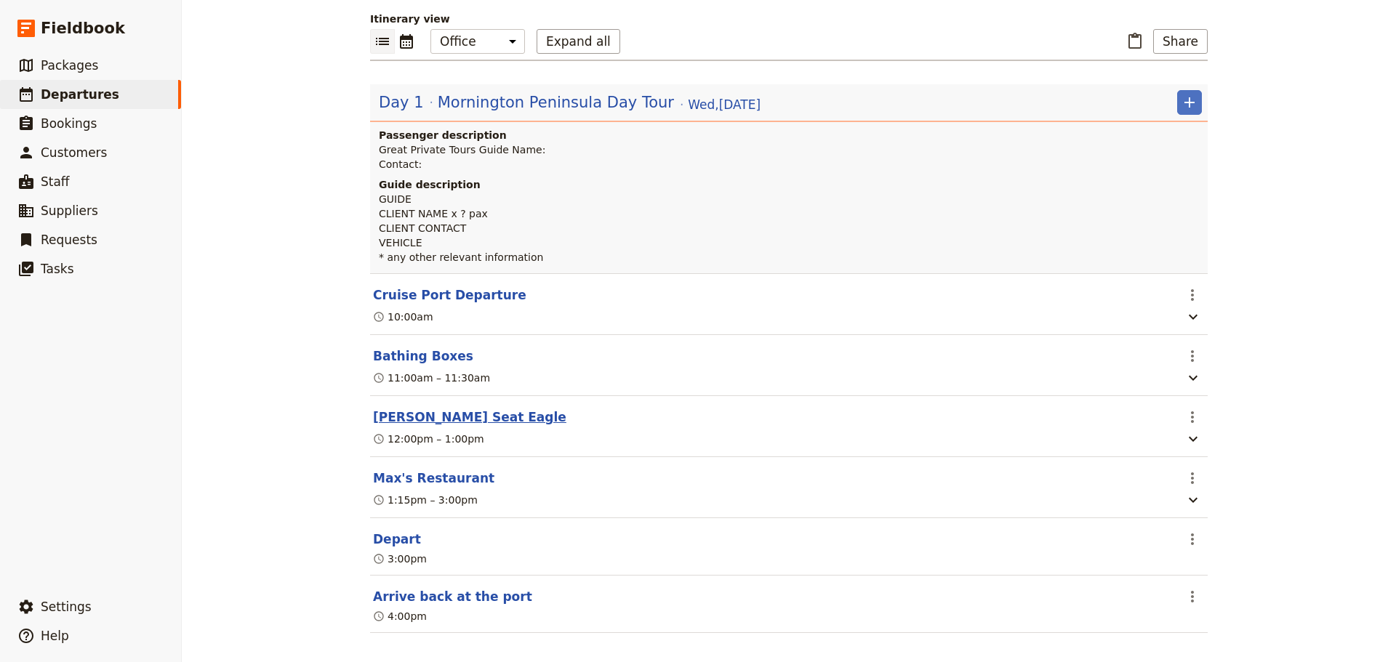
click at [426, 419] on button "[PERSON_NAME] Seat Eagle" at bounding box center [469, 417] width 193 height 17
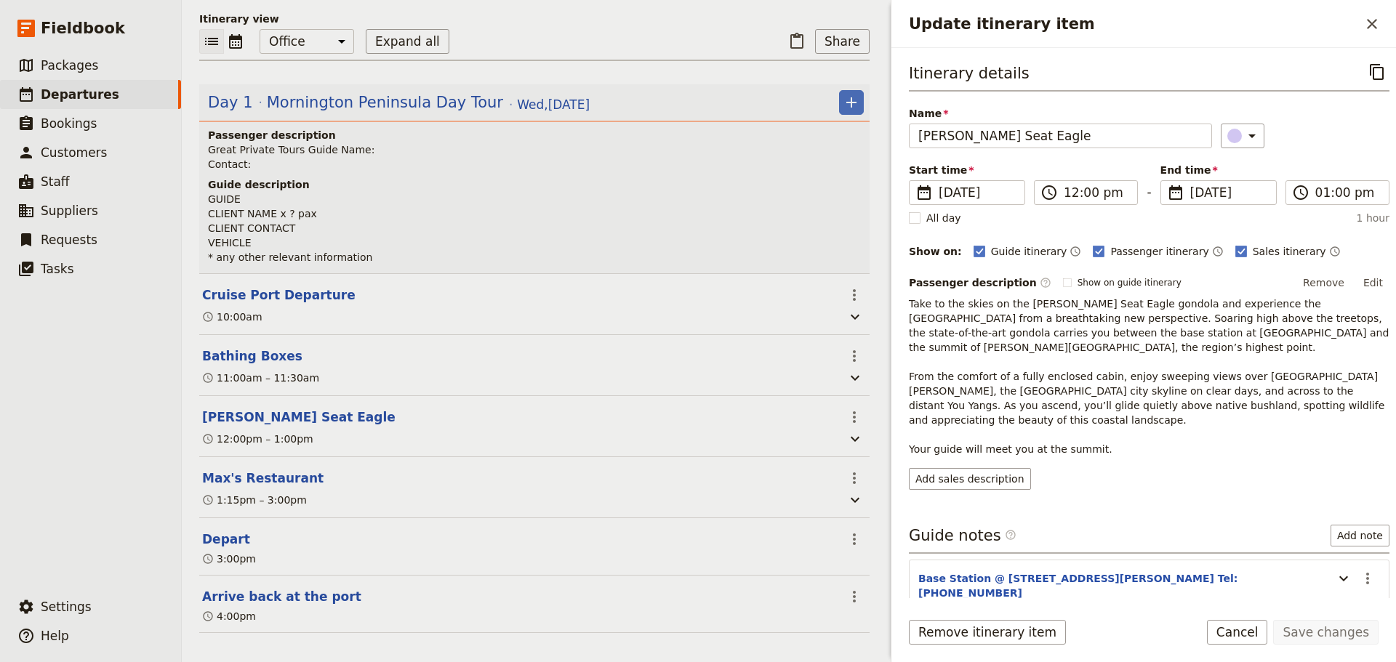
scroll to position [153, 0]
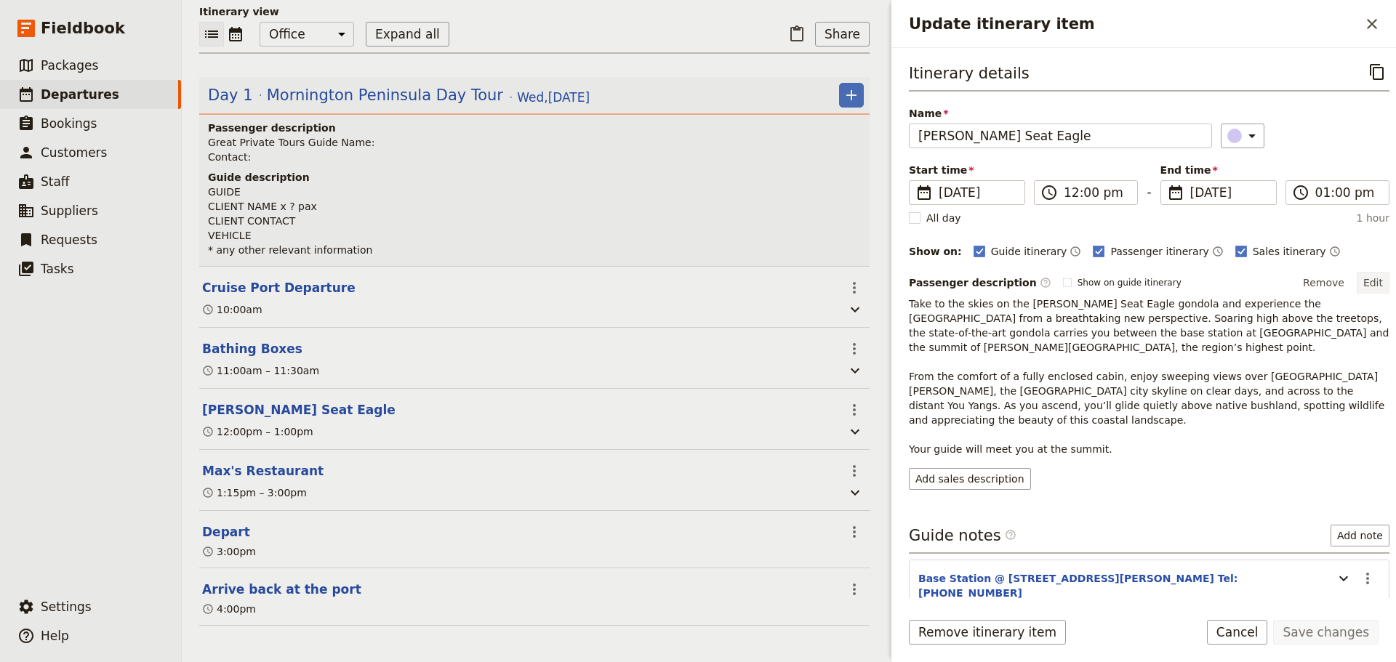
click at [1365, 275] on button "Edit" at bounding box center [1372, 283] width 33 height 22
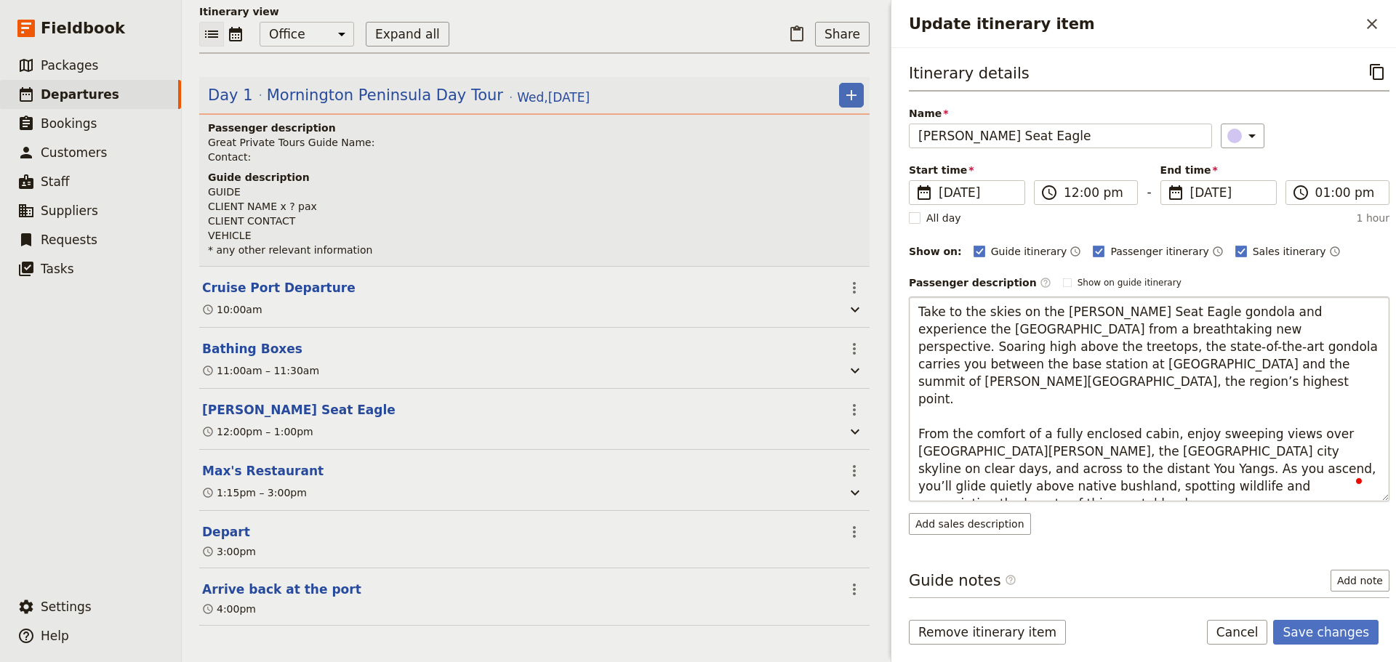
type textarea "Take to the skies on the [PERSON_NAME] Seat Eagle gondola and experience the [G…"
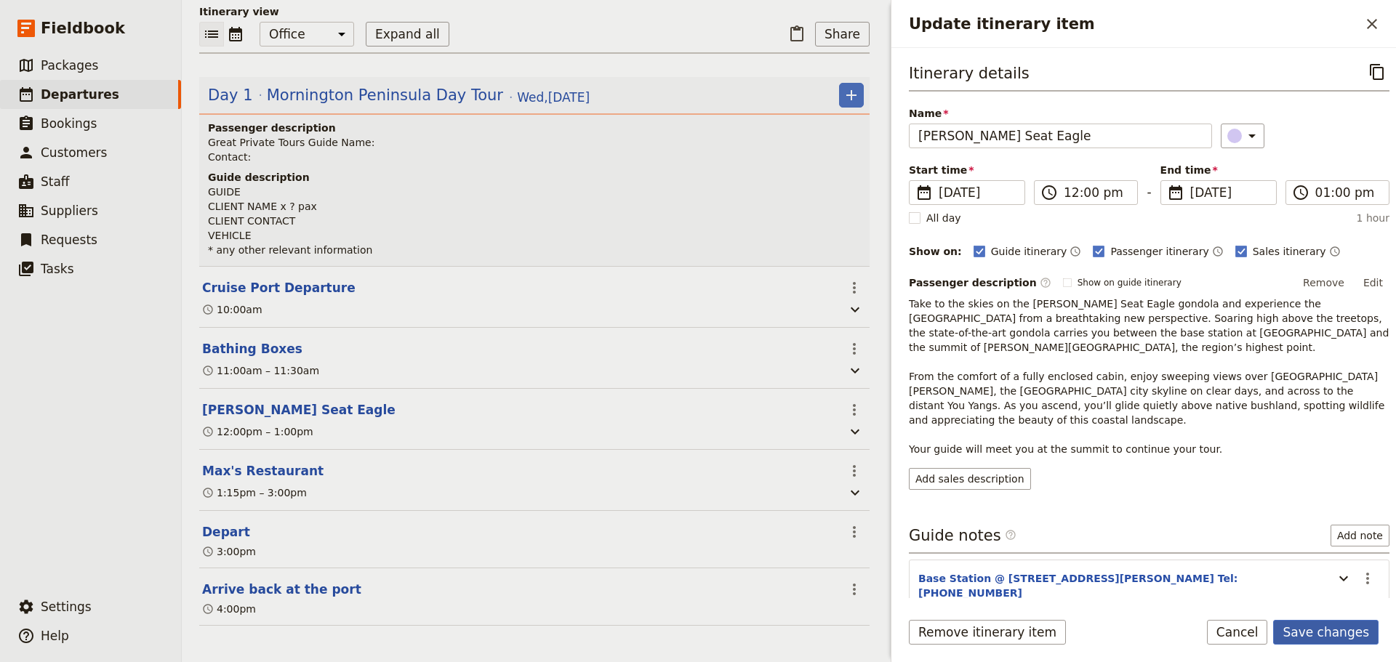
click at [1356, 619] on form "Itinerary details ​ Name [PERSON_NAME] Seat Eagle ​ Start time ​ [DATE] [DATE] …" at bounding box center [1143, 355] width 505 height 614
click at [1338, 624] on button "Save changes" at bounding box center [1325, 632] width 105 height 25
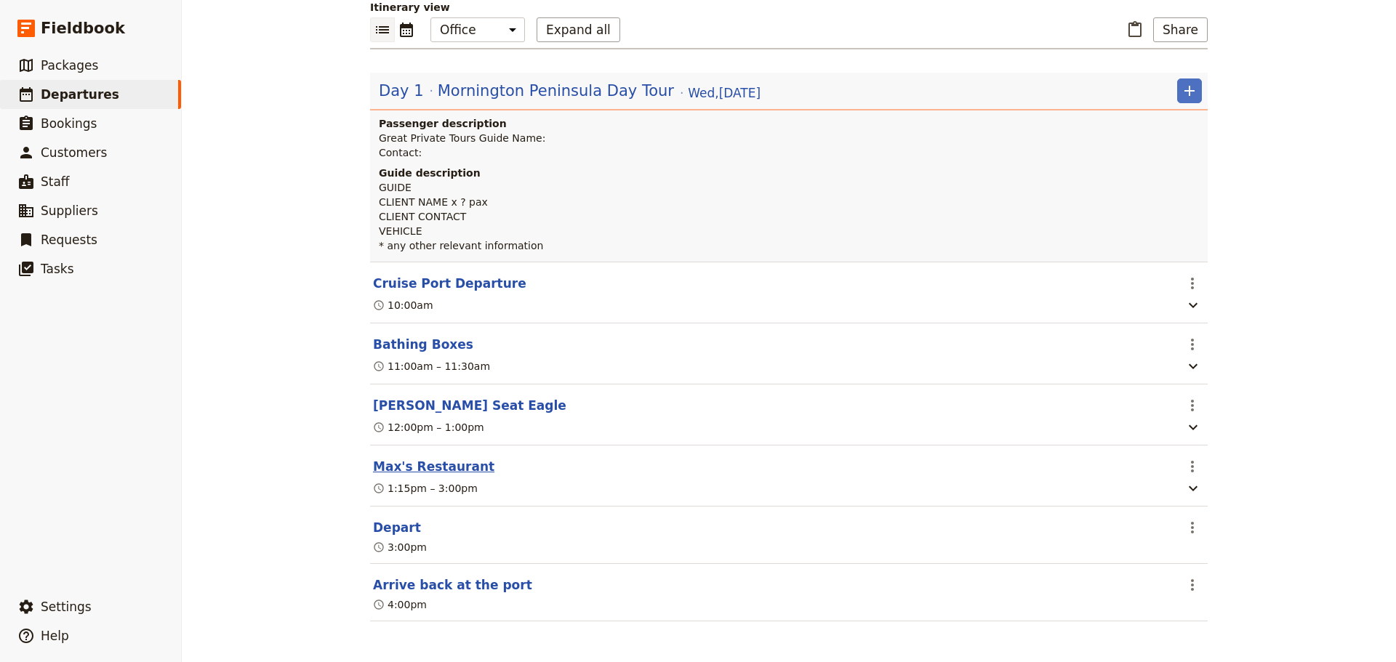
click at [405, 469] on button "Max's Restaurant" at bounding box center [433, 466] width 121 height 17
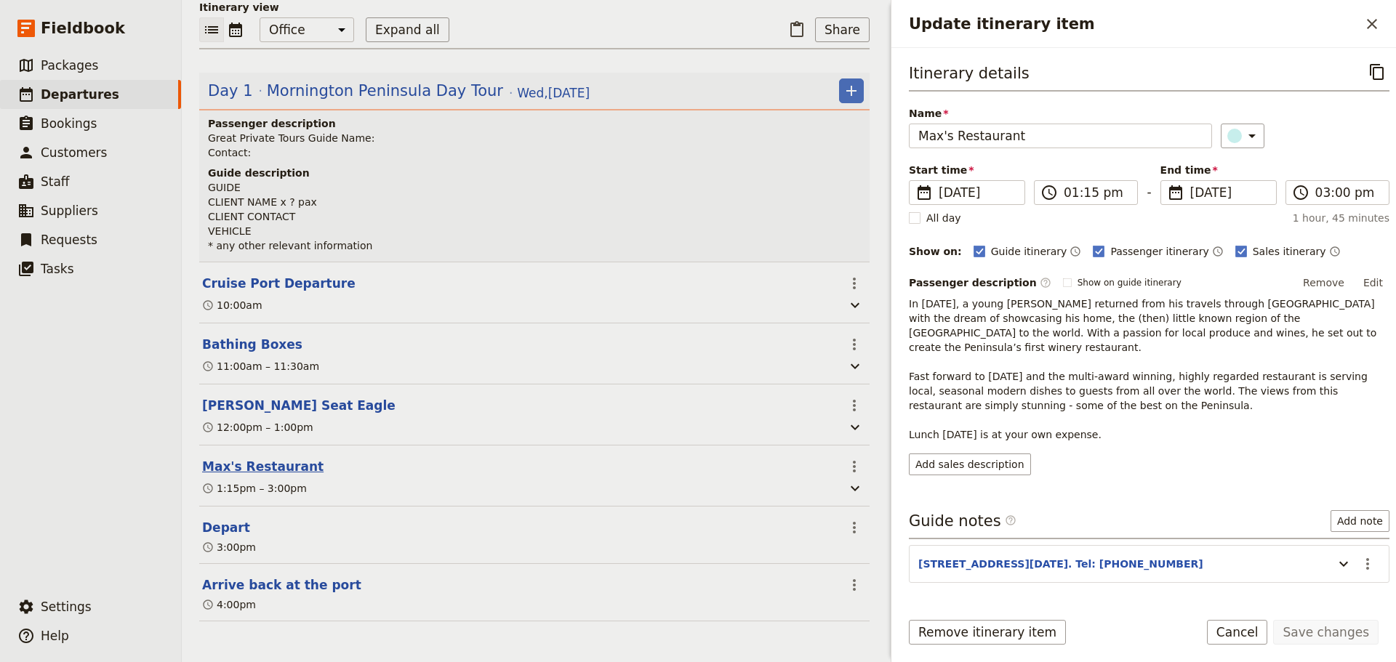
scroll to position [169, 0]
click at [1356, 281] on button "Edit" at bounding box center [1372, 283] width 33 height 22
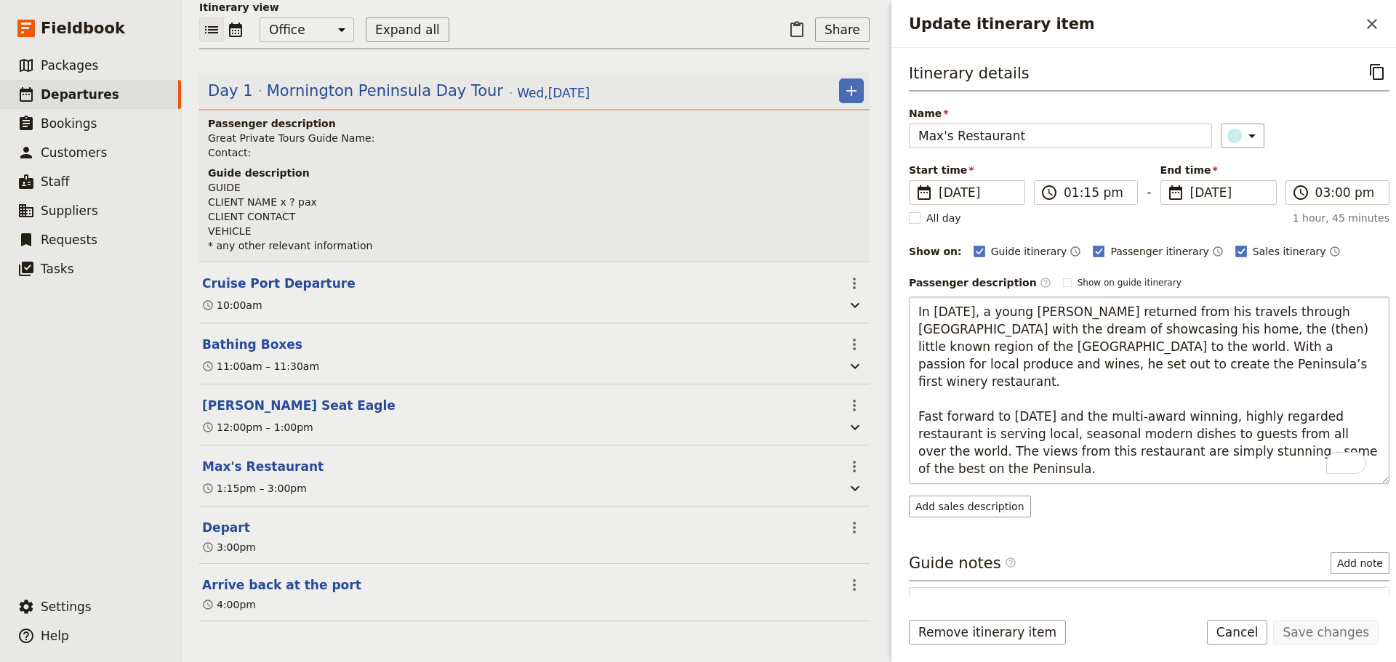
click at [925, 471] on textarea "In [DATE], a young [PERSON_NAME] returned from his travels through [GEOGRAPHIC_…" at bounding box center [1149, 391] width 481 height 188
type textarea "In [DATE], a young [PERSON_NAME] returned from his travels through [GEOGRAPHIC_…"
click at [1305, 615] on form "Itinerary details ​ Name [PERSON_NAME]'s Restaurant ​ Start time ​ [DATE] [DATE…" at bounding box center [1143, 355] width 505 height 614
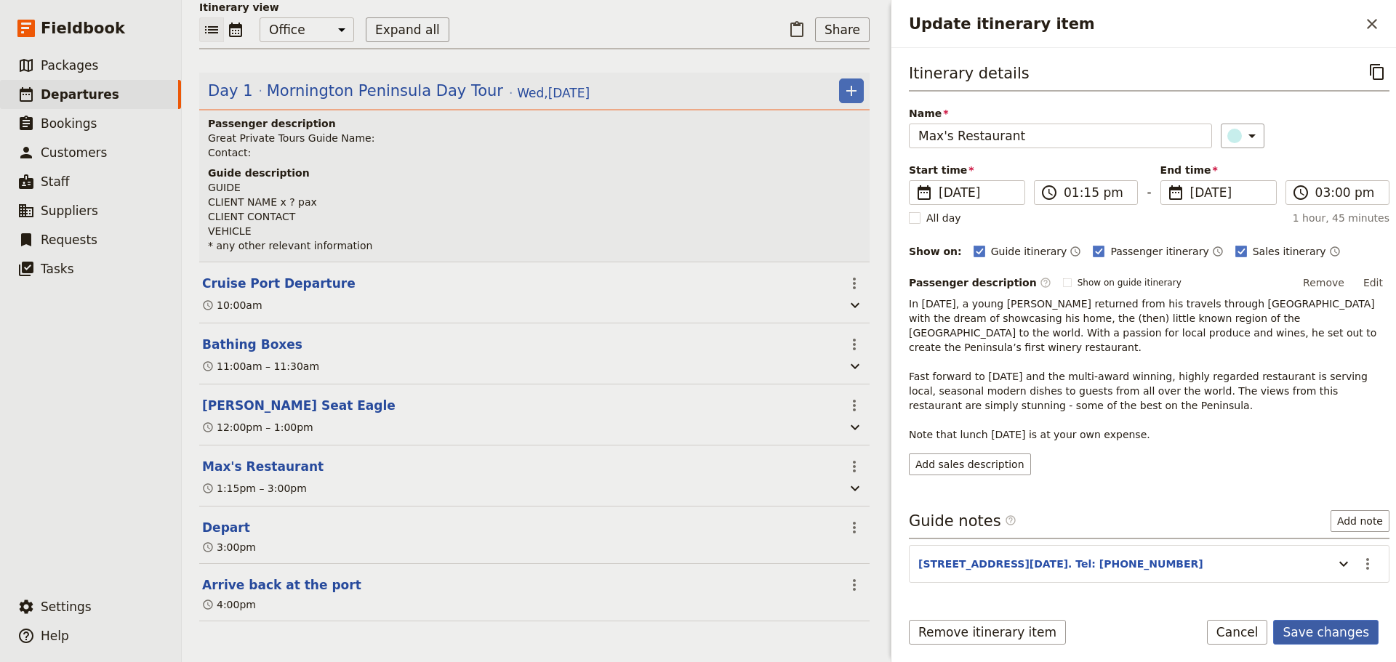
click at [1332, 632] on button "Save changes" at bounding box center [1325, 632] width 105 height 25
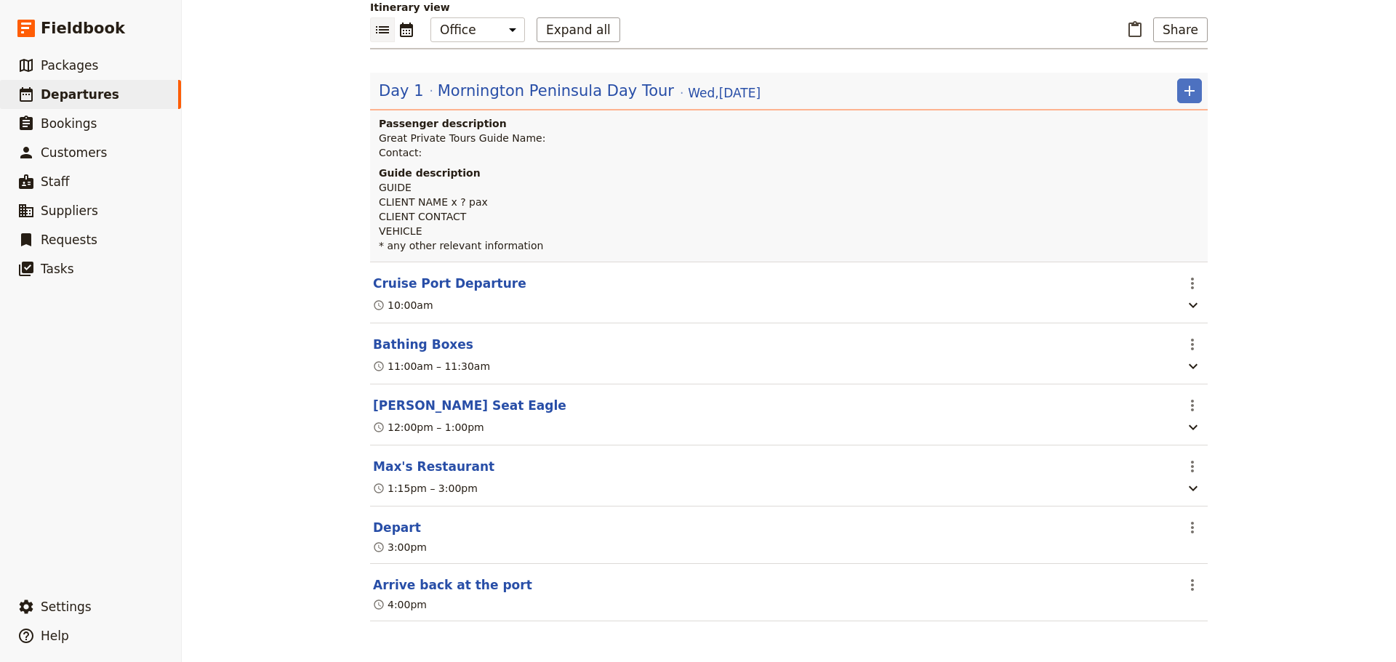
click at [378, 527] on button "Depart" at bounding box center [397, 527] width 48 height 17
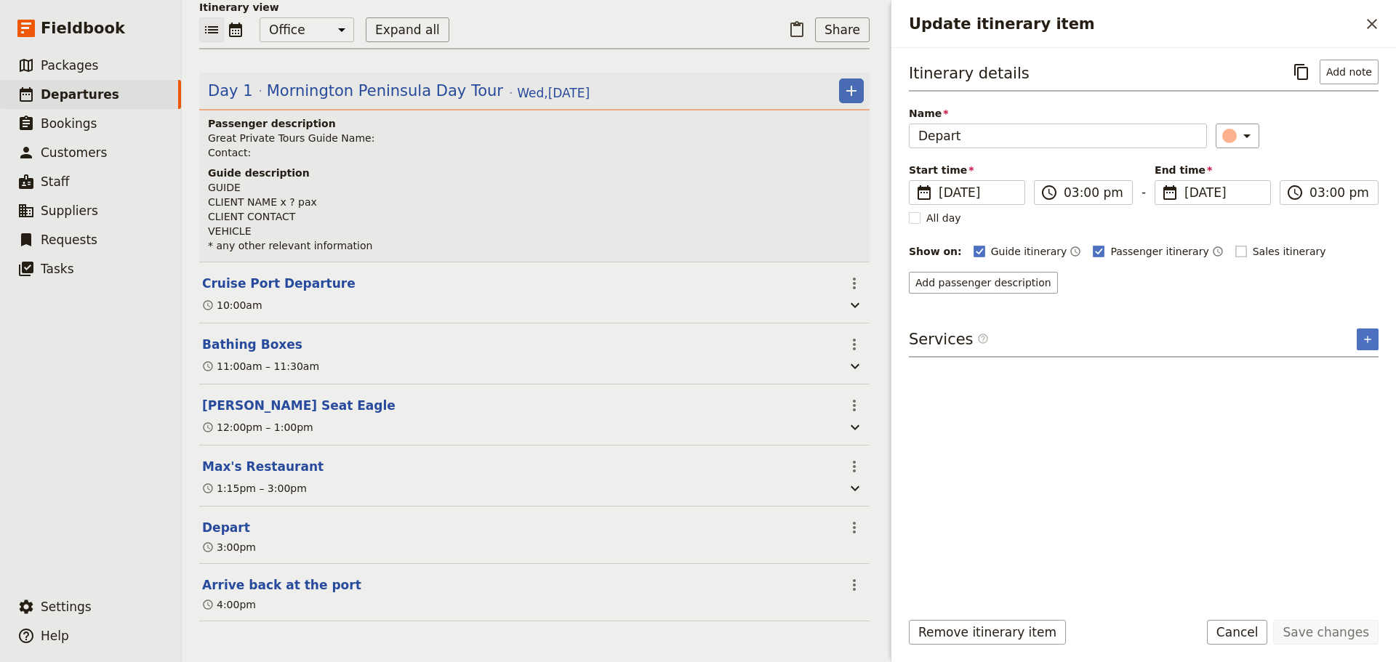
click at [1199, 249] on div "Guide itinerary ​ Passenger itinerary ​ Sales itinerary ​" at bounding box center [1175, 251] width 405 height 17
click at [1235, 251] on rect "Update itinerary item" at bounding box center [1240, 251] width 11 height 11
click at [1234, 244] on input "Sales itinerary" at bounding box center [1234, 244] width 1 height 1
checkbox input "true"
click at [1329, 251] on icon "Time not shown on sales itinerary" at bounding box center [1335, 252] width 12 height 12
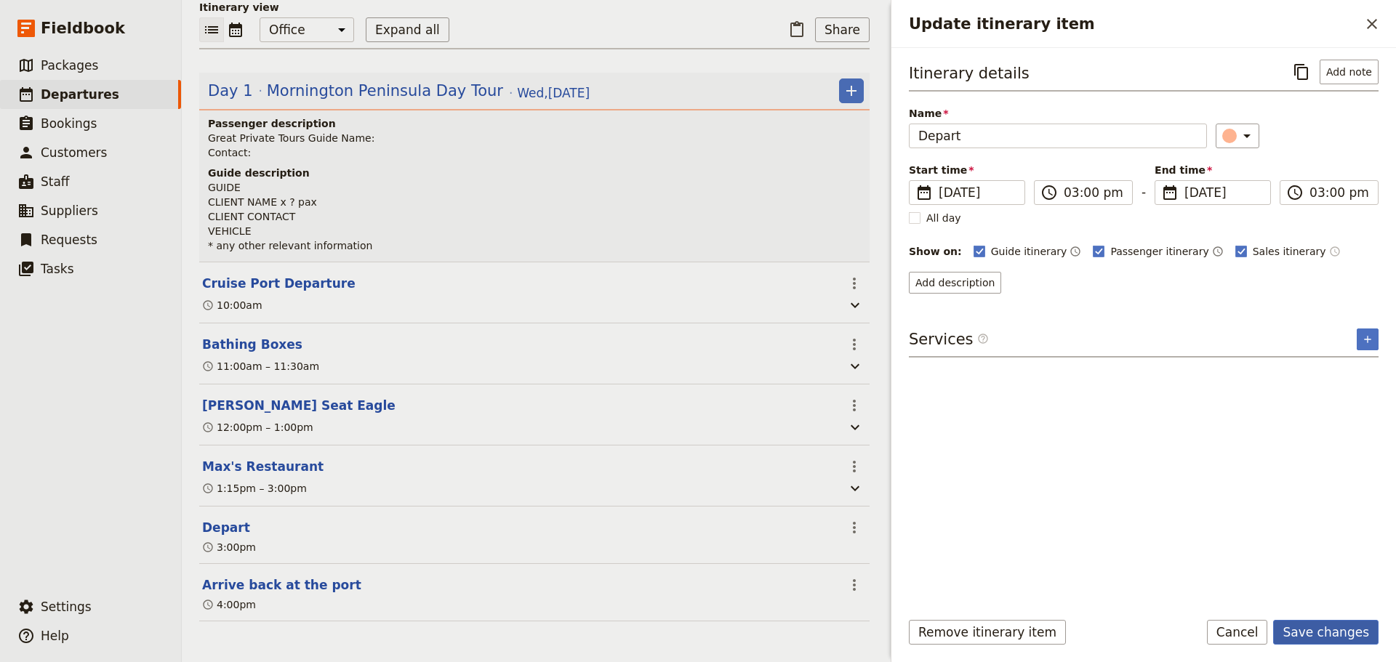
click at [1342, 624] on button "Save changes" at bounding box center [1325, 632] width 105 height 25
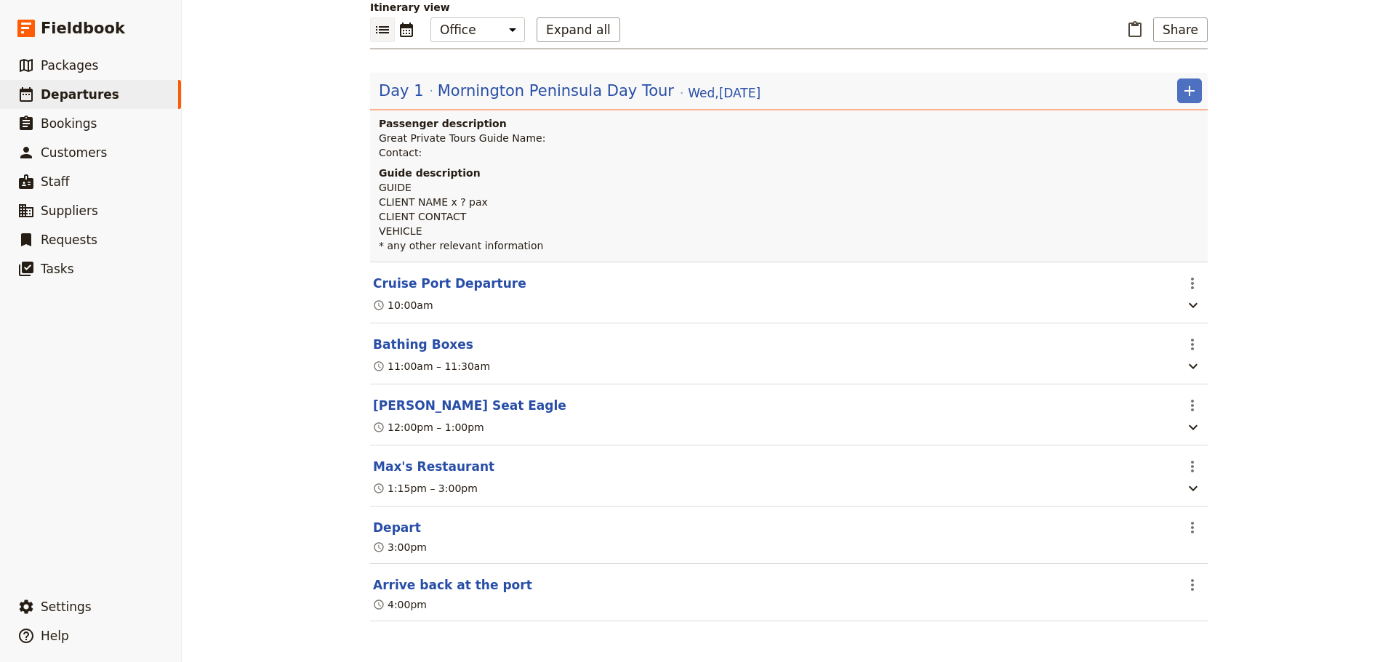
click at [462, 581] on button "Arrive back at the port" at bounding box center [452, 584] width 159 height 17
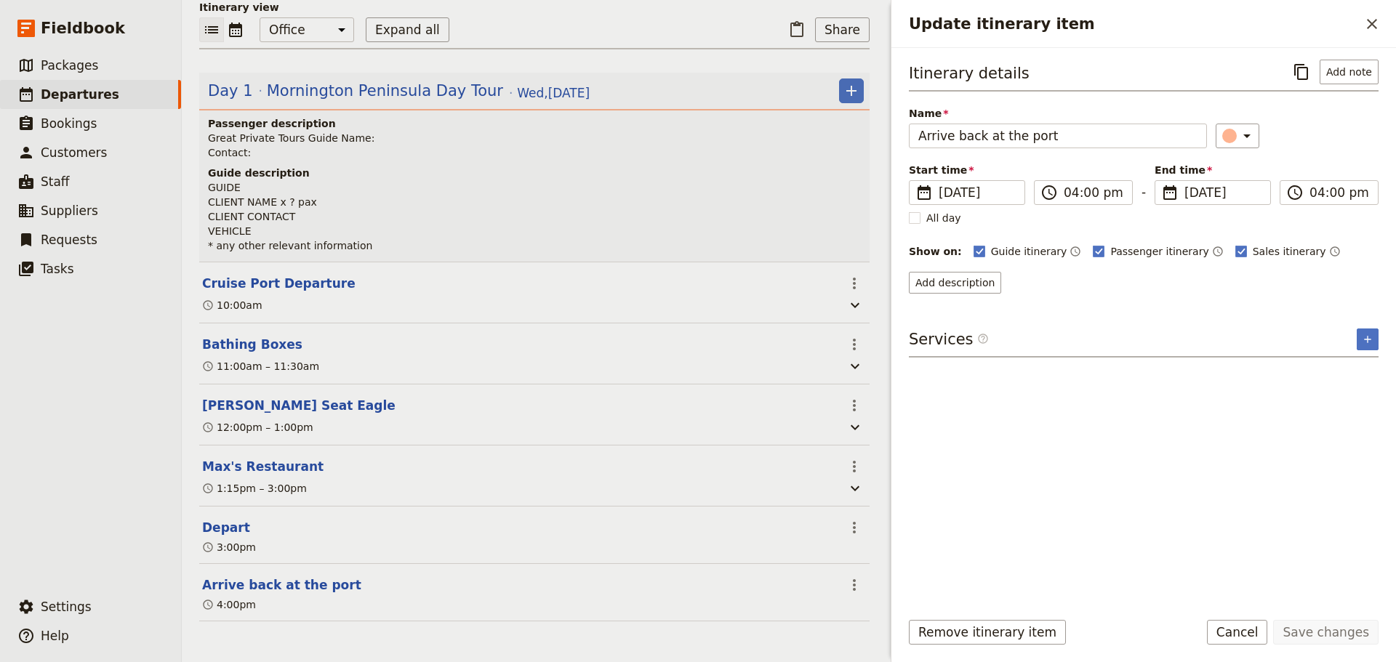
scroll to position [169, 0]
click at [1257, 643] on button "Cancel" at bounding box center [1237, 632] width 61 height 25
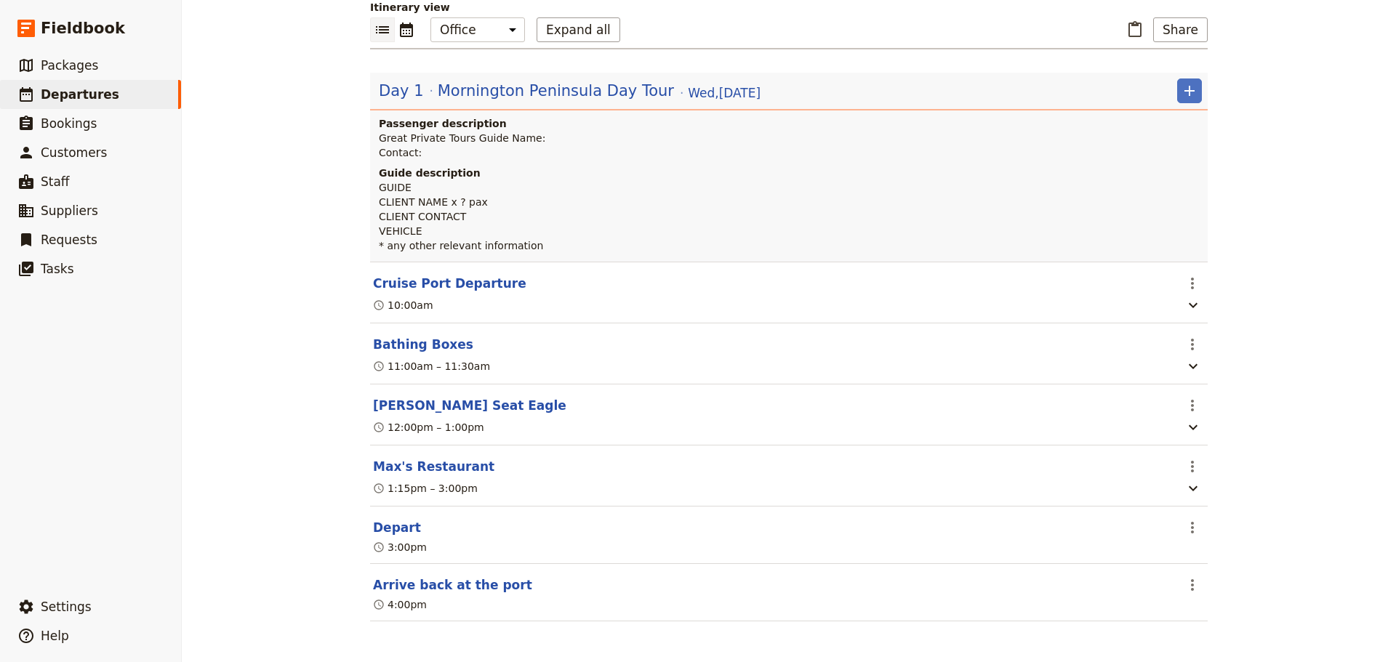
click at [1198, 44] on div "Itinerary view ​ ​ Office Guide Passenger Sales Expand all ​ Share Day 1 Mornin…" at bounding box center [788, 311] width 837 height 622
click at [1186, 35] on button "Share" at bounding box center [1180, 29] width 55 height 25
click at [1136, 95] on span "Tour Brochure" at bounding box center [1128, 97] width 71 height 15
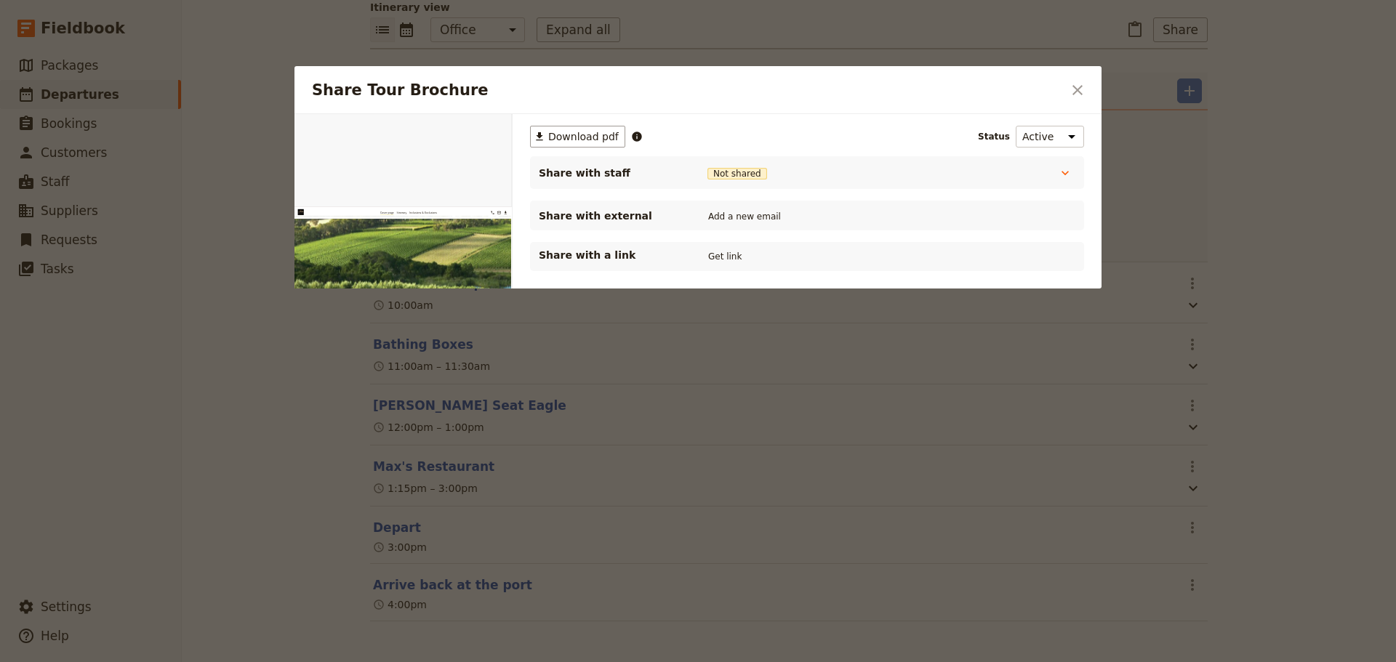
scroll to position [0, 0]
click at [1082, 89] on icon "Close dialog" at bounding box center [1077, 89] width 17 height 17
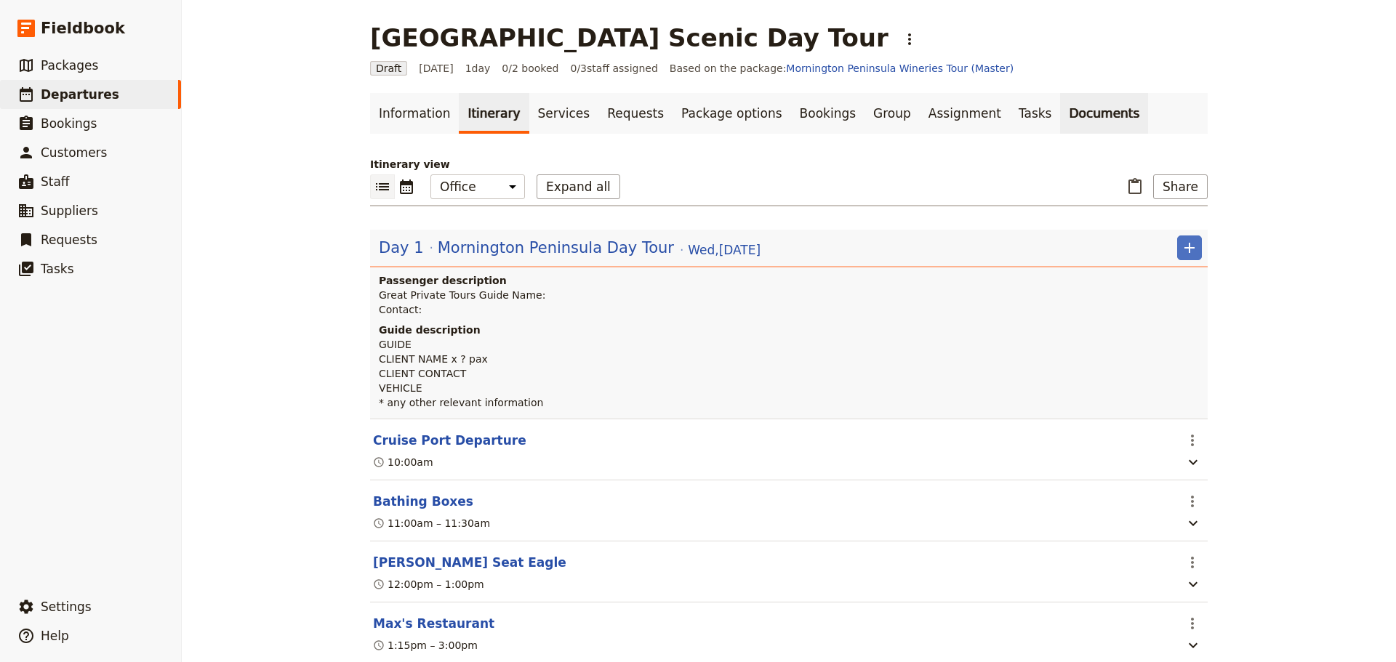
click at [1060, 123] on link "Documents" at bounding box center [1104, 113] width 88 height 41
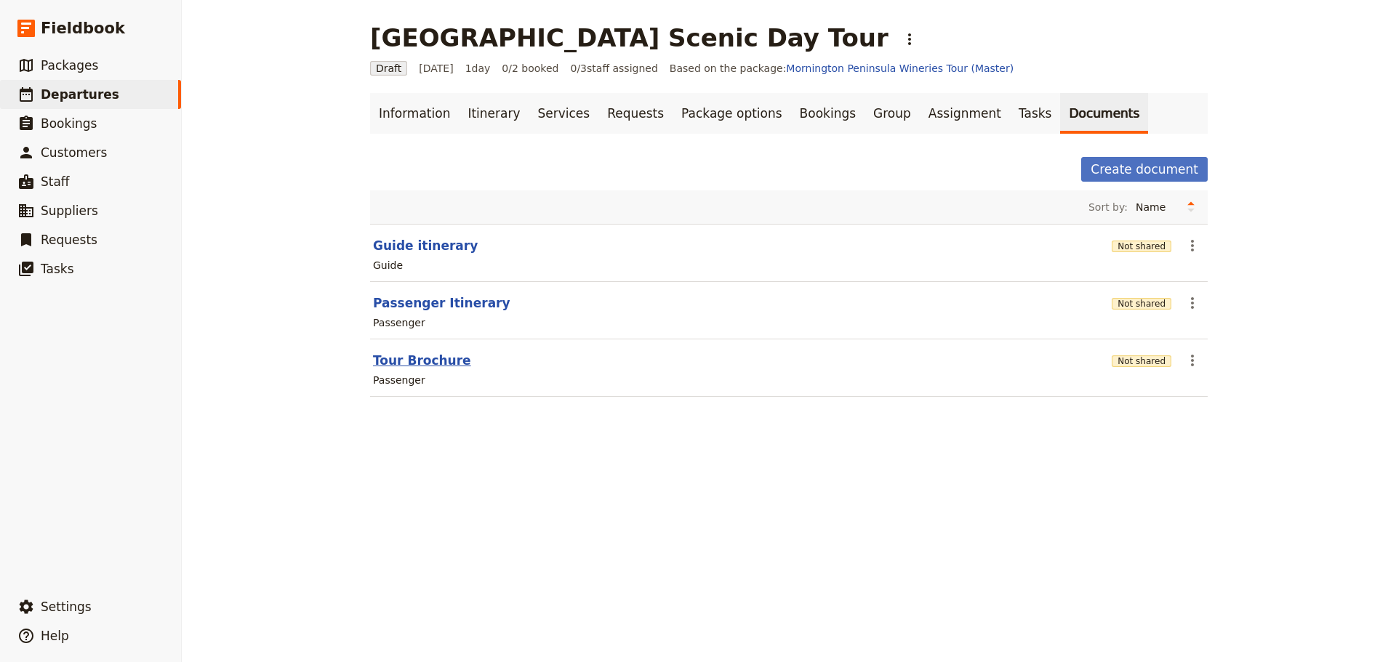
click at [424, 359] on button "Tour Brochure" at bounding box center [422, 360] width 98 height 17
select select "PASSENGER"
select select "DEFAULT"
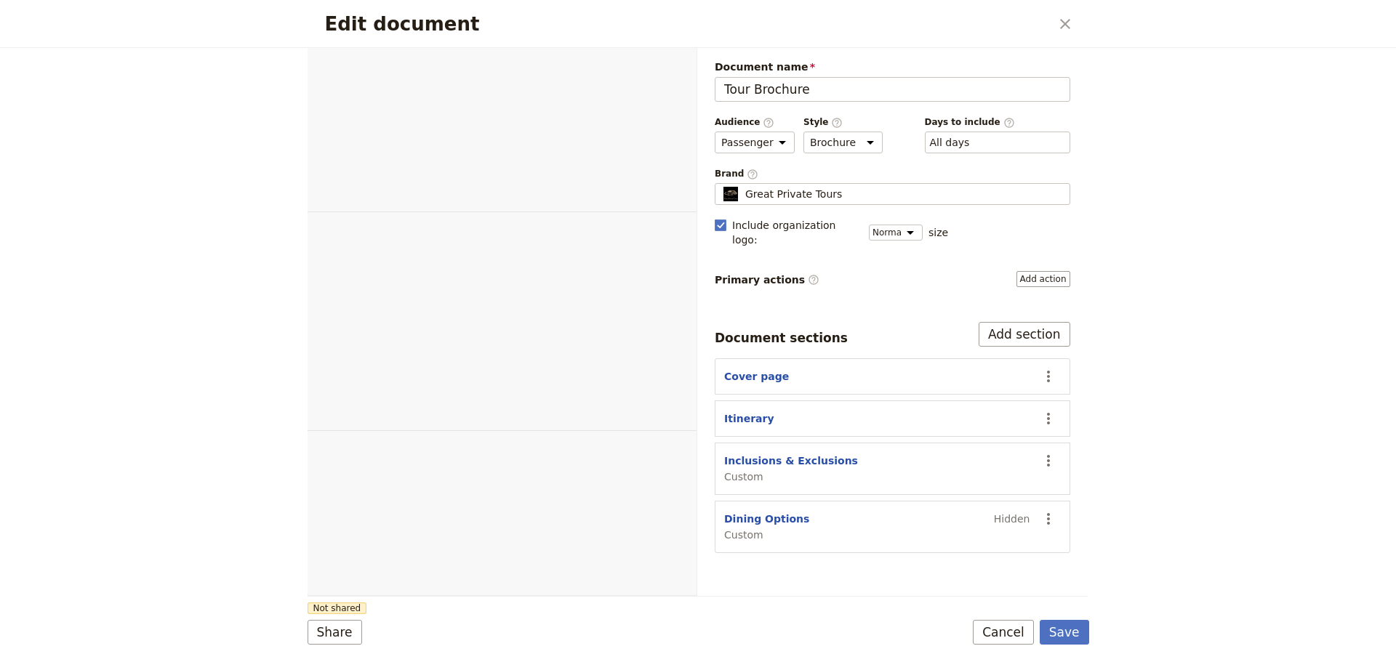
select select "PASSENGER"
select select "DEFAULT"
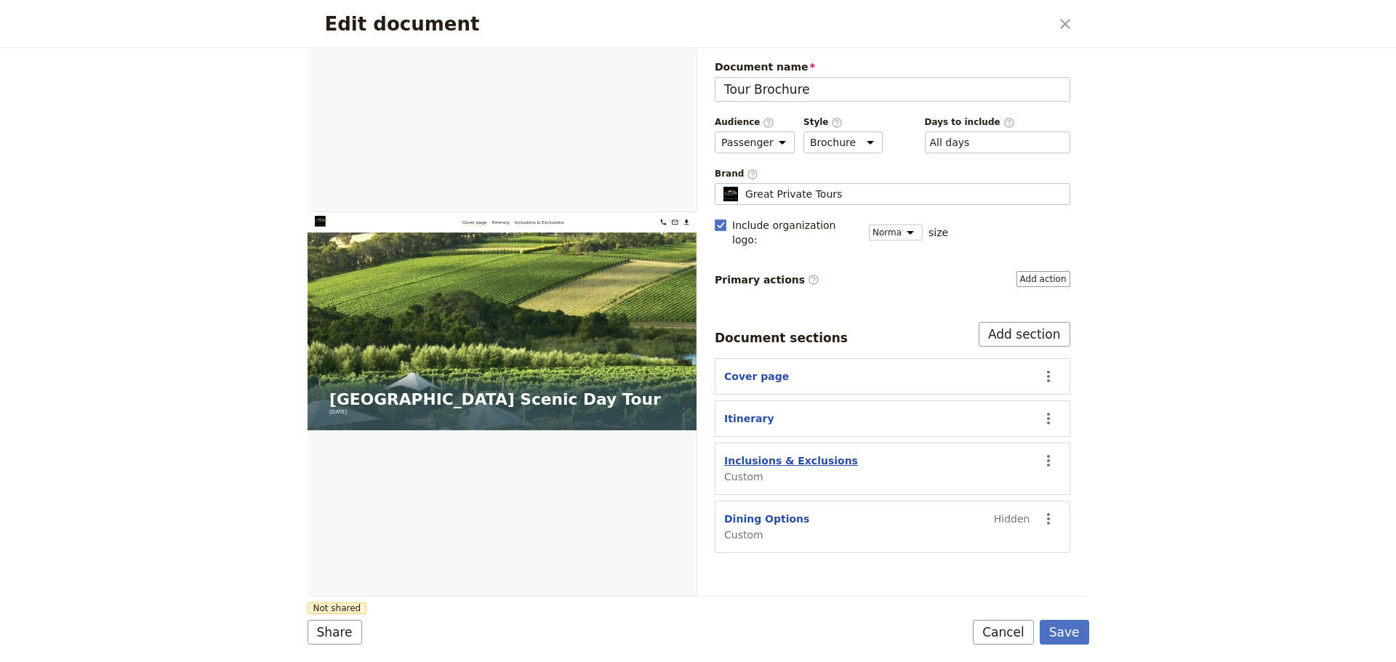
click at [778, 454] on button "Inclusions & Exclusions" at bounding box center [791, 461] width 134 height 15
select select "CUSTOM"
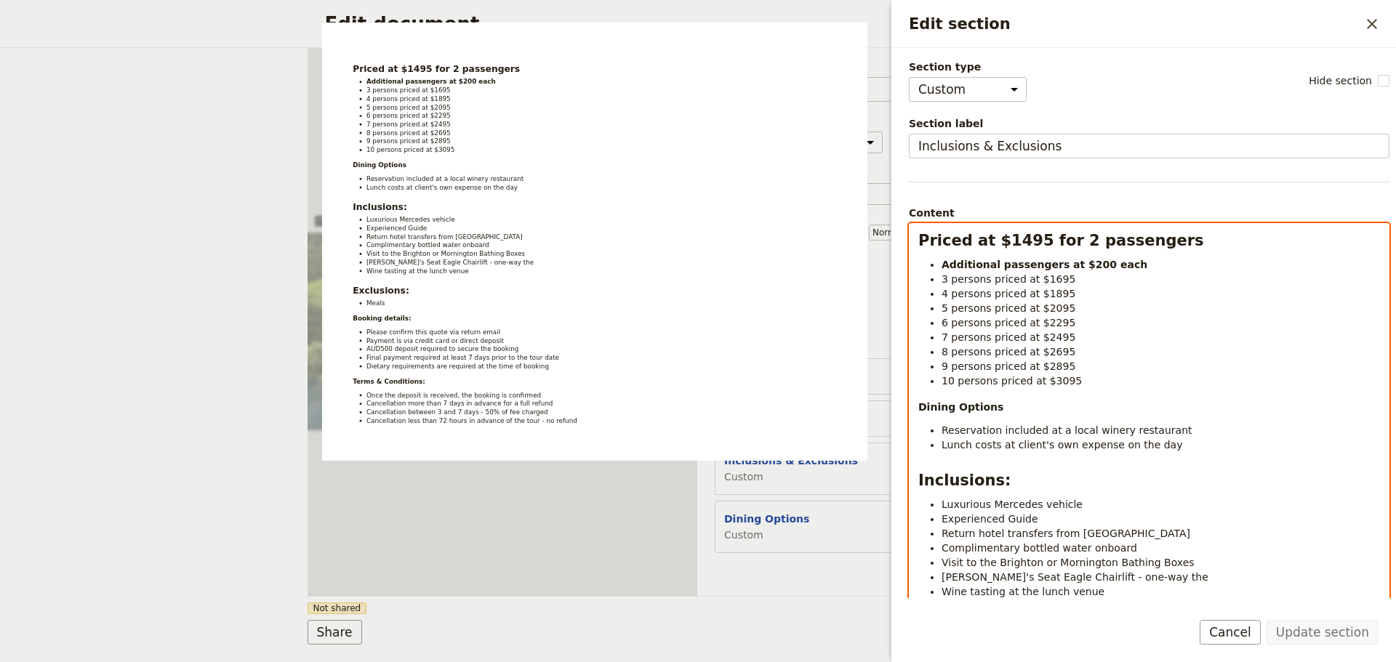
click at [1095, 381] on li "10 persons priced at $3095" at bounding box center [1160, 381] width 438 height 15
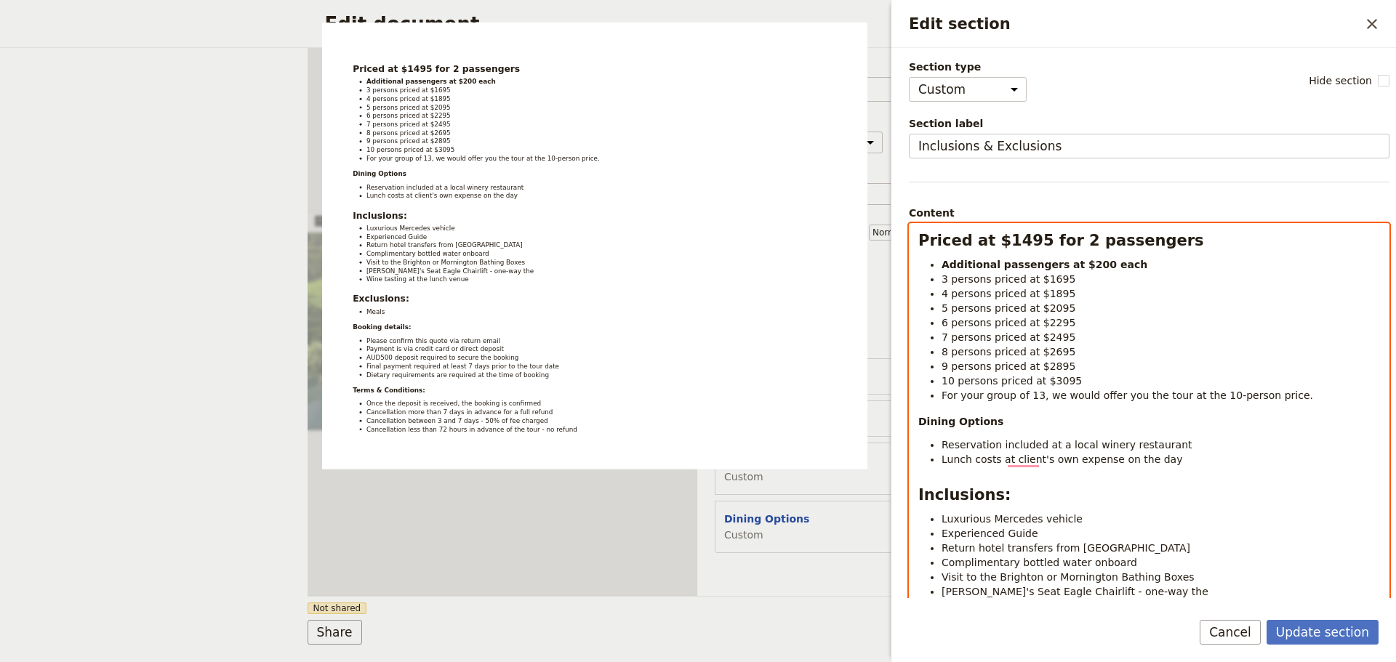
click at [1266, 397] on span "For your group of 13, we would offer you the tour at the 10-person price." at bounding box center [1126, 396] width 371 height 12
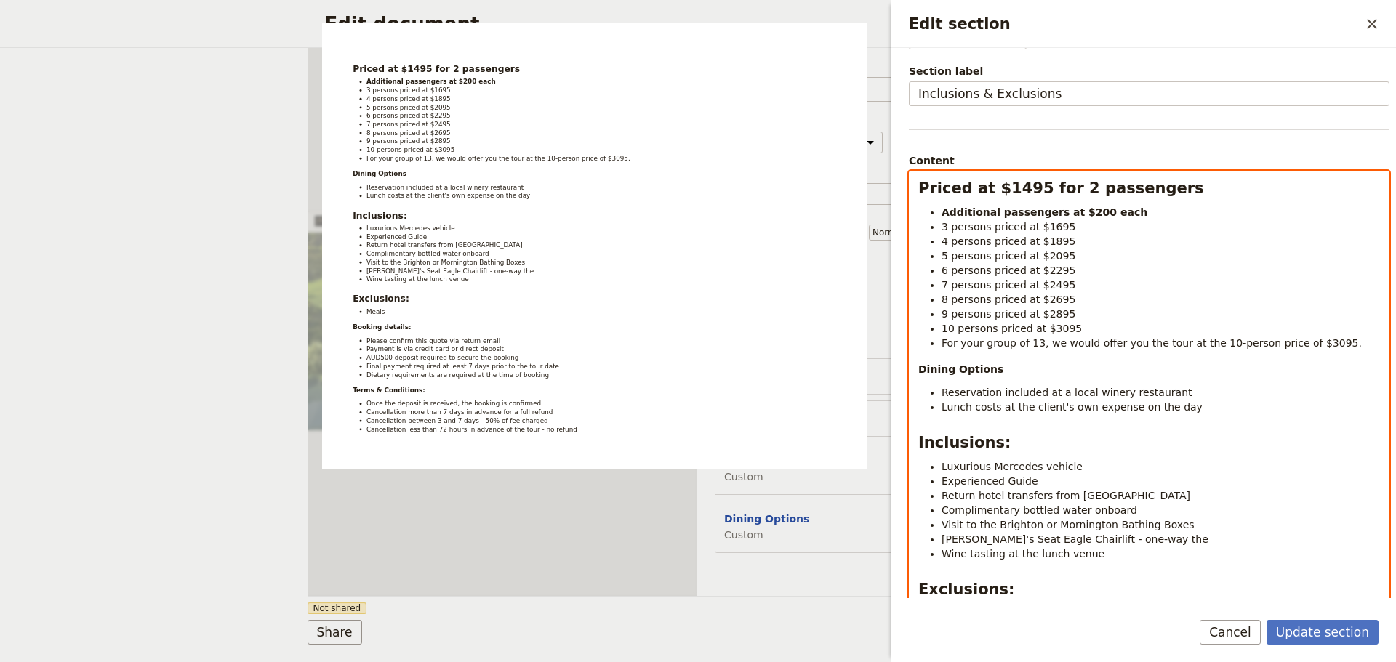
scroll to position [73, 0]
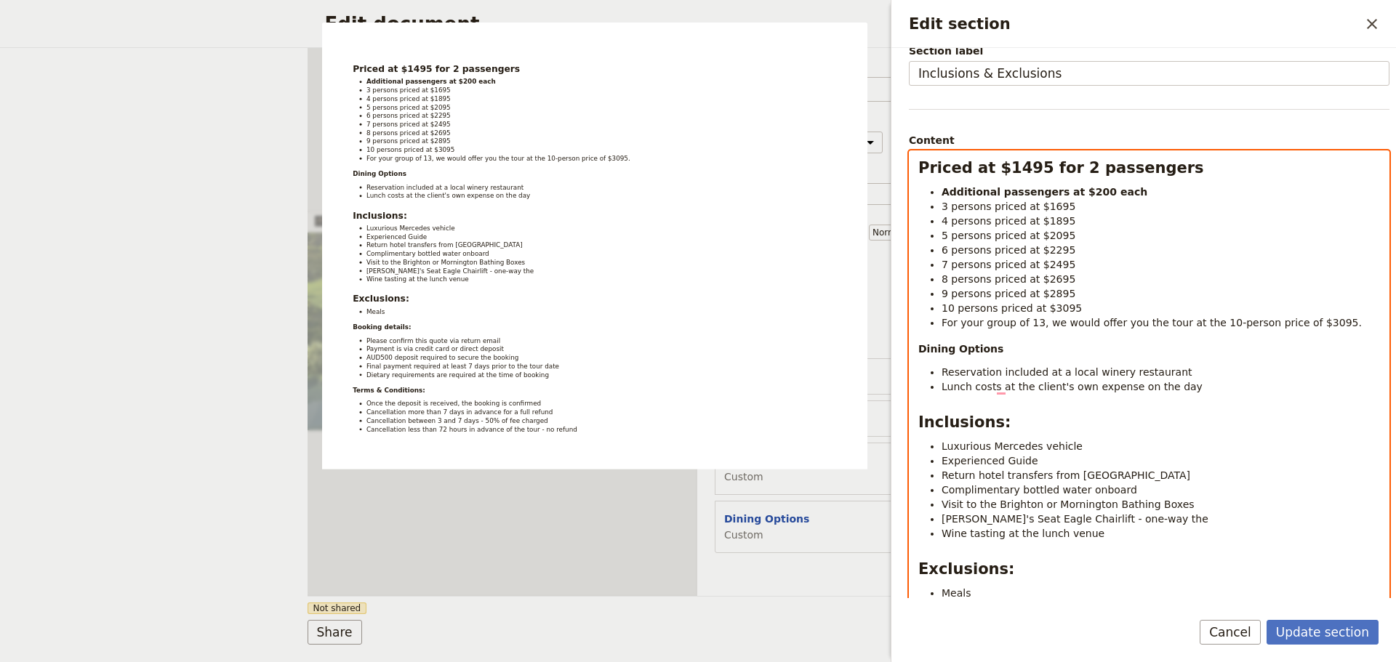
click at [1158, 369] on li "Reservation included at a local winery restaurant" at bounding box center [1160, 372] width 438 height 15
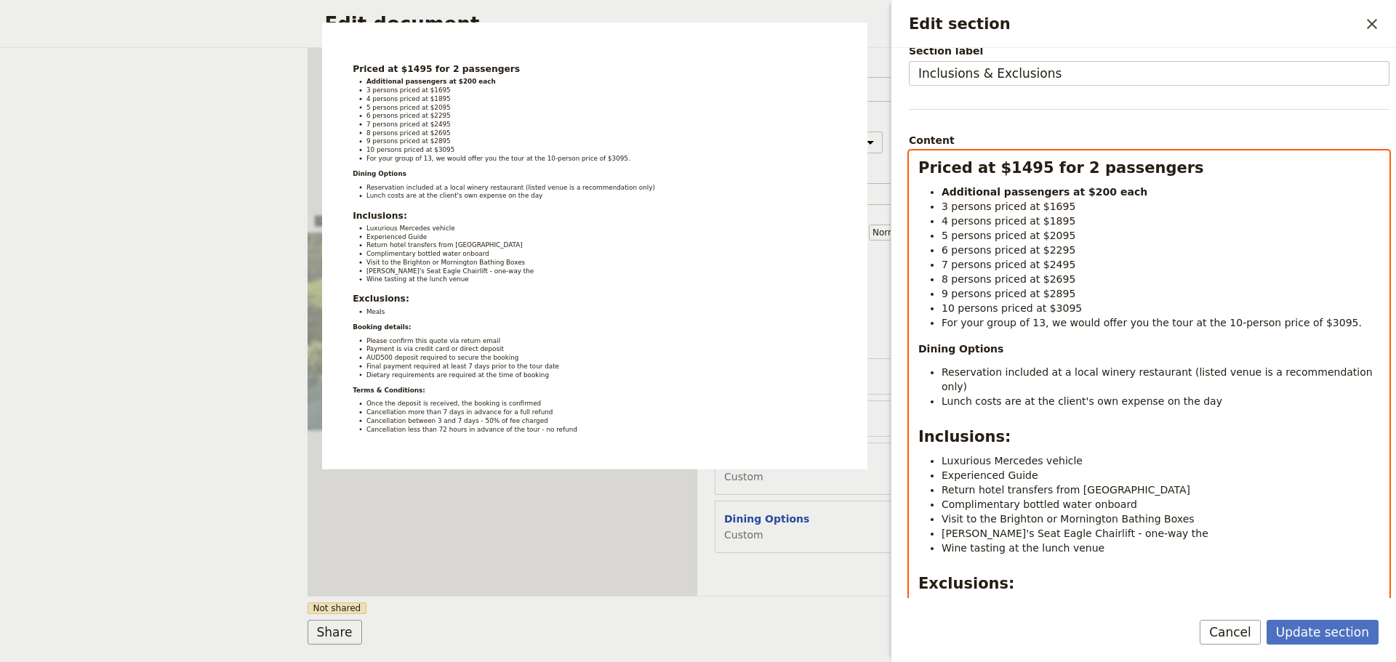
click at [979, 395] on span "Lunch costs are at the client's own expense on the day" at bounding box center [1081, 401] width 281 height 12
click at [1223, 394] on li "Lunch costs are at the client's own expense on the day" at bounding box center [1160, 401] width 438 height 15
drag, startPoint x: 1148, startPoint y: 471, endPoint x: 1073, endPoint y: 473, distance: 74.9
click at [1069, 483] on li "Return hotel transfers from [GEOGRAPHIC_DATA]" at bounding box center [1160, 490] width 438 height 15
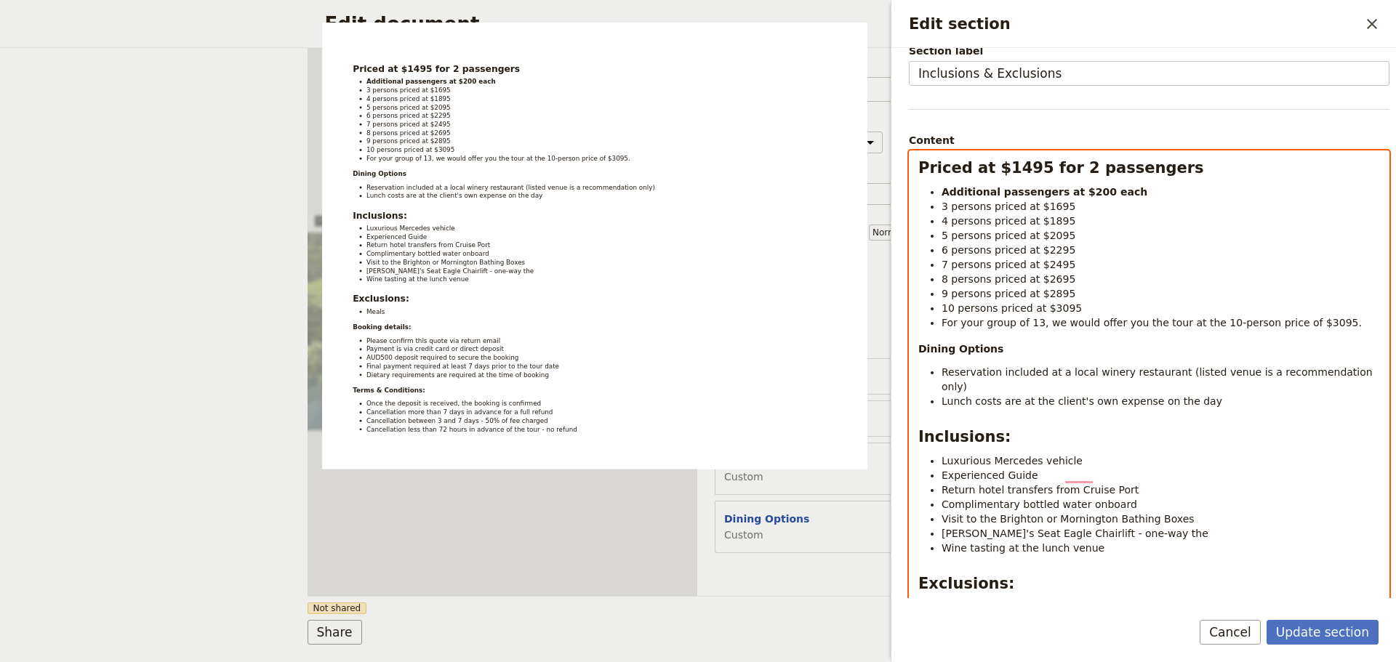
scroll to position [218, 0]
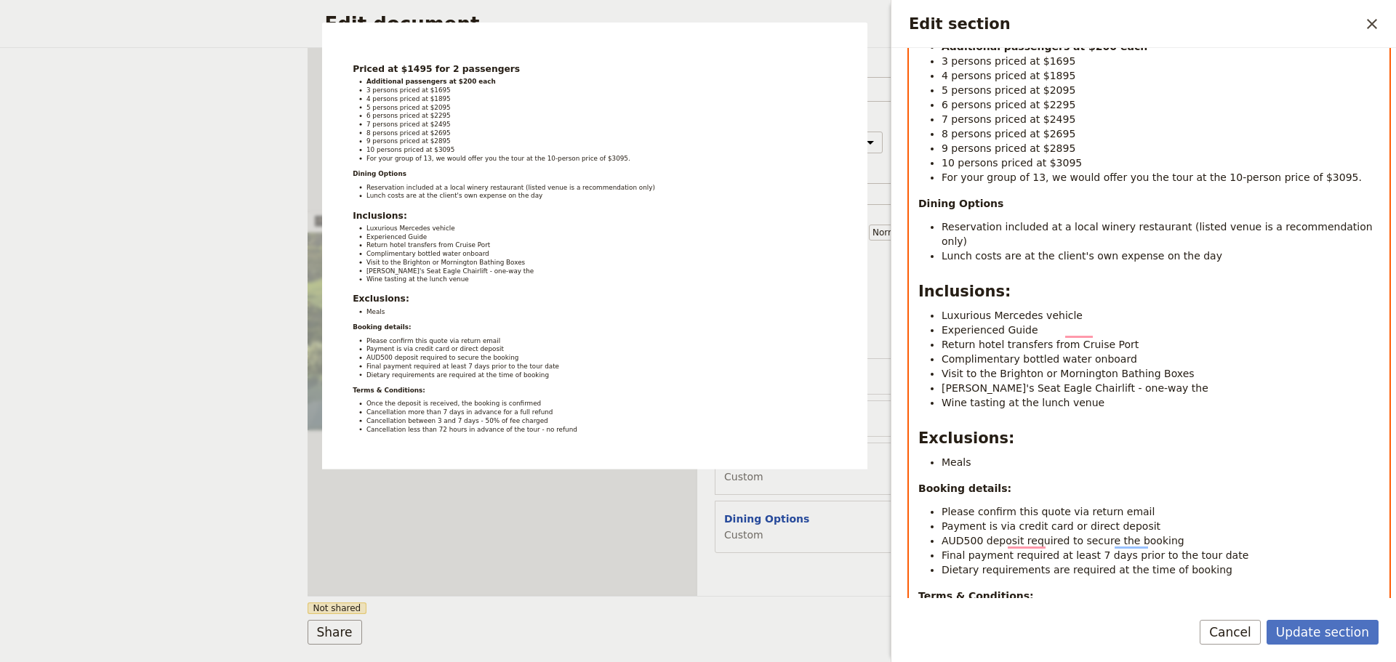
click at [1155, 381] on li "[PERSON_NAME]'s Seat Eagle Chairlift - one-way the" at bounding box center [1160, 388] width 438 height 15
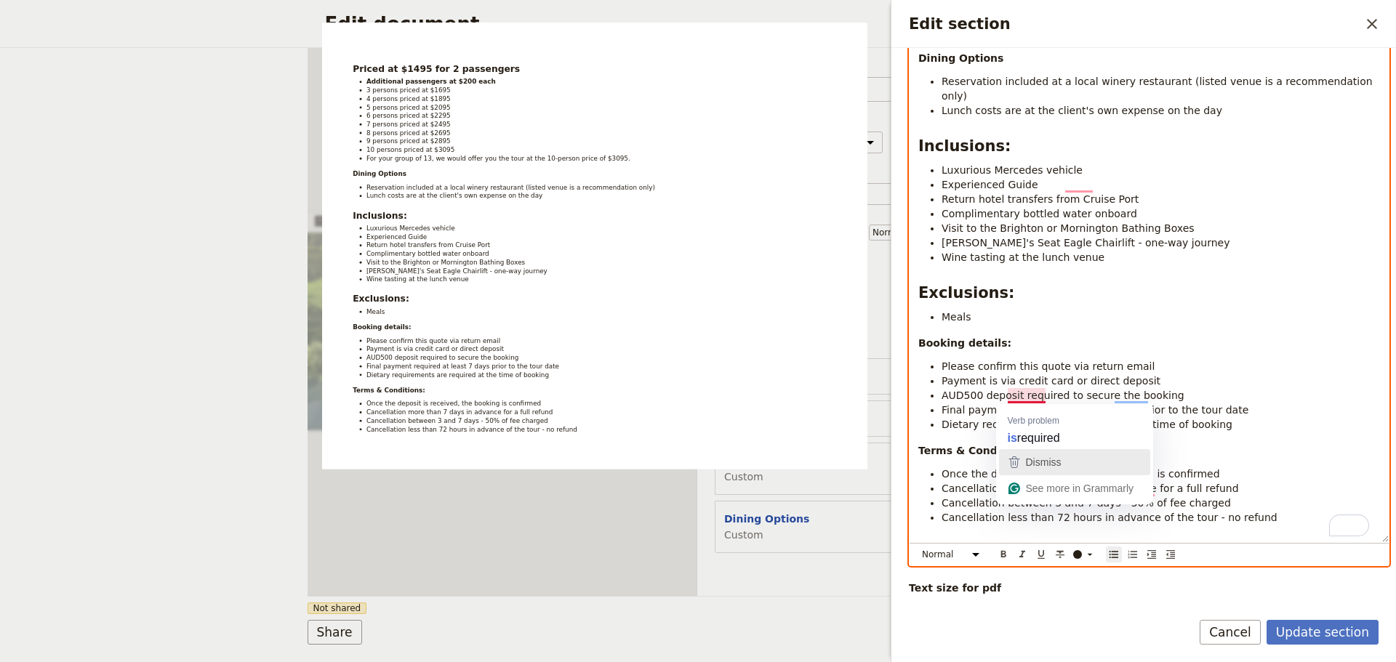
click at [1026, 453] on div "Dismiss" at bounding box center [1042, 462] width 39 height 22
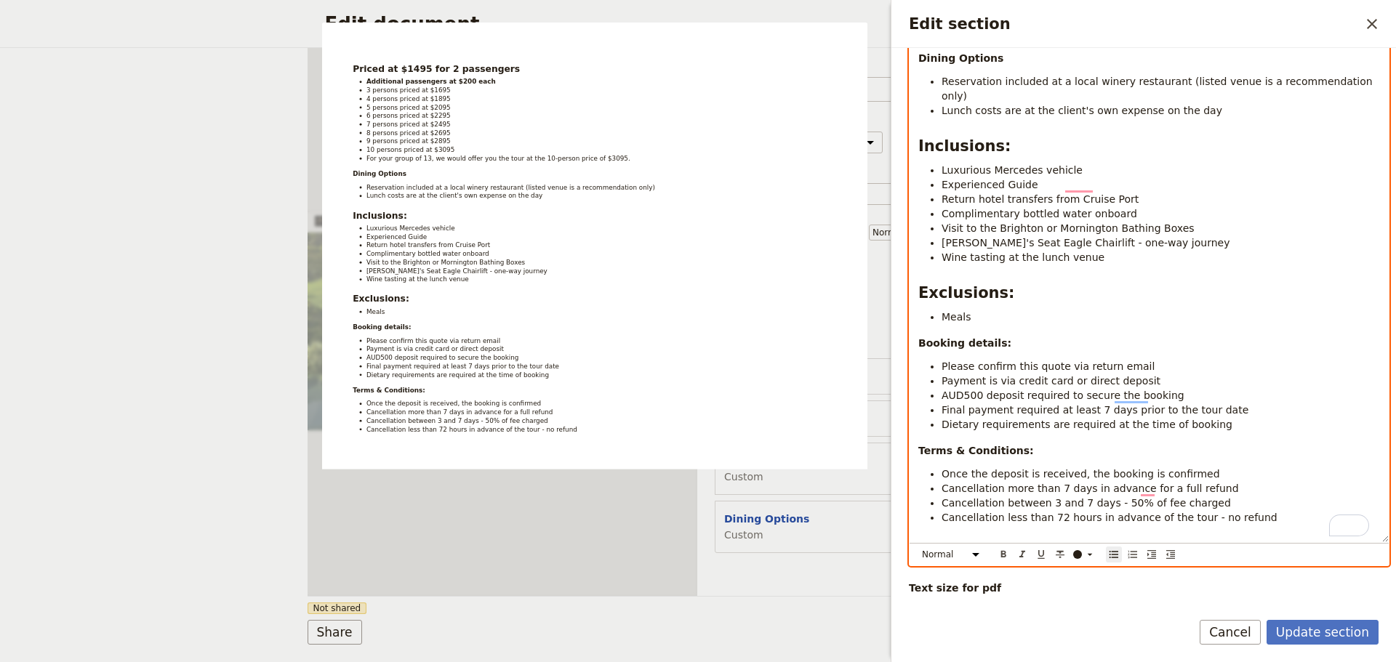
click at [1008, 404] on span "Final payment required at least 7 days prior to the tour date" at bounding box center [1094, 410] width 307 height 12
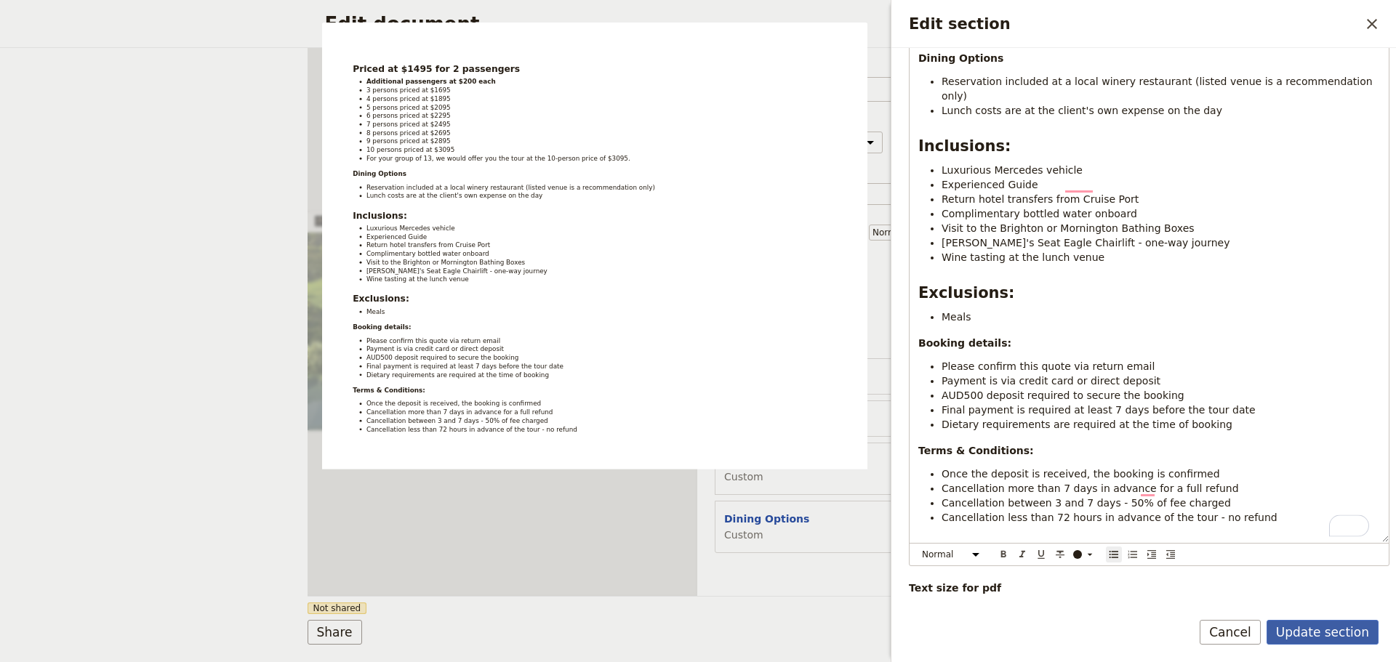
click at [1328, 620] on button "Update section" at bounding box center [1322, 632] width 112 height 25
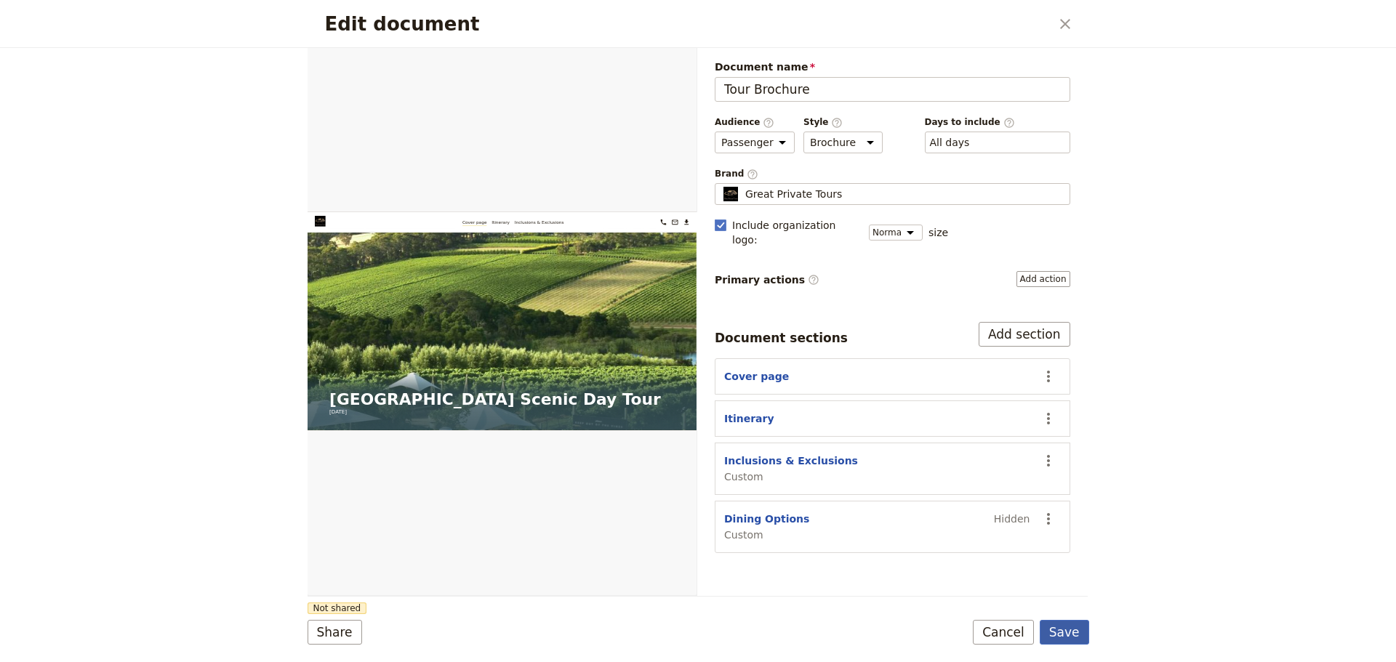
click at [1062, 622] on button "Save" at bounding box center [1064, 632] width 49 height 25
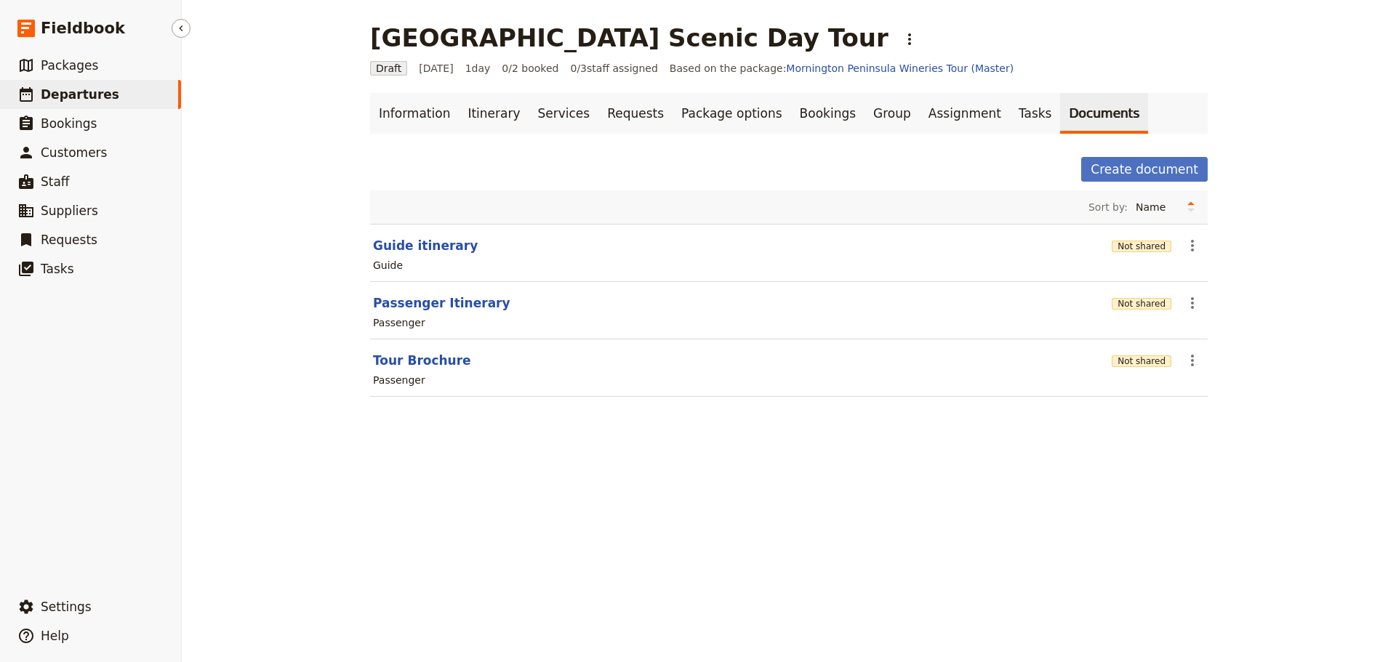
click at [52, 94] on span "Departures" at bounding box center [80, 94] width 79 height 15
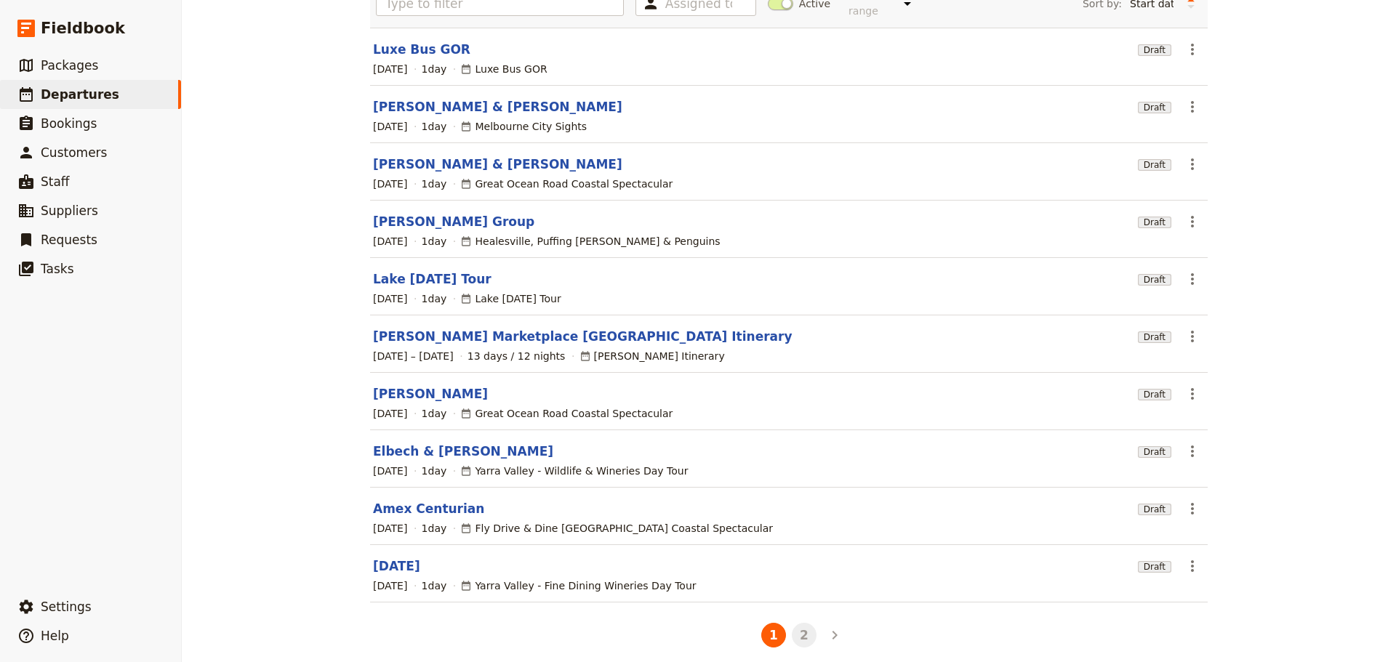
click at [803, 630] on button "2" at bounding box center [804, 635] width 25 height 25
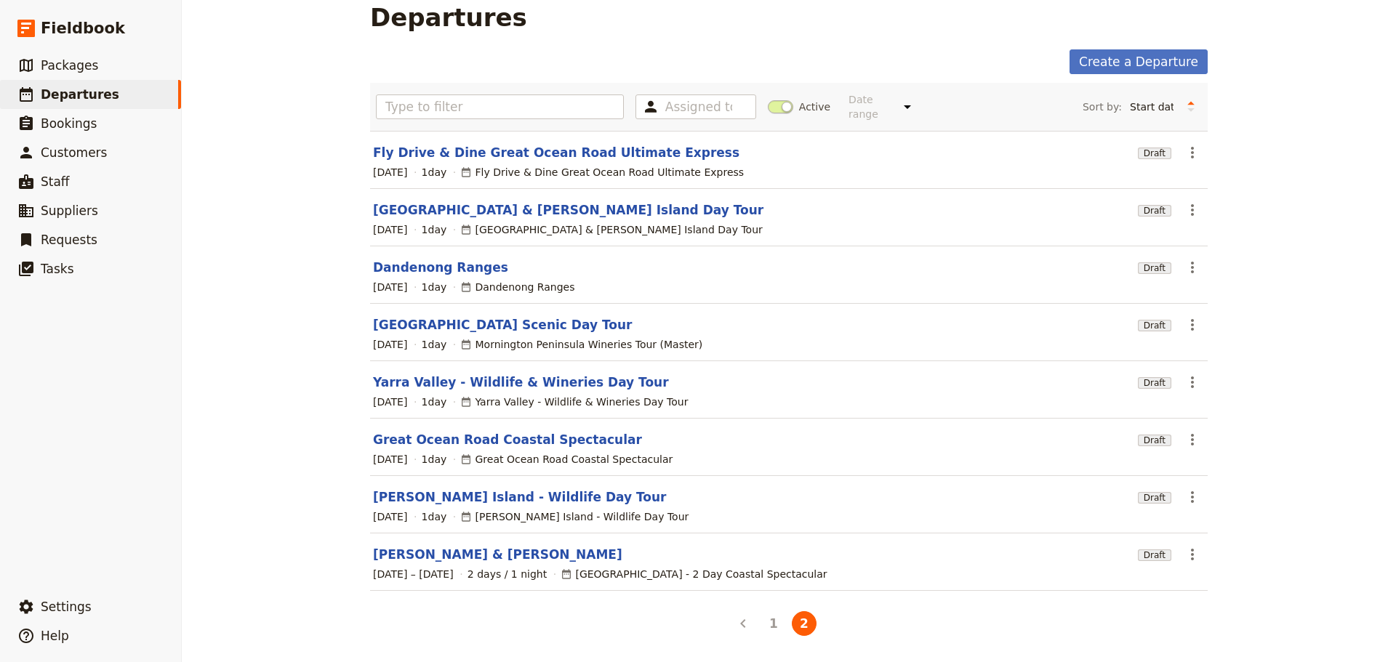
scroll to position [9, 0]
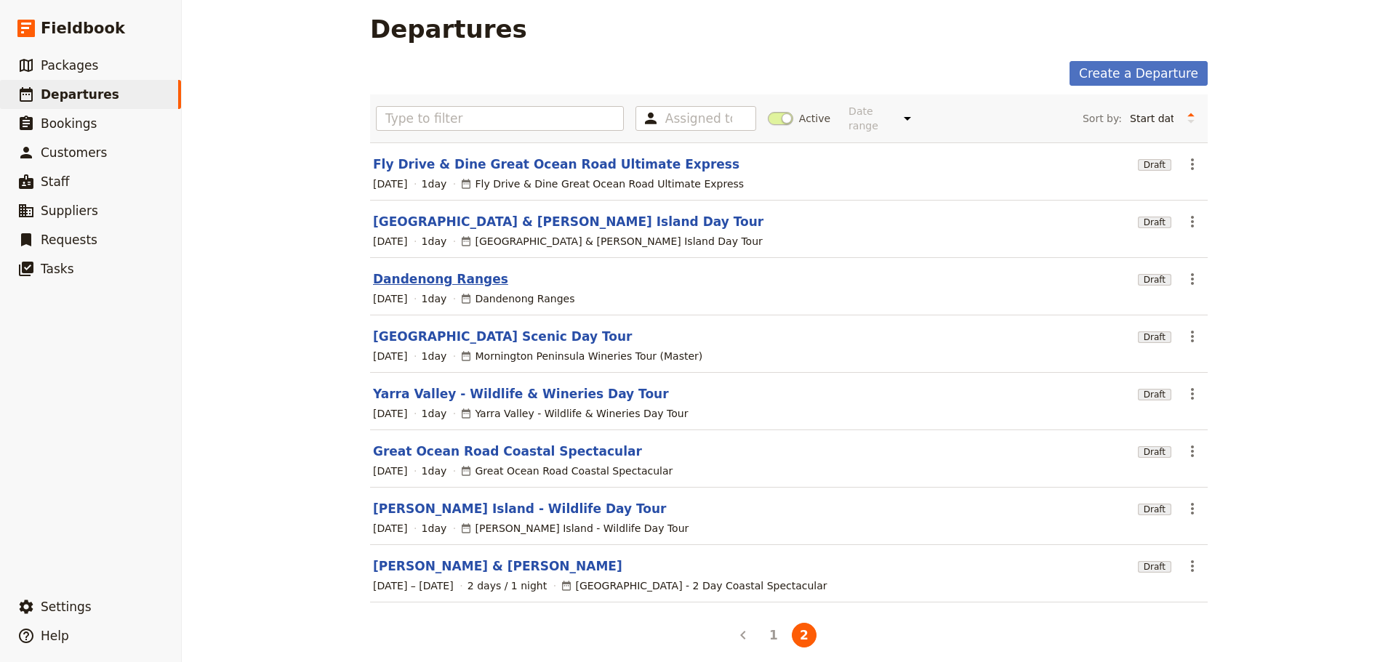
click at [403, 270] on link "Dandenong Ranges" at bounding box center [440, 278] width 135 height 17
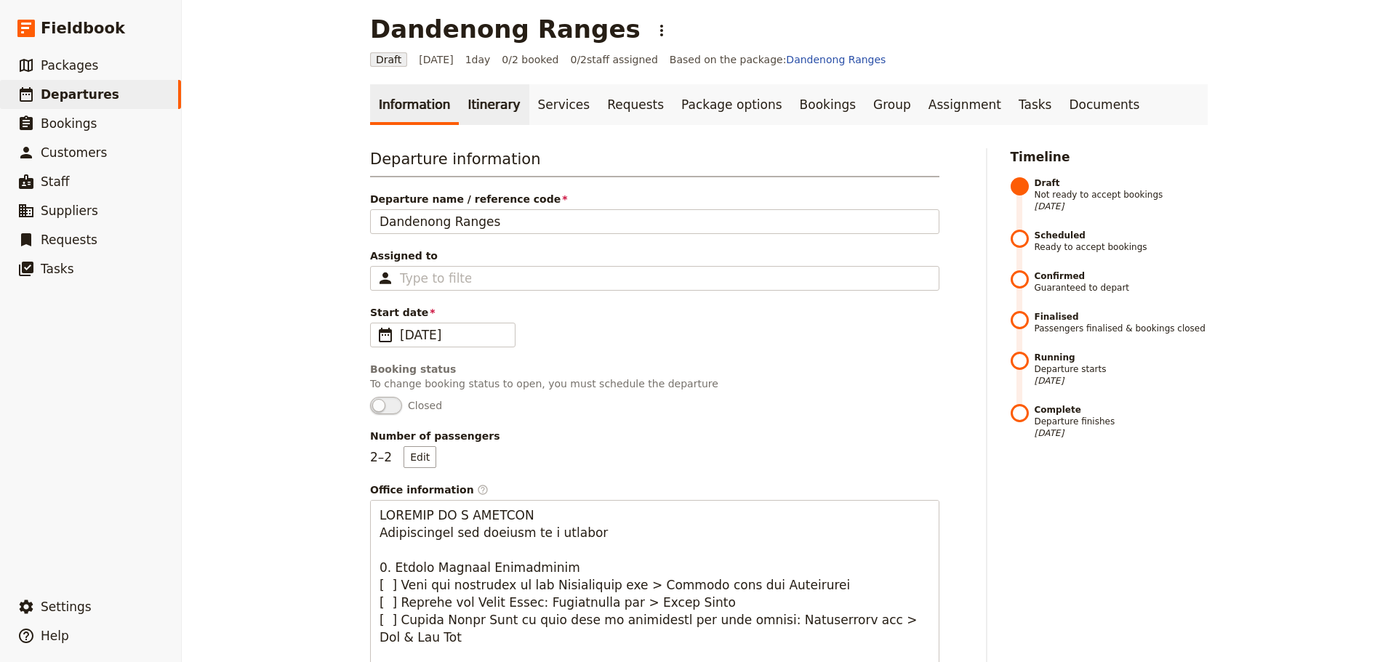
click at [459, 105] on link "Itinerary" at bounding box center [494, 104] width 70 height 41
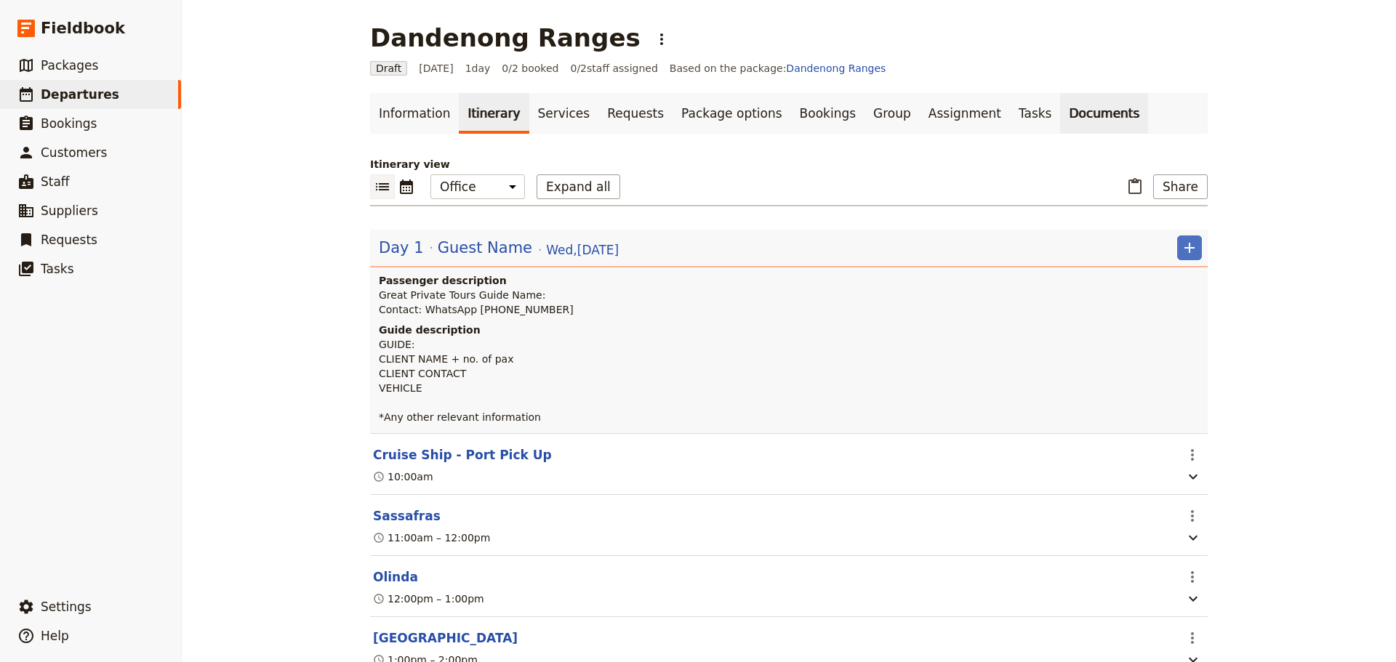
click at [1060, 111] on link "Documents" at bounding box center [1104, 113] width 88 height 41
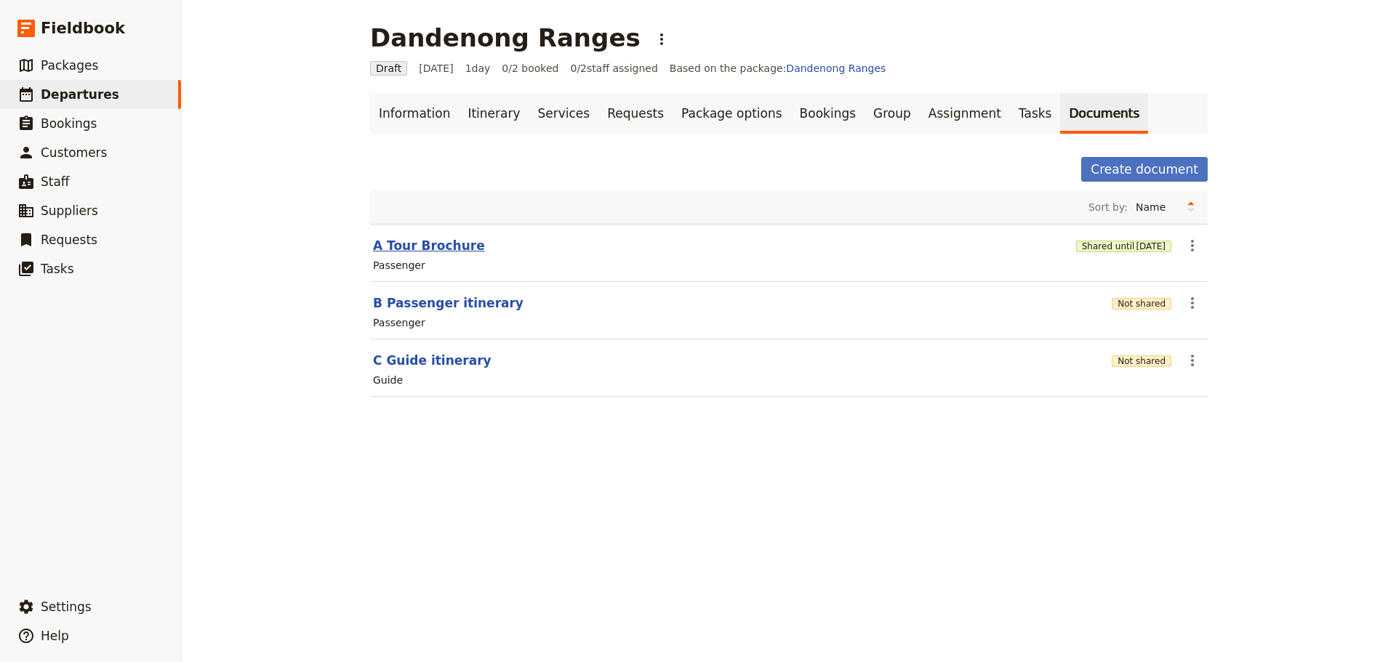
click at [427, 247] on button "A Tour Brochure" at bounding box center [429, 245] width 112 height 17
select select "PASSENGER"
select select "DEFAULT"
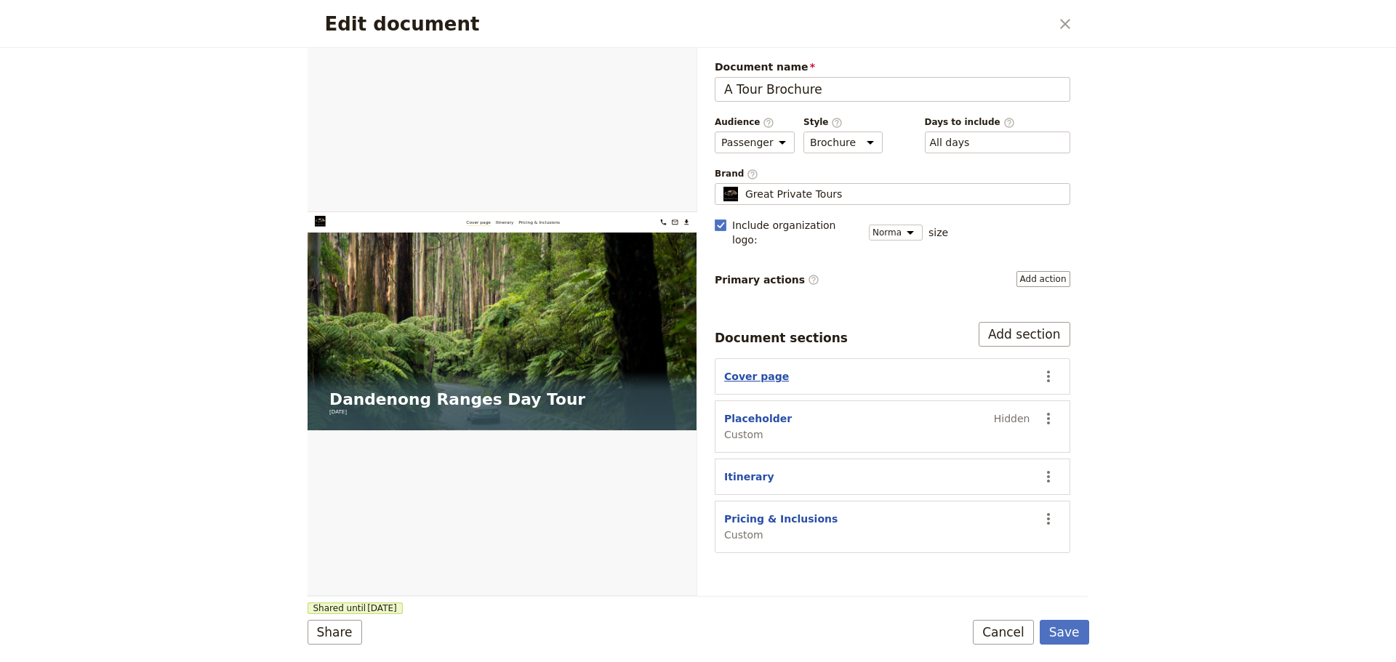
click at [757, 369] on button "Cover page" at bounding box center [756, 376] width 65 height 15
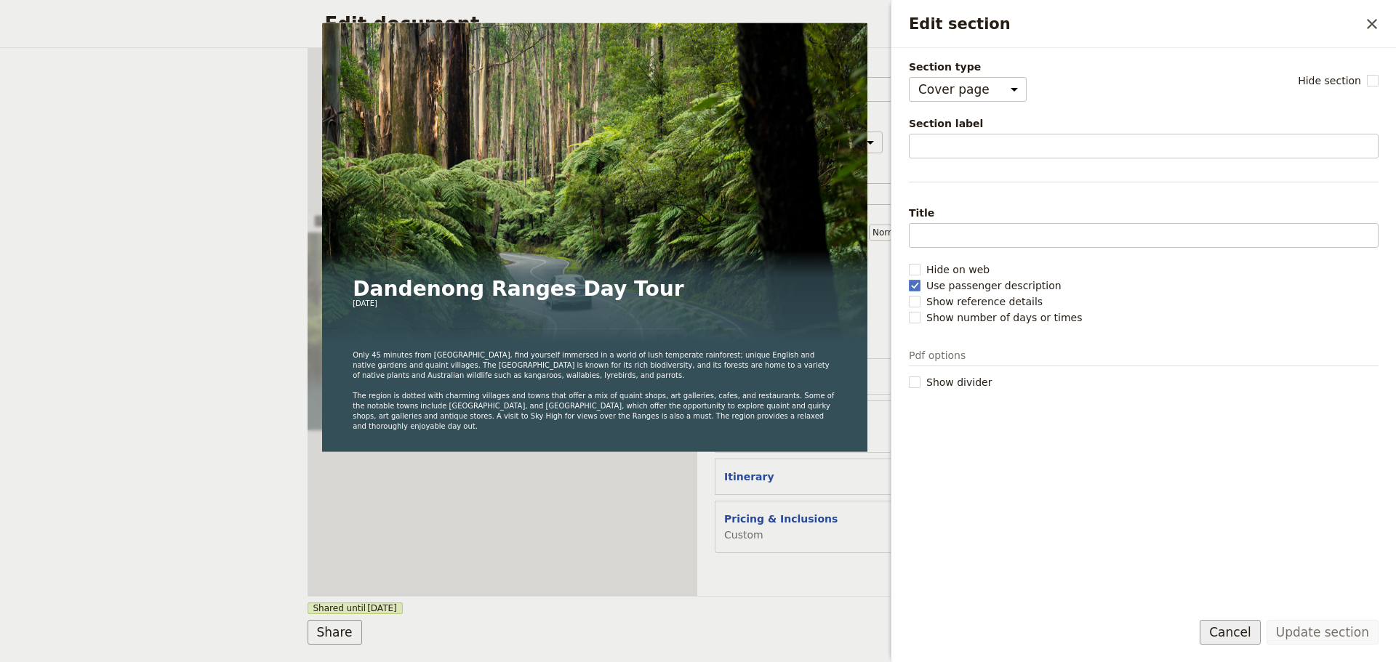
click at [1227, 636] on button "Cancel" at bounding box center [1229, 632] width 61 height 25
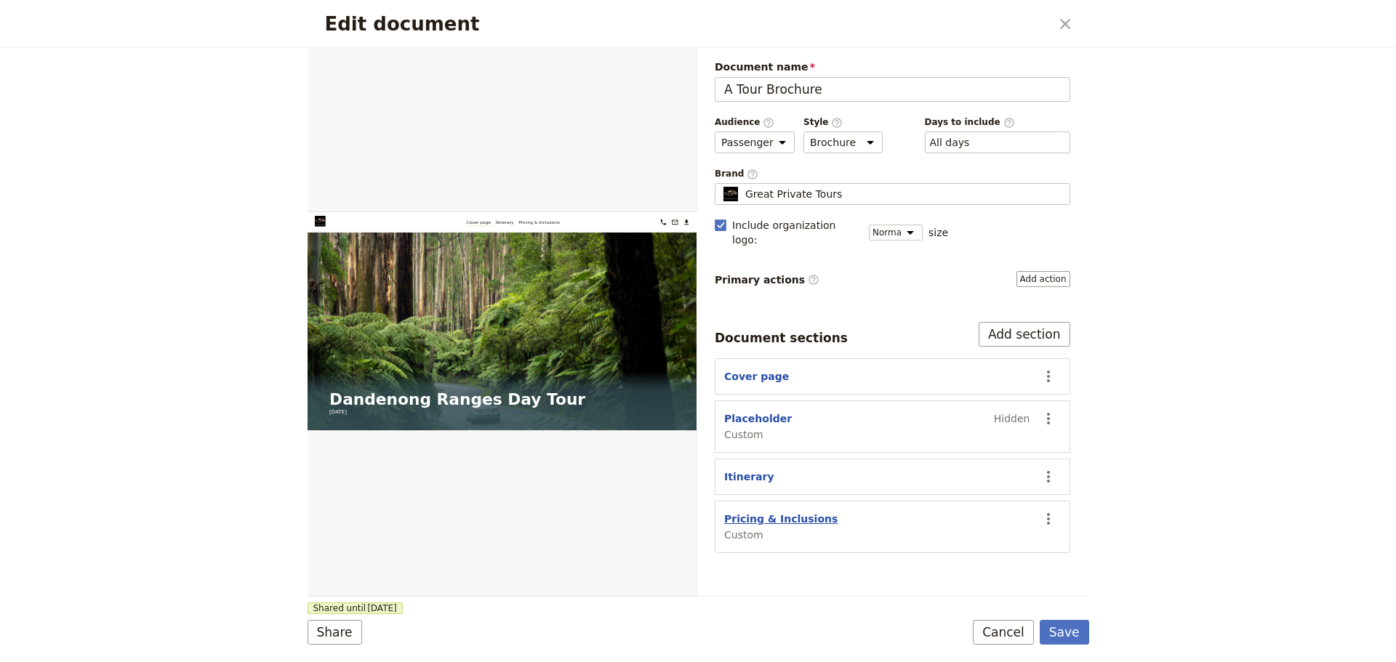
click at [740, 512] on button "Pricing & Inclusions" at bounding box center [780, 519] width 113 height 15
select select "CUSTOM"
select select "default"
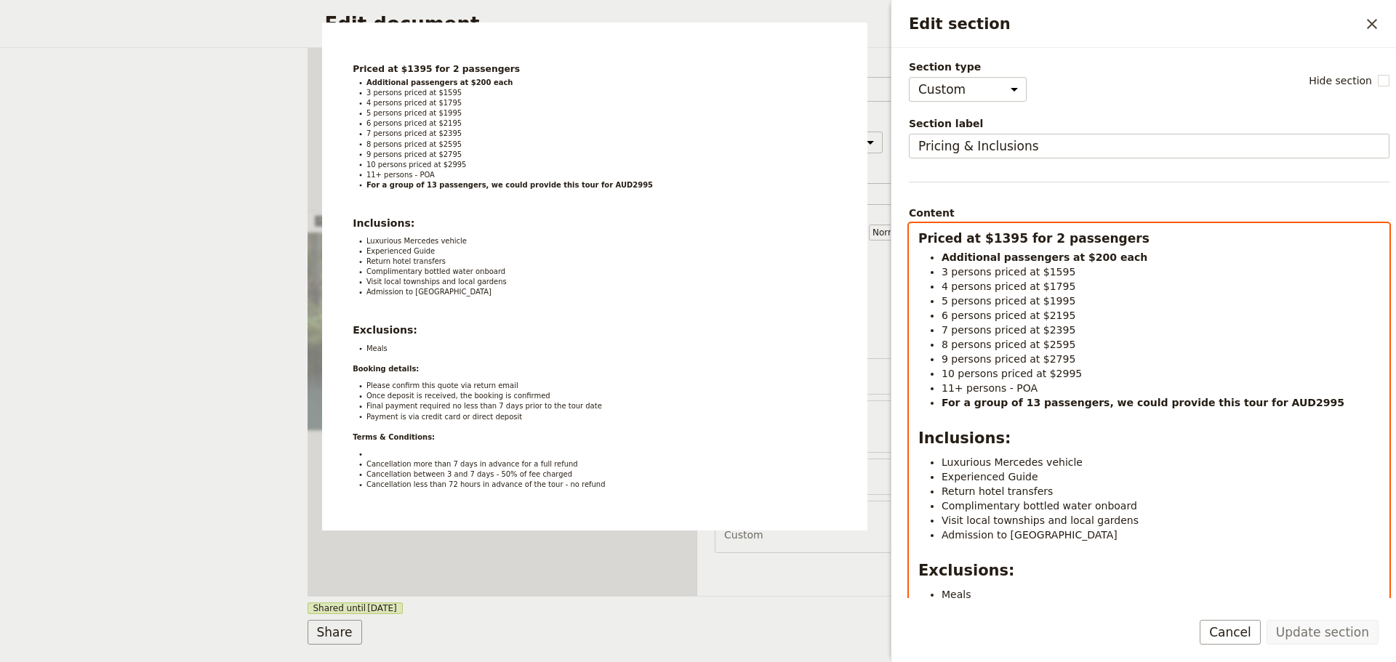
click at [1144, 241] on strong "Priced at $1395 for 2 passengers" at bounding box center [1033, 238] width 231 height 15
select select "paragraph"
click at [1264, 403] on strong "For a group of 13 passengers, we could provide this tour for AUD2995" at bounding box center [1142, 403] width 403 height 12
drag, startPoint x: 1042, startPoint y: 386, endPoint x: 920, endPoint y: 376, distance: 122.6
click at [920, 376] on ul "Additional passengers at $200 each 3 persons priced at $1595 4 persons priced a…" at bounding box center [1149, 330] width 462 height 160
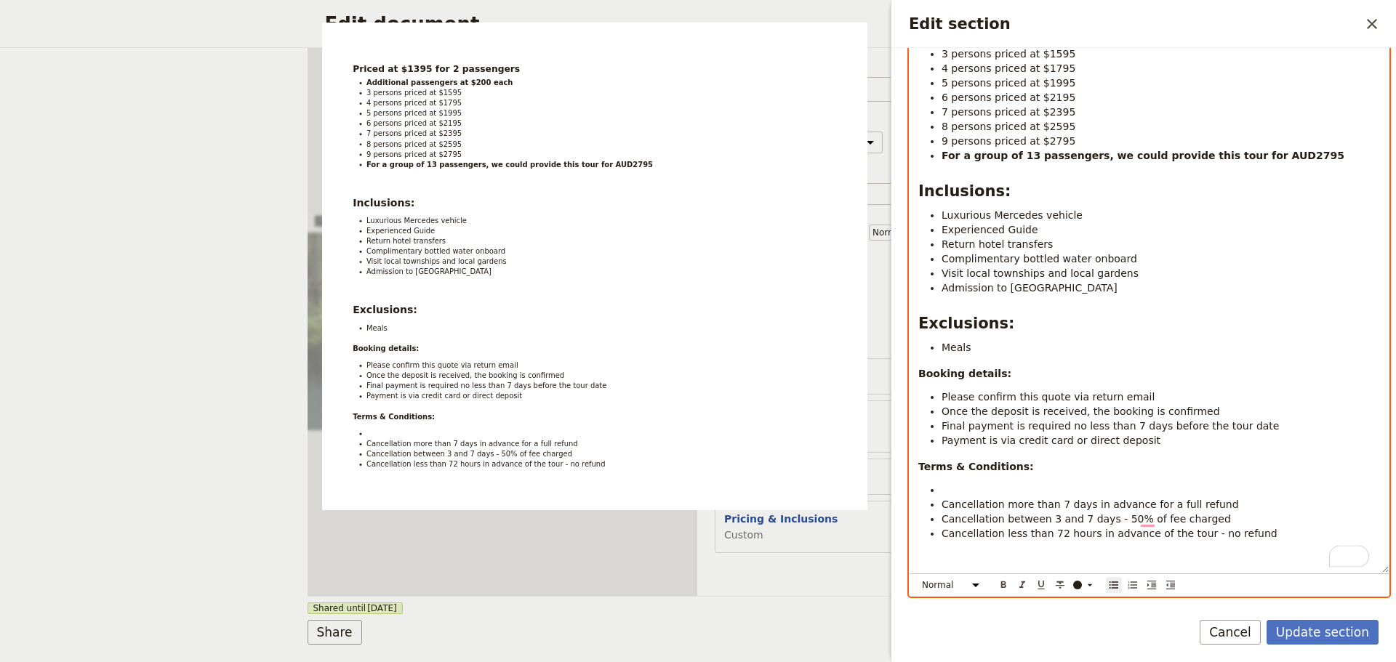
scroll to position [284, 0]
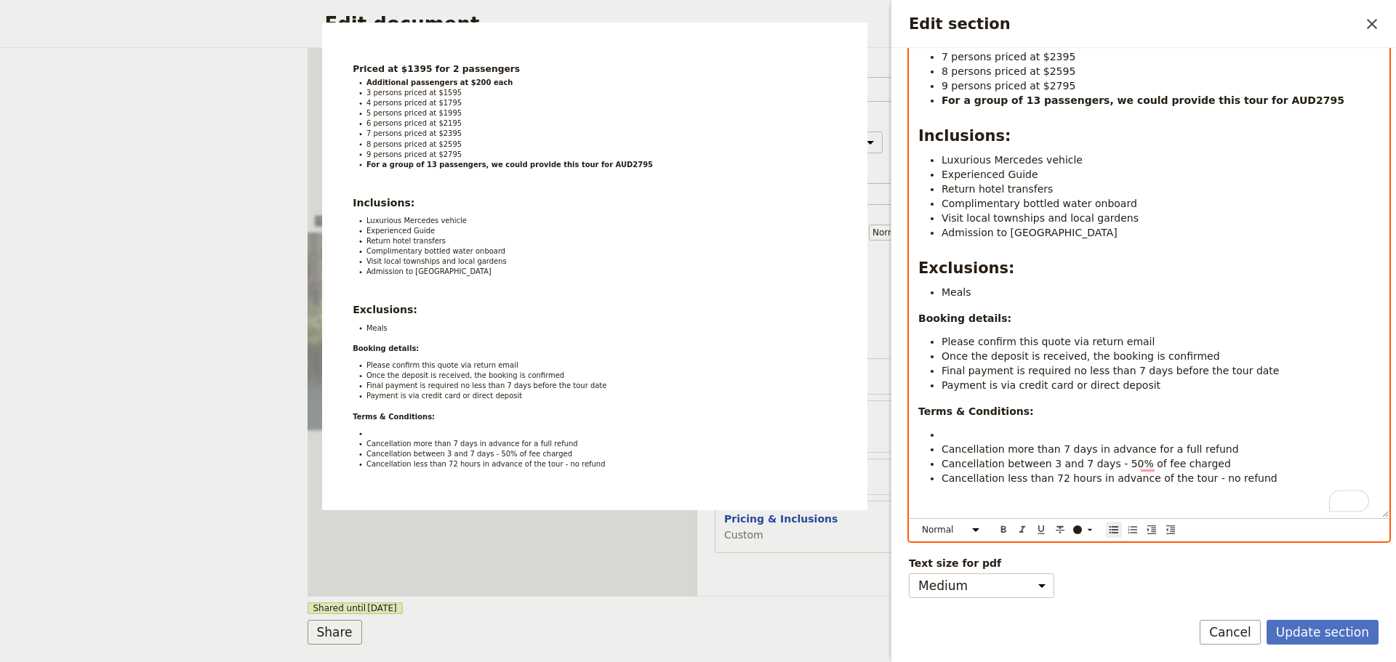
click at [1058, 427] on li "To enrich screen reader interactions, please activate Accessibility in Grammarl…" at bounding box center [1160, 434] width 438 height 15
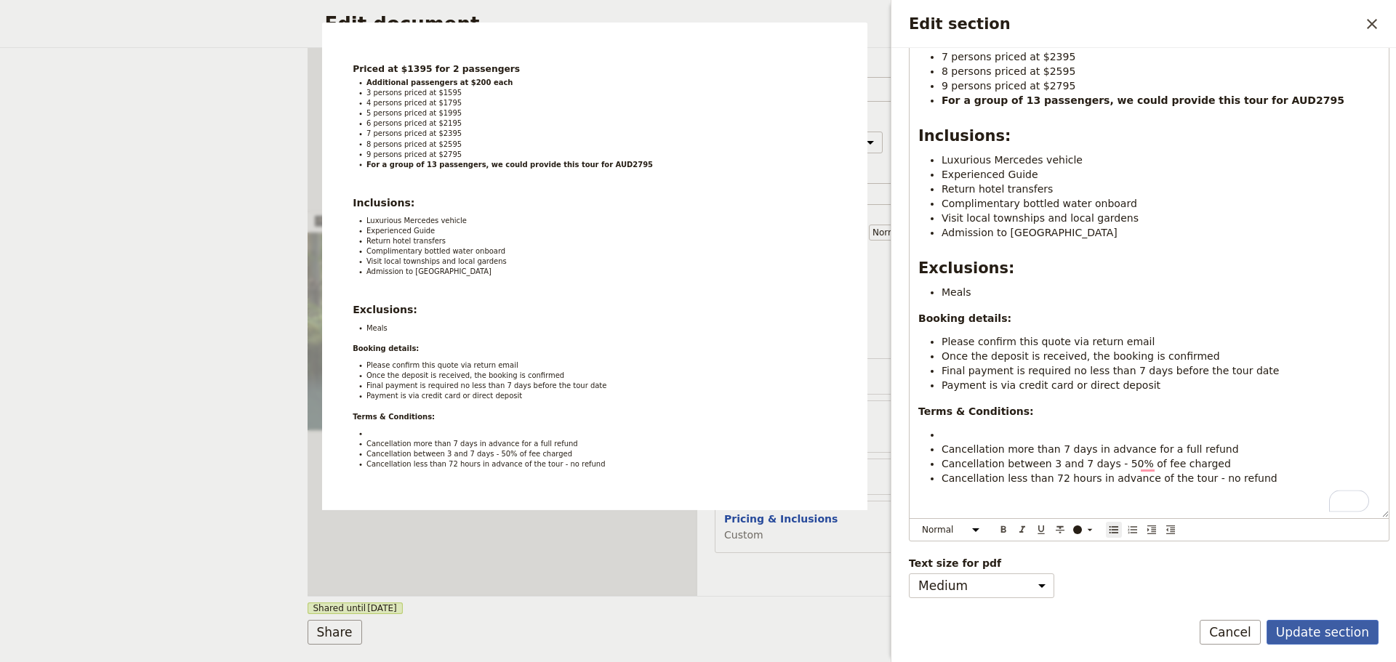
click at [1323, 620] on button "Update section" at bounding box center [1322, 632] width 112 height 25
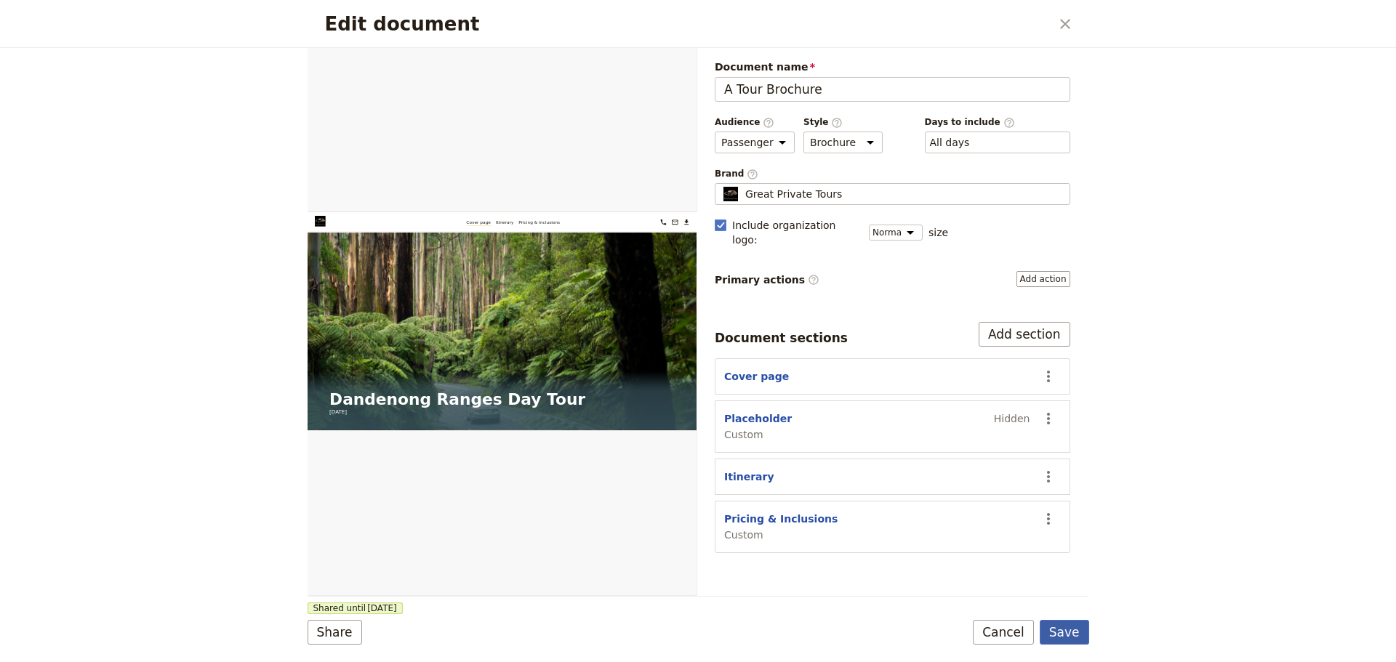
click at [1079, 631] on button "Save" at bounding box center [1064, 632] width 49 height 25
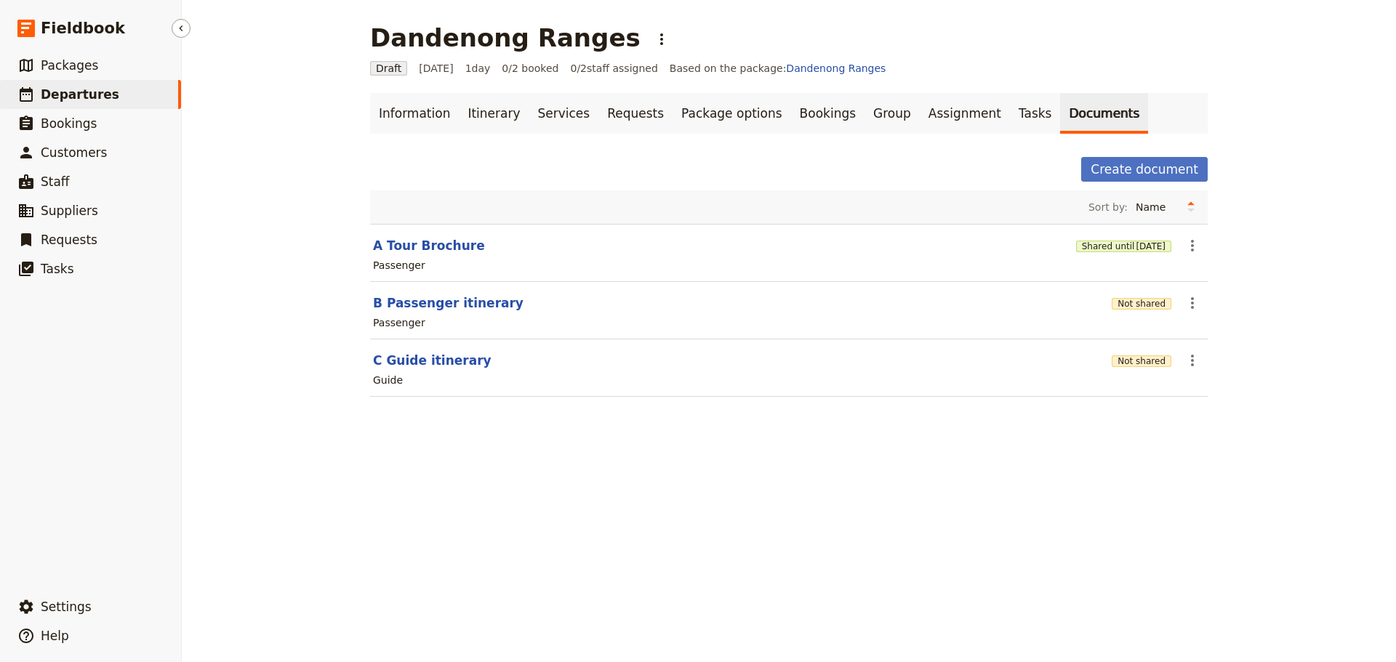
drag, startPoint x: 55, startPoint y: 94, endPoint x: 63, endPoint y: 92, distance: 7.6
click at [55, 94] on span "Departures" at bounding box center [80, 94] width 79 height 15
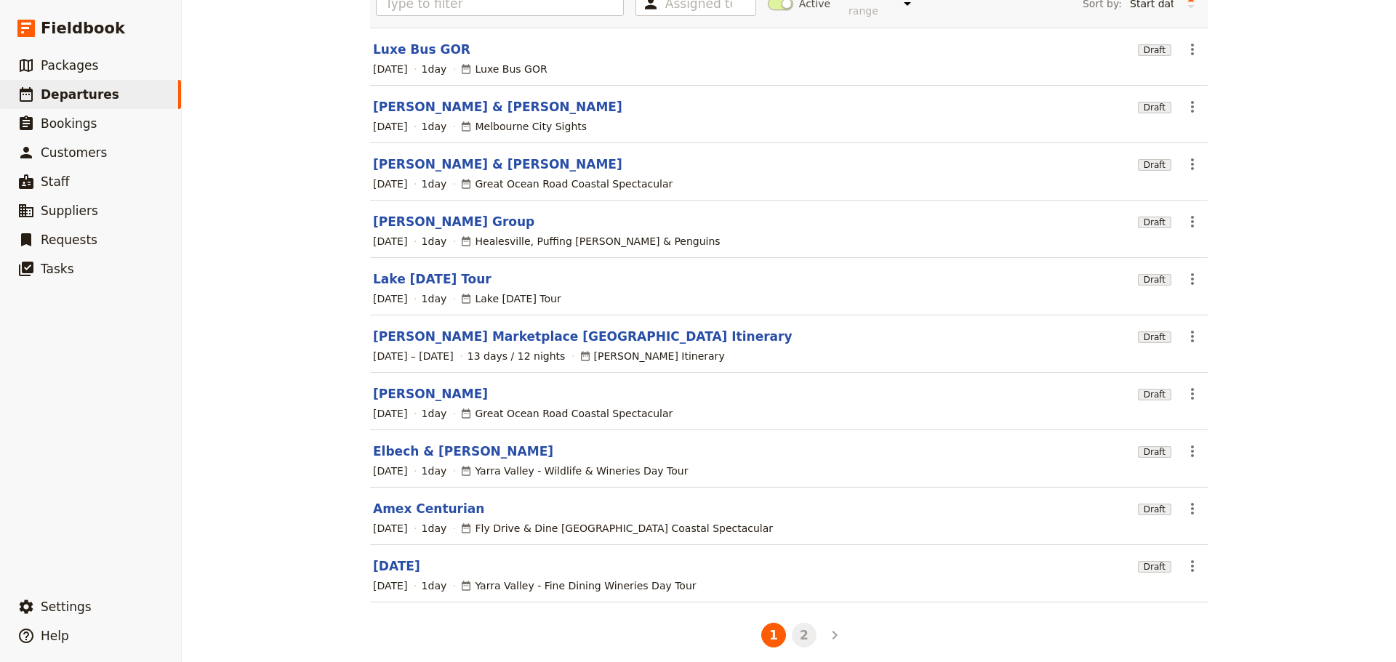
click at [792, 623] on button "2" at bounding box center [804, 635] width 25 height 25
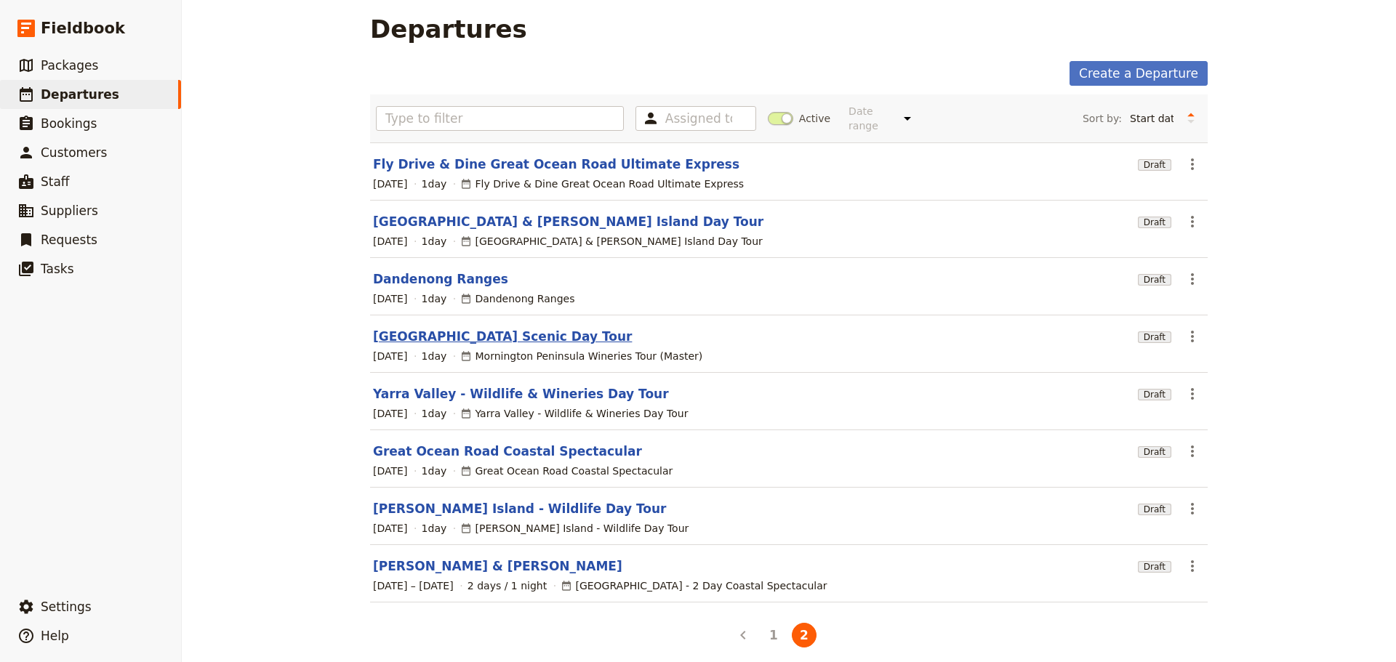
click at [477, 328] on link "[GEOGRAPHIC_DATA] Scenic Day Tour" at bounding box center [502, 336] width 259 height 17
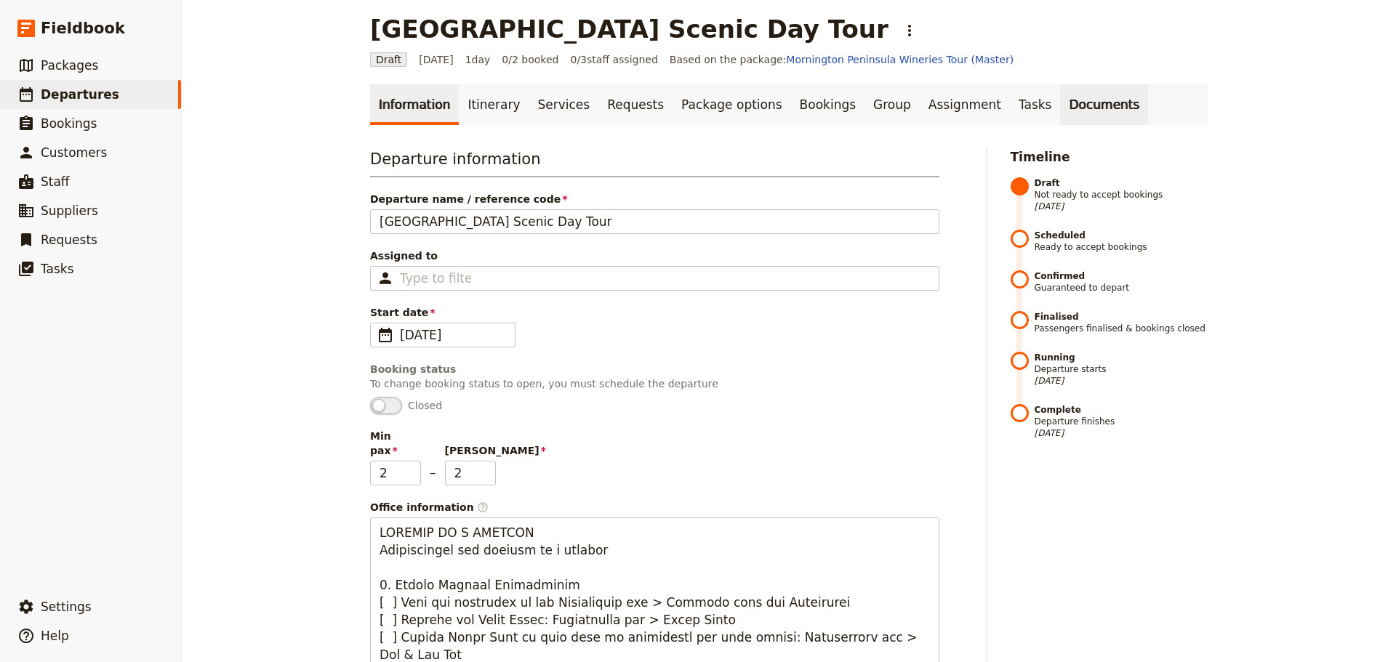
click at [1060, 96] on link "Documents" at bounding box center [1104, 104] width 88 height 41
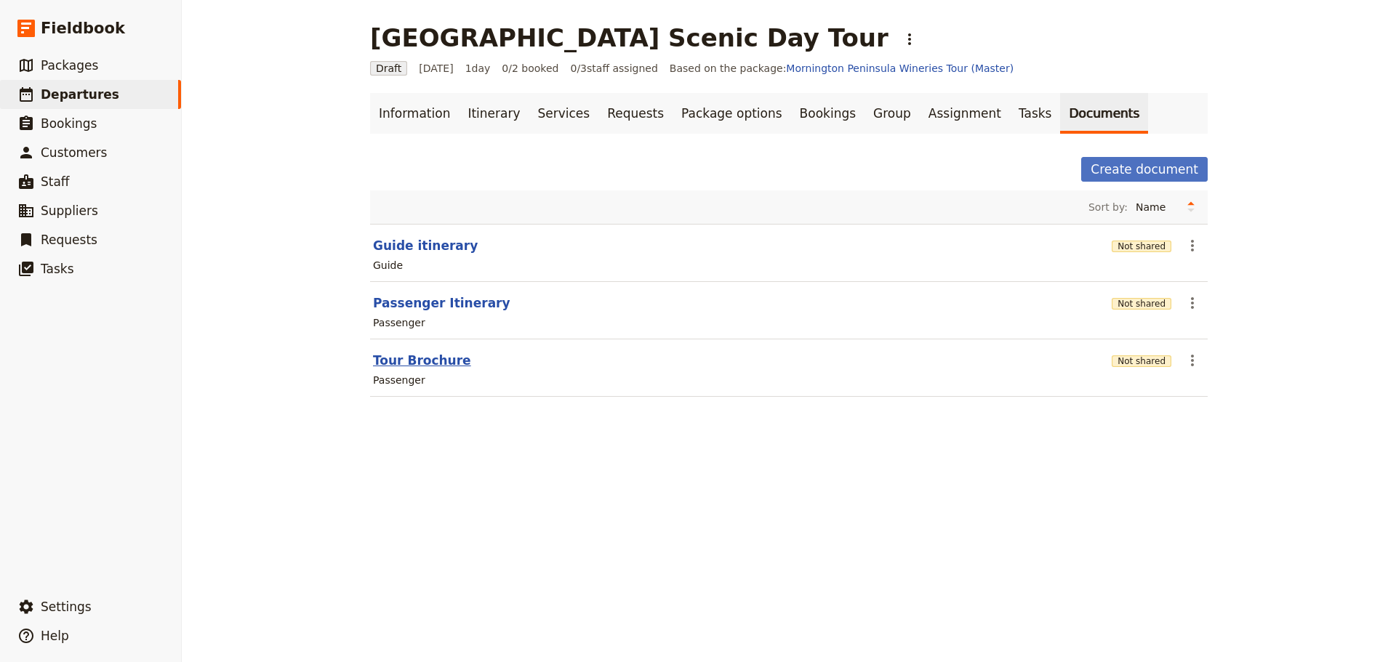
click at [406, 358] on button "Tour Brochure" at bounding box center [422, 360] width 98 height 17
select select "PASSENGER"
select select "DEFAULT"
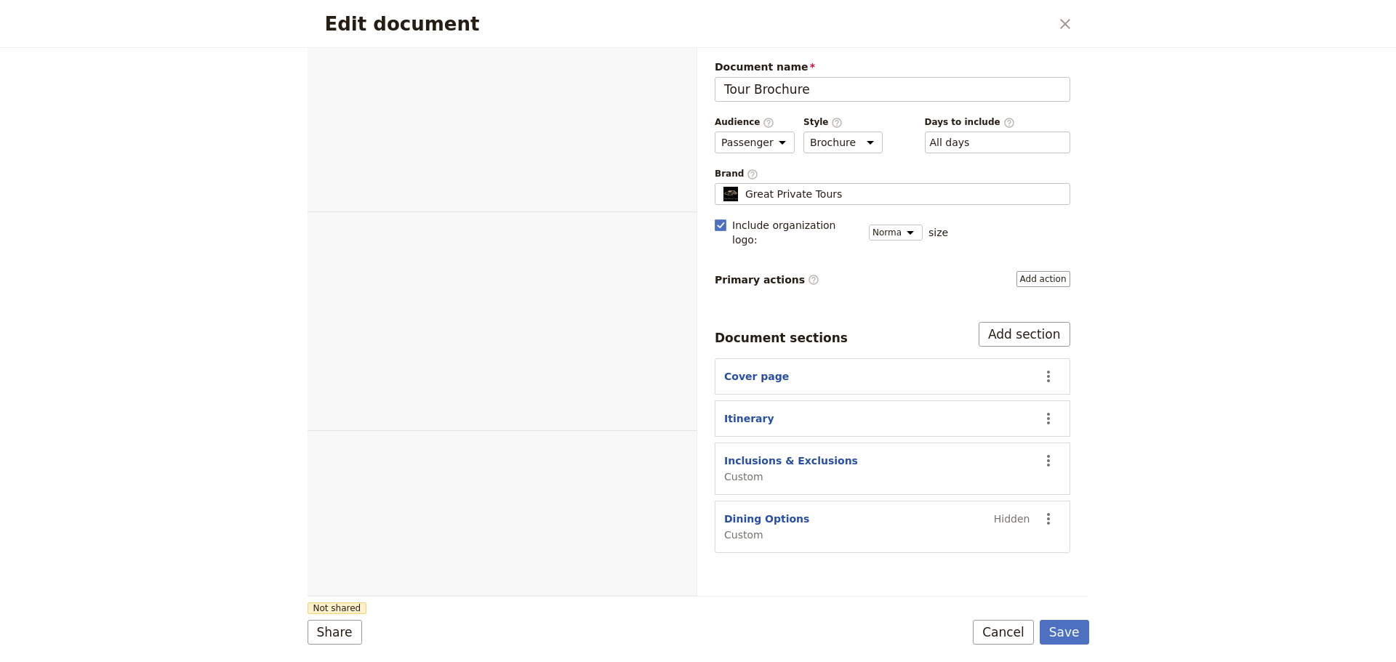
select select "PASSENGER"
select select "DEFAULT"
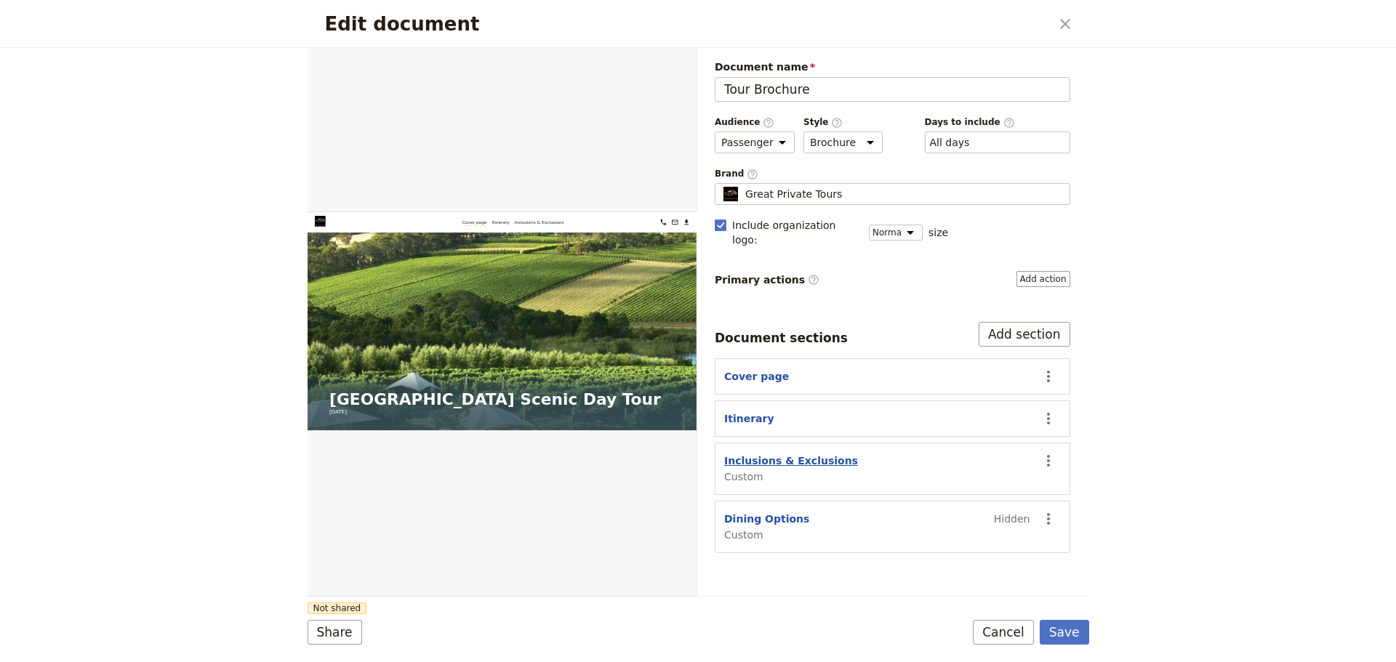
click at [813, 454] on button "Inclusions & Exclusions" at bounding box center [791, 461] width 134 height 15
select select "CUSTOM"
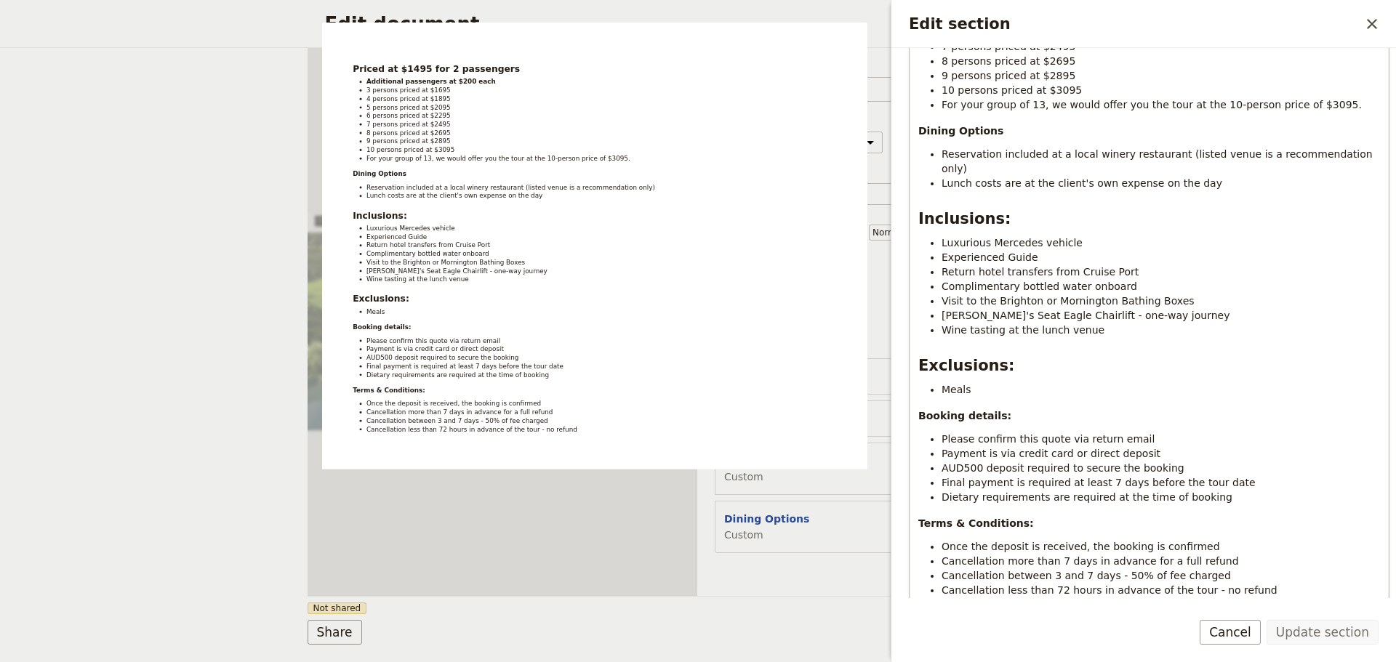
scroll to position [363, 0]
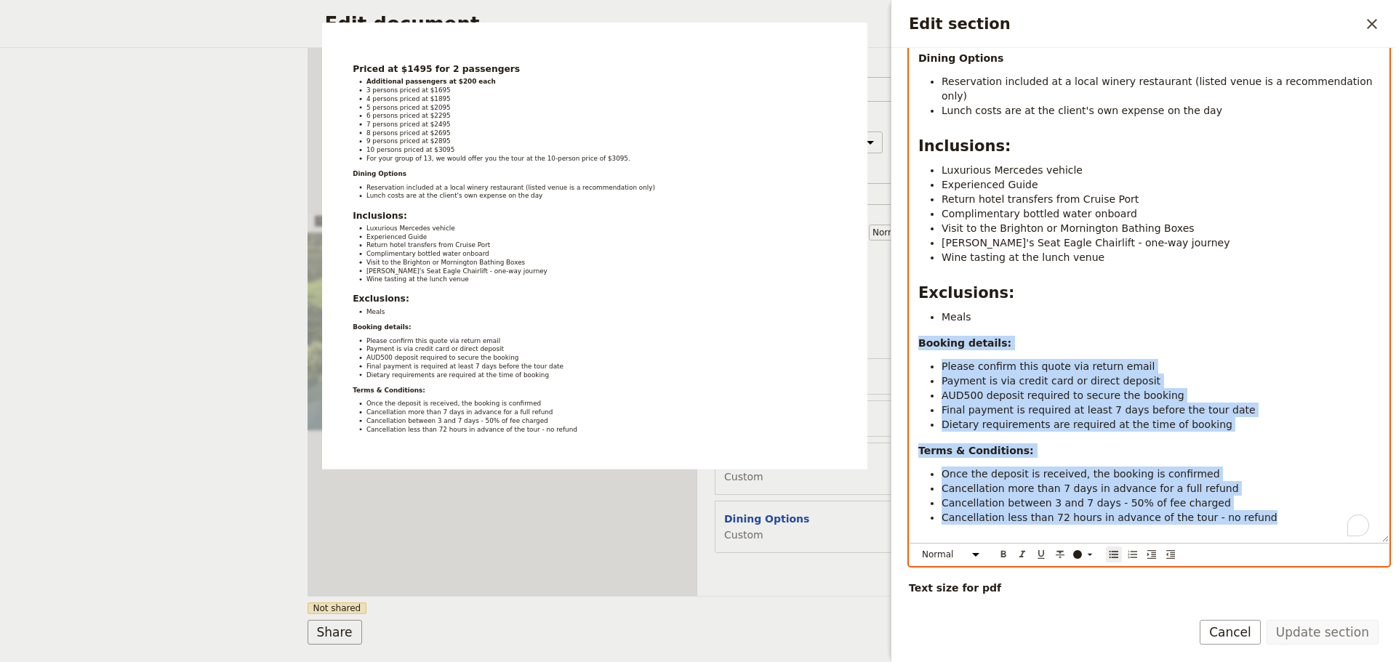
drag, startPoint x: 1237, startPoint y: 505, endPoint x: 896, endPoint y: 321, distance: 388.0
click at [896, 321] on div "Section type Cover page Day summary Itinerary Custom Hide section Section label…" at bounding box center [1143, 323] width 505 height 550
select select "h2"
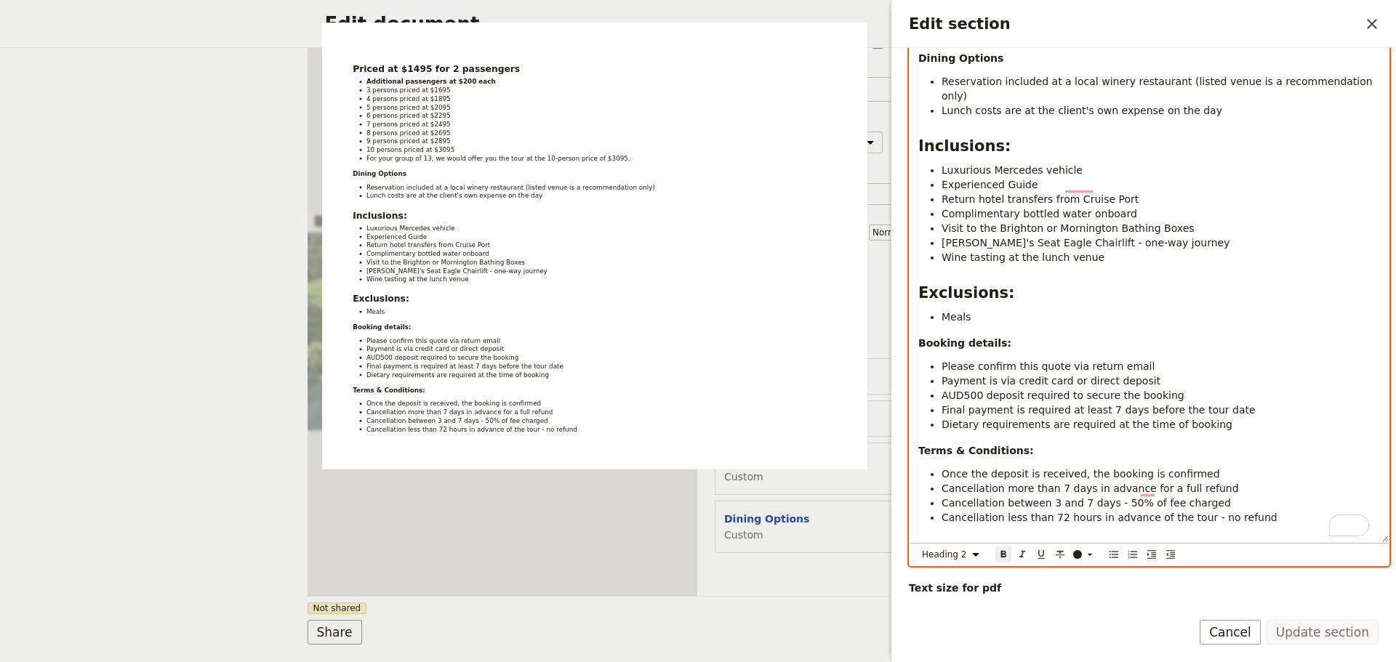
drag, startPoint x: 994, startPoint y: 355, endPoint x: 918, endPoint y: 278, distance: 107.4
click at [918, 284] on strong "Exclusions:" at bounding box center [966, 292] width 96 height 17
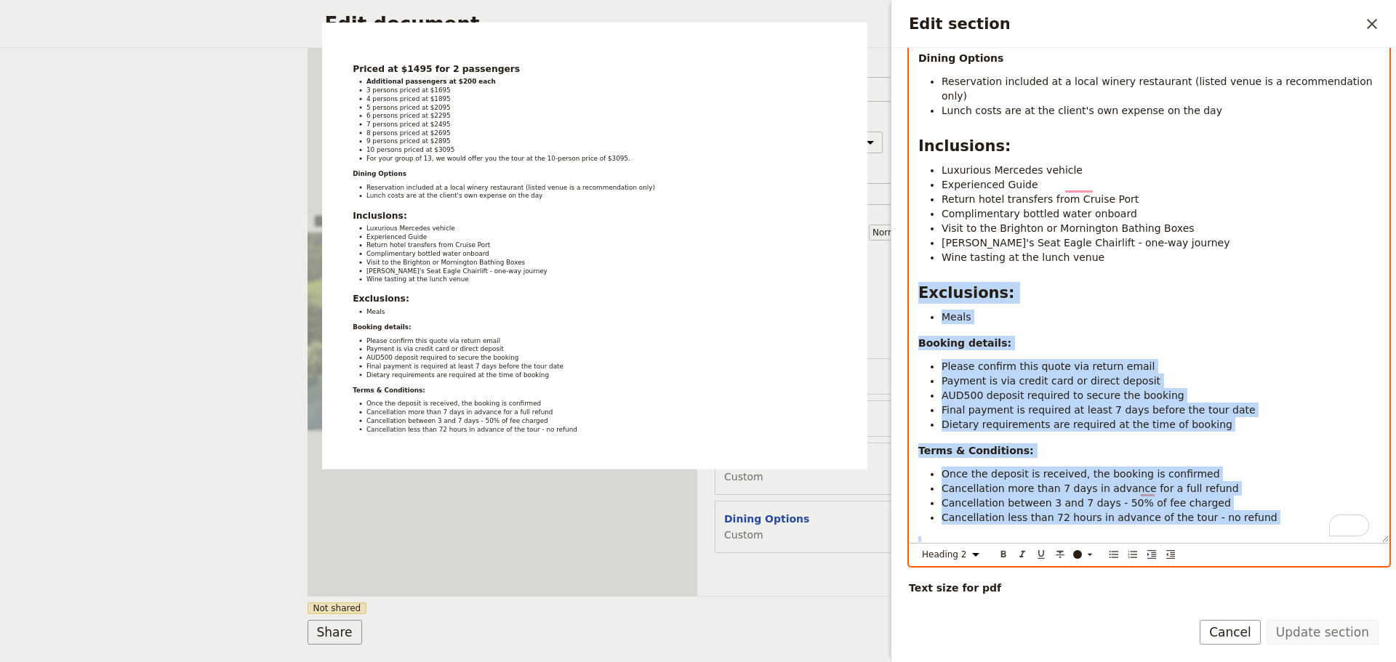
drag, startPoint x: 921, startPoint y: 281, endPoint x: 1195, endPoint y: 452, distance: 322.9
click at [1255, 514] on div "Priced at $1495 for 2 passengers Additional passengers at $200 each 3 persons p…" at bounding box center [1148, 201] width 479 height 682
copy div "Exclusions: Meals Booking details: Please confirm this quote via return email P…"
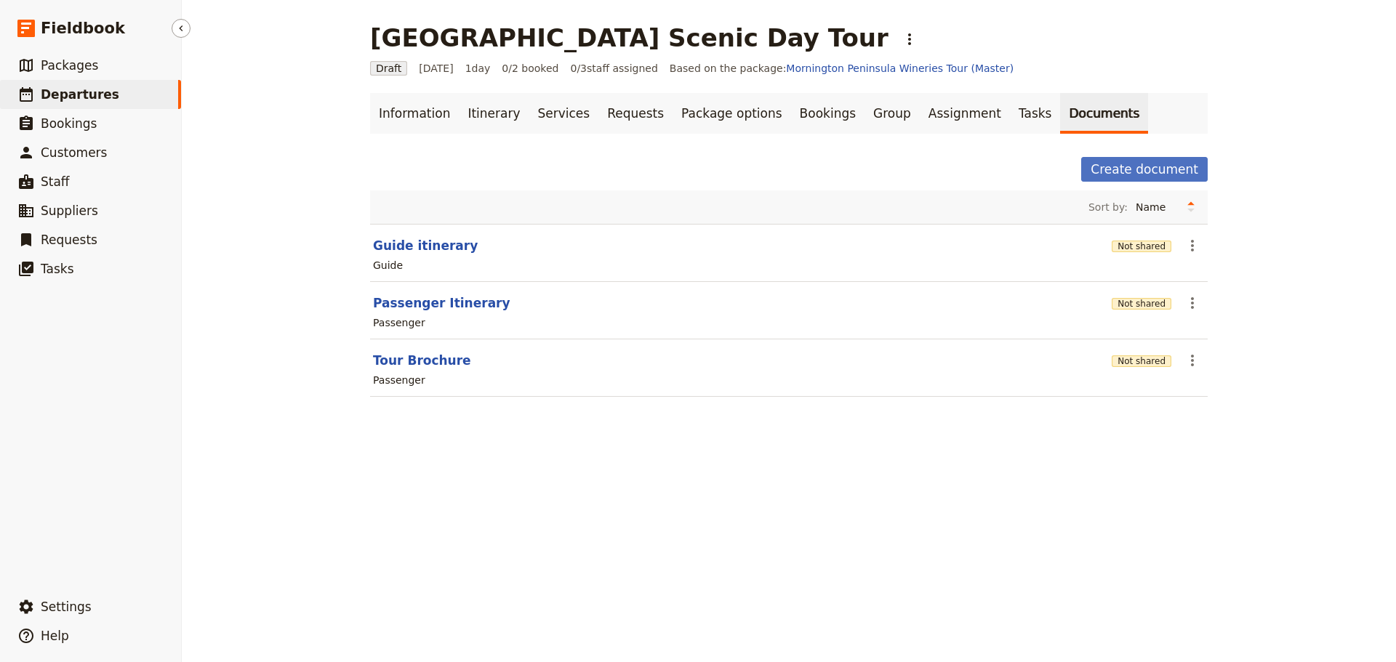
drag, startPoint x: 53, startPoint y: 97, endPoint x: 73, endPoint y: 100, distance: 19.7
click at [53, 97] on span "Departures" at bounding box center [80, 94] width 79 height 15
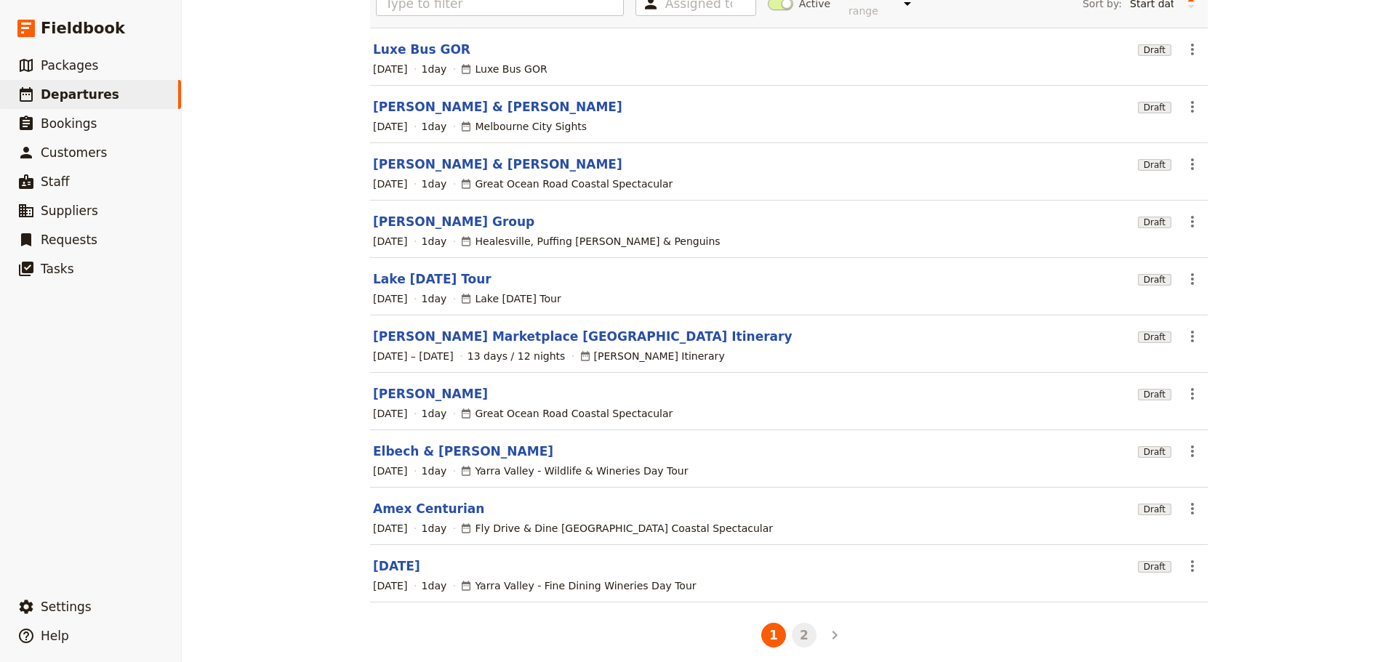
click at [798, 630] on button "2" at bounding box center [804, 635] width 25 height 25
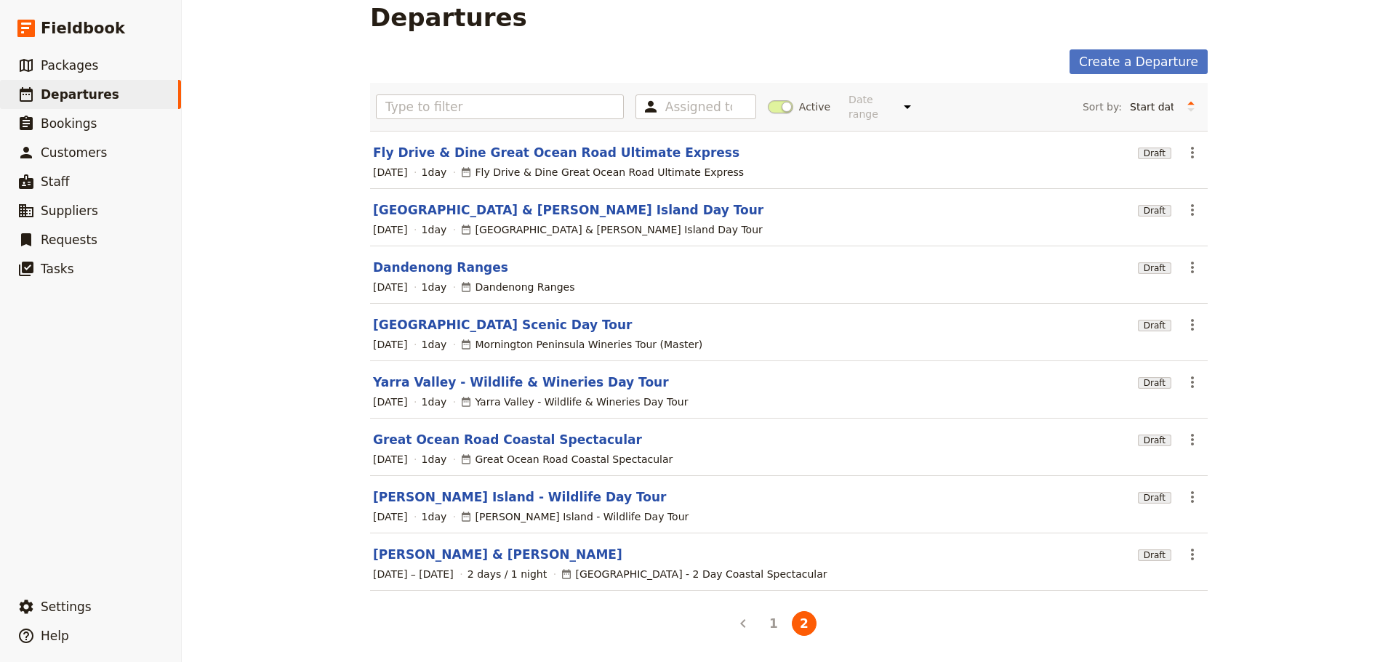
scroll to position [9, 0]
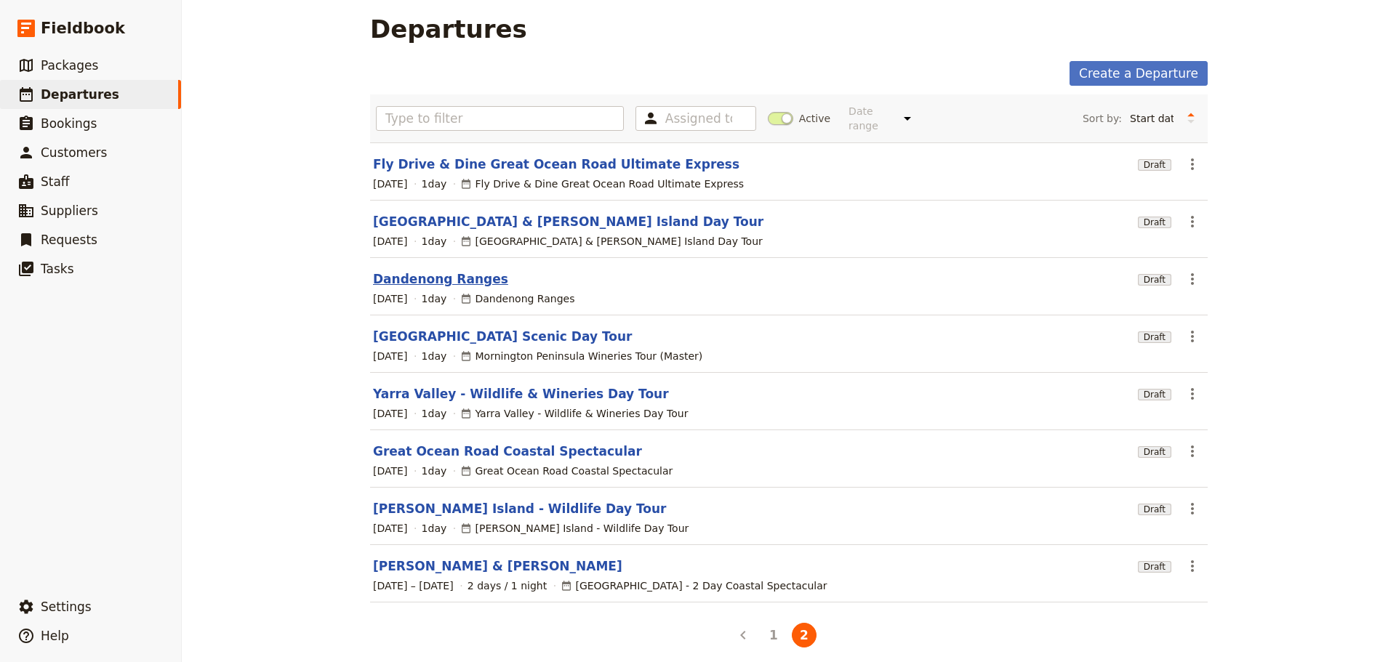
click at [403, 270] on link "Dandenong Ranges" at bounding box center [440, 278] width 135 height 17
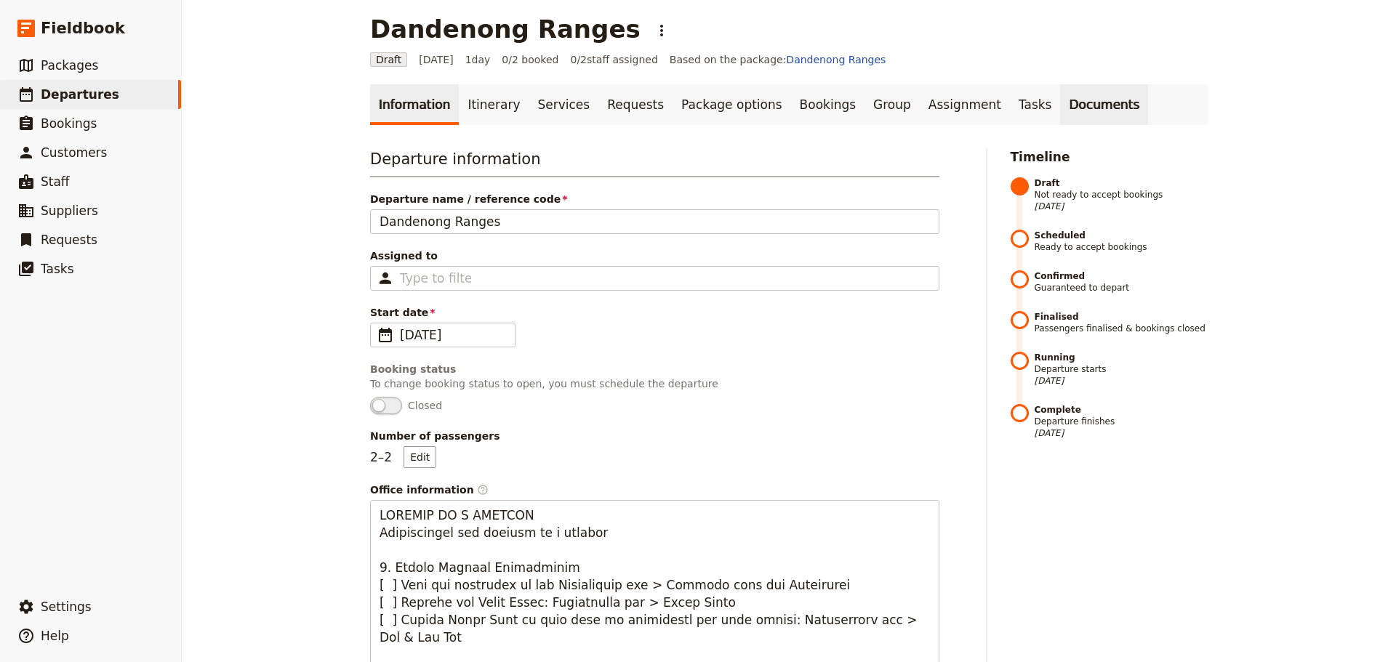
click at [1060, 106] on link "Documents" at bounding box center [1104, 104] width 88 height 41
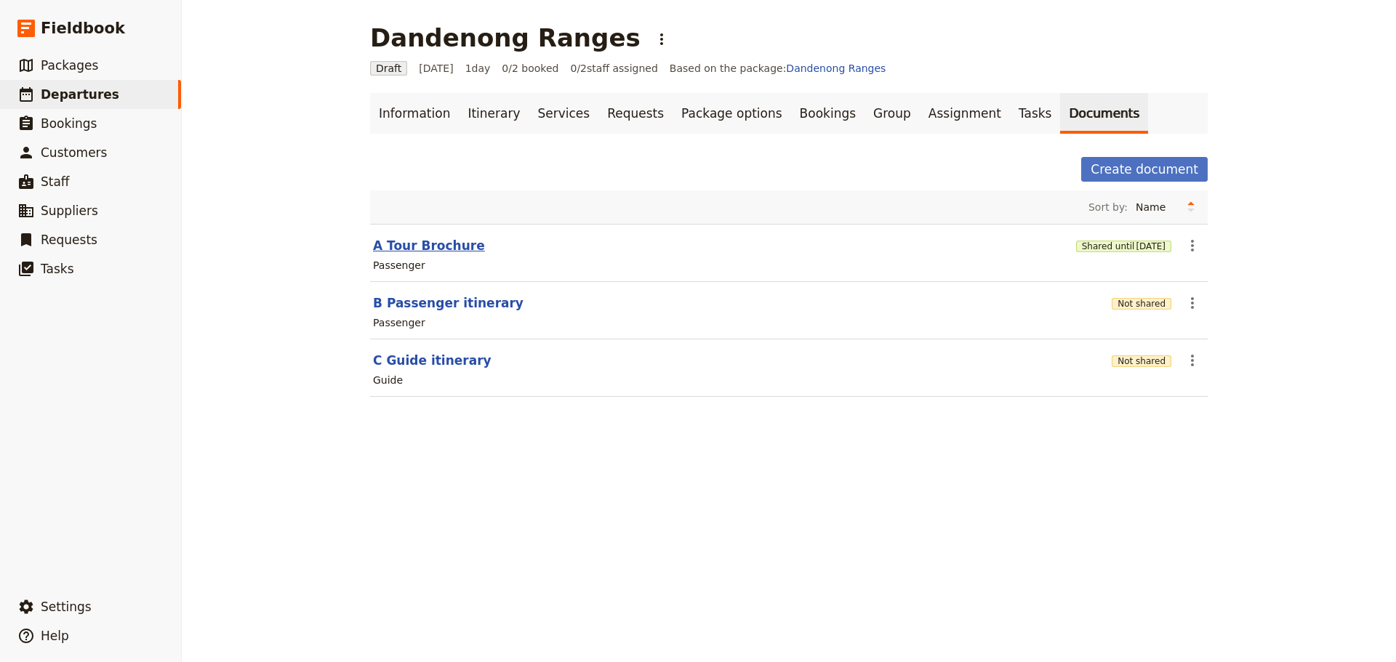
click at [427, 245] on button "A Tour Brochure" at bounding box center [429, 245] width 112 height 17
select select "PASSENGER"
select select "DEFAULT"
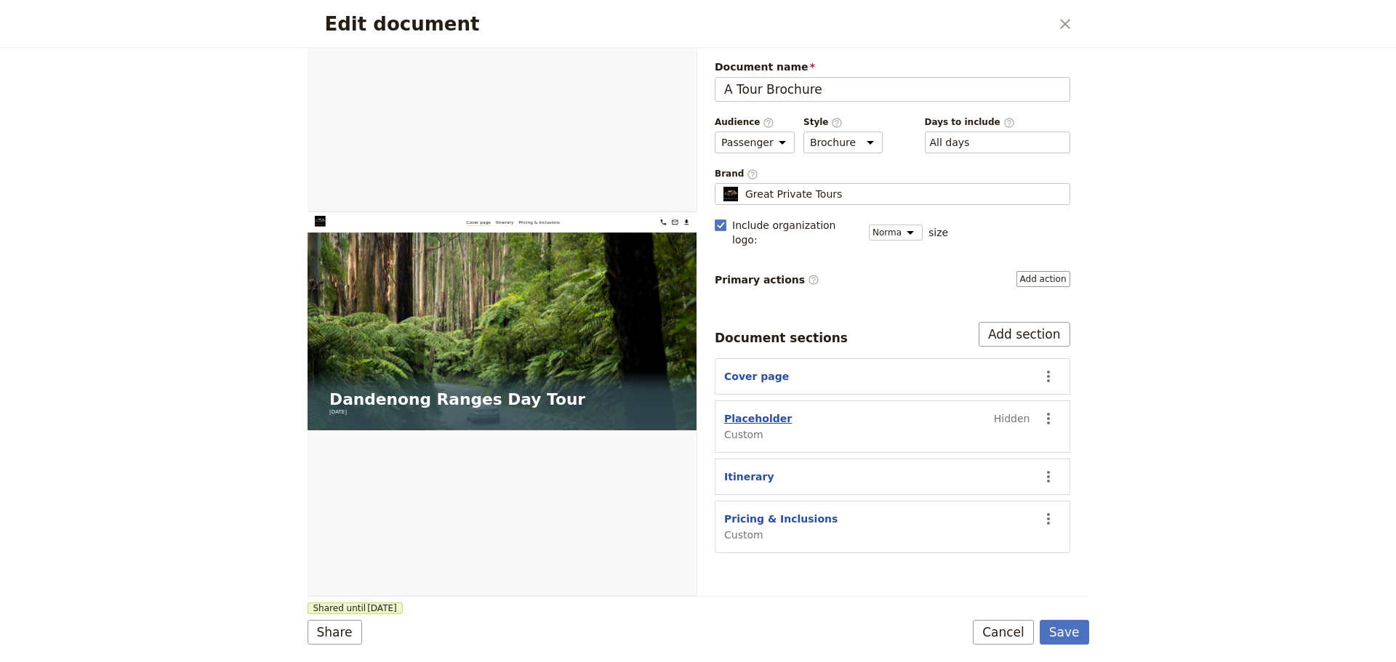
click at [731, 411] on button "Placeholder" at bounding box center [758, 418] width 68 height 15
select select "CUSTOM"
select select "default"
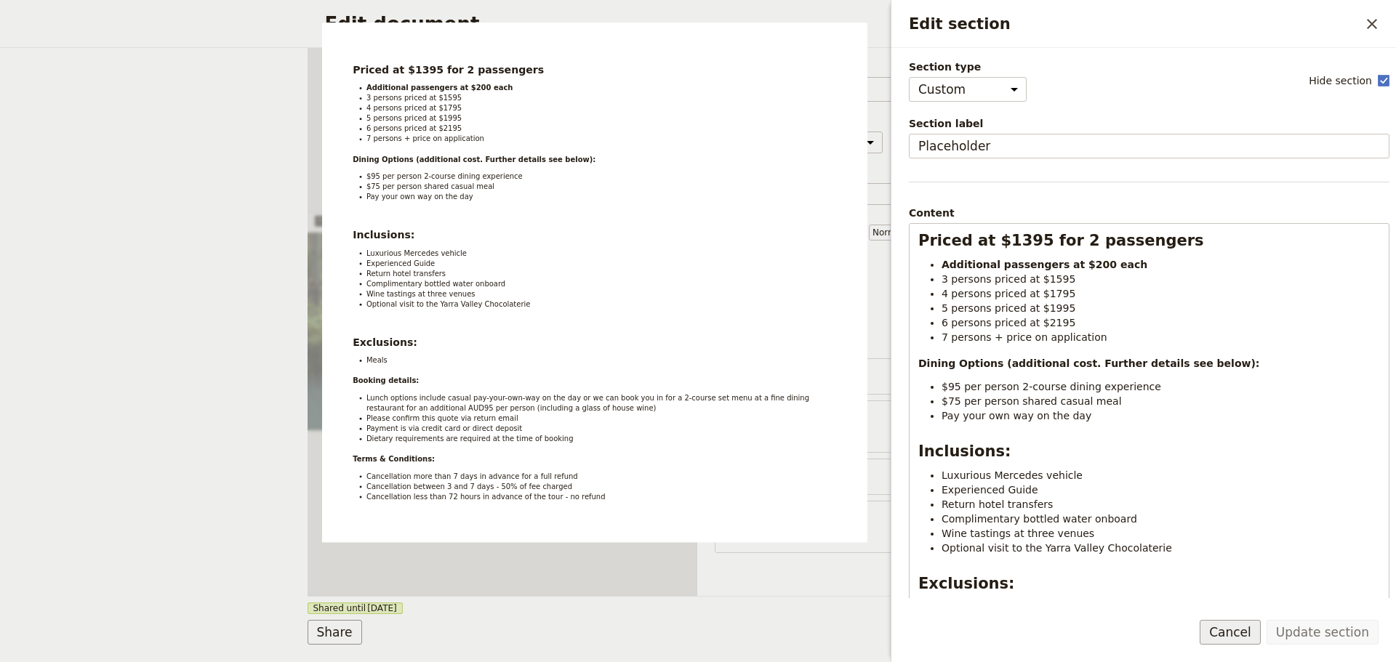
click at [1245, 640] on button "Cancel" at bounding box center [1229, 632] width 61 height 25
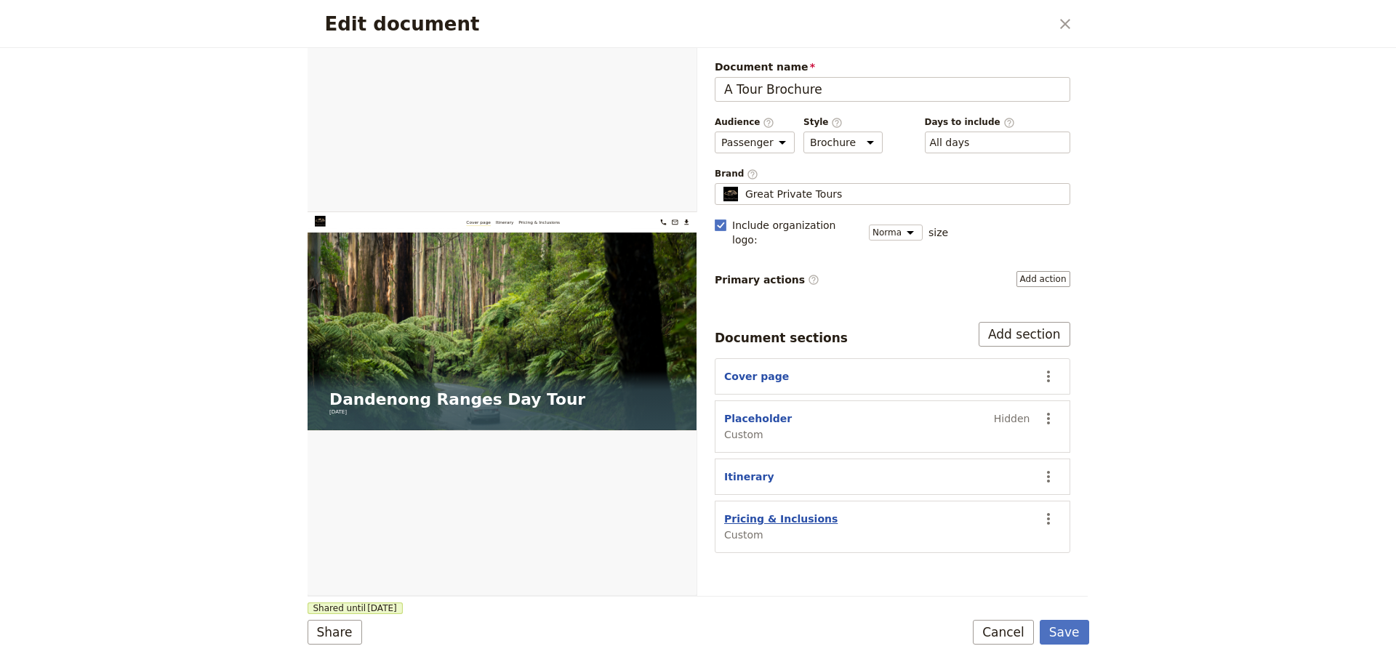
click at [773, 512] on button "Pricing & Inclusions" at bounding box center [780, 519] width 113 height 15
select select "CUSTOM"
select select "default"
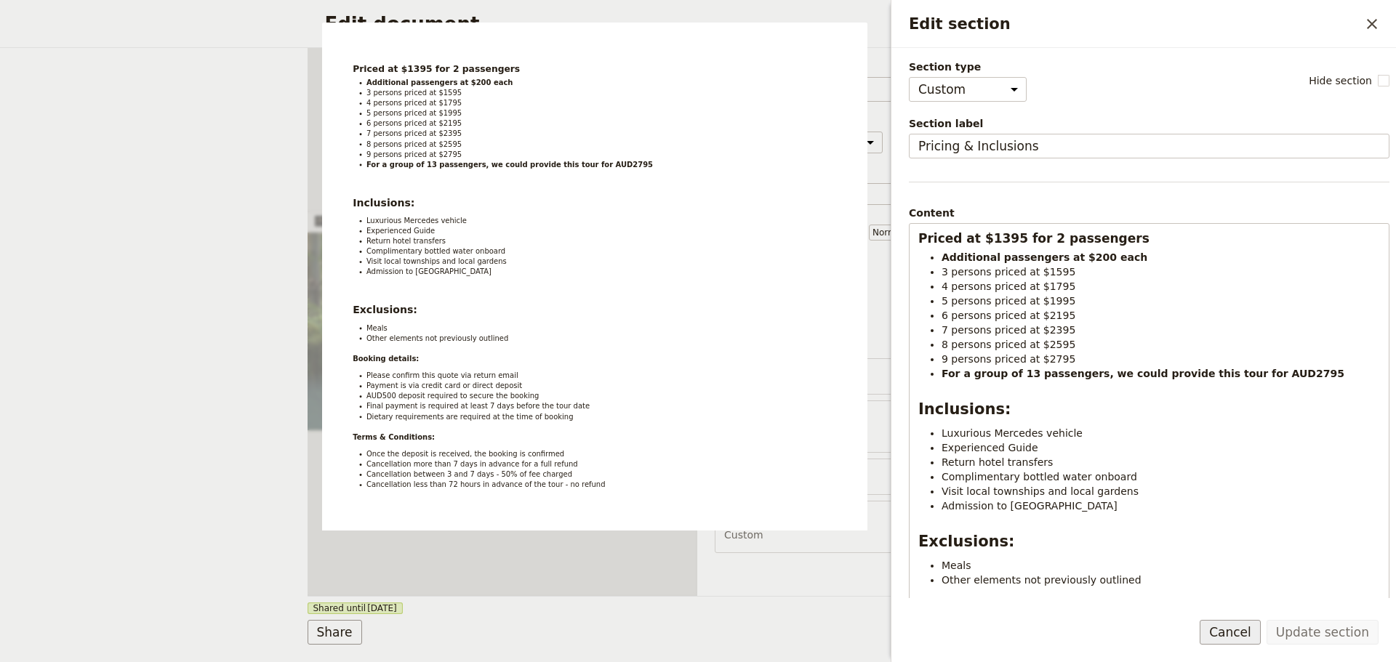
click at [1237, 626] on button "Cancel" at bounding box center [1229, 632] width 61 height 25
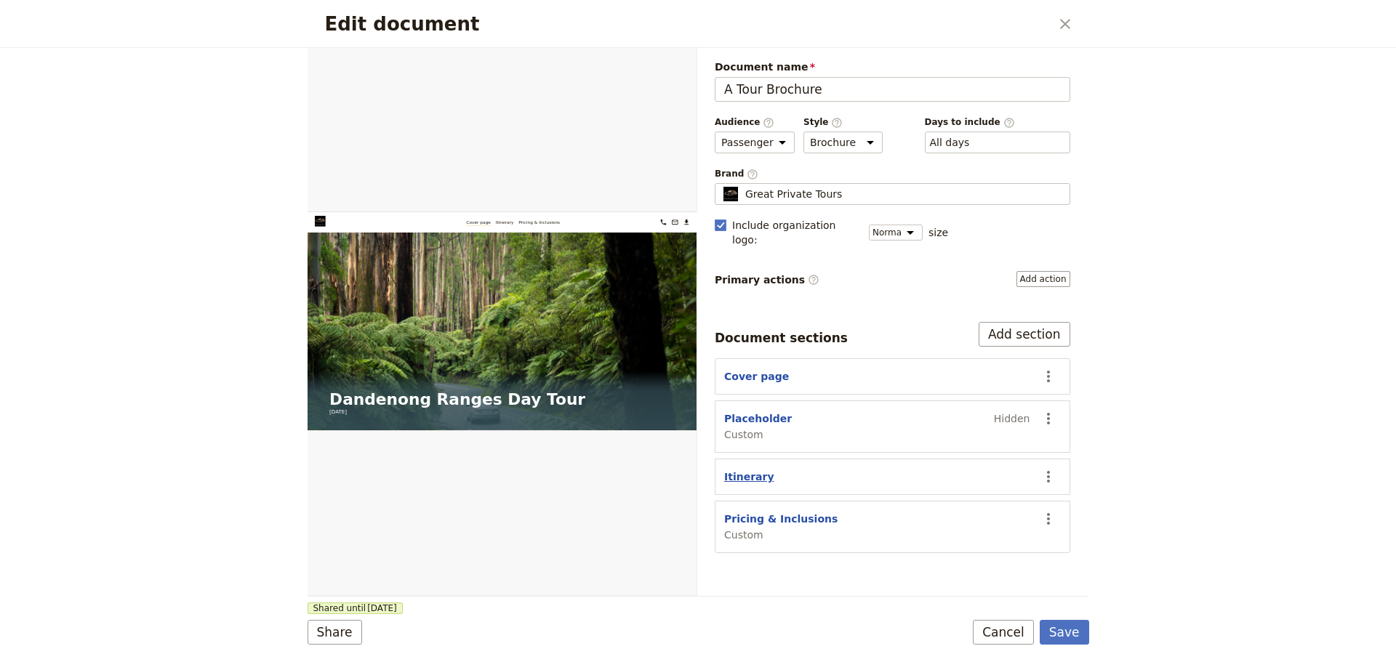
click at [743, 470] on button "Itinerary" at bounding box center [749, 477] width 50 height 15
select select "ITINERARY"
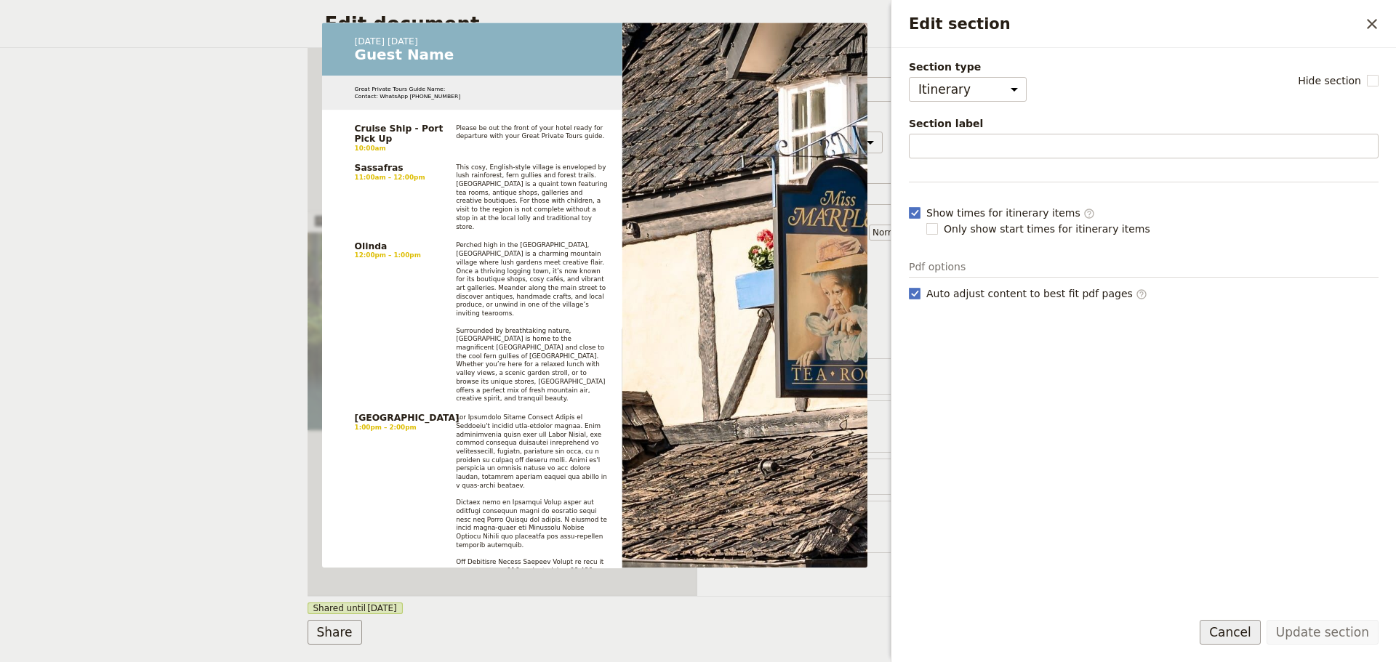
click at [1255, 642] on button "Cancel" at bounding box center [1229, 632] width 61 height 25
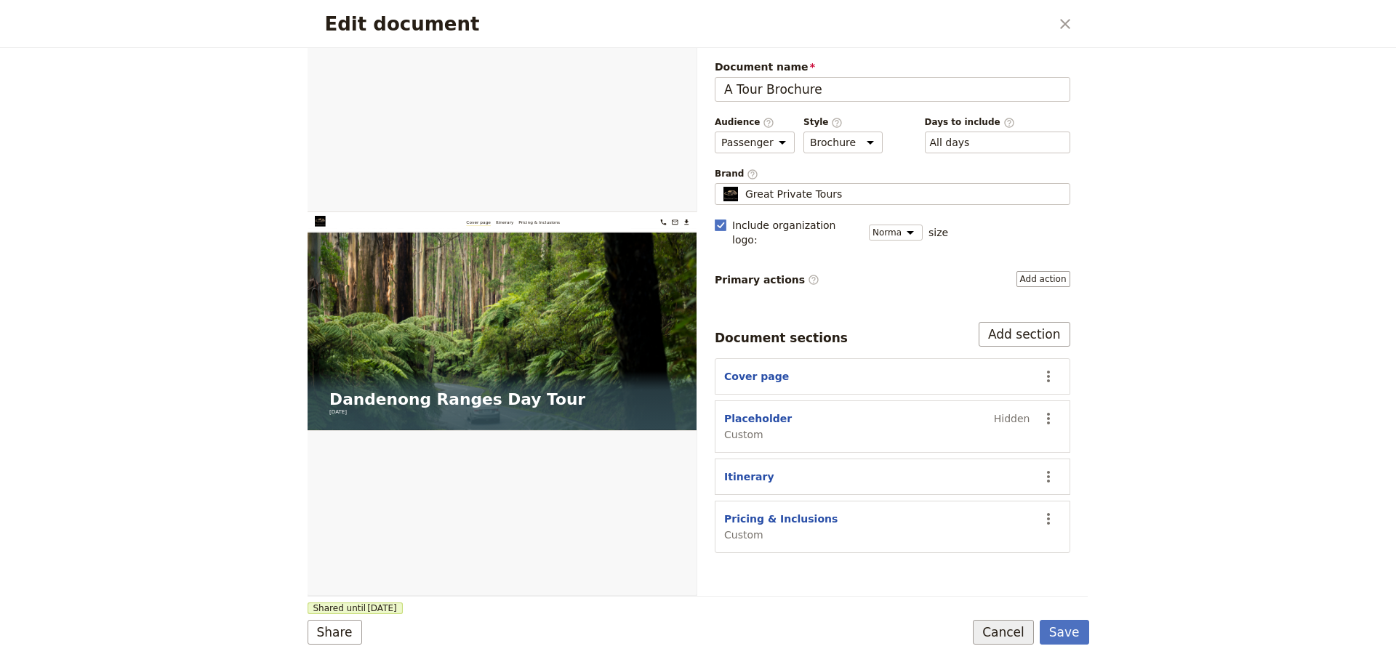
click at [1016, 631] on button "Cancel" at bounding box center [1003, 632] width 61 height 25
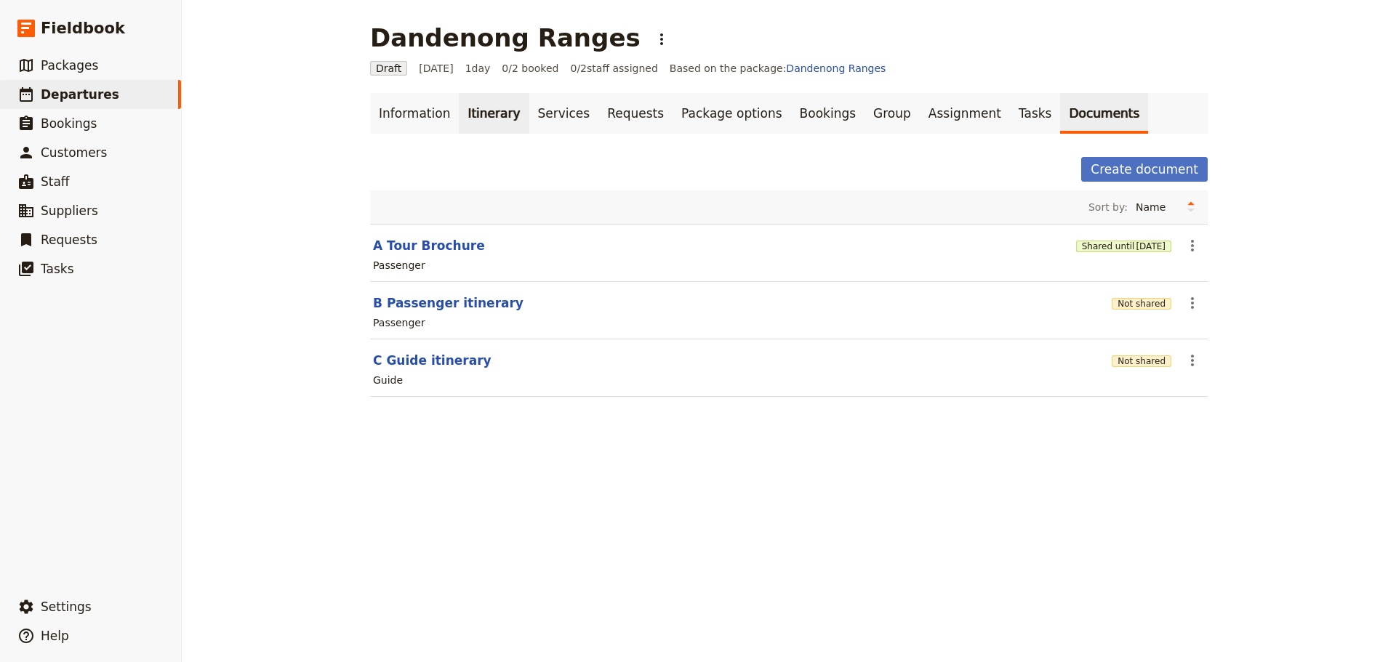
click at [459, 113] on link "Itinerary" at bounding box center [494, 113] width 70 height 41
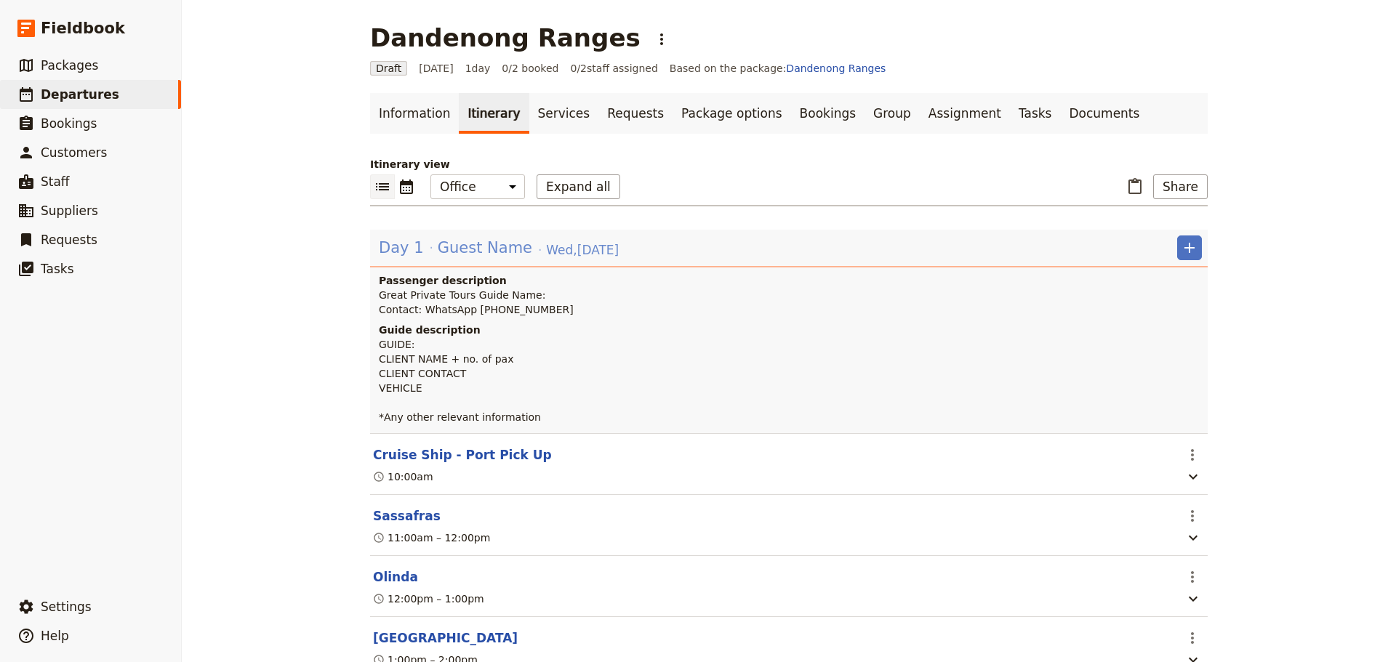
click at [465, 249] on span "Guest Name" at bounding box center [485, 248] width 95 height 22
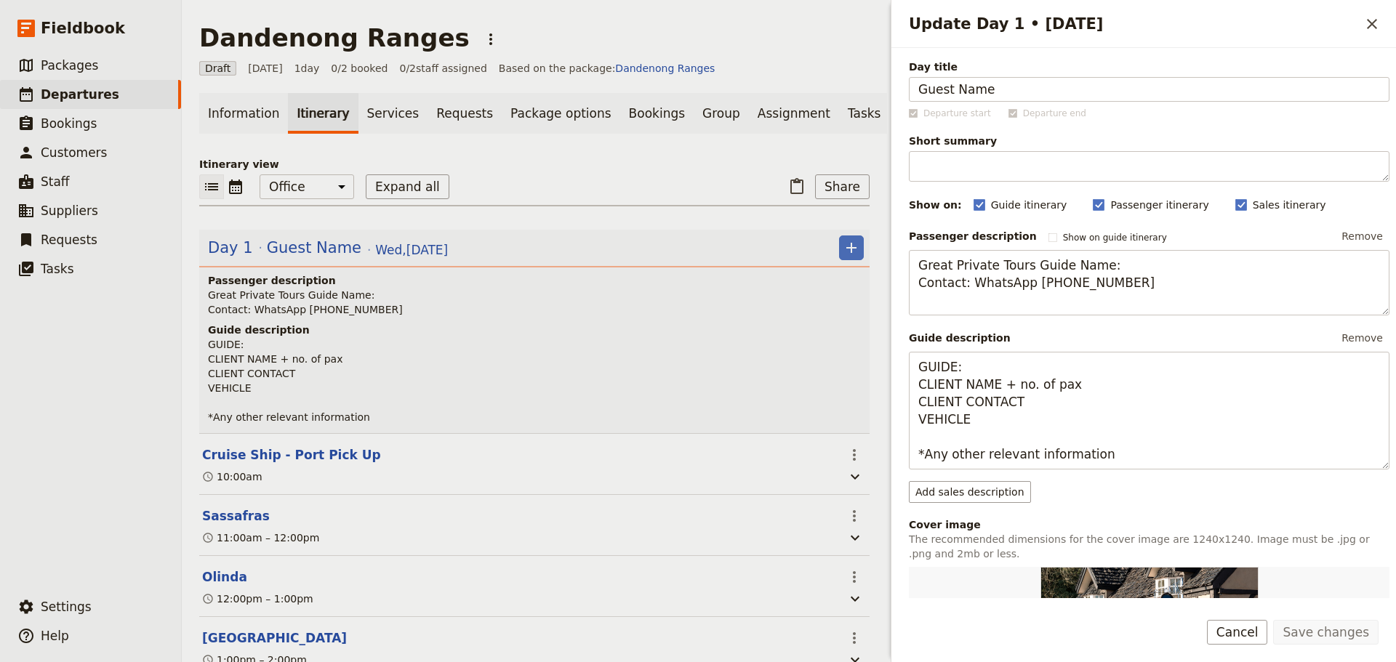
drag, startPoint x: 989, startPoint y: 95, endPoint x: 878, endPoint y: 153, distance: 124.9
click at [835, 92] on div "Dandenong Ranges ​ Draft [DATE] 1 day 0/2 booked 0 / 2 staff assigned Based on …" at bounding box center [789, 331] width 1214 height 662
type input "Dandenong Ranges Day Tour"
click at [1343, 627] on button "Save changes" at bounding box center [1325, 632] width 105 height 25
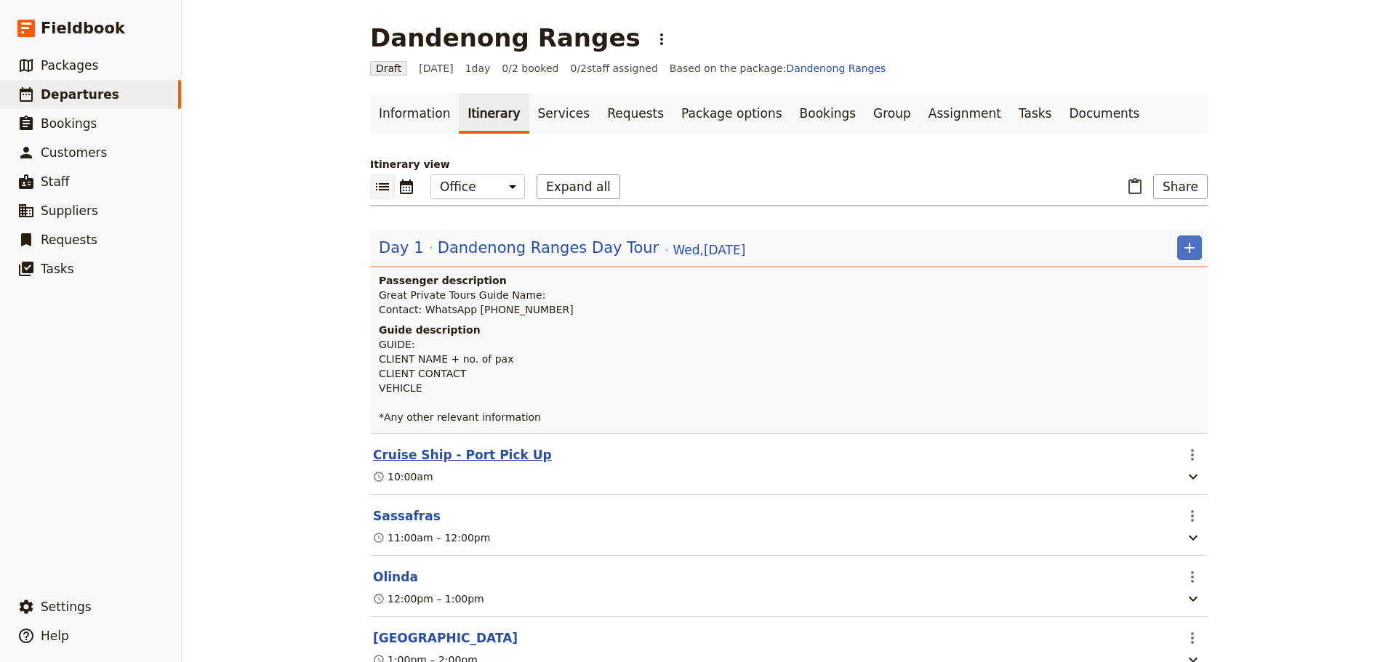
click at [481, 454] on button "Cruise Ship - Port Pick Up" at bounding box center [462, 454] width 179 height 17
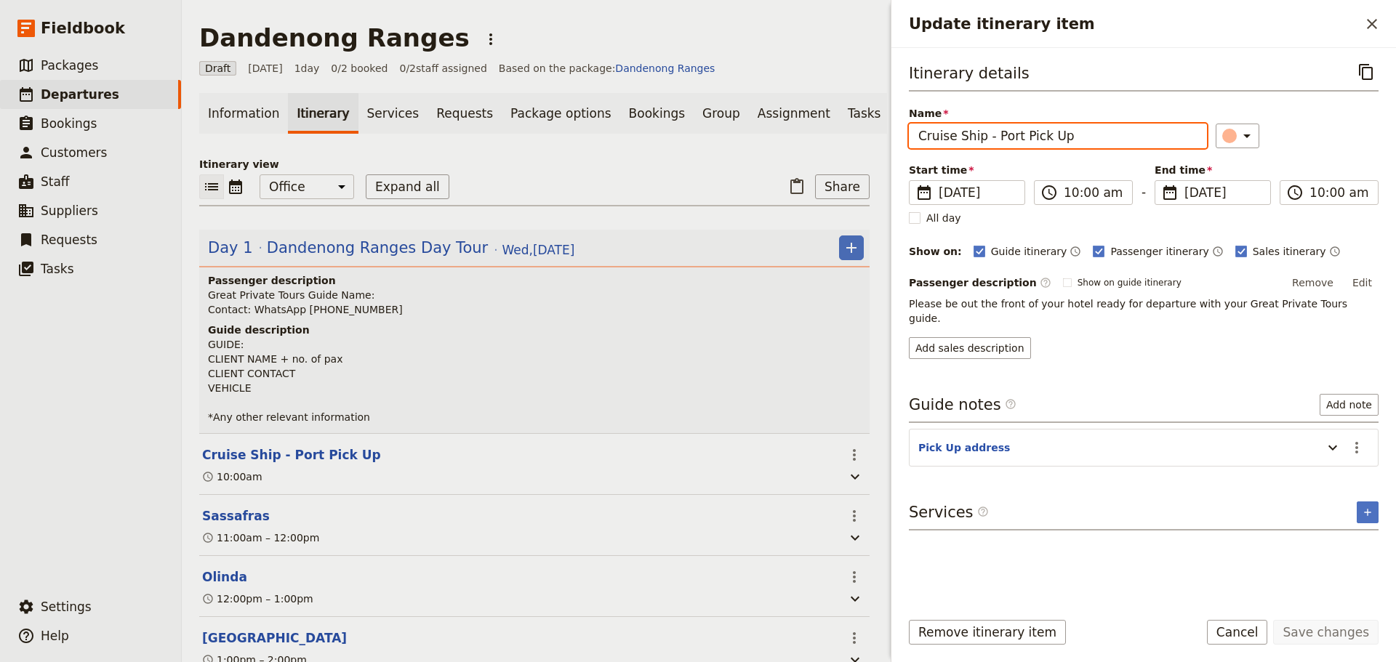
click at [973, 140] on input "Cruise Ship - Port Pick Up" at bounding box center [1058, 136] width 298 height 25
drag, startPoint x: 1008, startPoint y: 140, endPoint x: 988, endPoint y: 144, distance: 20.7
click at [981, 137] on input "Cruise Port Pick Up" at bounding box center [1058, 136] width 298 height 25
type input "Cruise Port Departure"
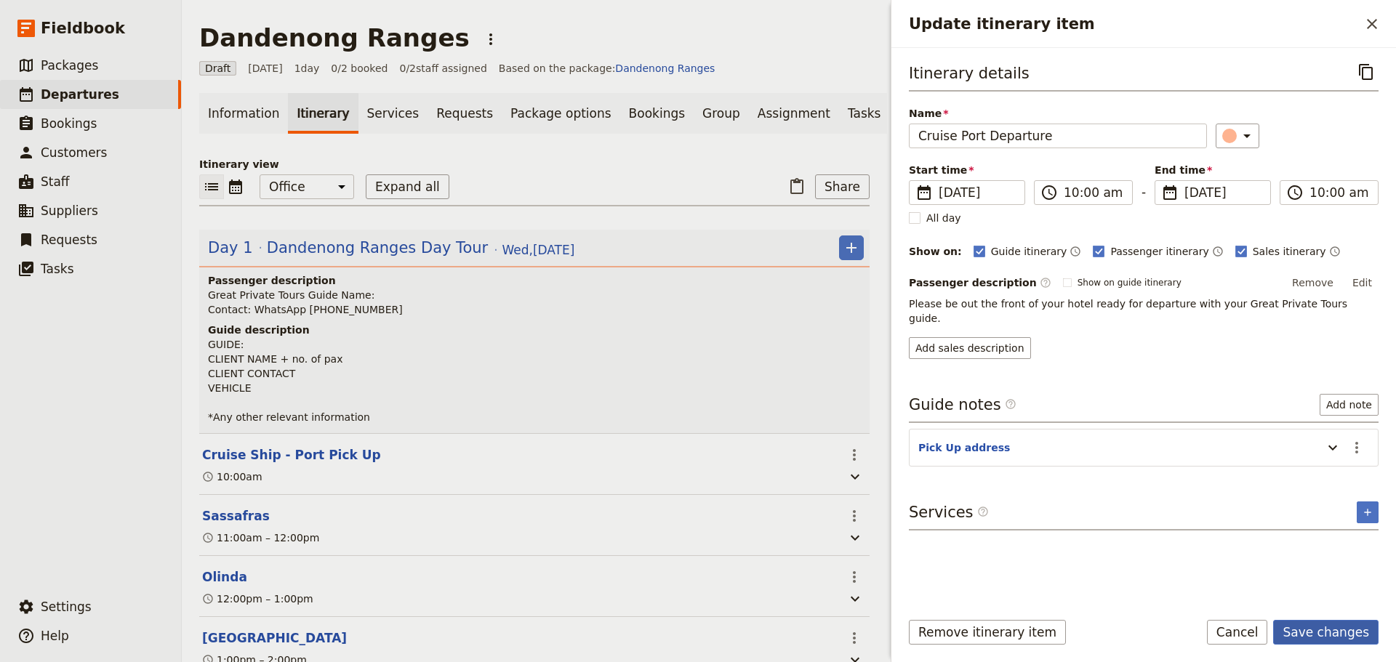
click at [1339, 637] on button "Save changes" at bounding box center [1325, 632] width 105 height 25
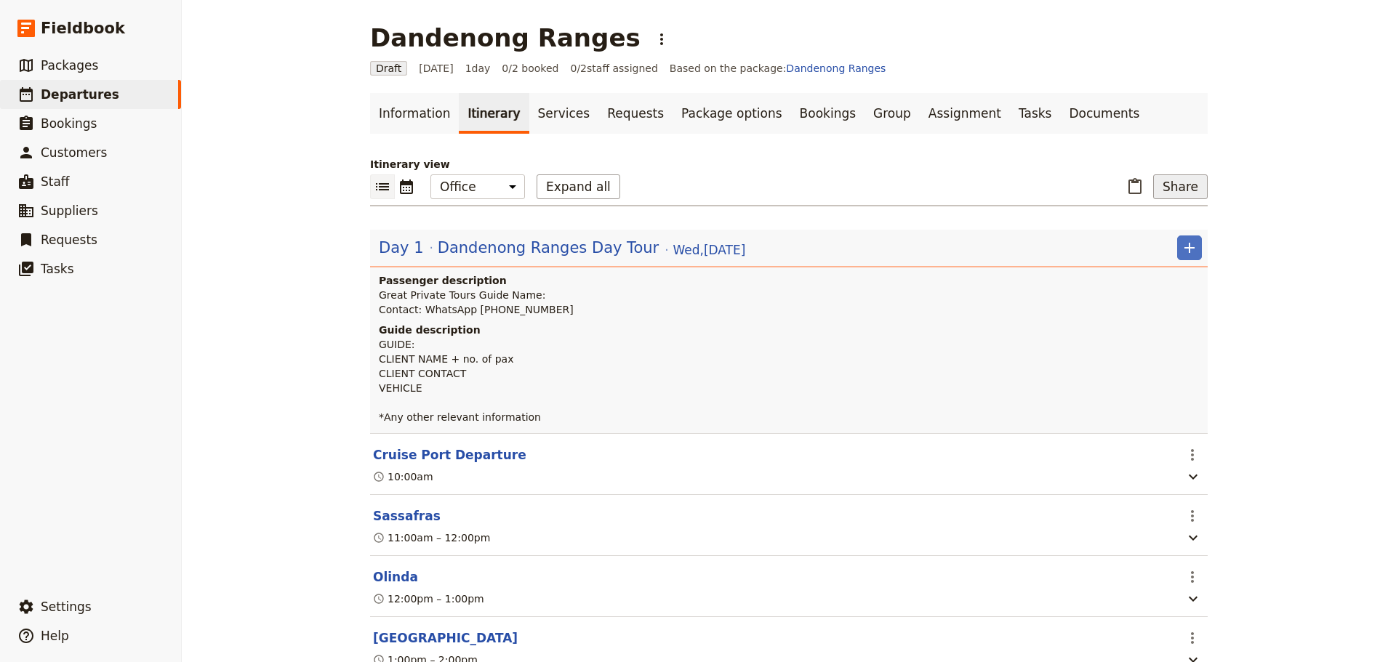
click at [1173, 189] on button "Share" at bounding box center [1180, 186] width 55 height 25
click at [1154, 220] on span "A Tour Brochure" at bounding box center [1124, 219] width 81 height 15
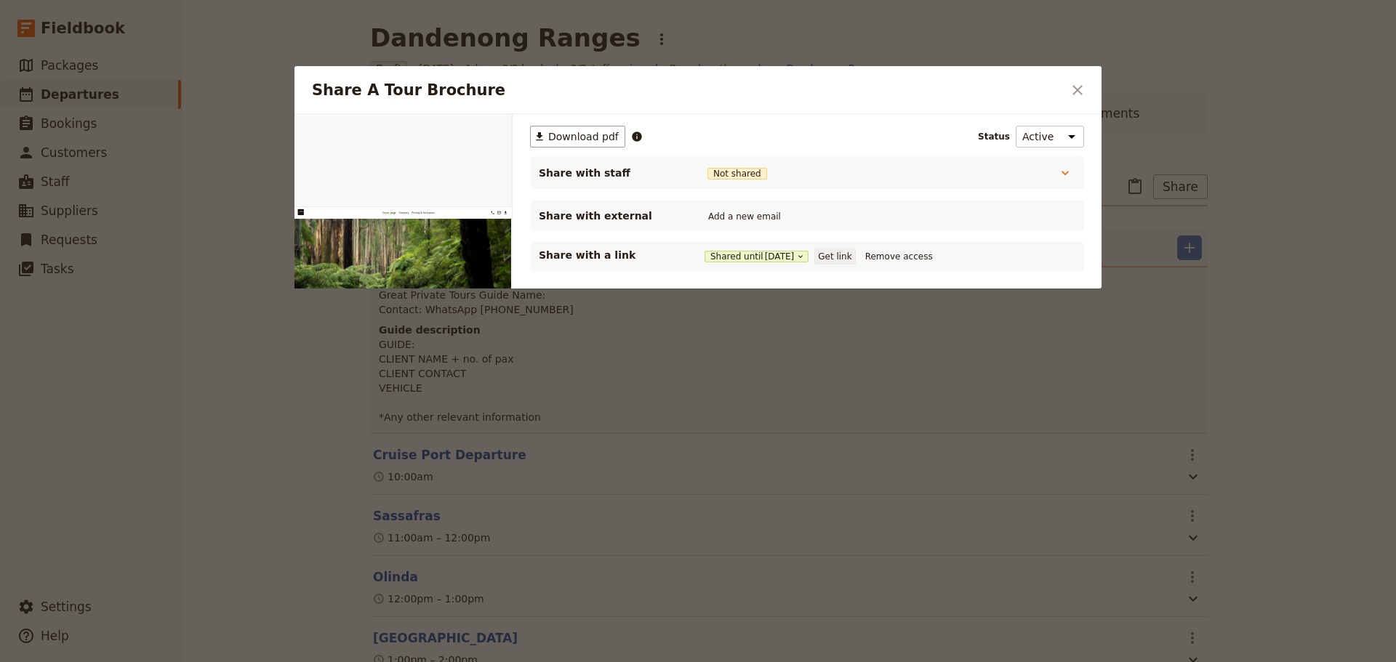
click at [837, 257] on button "Get link" at bounding box center [834, 257] width 41 height 16
click at [1074, 93] on icon "Close dialog" at bounding box center [1077, 90] width 10 height 10
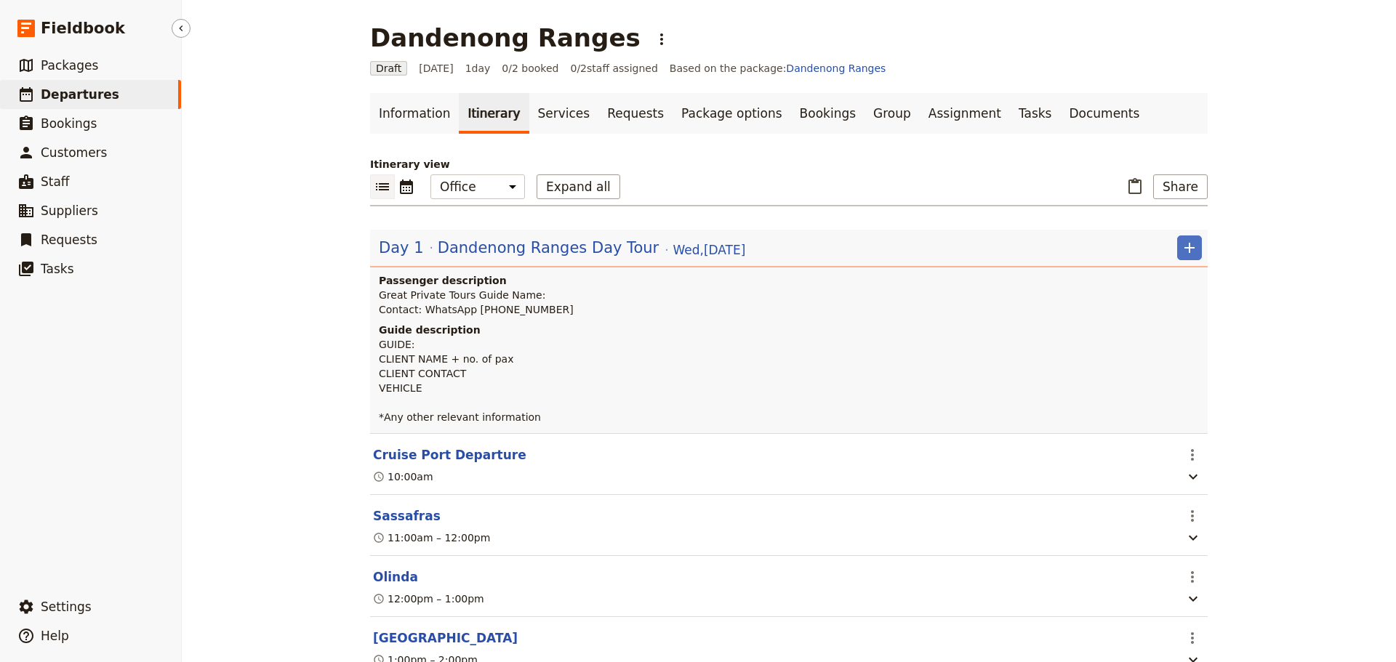
click at [52, 91] on span "Departures" at bounding box center [80, 94] width 79 height 15
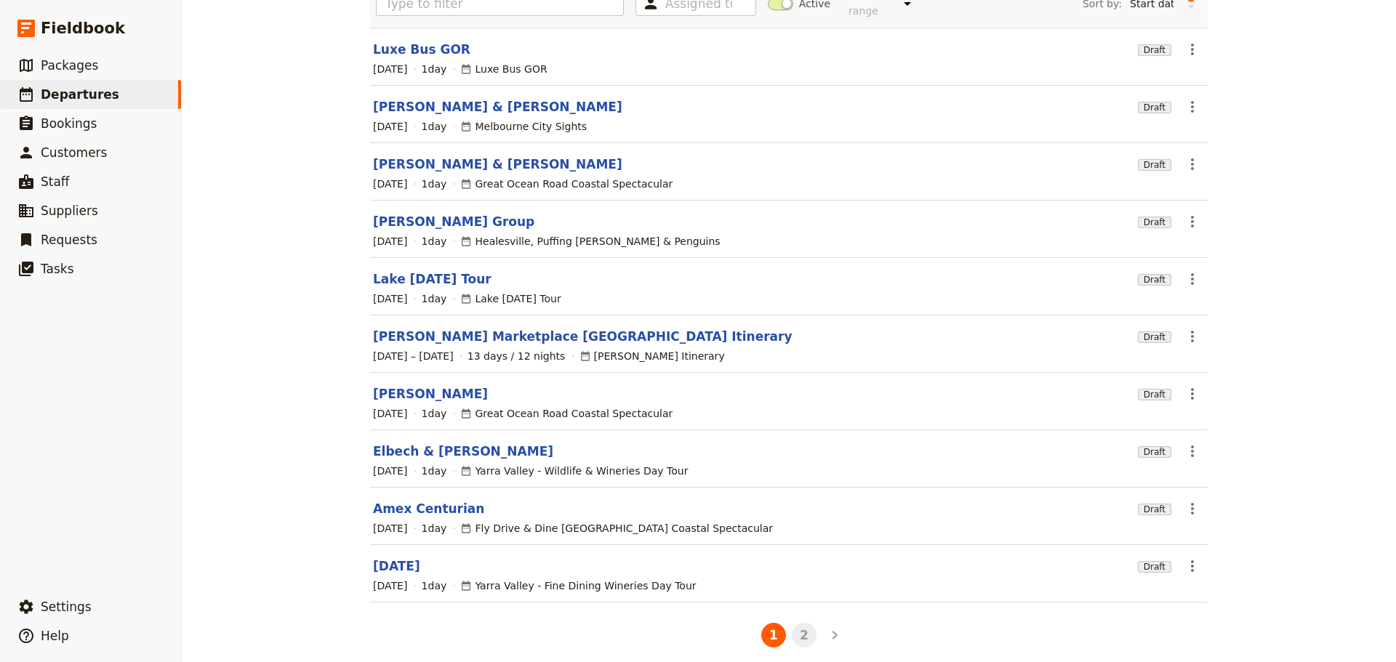
click at [800, 624] on button "2" at bounding box center [804, 635] width 25 height 25
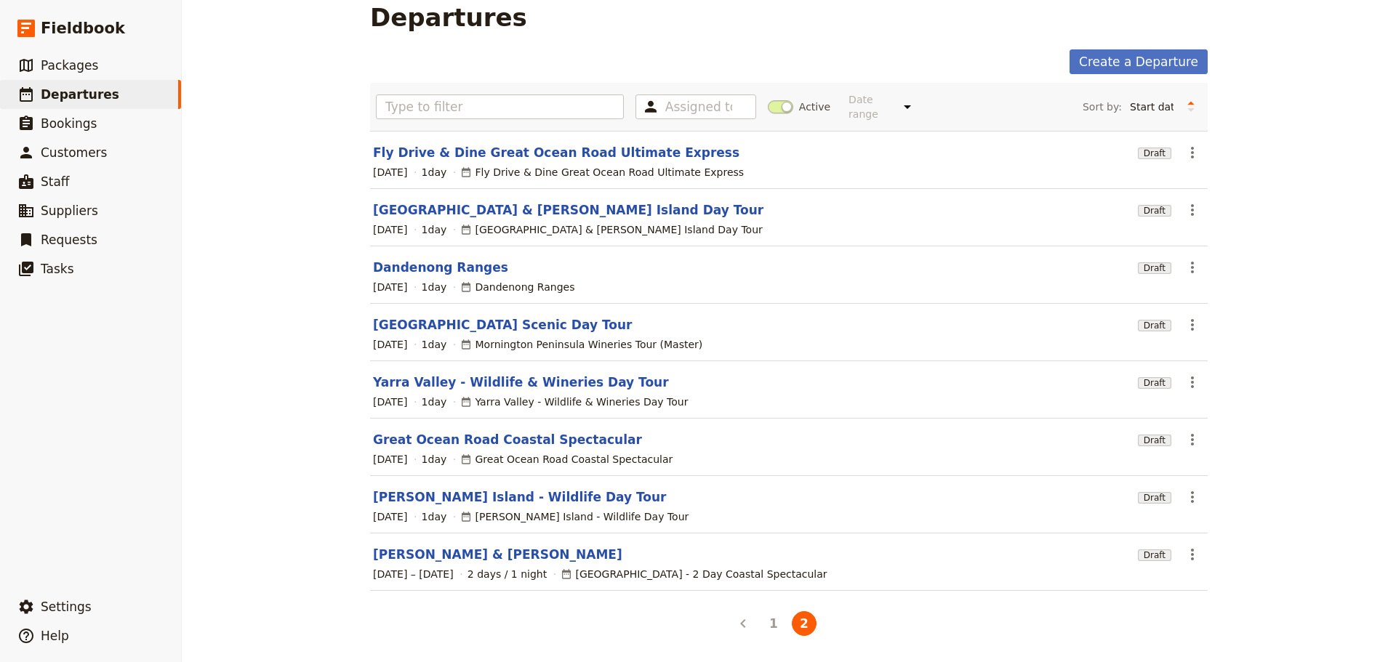
scroll to position [9, 0]
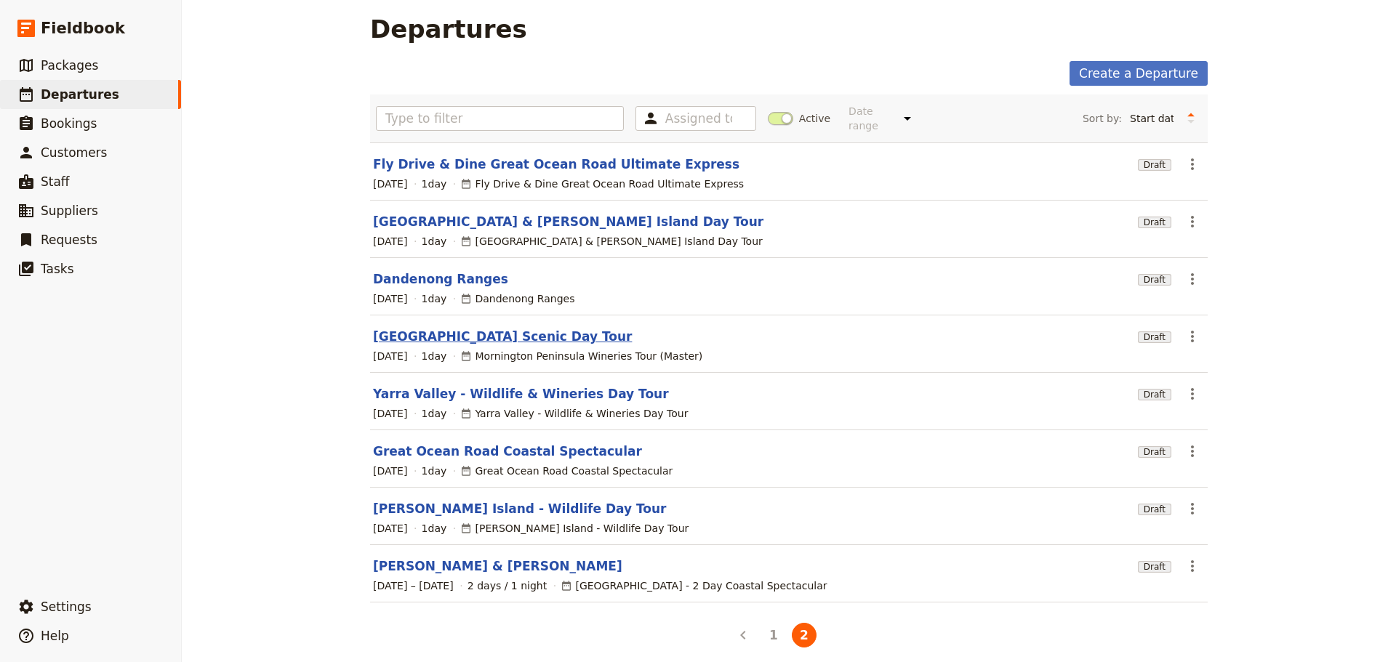
click at [413, 328] on link "[GEOGRAPHIC_DATA] Scenic Day Tour" at bounding box center [502, 336] width 259 height 17
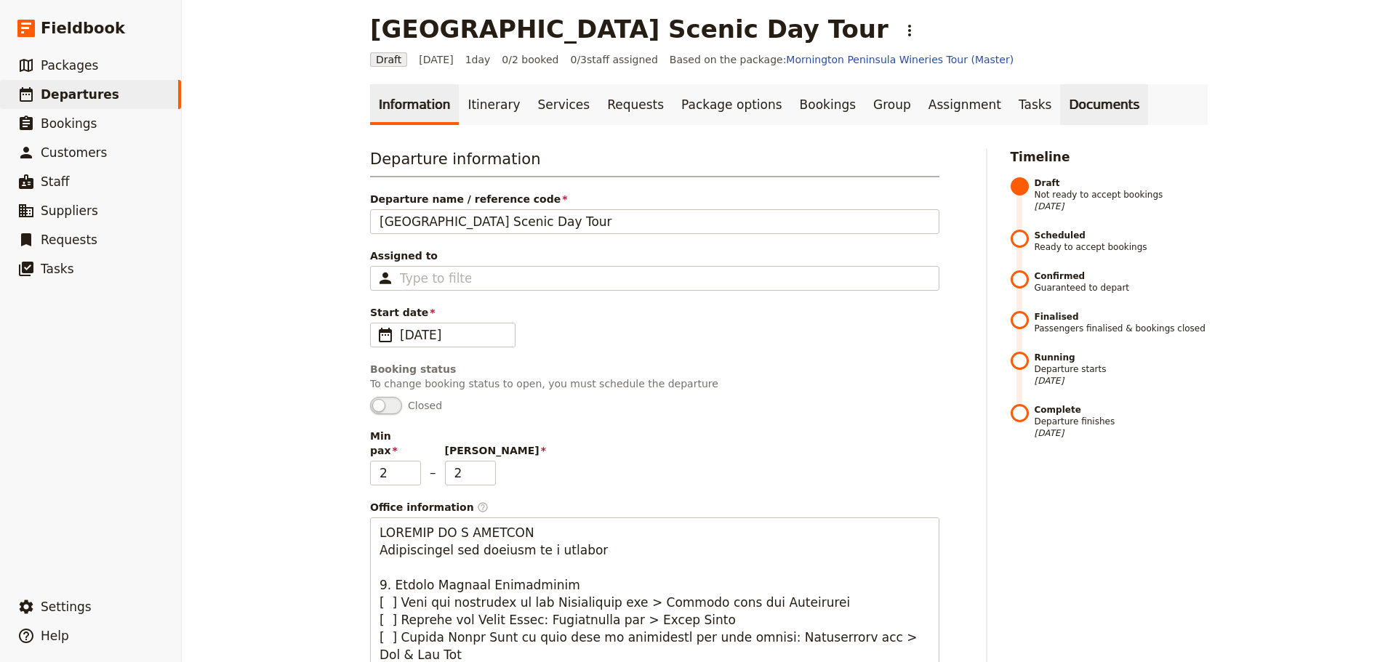
click at [1060, 100] on link "Documents" at bounding box center [1104, 104] width 88 height 41
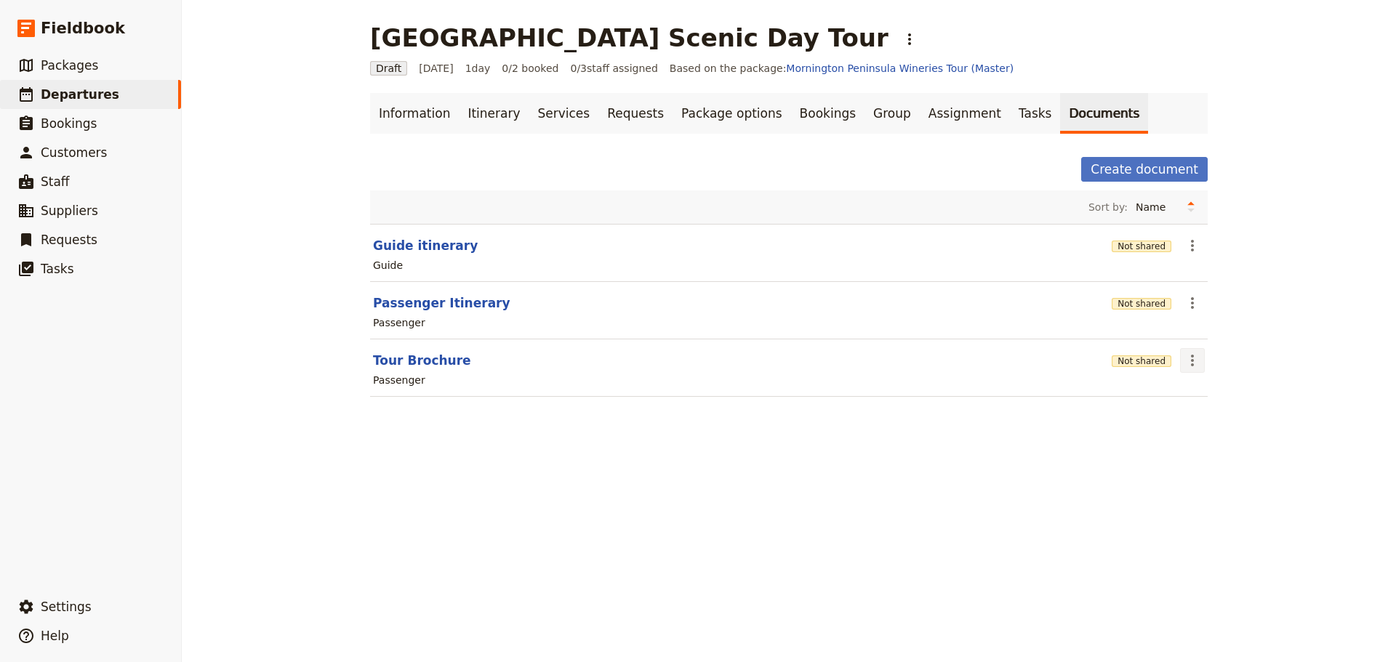
click at [1183, 361] on icon "Actions" at bounding box center [1191, 360] width 17 height 17
click at [1197, 390] on span "Share" at bounding box center [1198, 392] width 29 height 15
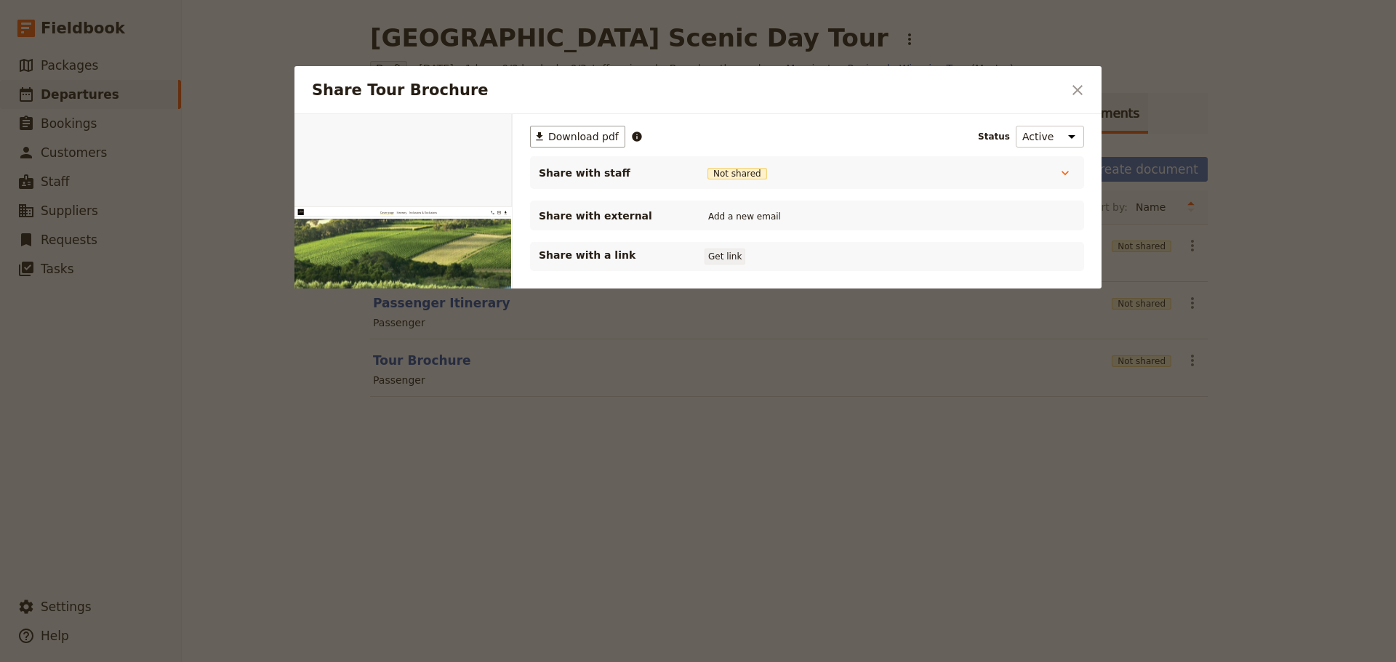
click at [723, 257] on button "Get link" at bounding box center [724, 257] width 41 height 16
click at [1077, 88] on icon "Close dialog" at bounding box center [1077, 89] width 17 height 17
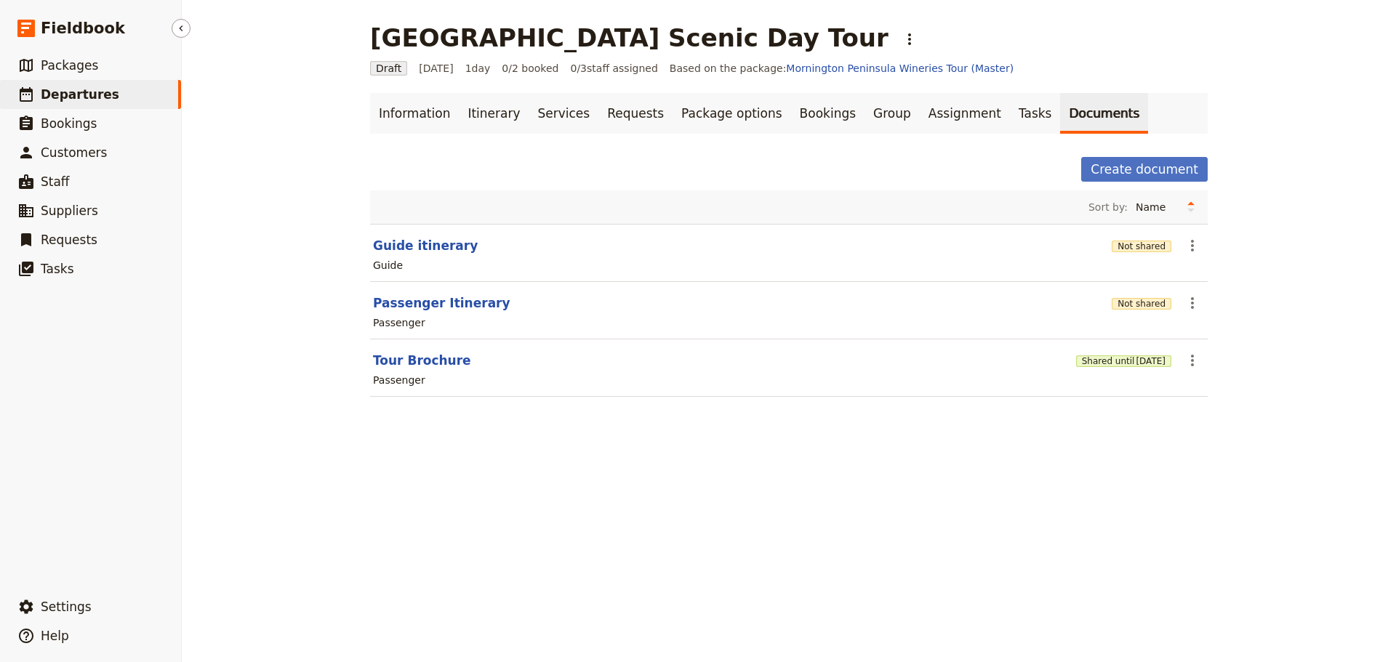
click at [114, 97] on link "​ Departures" at bounding box center [90, 94] width 181 height 29
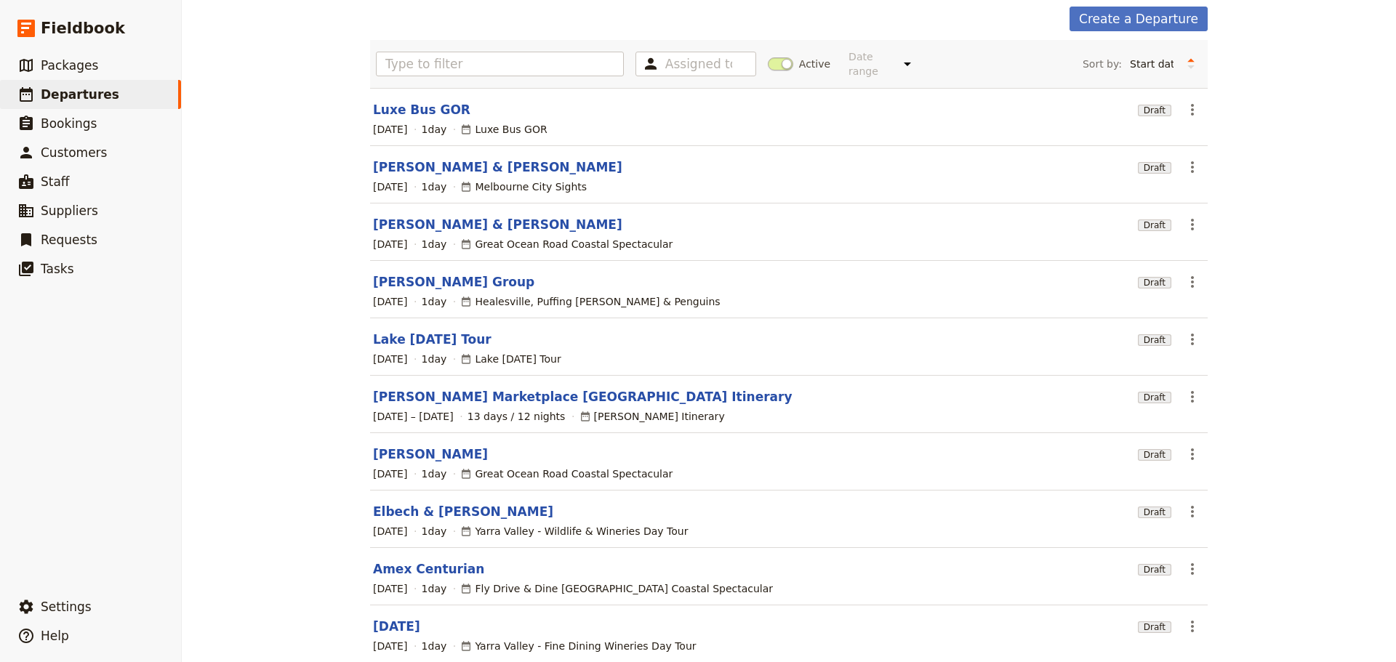
scroll to position [124, 0]
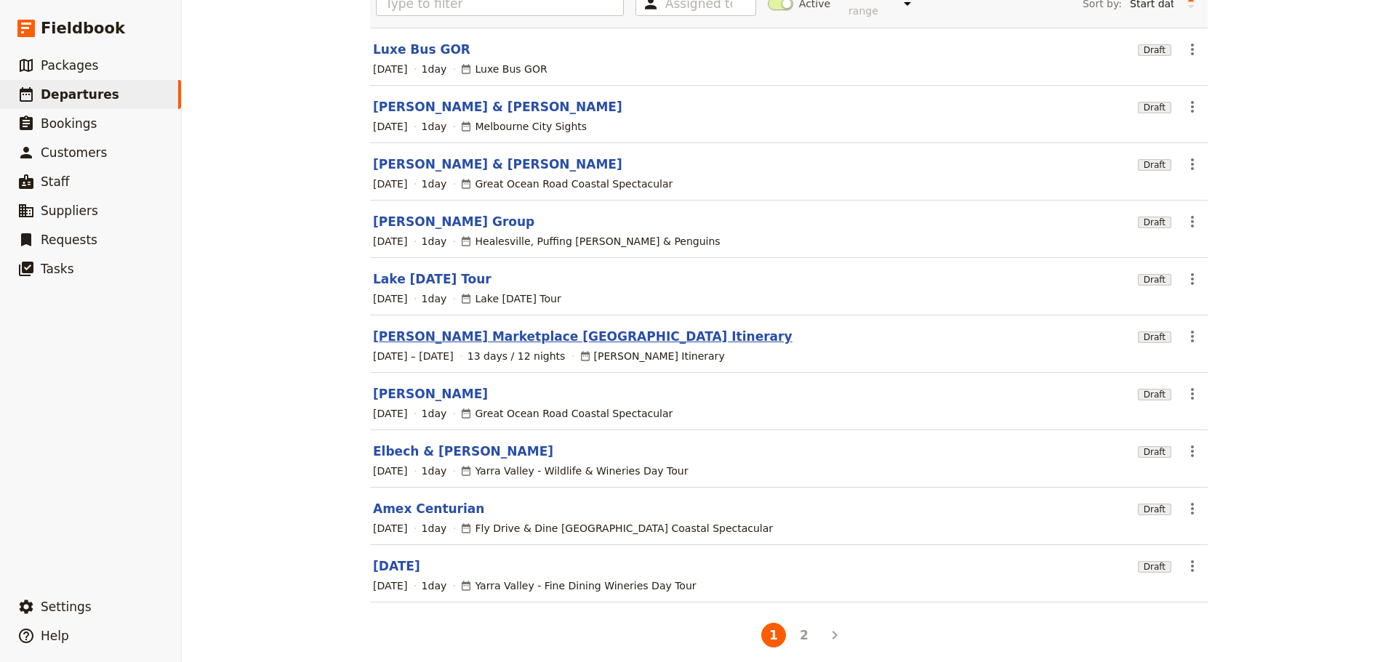
click at [490, 329] on link "[PERSON_NAME] Marketplace [GEOGRAPHIC_DATA] Itinerary" at bounding box center [582, 336] width 419 height 17
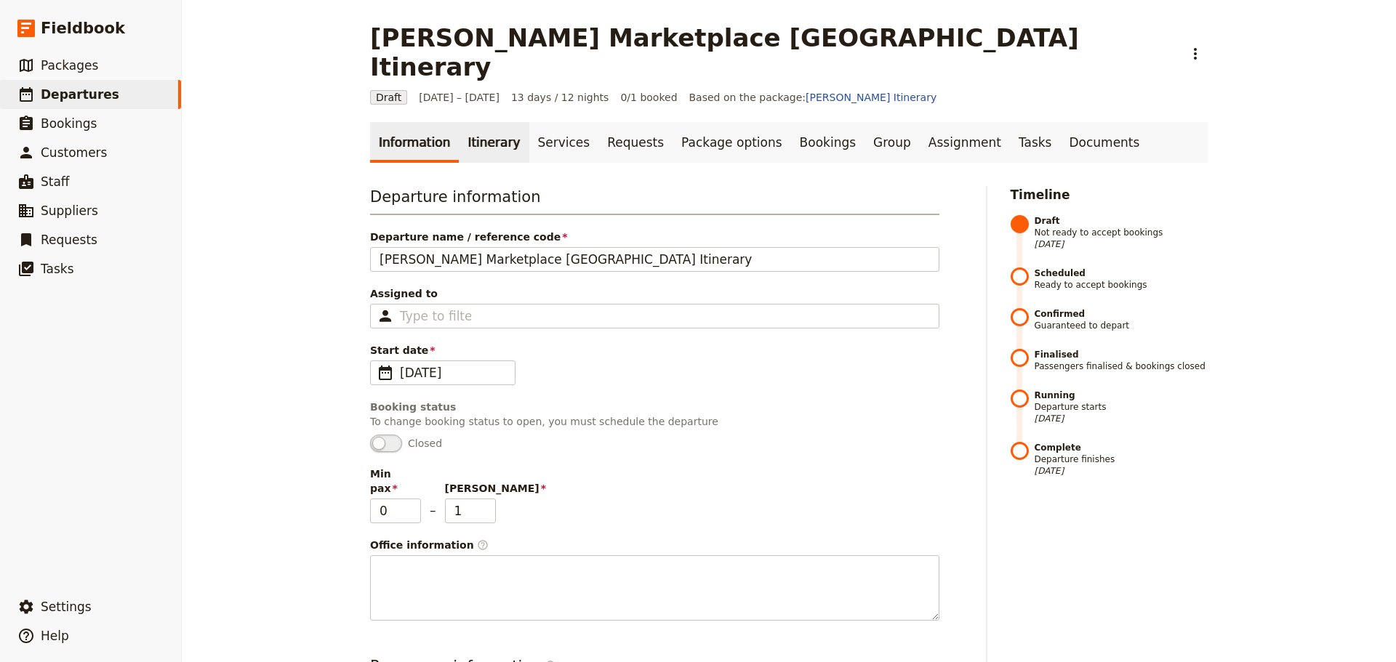
click at [481, 122] on link "Itinerary" at bounding box center [494, 142] width 70 height 41
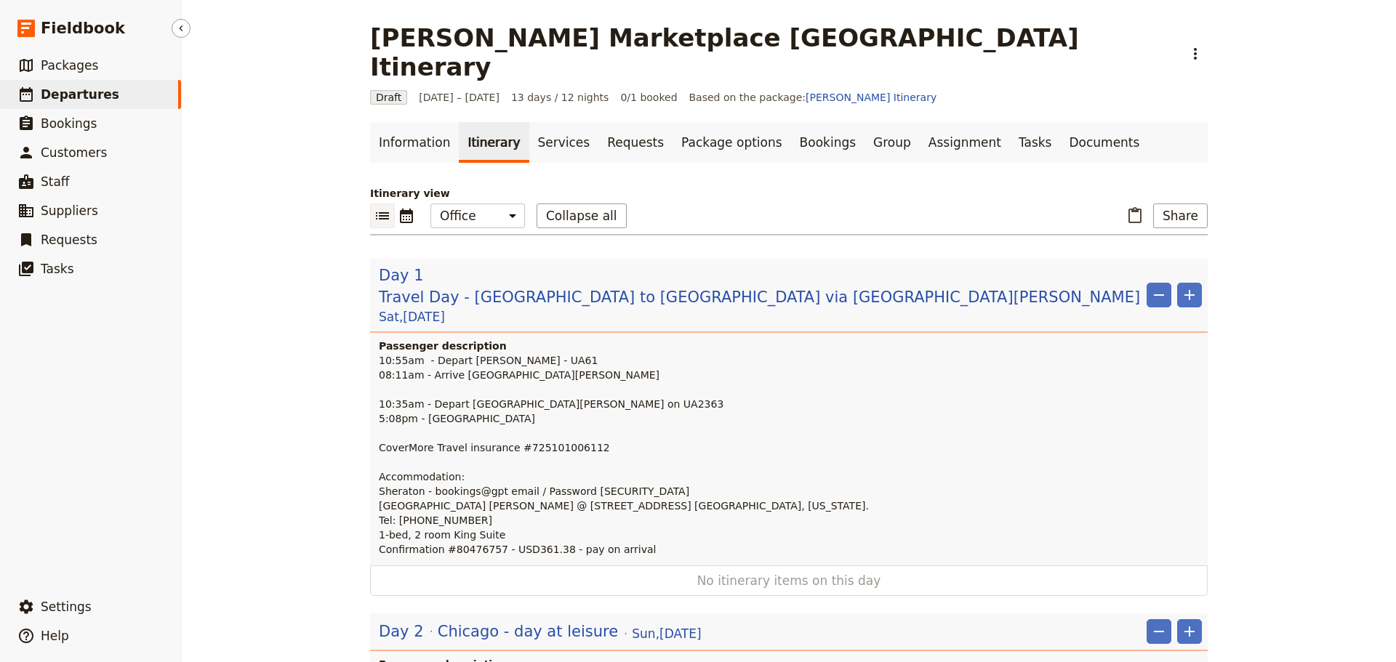
click at [73, 90] on span "Departures" at bounding box center [80, 94] width 79 height 15
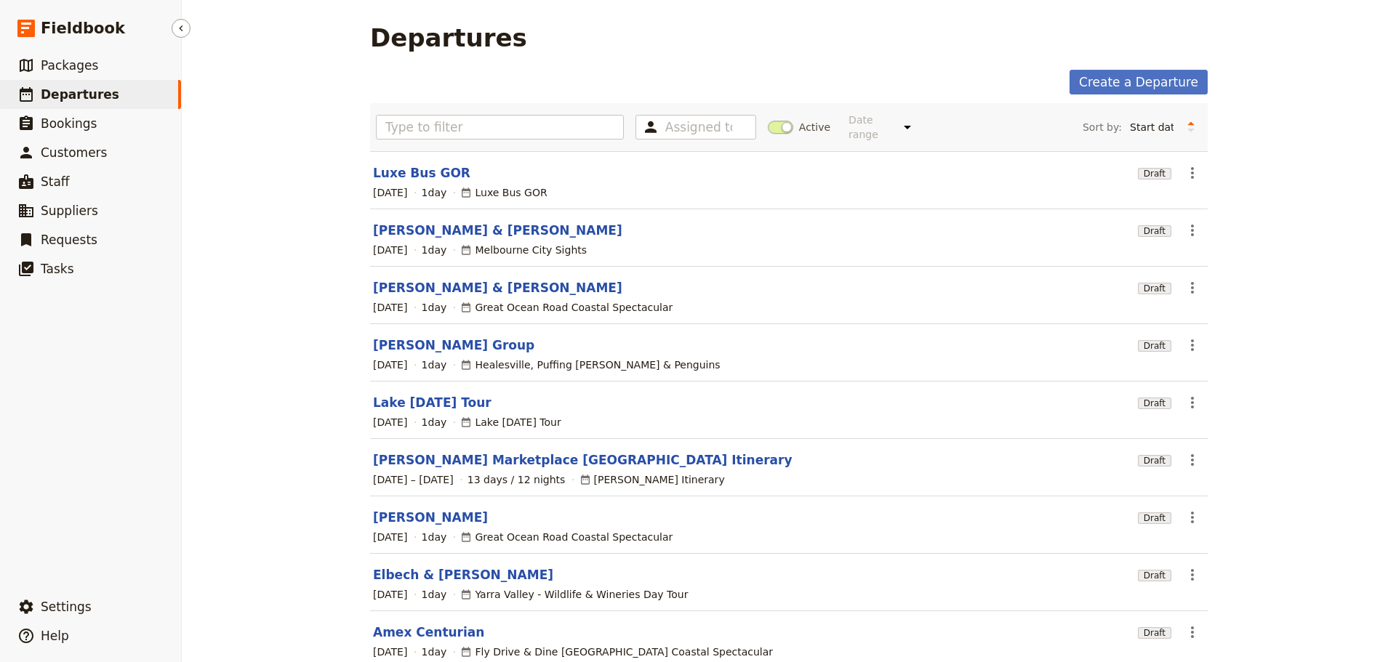
click at [75, 90] on span "Departures" at bounding box center [80, 94] width 79 height 15
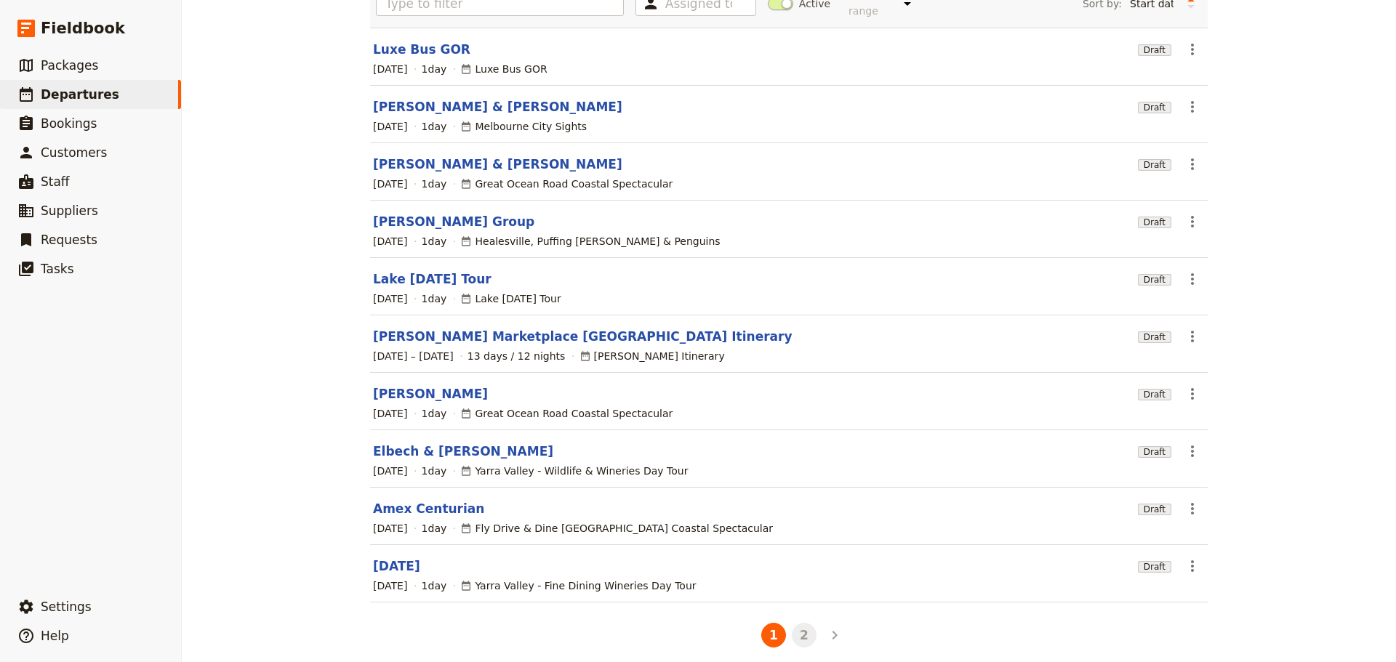
click at [805, 625] on button "2" at bounding box center [804, 635] width 25 height 25
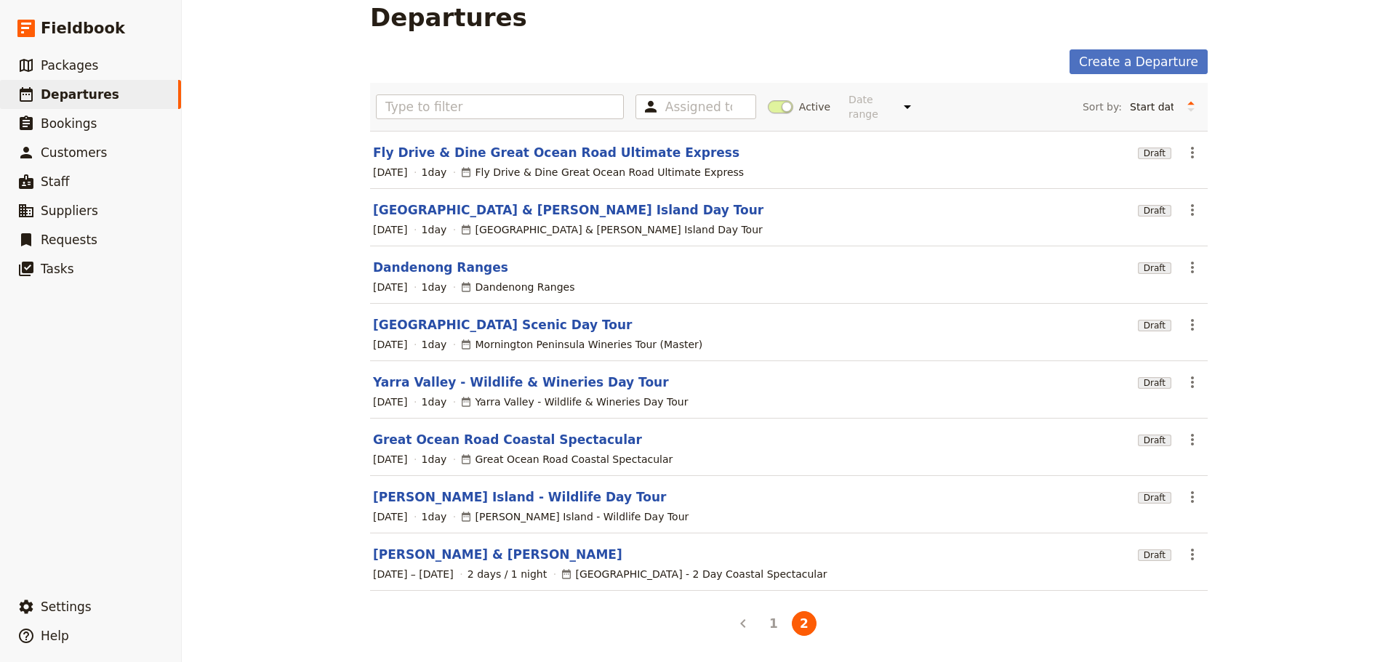
scroll to position [9, 0]
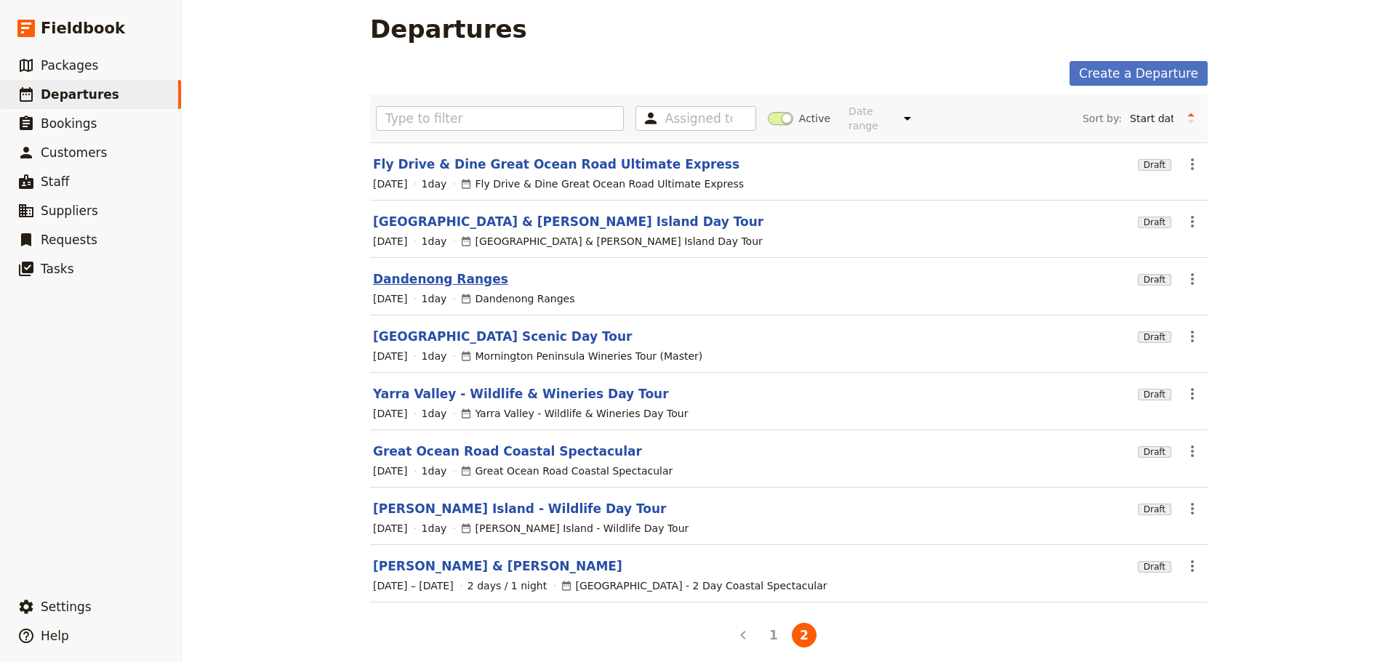
click at [413, 270] on link "Dandenong Ranges" at bounding box center [440, 278] width 135 height 17
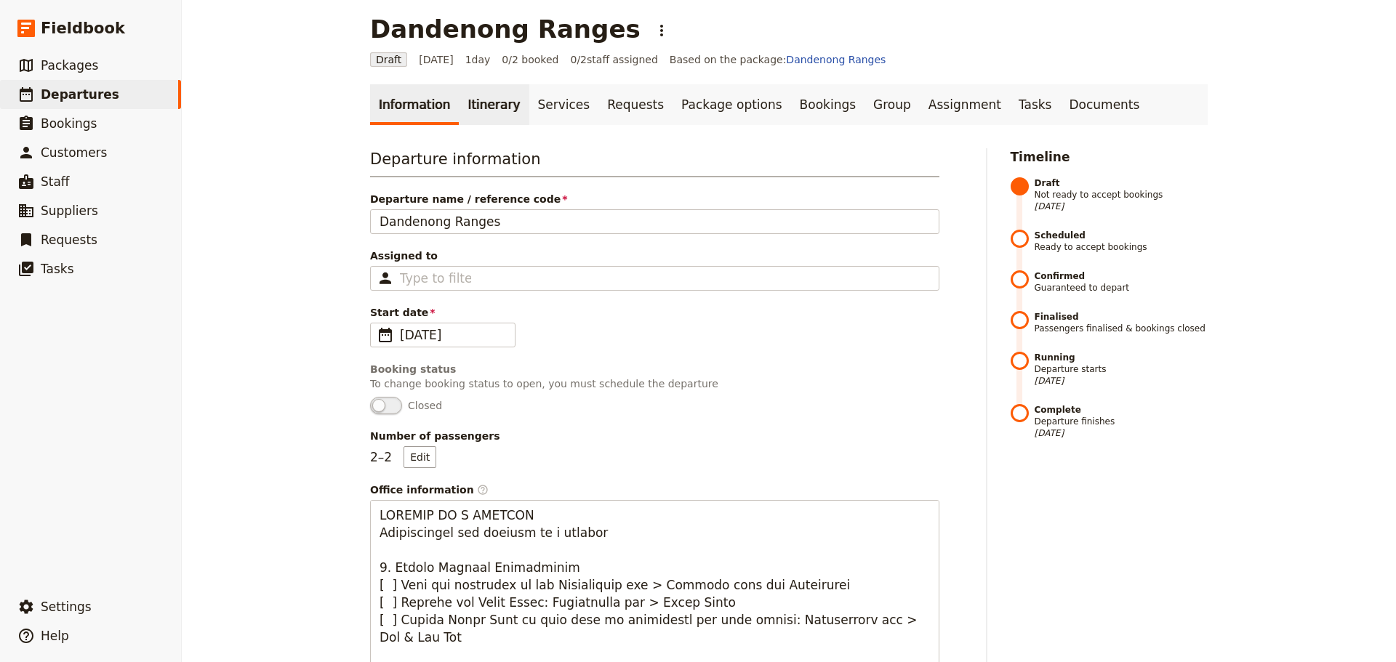
click at [491, 115] on link "Itinerary" at bounding box center [494, 104] width 70 height 41
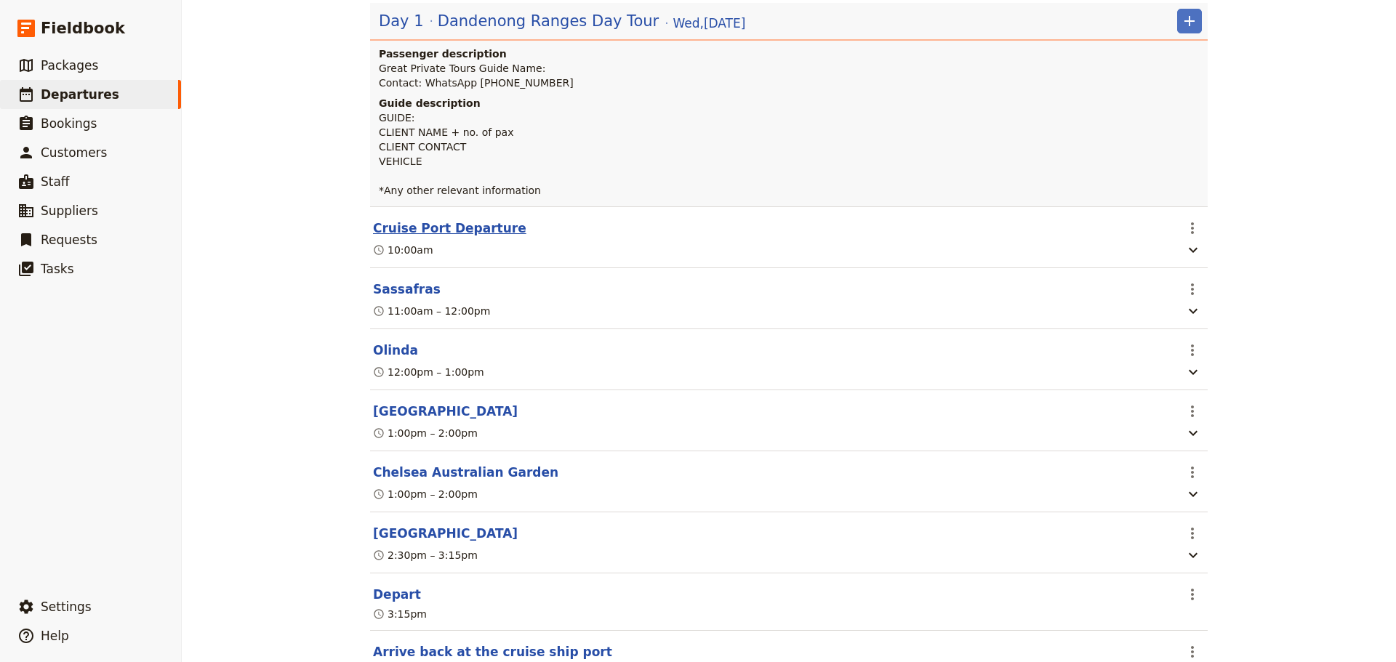
click at [438, 224] on button "Cruise Port Departure" at bounding box center [449, 228] width 153 height 17
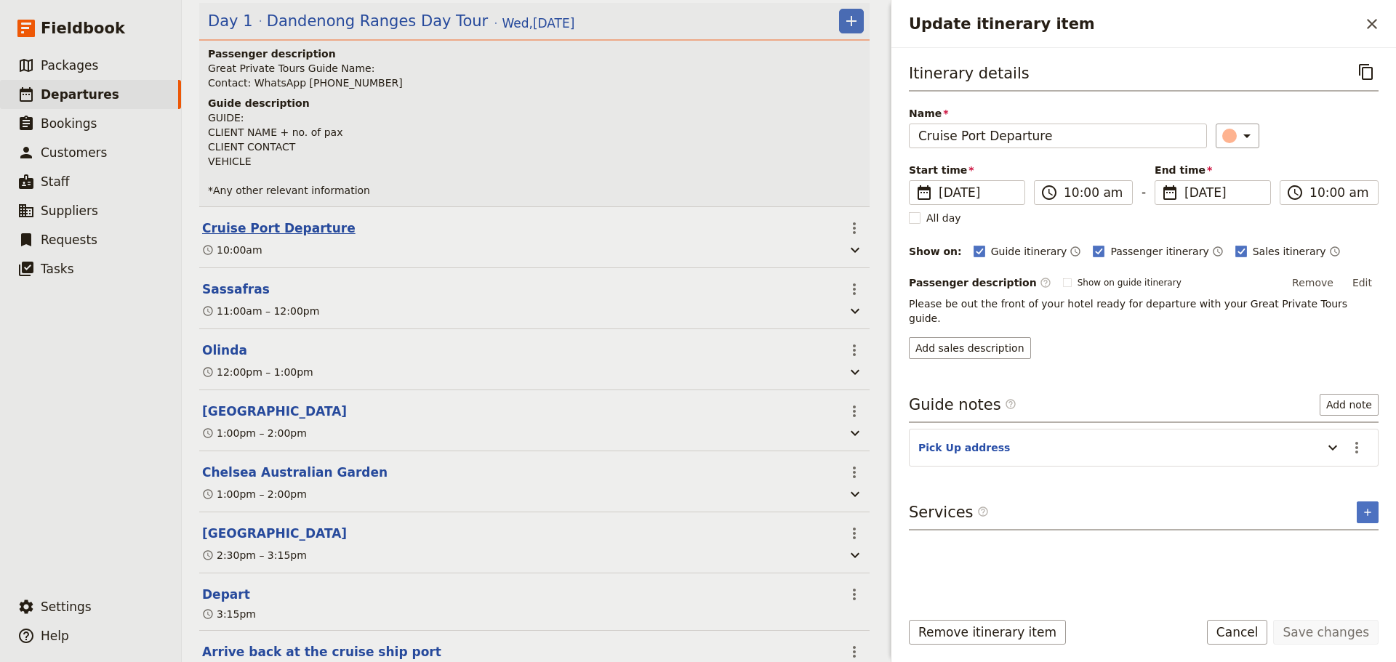
scroll to position [234, 0]
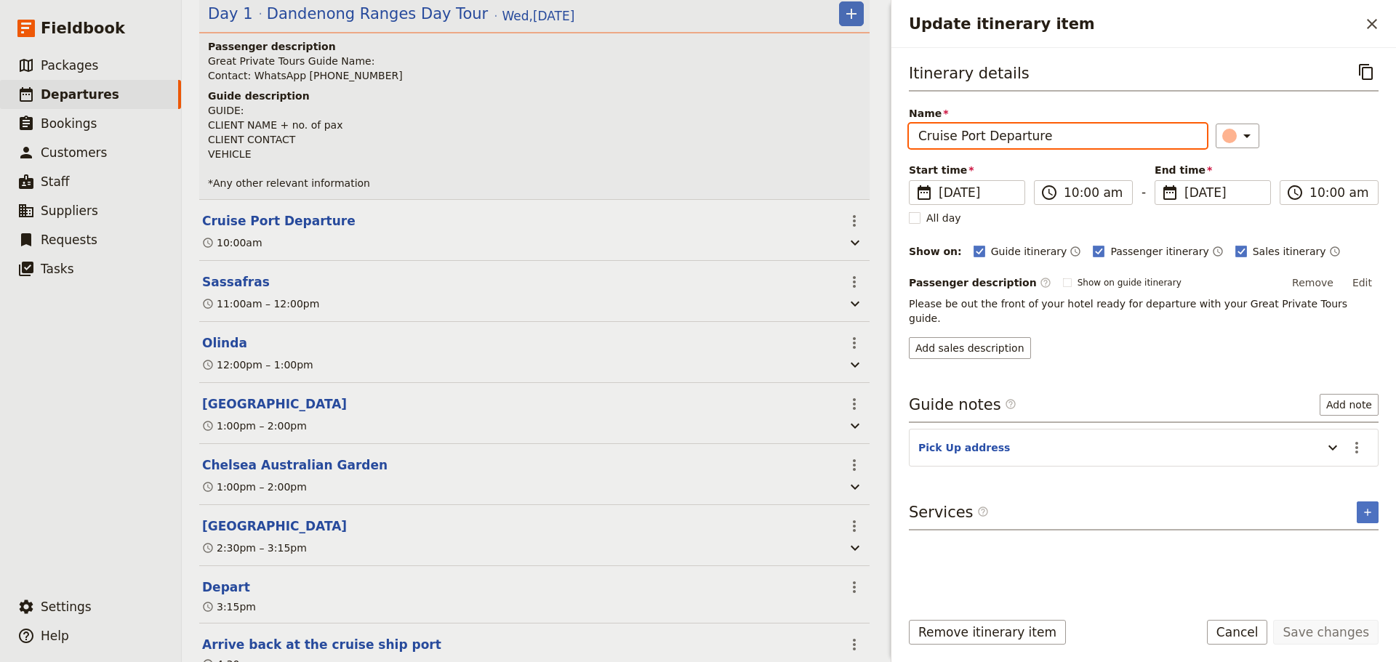
click at [917, 144] on input "Cruise Port Departure" at bounding box center [1058, 136] width 298 height 25
type input "Station Pier Cruise Port Departure"
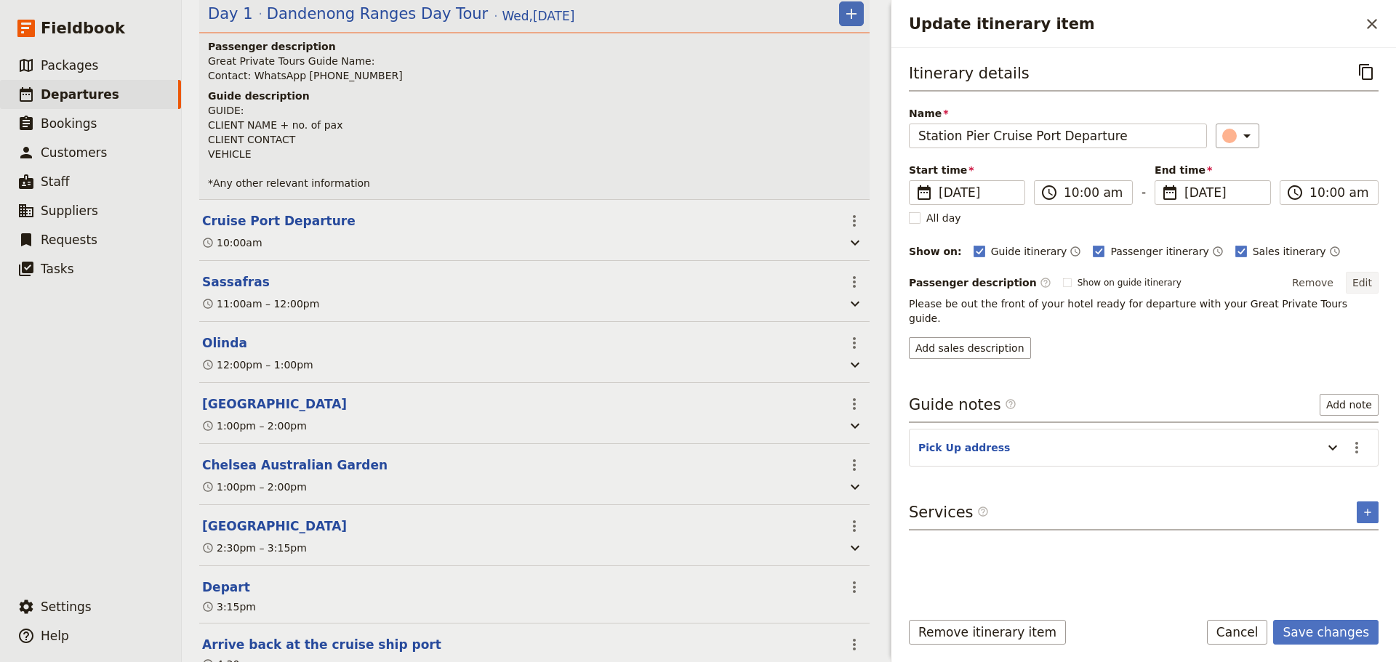
click at [1368, 285] on button "Edit" at bounding box center [1362, 283] width 33 height 22
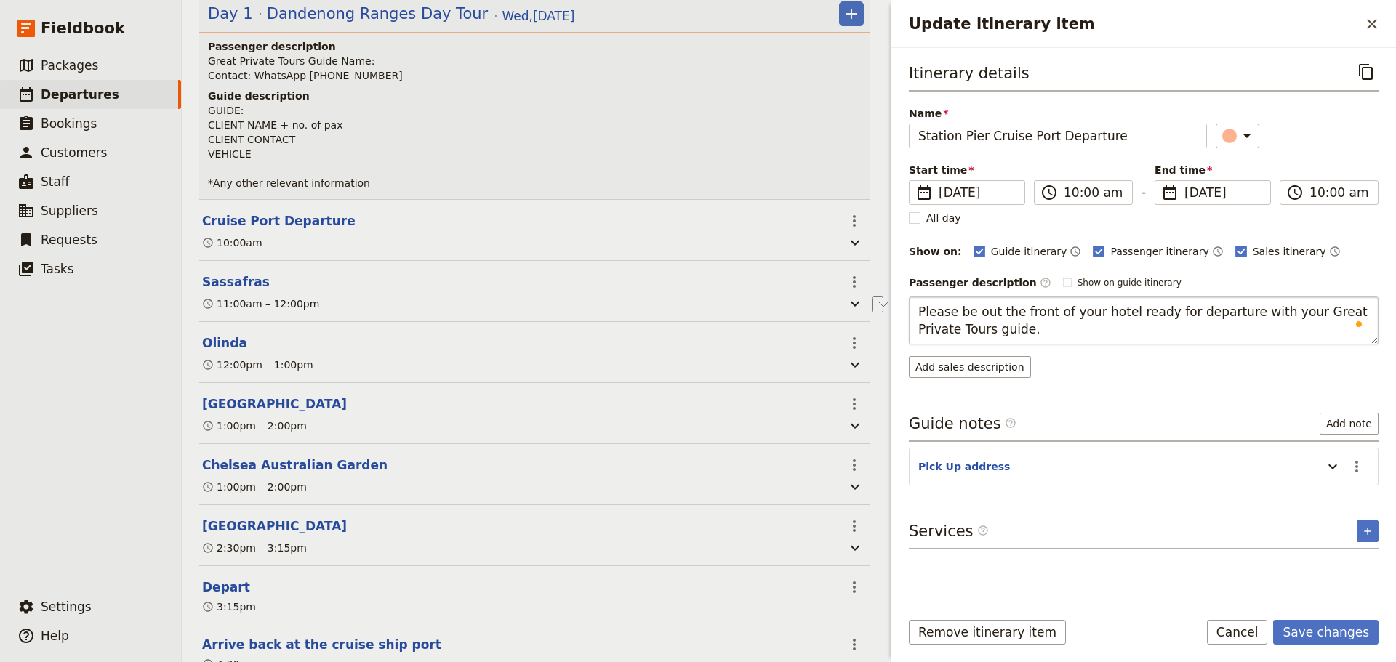
drag, startPoint x: 1119, startPoint y: 312, endPoint x: 973, endPoint y: 310, distance: 145.4
click at [973, 310] on textarea "Please be out the front of your hotel ready for departure with your Great Priva…" at bounding box center [1144, 321] width 470 height 48
type textarea "Please be ready for departure with your Great Private Tours guide."
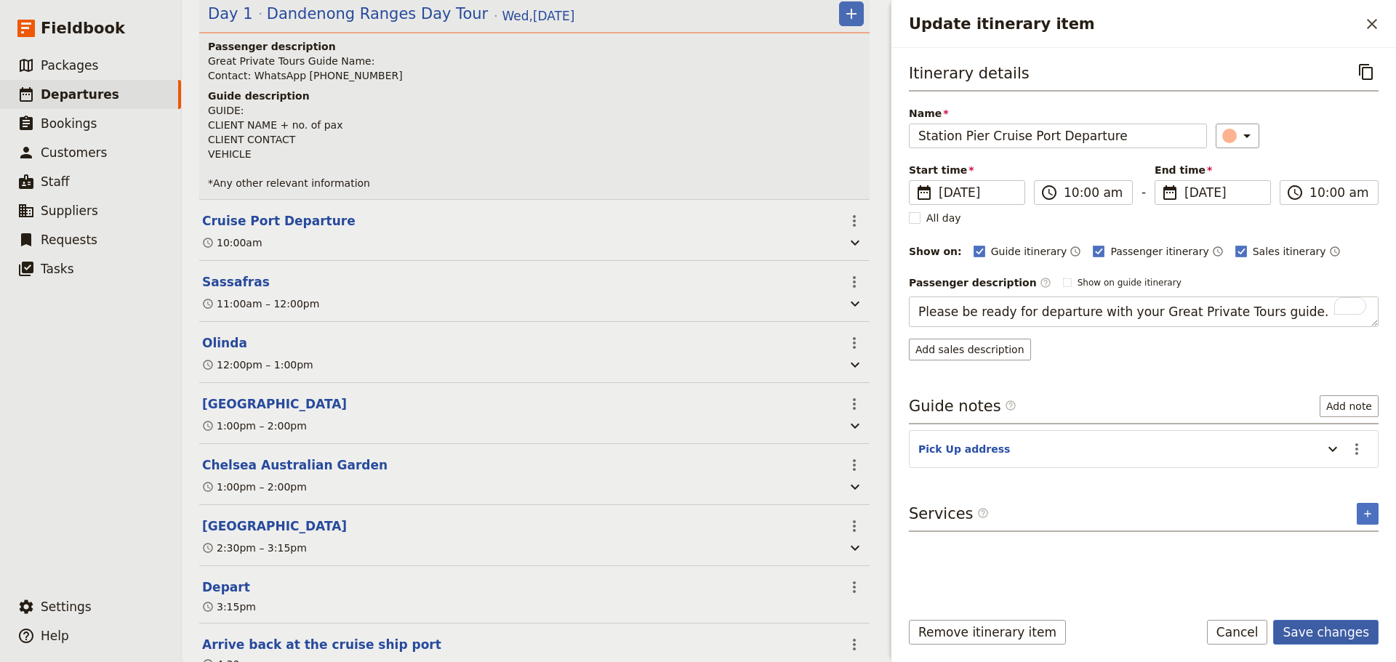
click at [1331, 620] on button "Save changes" at bounding box center [1325, 632] width 105 height 25
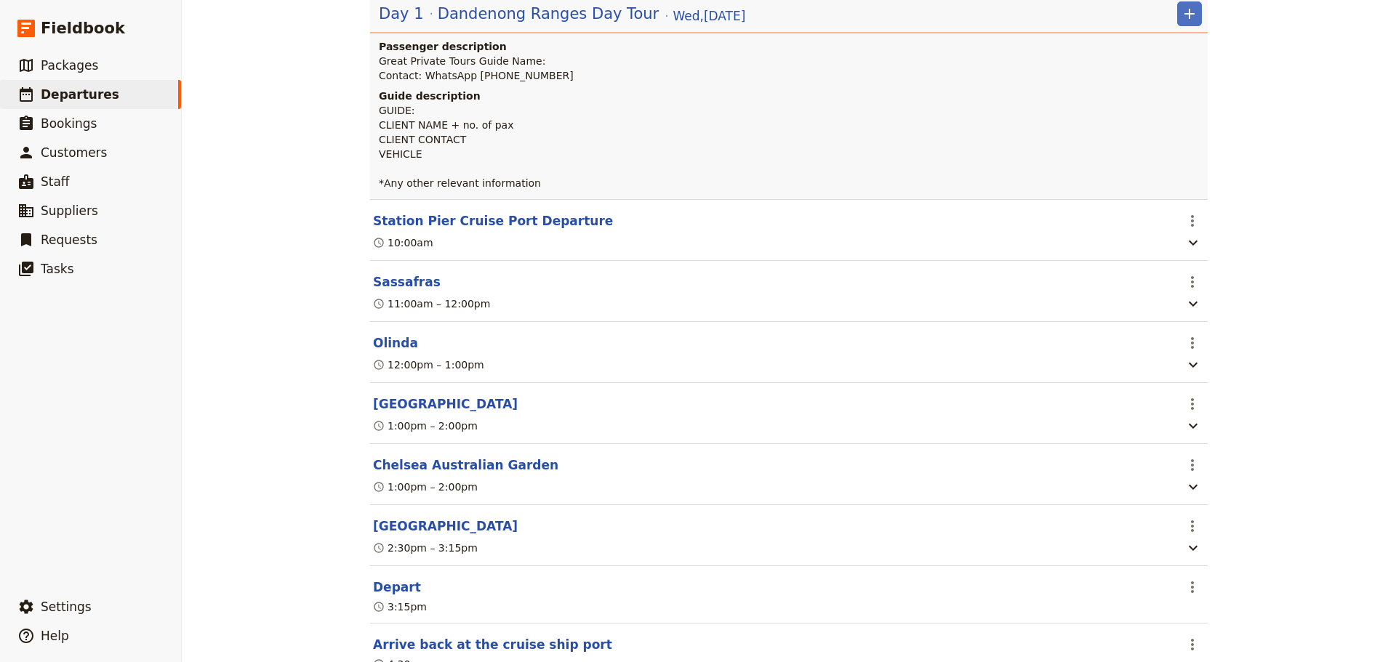
scroll to position [227, 0]
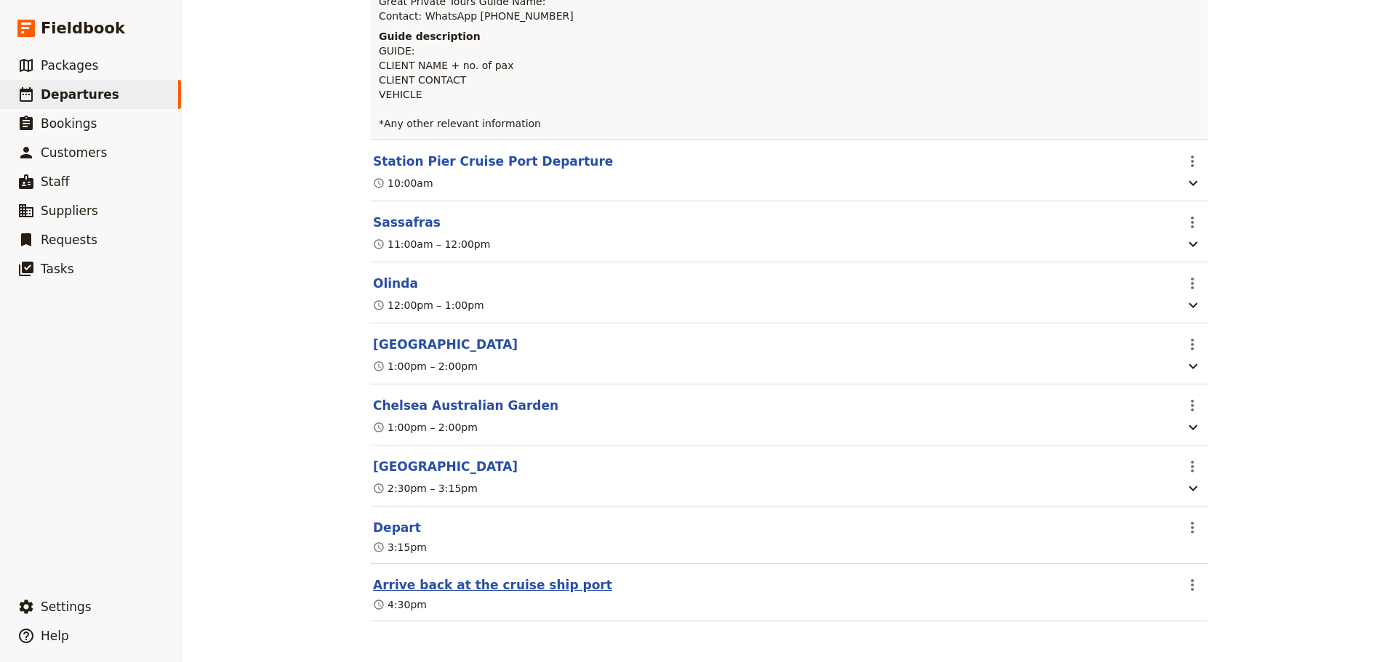
click at [510, 583] on button "Arrive back at the cruise ship port" at bounding box center [492, 584] width 239 height 17
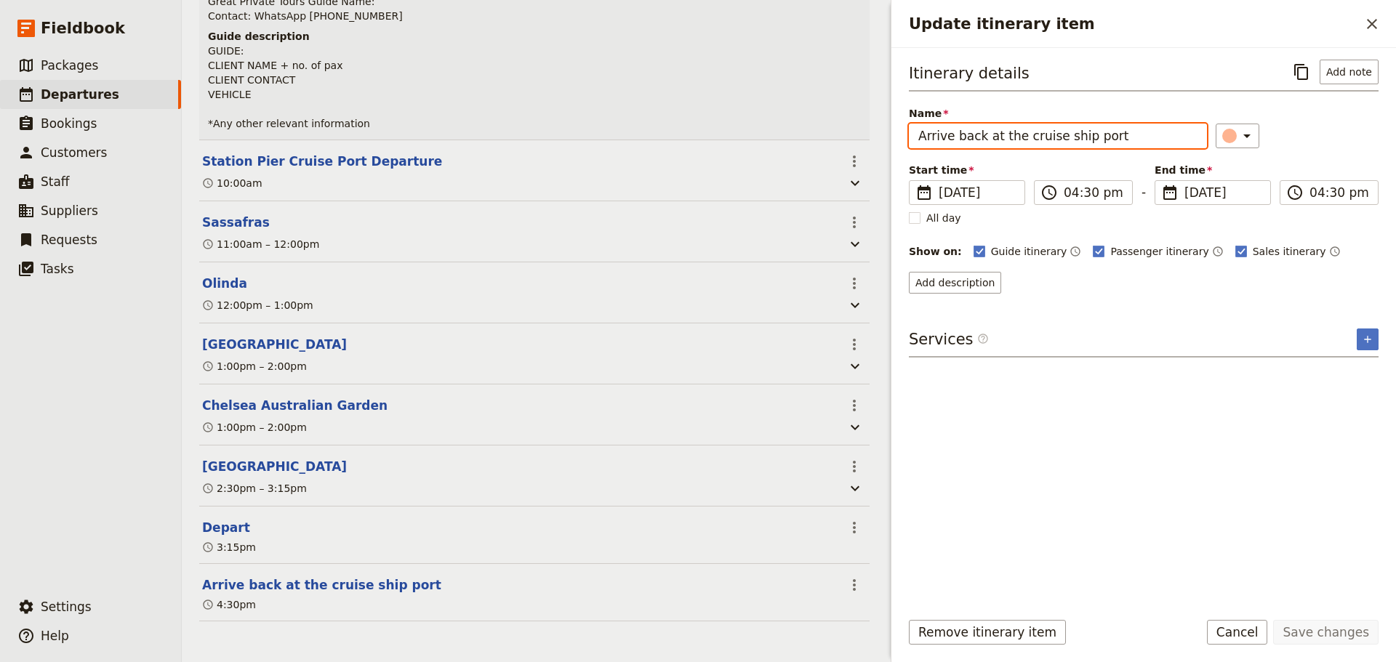
drag, startPoint x: 1050, startPoint y: 125, endPoint x: 994, endPoint y: 128, distance: 55.3
click at [994, 128] on input "Arrive back at the cruise ship port" at bounding box center [1058, 136] width 298 height 25
type input "Arrive back at [GEOGRAPHIC_DATA]"
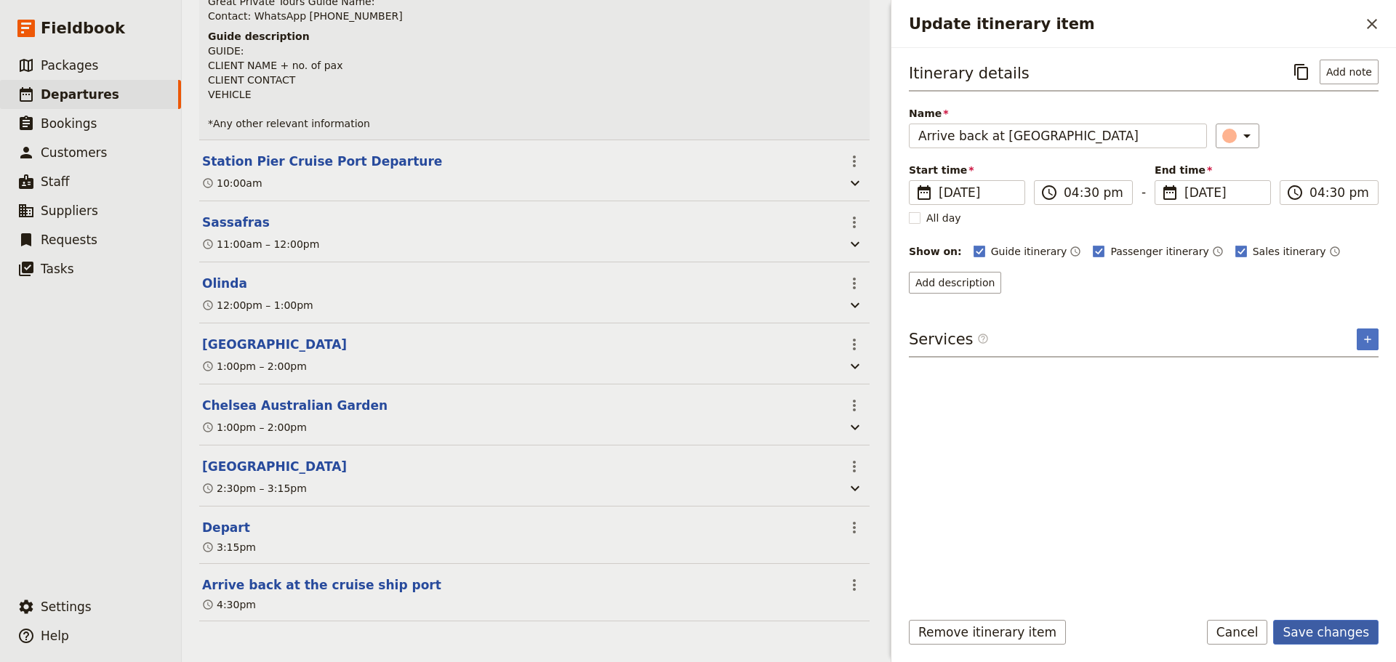
drag, startPoint x: 1340, startPoint y: 627, endPoint x: 1176, endPoint y: 532, distance: 188.9
click at [1339, 627] on button "Save changes" at bounding box center [1325, 632] width 105 height 25
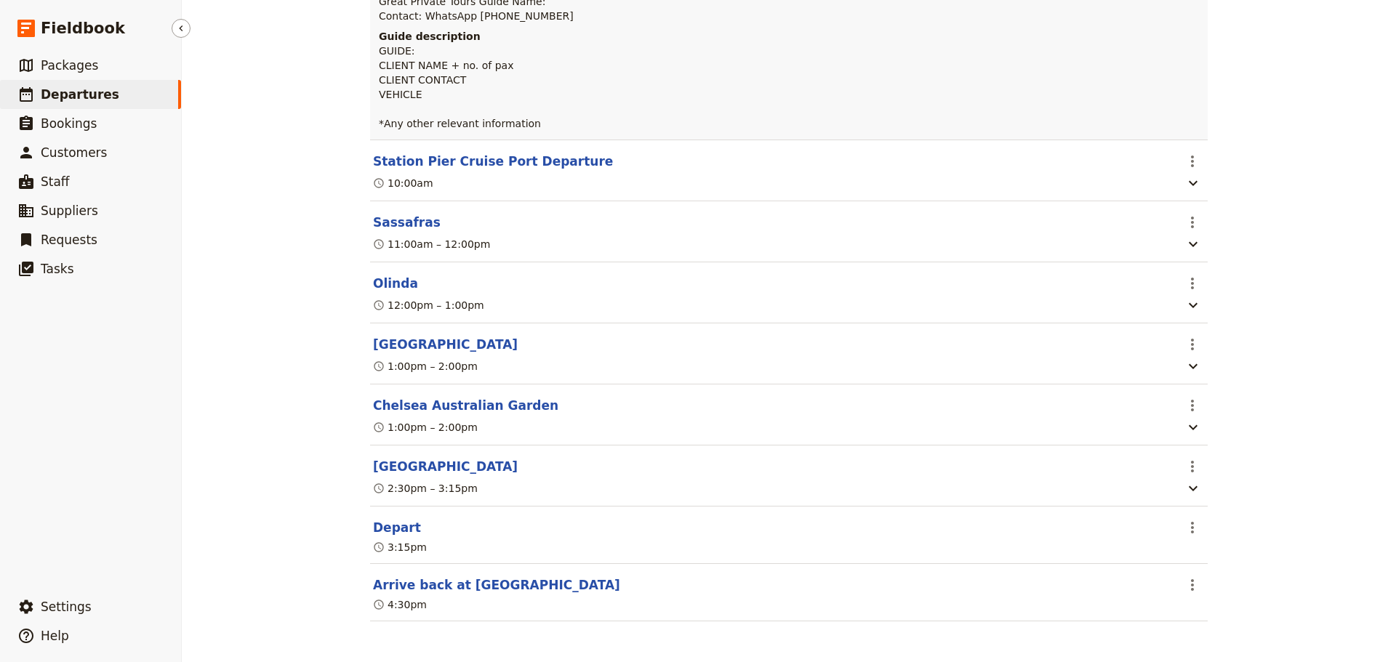
click at [81, 92] on span "Departures" at bounding box center [80, 94] width 79 height 15
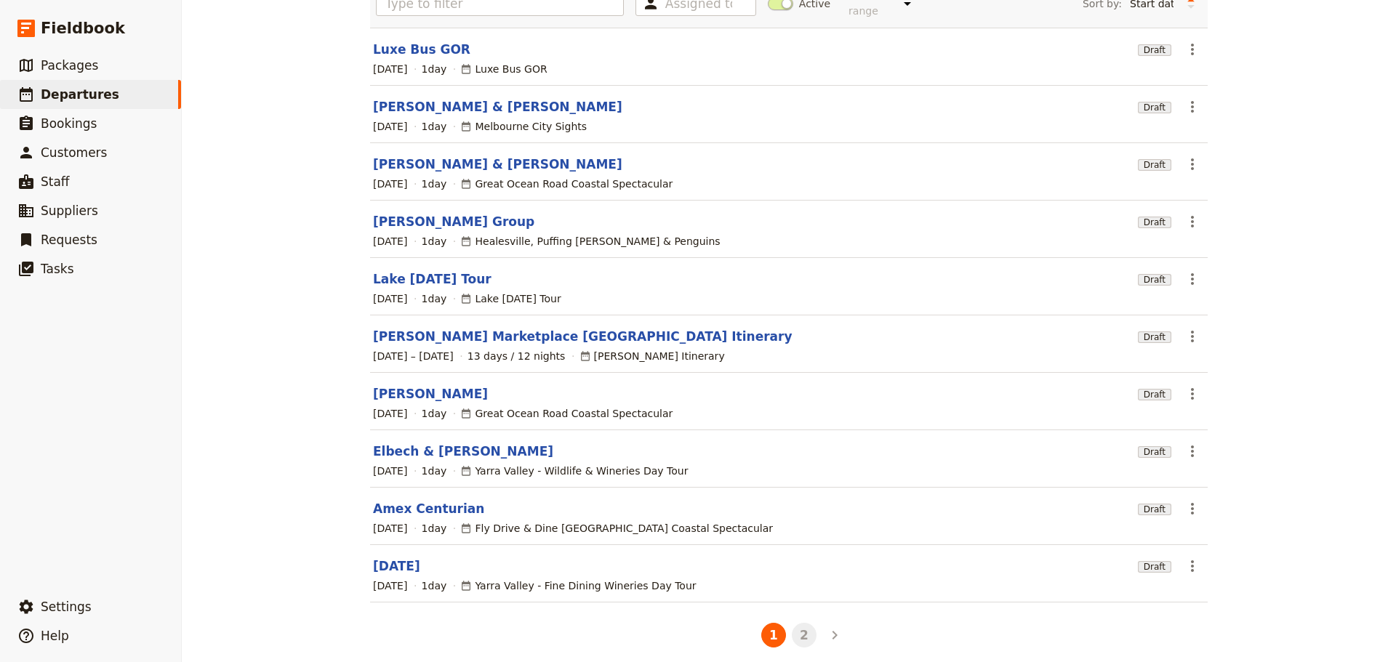
click at [797, 623] on button "2" at bounding box center [804, 635] width 25 height 25
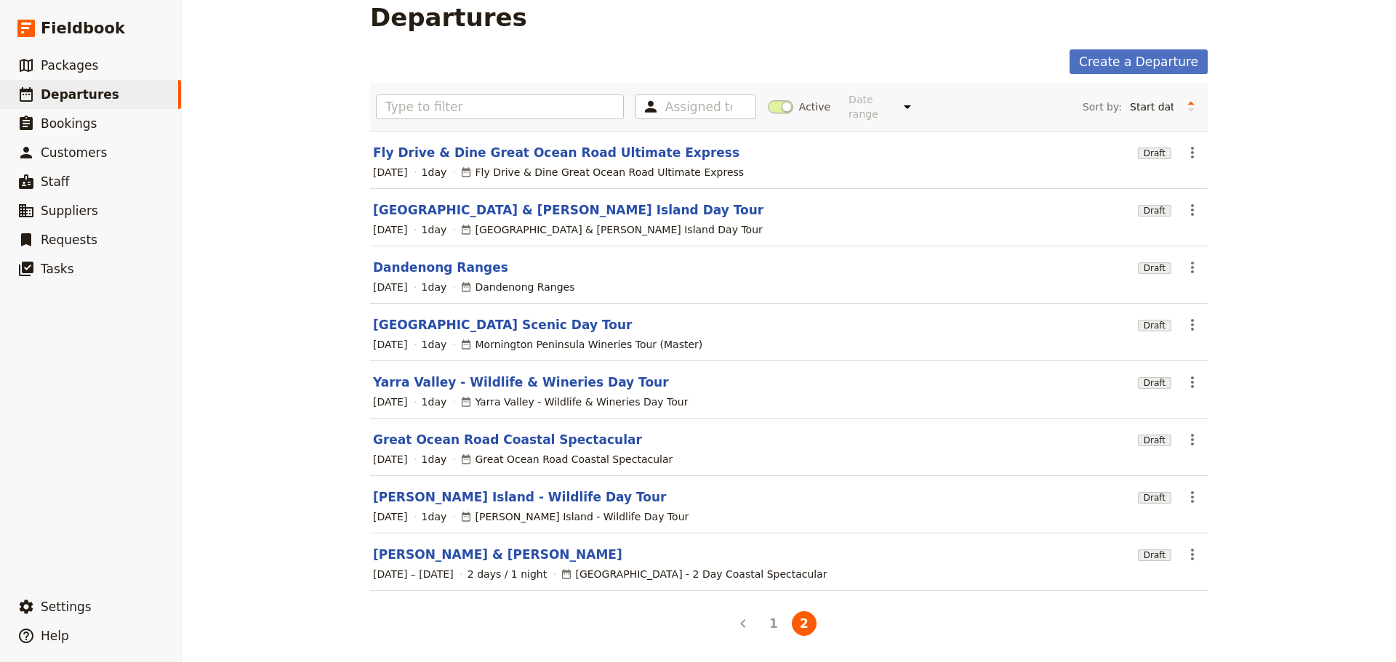
scroll to position [9, 0]
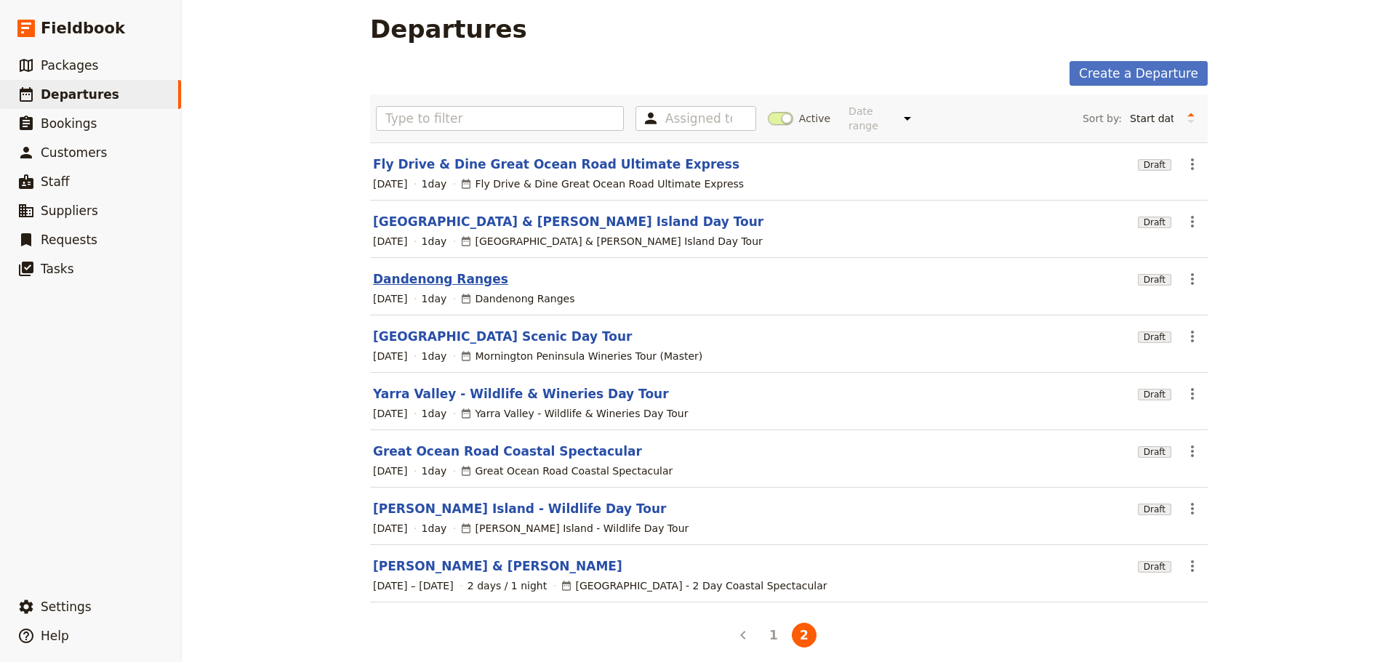
click at [422, 270] on link "Dandenong Ranges" at bounding box center [440, 278] width 135 height 17
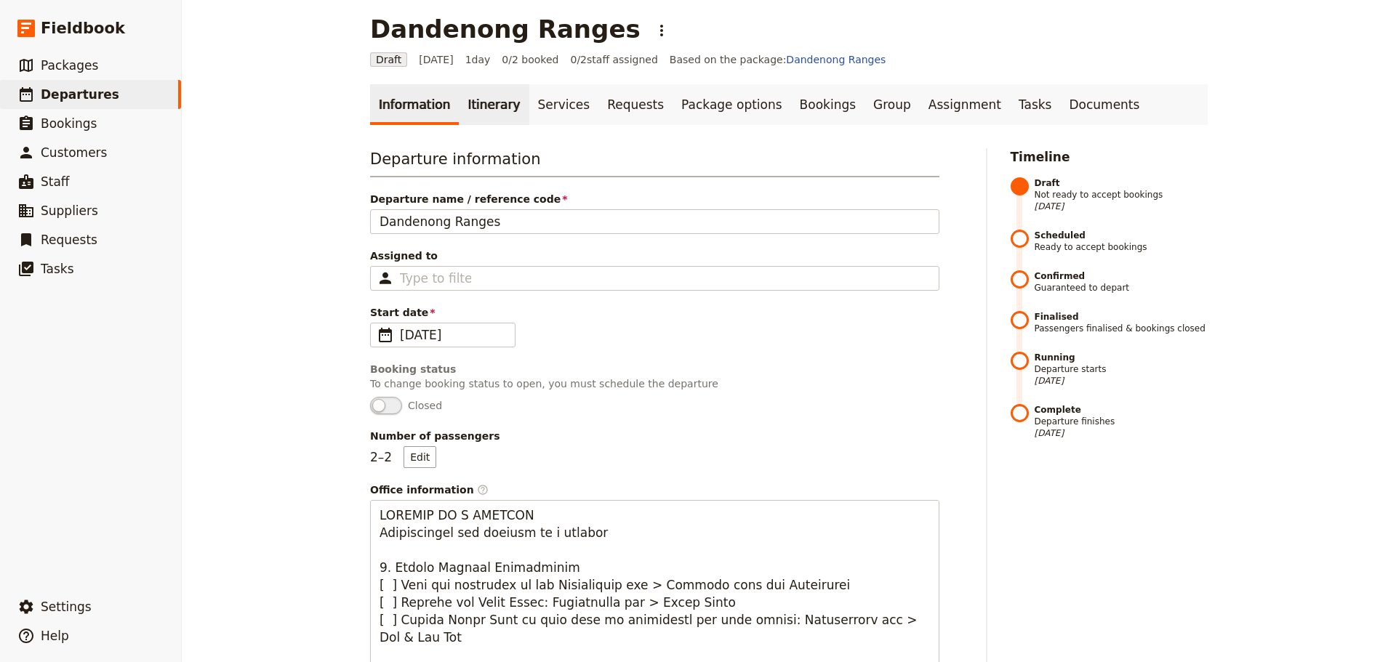
click at [483, 101] on link "Itinerary" at bounding box center [494, 104] width 70 height 41
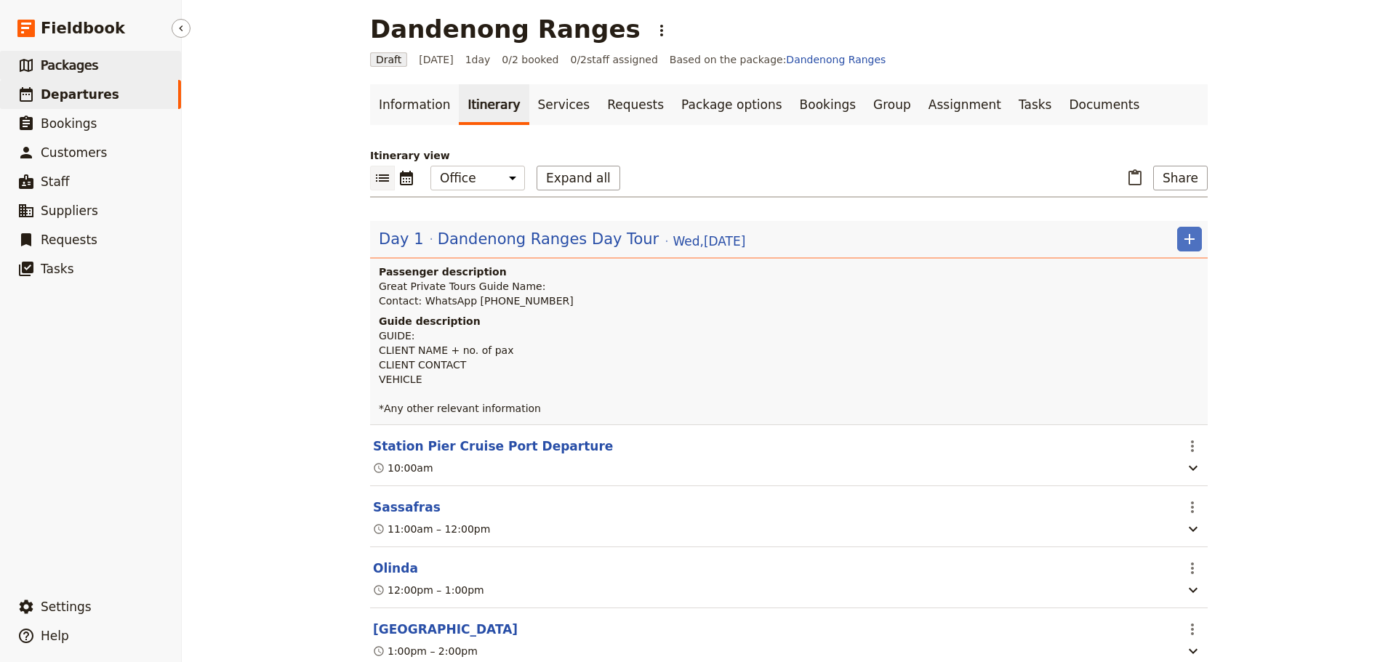
click at [76, 74] on link "​ Packages" at bounding box center [90, 65] width 181 height 29
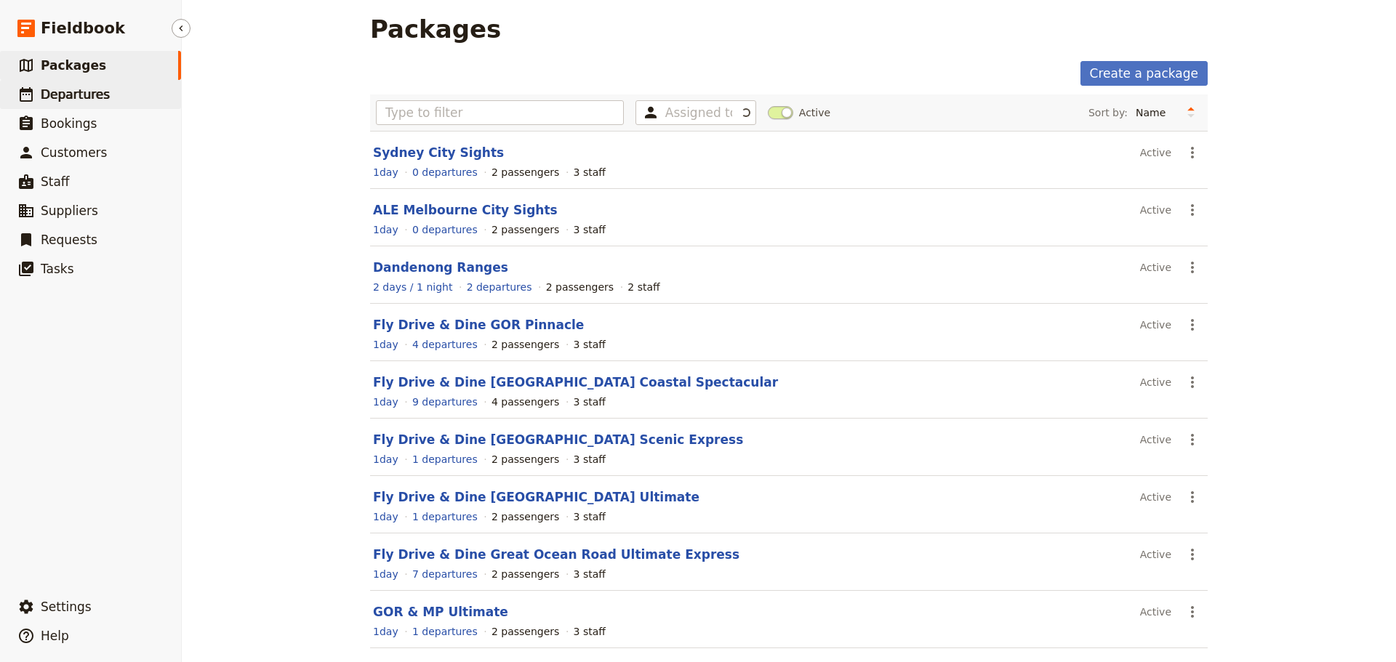
click at [71, 91] on span "Departures" at bounding box center [75, 94] width 69 height 15
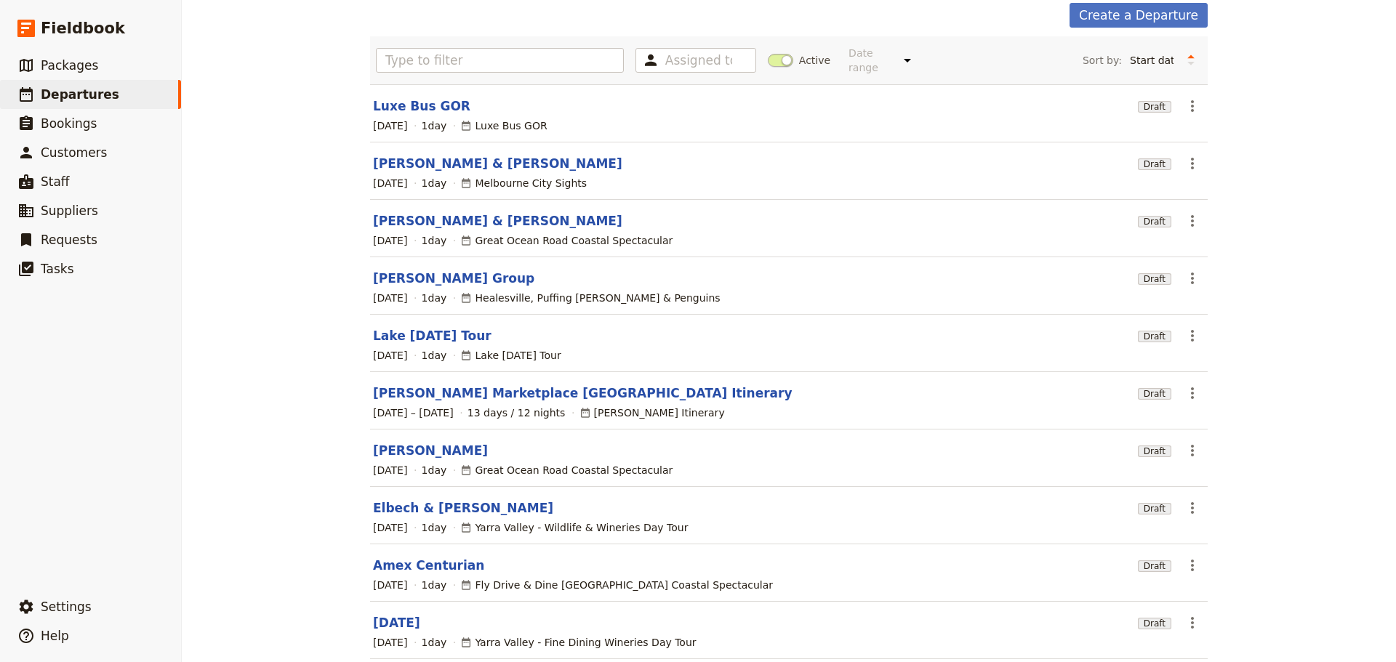
scroll to position [124, 0]
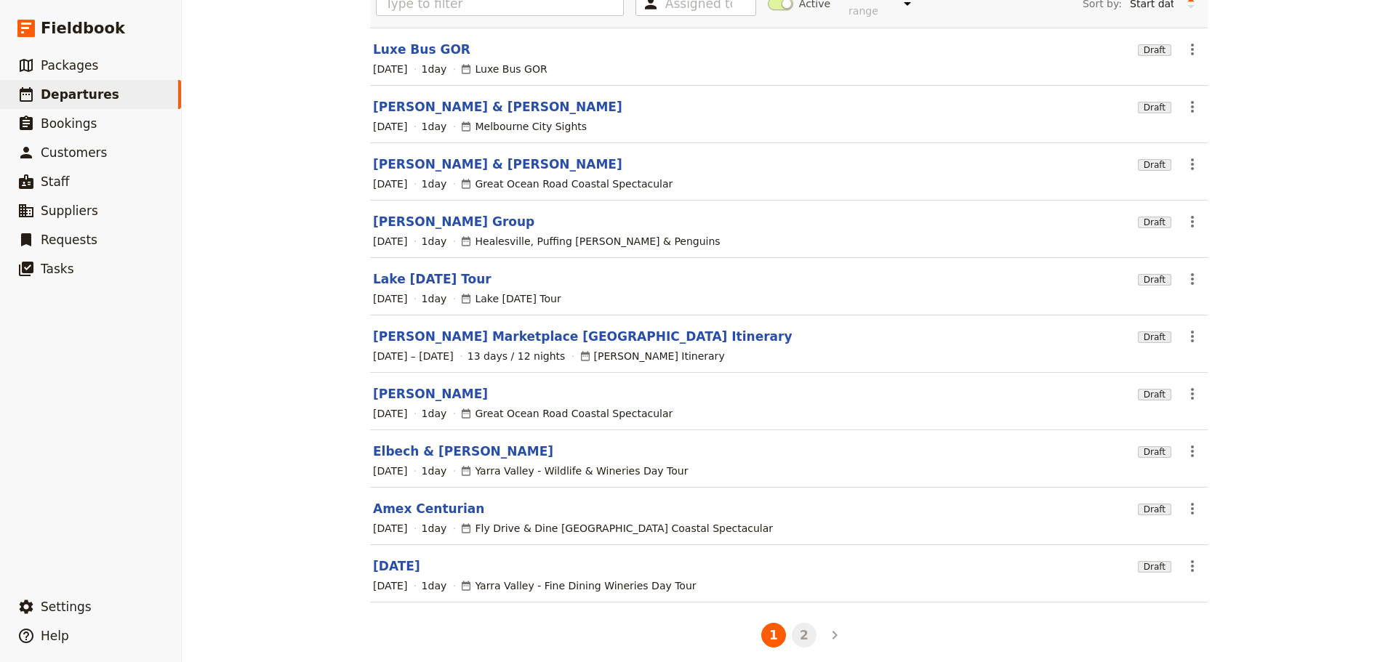
click at [805, 628] on button "2" at bounding box center [804, 635] width 25 height 25
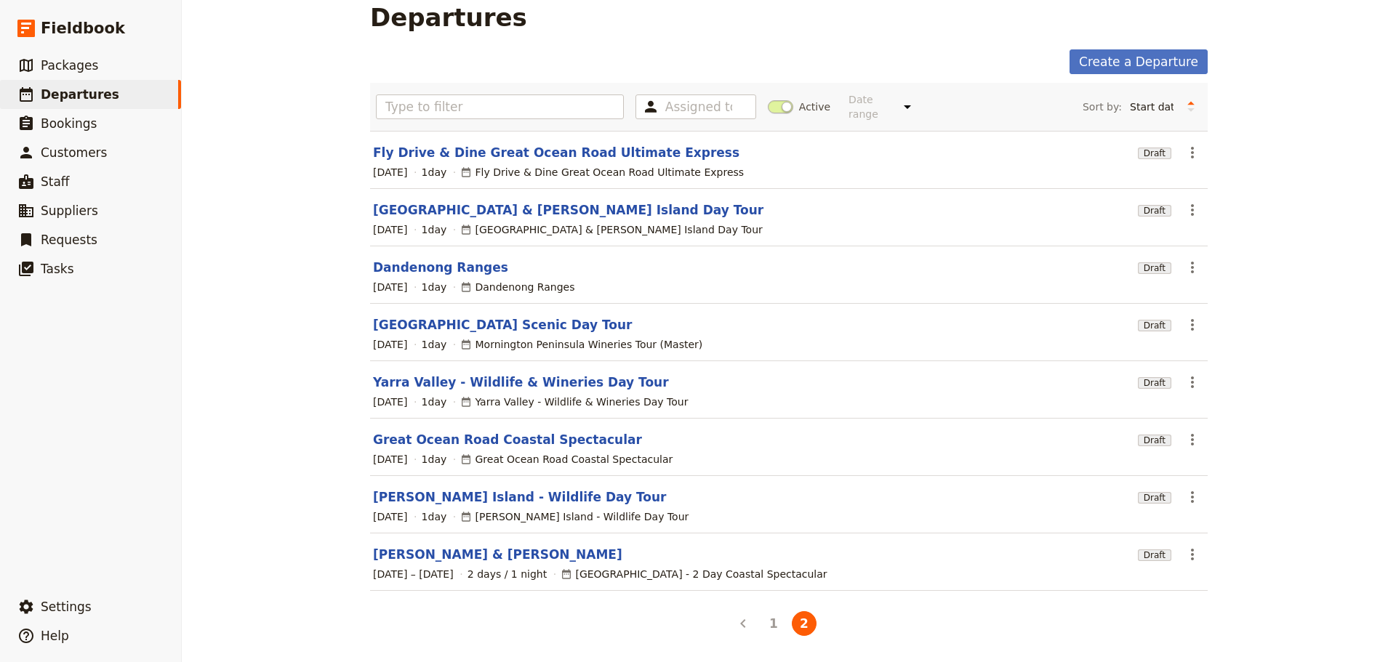
scroll to position [9, 0]
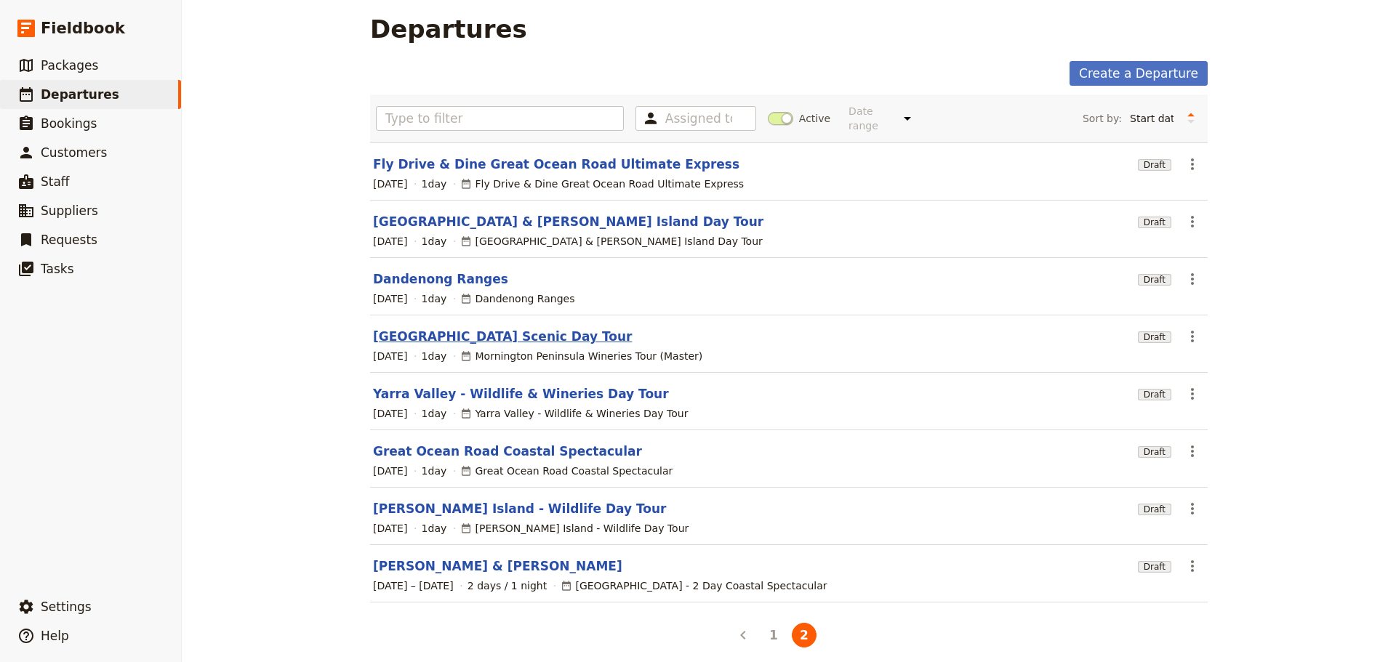
click at [403, 328] on link "[GEOGRAPHIC_DATA] Scenic Day Tour" at bounding box center [502, 336] width 259 height 17
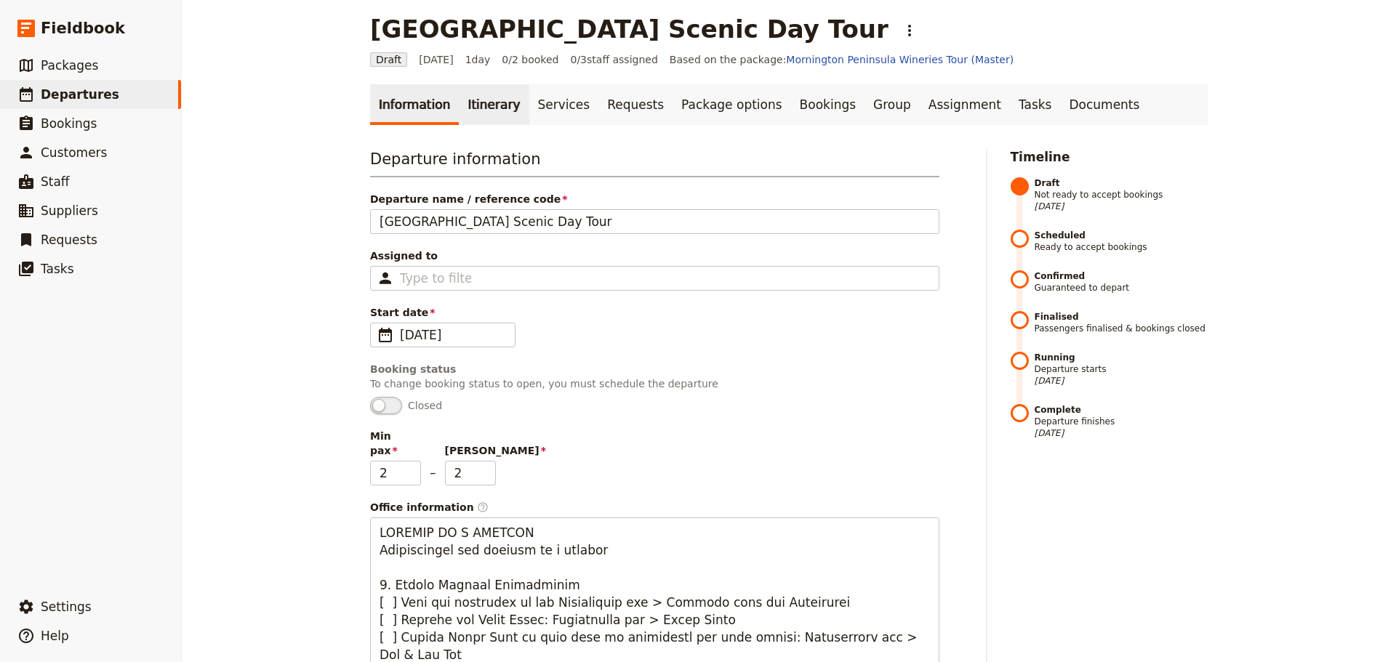
click at [483, 106] on link "Itinerary" at bounding box center [494, 104] width 70 height 41
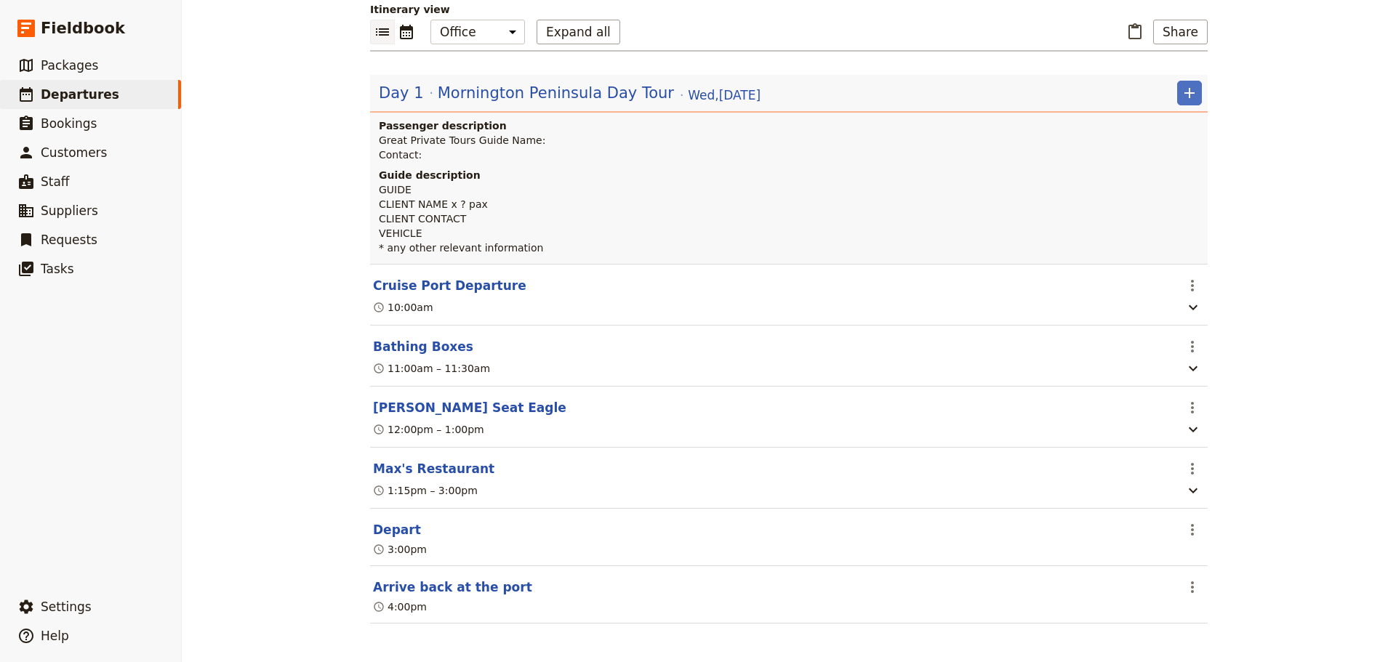
scroll to position [162, 0]
click at [422, 275] on button "Cruise Port Departure" at bounding box center [449, 283] width 153 height 17
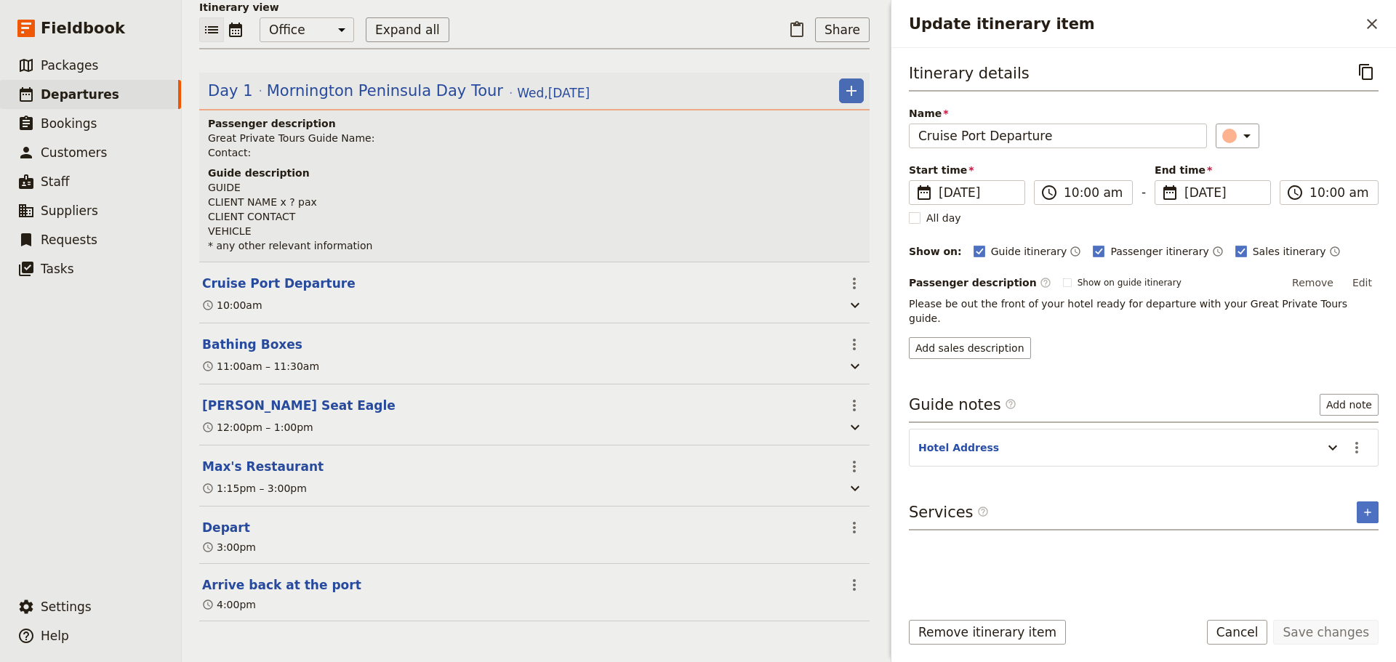
scroll to position [169, 0]
click at [917, 138] on input "Cruise Port Departure" at bounding box center [1058, 136] width 298 height 25
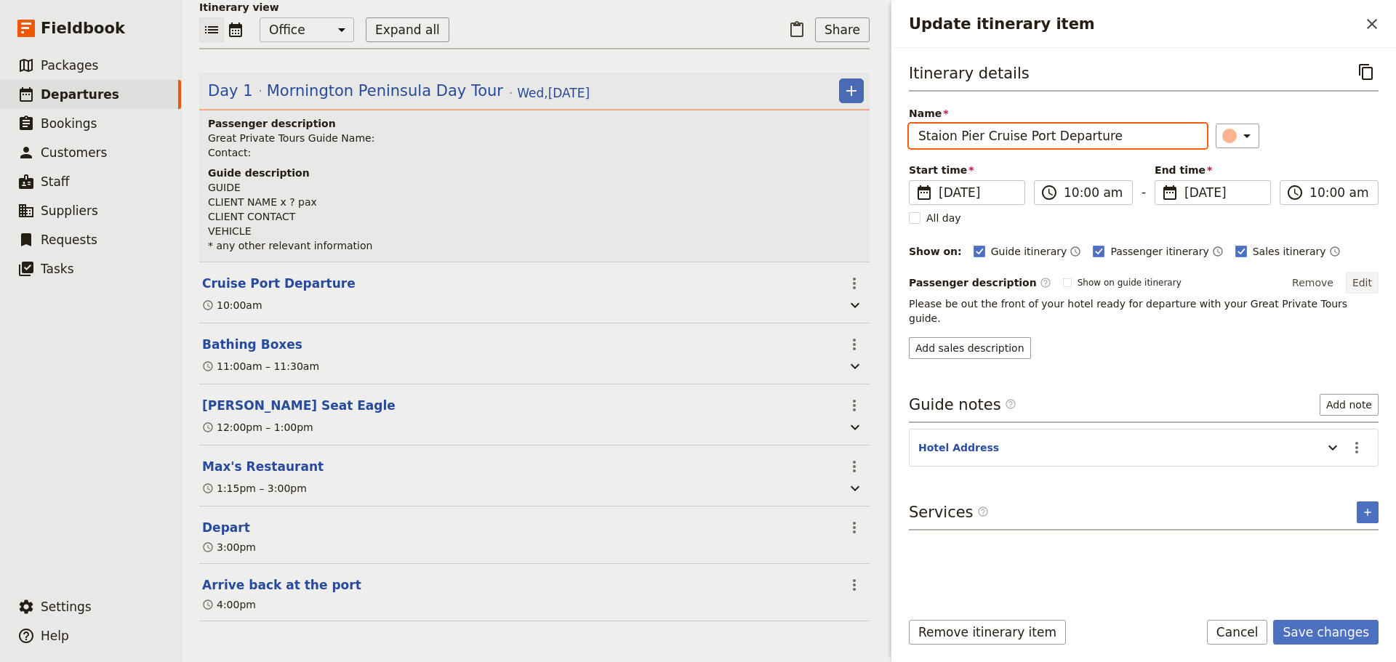
type input "Staion Pier Cruise Port Departure"
click at [1372, 286] on button "Edit" at bounding box center [1362, 283] width 33 height 22
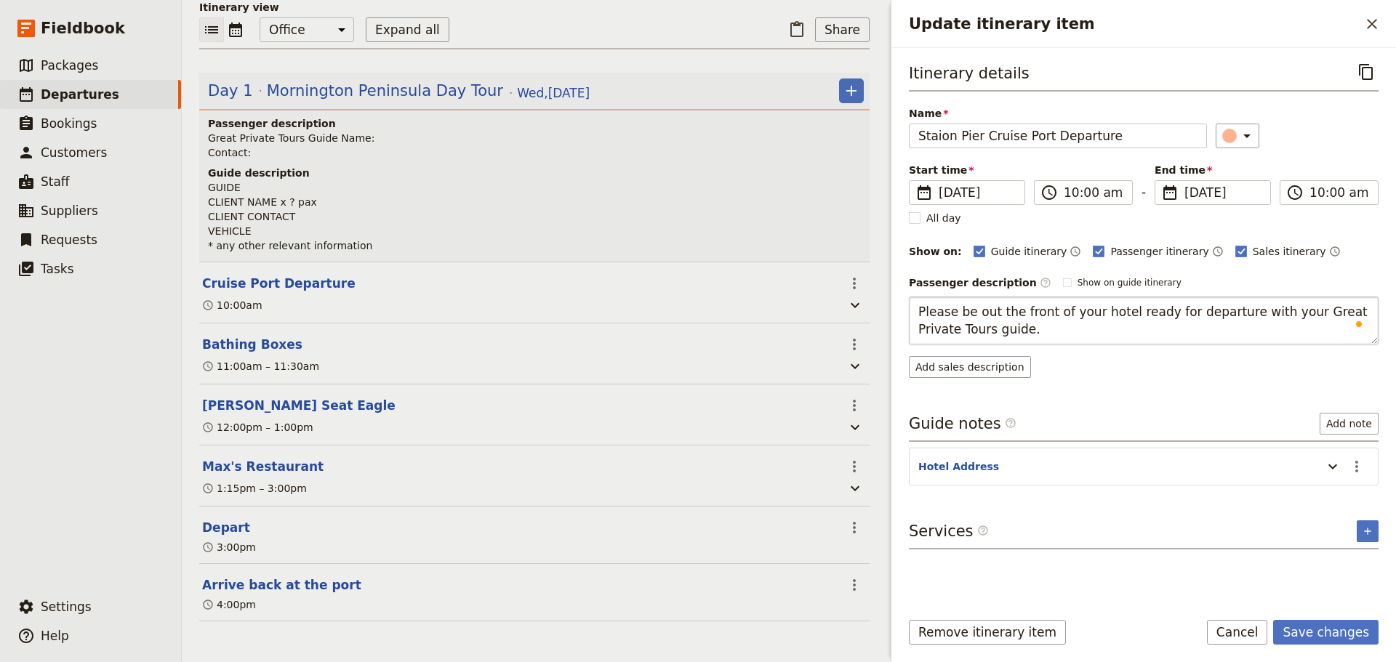
drag, startPoint x: 1117, startPoint y: 309, endPoint x: 974, endPoint y: 306, distance: 143.2
click at [974, 306] on textarea "Please be out the front of your hotel ready for departure with your Great Priva…" at bounding box center [1144, 321] width 470 height 48
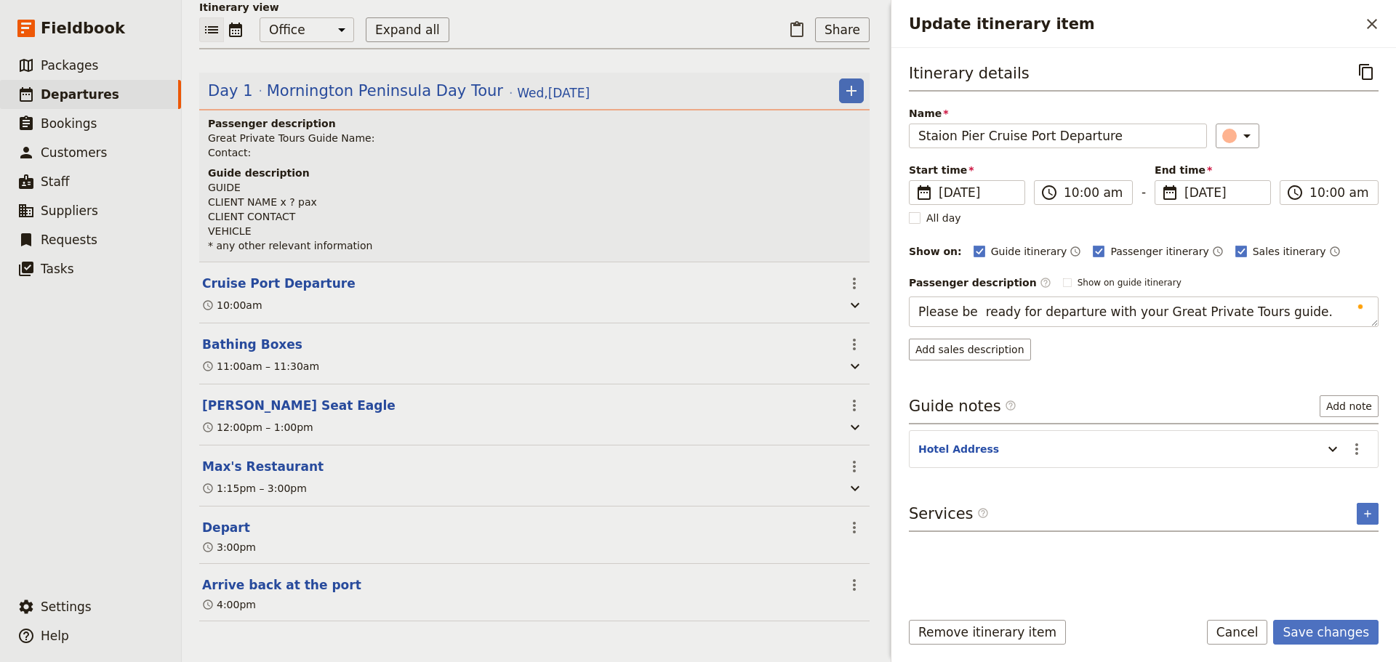
type textarea "Please be ready for departure with your Great Private Tours guide."
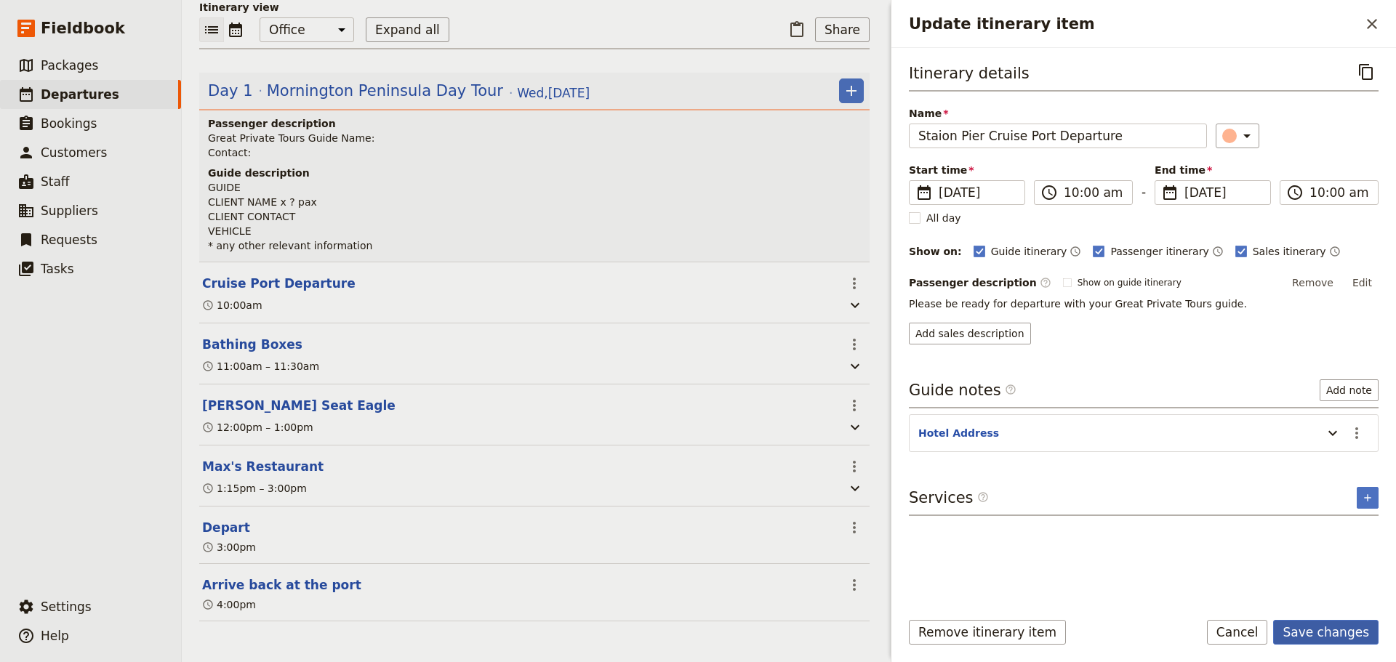
click at [1338, 619] on form "Itinerary details ​ Name Staion Pier Cruise Port Departure ​ Start time ​ [DATE…" at bounding box center [1143, 355] width 505 height 614
click at [1304, 637] on button "Save changes" at bounding box center [1325, 632] width 105 height 25
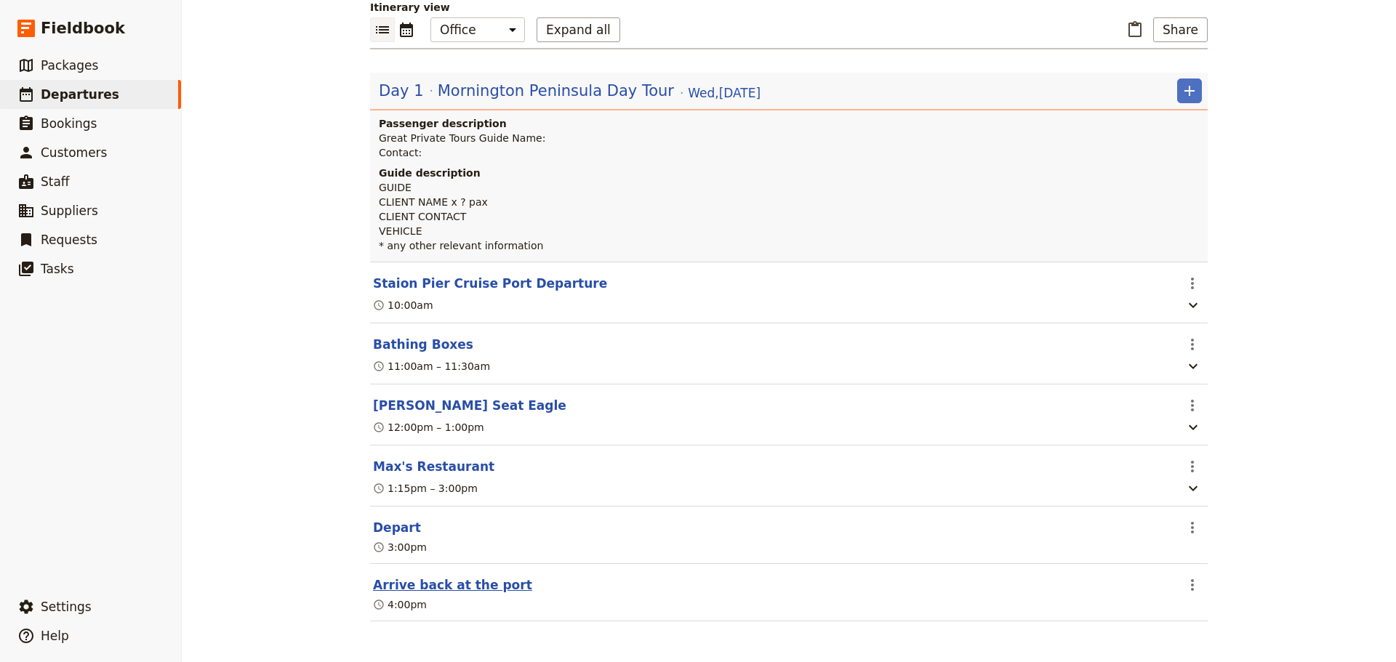
click at [403, 590] on button "Arrive back at the port" at bounding box center [452, 584] width 159 height 17
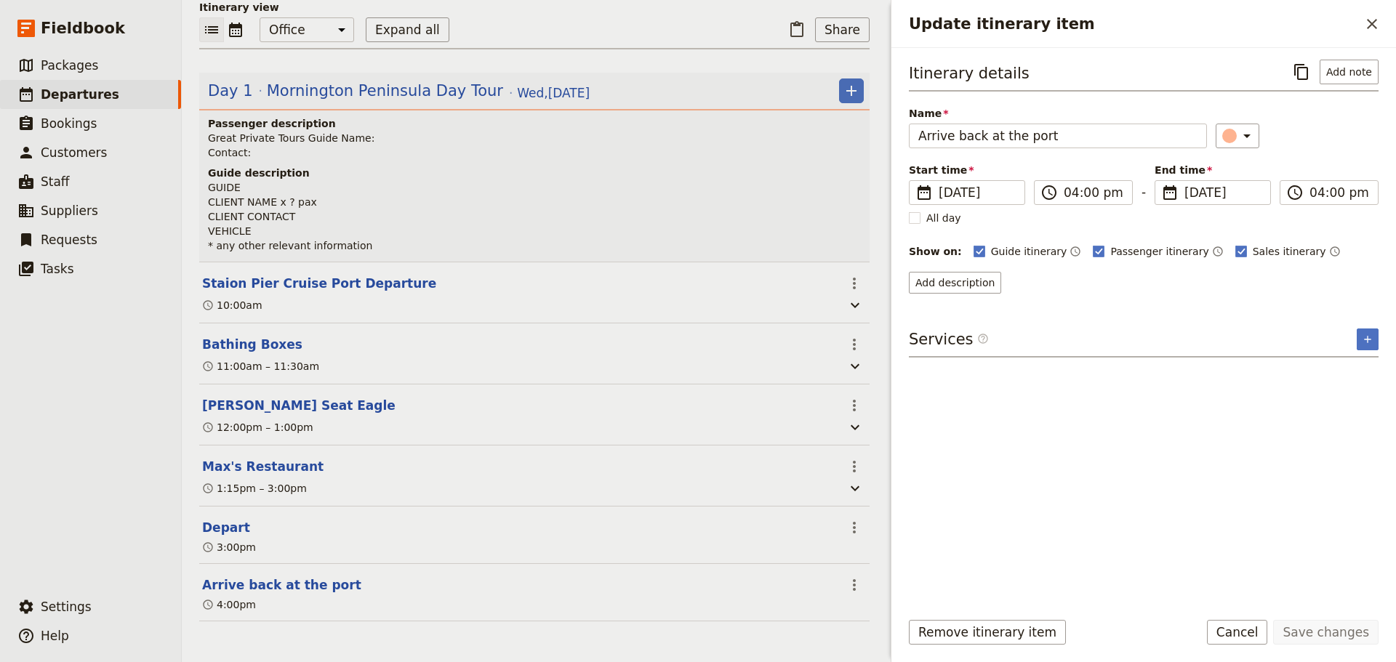
scroll to position [169, 0]
drag, startPoint x: 1020, startPoint y: 135, endPoint x: 984, endPoint y: 140, distance: 36.7
click at [984, 137] on input "Arrive back at the port" at bounding box center [1058, 136] width 298 height 25
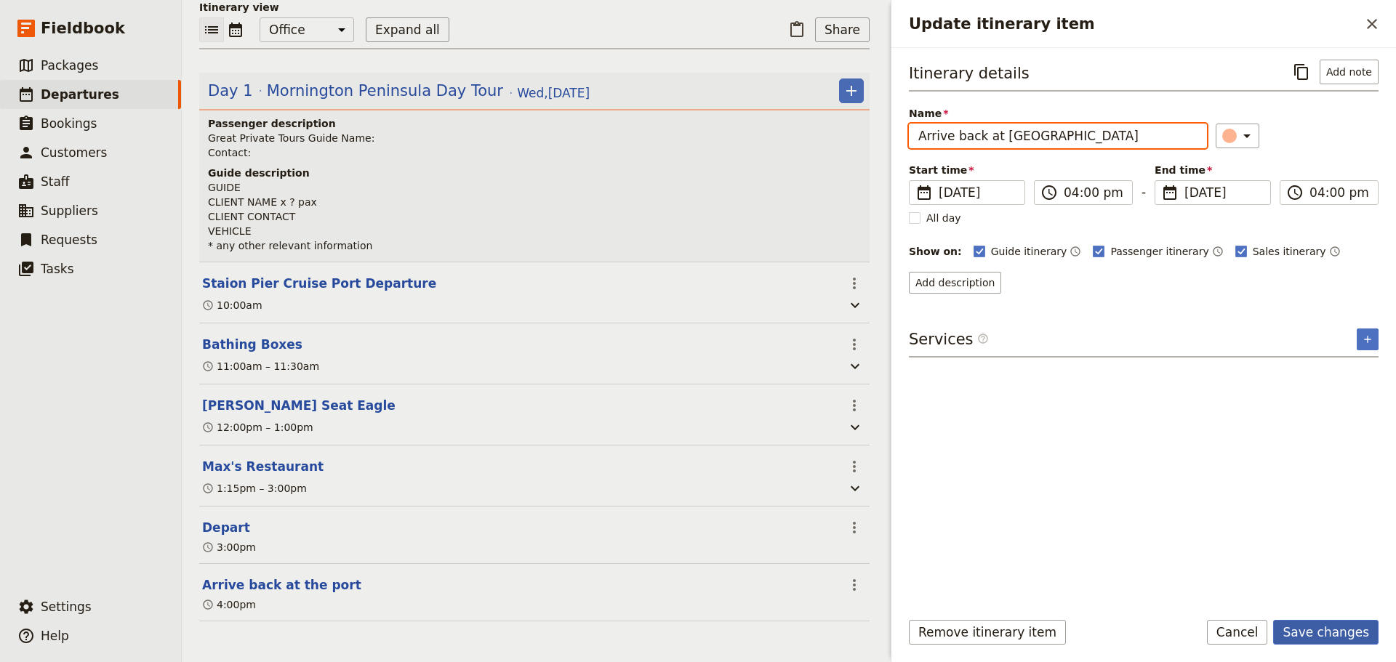
type input "Arrive back at [GEOGRAPHIC_DATA]"
click at [1304, 634] on button "Save changes" at bounding box center [1325, 632] width 105 height 25
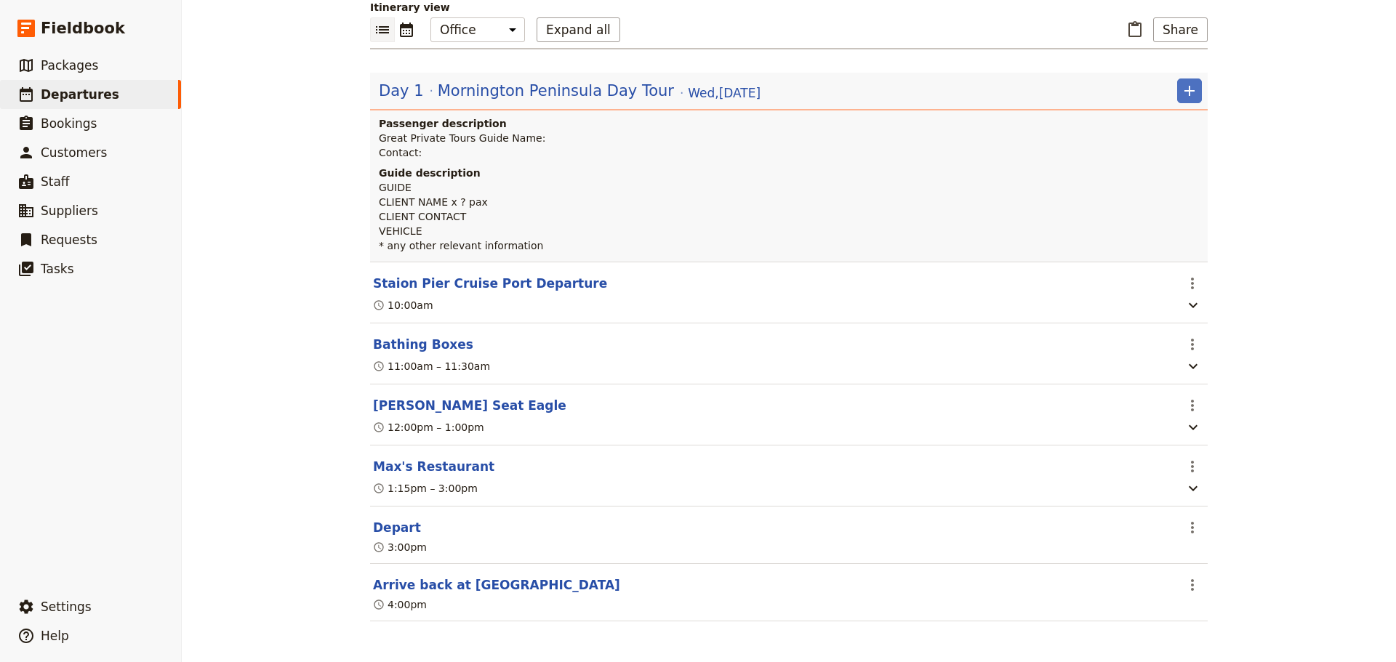
scroll to position [162, 0]
click at [76, 95] on span "Departures" at bounding box center [80, 94] width 79 height 15
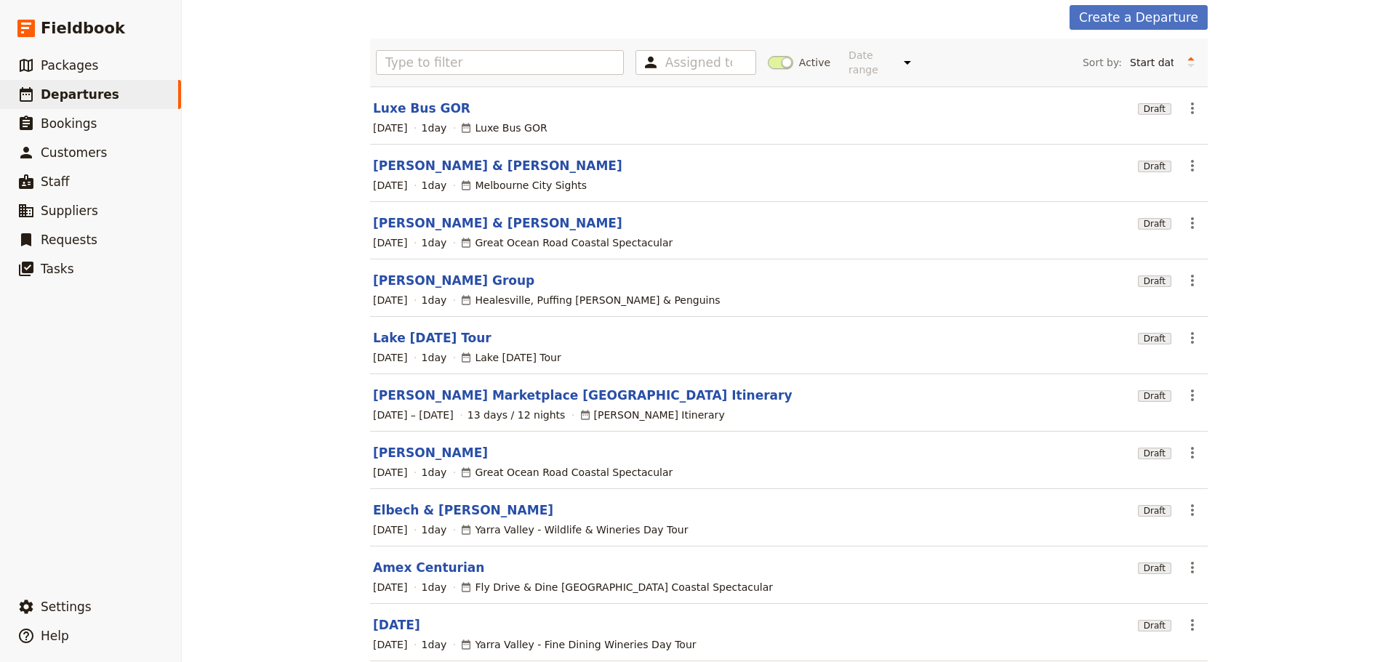
scroll to position [124, 0]
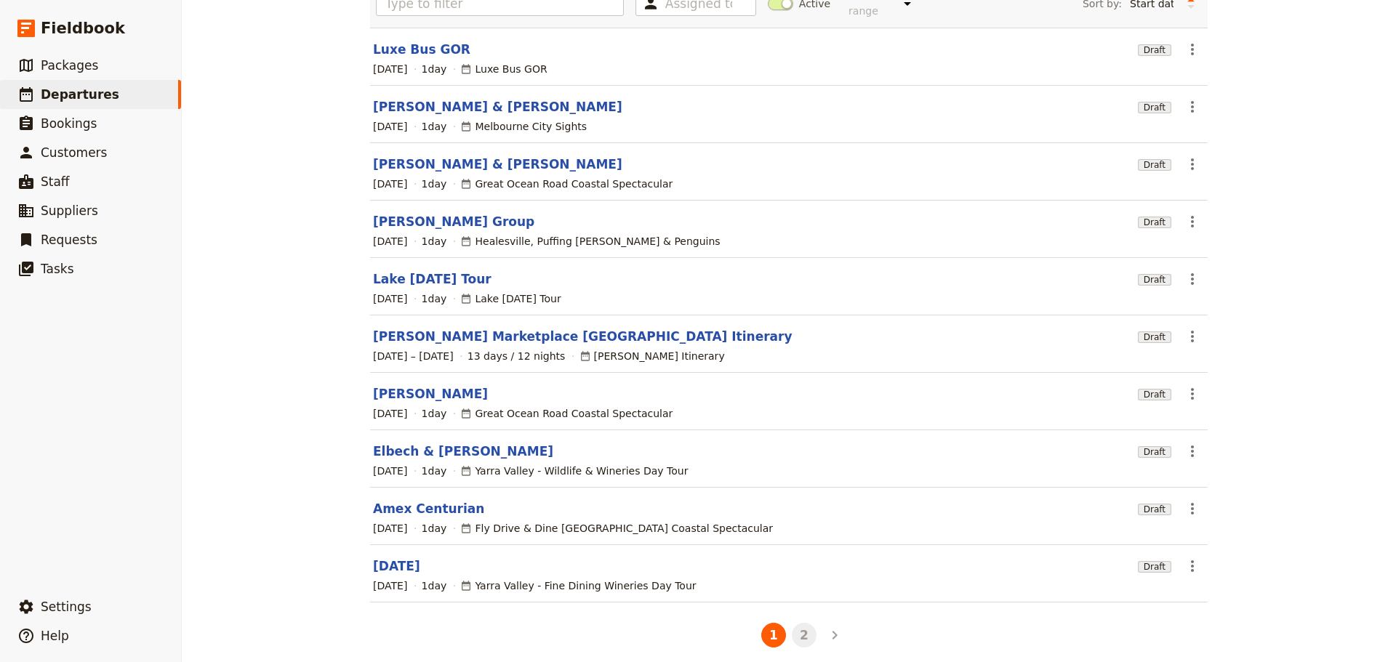
click at [797, 624] on button "2" at bounding box center [804, 635] width 25 height 25
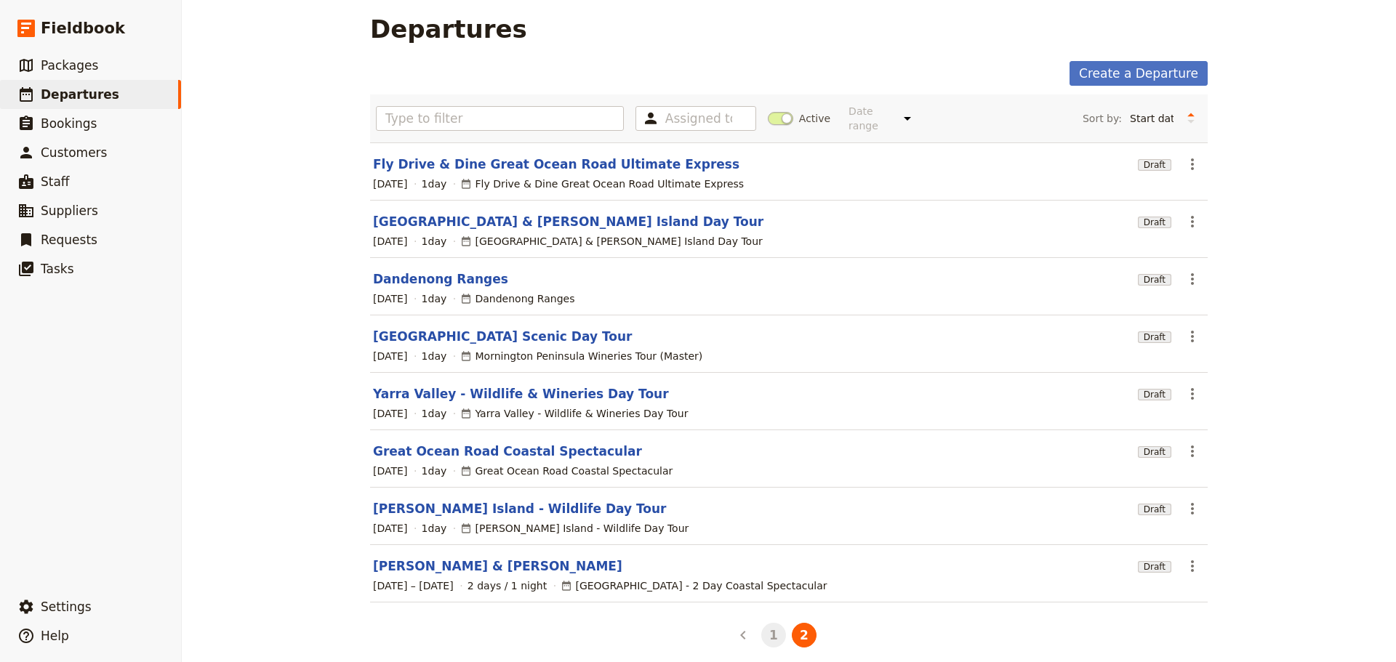
click at [761, 626] on button "1" at bounding box center [773, 635] width 25 height 25
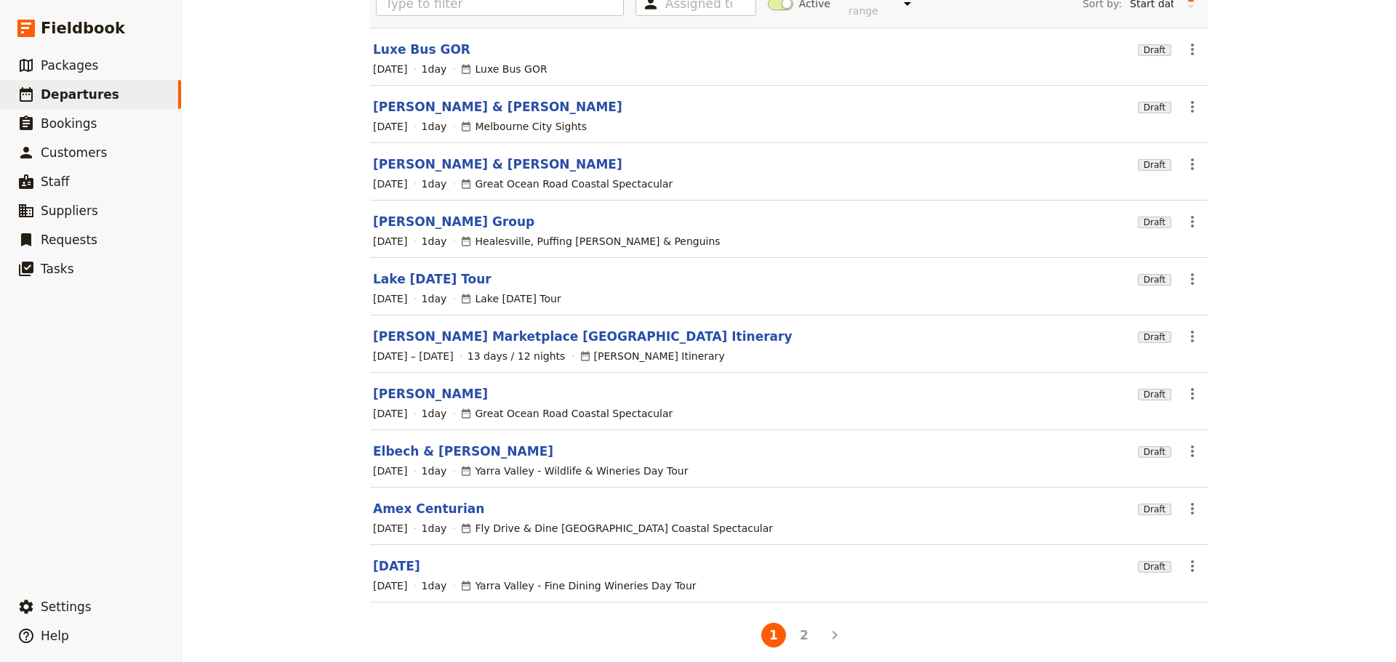
scroll to position [0, 0]
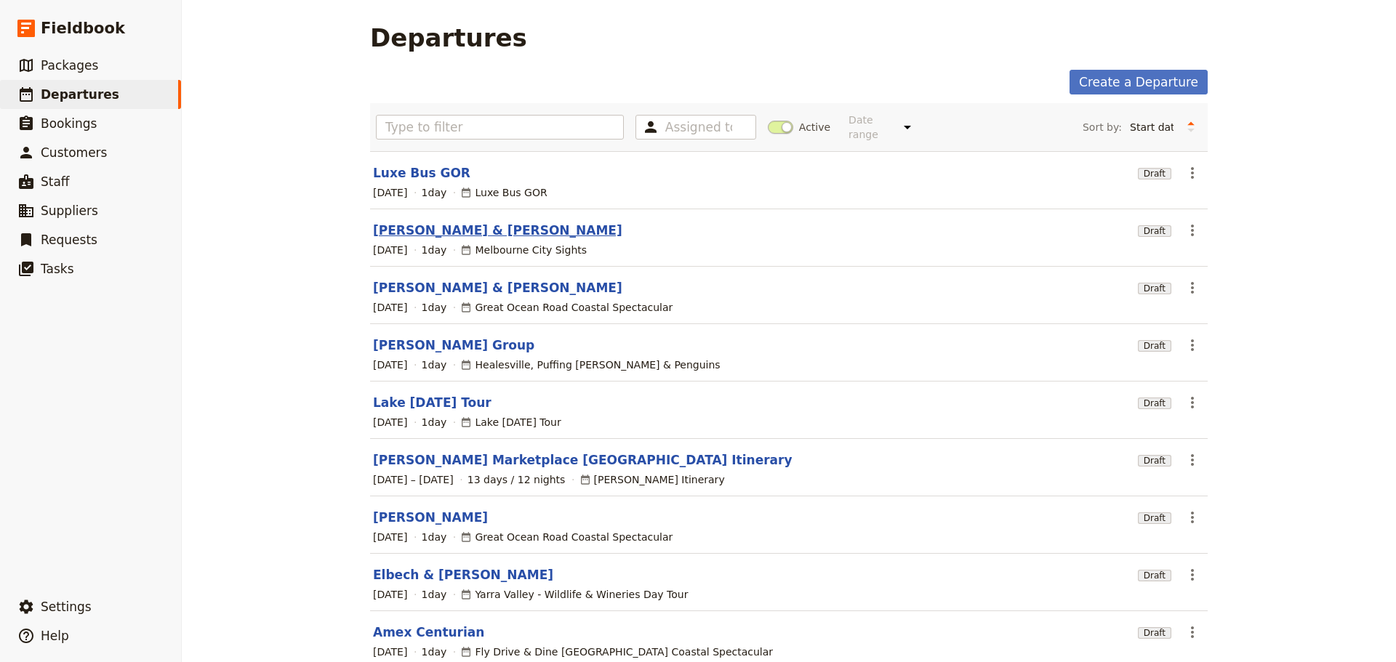
click at [412, 222] on link "[PERSON_NAME] & [PERSON_NAME]" at bounding box center [497, 230] width 249 height 17
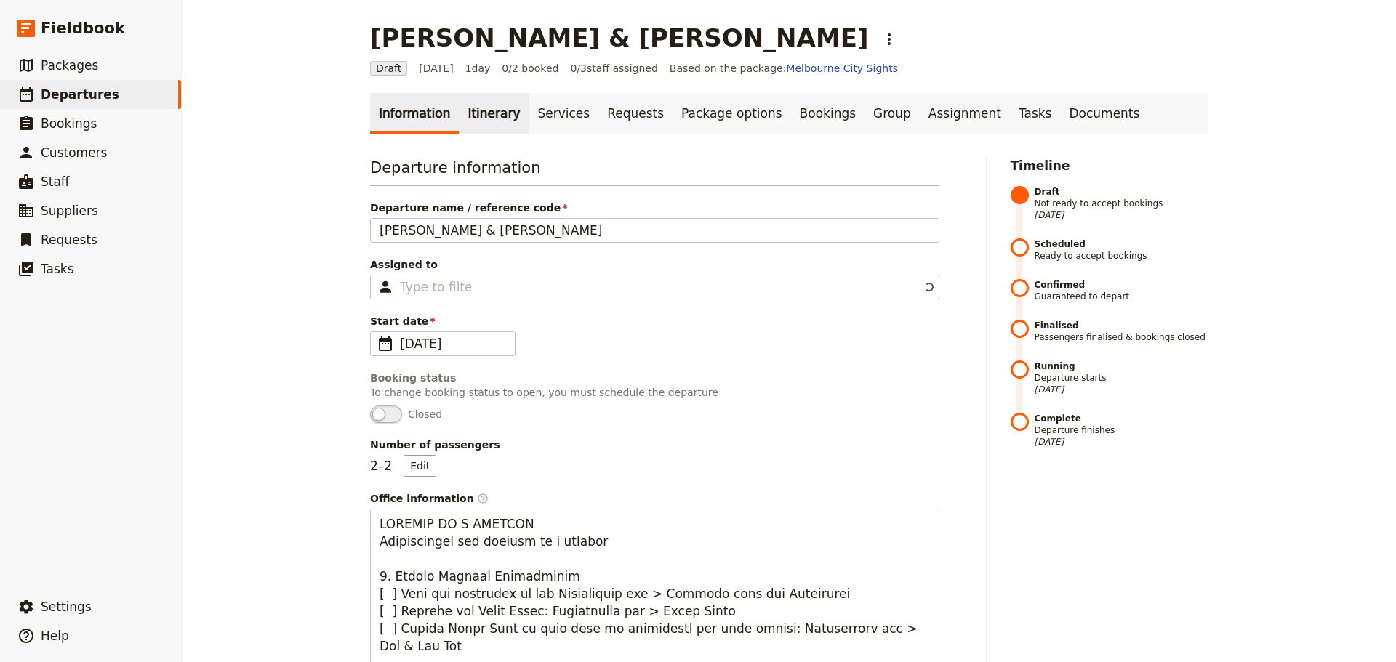
click at [467, 114] on link "Itinerary" at bounding box center [494, 113] width 70 height 41
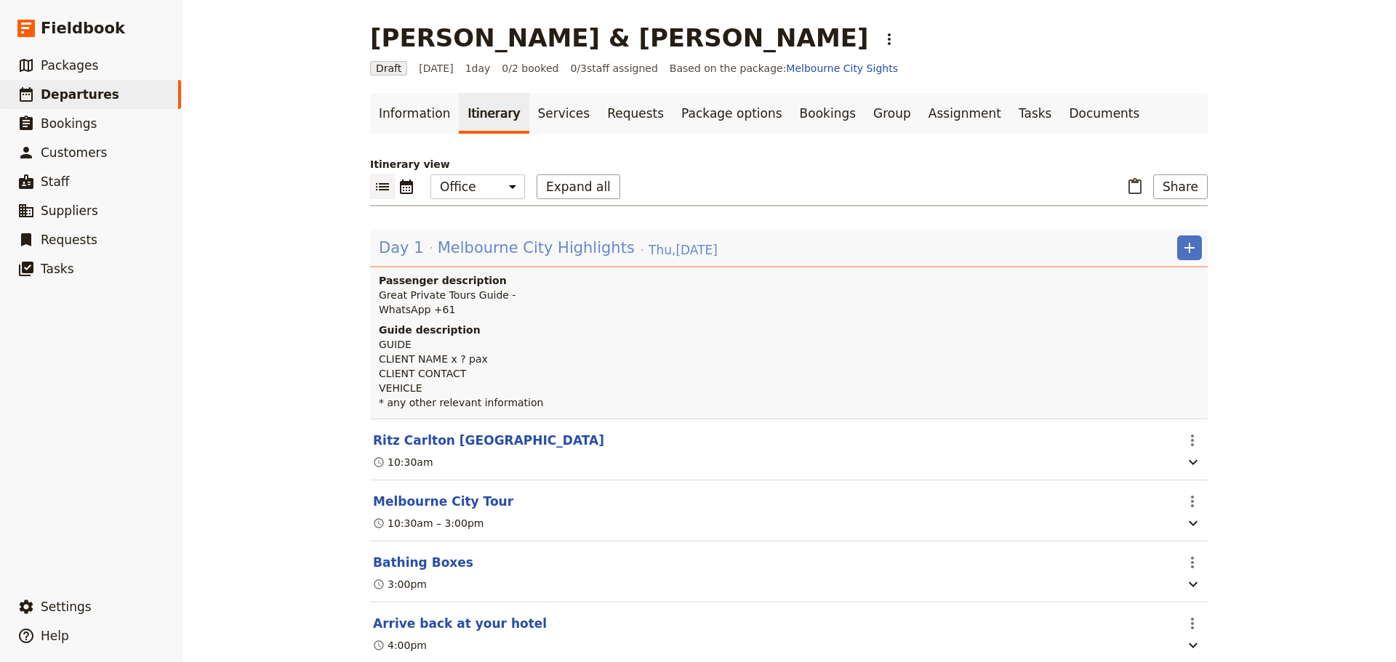
click at [566, 249] on span "Melbourne City Highlights" at bounding box center [536, 248] width 197 height 22
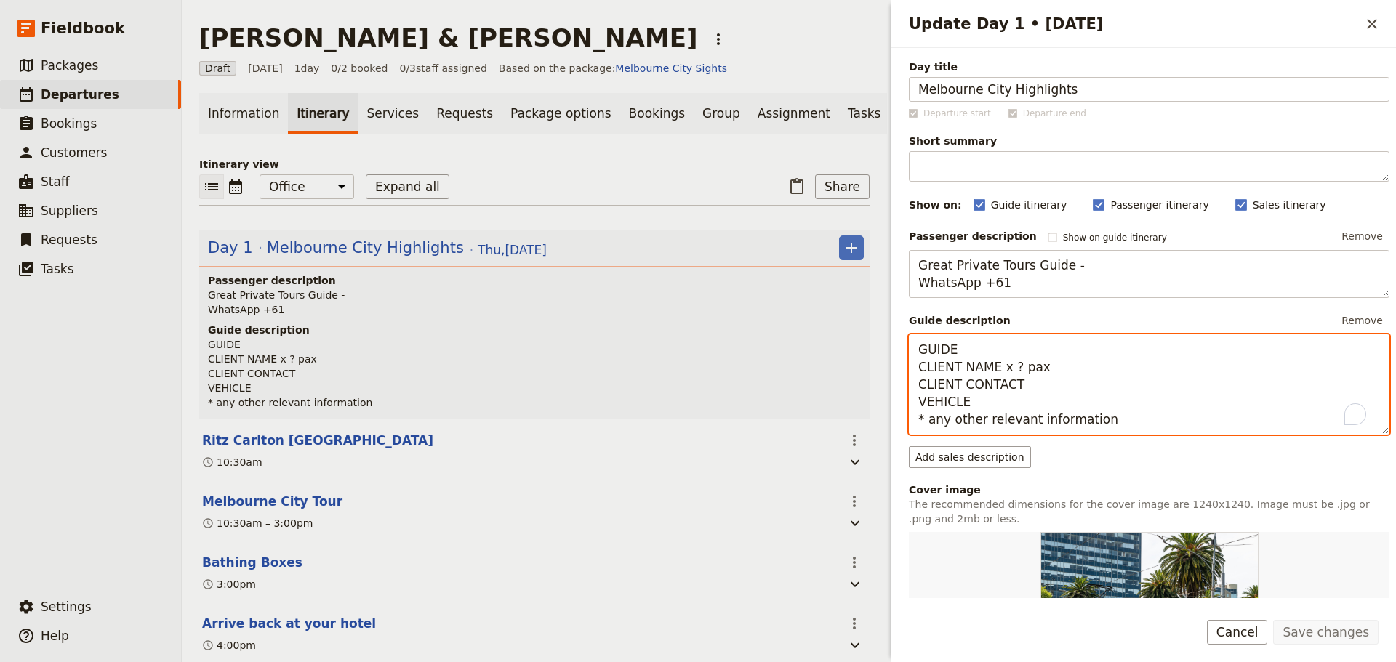
click at [982, 348] on textarea "GUIDE CLIENT NAME x ? pax CLIENT CONTACT VEHICLE * any other relevant informati…" at bounding box center [1149, 384] width 481 height 100
drag, startPoint x: 1060, startPoint y: 371, endPoint x: 931, endPoint y: 366, distance: 128.8
click at [906, 369] on div "Day title Melbourne City Highlights Departure start Departure end Short summary…" at bounding box center [1143, 323] width 505 height 550
paste textarea "[PERSON_NAME] & [PERSON_NAME]"
click at [1063, 390] on textarea "GUIDE - [PERSON_NAME] [PERSON_NAME] & [PERSON_NAME] (2pax) CLIENT CONTACT VEHIC…" at bounding box center [1149, 384] width 481 height 100
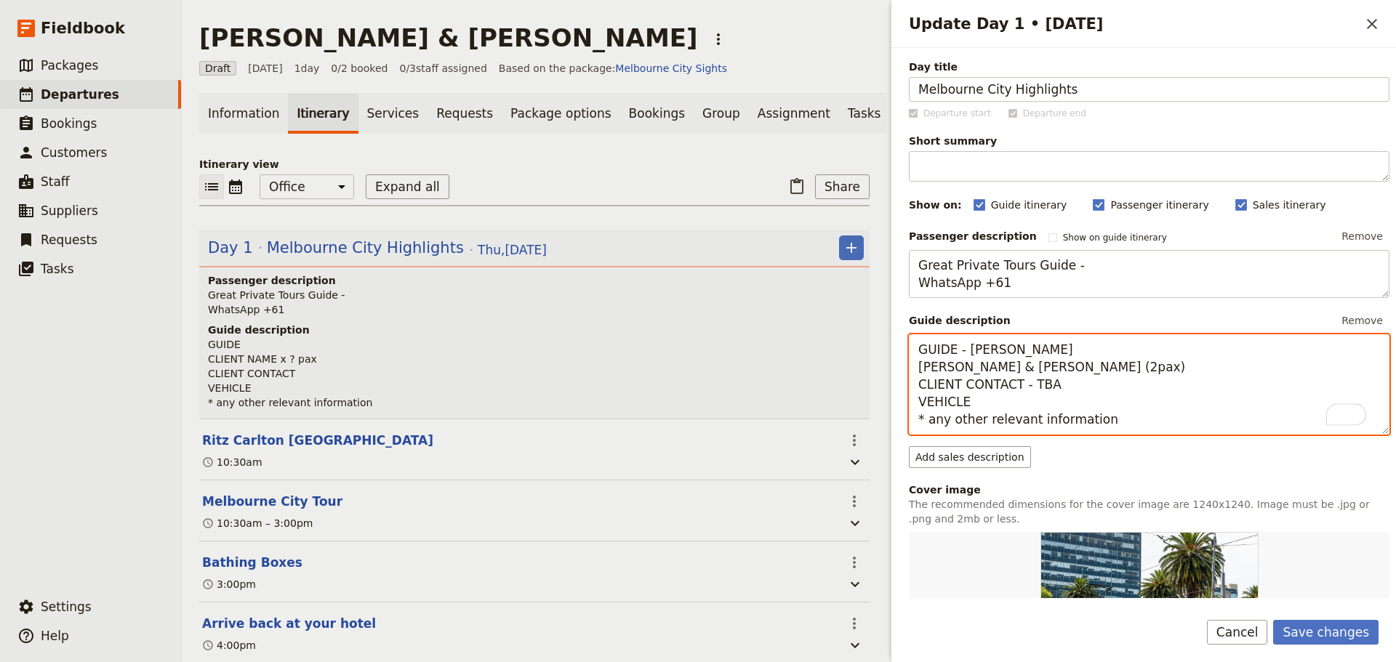
drag, startPoint x: 998, startPoint y: 404, endPoint x: 910, endPoint y: 404, distance: 88.0
click at [910, 404] on textarea "GUIDE - [PERSON_NAME] [PERSON_NAME] & [PERSON_NAME] (2pax) CLIENT CONTACT - TBA…" at bounding box center [1149, 384] width 481 height 100
drag, startPoint x: 1158, startPoint y: 425, endPoint x: 927, endPoint y: 413, distance: 231.5
click at [927, 413] on textarea "GUIDE - [PERSON_NAME] [PERSON_NAME] & [PERSON_NAME] (2pax) CLIENT CONTACT - TBA…" at bounding box center [1149, 384] width 481 height 100
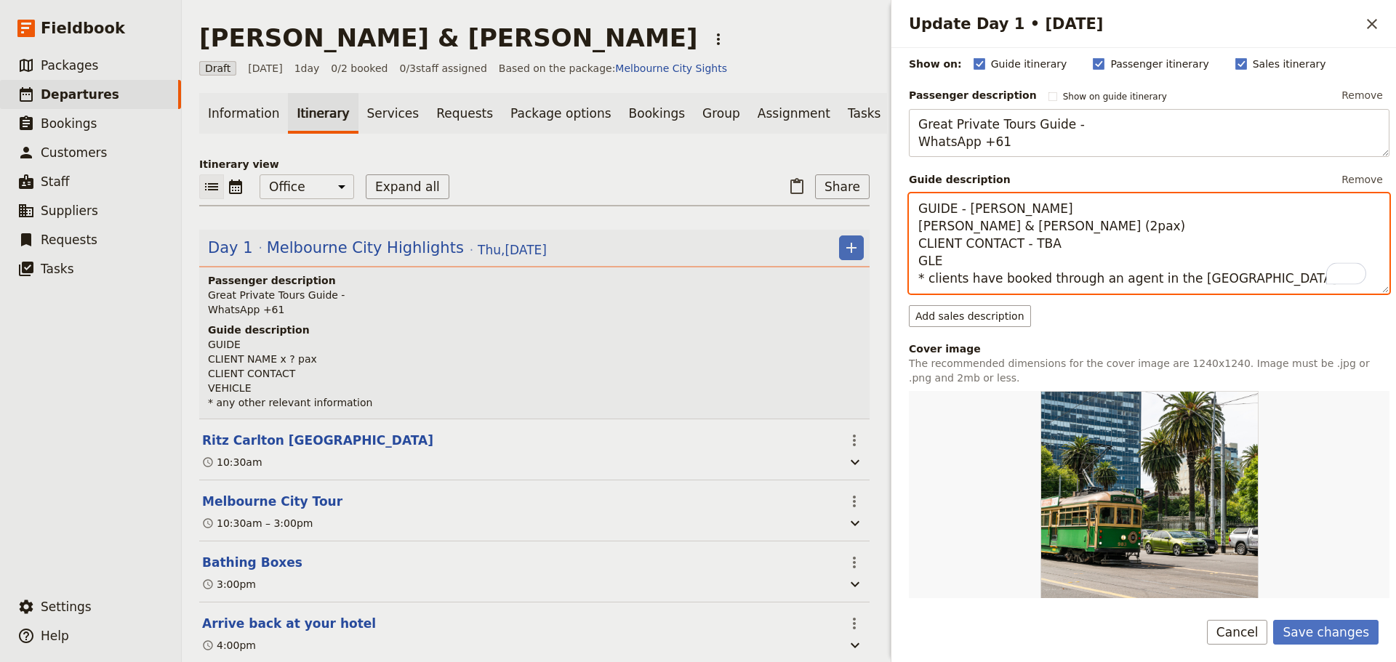
scroll to position [291, 0]
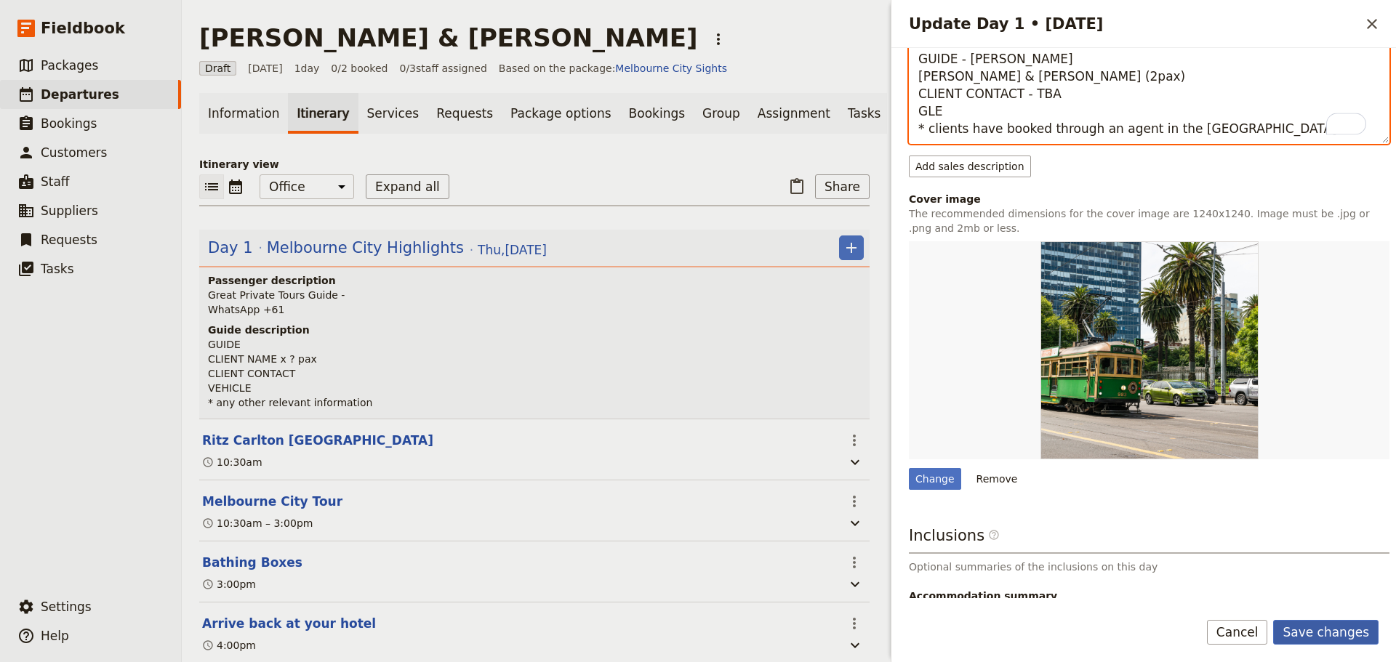
type textarea "GUIDE - [PERSON_NAME] [PERSON_NAME] & [PERSON_NAME] (2pax) CLIENT CONTACT - TBA…"
click at [1322, 621] on button "Save changes" at bounding box center [1325, 632] width 105 height 25
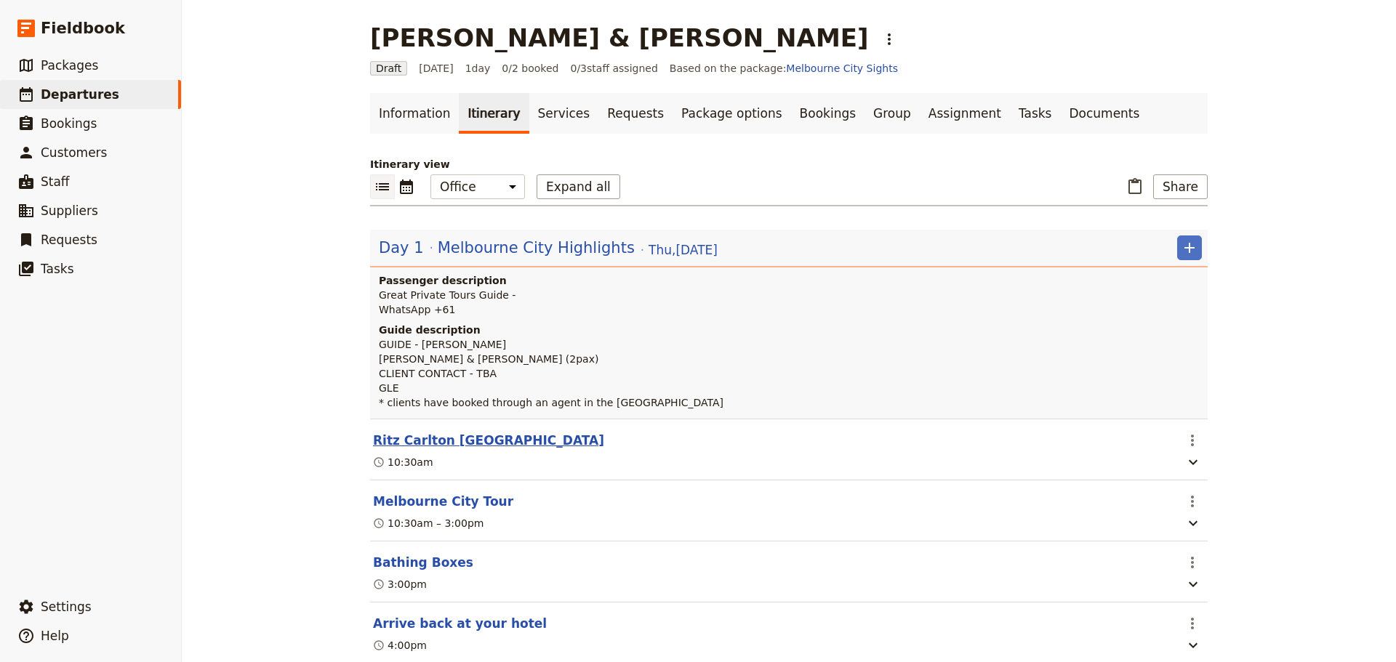
click at [433, 438] on button "Ritz Carlton [GEOGRAPHIC_DATA]" at bounding box center [488, 440] width 231 height 17
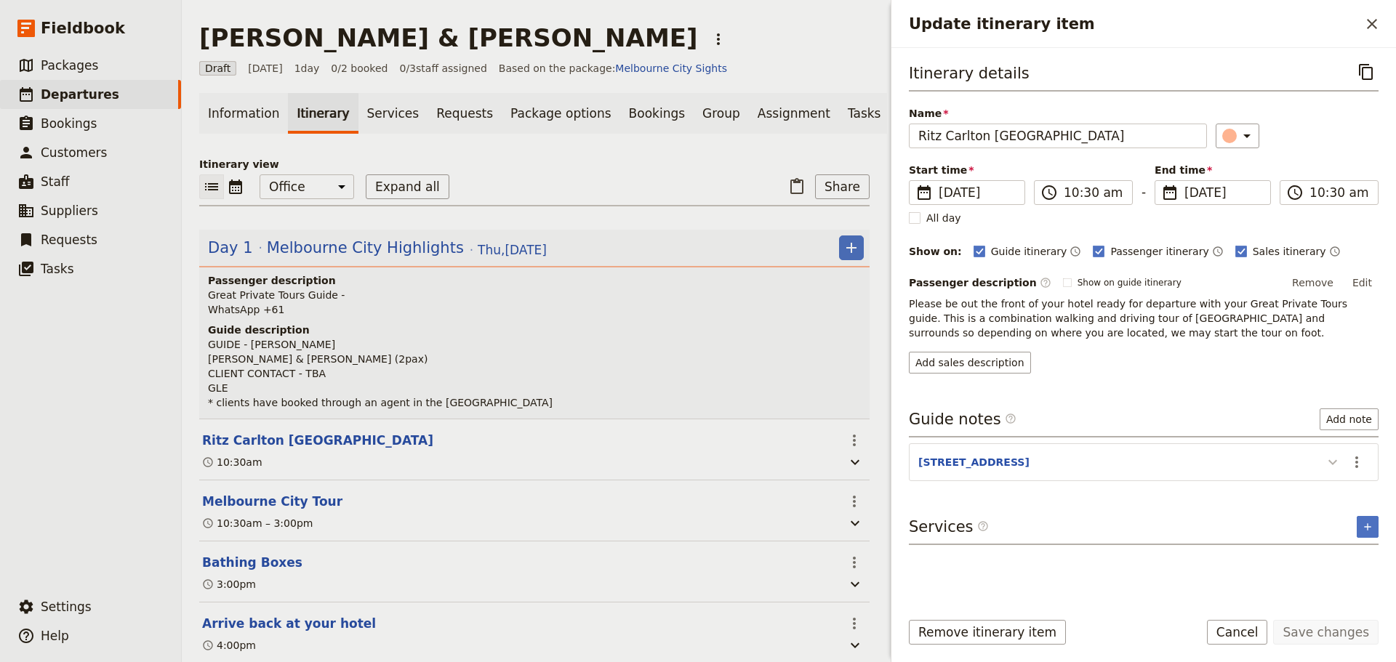
click at [1332, 461] on icon "Update itinerary item" at bounding box center [1332, 462] width 17 height 17
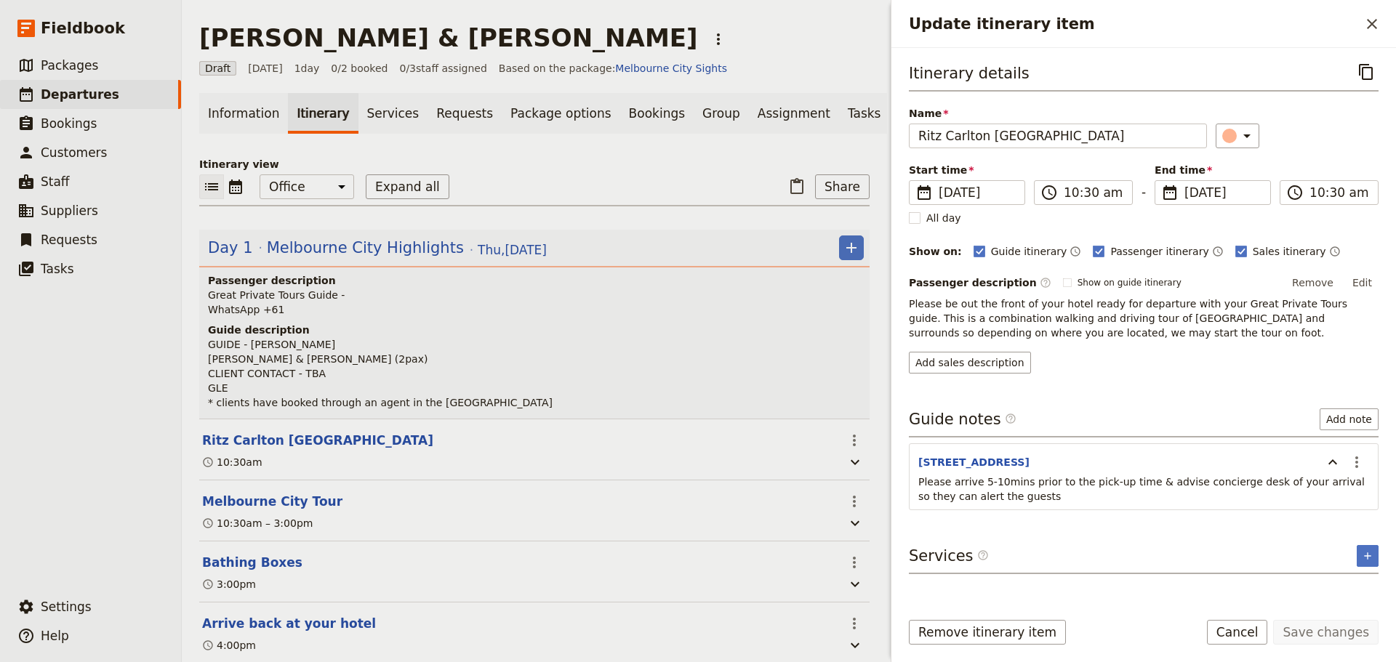
click at [1245, 630] on button "Cancel" at bounding box center [1237, 632] width 61 height 25
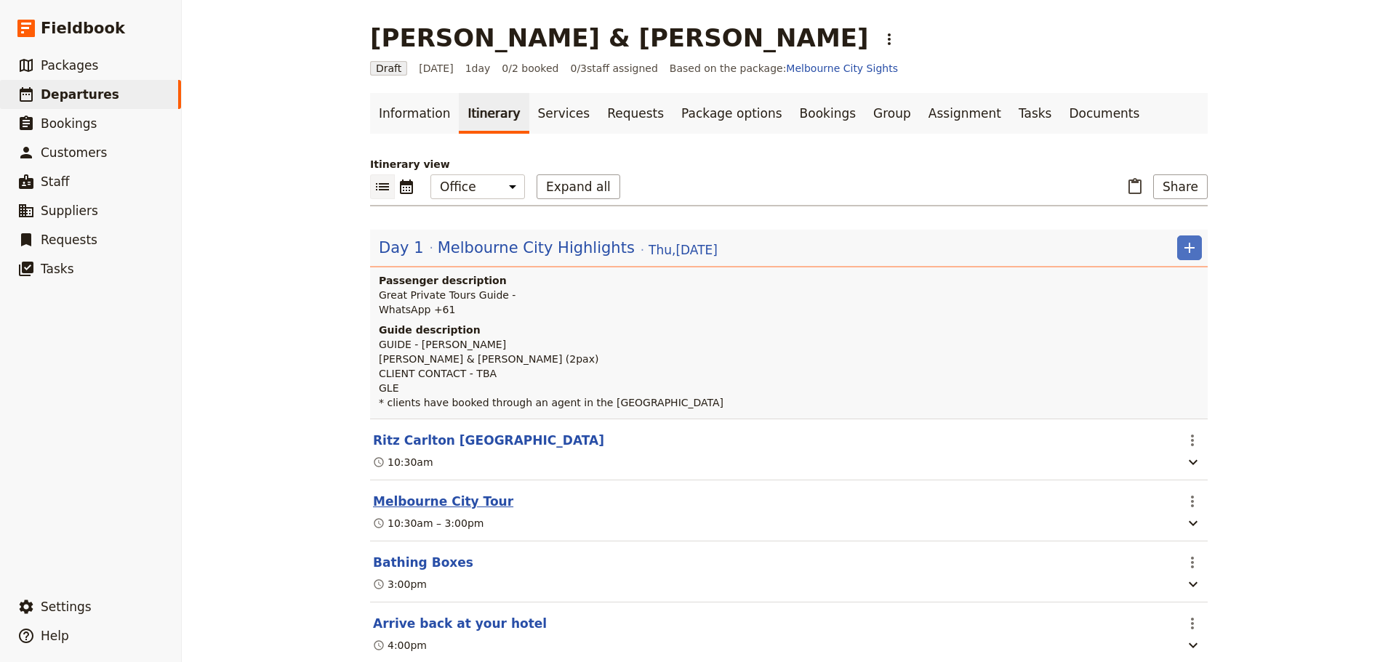
click at [451, 497] on button "Melbourne City Tour" at bounding box center [443, 501] width 140 height 17
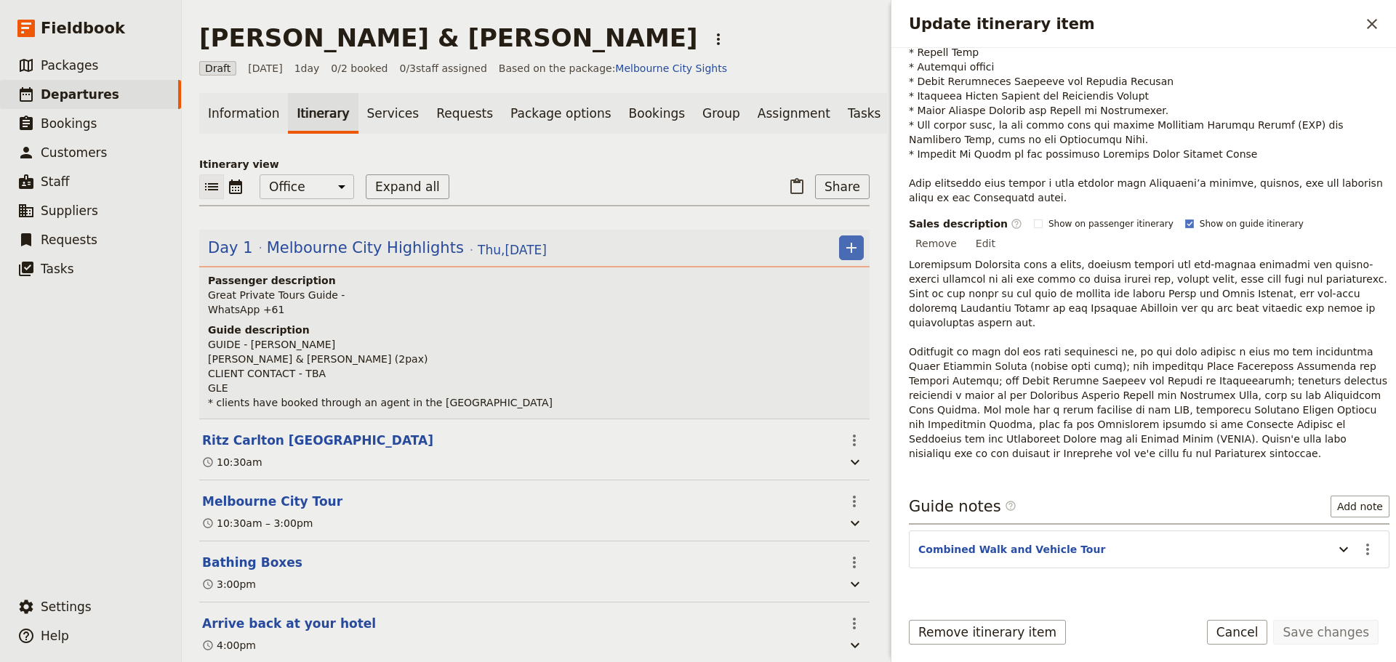
scroll to position [401, 0]
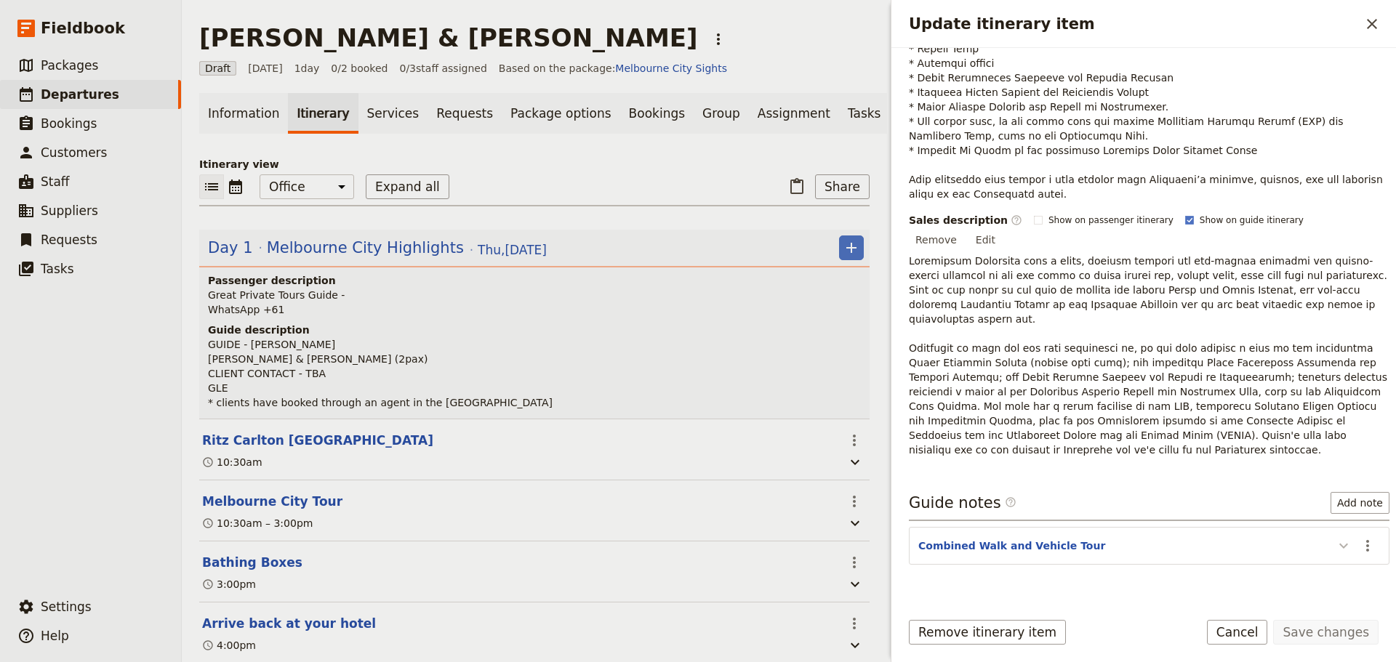
click at [1336, 534] on button "Update itinerary item" at bounding box center [1343, 546] width 23 height 24
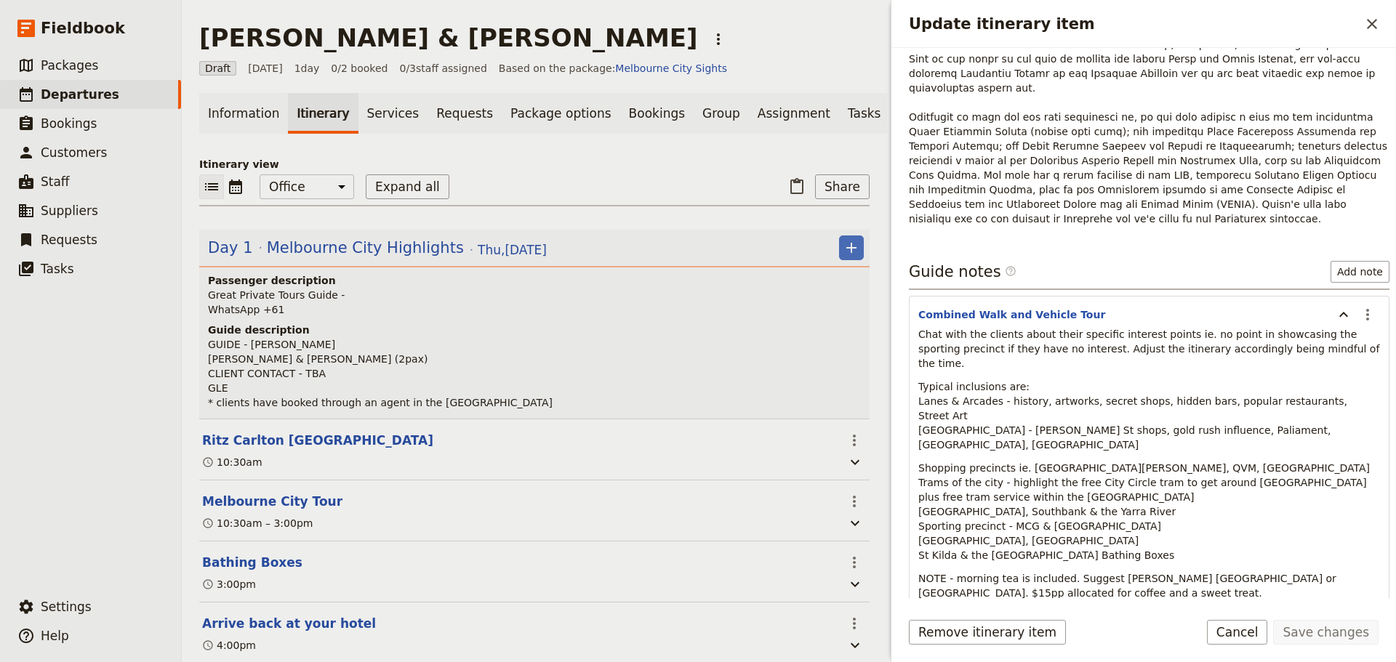
scroll to position [645, 0]
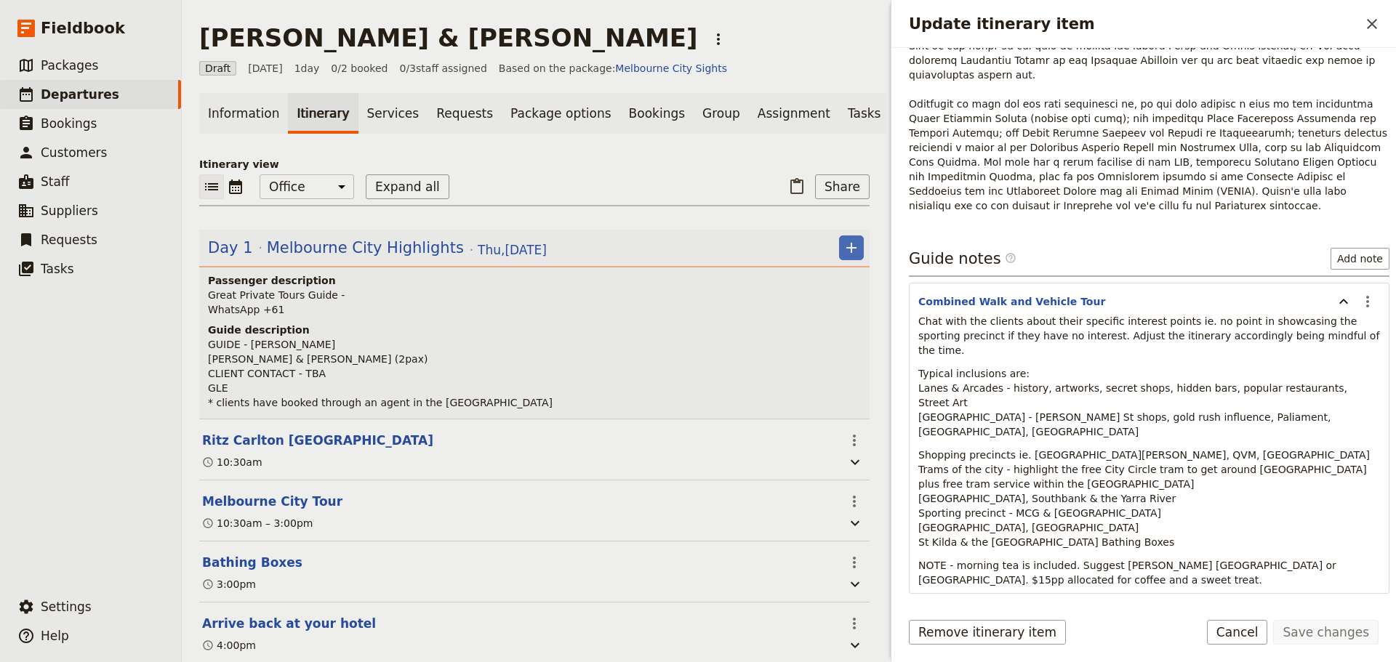
click at [1253, 632] on button "Cancel" at bounding box center [1237, 632] width 61 height 25
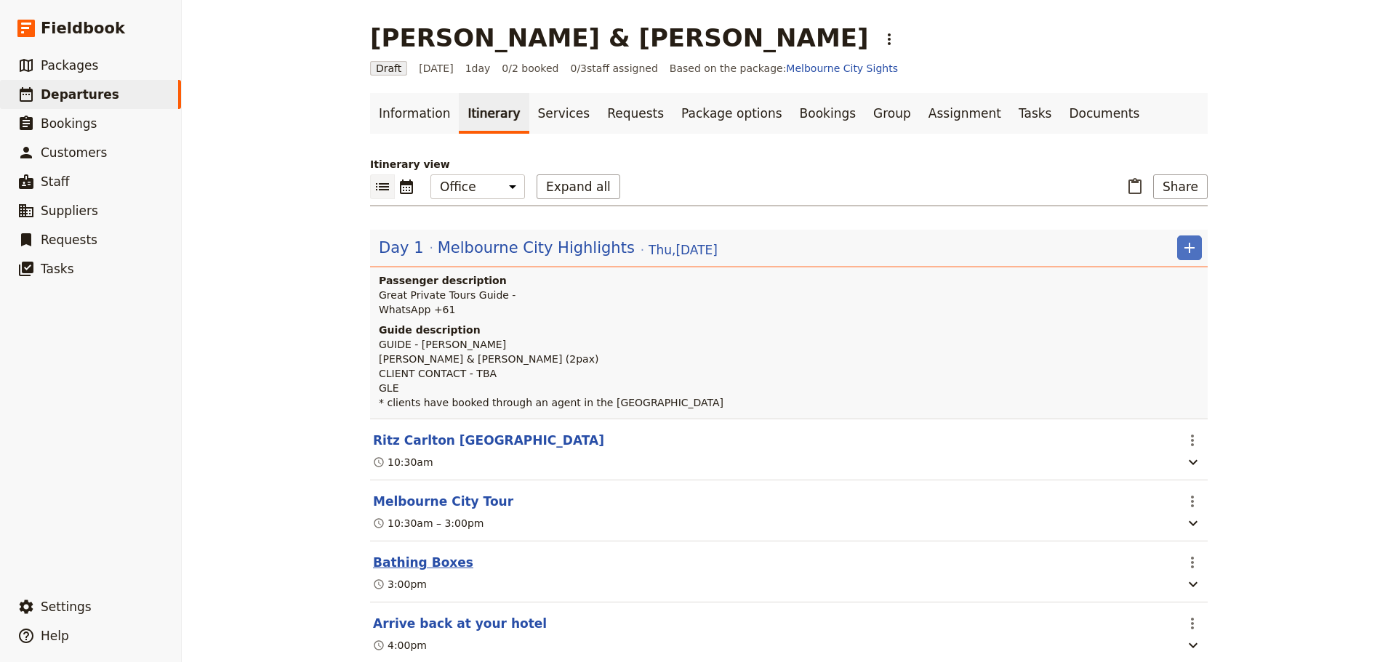
click at [417, 568] on button "Bathing Boxes" at bounding box center [423, 562] width 100 height 17
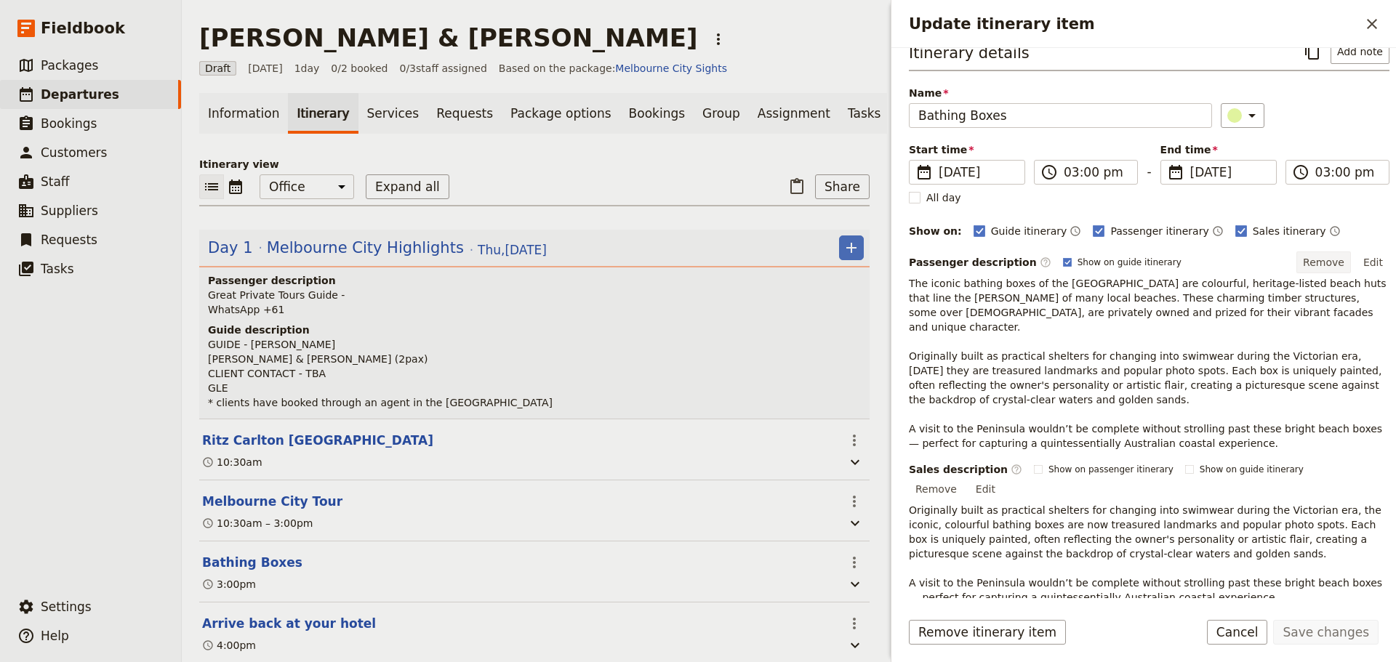
scroll to position [0, 0]
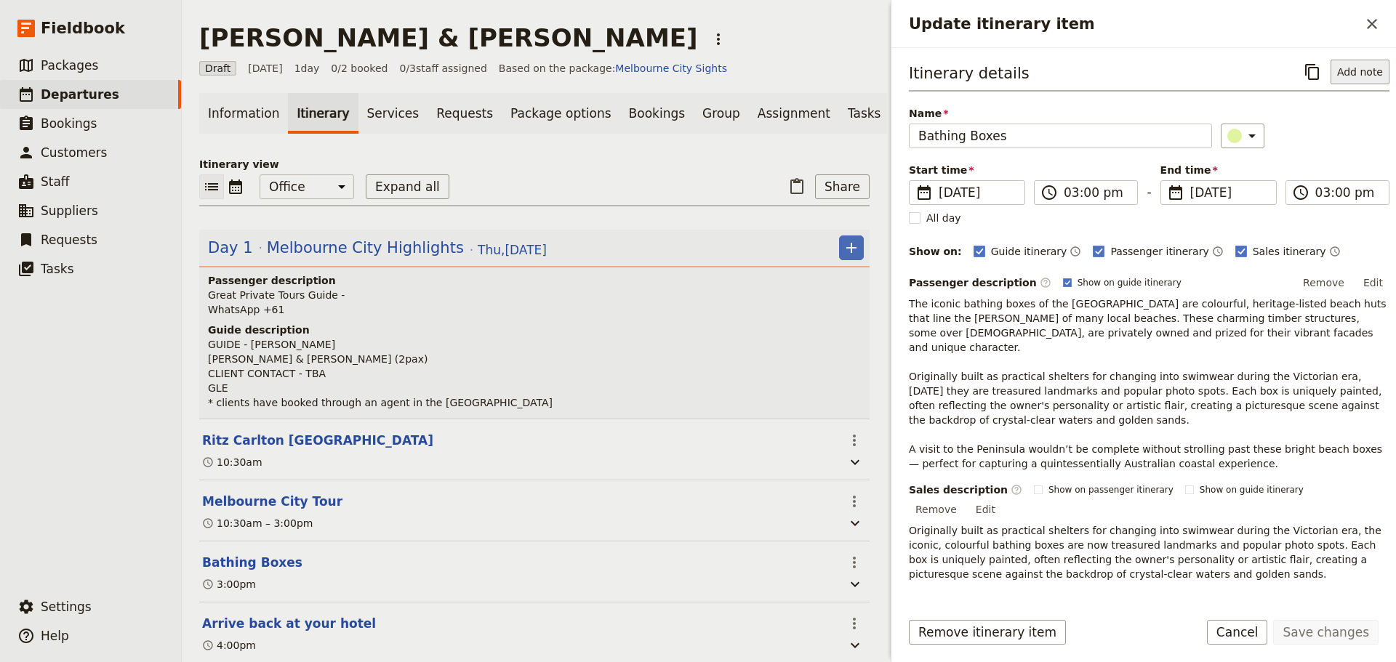
click at [1354, 75] on button "Add note" at bounding box center [1359, 72] width 59 height 25
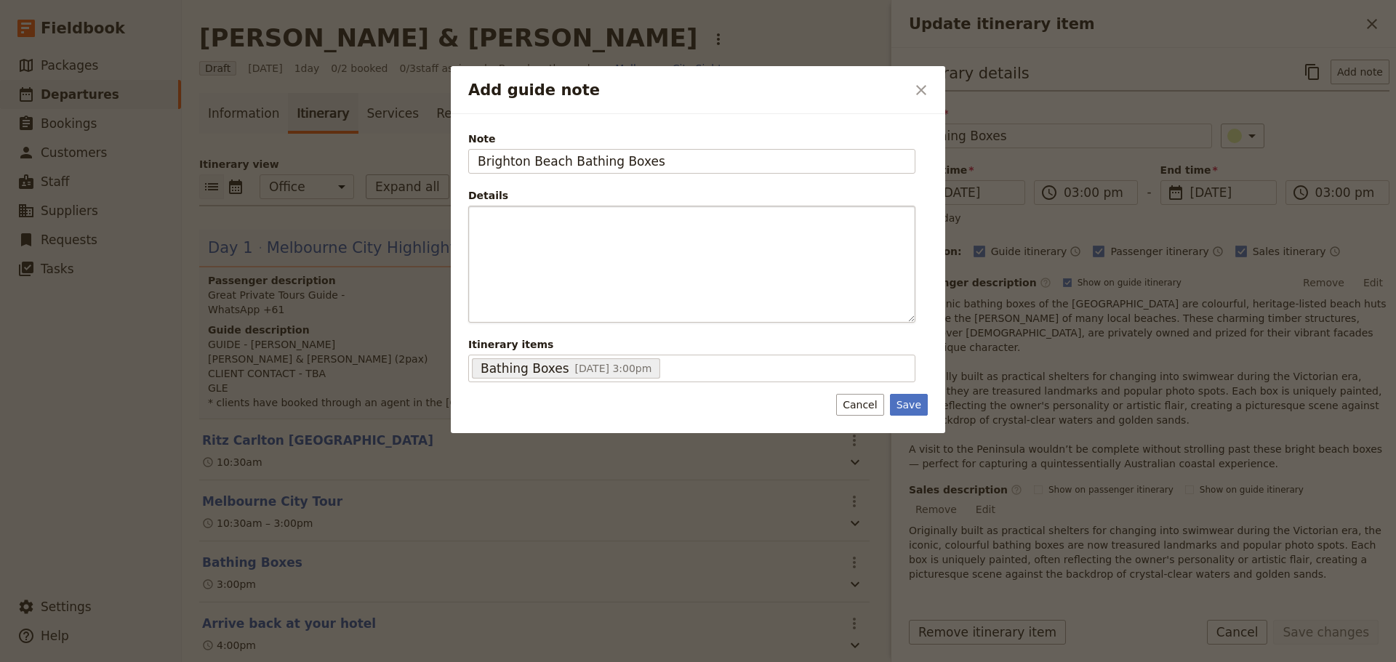
type input "Brighton Beach Bathing Boxes"
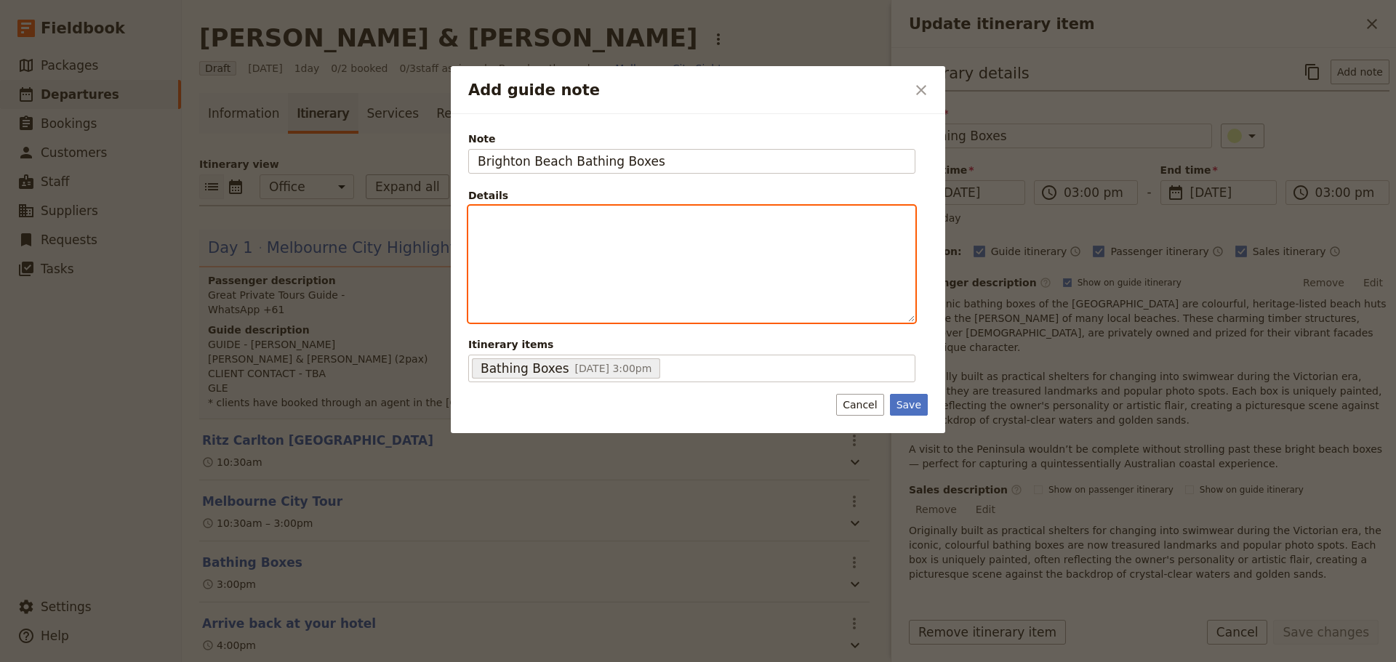
click at [589, 228] on div "Add guide note" at bounding box center [692, 264] width 446 height 116
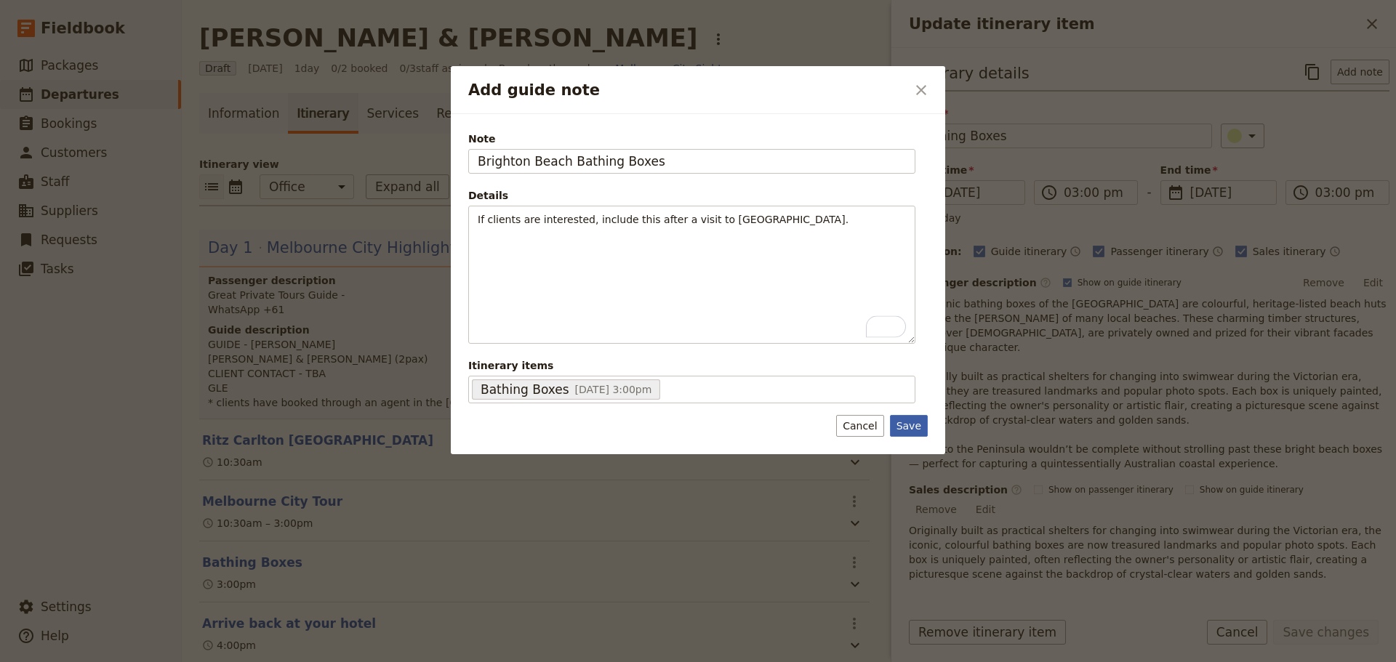
click at [907, 421] on button "Save" at bounding box center [909, 426] width 38 height 22
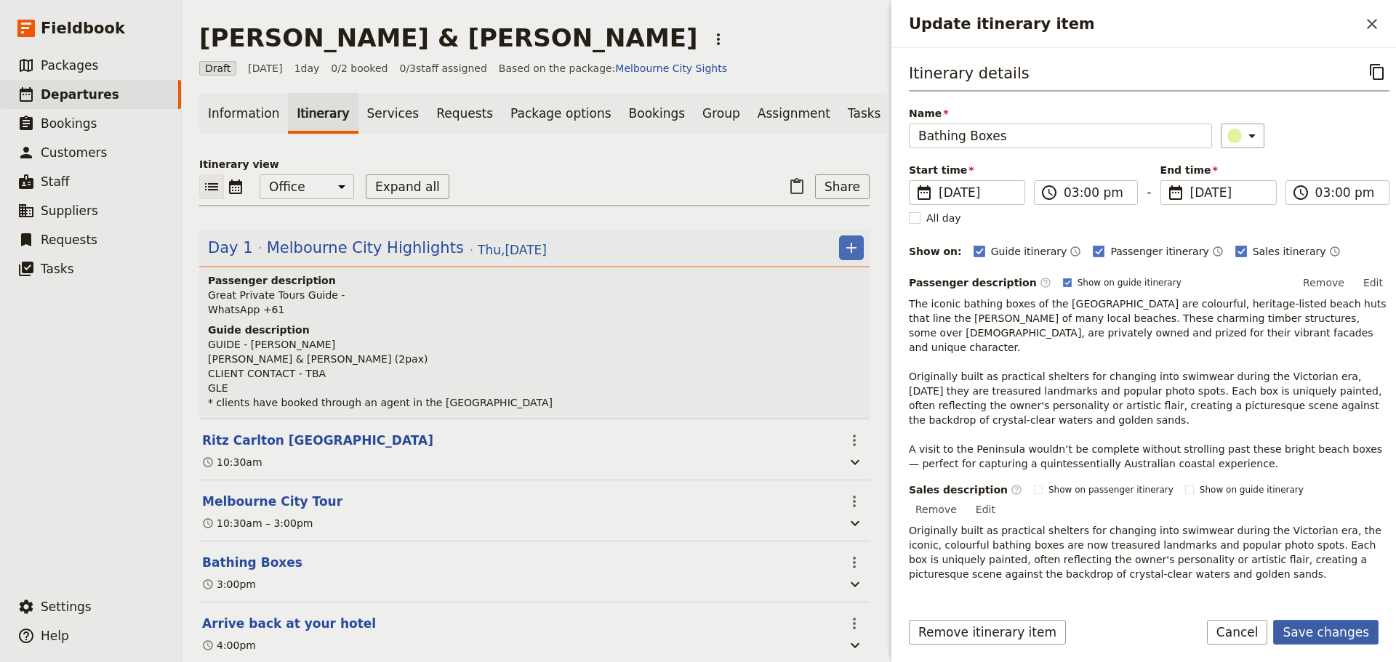
click at [1324, 627] on button "Save changes" at bounding box center [1325, 632] width 105 height 25
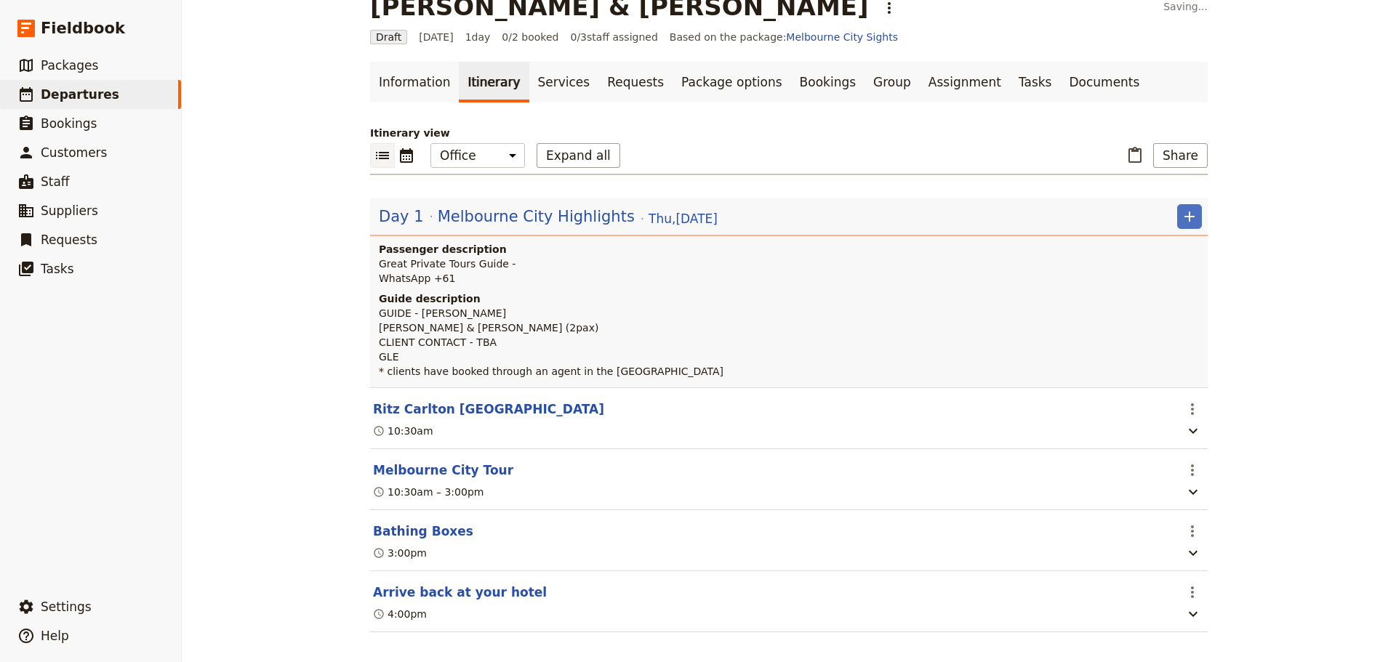
scroll to position [47, 0]
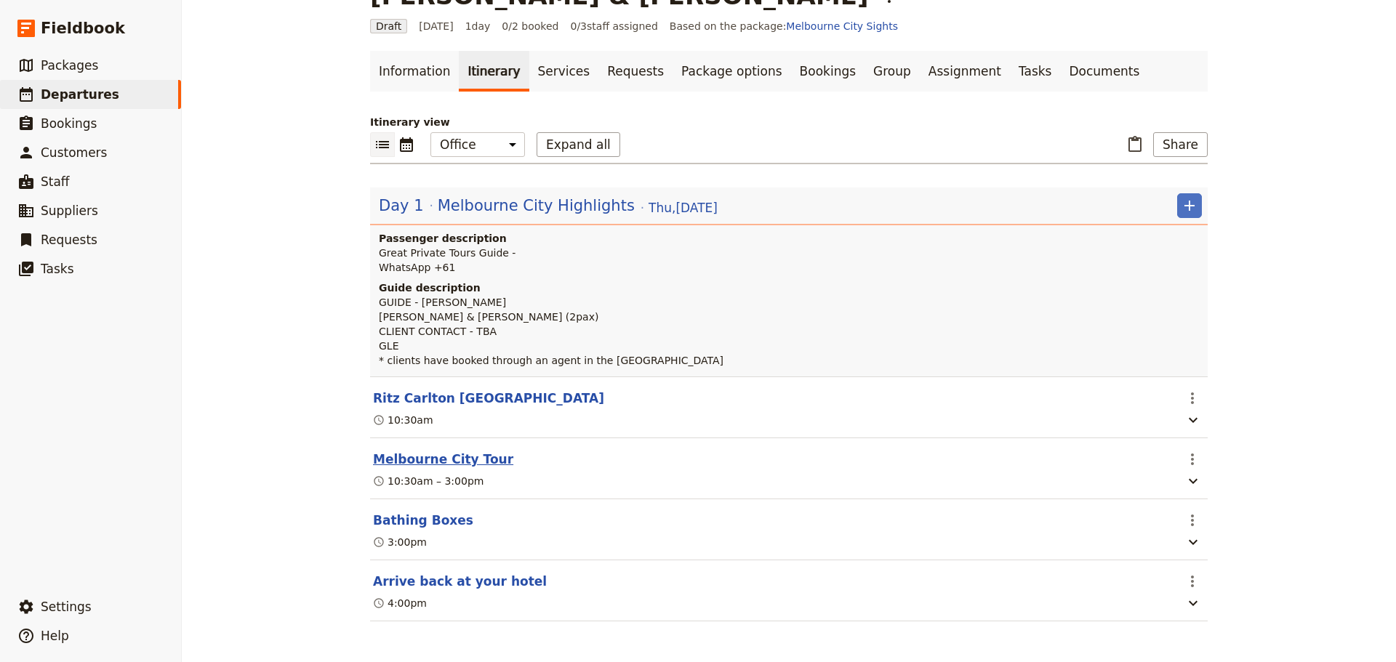
click at [428, 454] on button "Melbourne City Tour" at bounding box center [443, 459] width 140 height 17
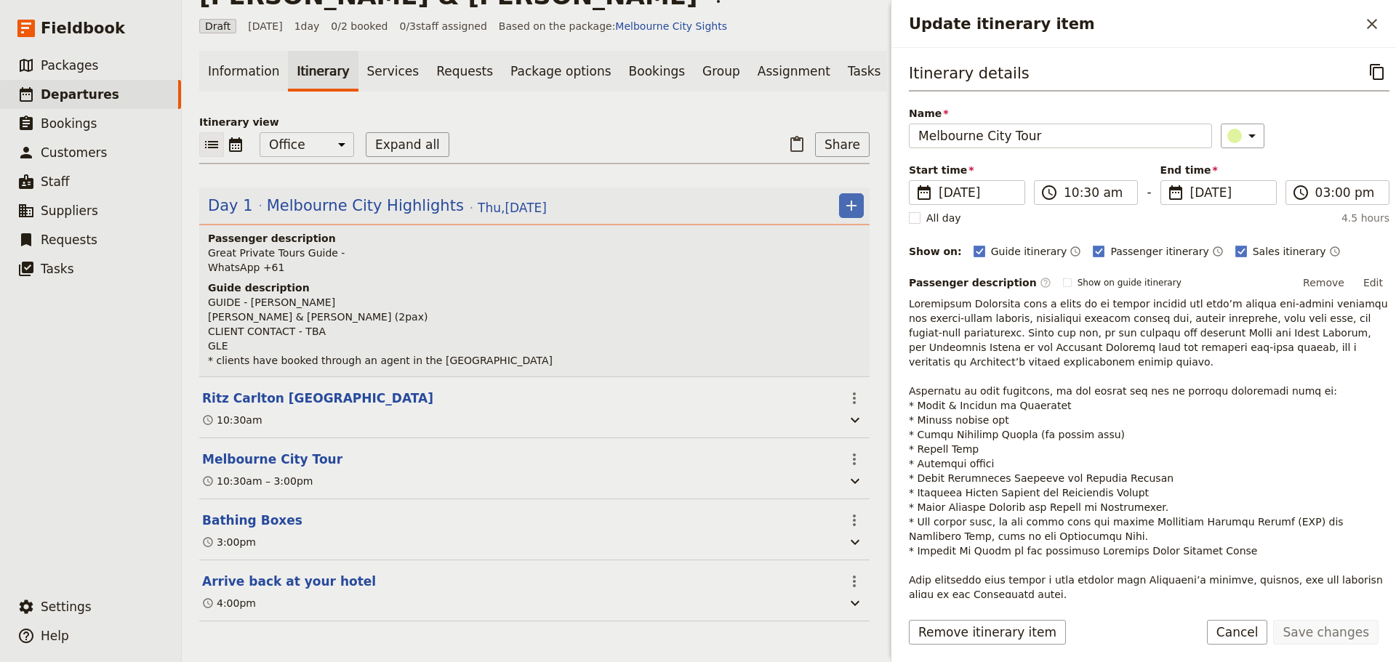
drag, startPoint x: 1264, startPoint y: 626, endPoint x: 1255, endPoint y: 621, distance: 10.7
click at [1264, 627] on button "Cancel" at bounding box center [1237, 632] width 61 height 25
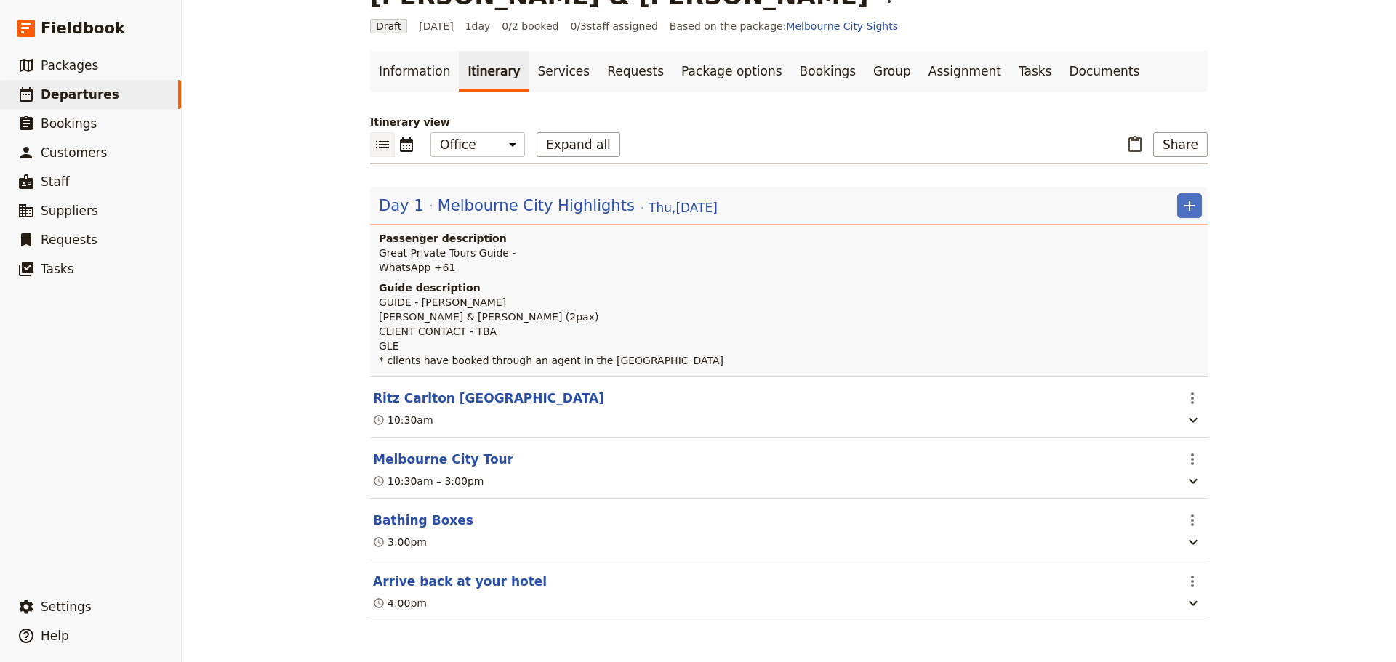
click at [414, 524] on button "Bathing Boxes" at bounding box center [423, 520] width 100 height 17
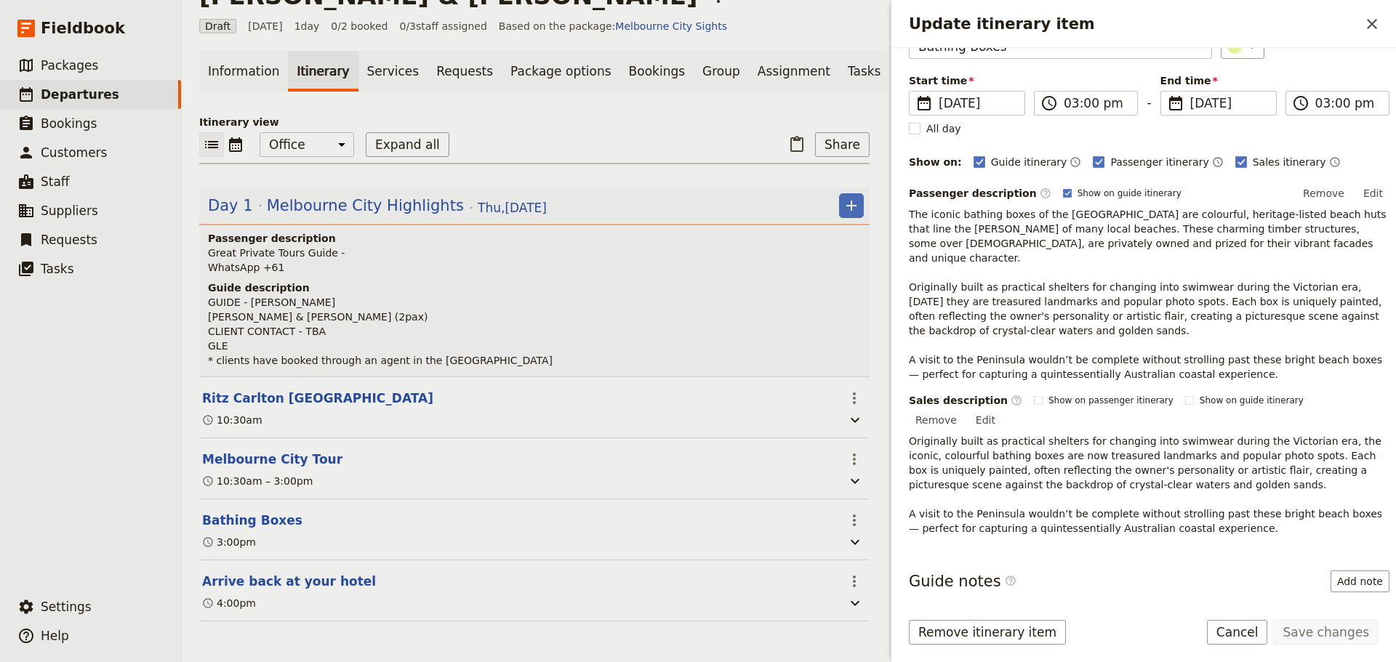
scroll to position [168, 0]
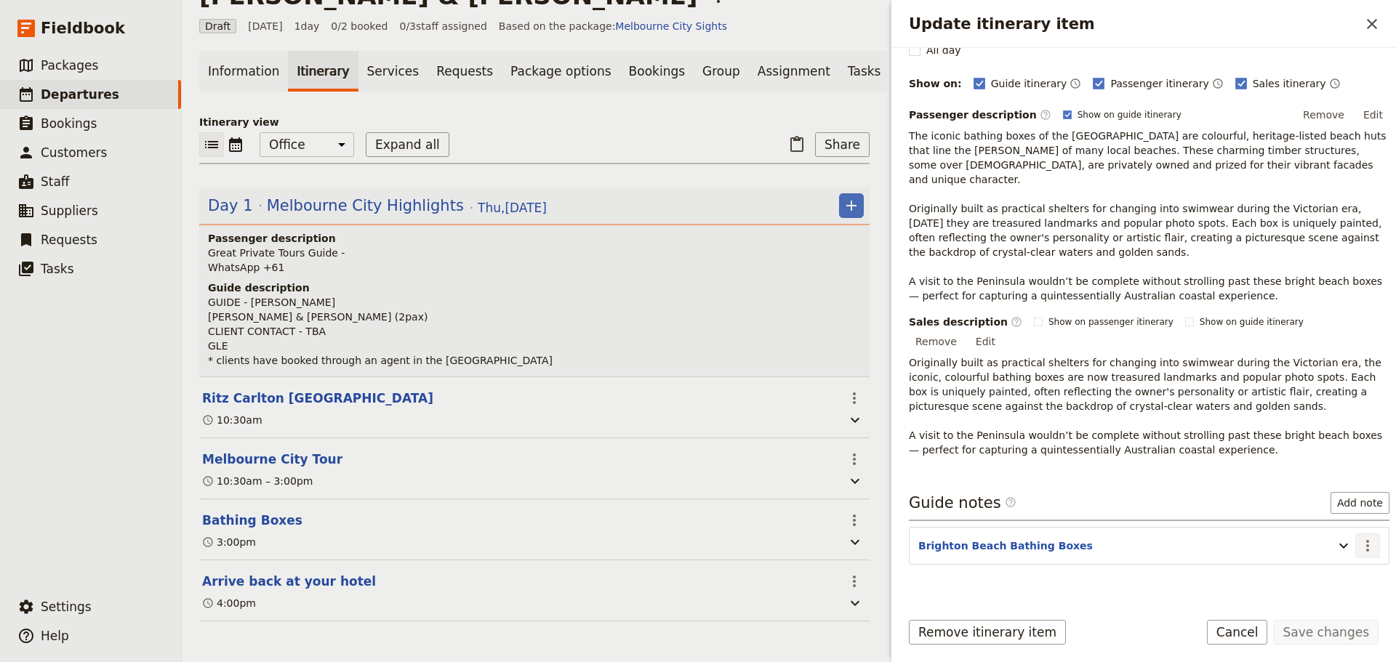
click at [1359, 537] on icon "Actions" at bounding box center [1367, 545] width 17 height 17
click at [1338, 543] on span "Edit note" at bounding box center [1315, 546] width 46 height 15
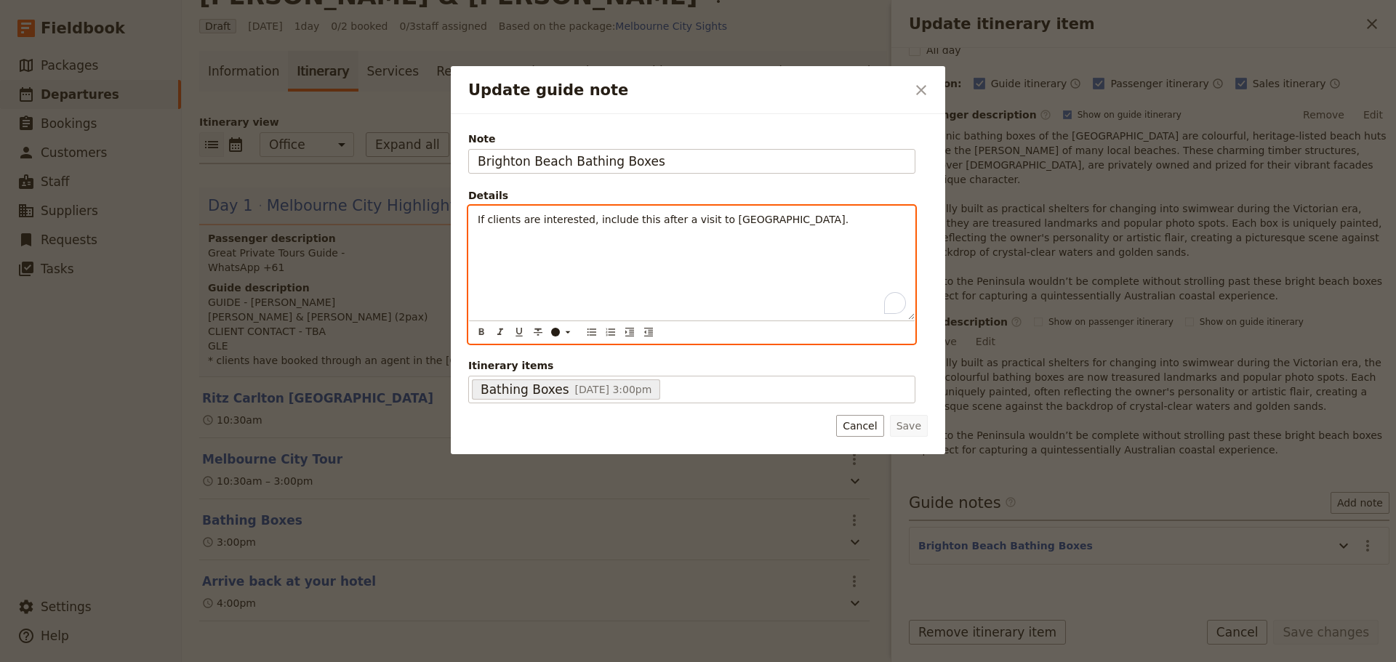
click at [763, 225] on p "If clients are interested, include this after a visit to [GEOGRAPHIC_DATA]." at bounding box center [692, 219] width 428 height 15
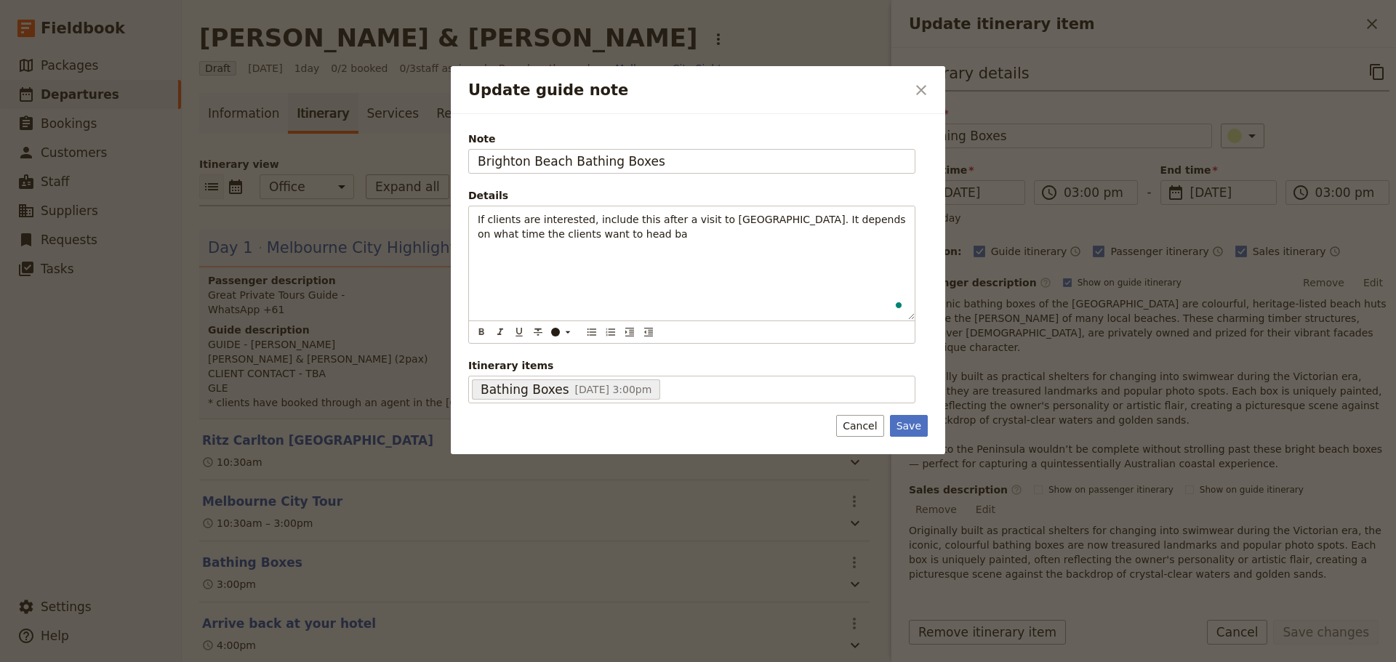
scroll to position [168, 0]
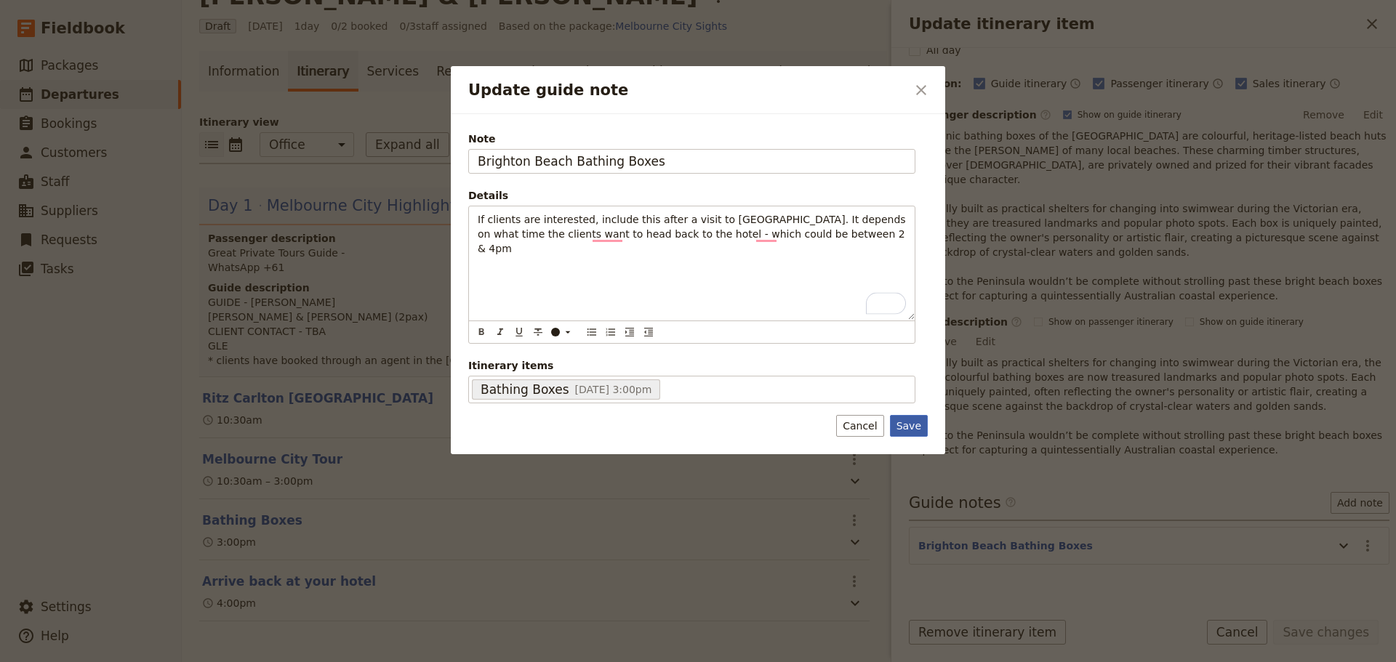
click at [904, 427] on button "Save" at bounding box center [909, 426] width 38 height 22
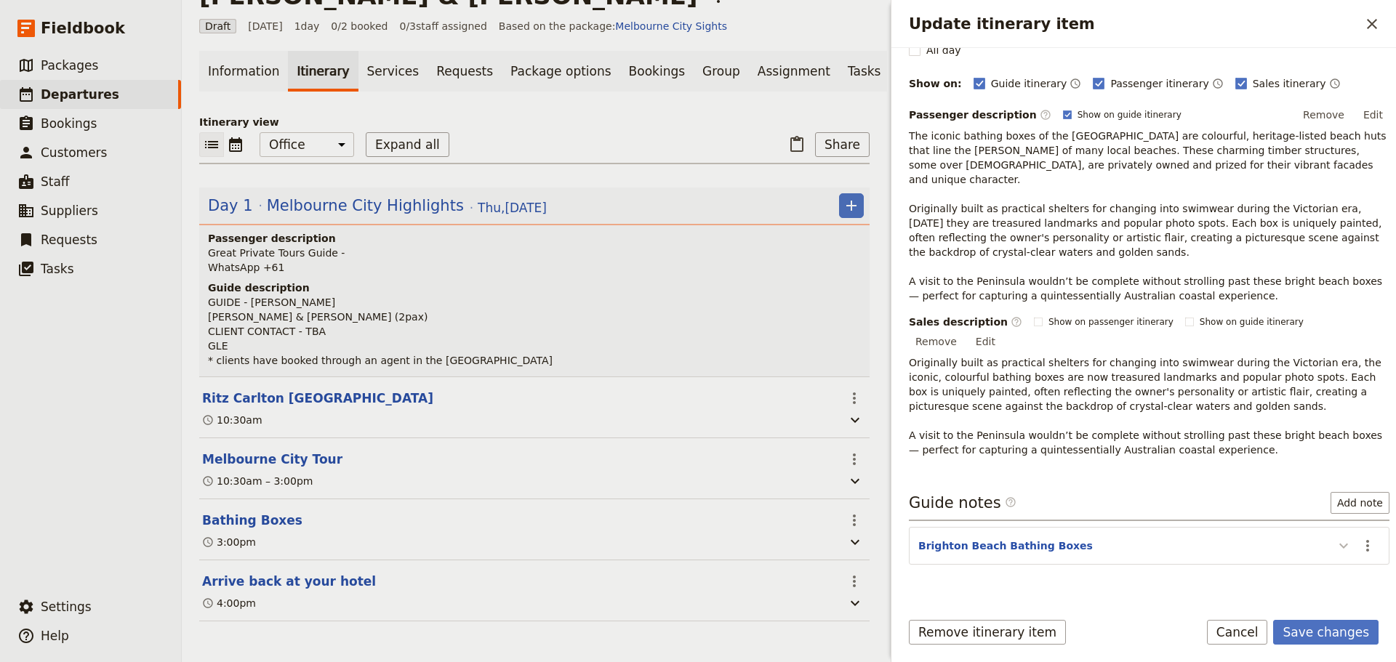
click at [1335, 537] on icon "Update itinerary item" at bounding box center [1343, 545] width 17 height 17
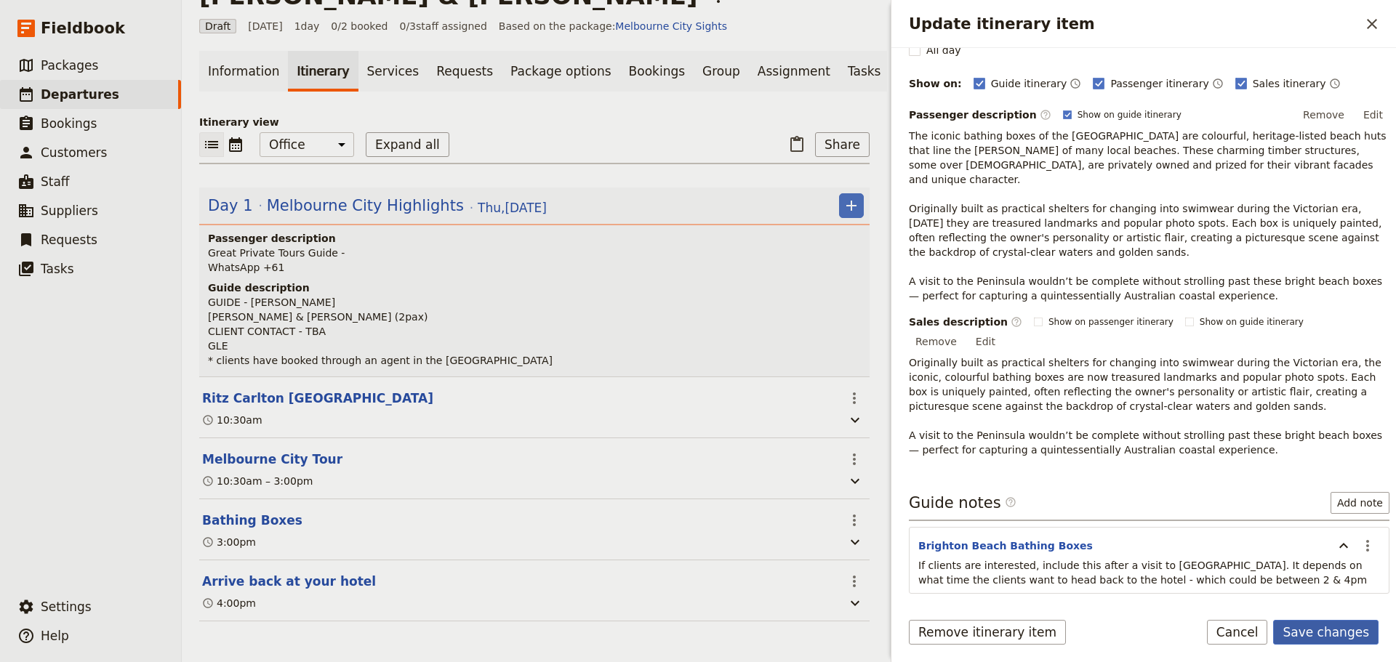
click at [1319, 634] on button "Save changes" at bounding box center [1325, 632] width 105 height 25
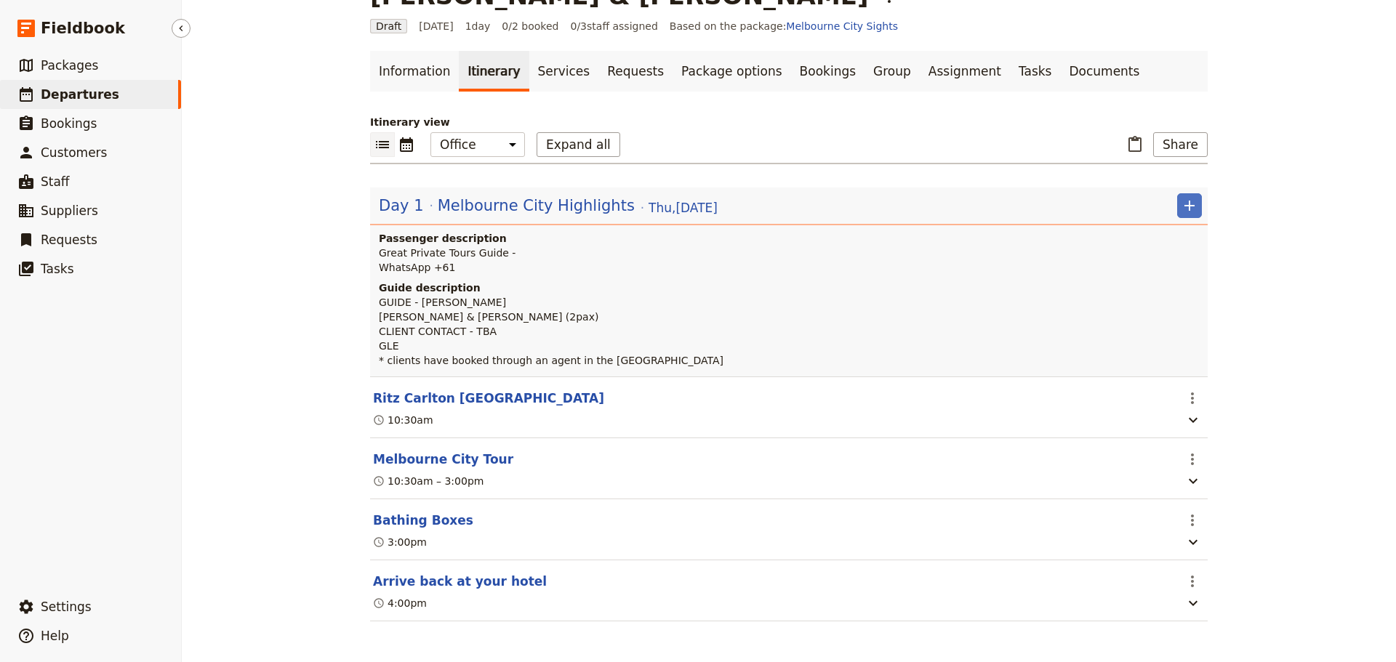
click at [53, 89] on span "Departures" at bounding box center [80, 94] width 79 height 15
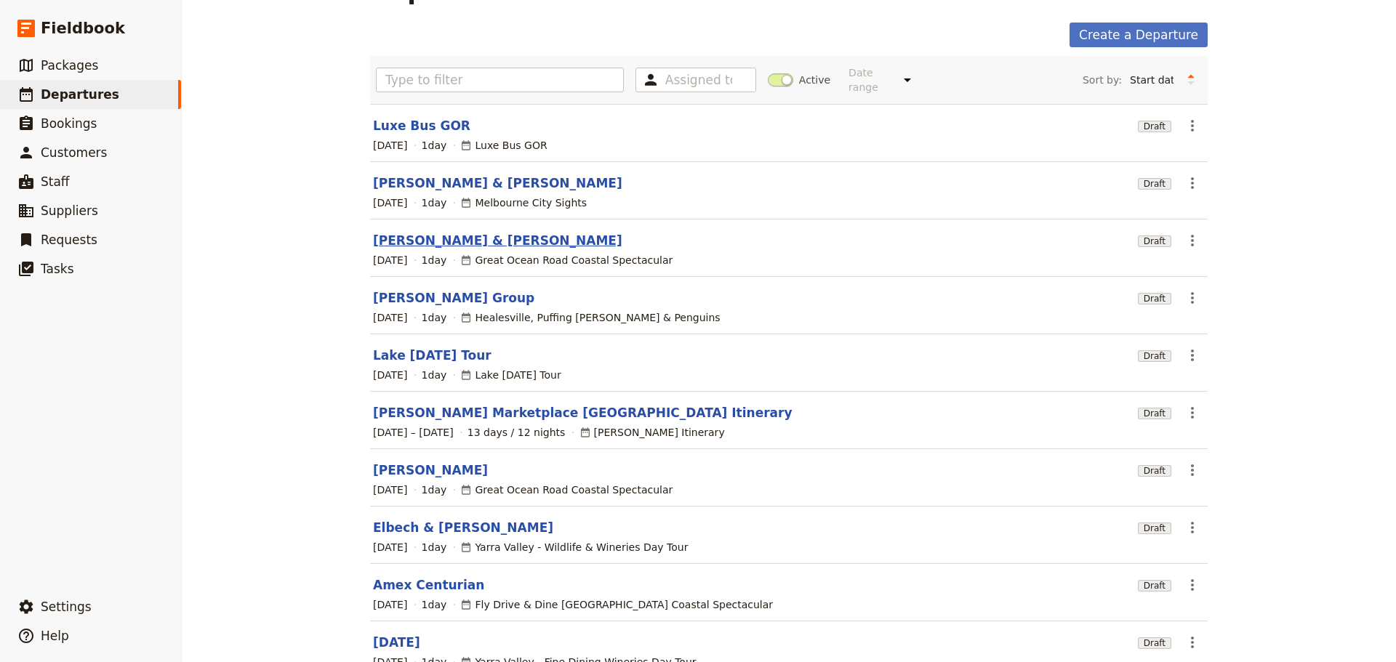
click at [400, 232] on link "[PERSON_NAME] & [PERSON_NAME]" at bounding box center [497, 240] width 249 height 17
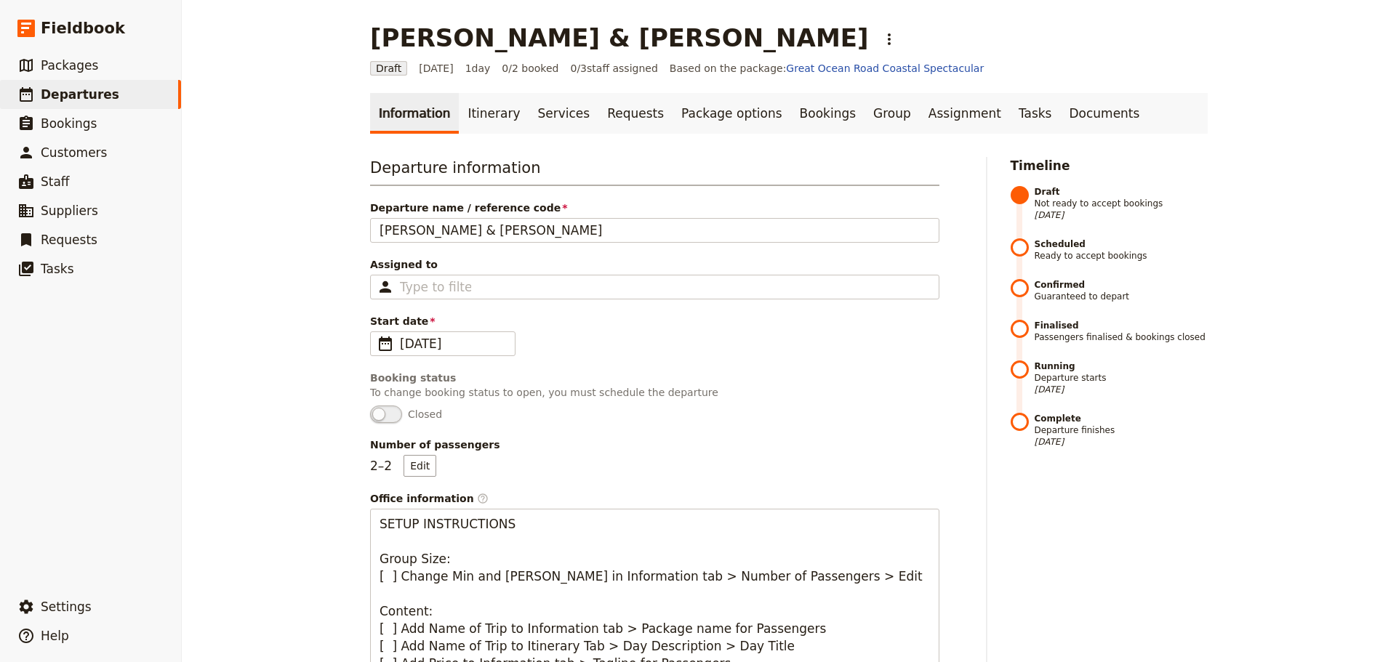
click at [443, 114] on link "Information" at bounding box center [414, 113] width 89 height 41
click at [459, 110] on link "Itinerary" at bounding box center [494, 113] width 70 height 41
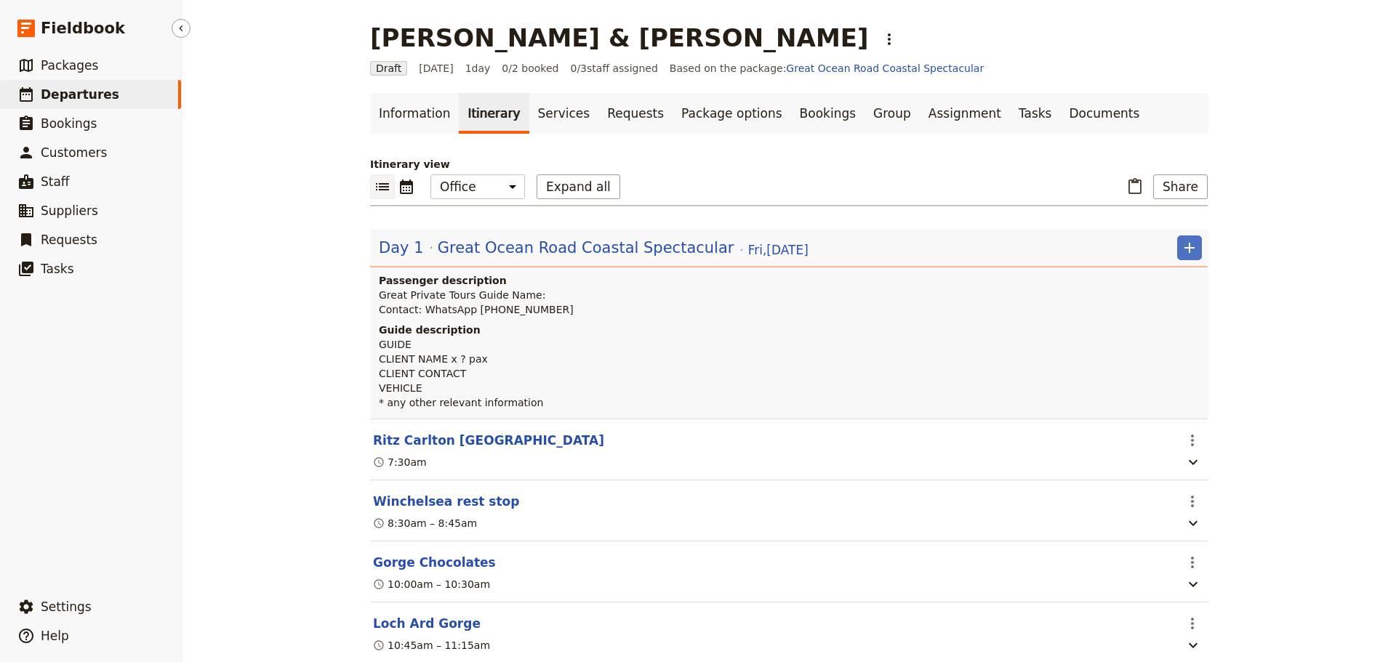
click at [91, 95] on span "Departures" at bounding box center [80, 94] width 79 height 15
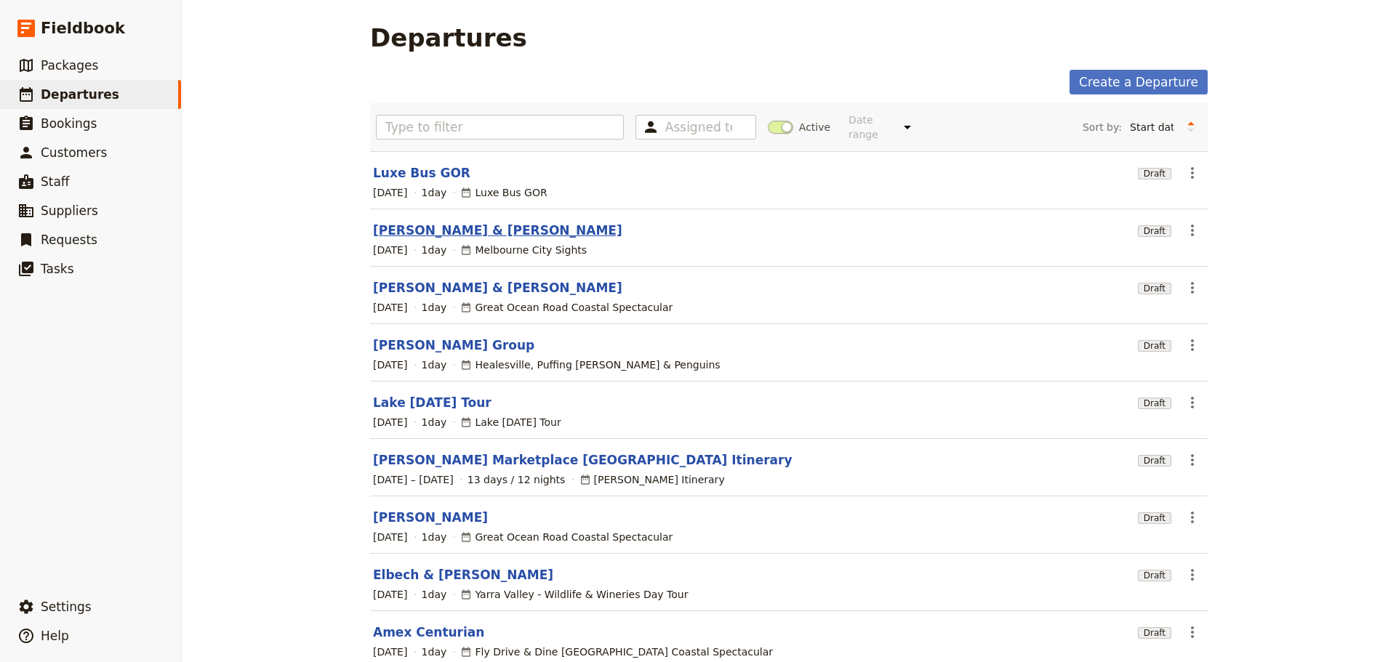
click at [426, 222] on link "[PERSON_NAME] & [PERSON_NAME]" at bounding box center [497, 230] width 249 height 17
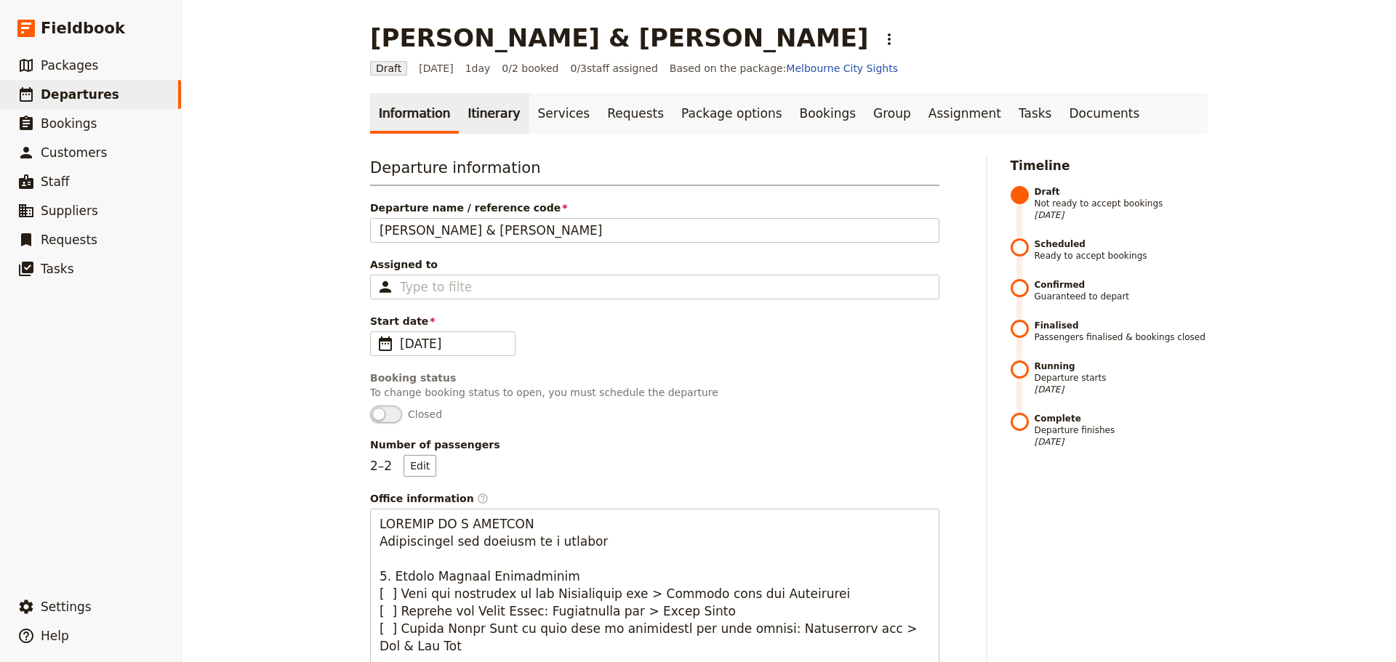
click at [485, 126] on link "Itinerary" at bounding box center [494, 113] width 70 height 41
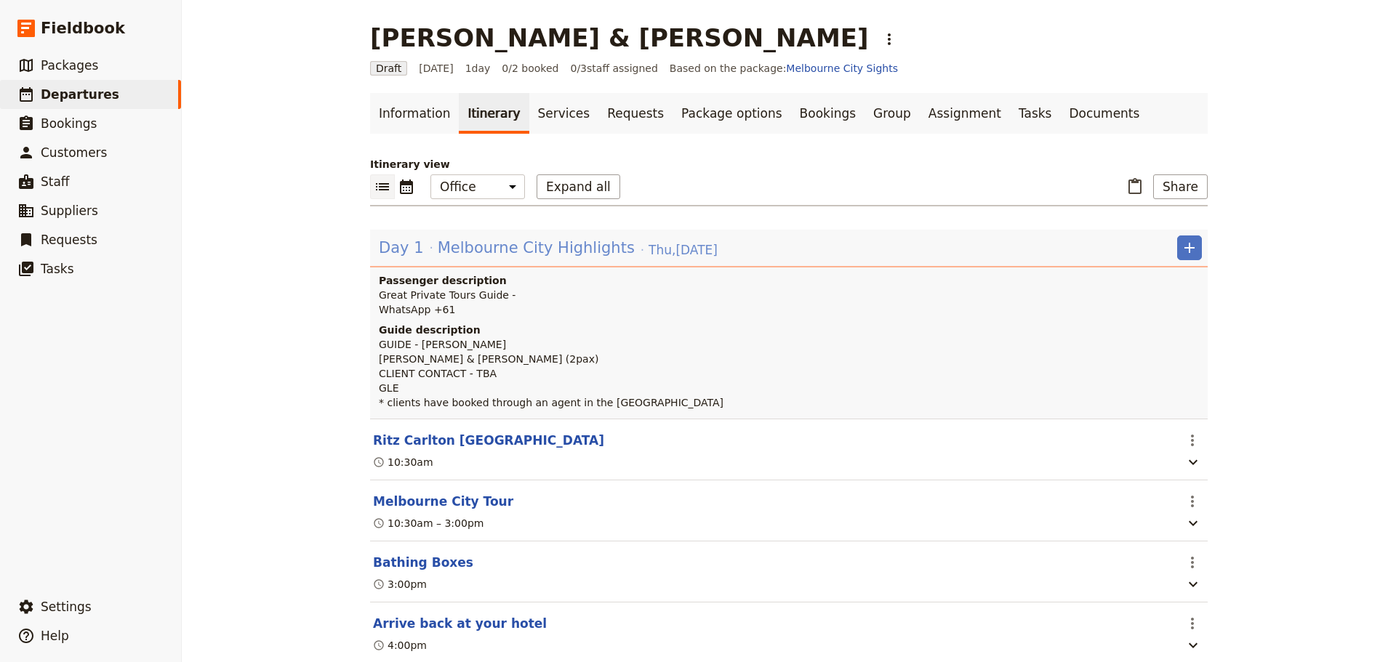
click at [540, 248] on span "Melbourne City Highlights" at bounding box center [536, 248] width 197 height 22
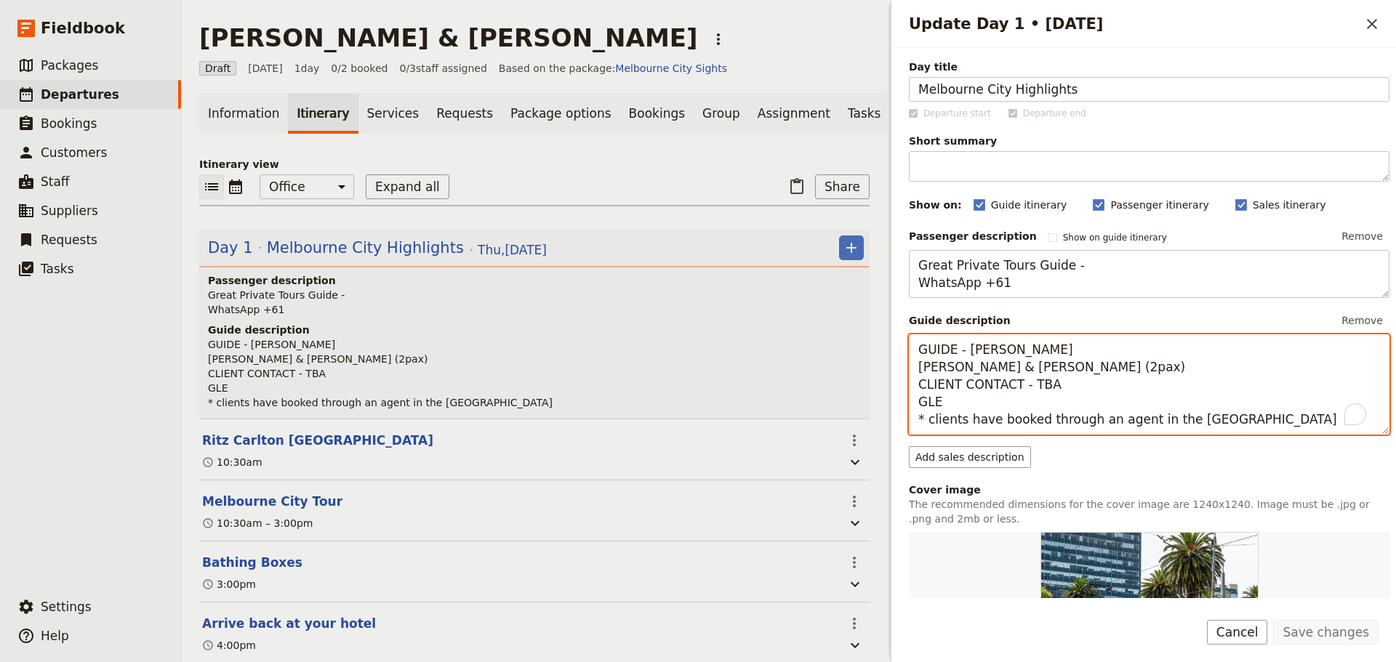
drag, startPoint x: 1096, startPoint y: 413, endPoint x: 896, endPoint y: 352, distance: 209.0
click at [896, 352] on div "Day title Melbourne City Highlights Departure start Departure end Short summary…" at bounding box center [1143, 323] width 505 height 550
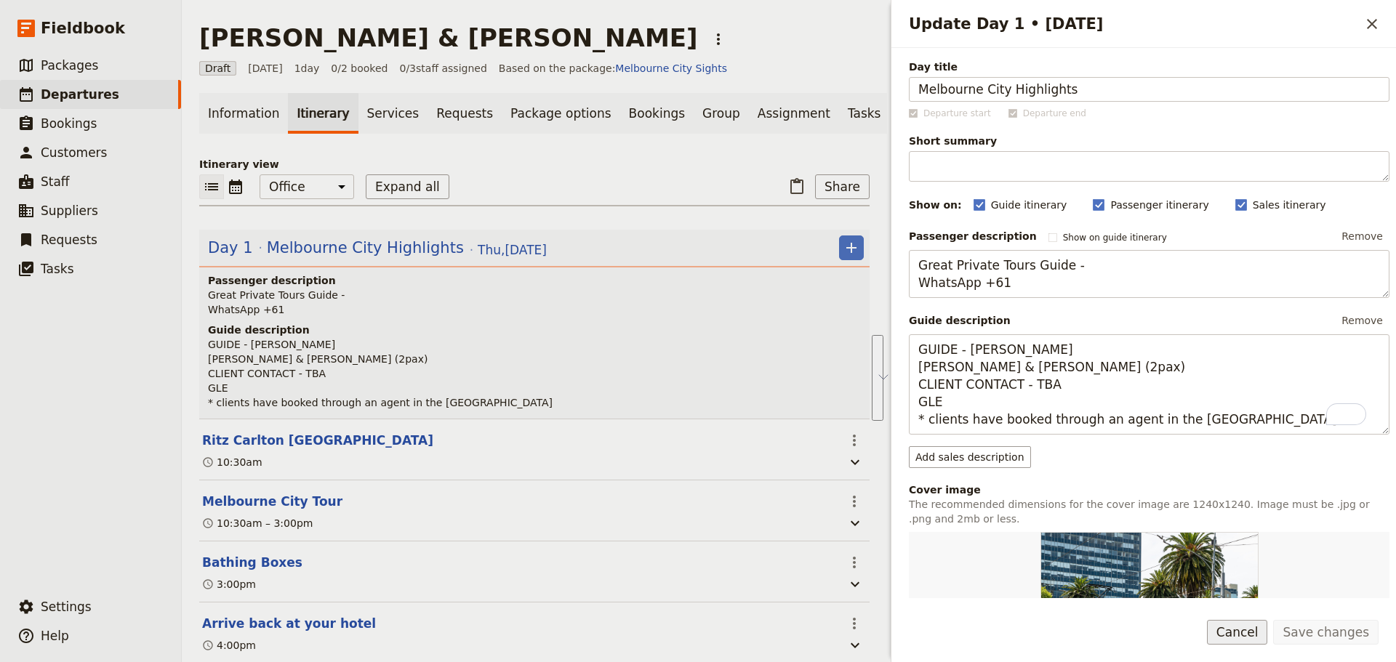
click at [1241, 620] on button "Cancel" at bounding box center [1237, 632] width 61 height 25
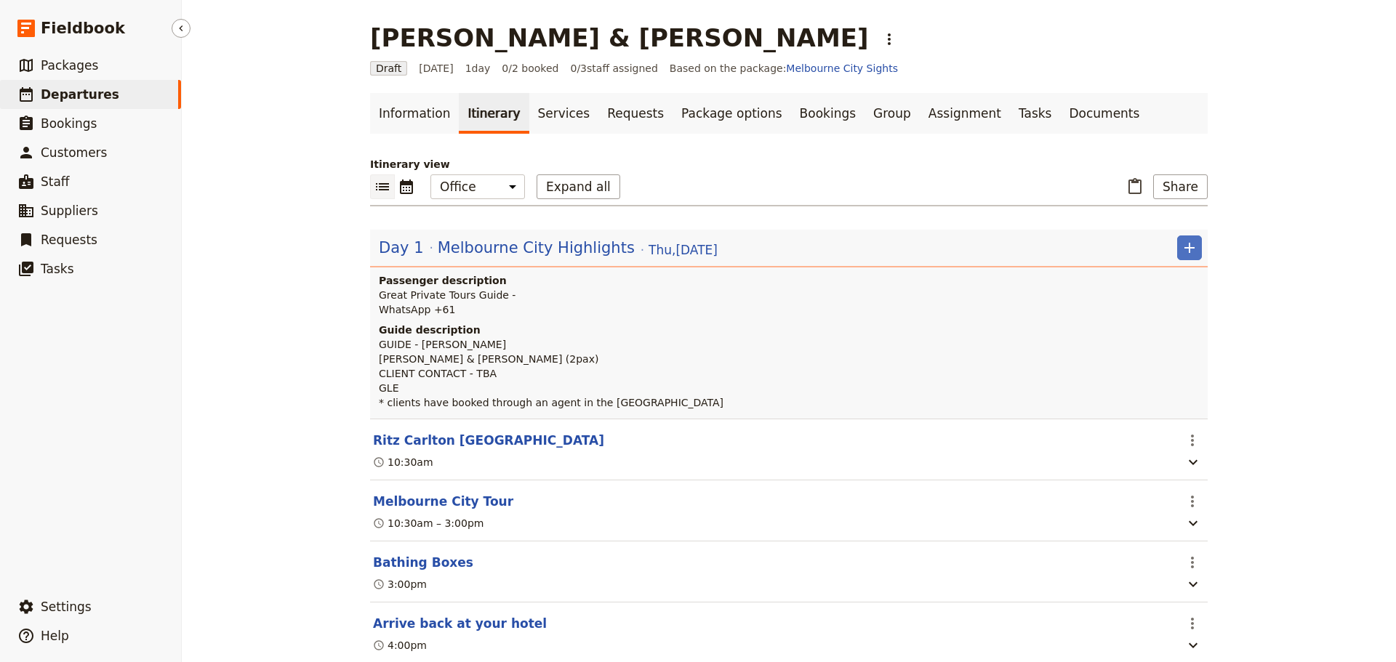
click at [93, 95] on span "Departures" at bounding box center [80, 94] width 79 height 15
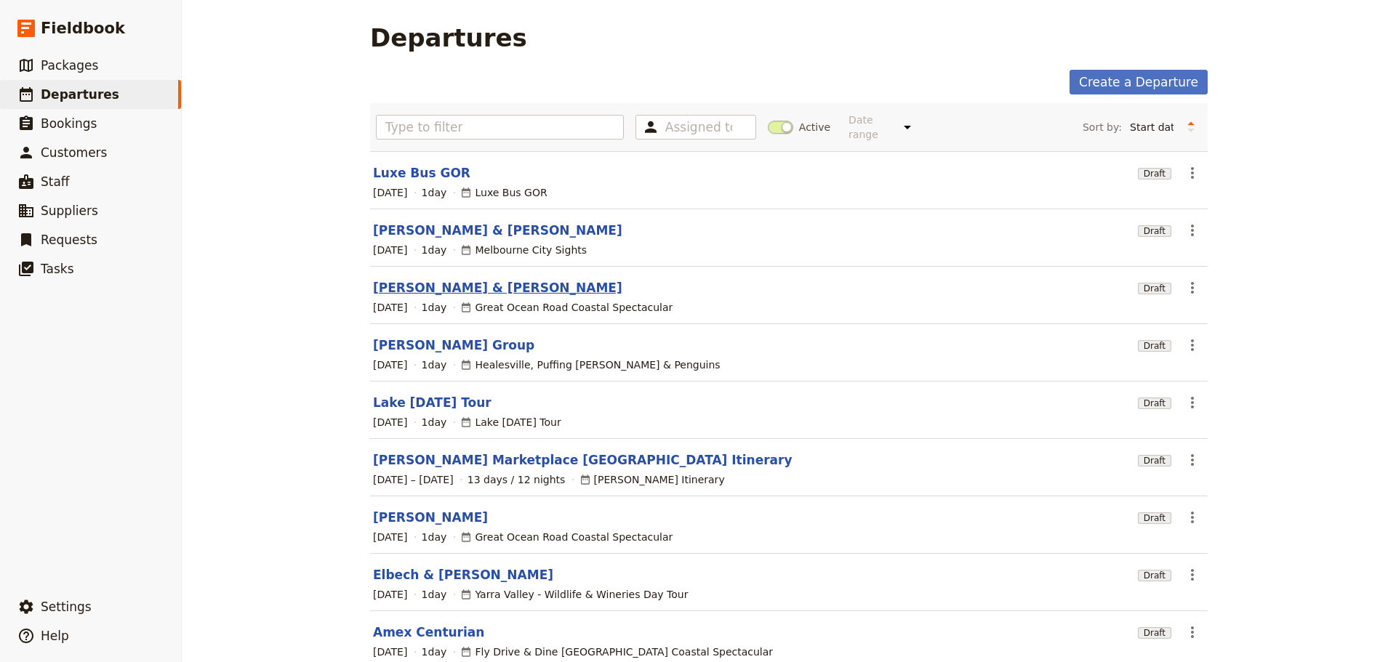
click at [424, 279] on link "[PERSON_NAME] & [PERSON_NAME]" at bounding box center [497, 287] width 249 height 17
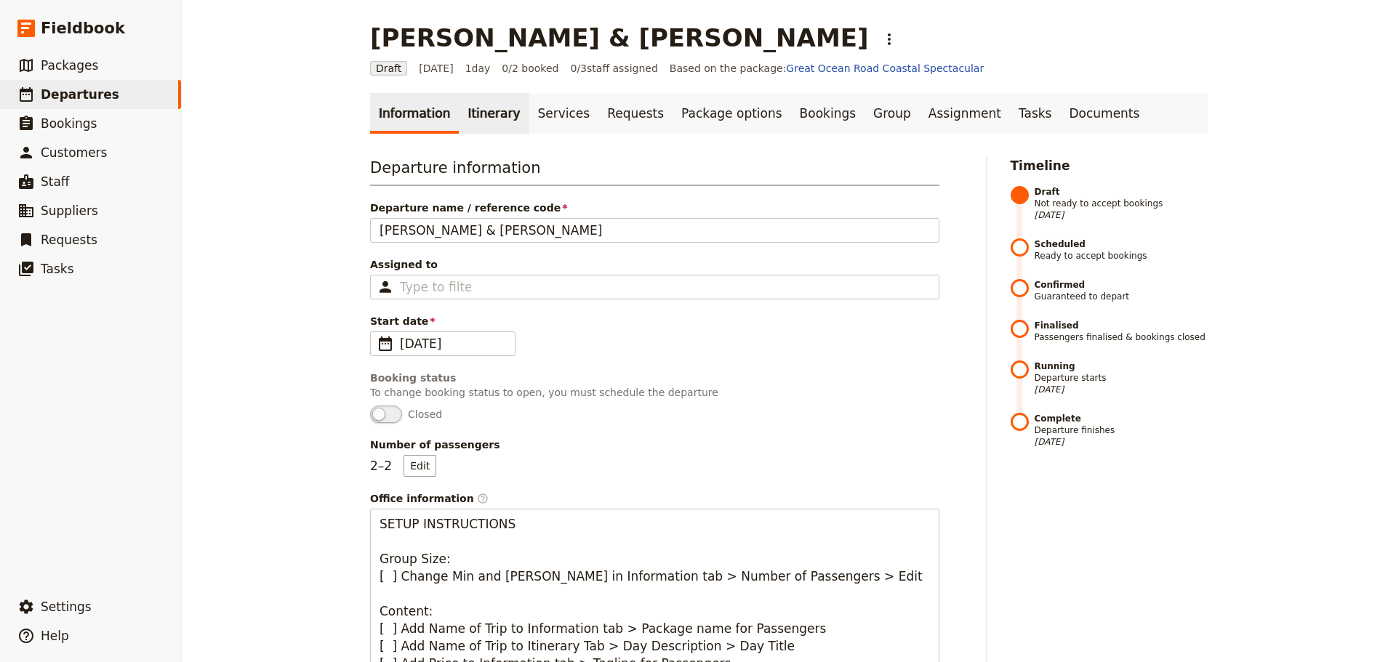
click at [481, 105] on link "Itinerary" at bounding box center [494, 113] width 70 height 41
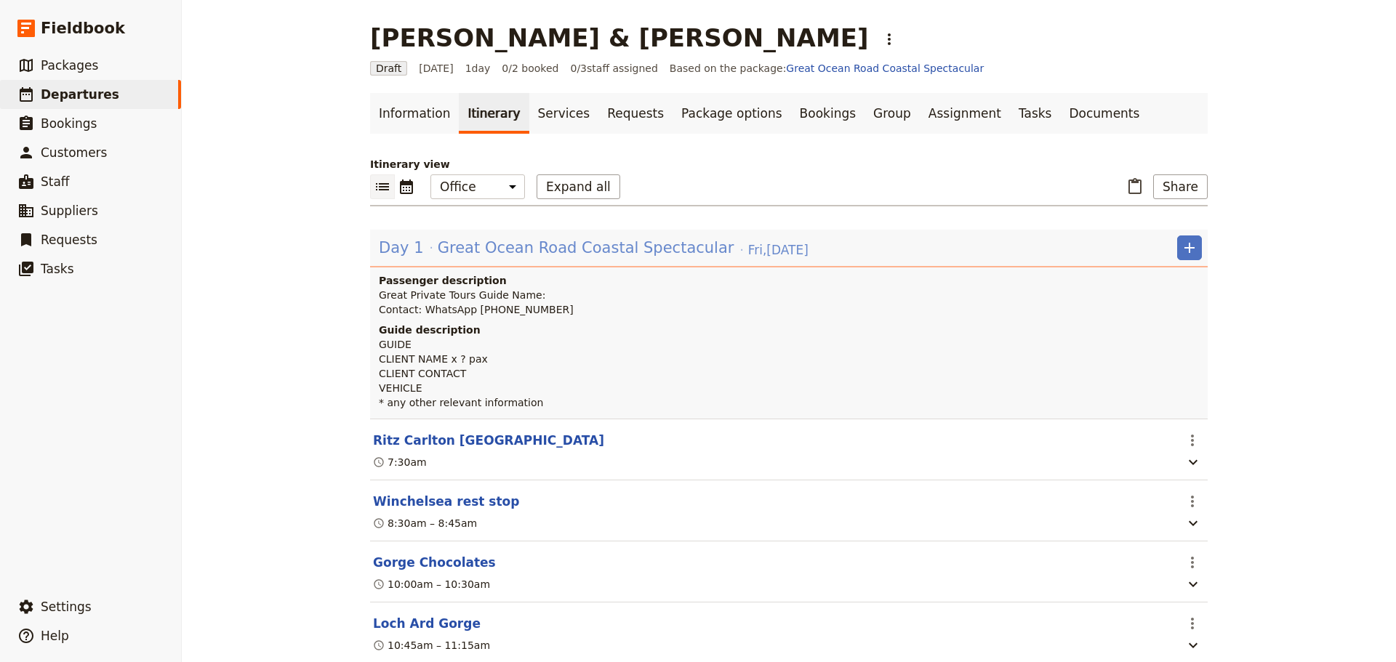
click at [502, 250] on span "Great Ocean Road Coastal Spectacular" at bounding box center [586, 248] width 297 height 22
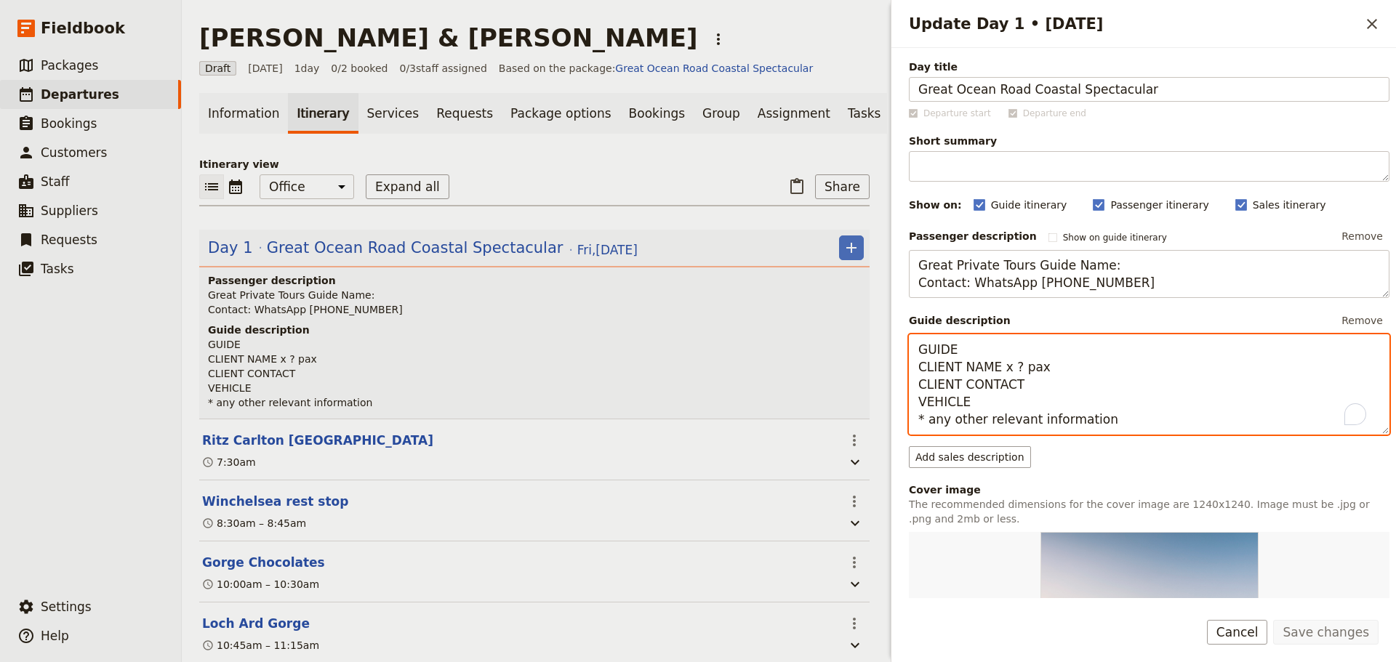
drag, startPoint x: 1038, startPoint y: 414, endPoint x: 899, endPoint y: 349, distance: 153.8
click at [899, 349] on div "Day title Great Ocean Road Coastal Spectacular Departure start Departure end Sh…" at bounding box center [1143, 323] width 505 height 550
paste textarea "- [PERSON_NAME] [PERSON_NAME] & [PERSON_NAME] (2pax) CLIENT CONTACT - TBA GLE *…"
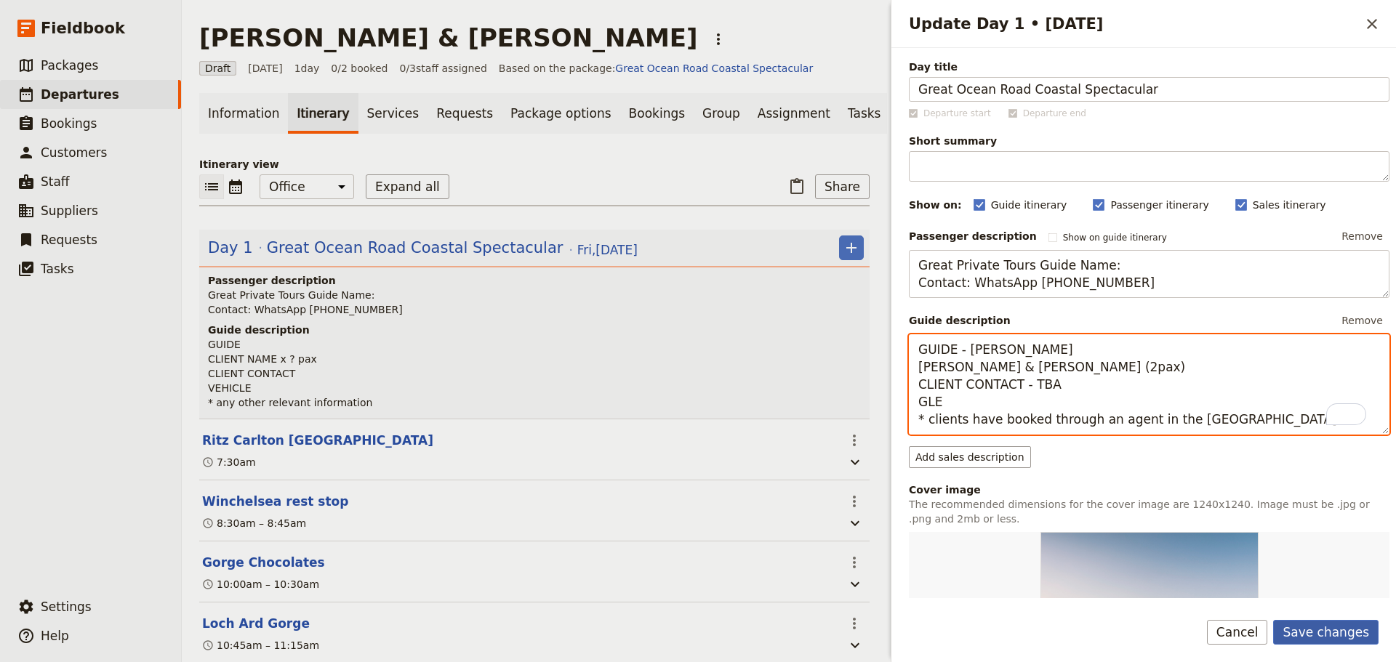
type textarea "GUIDE - [PERSON_NAME] [PERSON_NAME] & [PERSON_NAME] (2pax) CLIENT CONTACT - TBA…"
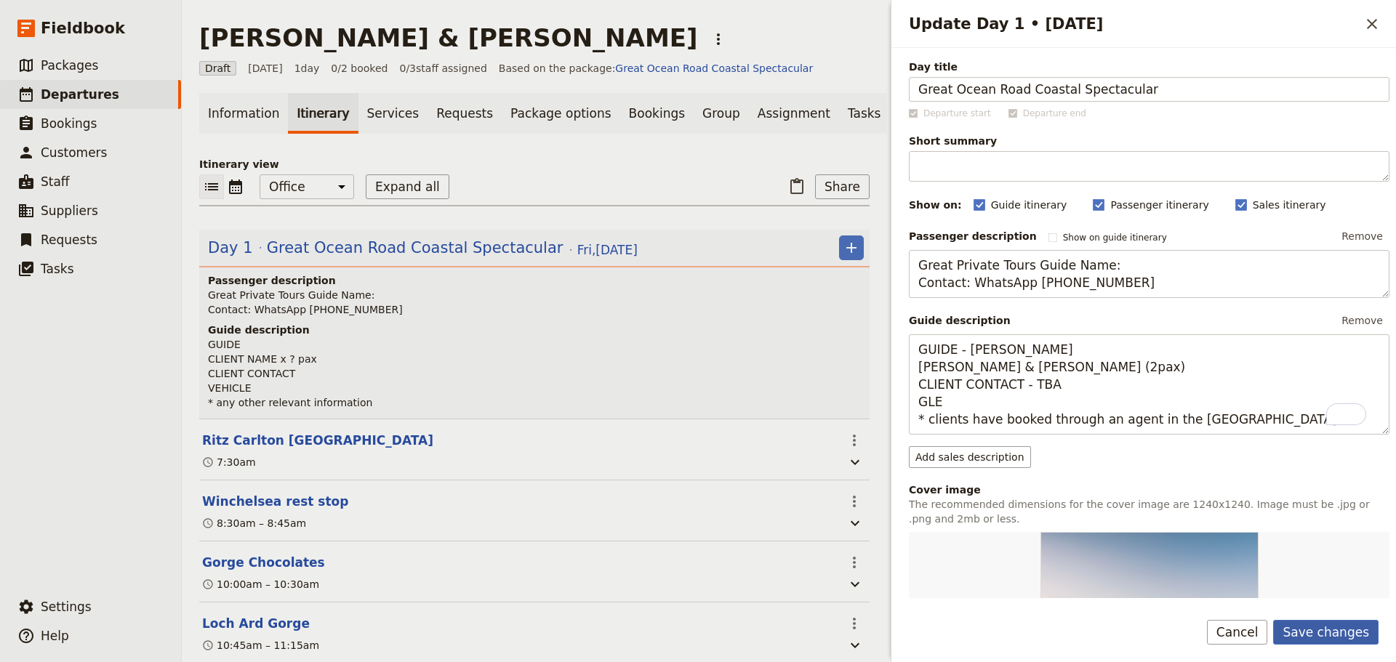
click at [1314, 624] on button "Save changes" at bounding box center [1325, 632] width 105 height 25
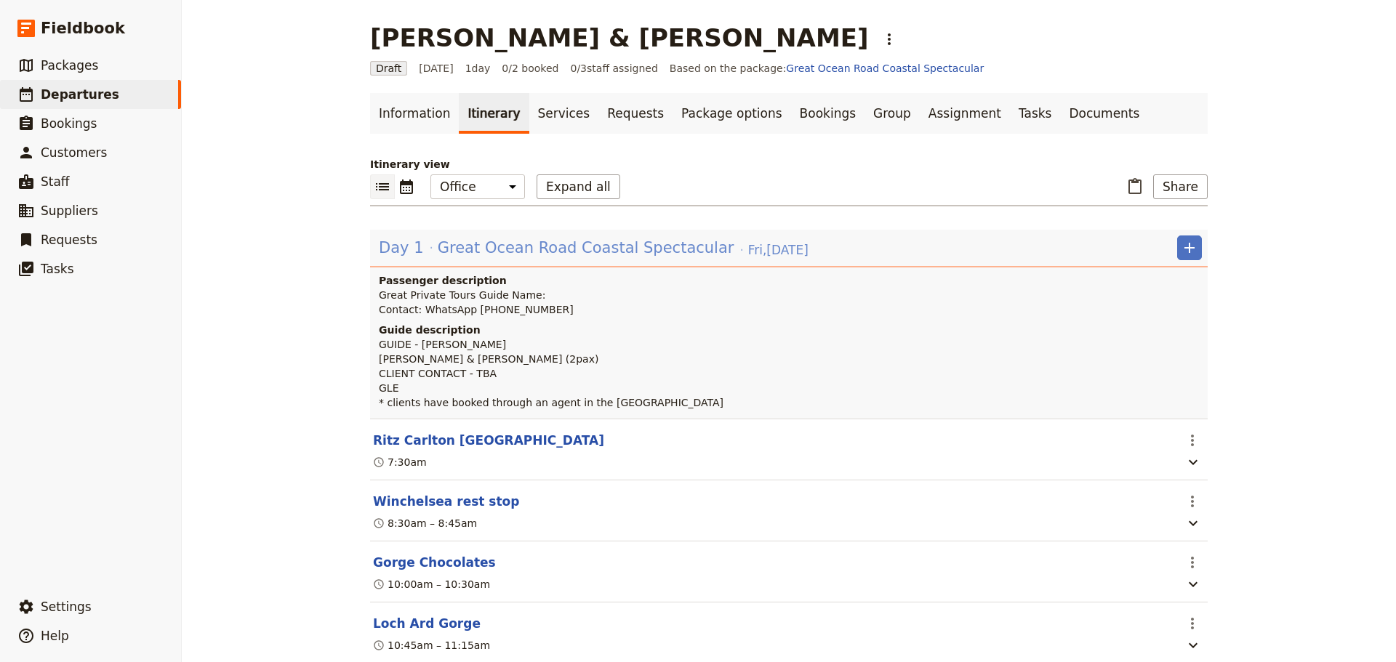
drag, startPoint x: 489, startPoint y: 246, endPoint x: 497, endPoint y: 253, distance: 10.9
click at [489, 246] on span "Great Ocean Road Coastal Spectacular" at bounding box center [586, 248] width 297 height 22
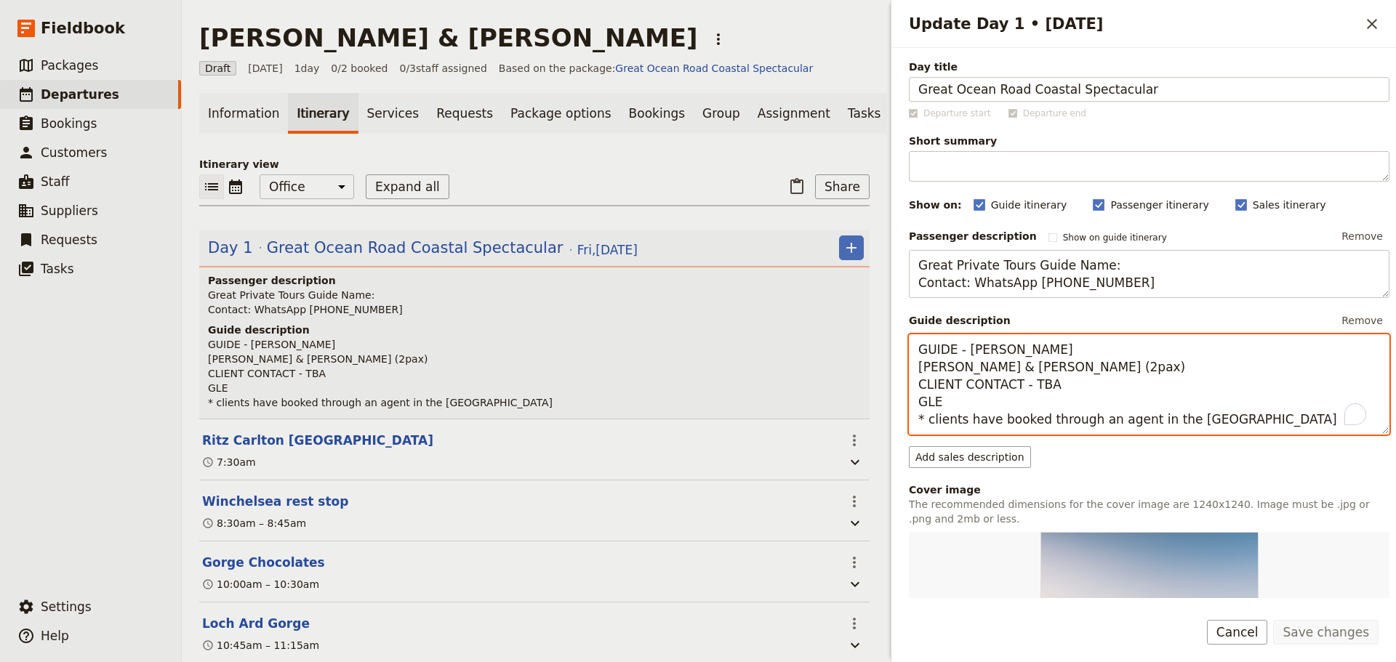
drag, startPoint x: 1218, startPoint y: 419, endPoint x: 1218, endPoint y: 430, distance: 10.2
click at [1218, 420] on textarea "GUIDE - [PERSON_NAME] [PERSON_NAME] & [PERSON_NAME] (2pax) CLIENT CONTACT - TBA…" at bounding box center [1149, 384] width 481 height 100
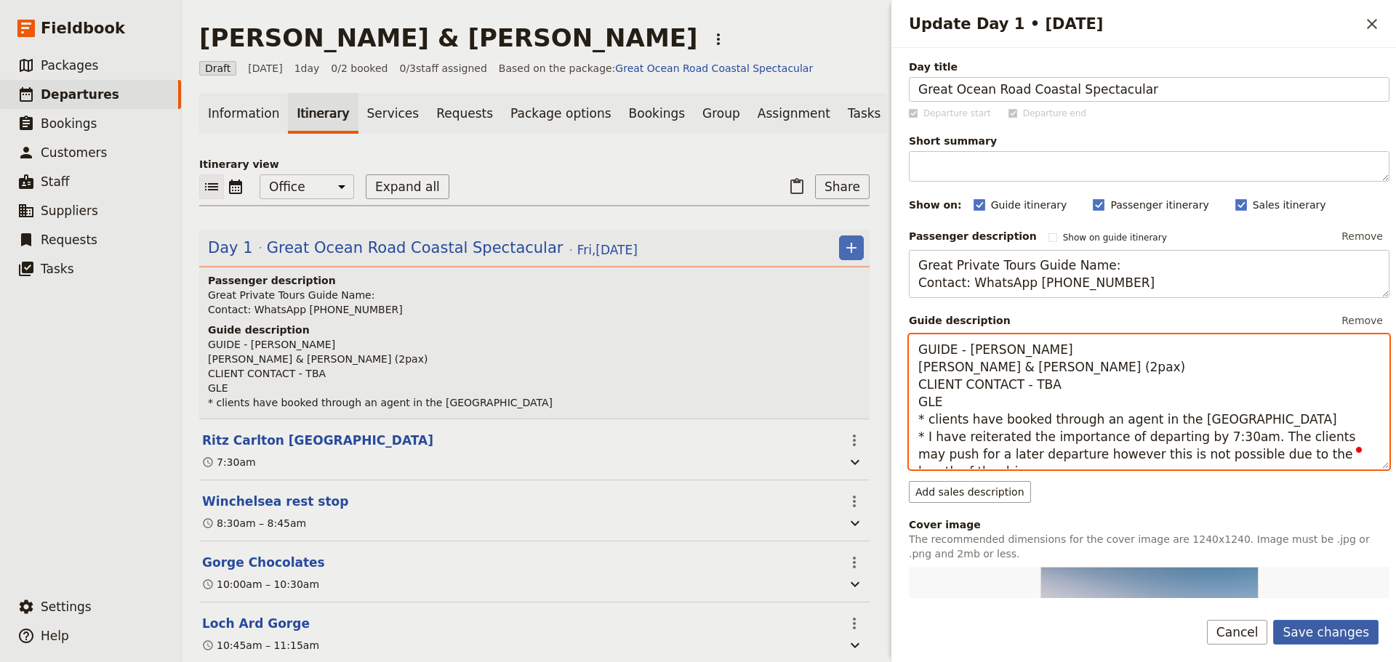
type textarea "GUIDE - [PERSON_NAME] [PERSON_NAME] & [PERSON_NAME] (2pax) CLIENT CONTACT - TBA…"
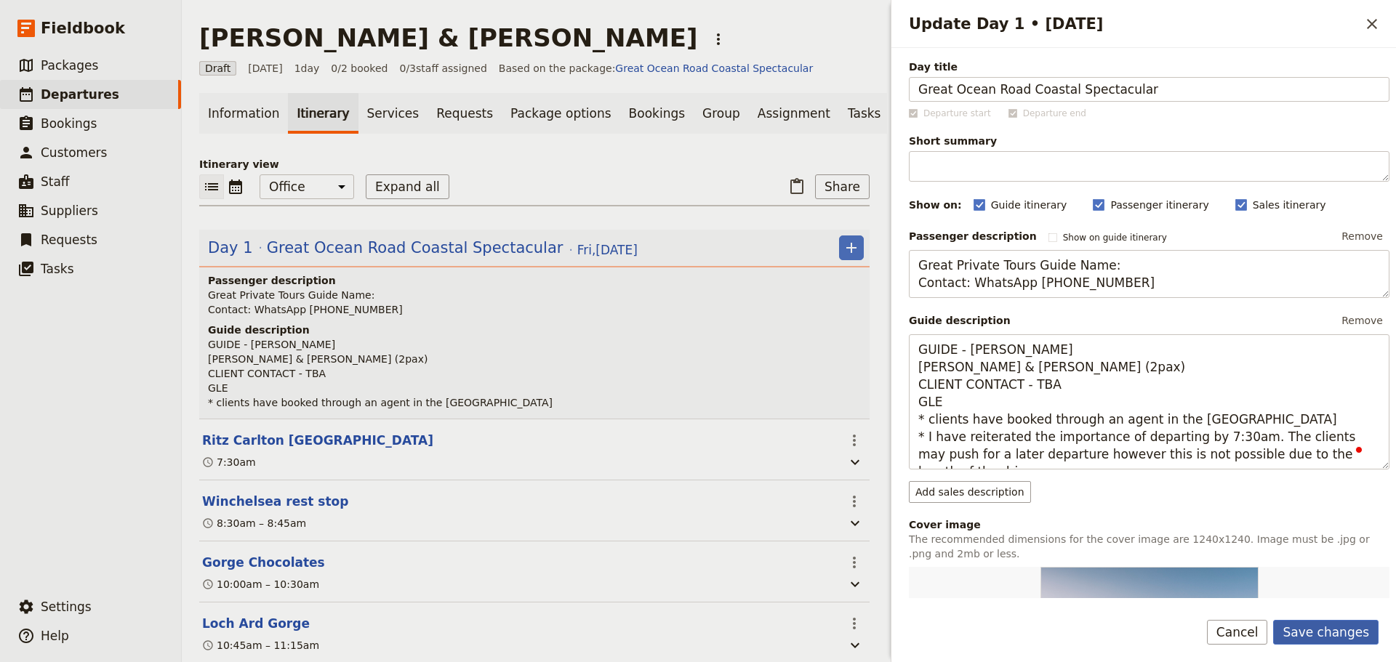
click at [1350, 625] on button "Save changes" at bounding box center [1325, 632] width 105 height 25
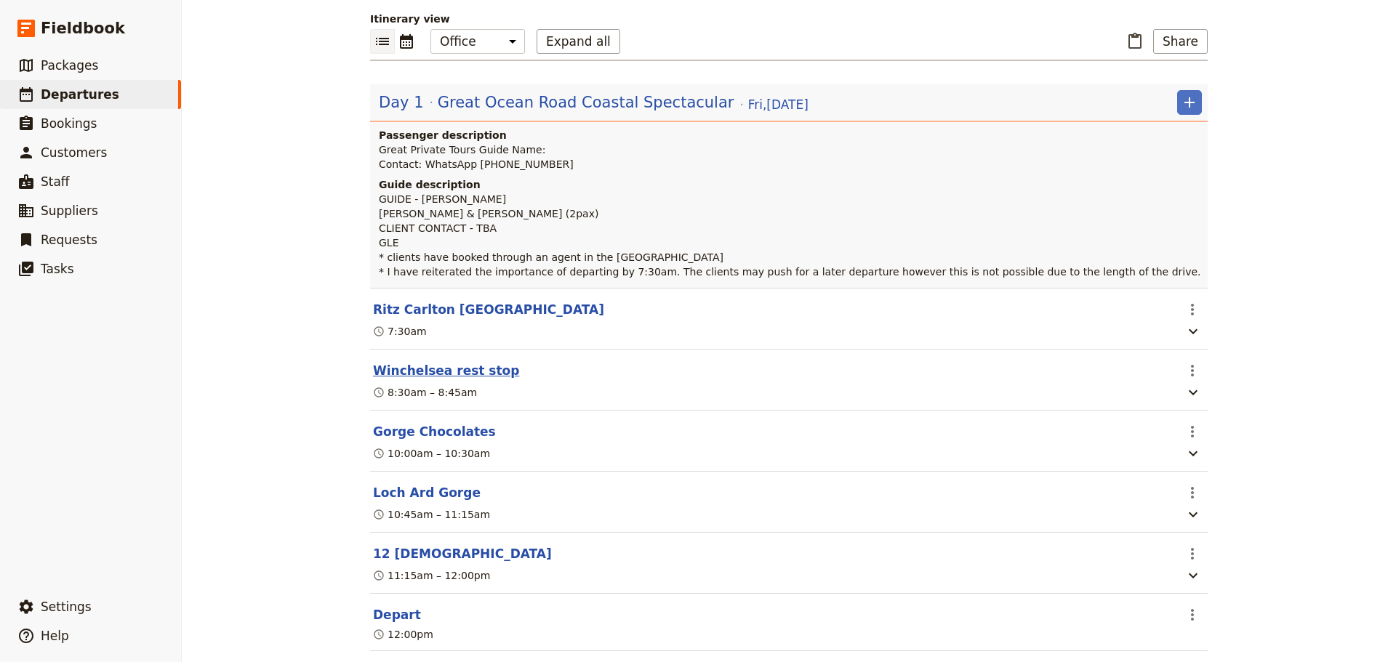
click at [452, 373] on button "Winchelsea rest stop" at bounding box center [446, 370] width 146 height 17
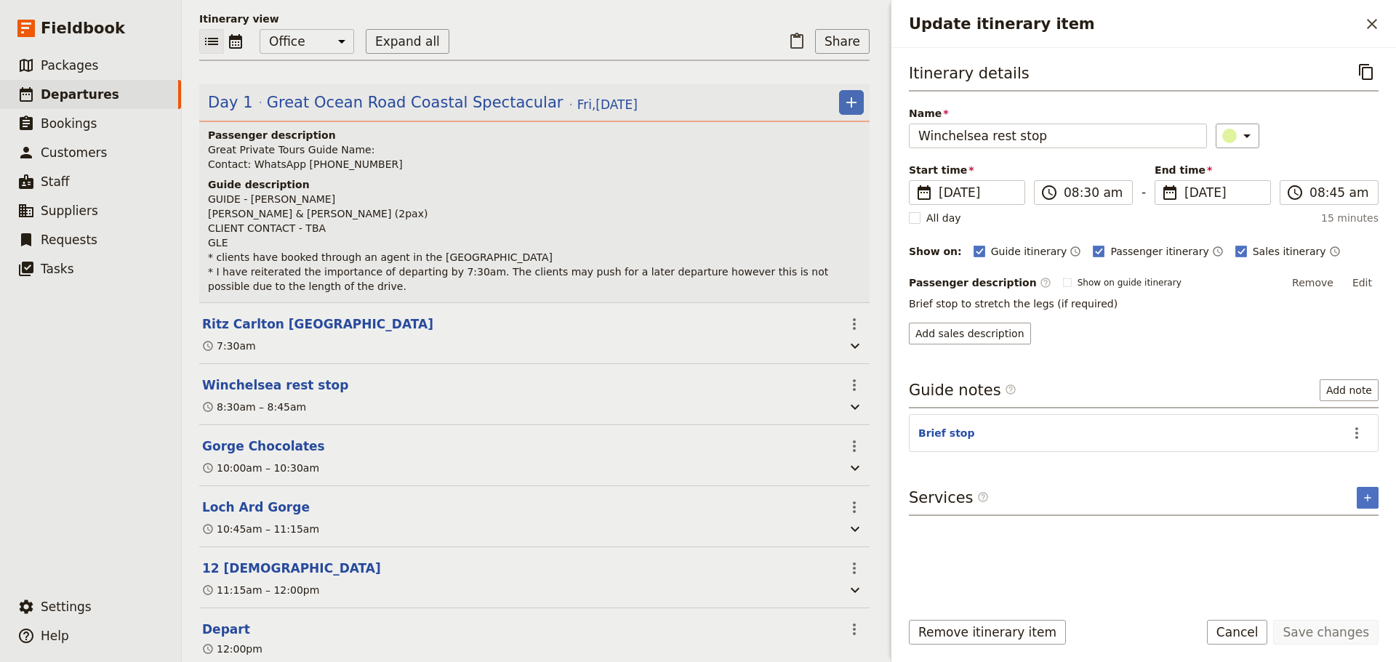
scroll to position [153, 0]
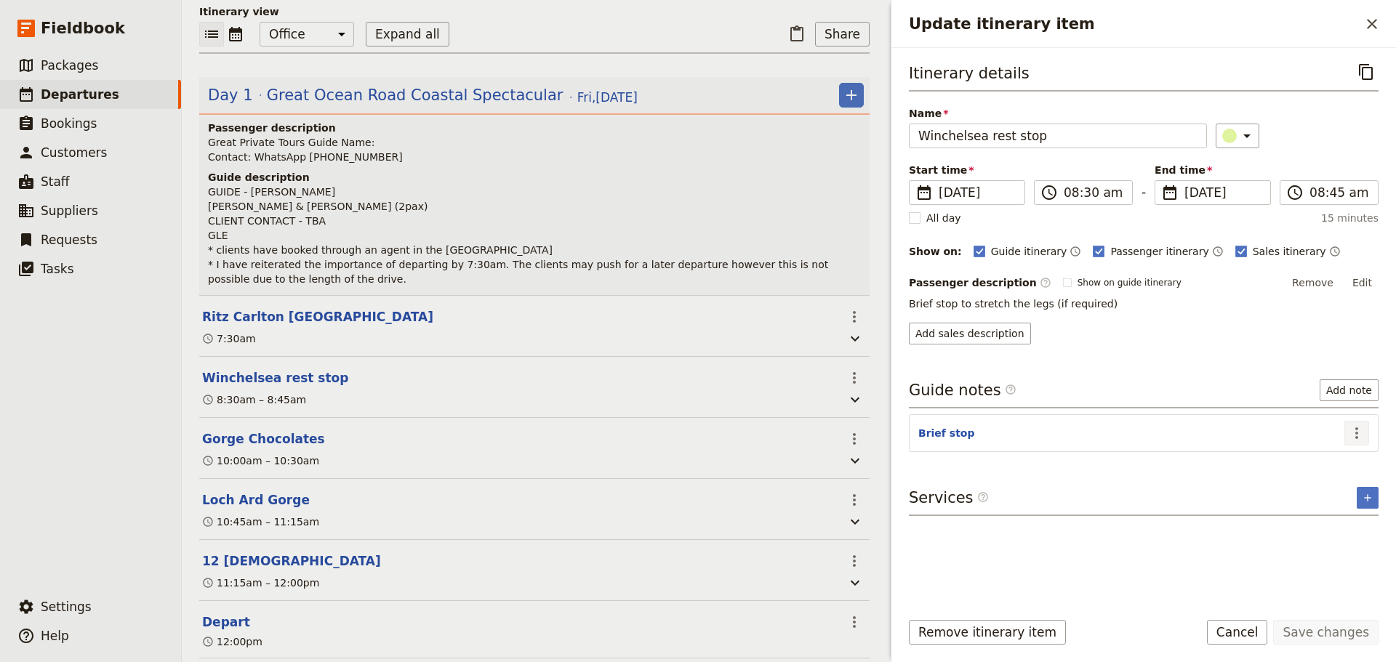
click at [1353, 430] on icon "Actions" at bounding box center [1356, 433] width 17 height 17
click at [1338, 464] on span "Edit note" at bounding box center [1315, 464] width 46 height 15
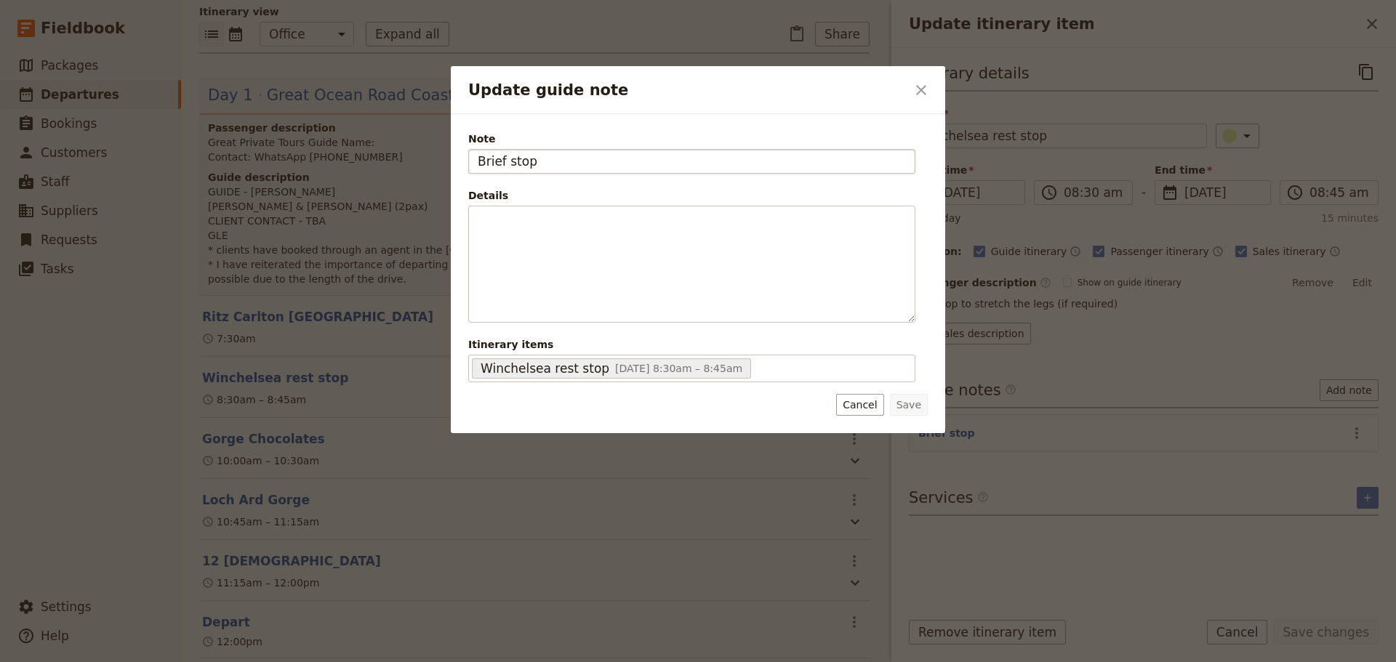
click at [565, 164] on input "Brief stop" at bounding box center [691, 161] width 447 height 25
type input "Brief stop for restroom (if required)"
click at [909, 405] on button "Save" at bounding box center [909, 405] width 38 height 22
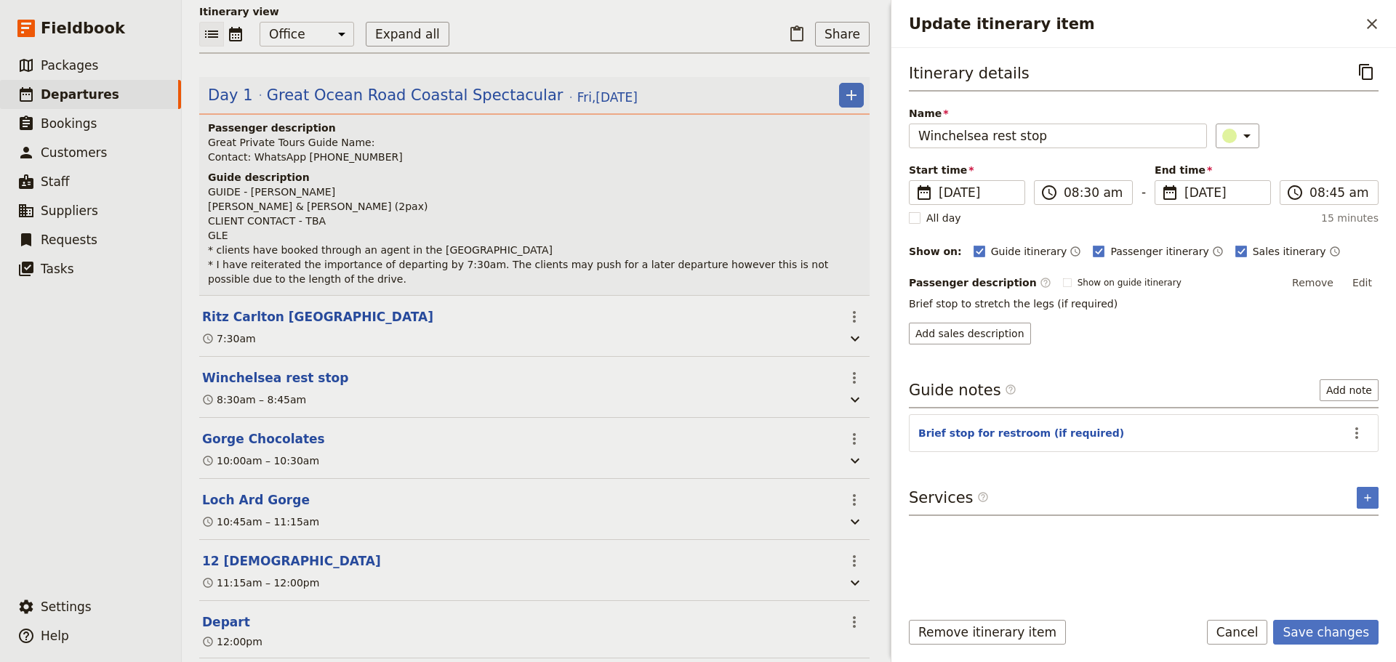
drag, startPoint x: 1345, startPoint y: 634, endPoint x: 1130, endPoint y: 578, distance: 222.3
click at [1345, 635] on button "Save changes" at bounding box center [1325, 632] width 105 height 25
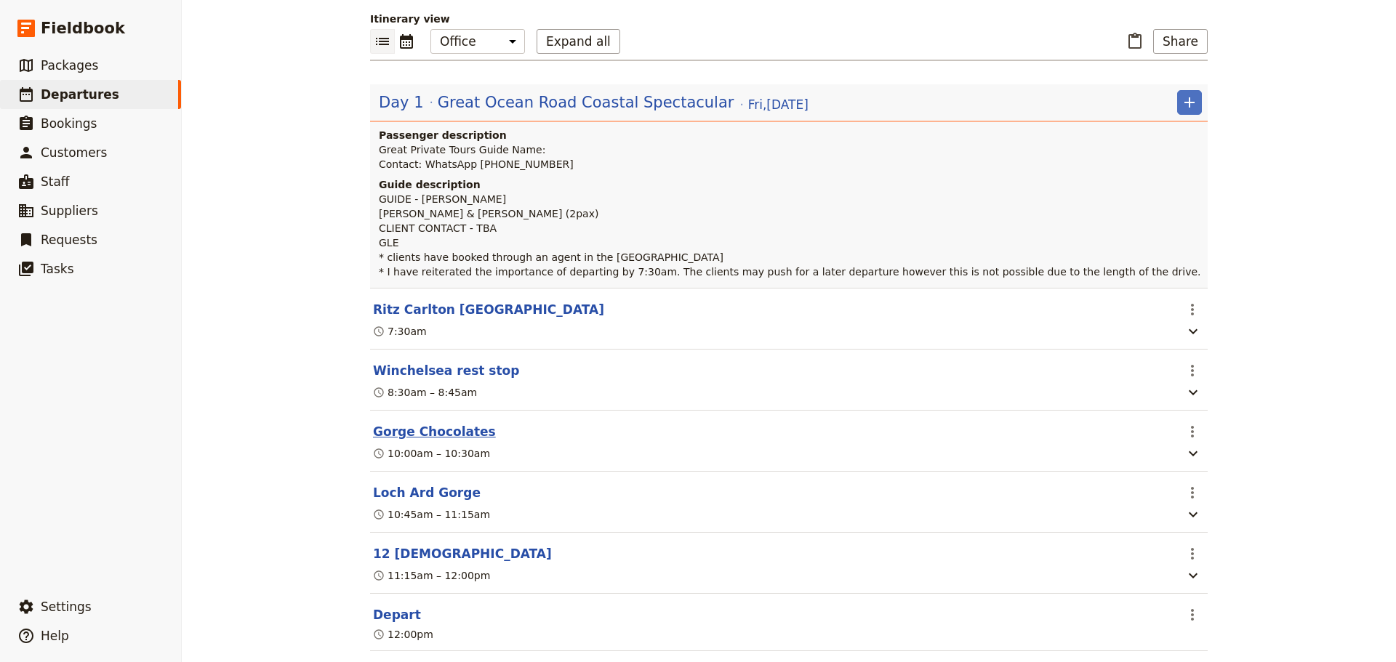
click at [405, 438] on button "Gorge Chocolates" at bounding box center [434, 431] width 123 height 17
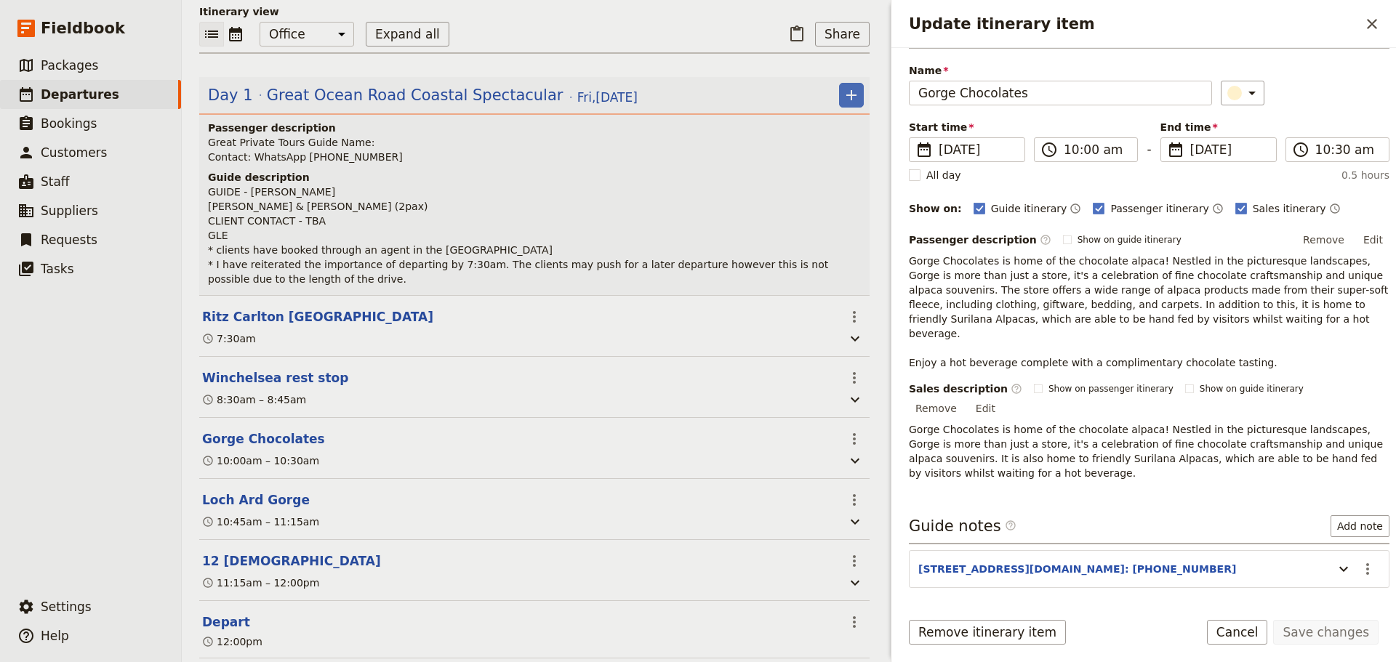
scroll to position [66, 0]
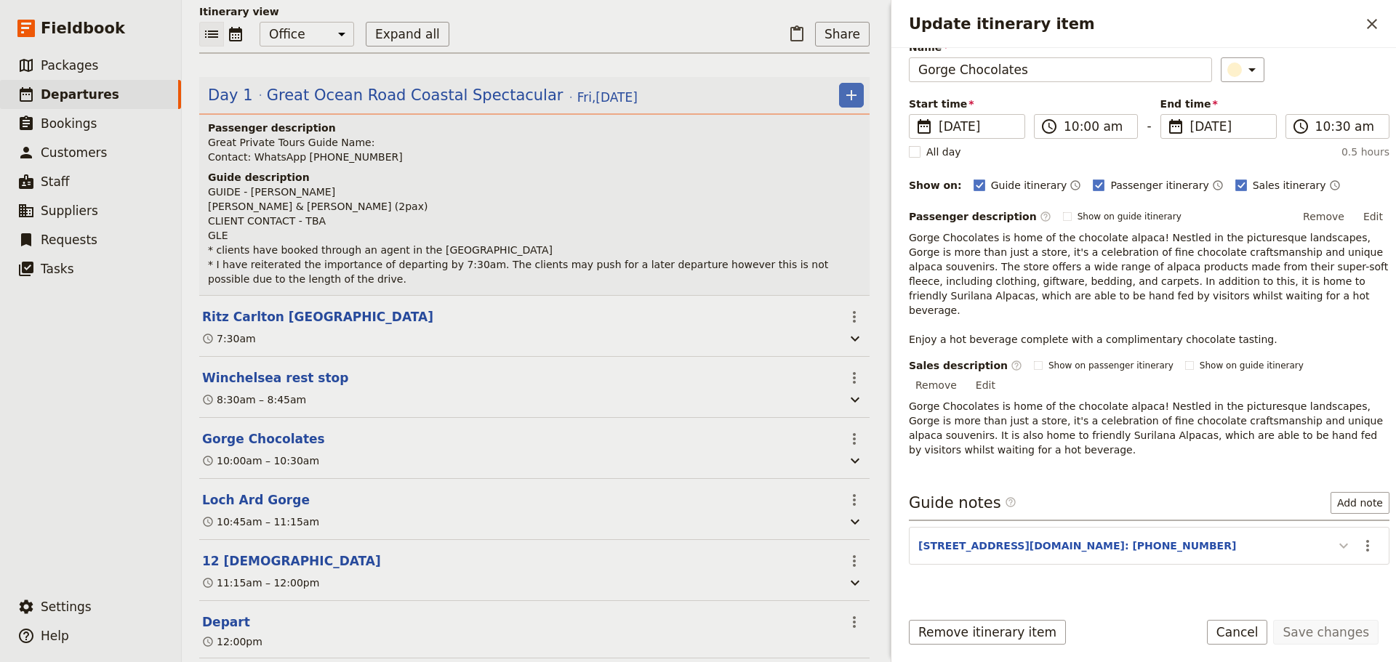
click at [1335, 537] on icon "Update itinerary item" at bounding box center [1343, 545] width 17 height 17
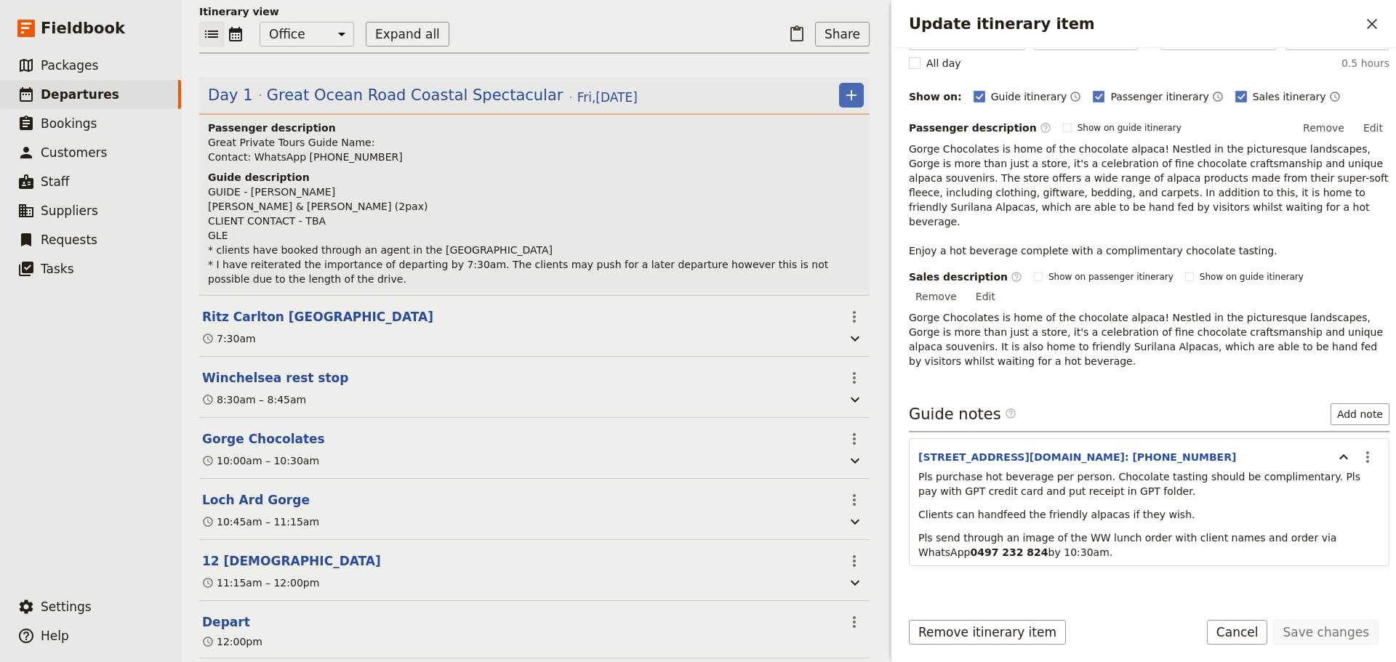
scroll to position [156, 0]
click at [1359, 447] on icon "Actions" at bounding box center [1367, 455] width 17 height 17
click at [1343, 457] on span "Edit note" at bounding box center [1326, 456] width 68 height 15
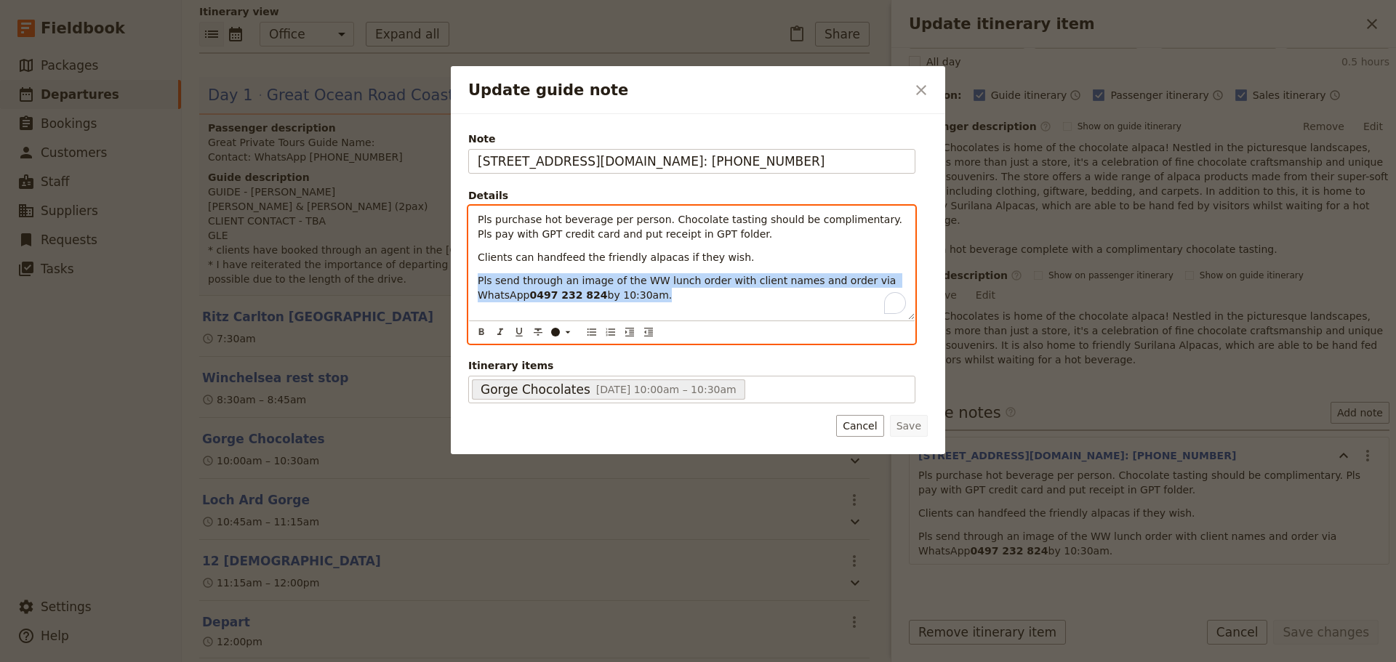
drag, startPoint x: 626, startPoint y: 295, endPoint x: 468, endPoint y: 282, distance: 158.3
click at [468, 282] on div "Pls purchase hot beverage per person. Chocolate tasting should be complimentary…" at bounding box center [691, 275] width 447 height 138
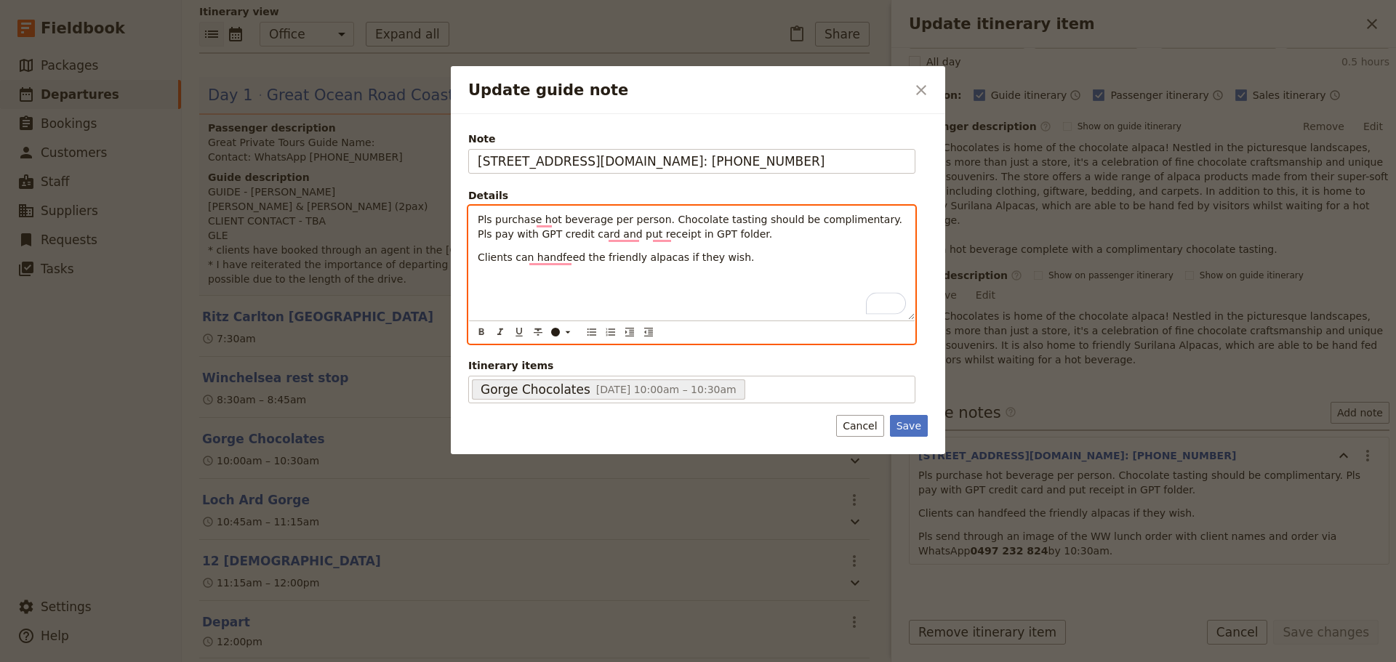
click at [654, 218] on span "Pls purchase hot beverage per person. Chocolate tasting should be complimentary…" at bounding box center [691, 227] width 427 height 26
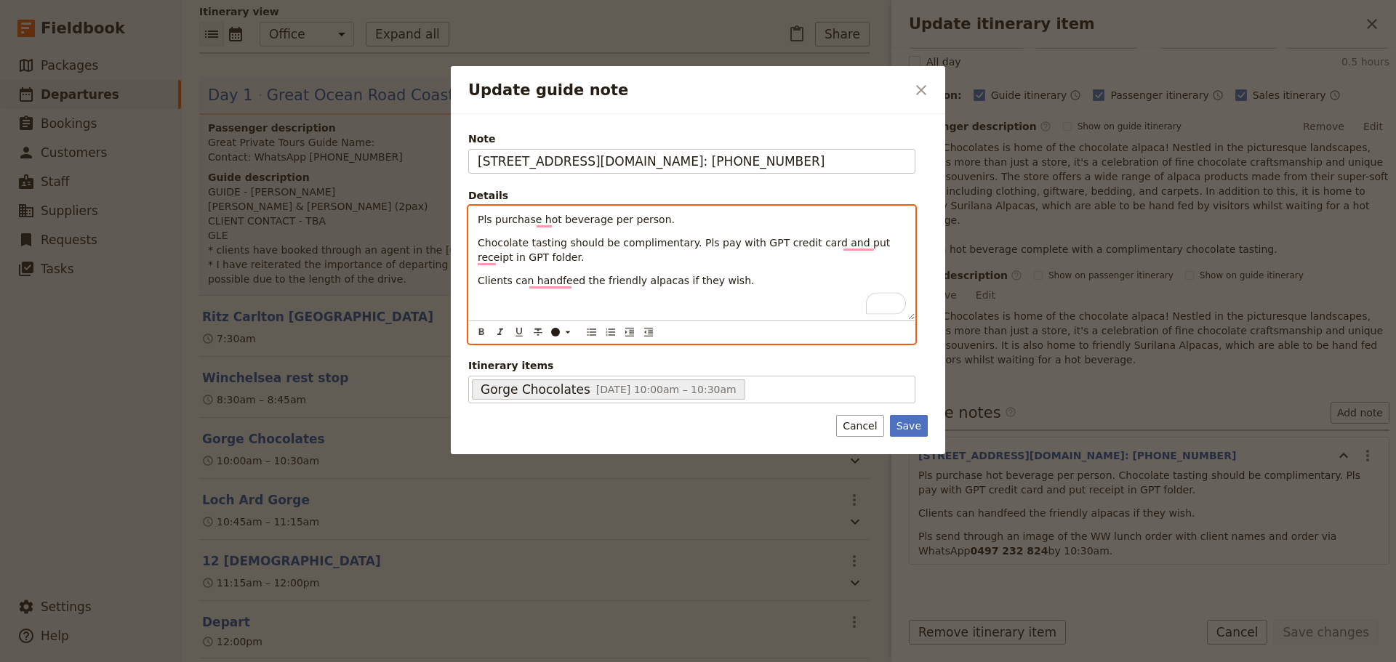
click at [679, 243] on span "Chocolate tasting should be complimentary. Pls pay with GPT credit card and put…" at bounding box center [686, 250] width 416 height 26
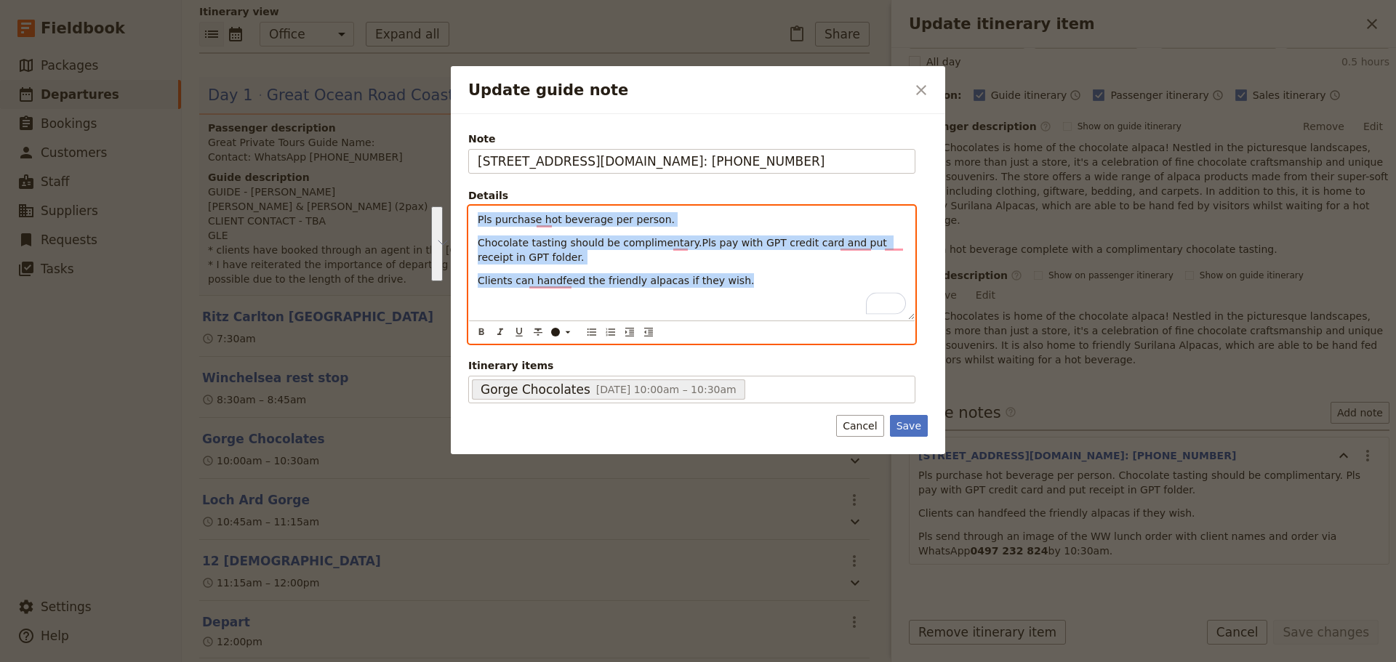
drag, startPoint x: 667, startPoint y: 285, endPoint x: 409, endPoint y: 206, distance: 269.7
click at [409, 662] on div "Update guide note ​ Note [STREET_ADDRESS][DOMAIN_NAME]: [PHONE_NUMBER] Details …" at bounding box center [698, 662] width 1396 height 0
click at [589, 336] on icon "Bulleted list" at bounding box center [592, 332] width 12 height 12
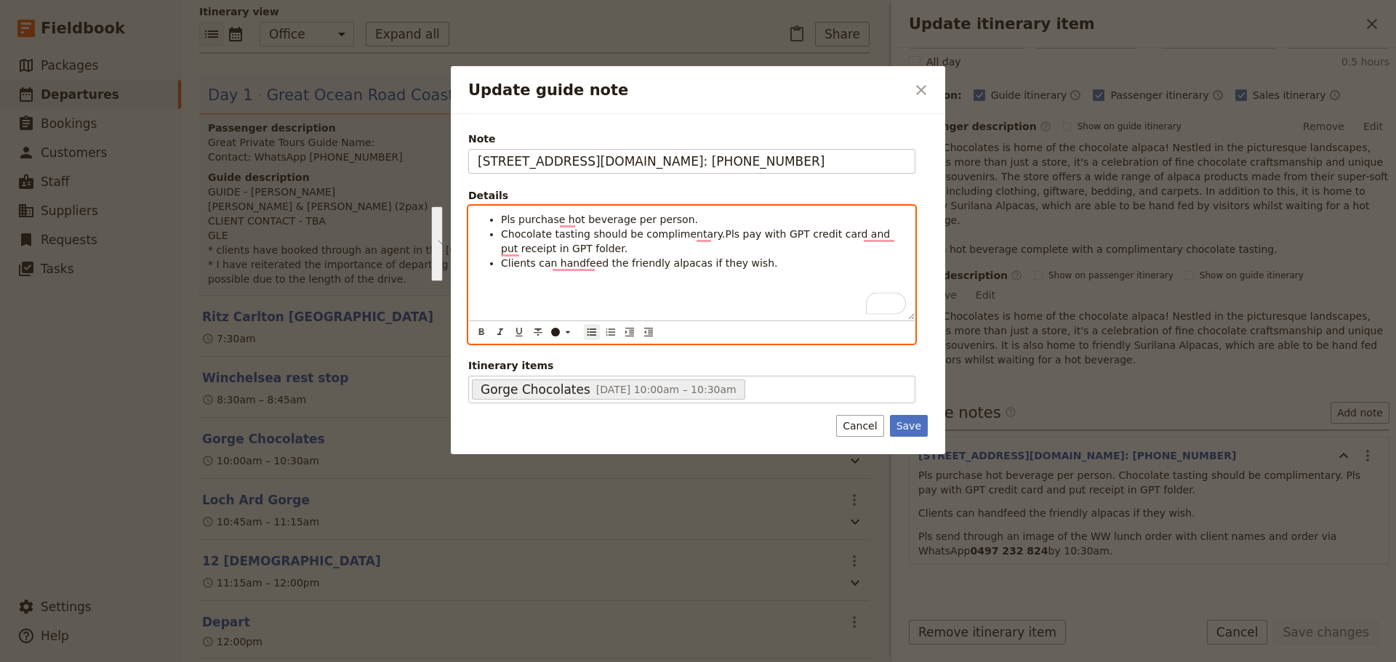
click at [630, 259] on span "Clients can handfeed the friendly alpacas if they wish." at bounding box center [639, 263] width 276 height 12
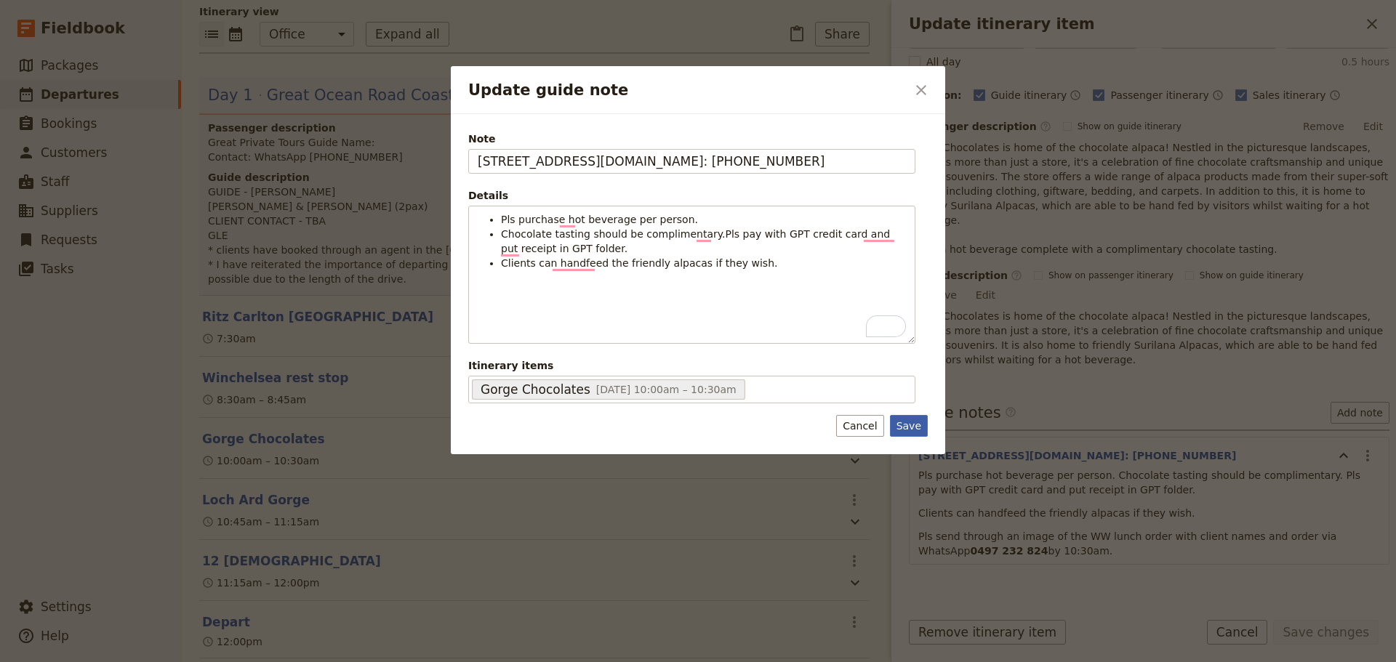
click at [901, 422] on button "Save" at bounding box center [909, 426] width 38 height 22
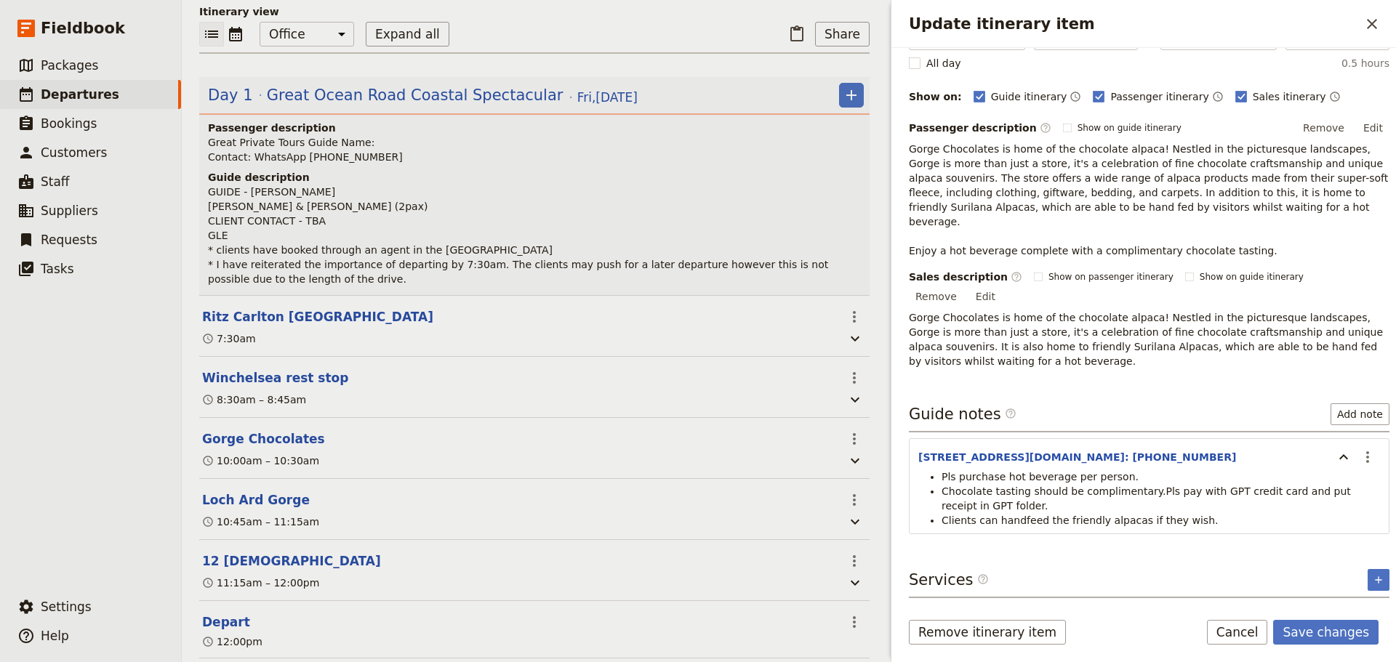
scroll to position [124, 0]
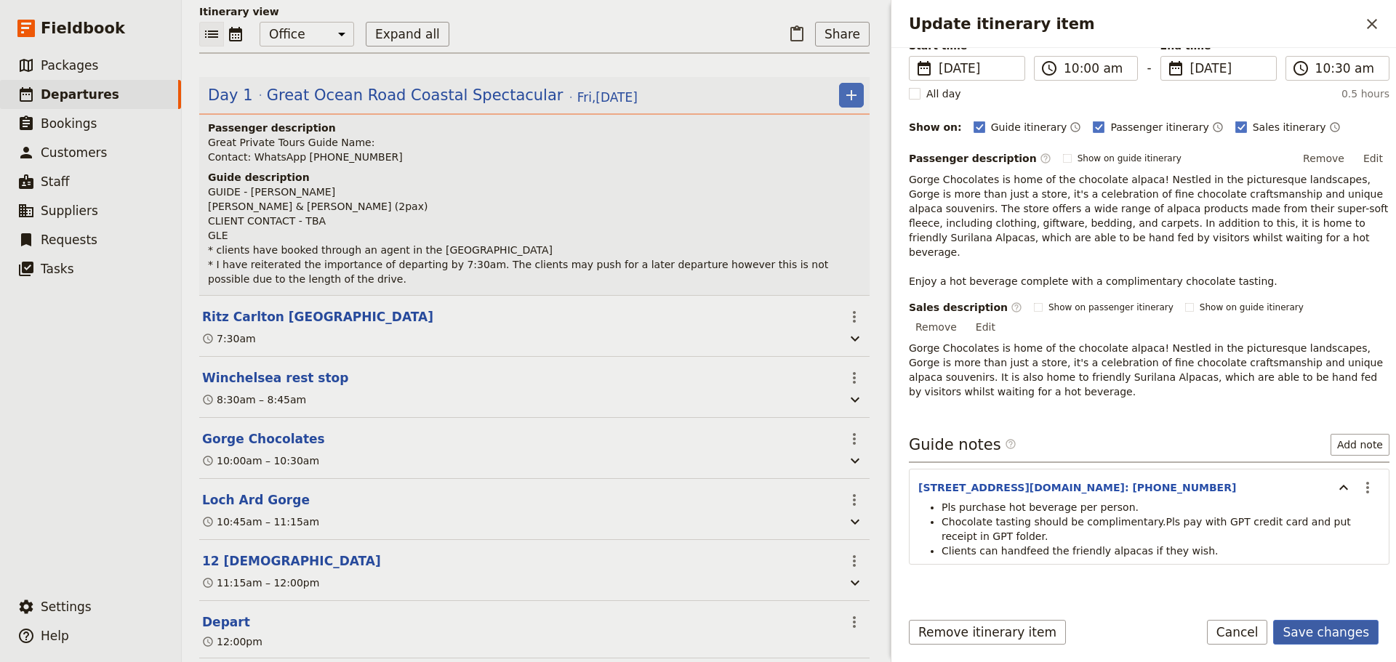
click at [1309, 627] on button "Save changes" at bounding box center [1325, 632] width 105 height 25
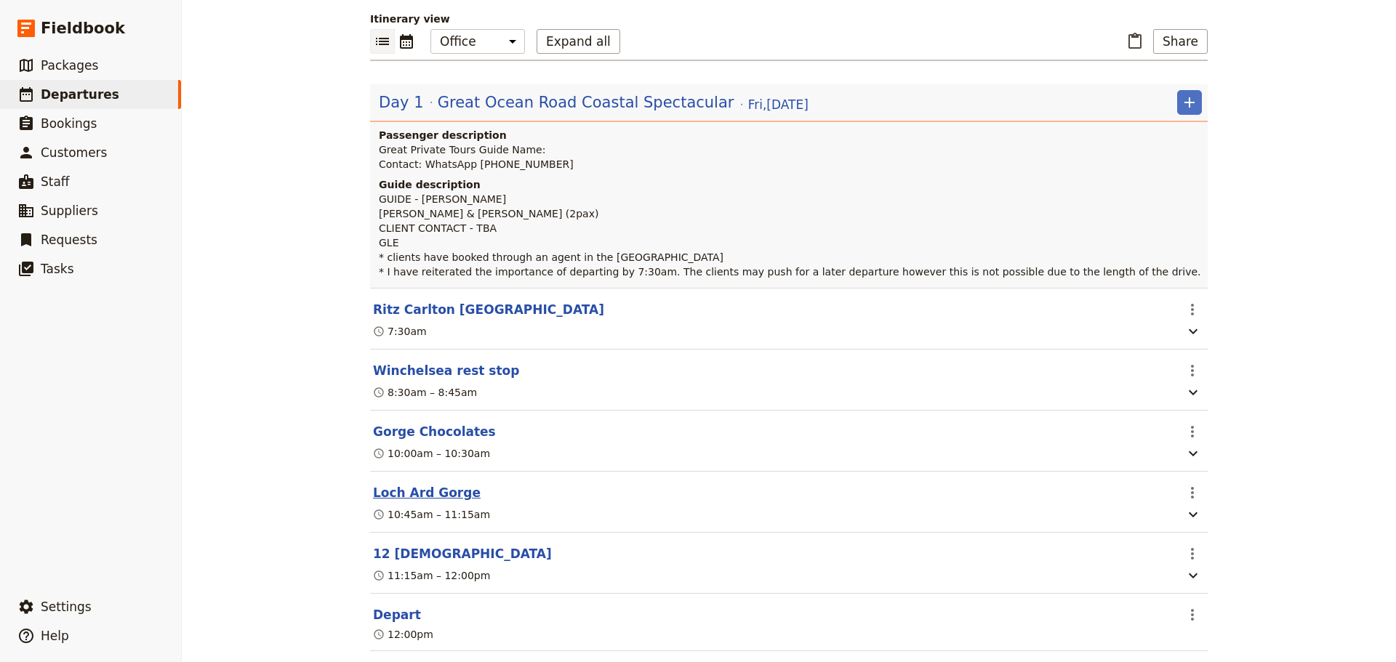
click at [417, 496] on button "Loch Ard Gorge" at bounding box center [427, 492] width 108 height 17
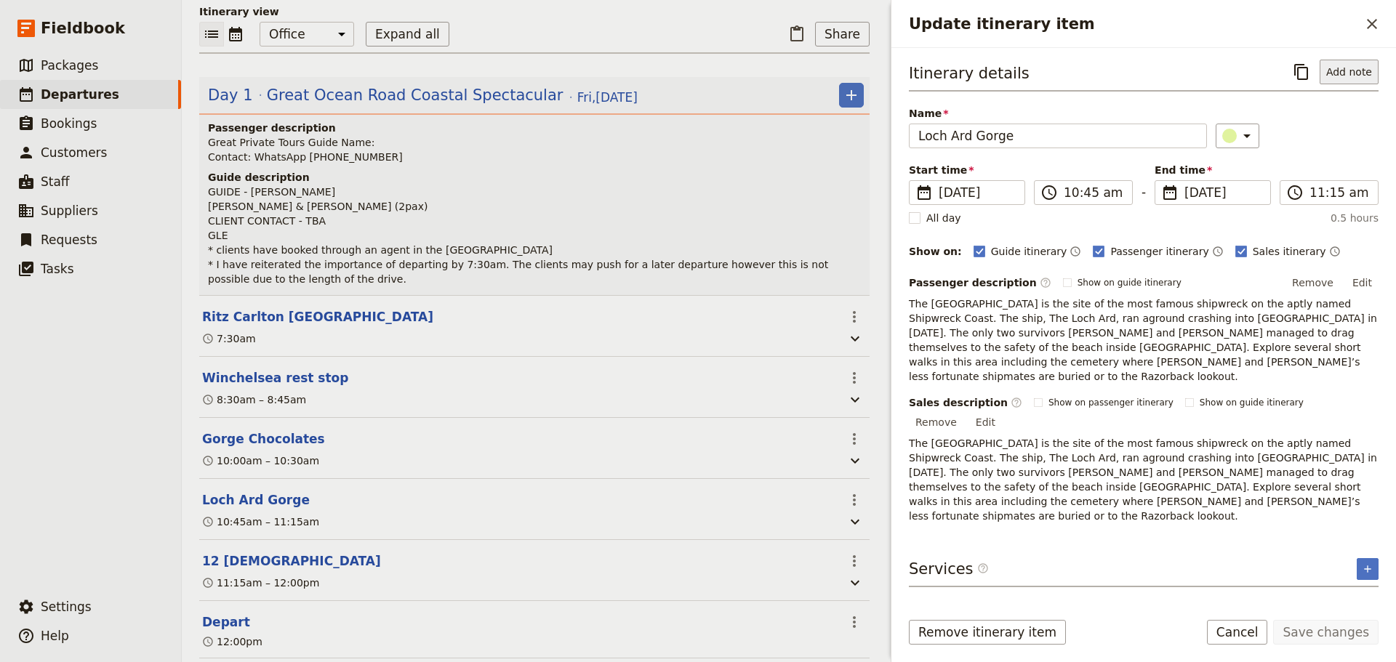
click at [1340, 62] on button "Add note" at bounding box center [1348, 72] width 59 height 25
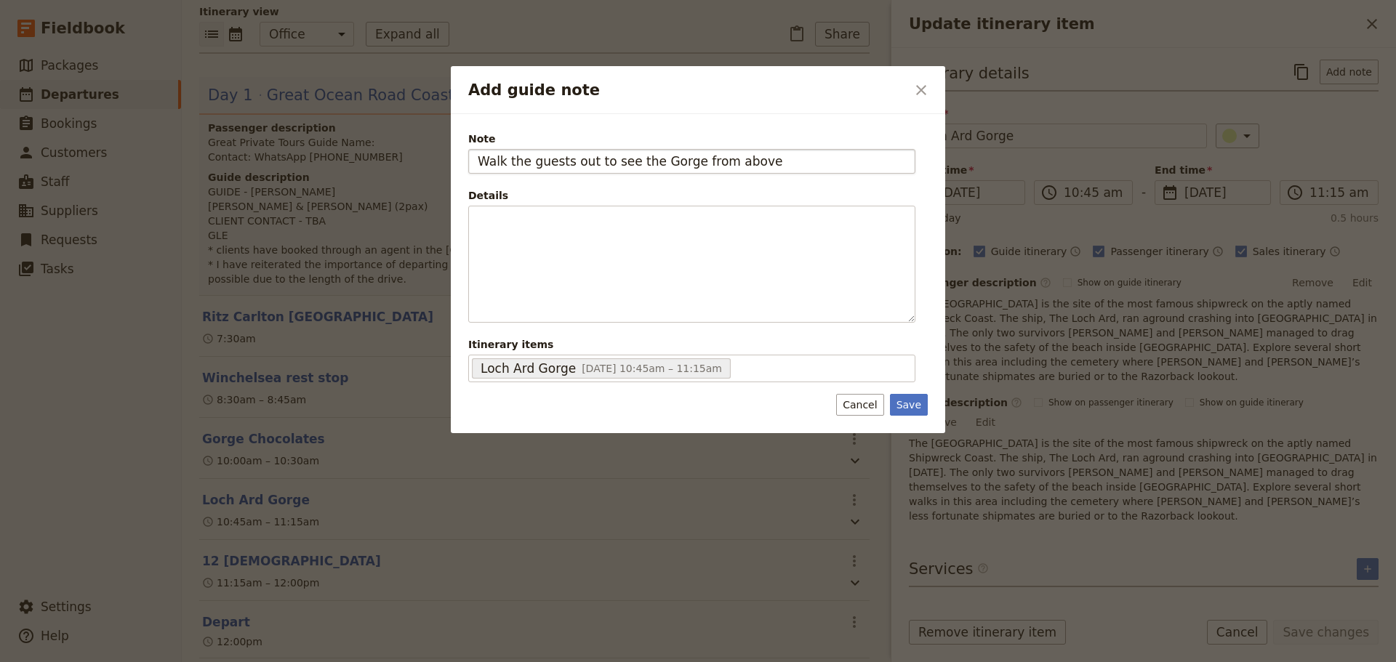
click at [651, 166] on input "Walk the guests out to see the Gorge from above" at bounding box center [691, 161] width 447 height 25
type input "Walk the guests out to see the gorge from above"
drag, startPoint x: 904, startPoint y: 403, endPoint x: 1153, endPoint y: 519, distance: 274.5
click at [904, 403] on button "Save" at bounding box center [909, 405] width 38 height 22
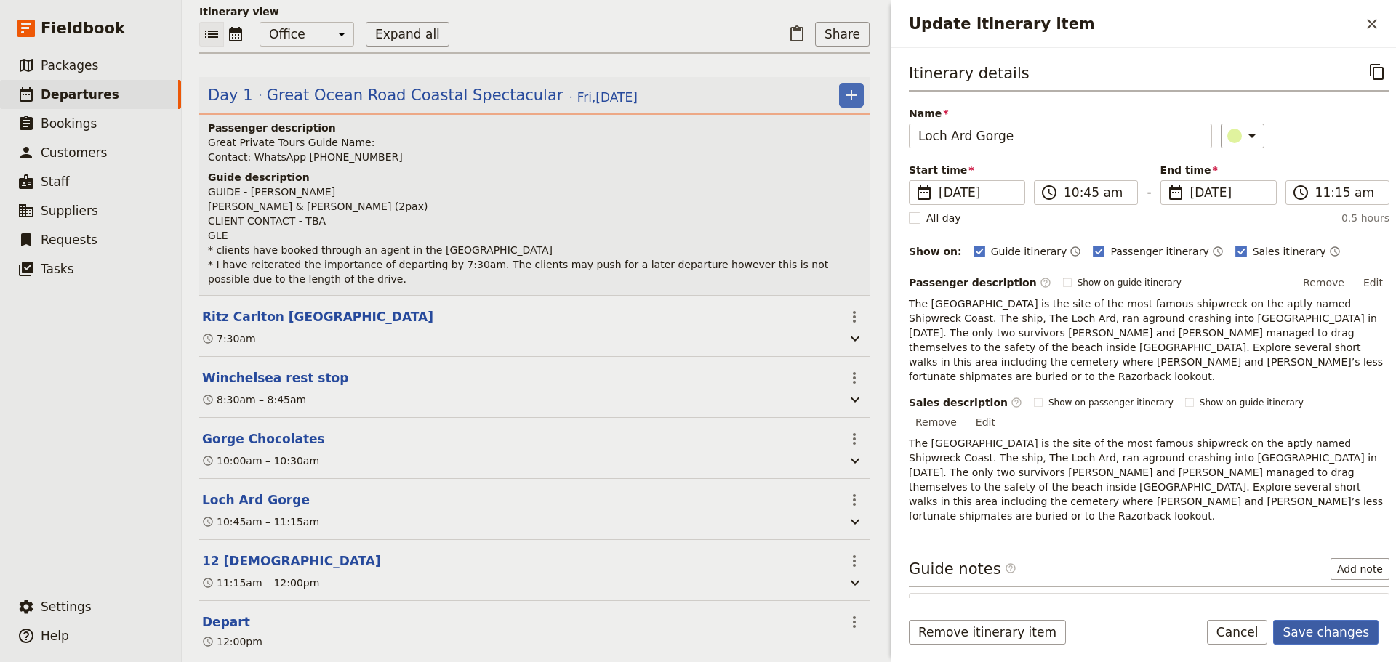
click at [1328, 628] on button "Save changes" at bounding box center [1325, 632] width 105 height 25
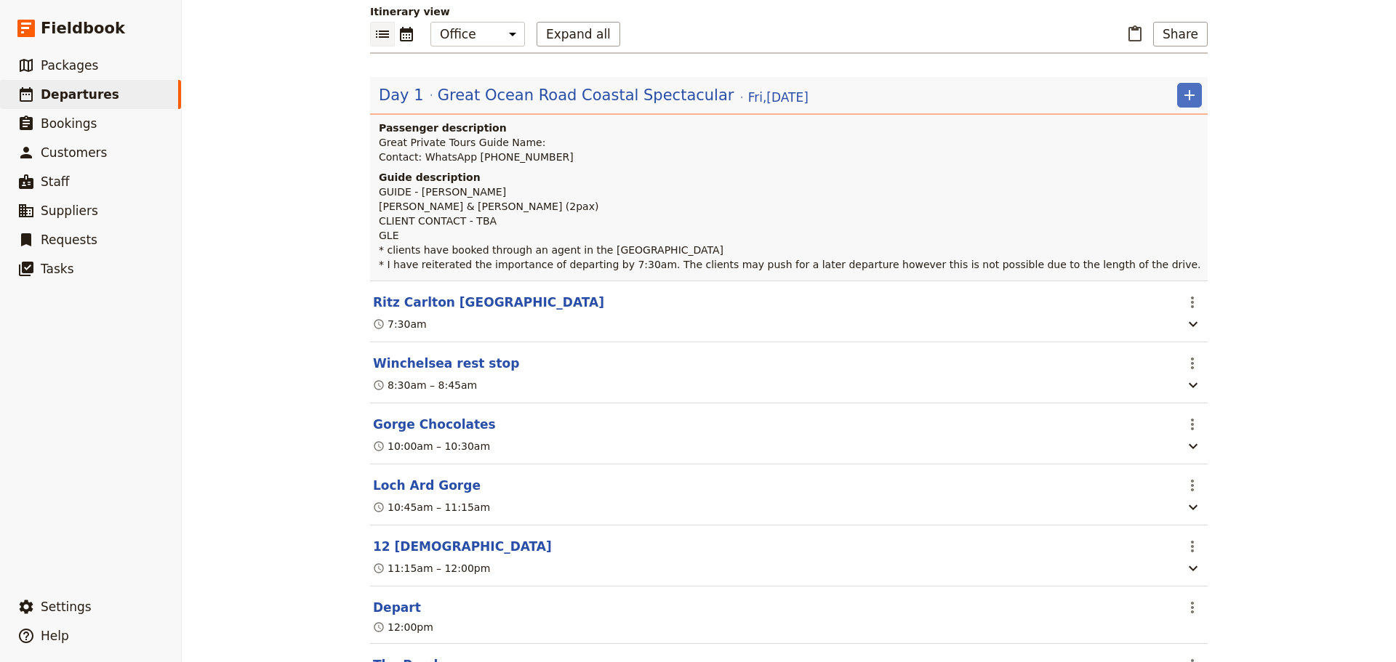
scroll to position [145, 0]
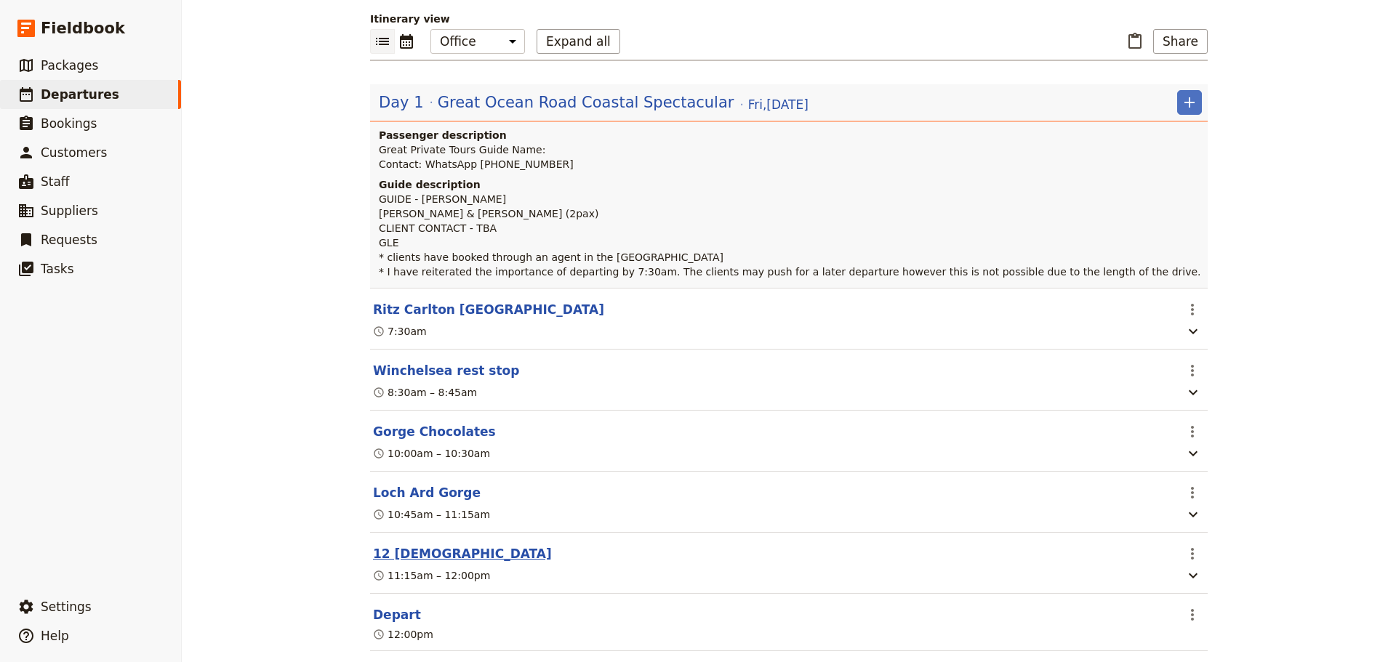
click at [405, 560] on button "12 [DEMOGRAPHIC_DATA]" at bounding box center [462, 553] width 179 height 17
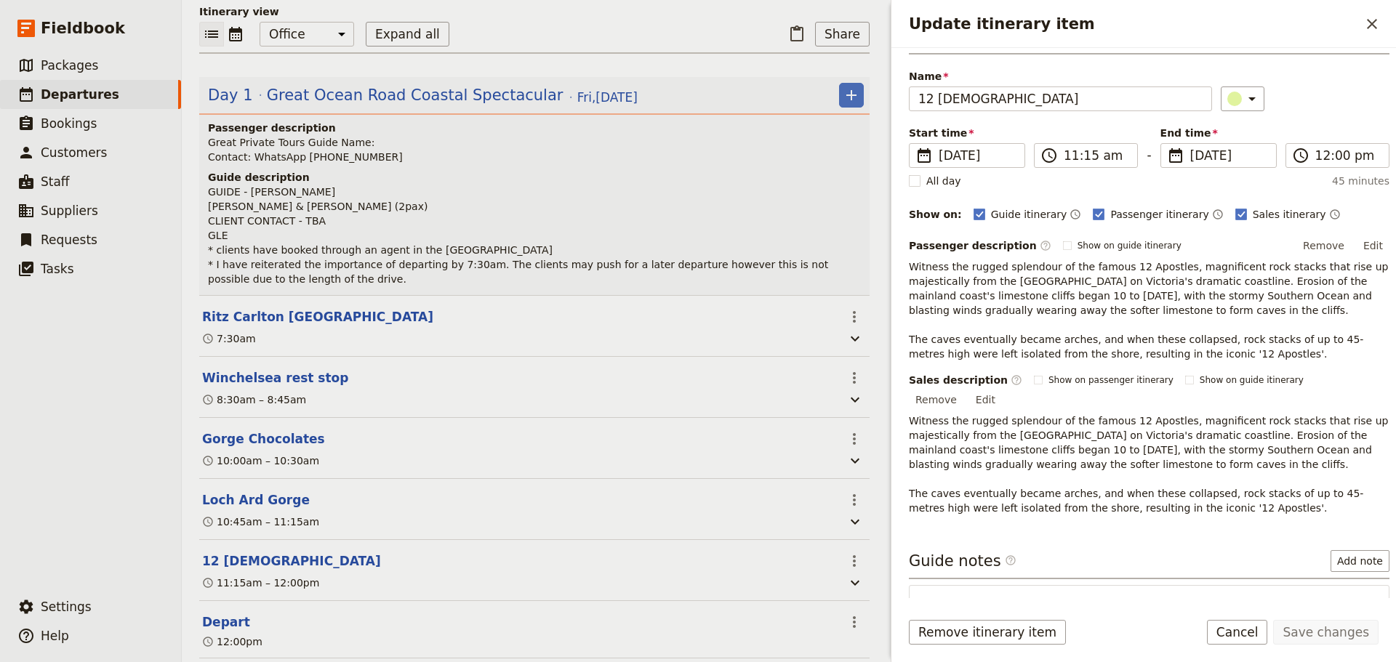
scroll to position [109, 0]
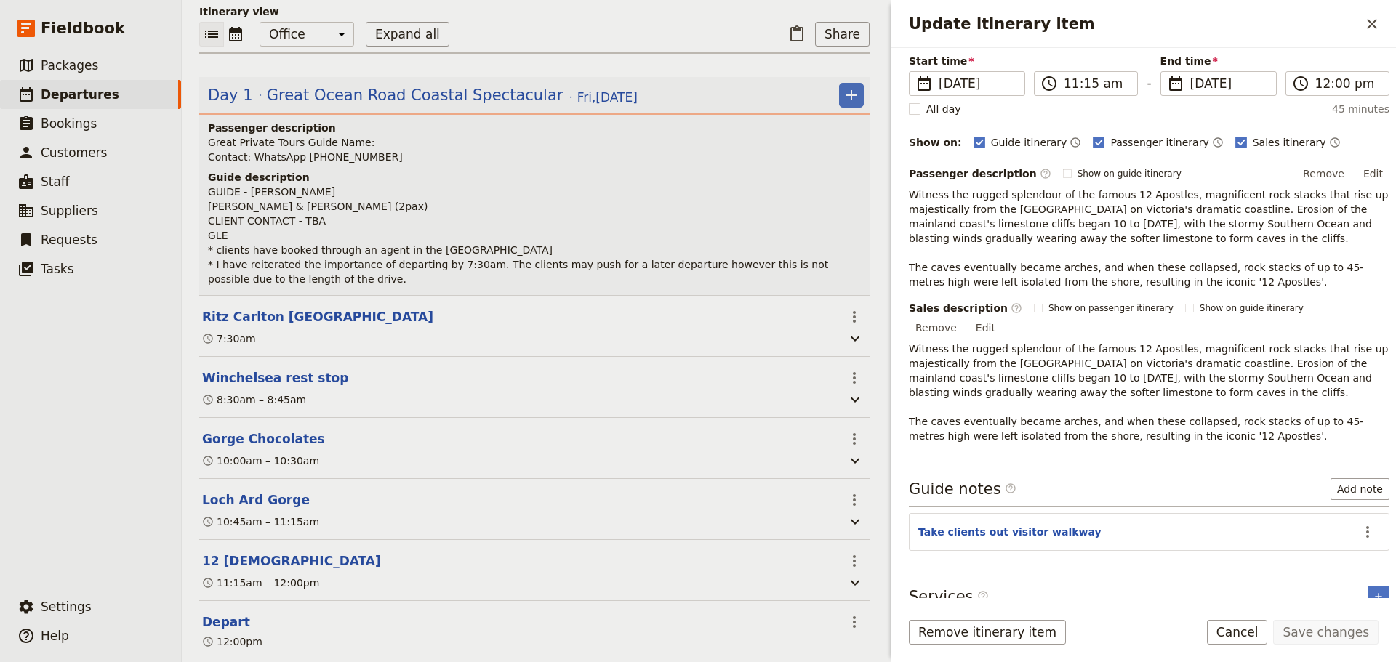
click at [1268, 630] on button "Cancel" at bounding box center [1237, 632] width 61 height 25
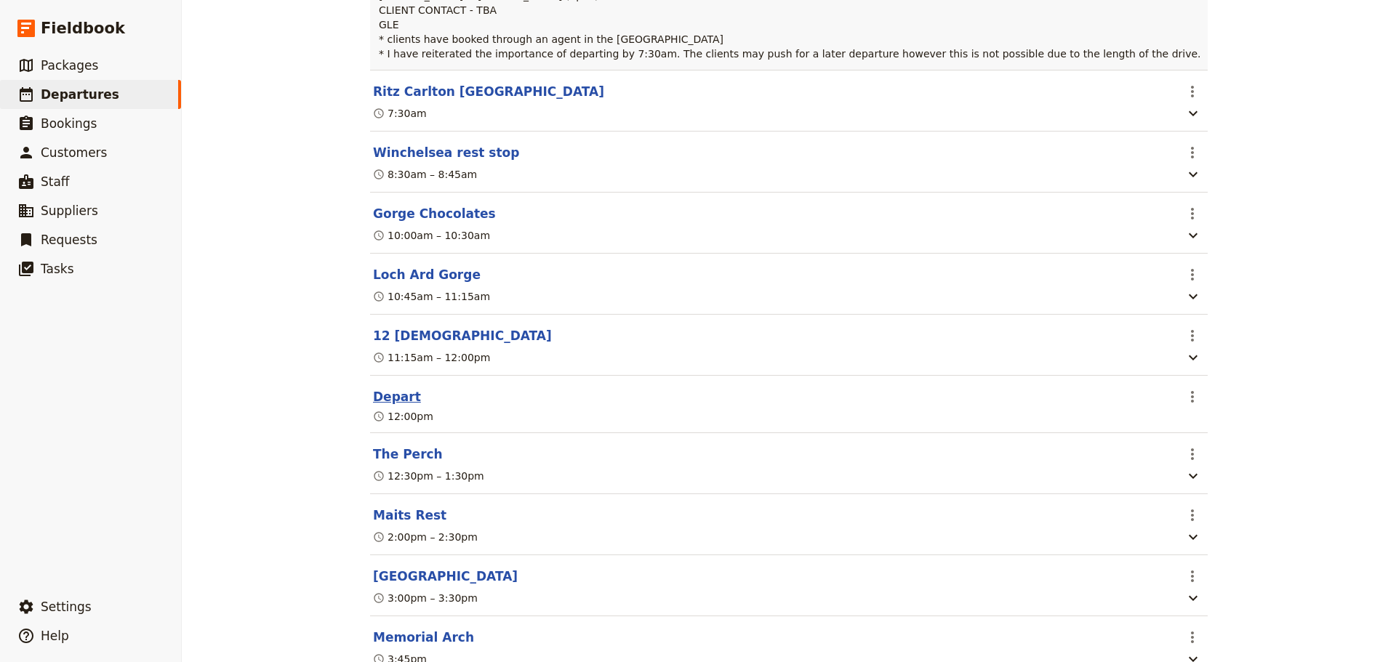
click at [398, 405] on button "Depart" at bounding box center [397, 396] width 48 height 17
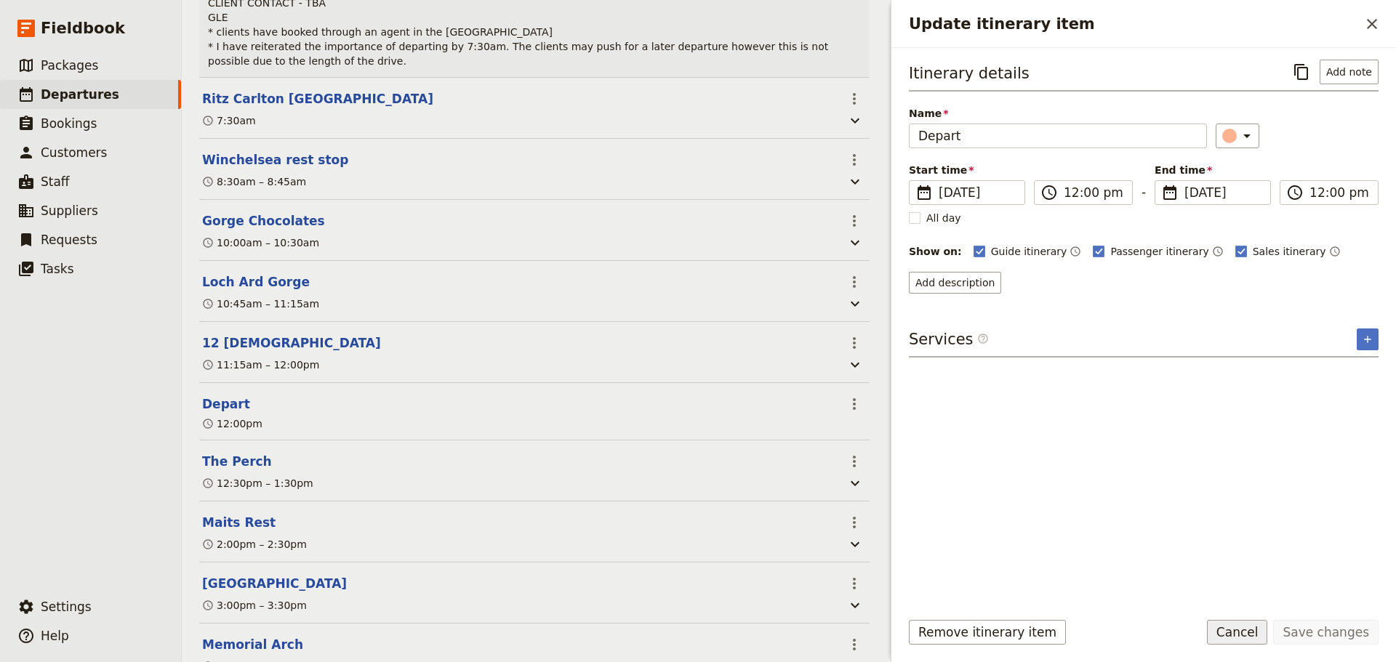
click at [1255, 633] on button "Cancel" at bounding box center [1237, 632] width 61 height 25
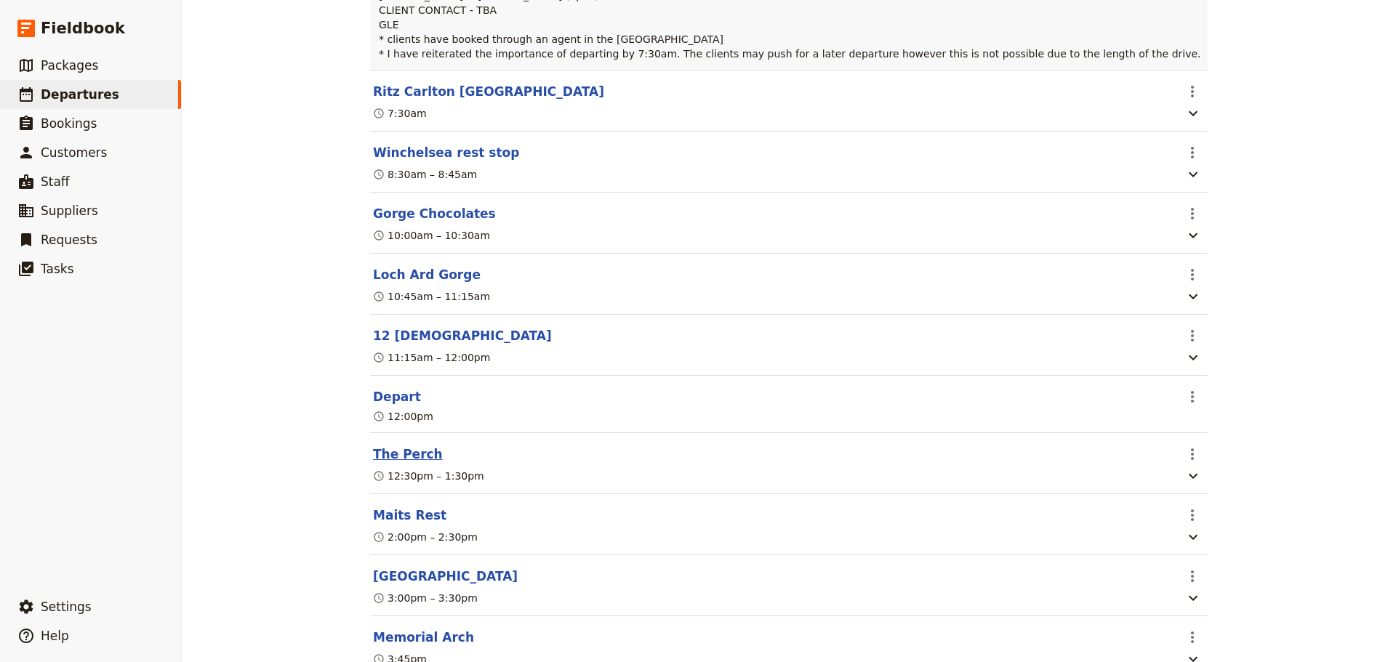
click at [396, 462] on button "The Perch" at bounding box center [408, 454] width 70 height 17
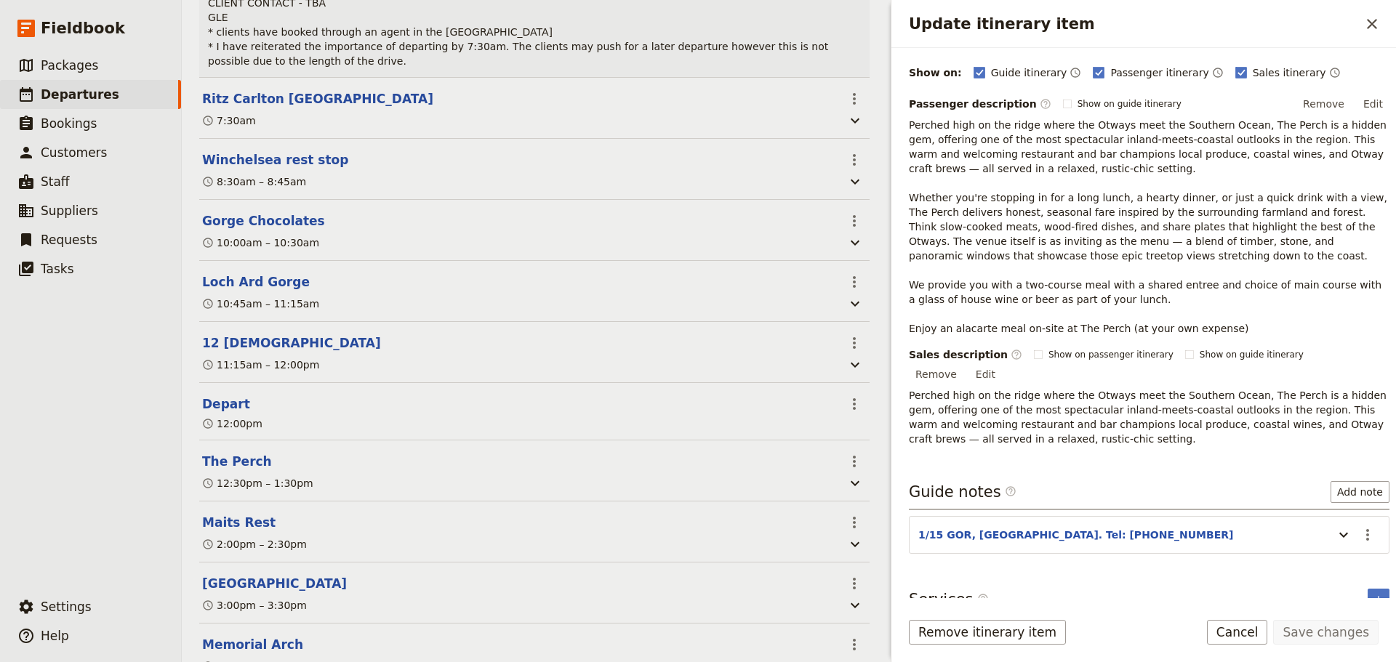
scroll to position [182, 0]
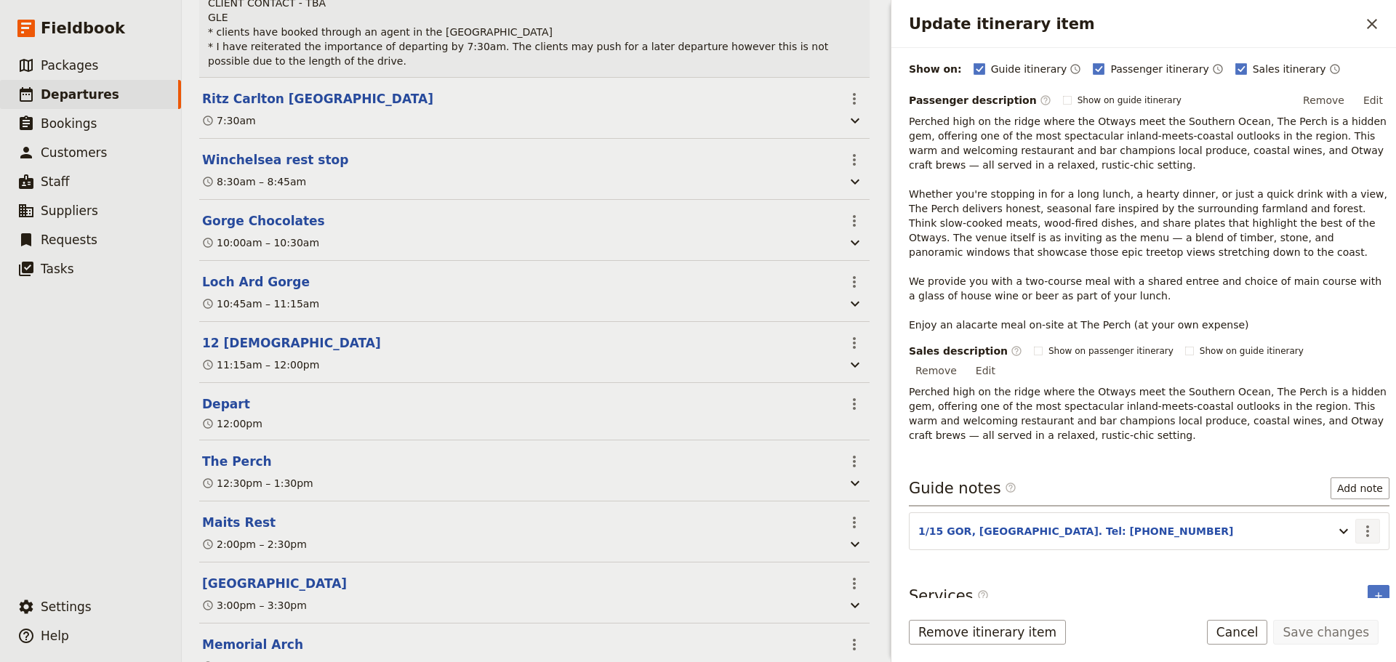
click at [1362, 523] on icon "Actions" at bounding box center [1367, 531] width 17 height 17
click at [1351, 539] on span "Edit note" at bounding box center [1326, 546] width 68 height 15
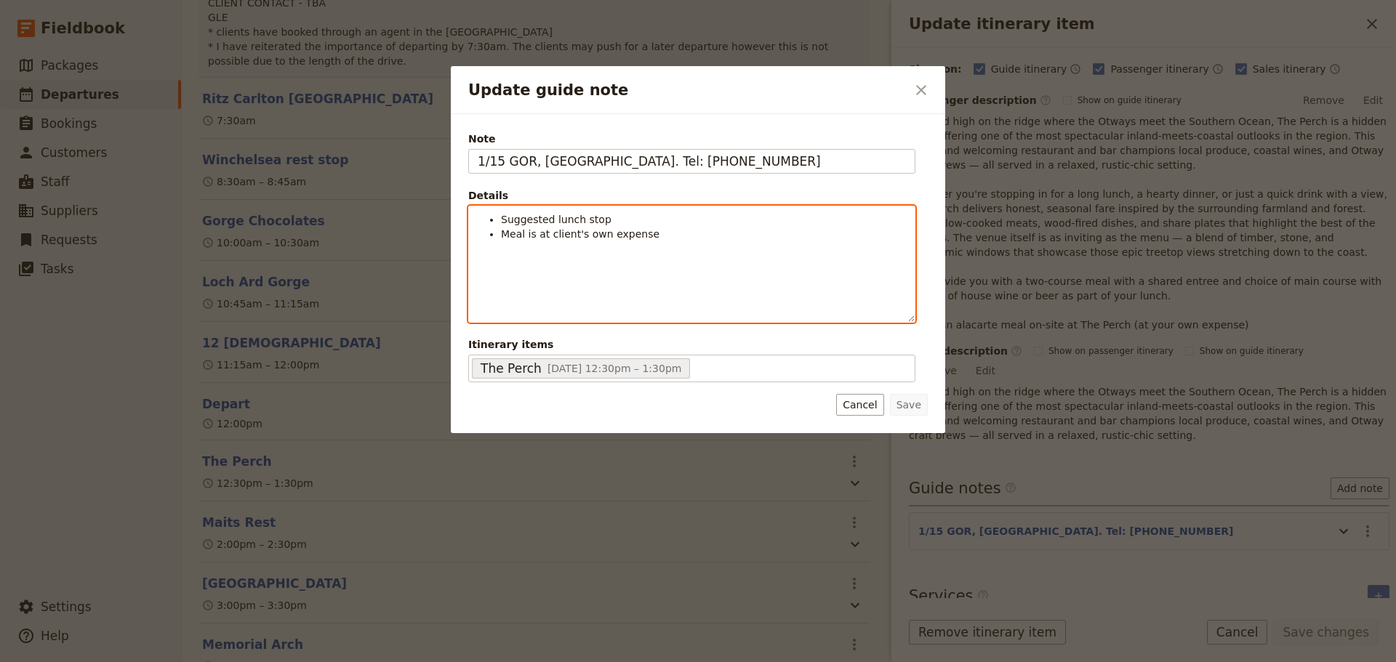
click at [620, 218] on li "Suggested lunch stop" at bounding box center [703, 219] width 405 height 15
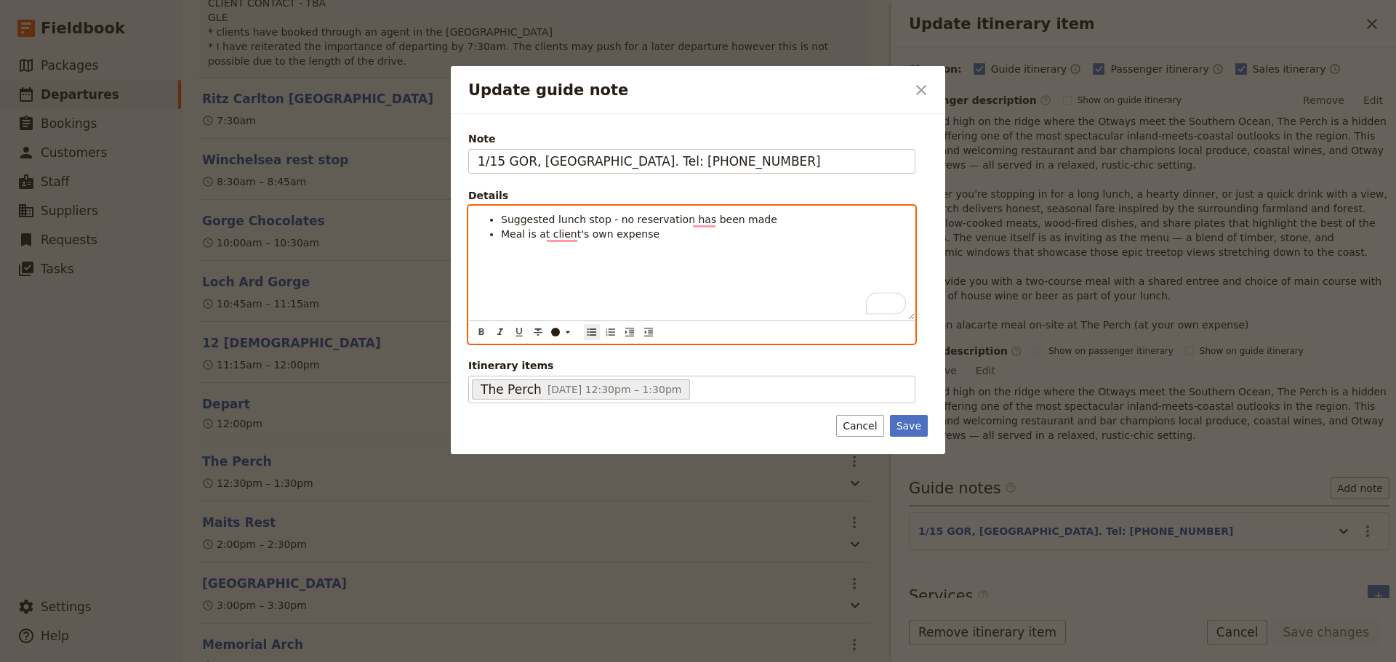
click at [664, 240] on li "Meal is at client's own expense" at bounding box center [703, 234] width 405 height 15
click at [649, 233] on li "Meal is at client's own expense" at bounding box center [703, 234] width 405 height 15
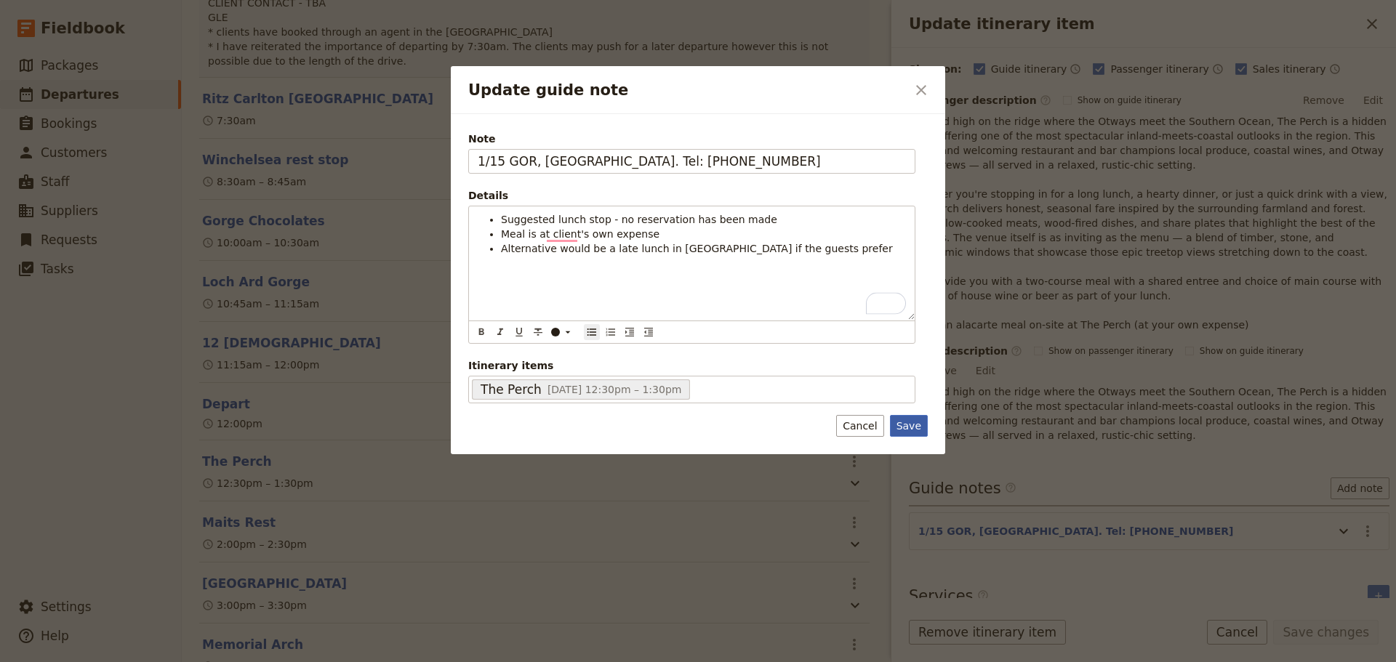
click at [907, 420] on button "Save" at bounding box center [909, 426] width 38 height 22
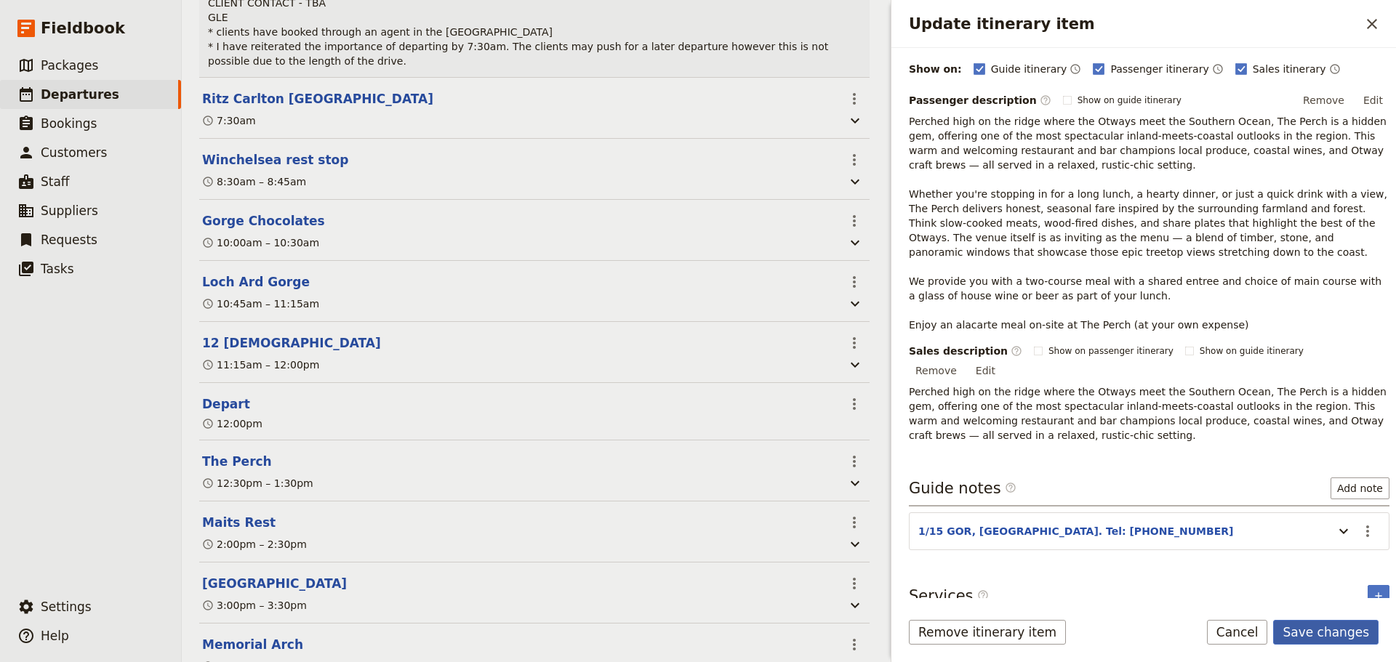
click at [1314, 627] on button "Save changes" at bounding box center [1325, 632] width 105 height 25
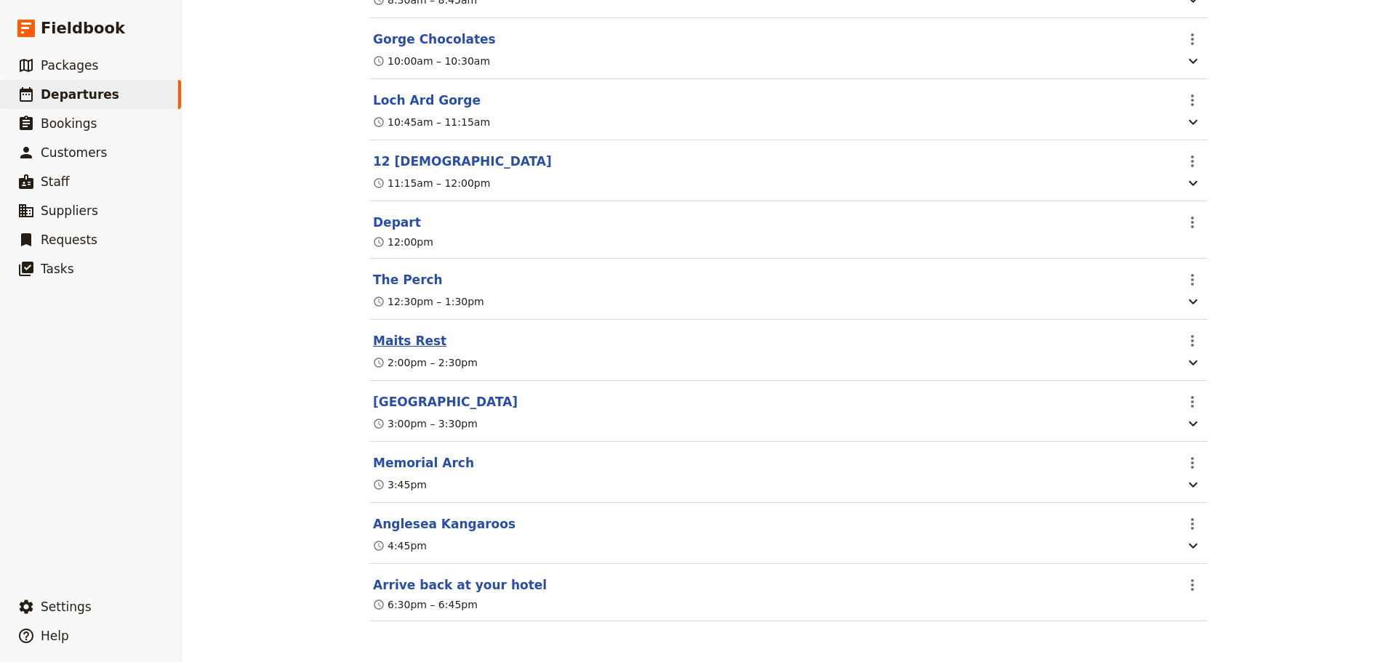
click at [402, 341] on button "Maits Rest" at bounding box center [409, 340] width 73 height 17
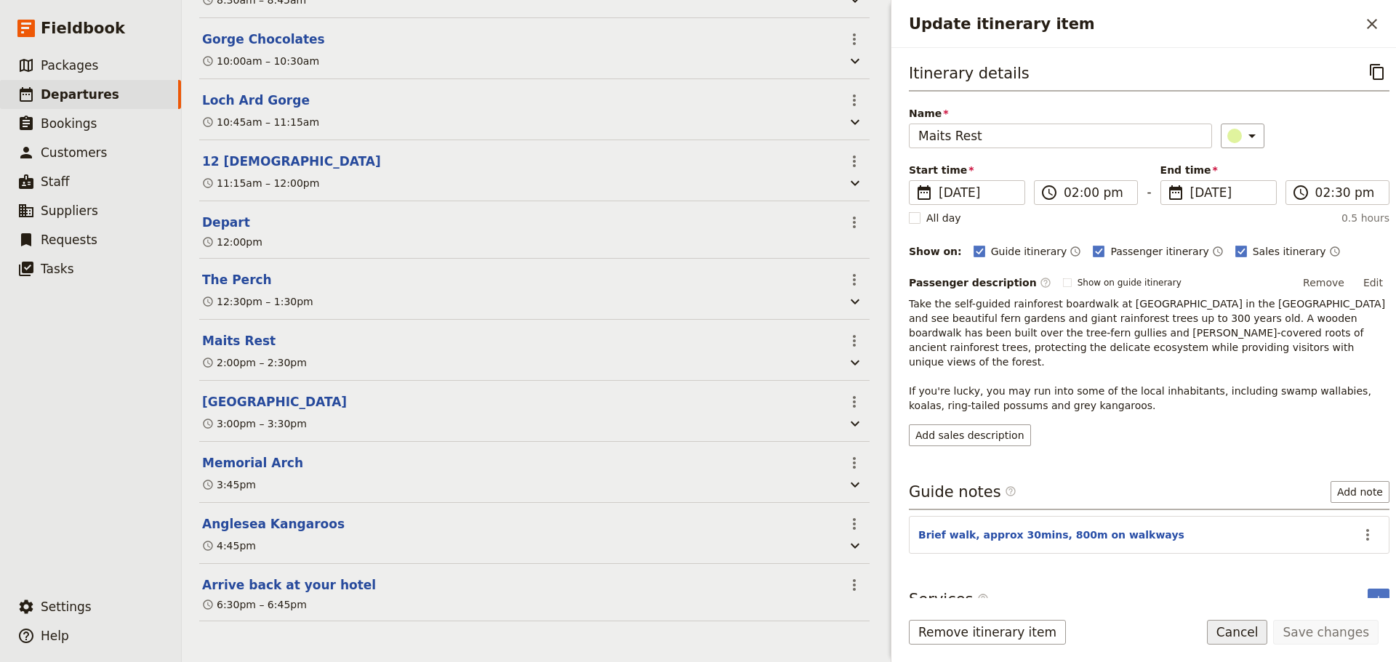
click at [1253, 632] on button "Cancel" at bounding box center [1237, 632] width 61 height 25
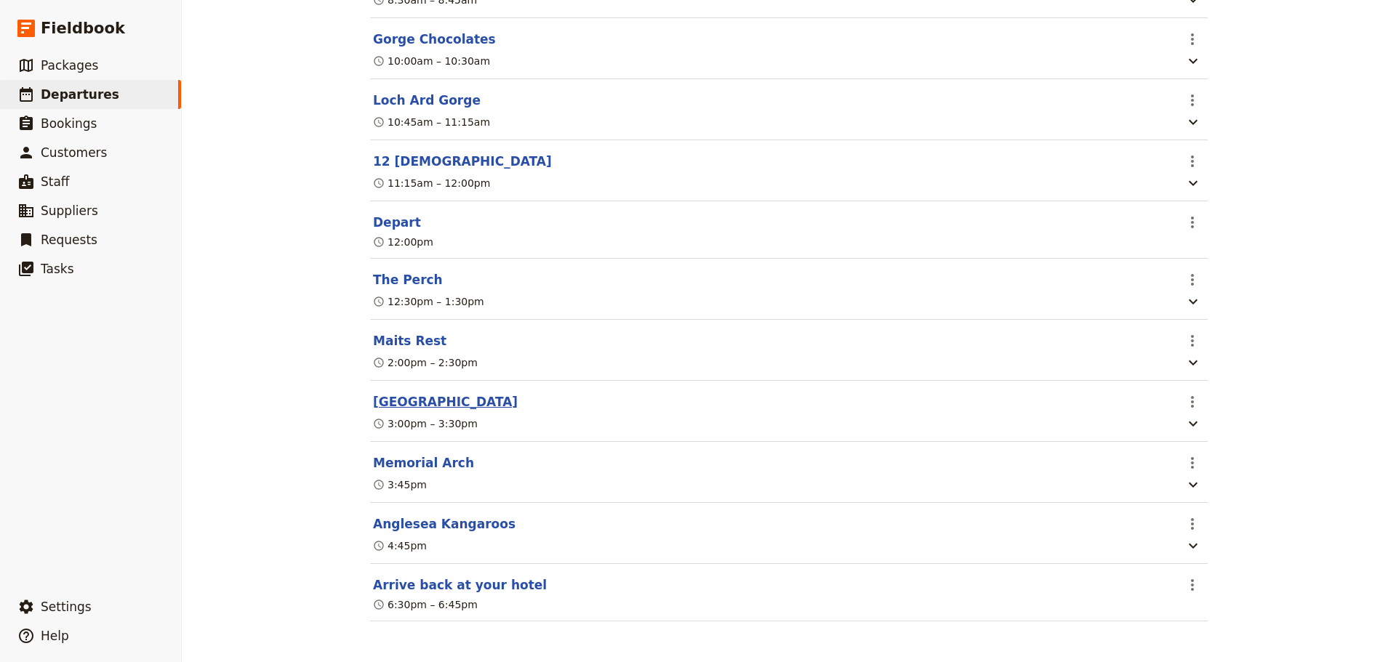
click at [393, 399] on button "[GEOGRAPHIC_DATA]" at bounding box center [445, 401] width 145 height 17
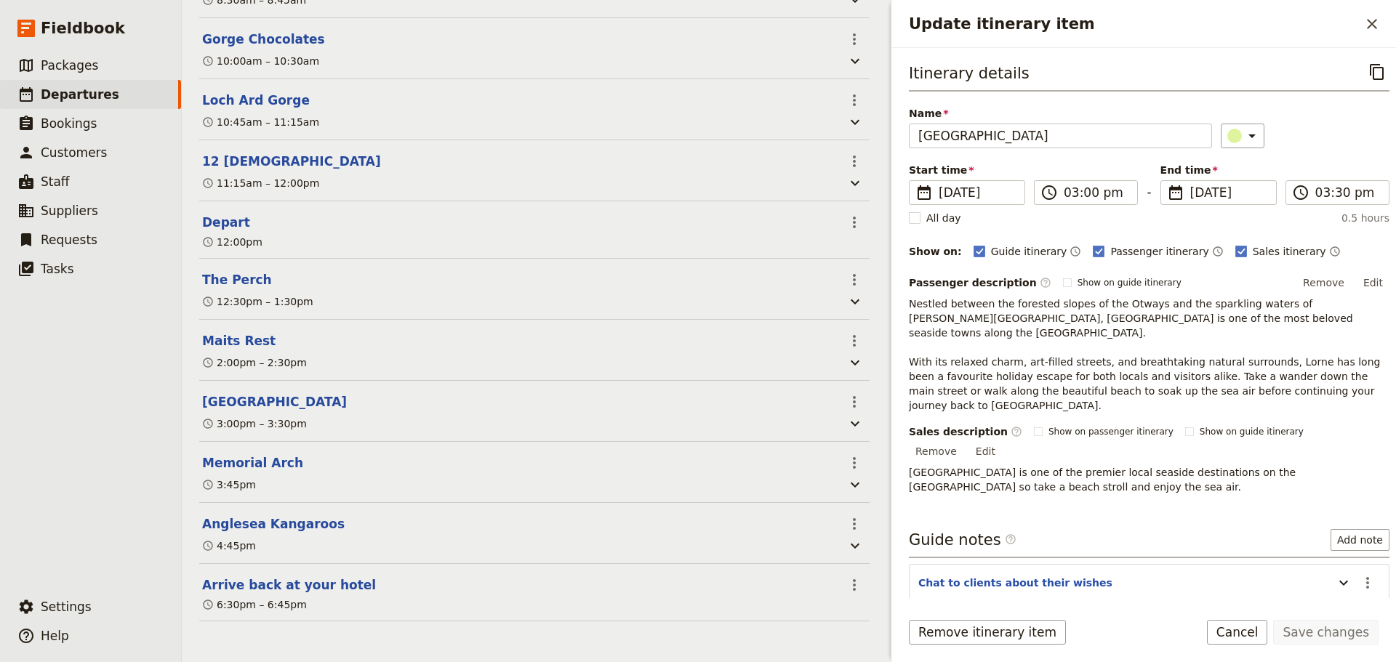
scroll to position [23, 0]
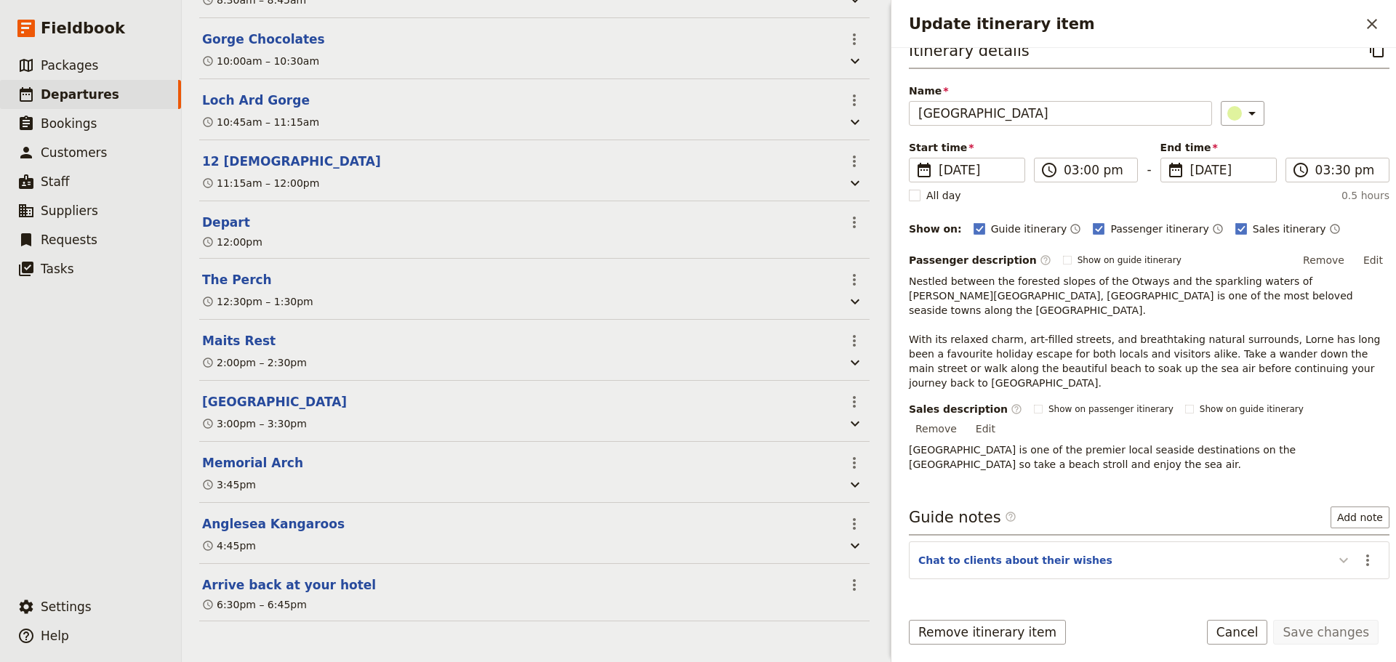
click at [1335, 552] on icon "Update itinerary item" at bounding box center [1343, 560] width 17 height 17
click at [1261, 641] on button "Cancel" at bounding box center [1237, 632] width 61 height 25
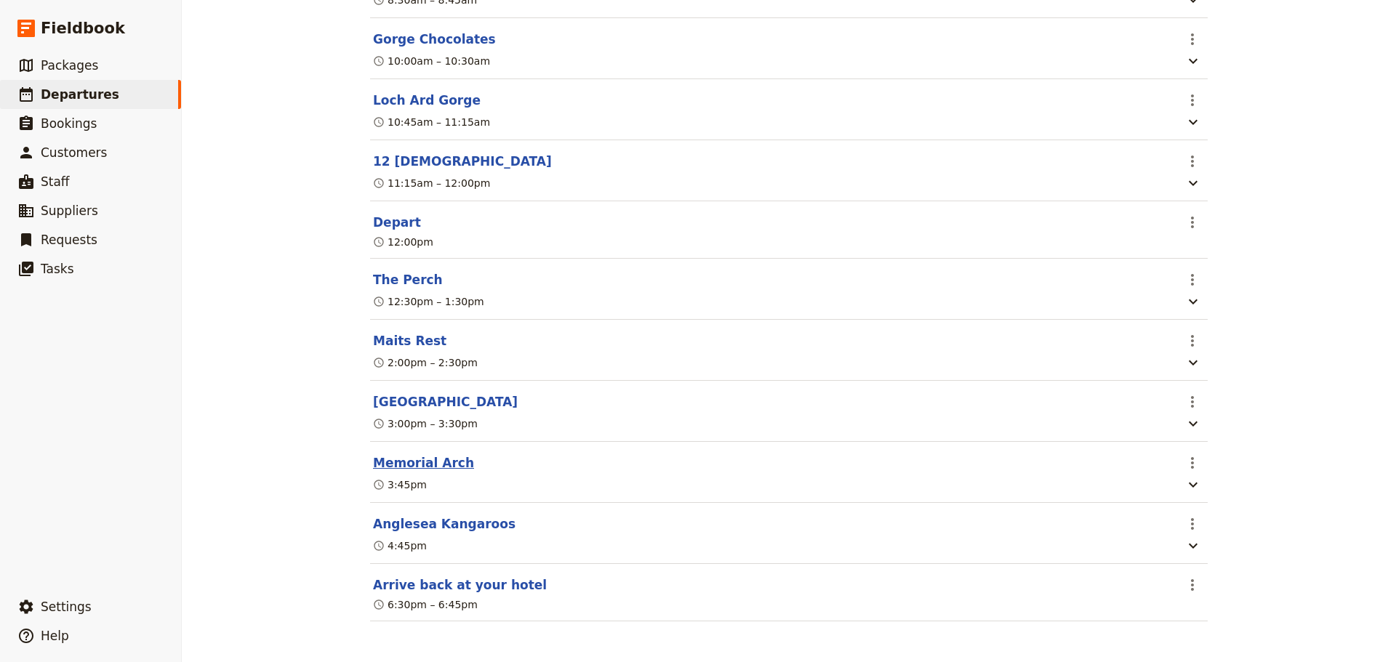
click at [425, 466] on button "Memorial Arch" at bounding box center [423, 462] width 101 height 17
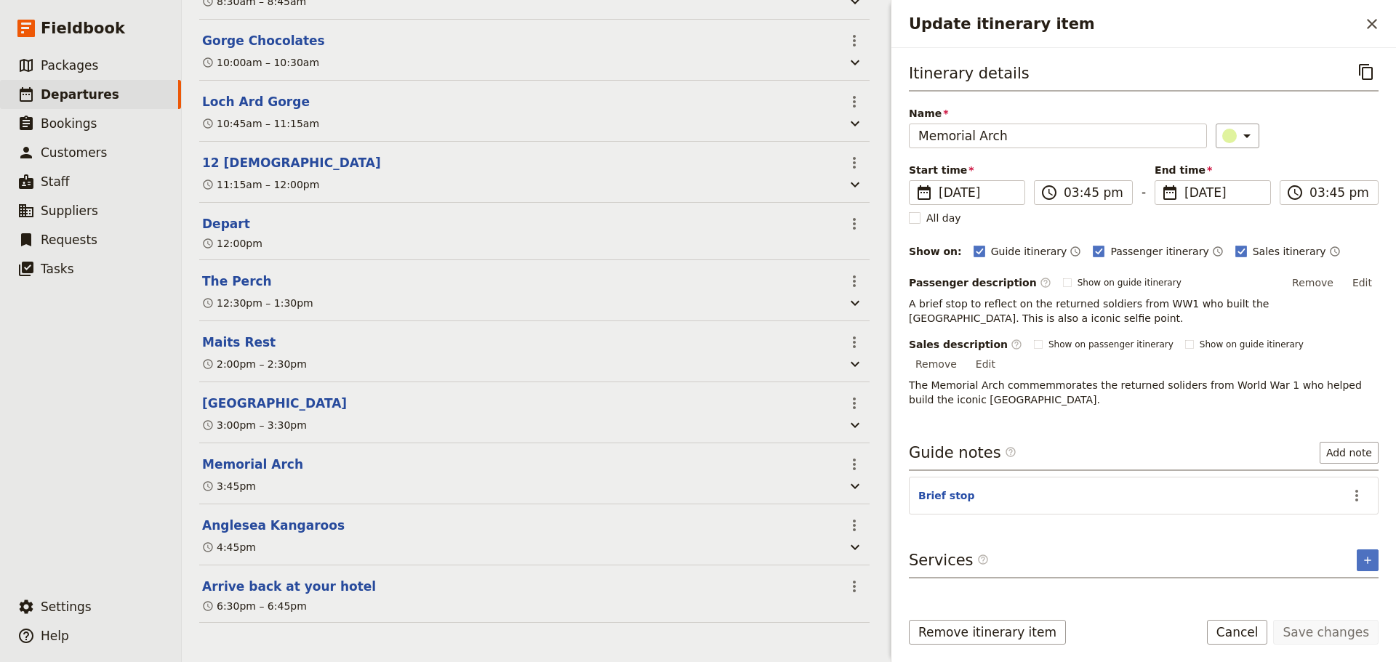
scroll to position [573, 0]
click at [1231, 634] on button "Cancel" at bounding box center [1237, 632] width 61 height 25
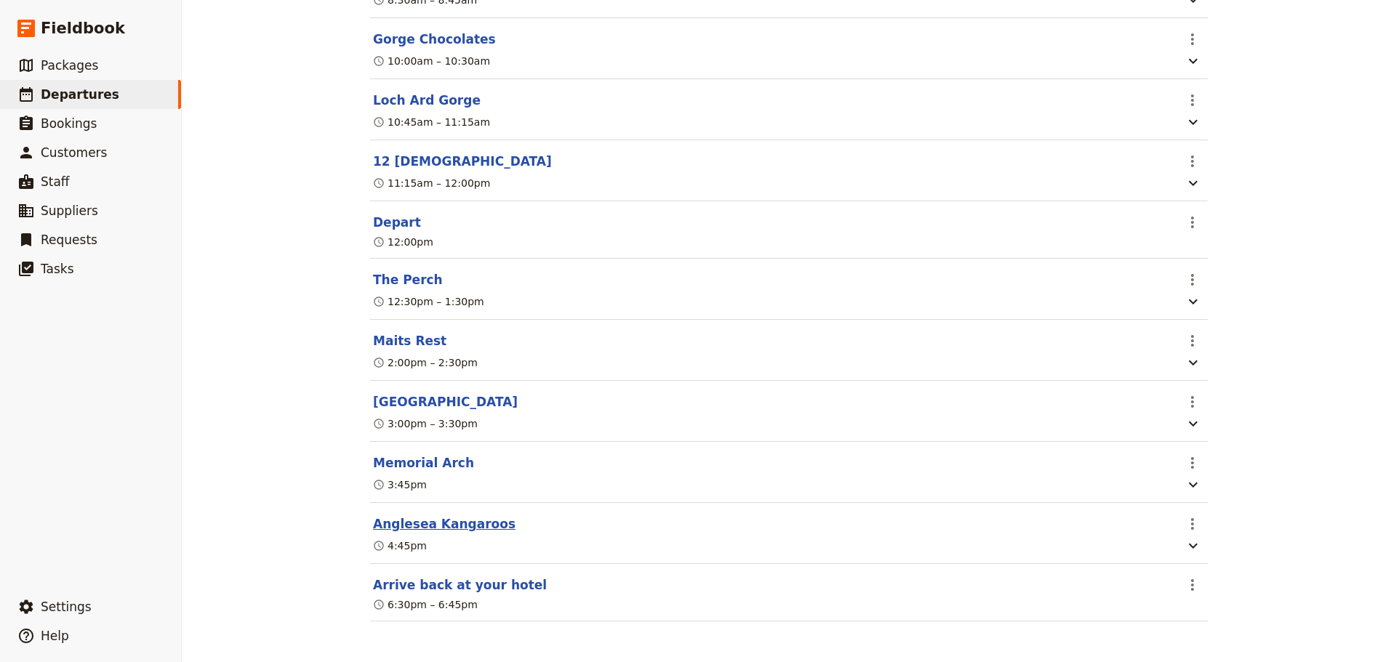
click at [409, 527] on button "Anglesea Kangaroos" at bounding box center [444, 523] width 142 height 17
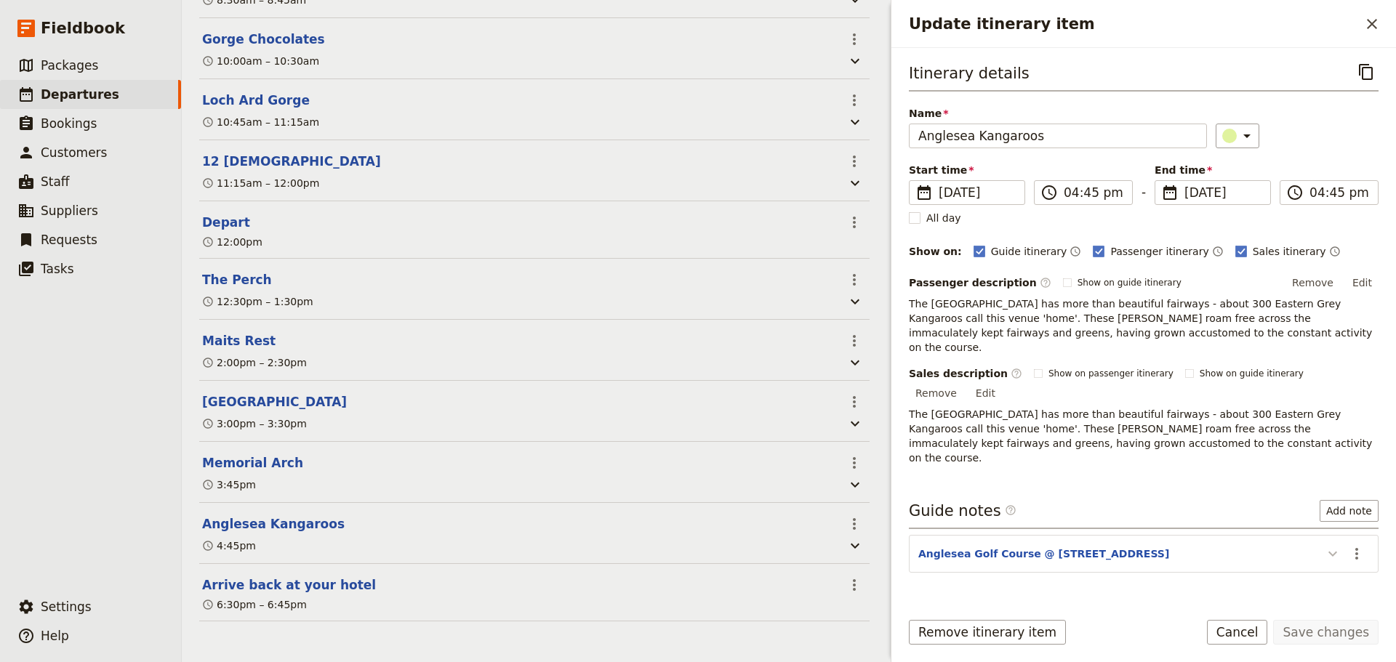
click at [1329, 545] on icon "Update itinerary item" at bounding box center [1332, 553] width 17 height 17
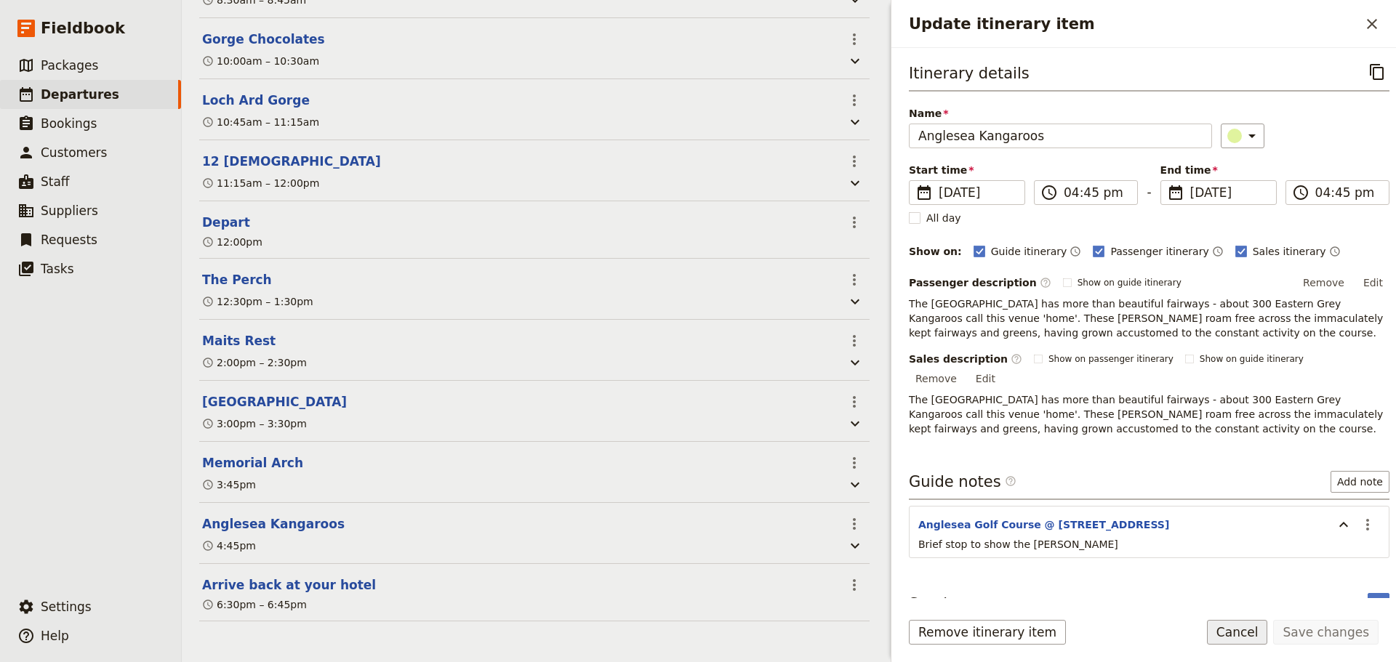
click at [1252, 634] on button "Cancel" at bounding box center [1237, 632] width 61 height 25
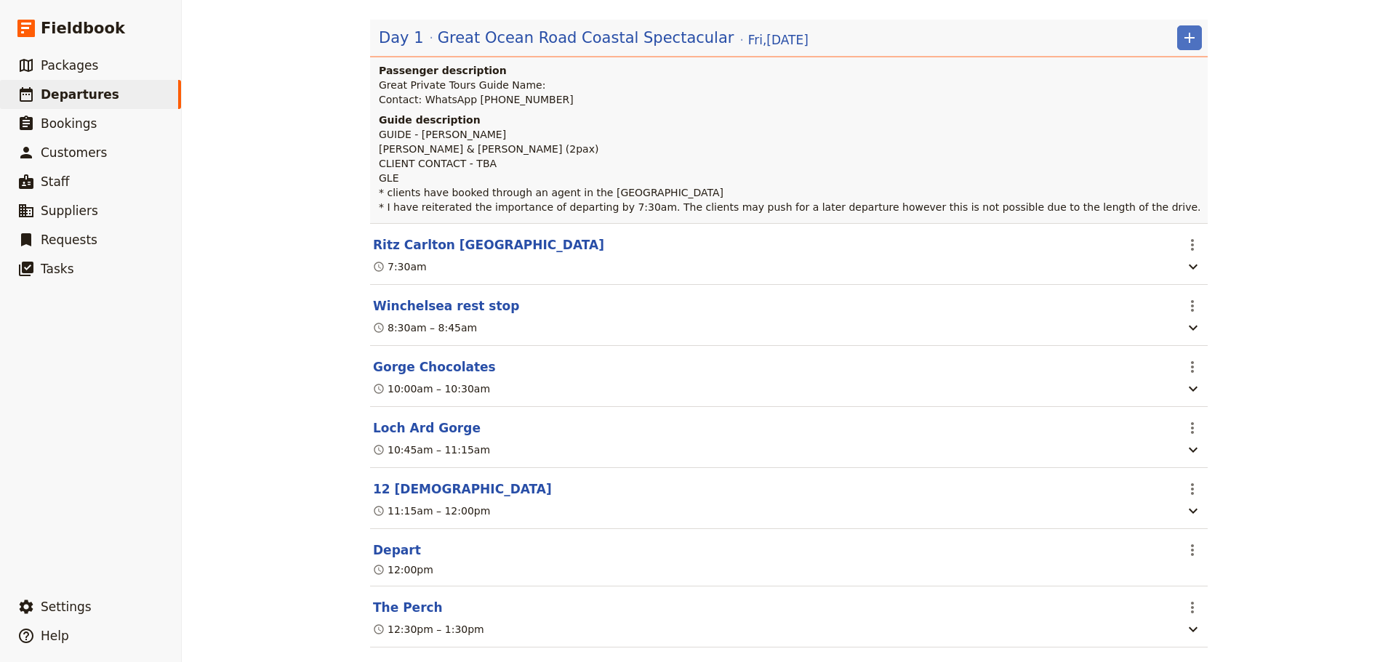
scroll to position [42, 0]
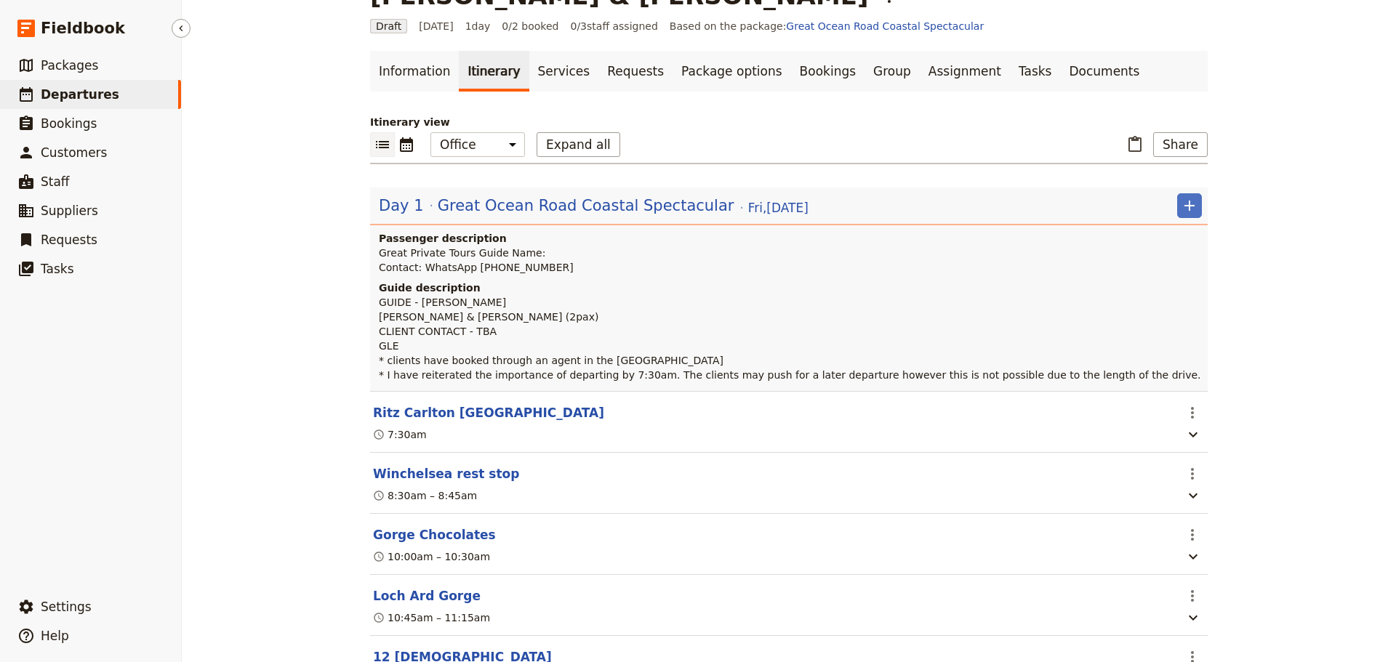
drag, startPoint x: 70, startPoint y: 91, endPoint x: 41, endPoint y: 9, distance: 86.2
click at [69, 90] on span "Departures" at bounding box center [80, 94] width 79 height 15
